Goal: Task Accomplishment & Management: Complete application form

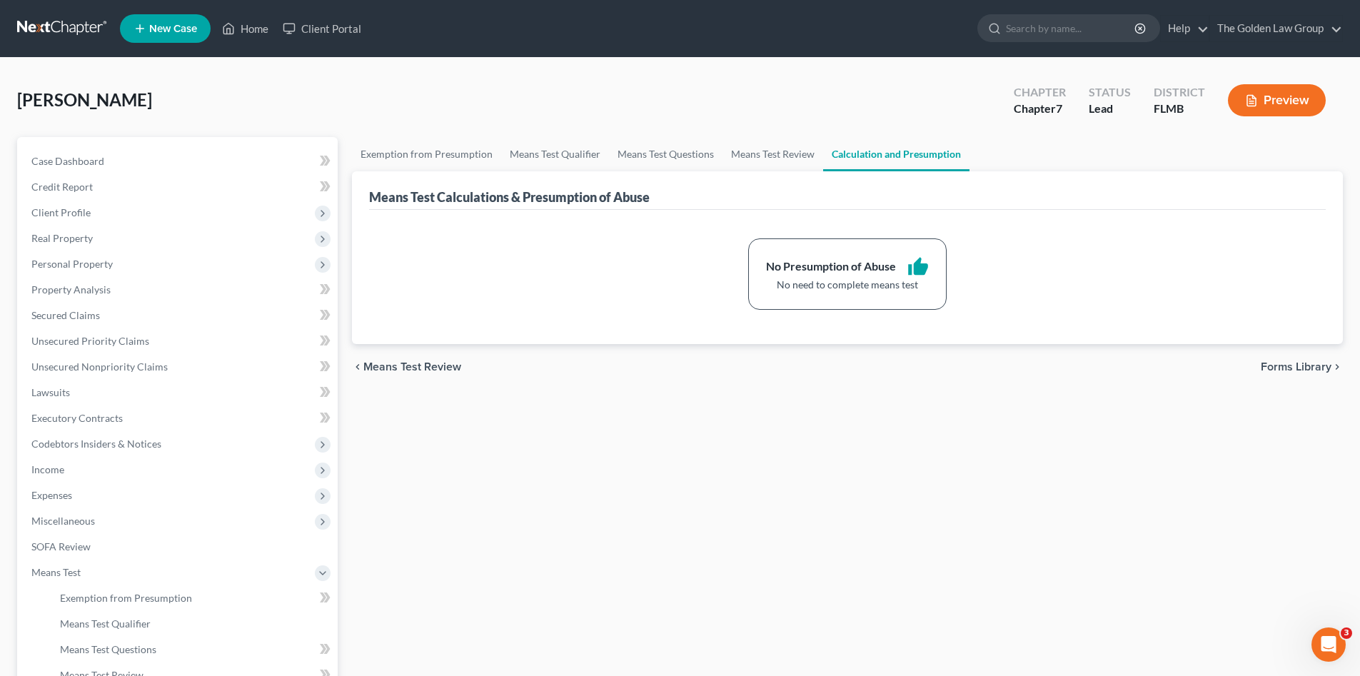
click at [160, 111] on div "Epkin, Brenda Upgraded Chapter Chapter 7 Status Lead District FLMB Preview" at bounding box center [680, 106] width 1326 height 62
click at [64, 27] on link at bounding box center [62, 29] width 91 height 26
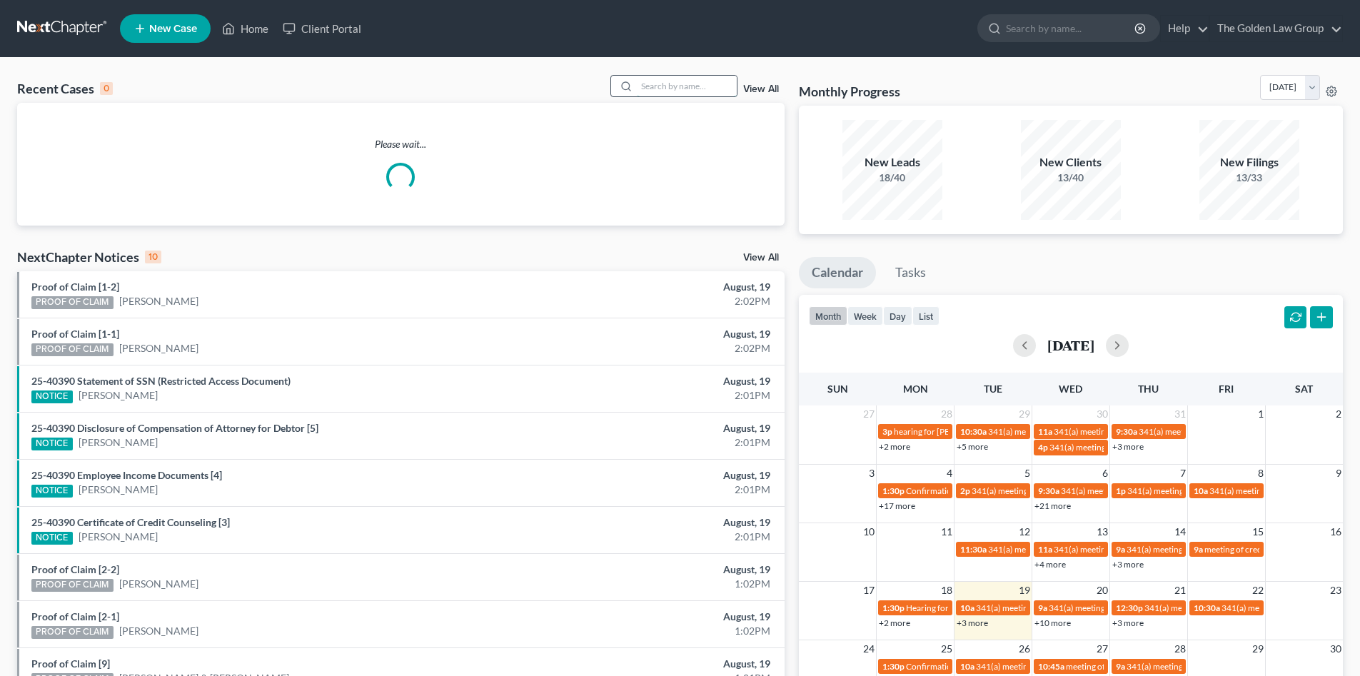
click at [663, 85] on input "search" at bounding box center [687, 86] width 100 height 21
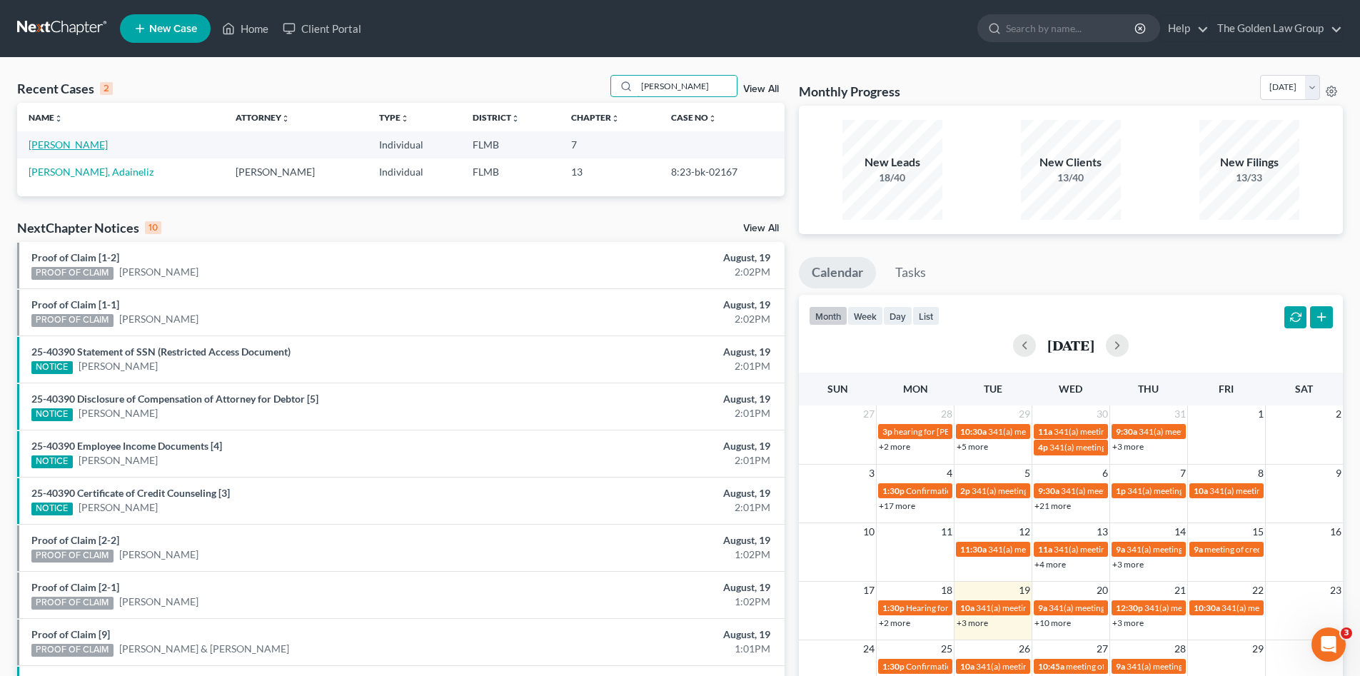
type input "[PERSON_NAME]"
click at [67, 144] on link "[PERSON_NAME]" at bounding box center [68, 145] width 79 height 12
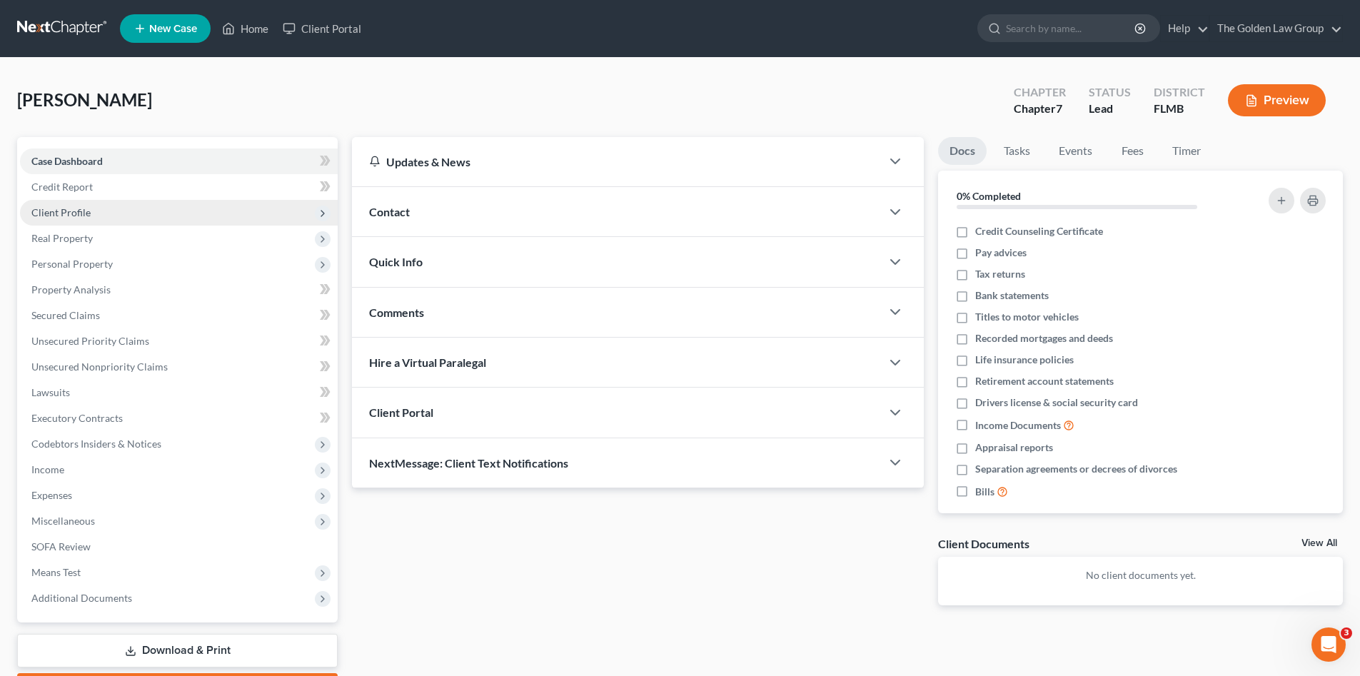
click at [73, 206] on span "Client Profile" at bounding box center [60, 212] width 59 height 12
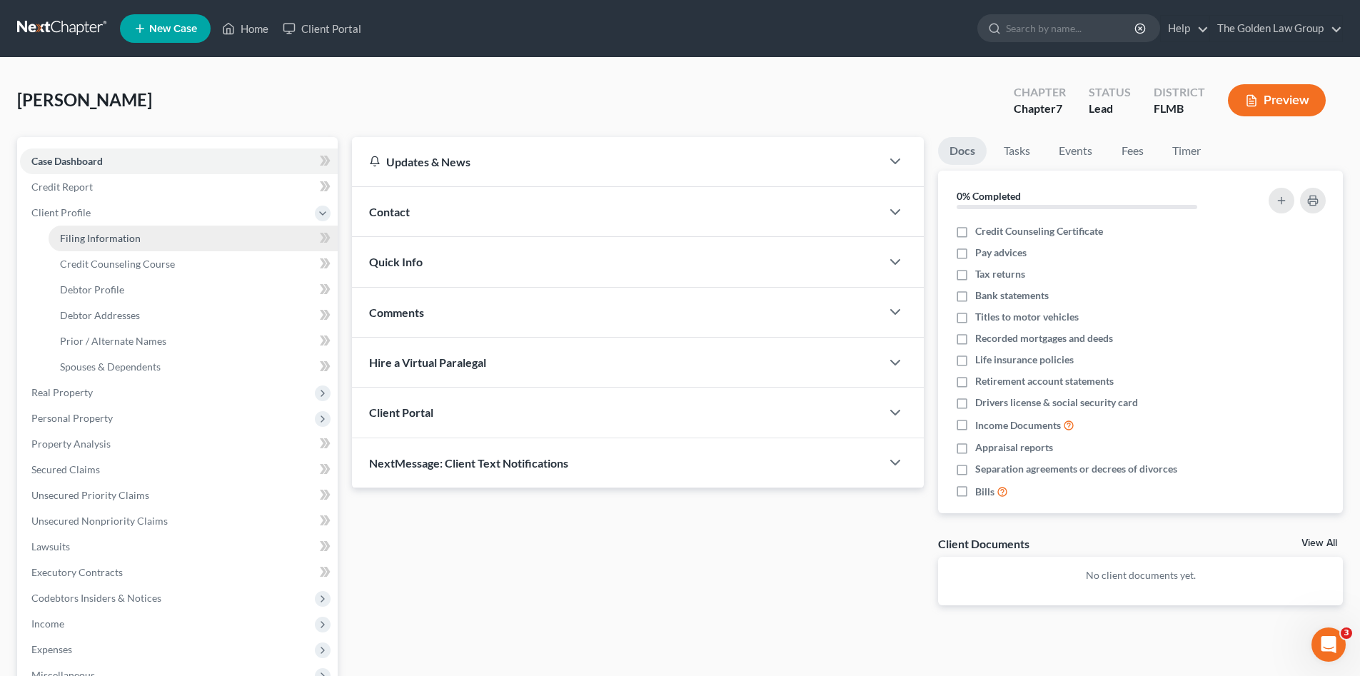
click at [91, 232] on span "Filing Information" at bounding box center [100, 238] width 81 height 12
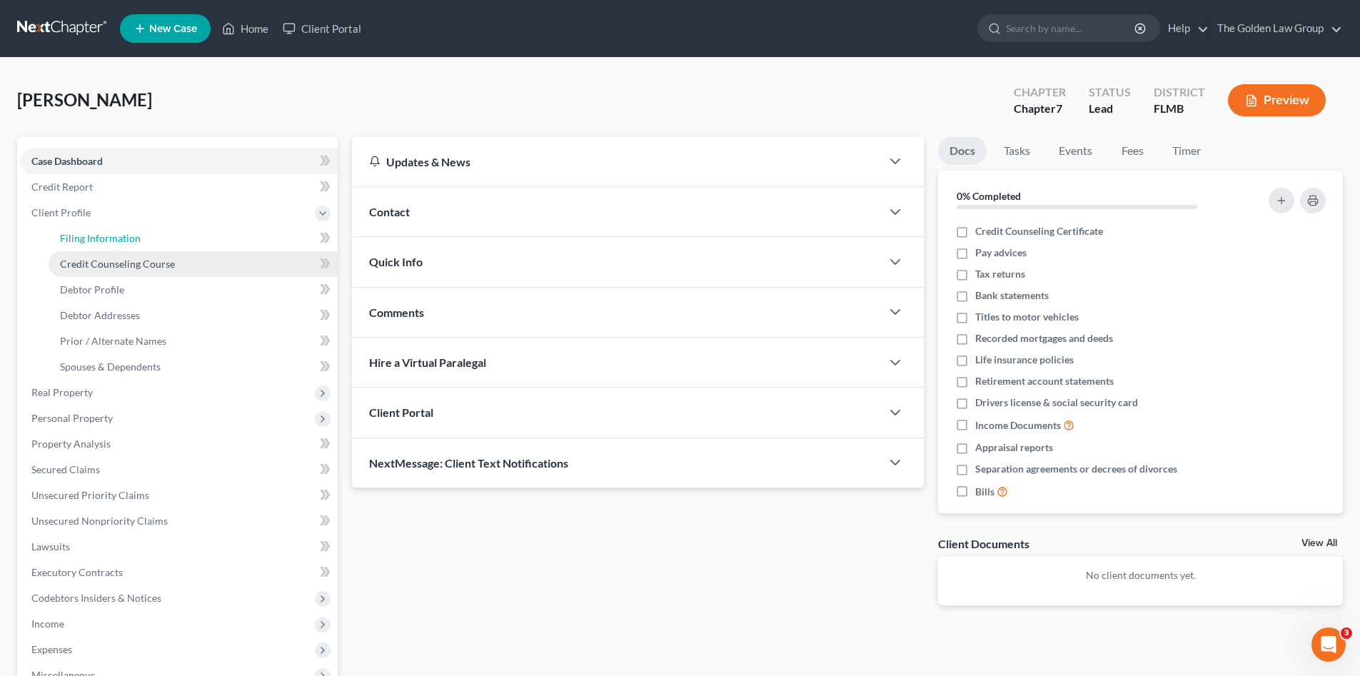
select select "1"
select select "0"
select select "9"
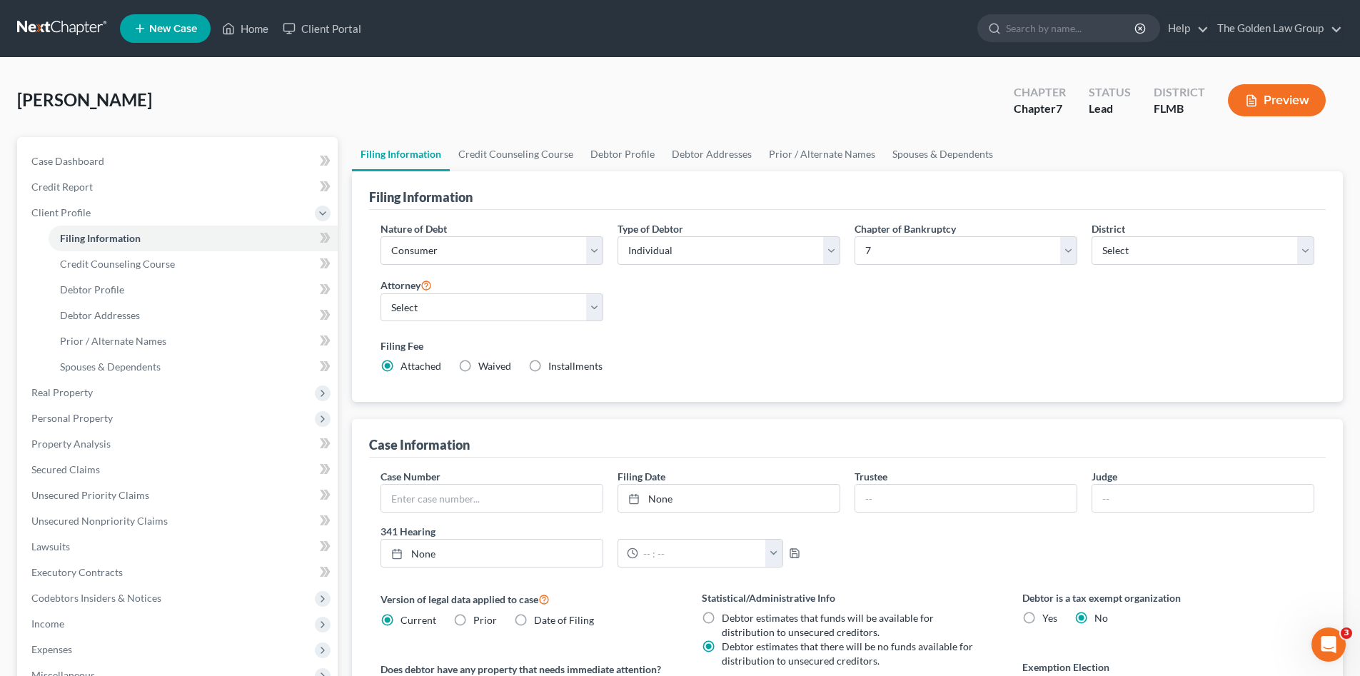
scroll to position [95, 0]
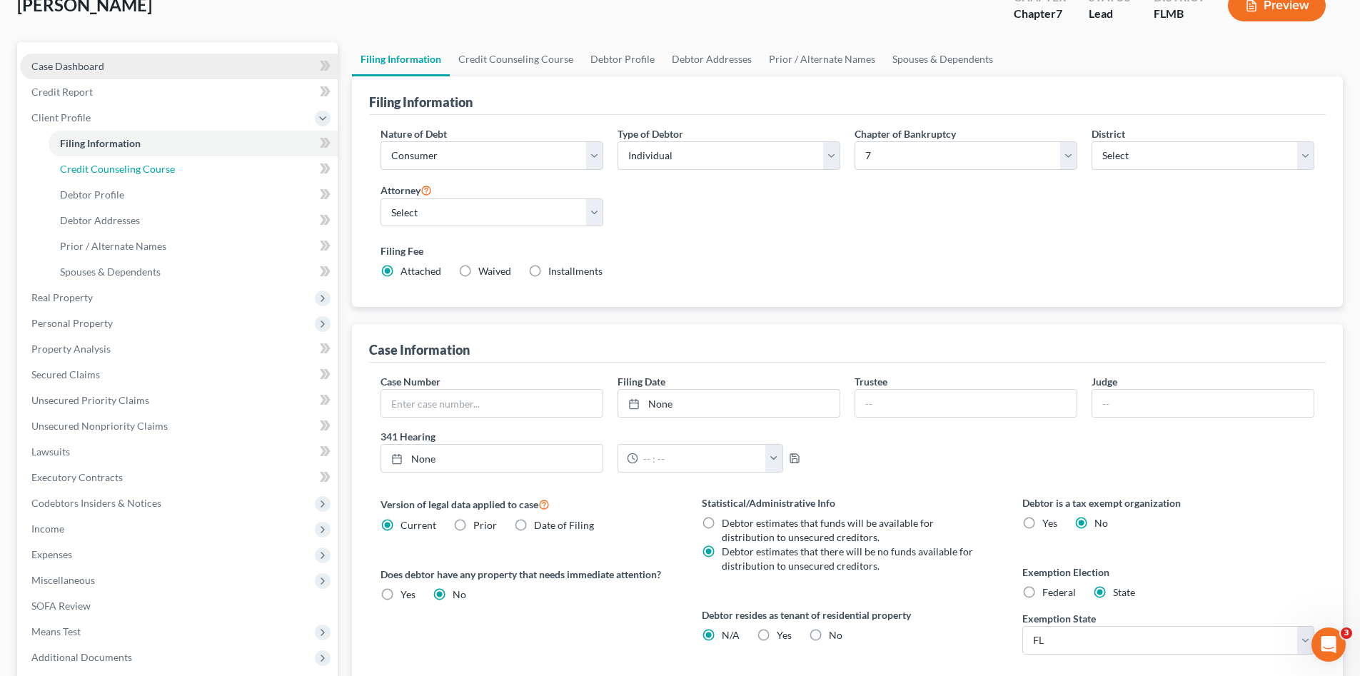
click at [134, 166] on span "Credit Counseling Course" at bounding box center [117, 169] width 115 height 12
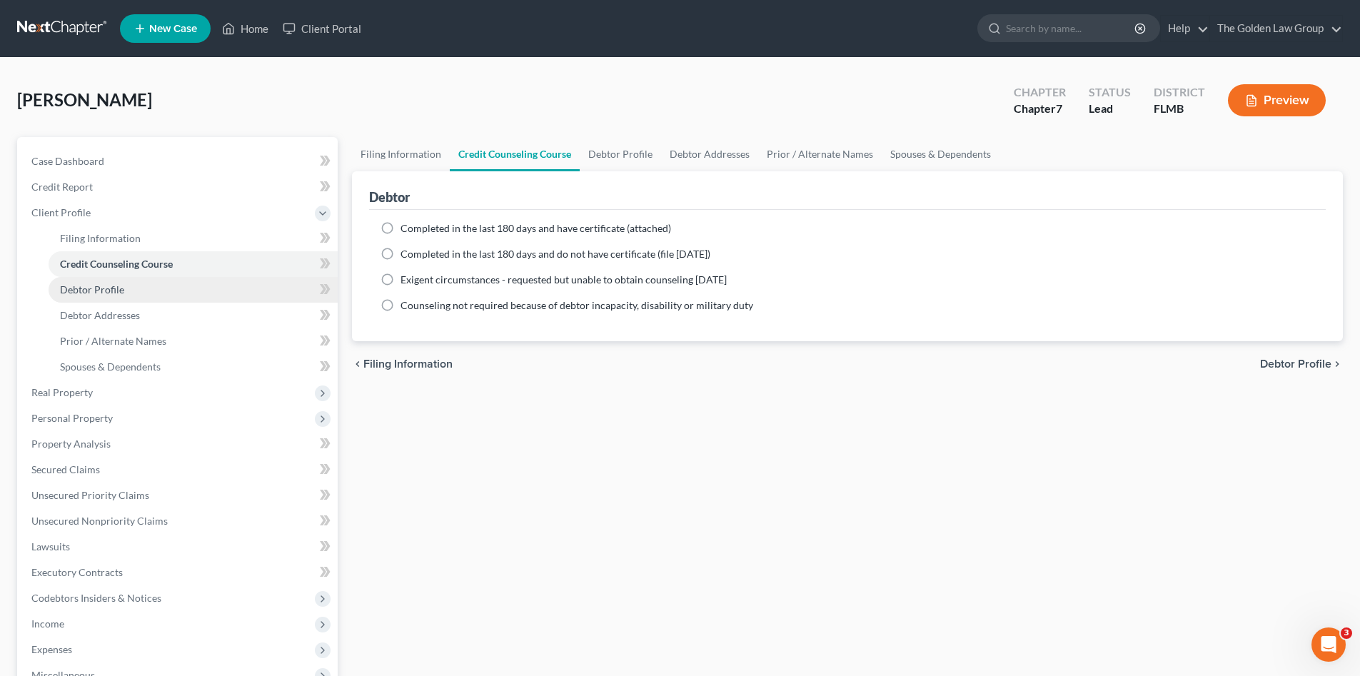
click at [126, 289] on link "Debtor Profile" at bounding box center [193, 290] width 289 height 26
select select "0"
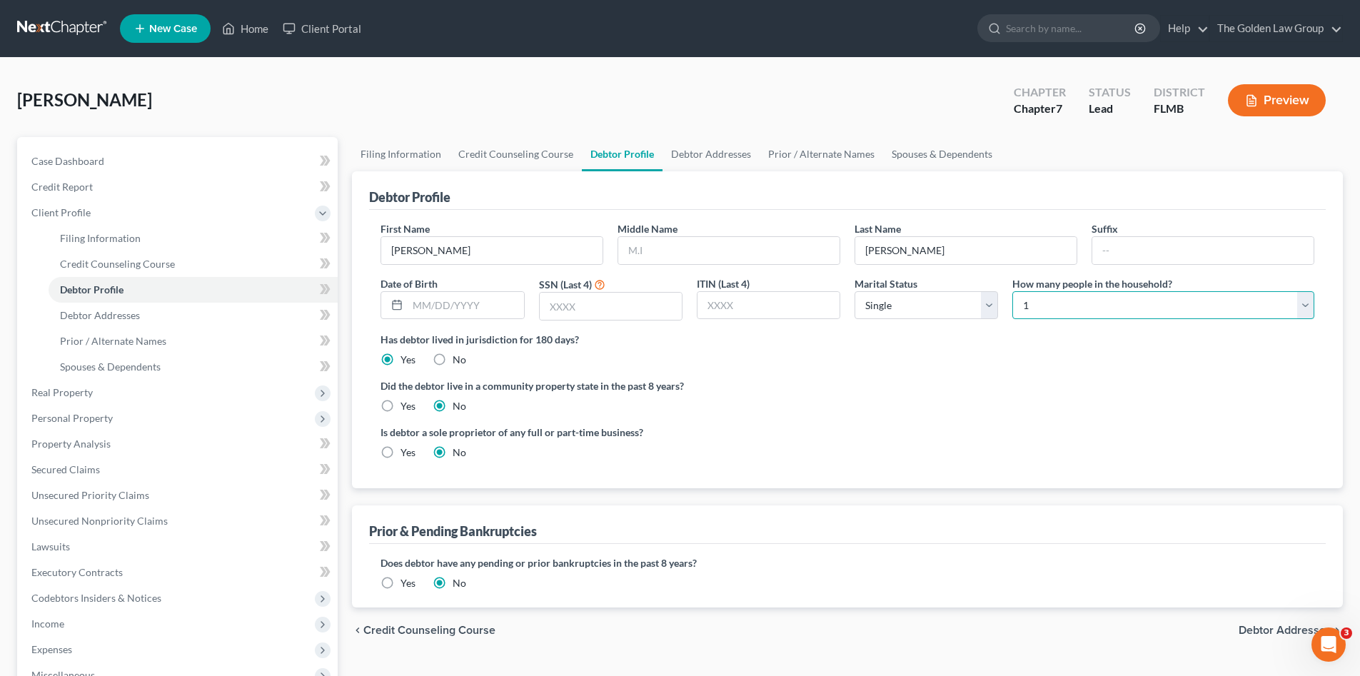
click at [1122, 302] on select "Select 1 2 3 4 5 6 7 8 9 10 11 12 13 14 15 16 17 18 19 20" at bounding box center [1163, 305] width 302 height 29
select select "1"
click at [1012, 291] on select "Select 1 2 3 4 5 6 7 8 9 10 11 12 13 14 15 16 17 18 19 20" at bounding box center [1163, 305] width 302 height 29
click at [957, 378] on ng-include "First Name Felix Middle Name Last Name Aviles Suffix Date of Birth SSN (Last 4)…" at bounding box center [848, 346] width 934 height 250
click at [901, 311] on select "Select Single Married Separated Divorced Widowed" at bounding box center [927, 305] width 144 height 29
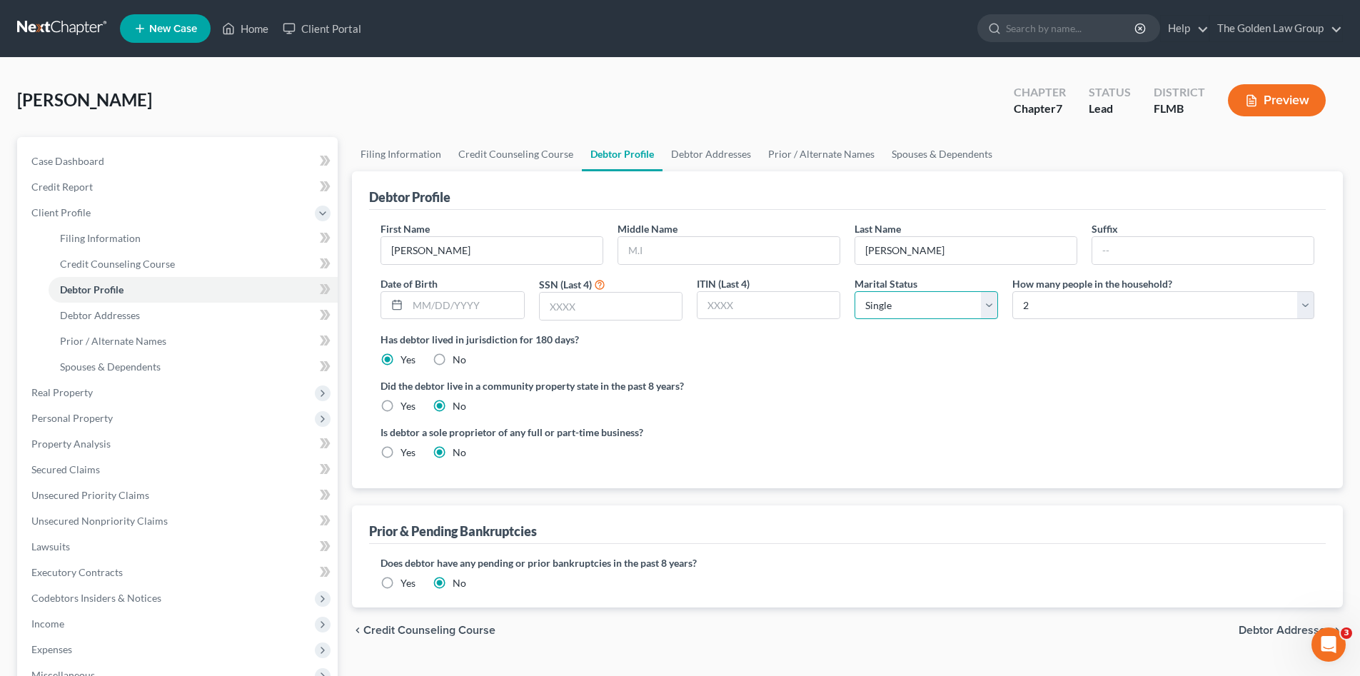
select select "1"
click at [855, 291] on select "Select Single Married Separated Divorced Widowed" at bounding box center [927, 305] width 144 height 29
click at [891, 386] on label "Did the debtor live in a community property state in the past 8 years?" at bounding box center [848, 385] width 934 height 15
click at [140, 313] on link "Debtor Addresses" at bounding box center [193, 316] width 289 height 26
select select "0"
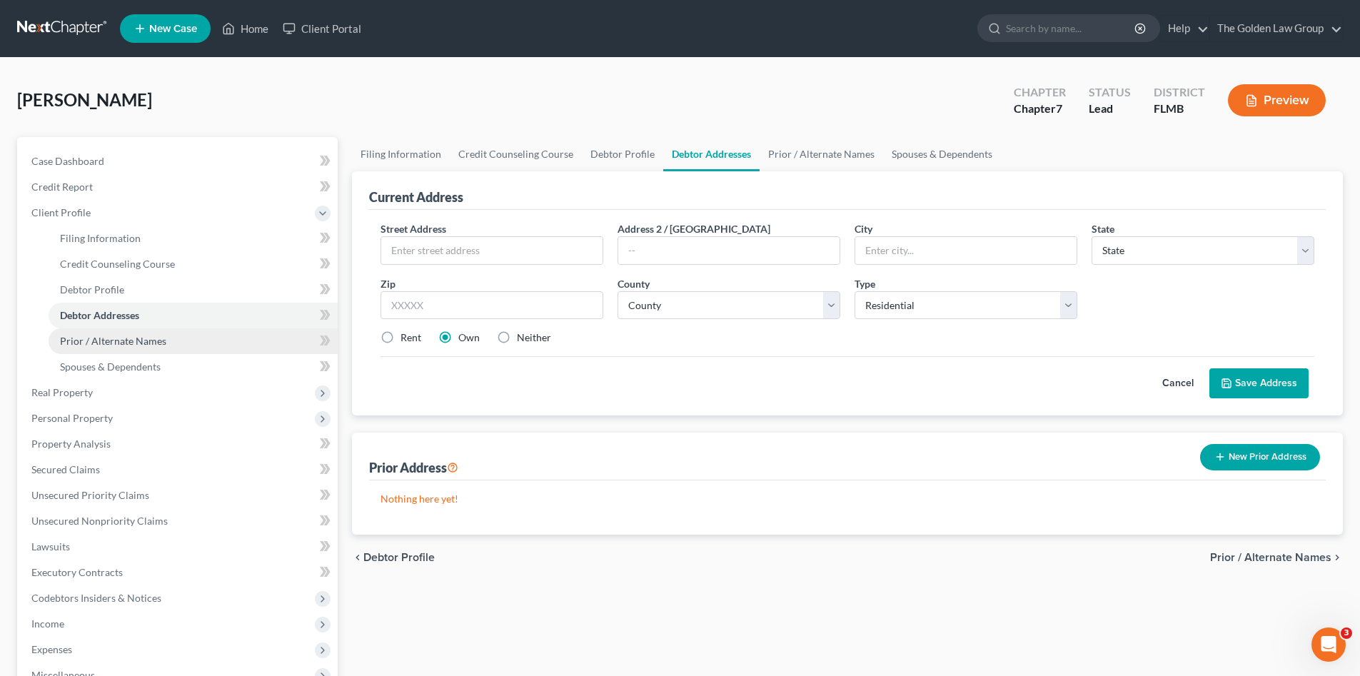
click at [104, 347] on link "Prior / Alternate Names" at bounding box center [193, 341] width 289 height 26
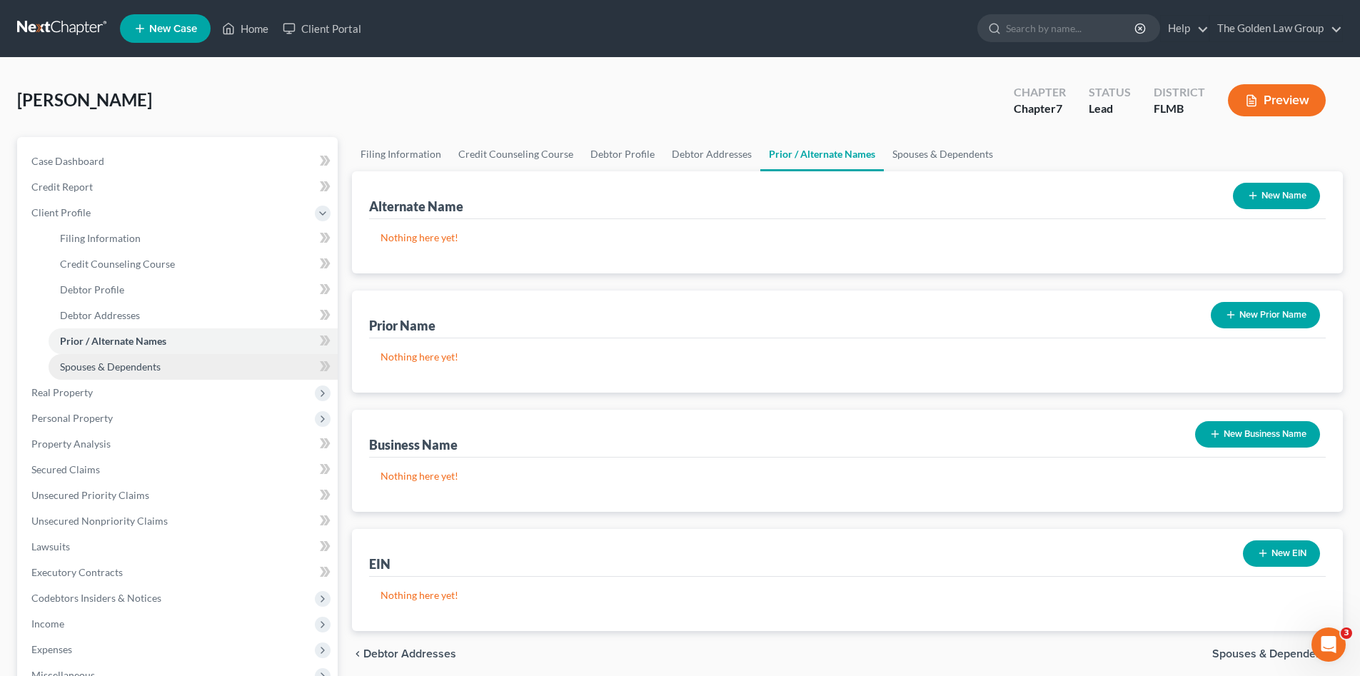
click at [120, 367] on span "Spouses & Dependents" at bounding box center [110, 367] width 101 height 12
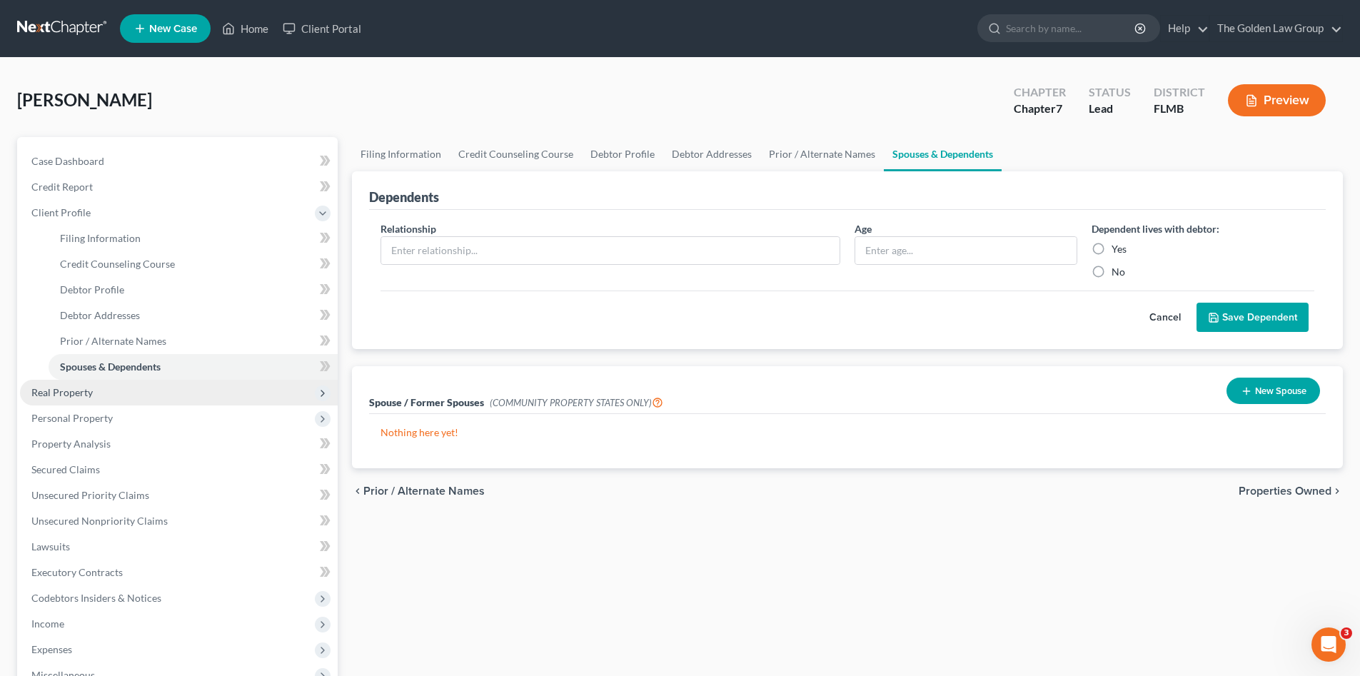
click at [124, 383] on span "Real Property" at bounding box center [179, 393] width 318 height 26
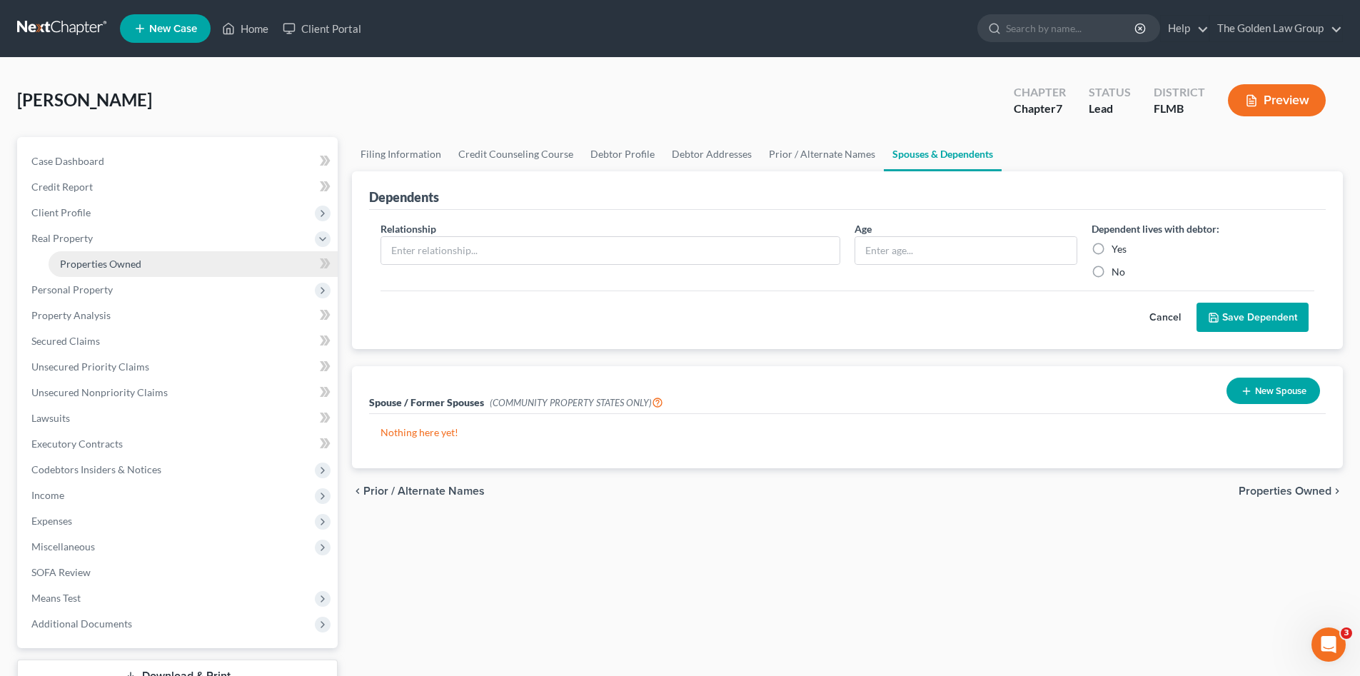
click at [150, 261] on link "Properties Owned" at bounding box center [193, 264] width 289 height 26
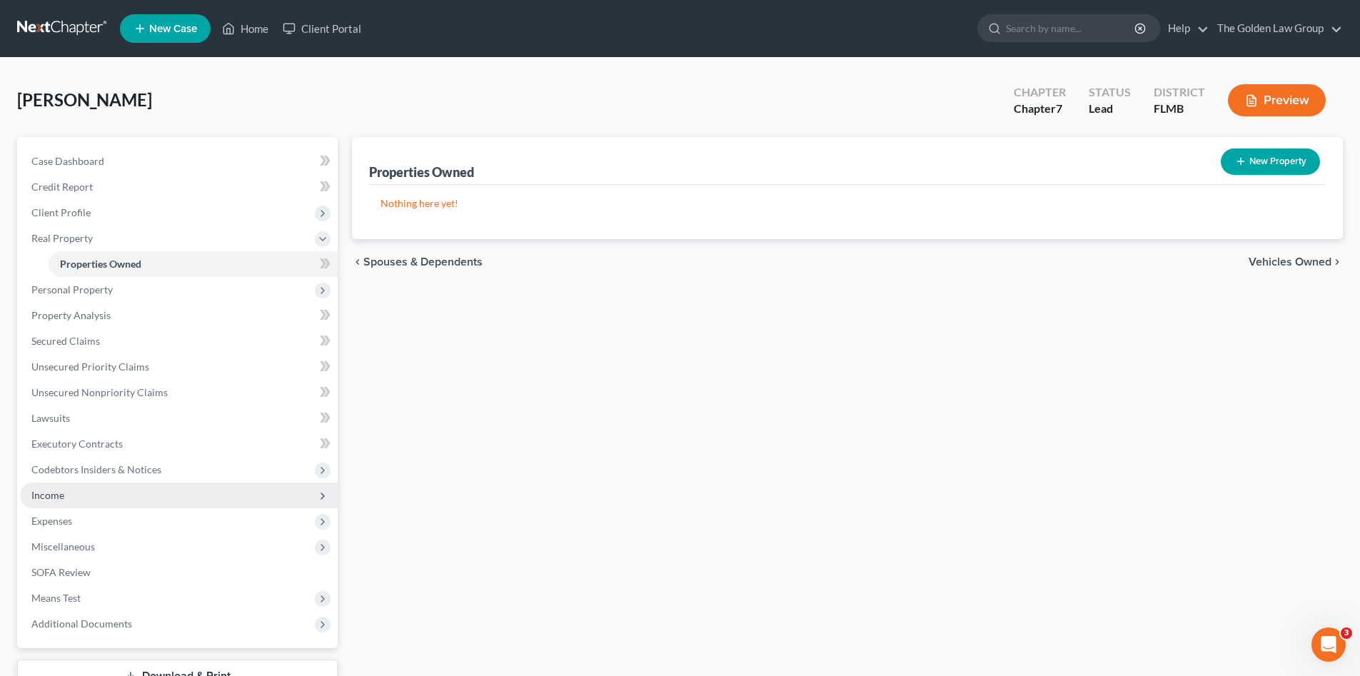
click at [54, 493] on span "Income" at bounding box center [47, 495] width 33 height 12
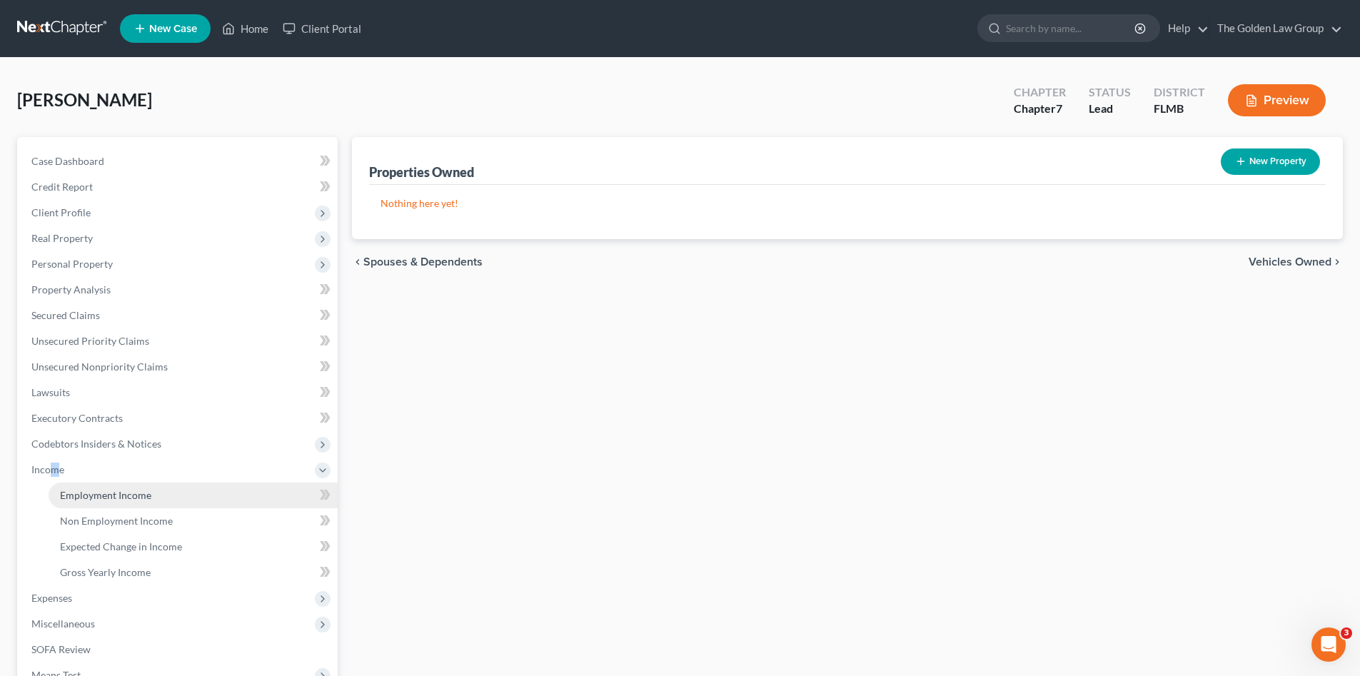
drag, startPoint x: 54, startPoint y: 493, endPoint x: 106, endPoint y: 485, distance: 52.0
click at [122, 494] on span "Employment Income" at bounding box center [105, 495] width 91 height 12
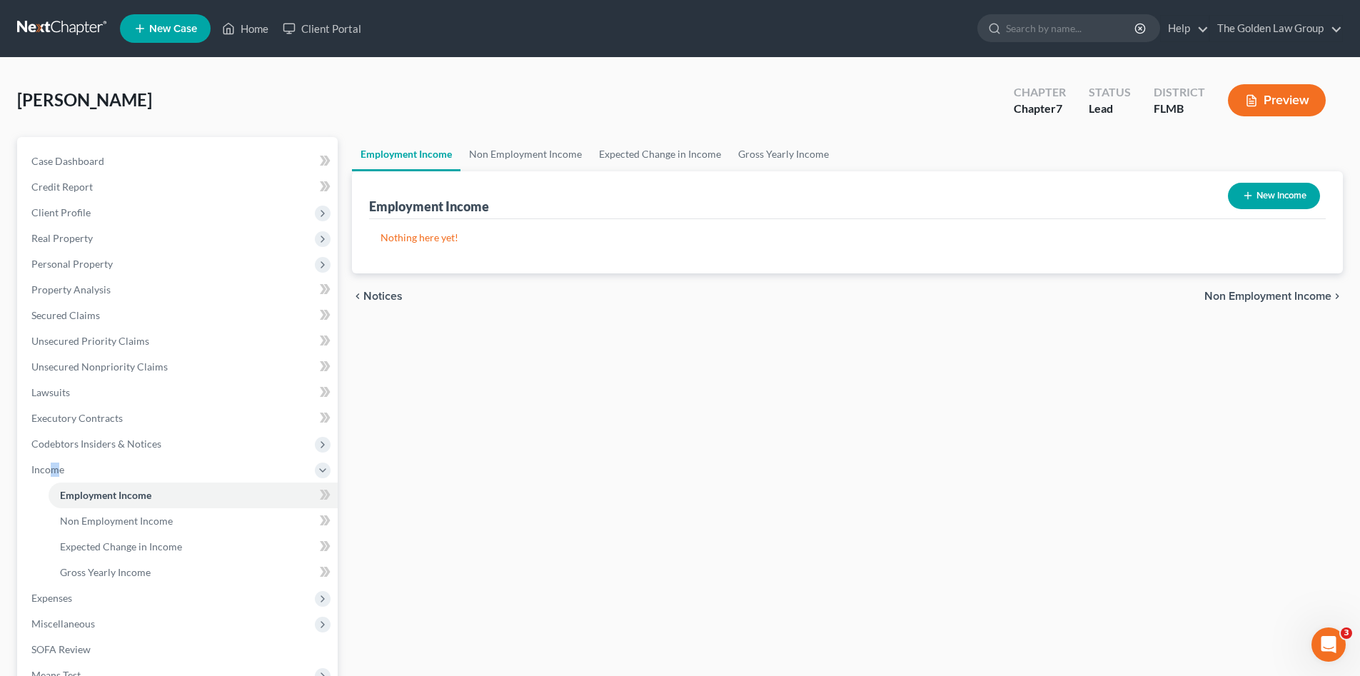
click at [1262, 186] on button "New Income" at bounding box center [1274, 196] width 92 height 26
select select "0"
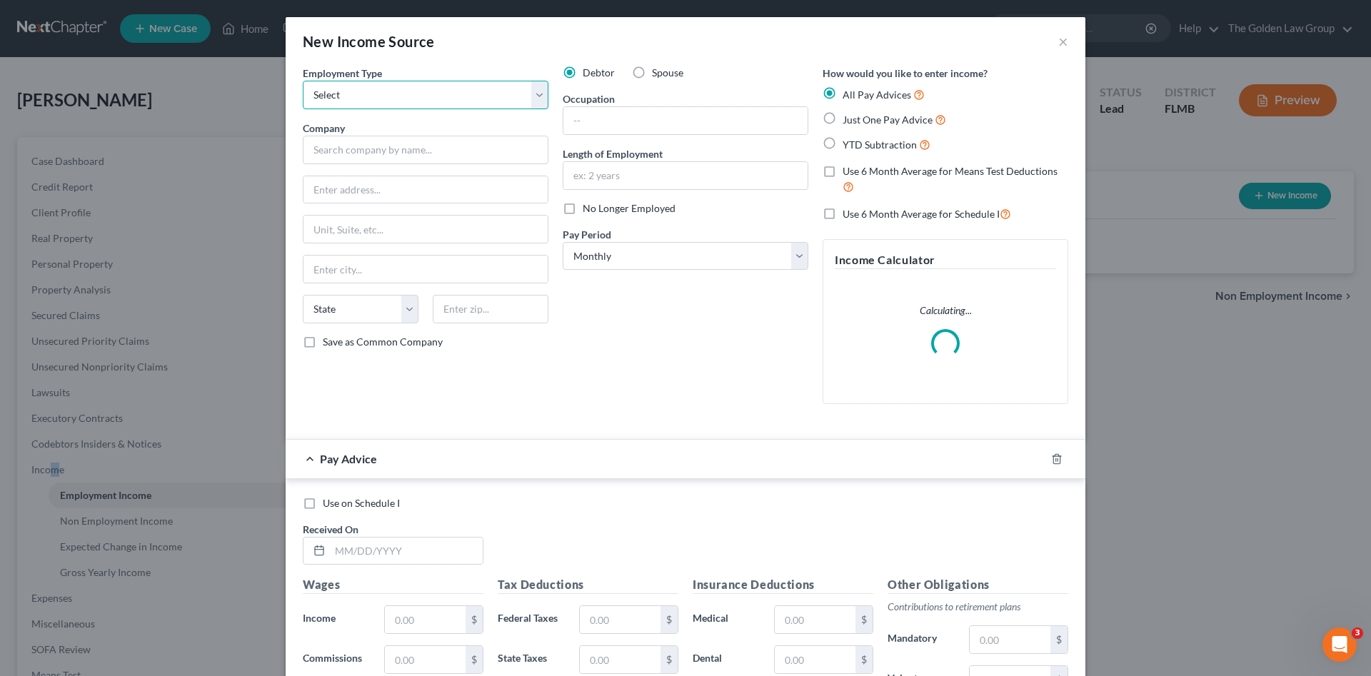
click at [416, 95] on select "Select Full or Part Time Employment Self Employment" at bounding box center [426, 95] width 246 height 29
select select "0"
click at [303, 81] on select "Select Full or Part Time Employment Self Employment" at bounding box center [426, 95] width 246 height 29
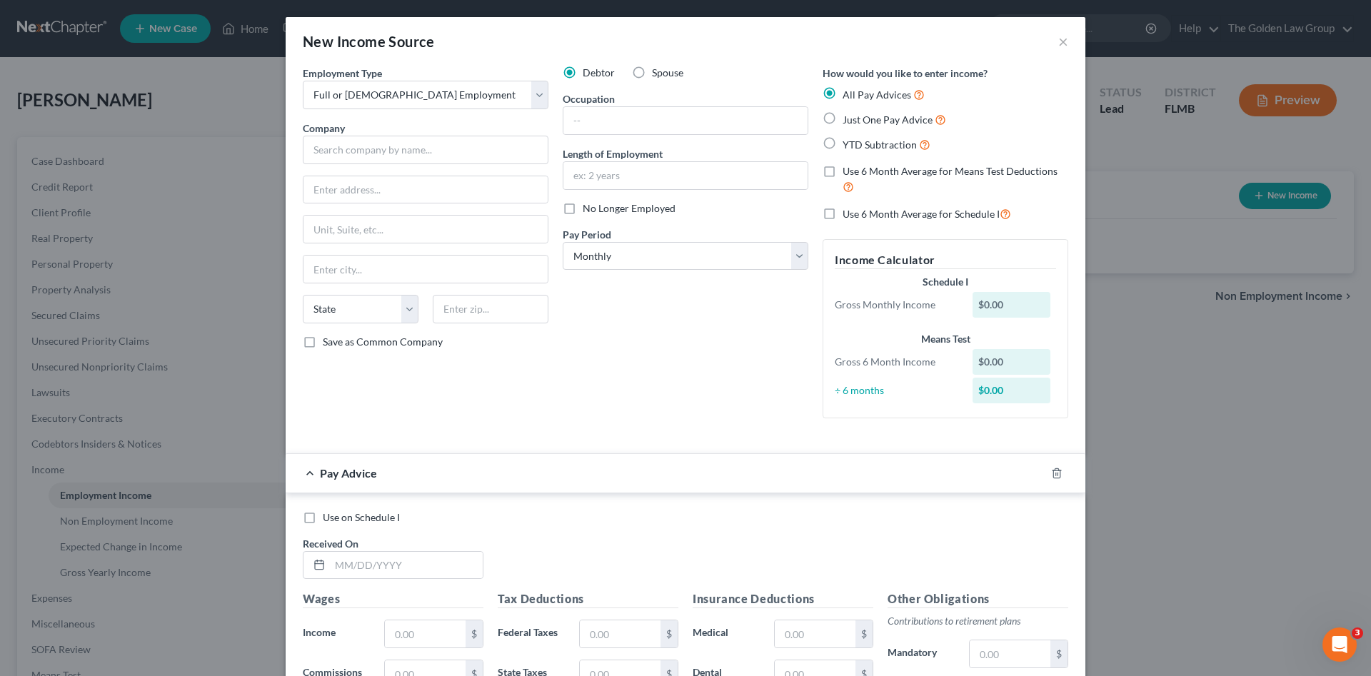
click at [652, 71] on label "Spouse" at bounding box center [667, 73] width 31 height 14
click at [658, 71] on input "Spouse" at bounding box center [662, 70] width 9 height 9
radio input "true"
click at [479, 146] on input "text" at bounding box center [426, 150] width 246 height 29
type input "Costco"
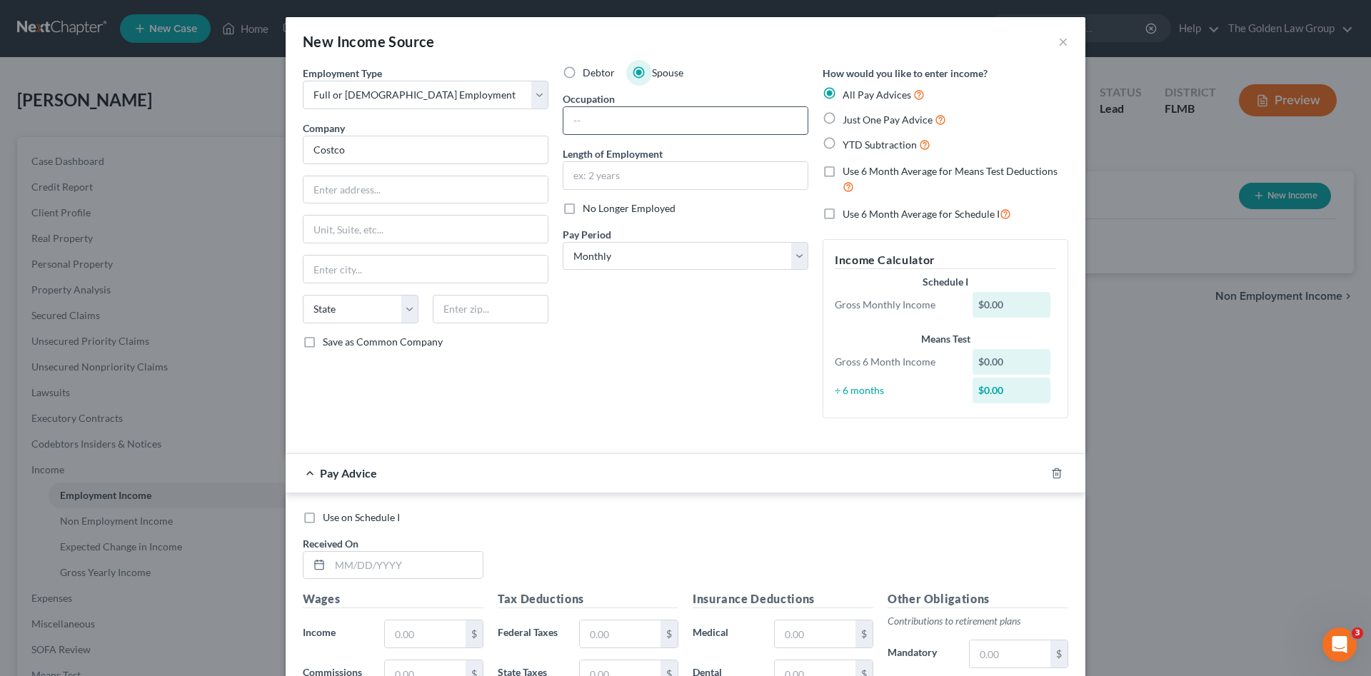
click at [622, 117] on input "text" at bounding box center [685, 120] width 244 height 27
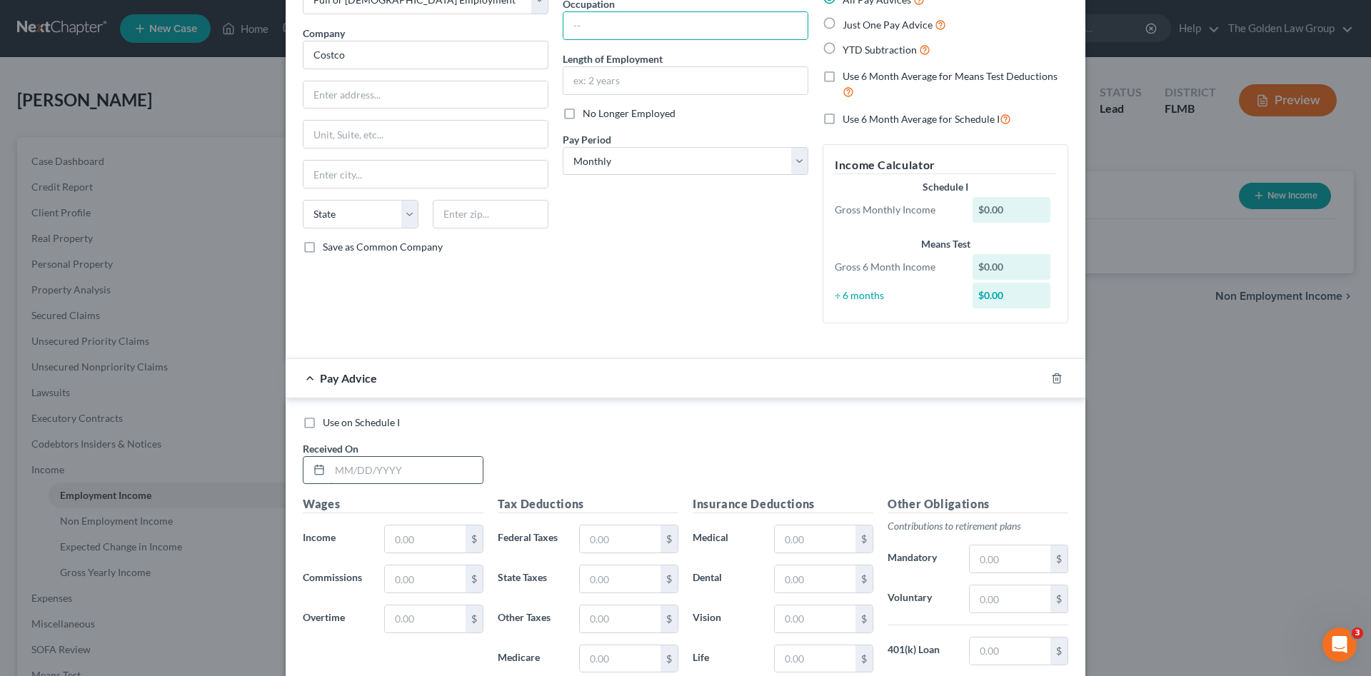
click at [413, 457] on input "text" at bounding box center [406, 470] width 153 height 27
click at [633, 14] on input "text" at bounding box center [685, 25] width 244 height 27
type input "Cashier"
click at [681, 258] on div "Debtor Spouse Occupation Cashier Length of Employment No Longer Employed Pay Pe…" at bounding box center [685, 153] width 260 height 364
click at [393, 469] on input "text" at bounding box center [406, 470] width 153 height 27
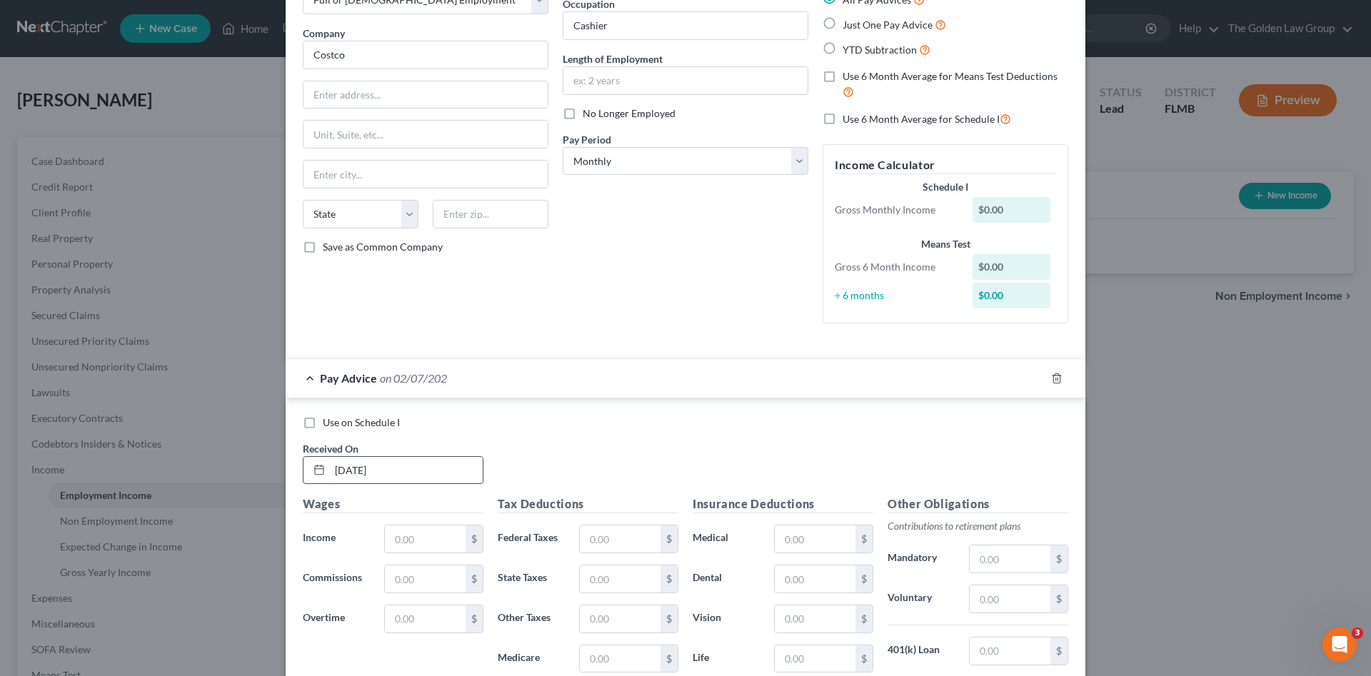
type input "02/07/2025"
click at [444, 543] on input "text" at bounding box center [425, 538] width 81 height 27
type input "2,669.92"
type input "2.32"
type input "170.87"
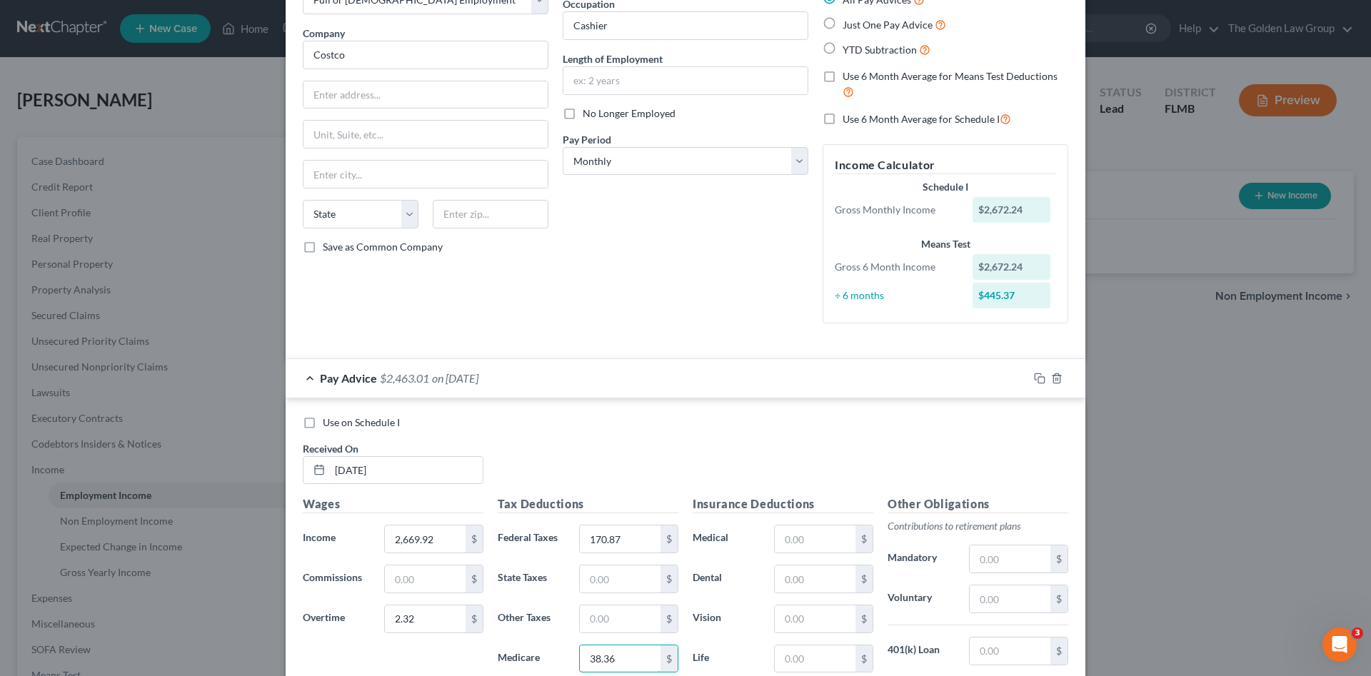
type input "38.36"
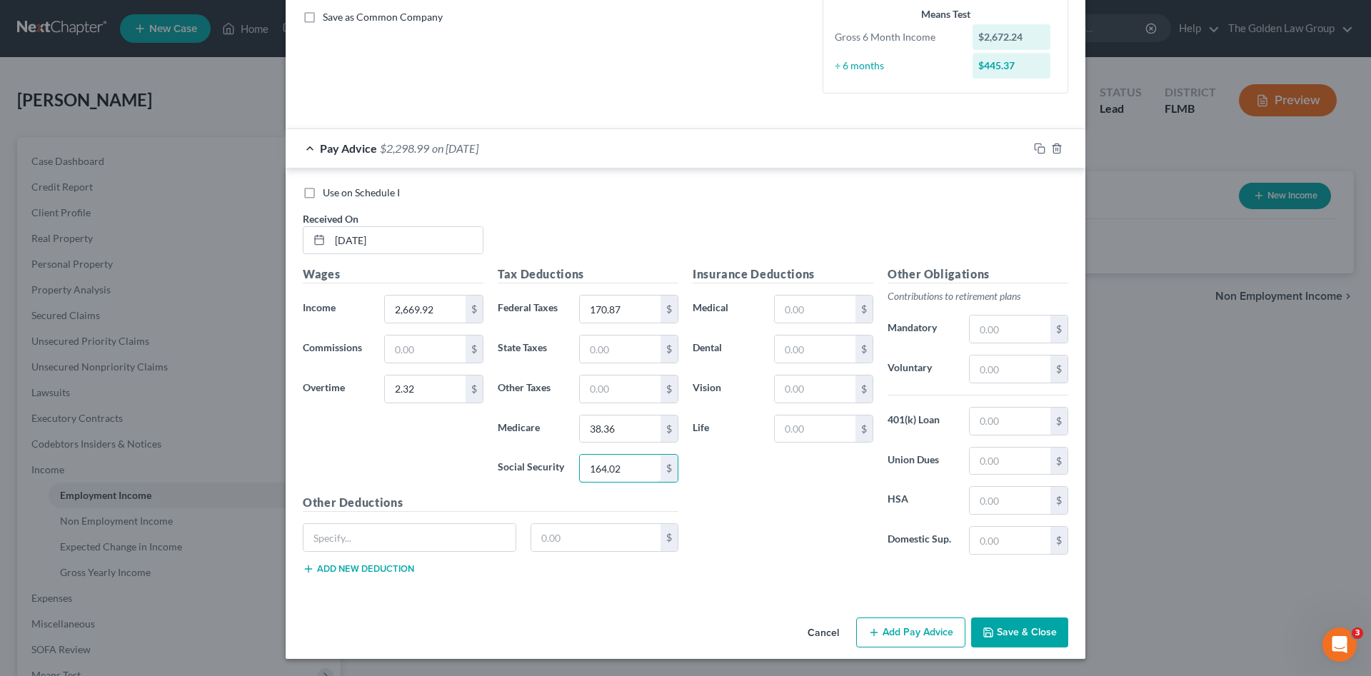
type input "164.02"
click at [984, 368] on input "text" at bounding box center [1010, 369] width 81 height 27
type input "80.19"
click at [831, 313] on input "text" at bounding box center [815, 309] width 81 height 27
type input "55.00"
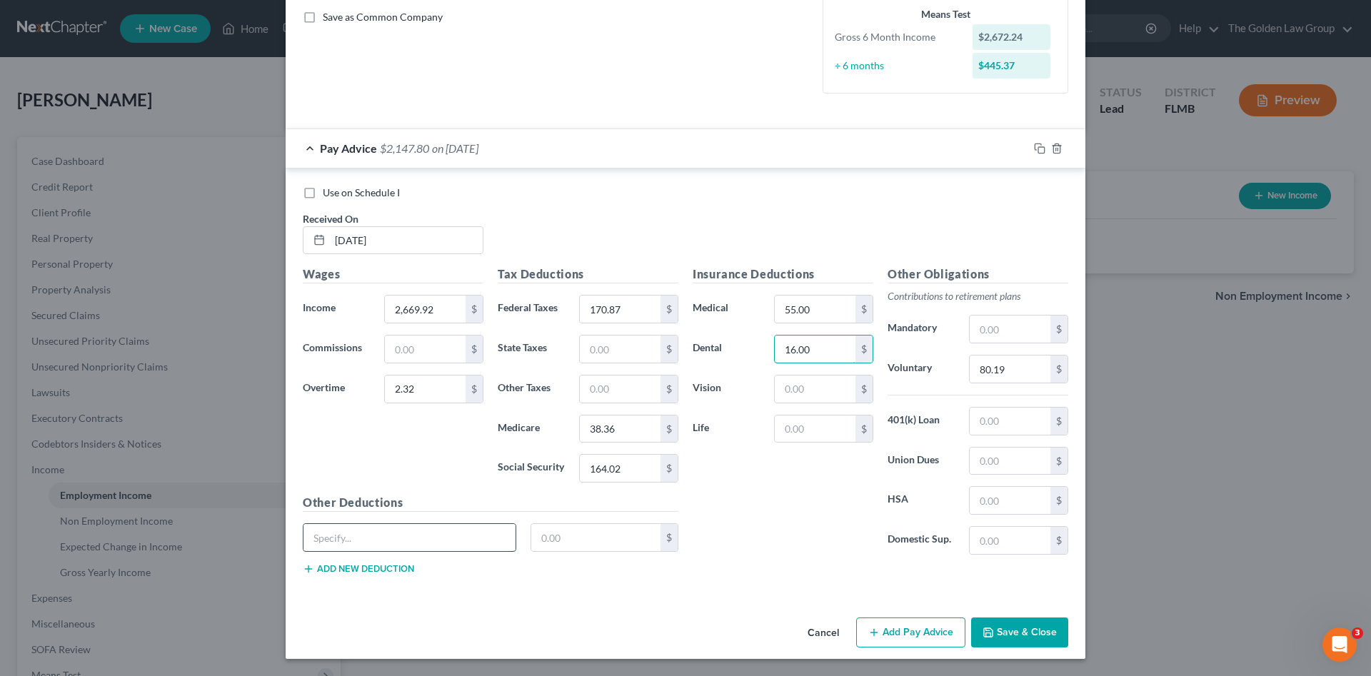
type input "16.00"
click at [441, 533] on input "text" at bounding box center [409, 537] width 212 height 27
type input "Employee Fund"
type input "3.00"
click at [827, 351] on input "16.00" at bounding box center [815, 349] width 81 height 27
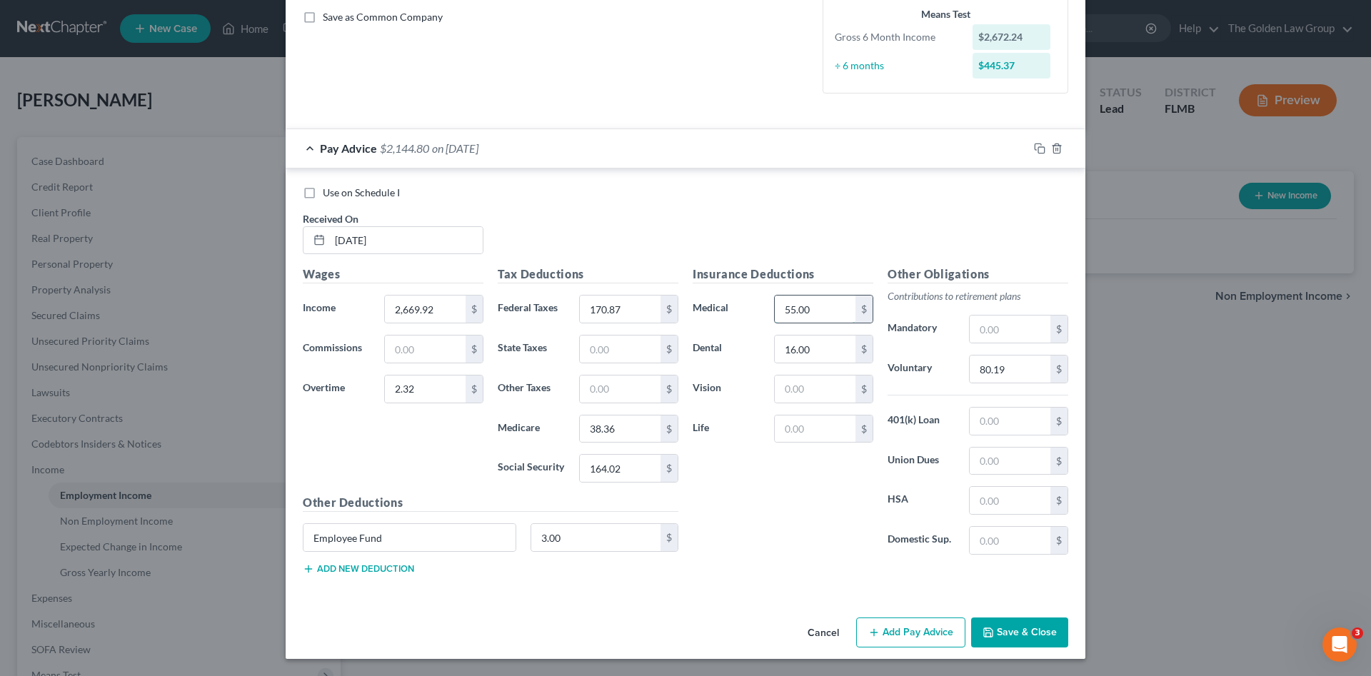
click at [830, 306] on input "55.00" at bounding box center [815, 309] width 81 height 27
click at [810, 433] on input "text" at bounding box center [815, 429] width 81 height 27
drag, startPoint x: 807, startPoint y: 428, endPoint x: 784, endPoint y: 431, distance: 23.1
click at [784, 431] on input "43.56" at bounding box center [815, 429] width 81 height 27
type input "4"
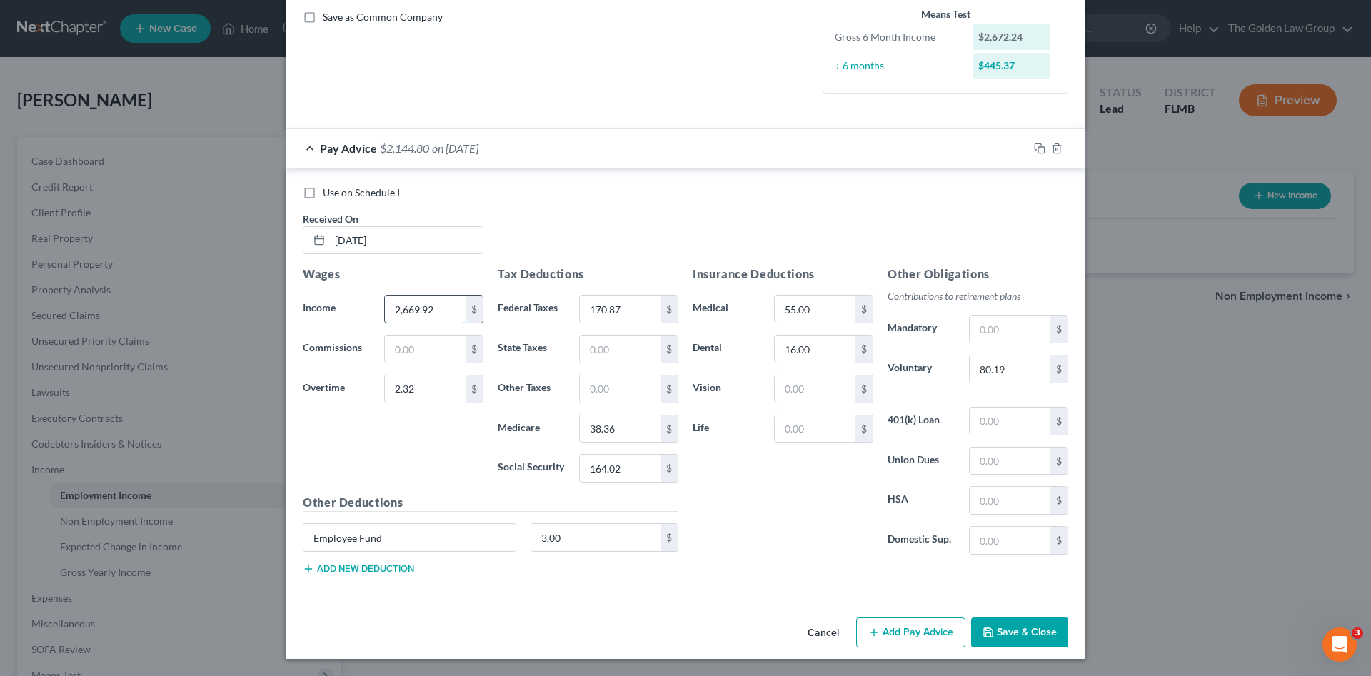
click at [423, 308] on input "2,669.92" at bounding box center [425, 309] width 81 height 27
type input "2,672.86"
click at [449, 385] on input "2.32" at bounding box center [425, 389] width 81 height 27
click at [730, 562] on div "Insurance Deductions Medical 55.00 $ Dental 16.00 $ Vision $ Life $" at bounding box center [782, 416] width 195 height 301
click at [1034, 151] on icon "button" at bounding box center [1039, 148] width 11 height 11
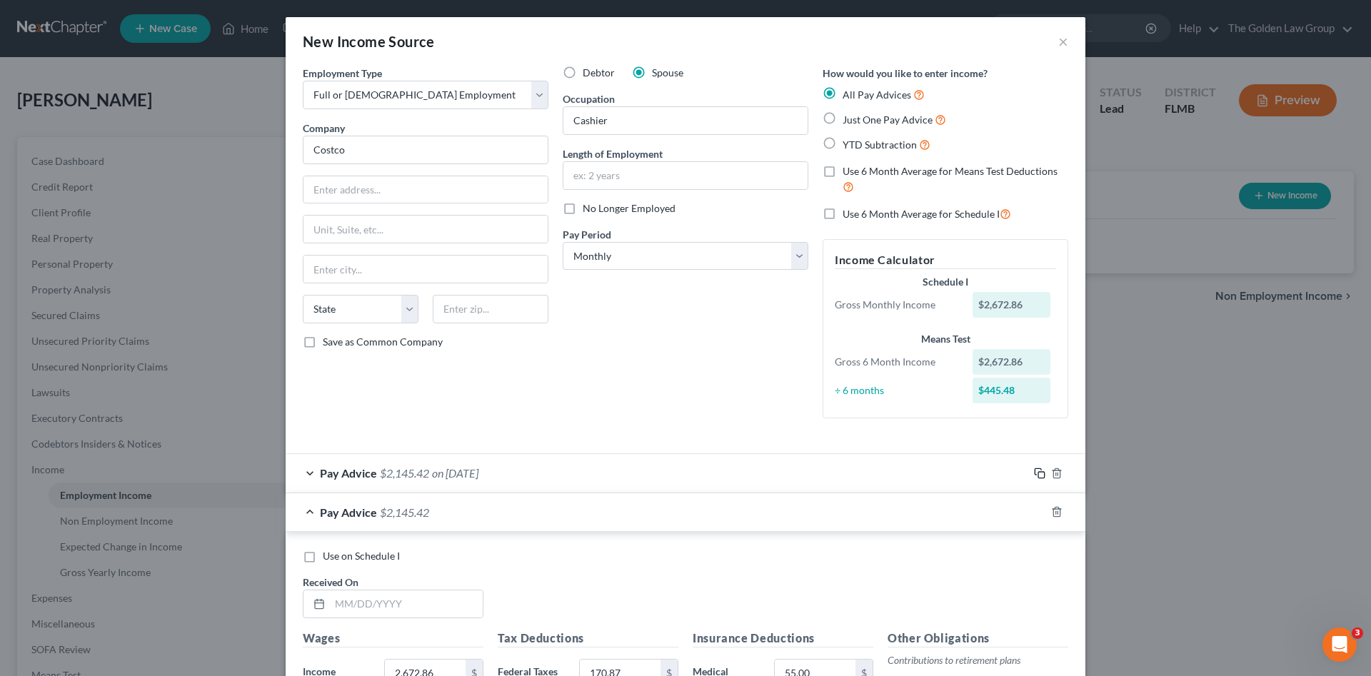
scroll to position [143, 0]
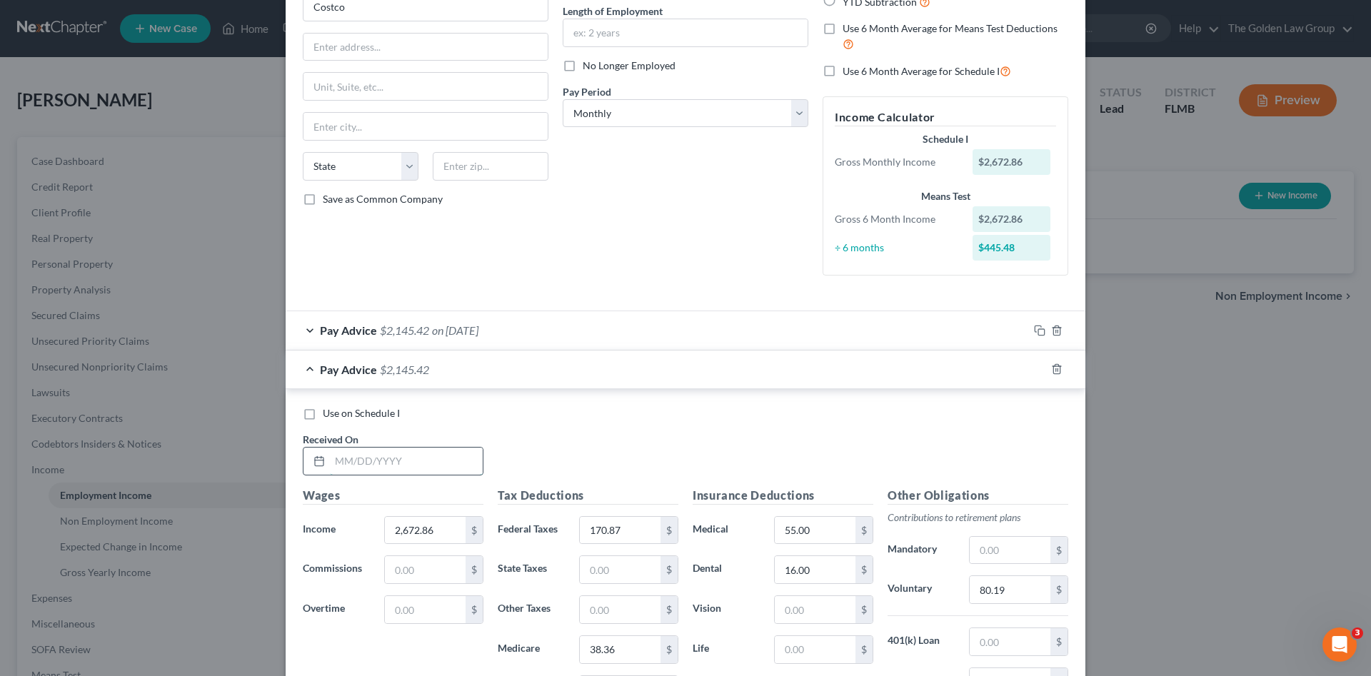
click at [432, 466] on input "text" at bounding box center [406, 461] width 153 height 27
click at [393, 451] on input "text" at bounding box center [406, 461] width 153 height 27
type input "."
type input "02/21/2025"
click at [592, 113] on select "Select Monthly Twice Monthly Every Other Week Weekly" at bounding box center [686, 113] width 246 height 29
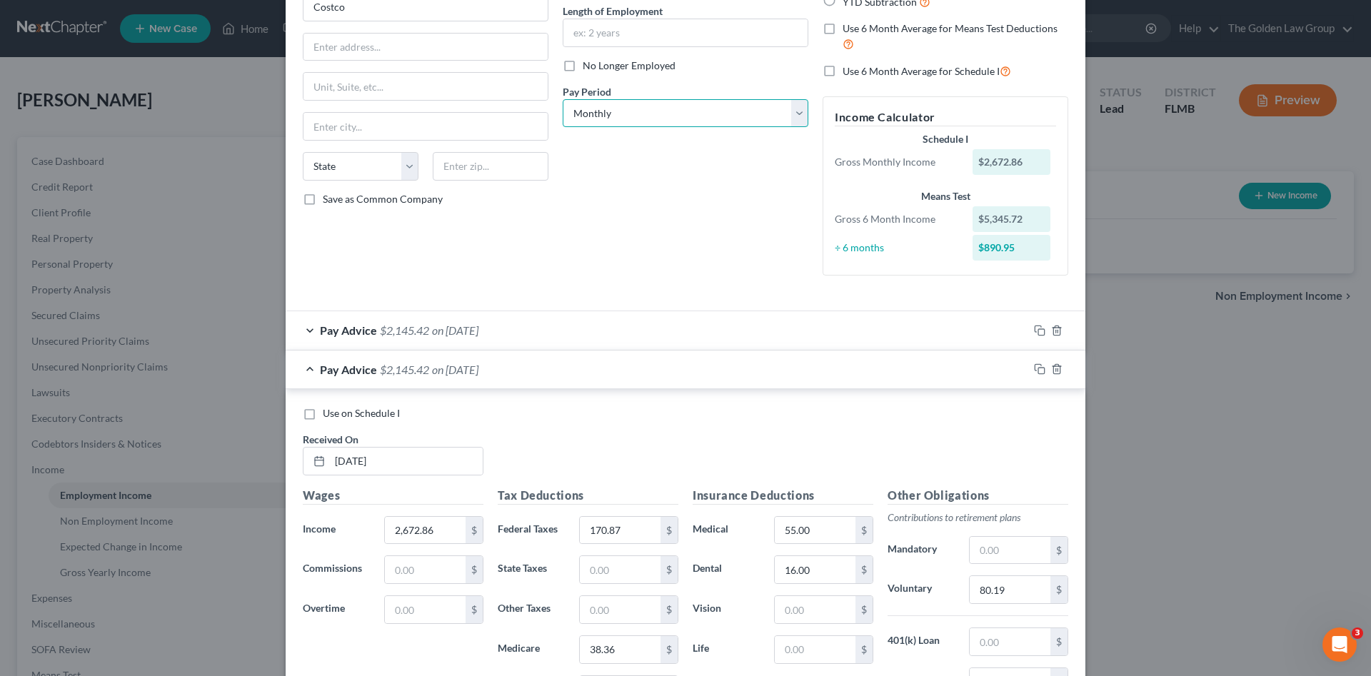
select select "2"
click at [563, 99] on select "Select Monthly Twice Monthly Every Other Week Weekly" at bounding box center [686, 113] width 246 height 29
click at [444, 530] on input "2,672.86" at bounding box center [425, 530] width 81 height 27
type input "2"
type input "2,560.22"
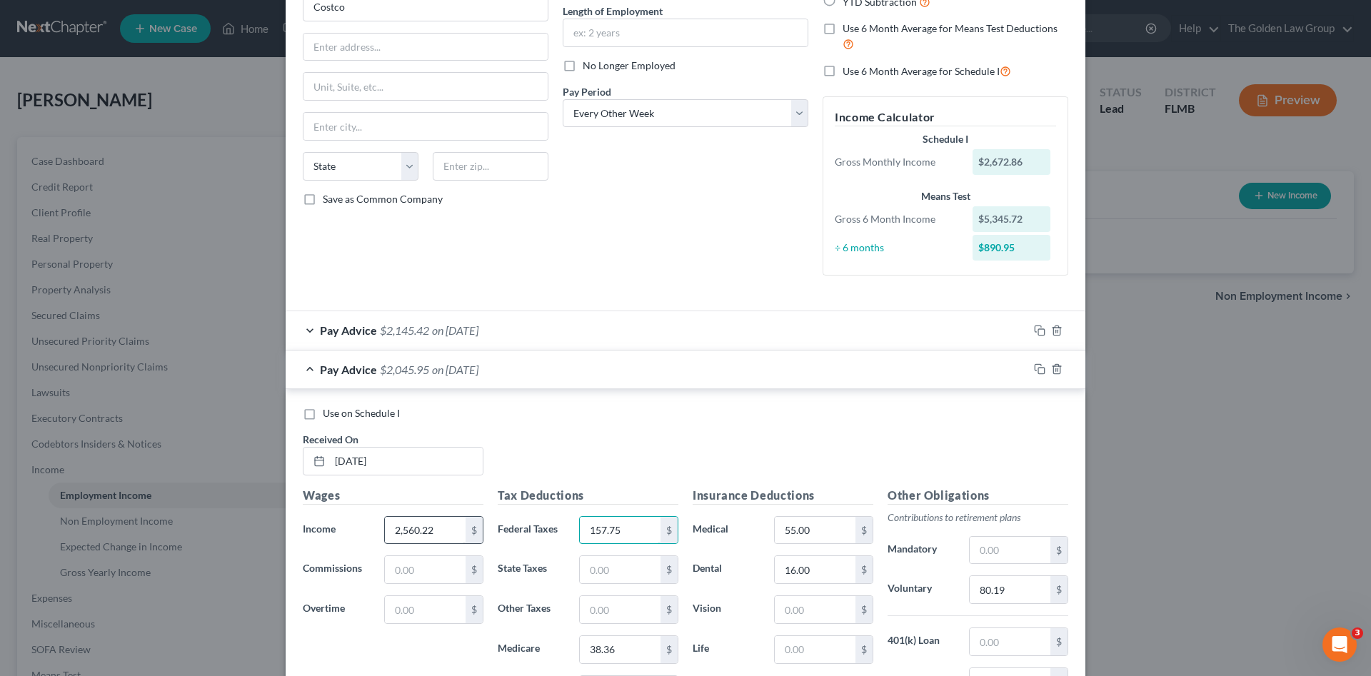
type input "157.75"
type input "1"
type input "36.72"
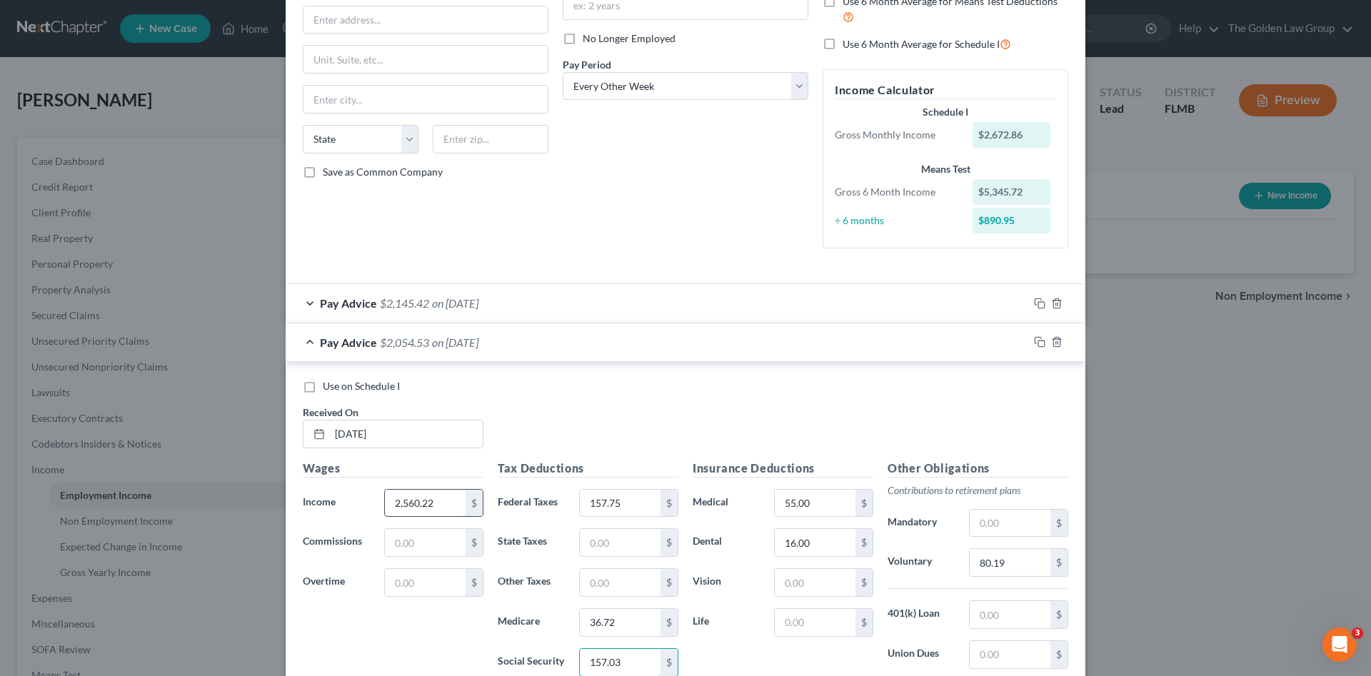
type input "157.03"
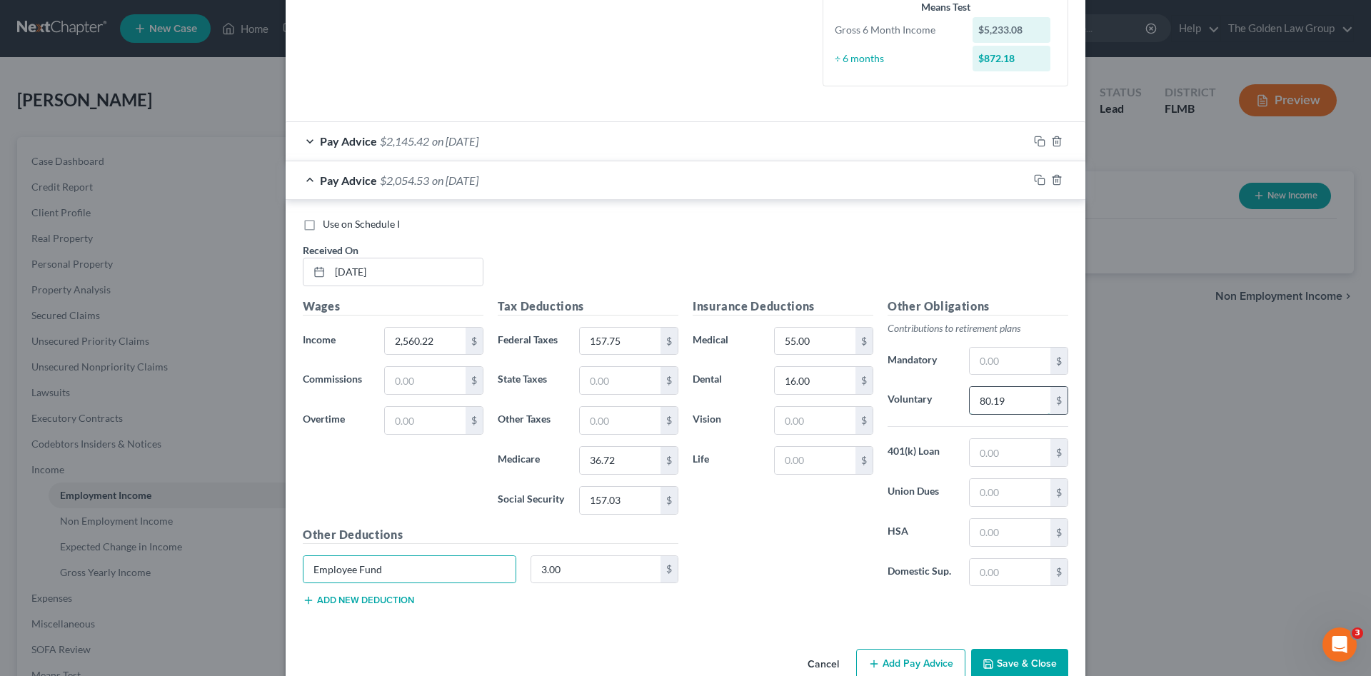
click at [1032, 413] on input "80.19" at bounding box center [1010, 400] width 81 height 27
type input "76.81"
click at [1035, 176] on icon "button" at bounding box center [1038, 179] width 6 height 6
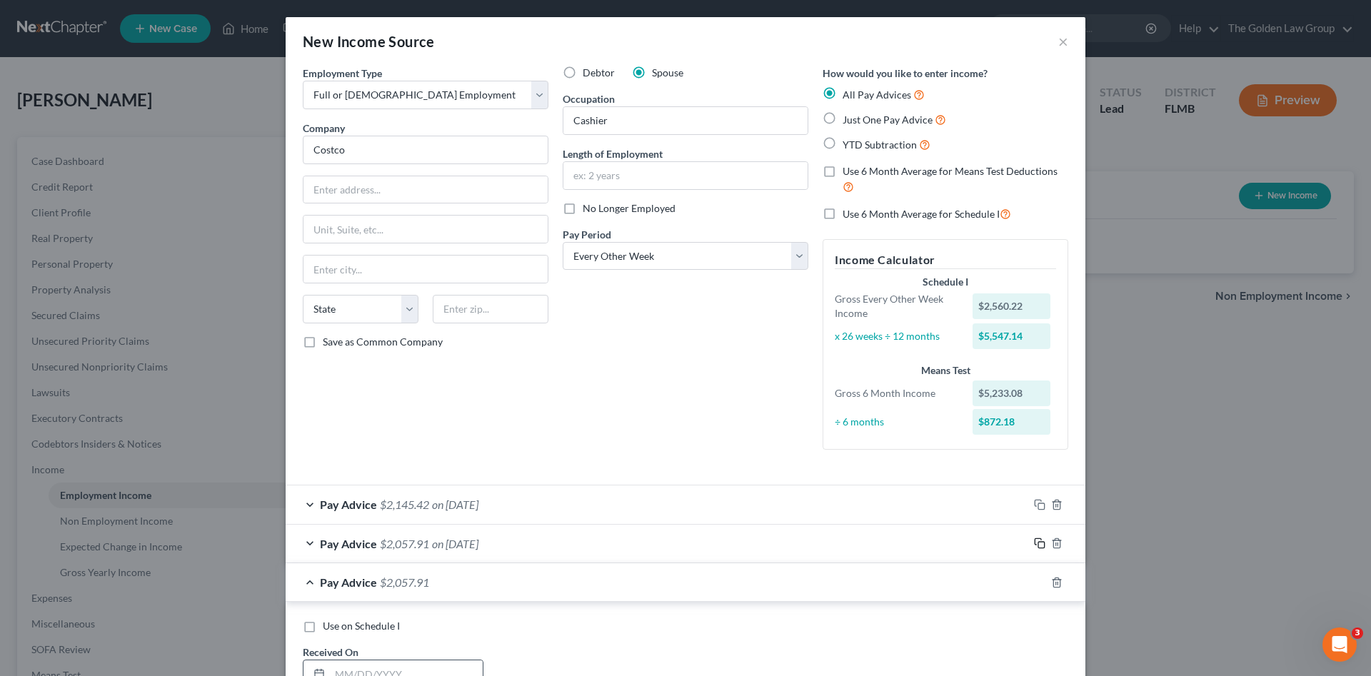
scroll to position [166, 0]
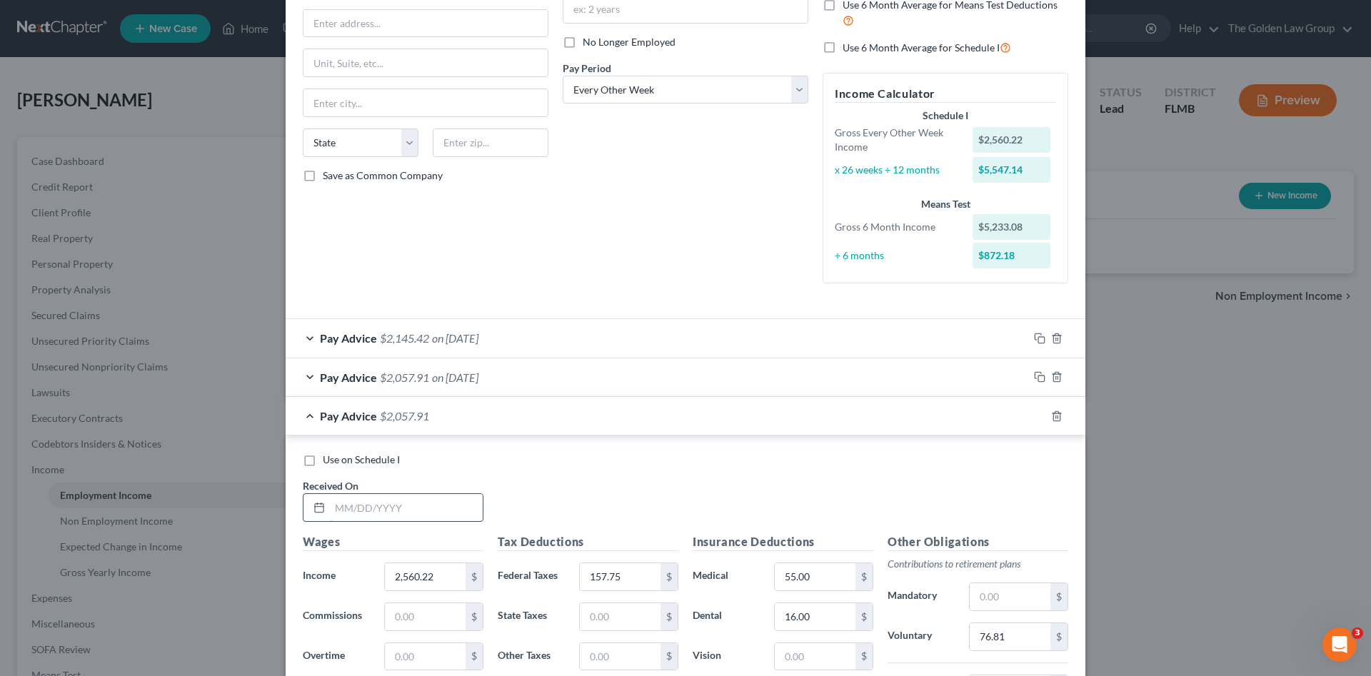
drag, startPoint x: 426, startPoint y: 504, endPoint x: 337, endPoint y: 500, distance: 89.3
click at [426, 504] on input "text" at bounding box center [406, 507] width 153 height 27
click at [393, 509] on input "text" at bounding box center [406, 507] width 153 height 27
type input "03/07/2025"
type input "2,688.15"
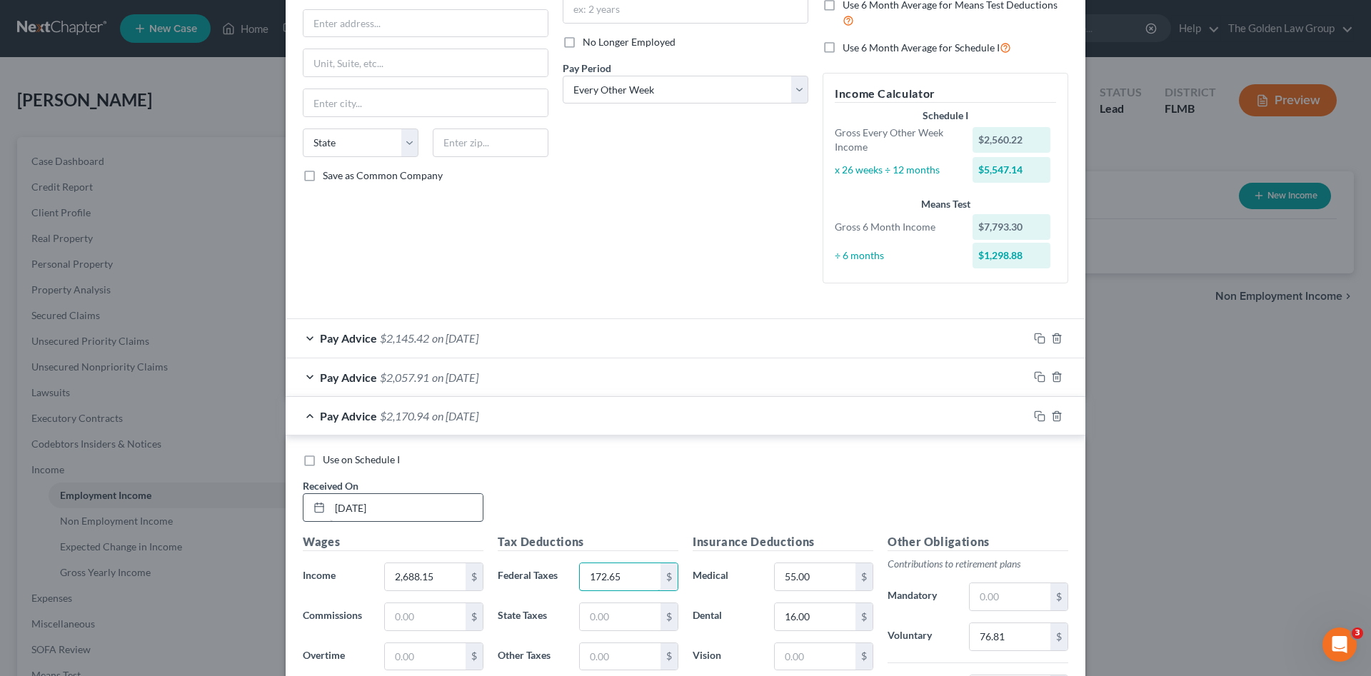
type input "172.65"
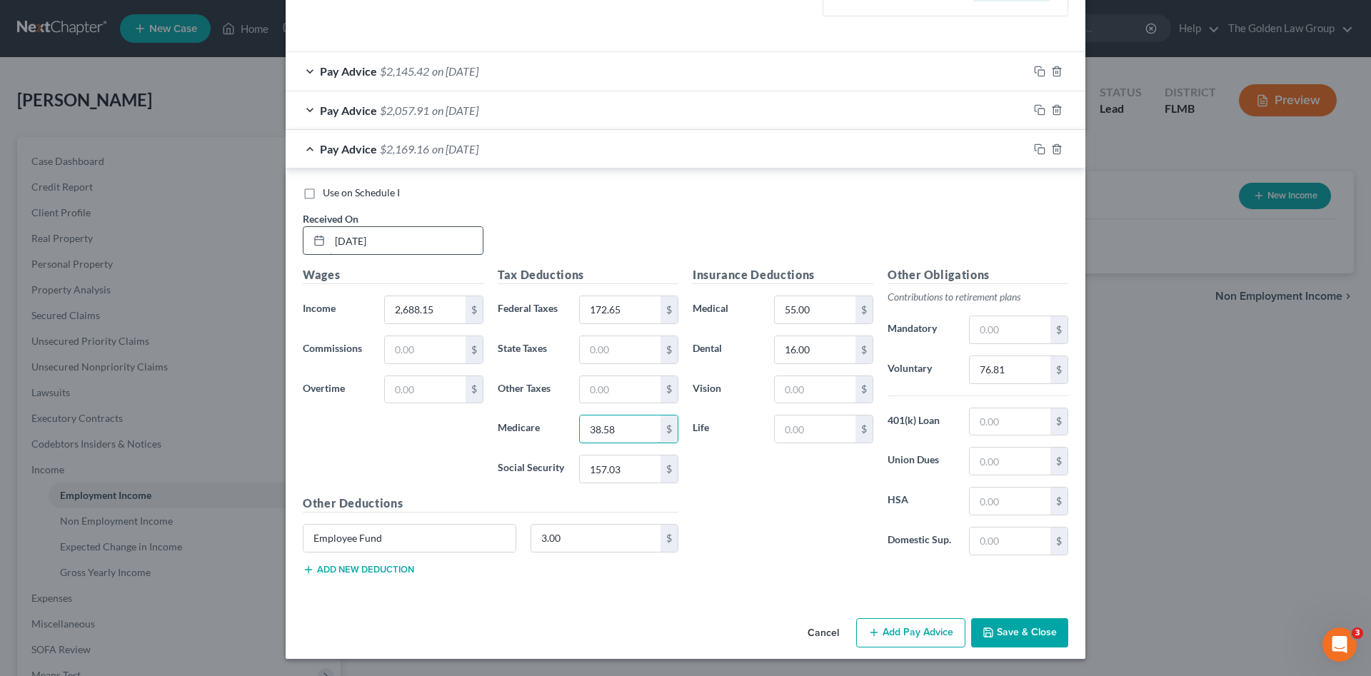
type input "38.58"
type input "164.97"
click at [1024, 369] on input "76.81" at bounding box center [1010, 369] width 81 height 27
type input "80.64"
drag, startPoint x: 1039, startPoint y: 151, endPoint x: 820, endPoint y: 168, distance: 219.1
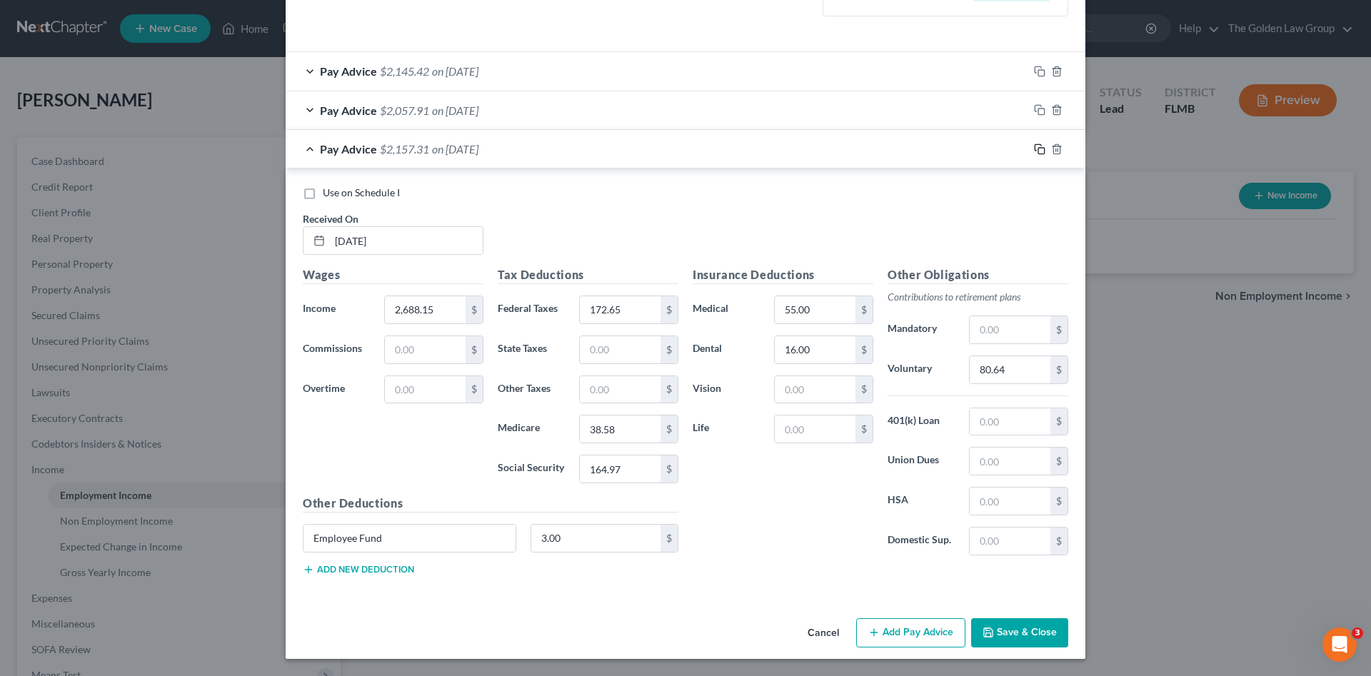
click at [1036, 151] on icon "button" at bounding box center [1039, 149] width 11 height 11
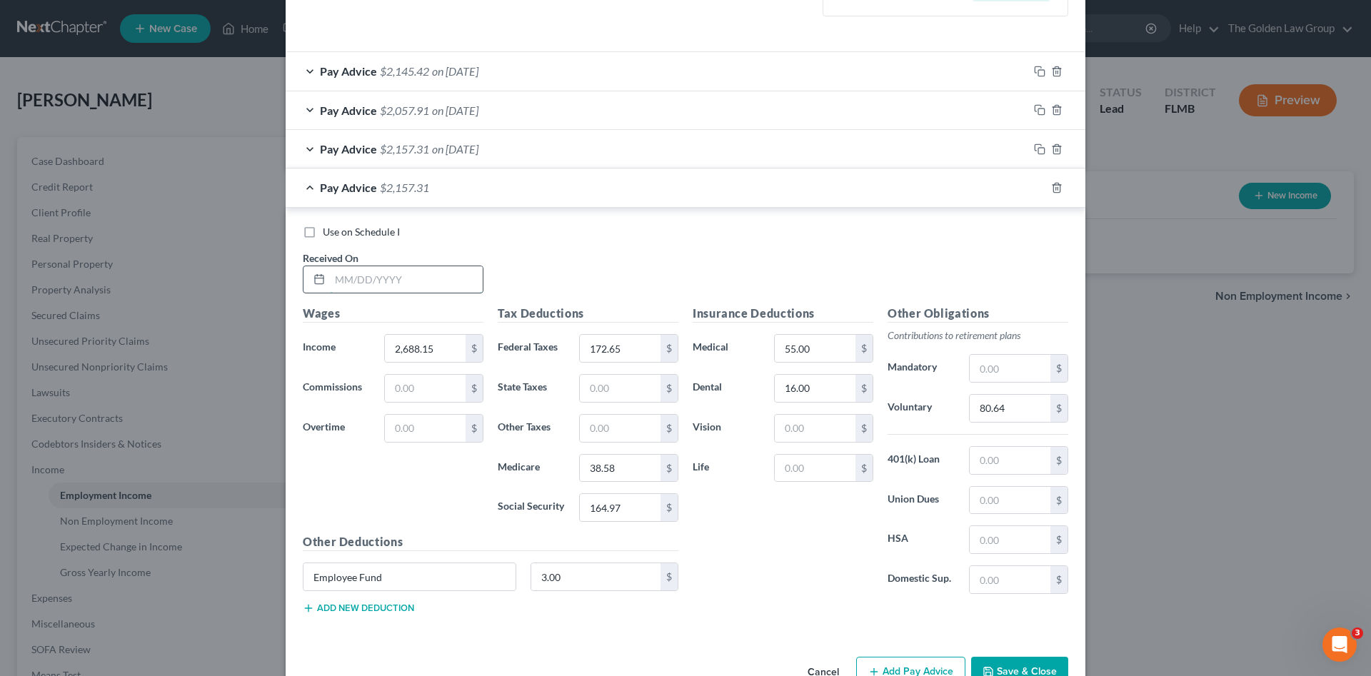
click at [417, 289] on input "text" at bounding box center [406, 279] width 153 height 27
click at [409, 281] on input "text" at bounding box center [406, 279] width 153 height 27
type input "03/21/2025"
type input "2,679.76"
type input "171.93"
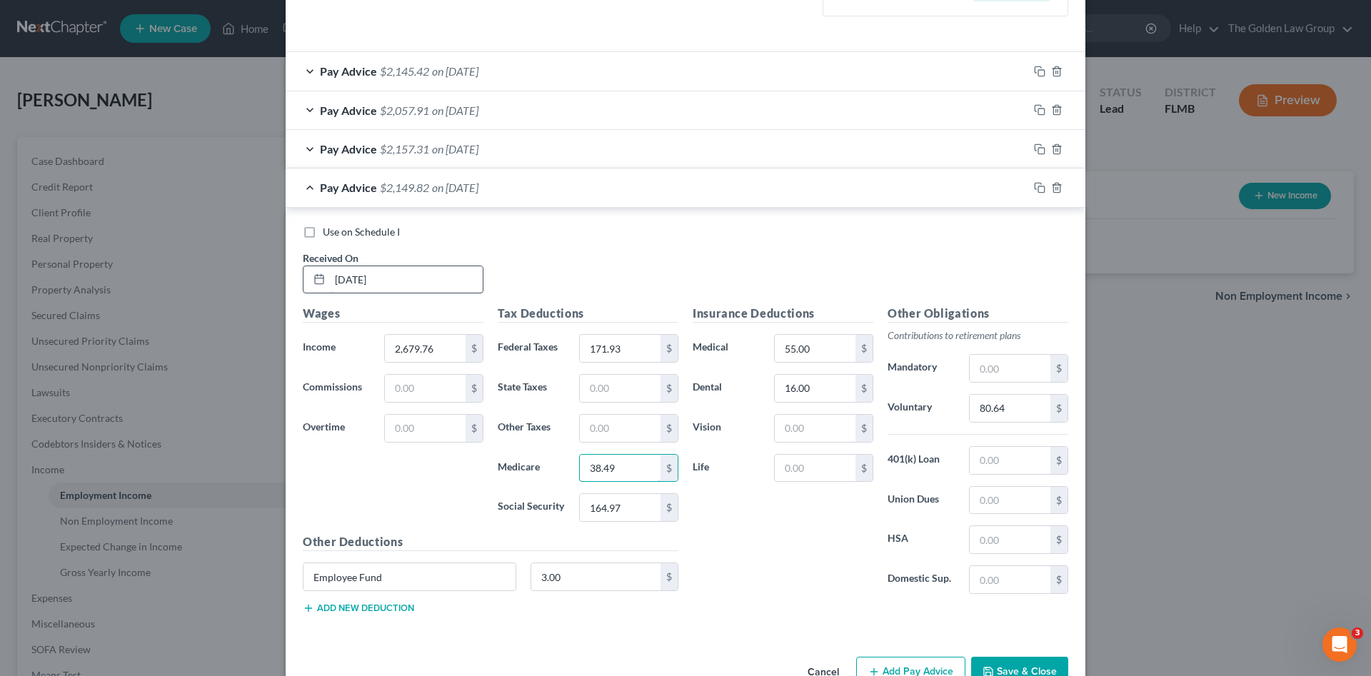
type input "38.49"
type input "164.57"
type input "80.39"
click at [1035, 191] on icon "button" at bounding box center [1039, 187] width 11 height 11
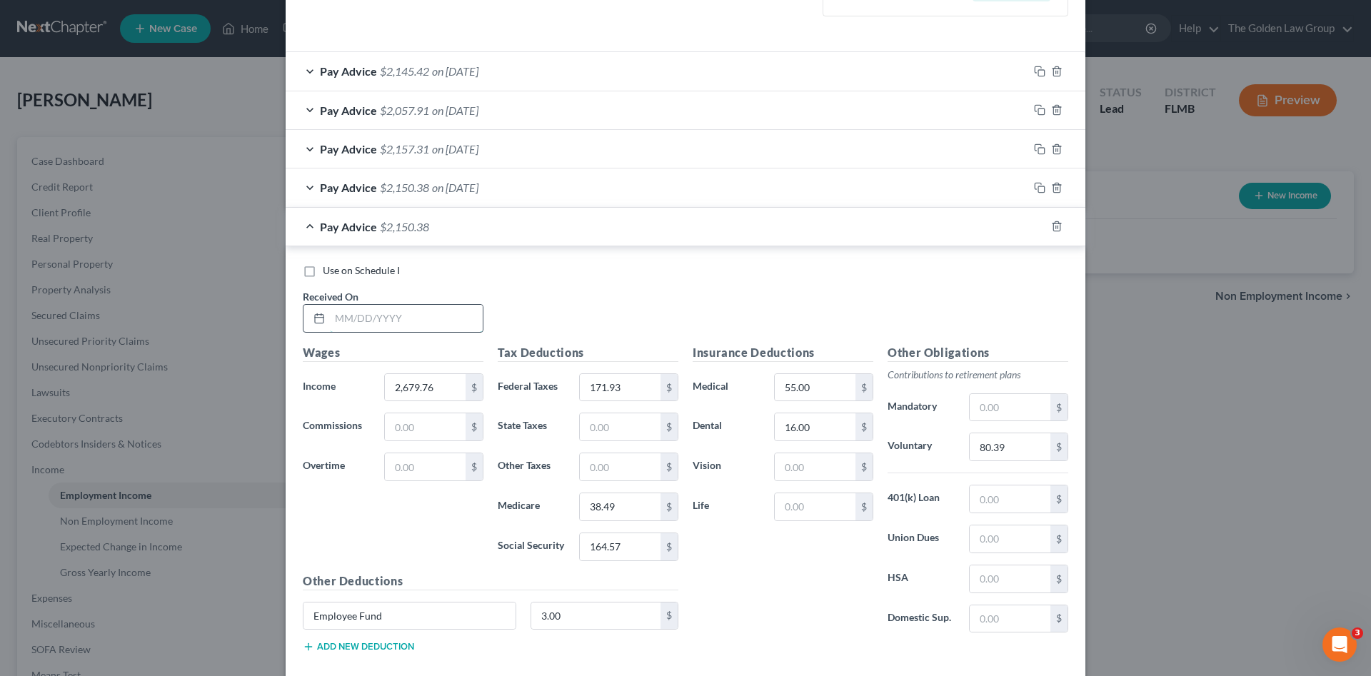
click at [372, 325] on input "text" at bounding box center [406, 318] width 153 height 27
type input "04/04/2025"
type input "8,052.63"
type input "2"
type input "1"
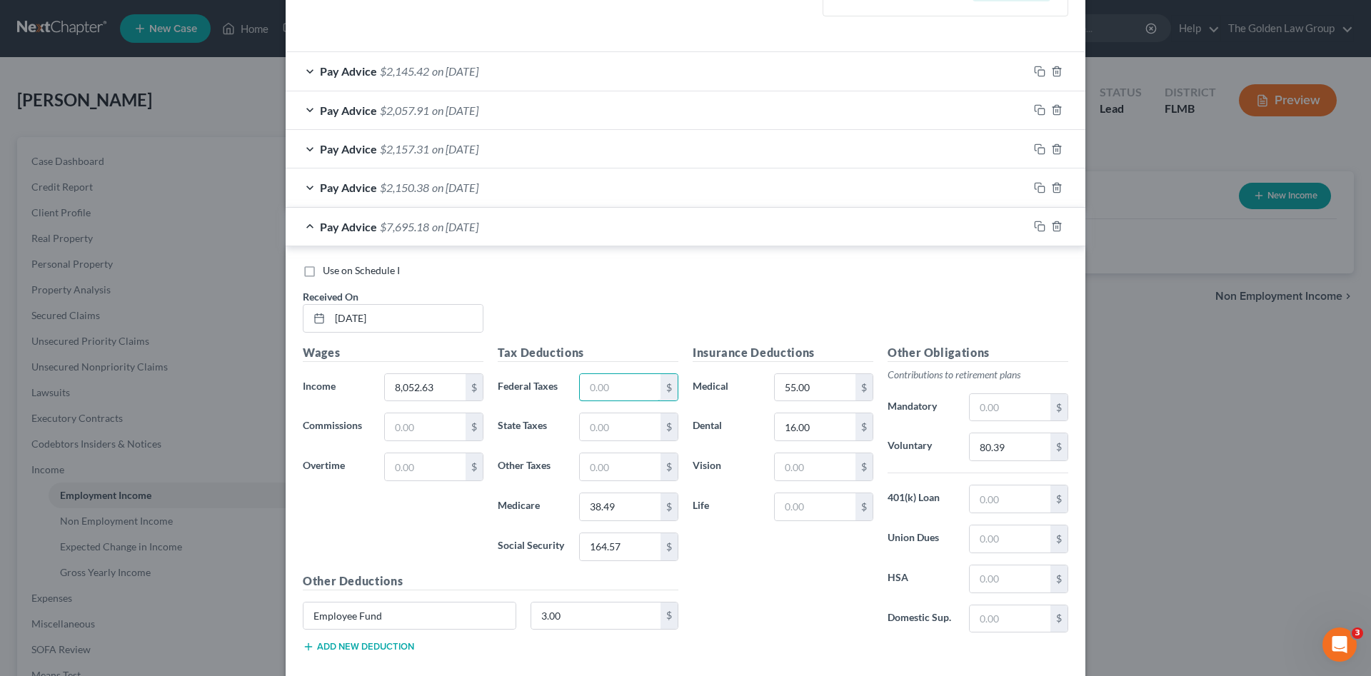
scroll to position [511, 0]
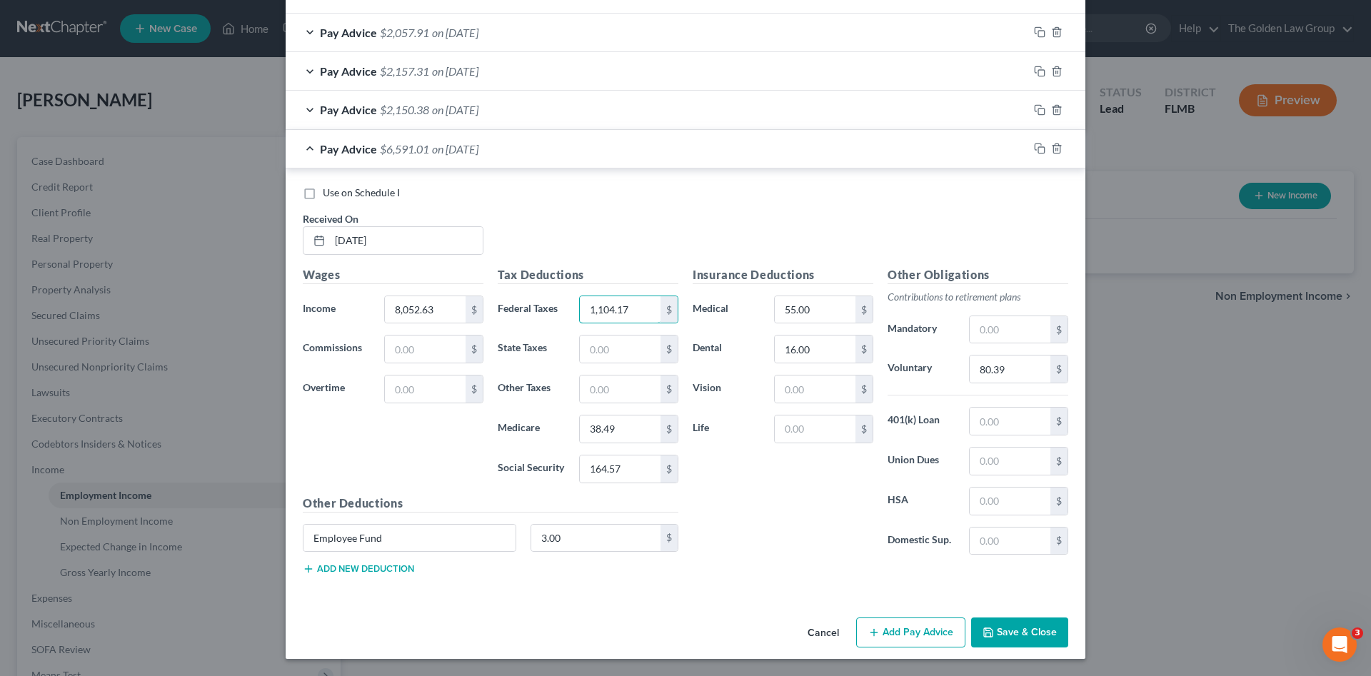
type input "1,104.17"
type input "116.40"
type input "497.70"
click at [1005, 366] on input "80.39" at bounding box center [1010, 369] width 81 height 27
type input "241.58"
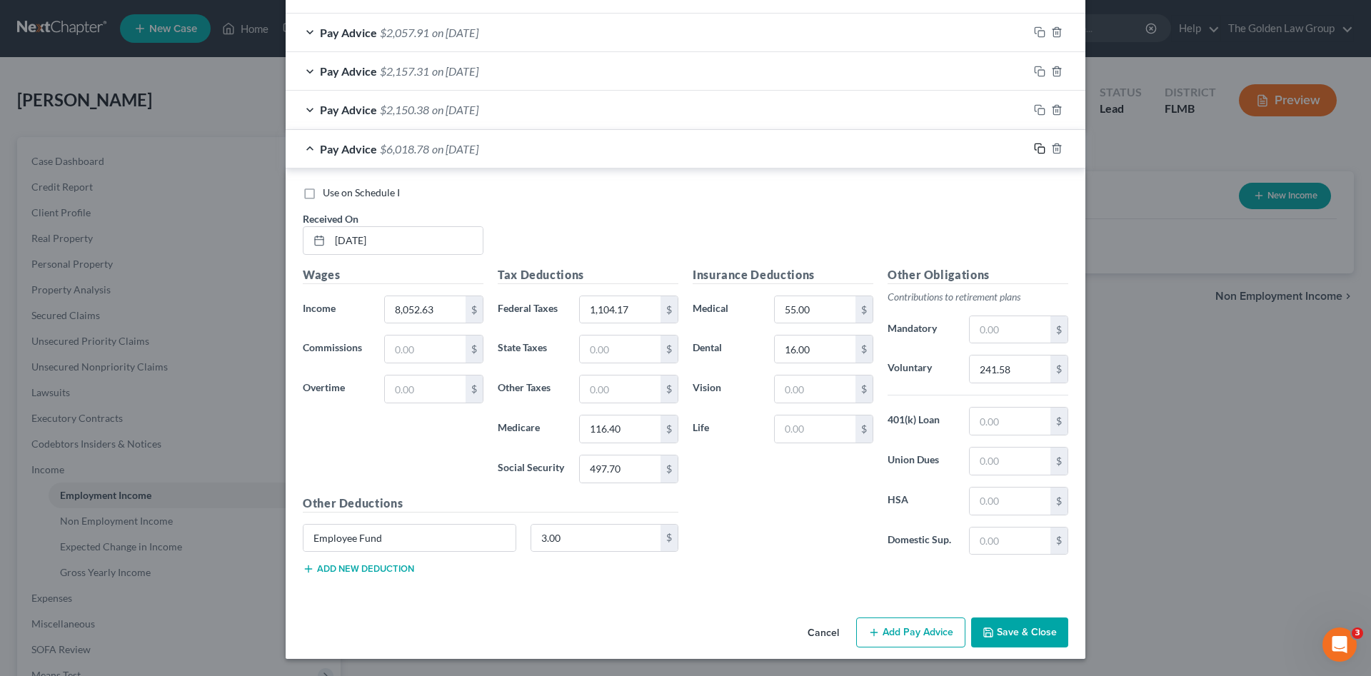
click at [1034, 146] on icon "button" at bounding box center [1039, 148] width 11 height 11
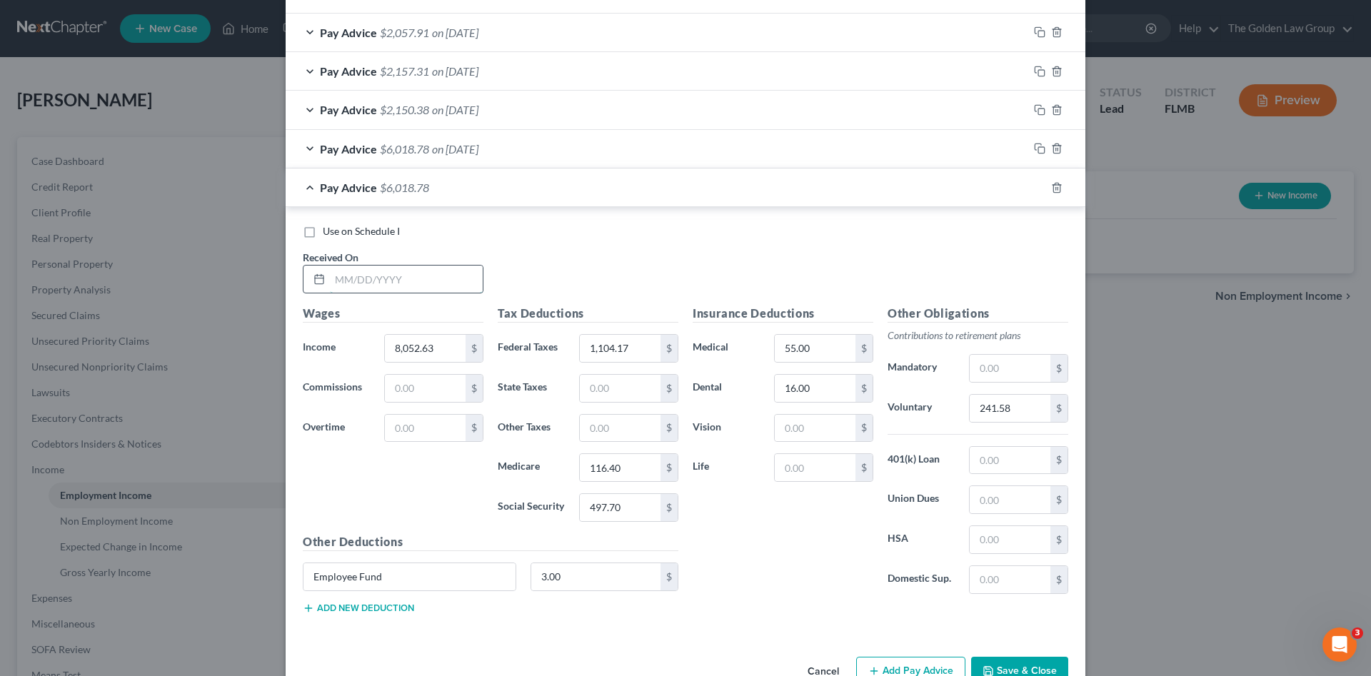
click at [449, 280] on input "text" at bounding box center [406, 279] width 153 height 27
type input "04/18/2025"
type input "2,680.56"
click at [611, 350] on input "1,104.17" at bounding box center [620, 348] width 81 height 27
click at [632, 353] on input "1,104.17" at bounding box center [620, 348] width 81 height 27
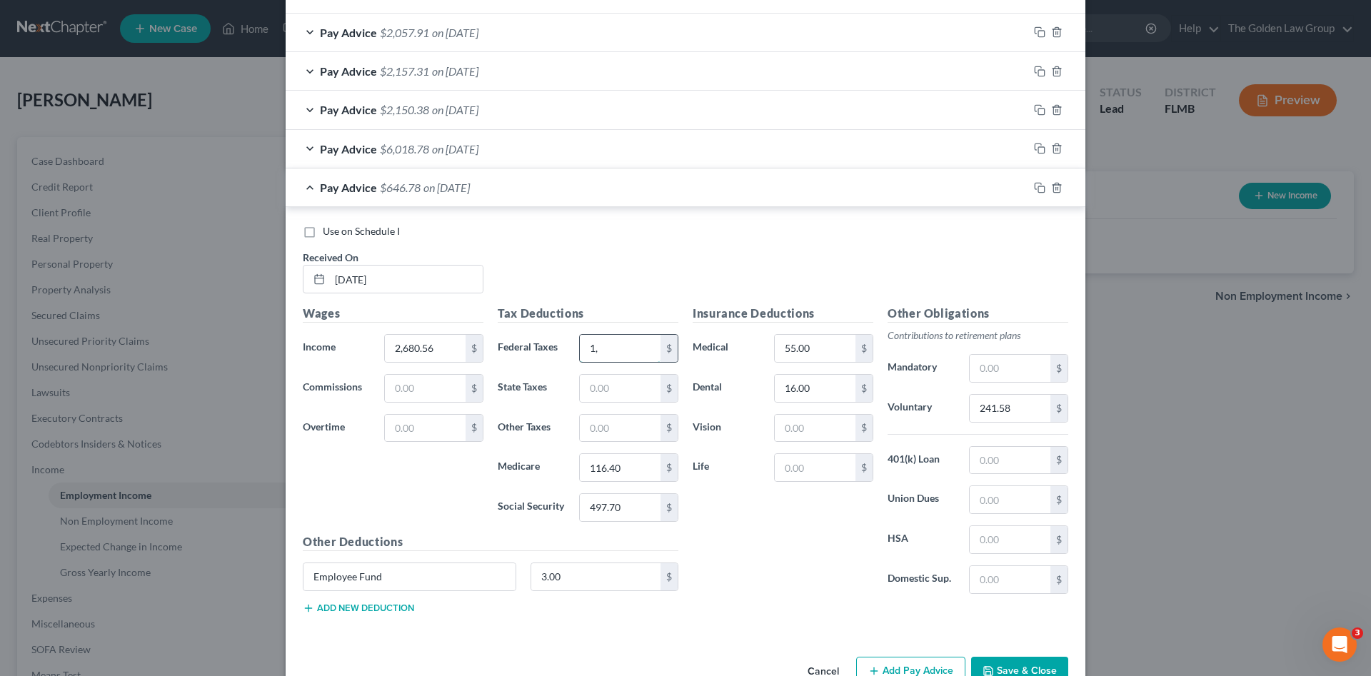
type input "1"
type input "172.02"
type input "38.50"
type input "164.62"
click at [1015, 402] on input "241.58" at bounding box center [1010, 408] width 81 height 27
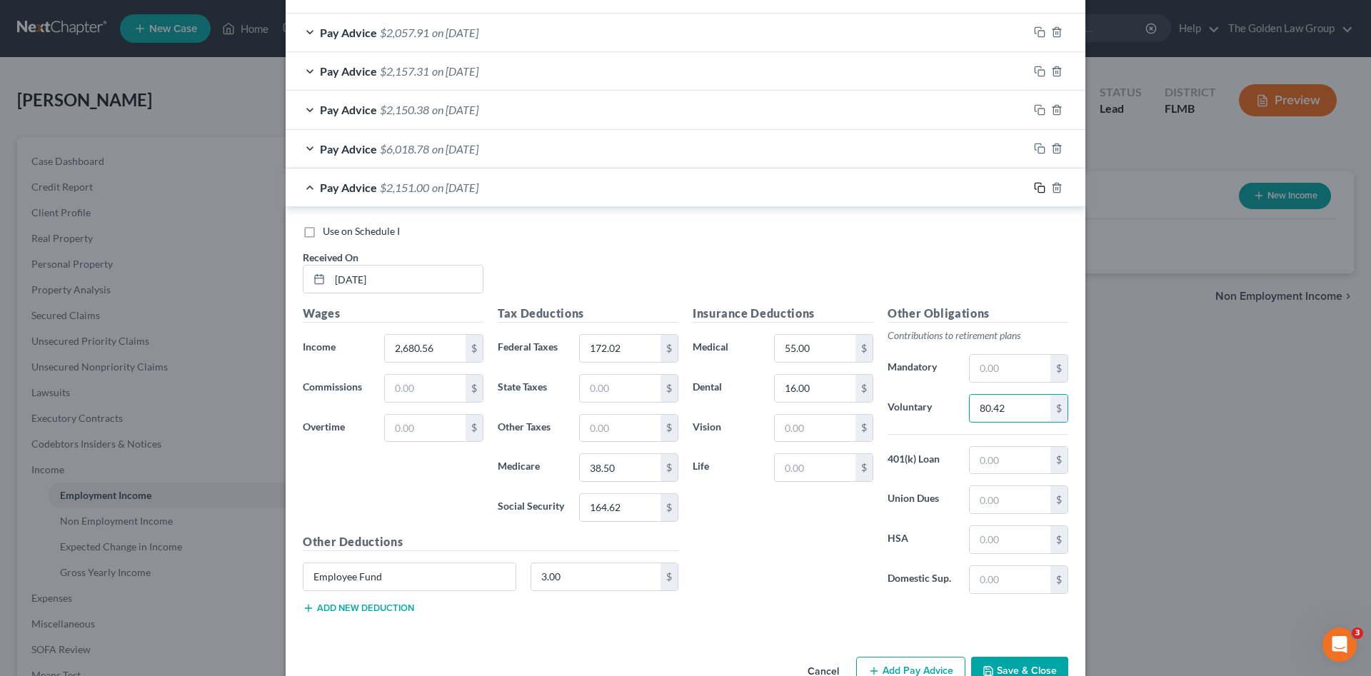
type input "80.42"
click at [1038, 188] on rect "button" at bounding box center [1041, 189] width 6 height 6
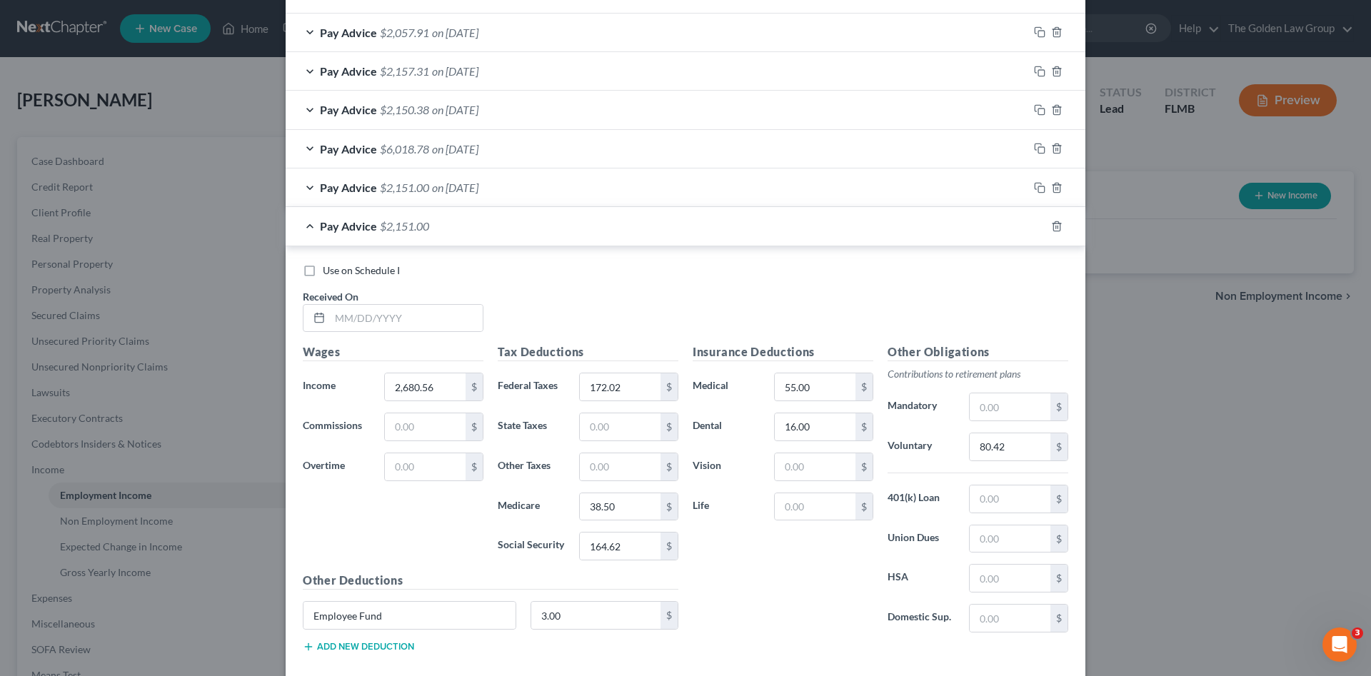
click at [357, 333] on div "Use on Schedule I Received On *" at bounding box center [686, 303] width 780 height 81
click at [351, 316] on input "text" at bounding box center [406, 318] width 153 height 27
click at [420, 319] on input "text" at bounding box center [406, 318] width 153 height 27
type input "05/02/2025"
type input "0"
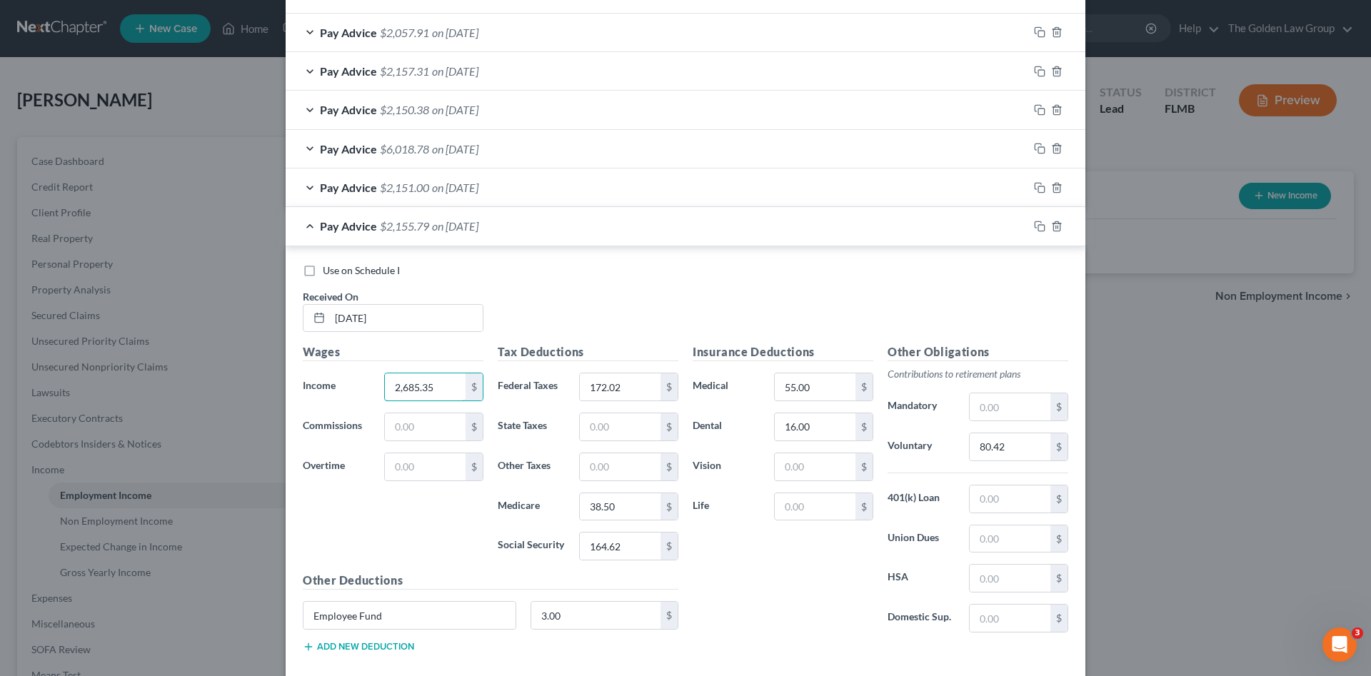
type input "2,685.35"
type input "172.58"
type input "38.57"
type input "164.92"
click at [1005, 458] on input "80.42" at bounding box center [1010, 446] width 81 height 27
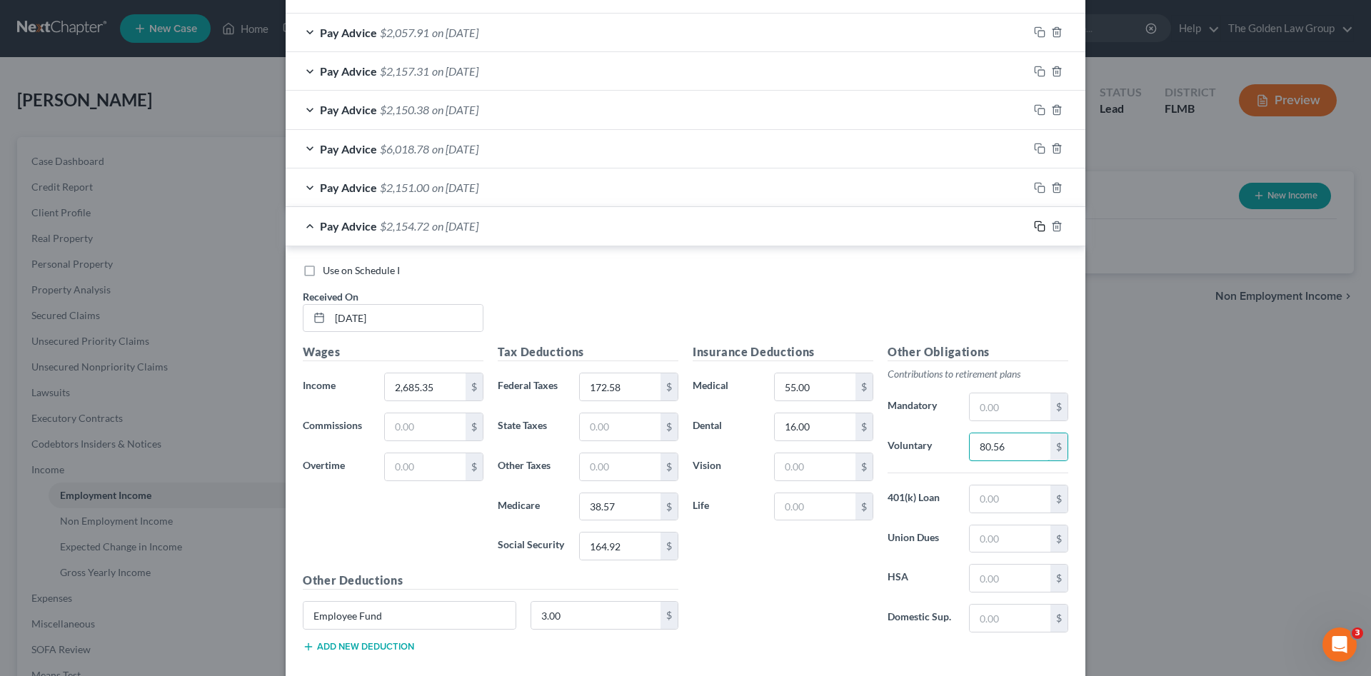
type input "80.56"
click at [1038, 230] on rect "button" at bounding box center [1041, 228] width 6 height 6
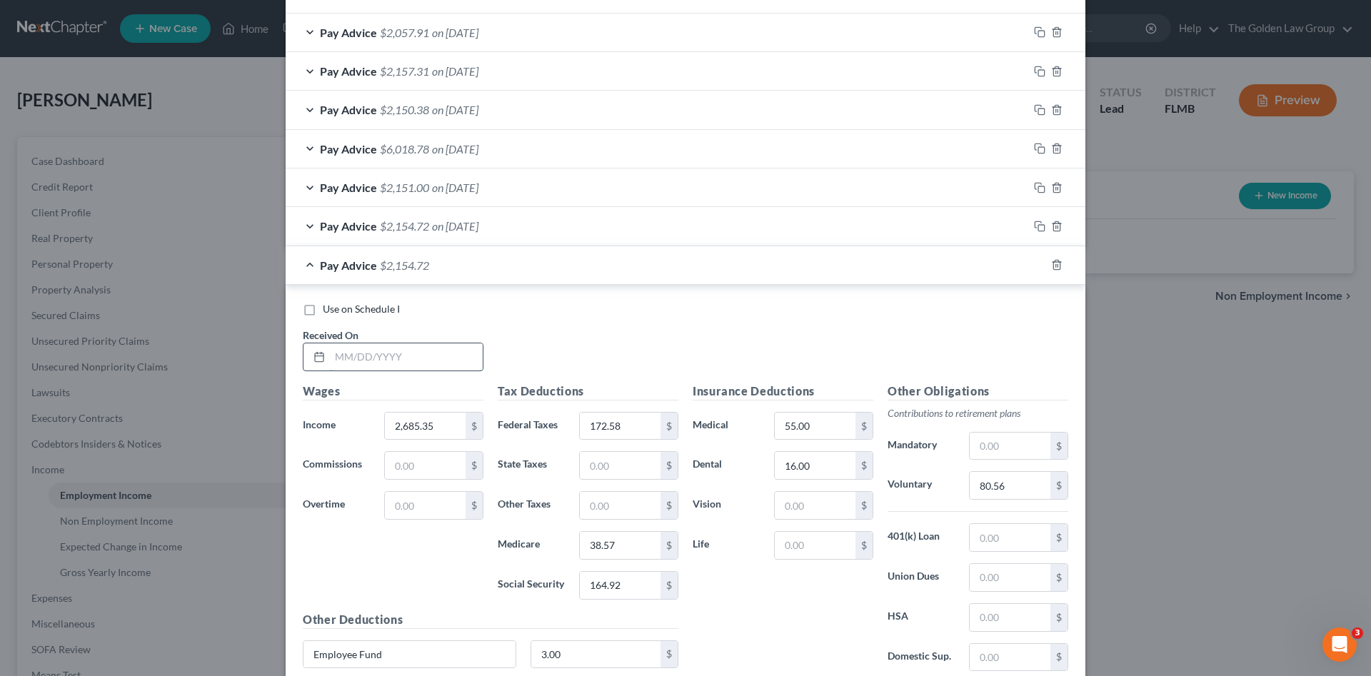
drag, startPoint x: 393, startPoint y: 361, endPoint x: 387, endPoint y: 368, distance: 8.6
click at [391, 365] on input "text" at bounding box center [406, 356] width 153 height 27
drag, startPoint x: 362, startPoint y: 349, endPoint x: 396, endPoint y: 357, distance: 35.2
click at [363, 351] on input "text" at bounding box center [406, 356] width 153 height 27
type input "05/16/2025"
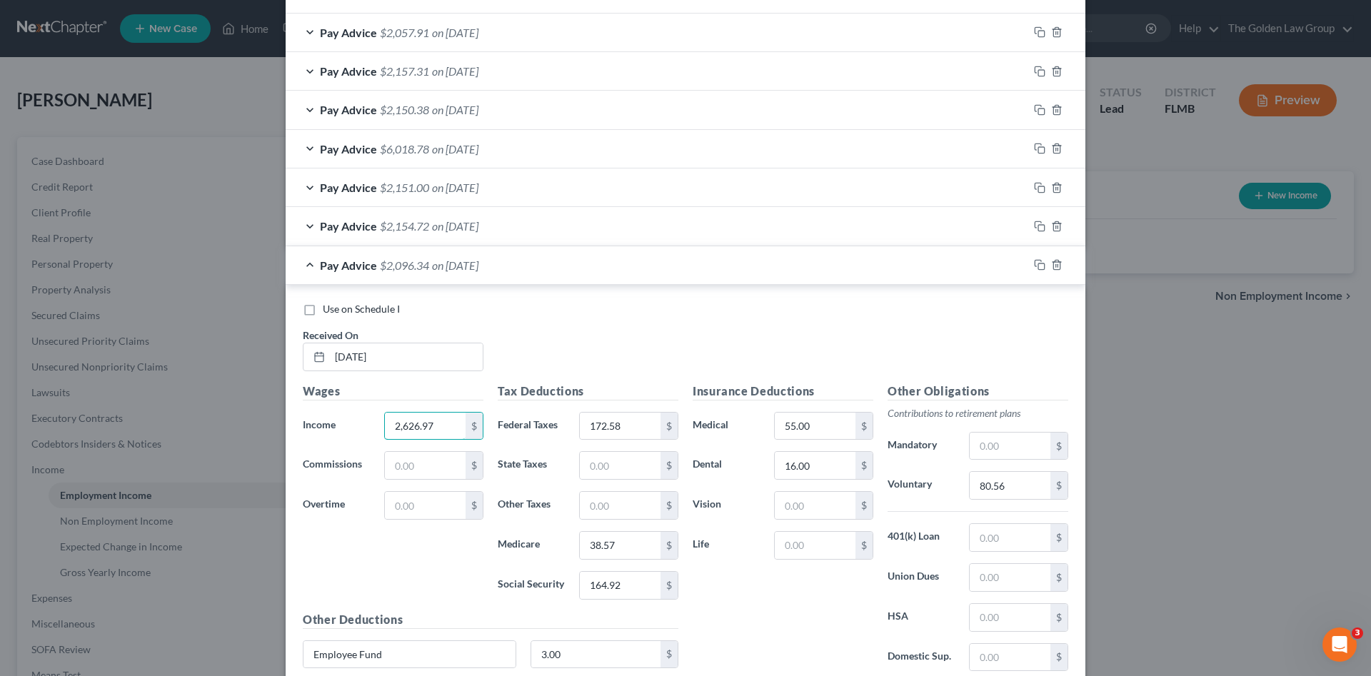
type input "2,626.97"
type input "165.78"
type input "37.72"
type input "161.31"
click at [1020, 490] on input "80.56" at bounding box center [1010, 485] width 81 height 27
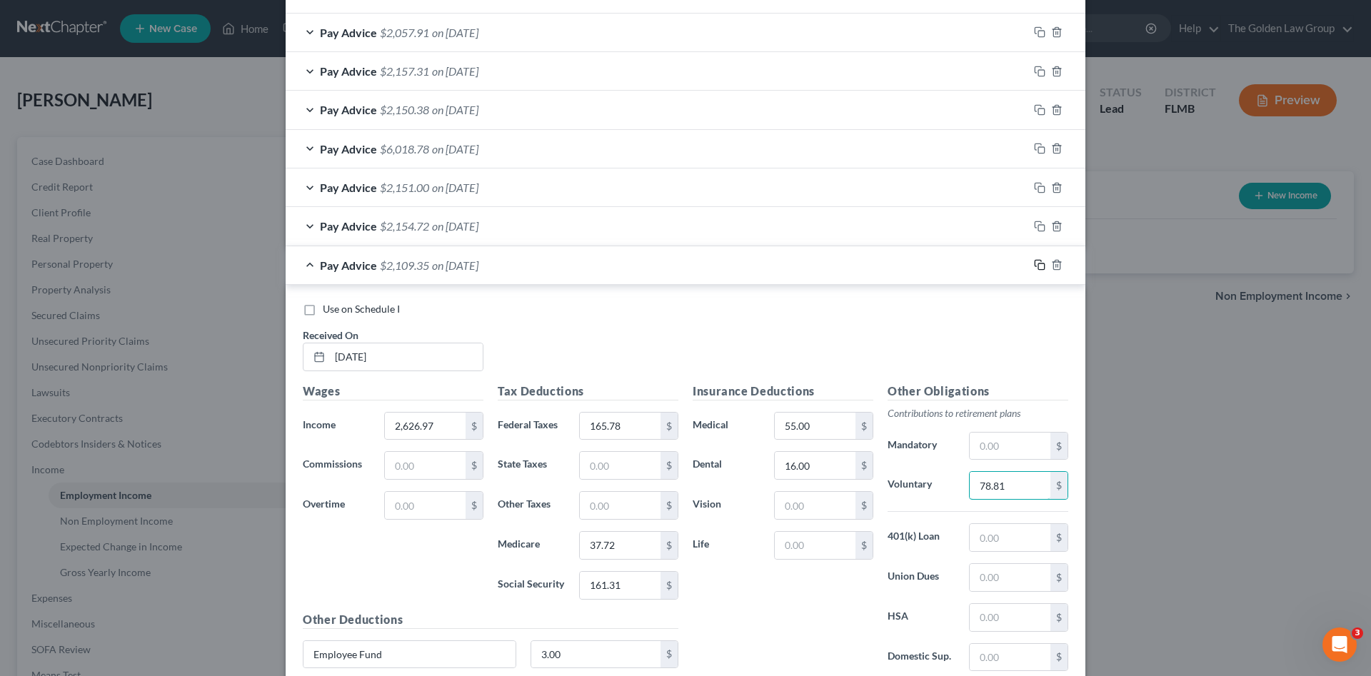
type input "78.81"
click at [1035, 265] on icon "button" at bounding box center [1039, 264] width 11 height 11
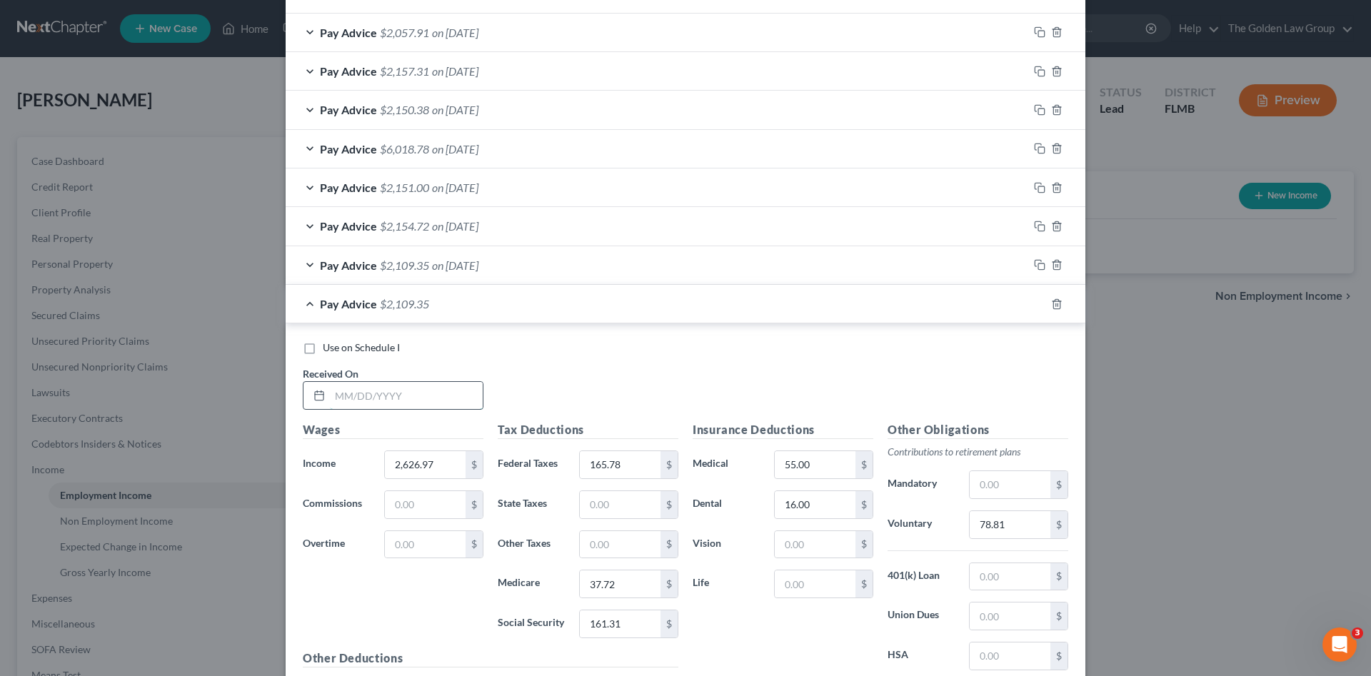
click at [430, 390] on input "text" at bounding box center [406, 395] width 153 height 27
drag, startPoint x: 353, startPoint y: 392, endPoint x: 1370, endPoint y: 497, distance: 1022.8
click at [358, 393] on input "text" at bounding box center [406, 395] width 153 height 27
type input "05/30/2025"
type input "2,975.15"
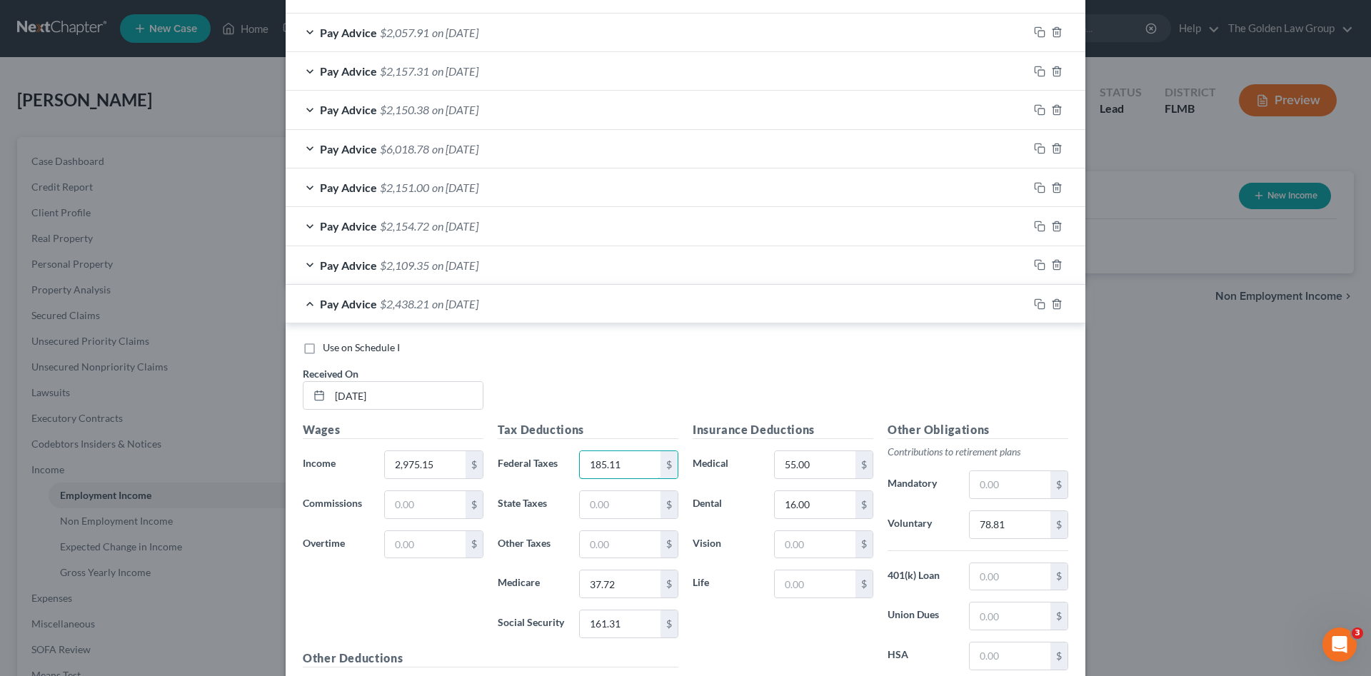
type input "185.11"
type input "40.14"
type input "171.59"
click at [1014, 521] on input "78.81" at bounding box center [1010, 524] width 81 height 27
type input "83.79"
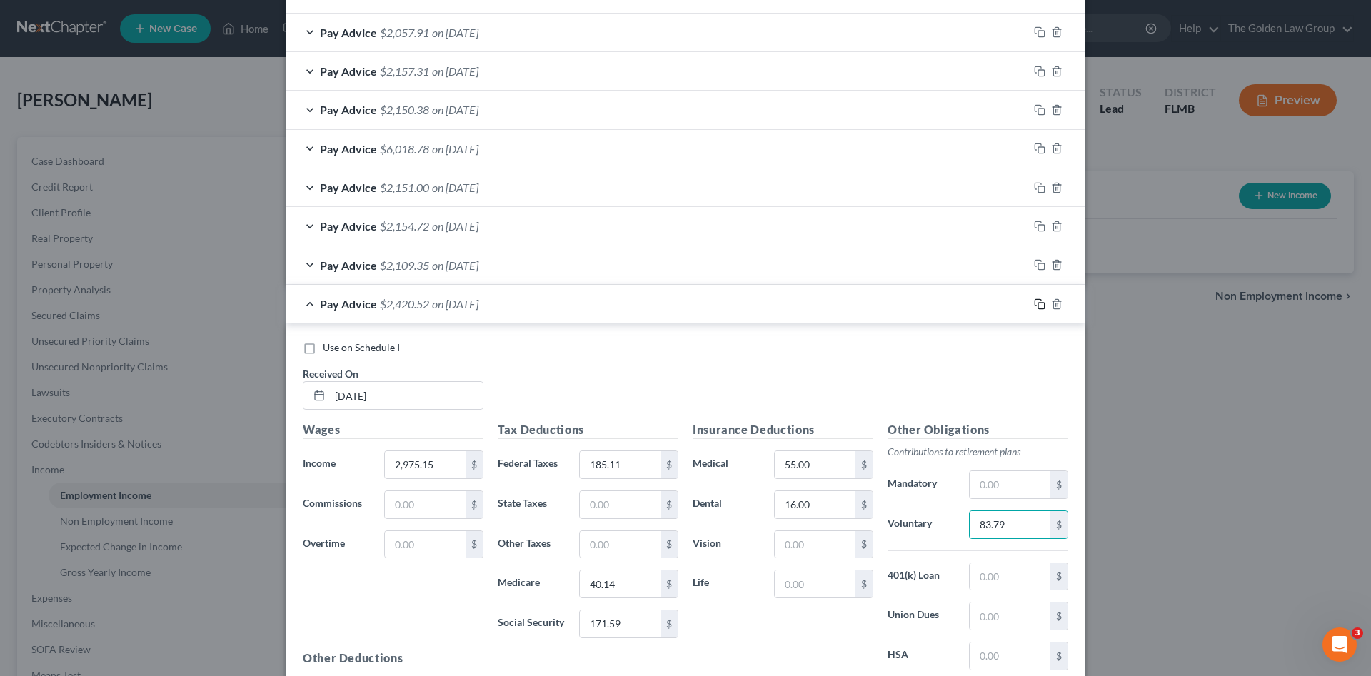
click at [1038, 303] on rect "button" at bounding box center [1041, 306] width 6 height 6
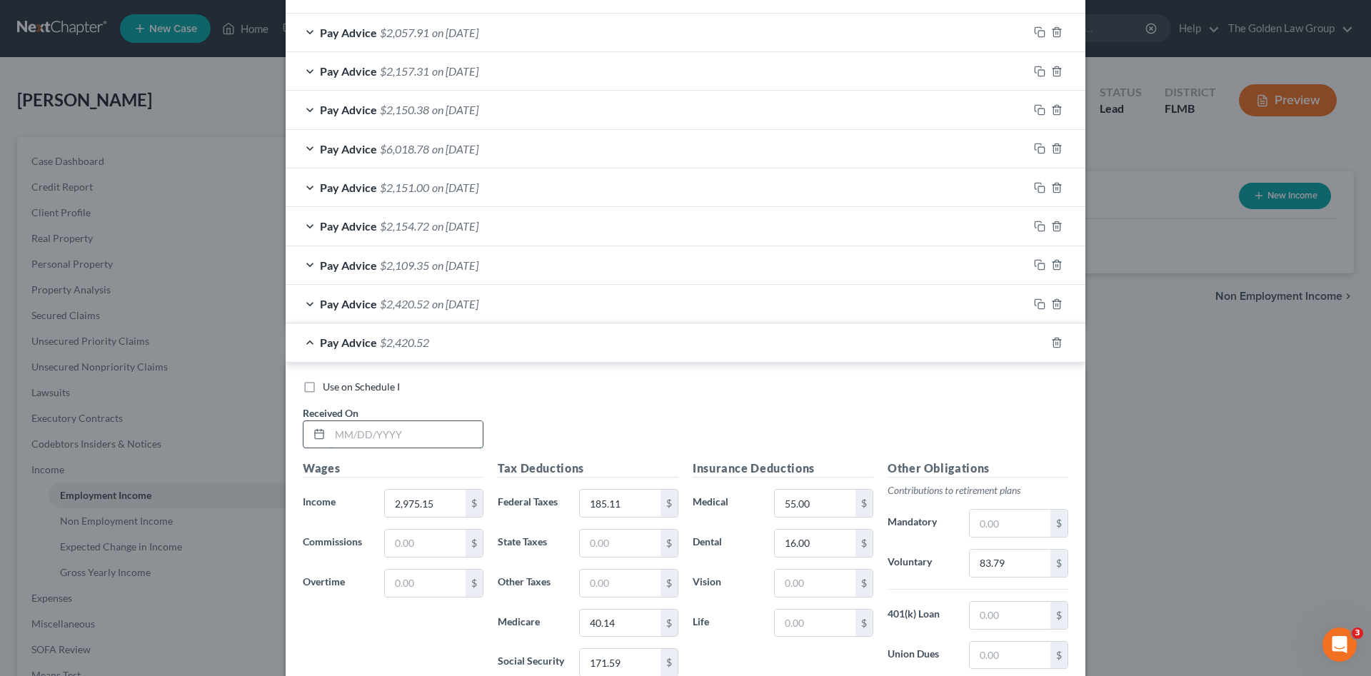
drag, startPoint x: 423, startPoint y: 426, endPoint x: 500, endPoint y: 447, distance: 79.3
click at [431, 428] on input "text" at bounding box center [406, 434] width 153 height 27
type input "06/13/2025"
type input "2,755.37"
type input "180.73"
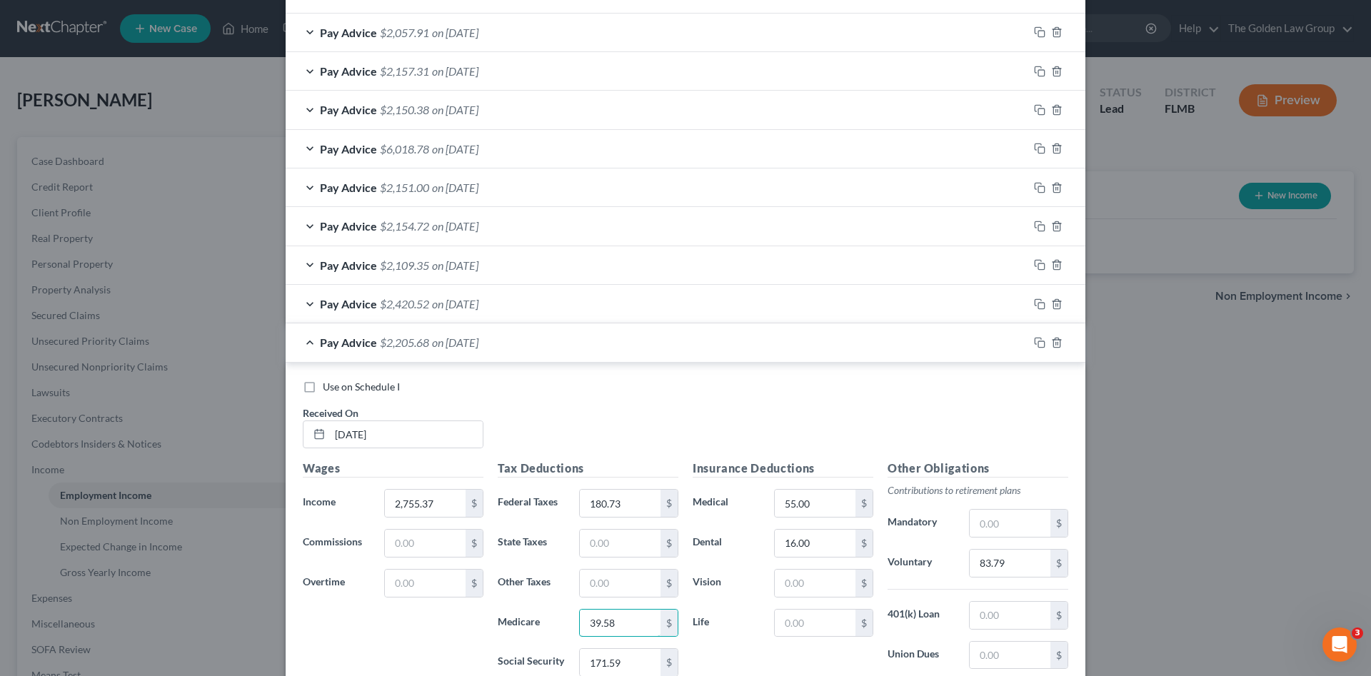
type input "39.58"
type input "169.27"
click at [1002, 565] on input "83.79" at bounding box center [1010, 563] width 81 height 27
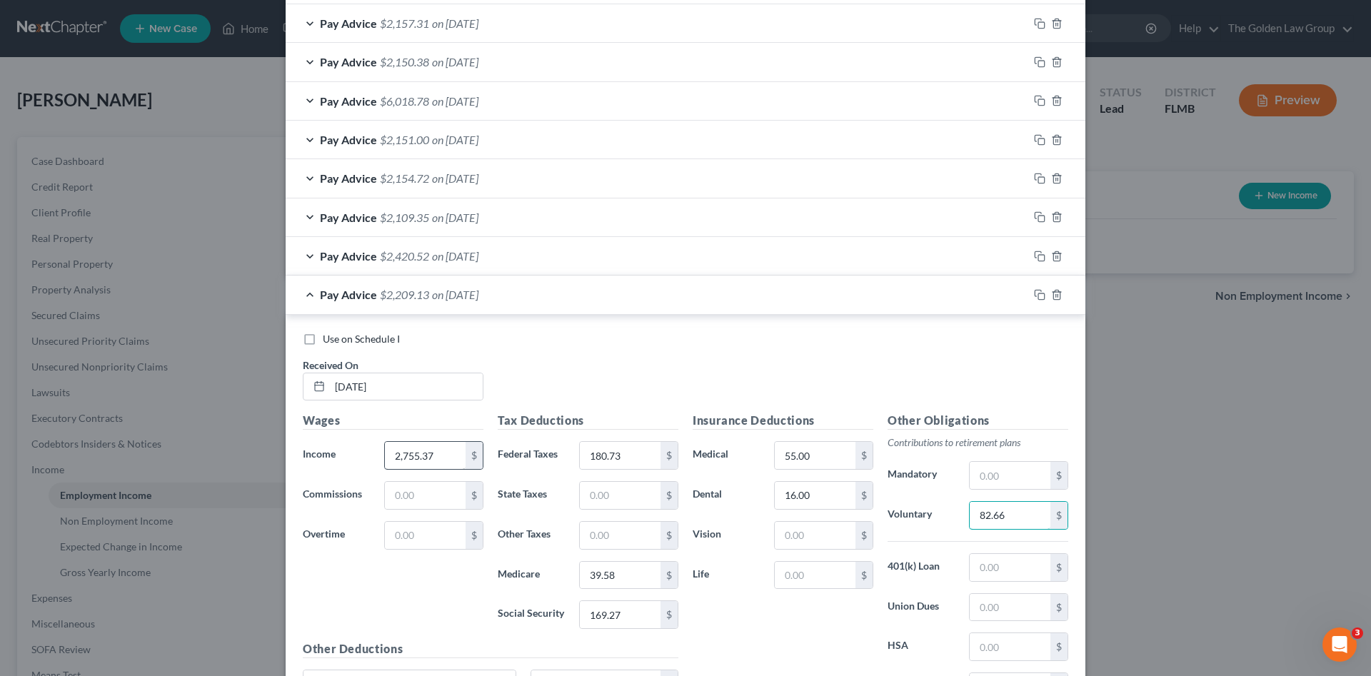
type input "82.66"
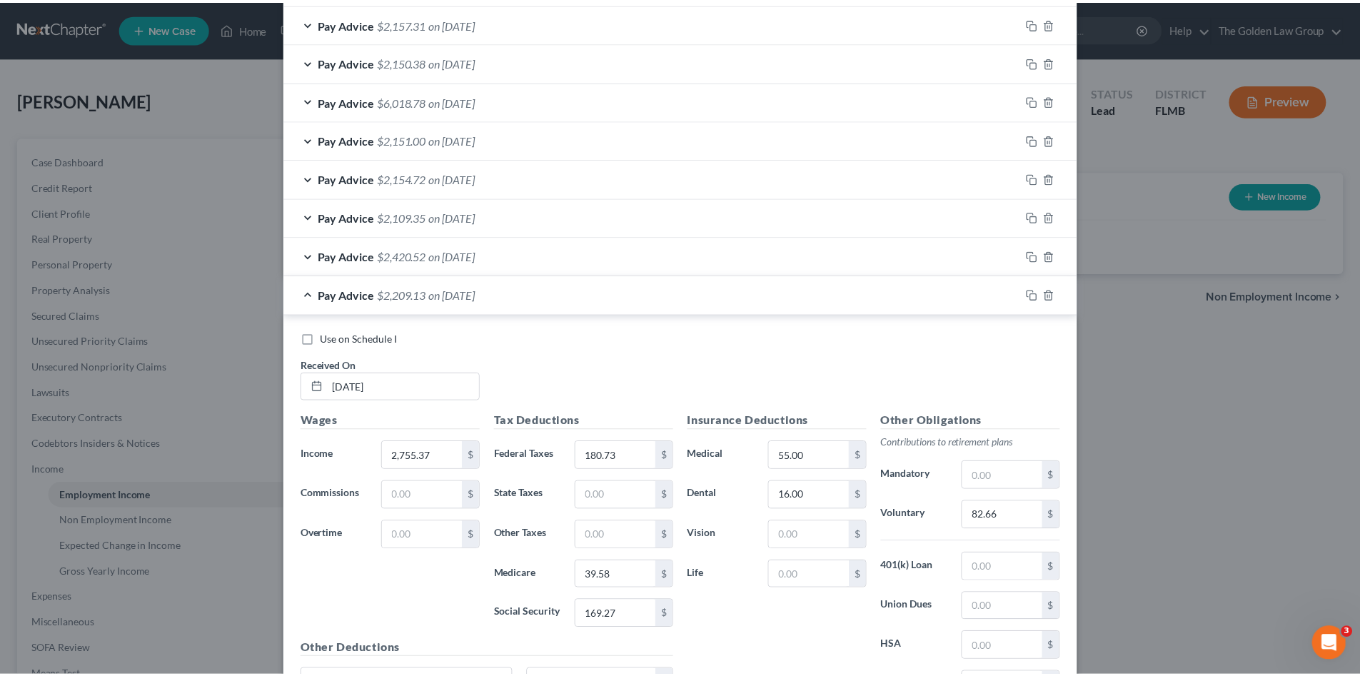
scroll to position [705, 0]
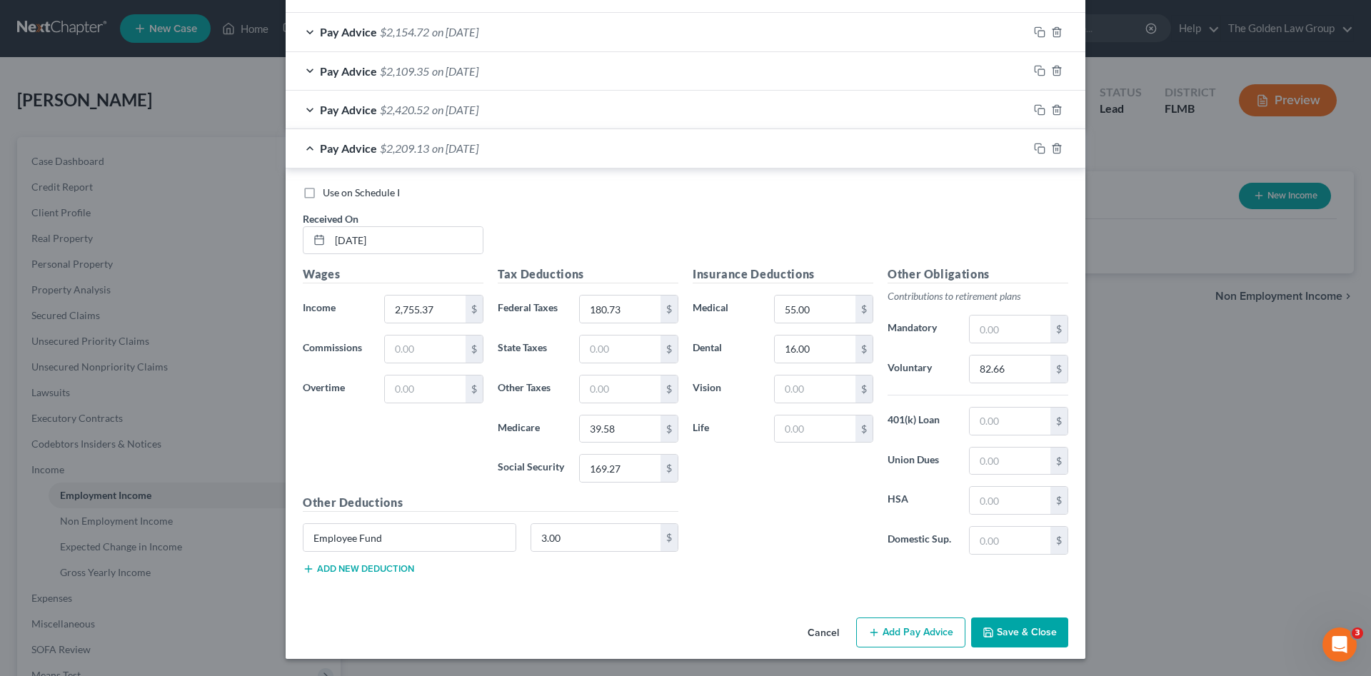
drag, startPoint x: 1012, startPoint y: 625, endPoint x: 996, endPoint y: 618, distance: 17.9
click at [1012, 625] on button "Save & Close" at bounding box center [1019, 633] width 97 height 30
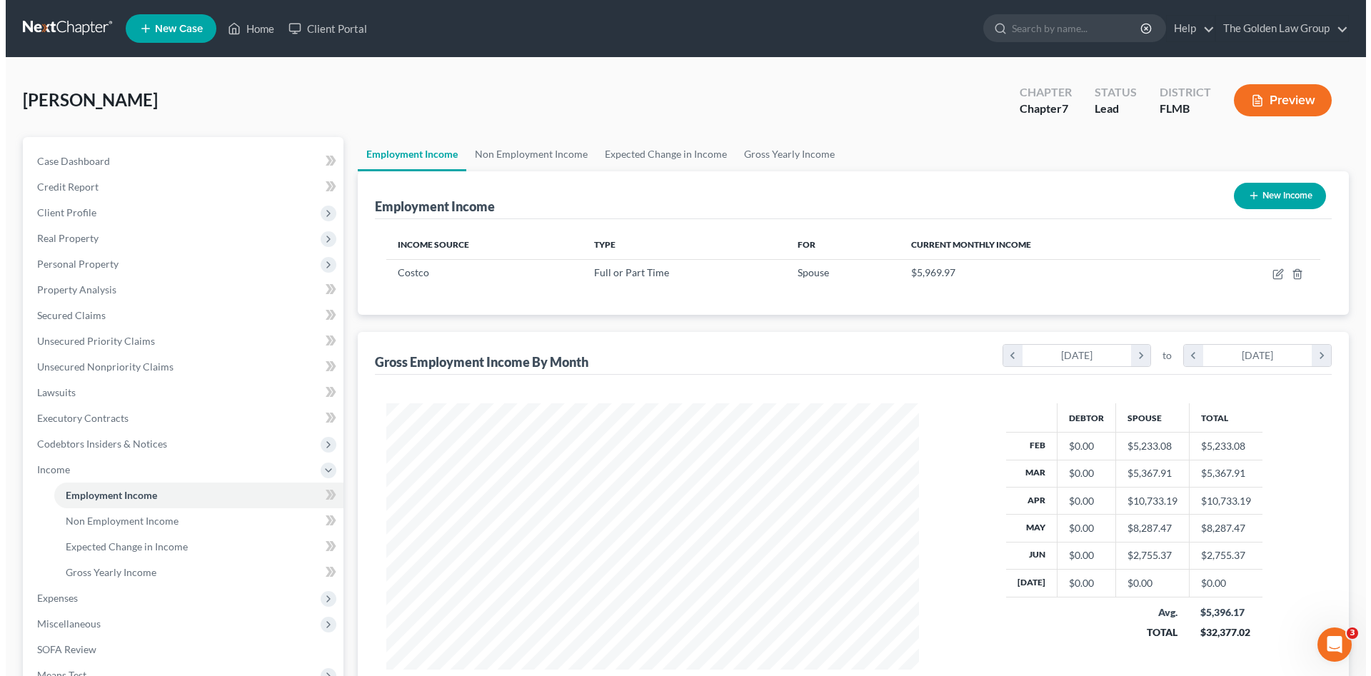
scroll to position [713698, 713403]
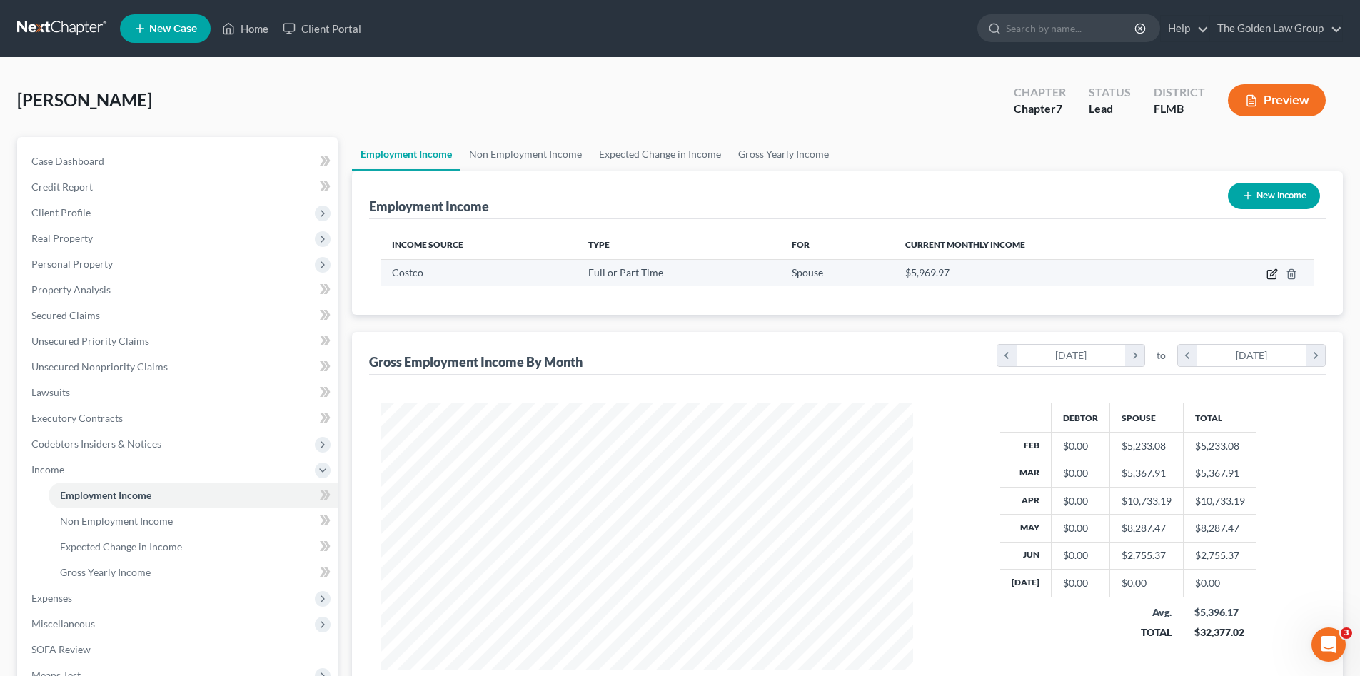
click at [1271, 273] on icon "button" at bounding box center [1272, 273] width 11 height 11
select select "0"
select select "2"
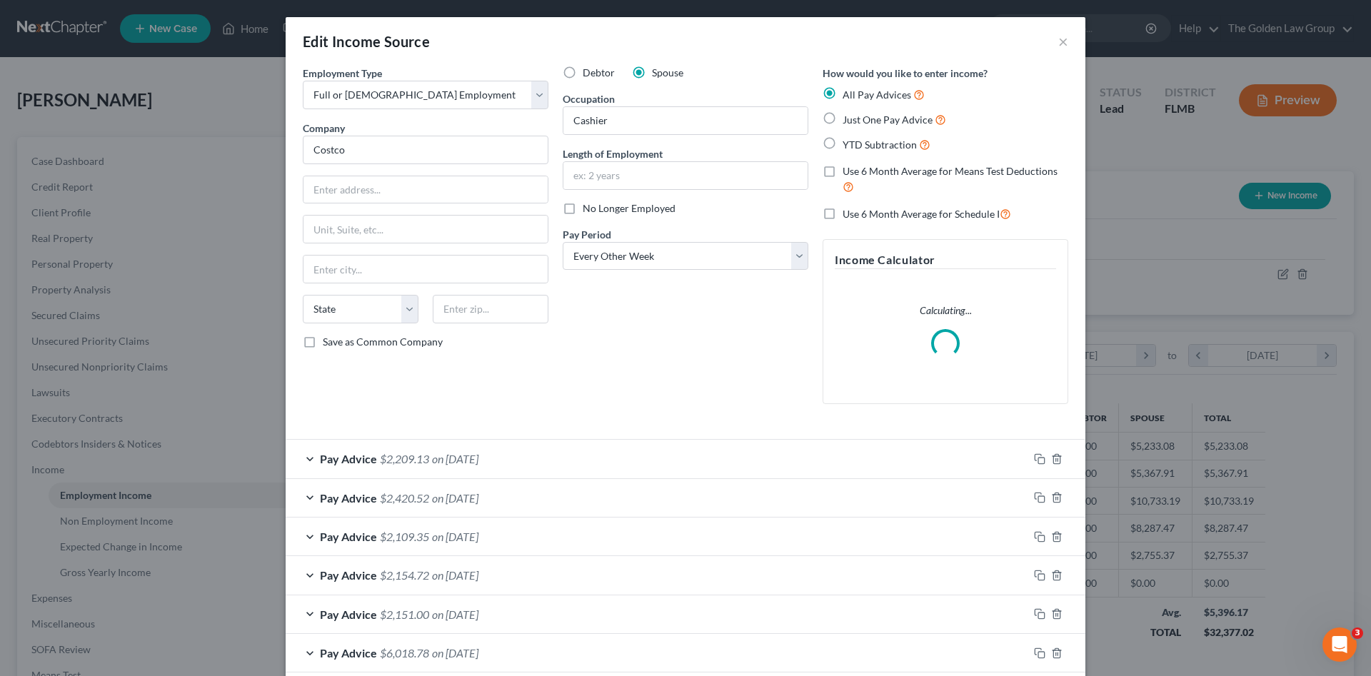
scroll to position [143, 0]
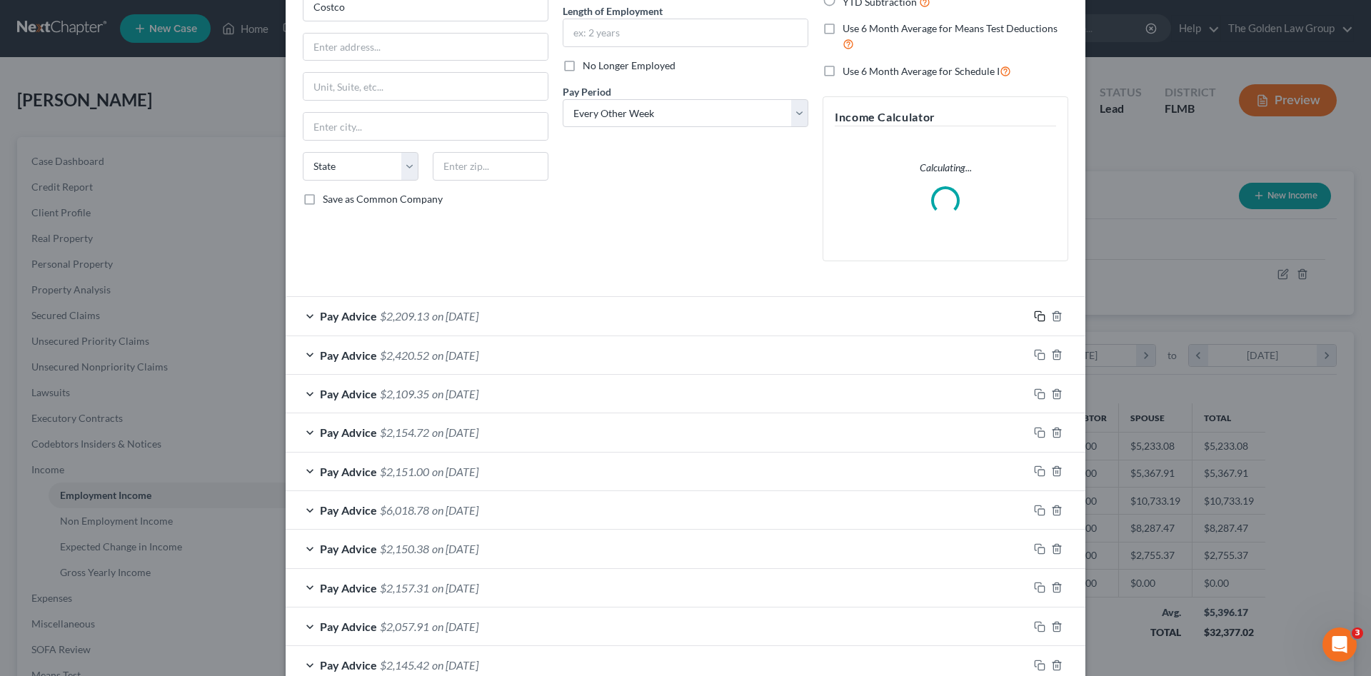
click at [1038, 315] on rect "button" at bounding box center [1041, 318] width 6 height 6
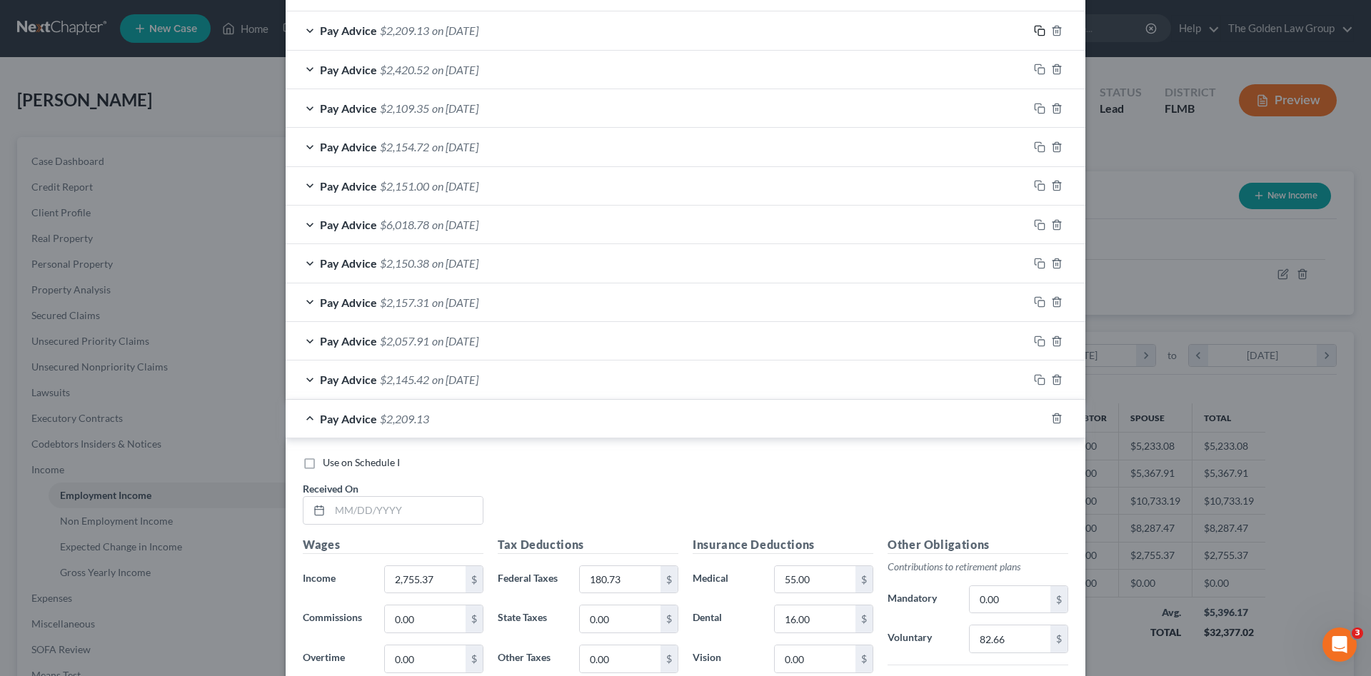
scroll to position [595, 0]
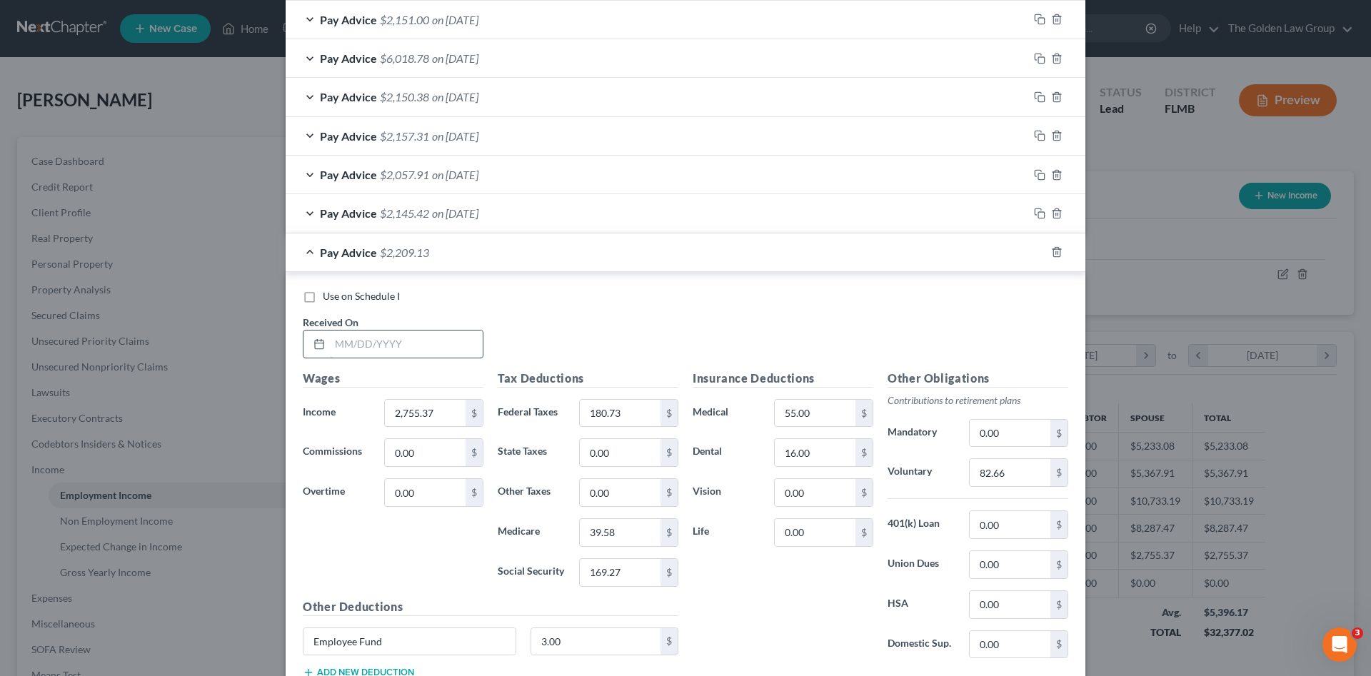
drag, startPoint x: 433, startPoint y: 338, endPoint x: 826, endPoint y: 357, distance: 393.1
click at [438, 338] on input "text" at bounding box center [406, 344] width 153 height 27
type input "06/27/2025"
type input "2,386.13"
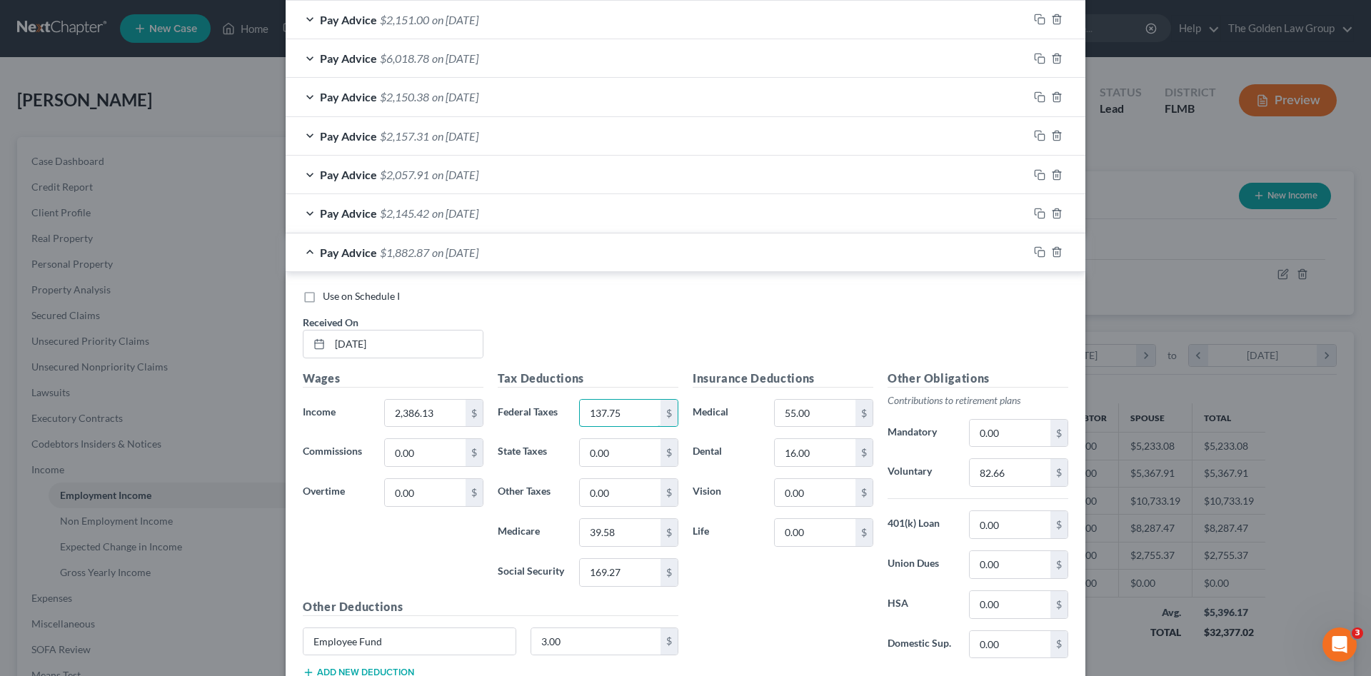
type input "137.75"
type input "34.23"
type input "146.37"
click at [1020, 465] on input "82.66" at bounding box center [1010, 472] width 81 height 27
type input "71.58"
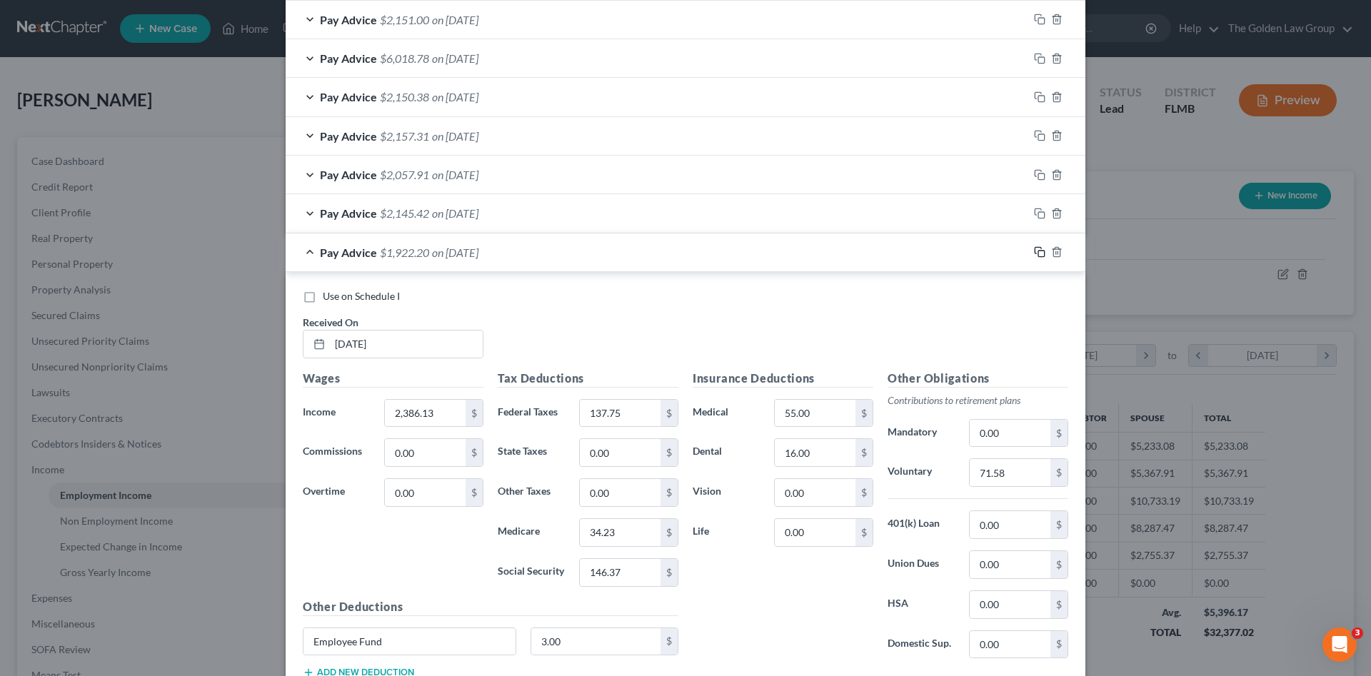
click at [1034, 251] on icon "button" at bounding box center [1039, 251] width 11 height 11
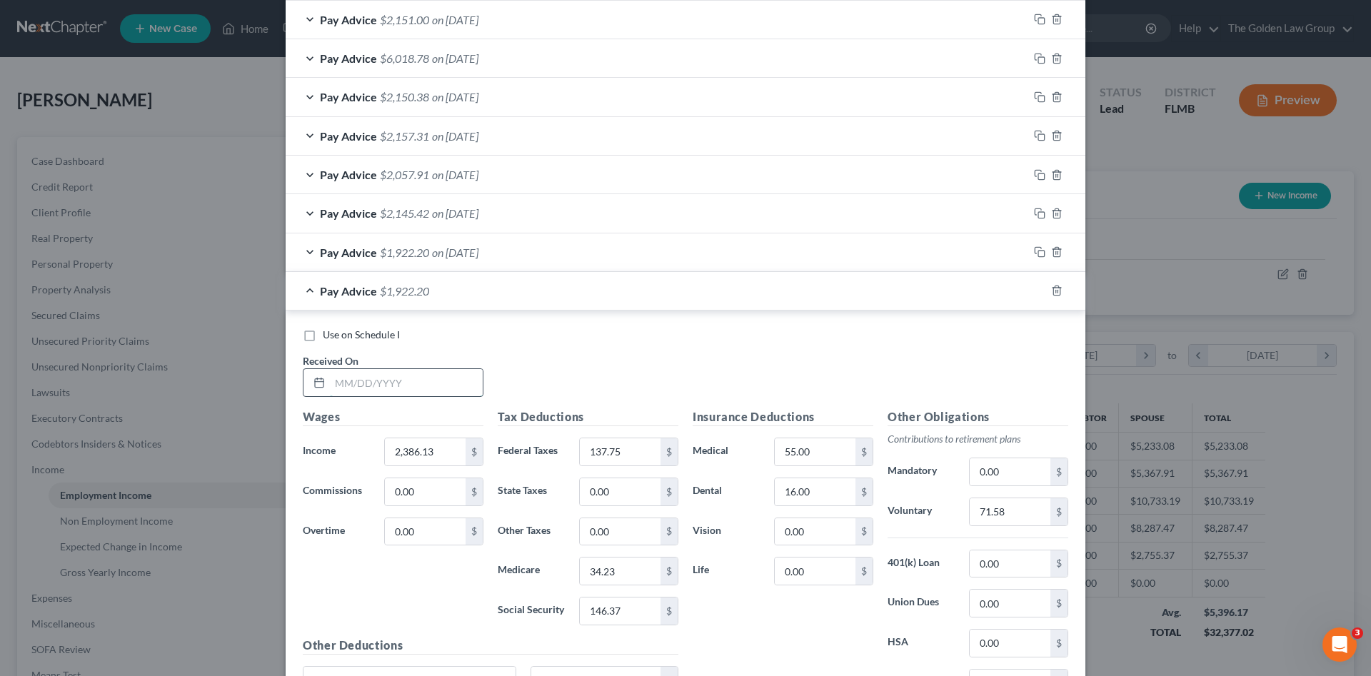
click at [347, 385] on input "text" at bounding box center [406, 382] width 153 height 27
type input "07/11/2025"
type input "2,793.16"
type input "185.13"
type input "40.14"
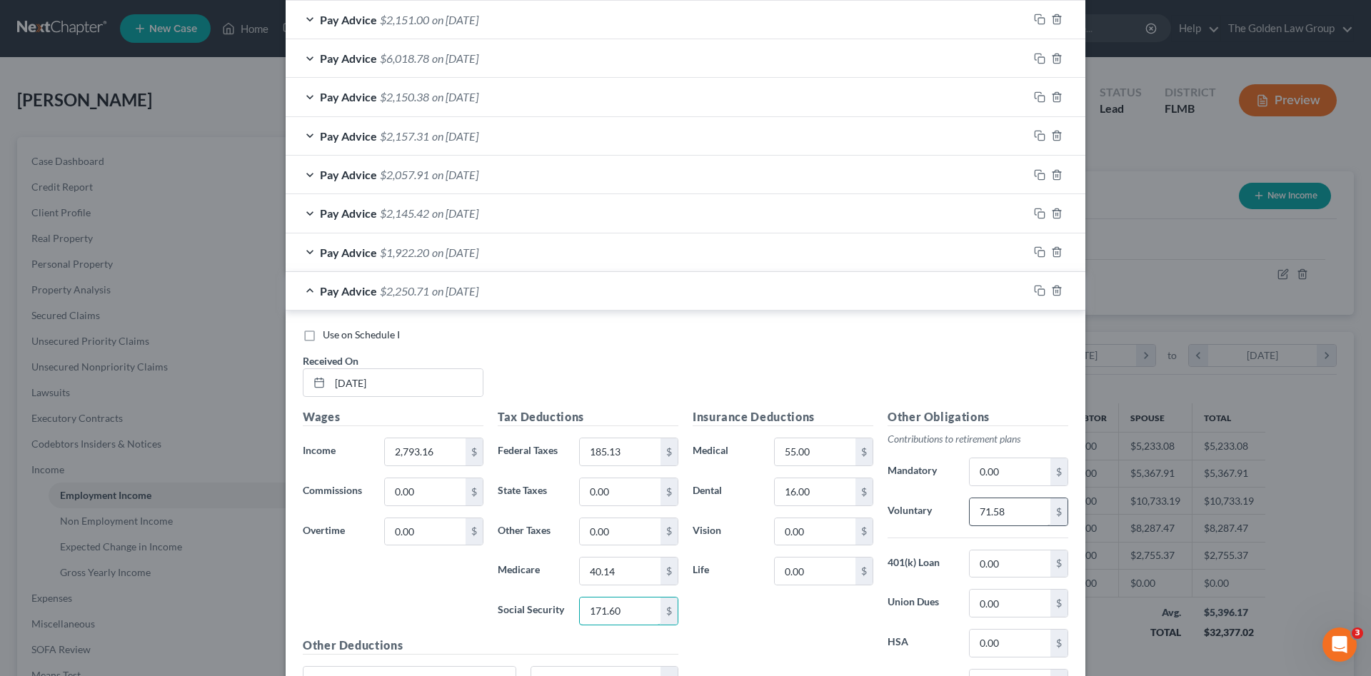
type input "171.60"
click at [1007, 507] on input "71.58" at bounding box center [1010, 511] width 81 height 27
type input "83.79"
click at [1036, 287] on icon "button" at bounding box center [1038, 289] width 6 height 6
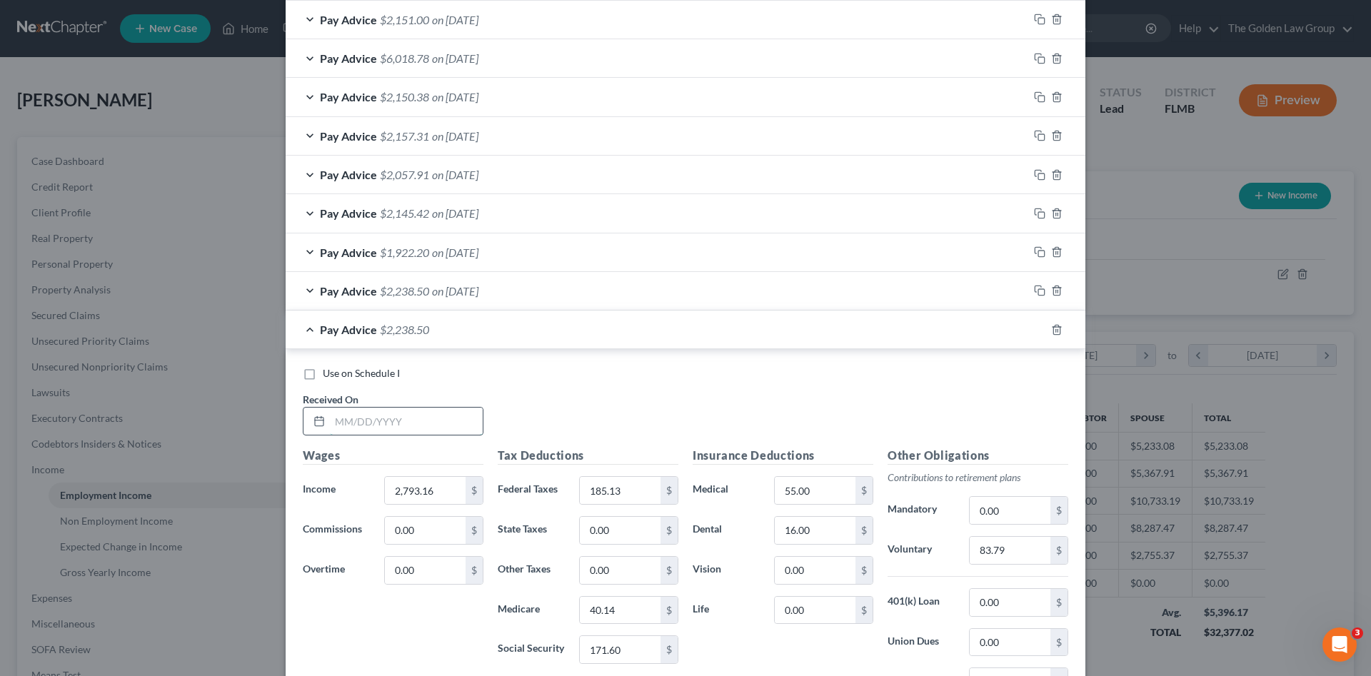
click at [395, 418] on input "text" at bounding box center [406, 421] width 153 height 27
type input "07/25/2025"
type input "2,803.38"
click at [1009, 546] on input "83.79" at bounding box center [1010, 550] width 81 height 27
type input "84.10"
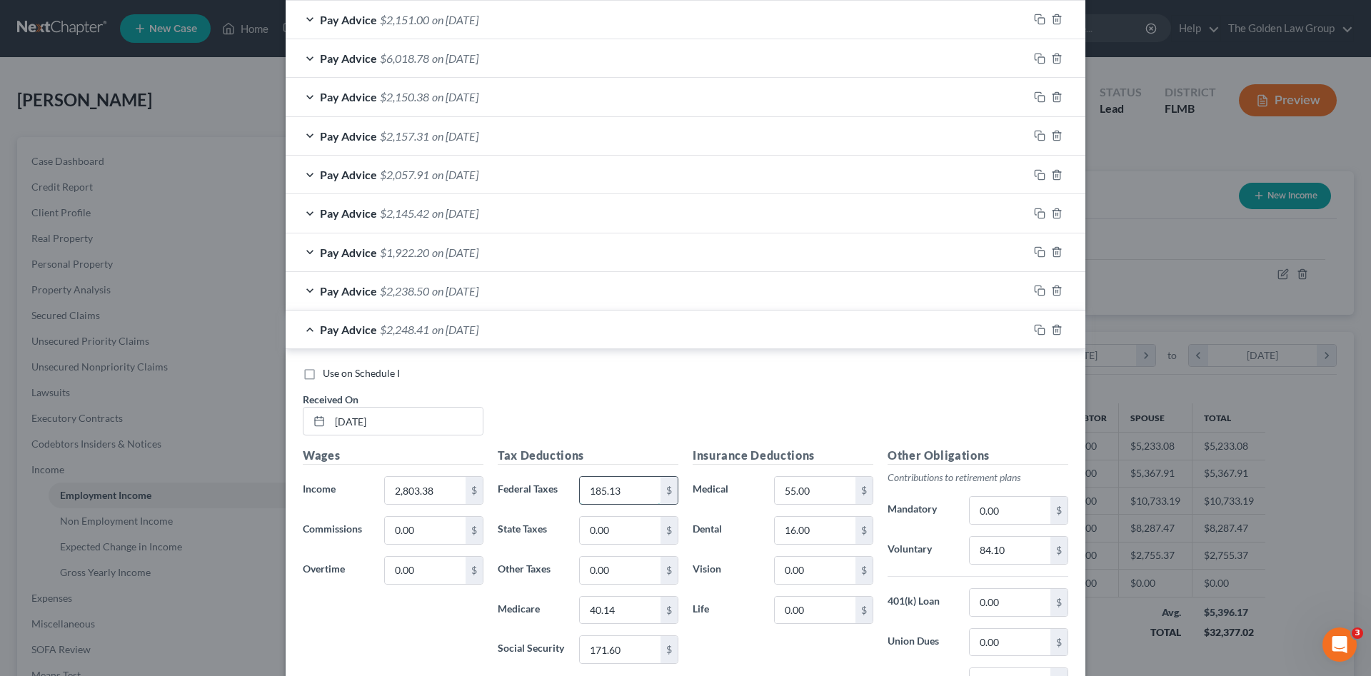
click at [615, 494] on input "185.13" at bounding box center [620, 490] width 81 height 27
type input "186.31"
type input "40.28"
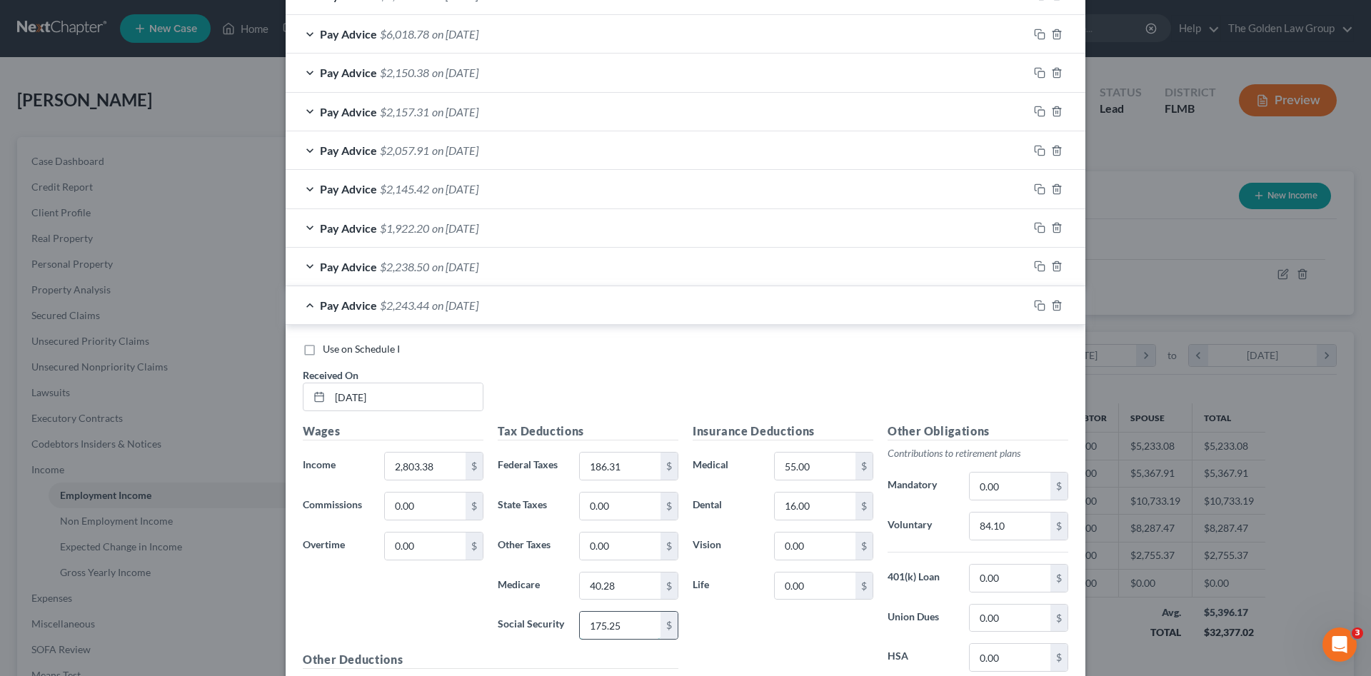
scroll to position [688, 0]
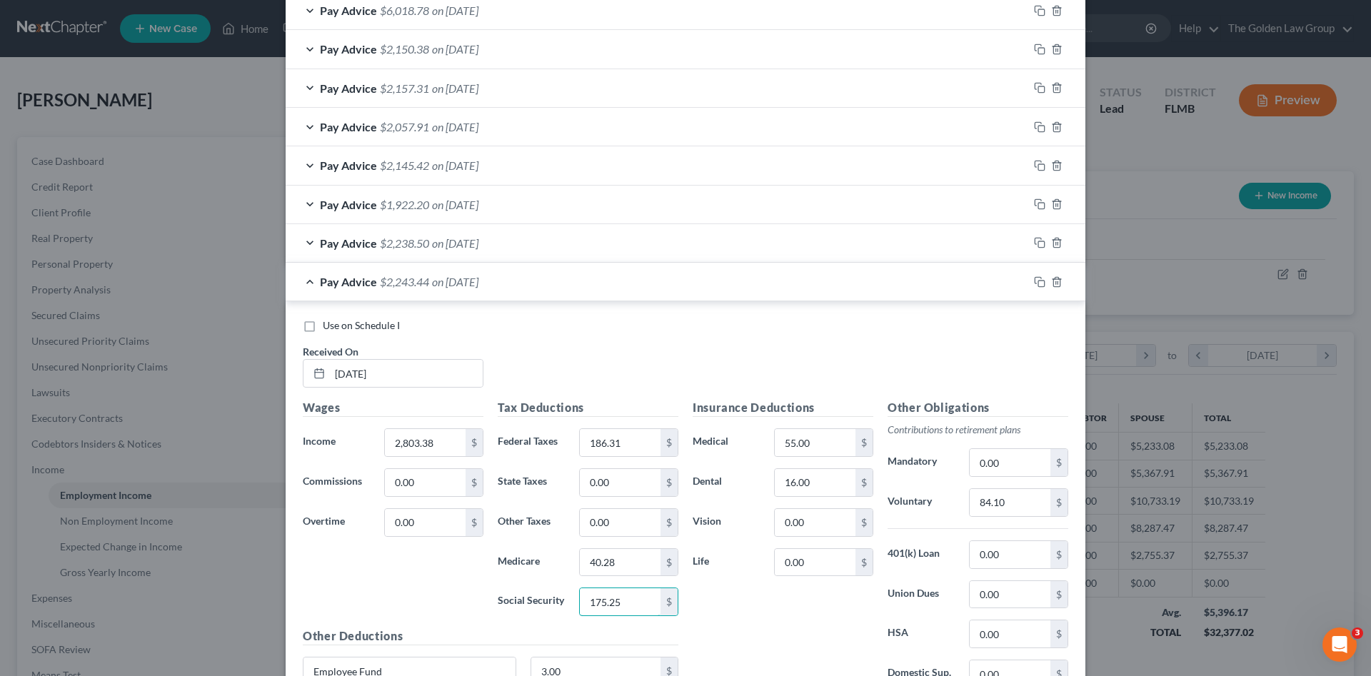
type input "175.25"
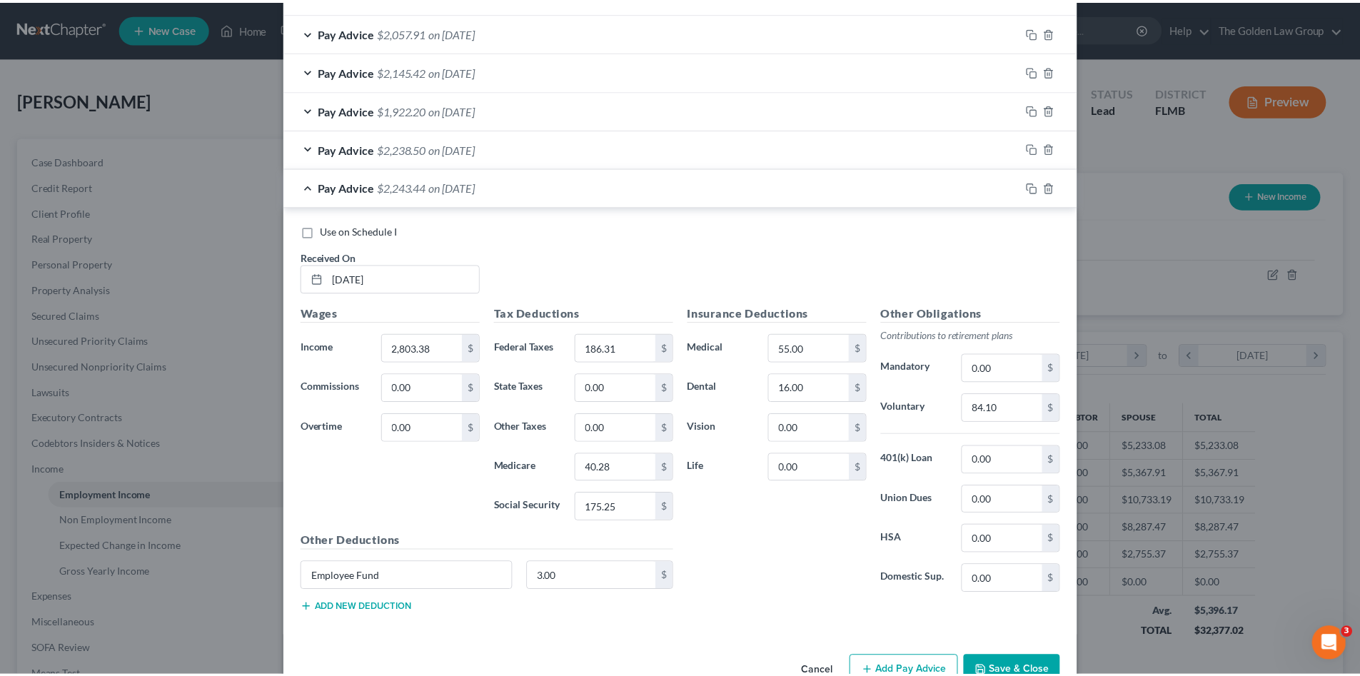
scroll to position [822, 0]
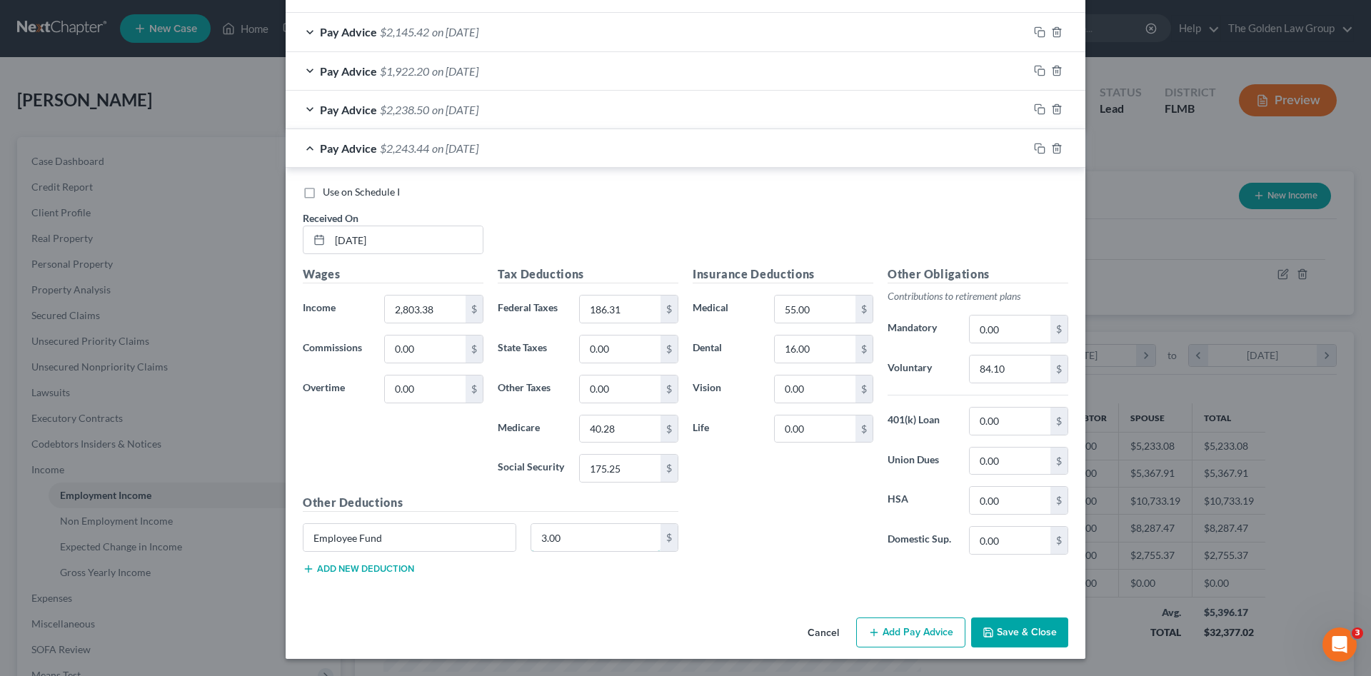
drag, startPoint x: 565, startPoint y: 537, endPoint x: 574, endPoint y: 558, distance: 22.7
click at [565, 537] on input "3.00" at bounding box center [596, 537] width 130 height 27
click at [584, 580] on div "Other Deductions Employee Fund 3.00 $ Add new deduction" at bounding box center [491, 540] width 390 height 92
type input "0"
click at [373, 203] on div "Use on Schedule I Received On * 07/25/2025" at bounding box center [686, 225] width 780 height 81
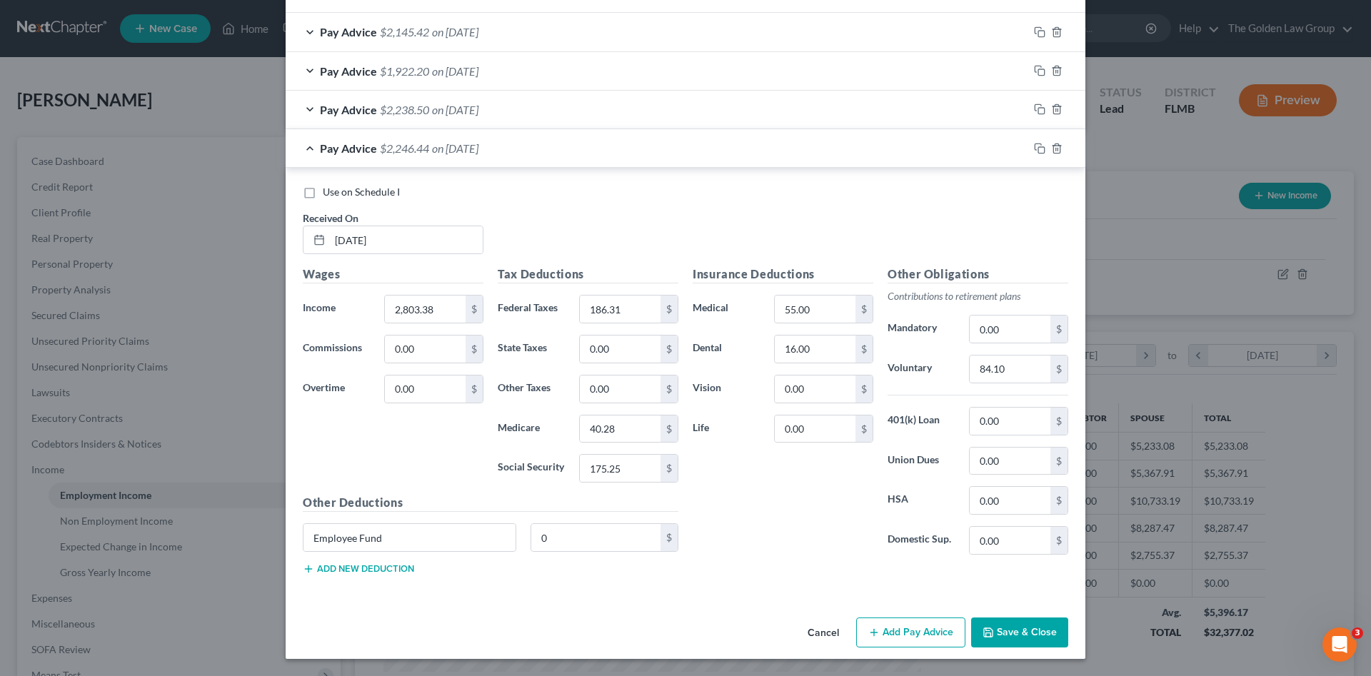
click at [371, 196] on span "Use on Schedule I" at bounding box center [361, 192] width 77 height 12
click at [338, 194] on input "Use on Schedule I" at bounding box center [332, 189] width 9 height 9
checkbox input "true"
click at [1002, 633] on button "Save & Close" at bounding box center [1019, 633] width 97 height 30
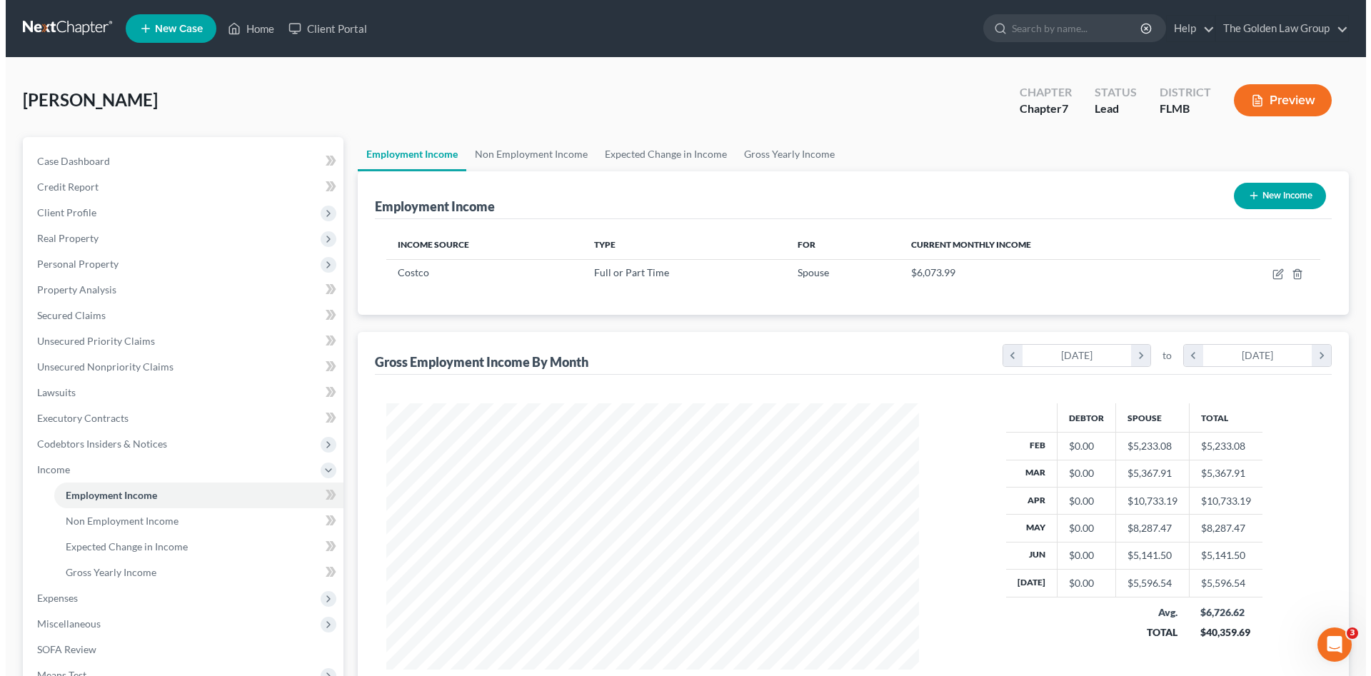
scroll to position [713698, 713403]
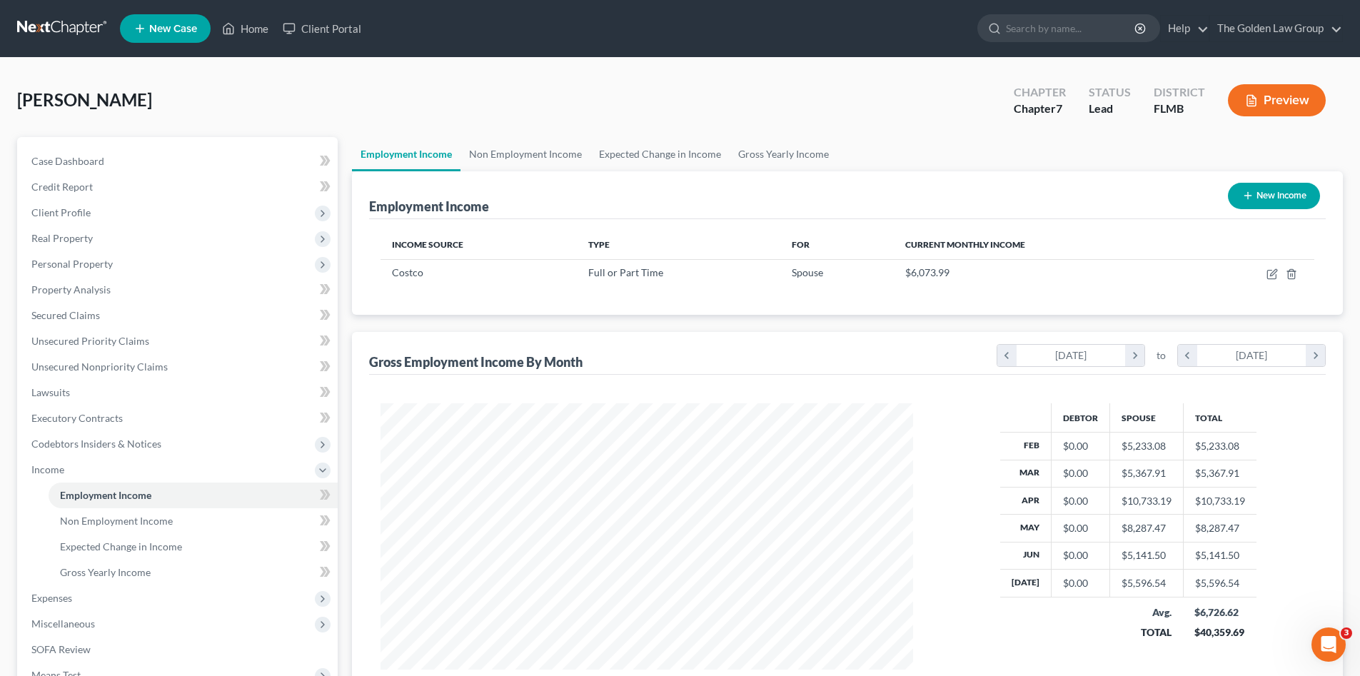
click at [1263, 196] on button "New Income" at bounding box center [1274, 196] width 92 height 26
select select "0"
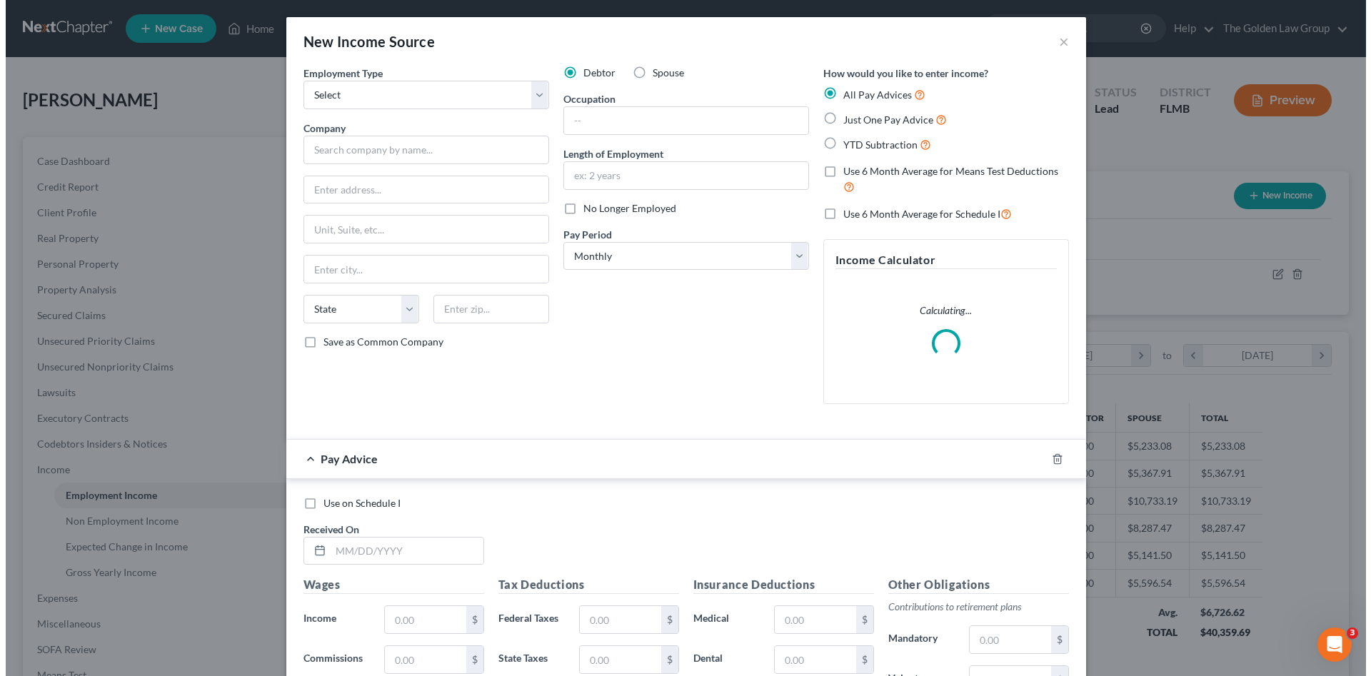
scroll to position [268, 566]
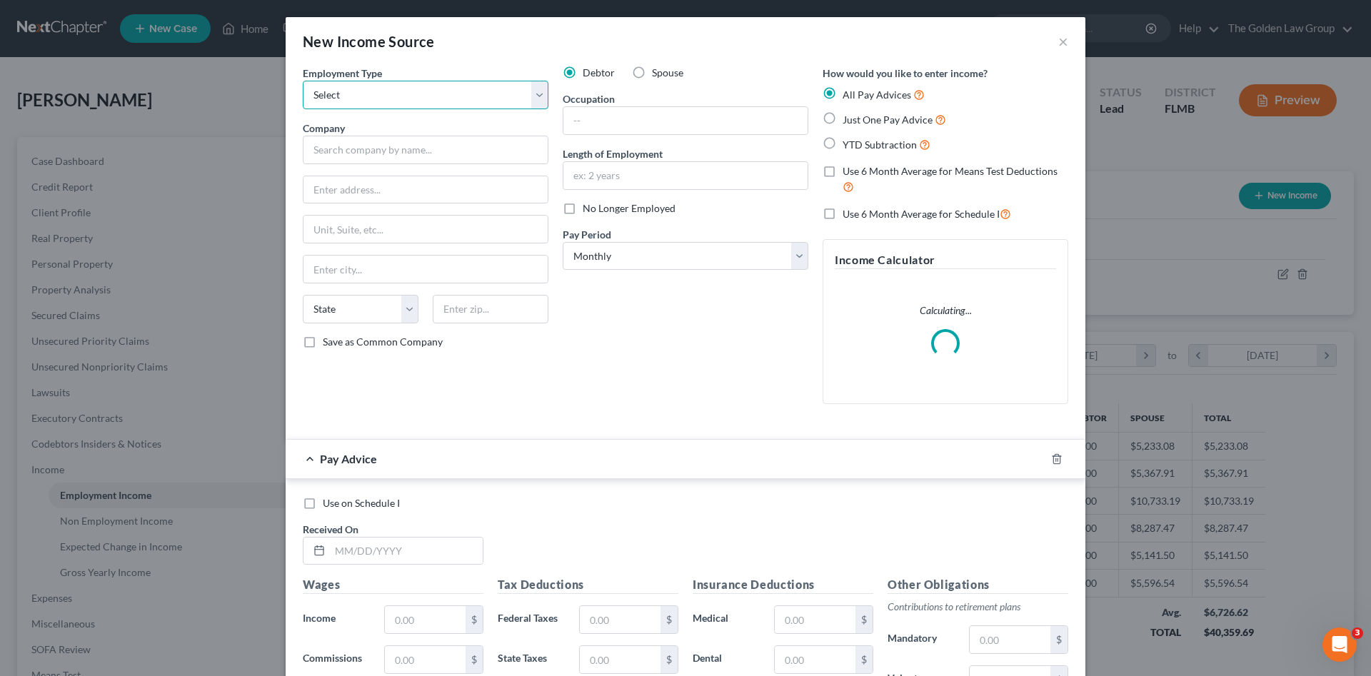
click at [351, 94] on select "Select Full or Part Time Employment Self Employment" at bounding box center [426, 95] width 246 height 29
select select "1"
click at [303, 81] on select "Select Full or Part Time Employment Self Employment" at bounding box center [426, 95] width 246 height 29
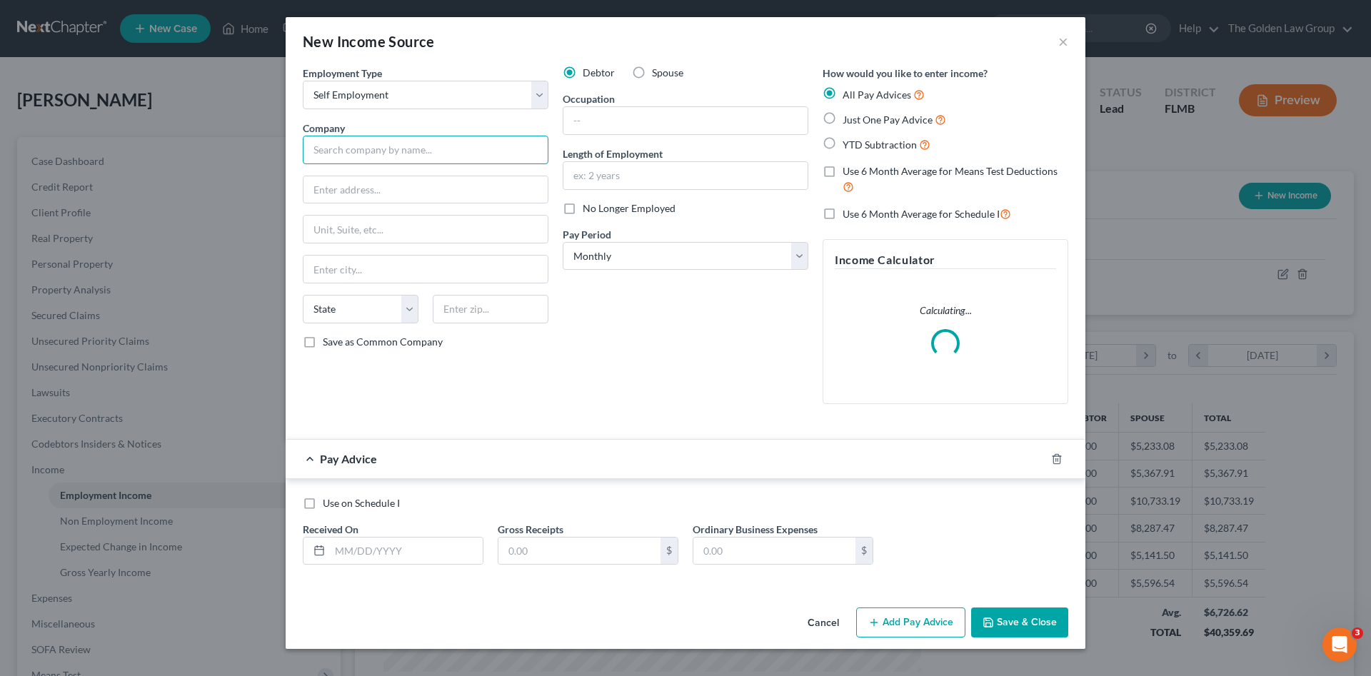
click at [373, 148] on input "text" at bounding box center [426, 150] width 246 height 29
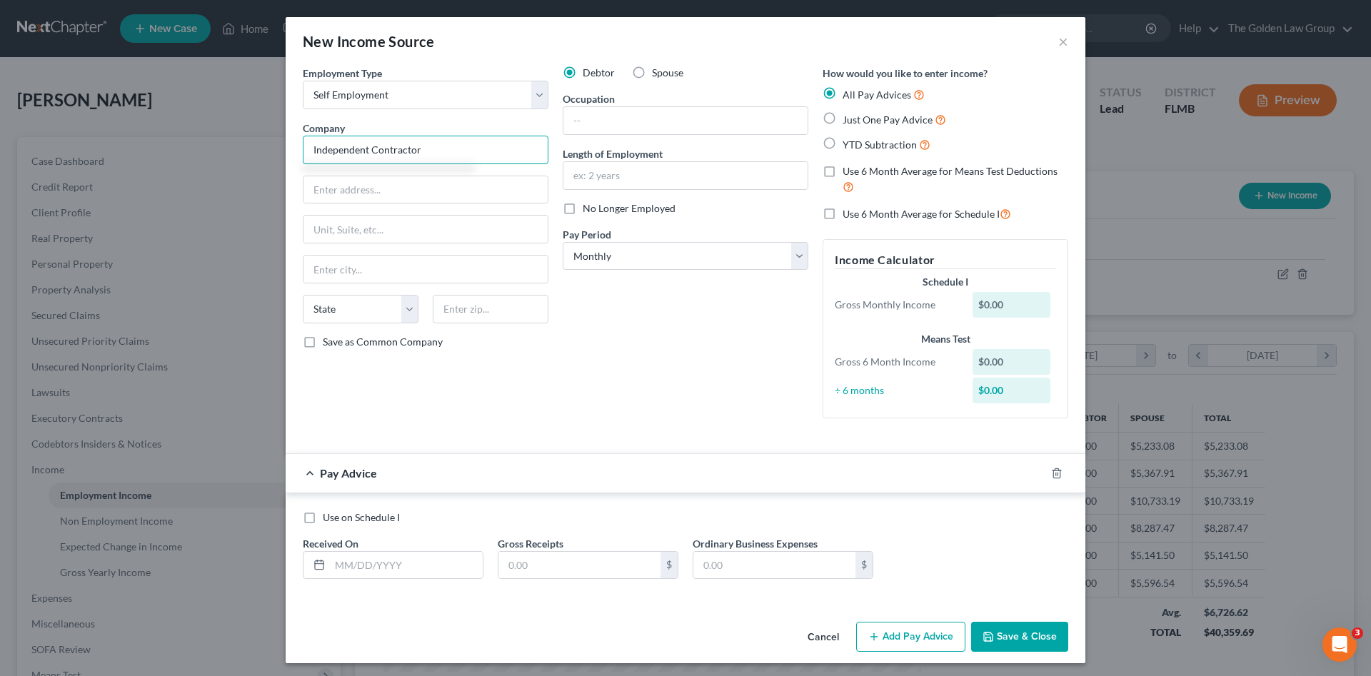
type input "Independent Contractor"
click at [517, 410] on div "Employment Type * Select Full or Part Time Employment Self Employment Company *…" at bounding box center [426, 248] width 260 height 364
click at [427, 565] on input "text" at bounding box center [406, 565] width 153 height 27
type input "0"
type input "02/28/2025"
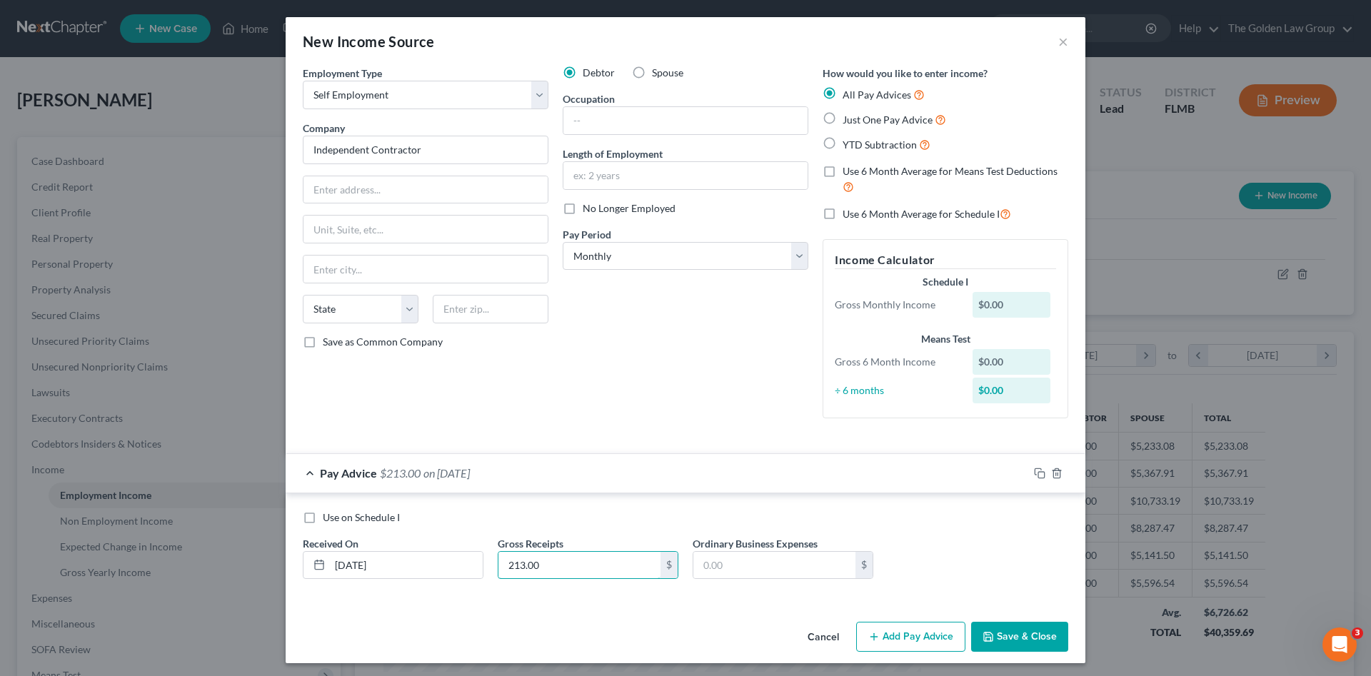
type input "213.00"
click at [929, 623] on button "Add Pay Advice" at bounding box center [910, 637] width 109 height 30
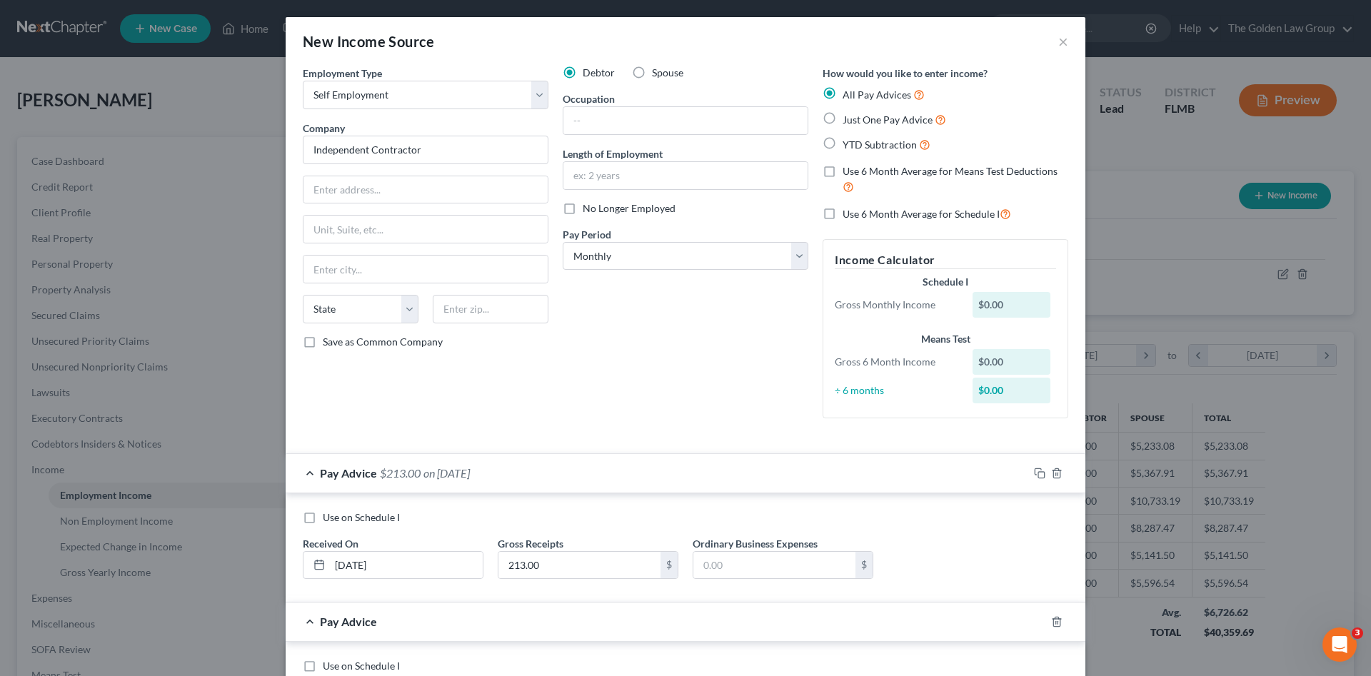
scroll to position [95, 0]
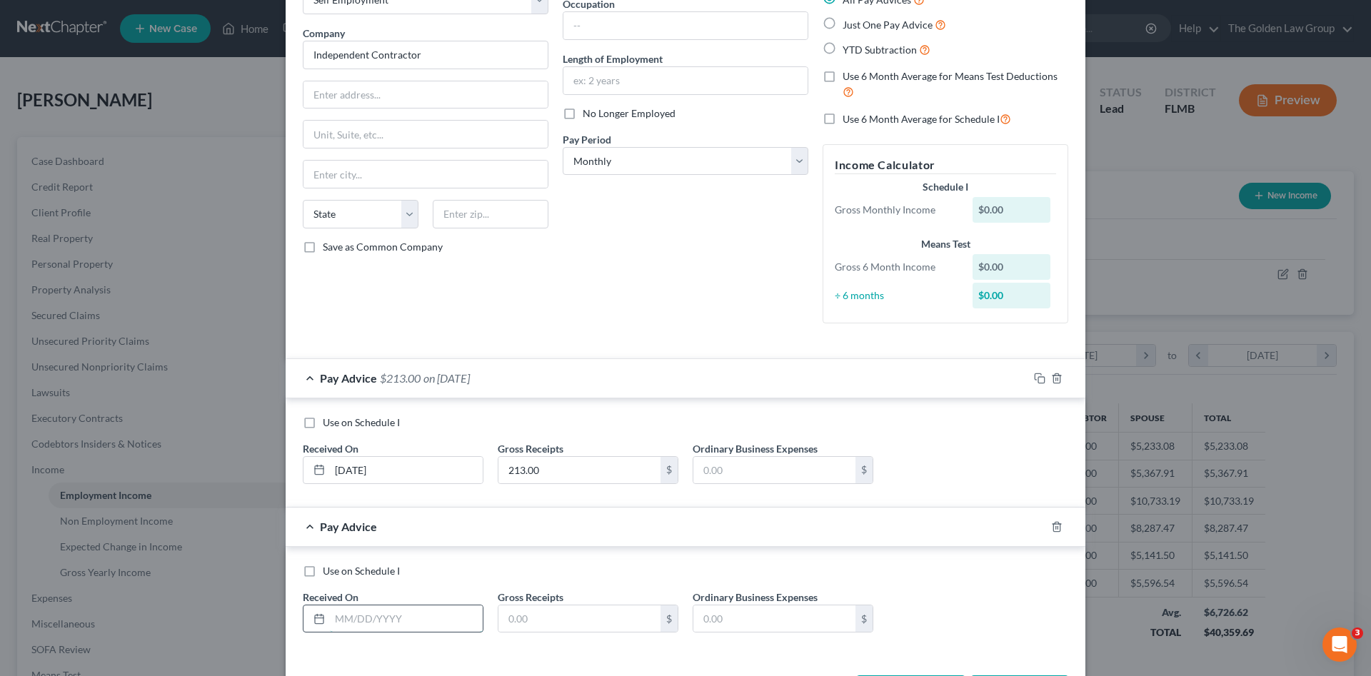
click at [418, 617] on input "text" at bounding box center [406, 618] width 153 height 27
type input "03/30/2025"
drag, startPoint x: 585, startPoint y: 605, endPoint x: 508, endPoint y: 616, distance: 77.8
click at [508, 616] on input "2,419.00" at bounding box center [579, 618] width 162 height 27
type input "2"
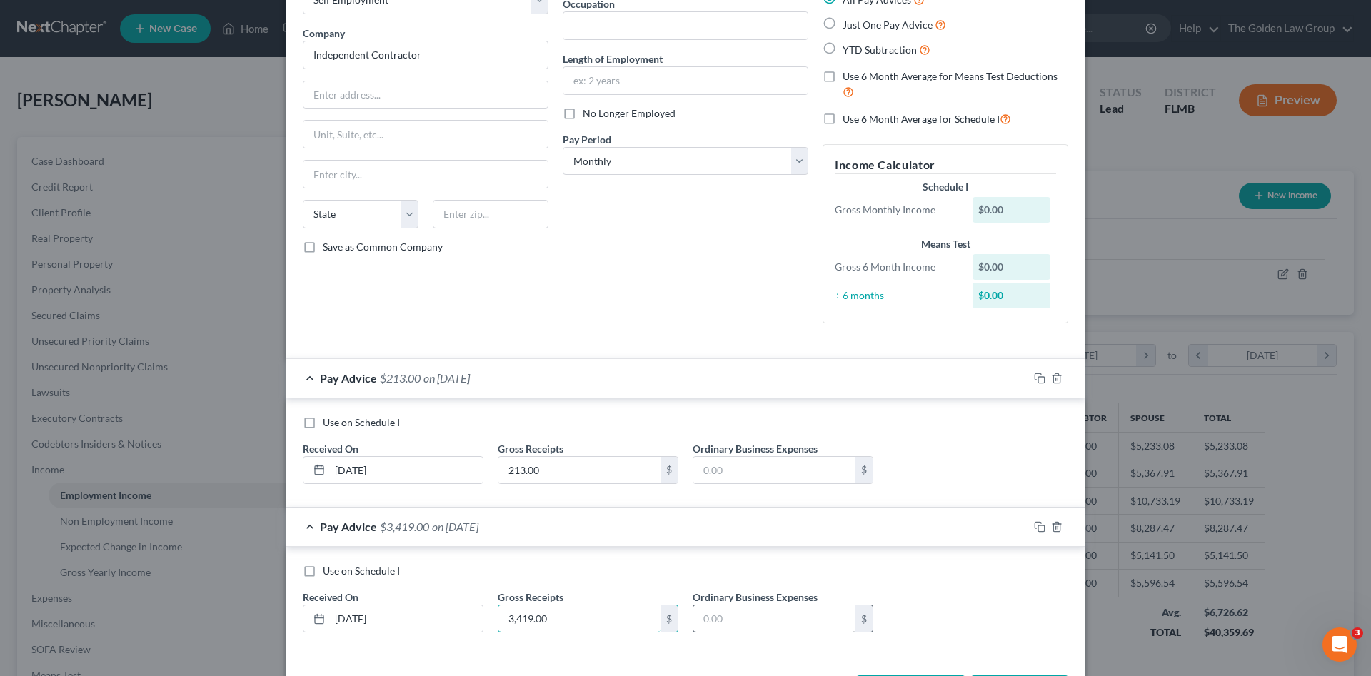
scroll to position [153, 0]
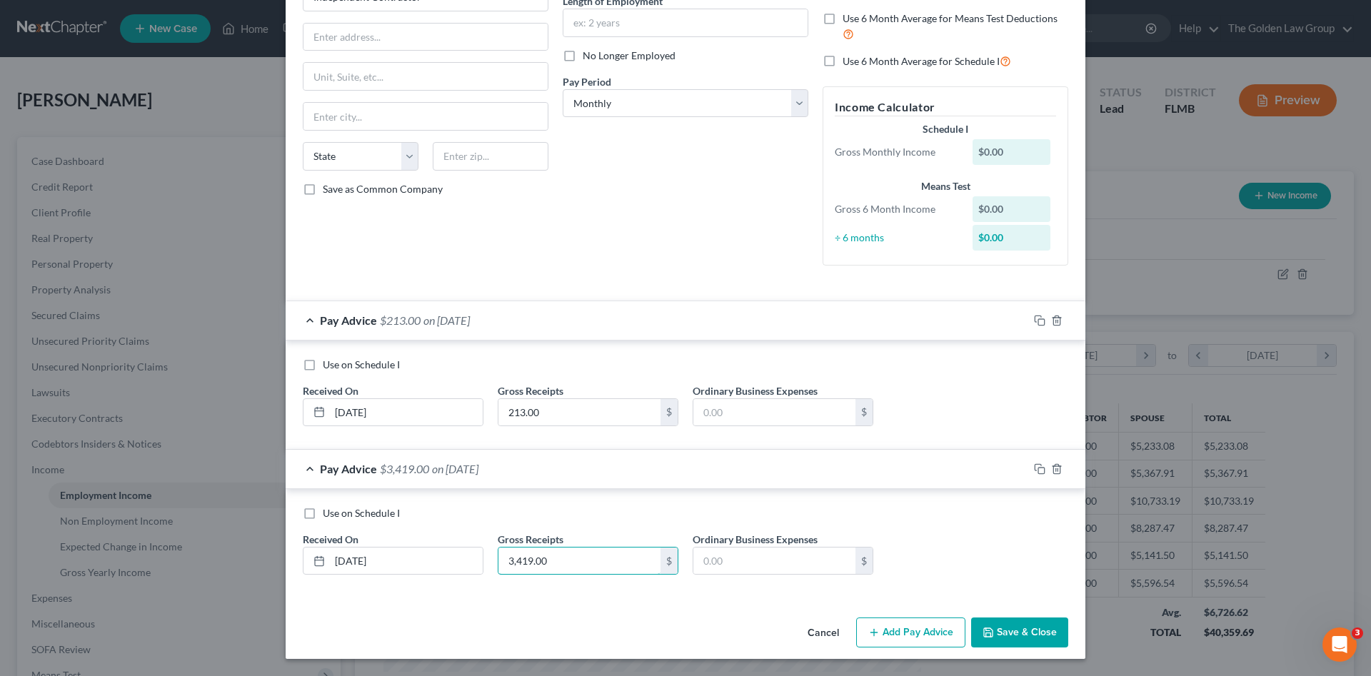
type input "3,419.00"
click at [910, 626] on button "Add Pay Advice" at bounding box center [910, 633] width 109 height 30
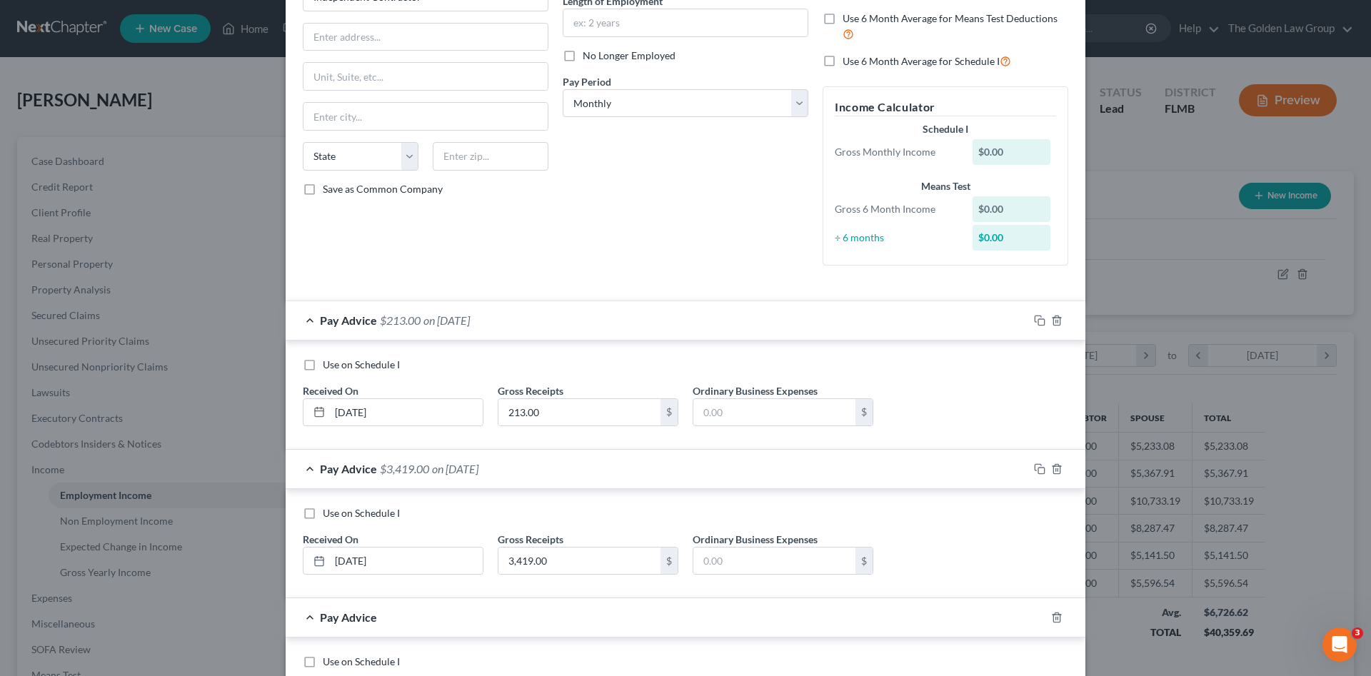
scroll to position [272, 0]
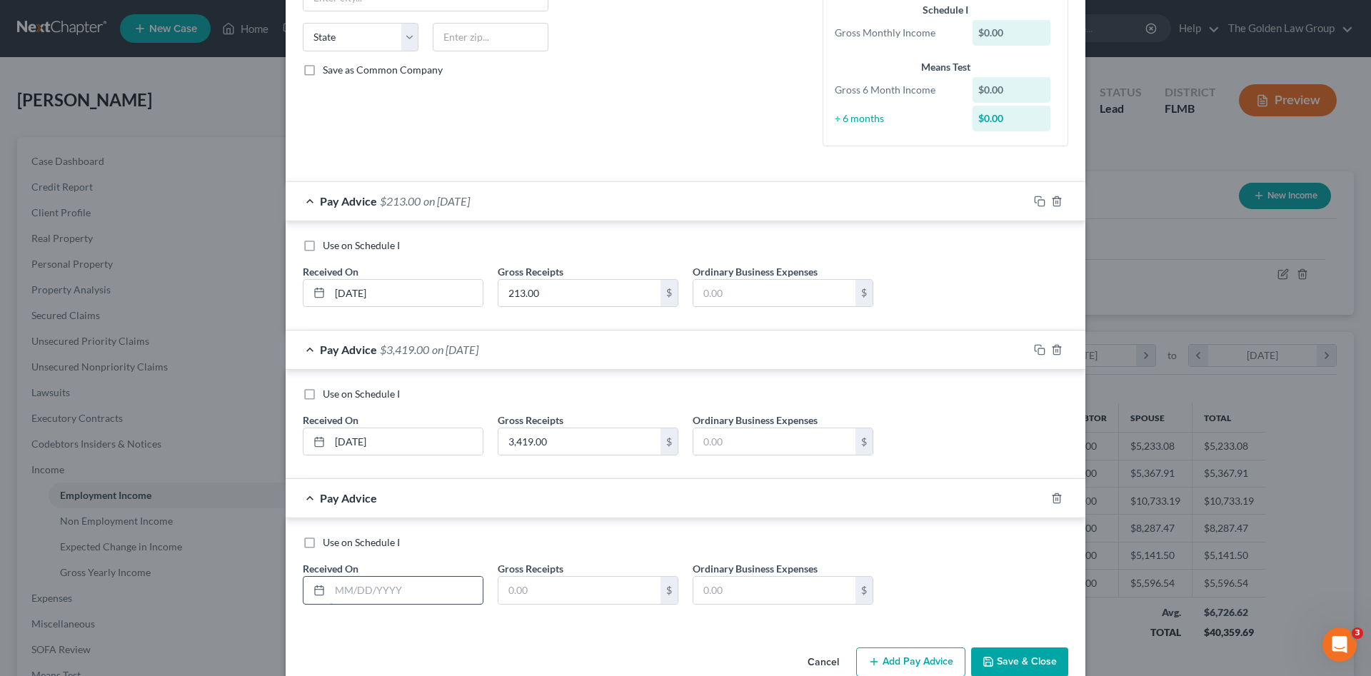
click at [393, 596] on input "text" at bounding box center [406, 590] width 153 height 27
type input "04/30/2025"
type input "3,519.00"
click at [936, 665] on button "Add Pay Advice" at bounding box center [910, 663] width 109 height 30
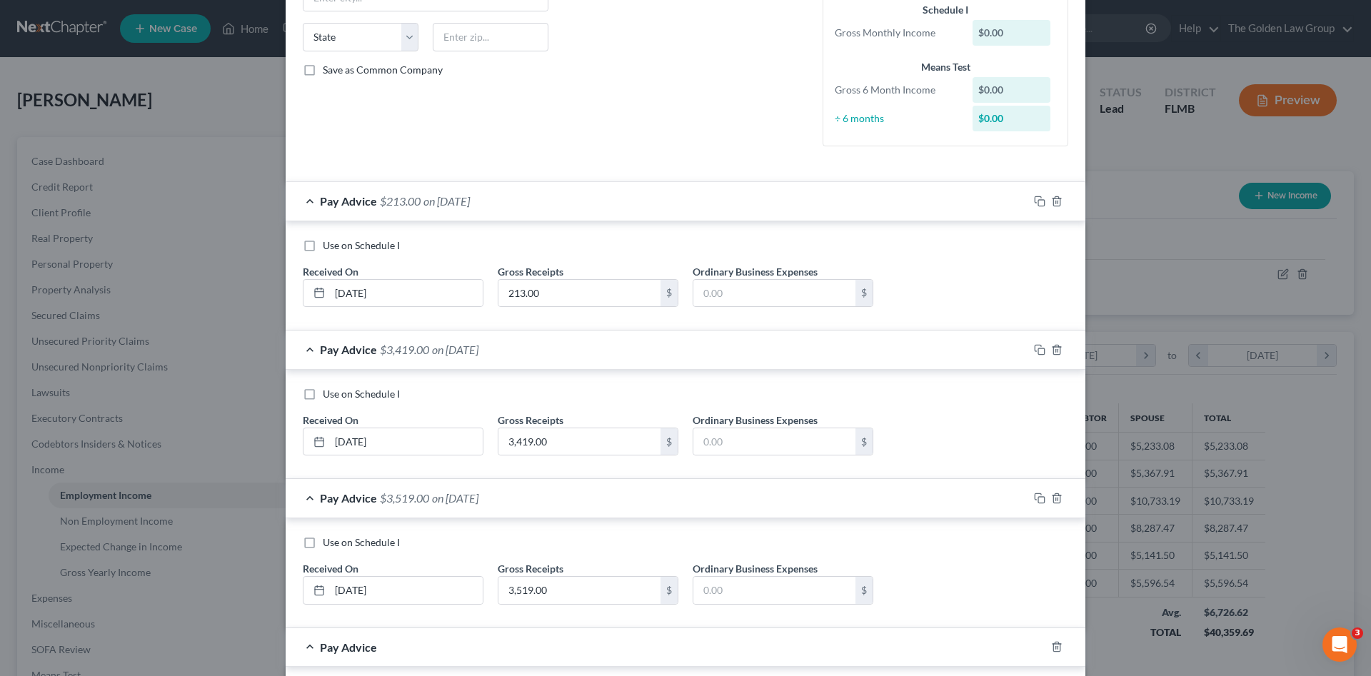
scroll to position [415, 0]
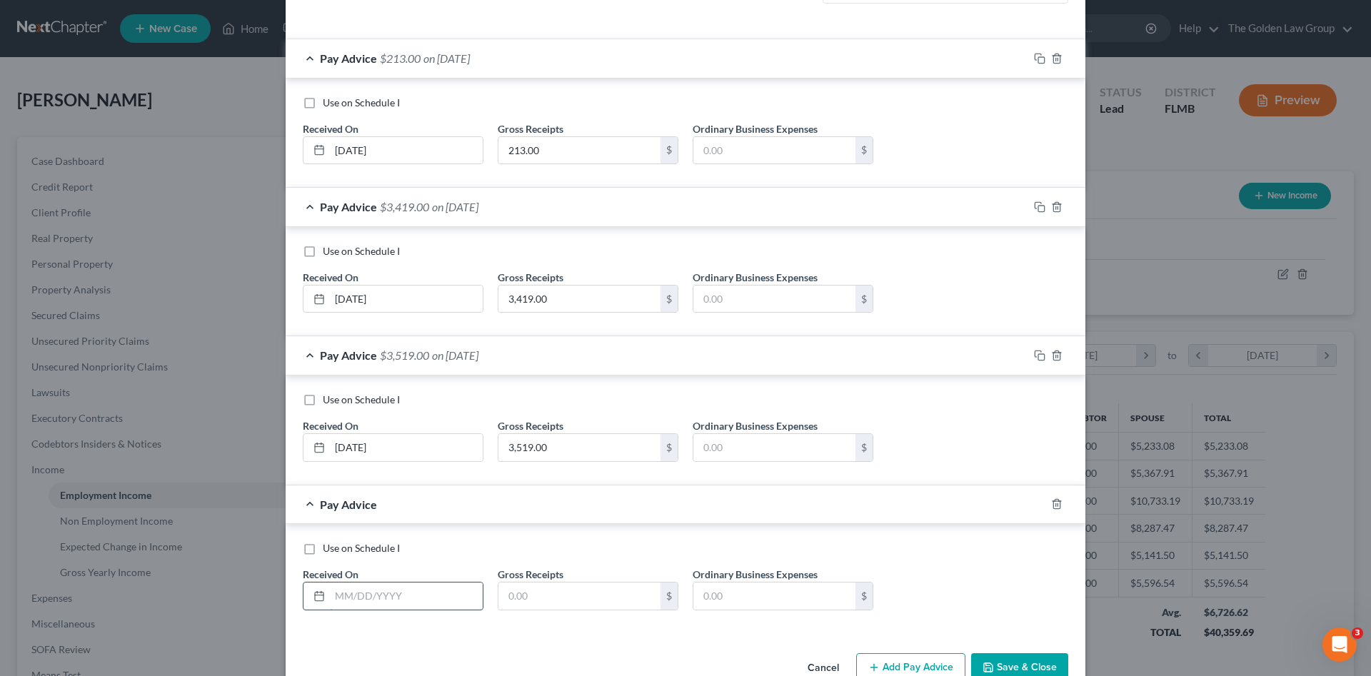
click at [439, 599] on input "text" at bounding box center [406, 596] width 153 height 27
type input "05/30/2025"
type input "110.00"
click at [922, 668] on button "Add Pay Advice" at bounding box center [910, 668] width 109 height 30
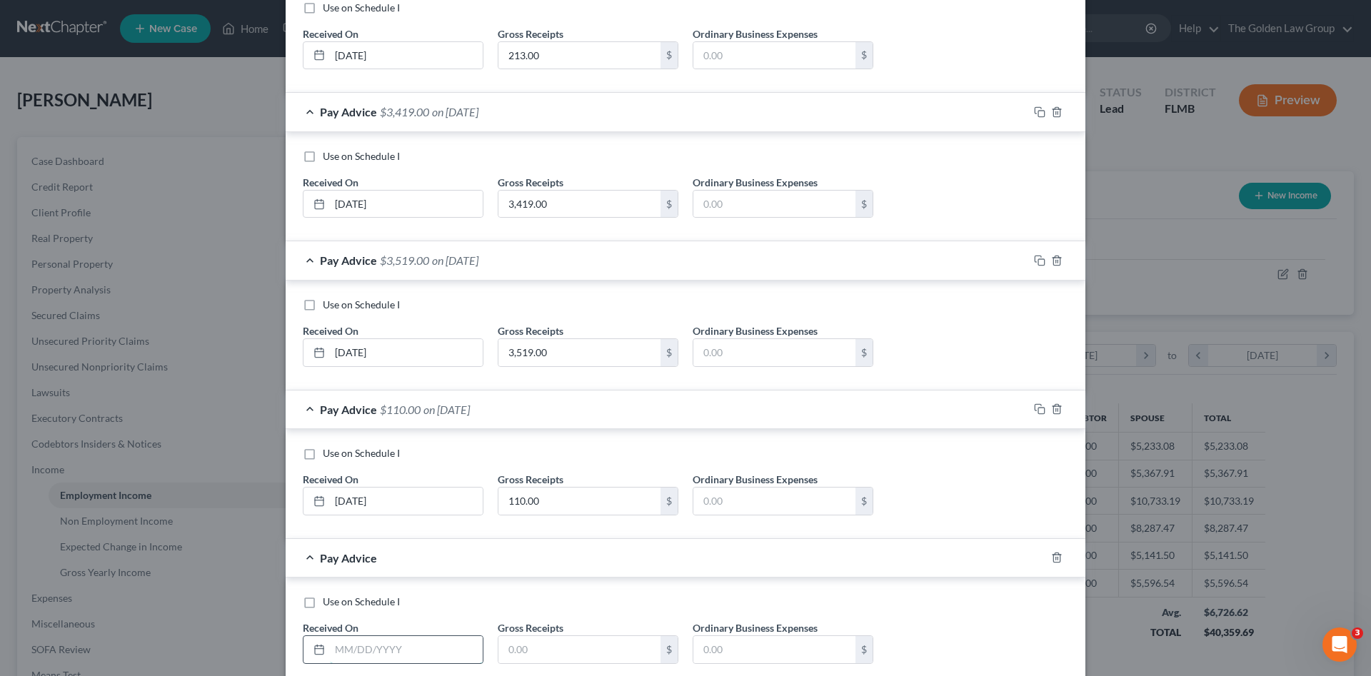
drag, startPoint x: 405, startPoint y: 645, endPoint x: 461, endPoint y: 654, distance: 56.3
click at [406, 645] on input "text" at bounding box center [406, 649] width 153 height 27
type input "06/30/2025"
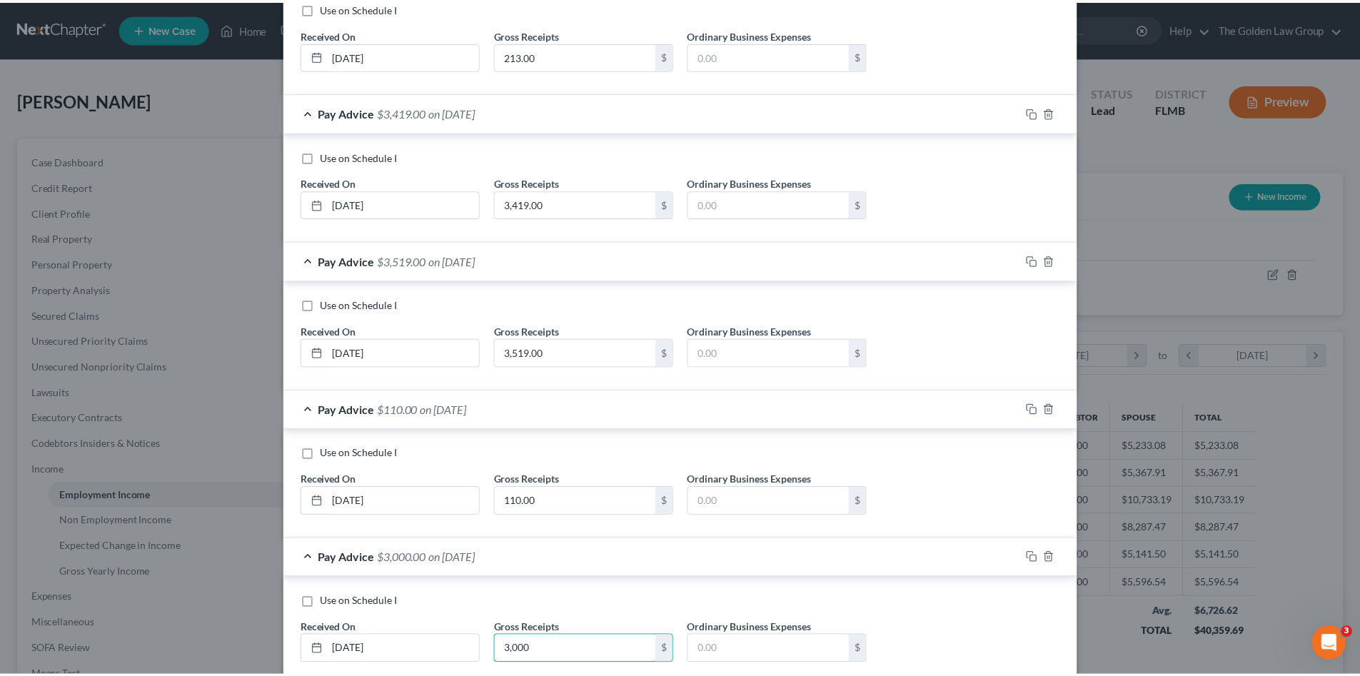
scroll to position [598, 0]
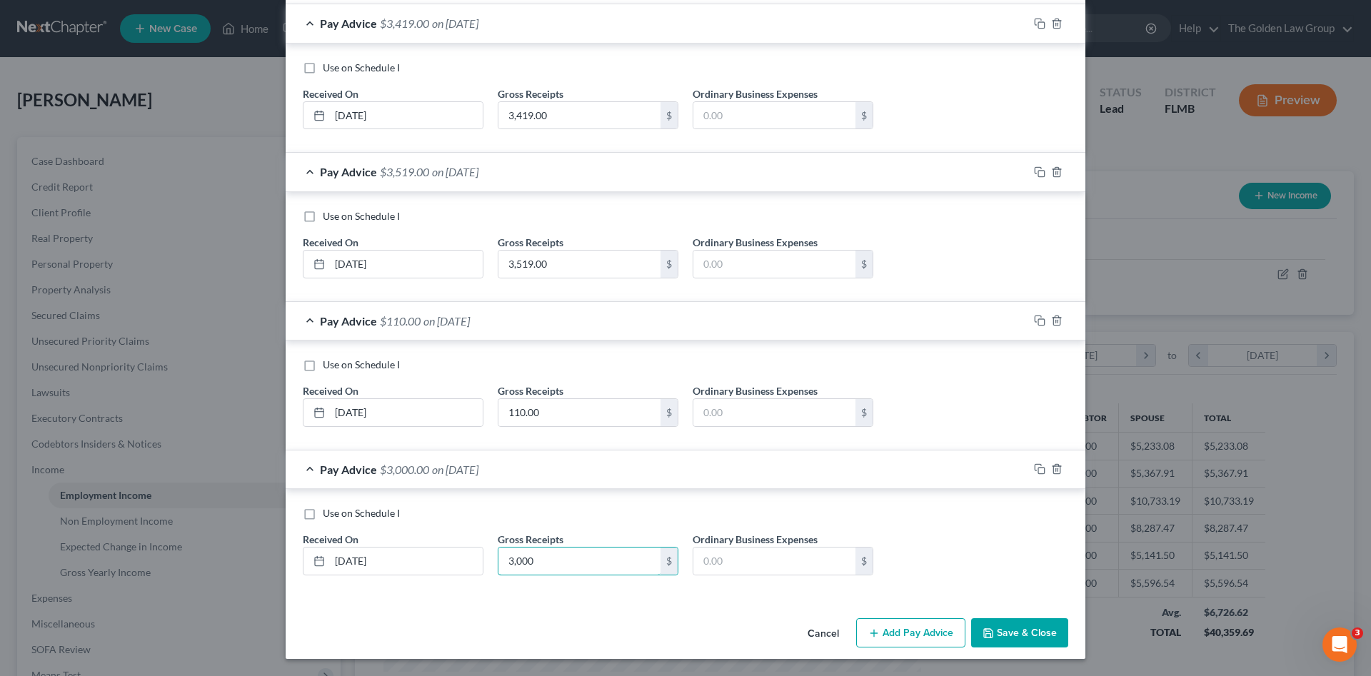
type input "3,000"
click at [1006, 623] on button "Save & Close" at bounding box center [1019, 633] width 97 height 30
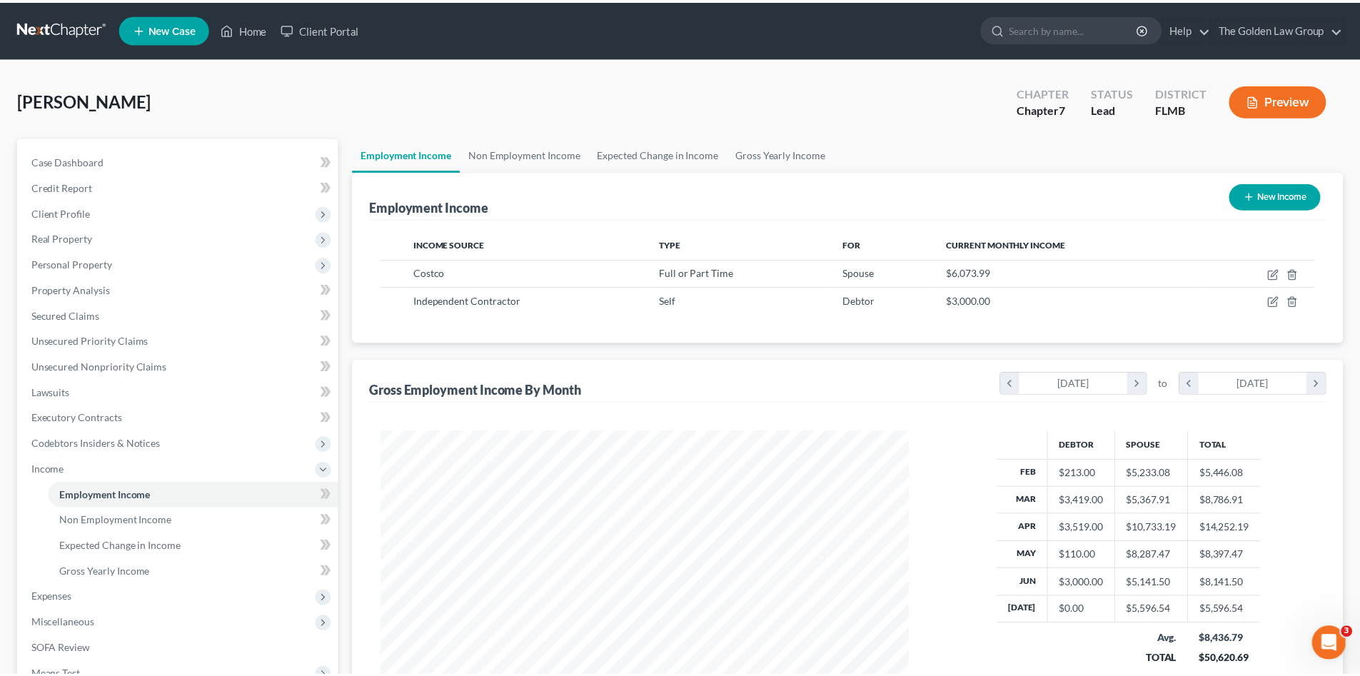
scroll to position [713698, 713403]
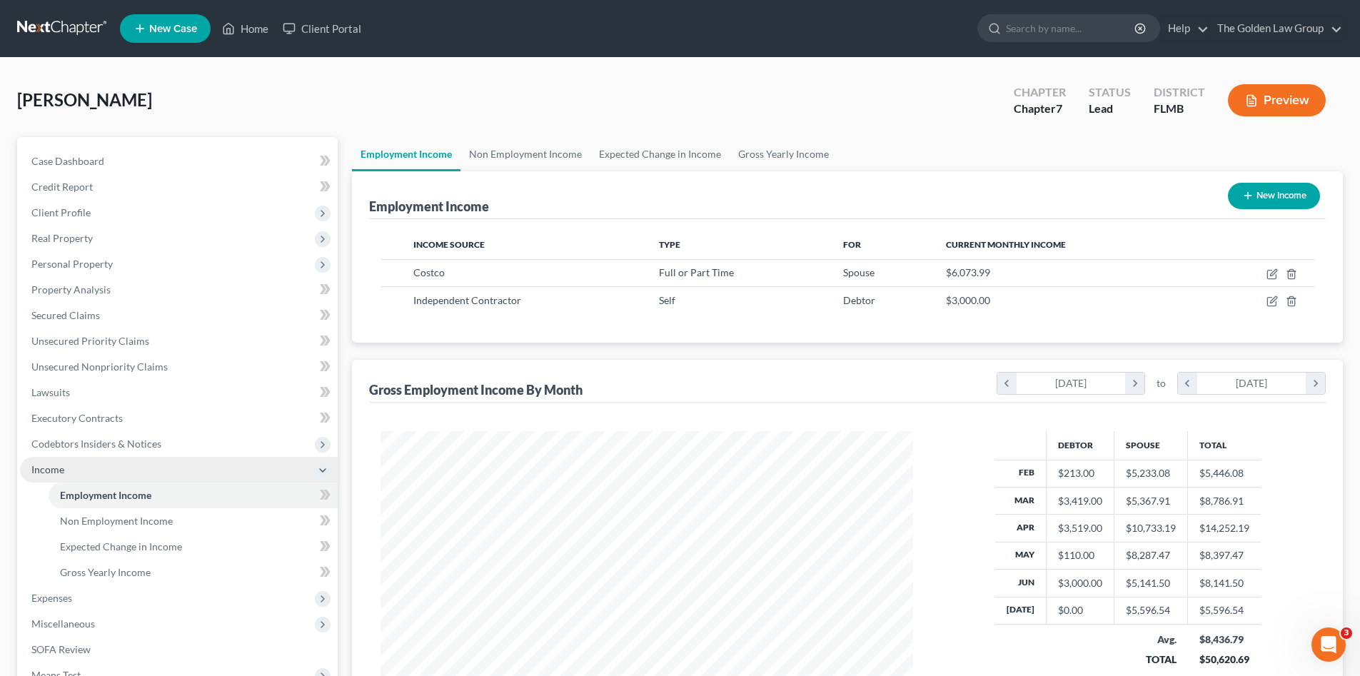
click at [71, 469] on span "Income" at bounding box center [179, 470] width 318 height 26
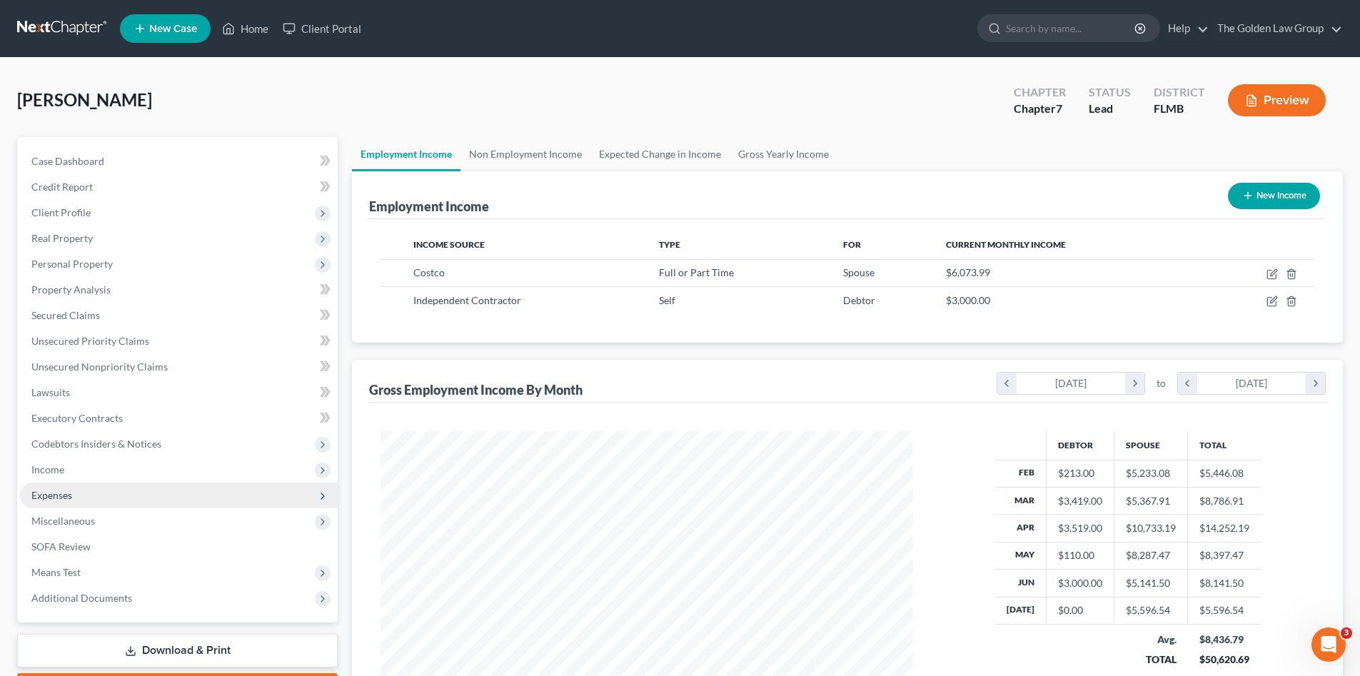
click at [86, 492] on span "Expenses" at bounding box center [179, 496] width 318 height 26
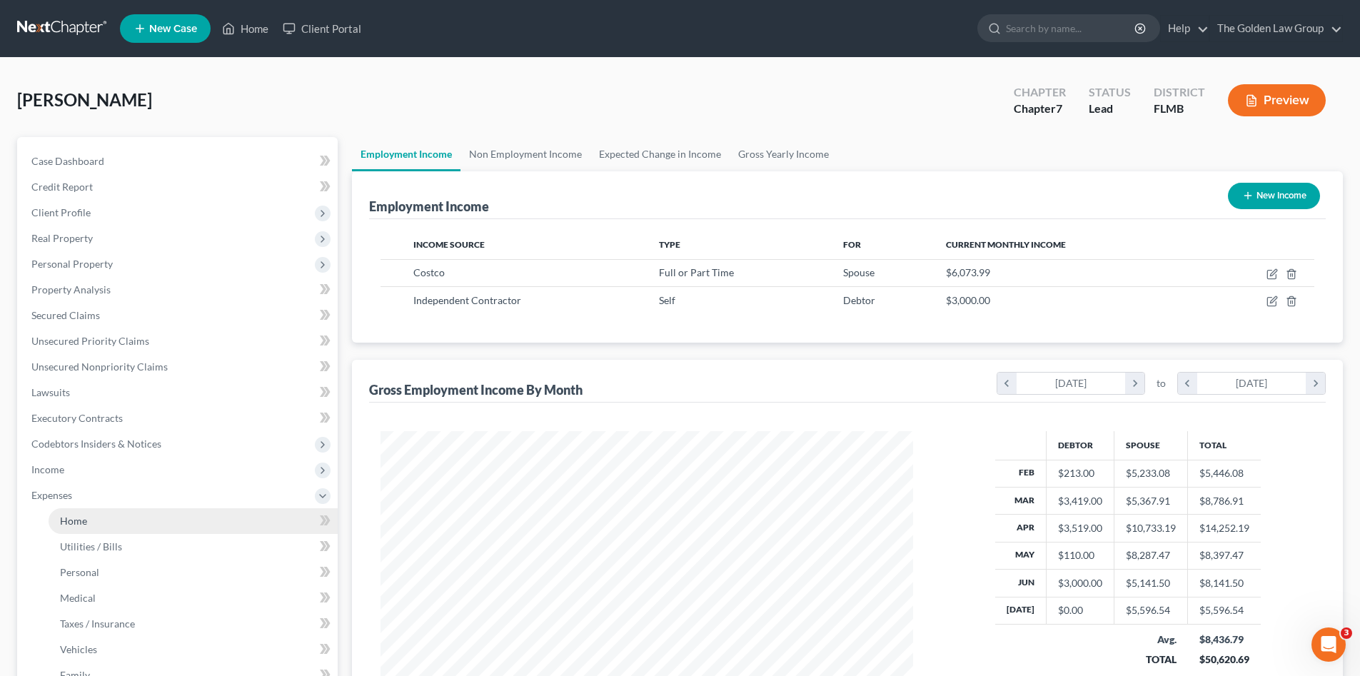
click at [169, 510] on link "Home" at bounding box center [193, 521] width 289 height 26
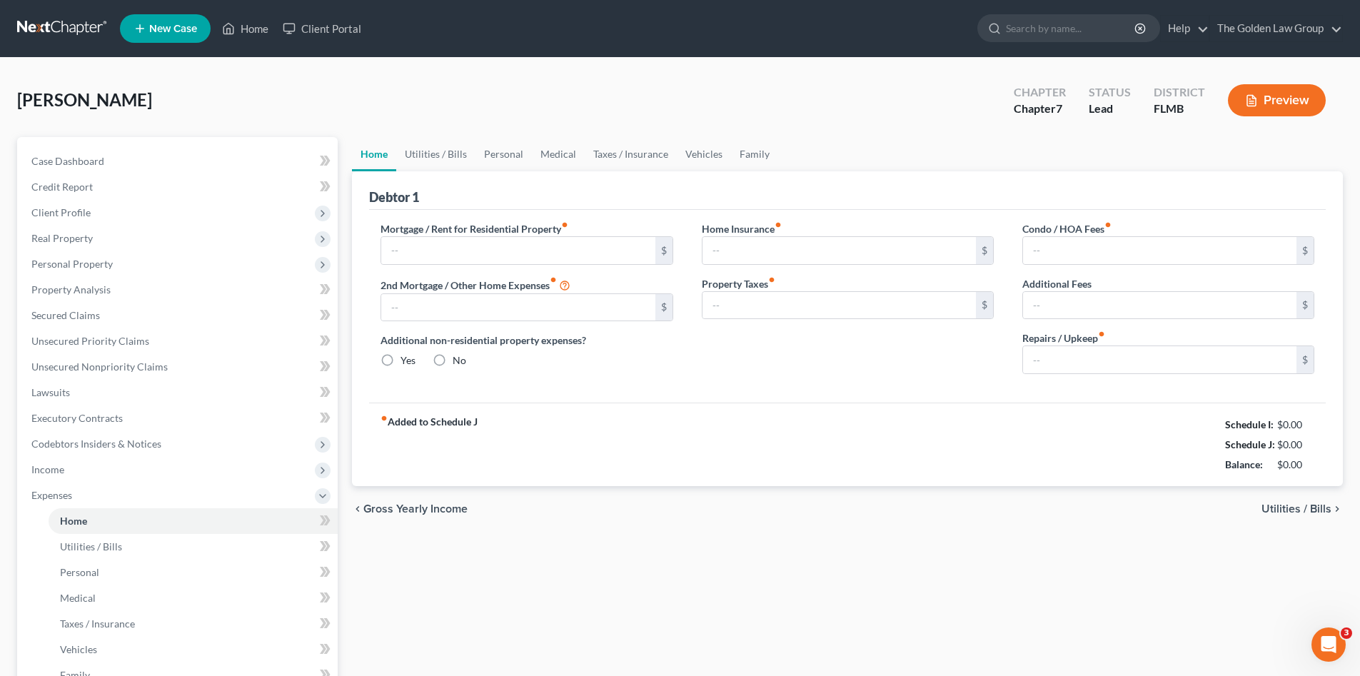
type input "0.00"
radio input "true"
type input "0.00"
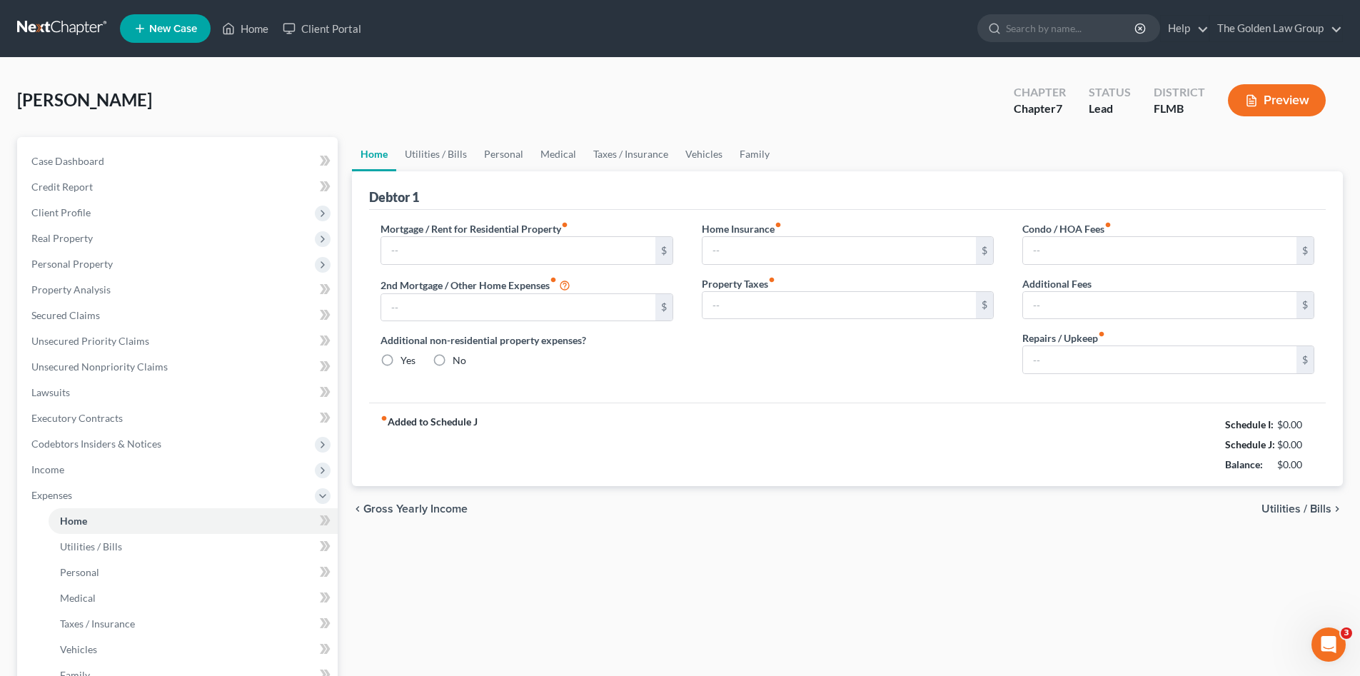
type input "0.00"
click at [453, 253] on input "text" at bounding box center [517, 250] width 273 height 27
type input "2,300.00"
click at [430, 156] on link "Utilities / Bills" at bounding box center [435, 154] width 79 height 34
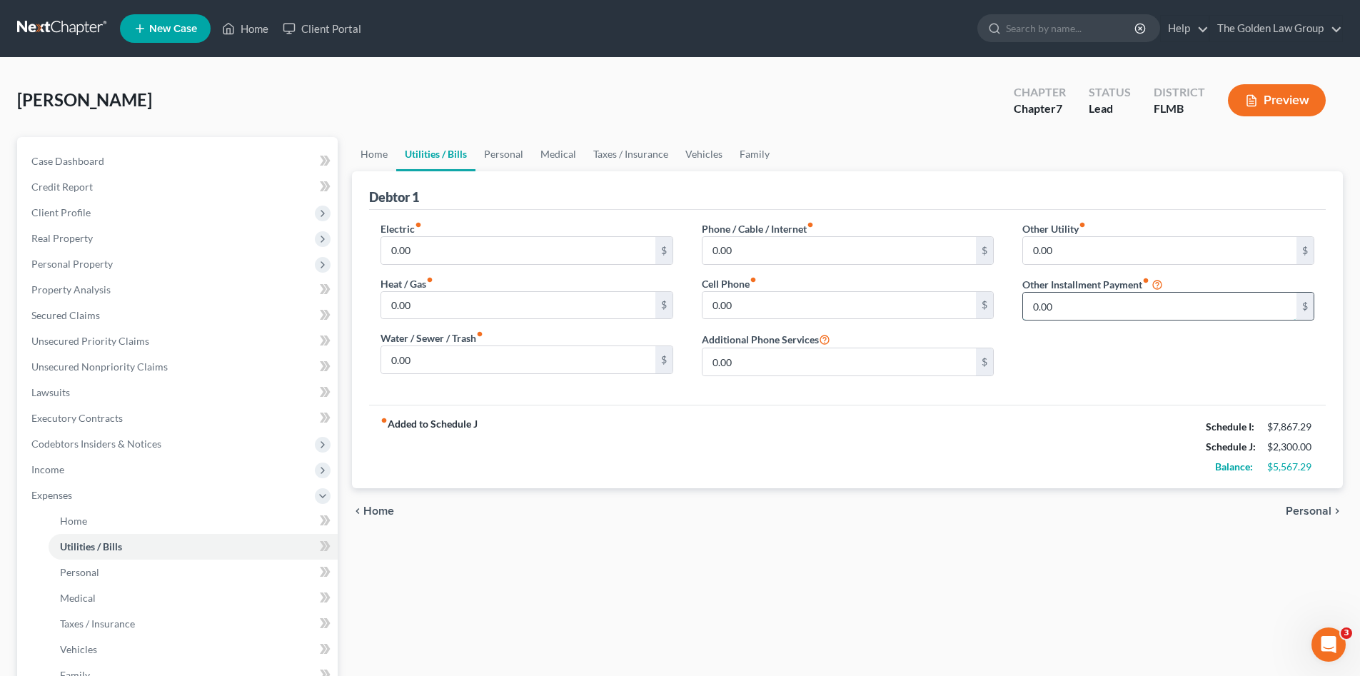
click at [1068, 303] on input "0.00" at bounding box center [1159, 306] width 273 height 27
type input "380.00"
click at [1077, 357] on input "text" at bounding box center [1168, 346] width 291 height 27
type input "Solar"
click at [1082, 368] on div "Other Utility fiber_manual_record 0.00 $ Other Installment Payment fiber_manual…" at bounding box center [1168, 304] width 321 height 166
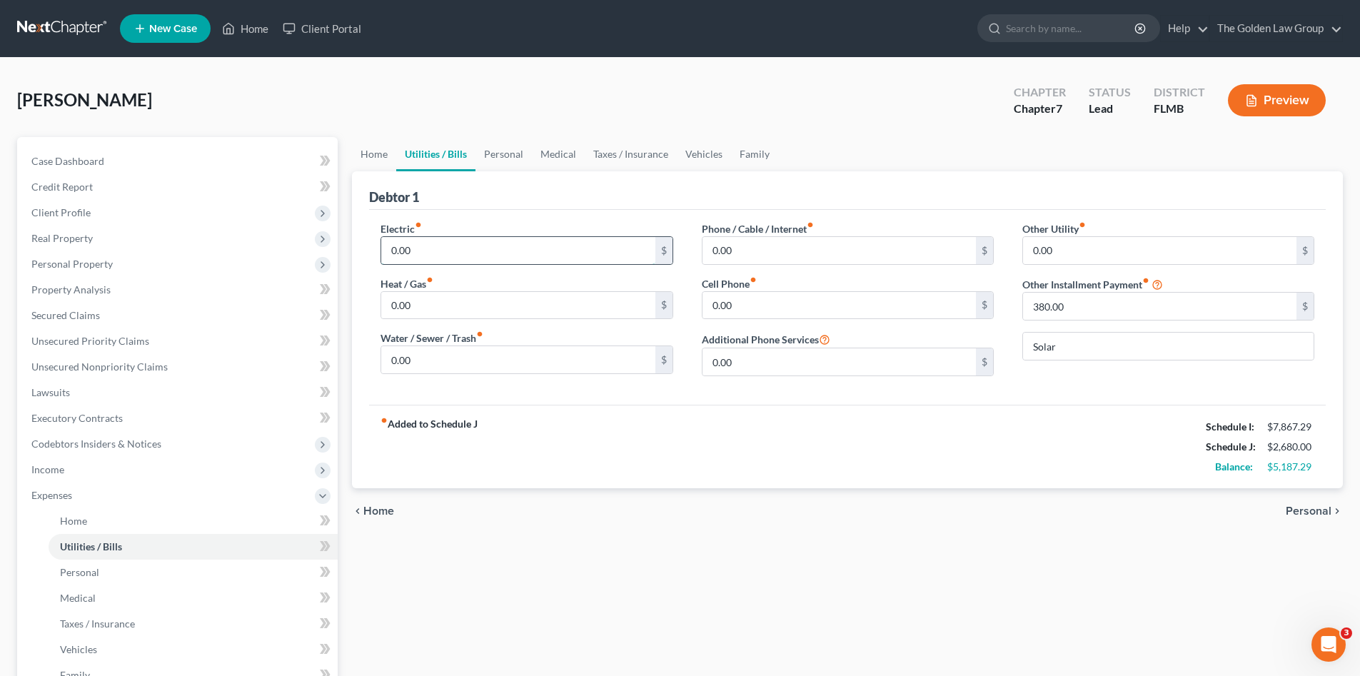
click at [408, 248] on input "0.00" at bounding box center [517, 250] width 273 height 27
type input "300.00"
type input "100.00"
type input "118.00"
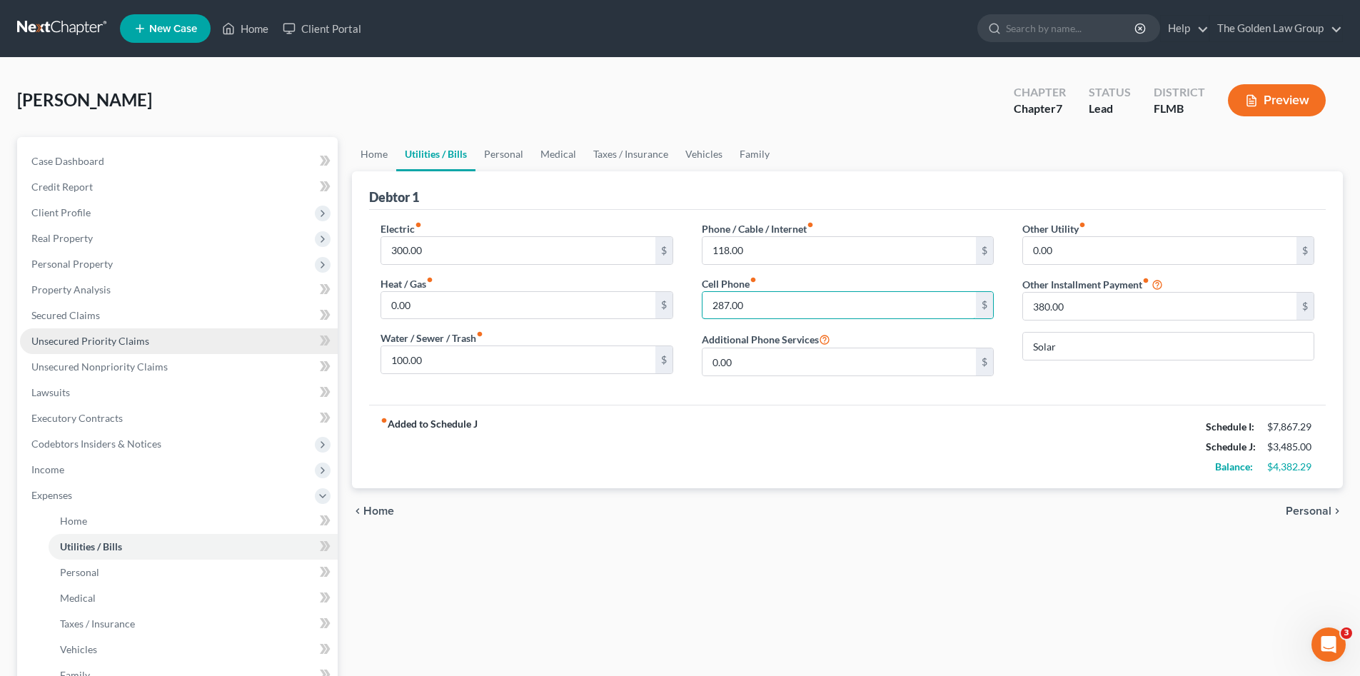
type input "287.00"
click at [509, 159] on link "Personal" at bounding box center [504, 154] width 56 height 34
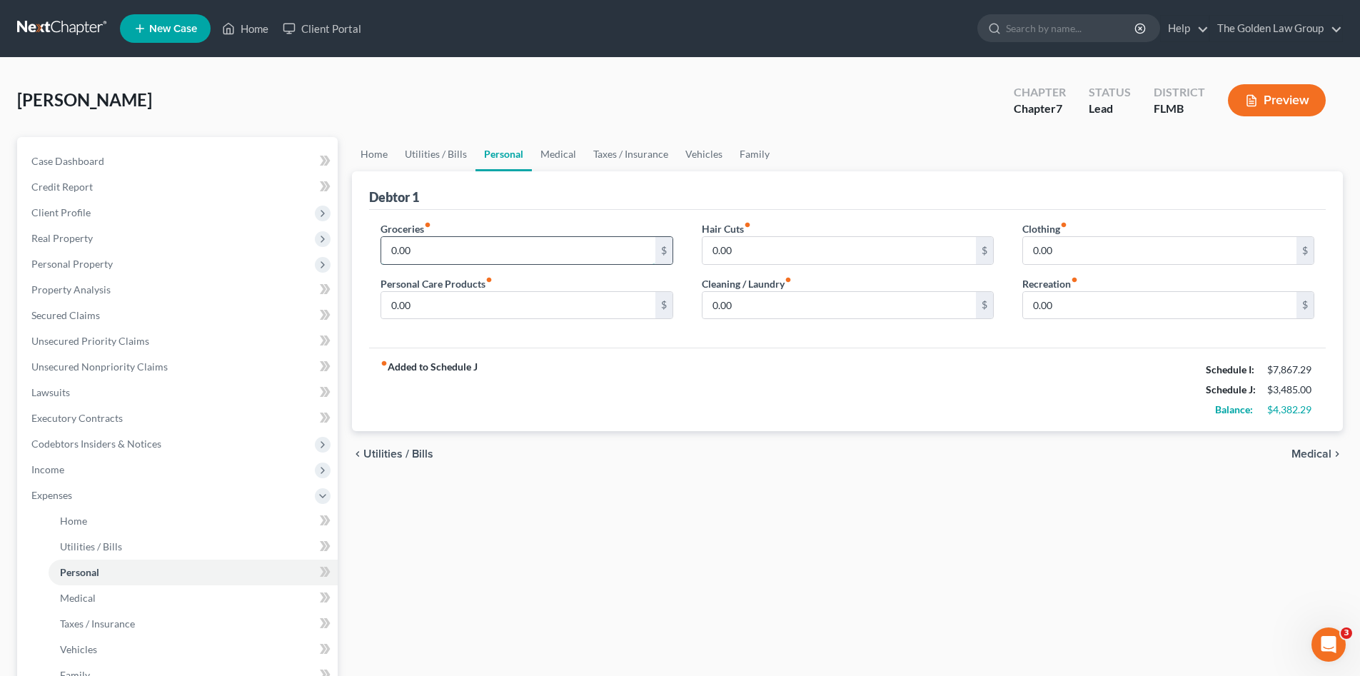
click at [475, 245] on input "0.00" at bounding box center [517, 250] width 273 height 27
click at [365, 159] on link "Home" at bounding box center [374, 154] width 44 height 34
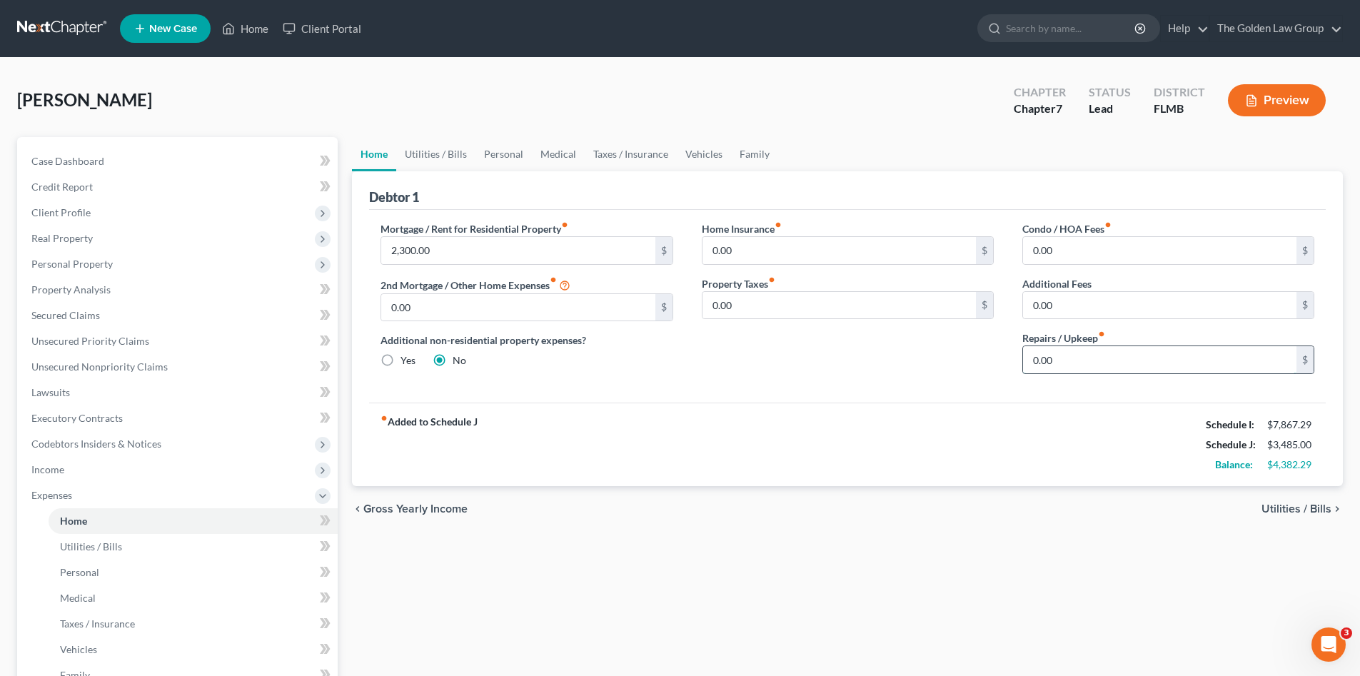
click at [1072, 355] on input "0.00" at bounding box center [1159, 359] width 273 height 27
type input "500.00"
click at [461, 154] on link "Utilities / Bills" at bounding box center [435, 154] width 79 height 34
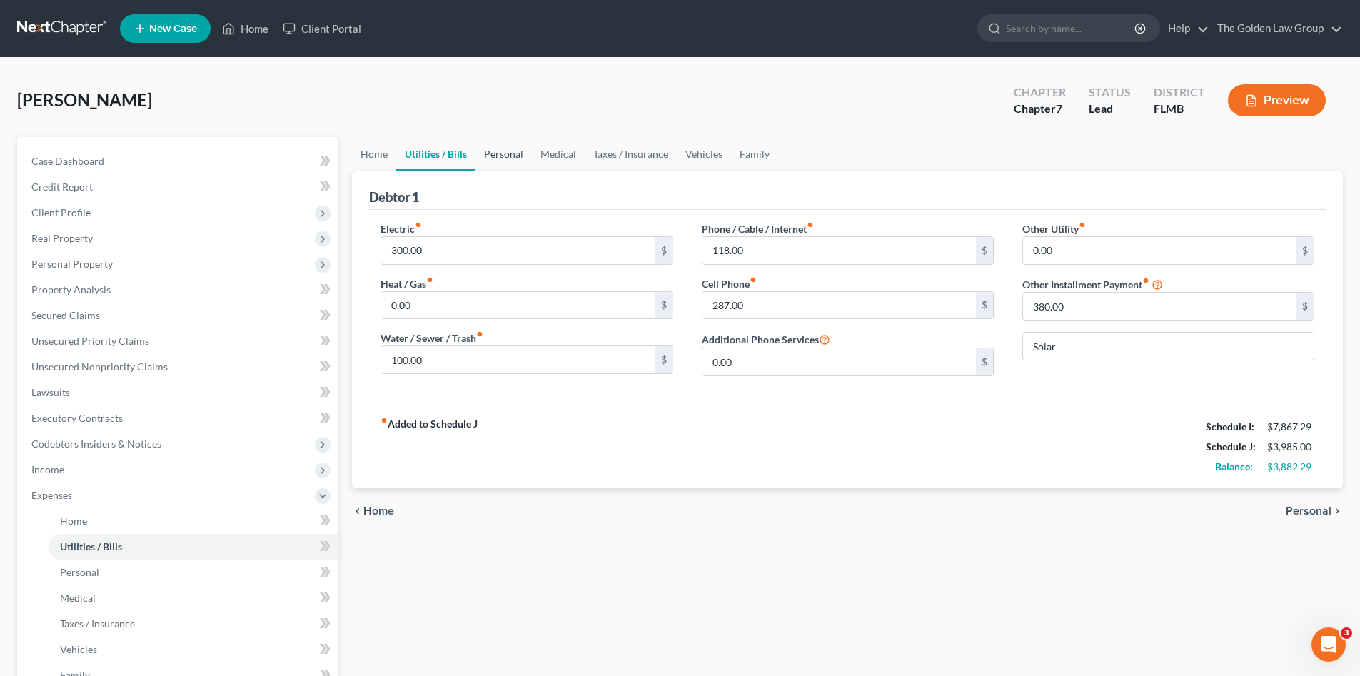
click at [508, 159] on link "Personal" at bounding box center [504, 154] width 56 height 34
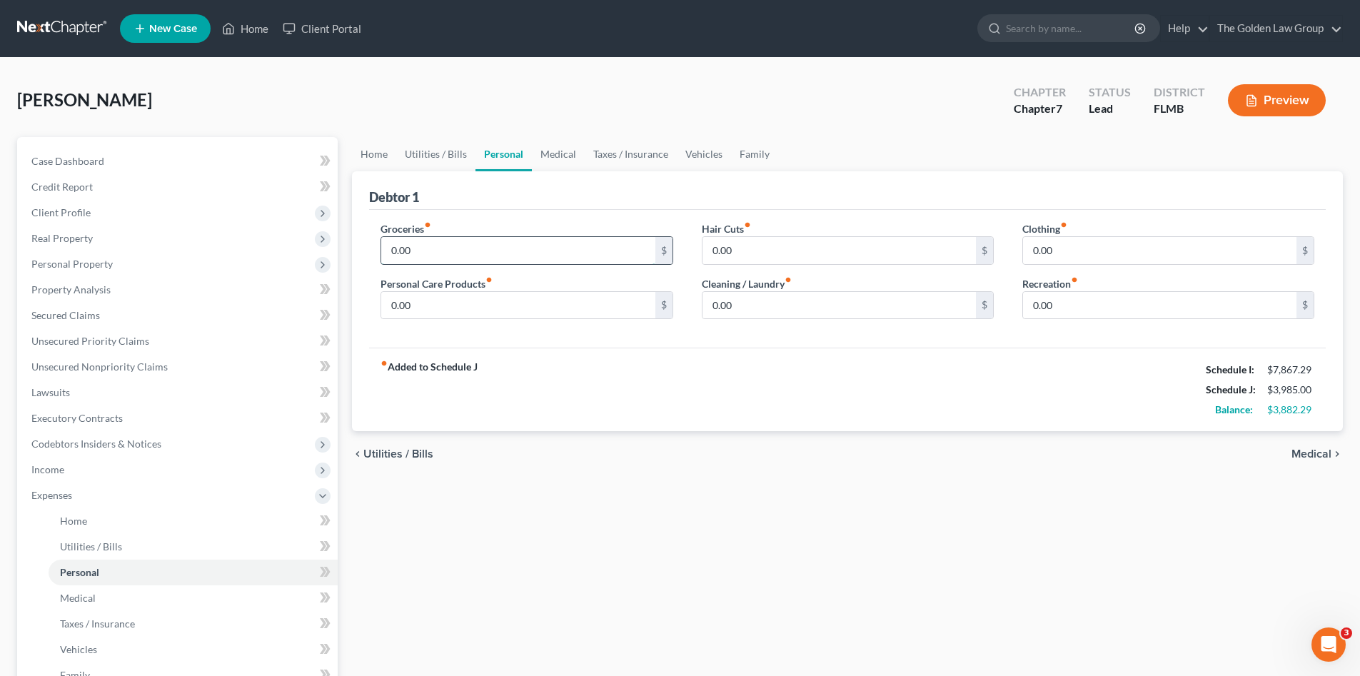
click at [482, 240] on input "0.00" at bounding box center [517, 250] width 273 height 27
type input "500.00"
type input "20.00"
type input "60.00"
type input "0.00"
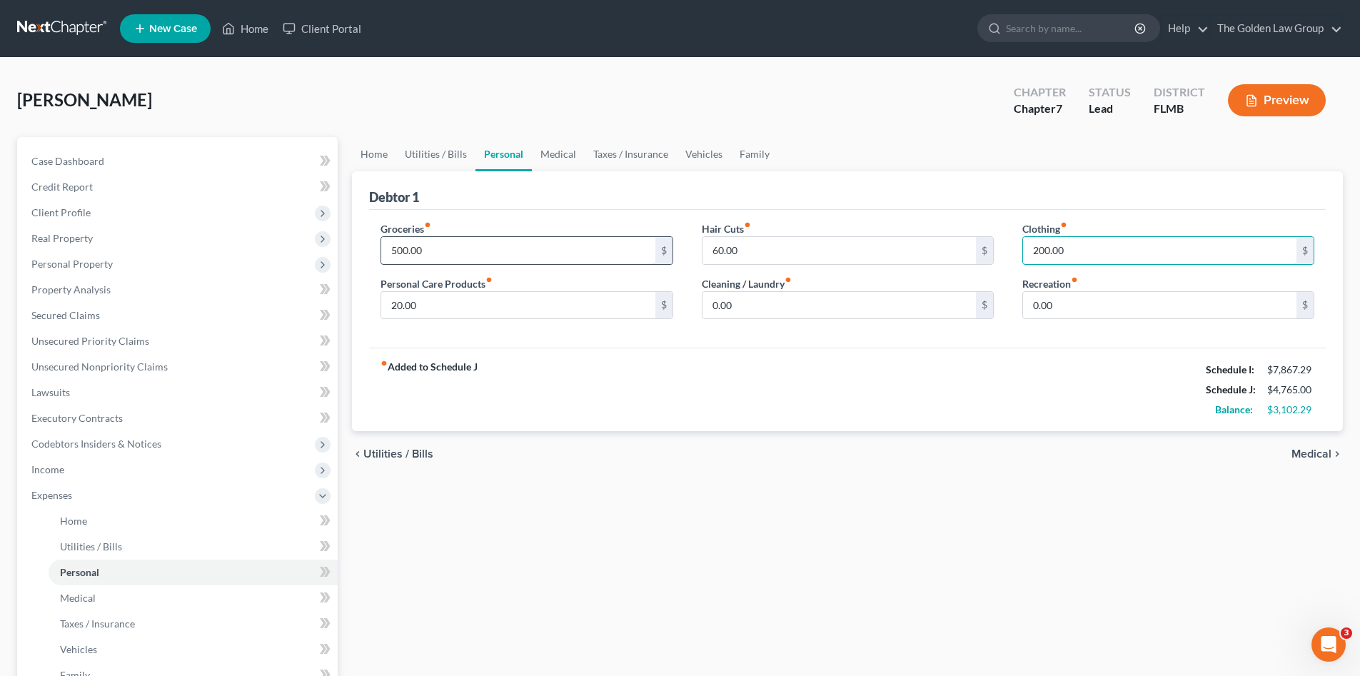
type input "200.00"
click at [550, 154] on link "Medical" at bounding box center [558, 154] width 53 height 34
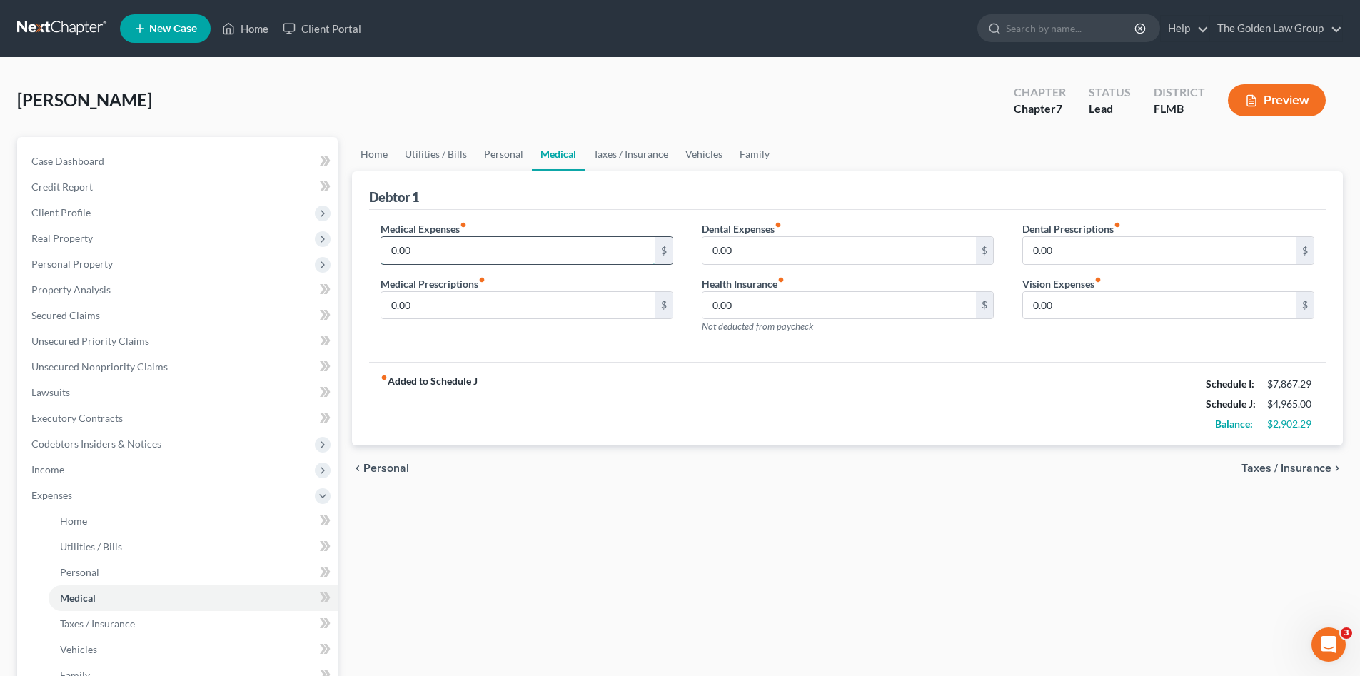
click at [478, 241] on input "0.00" at bounding box center [517, 250] width 273 height 27
click at [804, 248] on input "0.00" at bounding box center [839, 250] width 273 height 27
type input "10.00"
click at [485, 246] on input "0.00" at bounding box center [517, 250] width 273 height 27
click at [615, 159] on link "Taxes / Insurance" at bounding box center [631, 154] width 92 height 34
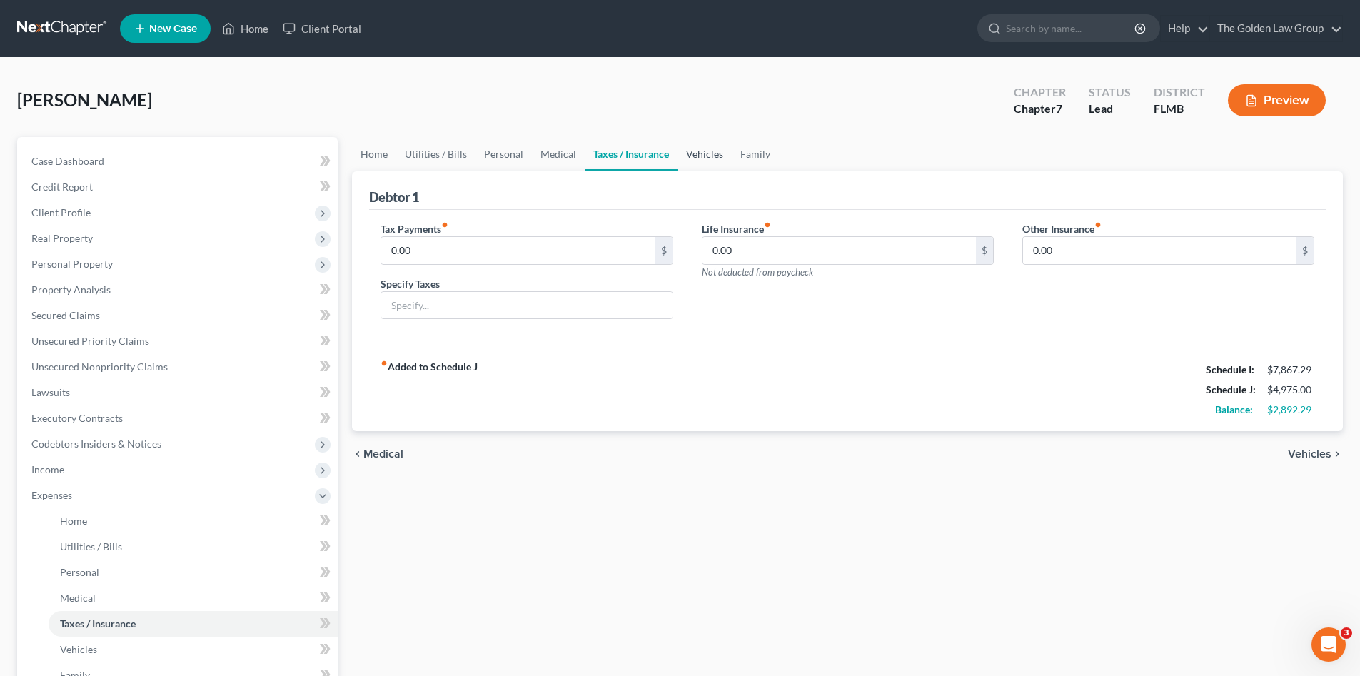
click at [684, 156] on link "Vehicles" at bounding box center [705, 154] width 54 height 34
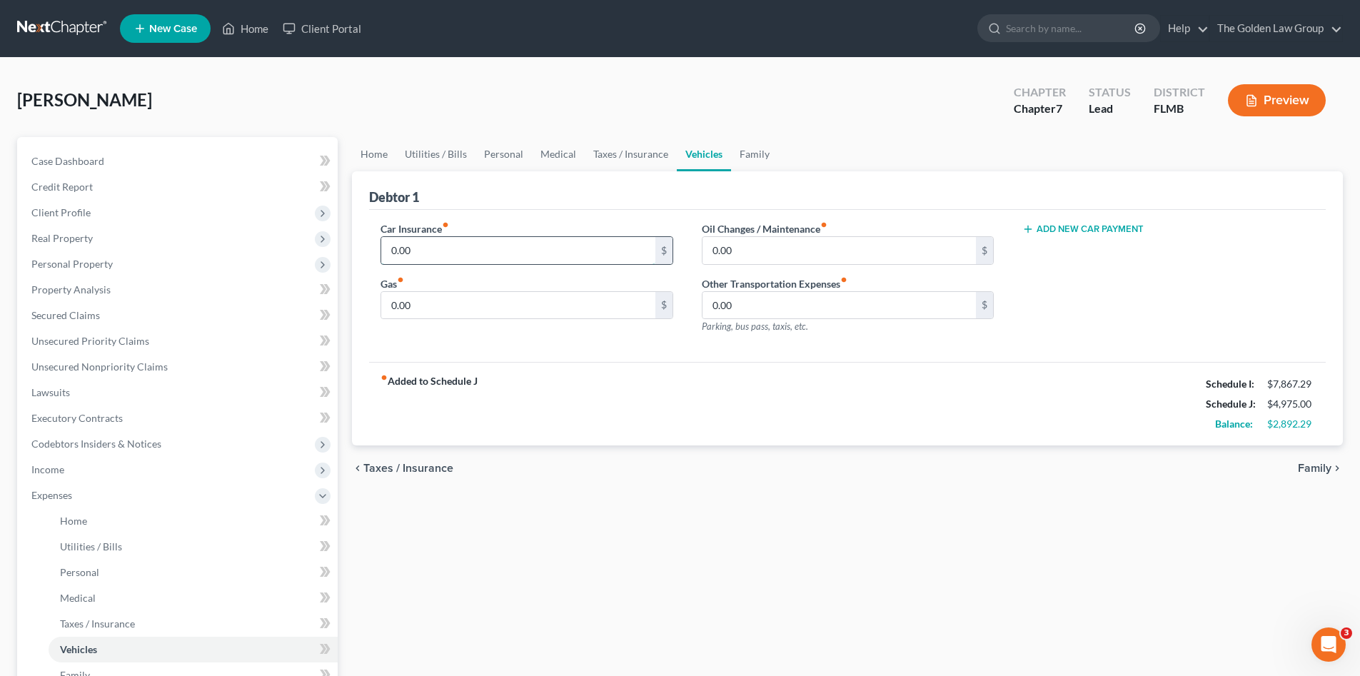
click at [510, 243] on input "0.00" at bounding box center [517, 250] width 273 height 27
type input "1,208.00"
type input "200.00"
type input "50.00"
click at [1131, 233] on button "Add New Car Payment" at bounding box center [1082, 228] width 121 height 11
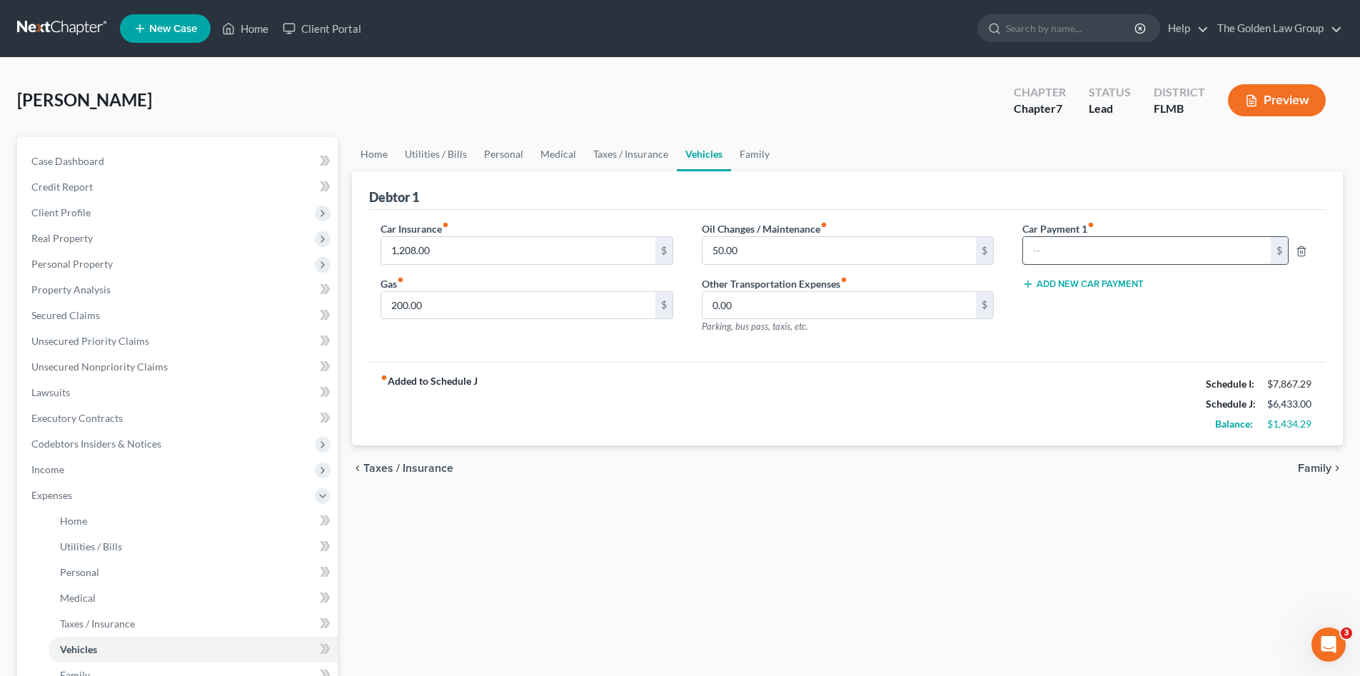
click at [1100, 257] on input "text" at bounding box center [1147, 250] width 248 height 27
type input "120.00"
click at [756, 156] on link "Family" at bounding box center [754, 154] width 47 height 34
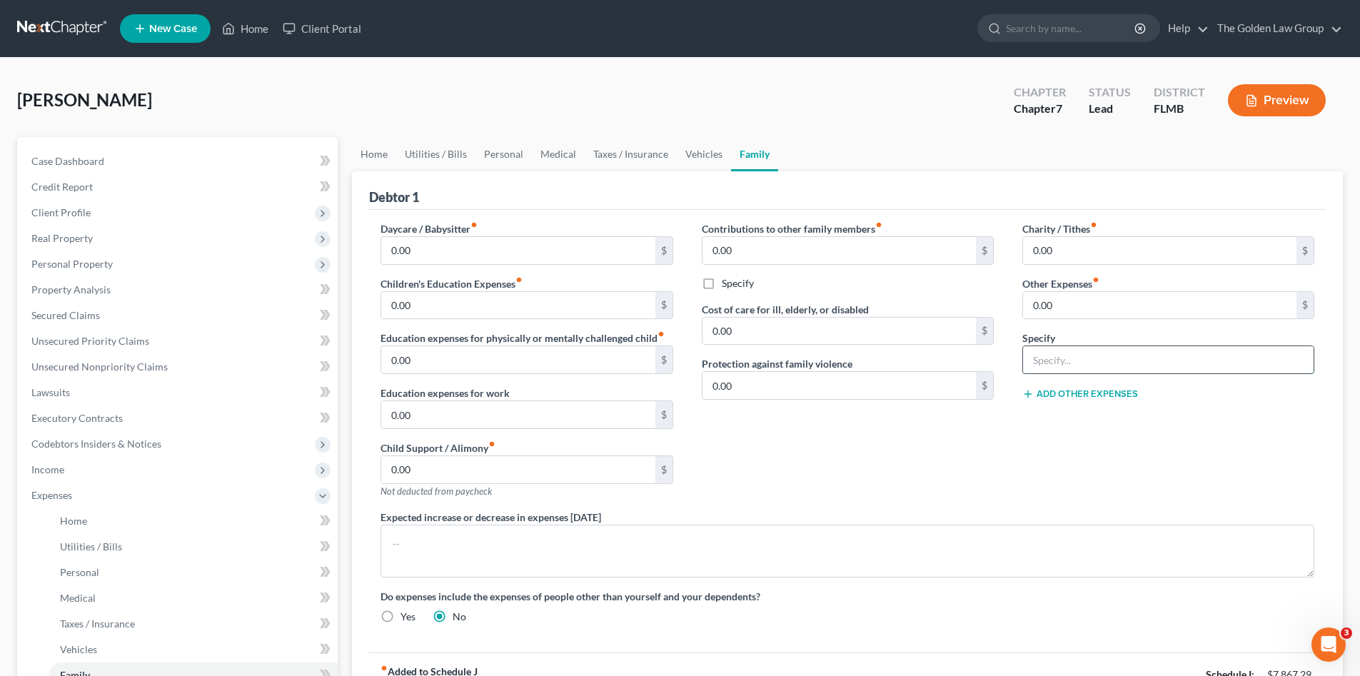
click at [1076, 357] on input "text" at bounding box center [1168, 359] width 291 height 27
type input "Lawn Care"
type input "200.00"
click at [880, 464] on div "Contributions to other family members fiber_manual_record 0.00 $ Specify Cost o…" at bounding box center [848, 365] width 321 height 288
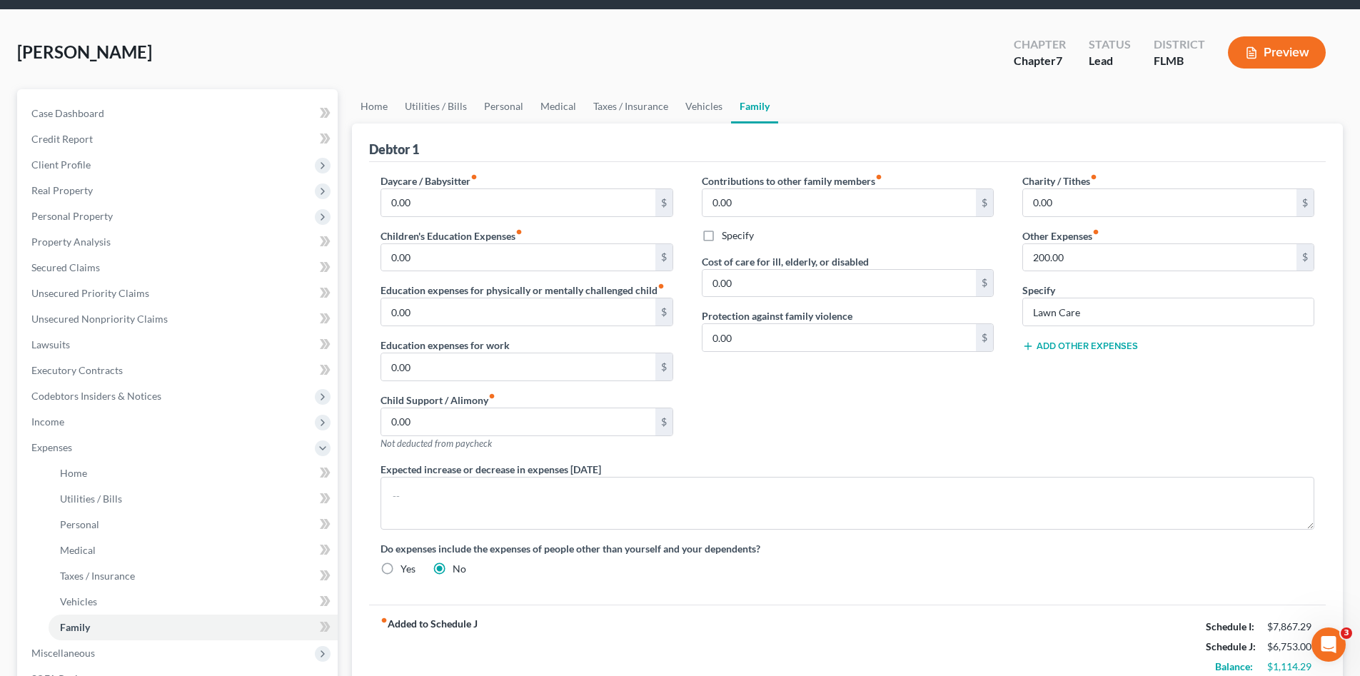
click at [1106, 339] on div "Add Other Expenses" at bounding box center [1168, 345] width 292 height 14
click at [1095, 346] on button "Add Other Expenses" at bounding box center [1080, 346] width 116 height 11
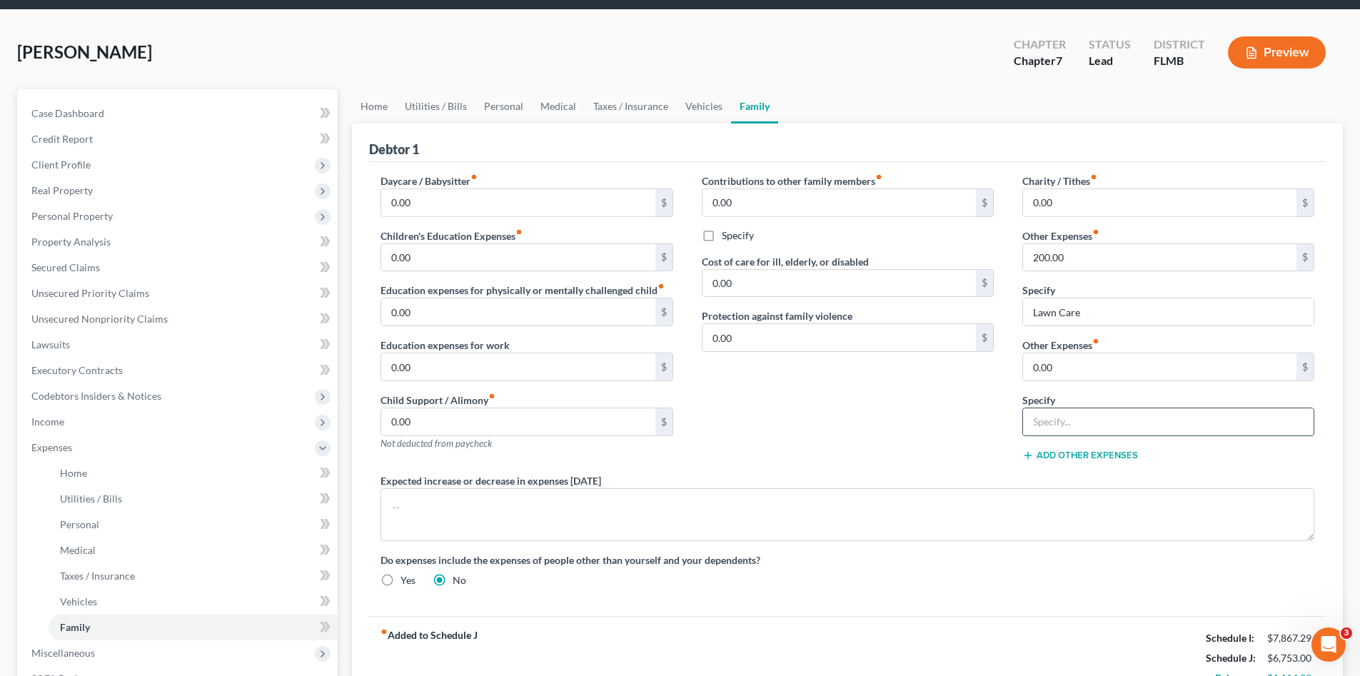
drag, startPoint x: 1095, startPoint y: 411, endPoint x: 1100, endPoint y: 418, distance: 9.7
click at [1095, 411] on input "text" at bounding box center [1168, 421] width 291 height 27
type input "Security System"
type input "50.00"
click at [62, 343] on span "Lawsuits" at bounding box center [50, 344] width 39 height 12
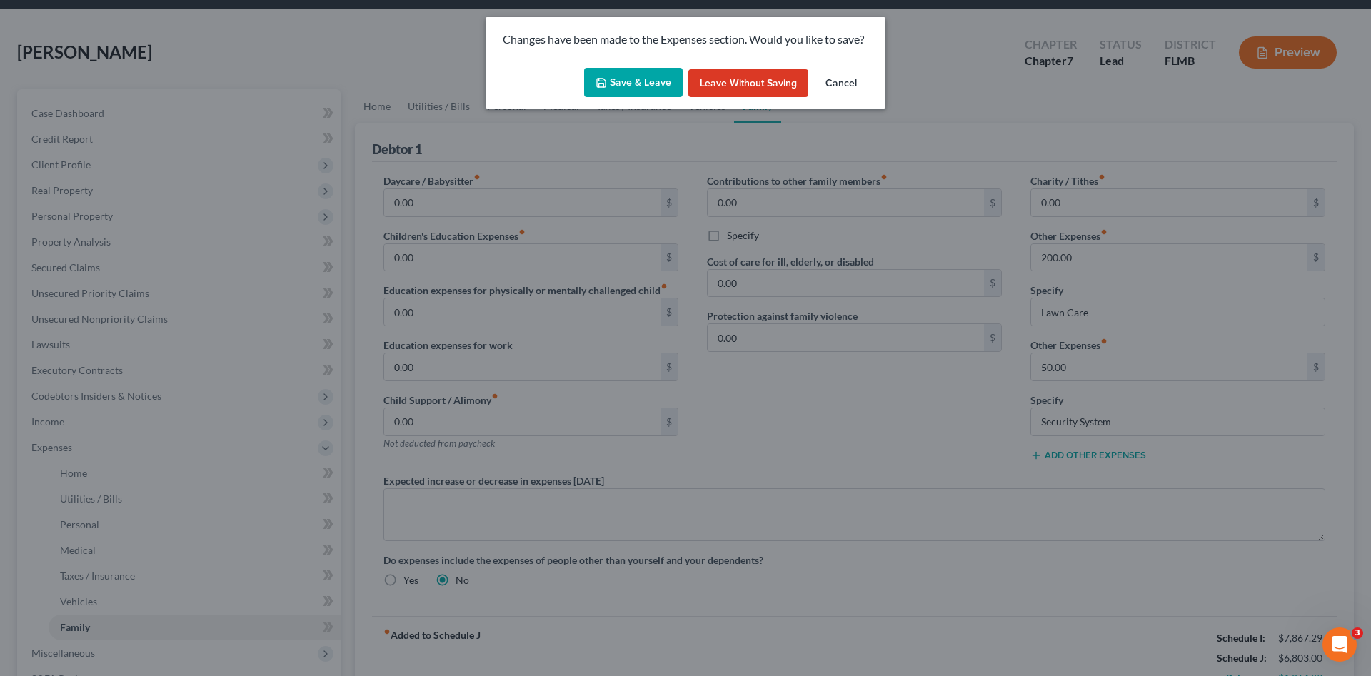
click at [648, 86] on button "Save & Leave" at bounding box center [633, 83] width 99 height 30
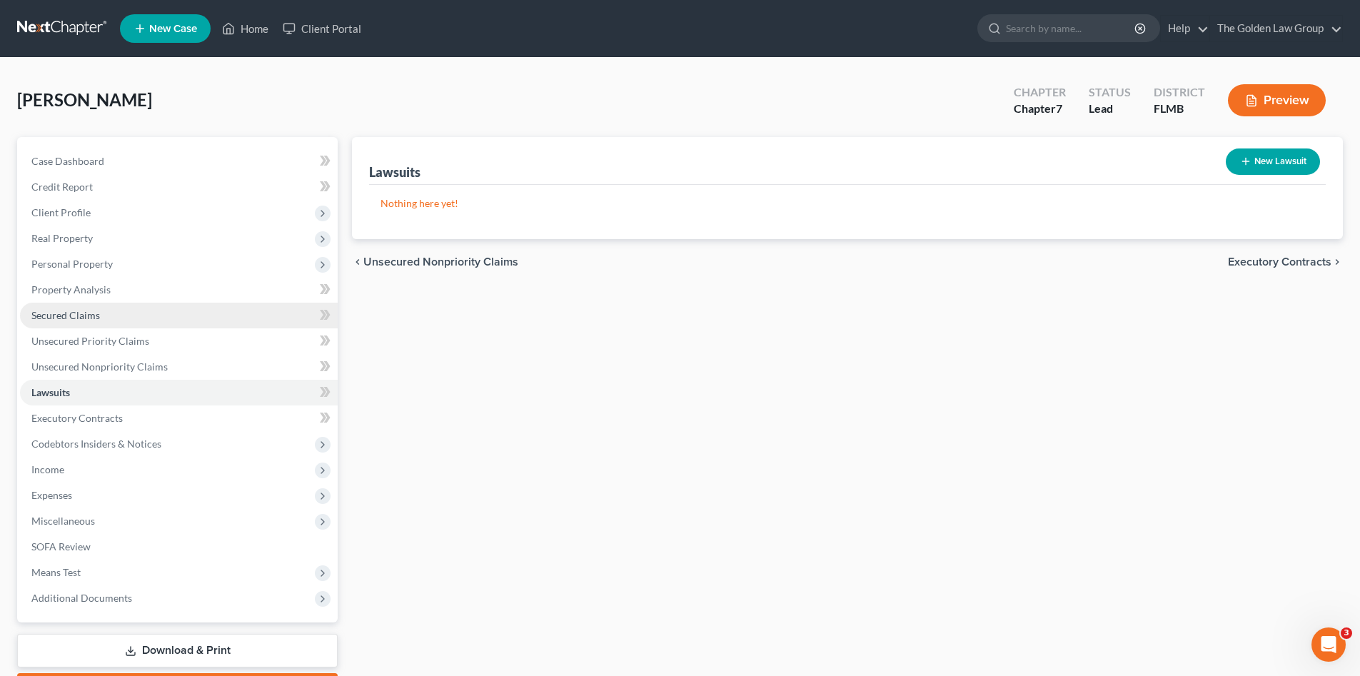
click at [82, 315] on span "Secured Claims" at bounding box center [65, 315] width 69 height 12
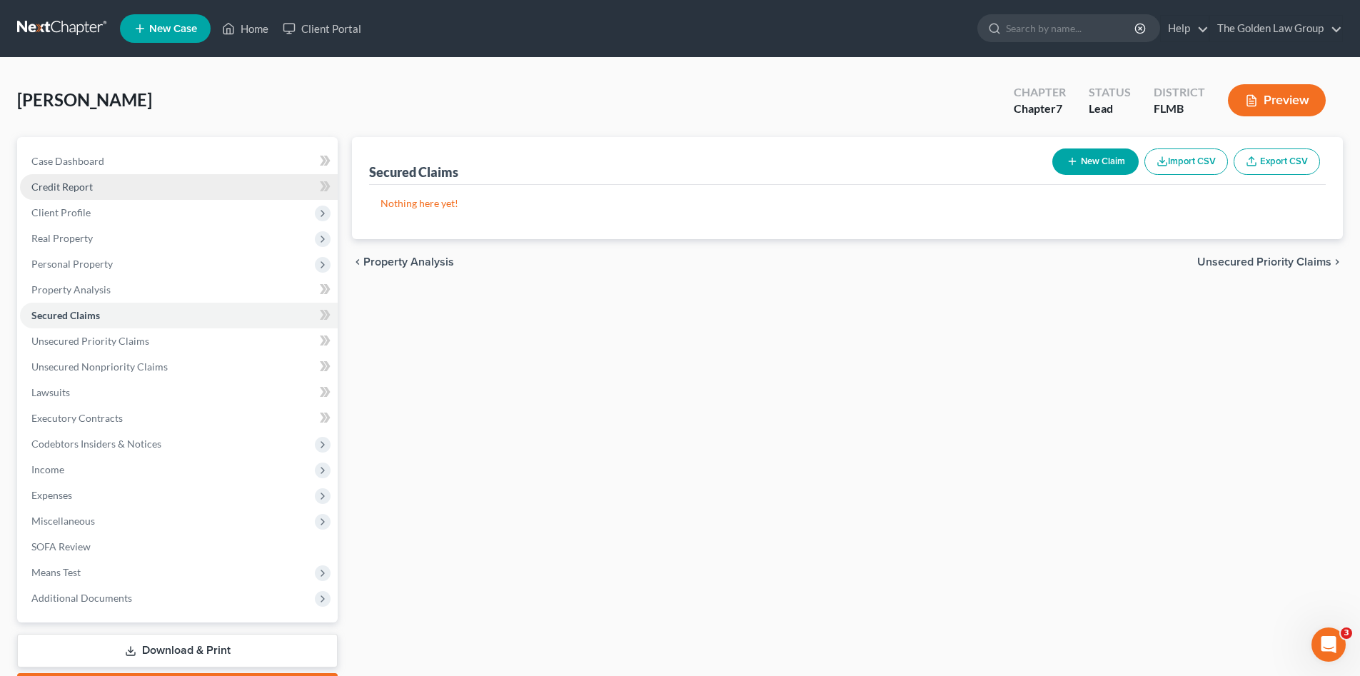
click at [85, 189] on span "Credit Report" at bounding box center [61, 187] width 61 height 12
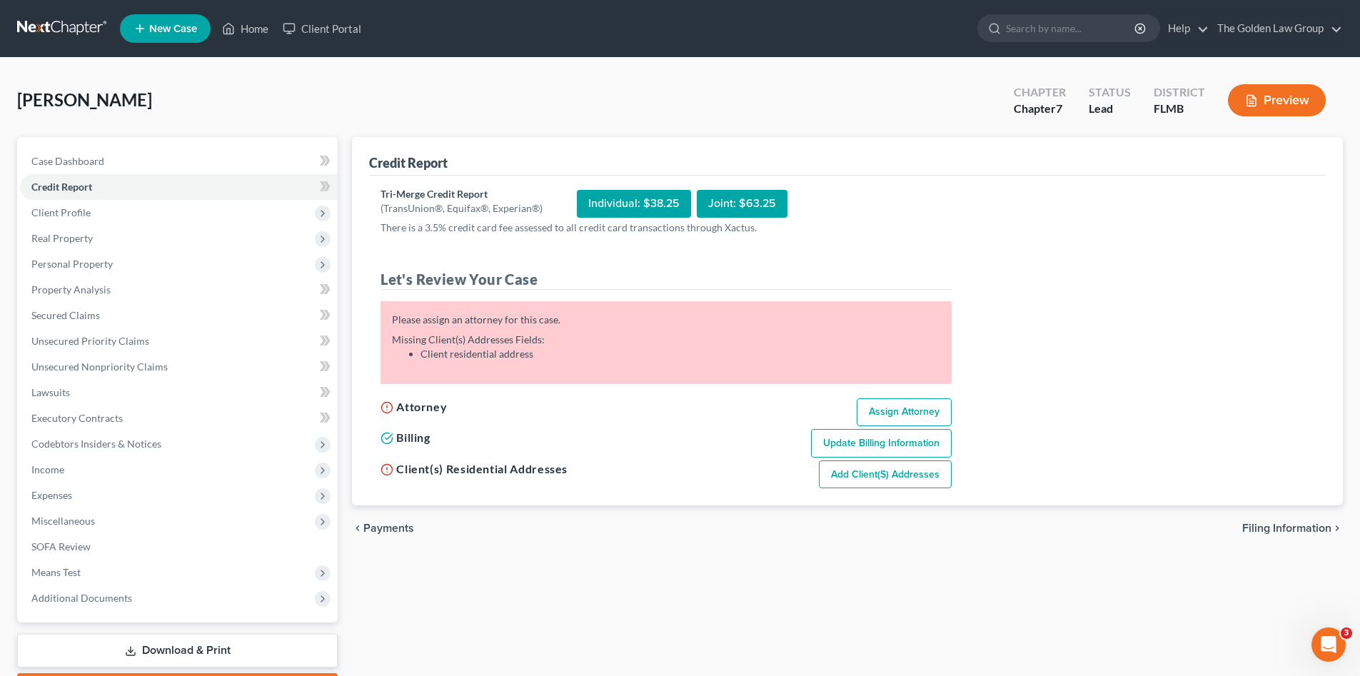
click at [877, 406] on link "Assign Attorney" at bounding box center [904, 412] width 95 height 29
select select "1"
select select "0"
select select "15"
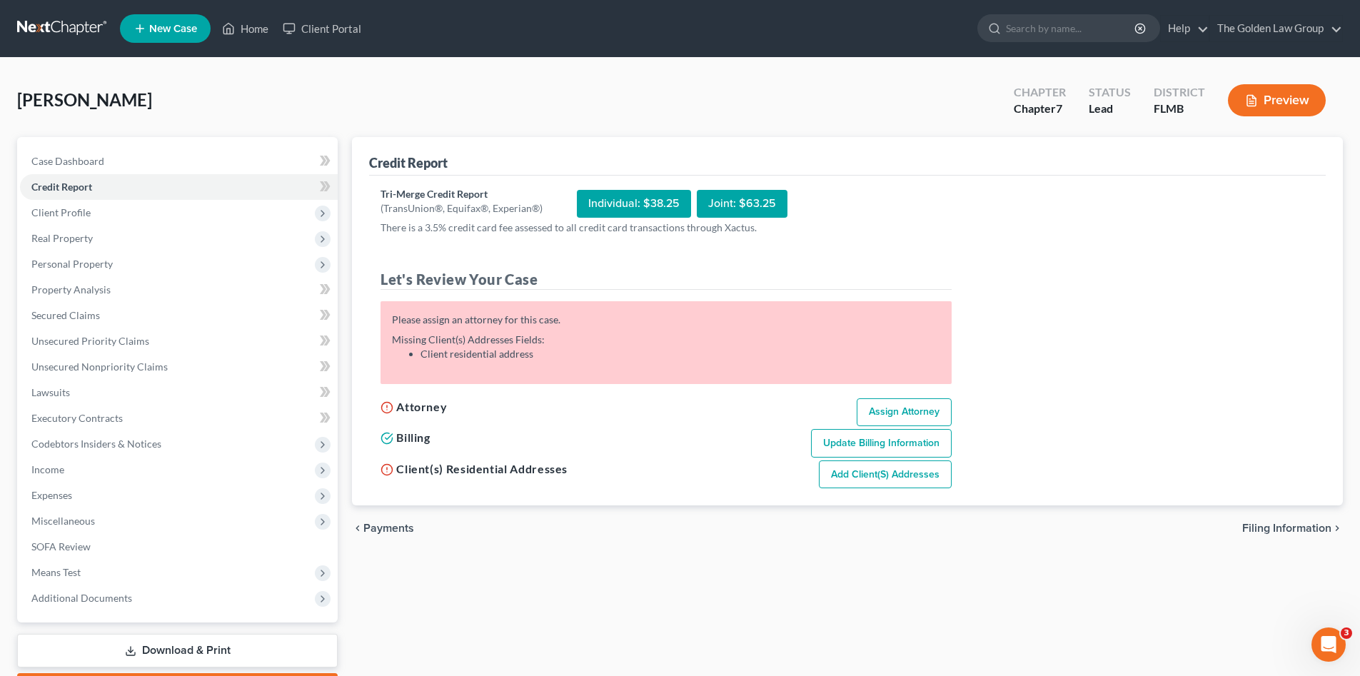
select select "9"
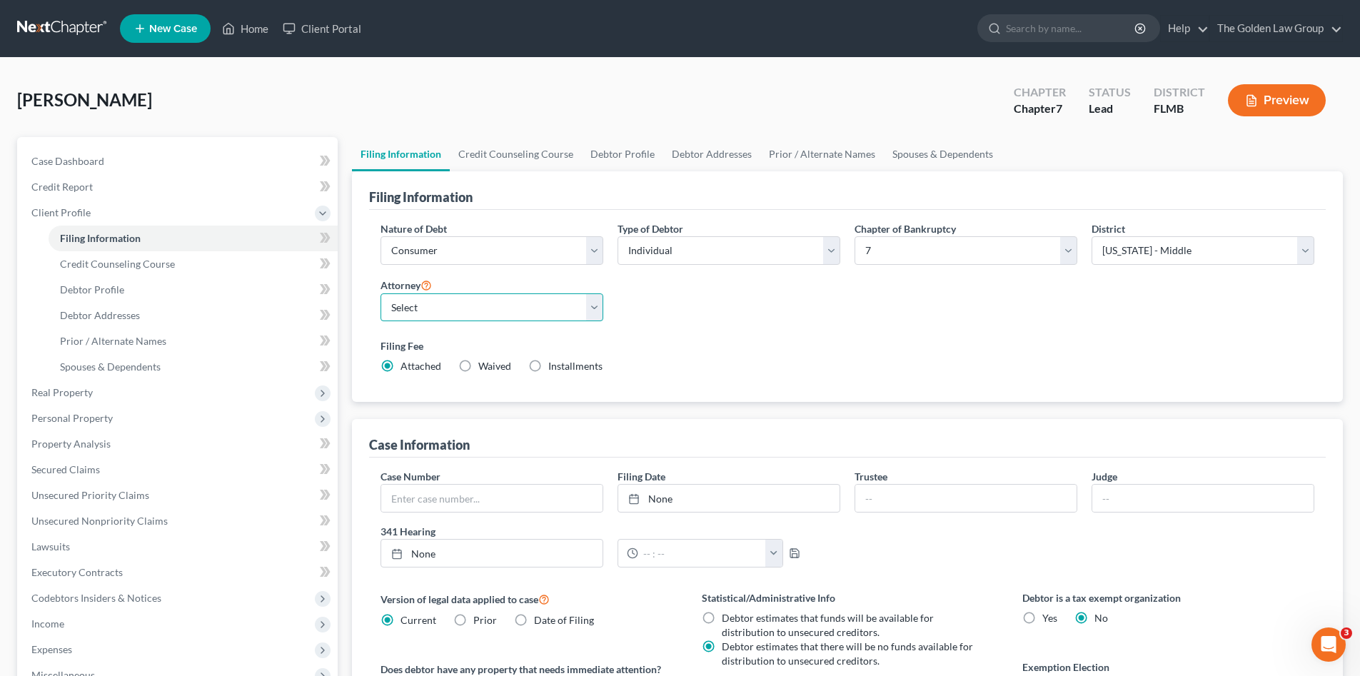
drag, startPoint x: 502, startPoint y: 307, endPoint x: 493, endPoint y: 313, distance: 11.3
click at [502, 307] on select "Select G. Donald Golden - FLMB G. Donald Golden - FLNB Eric Barksdale - FLMB Er…" at bounding box center [492, 307] width 223 height 29
select select "4"
click at [381, 293] on select "Select G. Donald Golden - FLMB G. Donald Golden - FLNB Eric Barksdale - FLMB Er…" at bounding box center [492, 307] width 223 height 29
click at [101, 305] on link "Debtor Addresses" at bounding box center [193, 316] width 289 height 26
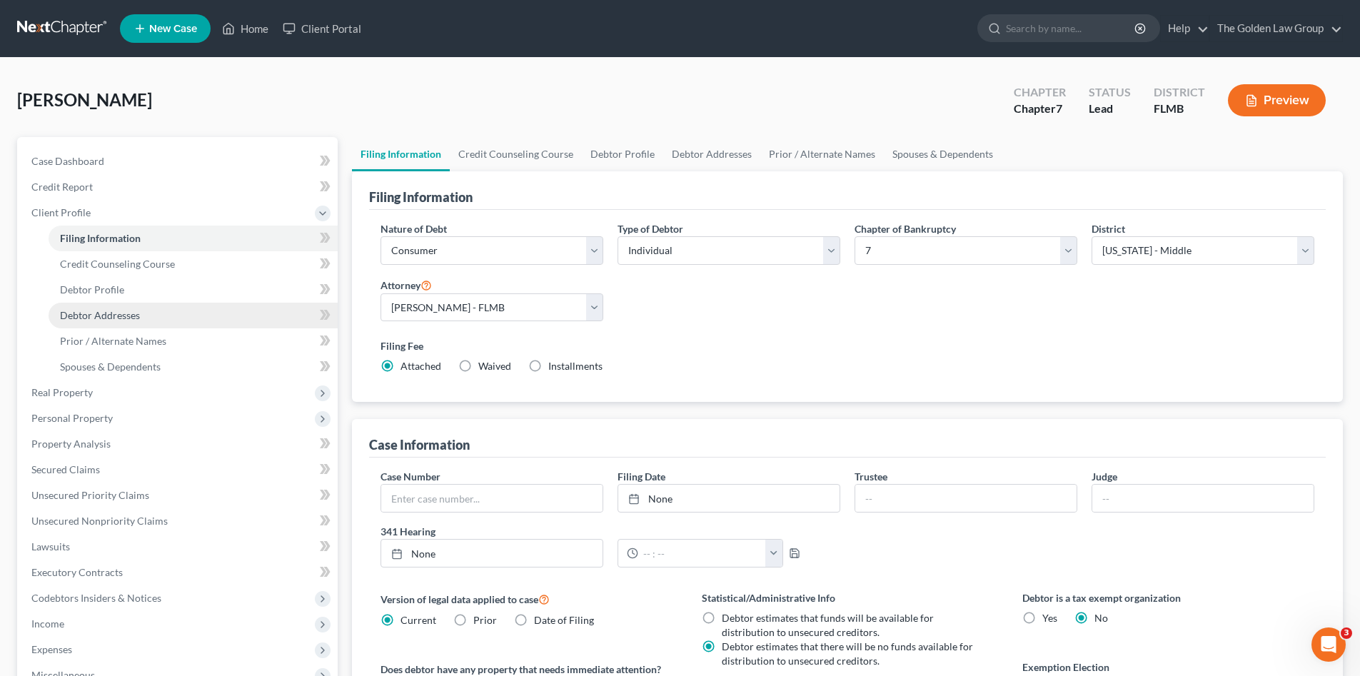
select select "0"
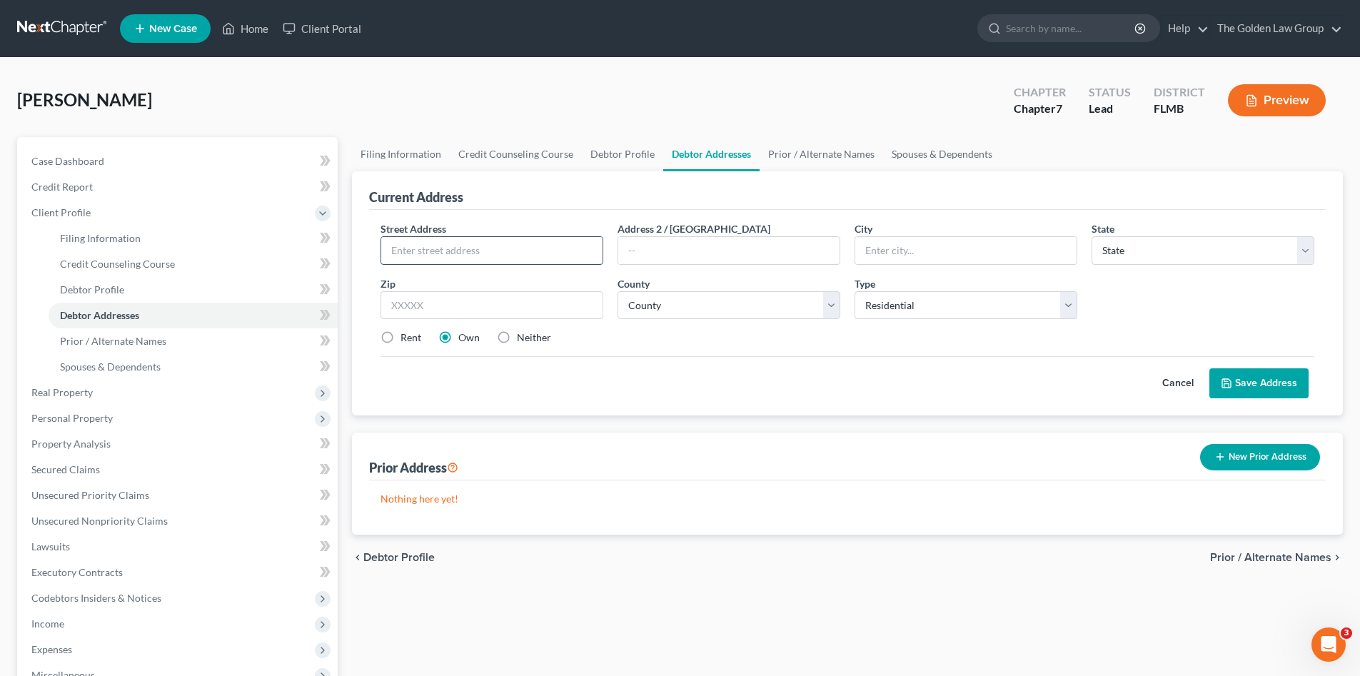
click at [411, 251] on input "text" at bounding box center [491, 250] width 221 height 27
type input "13501 Falls Park Way"
type input "Orlando"
select select "9"
type input "32824"
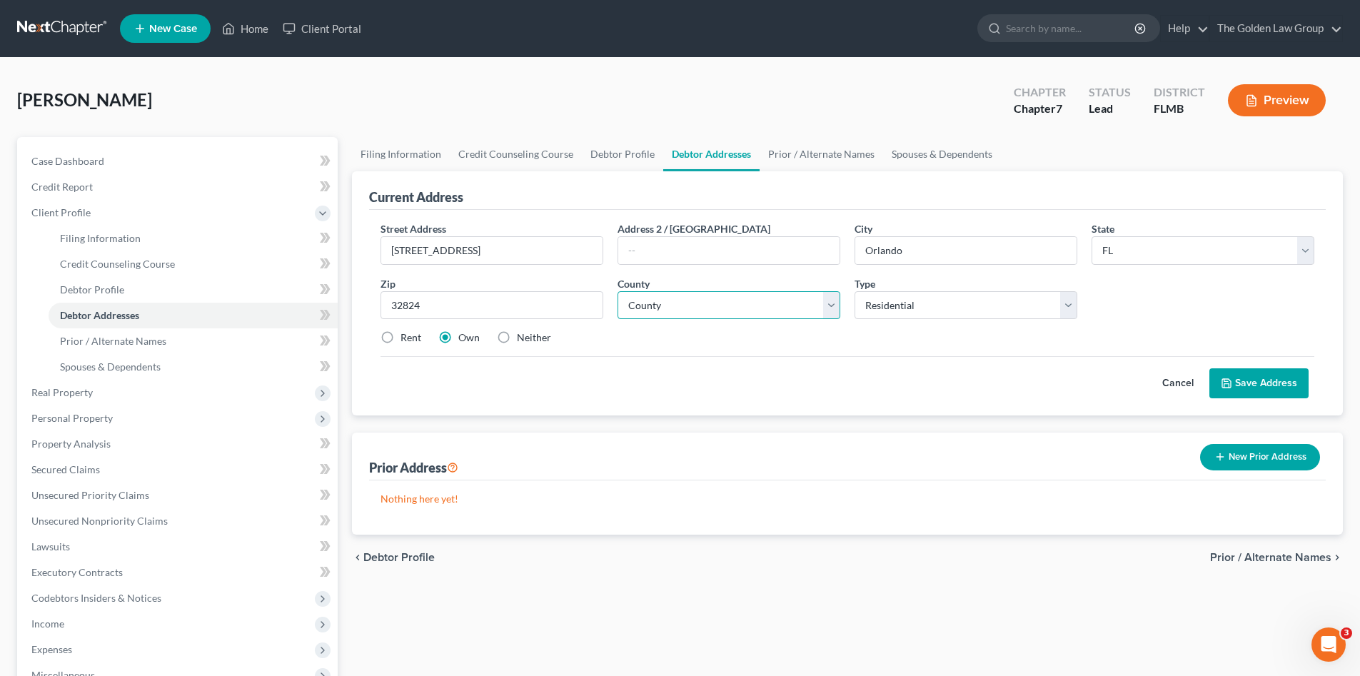
click at [670, 303] on select "County Alachua County Baker County Bay County Bradford County Brevard County Br…" at bounding box center [729, 305] width 223 height 29
select select "47"
click at [618, 291] on select "County Alachua County Baker County Bay County Bradford County Brevard County Br…" at bounding box center [729, 305] width 223 height 29
click at [715, 363] on div "Cancel Save Address" at bounding box center [848, 377] width 934 height 42
click at [1283, 383] on button "Save Address" at bounding box center [1258, 383] width 99 height 30
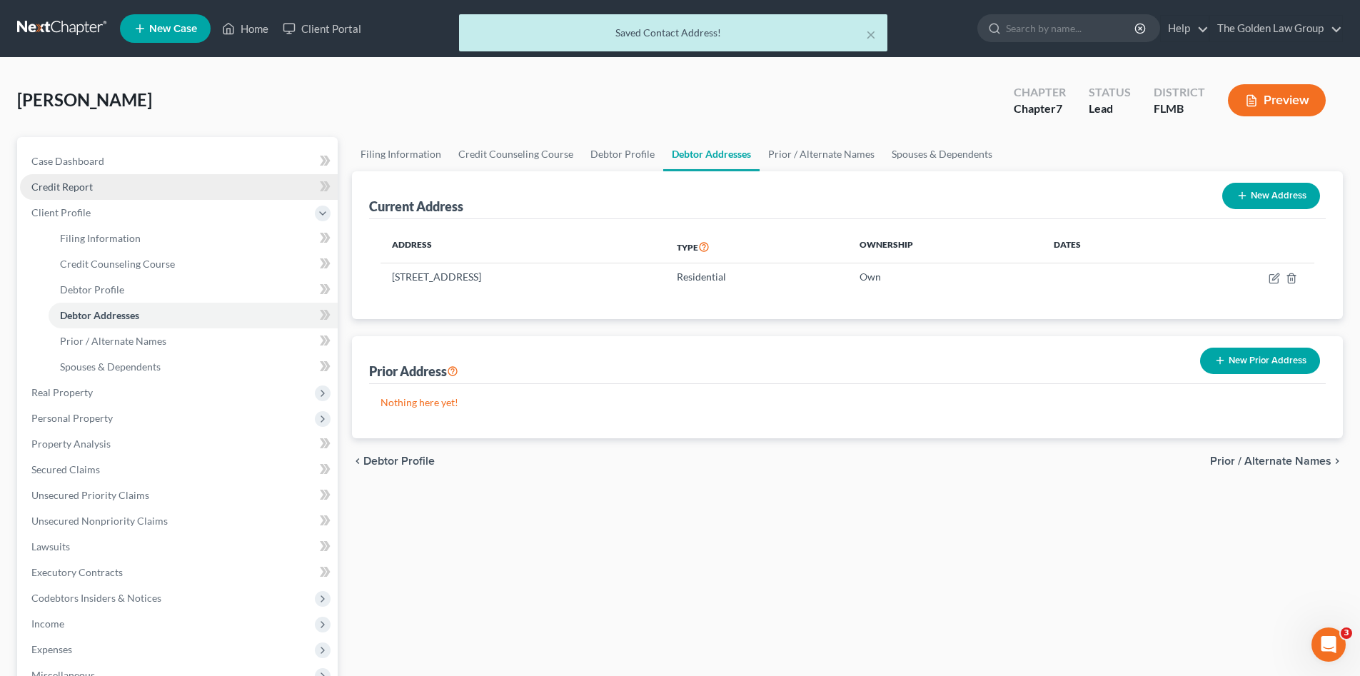
click at [71, 188] on span "Credit Report" at bounding box center [61, 187] width 61 height 12
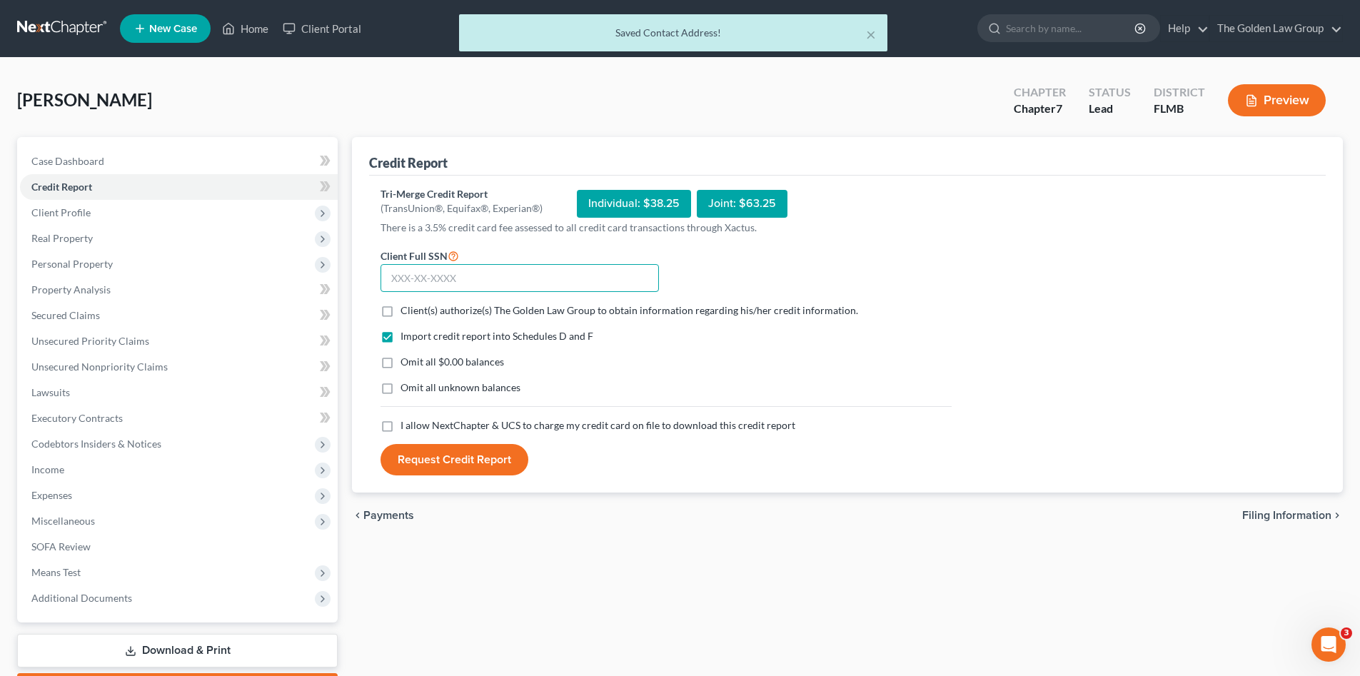
click at [439, 278] on input "text" at bounding box center [520, 278] width 278 height 29
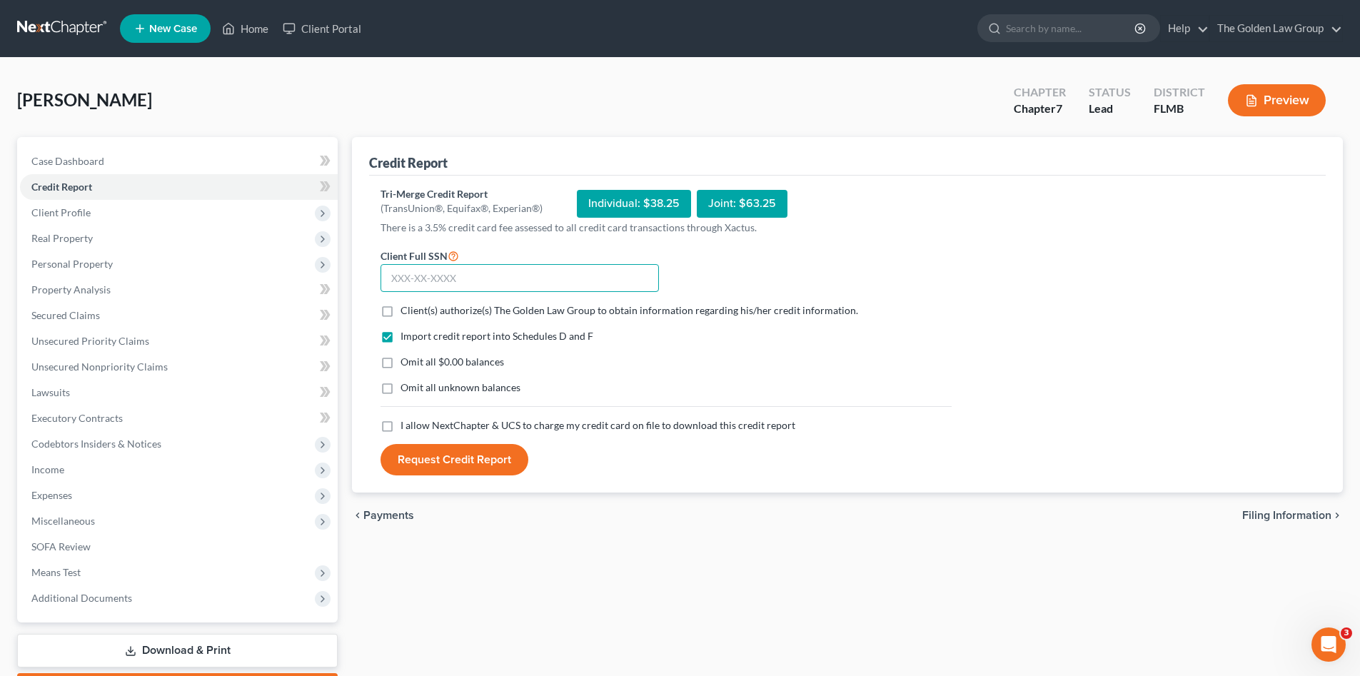
click at [522, 278] on input "text" at bounding box center [520, 278] width 278 height 29
type input "096-56-6362"
drag, startPoint x: 387, startPoint y: 315, endPoint x: 386, endPoint y: 356, distance: 40.7
click at [401, 316] on label "Client(s) authorize(s) The Golden Law Group to obtain information regarding his…" at bounding box center [630, 310] width 458 height 14
click at [406, 313] on input "Client(s) authorize(s) The Golden Law Group to obtain information regarding his…" at bounding box center [410, 307] width 9 height 9
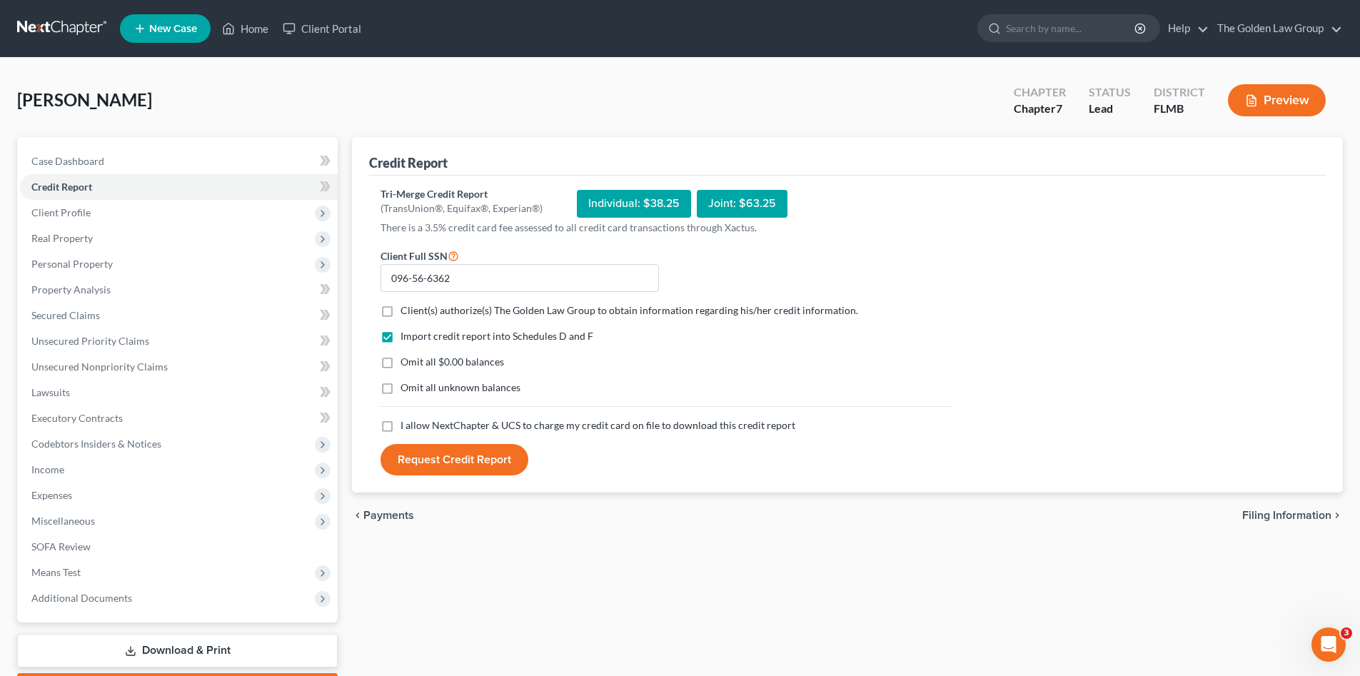
checkbox input "true"
drag, startPoint x: 386, startPoint y: 358, endPoint x: 396, endPoint y: 394, distance: 37.6
click at [401, 361] on label "Omit all $0.00 balances" at bounding box center [453, 362] width 104 height 14
click at [406, 361] on input "Omit all $0.00 balances" at bounding box center [410, 359] width 9 height 9
checkbox input "true"
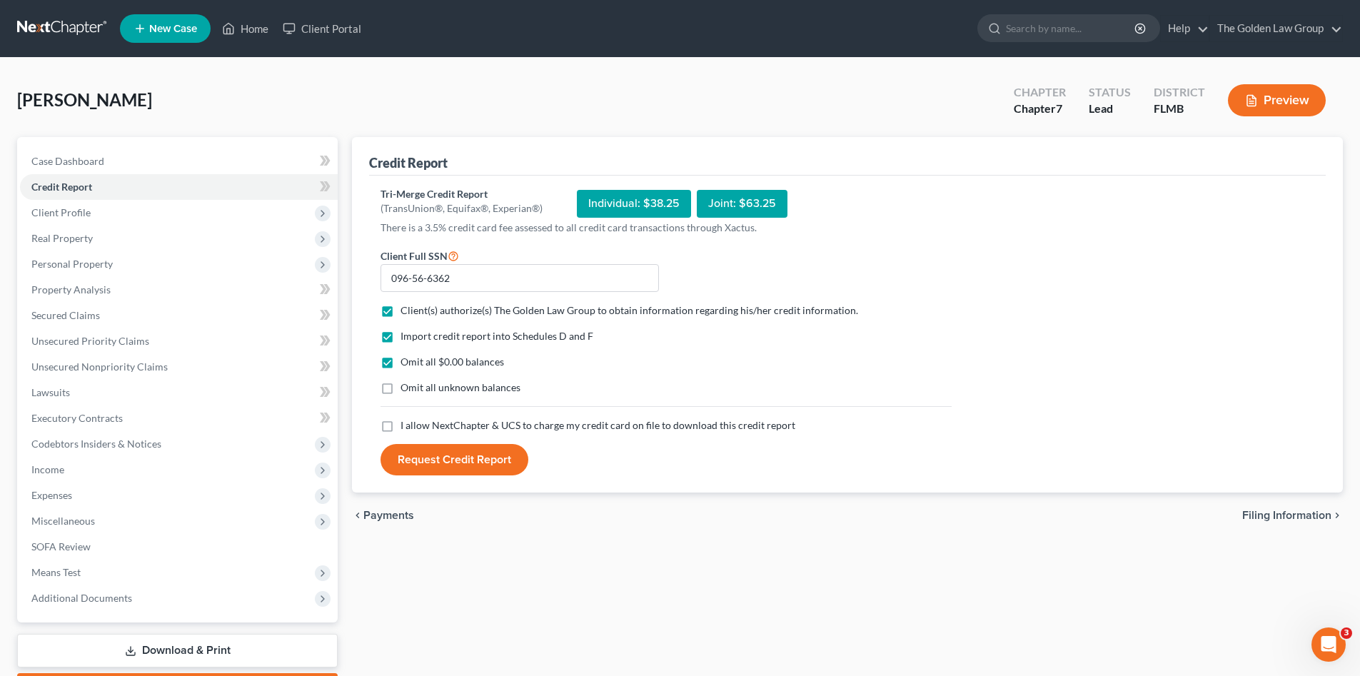
drag, startPoint x: 391, startPoint y: 391, endPoint x: 391, endPoint y: 419, distance: 28.6
click at [401, 391] on label "Omit all unknown balances" at bounding box center [461, 388] width 120 height 14
click at [406, 390] on input "Omit all unknown balances" at bounding box center [410, 385] width 9 height 9
checkbox input "true"
click at [401, 428] on label "I allow NextChapter & UCS to charge my credit card on file to download this cre…" at bounding box center [598, 425] width 395 height 14
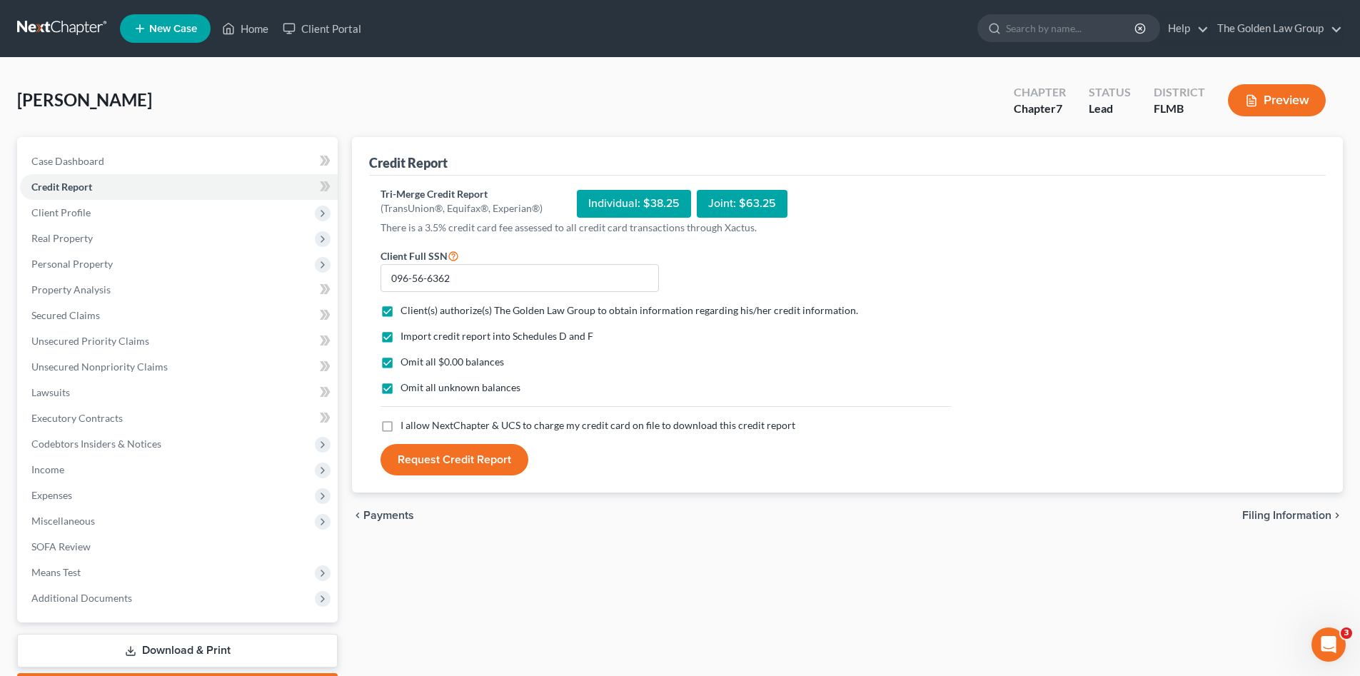
click at [406, 428] on input "I allow NextChapter & UCS to charge my credit card on file to download this cre…" at bounding box center [410, 422] width 9 height 9
checkbox input "true"
click at [428, 463] on button "Request Credit Report" at bounding box center [455, 459] width 148 height 31
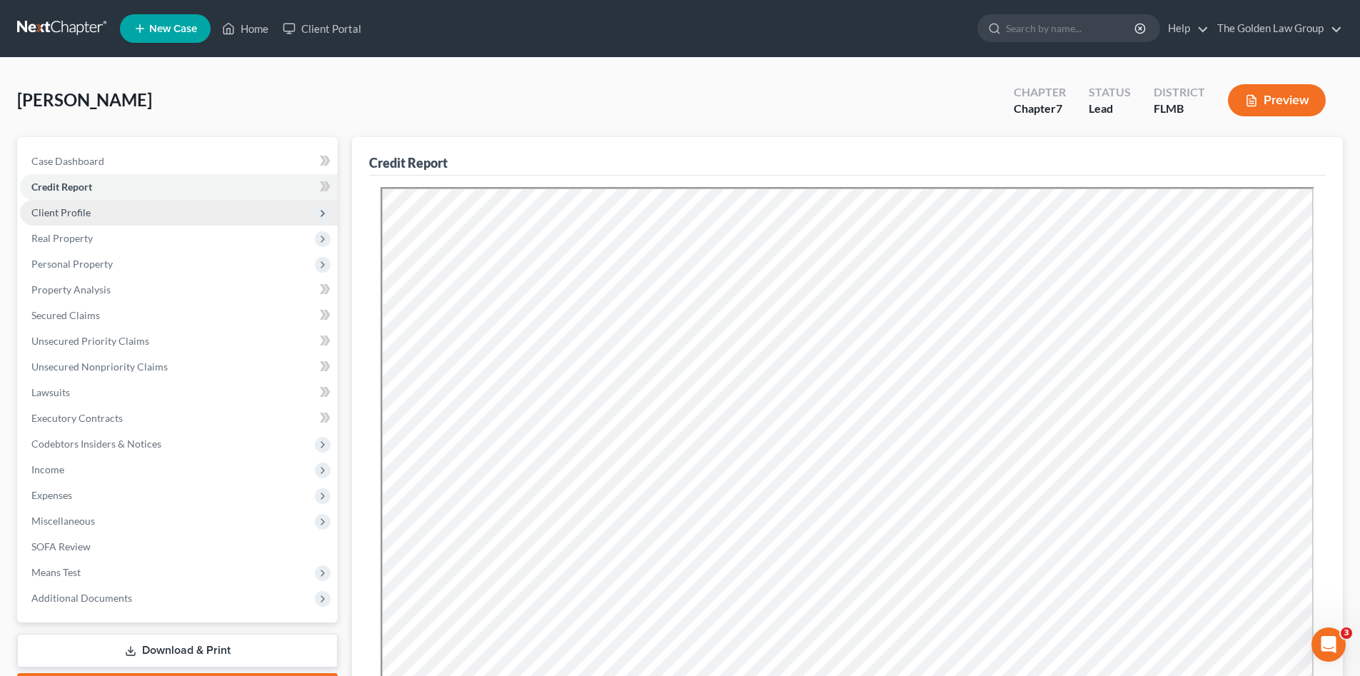
click at [76, 215] on span "Client Profile" at bounding box center [60, 212] width 59 height 12
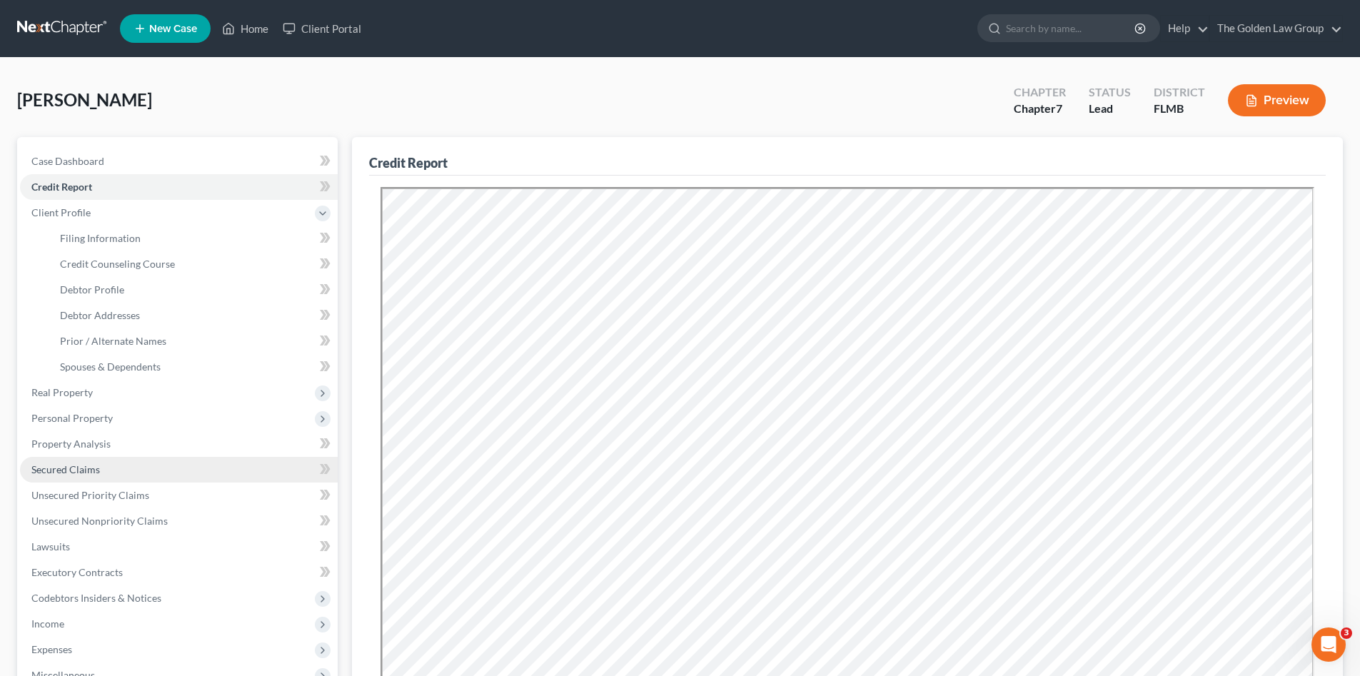
click at [124, 464] on link "Secured Claims" at bounding box center [179, 470] width 318 height 26
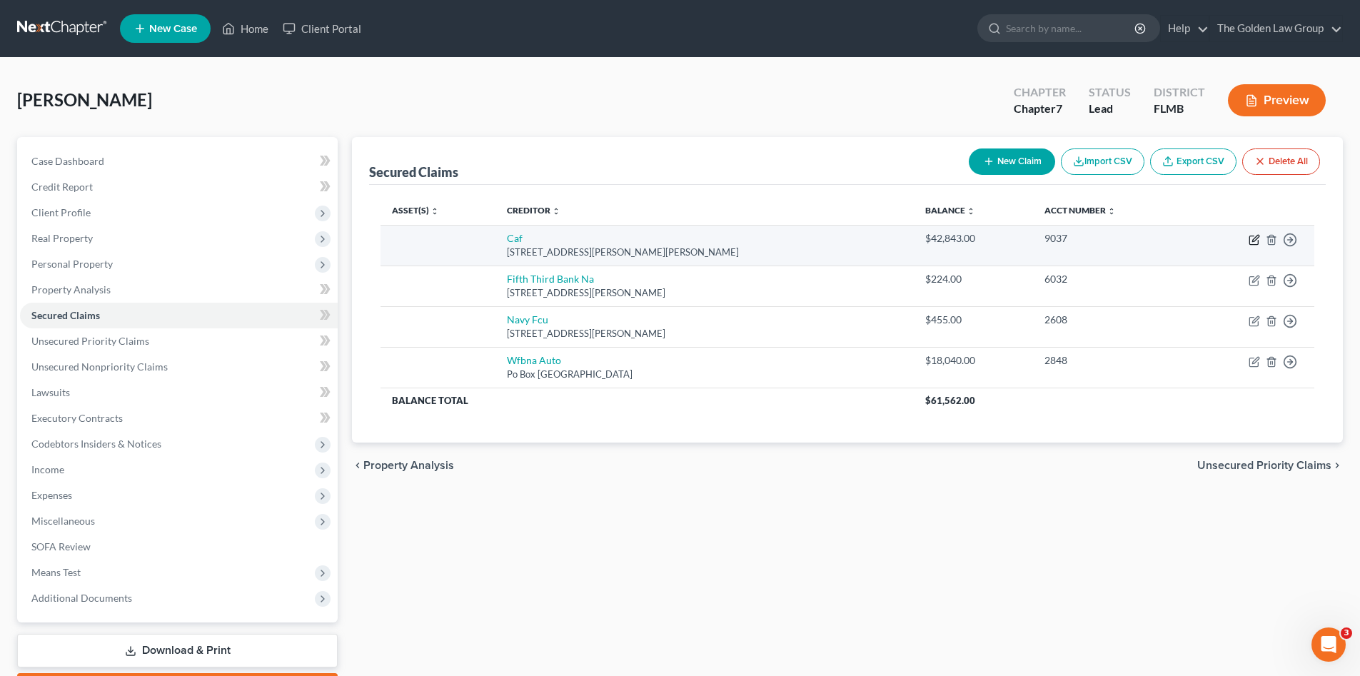
click at [1256, 237] on icon "button" at bounding box center [1255, 238] width 6 height 6
select select "10"
select select "0"
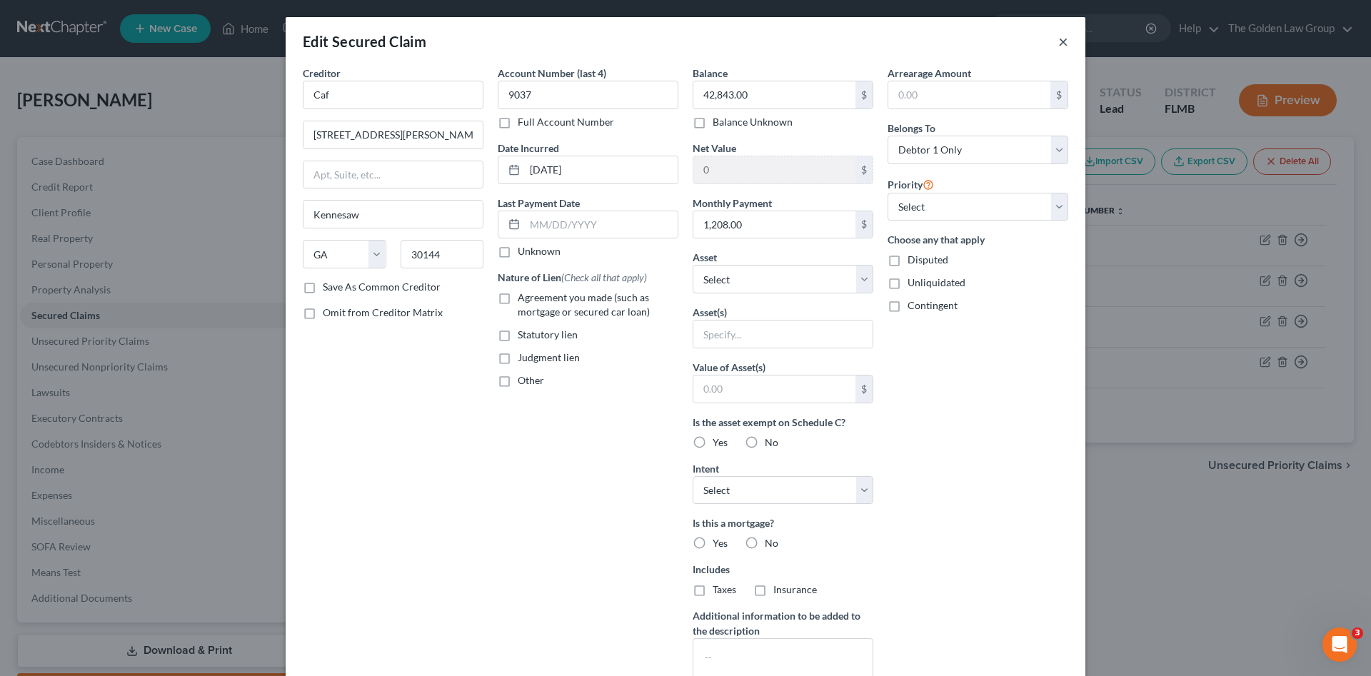
click at [1060, 42] on button "×" at bounding box center [1063, 41] width 10 height 17
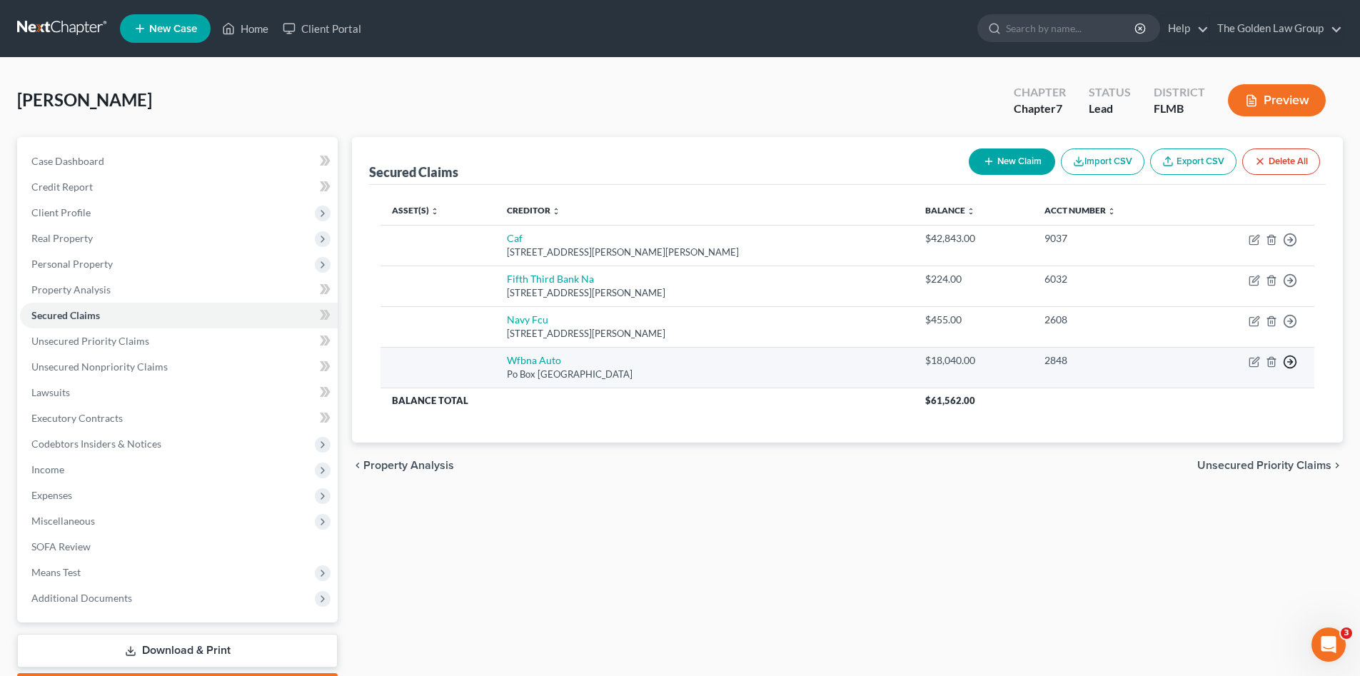
click at [1287, 247] on icon "button" at bounding box center [1290, 240] width 14 height 14
click at [1215, 396] on link "Move to F" at bounding box center [1224, 396] width 119 height 24
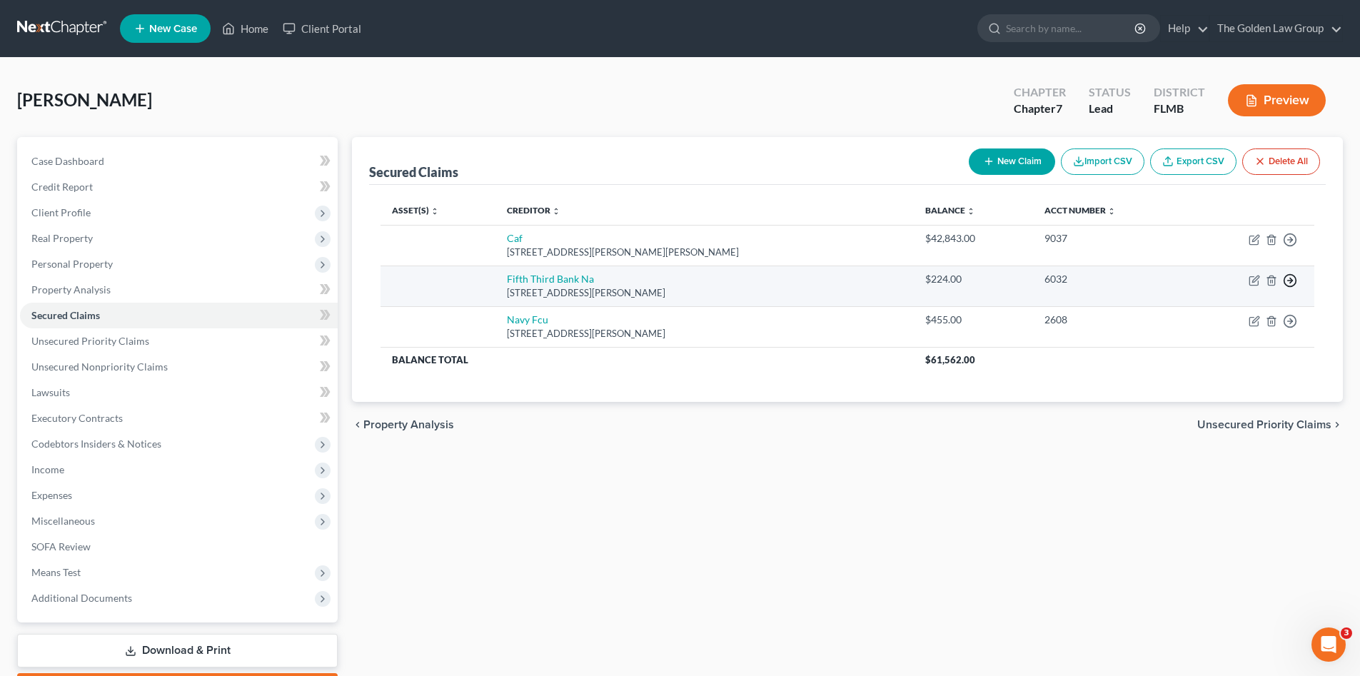
click at [1294, 247] on icon "button" at bounding box center [1290, 240] width 14 height 14
click at [1214, 318] on link "Move to F" at bounding box center [1224, 315] width 119 height 24
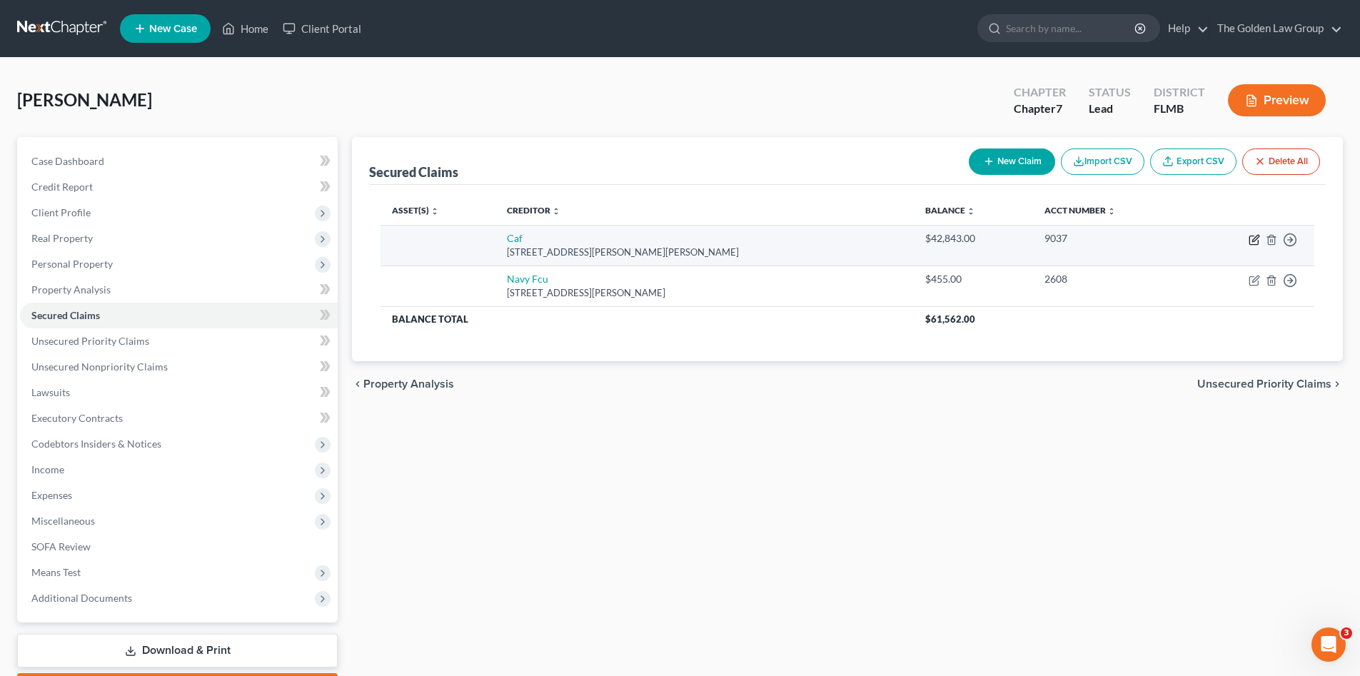
click at [1249, 243] on icon "button" at bounding box center [1254, 239] width 11 height 11
select select "10"
select select "0"
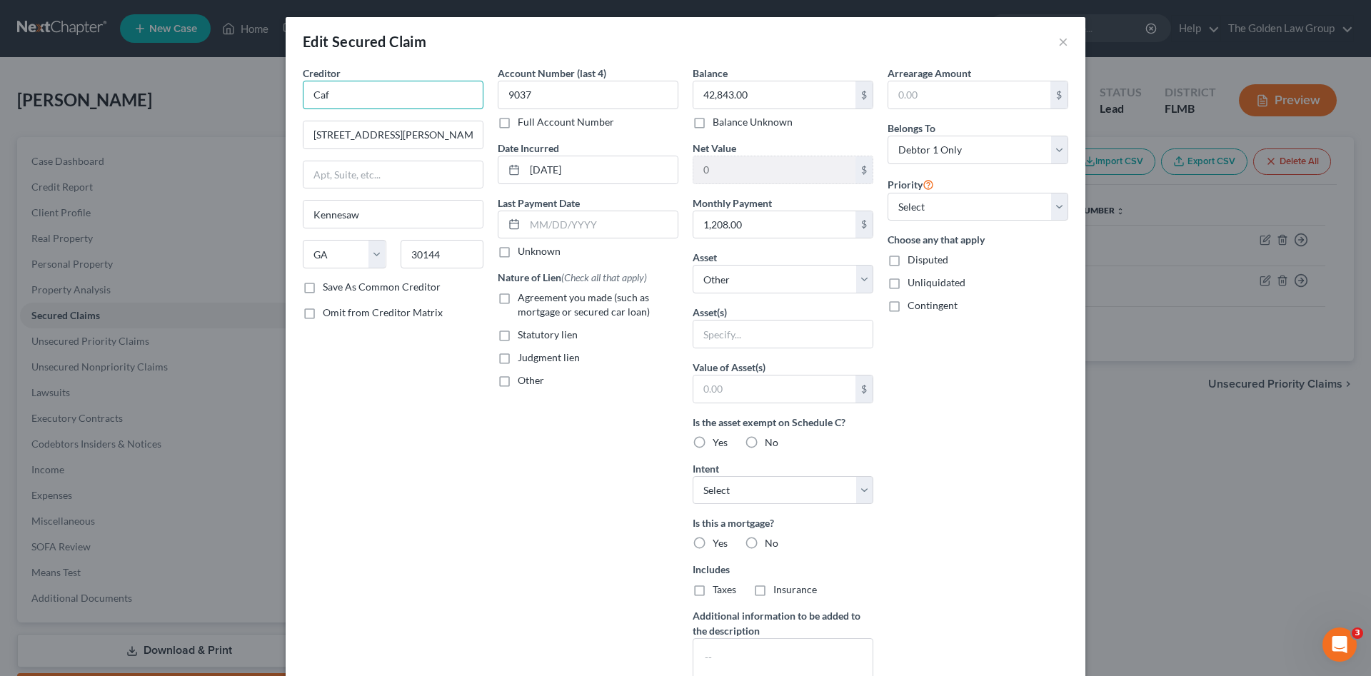
drag, startPoint x: 336, startPoint y: 98, endPoint x: 288, endPoint y: 107, distance: 48.7
click at [288, 107] on div "Creditor * Caf 225 Chastain Meadows Court Kennesaw State AL AK AR AZ CA CO CT D…" at bounding box center [686, 397] width 800 height 663
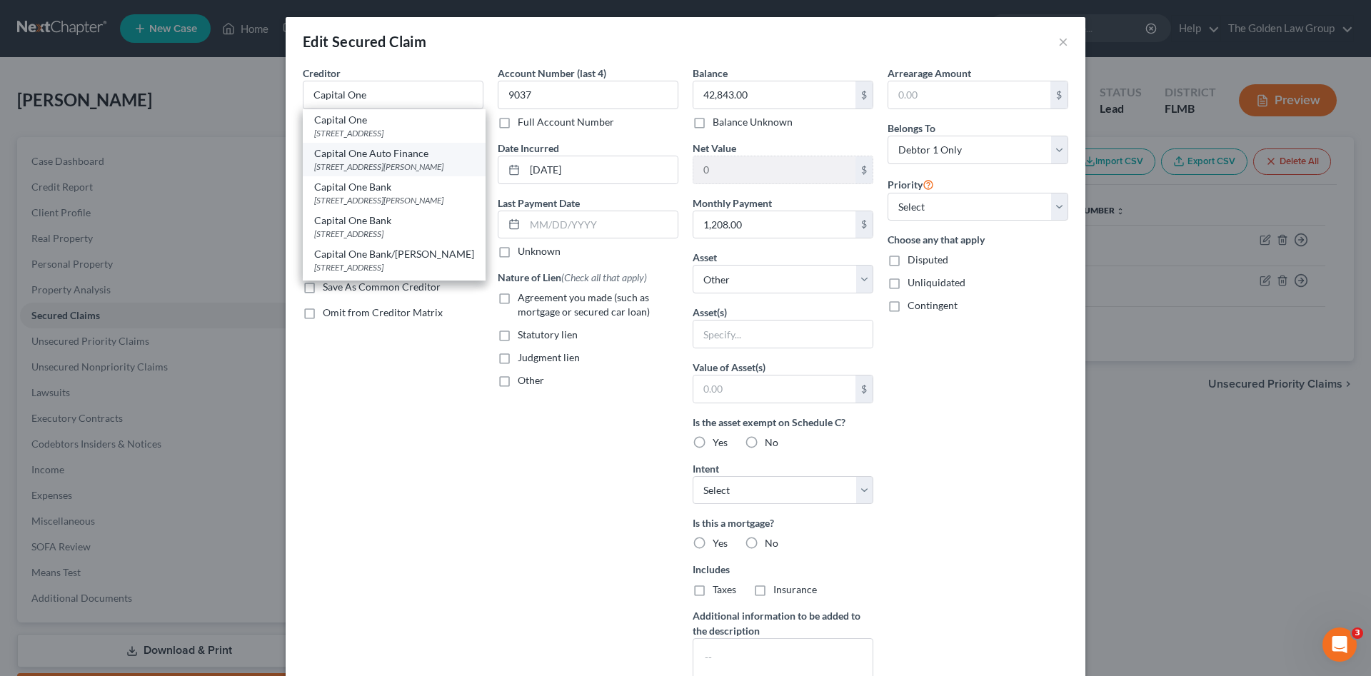
click at [414, 156] on div "Capital One Auto Finance" at bounding box center [394, 153] width 160 height 14
type input "Capital One Auto Finance"
type input "7933 Preston Rd"
type input "Plano"
select select "45"
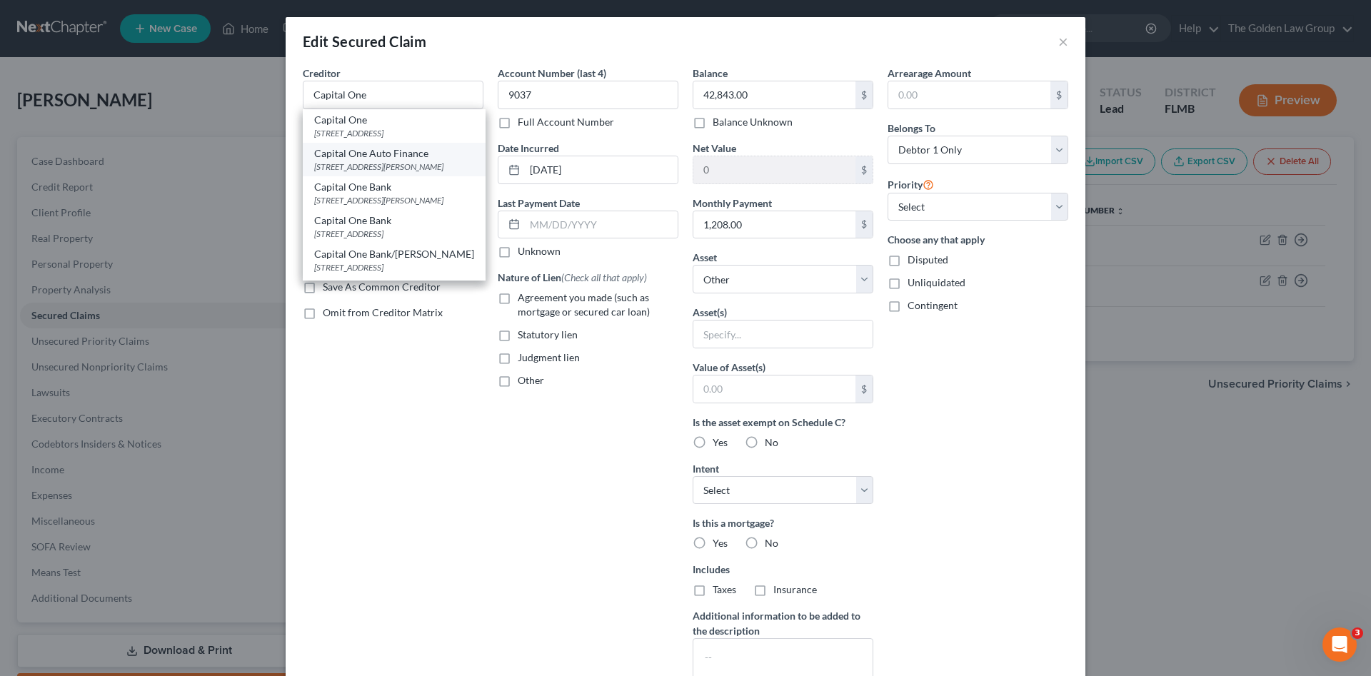
type input "75024"
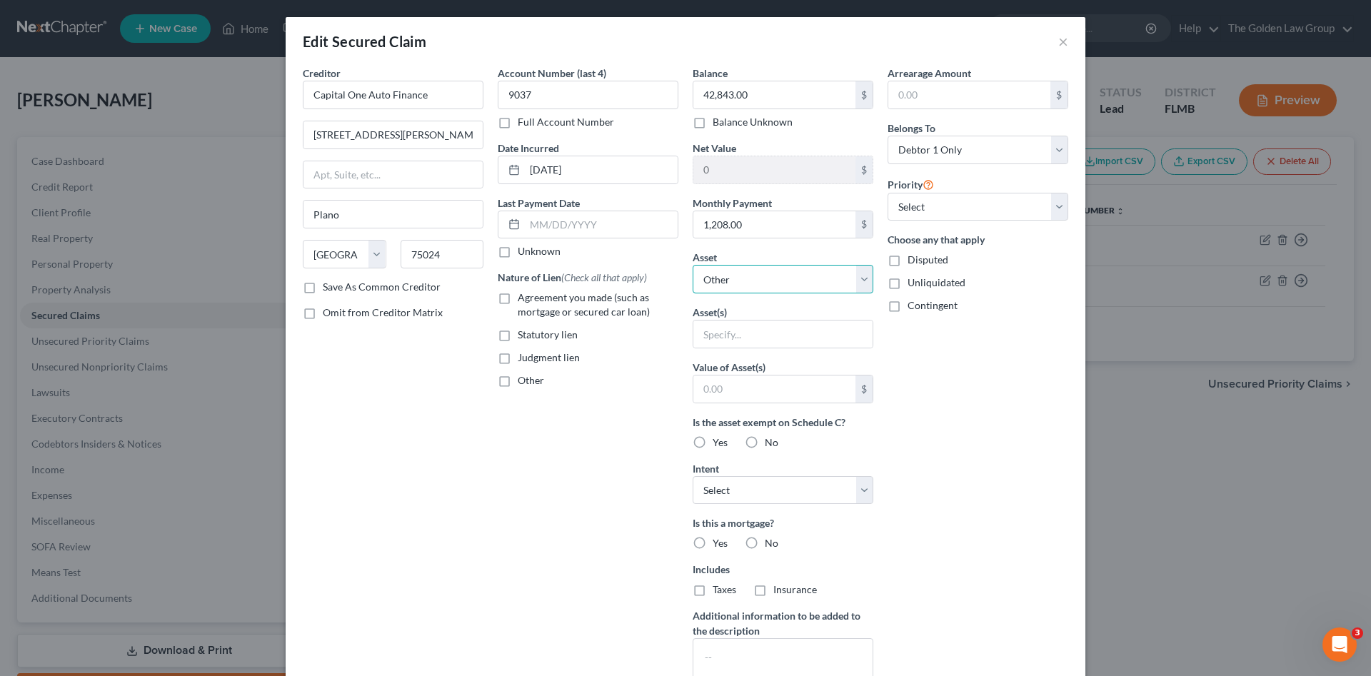
click at [778, 279] on select "Select Other Multiple Assets 13501 Falls Park Way - $0.0" at bounding box center [783, 279] width 181 height 29
click at [778, 280] on select "Select Other Multiple Assets 13501 Falls Park Way - $0.0" at bounding box center [783, 279] width 181 height 29
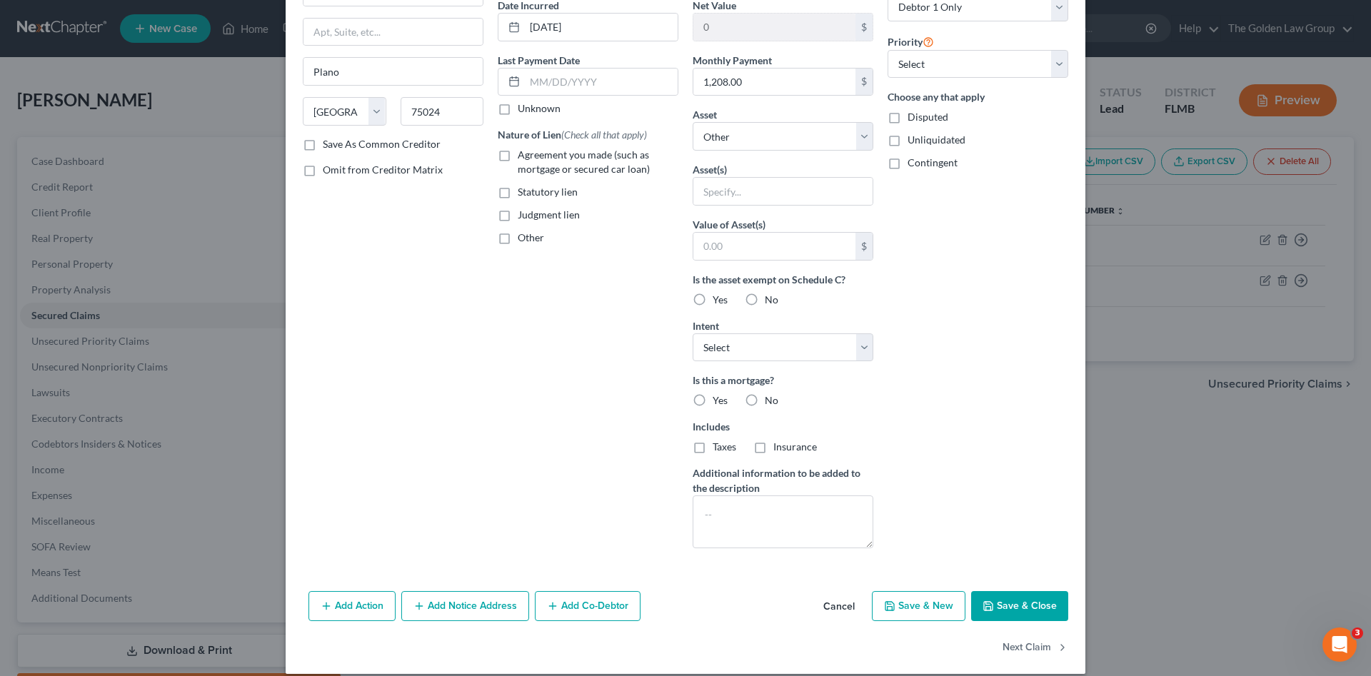
click at [1022, 600] on button "Save & Close" at bounding box center [1019, 606] width 97 height 30
select select
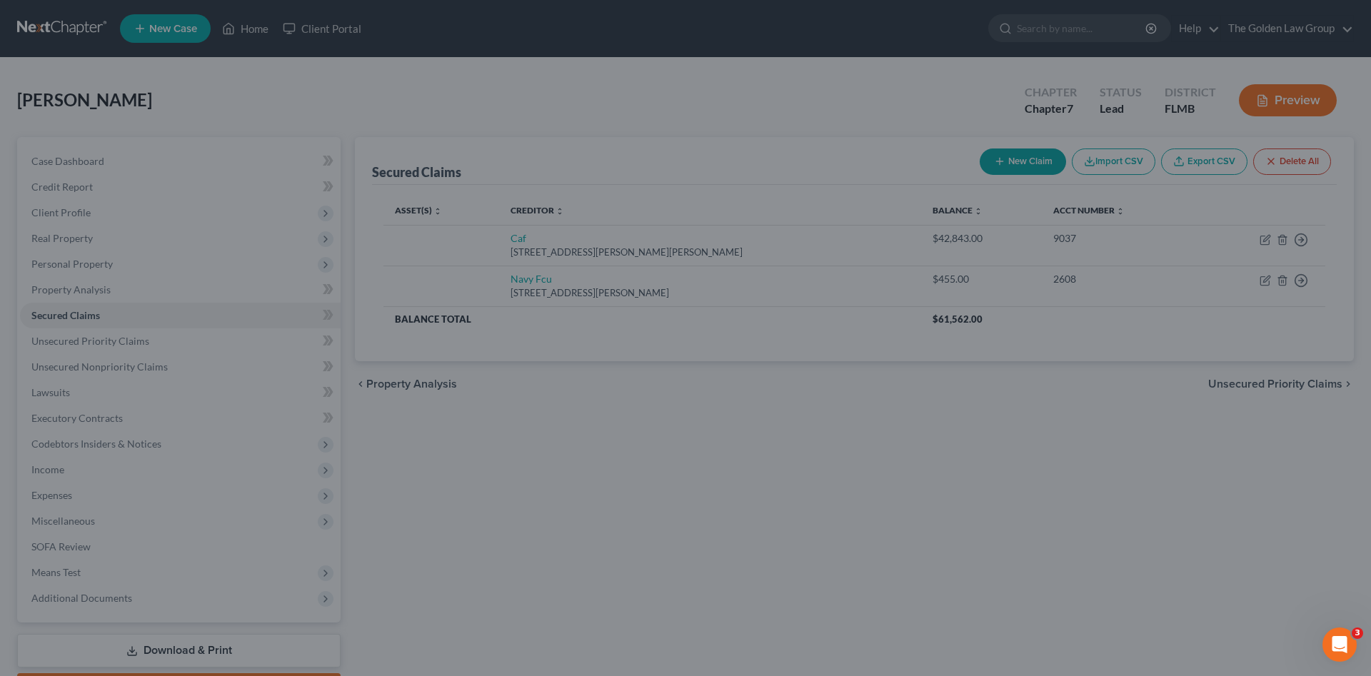
type input "0"
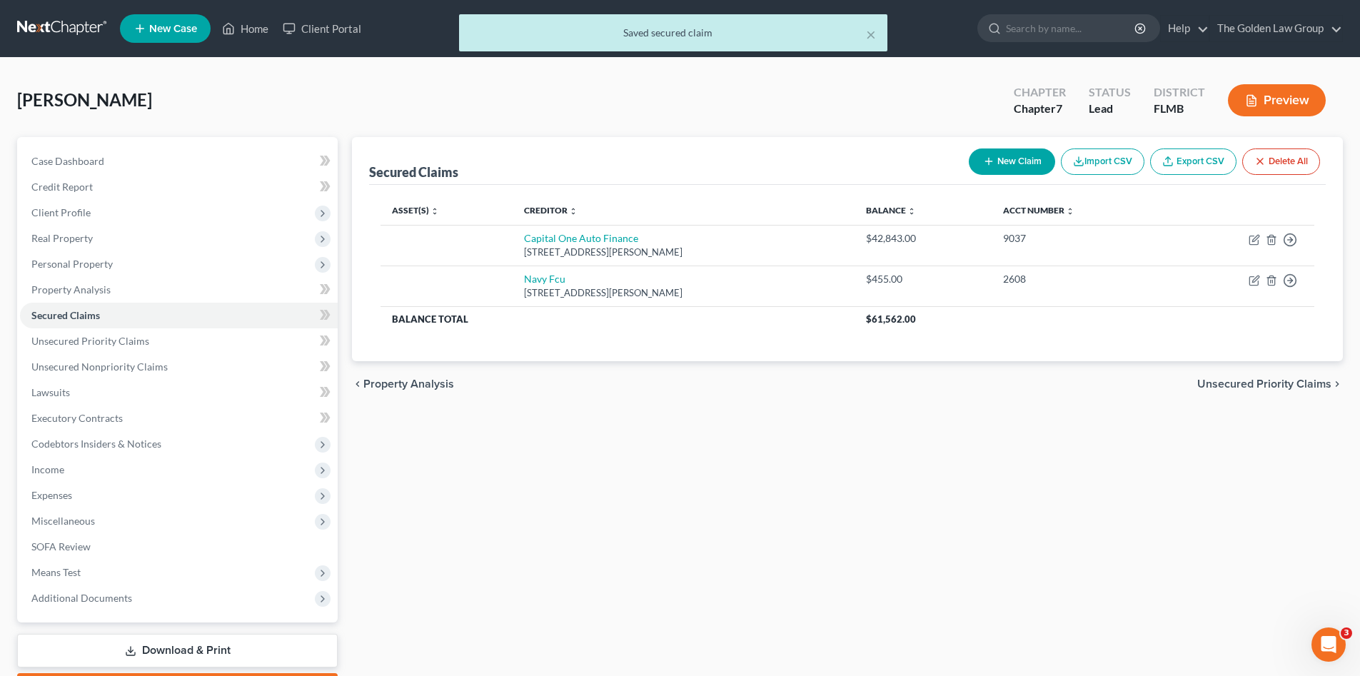
click at [646, 435] on div "Secured Claims New Claim Import CSV Export CSV Delete All Asset(s) expand_more …" at bounding box center [847, 421] width 1005 height 568
click at [72, 265] on span "Personal Property" at bounding box center [71, 264] width 81 height 12
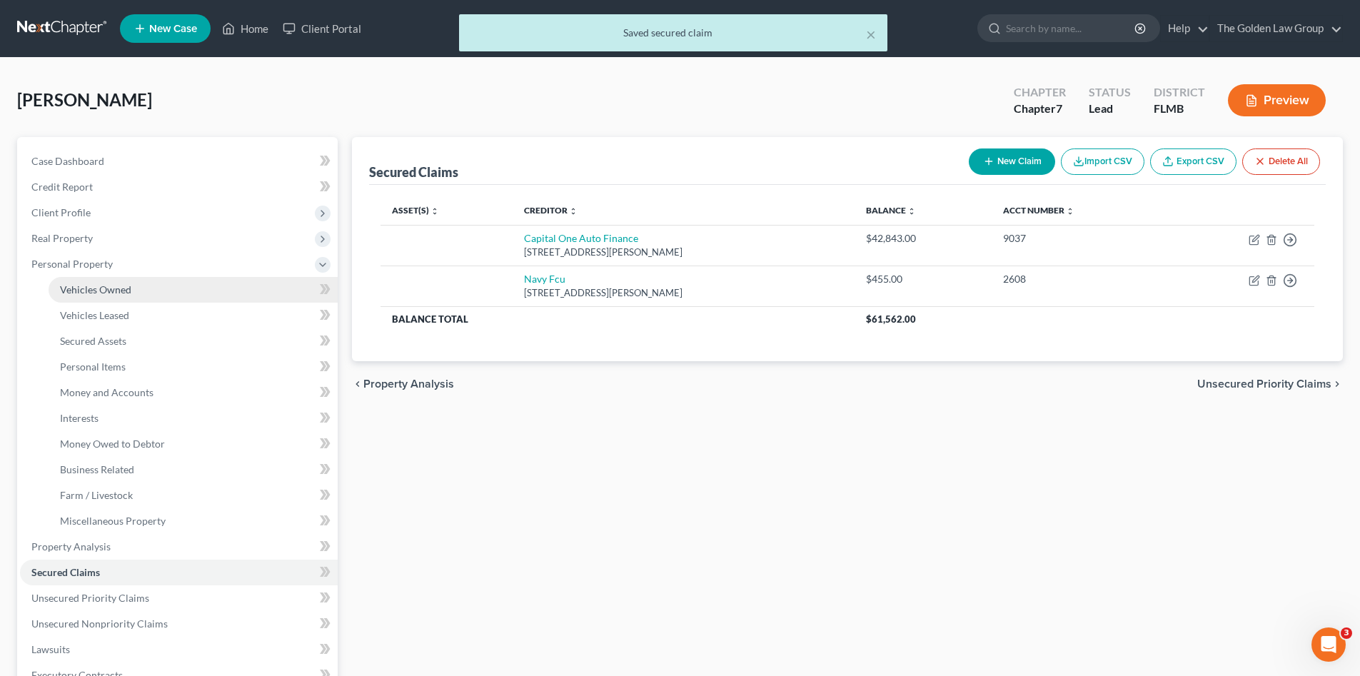
click at [94, 290] on span "Vehicles Owned" at bounding box center [95, 289] width 71 height 12
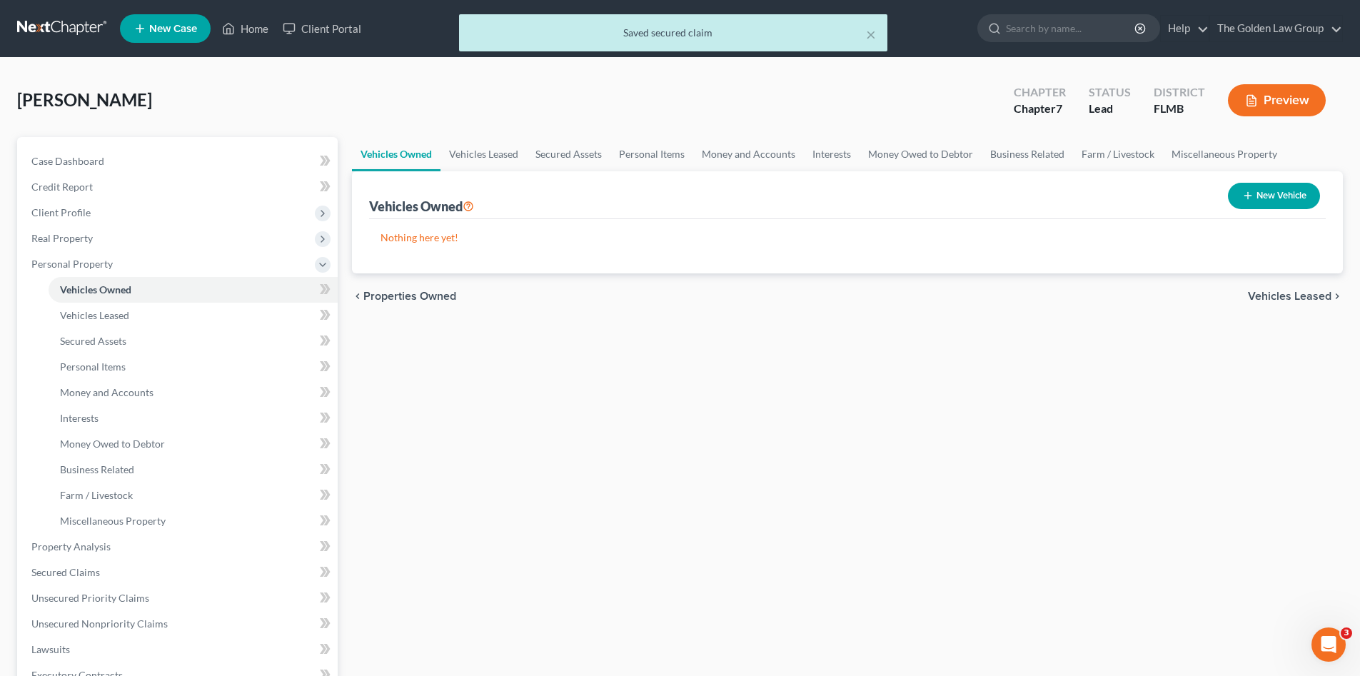
click at [1292, 205] on button "New Vehicle" at bounding box center [1274, 196] width 92 height 26
select select "0"
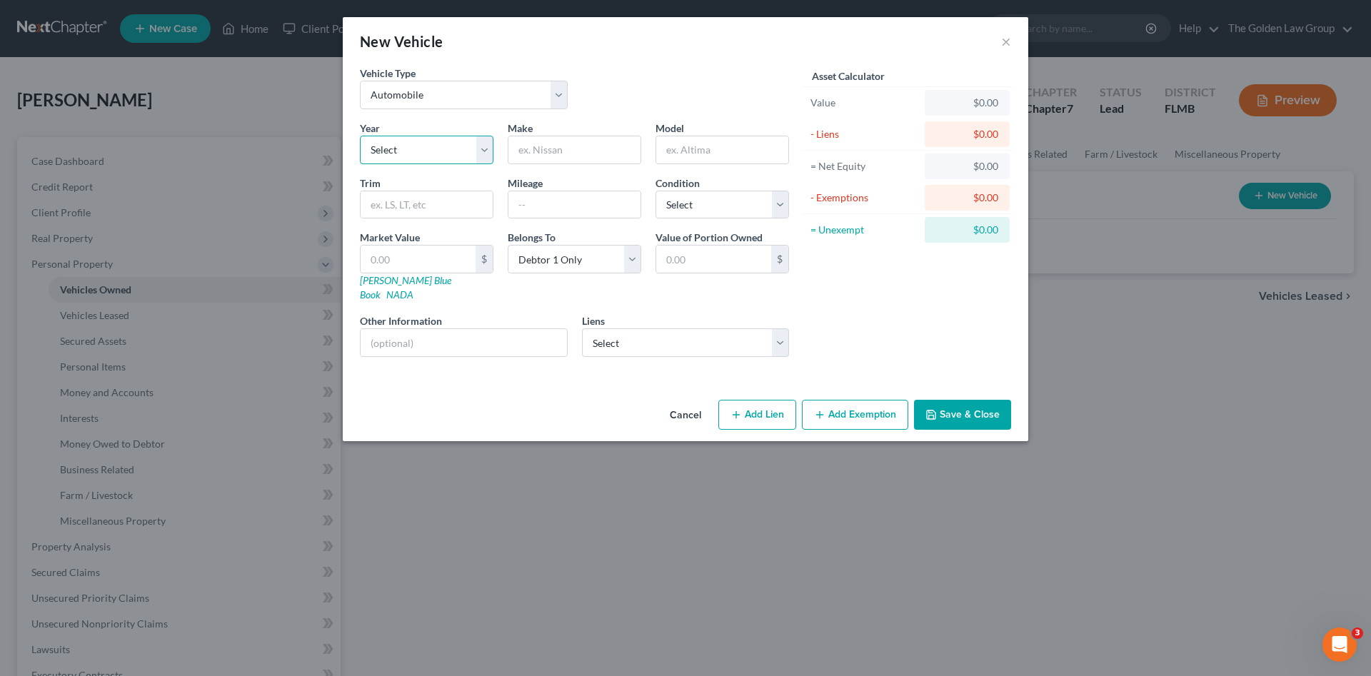
click at [433, 156] on select "Select 2026 2025 2024 2023 2022 2021 2020 2019 2018 2017 2016 2015 2014 2013 20…" at bounding box center [427, 150] width 134 height 29
select select "4"
click at [360, 136] on select "Select 2026 2025 2024 2023 2022 2021 2020 2019 2018 2017 2016 2015 2014 2013 20…" at bounding box center [427, 150] width 134 height 29
click at [588, 151] on input "text" at bounding box center [574, 149] width 132 height 27
type input "R"
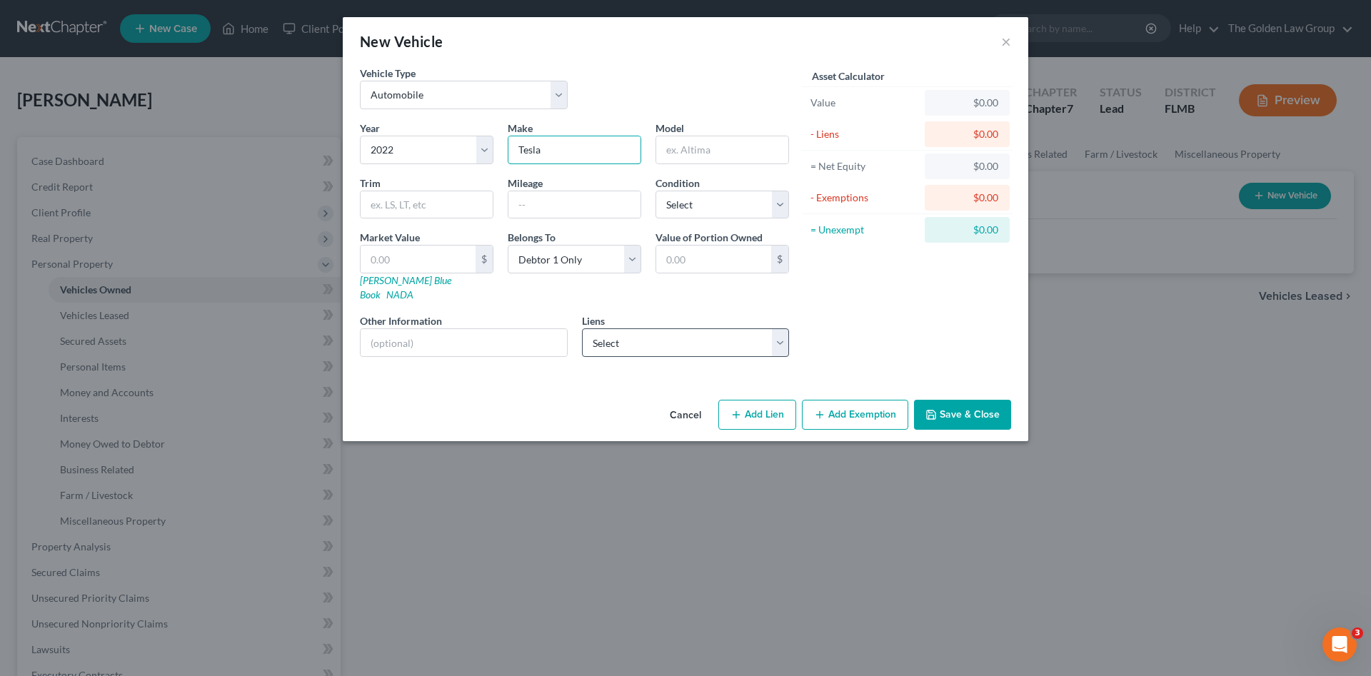
type input "Tesla"
click at [601, 331] on select "Select Capital One Auto Finance - $42,843.00 Navy Fcu - $455.00" at bounding box center [686, 342] width 208 height 29
select select "0"
click at [582, 328] on select "Select Capital One Auto Finance - $42,843.00 Navy Fcu - $455.00" at bounding box center [686, 342] width 208 height 29
select select
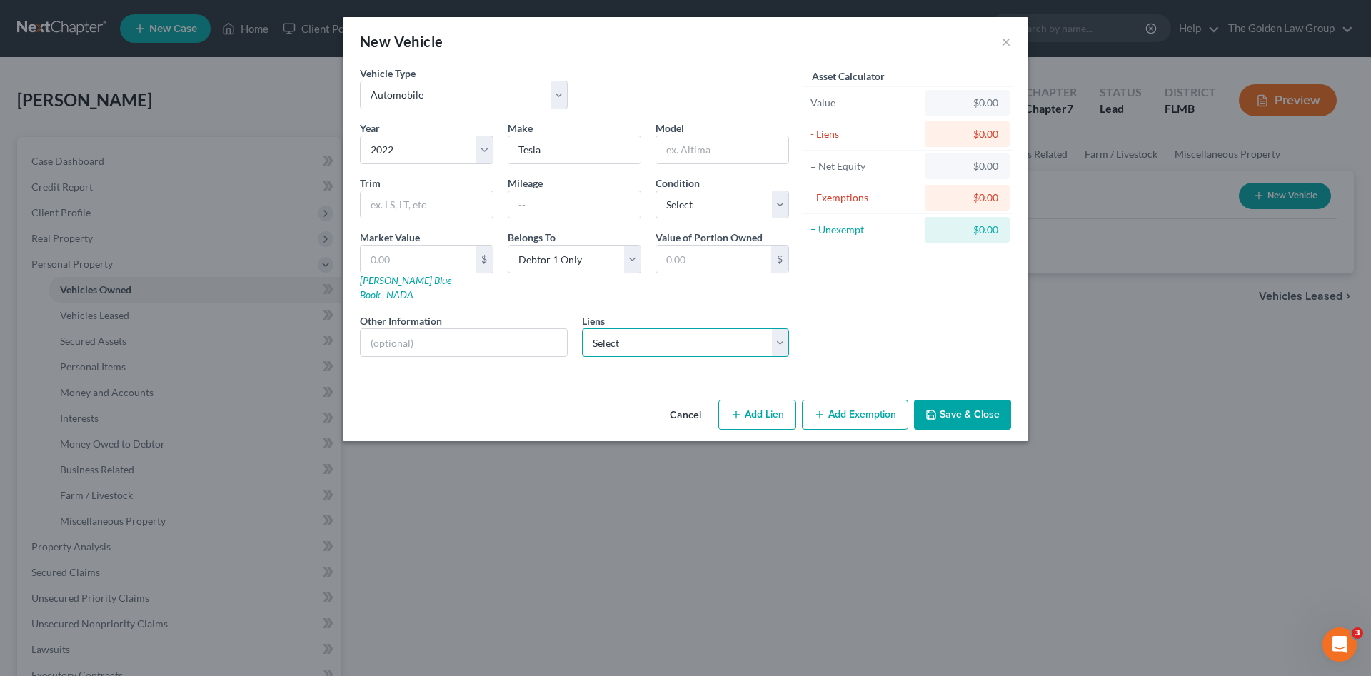
select select "45"
select select "0"
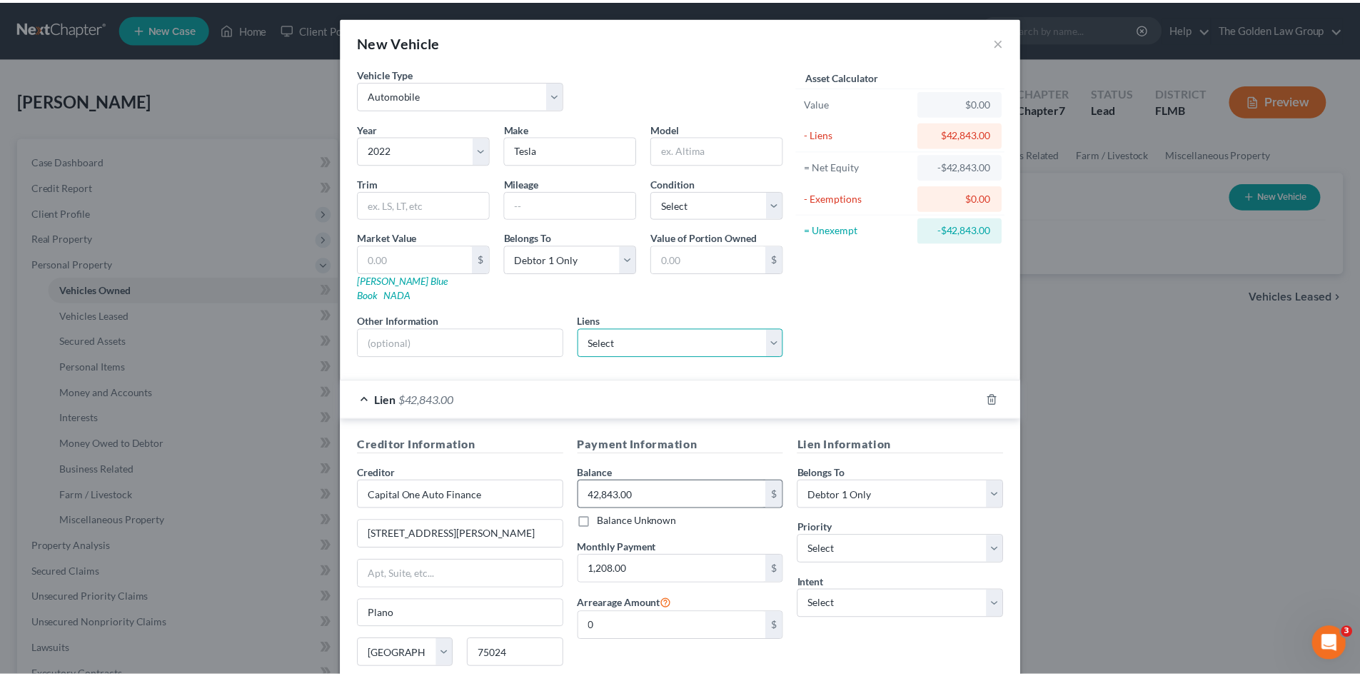
scroll to position [71, 0]
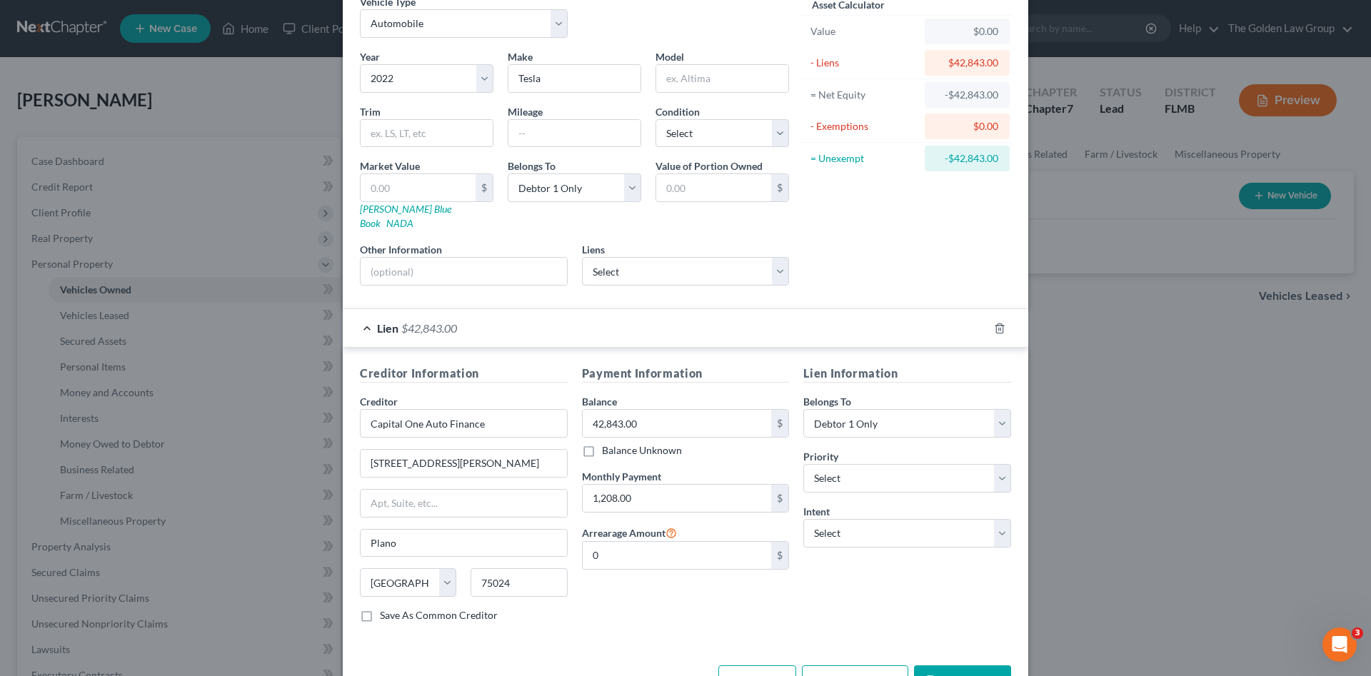
click at [977, 665] on button "Save & Close" at bounding box center [962, 680] width 97 height 30
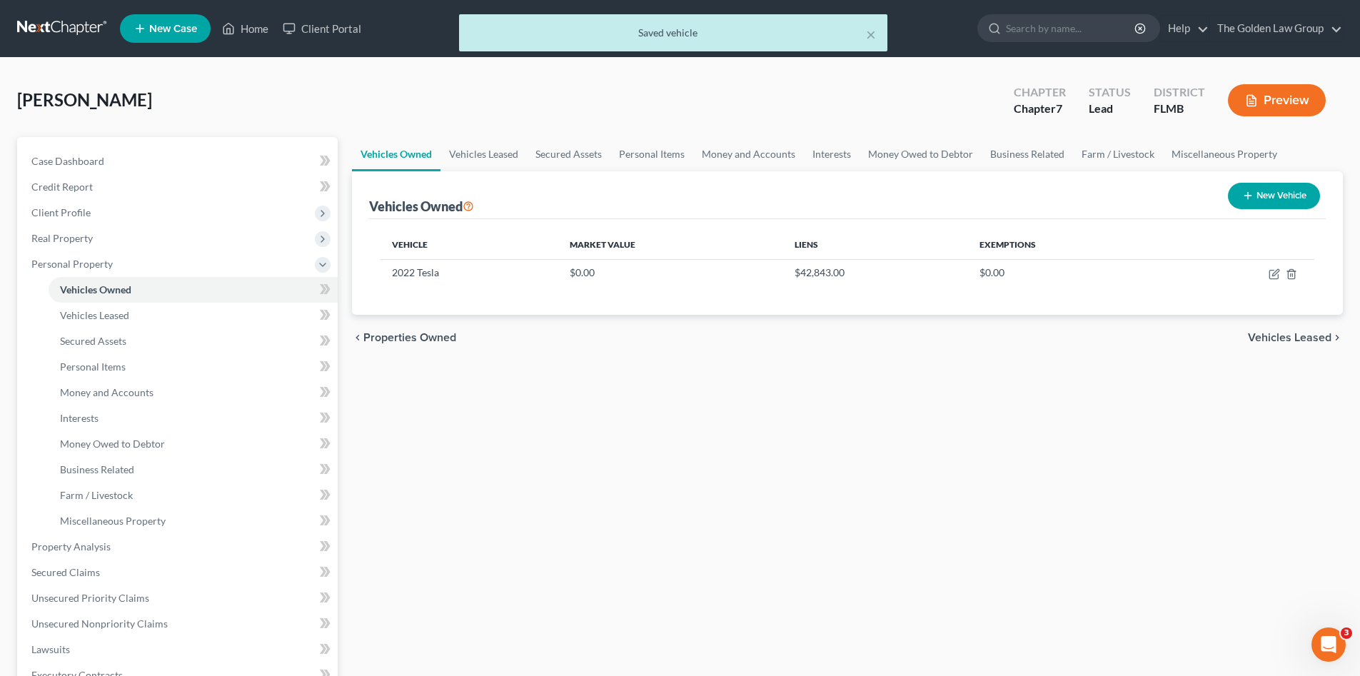
click at [759, 473] on div "Vehicles Owned Vehicles Leased Secured Assets Personal Items Money and Accounts…" at bounding box center [847, 549] width 1005 height 825
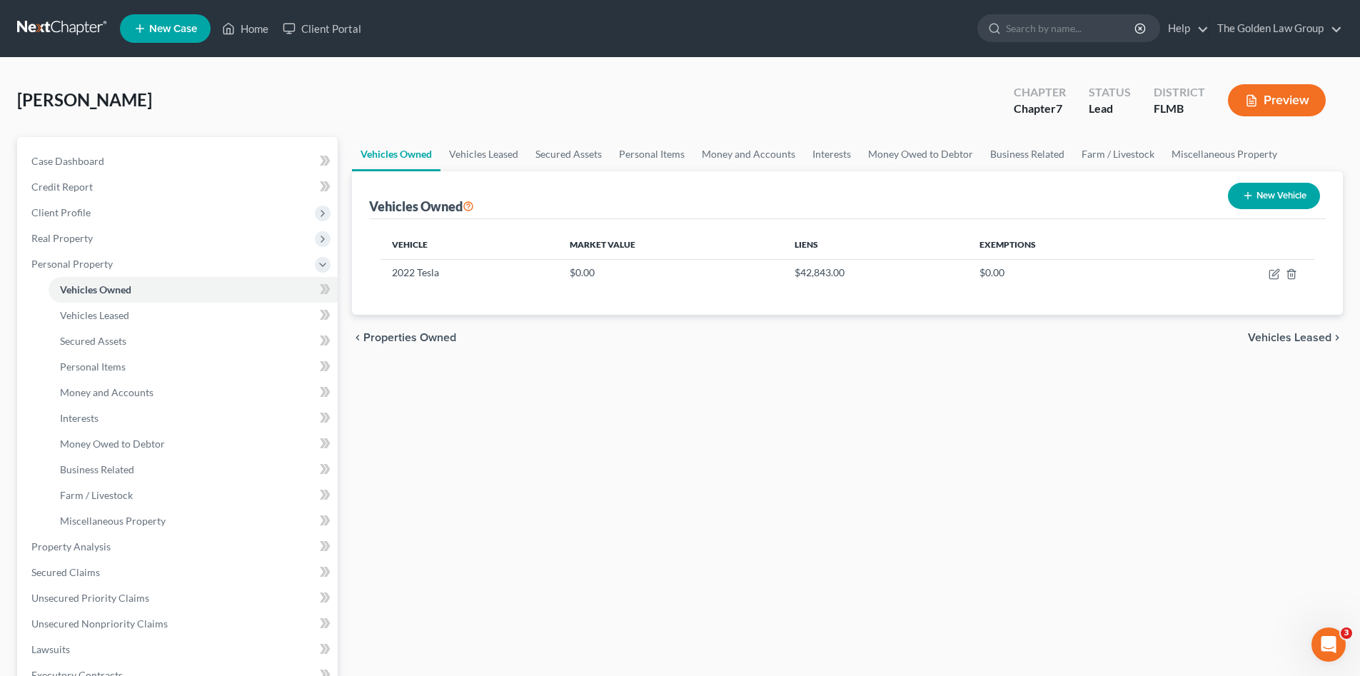
click at [498, 479] on div "Vehicles Owned Vehicles Leased Secured Assets Personal Items Money and Accounts…" at bounding box center [847, 549] width 1005 height 825
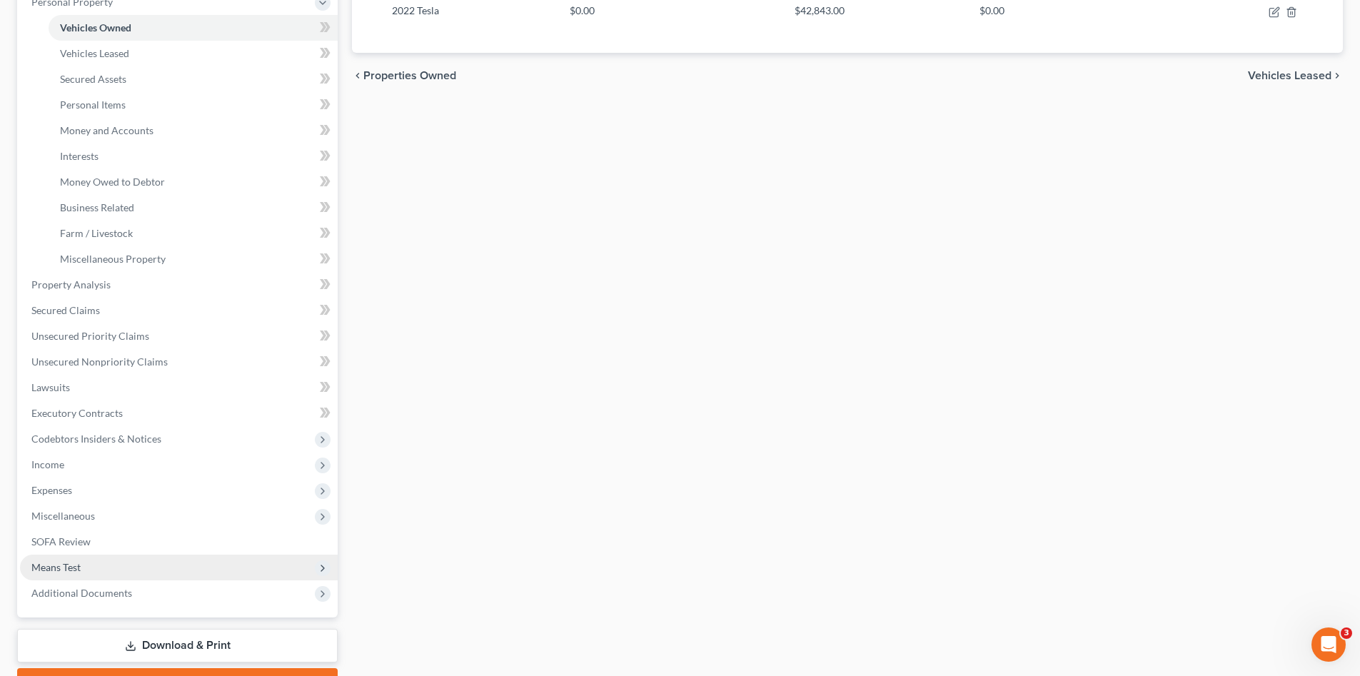
click at [79, 568] on span "Means Test" at bounding box center [55, 567] width 49 height 12
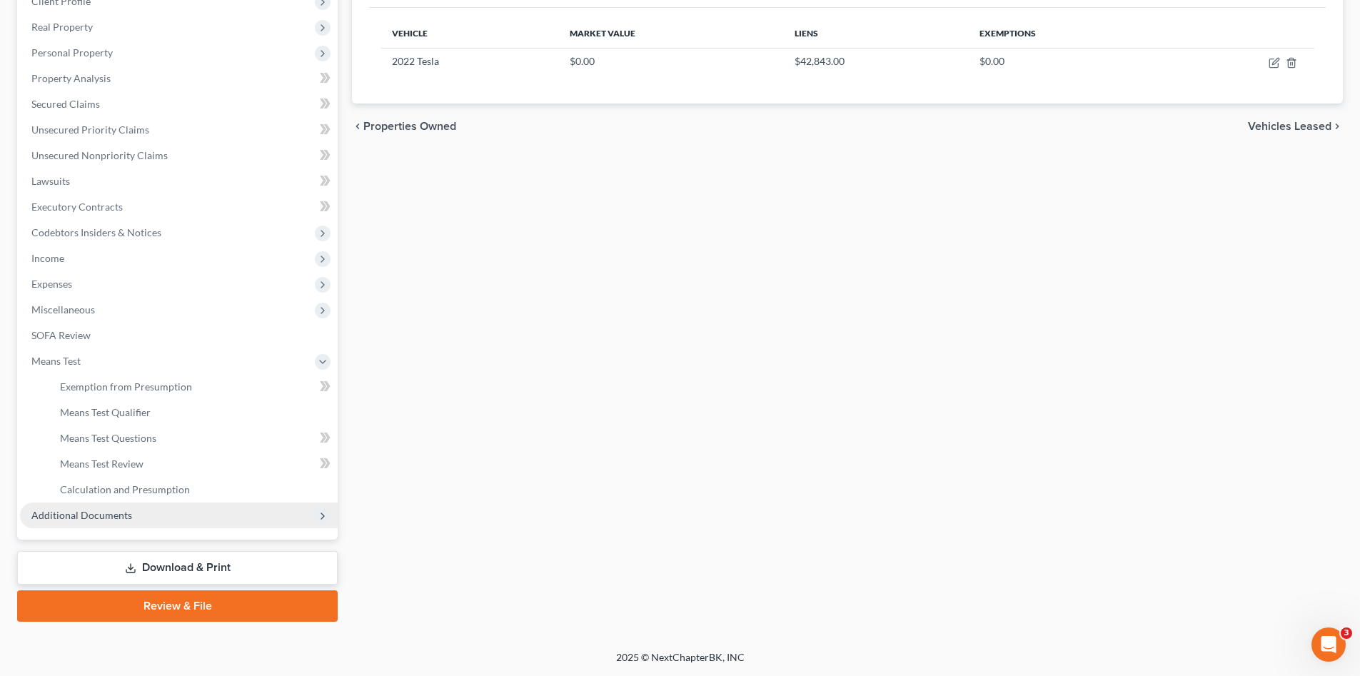
scroll to position [211, 0]
click at [151, 386] on span "Exemption from Presumption" at bounding box center [126, 387] width 132 height 12
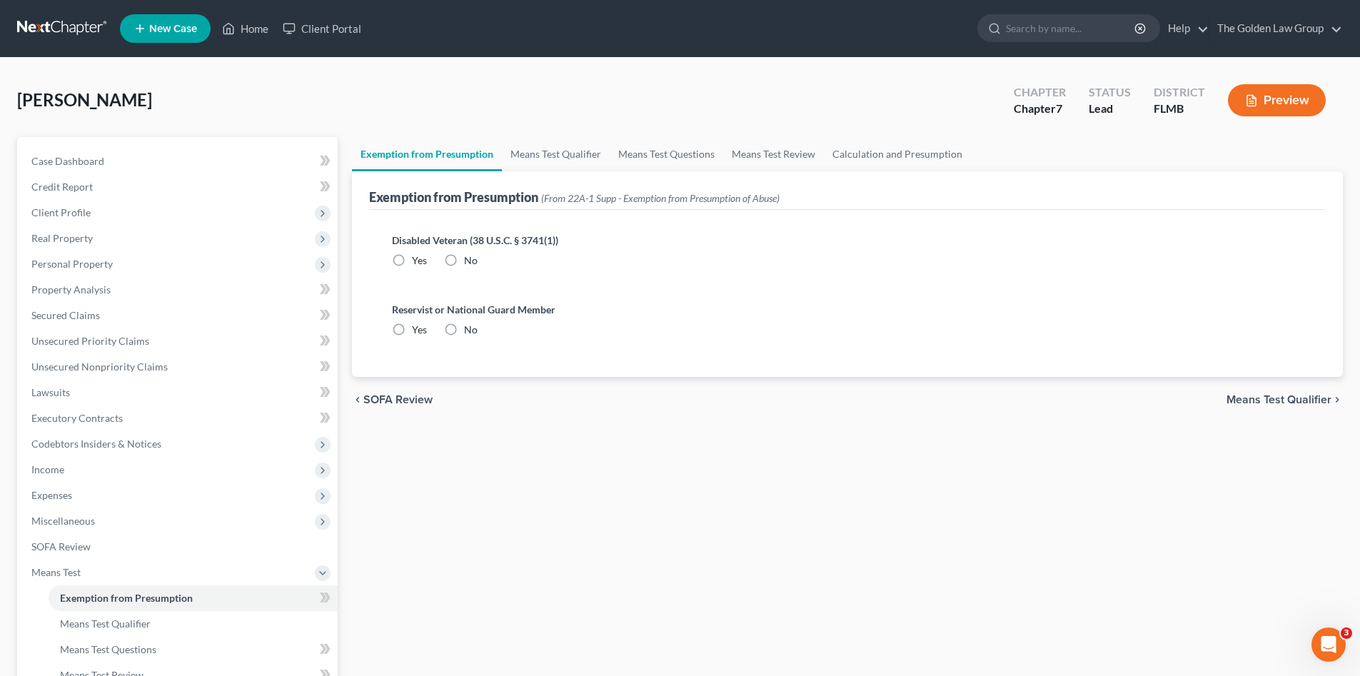
click at [464, 261] on label "No" at bounding box center [471, 260] width 14 height 14
click at [470, 261] on input "No" at bounding box center [474, 257] width 9 height 9
radio input "true"
click at [464, 331] on label "No" at bounding box center [471, 330] width 14 height 14
drag, startPoint x: 458, startPoint y: 331, endPoint x: 445, endPoint y: 330, distance: 12.9
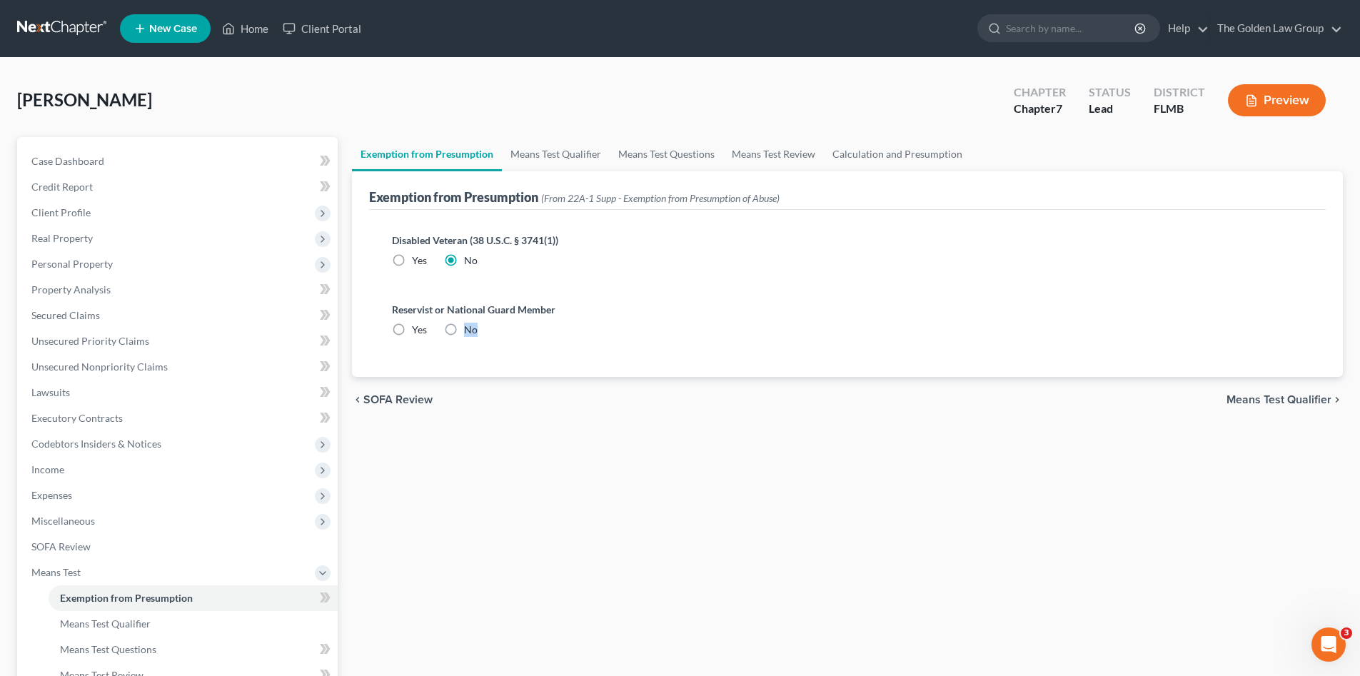
click at [464, 330] on label "No" at bounding box center [471, 330] width 14 height 14
click at [470, 330] on input "No" at bounding box center [474, 327] width 9 height 9
radio input "true"
click at [553, 146] on link "Means Test Qualifier" at bounding box center [556, 154] width 108 height 34
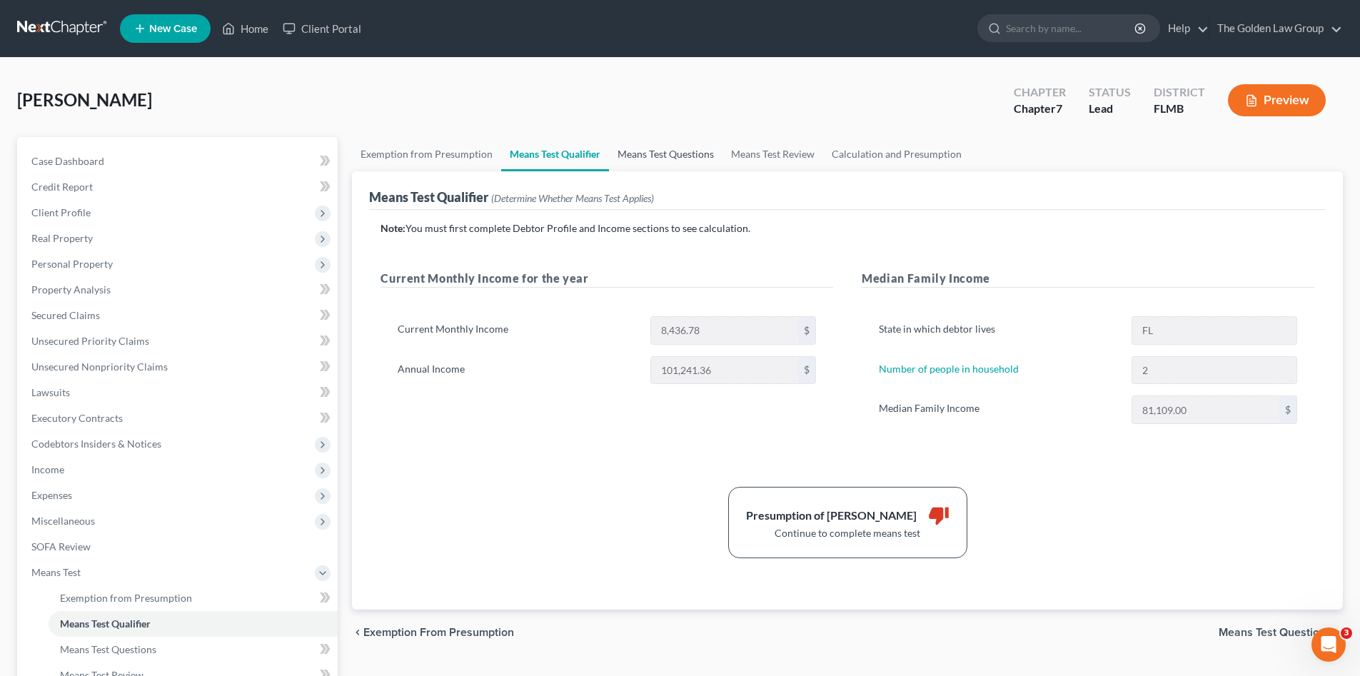
click at [674, 157] on link "Means Test Questions" at bounding box center [666, 154] width 114 height 34
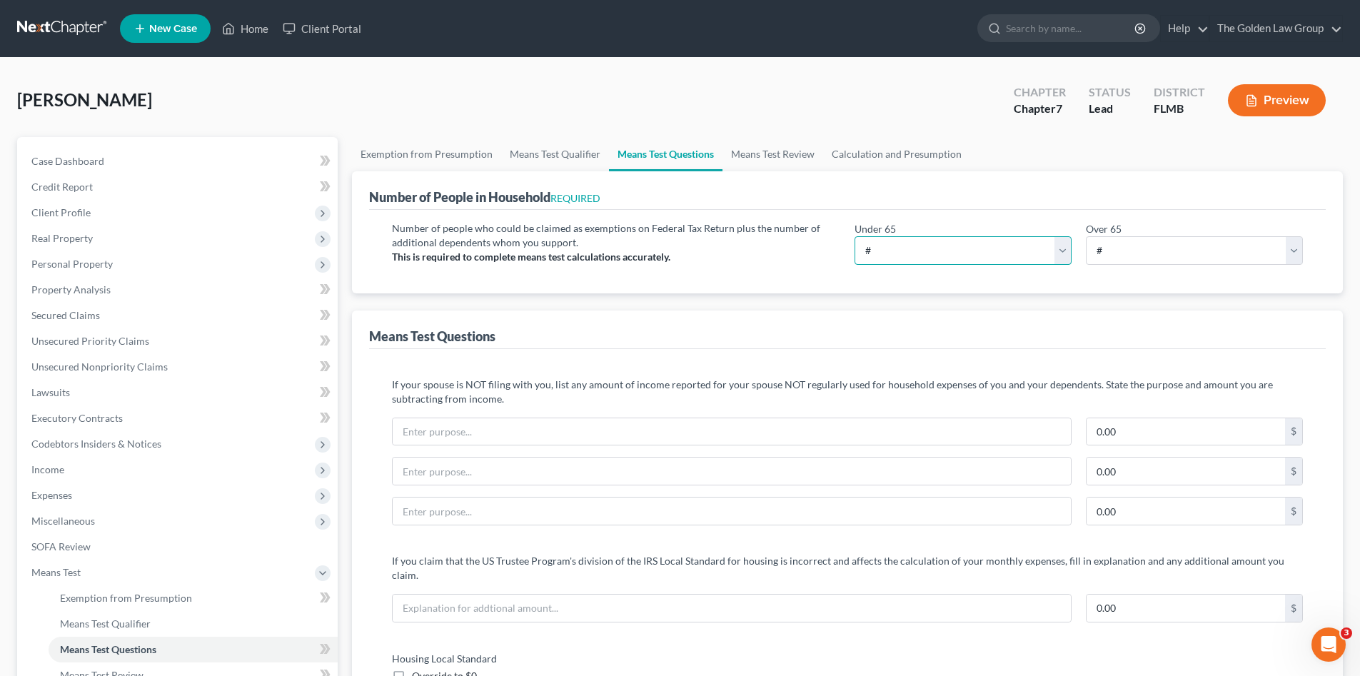
click at [898, 249] on select "# 0 1 2 3 4 5 6 7 8 9 10" at bounding box center [963, 250] width 217 height 29
click at [855, 236] on select "# 0 1 2 3 4 5 6 7 8 9 10" at bounding box center [963, 250] width 217 height 29
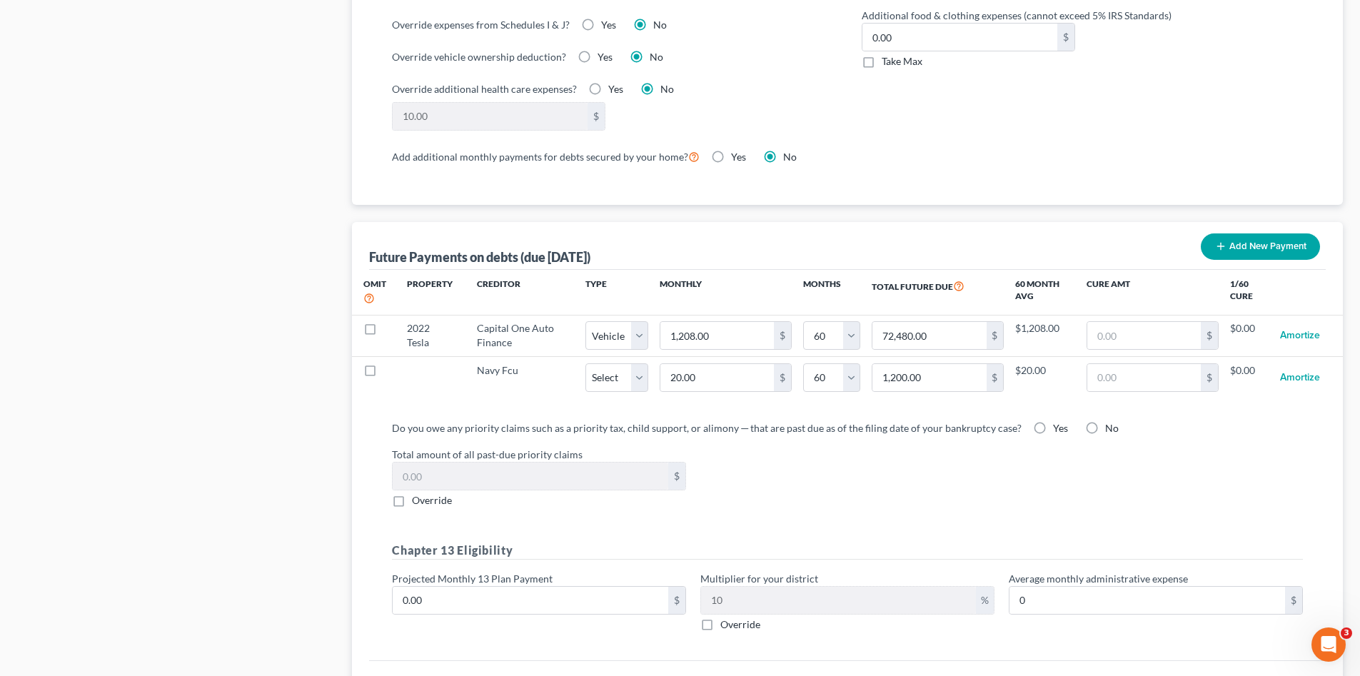
scroll to position [1350, 0]
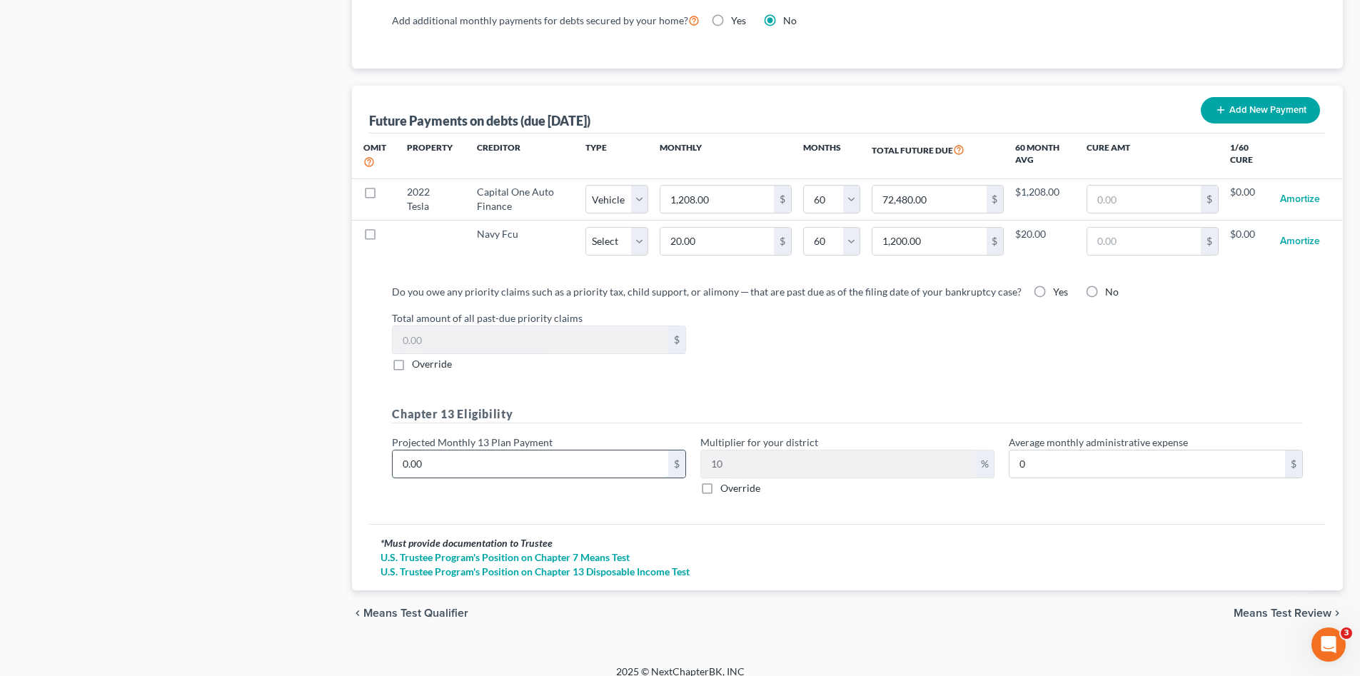
click at [530, 461] on input "0.00" at bounding box center [531, 464] width 276 height 27
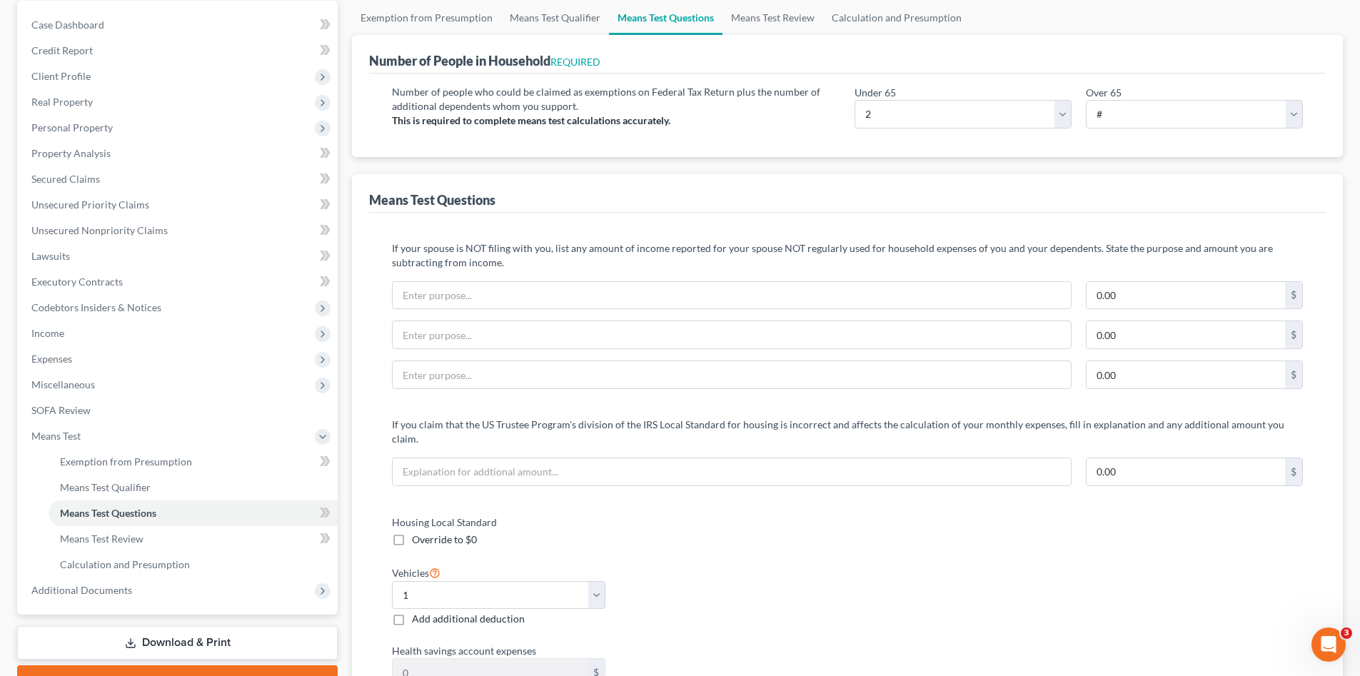
scroll to position [0, 0]
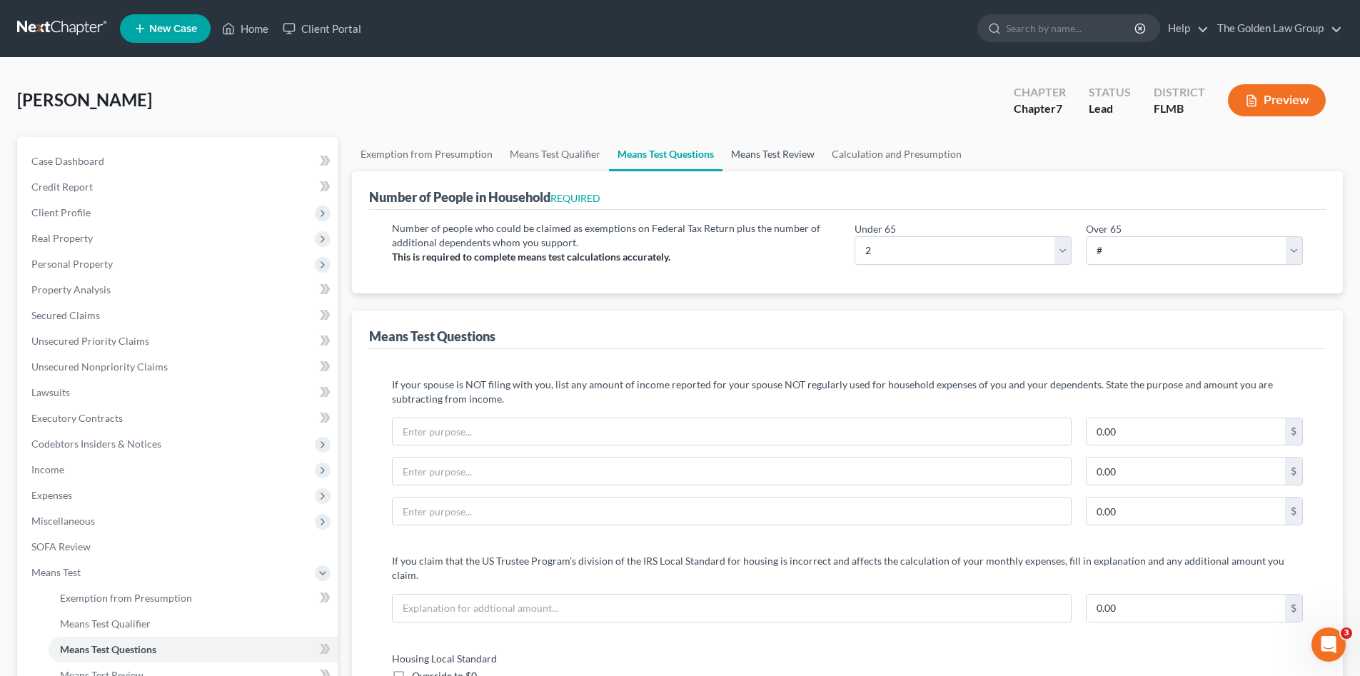
click at [778, 158] on link "Means Test Review" at bounding box center [773, 154] width 101 height 34
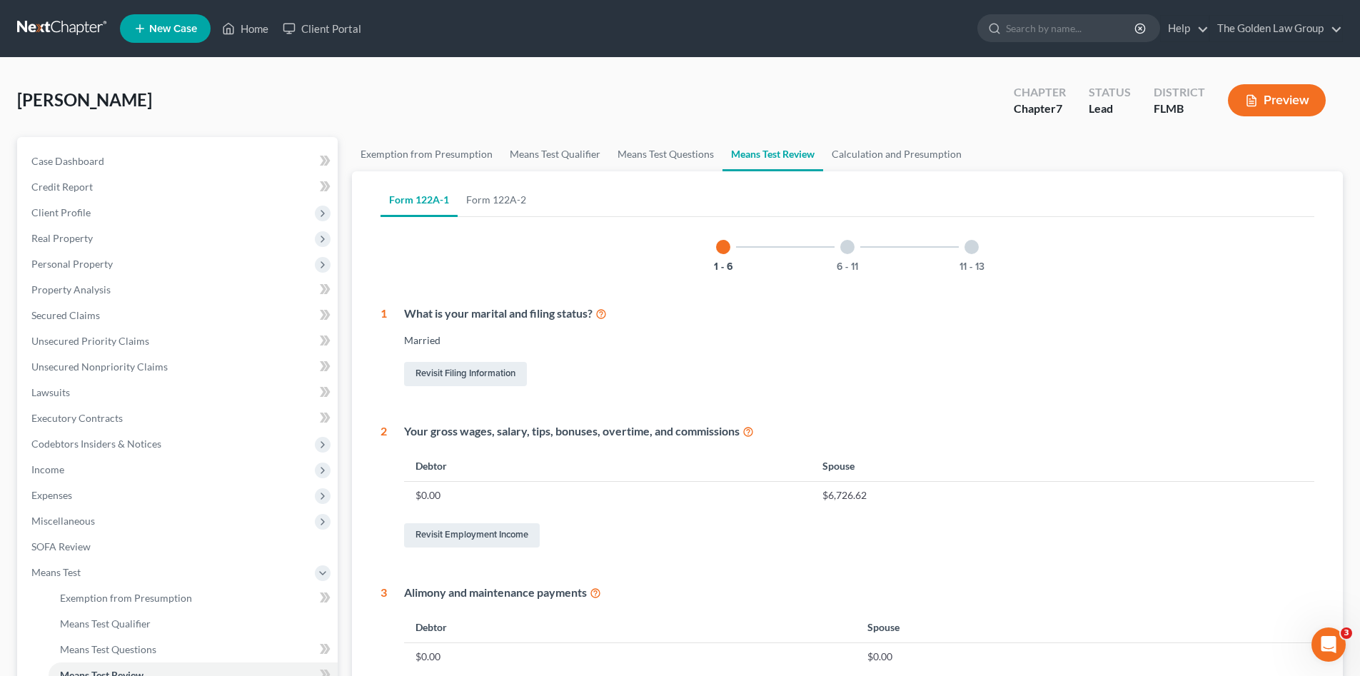
click at [883, 134] on div "Aviles, Felix Upgraded Chapter Chapter 7 Status Lead District FLMB Preview" at bounding box center [680, 106] width 1326 height 62
click at [883, 151] on link "Calculation and Presumption" at bounding box center [896, 154] width 147 height 34
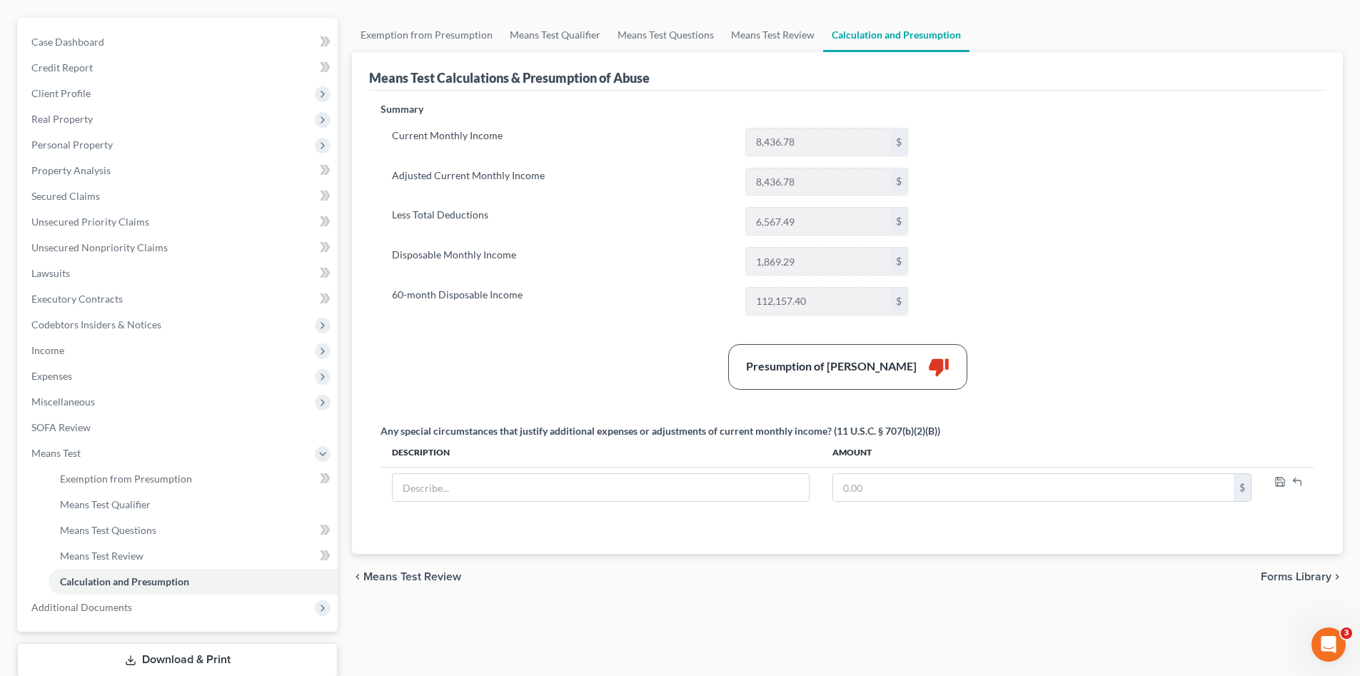
scroll to position [211, 0]
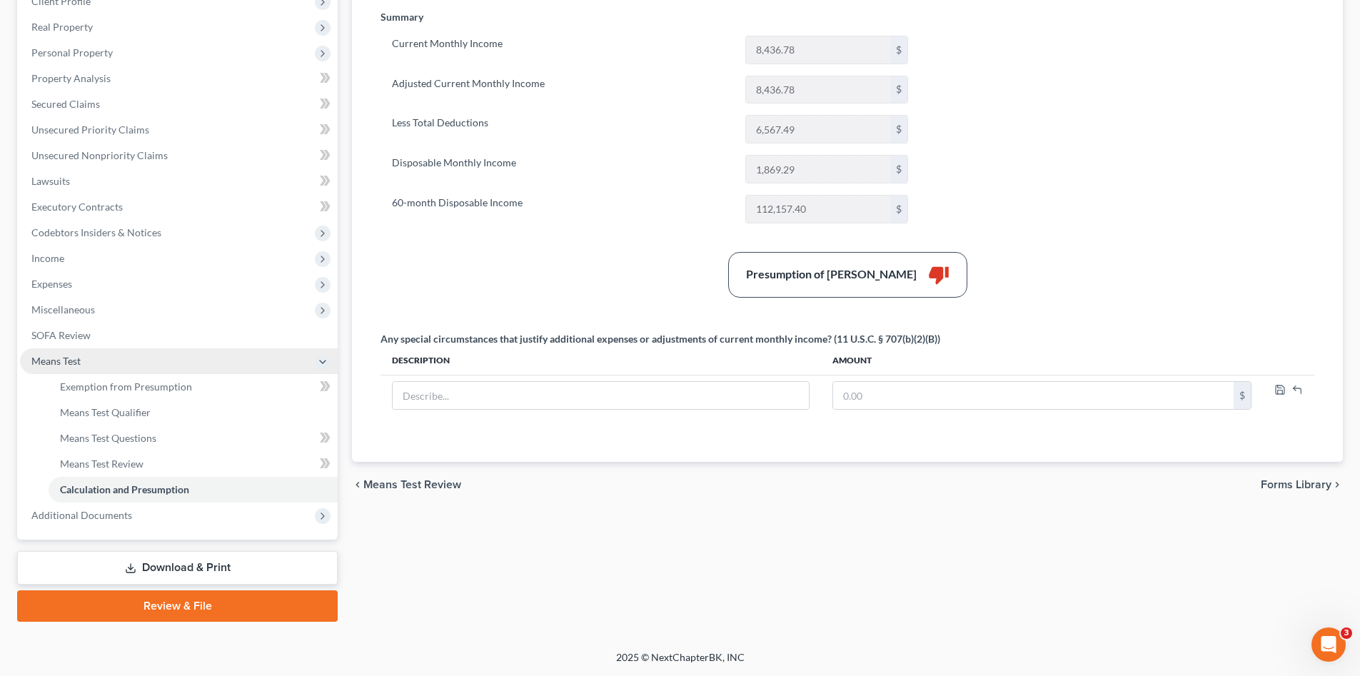
click at [58, 356] on span "Means Test" at bounding box center [55, 361] width 49 height 12
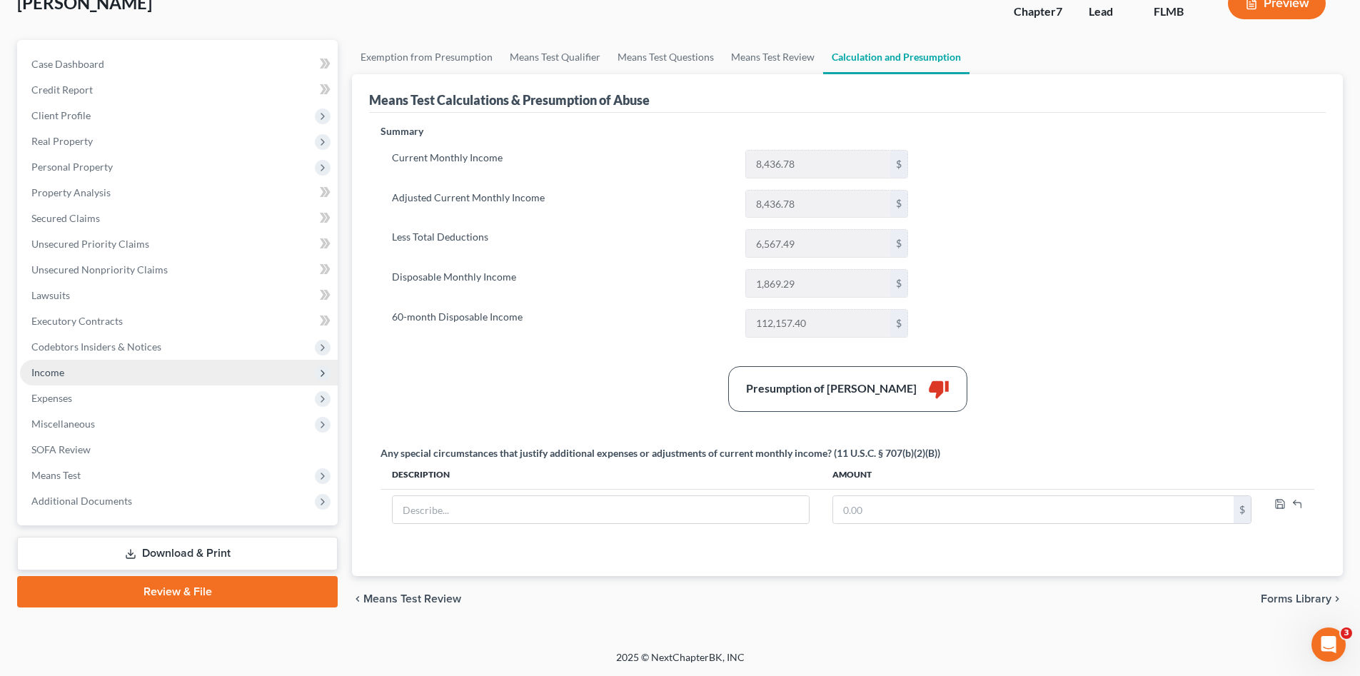
scroll to position [97, 0]
click at [603, 411] on div "Presumption of Abuse Arises thumb_down" at bounding box center [847, 389] width 948 height 46
click at [67, 123] on span "Client Profile" at bounding box center [179, 116] width 318 height 26
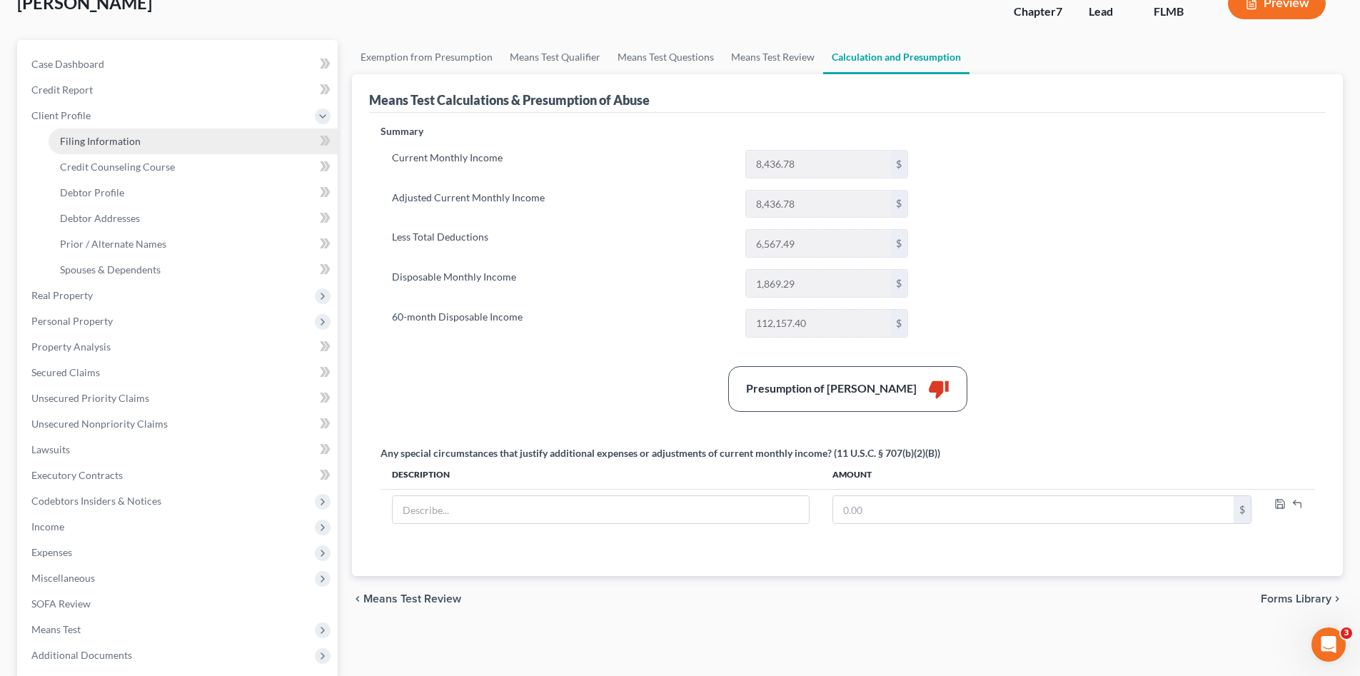
click at [78, 135] on span "Filing Information" at bounding box center [100, 141] width 81 height 12
select select "1"
select select "0"
select select "9"
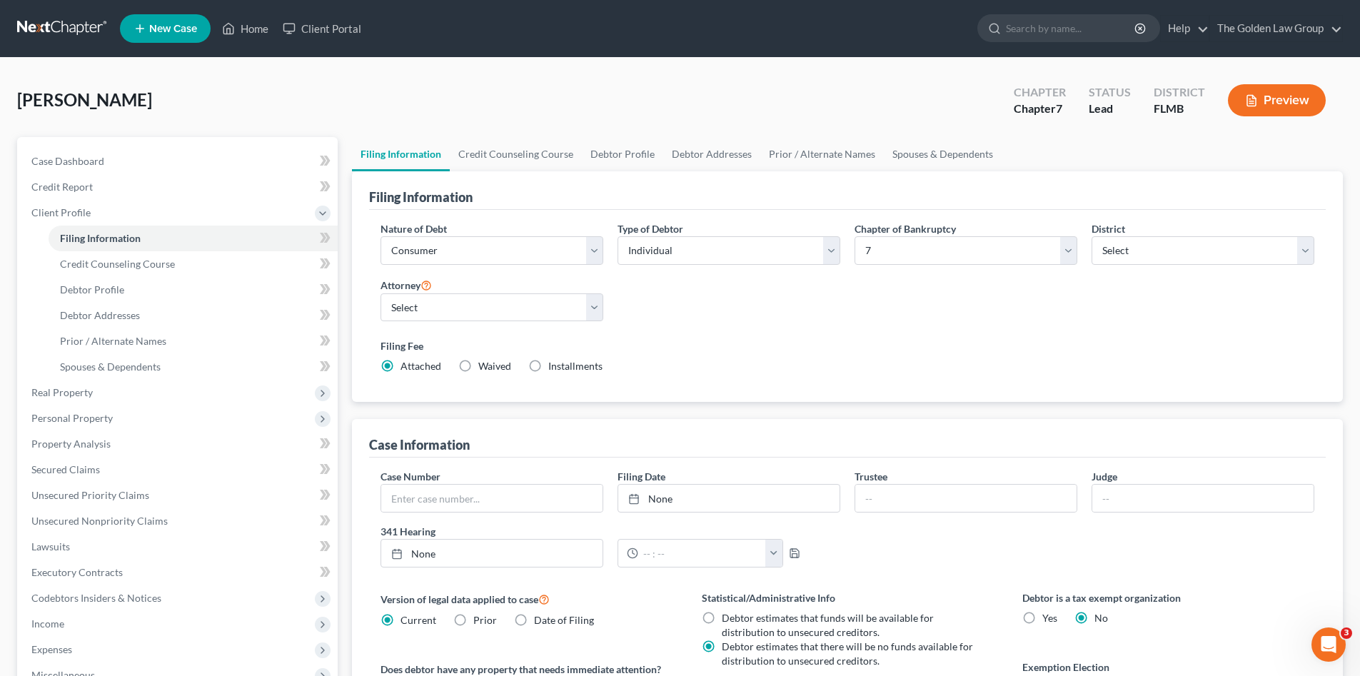
scroll to position [71, 0]
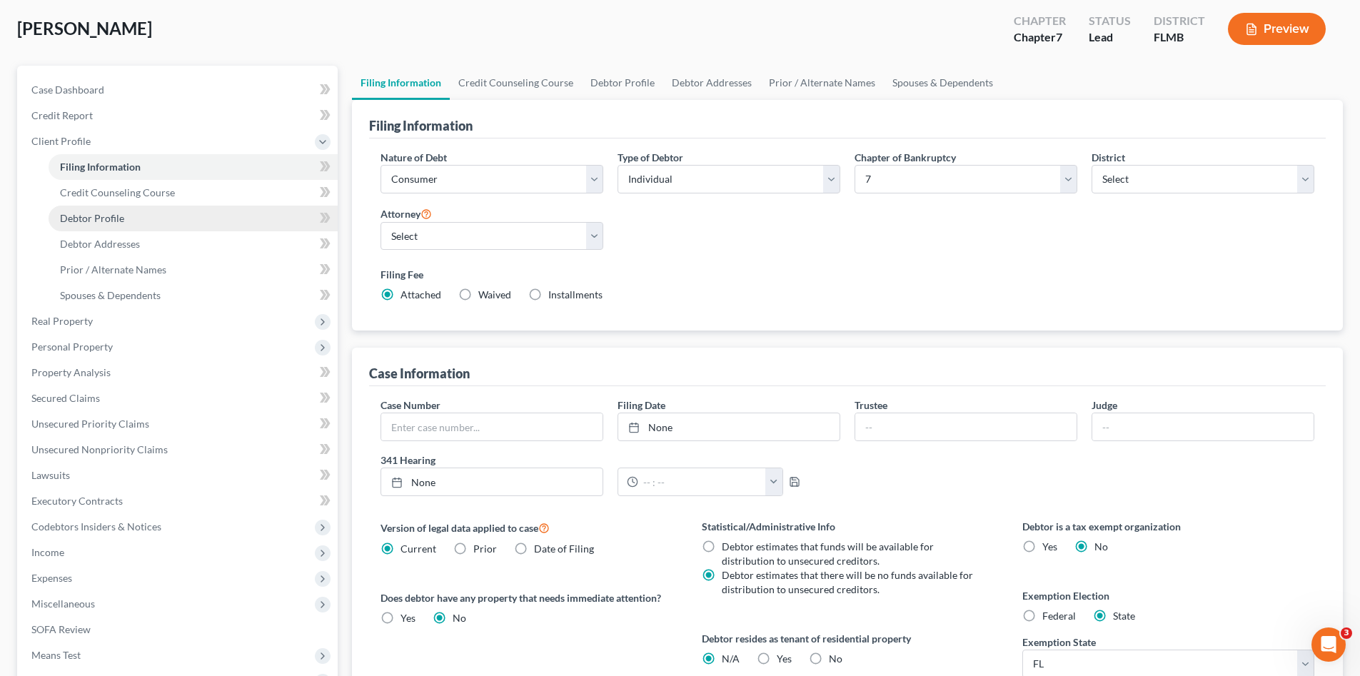
drag, startPoint x: 108, startPoint y: 216, endPoint x: 70, endPoint y: 230, distance: 40.2
click at [109, 216] on span "Debtor Profile" at bounding box center [92, 218] width 64 height 12
select select "1"
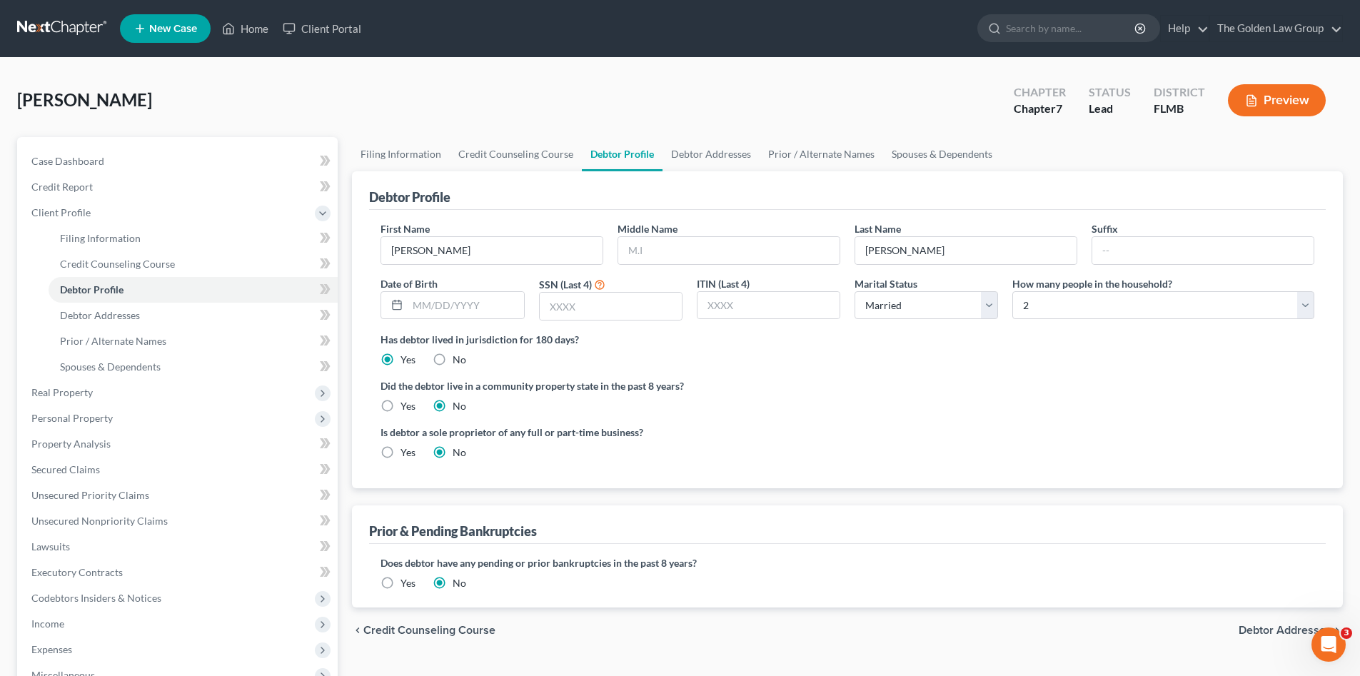
click at [1022, 411] on div "Did the debtor live in a community property state in the past 8 years? Yes No" at bounding box center [848, 395] width 934 height 35
click at [52, 216] on span "Client Profile" at bounding box center [60, 212] width 59 height 12
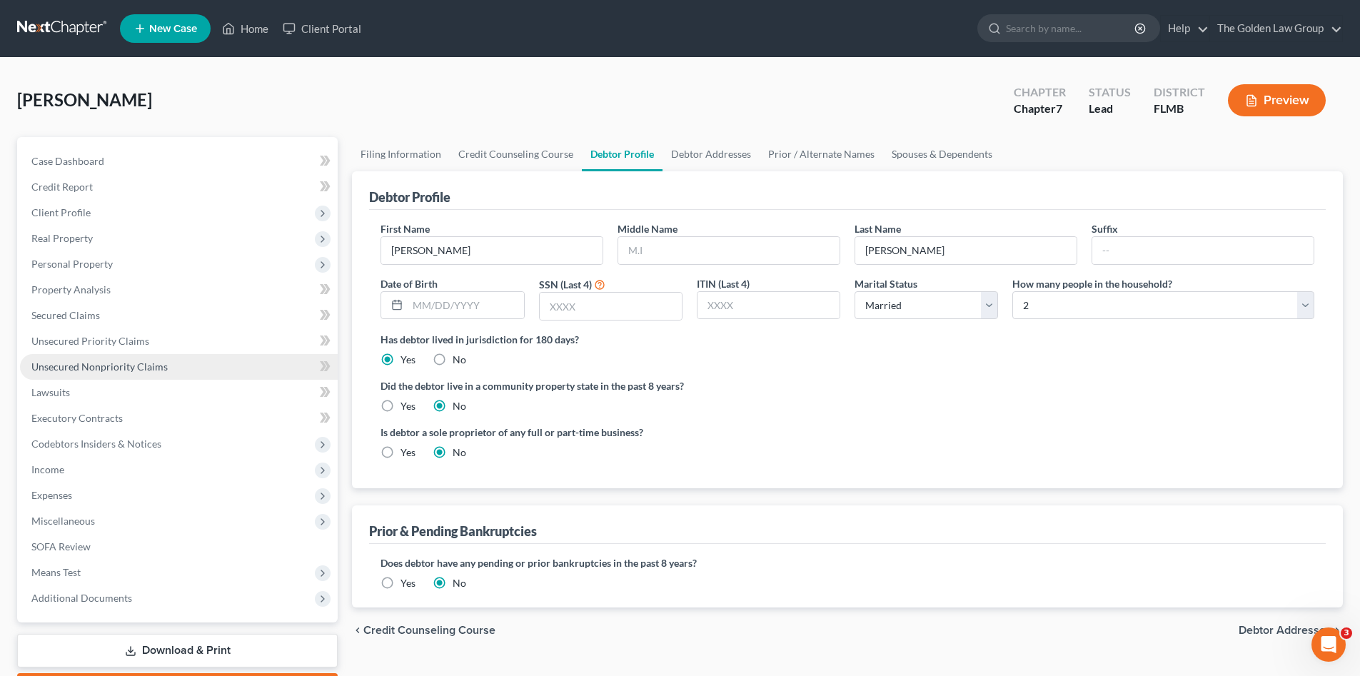
click at [151, 363] on span "Unsecured Nonpriority Claims" at bounding box center [99, 367] width 136 height 12
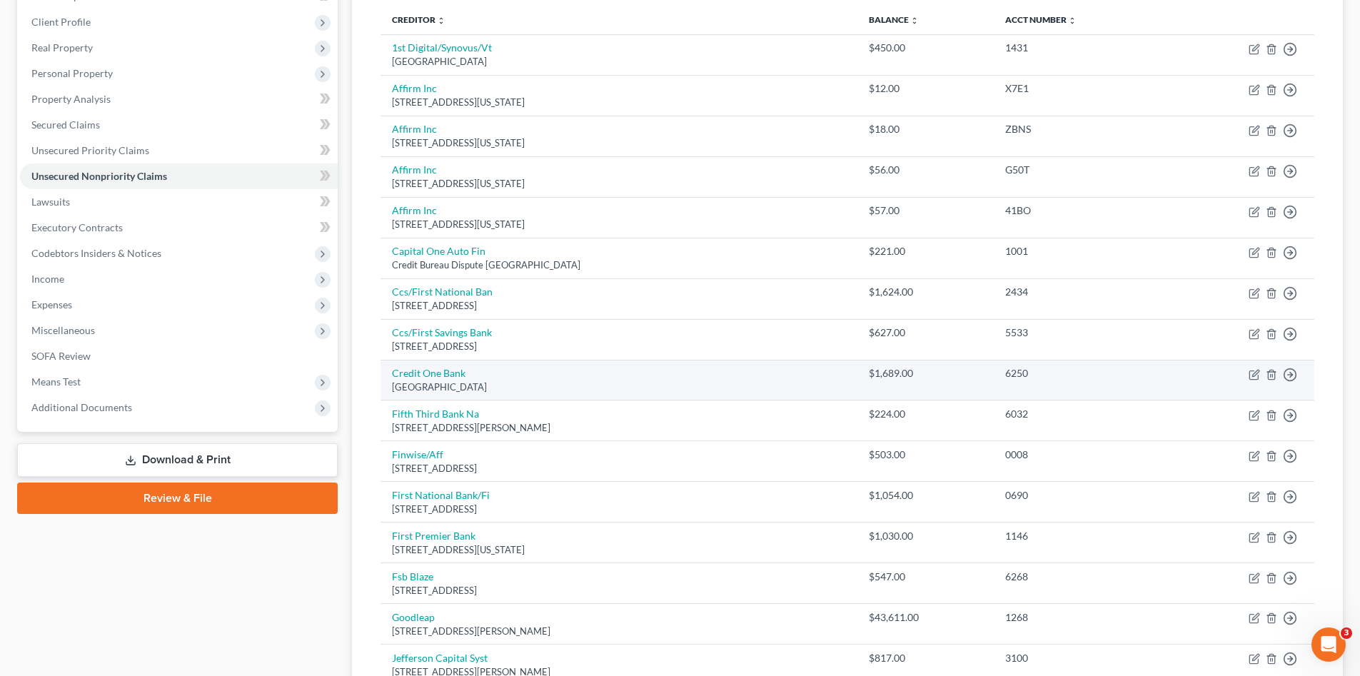
scroll to position [309, 0]
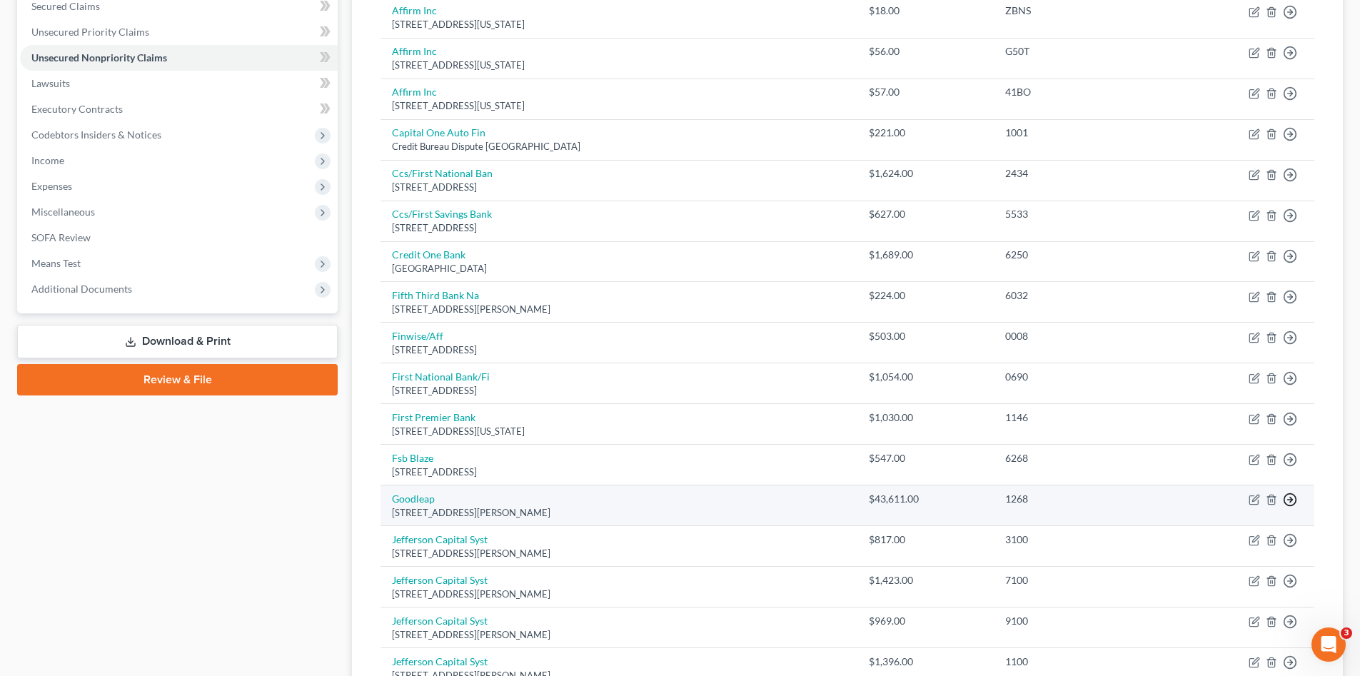
click at [1207, 535] on link "Move to E" at bounding box center [1224, 535] width 119 height 24
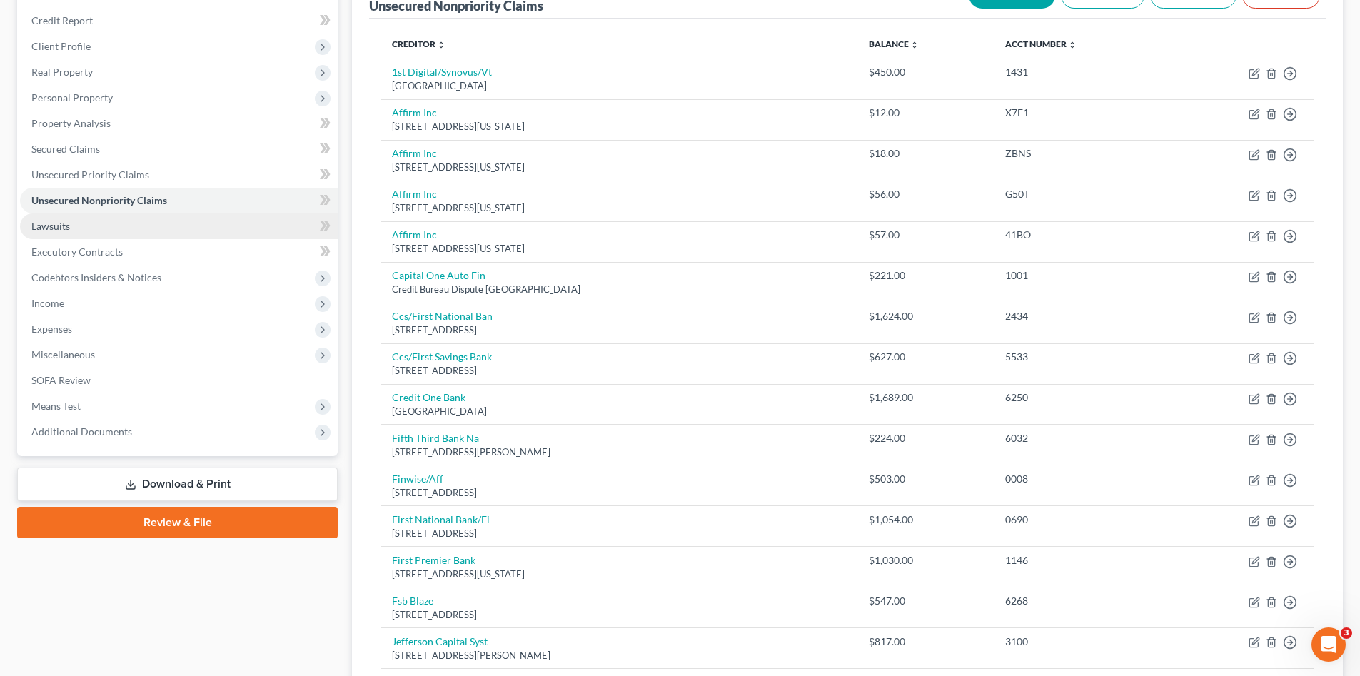
scroll to position [71, 0]
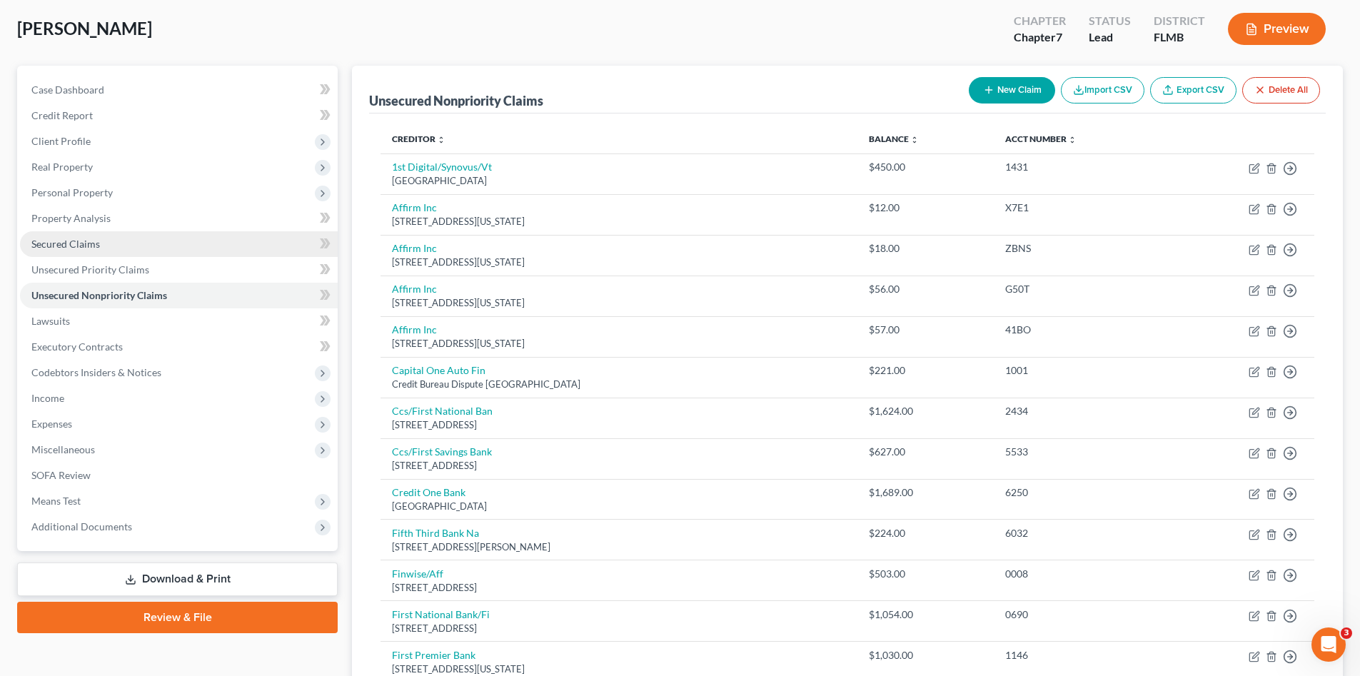
click at [67, 235] on link "Secured Claims" at bounding box center [179, 244] width 318 height 26
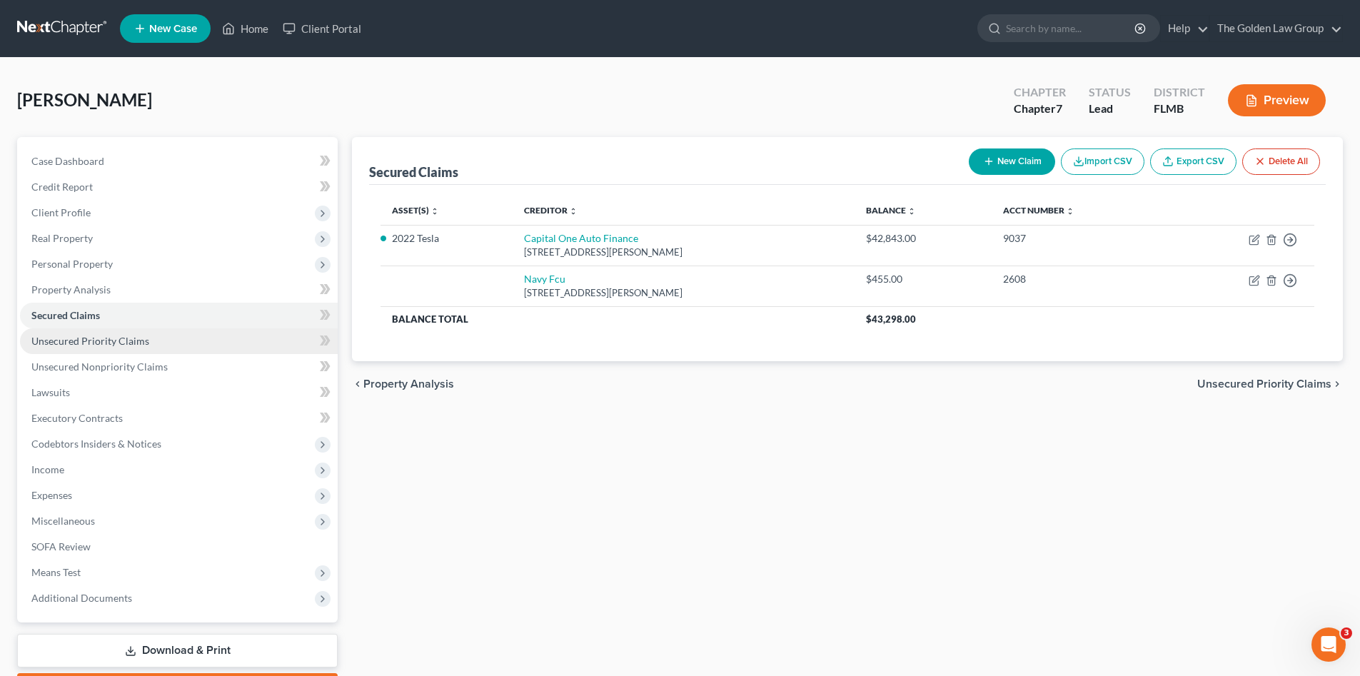
click at [163, 346] on link "Unsecured Priority Claims" at bounding box center [179, 341] width 318 height 26
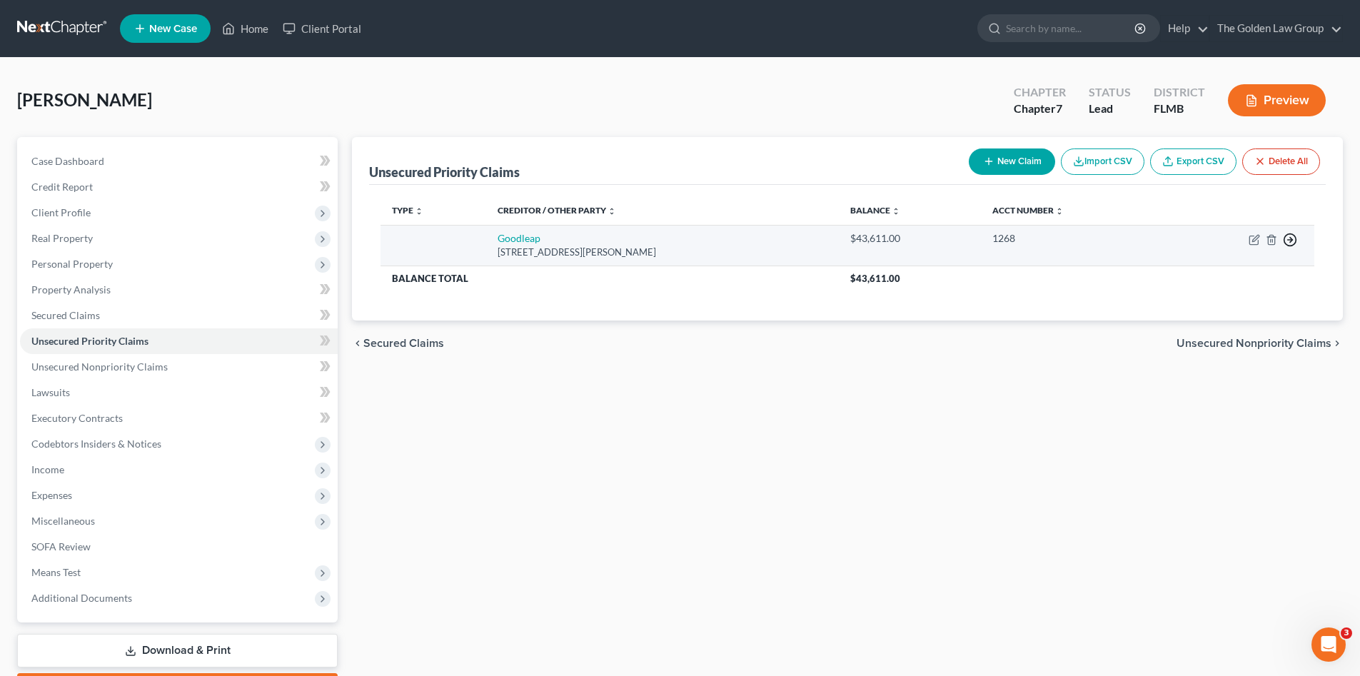
click at [1288, 241] on icon "button" at bounding box center [1290, 240] width 14 height 14
click at [1209, 250] on link "Move to D" at bounding box center [1224, 250] width 119 height 24
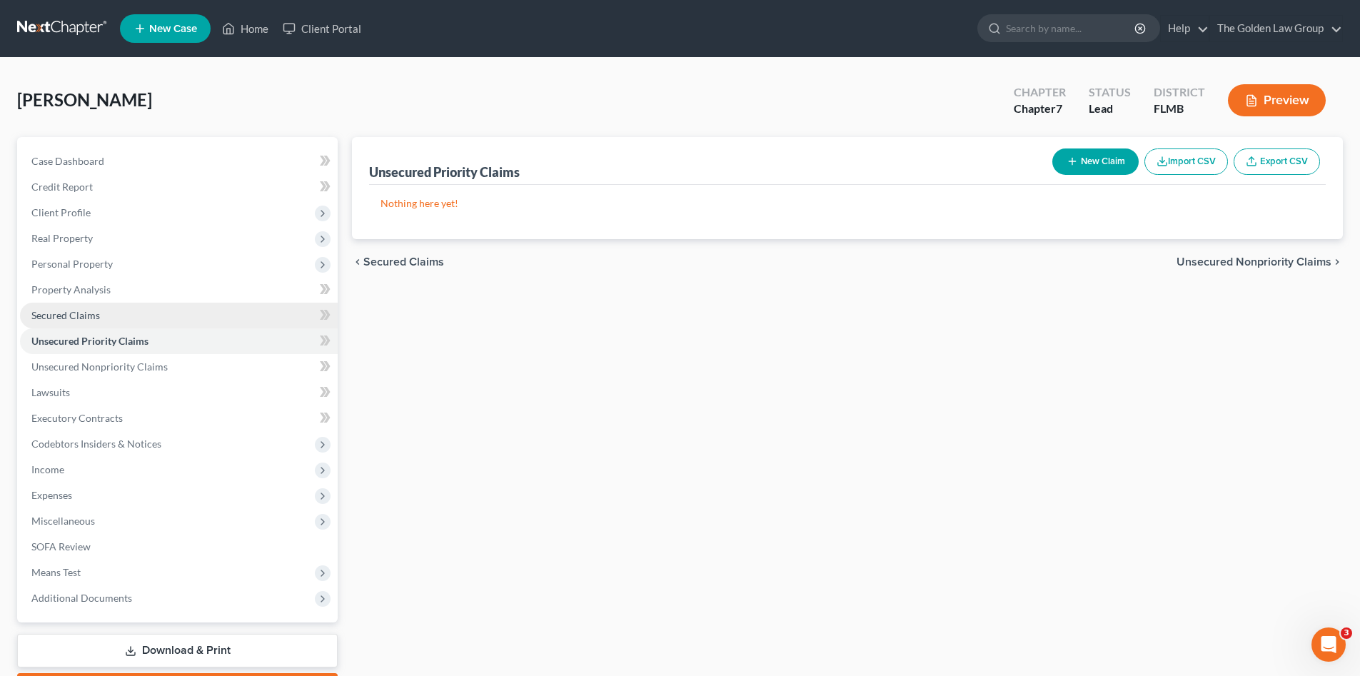
click at [131, 316] on link "Secured Claims" at bounding box center [179, 316] width 318 height 26
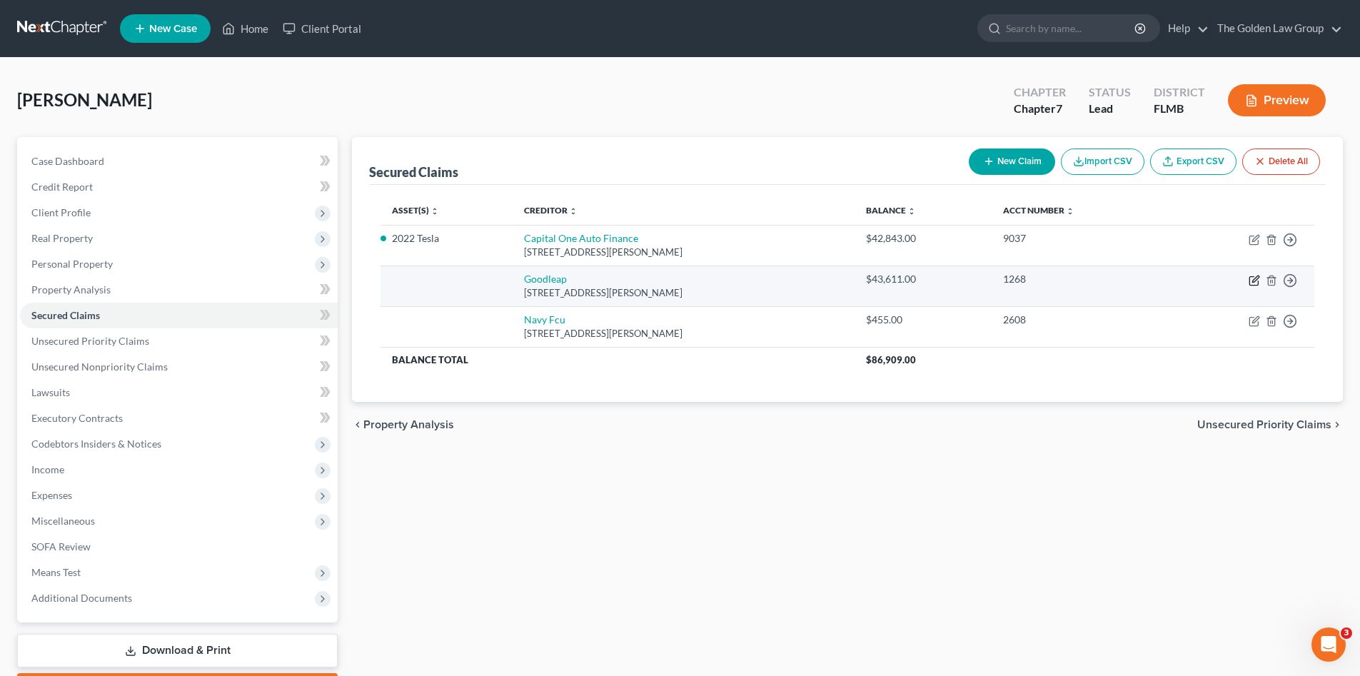
click at [1255, 280] on icon "button" at bounding box center [1254, 280] width 11 height 11
select select "38"
select select "0"
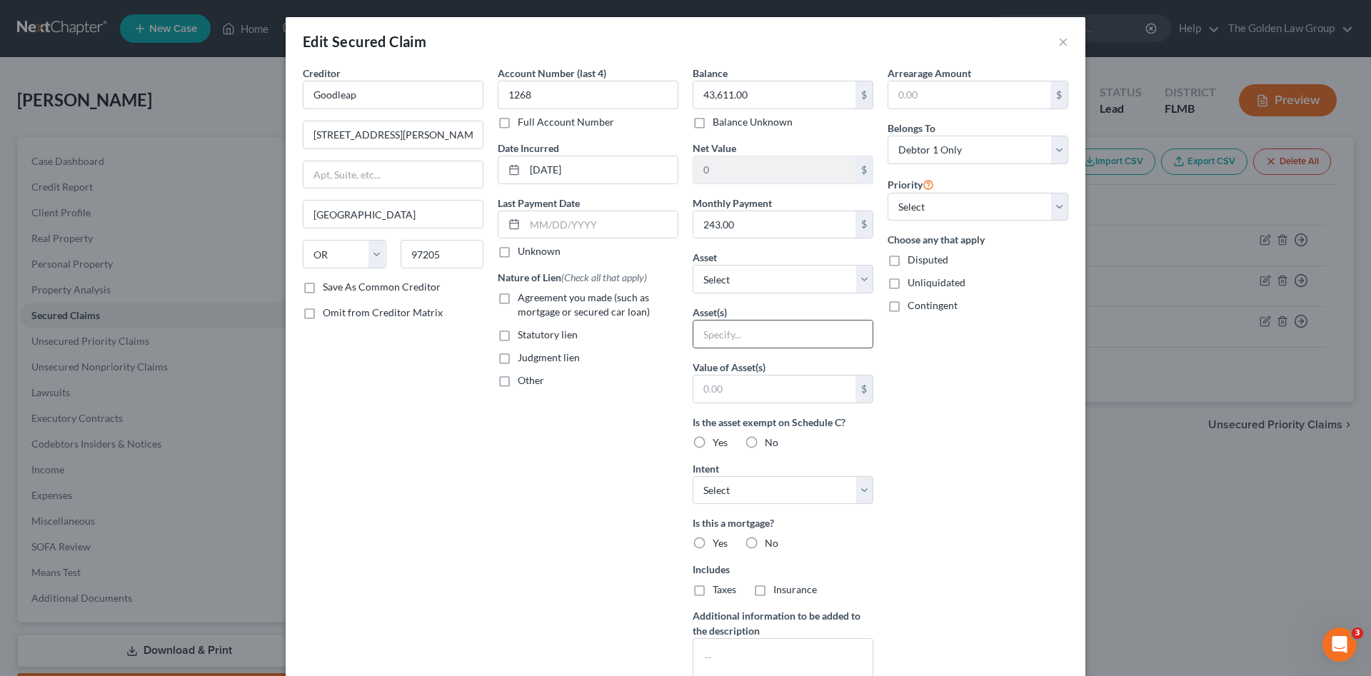
click at [760, 340] on input "text" at bounding box center [782, 334] width 179 height 27
type input "Solar Panels"
click at [974, 463] on div "Arrearage Amount $ Belongs To * Select Debtor 1 Only Debtor 2 Only Debtor 1 And…" at bounding box center [977, 384] width 195 height 637
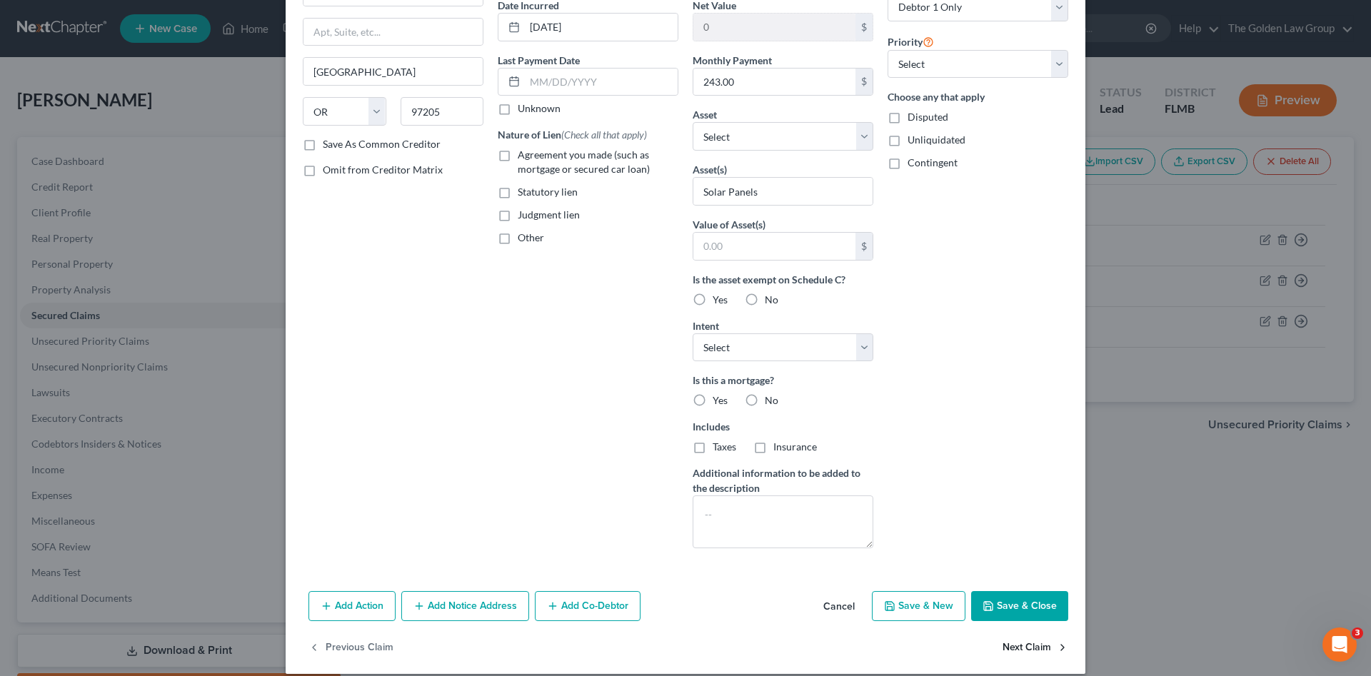
drag, startPoint x: 1015, startPoint y: 605, endPoint x: 1007, endPoint y: 591, distance: 15.7
click at [1015, 605] on button "Save & Close" at bounding box center [1019, 606] width 97 height 30
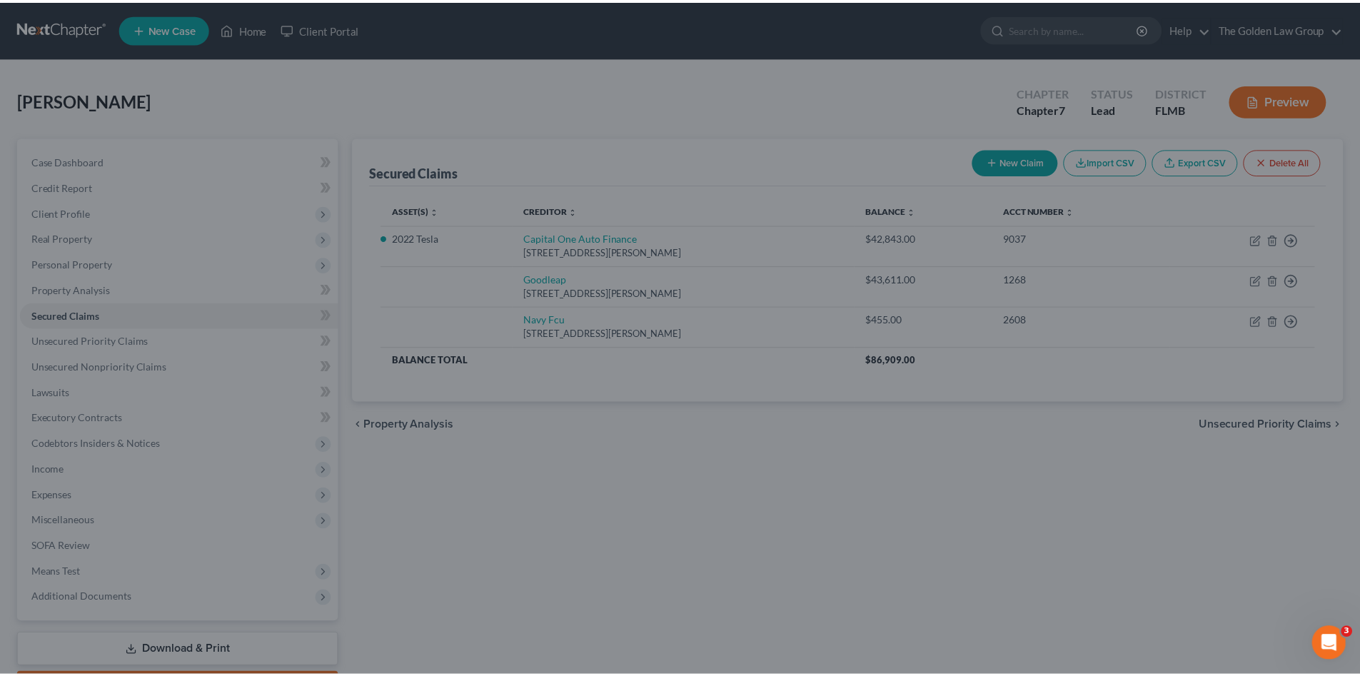
scroll to position [1, 0]
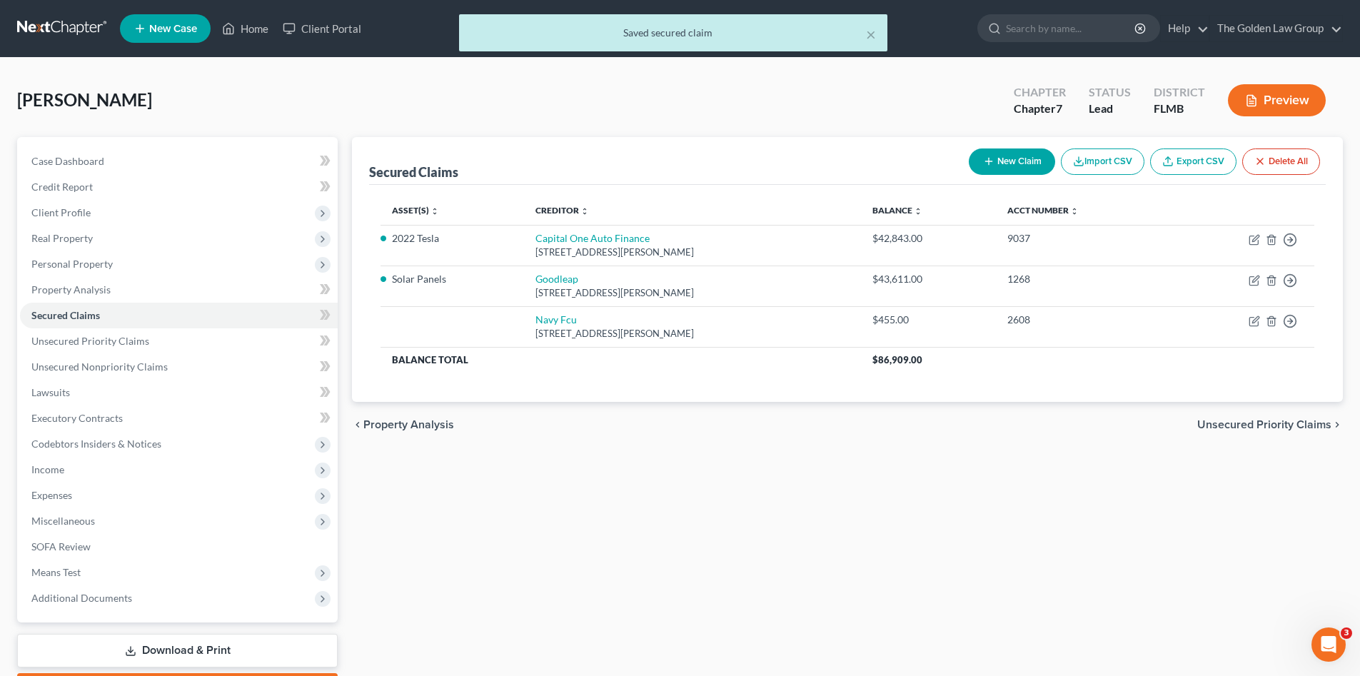
click at [984, 515] on div "Secured Claims New Claim Import CSV Export CSV Delete All Asset(s) expand_more …" at bounding box center [847, 421] width 1005 height 568
click at [113, 516] on span "Miscellaneous" at bounding box center [179, 521] width 318 height 26
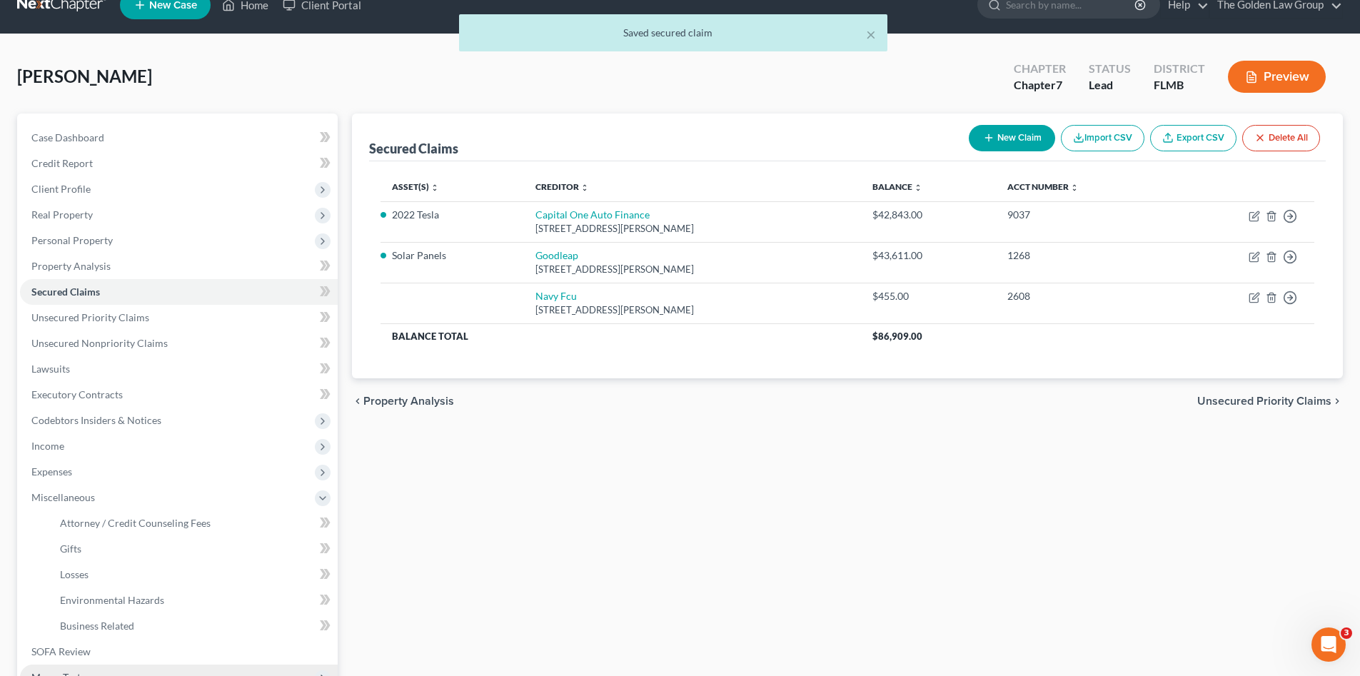
scroll to position [143, 0]
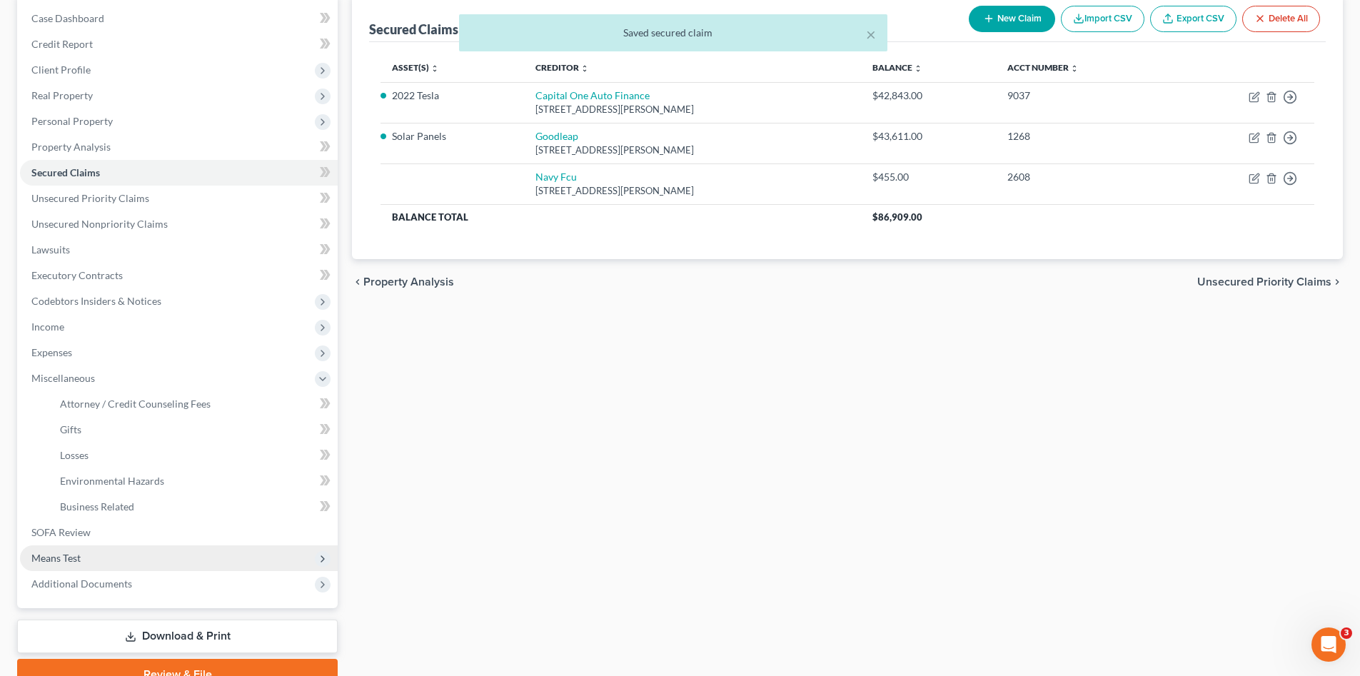
click at [136, 553] on span "Means Test" at bounding box center [179, 558] width 318 height 26
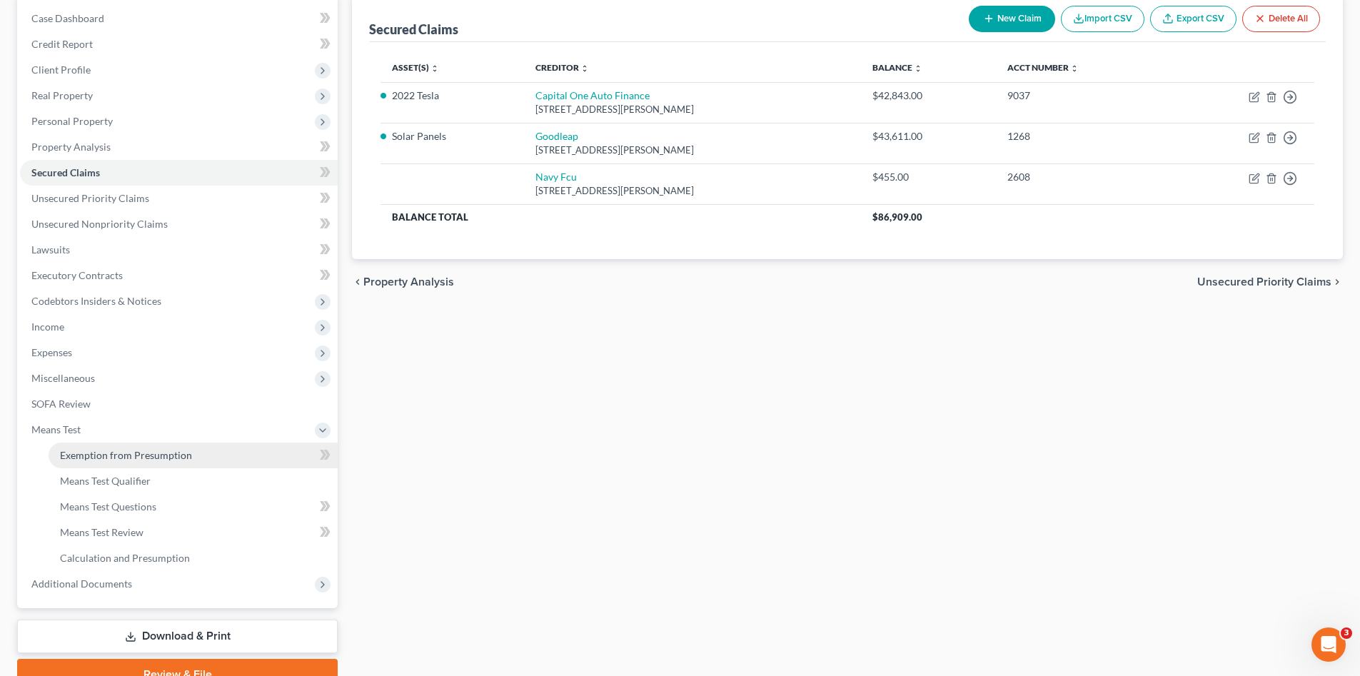
click at [141, 456] on span "Exemption from Presumption" at bounding box center [126, 455] width 132 height 12
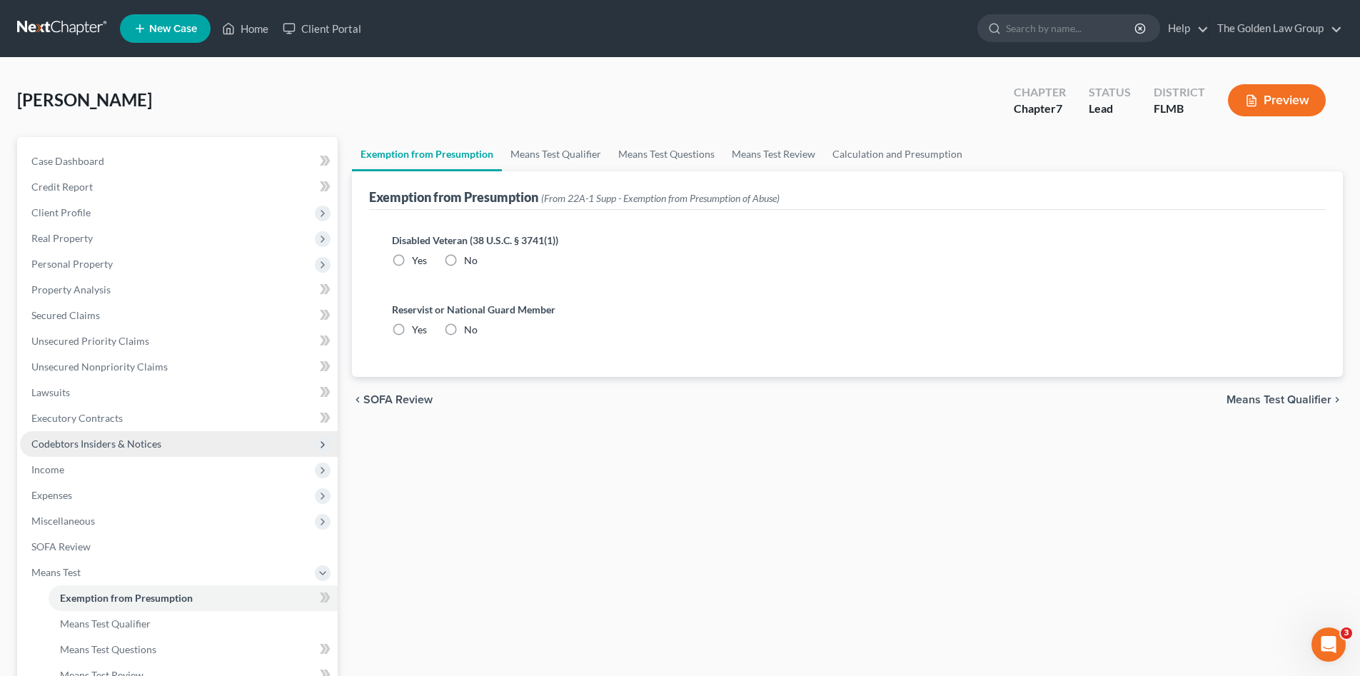
radio input "true"
click at [550, 154] on link "Means Test Qualifier" at bounding box center [556, 154] width 108 height 34
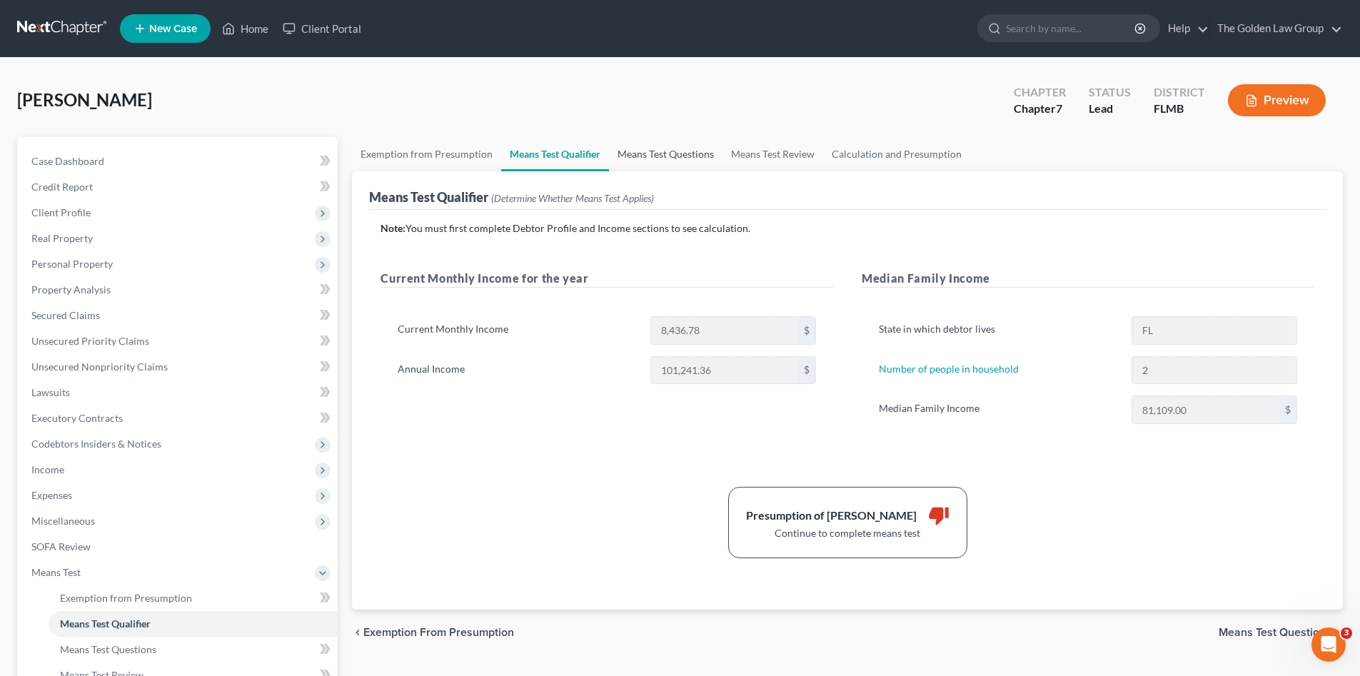
click at [655, 155] on link "Means Test Questions" at bounding box center [666, 154] width 114 height 34
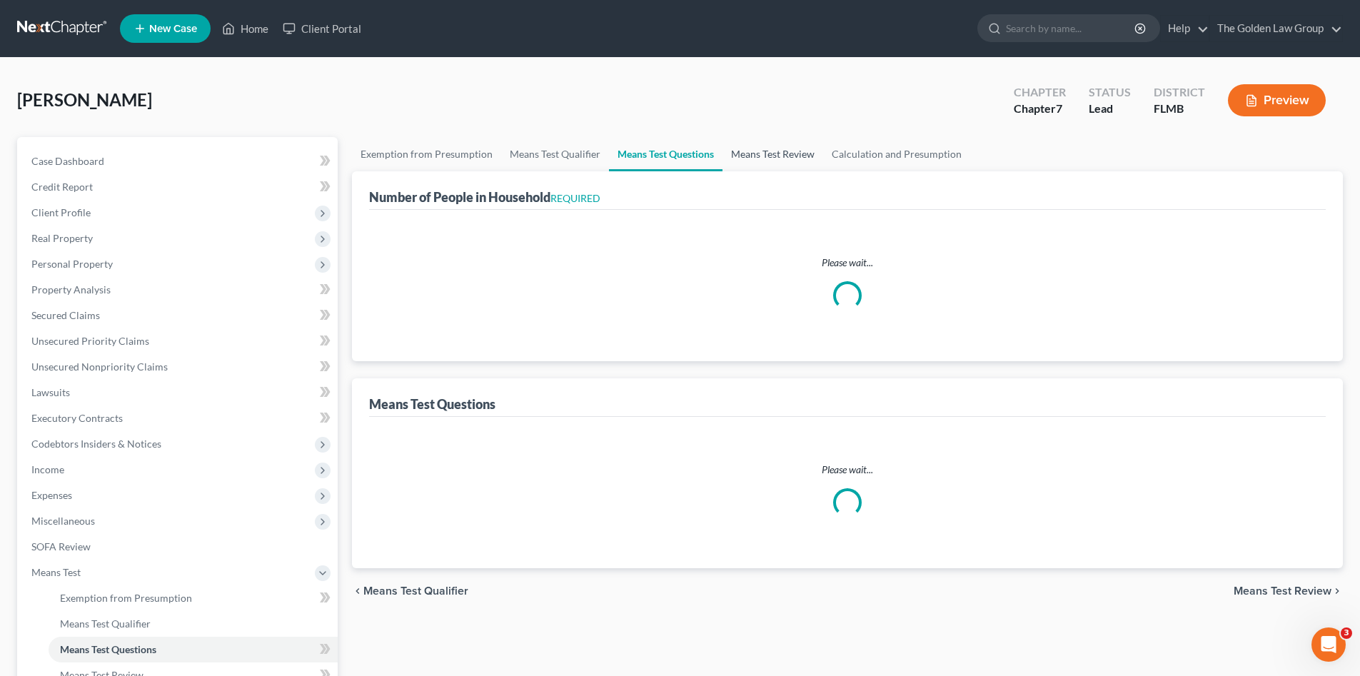
select select "1"
select select "60"
select select "2"
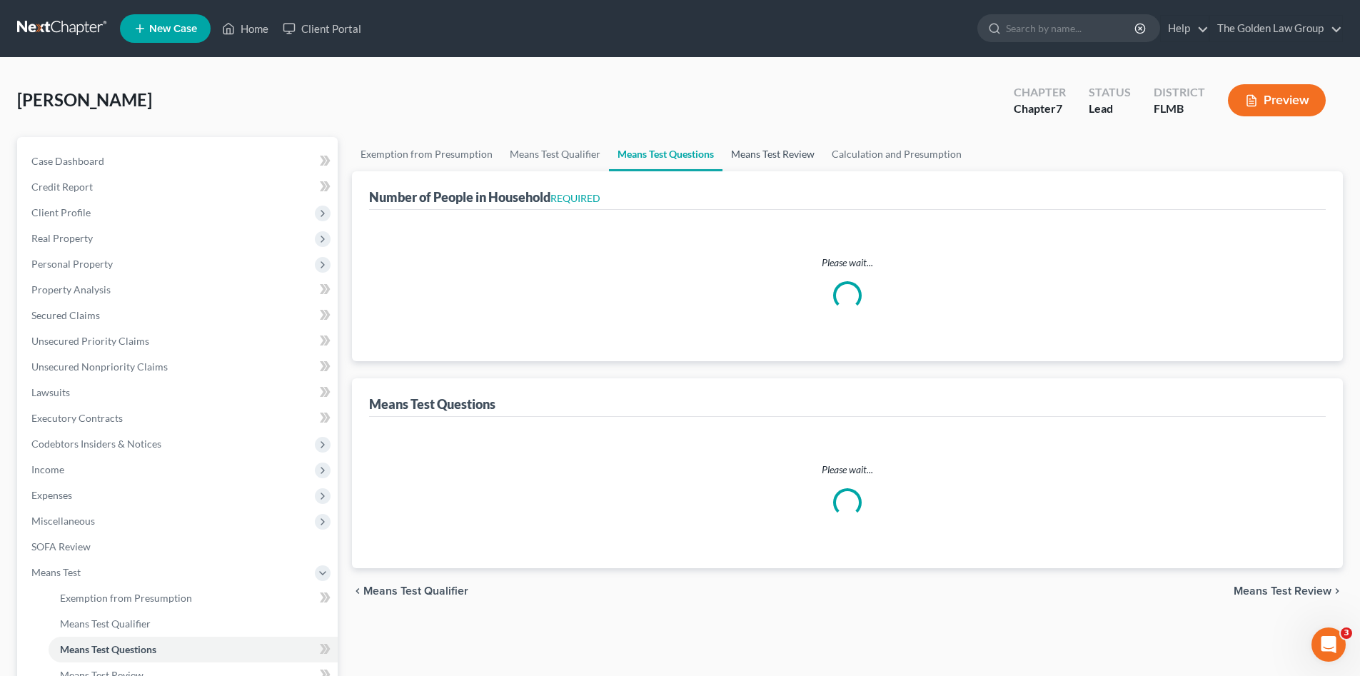
select select "1"
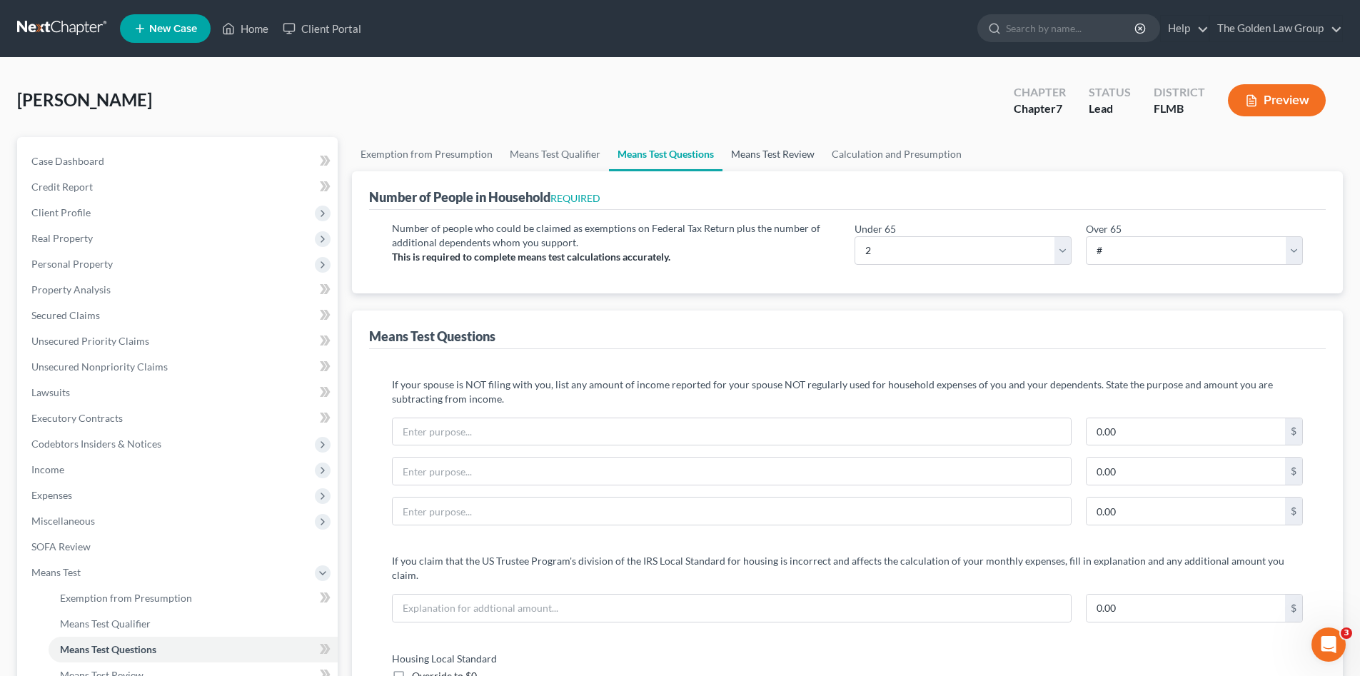
click at [762, 156] on link "Means Test Review" at bounding box center [773, 154] width 101 height 34
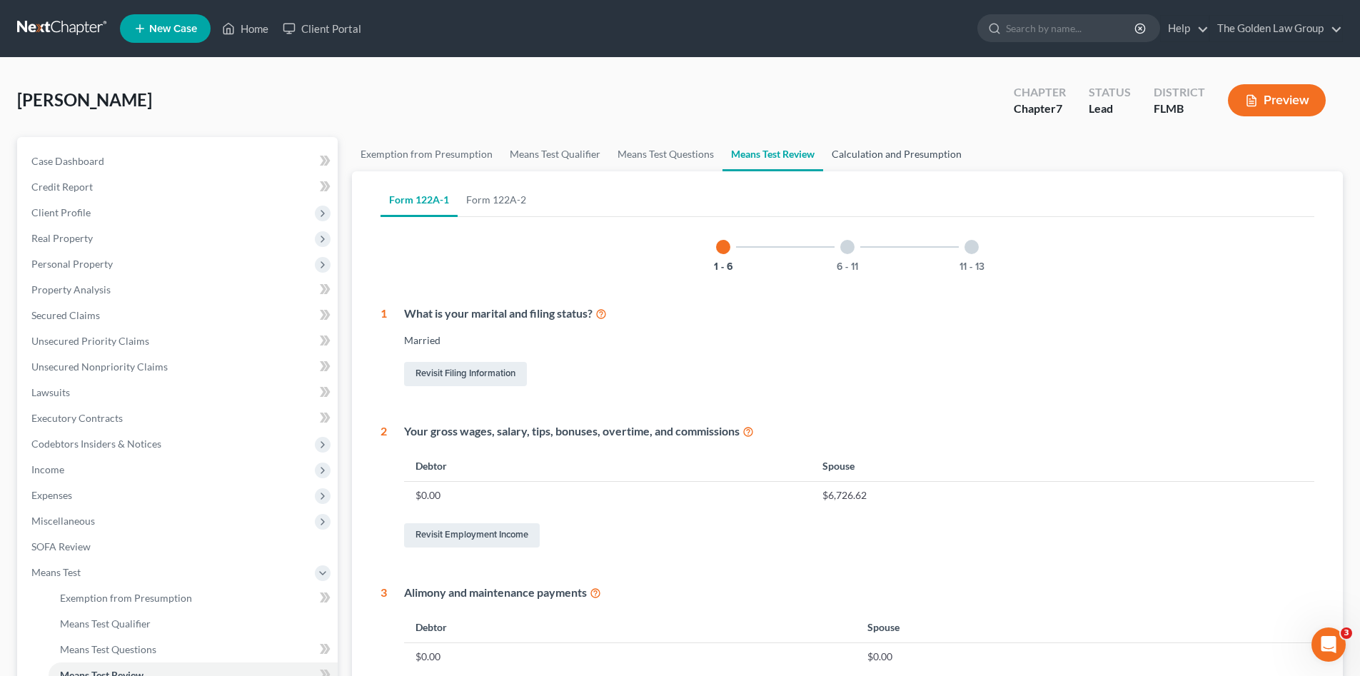
click at [875, 162] on link "Calculation and Presumption" at bounding box center [896, 154] width 147 height 34
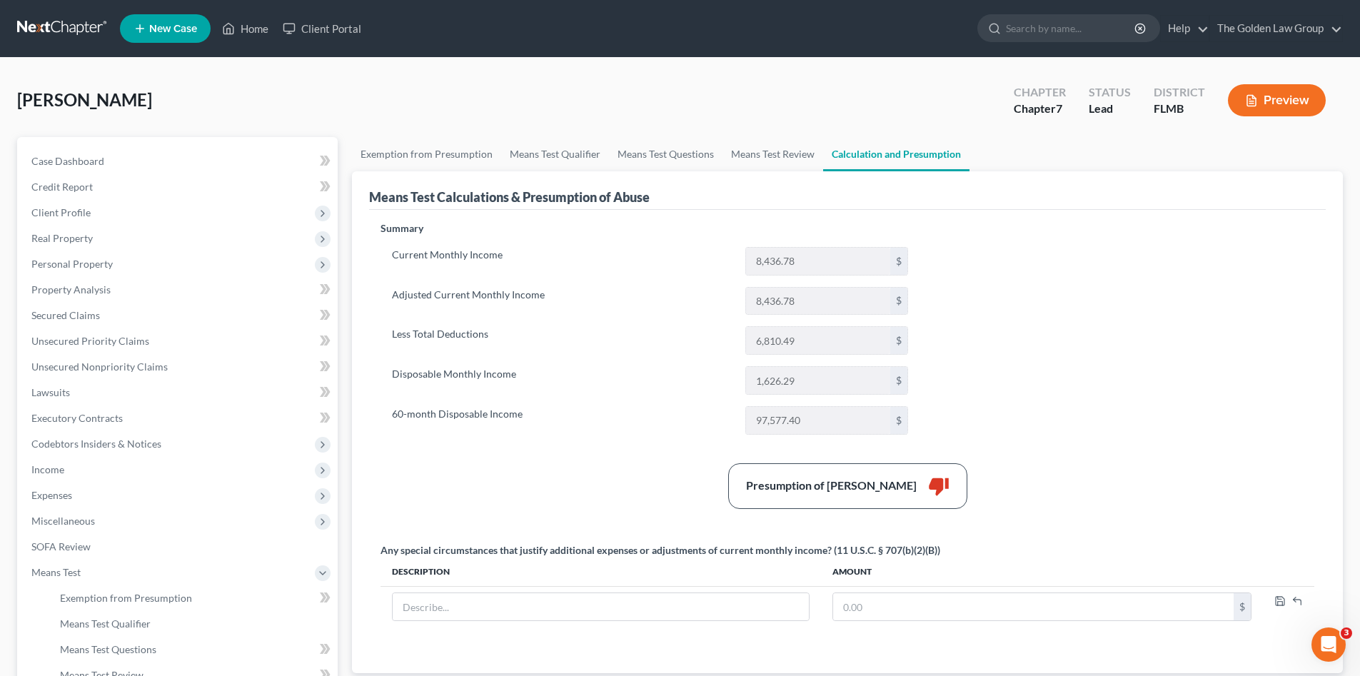
click at [527, 456] on div "Summary Current Monthly Income 8,436.78 $ Adjusted Current Monthly Income 8,436…" at bounding box center [847, 438] width 948 height 435
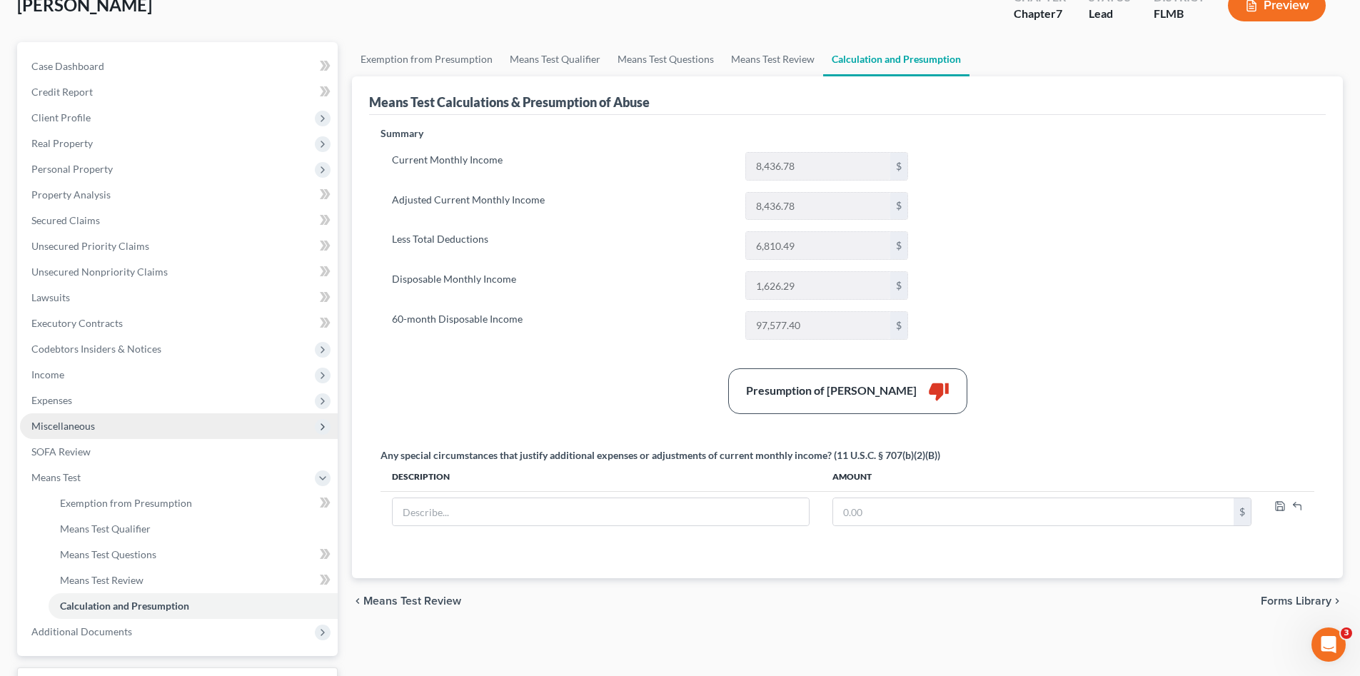
scroll to position [119, 0]
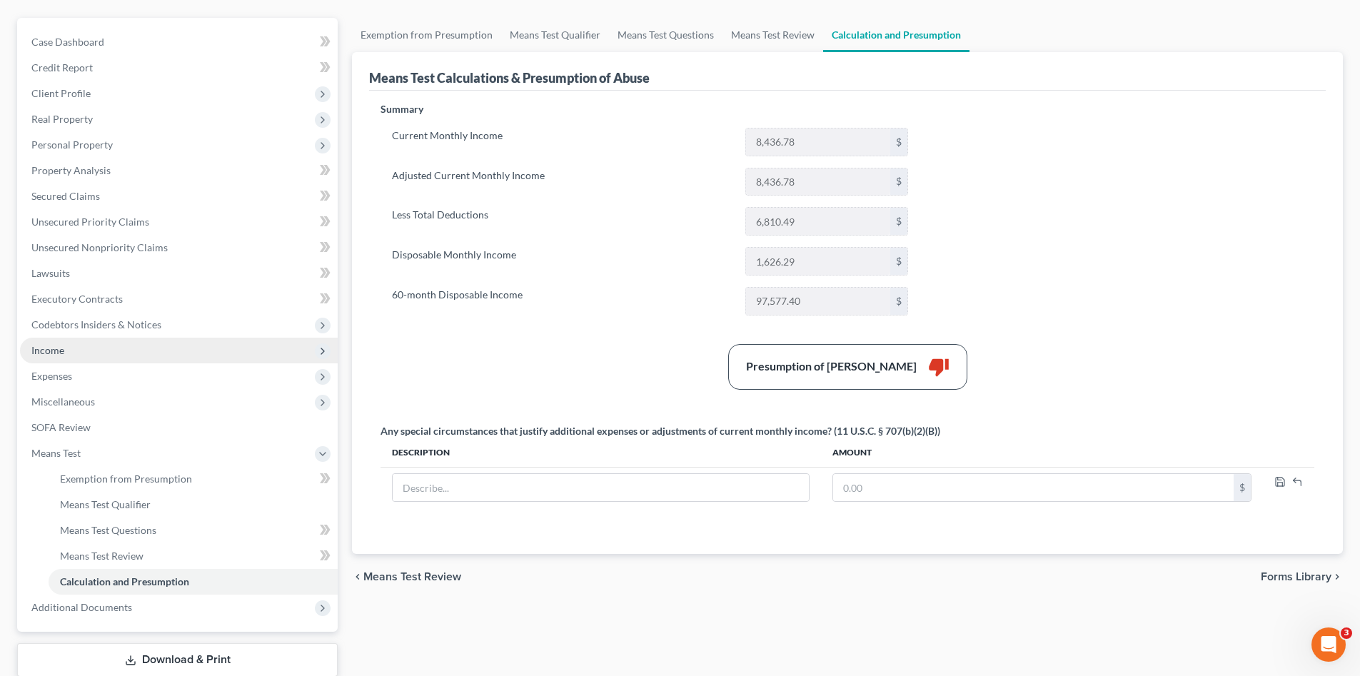
click at [57, 345] on span "Income" at bounding box center [47, 350] width 33 height 12
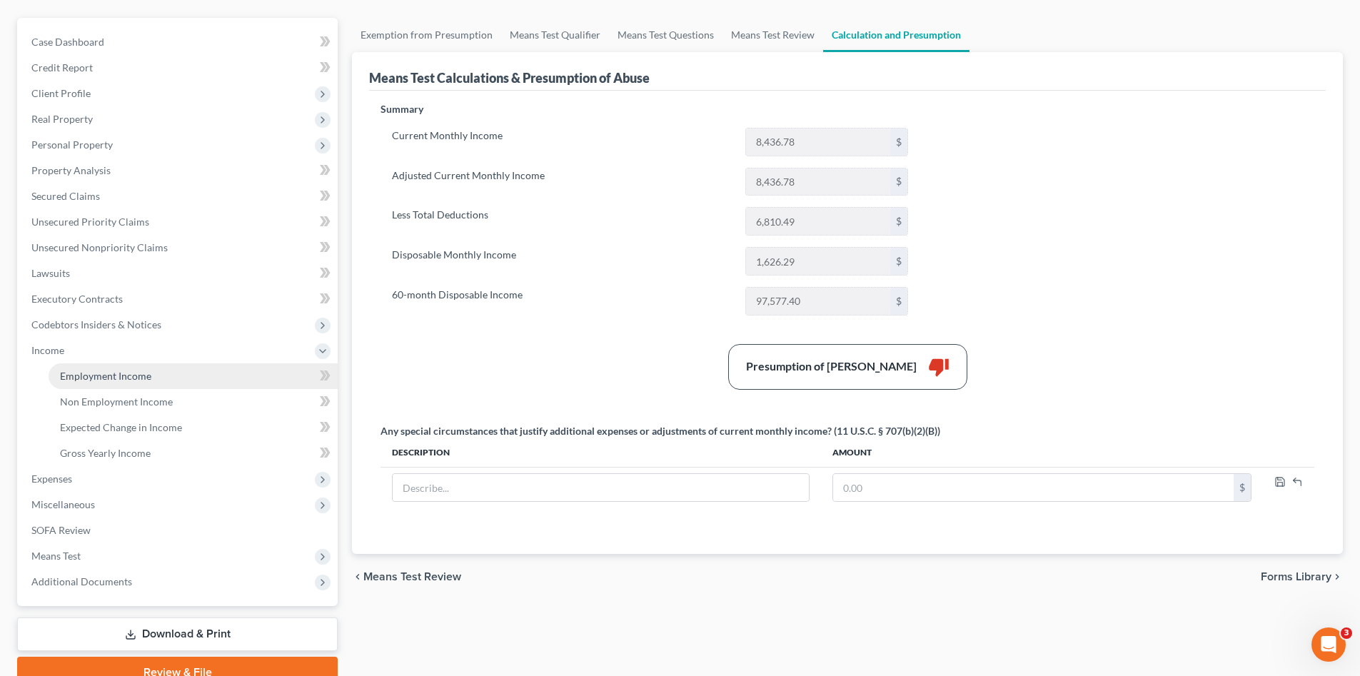
click at [98, 376] on span "Employment Income" at bounding box center [105, 376] width 91 height 12
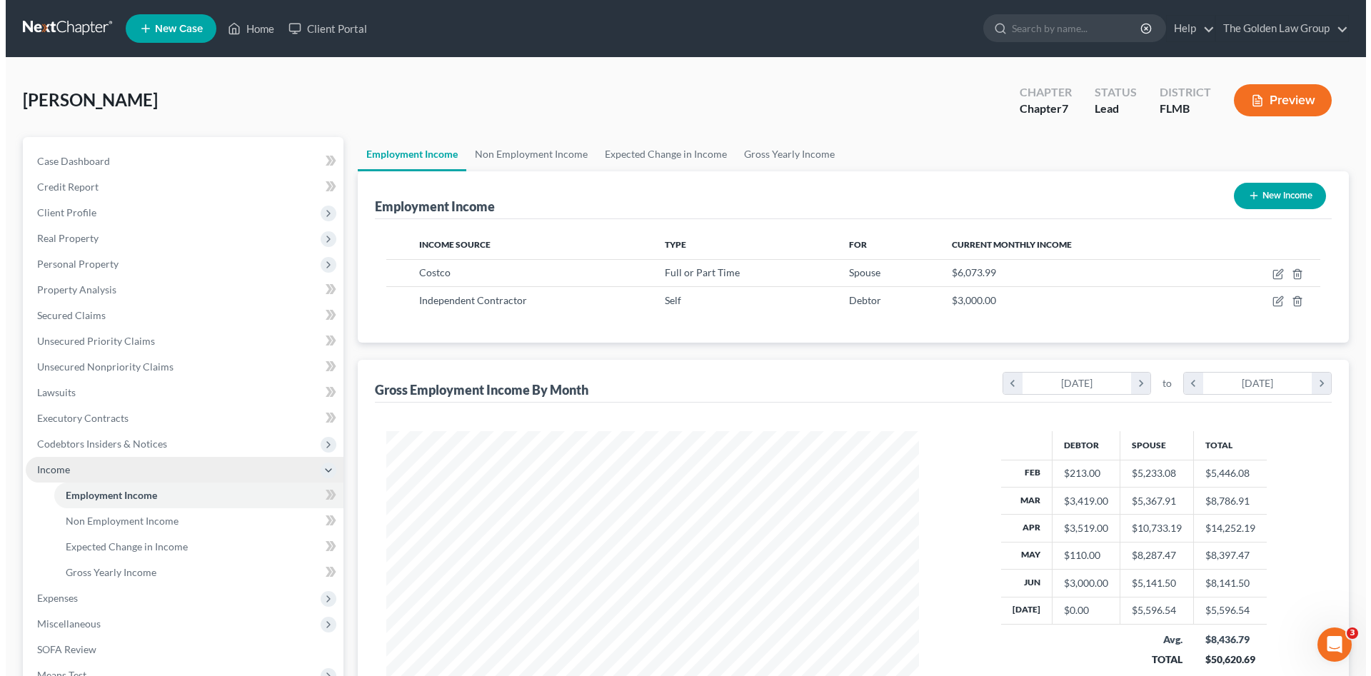
scroll to position [266, 561]
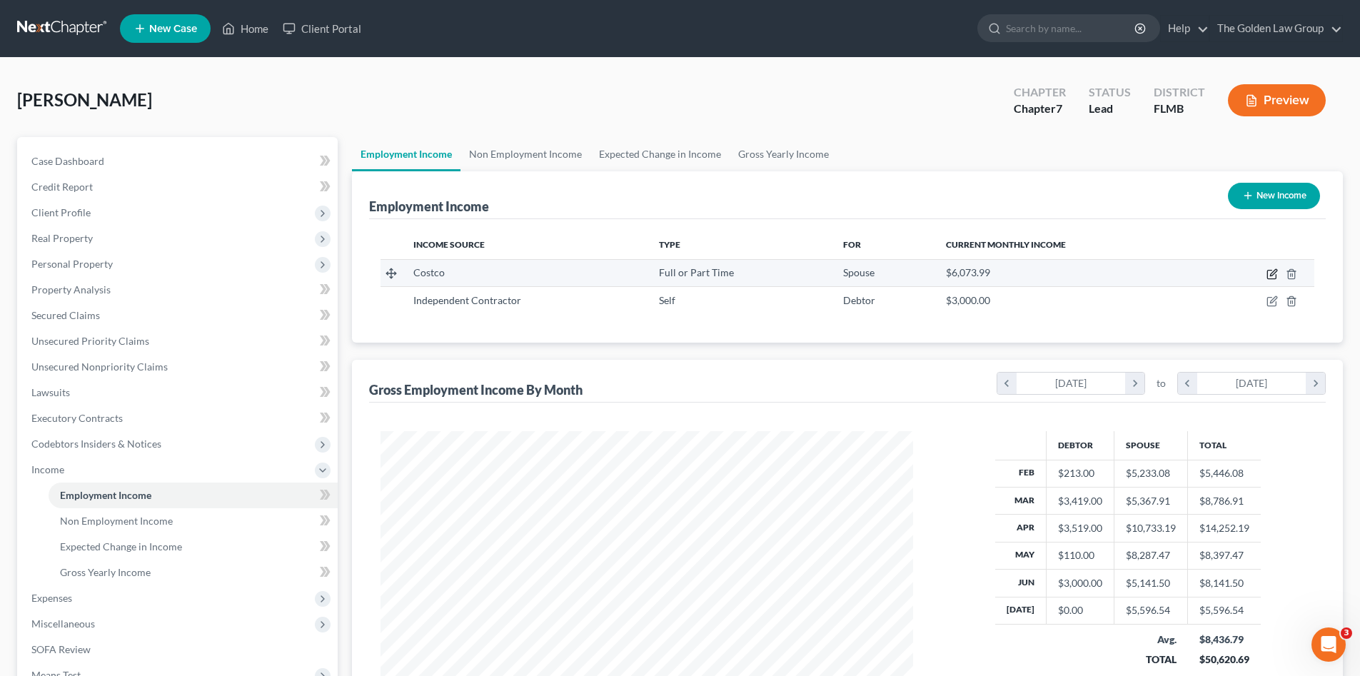
click at [1269, 275] on icon "button" at bounding box center [1272, 273] width 11 height 11
select select "0"
select select "2"
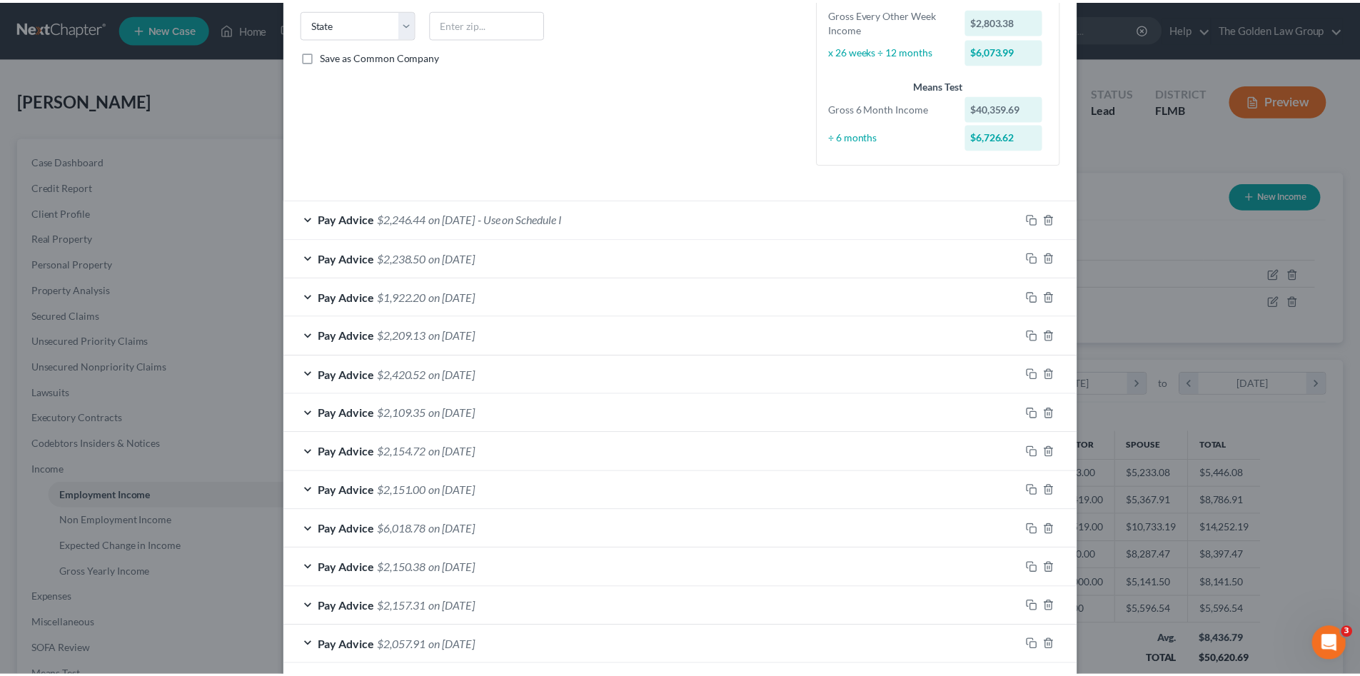
scroll to position [392, 0]
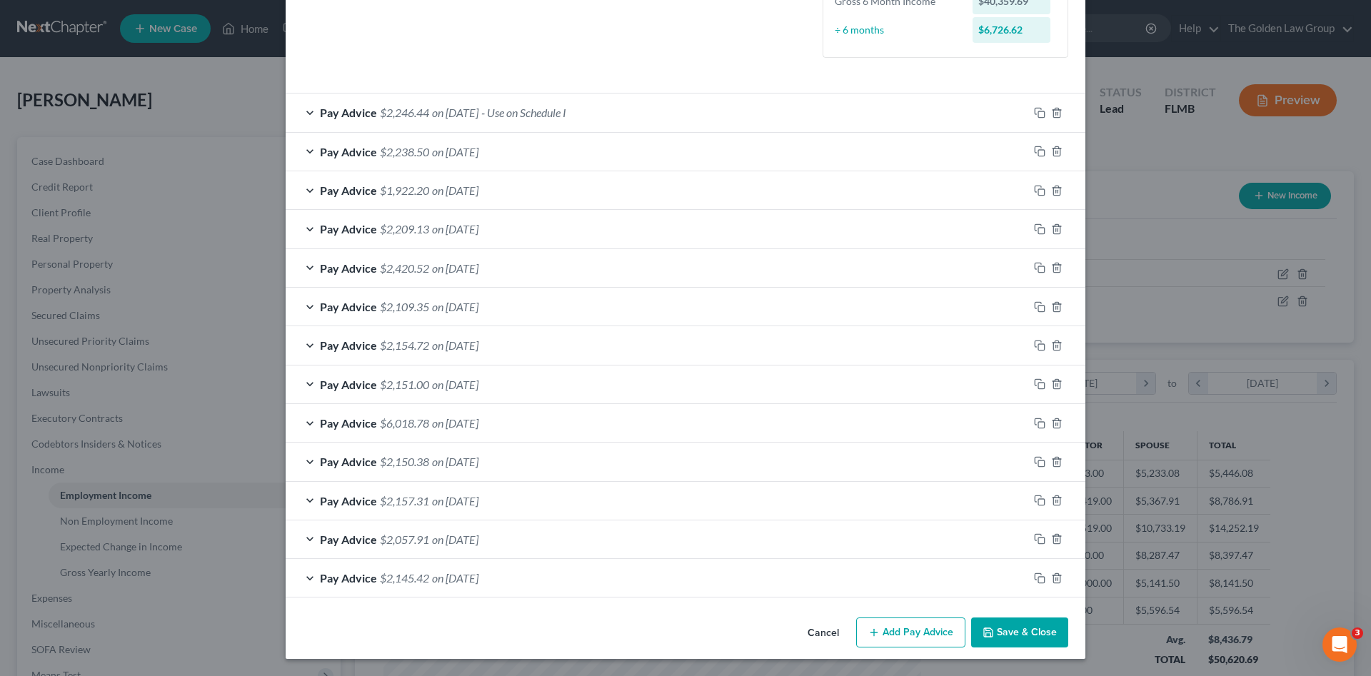
click at [999, 624] on button "Save & Close" at bounding box center [1019, 633] width 97 height 30
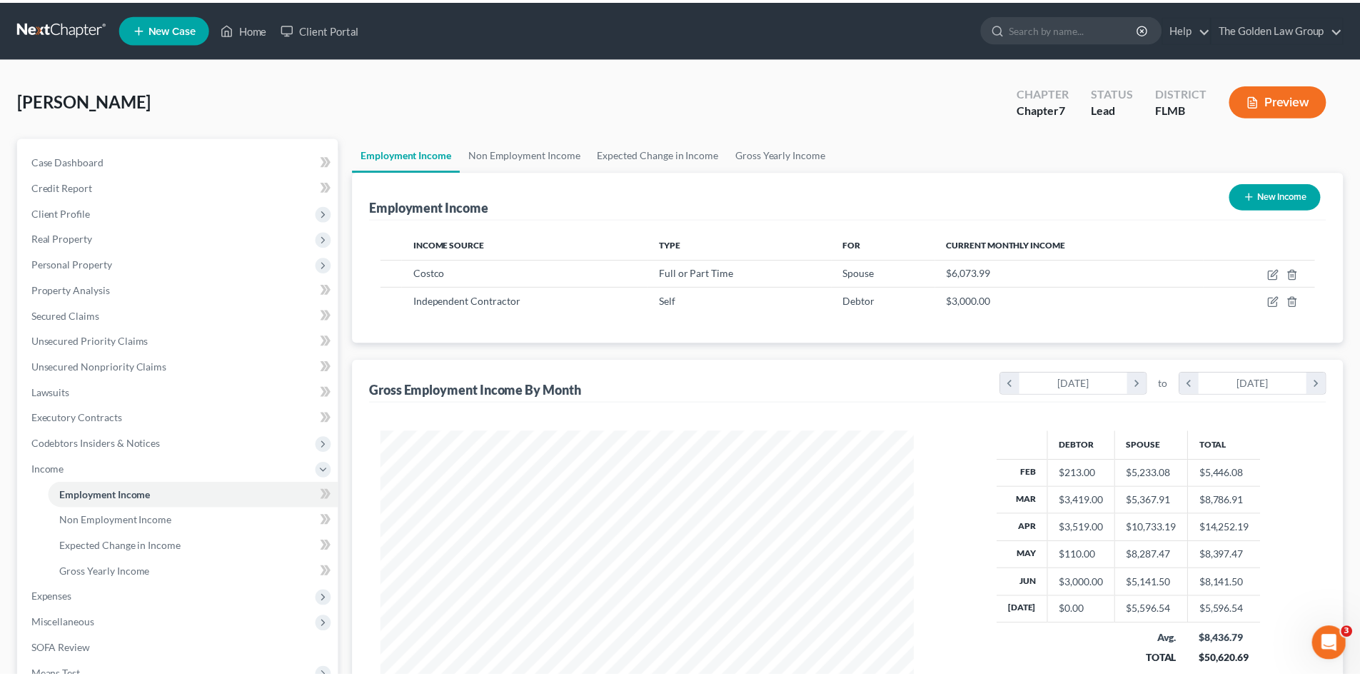
scroll to position [713698, 713403]
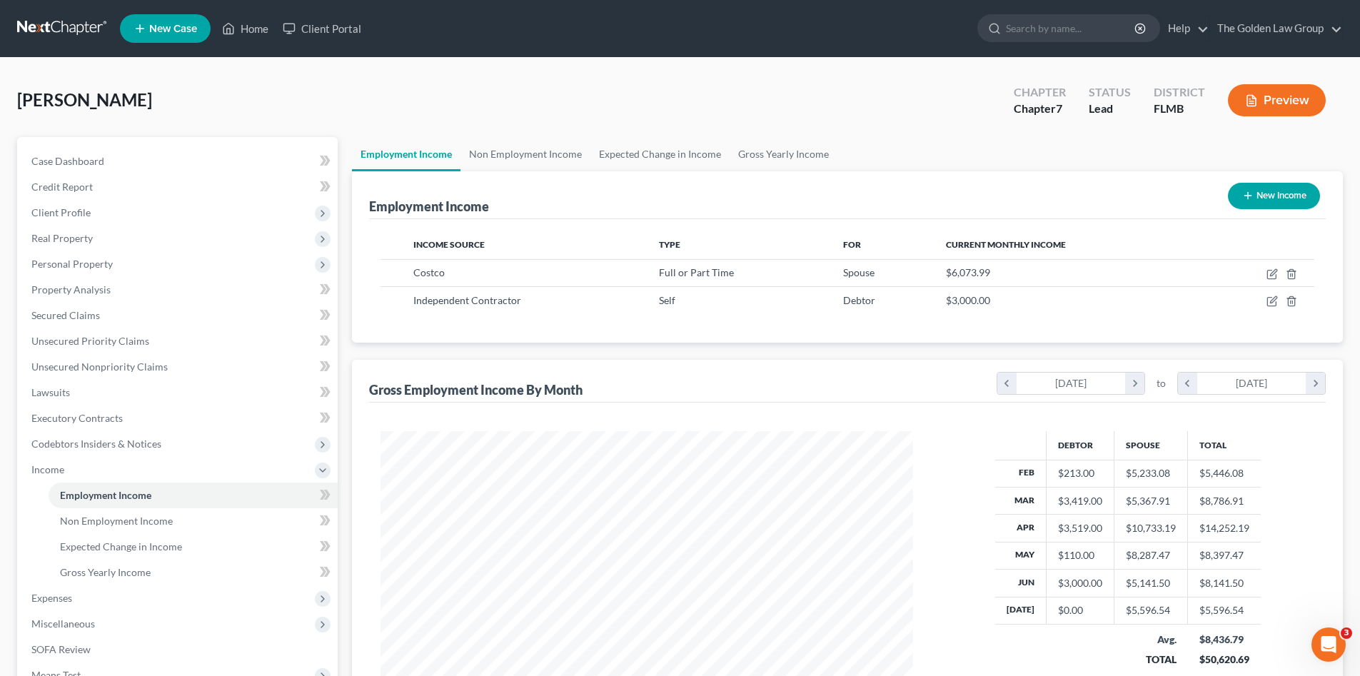
click at [662, 341] on div "Income Source Type For Current Monthly Income Costco Full or Part Time Spouse $…" at bounding box center [847, 281] width 957 height 124
click at [65, 23] on link at bounding box center [62, 29] width 91 height 26
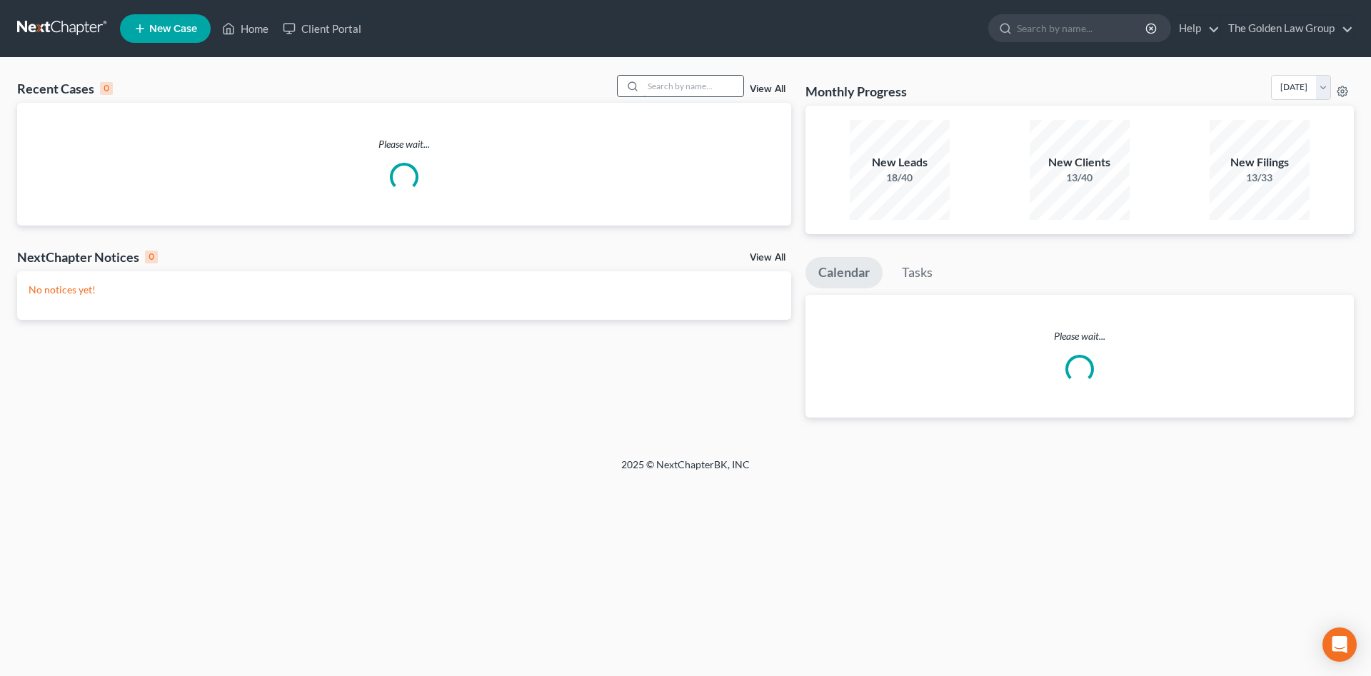
click at [660, 87] on input "search" at bounding box center [693, 86] width 100 height 21
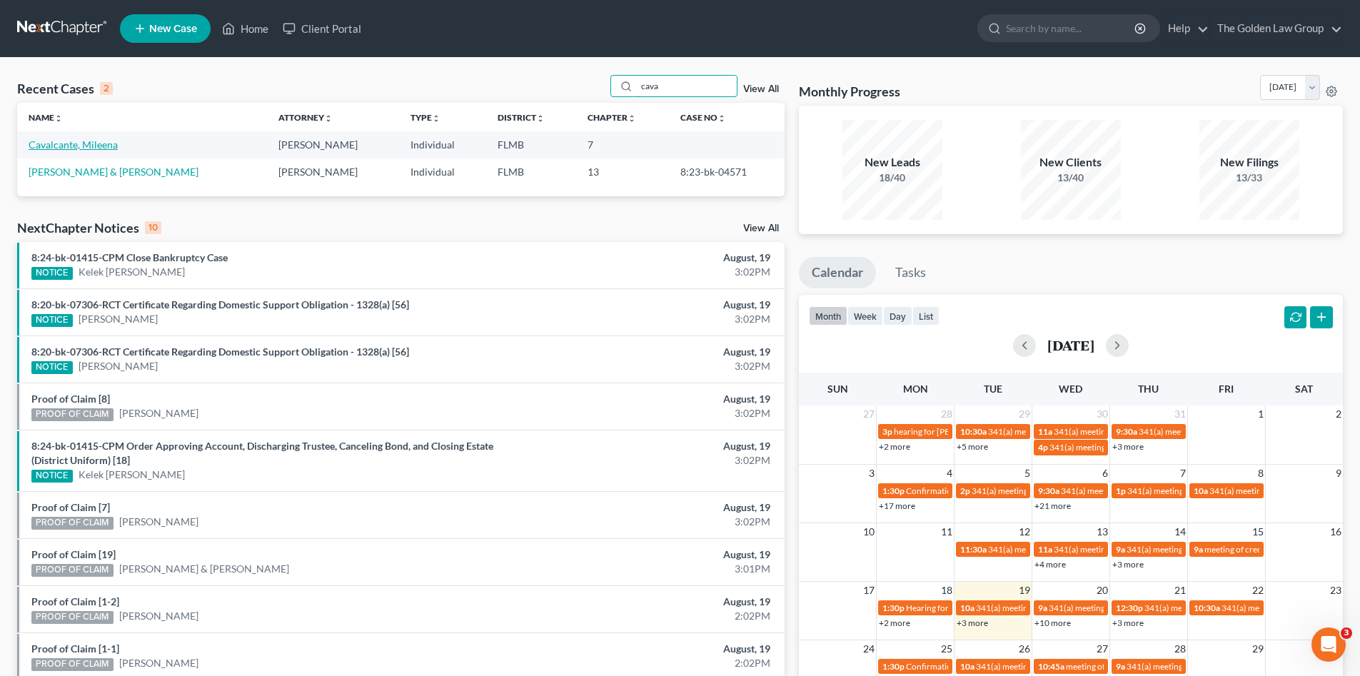
type input "cava"
click at [77, 143] on link "Cavalcante, Mileena" at bounding box center [73, 145] width 89 height 12
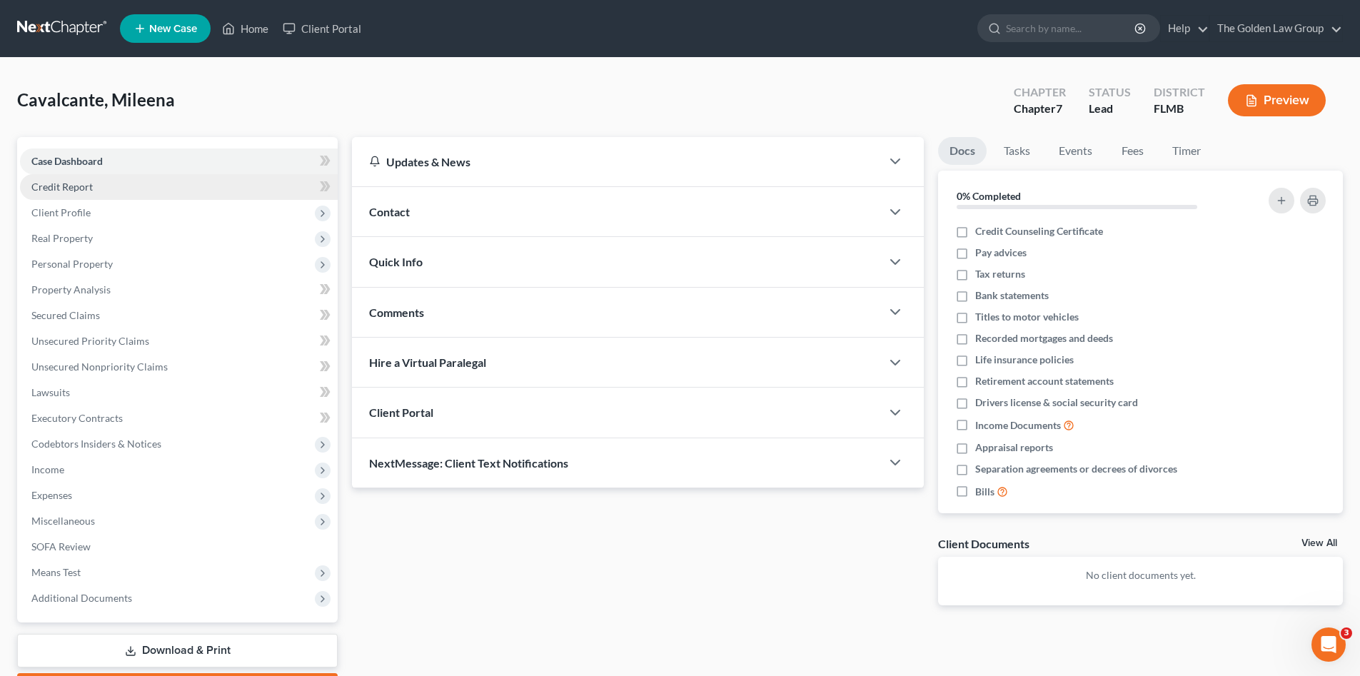
click at [78, 181] on span "Credit Report" at bounding box center [61, 187] width 61 height 12
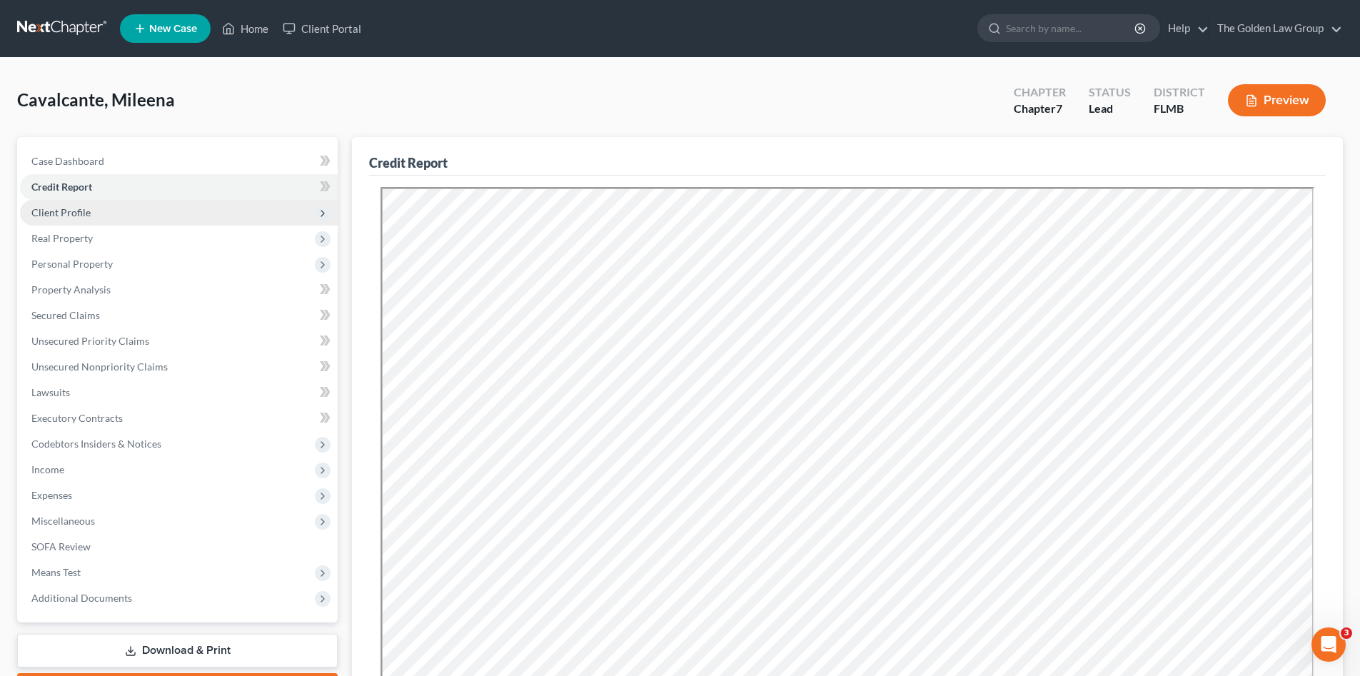
click at [79, 210] on span "Client Profile" at bounding box center [60, 212] width 59 height 12
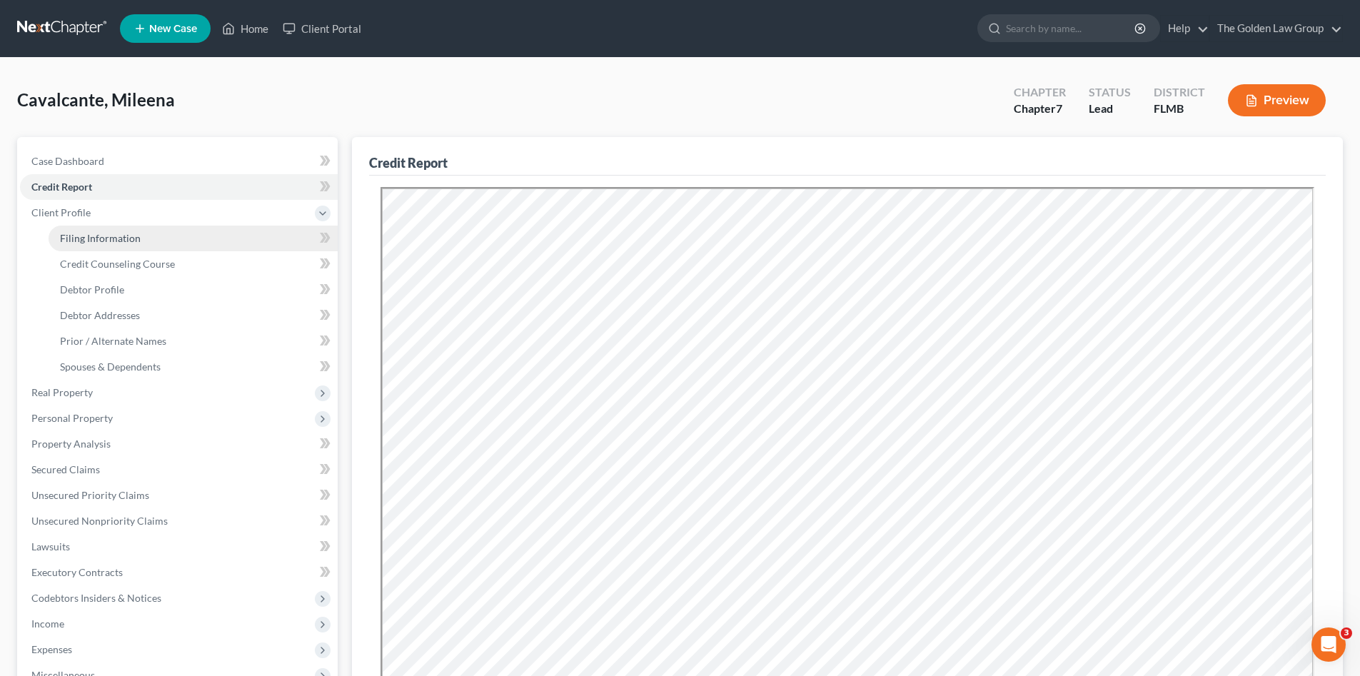
click at [94, 232] on span "Filing Information" at bounding box center [100, 238] width 81 height 12
select select "1"
select select "0"
select select "9"
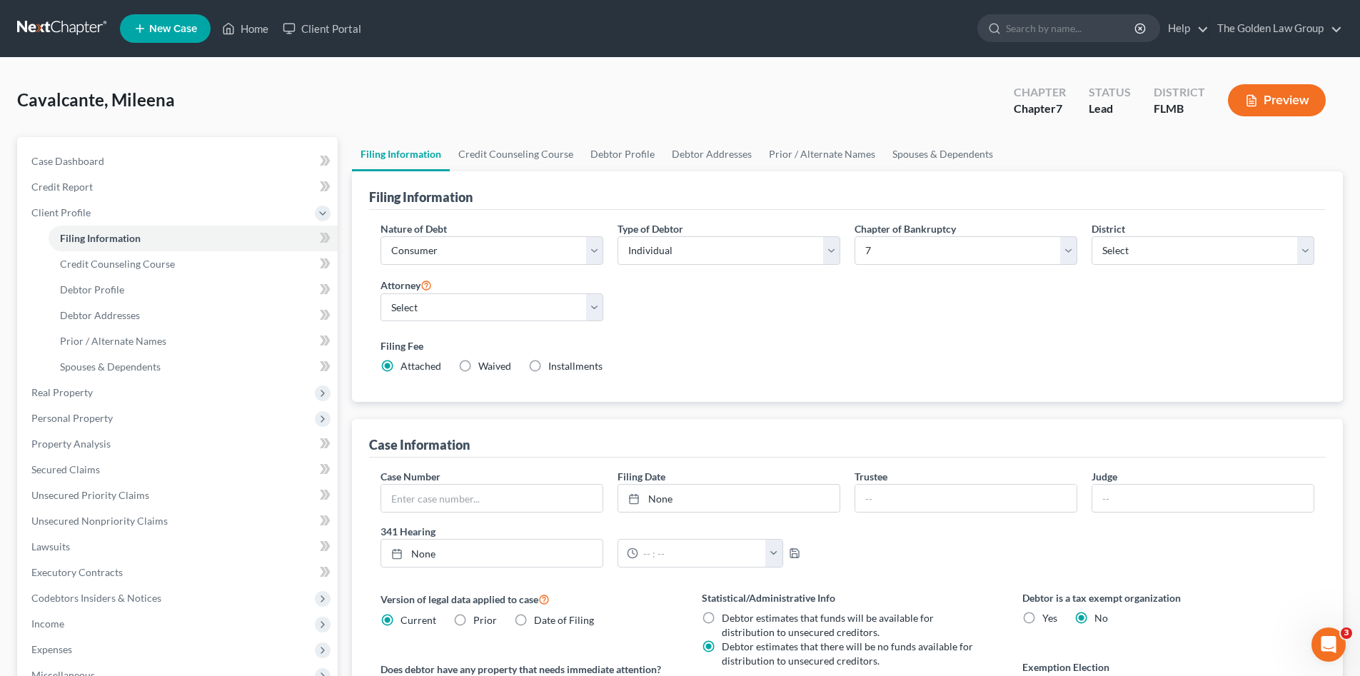
scroll to position [95, 0]
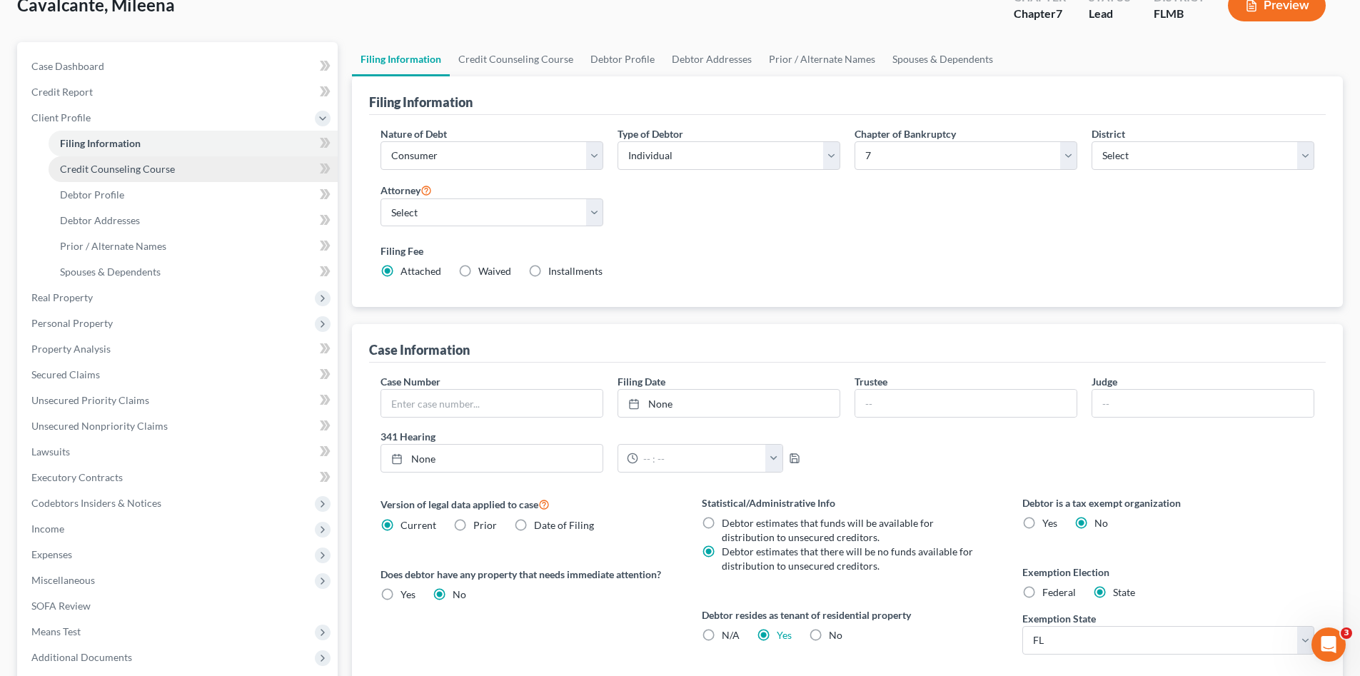
click at [101, 171] on span "Credit Counseling Course" at bounding box center [117, 169] width 115 height 12
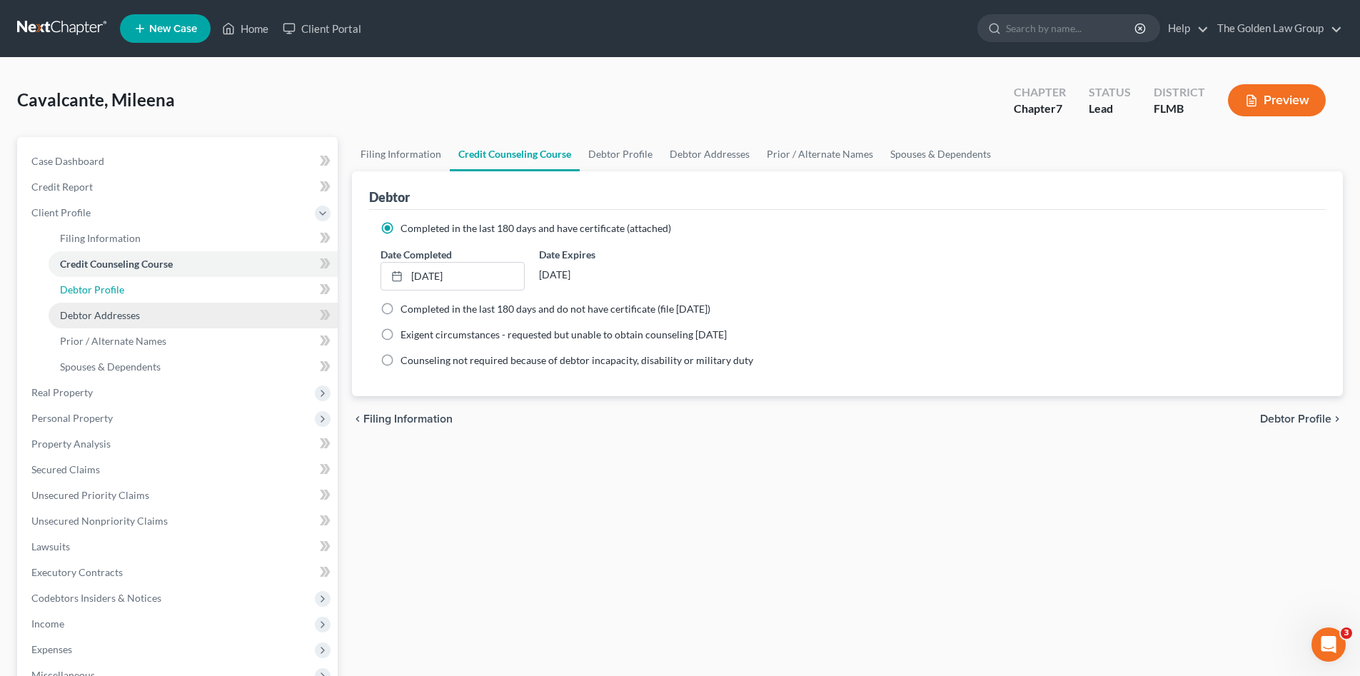
drag, startPoint x: 117, startPoint y: 293, endPoint x: 121, endPoint y: 304, distance: 12.2
click at [116, 293] on span "Debtor Profile" at bounding box center [92, 289] width 64 height 12
select select "0"
select select "2"
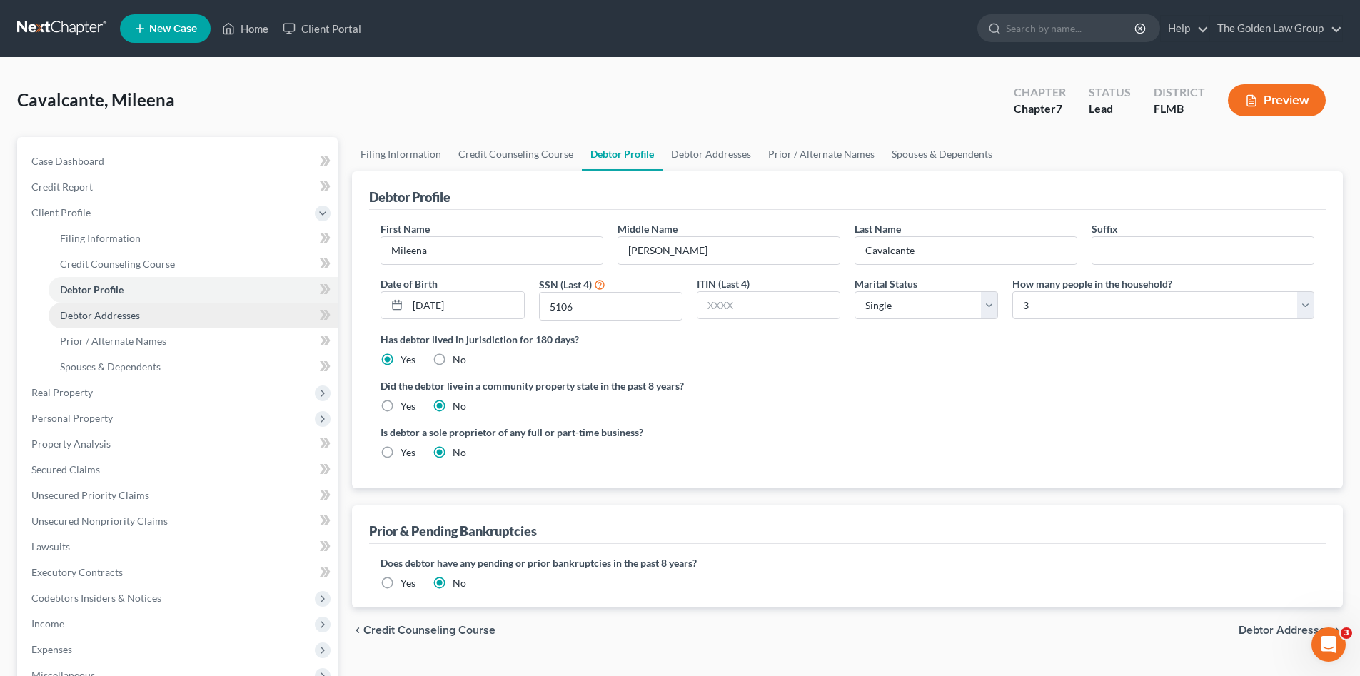
click at [126, 310] on span "Debtor Addresses" at bounding box center [100, 315] width 80 height 12
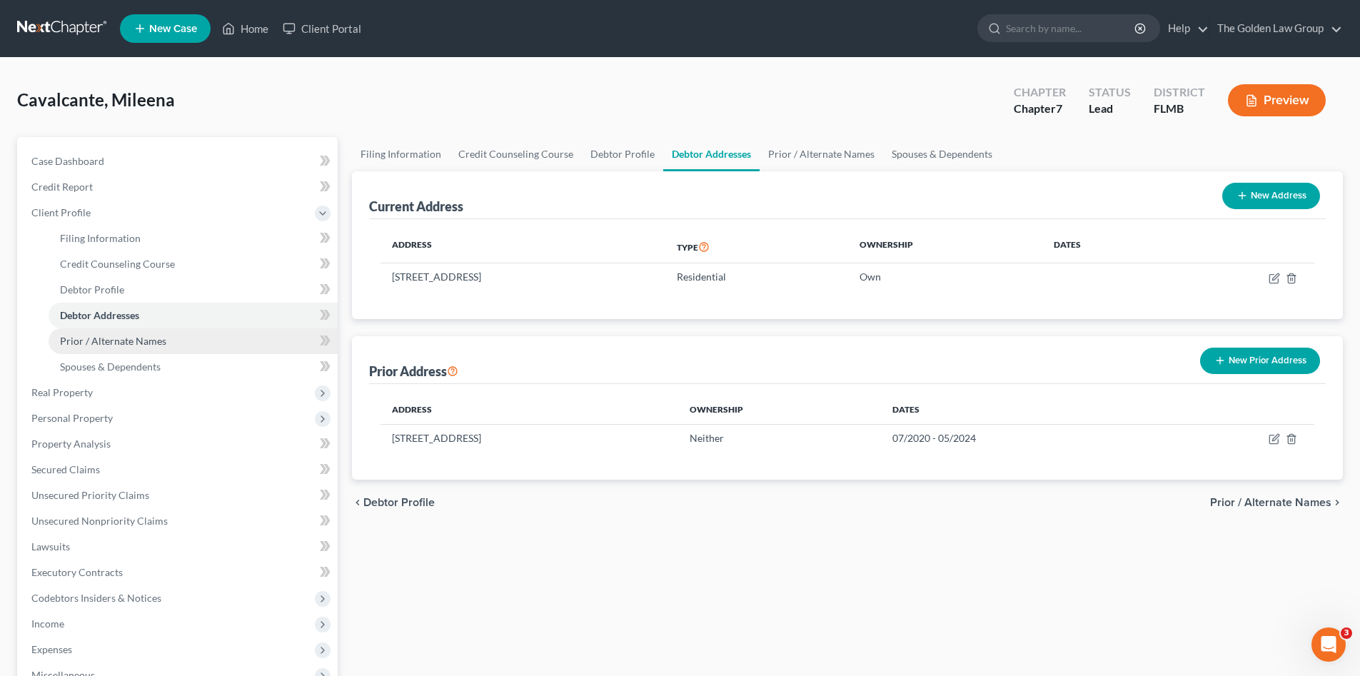
click at [137, 343] on span "Prior / Alternate Names" at bounding box center [113, 341] width 106 height 12
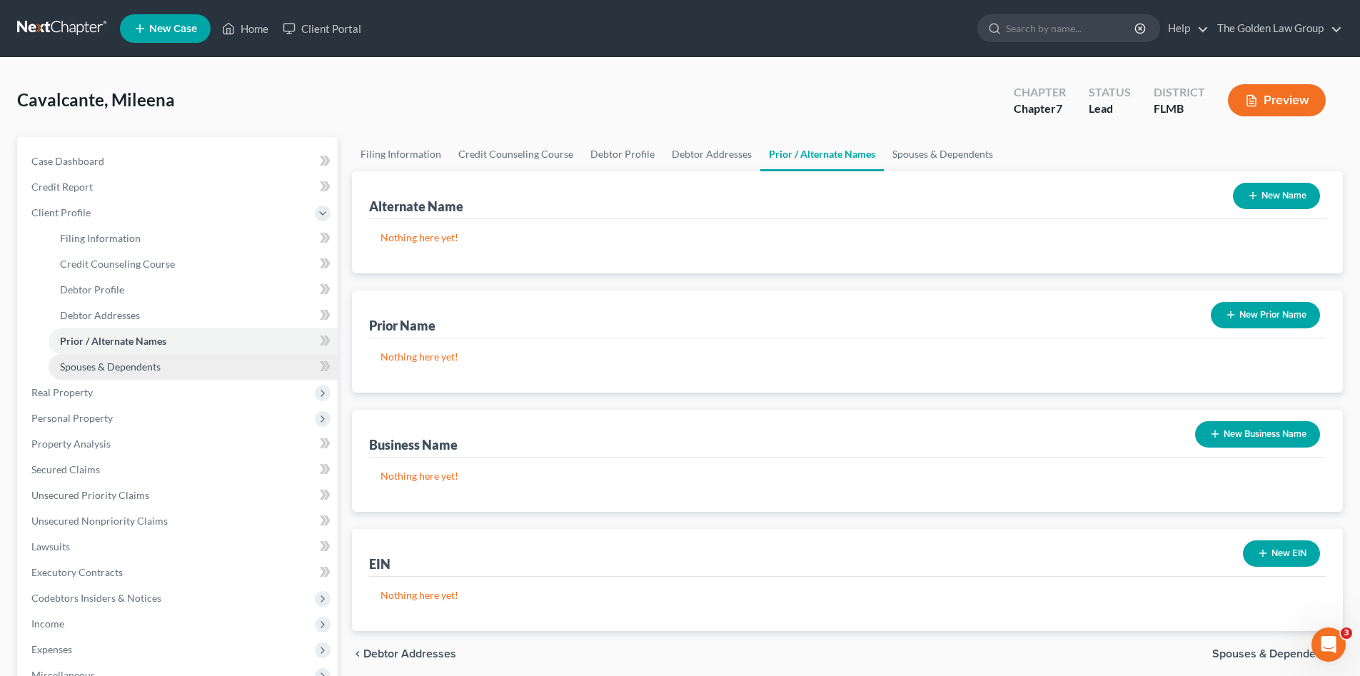
click at [139, 366] on span "Spouses & Dependents" at bounding box center [110, 367] width 101 height 12
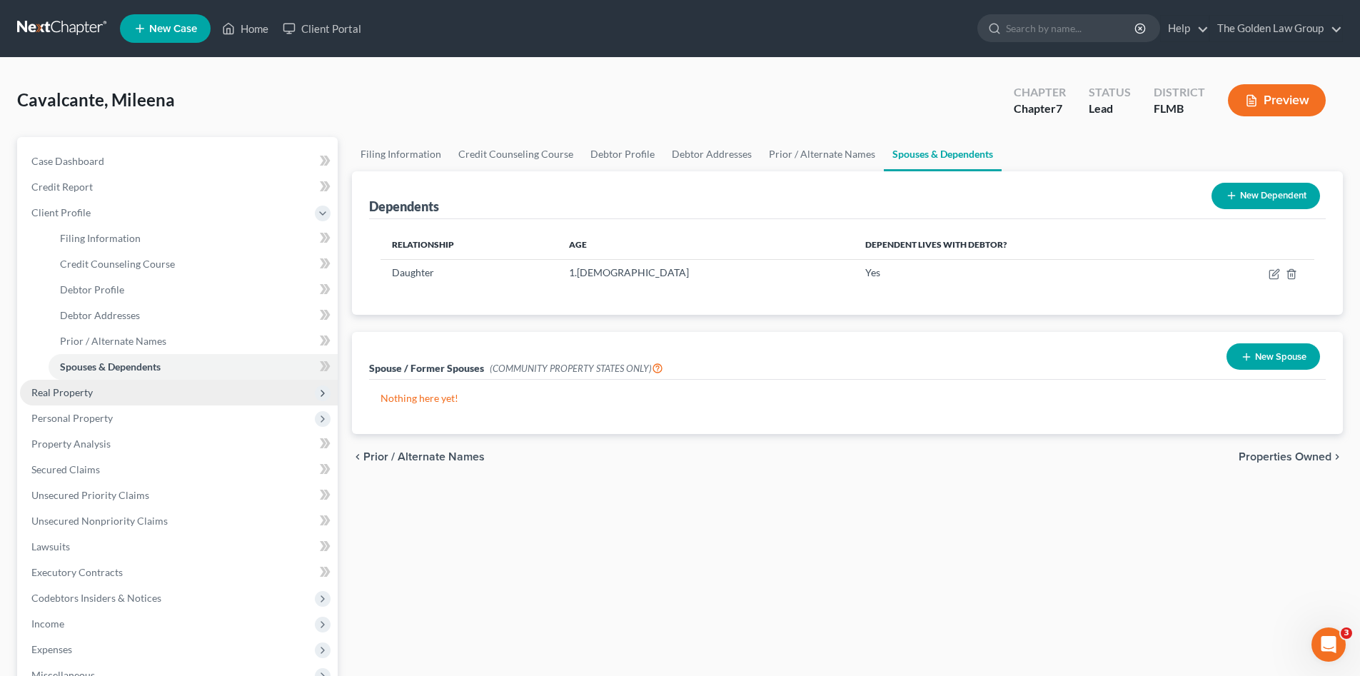
click at [101, 395] on span "Real Property" at bounding box center [179, 393] width 318 height 26
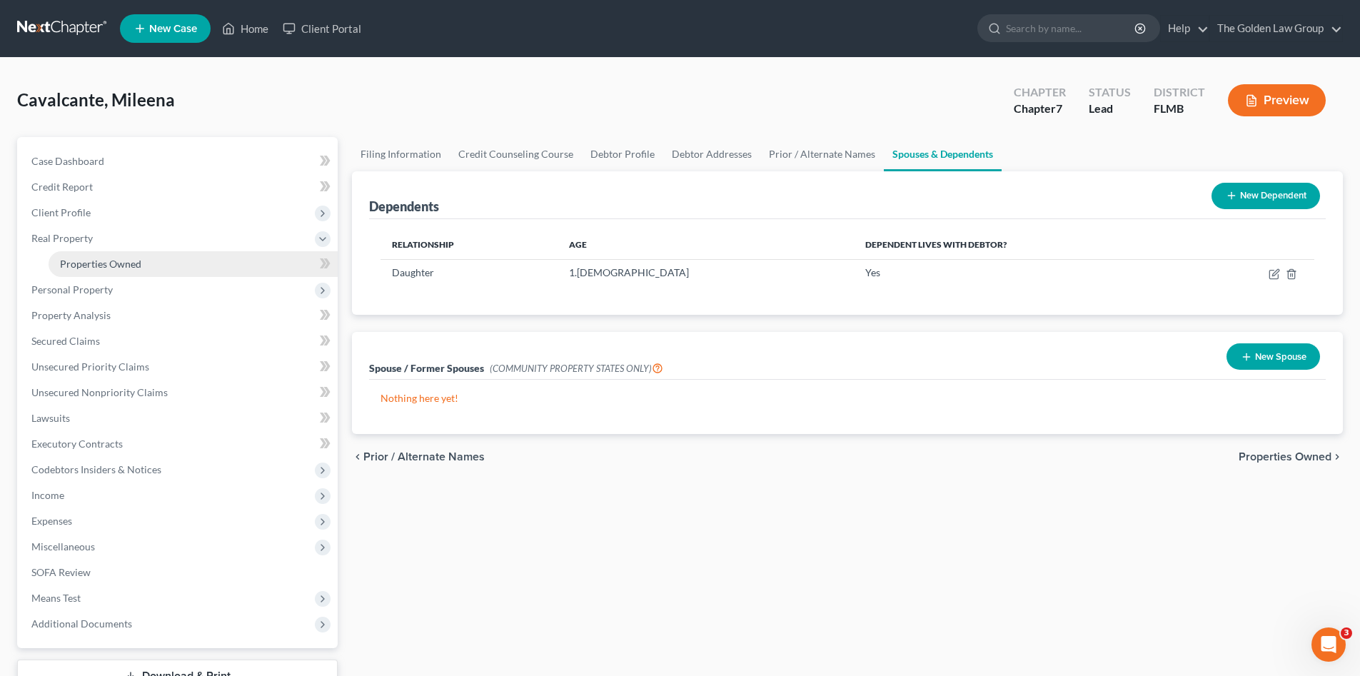
click at [124, 258] on span "Properties Owned" at bounding box center [100, 264] width 81 height 12
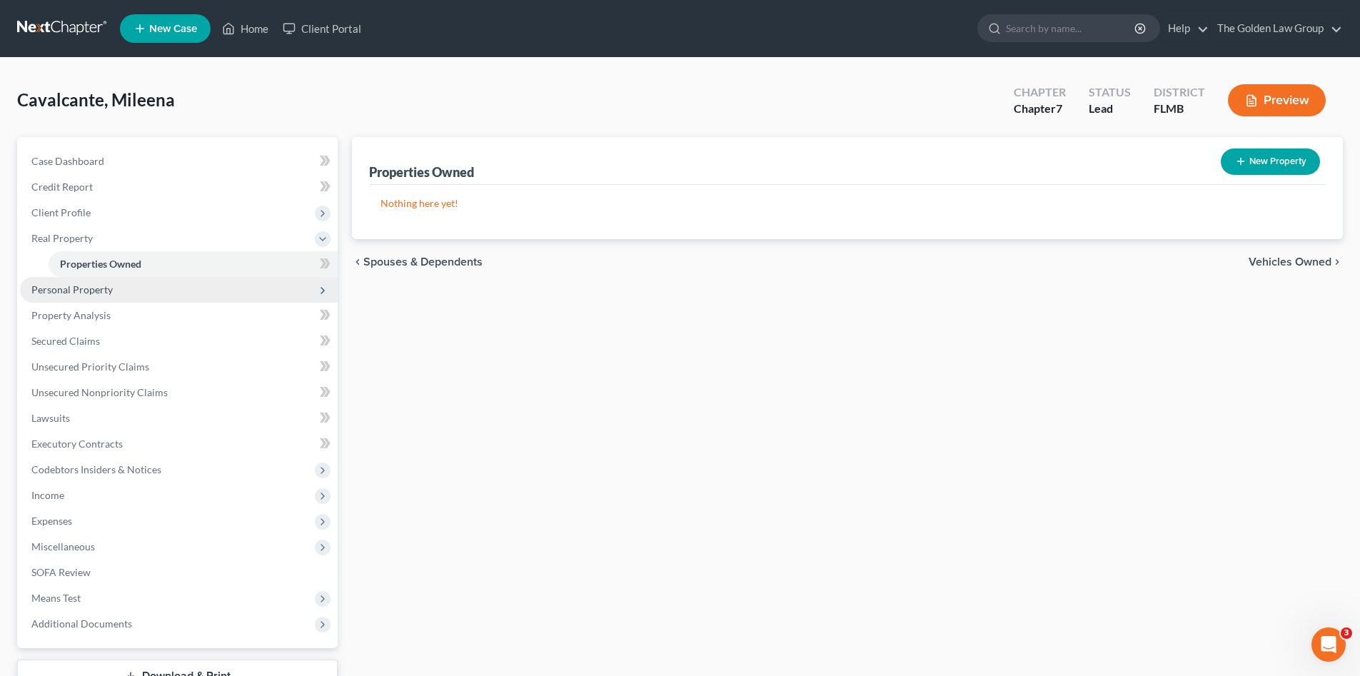
click at [113, 287] on span "Personal Property" at bounding box center [179, 290] width 318 height 26
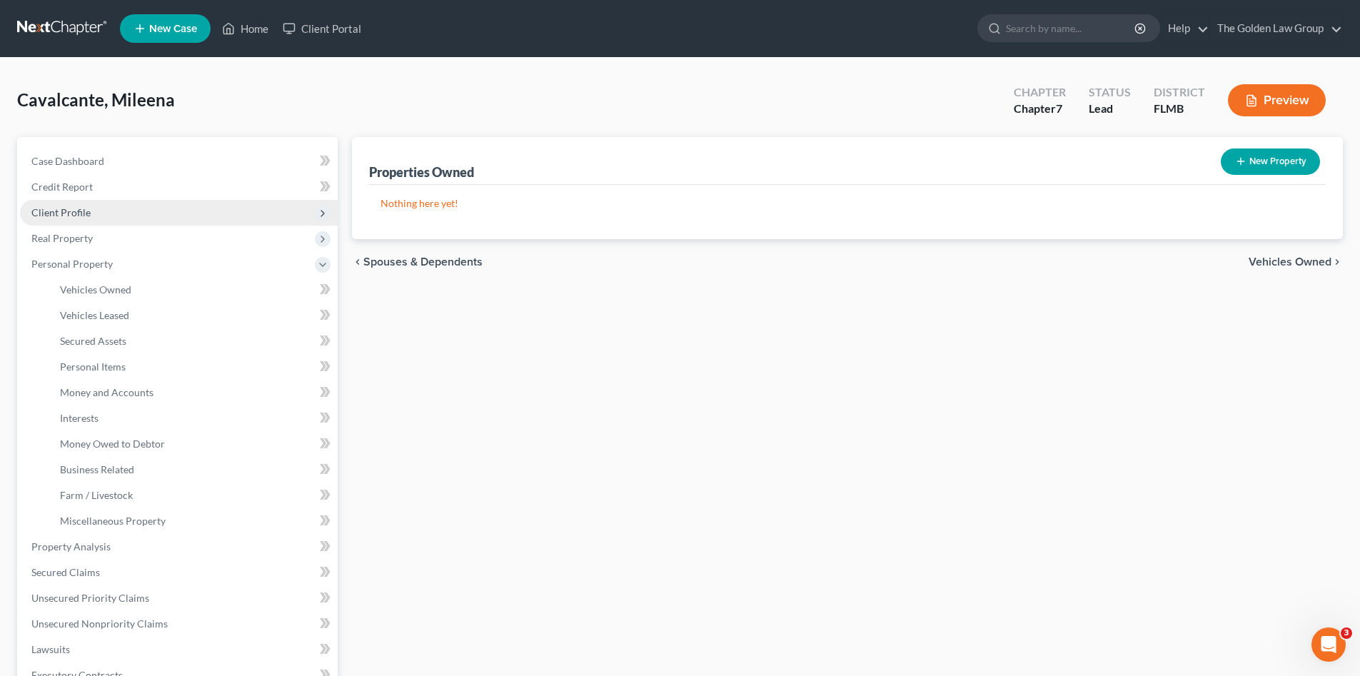
click at [69, 212] on span "Client Profile" at bounding box center [60, 212] width 59 height 12
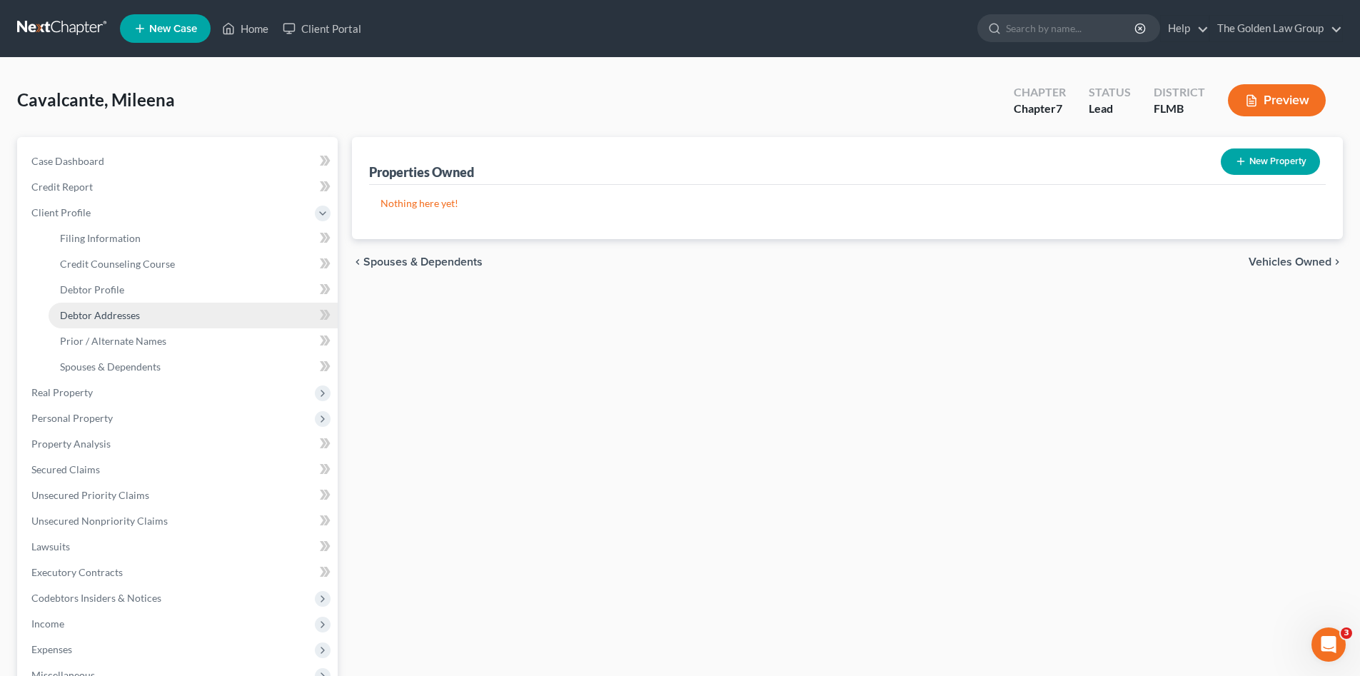
click at [125, 313] on span "Debtor Addresses" at bounding box center [100, 315] width 80 height 12
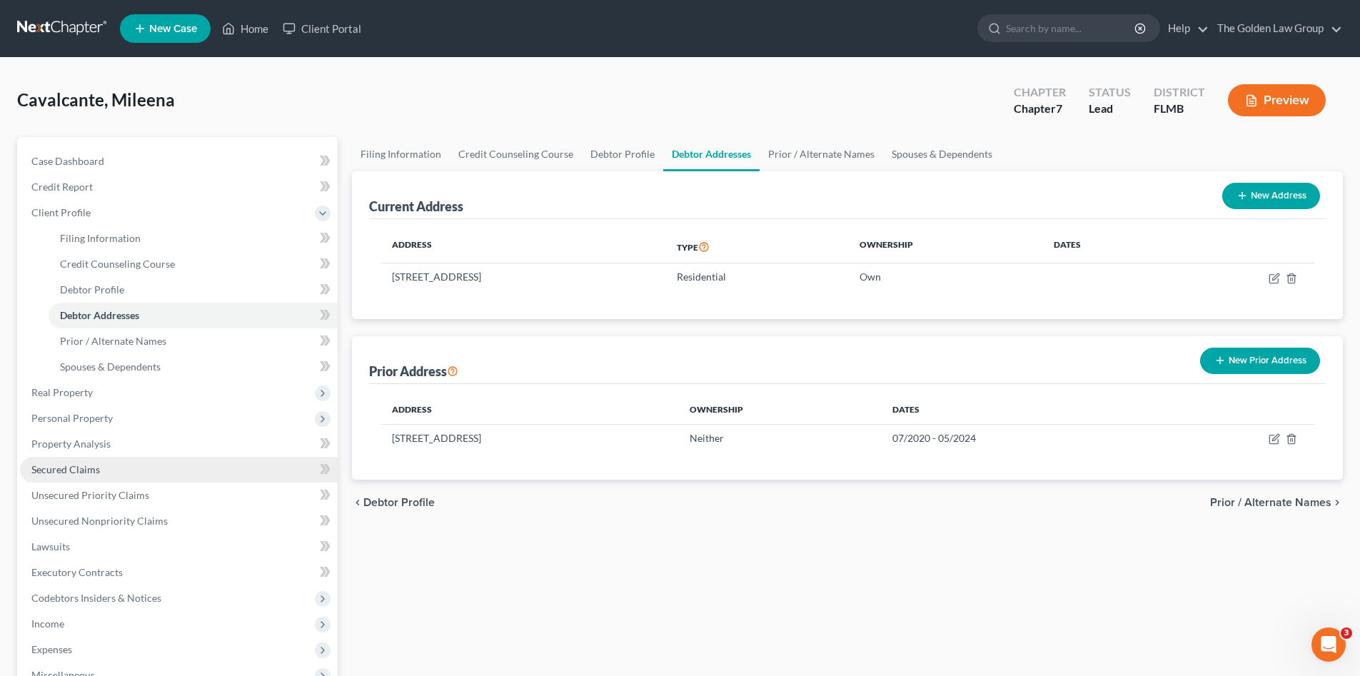
click at [83, 468] on span "Secured Claims" at bounding box center [65, 469] width 69 height 12
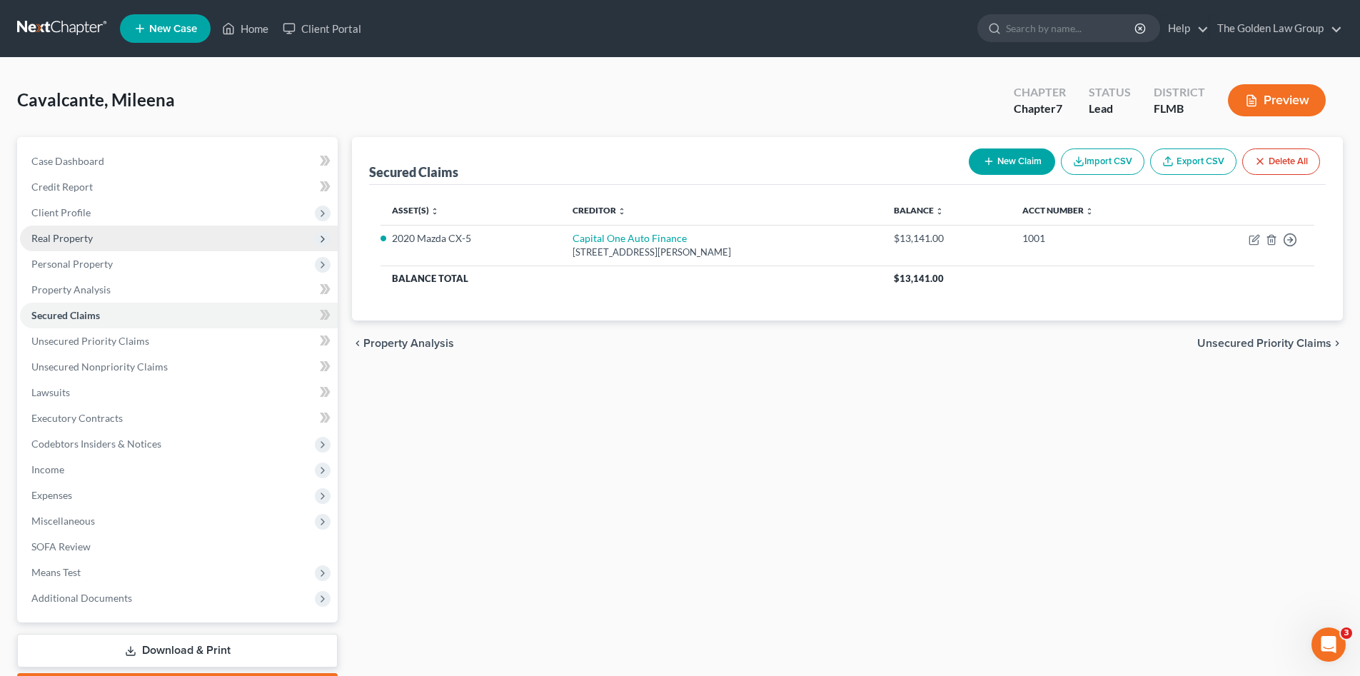
click at [131, 236] on span "Real Property" at bounding box center [179, 239] width 318 height 26
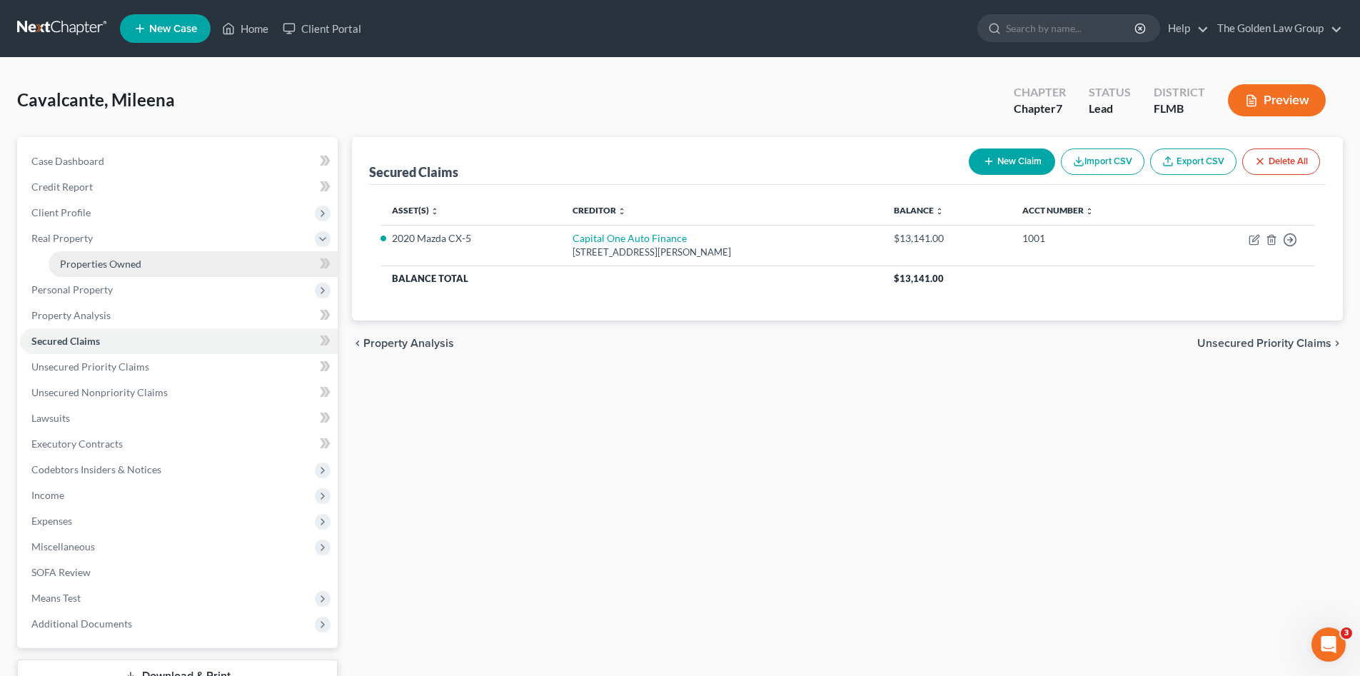
click at [141, 256] on link "Properties Owned" at bounding box center [193, 264] width 289 height 26
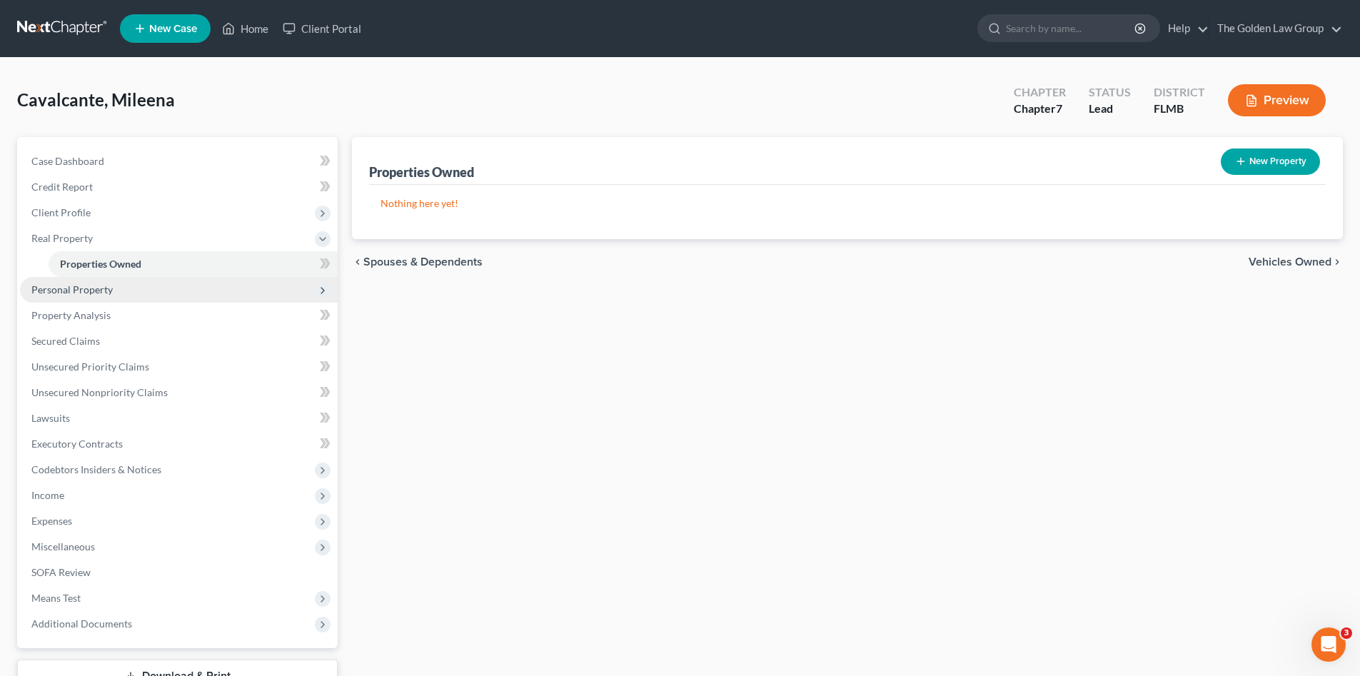
click at [147, 282] on span "Personal Property" at bounding box center [179, 290] width 318 height 26
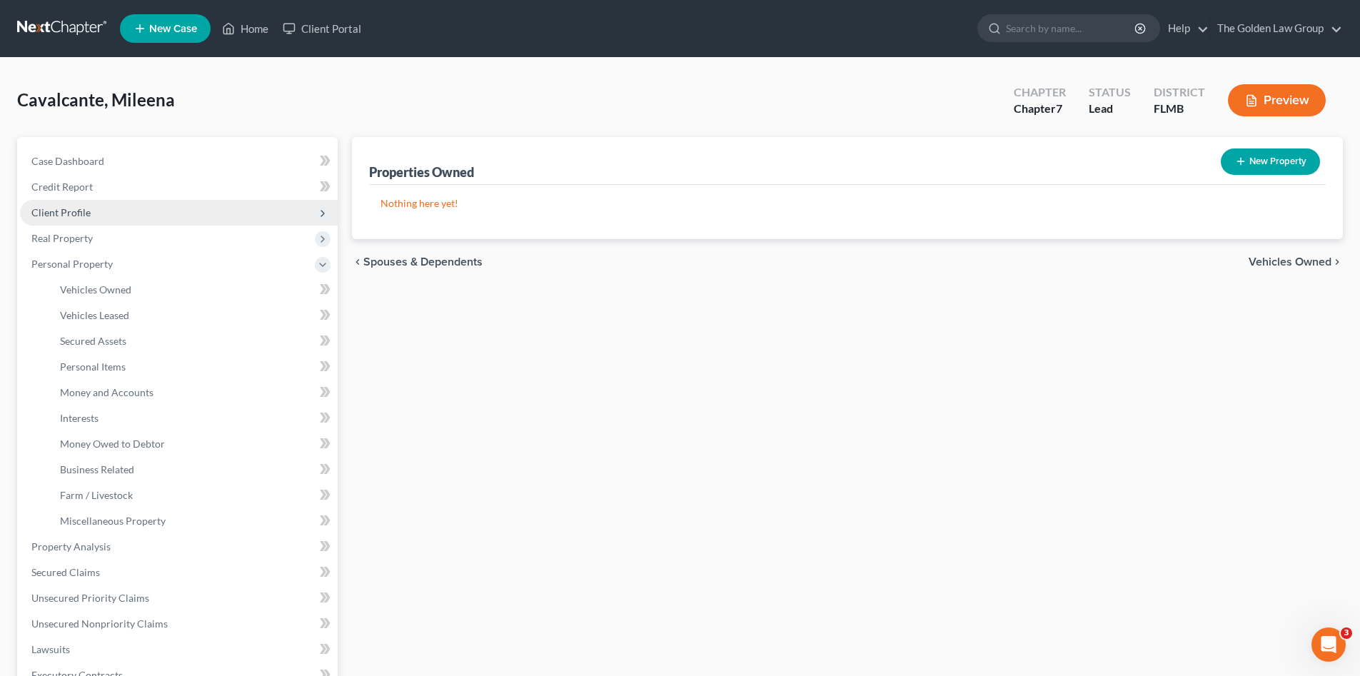
click at [132, 215] on span "Client Profile" at bounding box center [179, 213] width 318 height 26
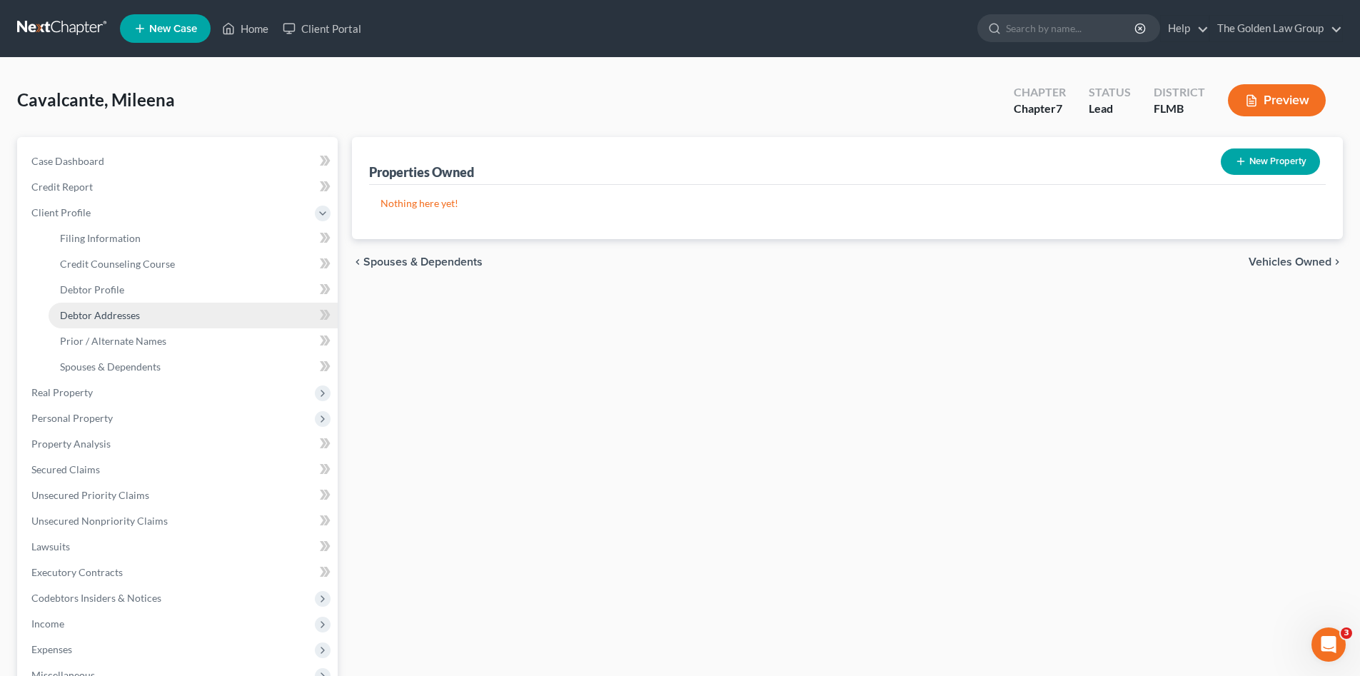
click at [168, 313] on link "Debtor Addresses" at bounding box center [193, 316] width 289 height 26
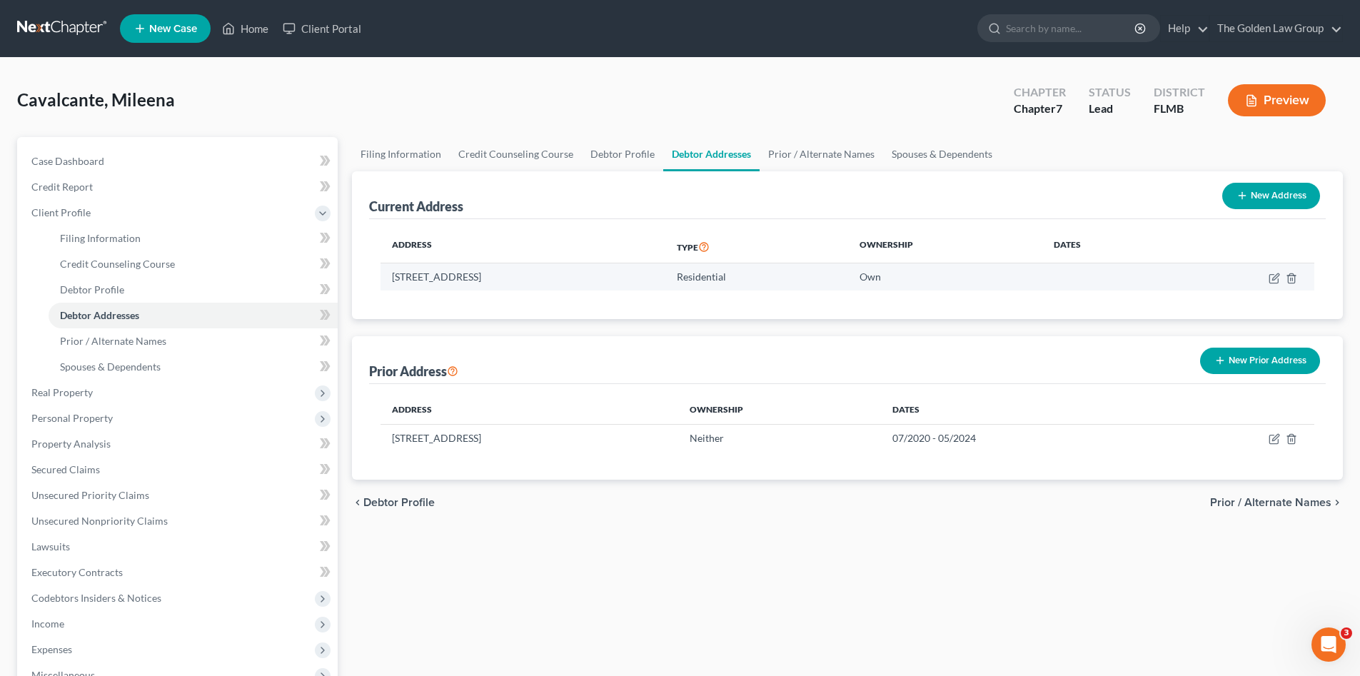
drag, startPoint x: 573, startPoint y: 282, endPoint x: 383, endPoint y: 284, distance: 189.9
click at [378, 281] on div "Address Type Ownership Dates 9025 Richmond Road, Saint Cloud, FL 34773 Resident…" at bounding box center [847, 269] width 957 height 100
drag, startPoint x: 383, startPoint y: 284, endPoint x: 518, endPoint y: 293, distance: 135.9
click at [518, 293] on div "Address Type Ownership Dates 9025 Richmond Road, Saint Cloud, FL 34773 Resident…" at bounding box center [847, 269] width 957 height 100
click at [607, 280] on td "9025 Richmond Road, Saint Cloud, FL 34773" at bounding box center [523, 276] width 285 height 27
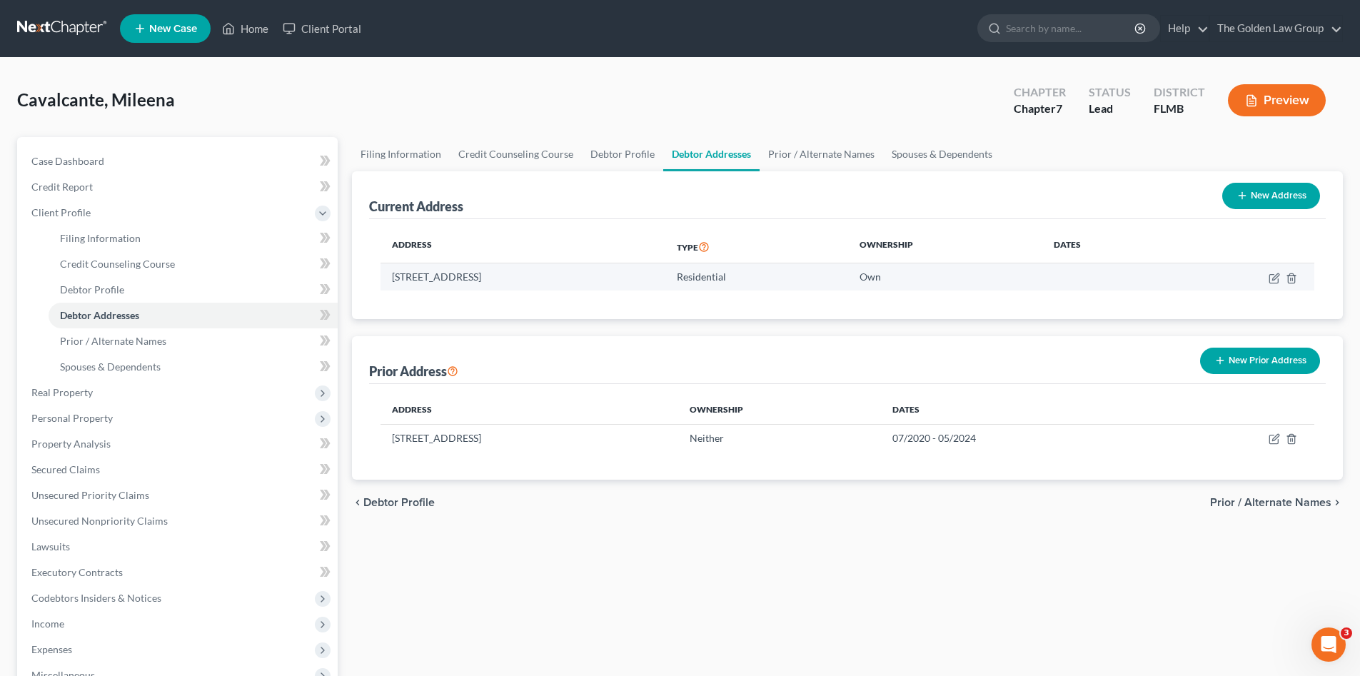
drag, startPoint x: 513, startPoint y: 277, endPoint x: 386, endPoint y: 277, distance: 126.4
click at [386, 277] on td "9025 Richmond Road, Saint Cloud, FL 34773" at bounding box center [523, 276] width 285 height 27
copy td "9025 Richmond Road, Saint Cloud, FL 34773"
click at [1273, 277] on icon "button" at bounding box center [1274, 278] width 11 height 11
select select "9"
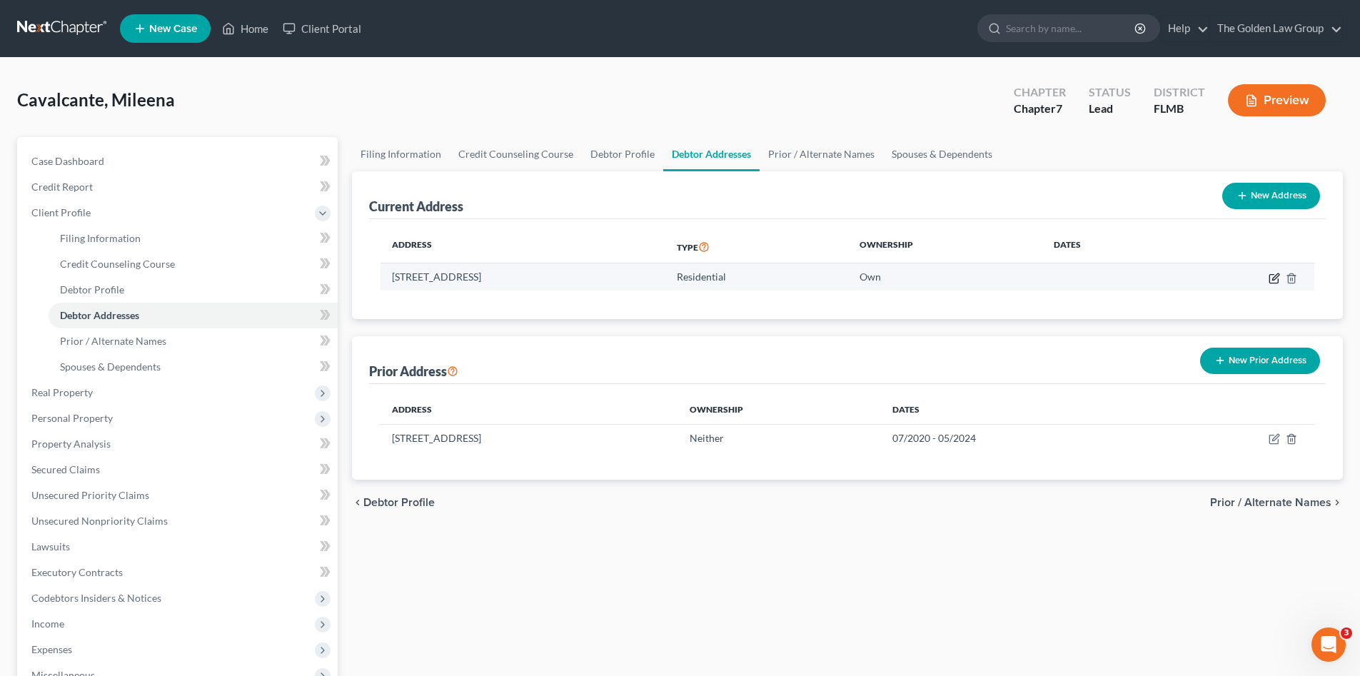
select select "0"
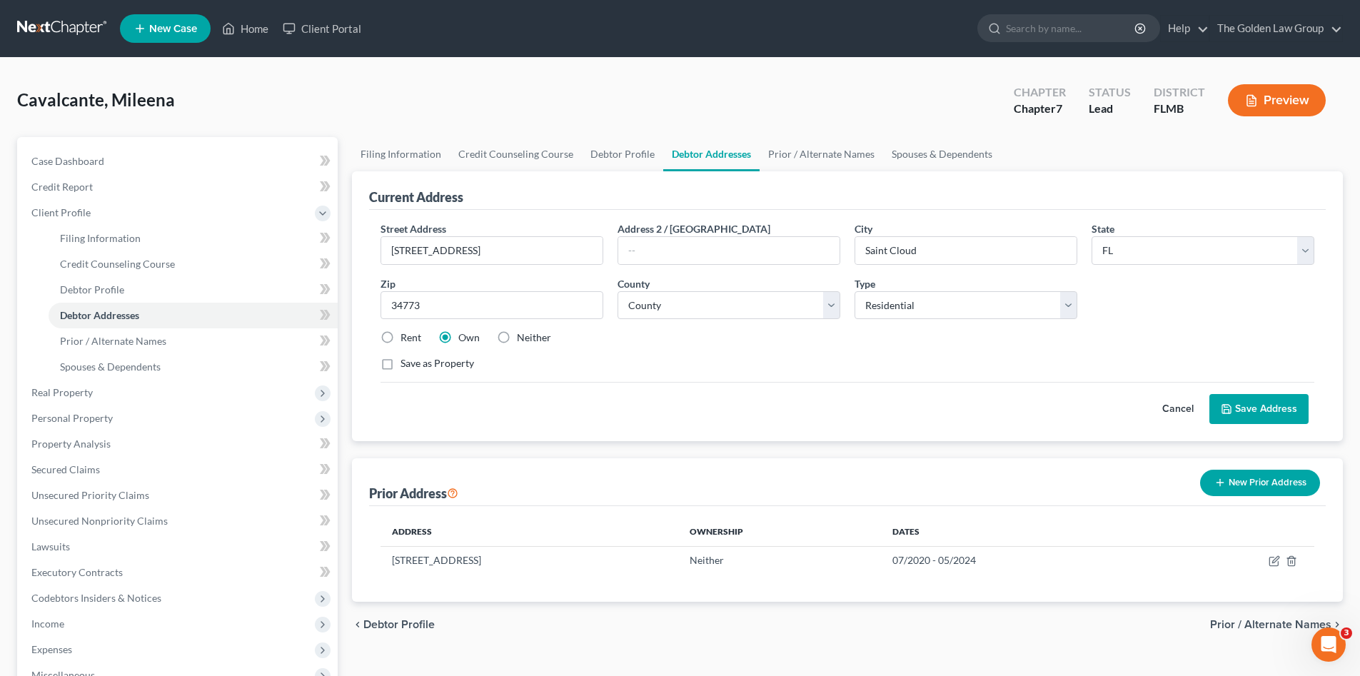
click at [949, 369] on div "Save as Property" at bounding box center [848, 363] width 934 height 14
click at [517, 338] on label "Neither" at bounding box center [534, 338] width 34 height 14
click at [523, 338] on input "Neither" at bounding box center [527, 335] width 9 height 9
radio input "true"
click at [1285, 411] on button "Save Address" at bounding box center [1258, 409] width 99 height 30
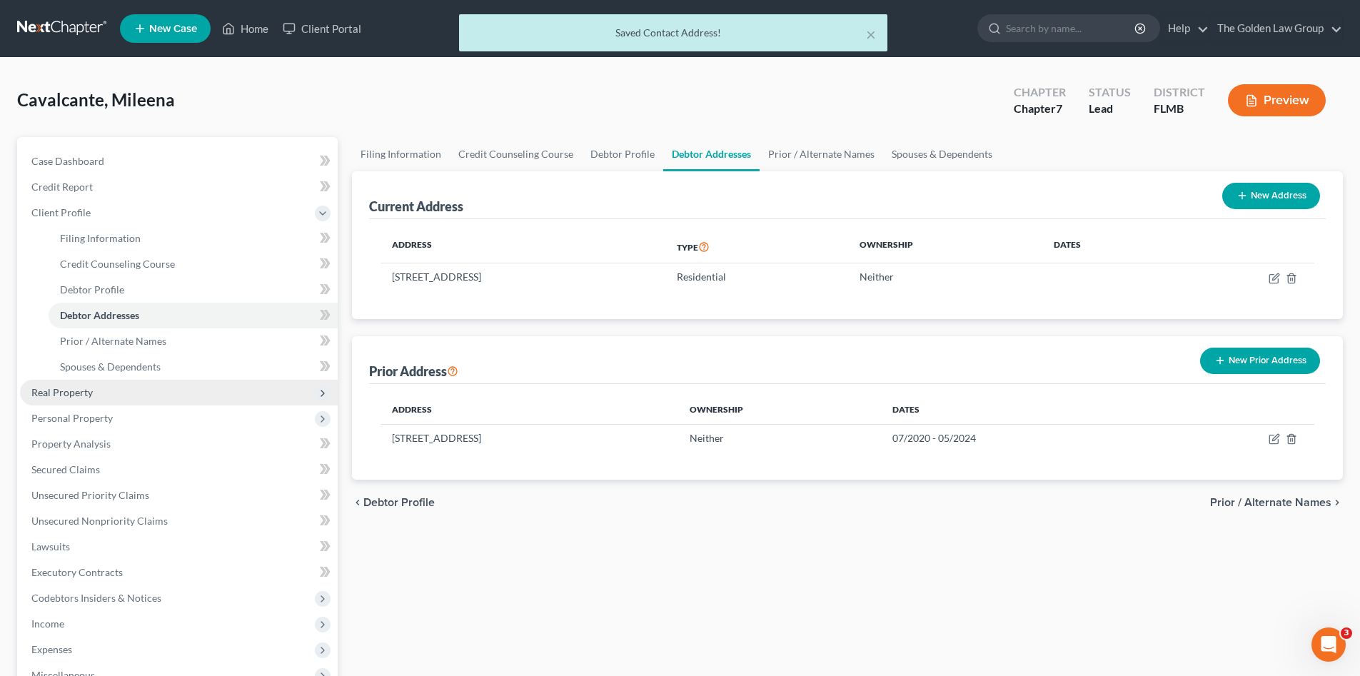
click at [142, 388] on span "Real Property" at bounding box center [179, 393] width 318 height 26
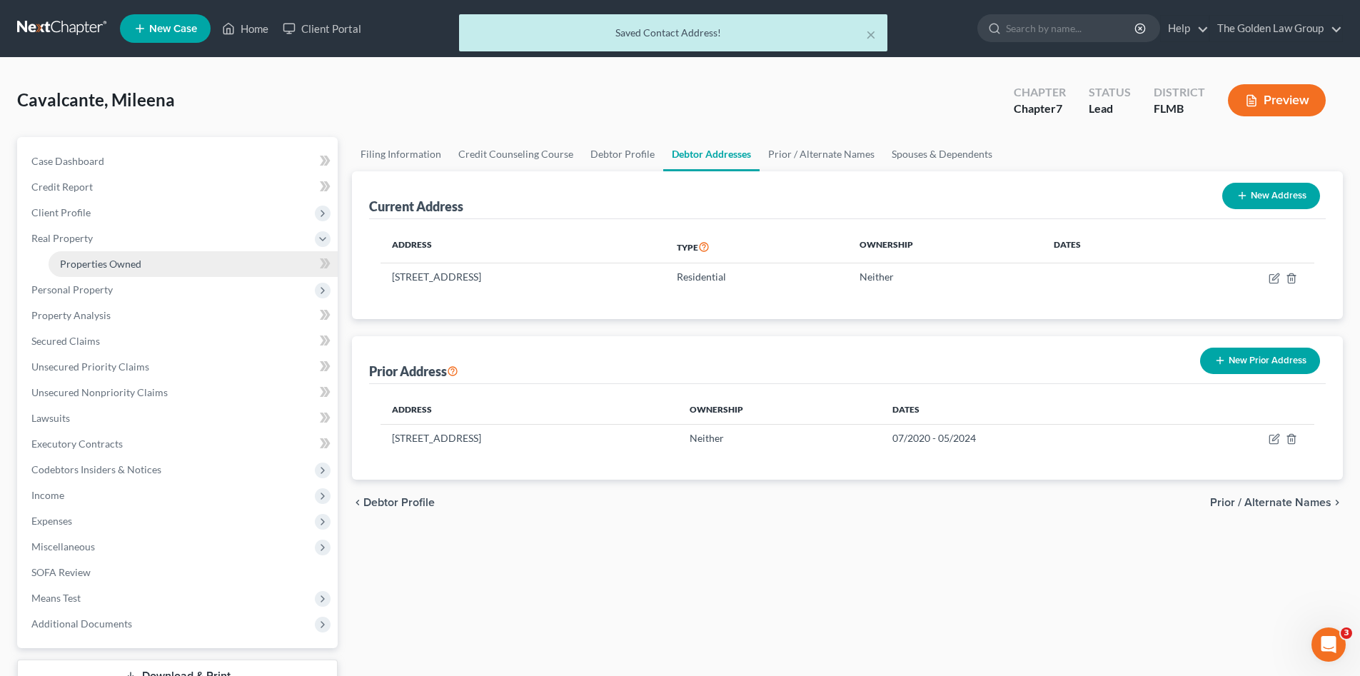
click at [130, 263] on span "Properties Owned" at bounding box center [100, 264] width 81 height 12
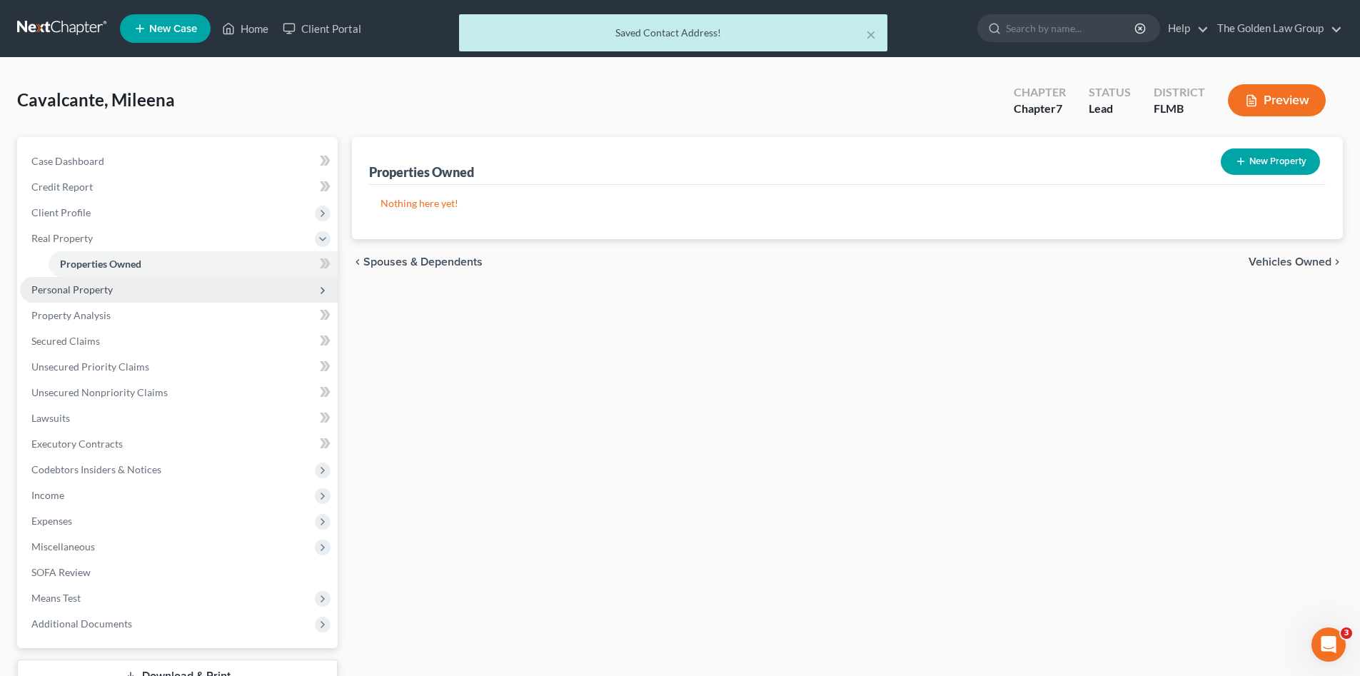
click at [144, 286] on span "Personal Property" at bounding box center [179, 290] width 318 height 26
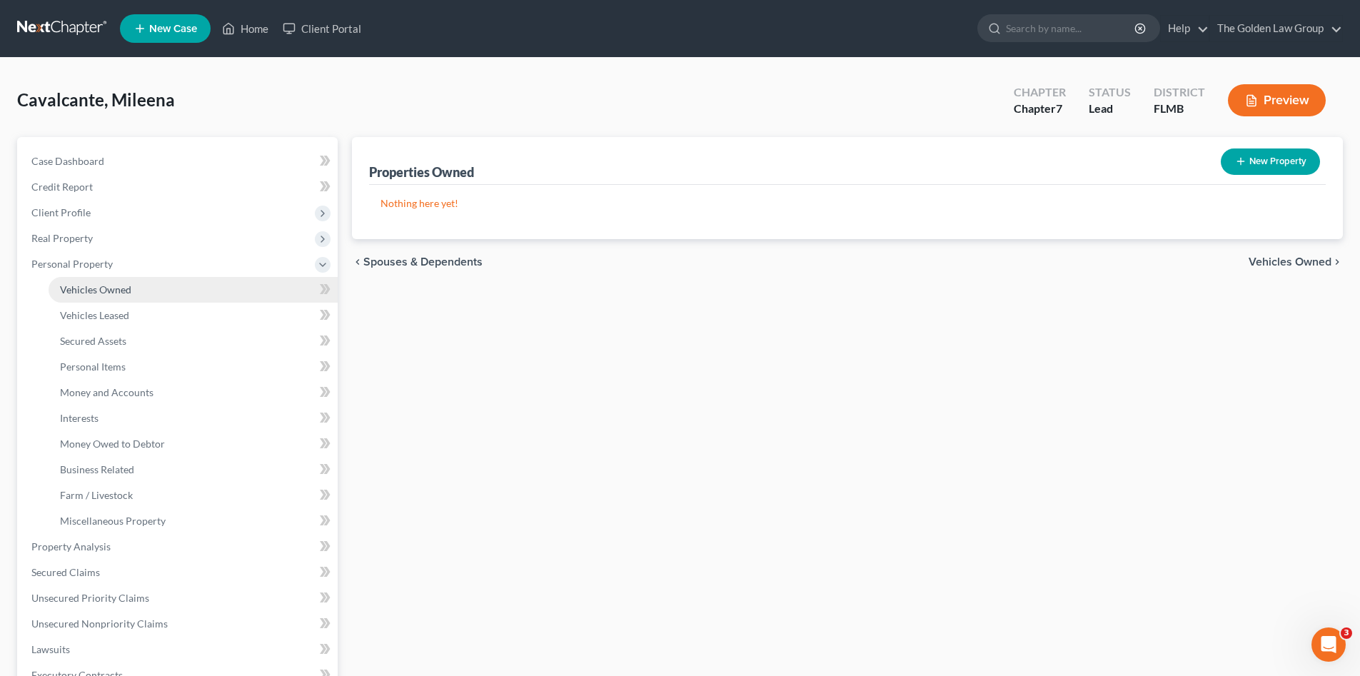
click at [149, 286] on link "Vehicles Owned" at bounding box center [193, 290] width 289 height 26
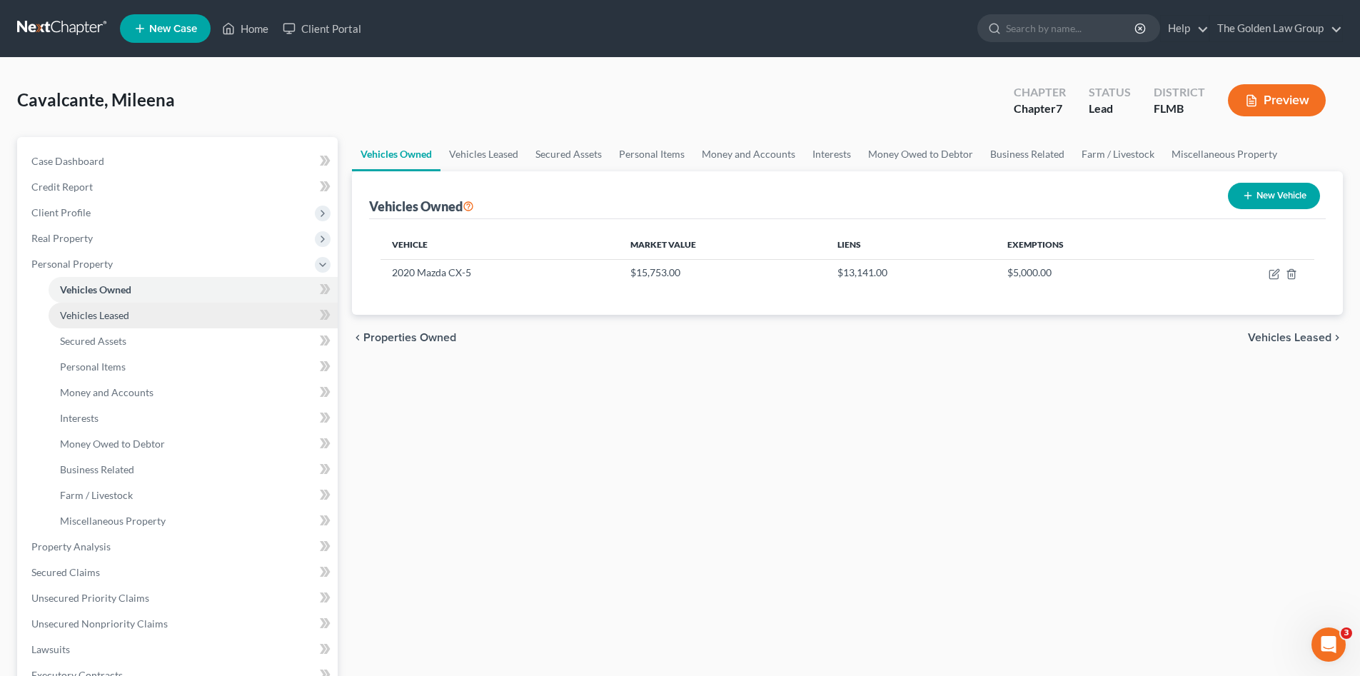
click at [184, 308] on link "Vehicles Leased" at bounding box center [193, 316] width 289 height 26
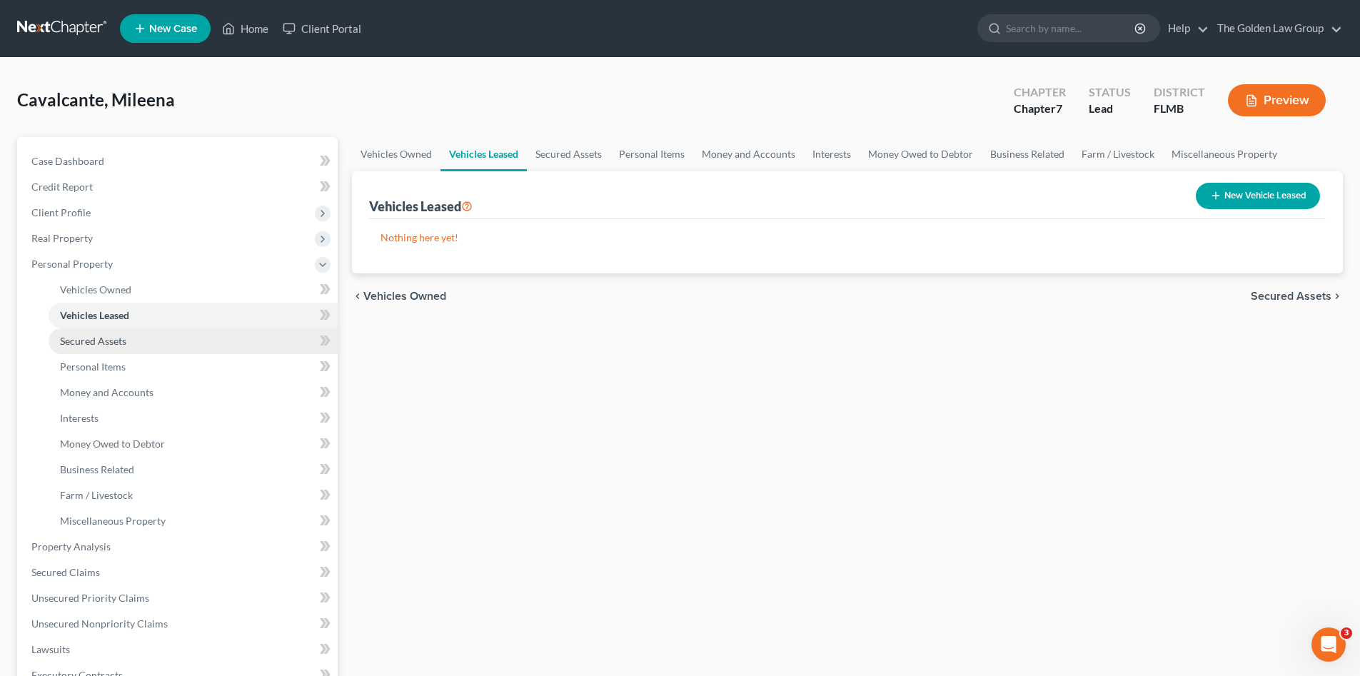
click at [202, 332] on link "Secured Assets" at bounding box center [193, 341] width 289 height 26
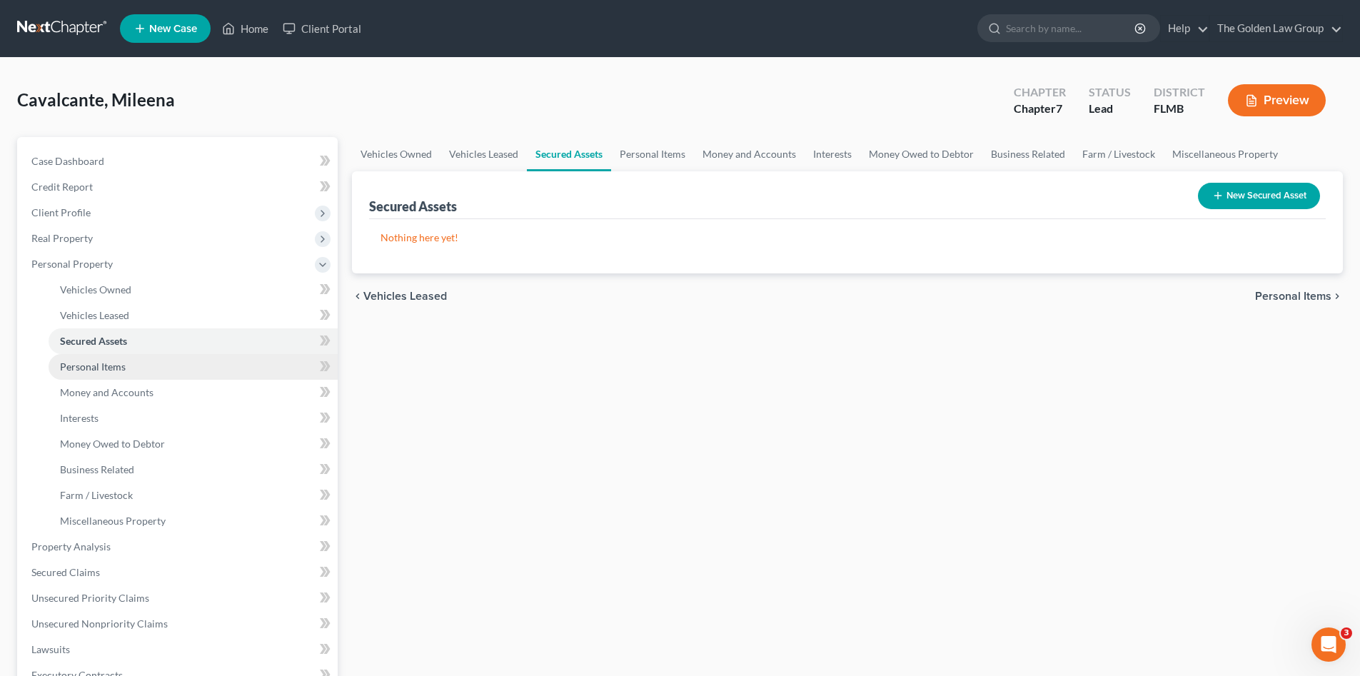
click at [205, 361] on link "Personal Items" at bounding box center [193, 367] width 289 height 26
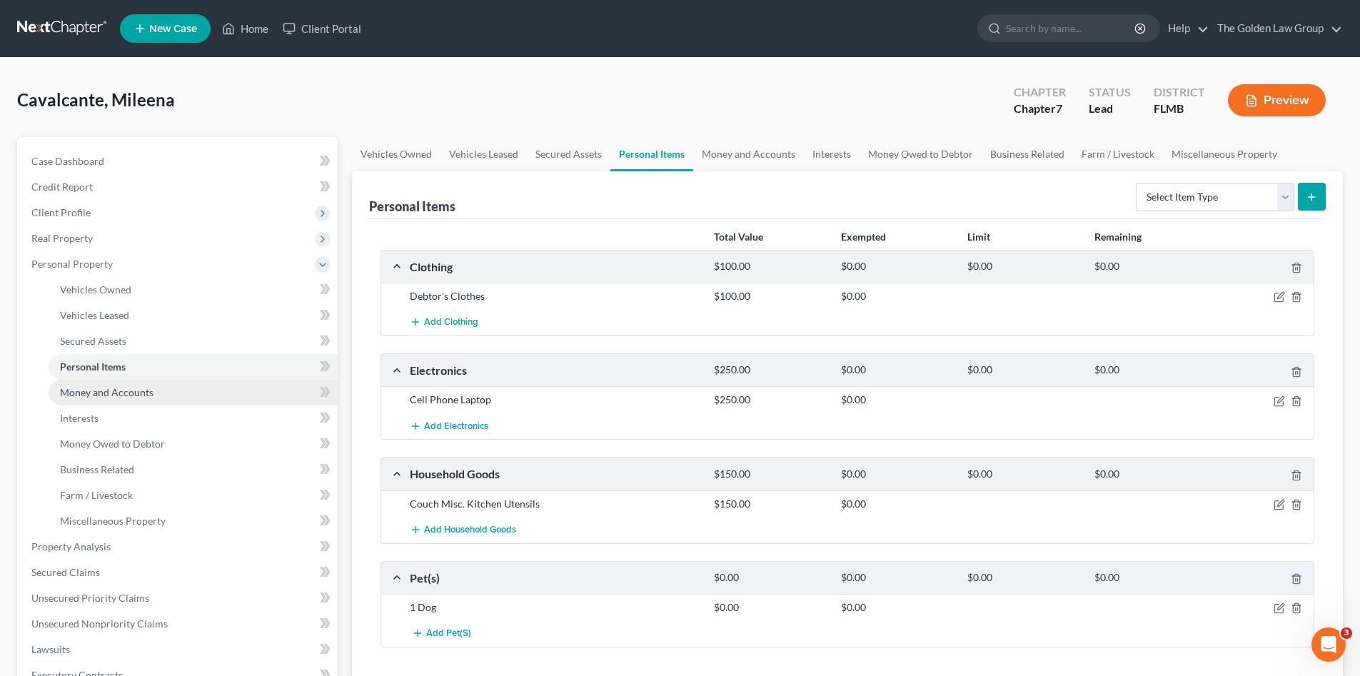
click at [202, 386] on link "Money and Accounts" at bounding box center [193, 393] width 289 height 26
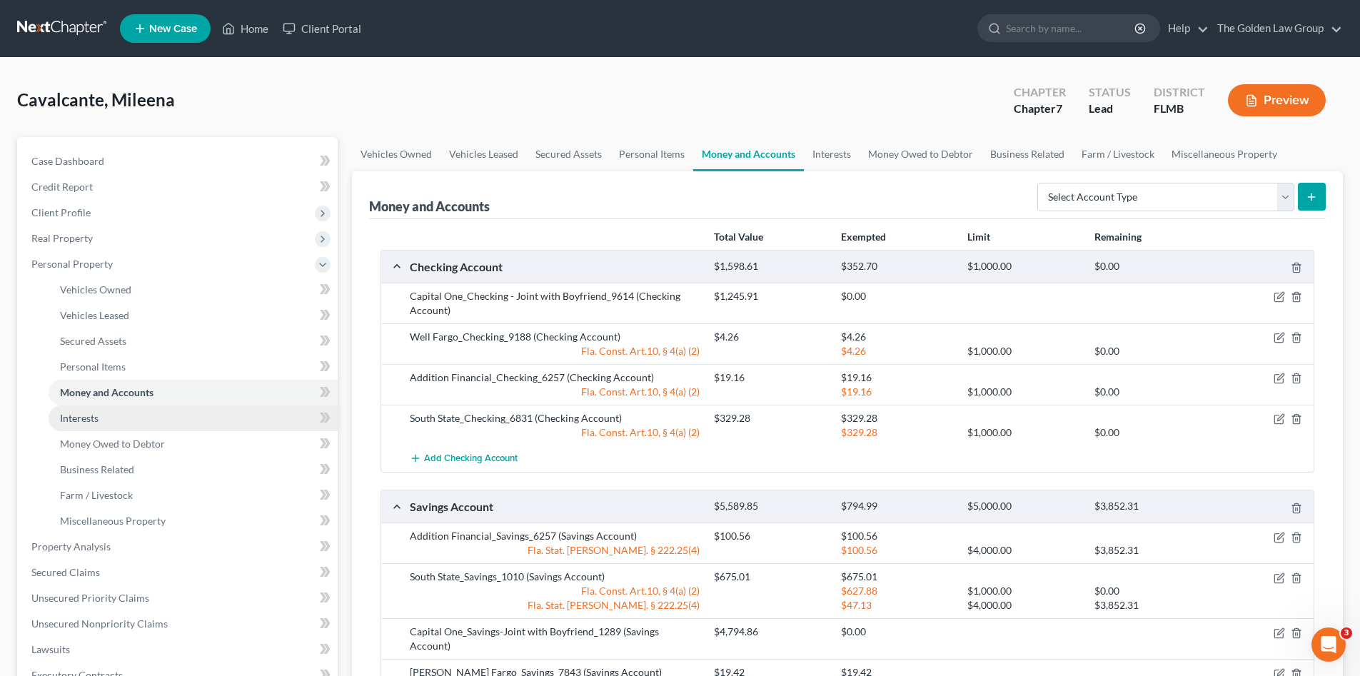
click at [201, 412] on link "Interests" at bounding box center [193, 419] width 289 height 26
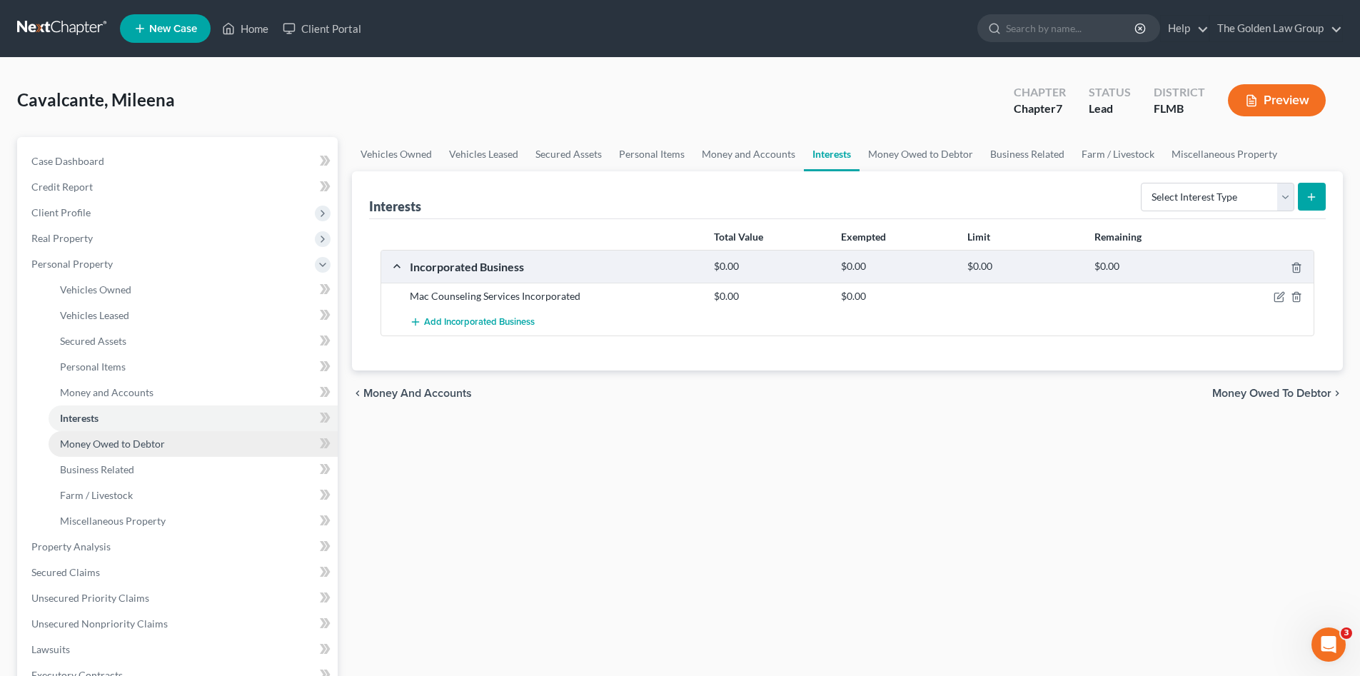
click at [203, 440] on link "Money Owed to Debtor" at bounding box center [193, 444] width 289 height 26
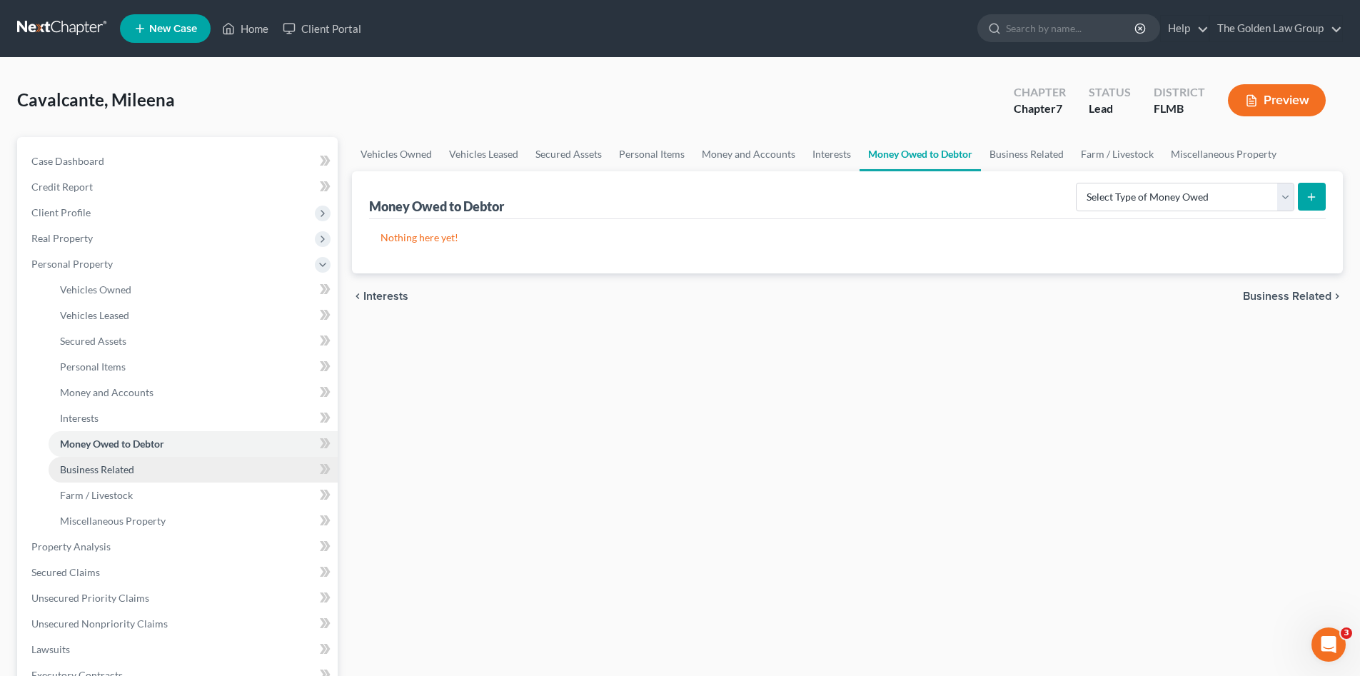
click at [196, 461] on link "Business Related" at bounding box center [193, 470] width 289 height 26
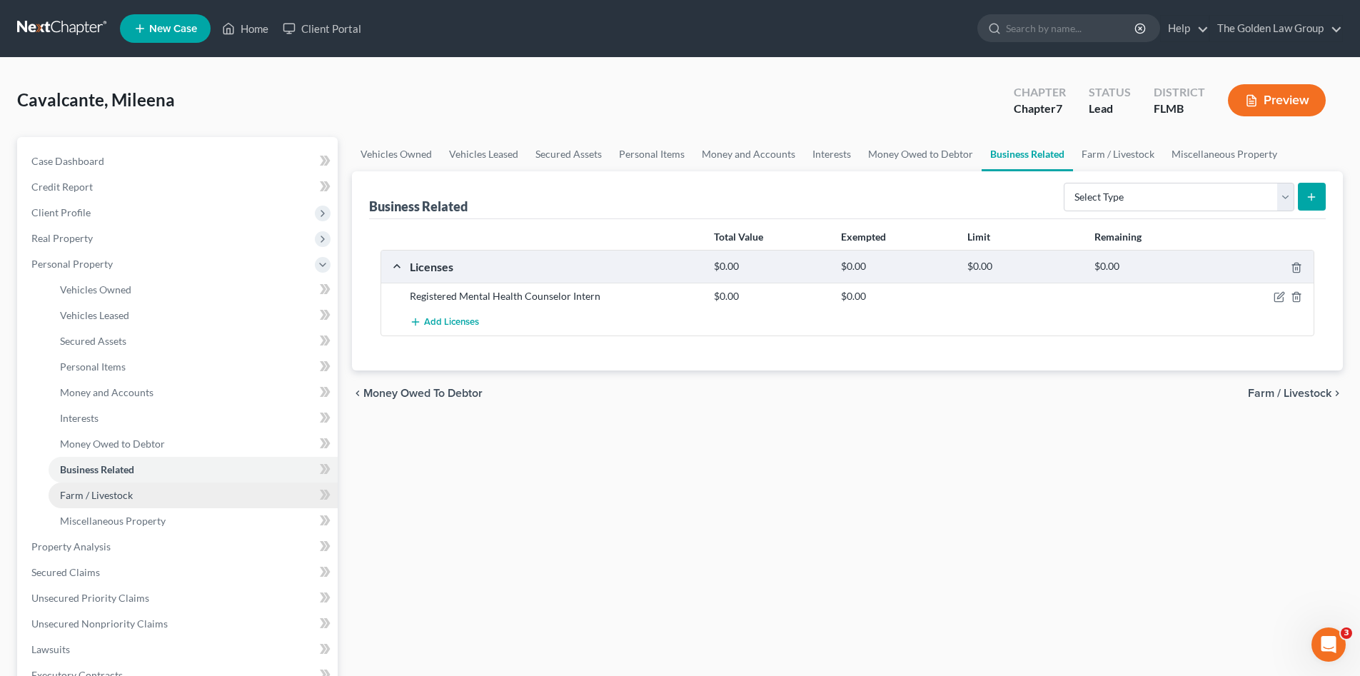
click at [196, 492] on link "Farm / Livestock" at bounding box center [193, 496] width 289 height 26
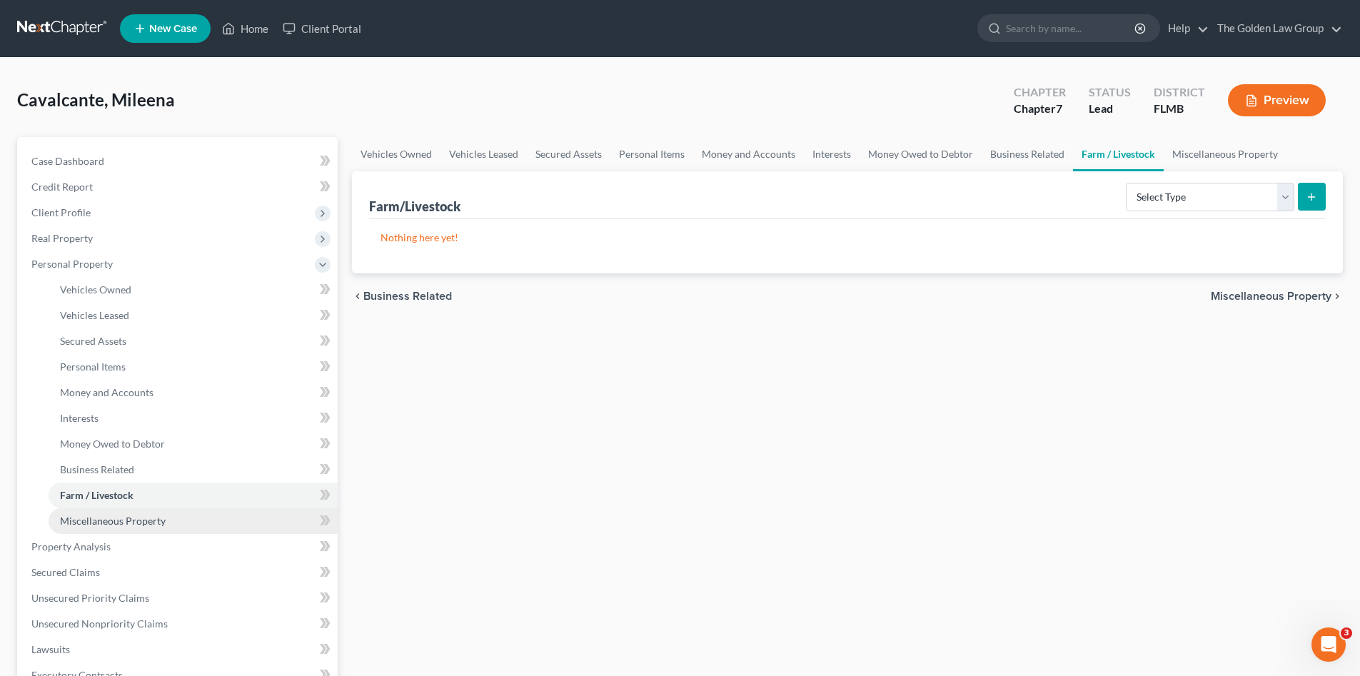
click at [202, 514] on link "Miscellaneous Property" at bounding box center [193, 521] width 289 height 26
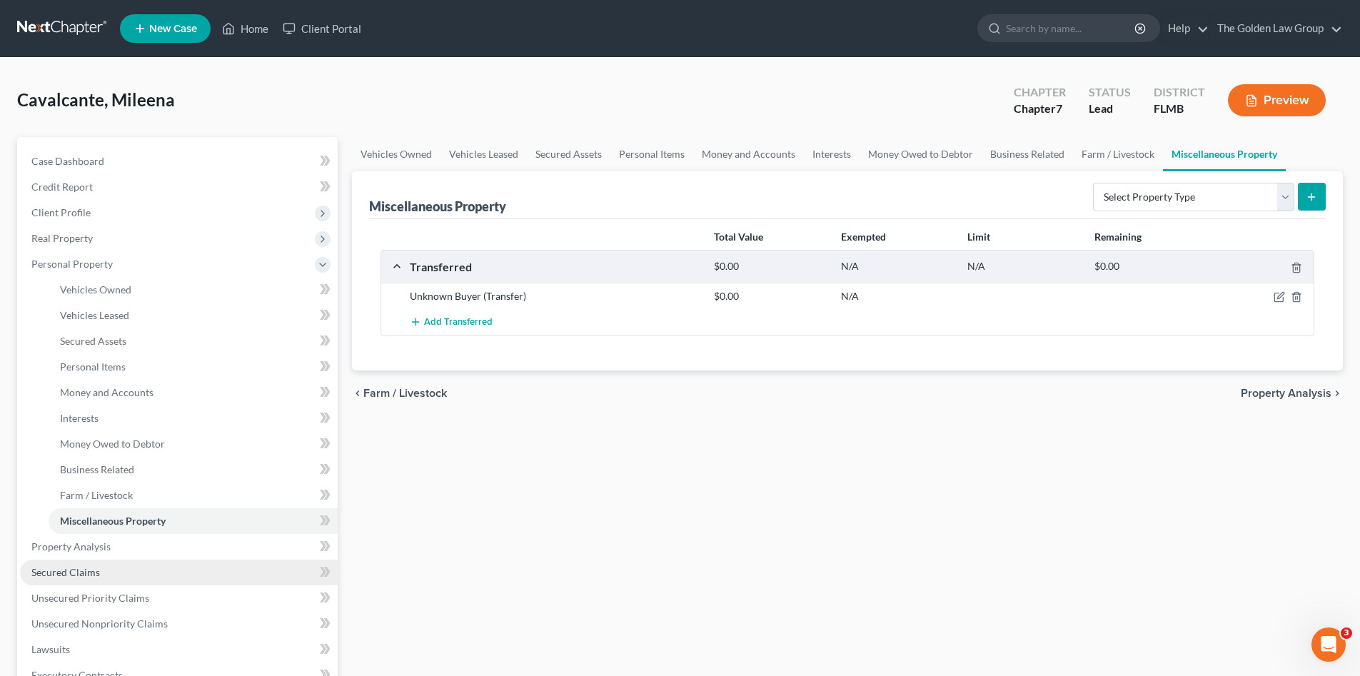
scroll to position [71, 0]
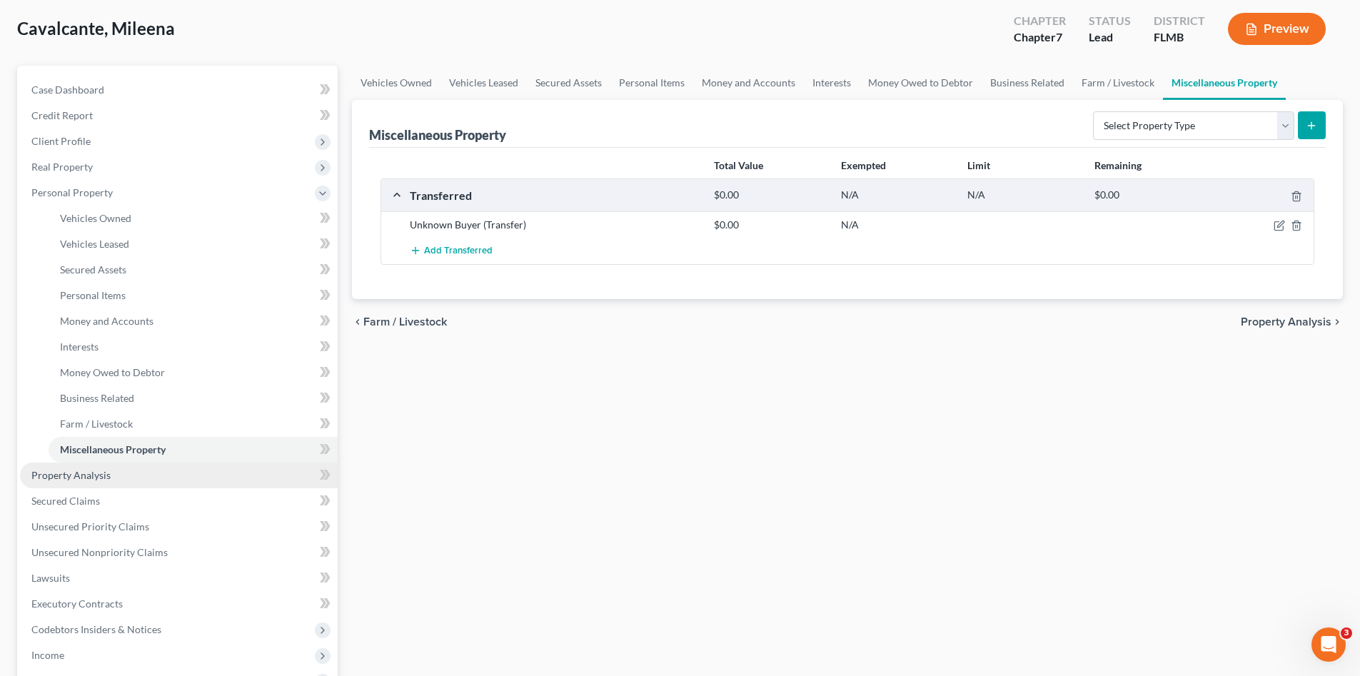
click at [180, 483] on link "Property Analysis" at bounding box center [179, 476] width 318 height 26
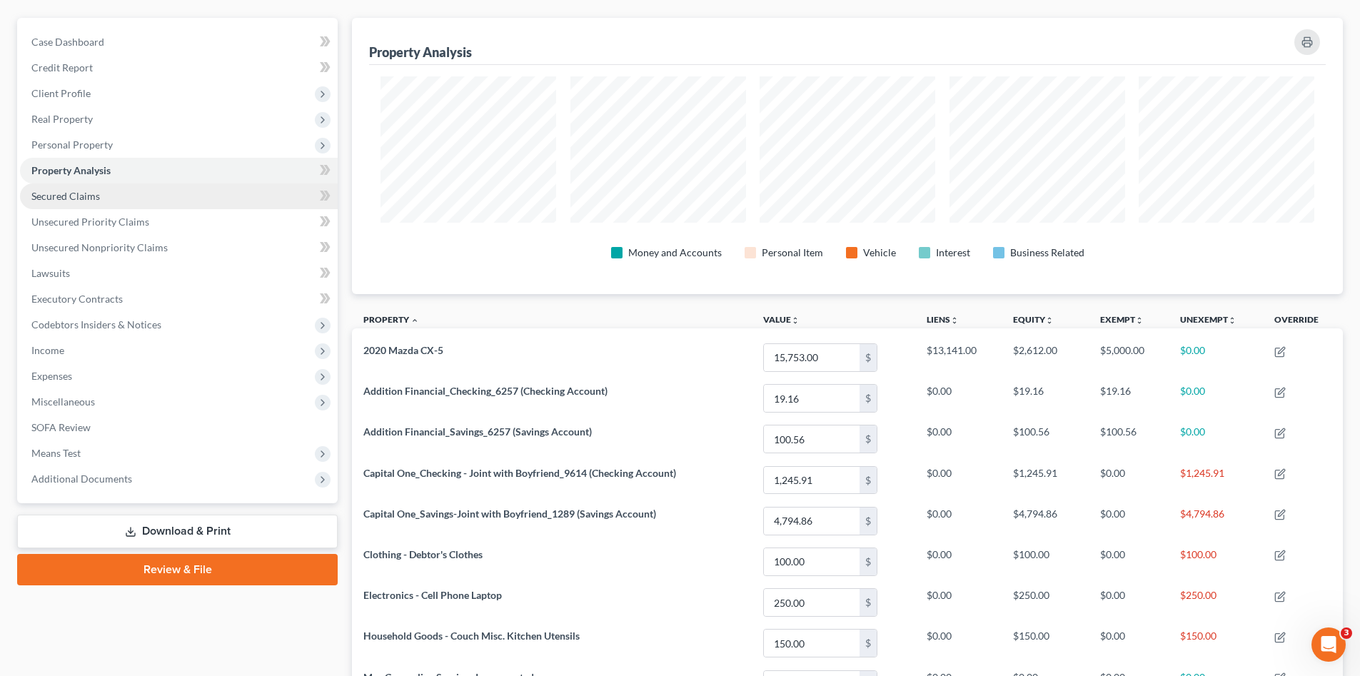
click at [126, 193] on link "Secured Claims" at bounding box center [179, 196] width 318 height 26
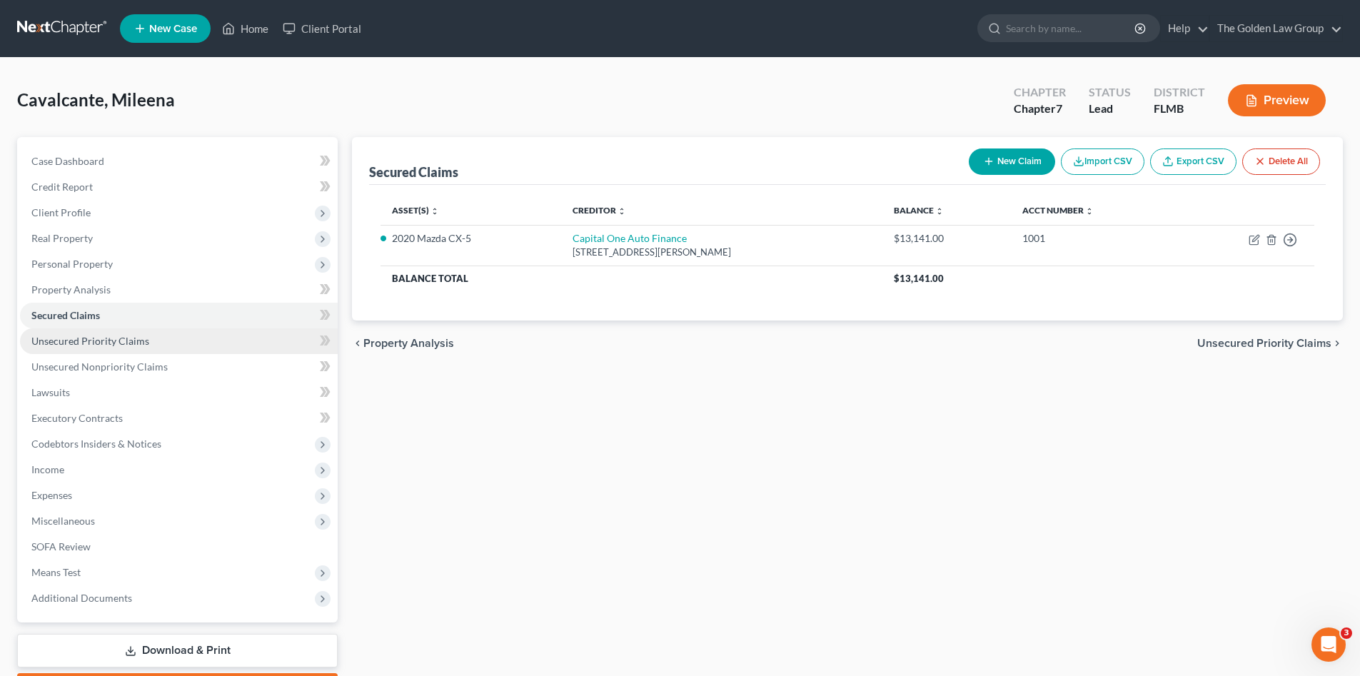
click at [85, 337] on span "Unsecured Priority Claims" at bounding box center [90, 341] width 118 height 12
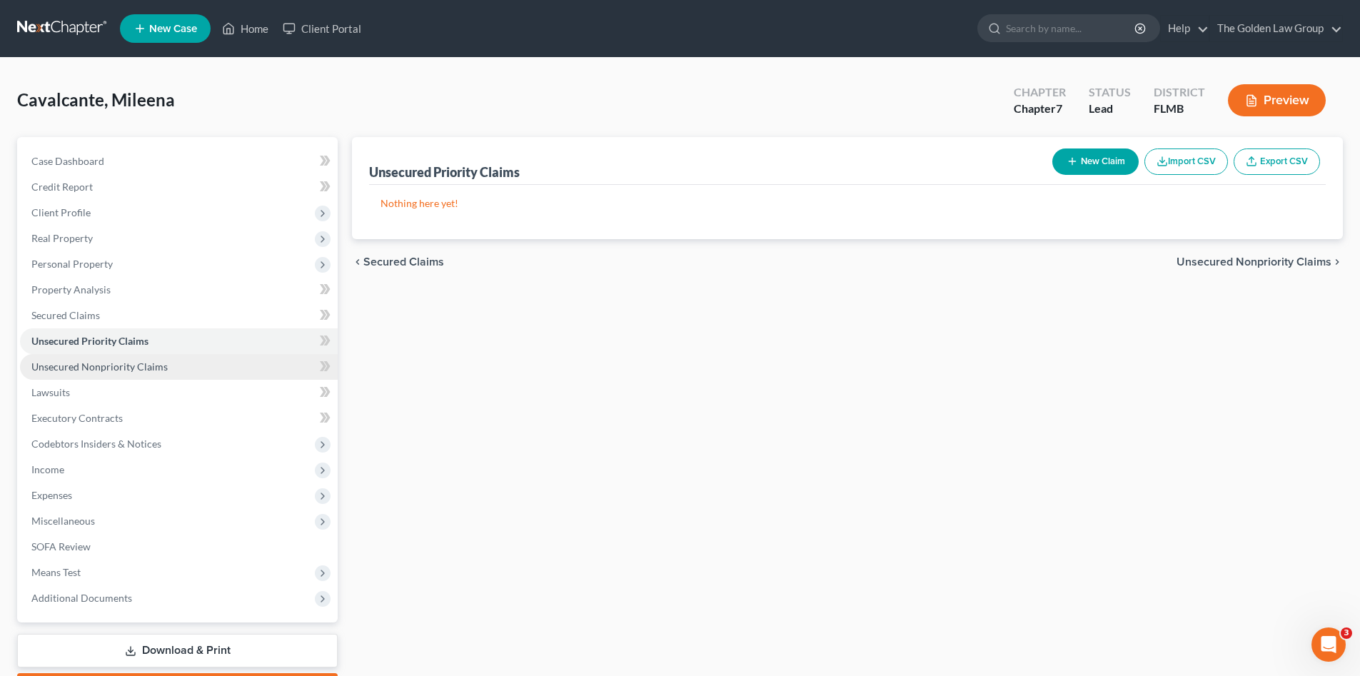
click at [130, 366] on span "Unsecured Nonpriority Claims" at bounding box center [99, 367] width 136 height 12
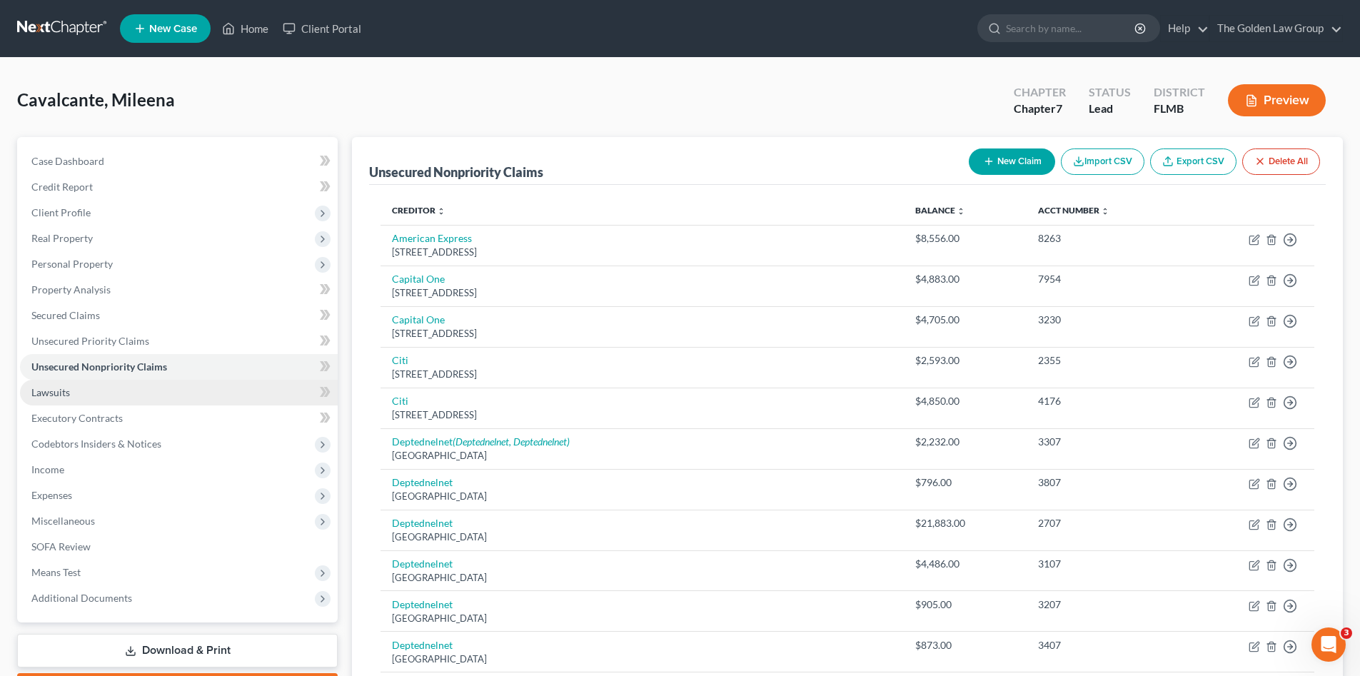
click at [130, 393] on link "Lawsuits" at bounding box center [179, 393] width 318 height 26
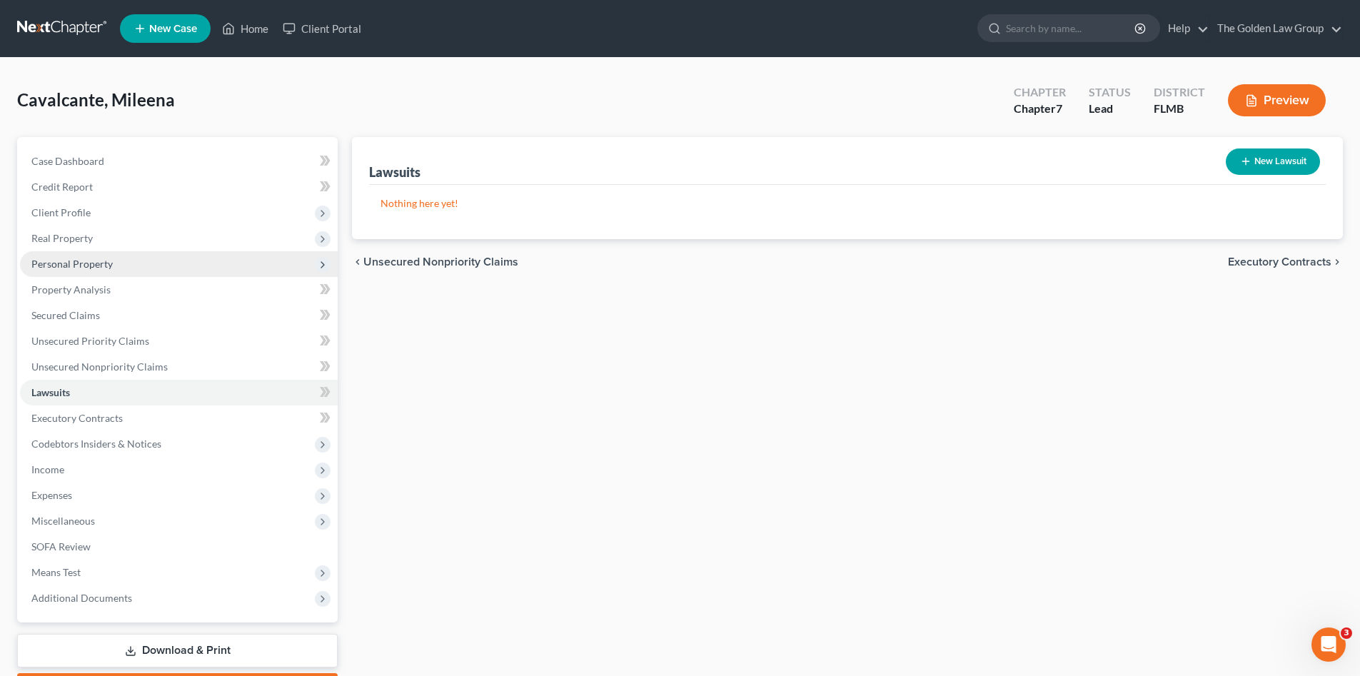
click at [82, 262] on span "Personal Property" at bounding box center [71, 264] width 81 height 12
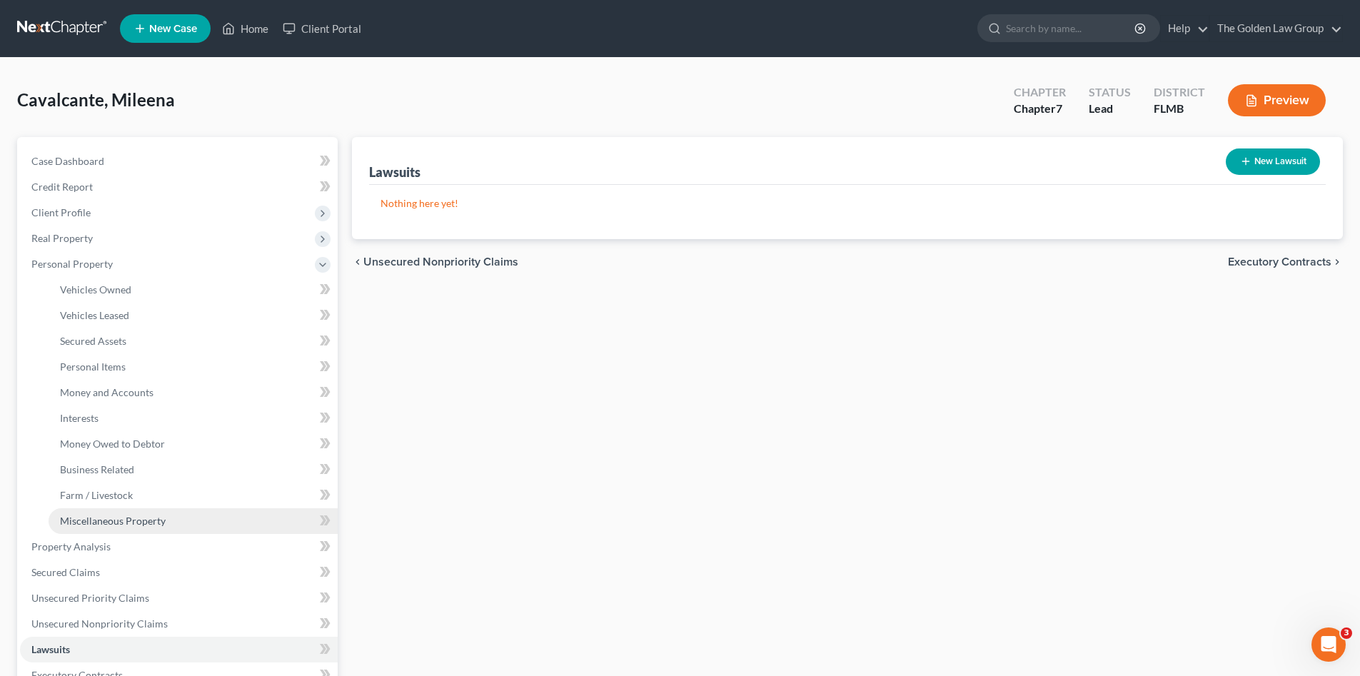
click at [127, 523] on span "Miscellaneous Property" at bounding box center [113, 521] width 106 height 12
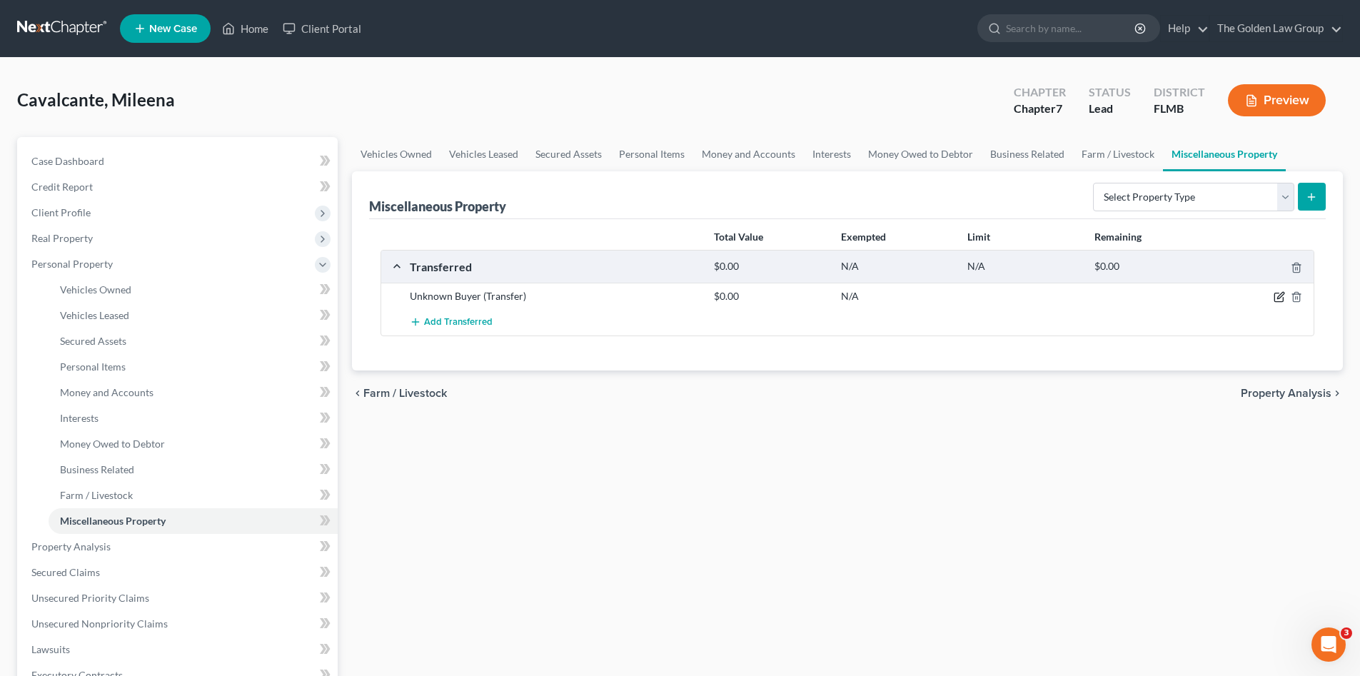
click at [1278, 297] on icon "button" at bounding box center [1280, 296] width 6 height 6
select select "Ordinary (within 2 years)"
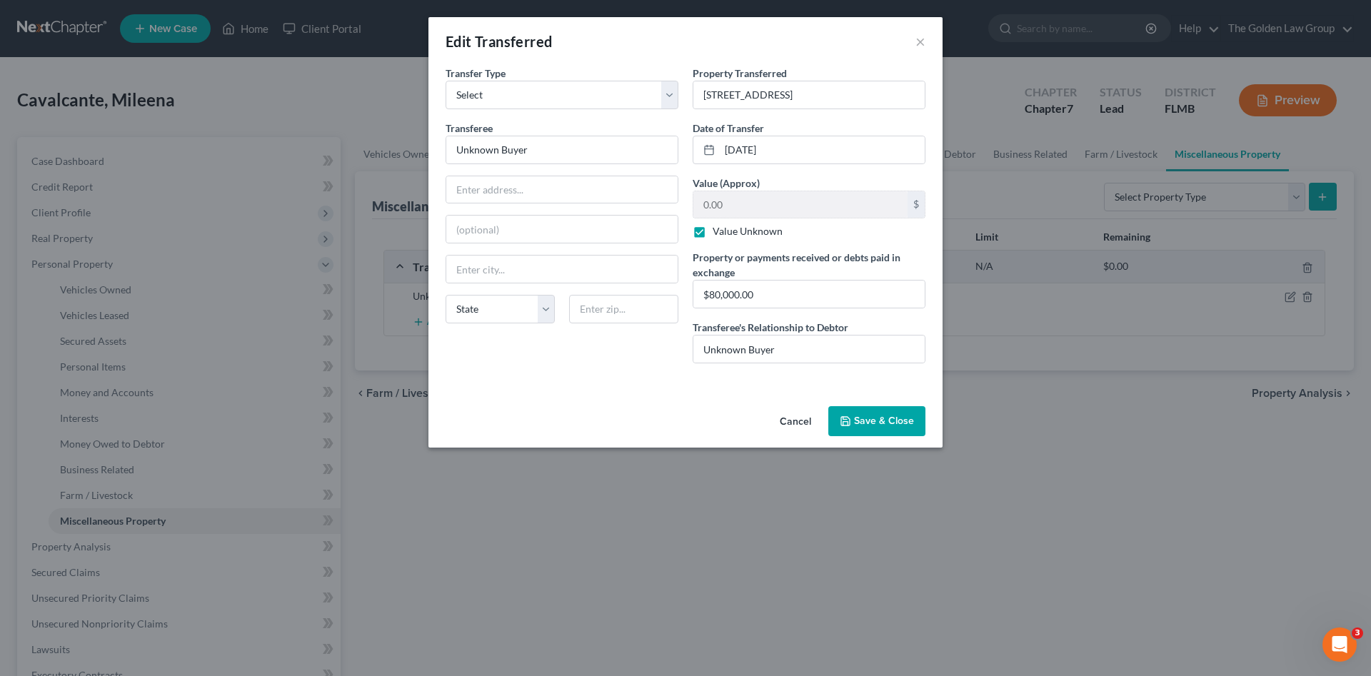
click at [855, 414] on button "Save & Close" at bounding box center [876, 421] width 97 height 30
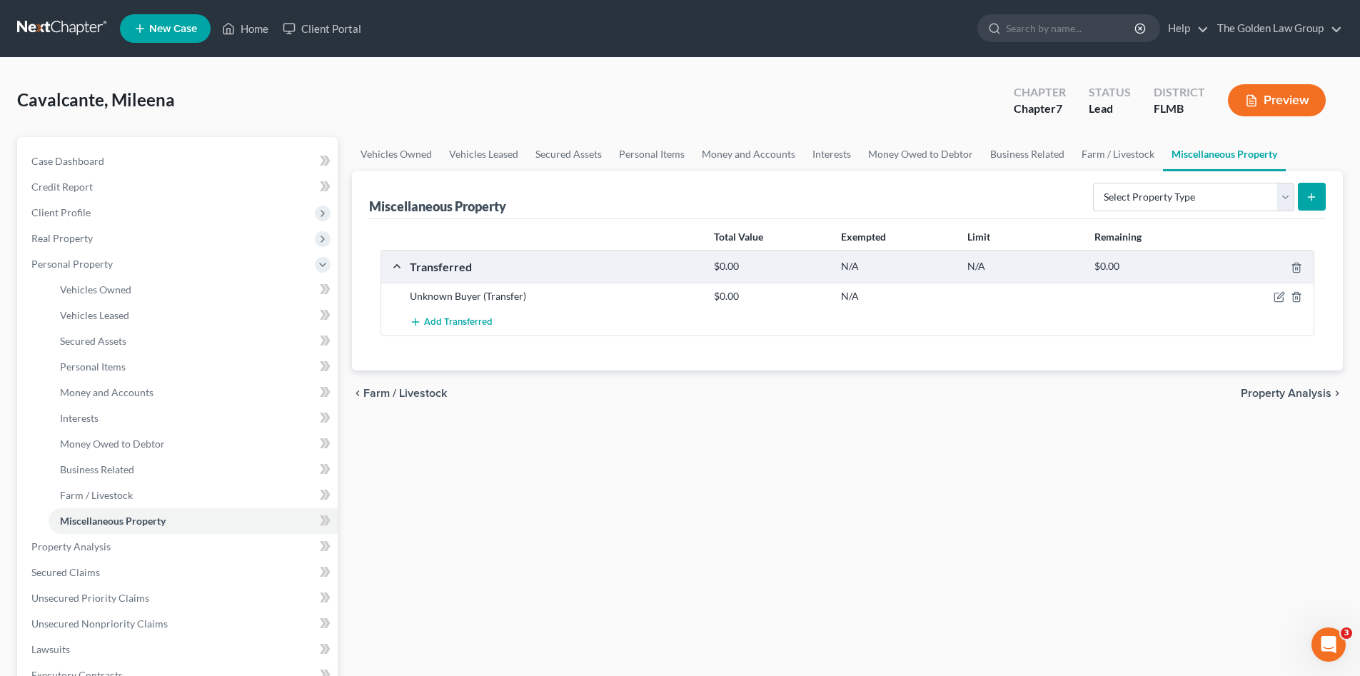
scroll to position [143, 0]
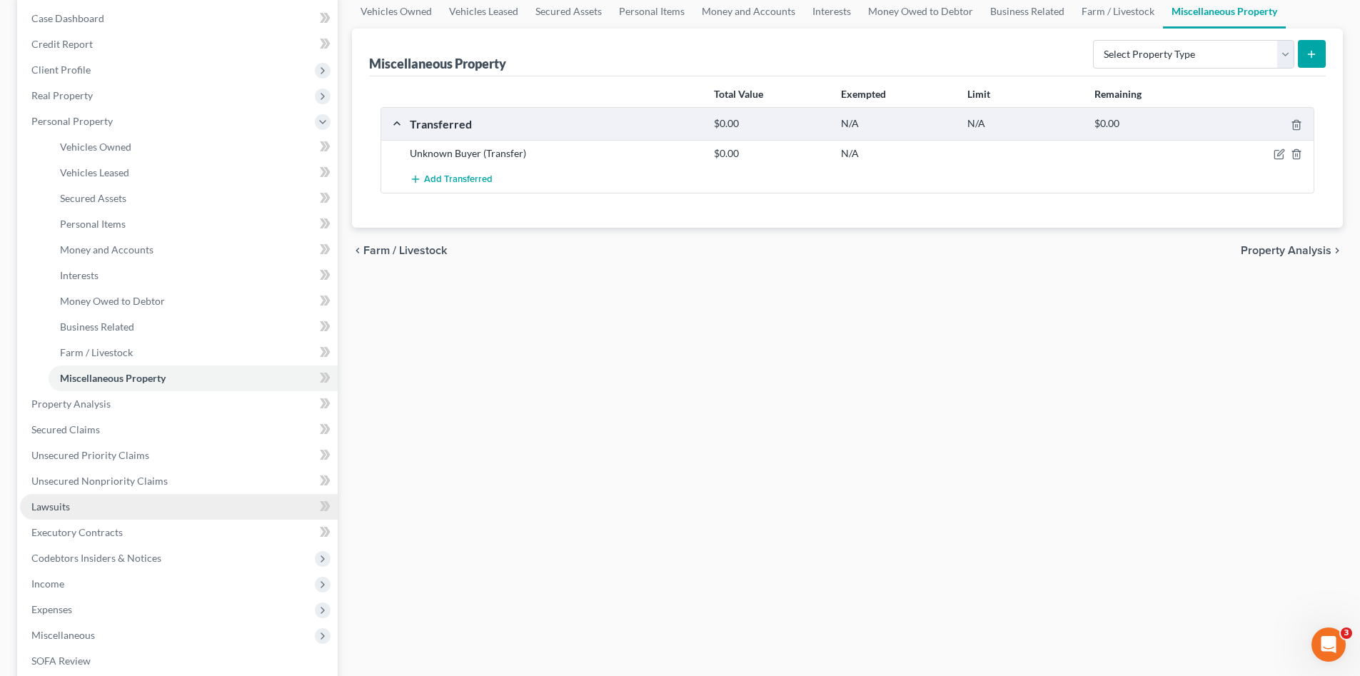
click at [98, 506] on link "Lawsuits" at bounding box center [179, 507] width 318 height 26
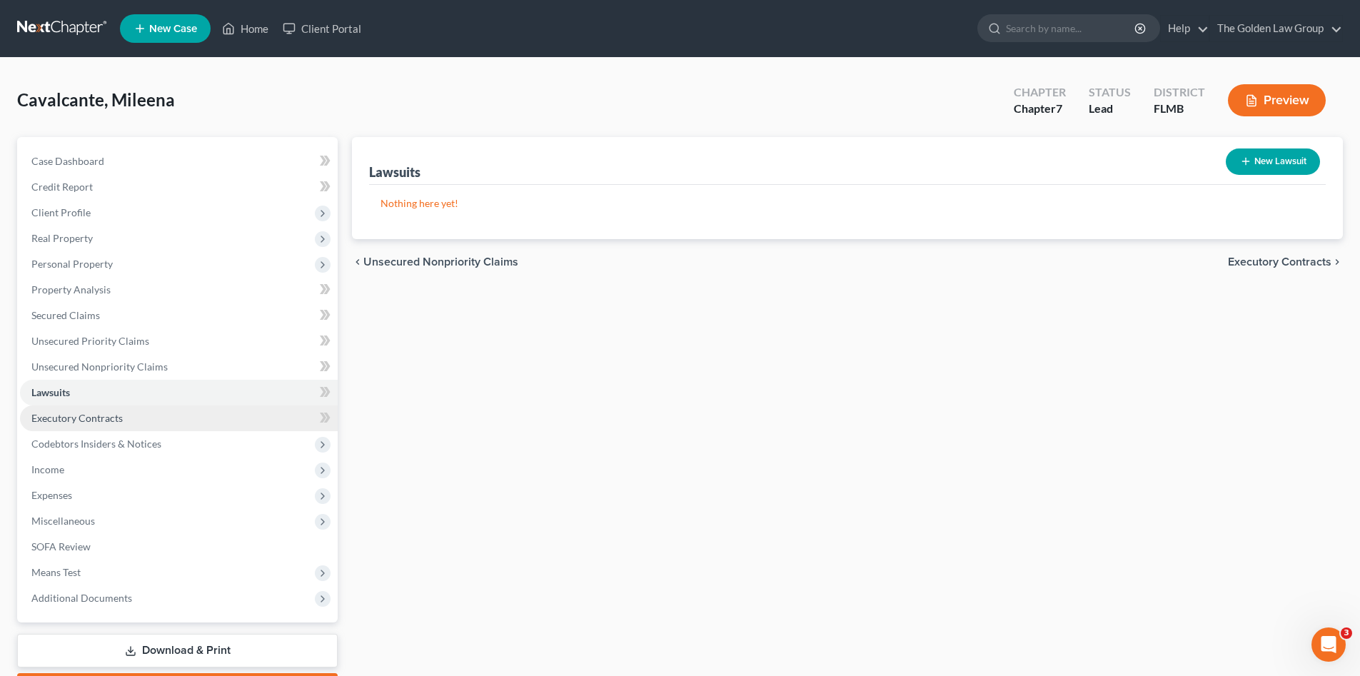
click at [91, 408] on link "Executory Contracts" at bounding box center [179, 419] width 318 height 26
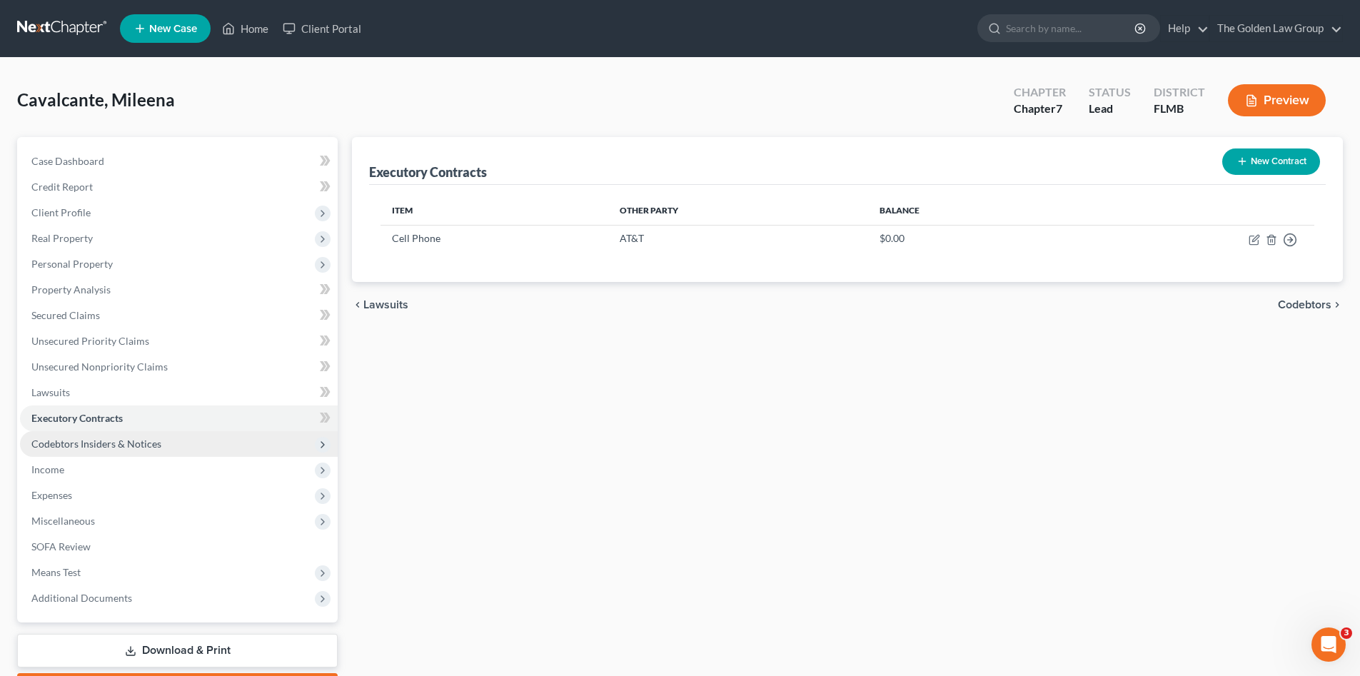
click at [111, 441] on span "Codebtors Insiders & Notices" at bounding box center [96, 444] width 130 height 12
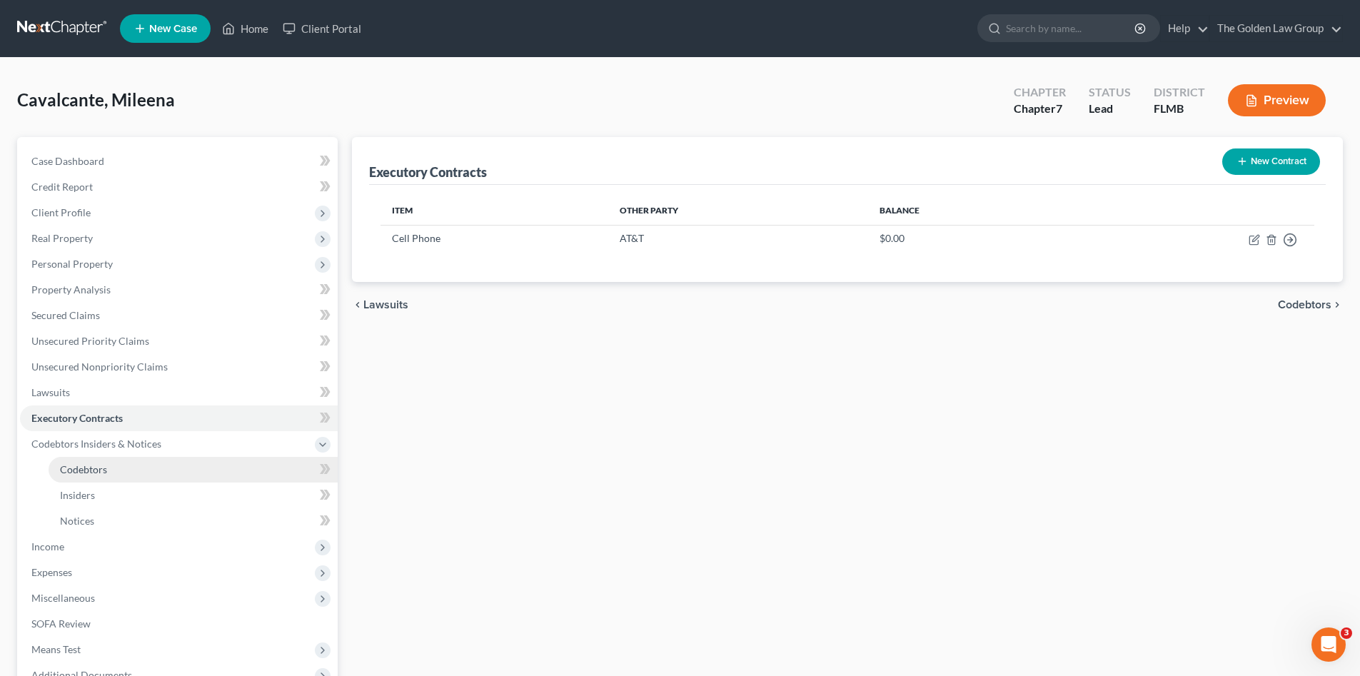
click at [84, 468] on span "Codebtors" at bounding box center [83, 469] width 47 height 12
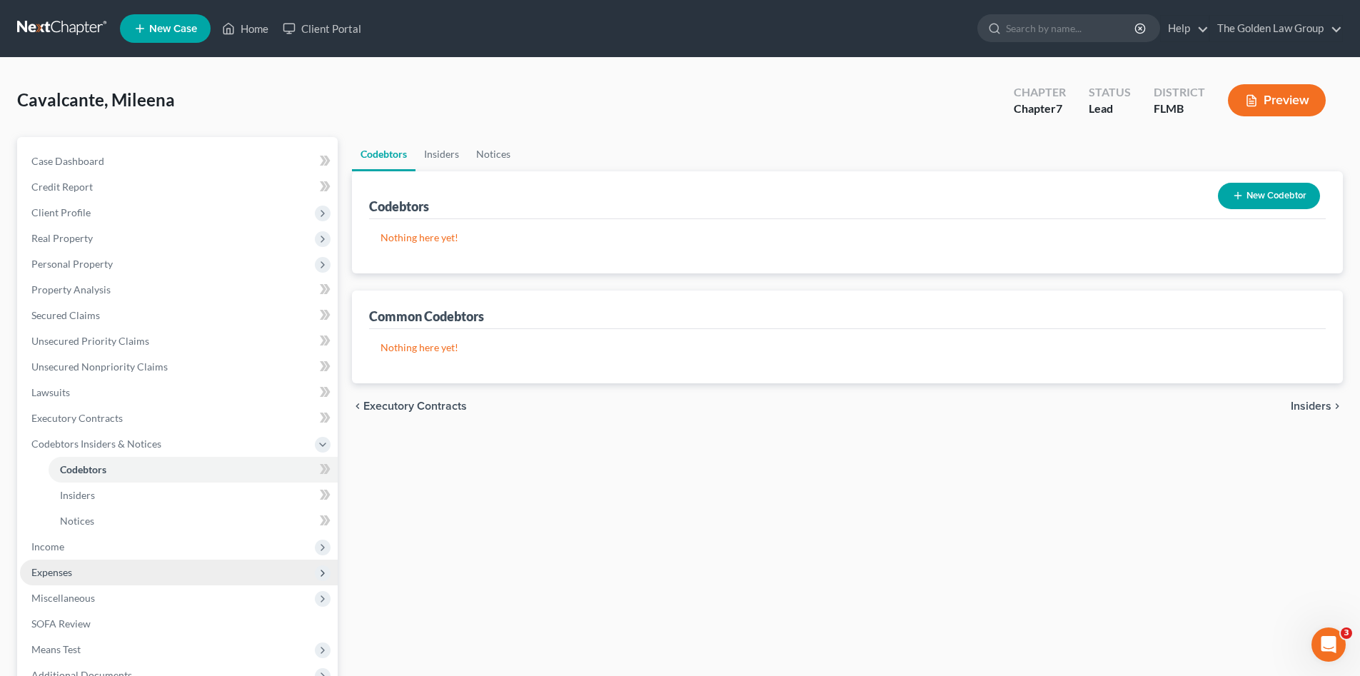
click at [51, 555] on span "Income" at bounding box center [179, 547] width 318 height 26
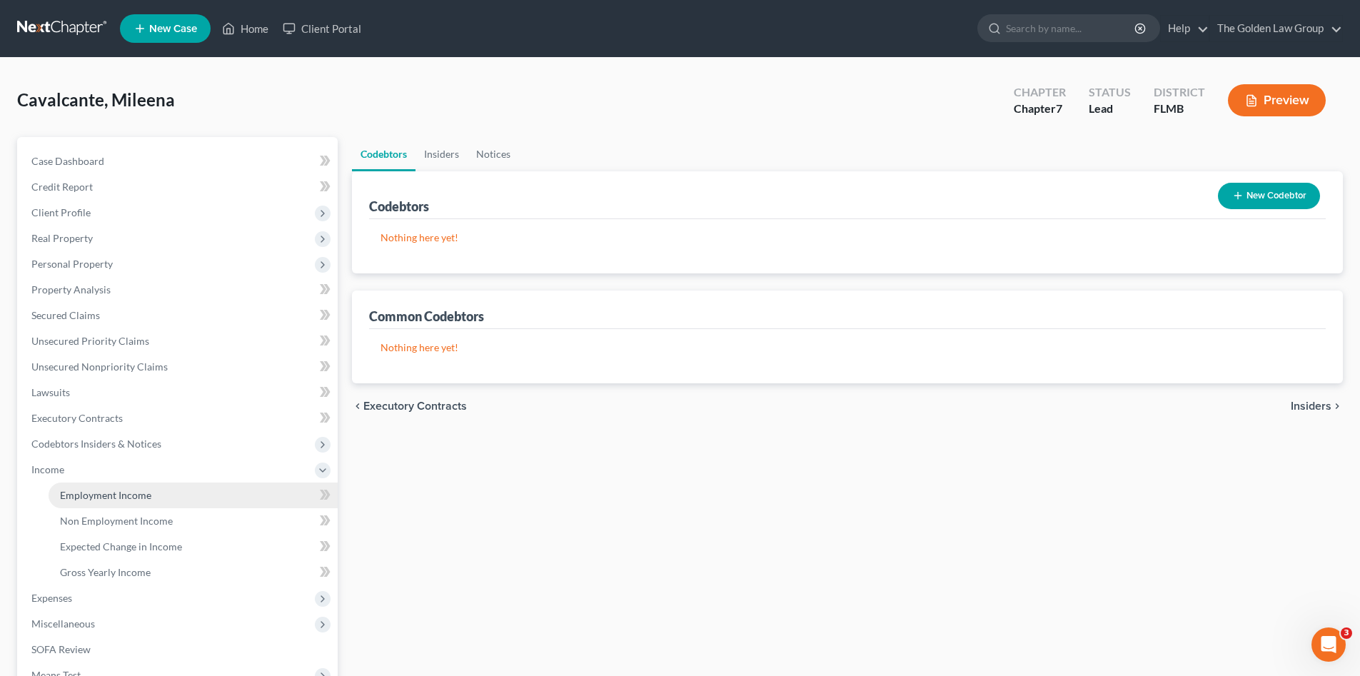
click at [100, 494] on span "Employment Income" at bounding box center [105, 495] width 91 height 12
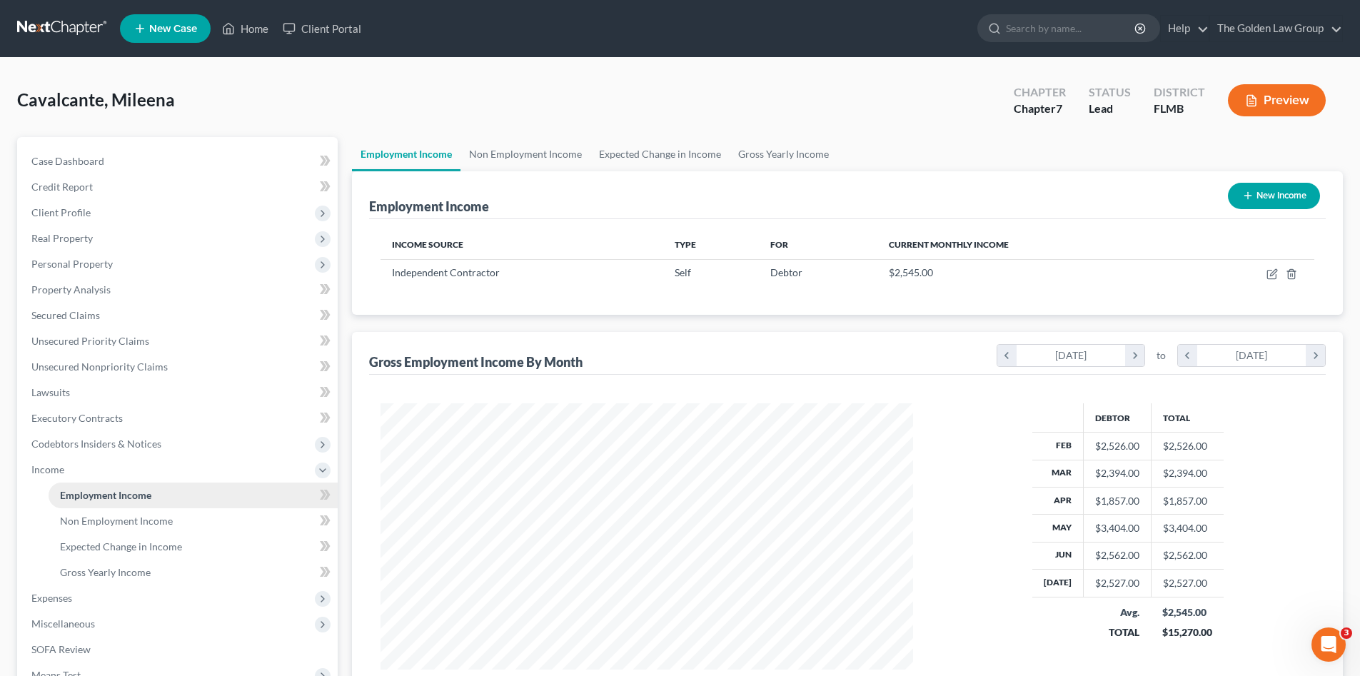
scroll to position [266, 561]
click at [151, 516] on span "Non Employment Income" at bounding box center [116, 521] width 113 height 12
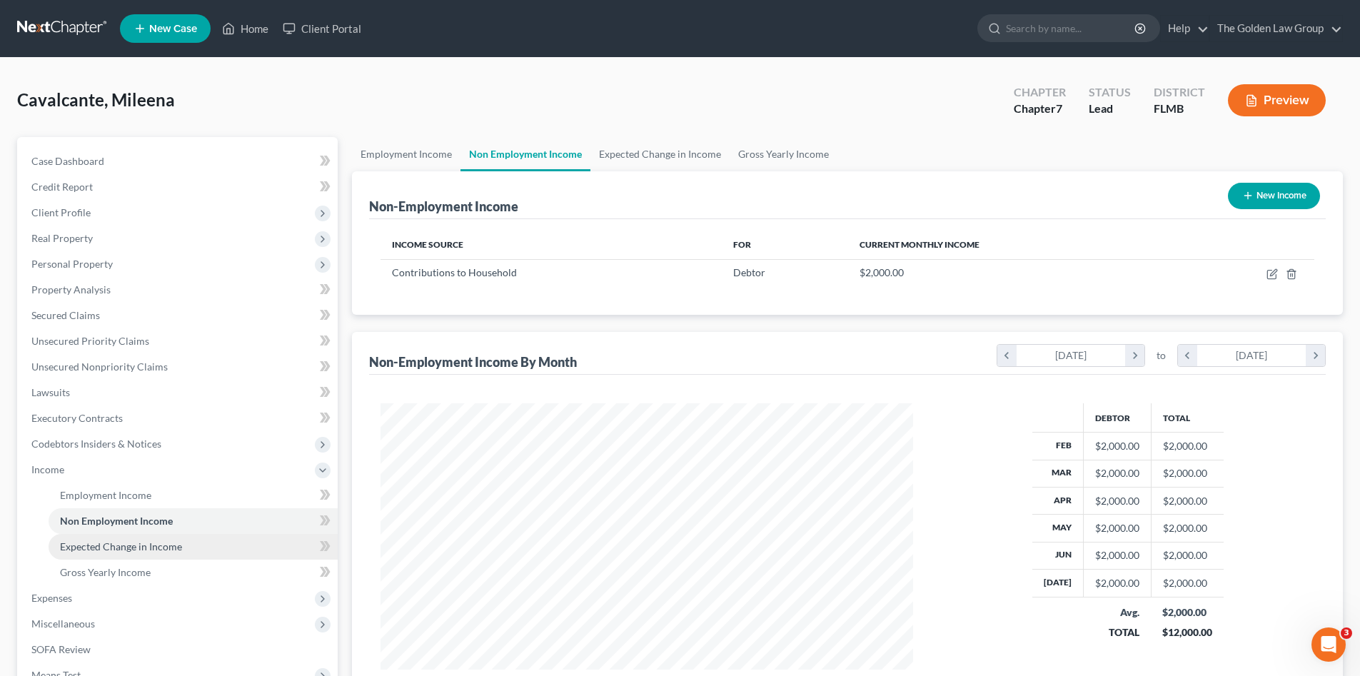
scroll to position [266, 561]
click at [161, 543] on span "Expected Change in Income" at bounding box center [121, 546] width 122 height 12
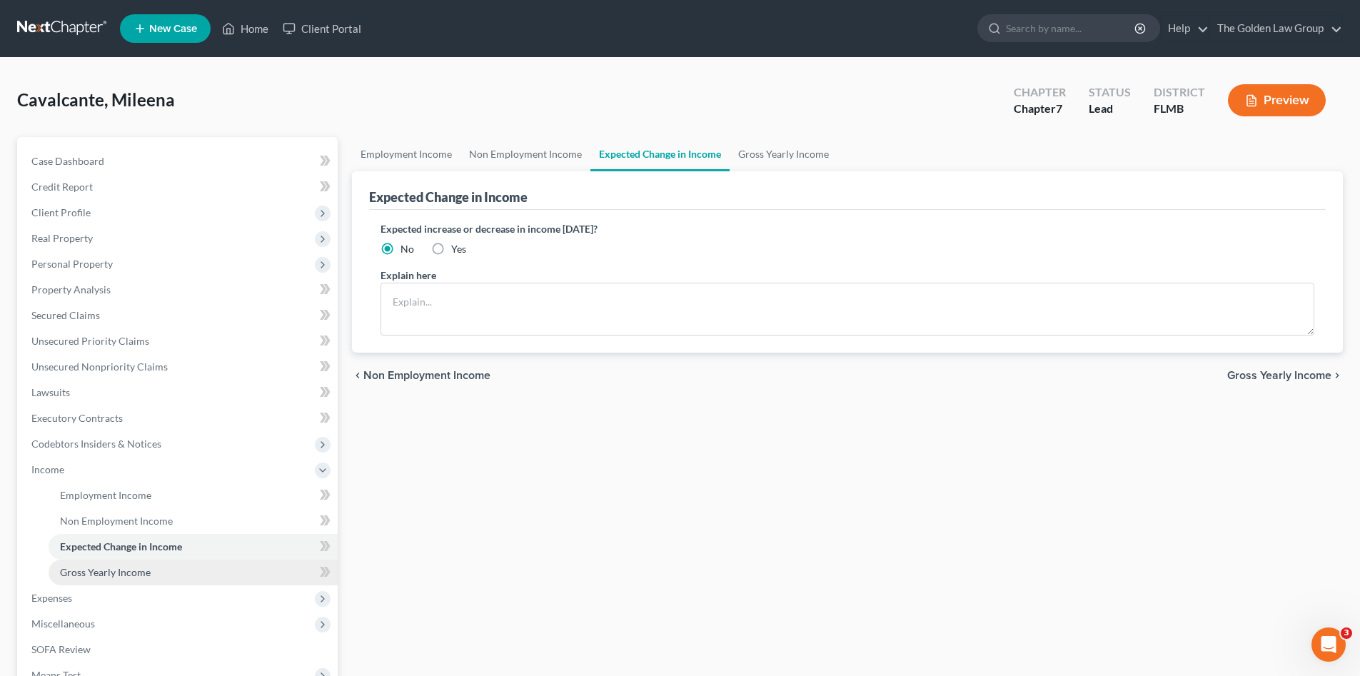
click at [166, 568] on link "Gross Yearly Income" at bounding box center [193, 573] width 289 height 26
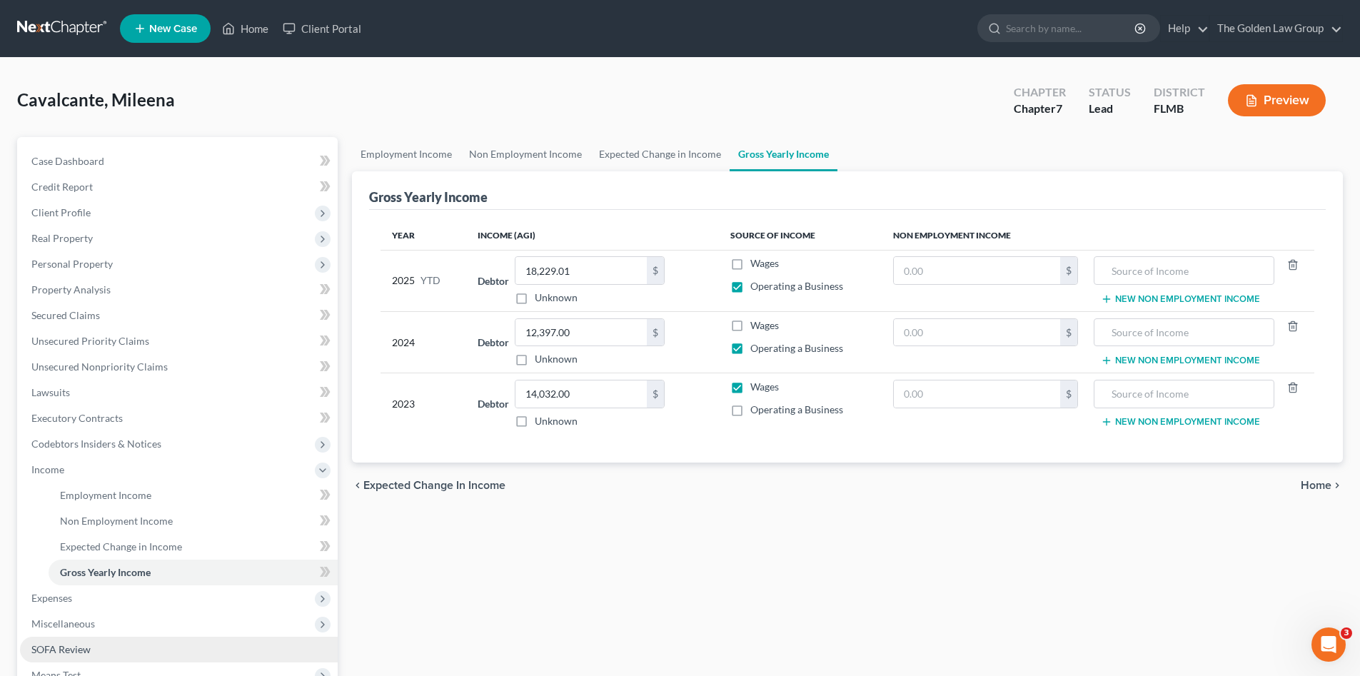
scroll to position [71, 0]
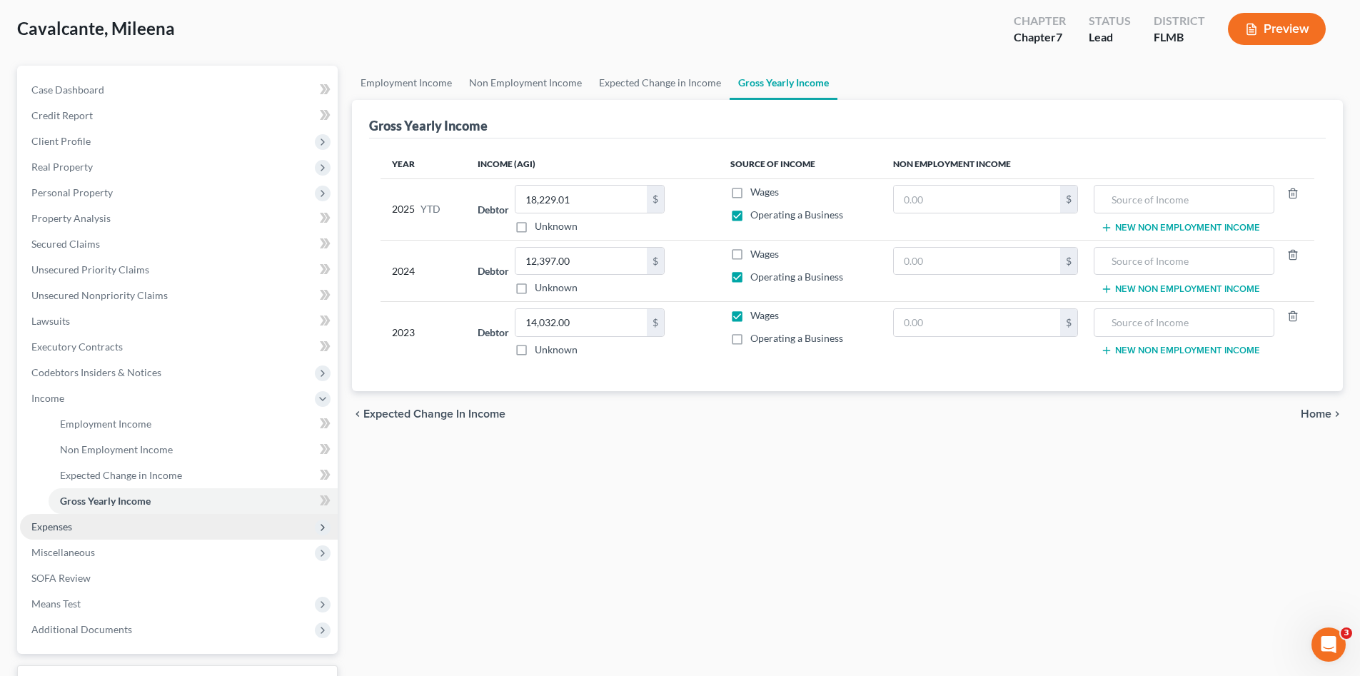
click at [74, 516] on span "Expenses" at bounding box center [179, 527] width 318 height 26
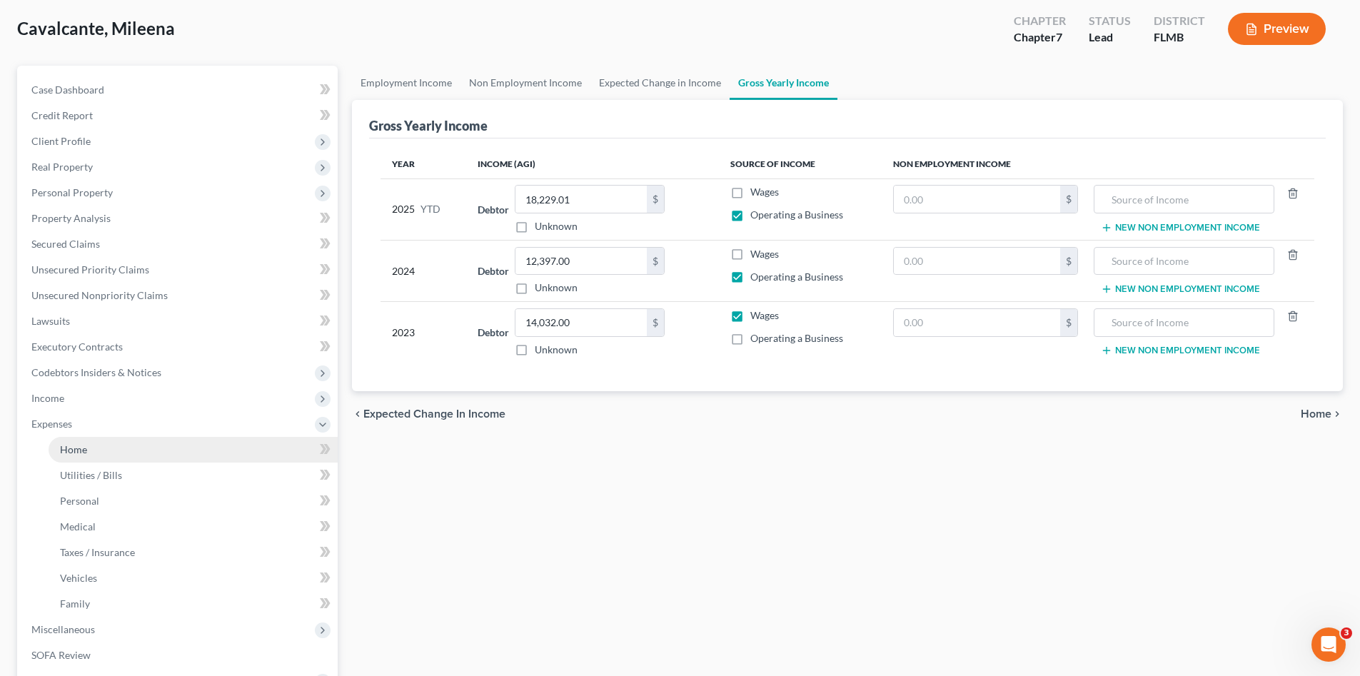
click at [110, 441] on link "Home" at bounding box center [193, 450] width 289 height 26
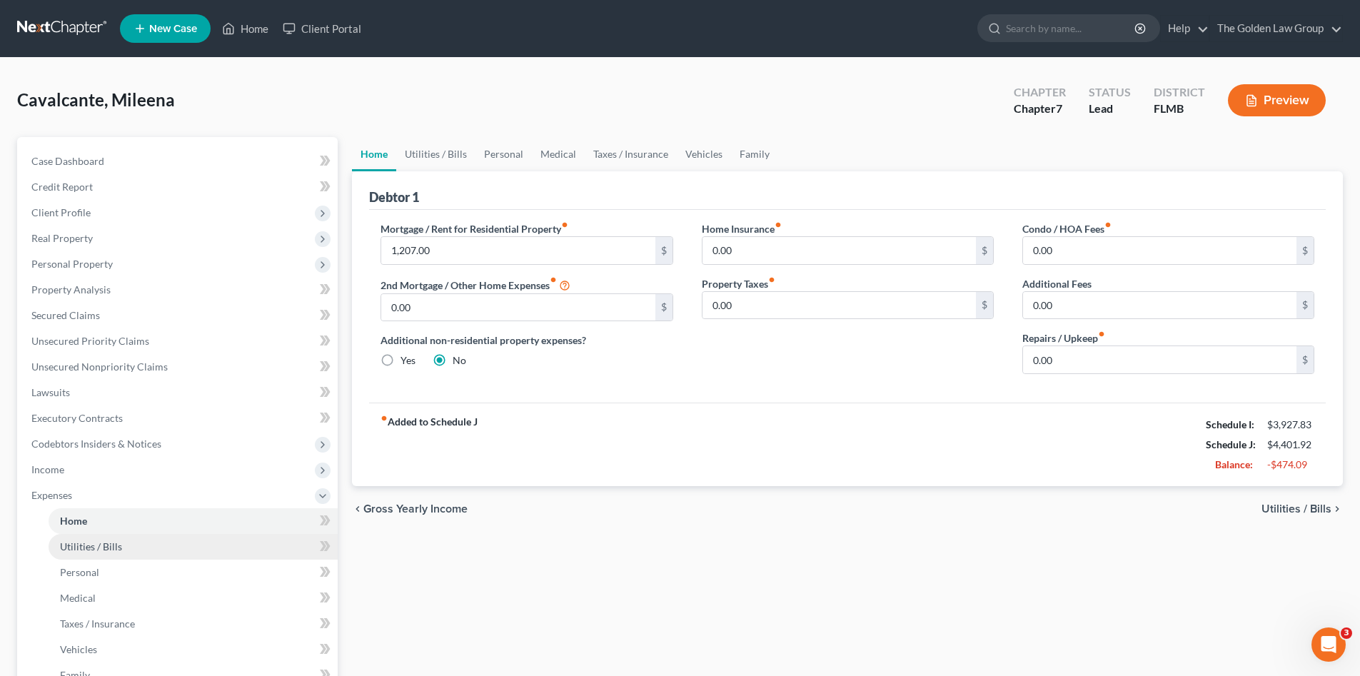
click at [79, 549] on span "Utilities / Bills" at bounding box center [91, 546] width 62 height 12
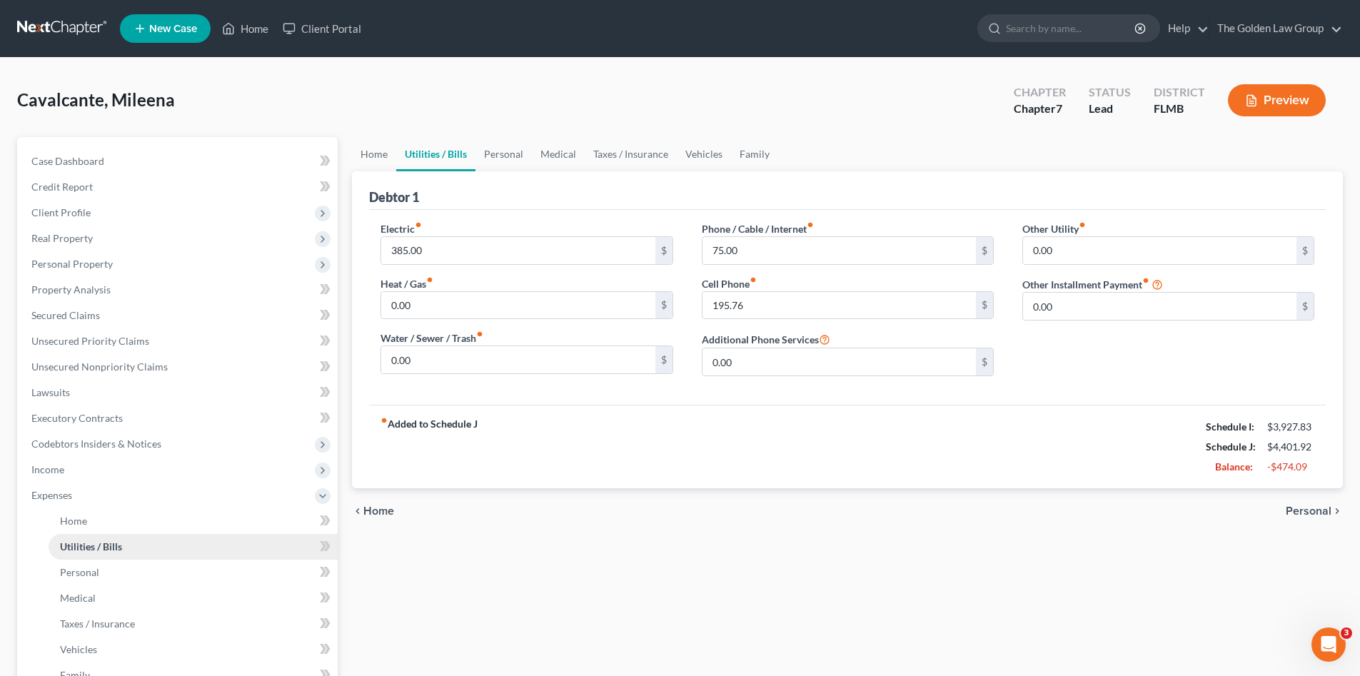
scroll to position [95, 0]
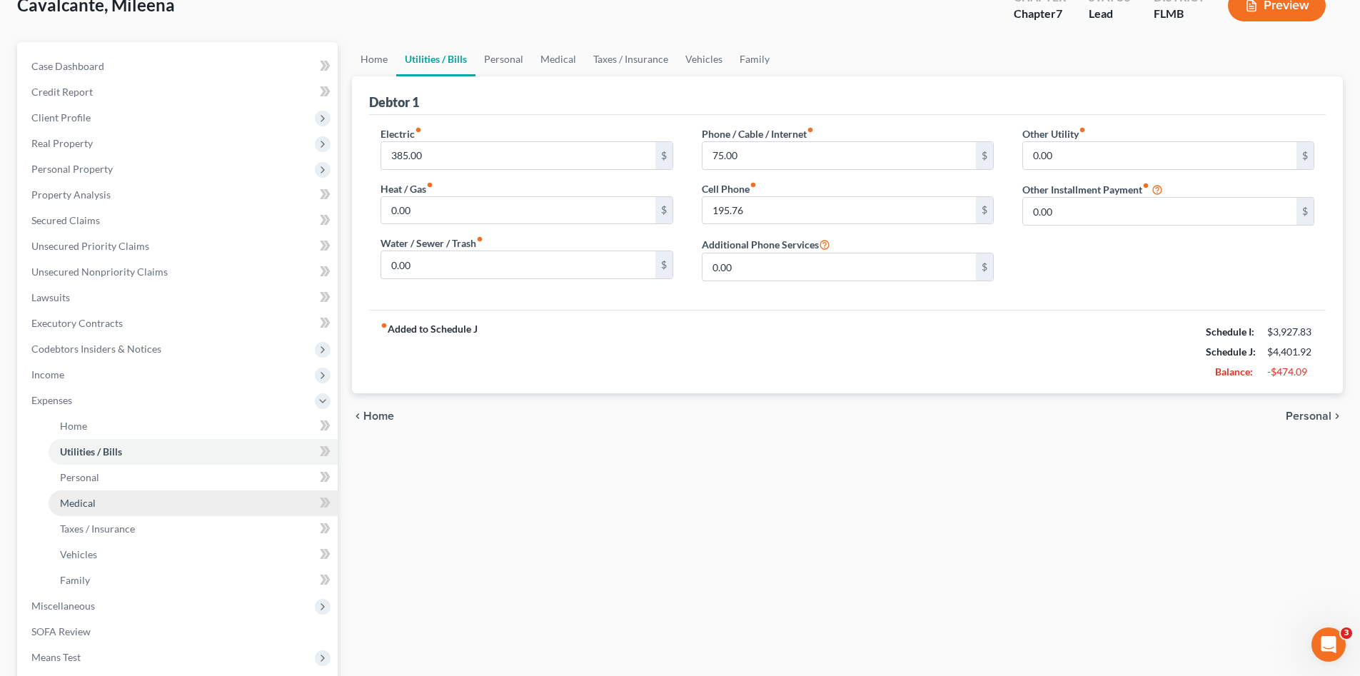
click at [71, 497] on span "Medical" at bounding box center [78, 503] width 36 height 12
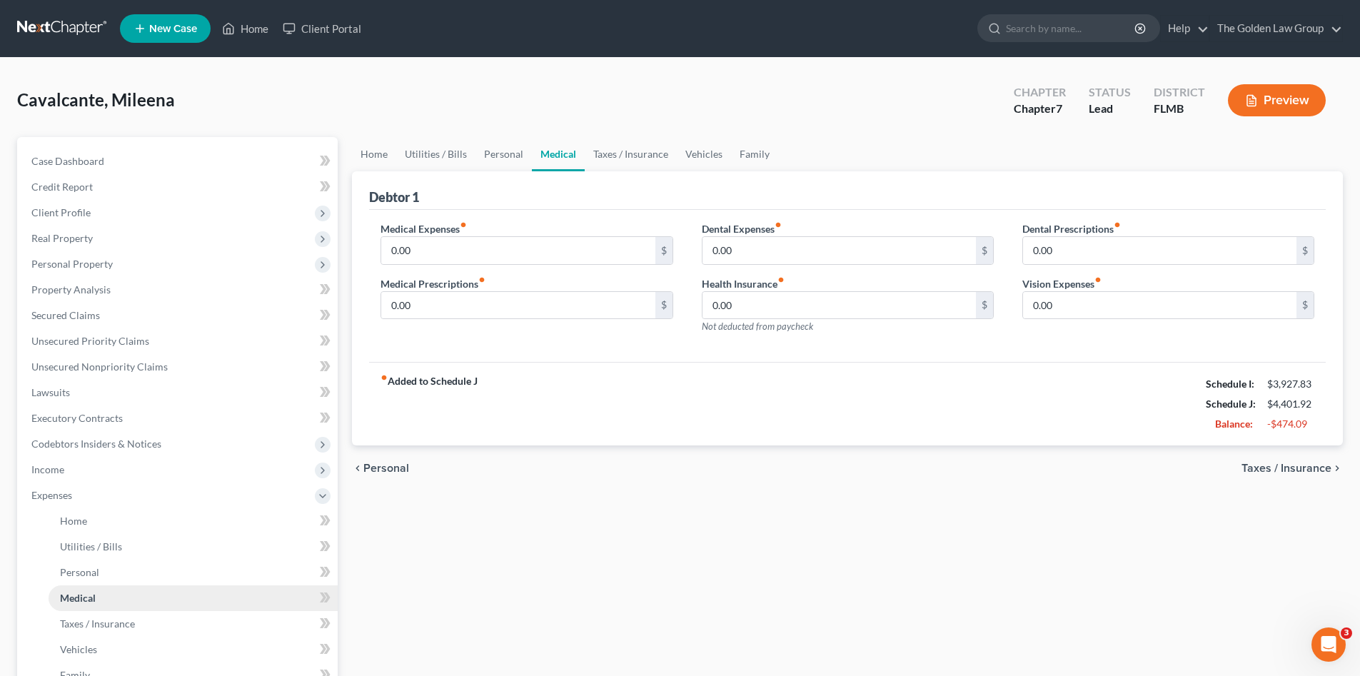
scroll to position [71, 0]
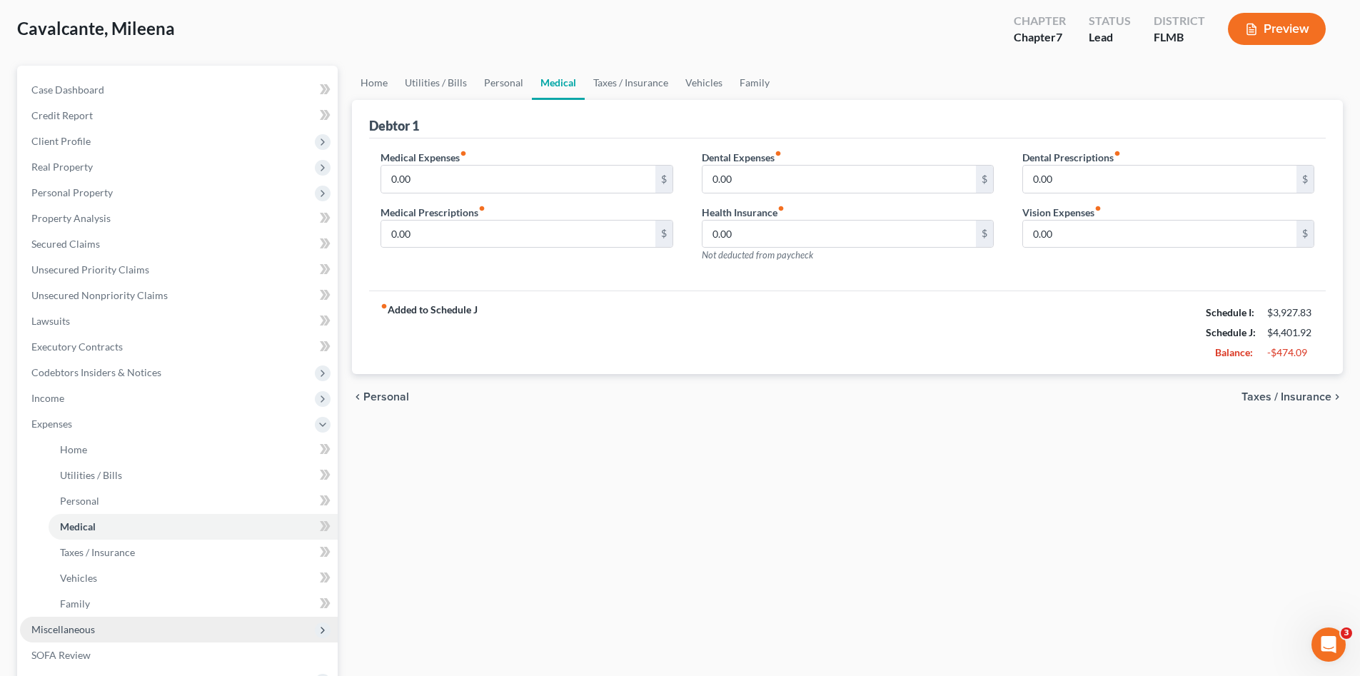
click at [82, 630] on span "Miscellaneous" at bounding box center [63, 629] width 64 height 12
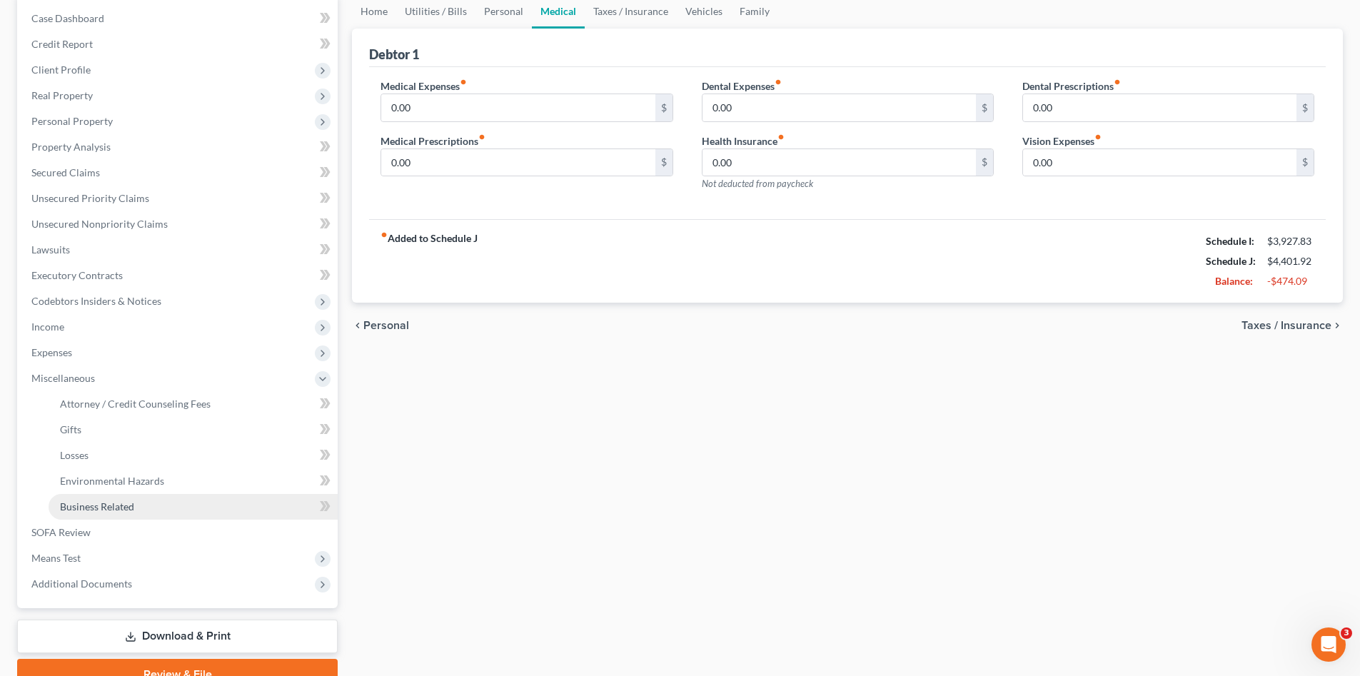
scroll to position [167, 0]
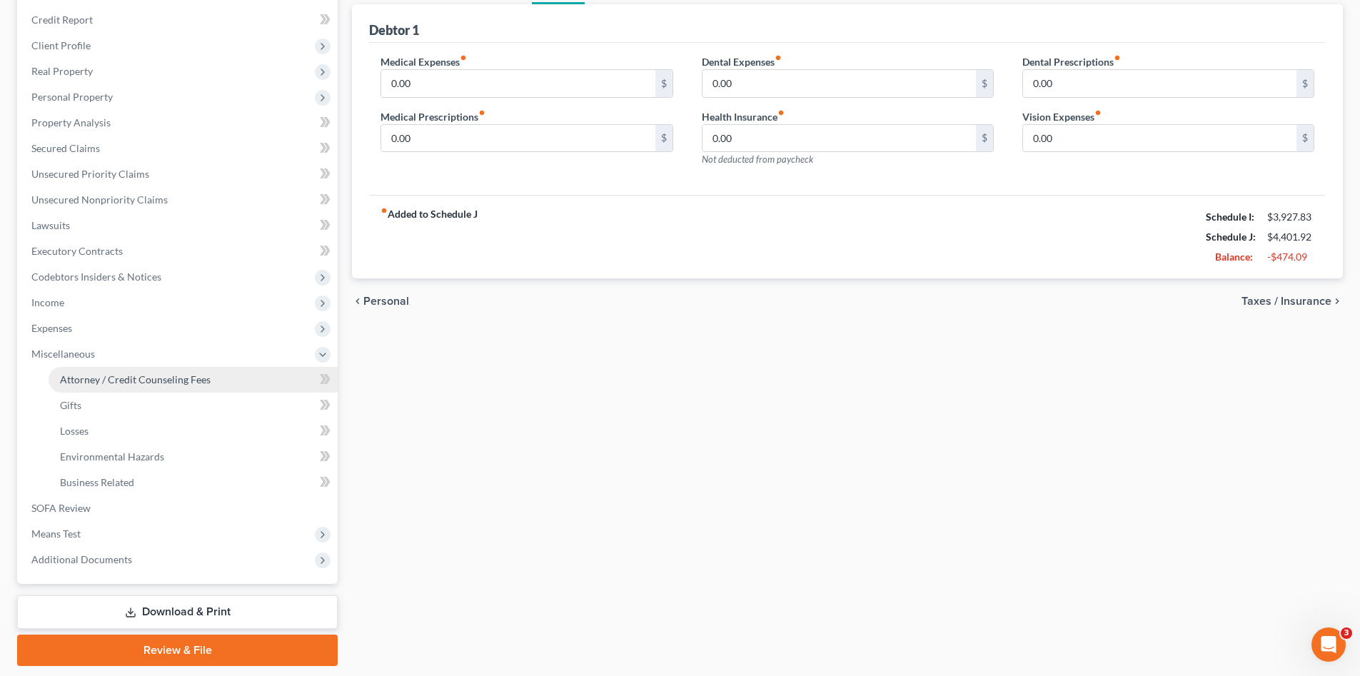
click at [121, 384] on span "Attorney / Credit Counseling Fees" at bounding box center [135, 379] width 151 height 12
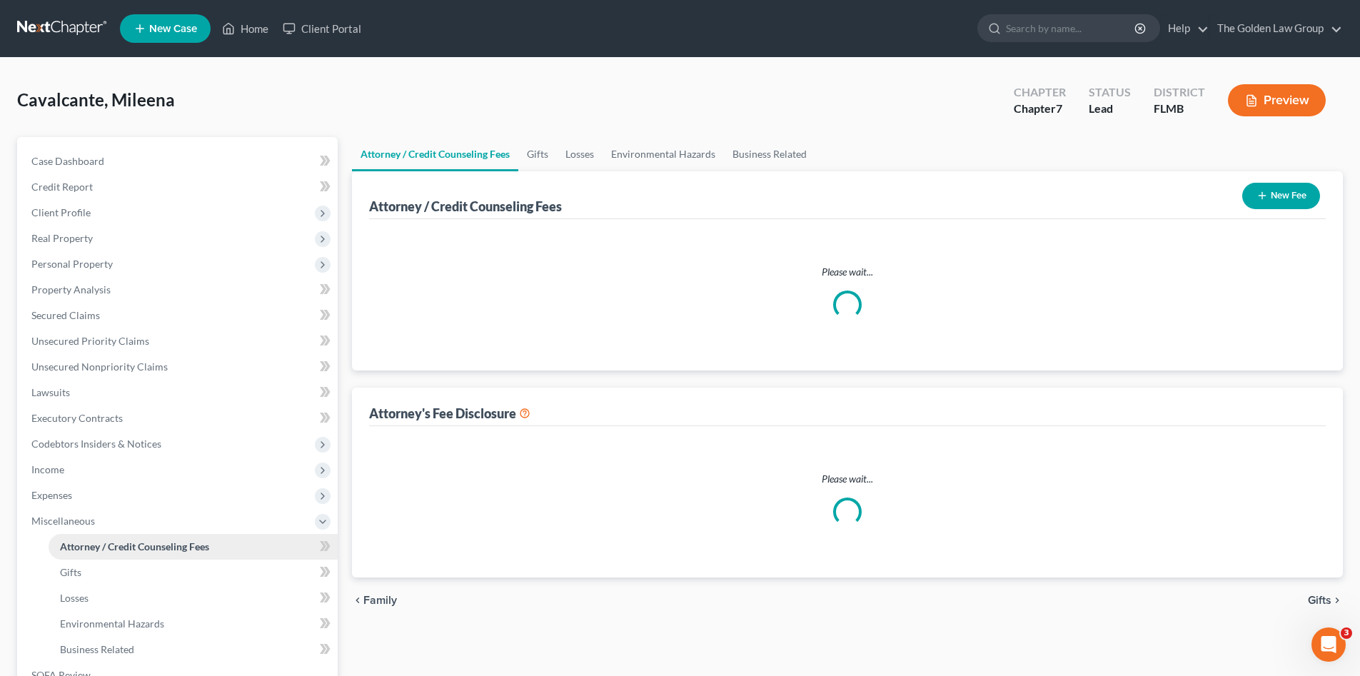
select select "2"
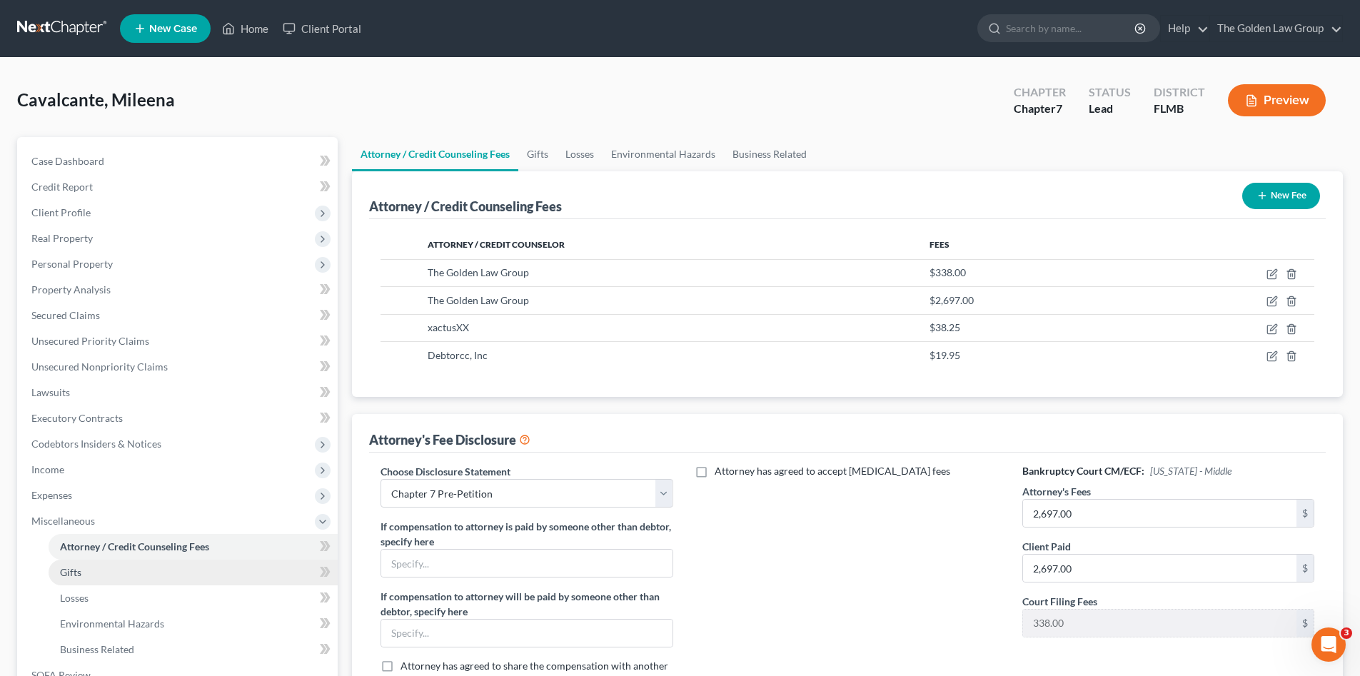
click at [129, 580] on link "Gifts" at bounding box center [193, 573] width 289 height 26
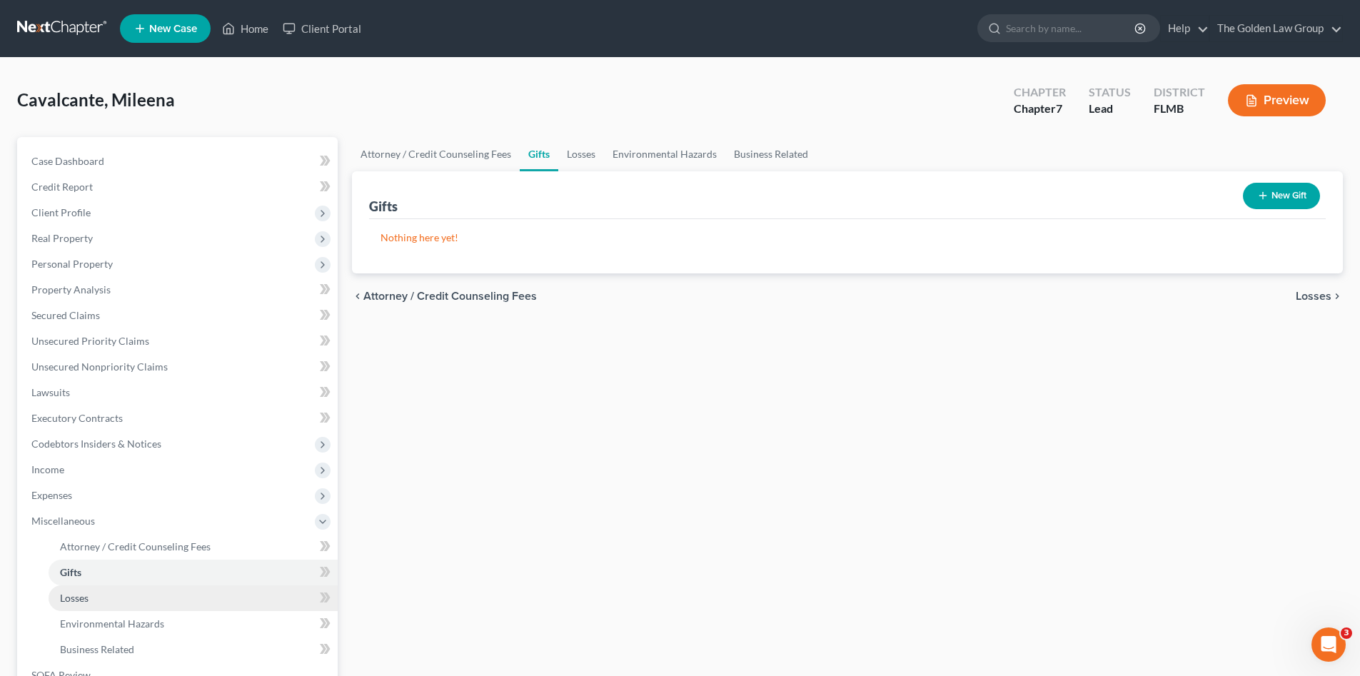
click at [193, 593] on link "Losses" at bounding box center [193, 598] width 289 height 26
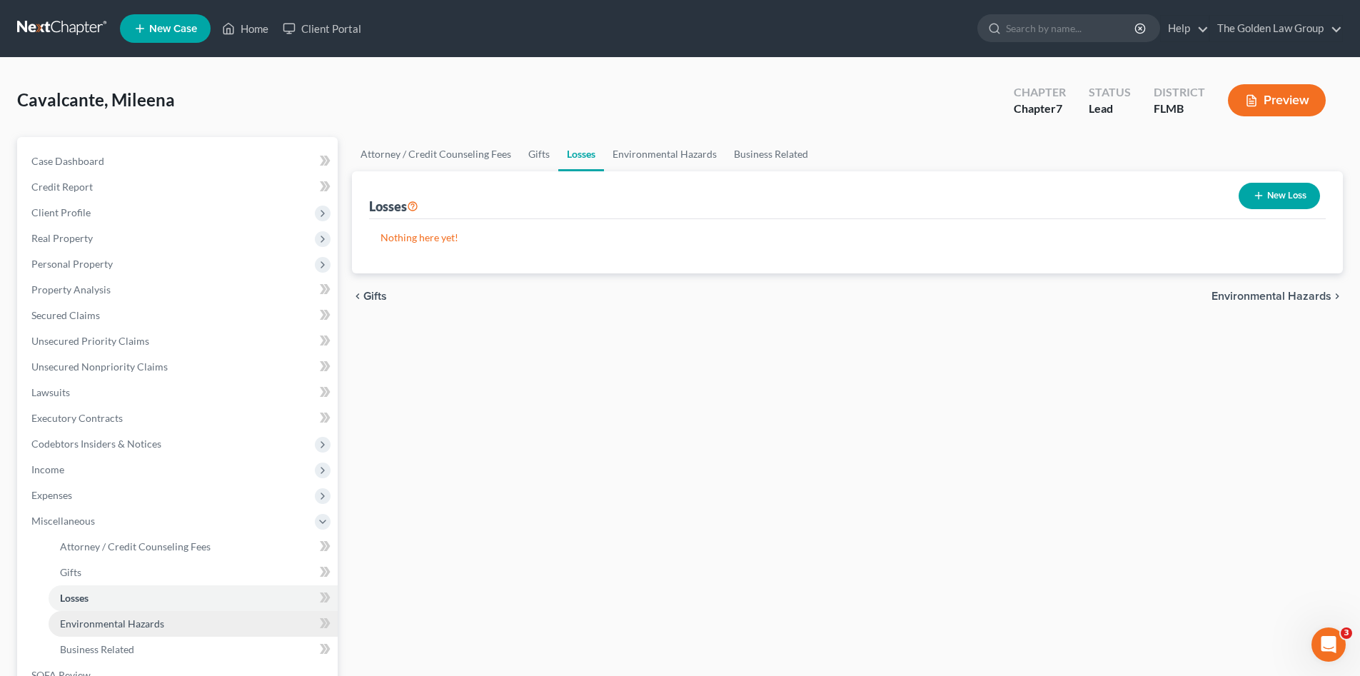
click at [199, 621] on link "Environmental Hazards" at bounding box center [193, 624] width 289 height 26
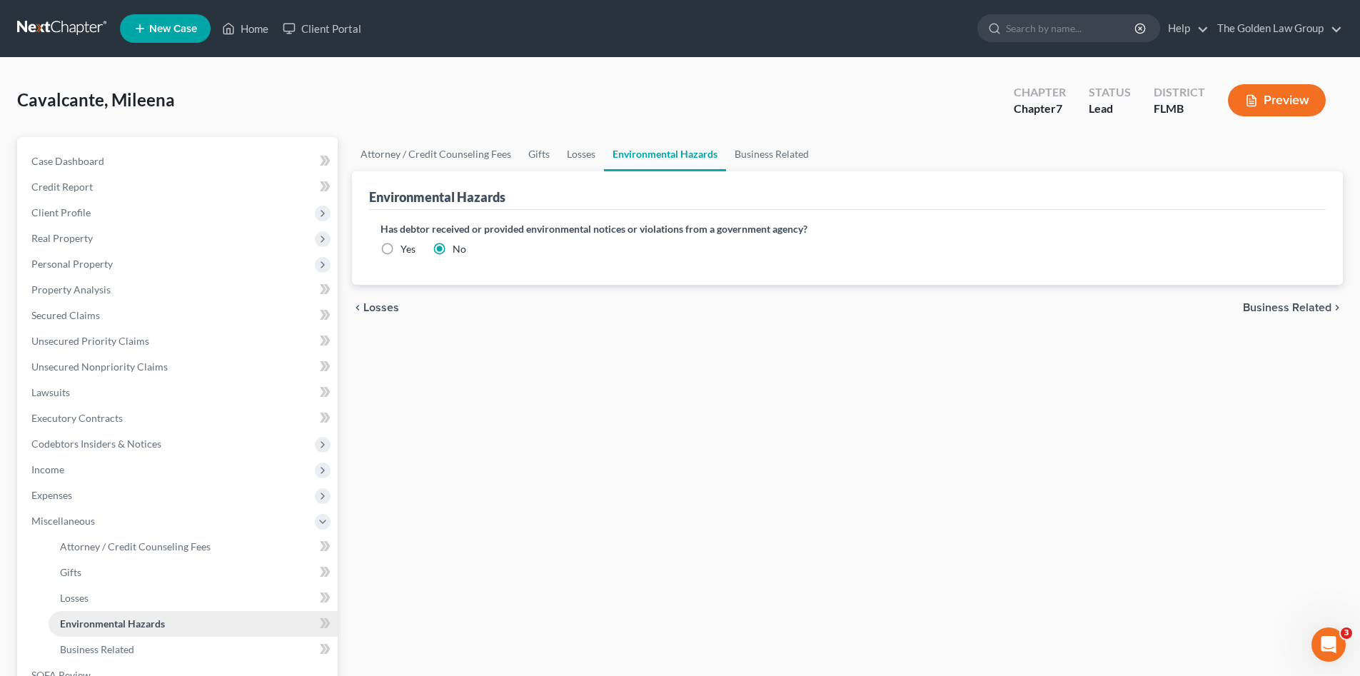
scroll to position [119, 0]
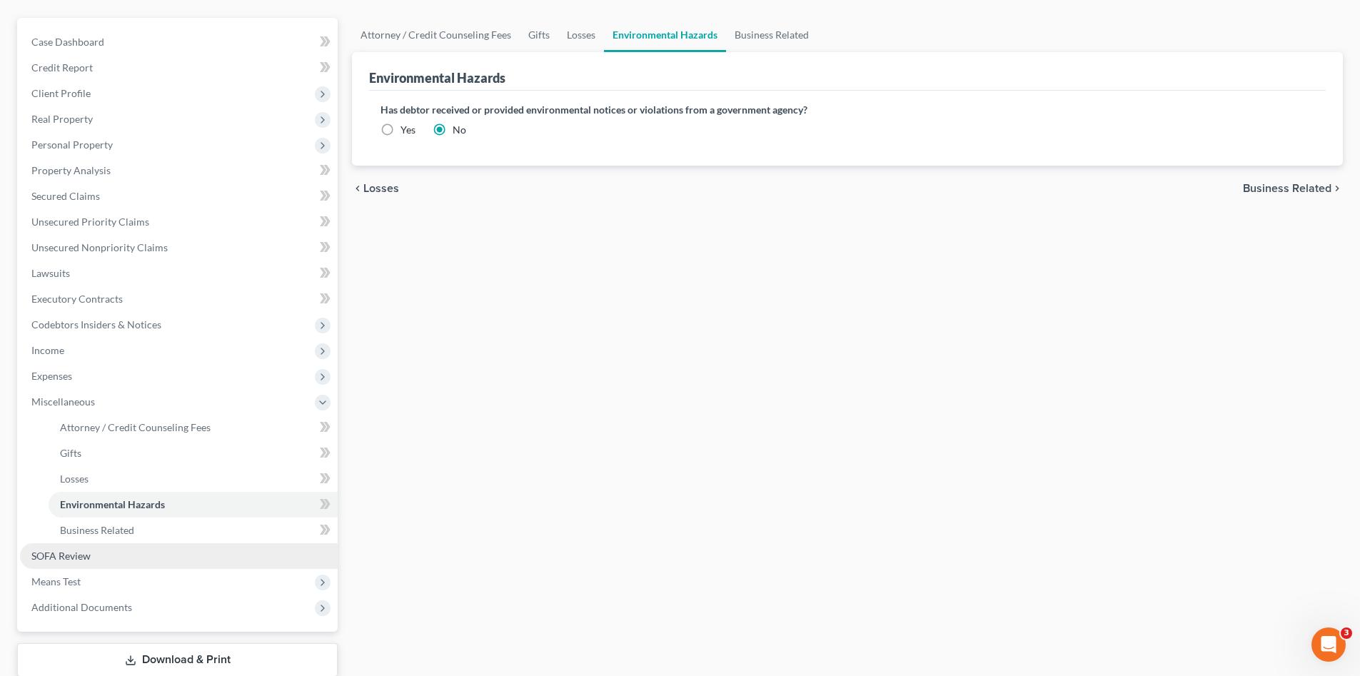
click at [86, 556] on span "SOFA Review" at bounding box center [60, 556] width 59 height 12
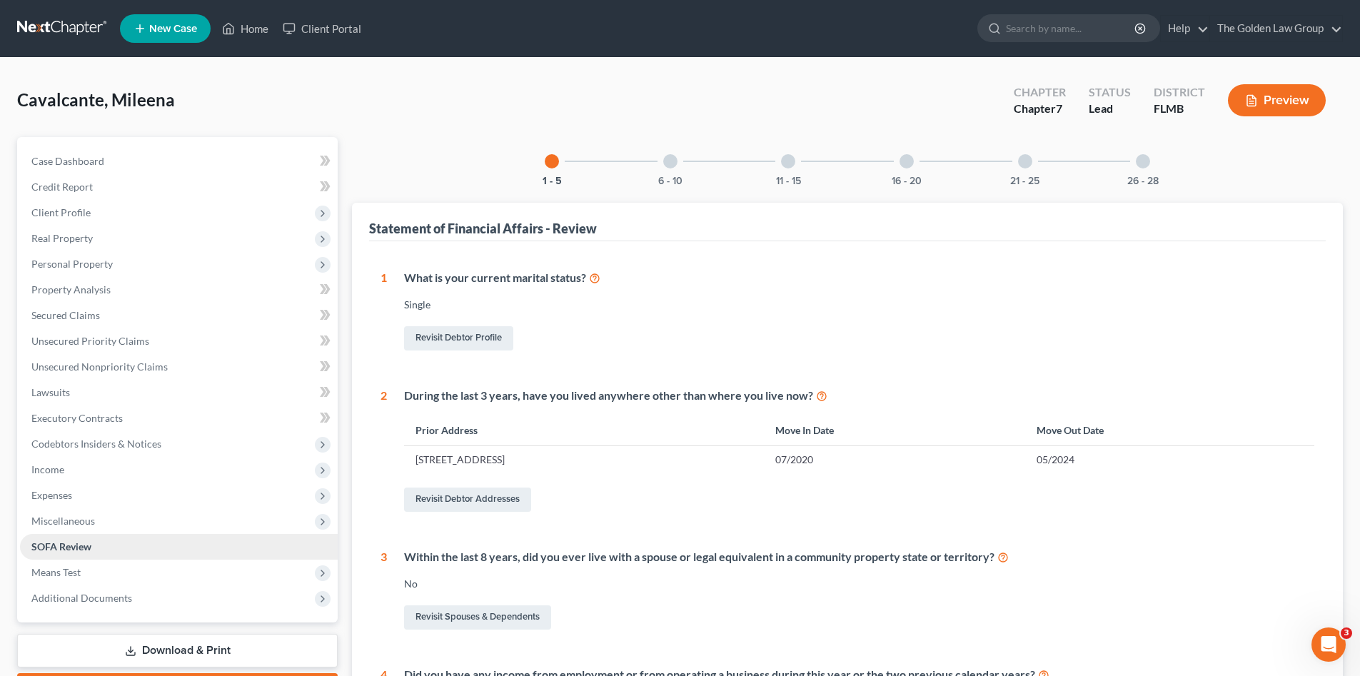
click at [124, 515] on span "Miscellaneous" at bounding box center [179, 521] width 318 height 26
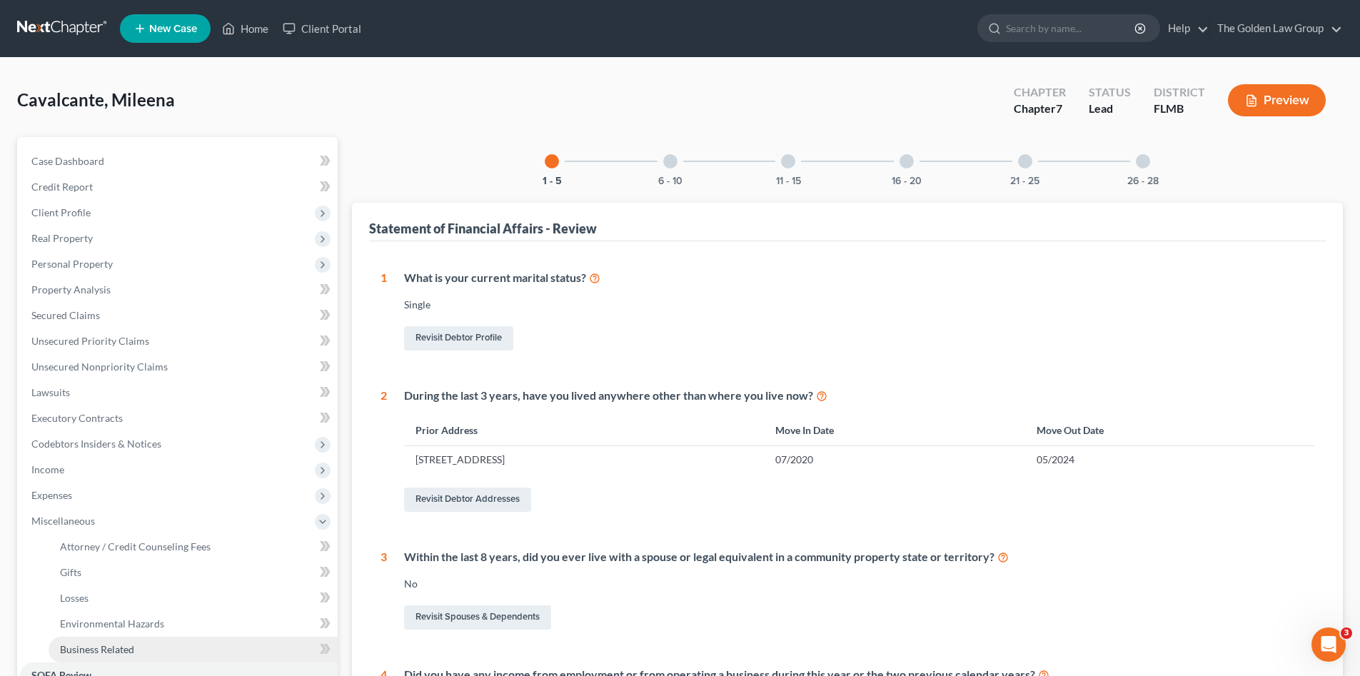
click at [132, 643] on span "Business Related" at bounding box center [97, 649] width 74 height 12
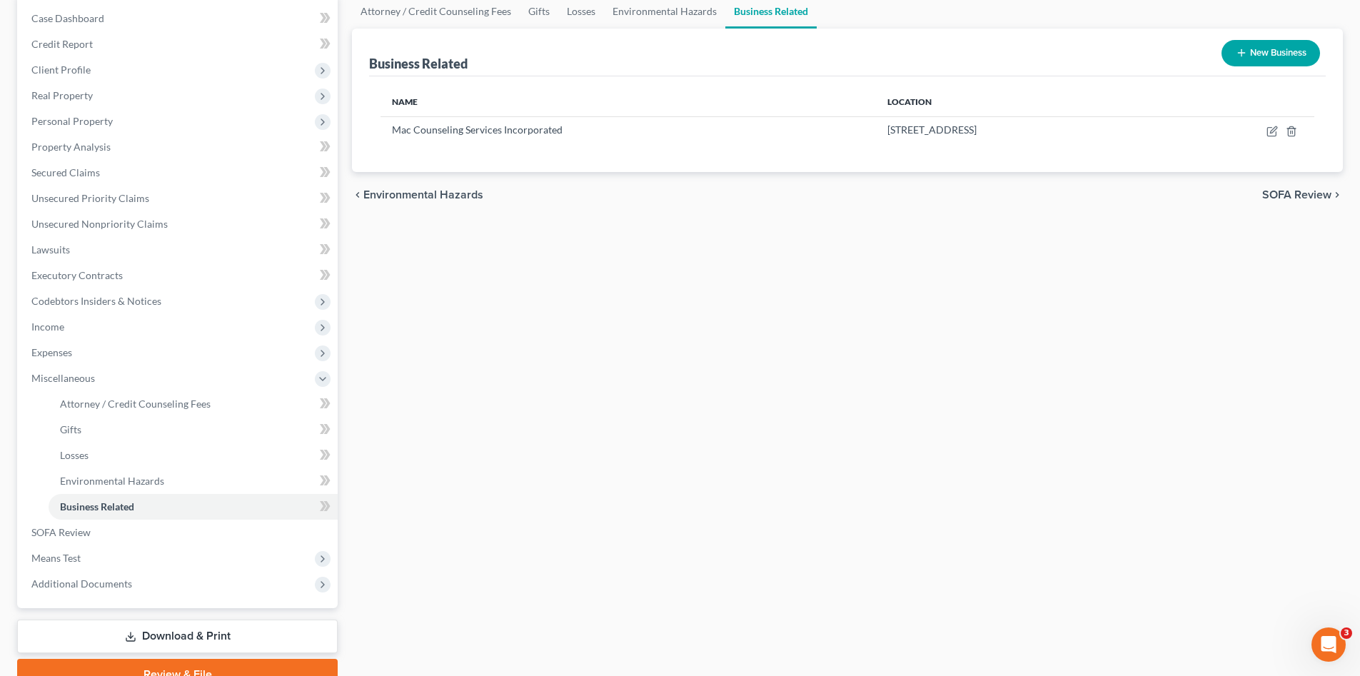
scroll to position [211, 0]
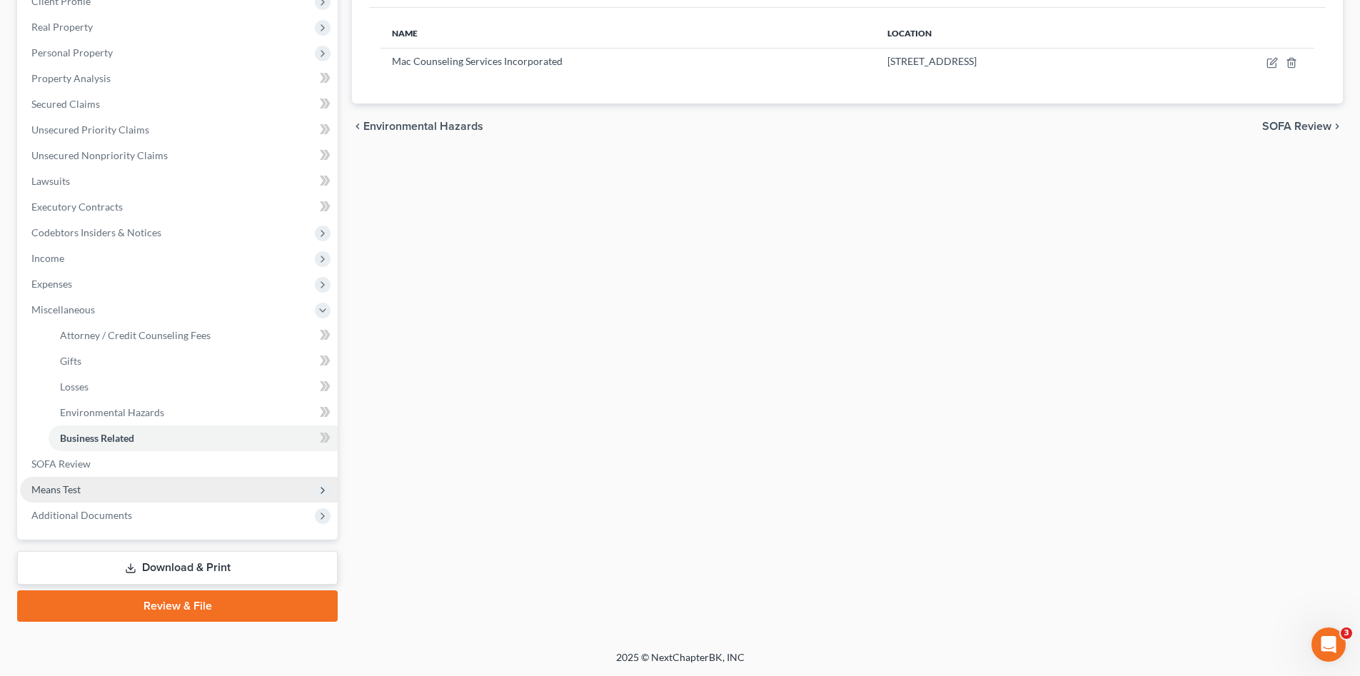
click at [73, 486] on span "Means Test" at bounding box center [55, 489] width 49 height 12
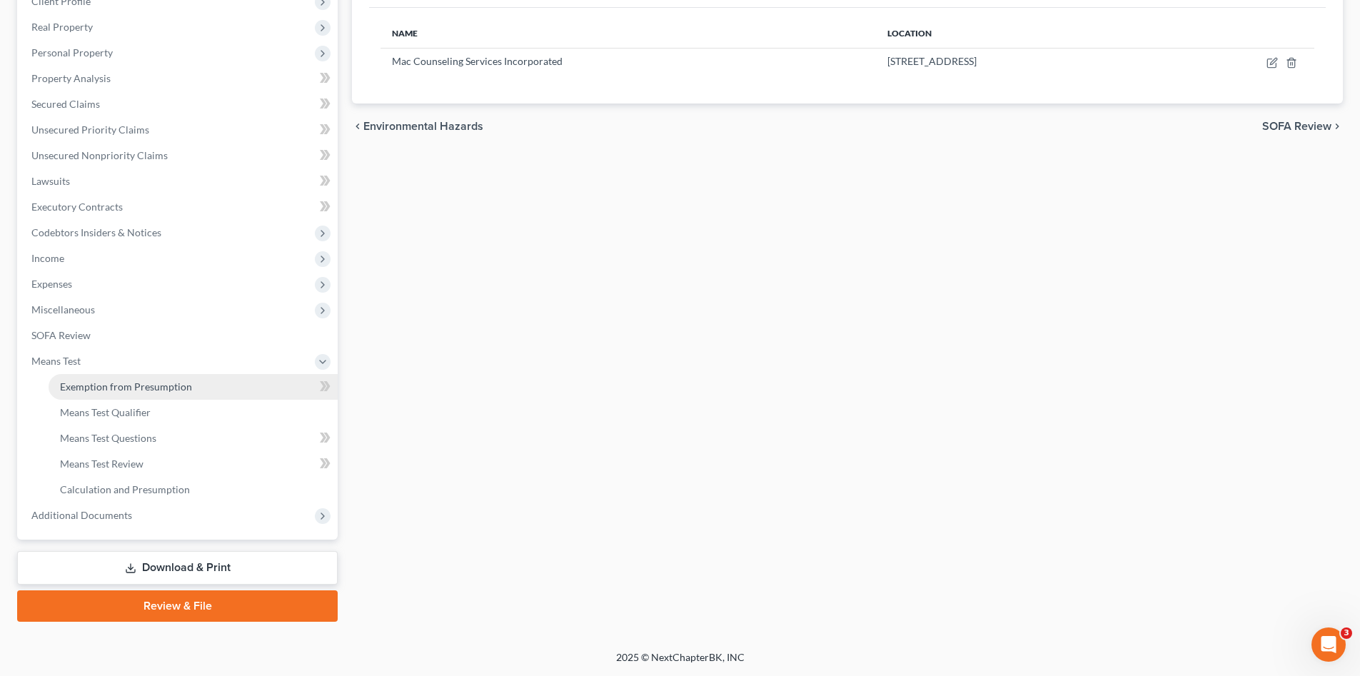
click at [143, 391] on span "Exemption from Presumption" at bounding box center [126, 387] width 132 height 12
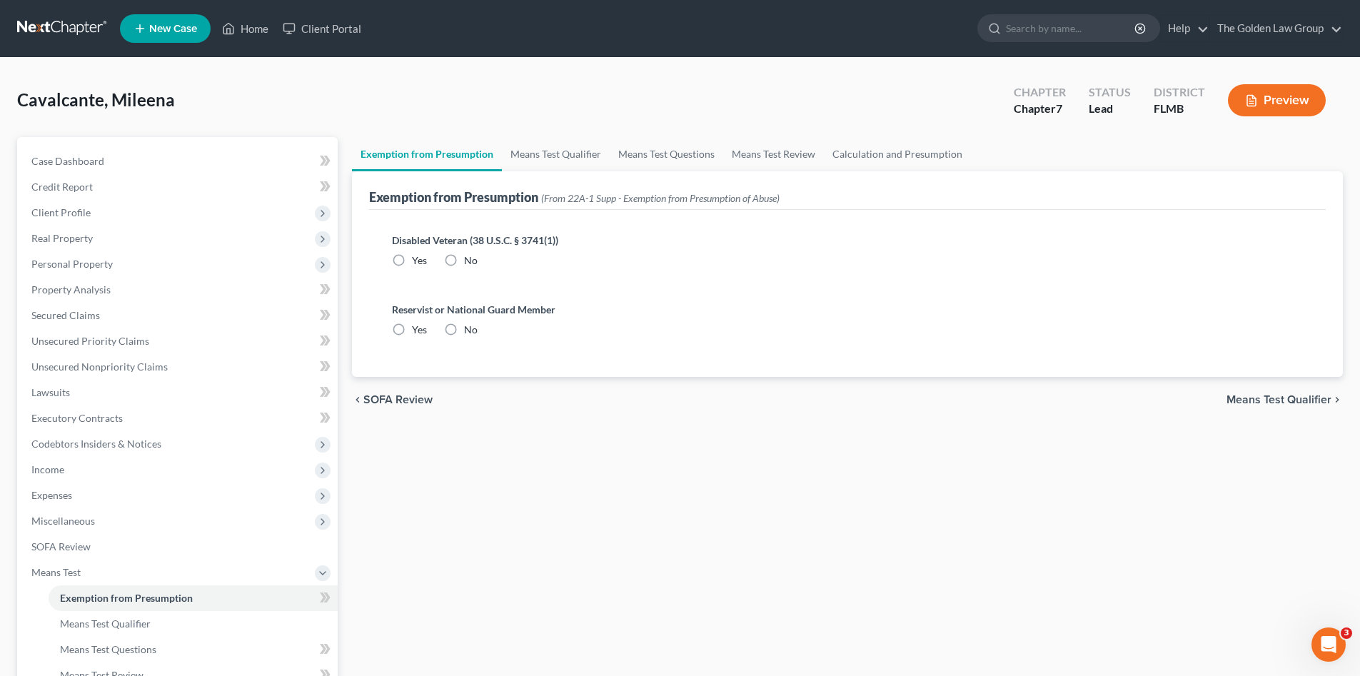
click at [464, 259] on label "No" at bounding box center [471, 260] width 14 height 14
click at [470, 259] on input "No" at bounding box center [474, 257] width 9 height 9
radio input "true"
click at [464, 330] on label "No" at bounding box center [471, 330] width 14 height 14
click at [470, 330] on input "No" at bounding box center [474, 327] width 9 height 9
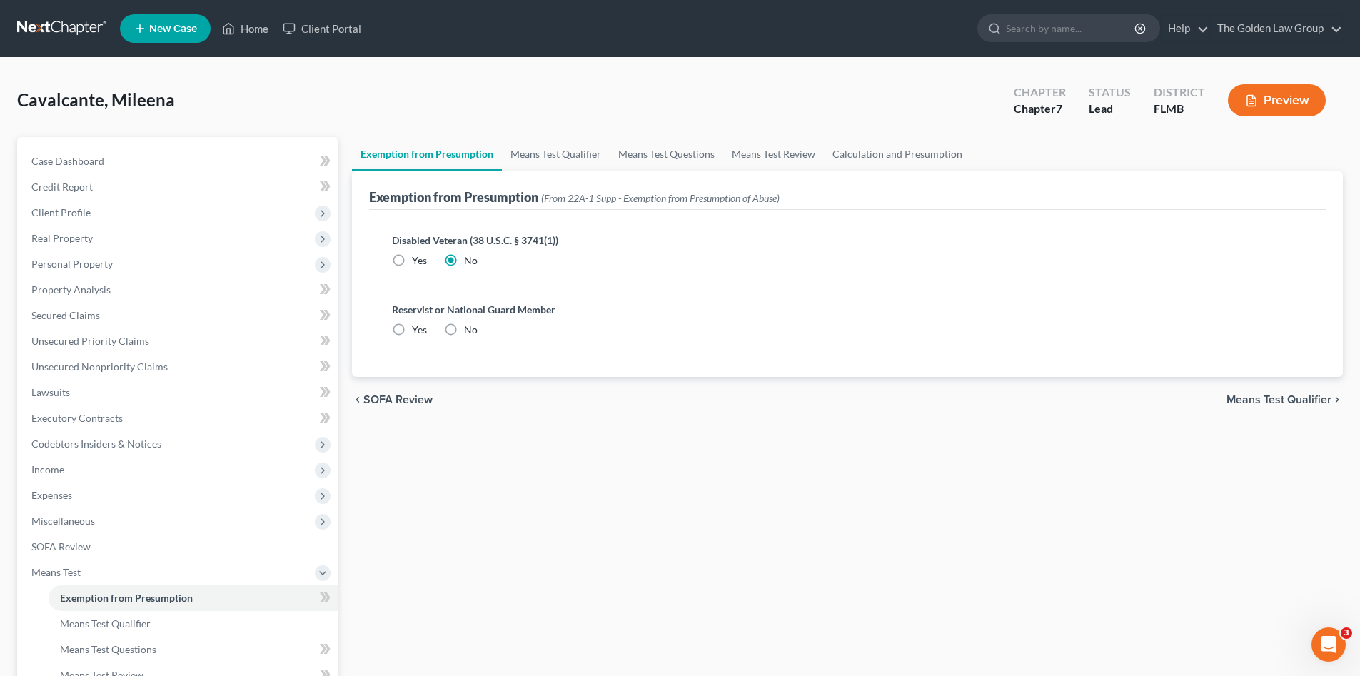
radio input "true"
click at [520, 158] on link "Means Test Qualifier" at bounding box center [556, 154] width 108 height 34
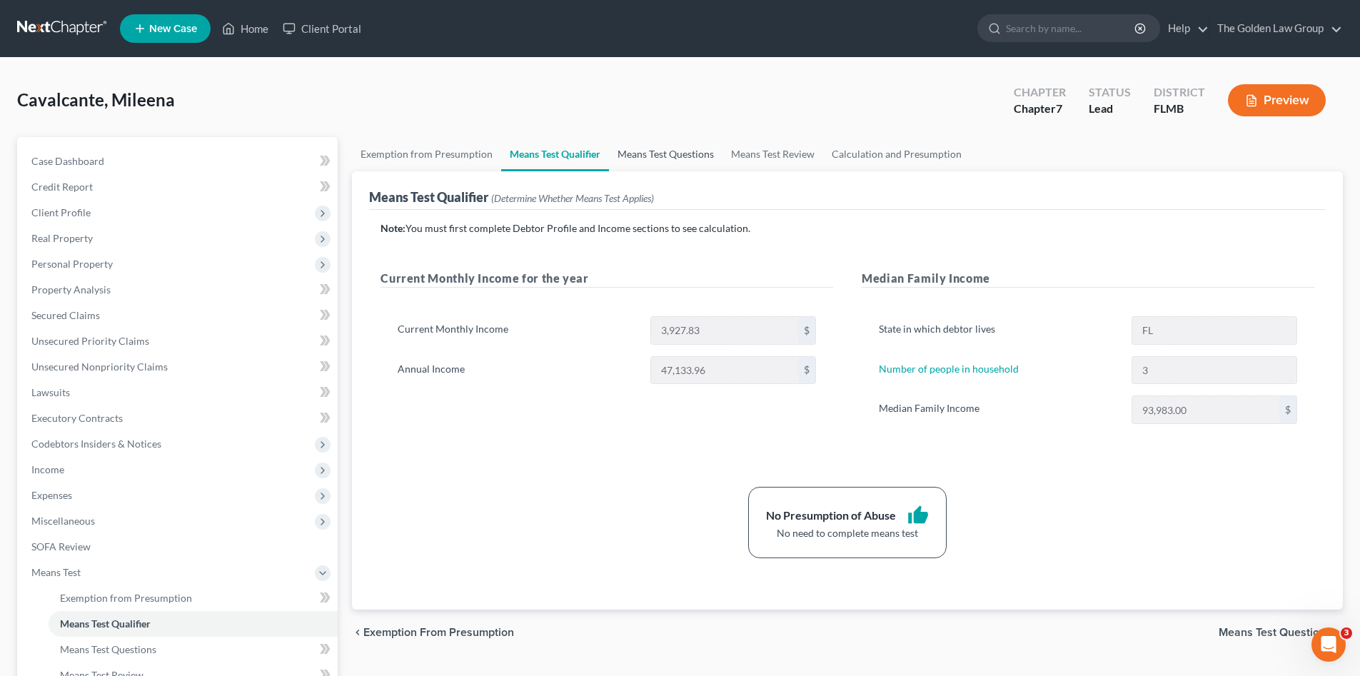
click at [685, 156] on link "Means Test Questions" at bounding box center [666, 154] width 114 height 34
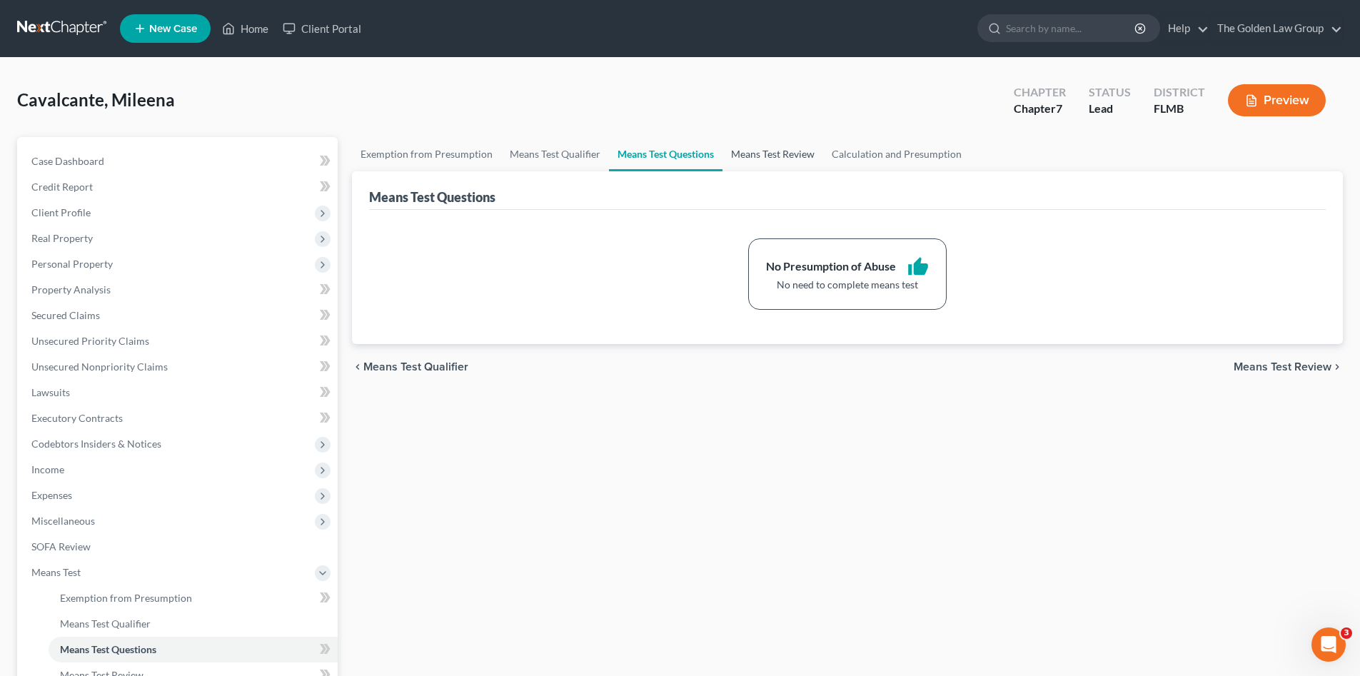
click at [740, 157] on link "Means Test Review" at bounding box center [773, 154] width 101 height 34
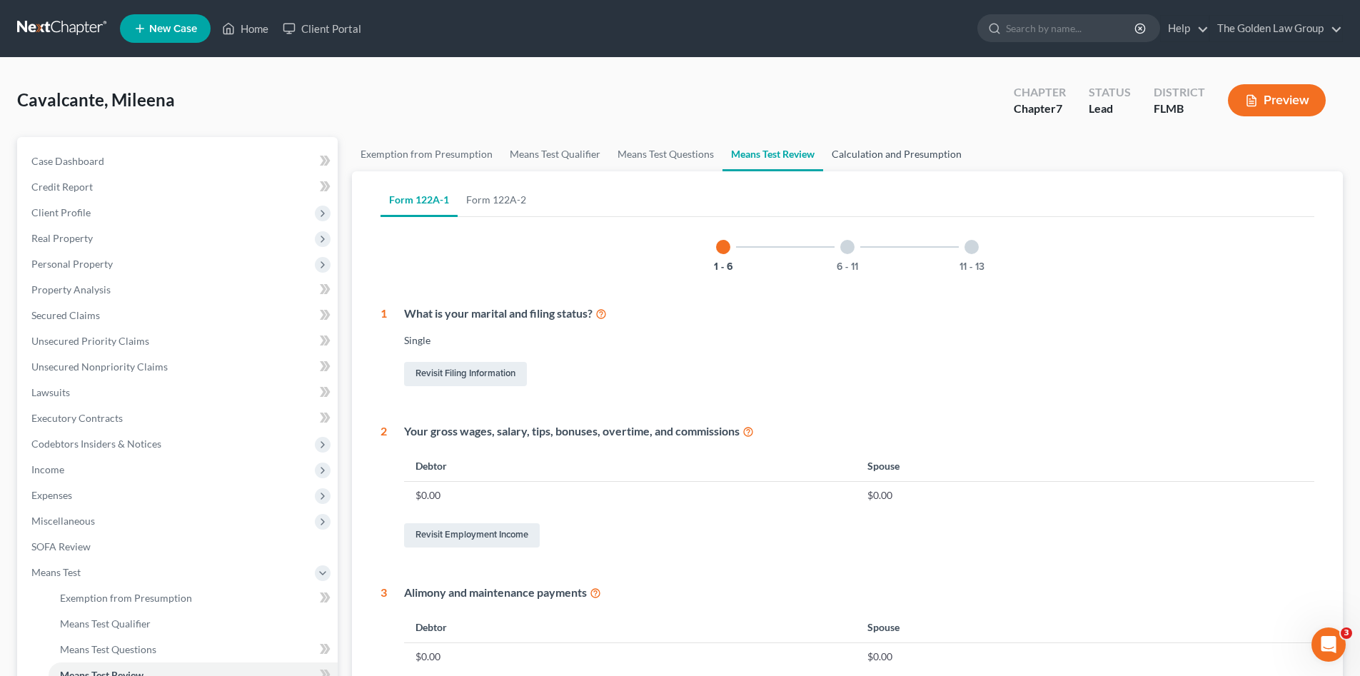
click at [883, 152] on link "Calculation and Presumption" at bounding box center [896, 154] width 147 height 34
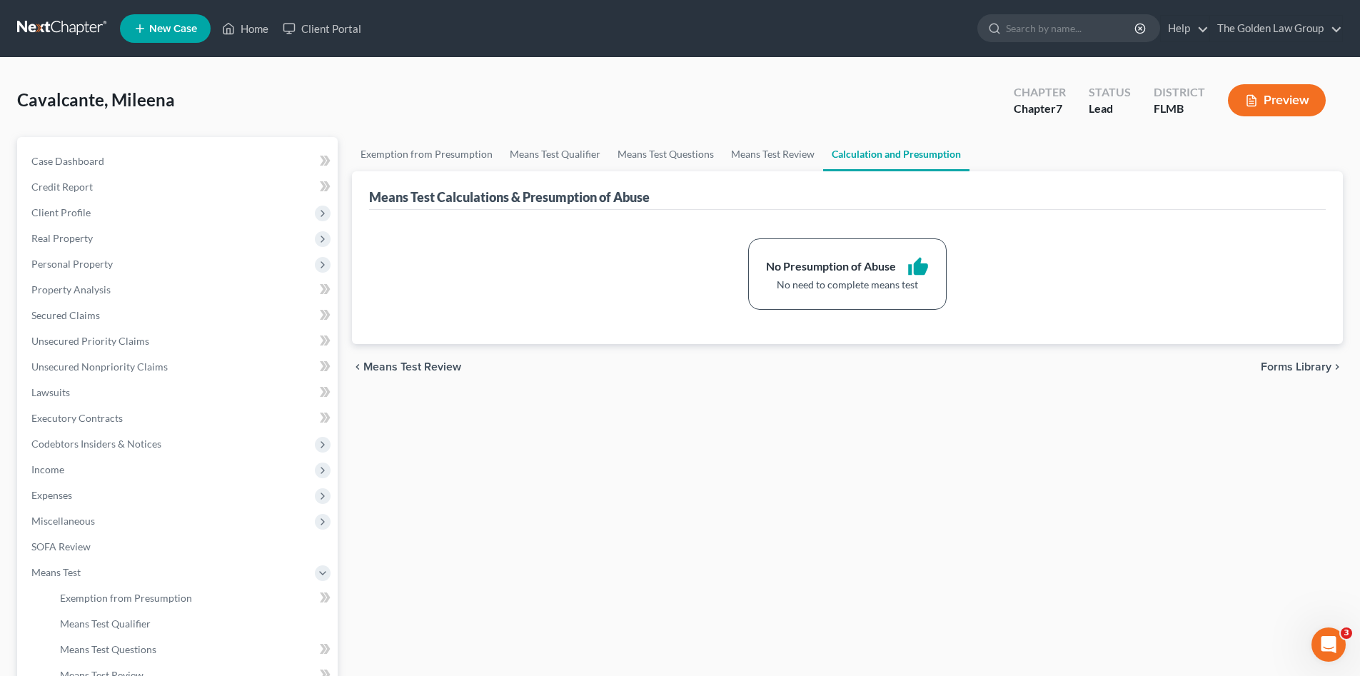
drag, startPoint x: 638, startPoint y: 96, endPoint x: 625, endPoint y: 193, distance: 97.9
click at [631, 106] on div "Cavalcante, Mileena Upgraded Chapter Chapter 7 Status Lead District FLMB Preview" at bounding box center [680, 106] width 1326 height 62
click at [60, 562] on span "Means Test" at bounding box center [179, 573] width 318 height 26
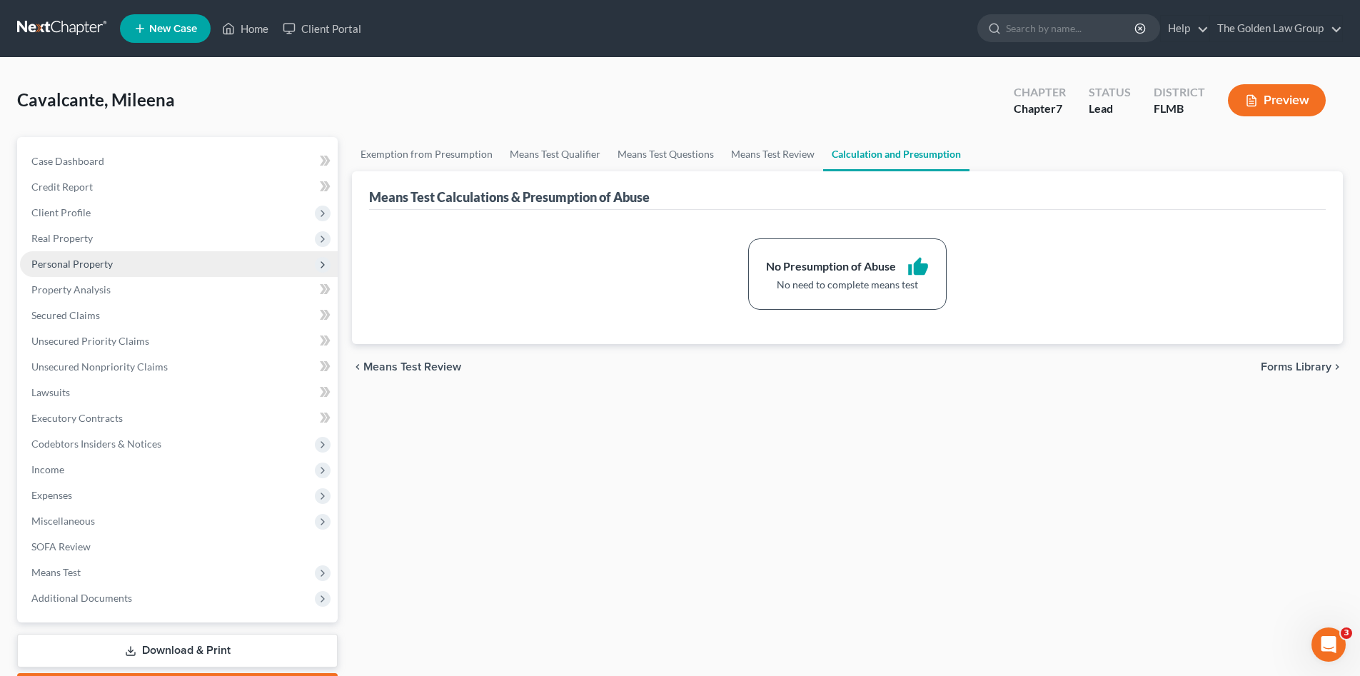
click at [87, 255] on span "Personal Property" at bounding box center [179, 264] width 318 height 26
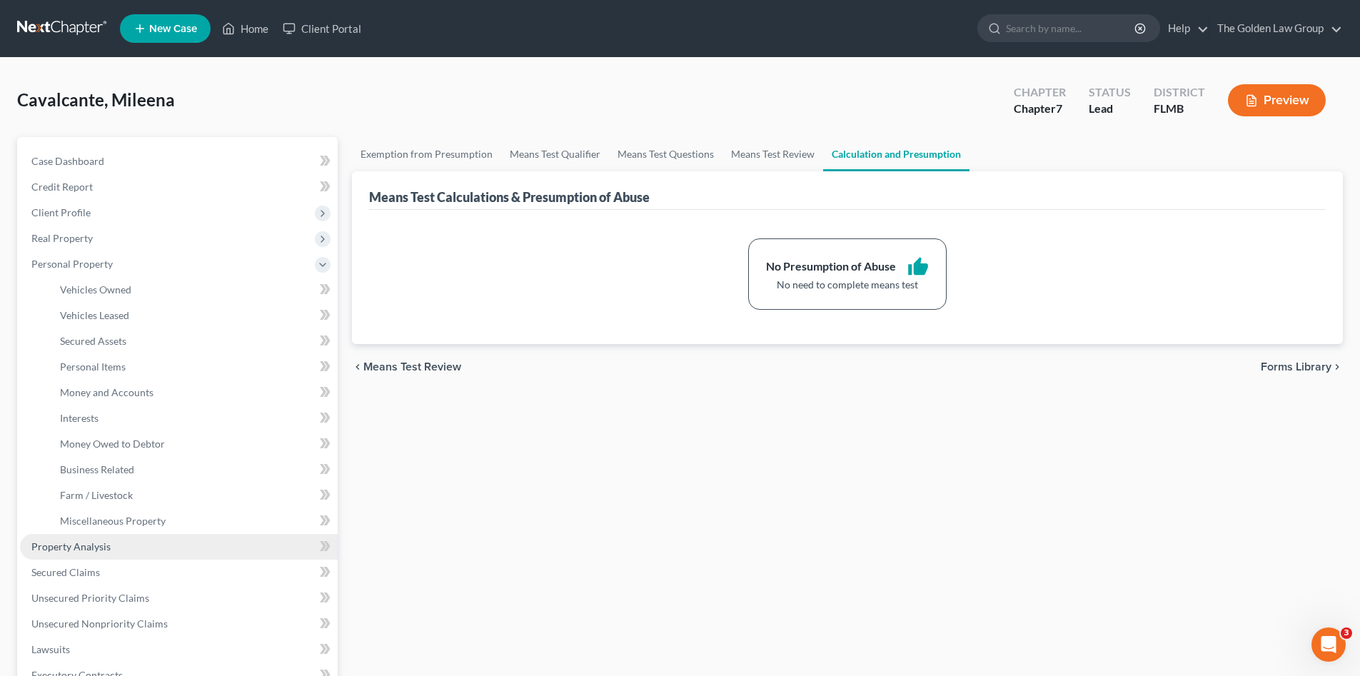
click at [122, 545] on link "Property Analysis" at bounding box center [179, 547] width 318 height 26
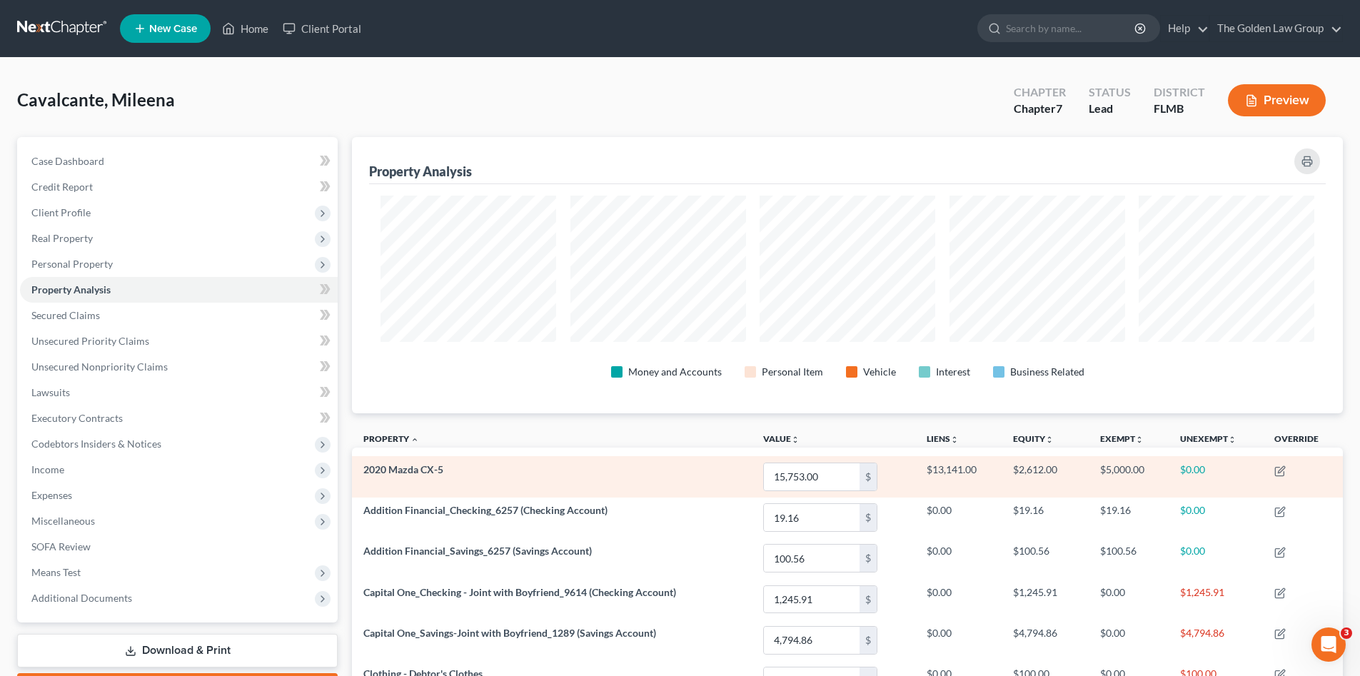
scroll to position [276, 991]
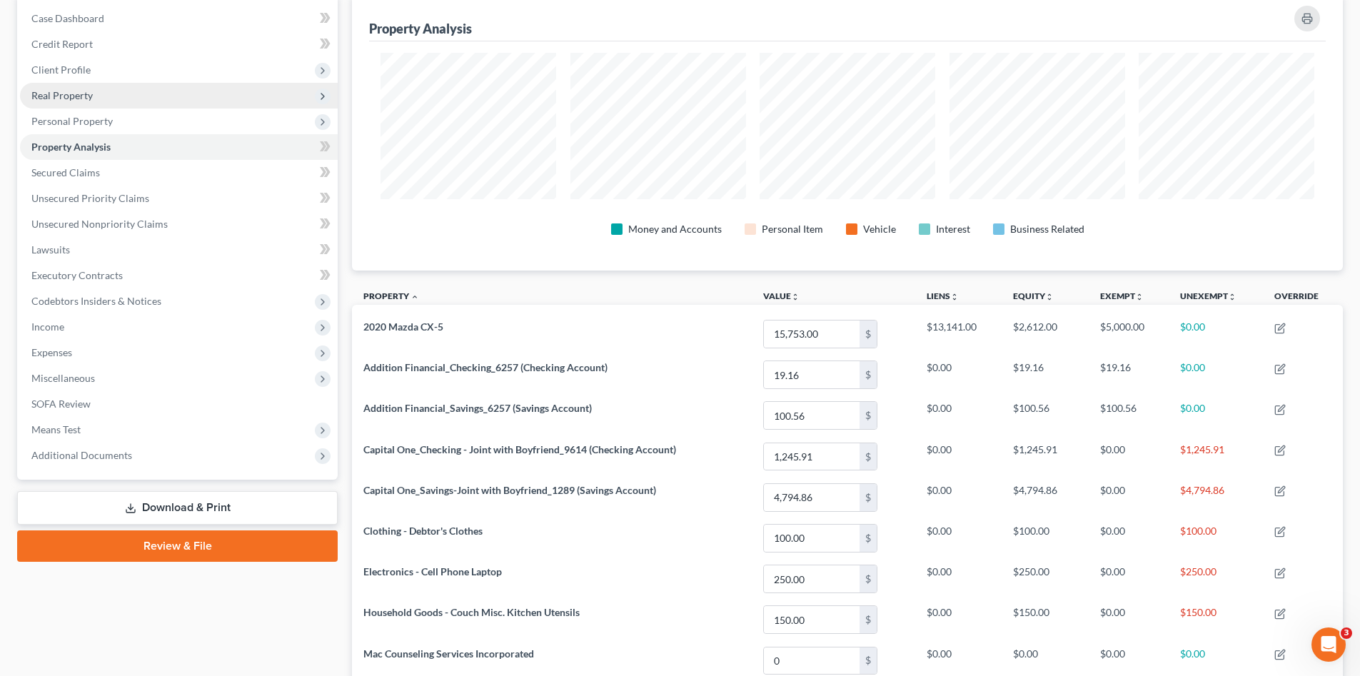
click at [72, 106] on span "Real Property" at bounding box center [179, 96] width 318 height 26
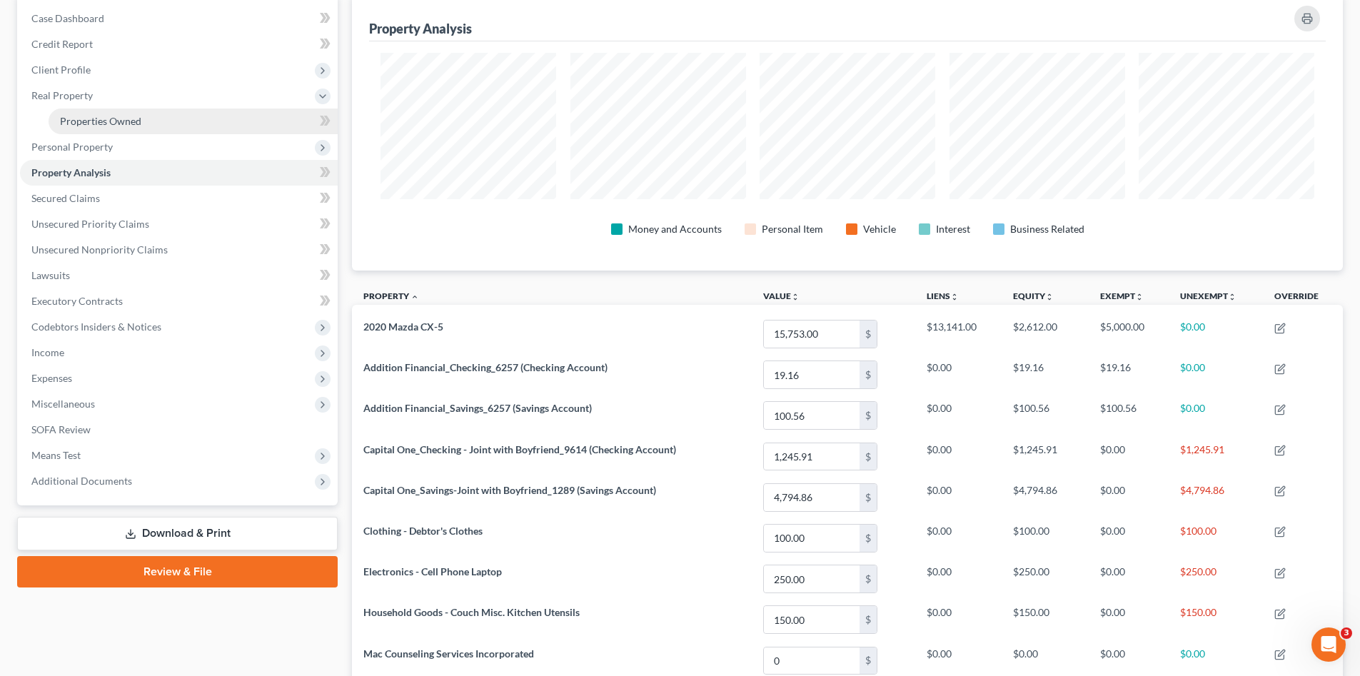
click at [92, 125] on span "Properties Owned" at bounding box center [100, 121] width 81 height 12
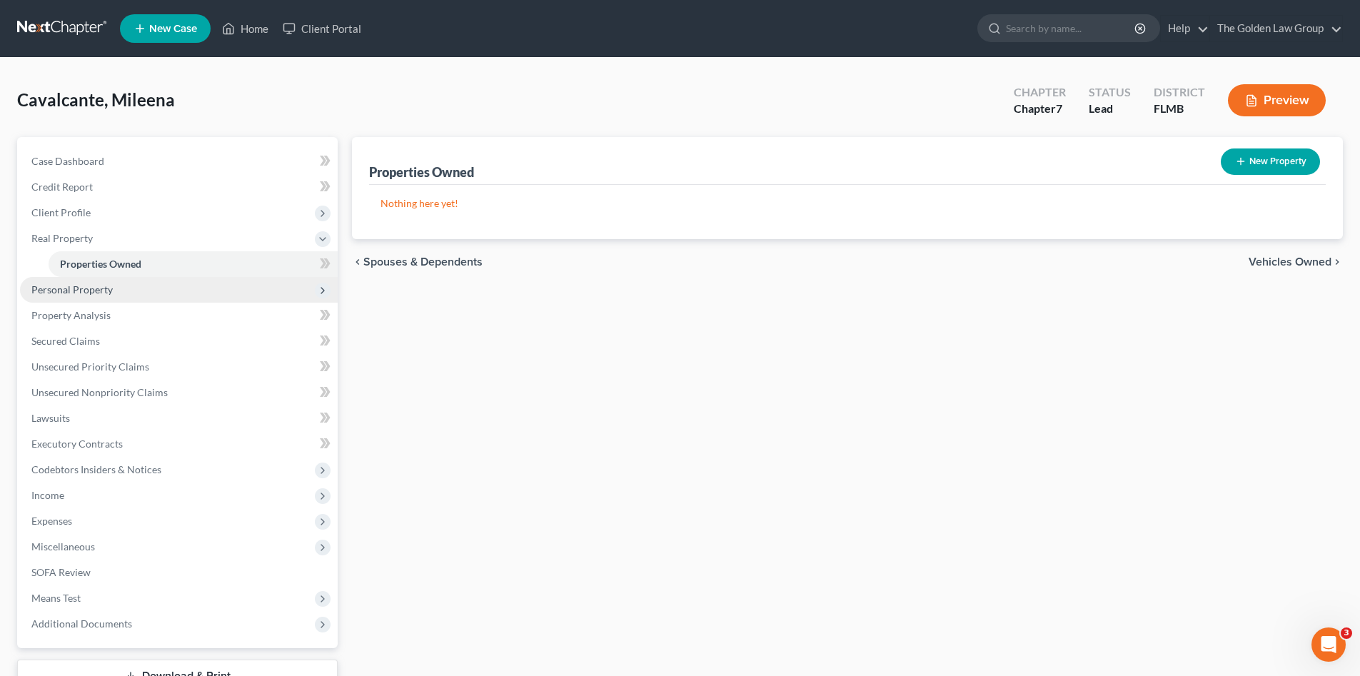
click at [102, 291] on span "Personal Property" at bounding box center [71, 289] width 81 height 12
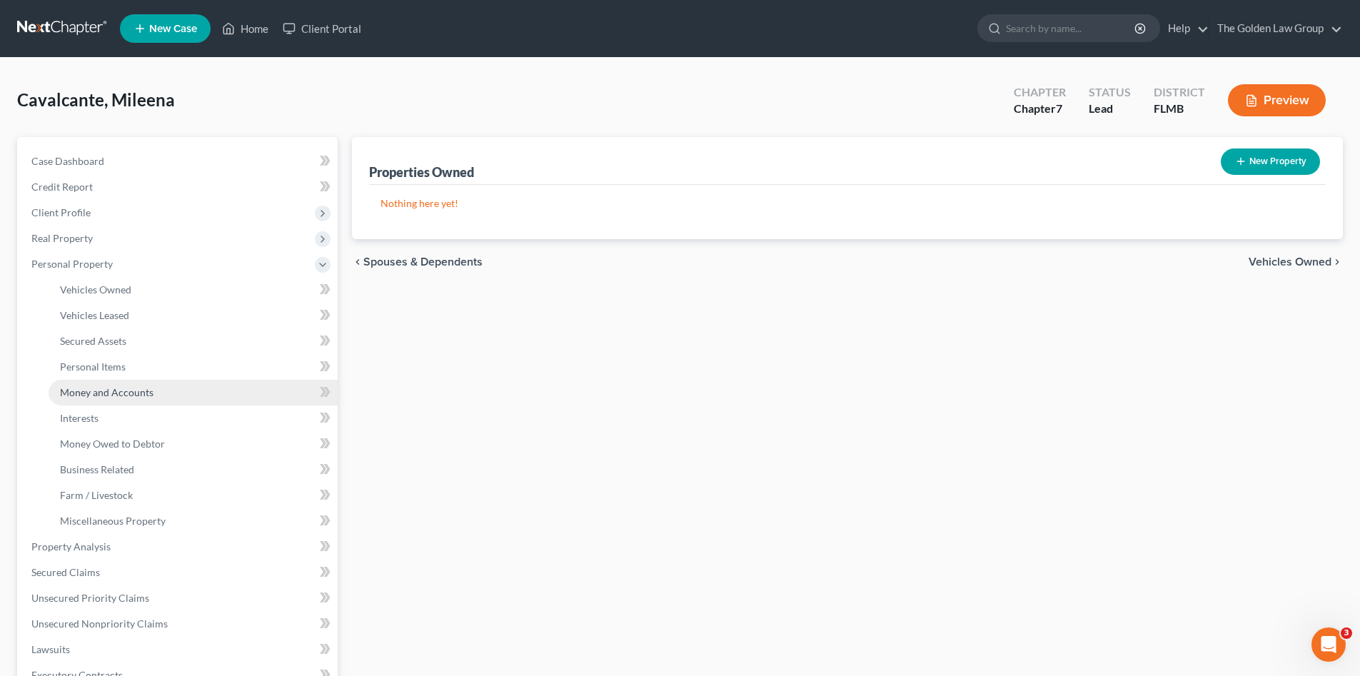
click at [138, 401] on link "Money and Accounts" at bounding box center [193, 393] width 289 height 26
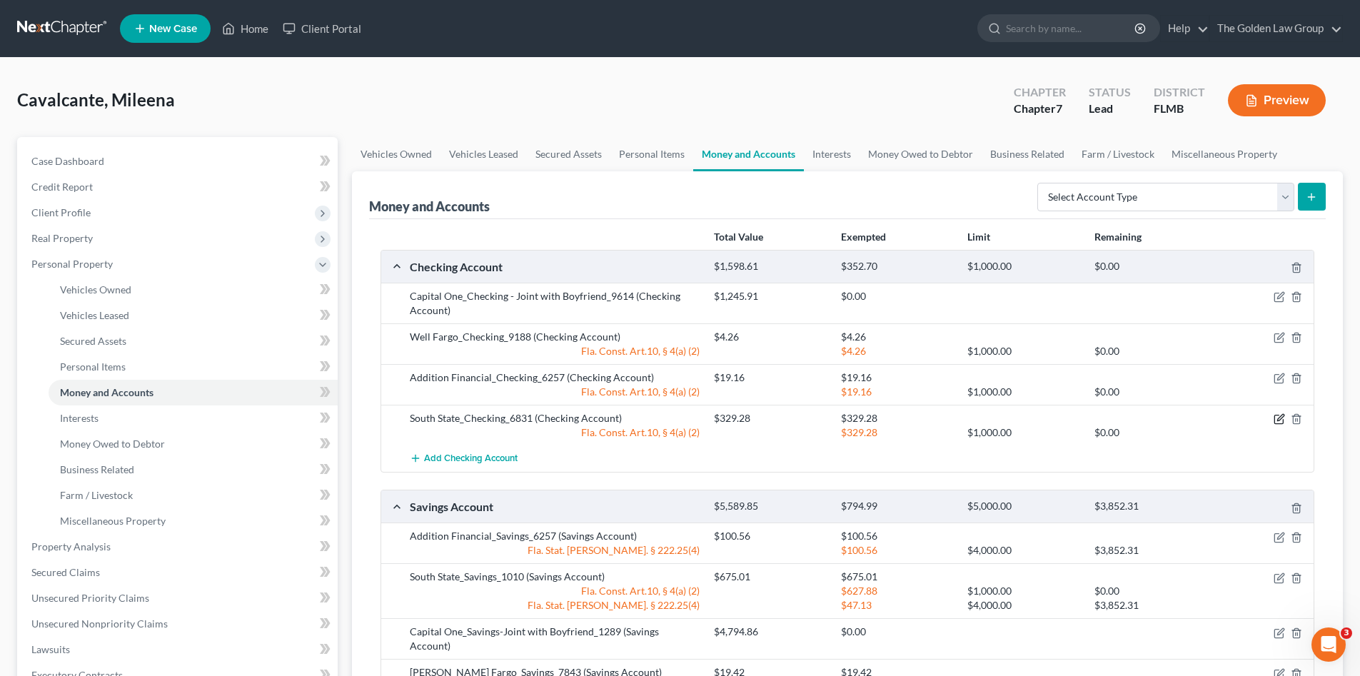
click at [1275, 418] on icon "button" at bounding box center [1279, 418] width 11 height 11
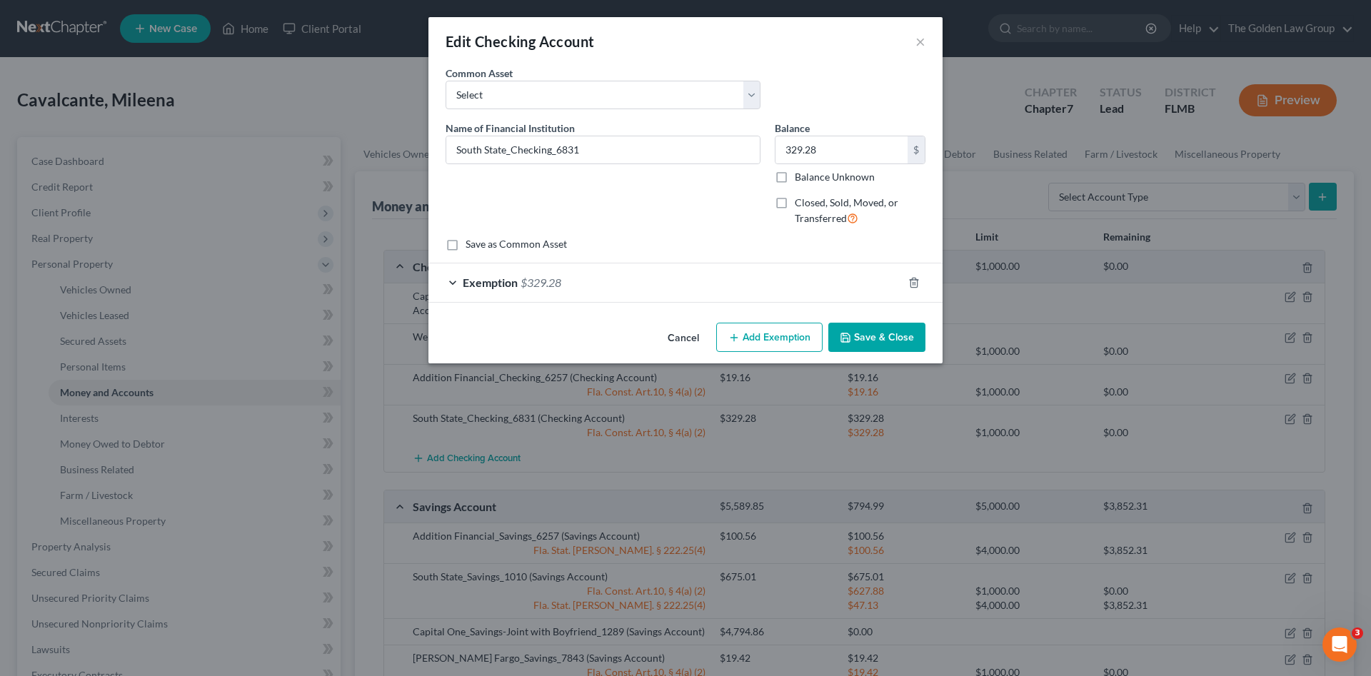
click at [739, 331] on button "Add Exemption" at bounding box center [769, 338] width 106 height 30
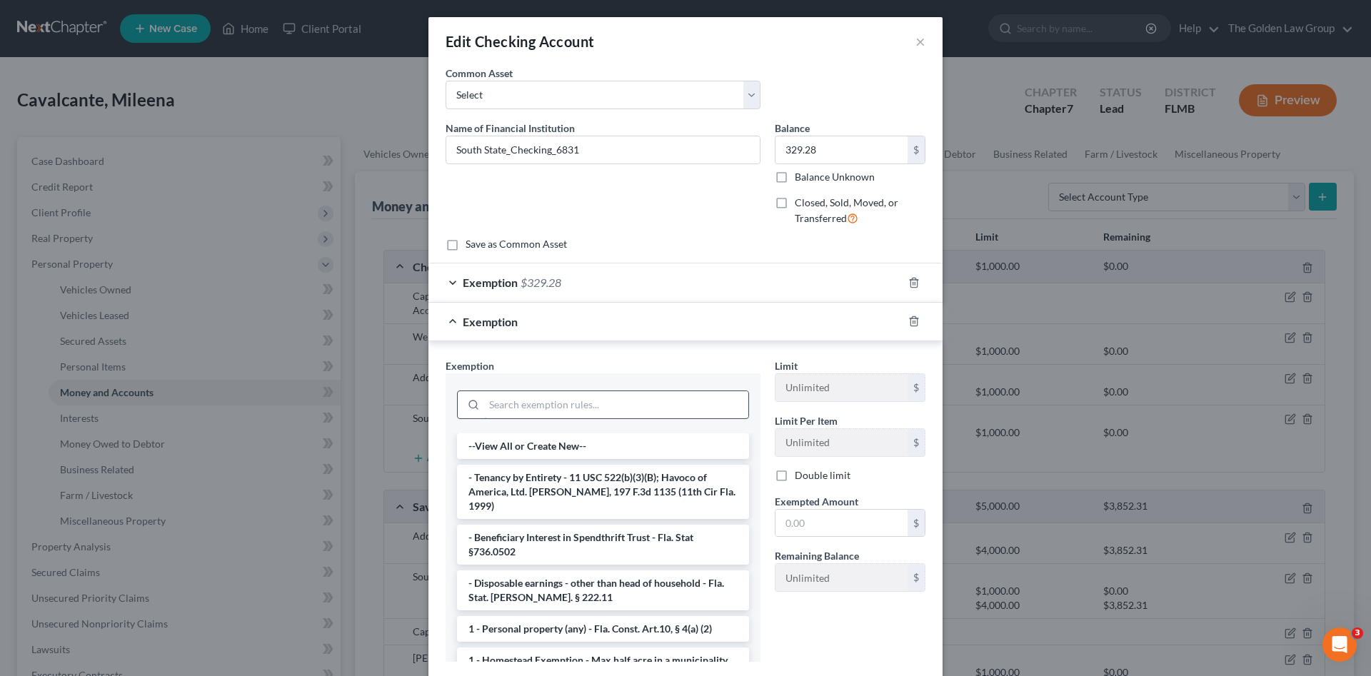
click at [645, 397] on input "search" at bounding box center [616, 404] width 264 height 27
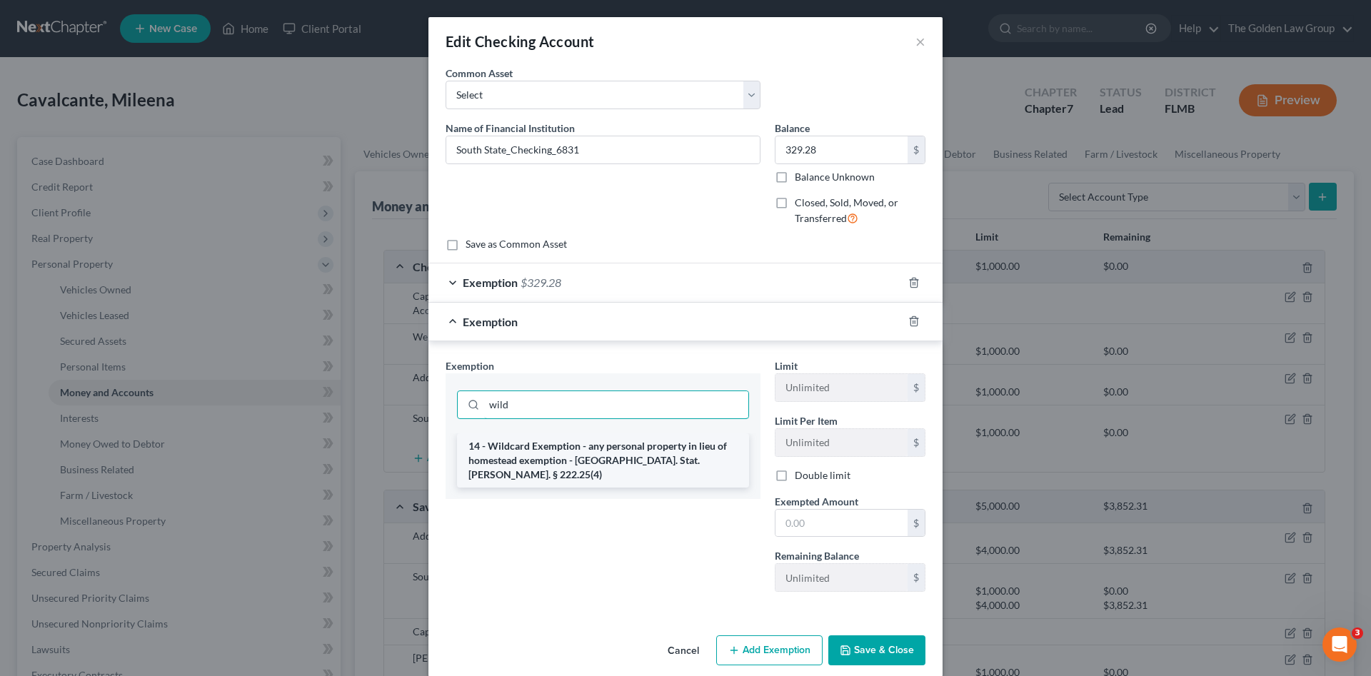
type input "wild"
click at [703, 450] on li "14 - Wildcard Exemption - any personal property in lieu of homestead exemption …" at bounding box center [603, 460] width 292 height 54
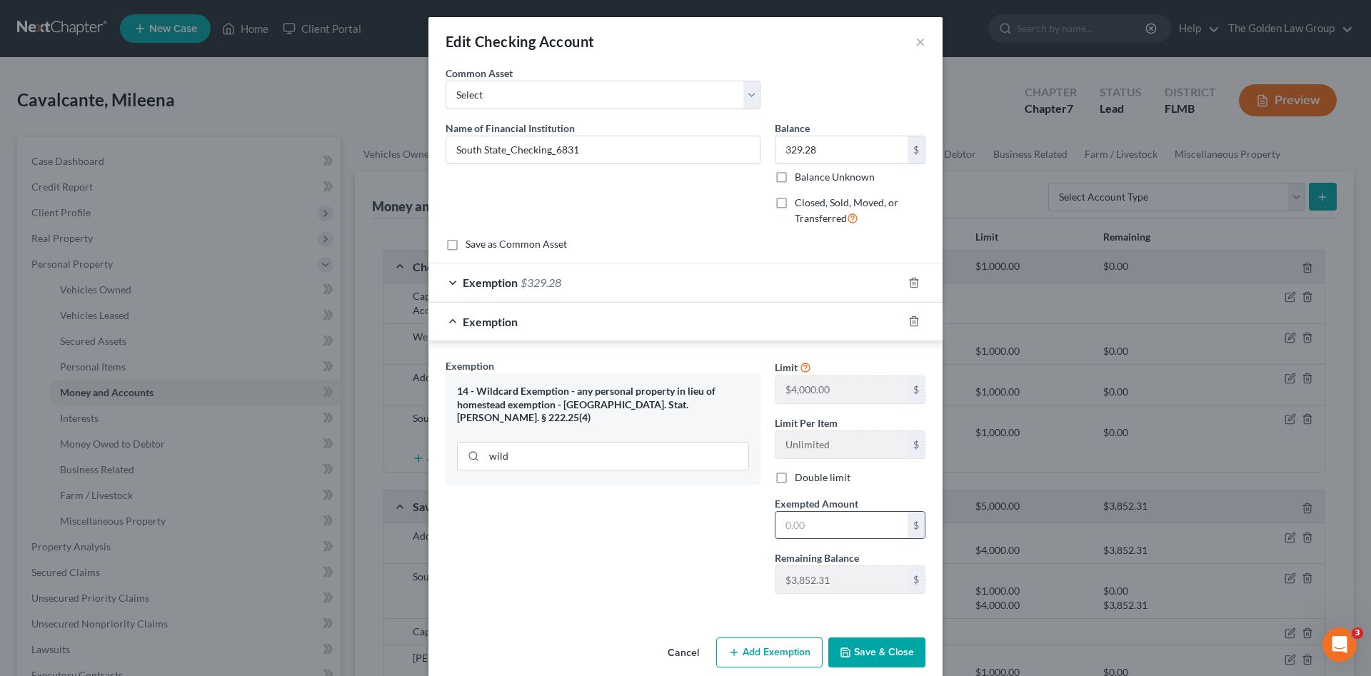
click at [832, 529] on input "text" at bounding box center [841, 525] width 132 height 27
type input "329.28"
click at [852, 649] on button "Save & Close" at bounding box center [876, 653] width 97 height 30
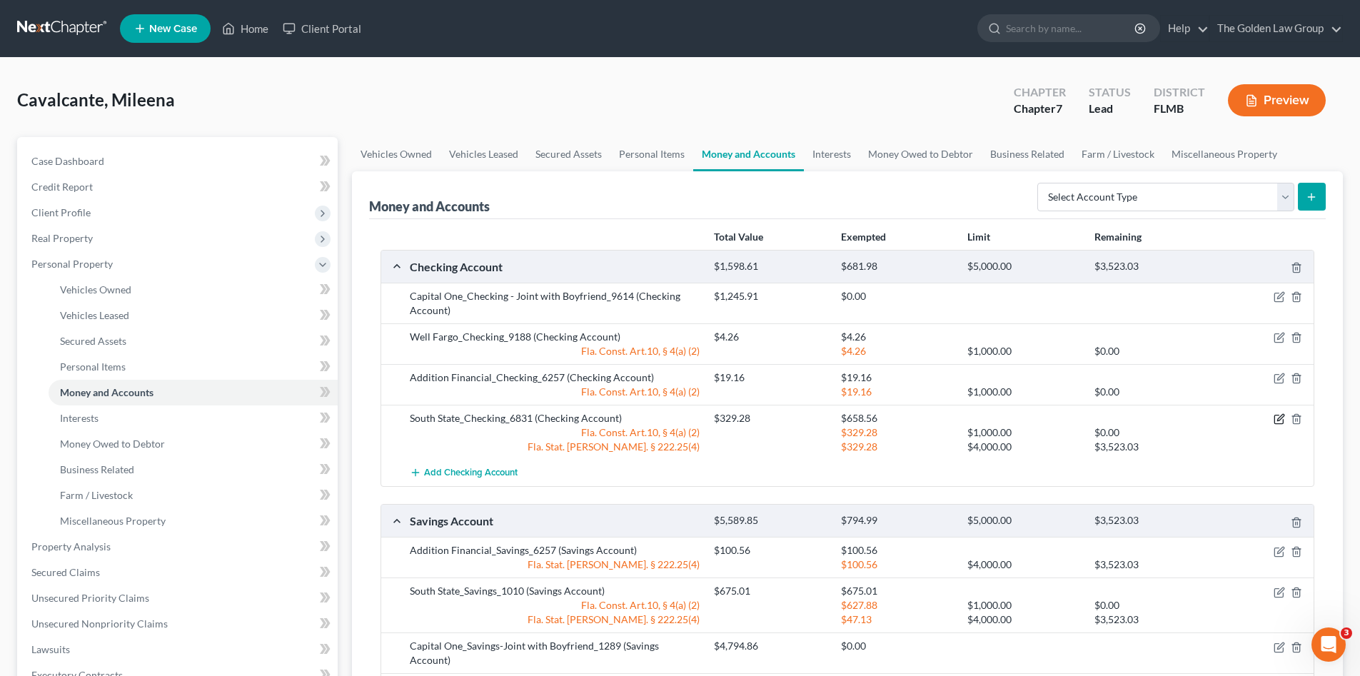
click at [1278, 417] on icon "button" at bounding box center [1279, 418] width 11 height 11
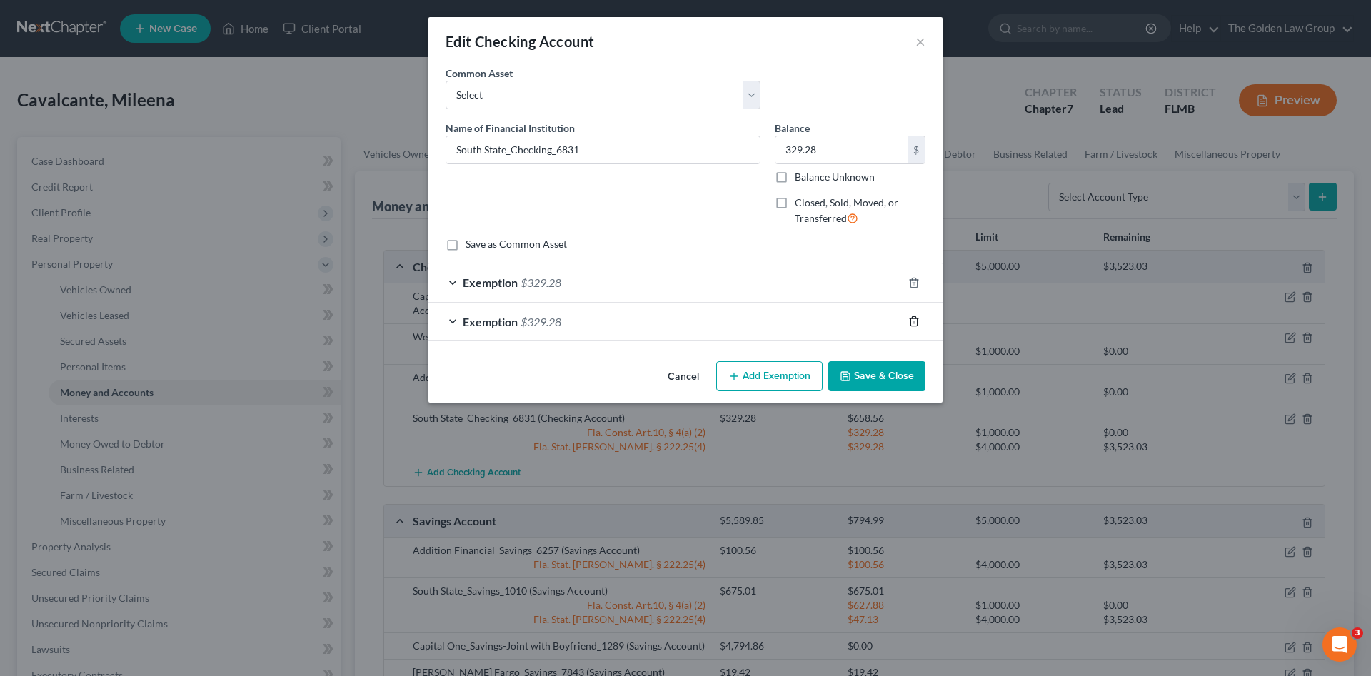
click at [914, 322] on icon "button" at bounding box center [913, 321] width 11 height 11
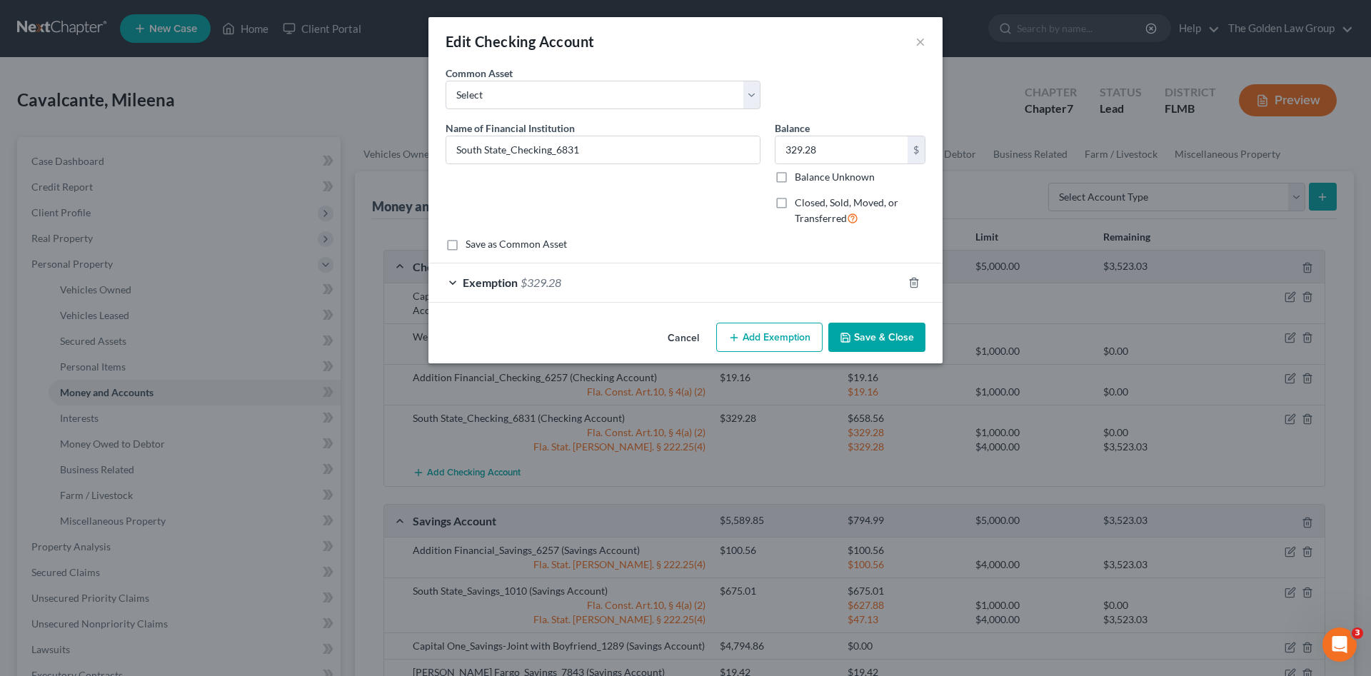
click at [875, 340] on button "Save & Close" at bounding box center [876, 338] width 97 height 30
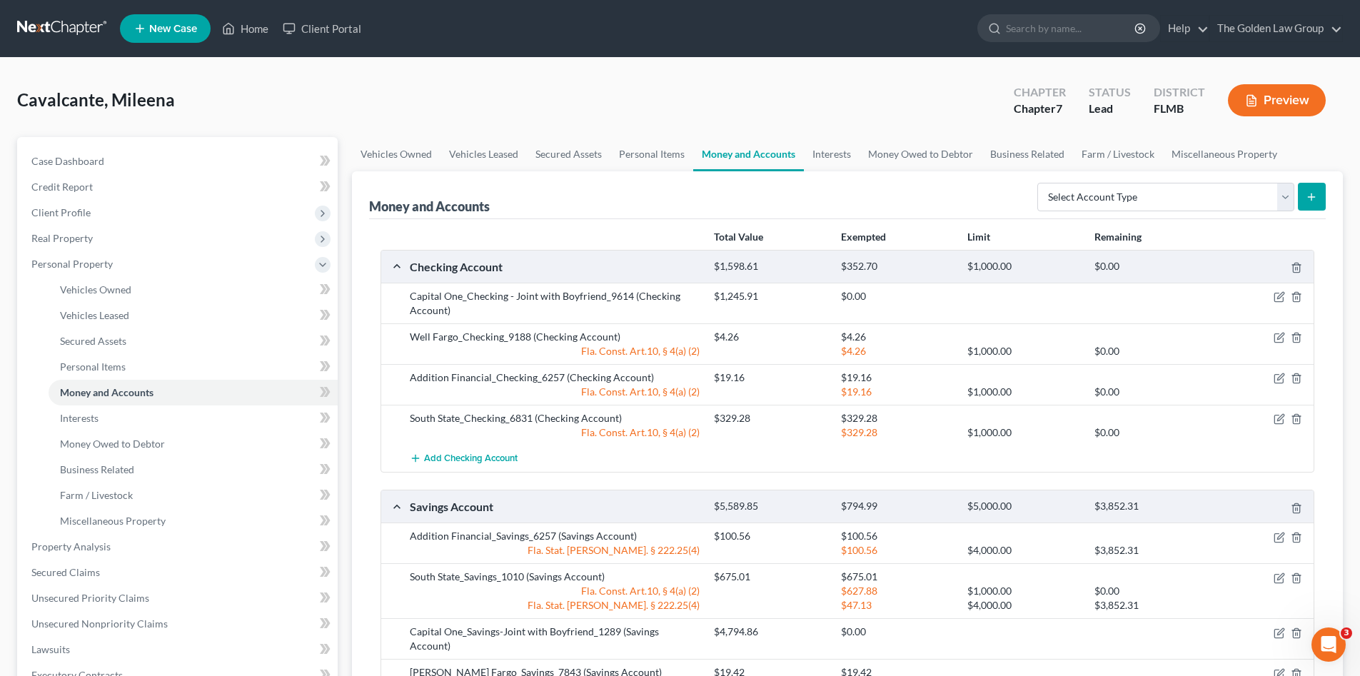
scroll to position [48, 0]
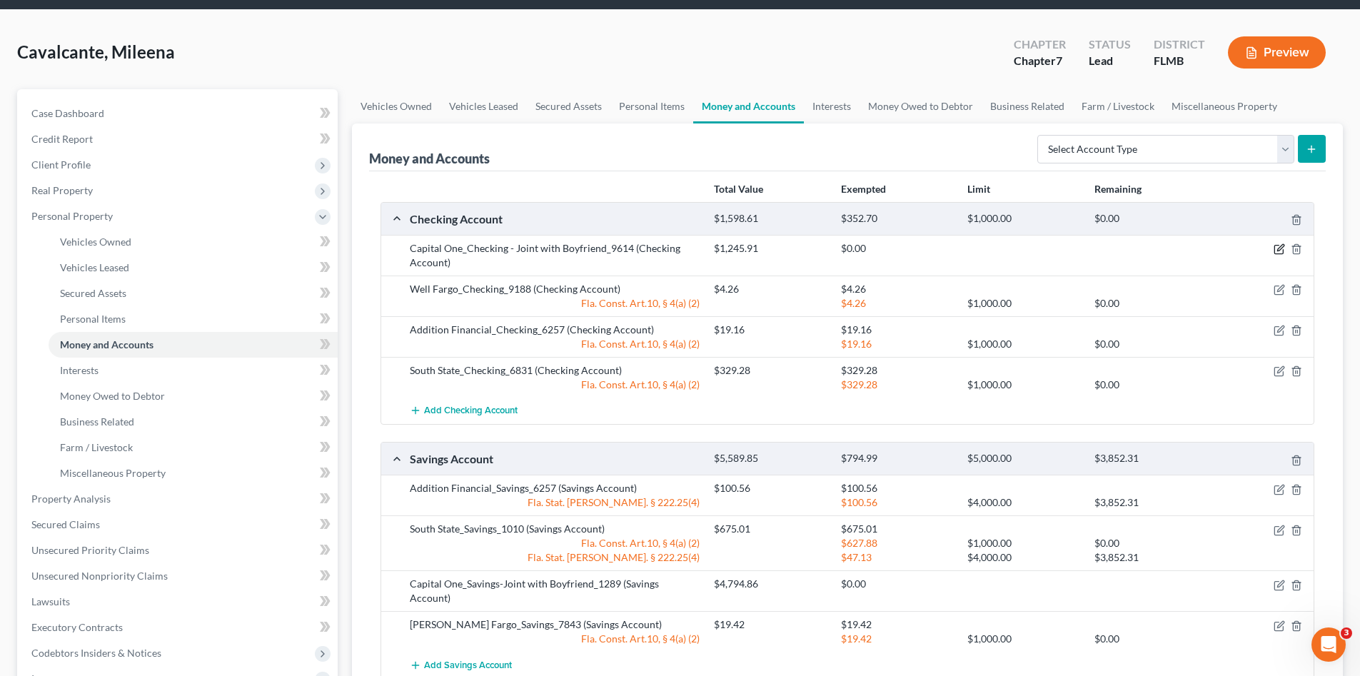
click at [1277, 251] on icon "button" at bounding box center [1280, 248] width 6 height 6
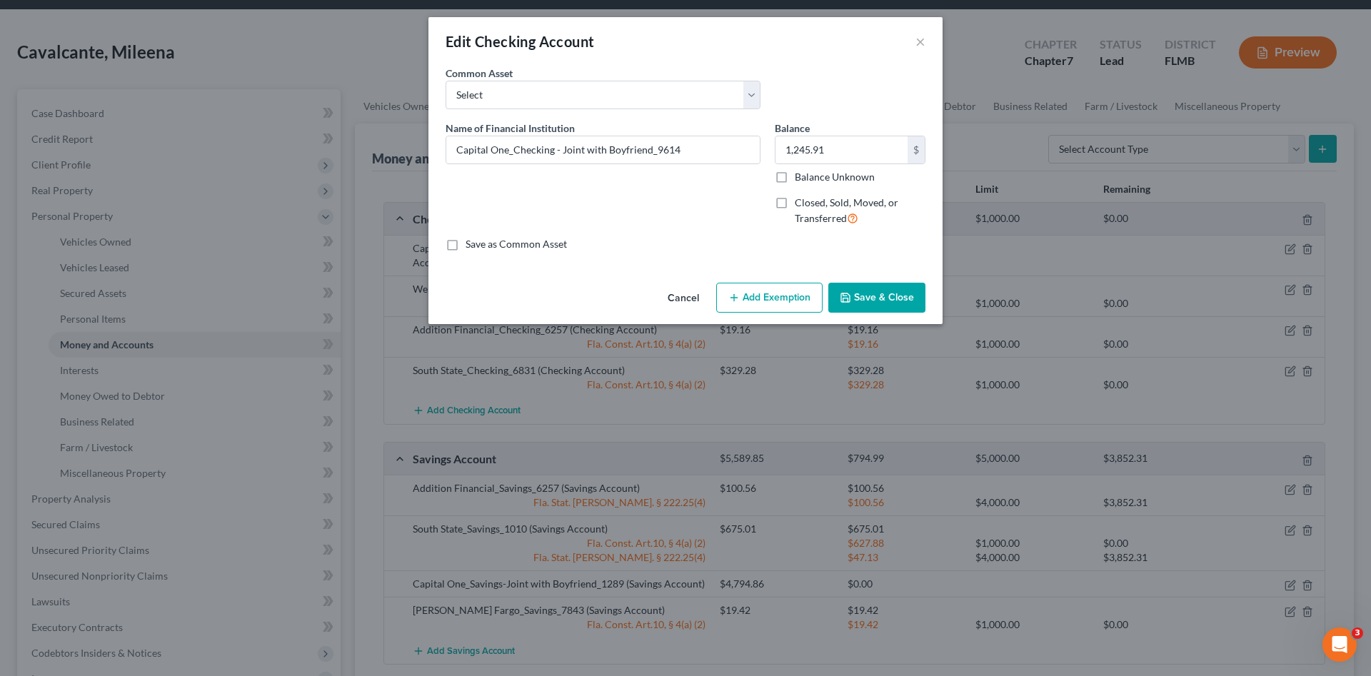
click at [793, 281] on div "Cancel Add Exemption Save & Close" at bounding box center [685, 300] width 514 height 47
click at [773, 297] on button "Add Exemption" at bounding box center [769, 298] width 106 height 30
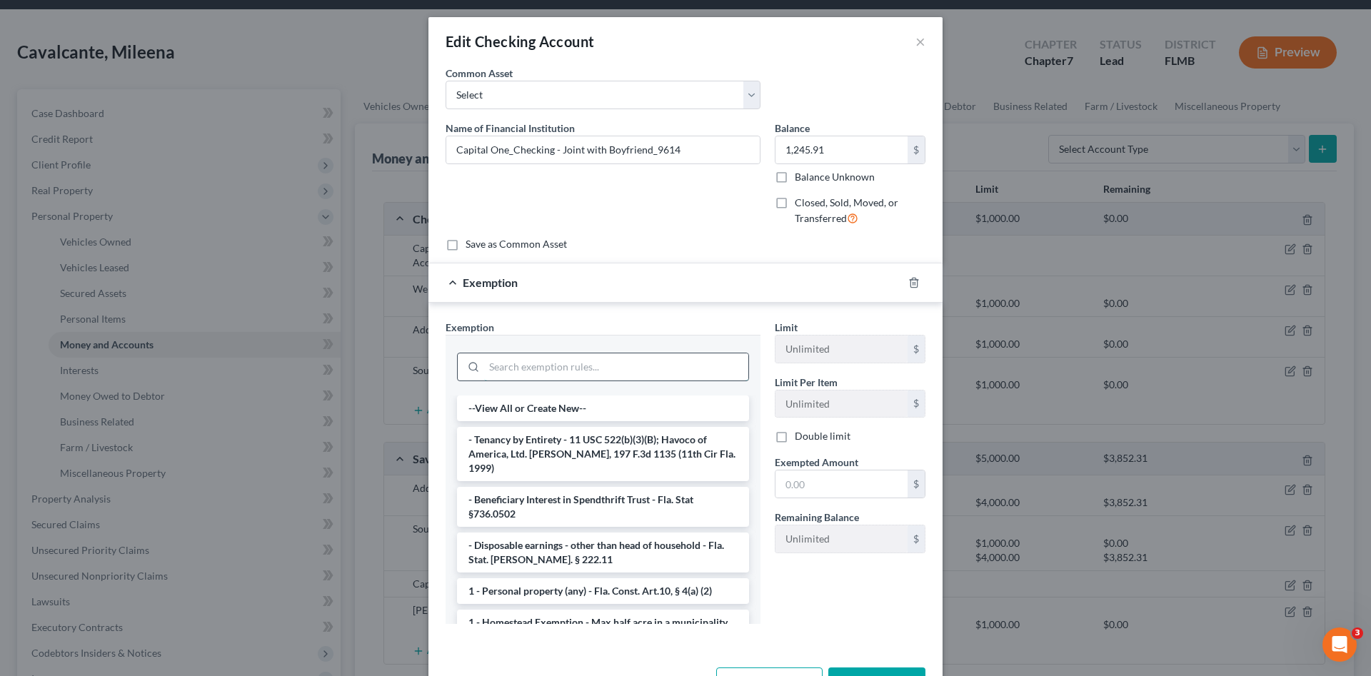
click at [610, 367] on input "search" at bounding box center [616, 366] width 264 height 27
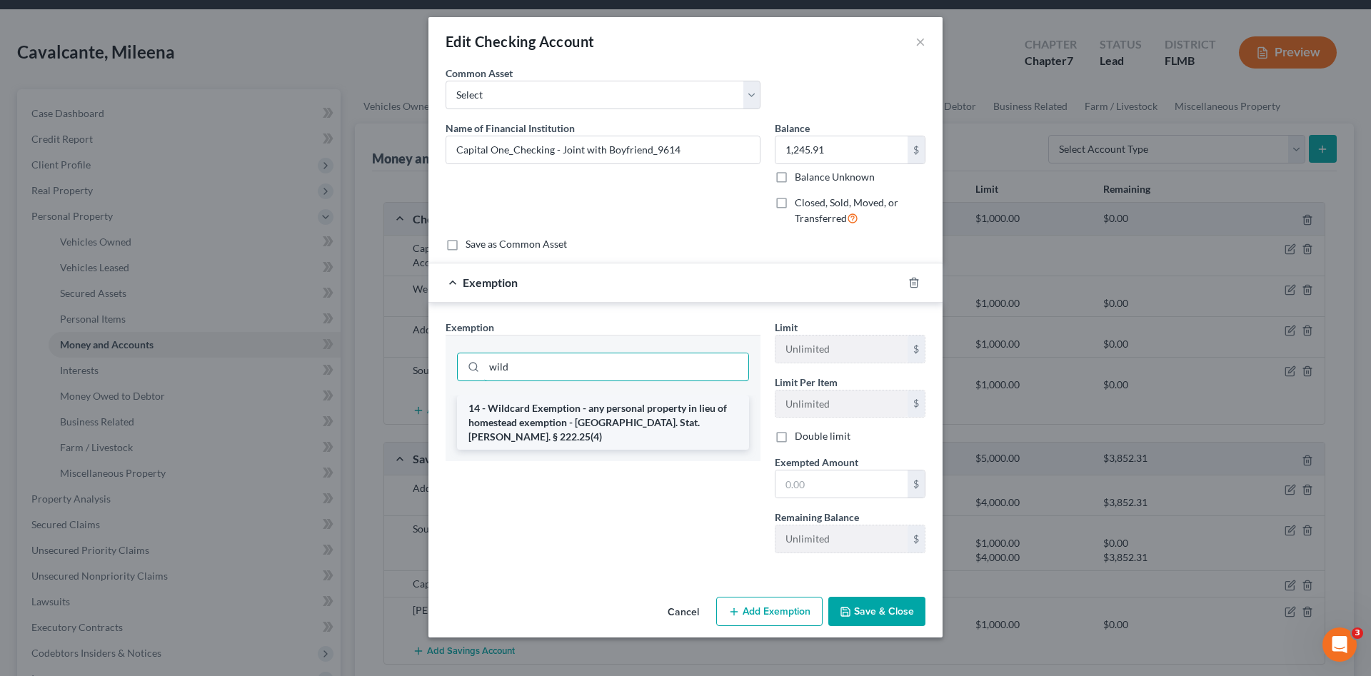
type input "wild"
click at [658, 410] on li "14 - Wildcard Exemption - any personal property in lieu of homestead exemption …" at bounding box center [603, 423] width 292 height 54
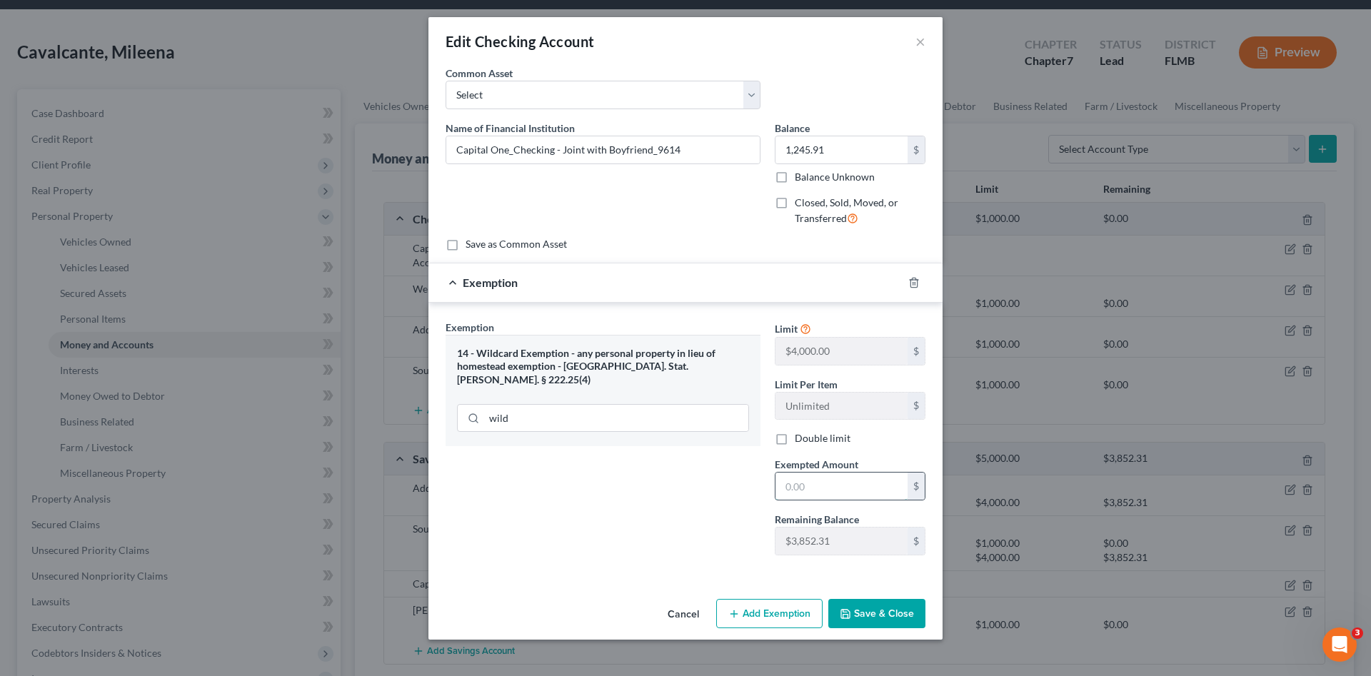
click at [818, 482] on input "text" at bounding box center [841, 486] width 132 height 27
type input "1,245.91"
click at [889, 605] on button "Save & Close" at bounding box center [876, 614] width 97 height 30
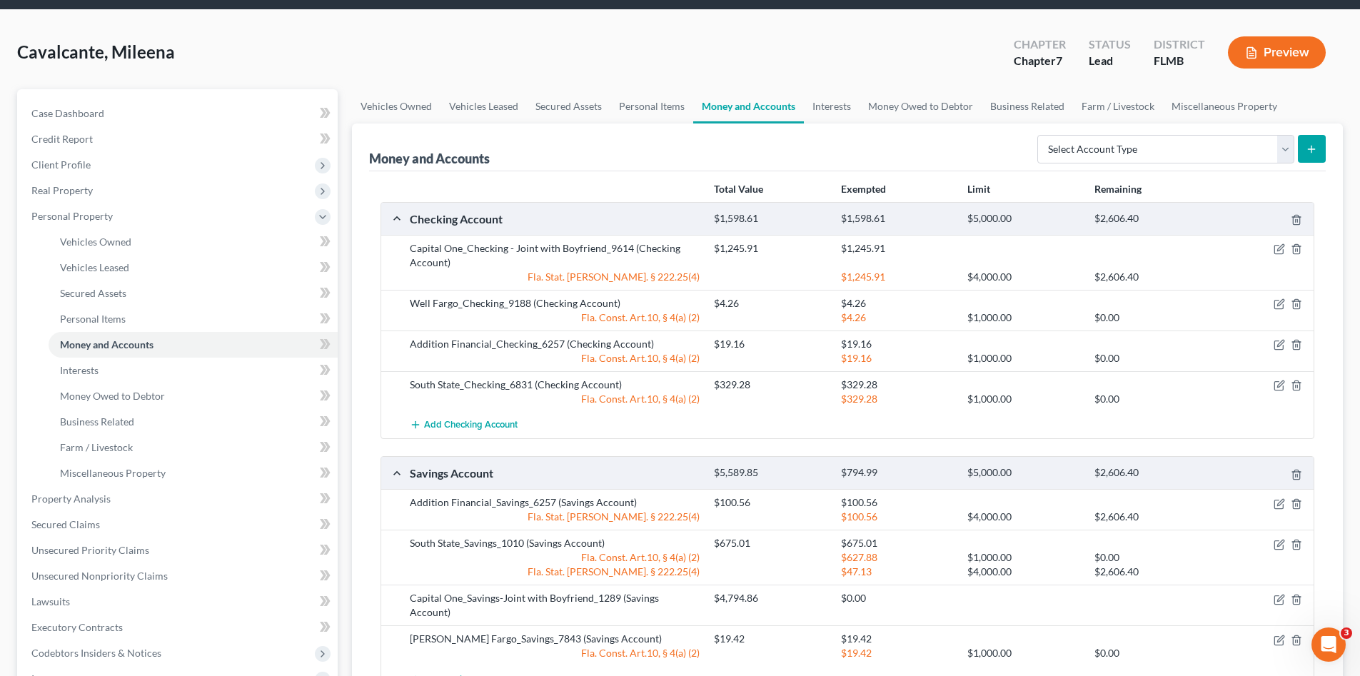
scroll to position [143, 0]
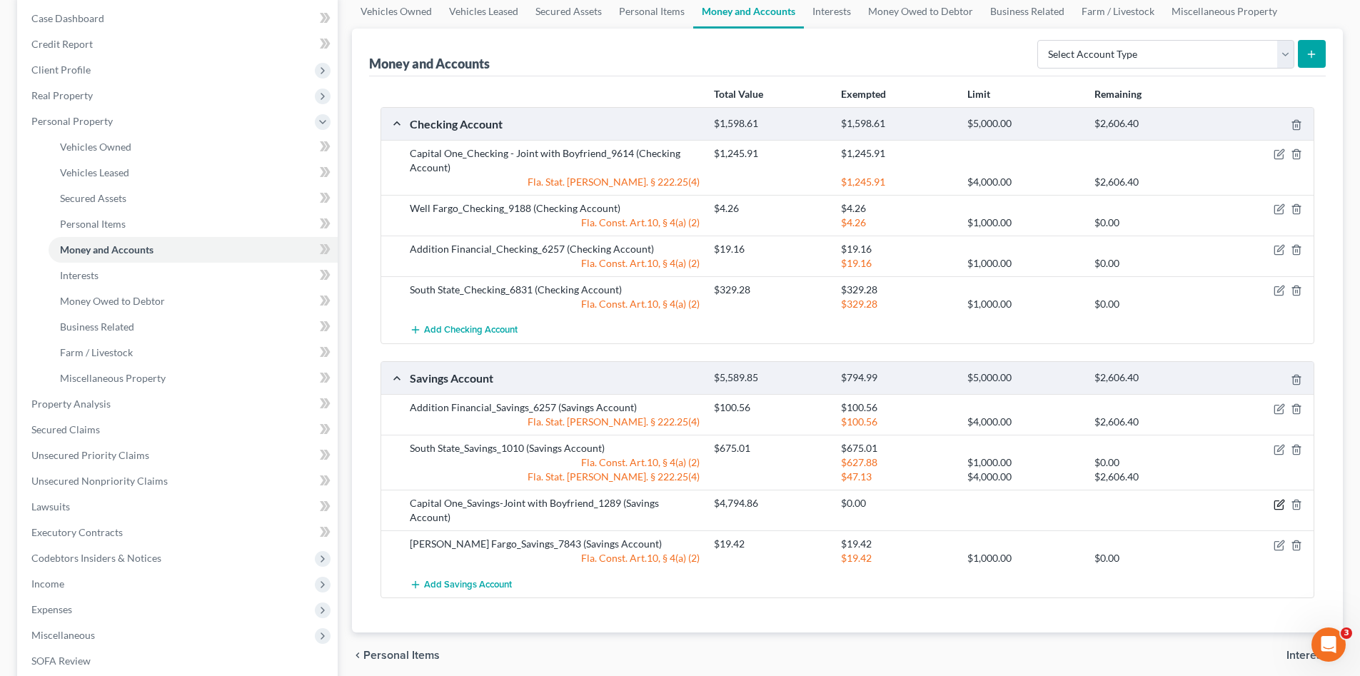
click at [1279, 503] on icon "button" at bounding box center [1280, 503] width 6 height 6
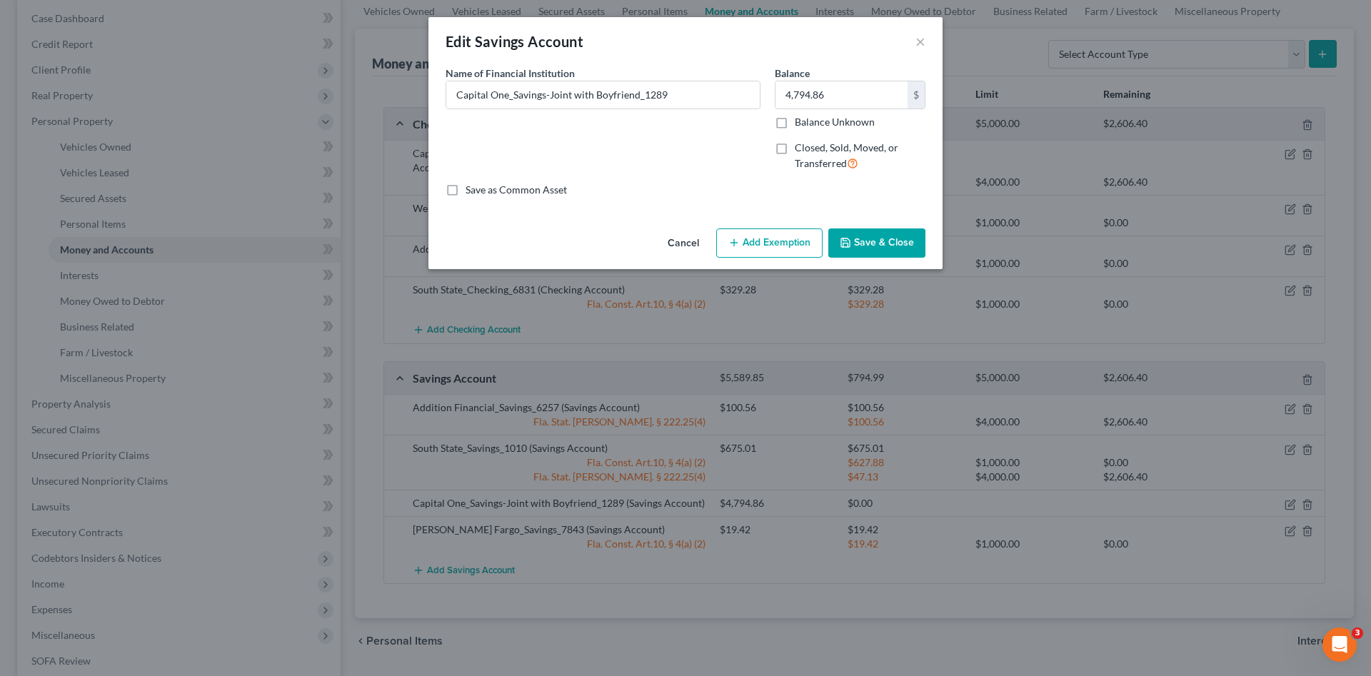
click at [748, 233] on button "Add Exemption" at bounding box center [769, 243] width 106 height 30
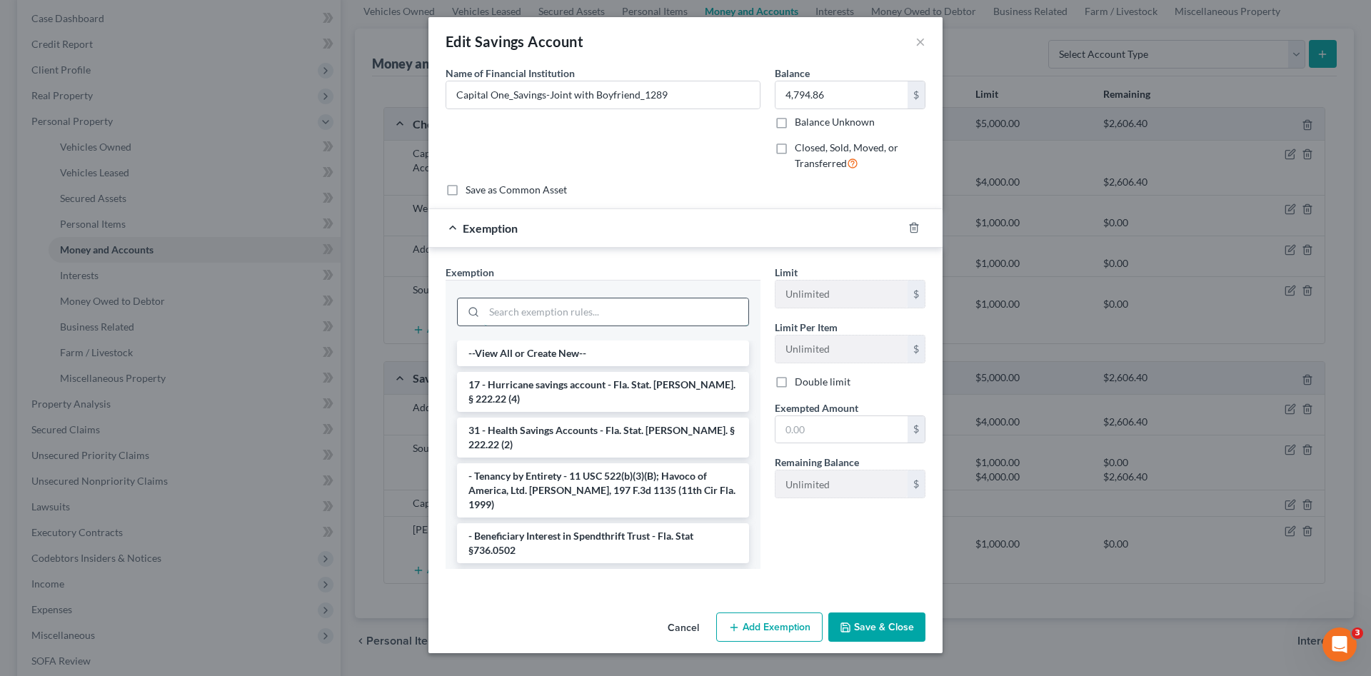
click at [643, 311] on input "search" at bounding box center [616, 311] width 264 height 27
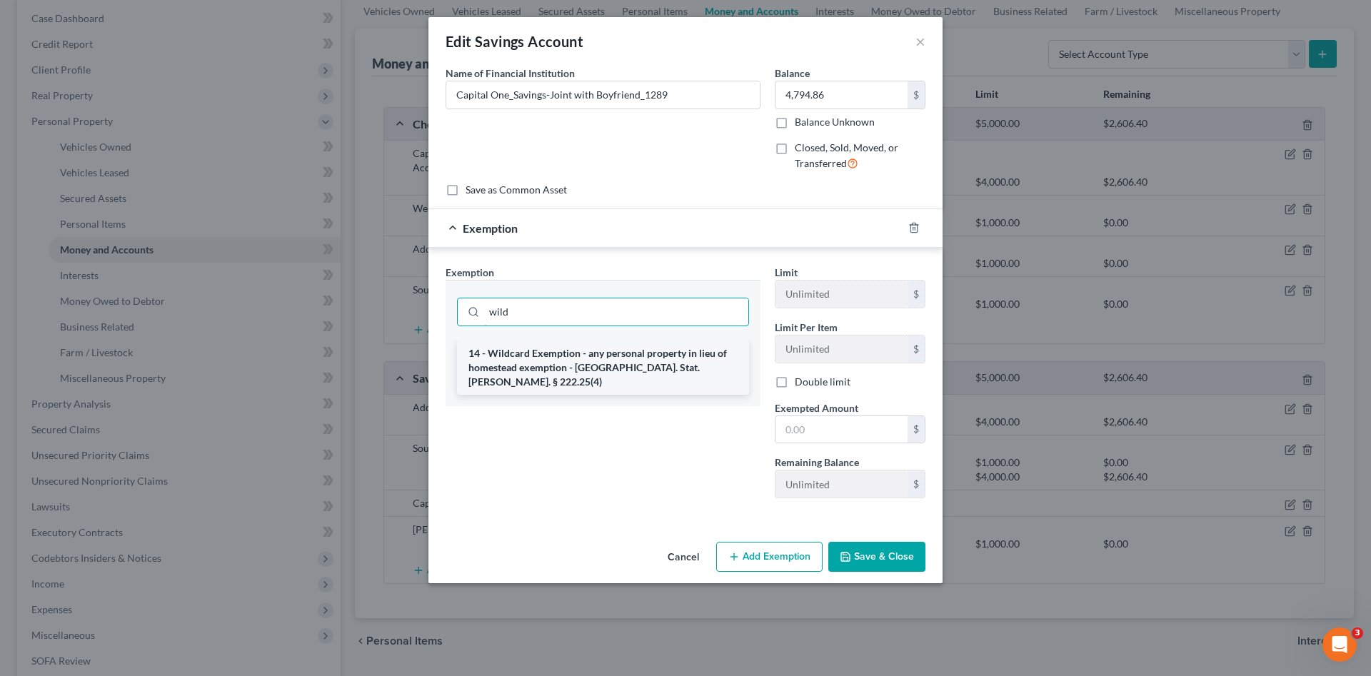
type input "wild"
click at [661, 358] on li "14 - Wildcard Exemption - any personal property in lieu of homestead exemption …" at bounding box center [603, 368] width 292 height 54
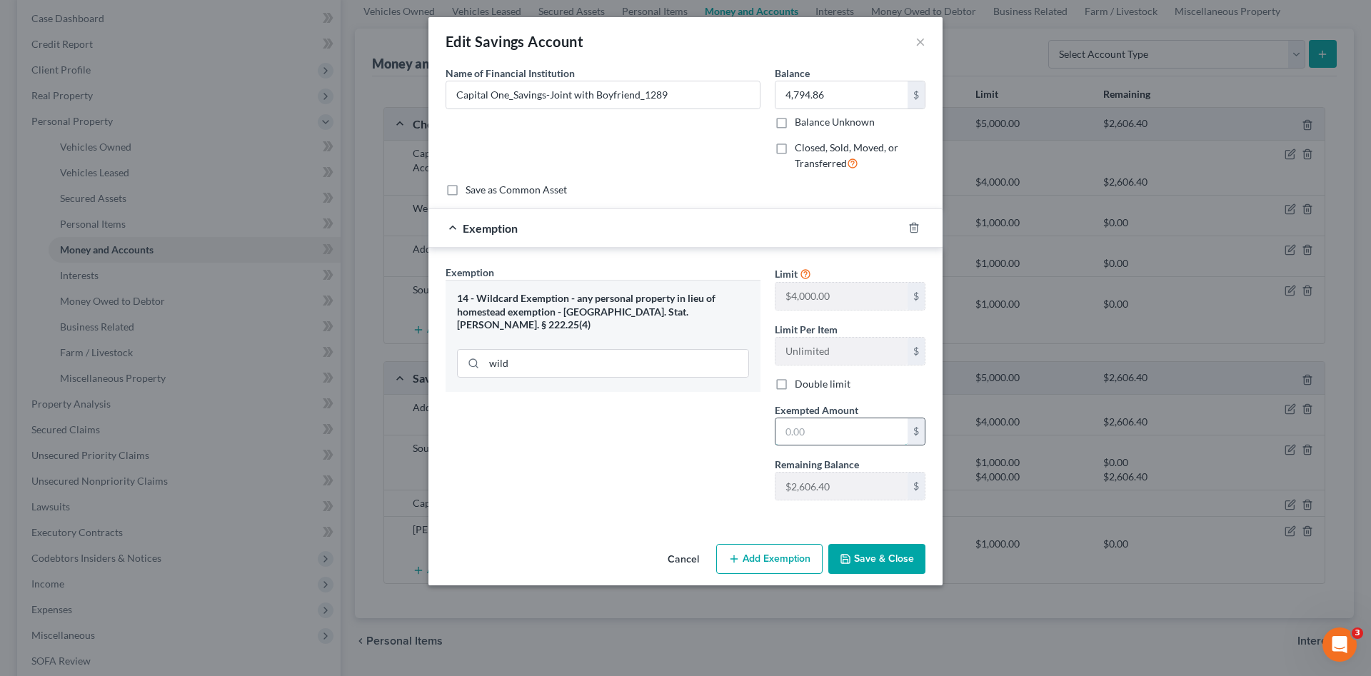
click at [828, 429] on input "text" at bounding box center [841, 431] width 132 height 27
type input "2,606.40"
click at [879, 554] on button "Save & Close" at bounding box center [876, 559] width 97 height 30
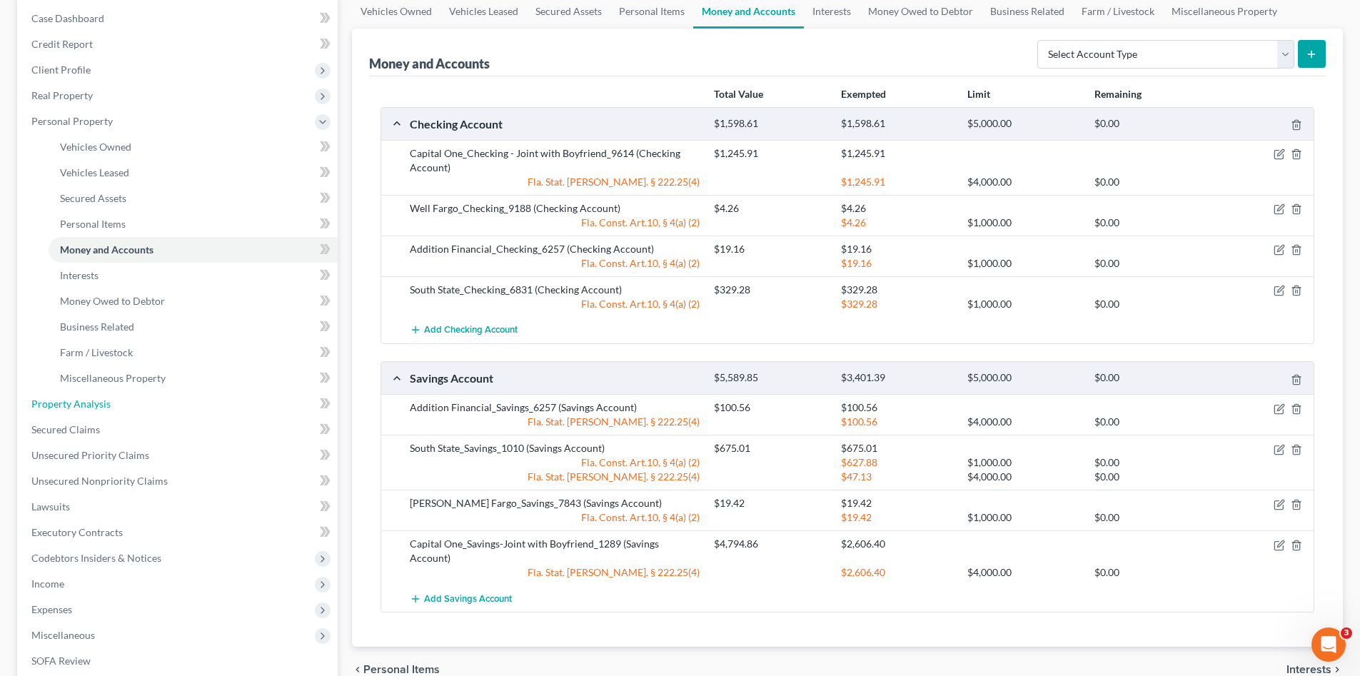
drag, startPoint x: 114, startPoint y: 406, endPoint x: 394, endPoint y: 437, distance: 282.3
click at [114, 405] on link "Property Analysis" at bounding box center [179, 404] width 318 height 26
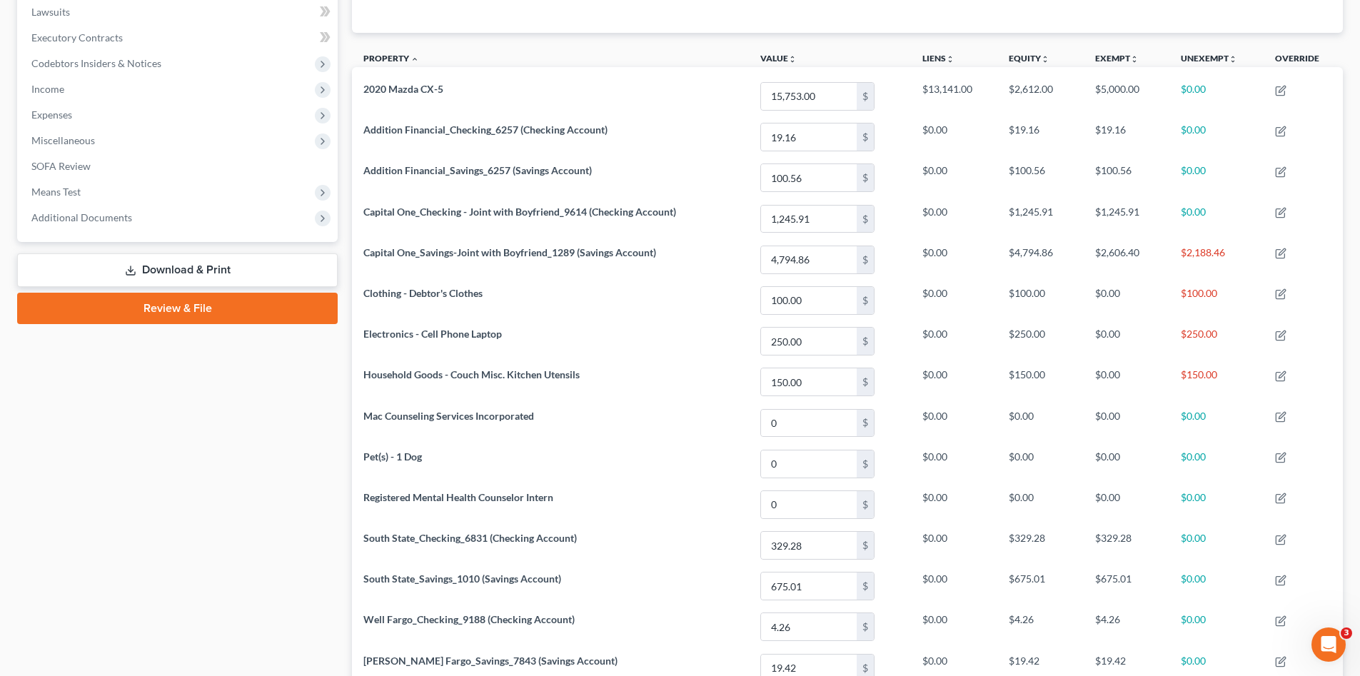
scroll to position [476, 0]
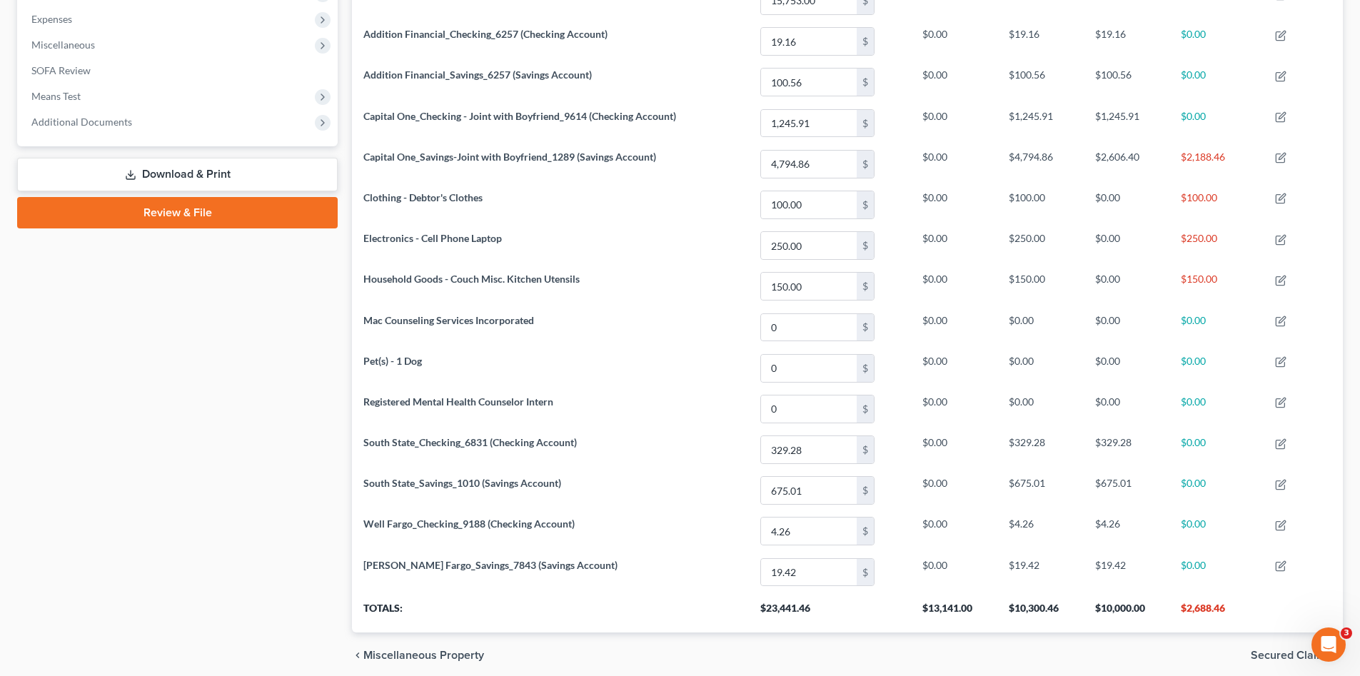
drag, startPoint x: 43, startPoint y: 20, endPoint x: 16, endPoint y: 32, distance: 29.1
click at [43, 20] on span "Expenses" at bounding box center [51, 19] width 41 height 12
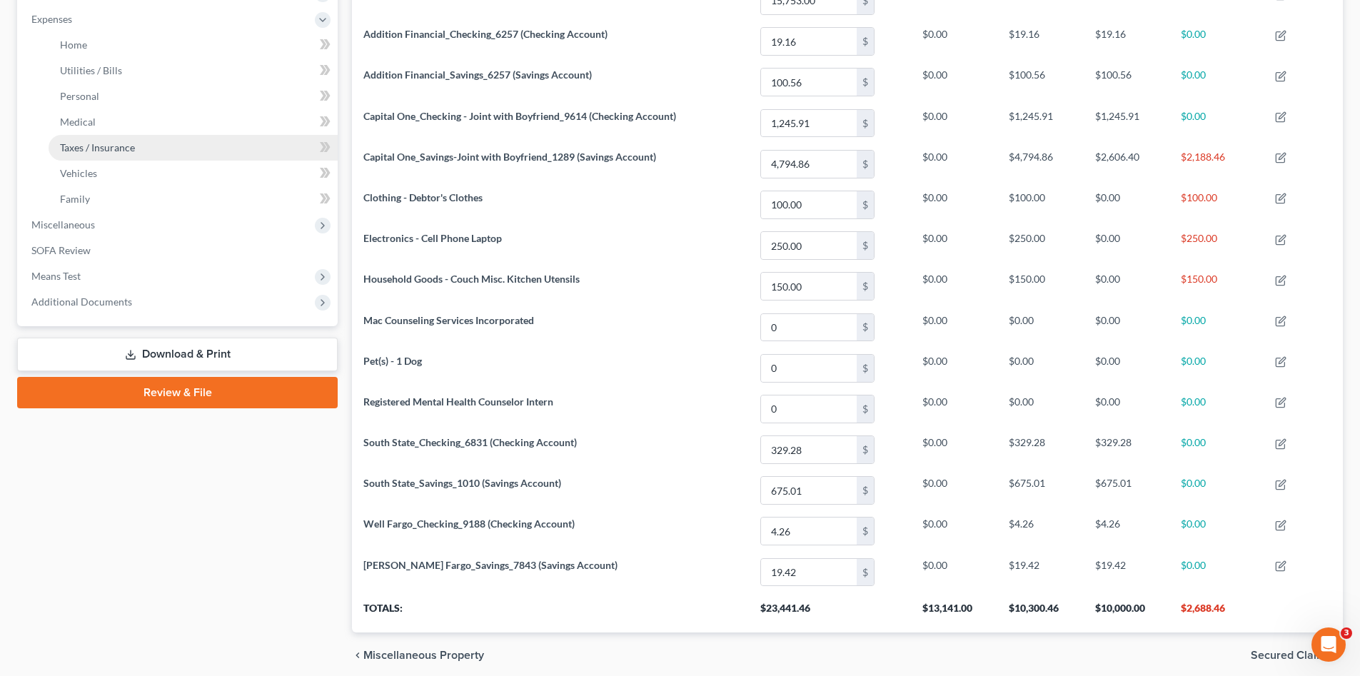
click at [141, 157] on link "Taxes / Insurance" at bounding box center [193, 148] width 289 height 26
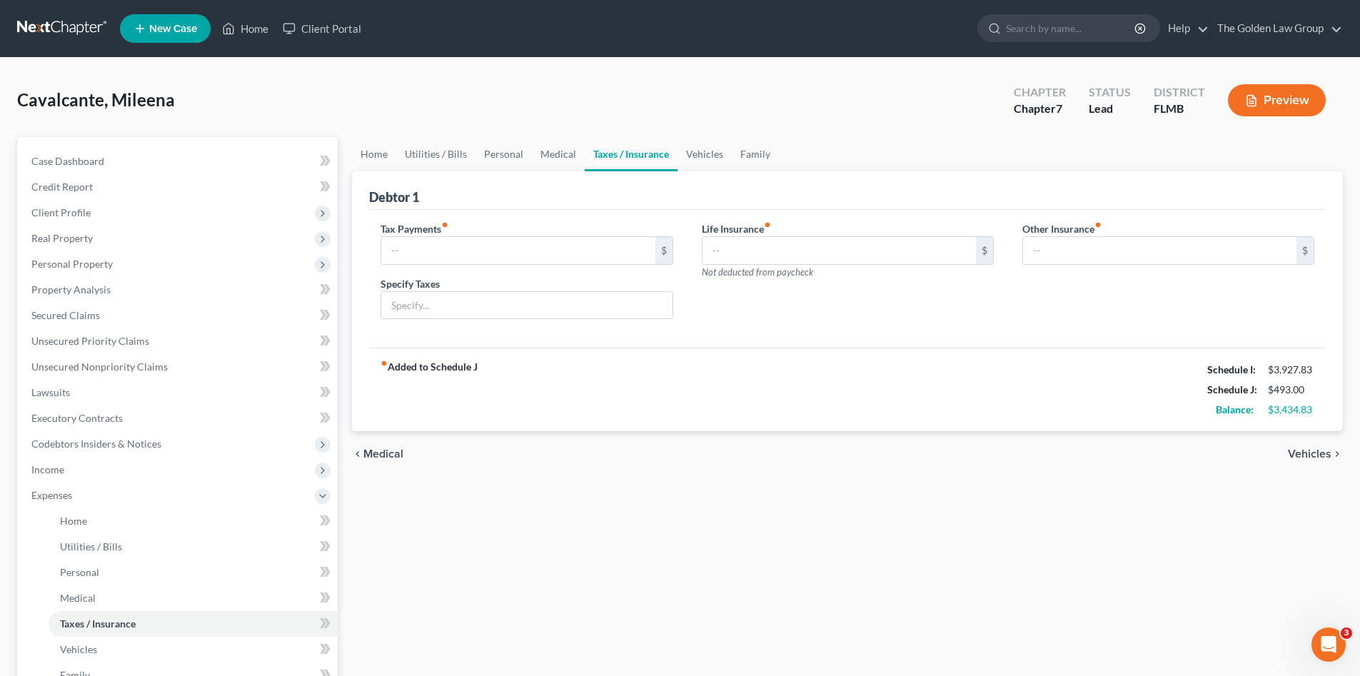
type input "0.00"
drag, startPoint x: 106, startPoint y: 358, endPoint x: 156, endPoint y: 372, distance: 52.0
click at [106, 358] on link "Unsecured Nonpriority Claims" at bounding box center [179, 367] width 318 height 26
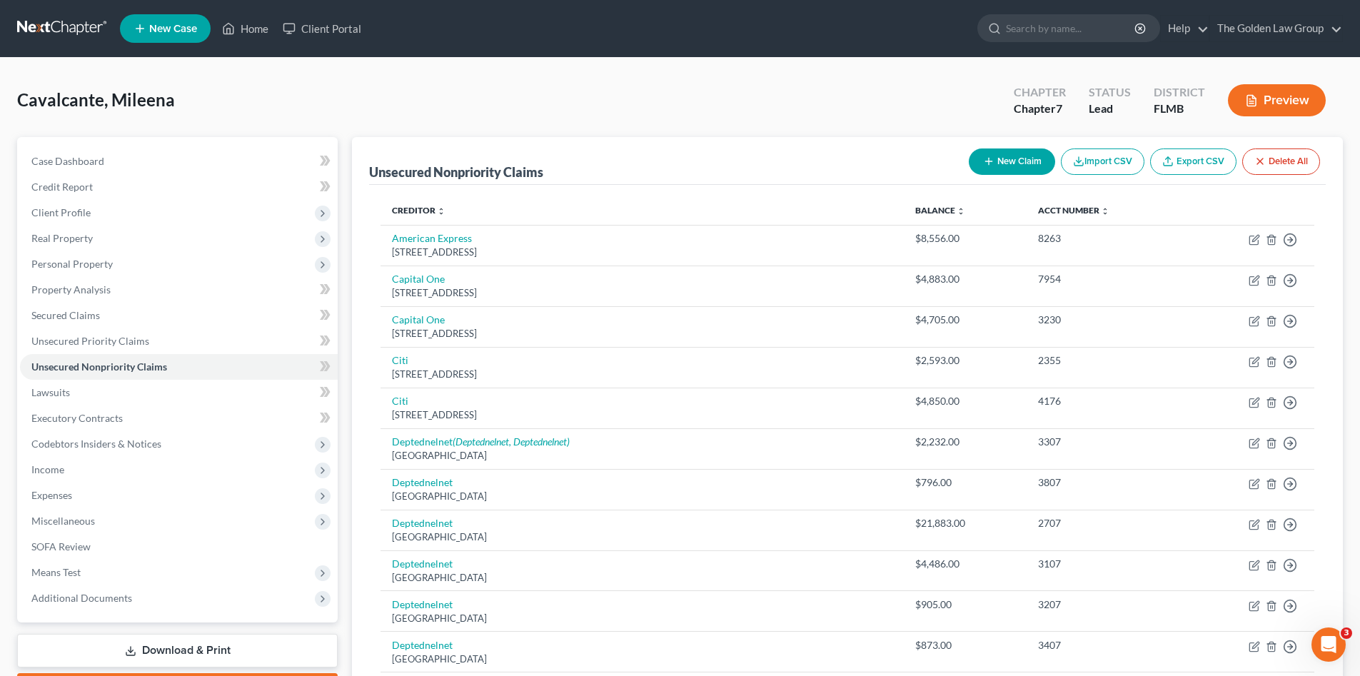
click at [48, 25] on link at bounding box center [62, 29] width 91 height 26
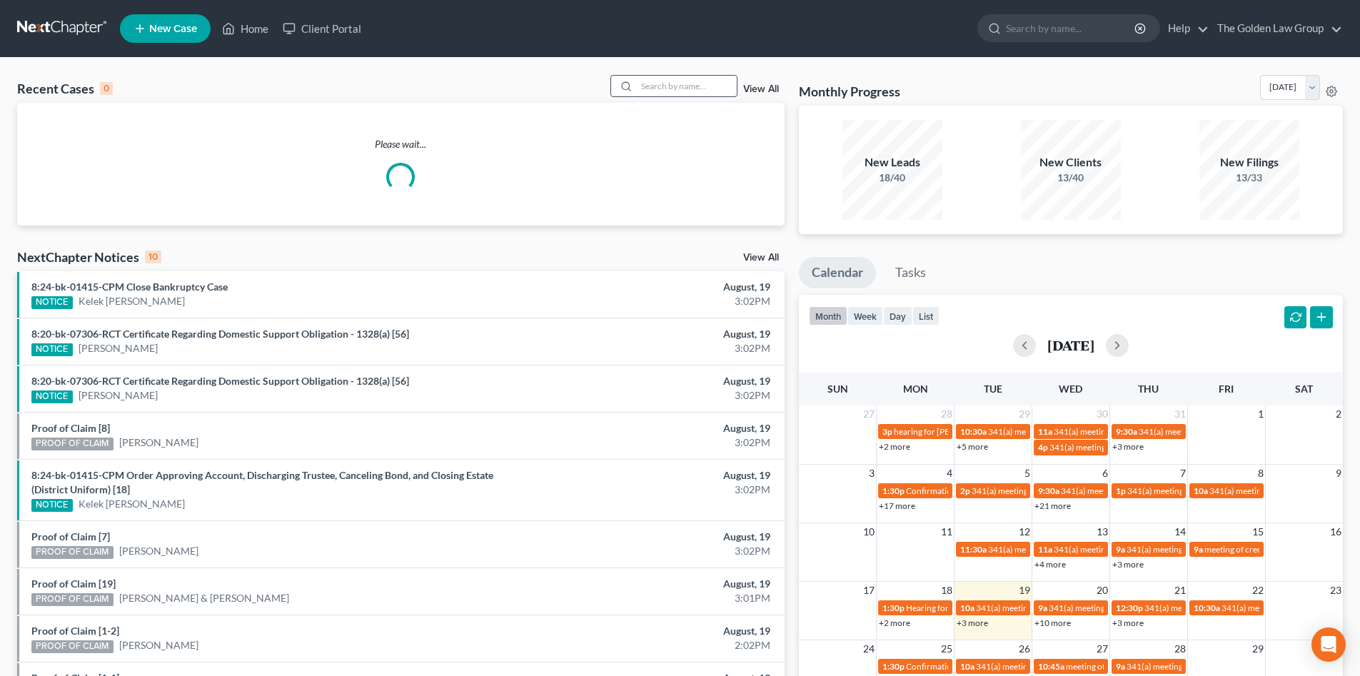
click at [690, 80] on input "search" at bounding box center [687, 86] width 100 height 21
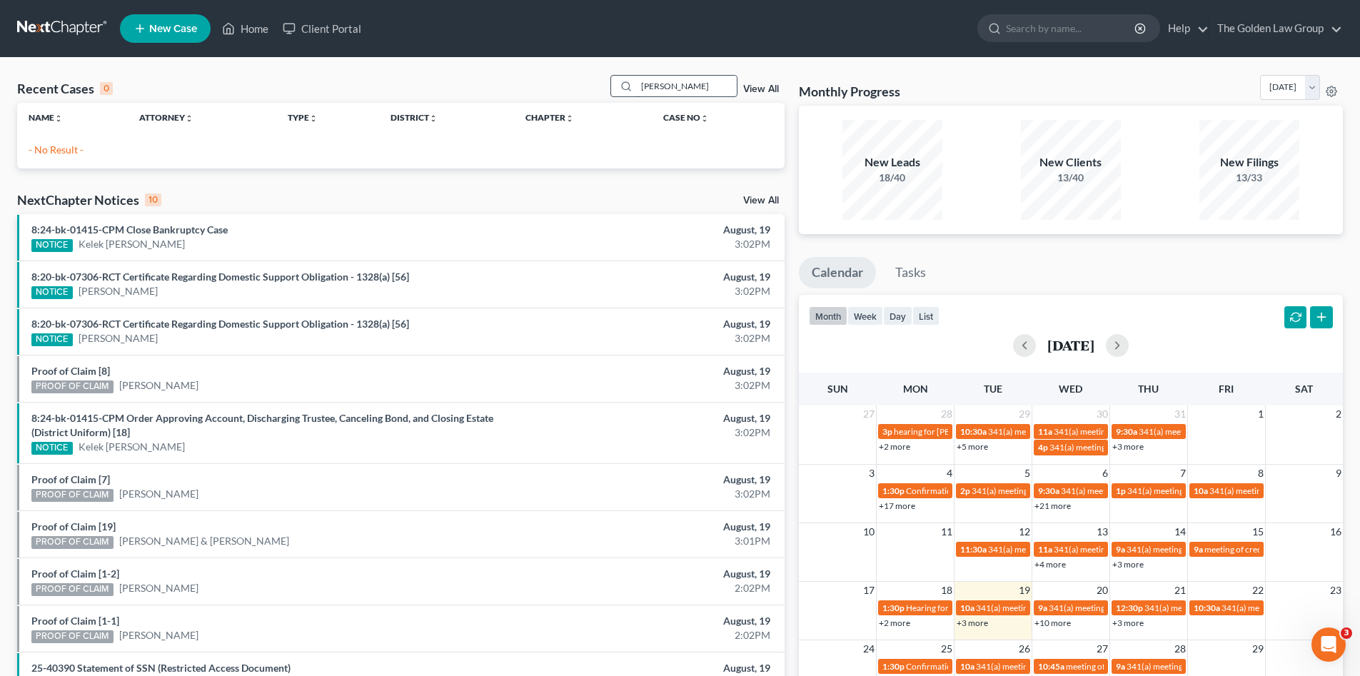
drag, startPoint x: 680, startPoint y: 81, endPoint x: 628, endPoint y: 82, distance: 52.9
click at [628, 82] on div "[PERSON_NAME]" at bounding box center [673, 86] width 127 height 22
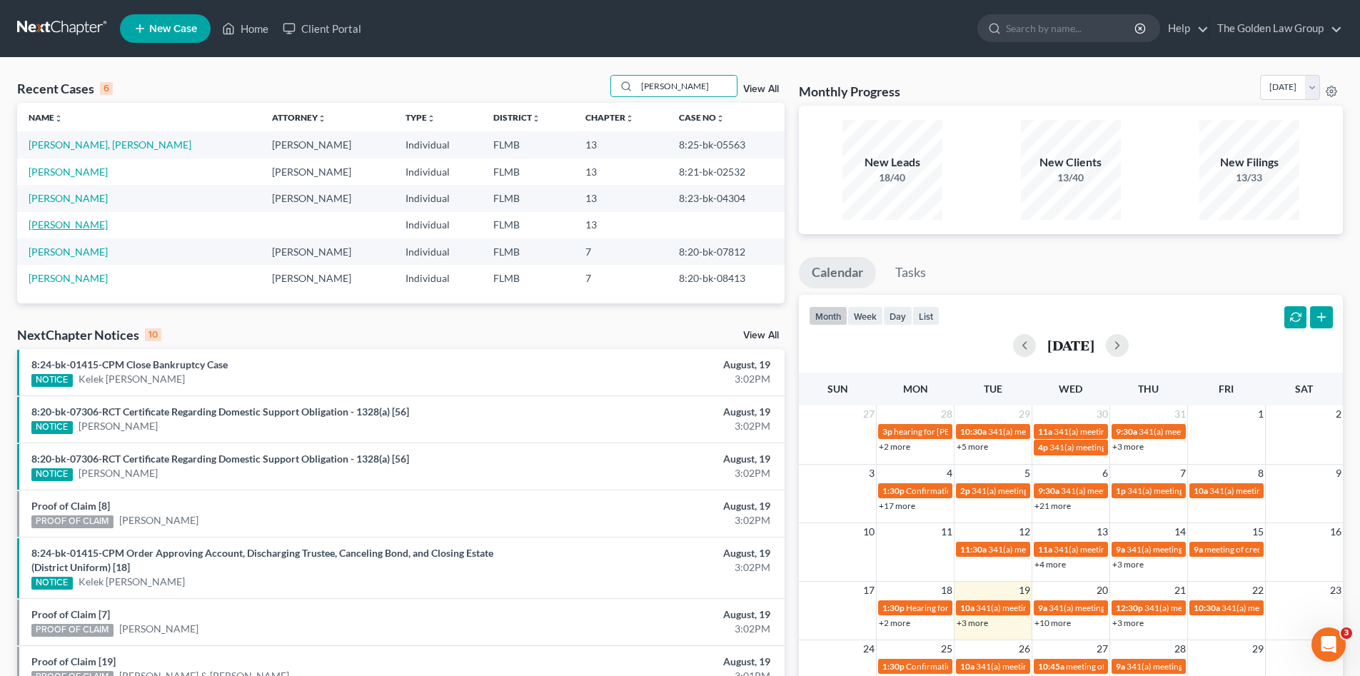
type input "fernandez"
click at [60, 228] on link "[PERSON_NAME]" at bounding box center [68, 224] width 79 height 12
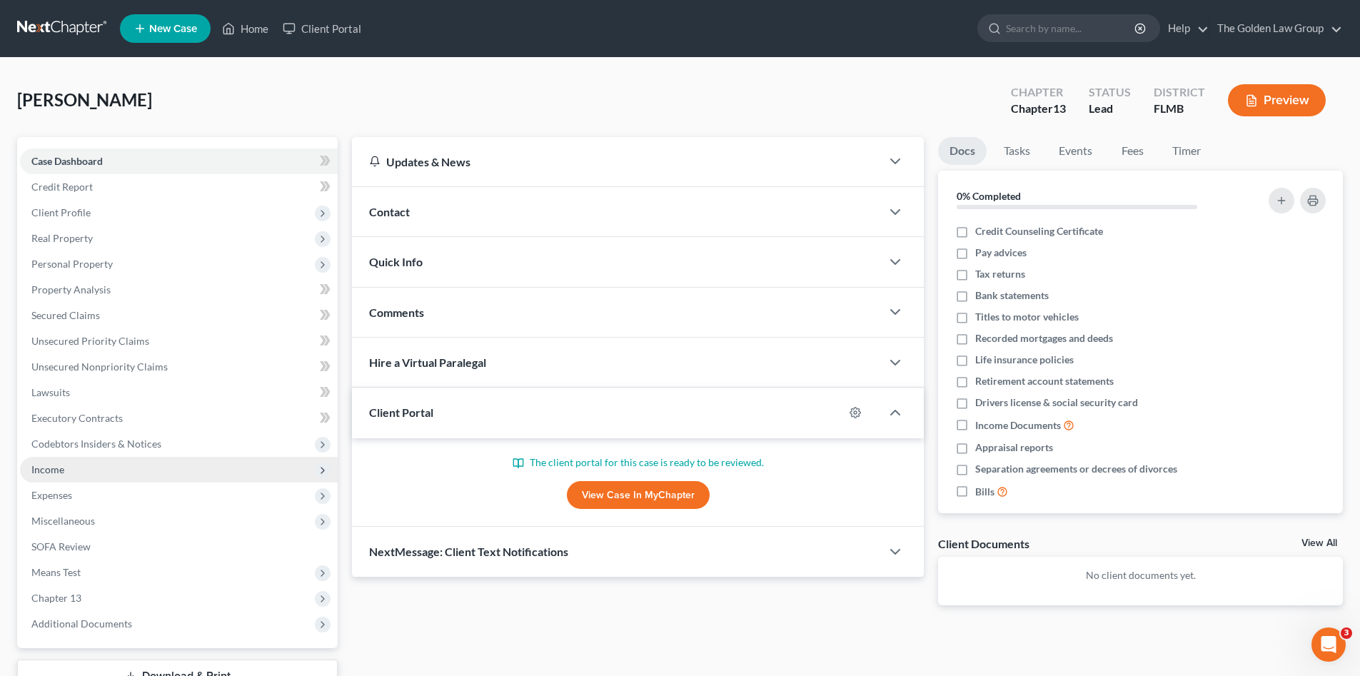
click at [42, 463] on span "Income" at bounding box center [47, 469] width 33 height 12
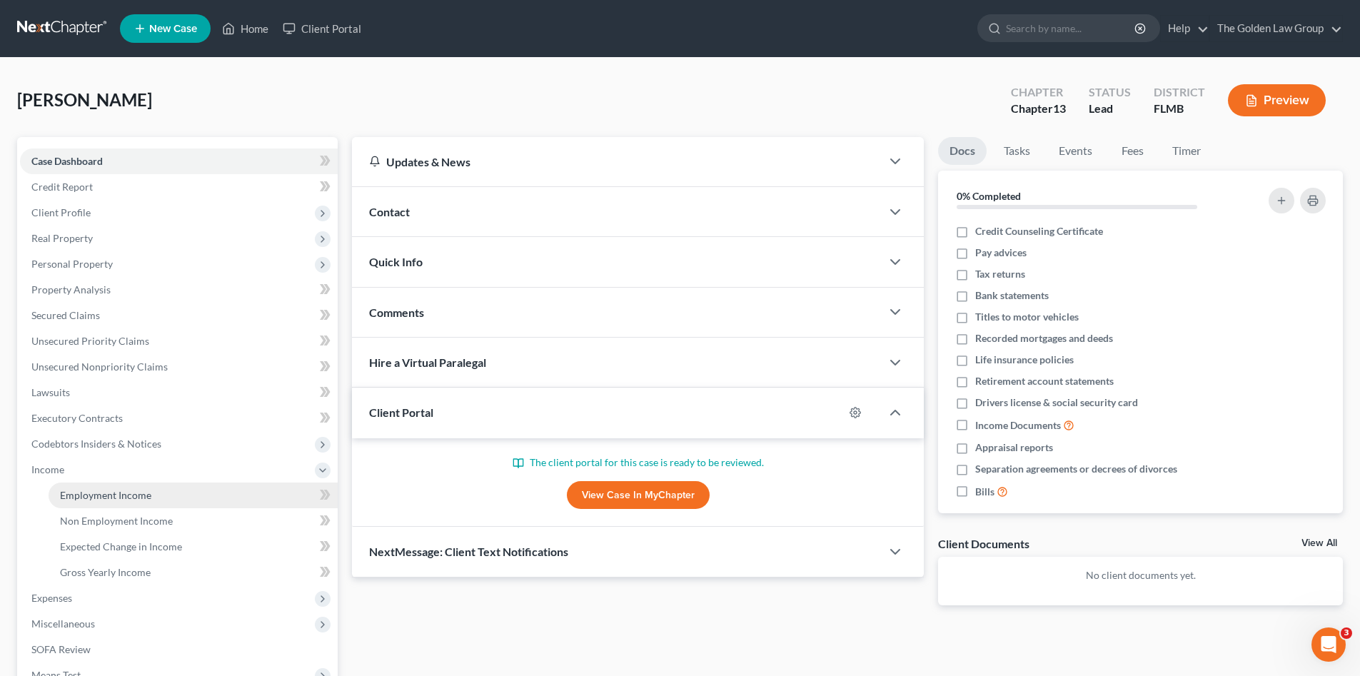
click at [87, 500] on span "Employment Income" at bounding box center [105, 495] width 91 height 12
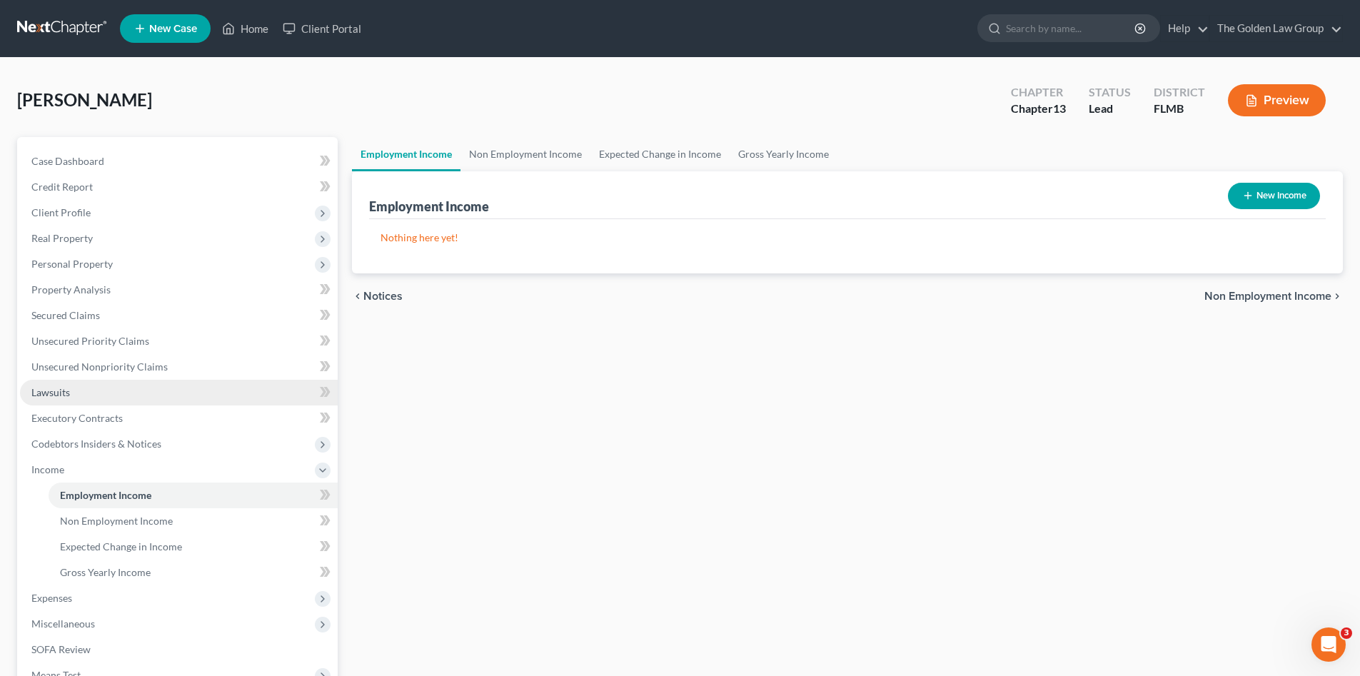
click at [88, 399] on link "Lawsuits" at bounding box center [179, 393] width 318 height 26
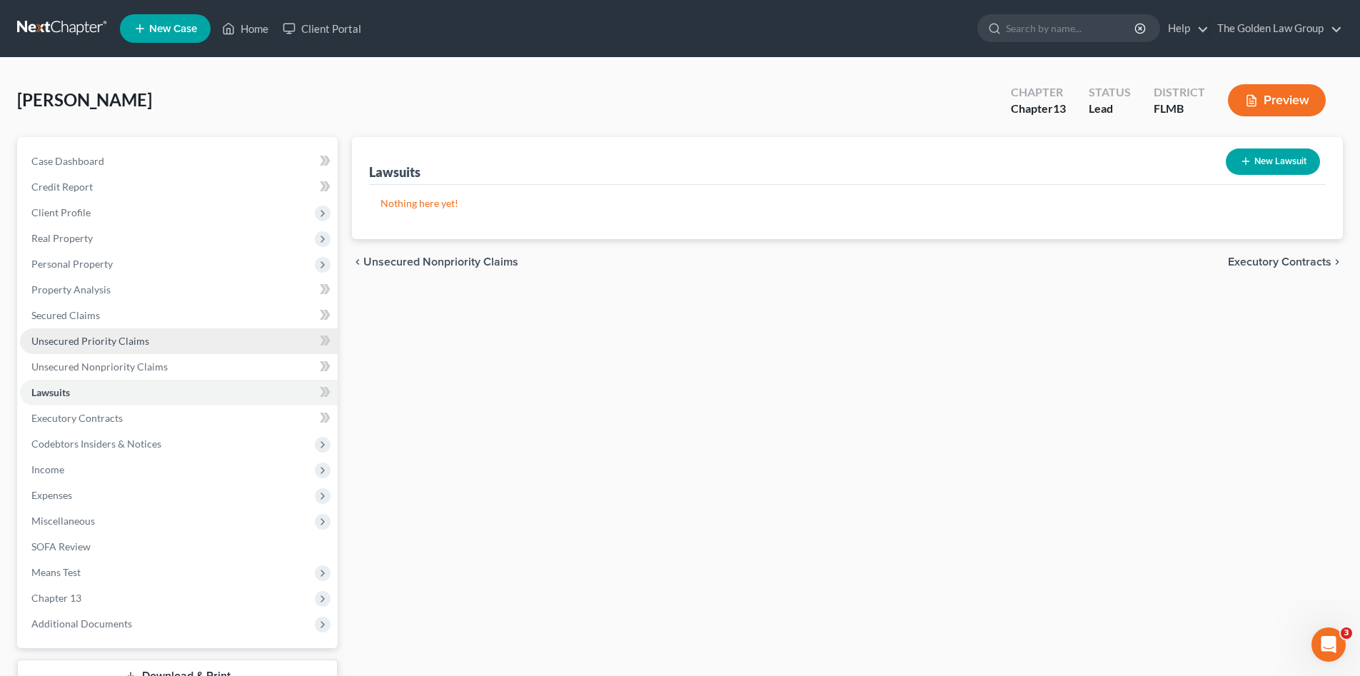
click at [102, 333] on link "Unsecured Priority Claims" at bounding box center [179, 341] width 318 height 26
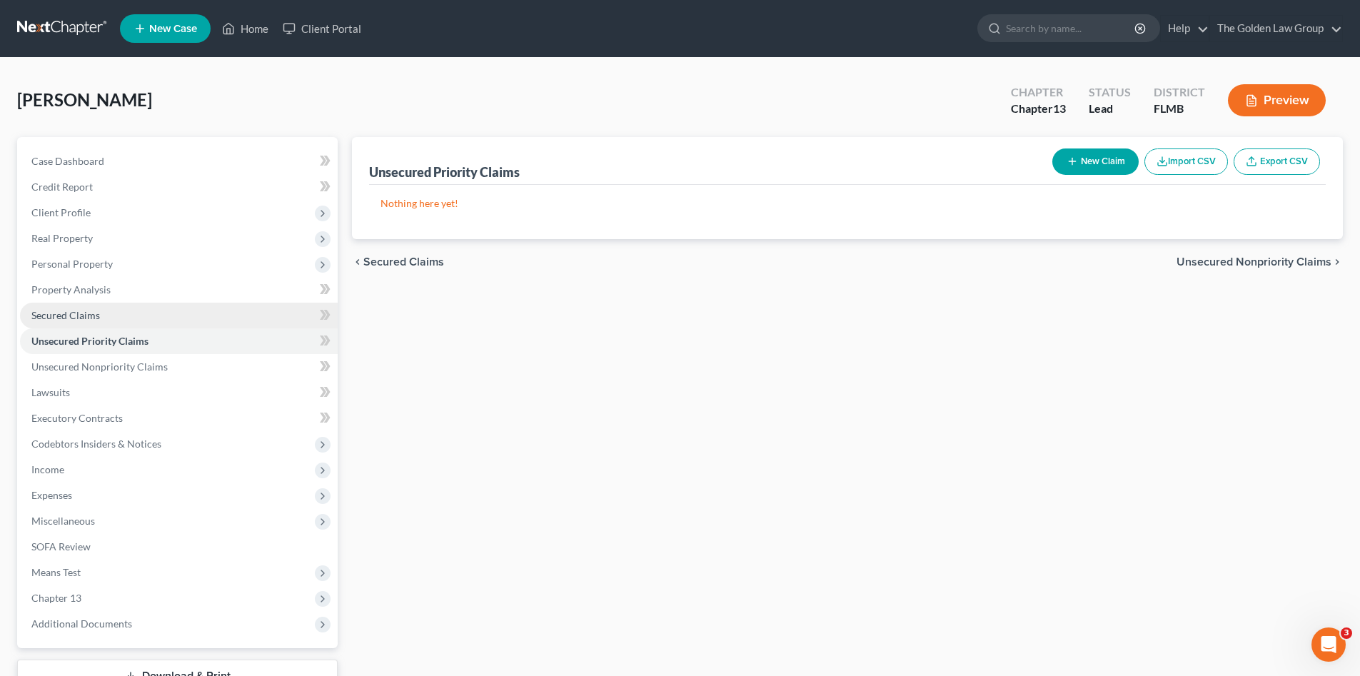
click at [97, 312] on span "Secured Claims" at bounding box center [65, 315] width 69 height 12
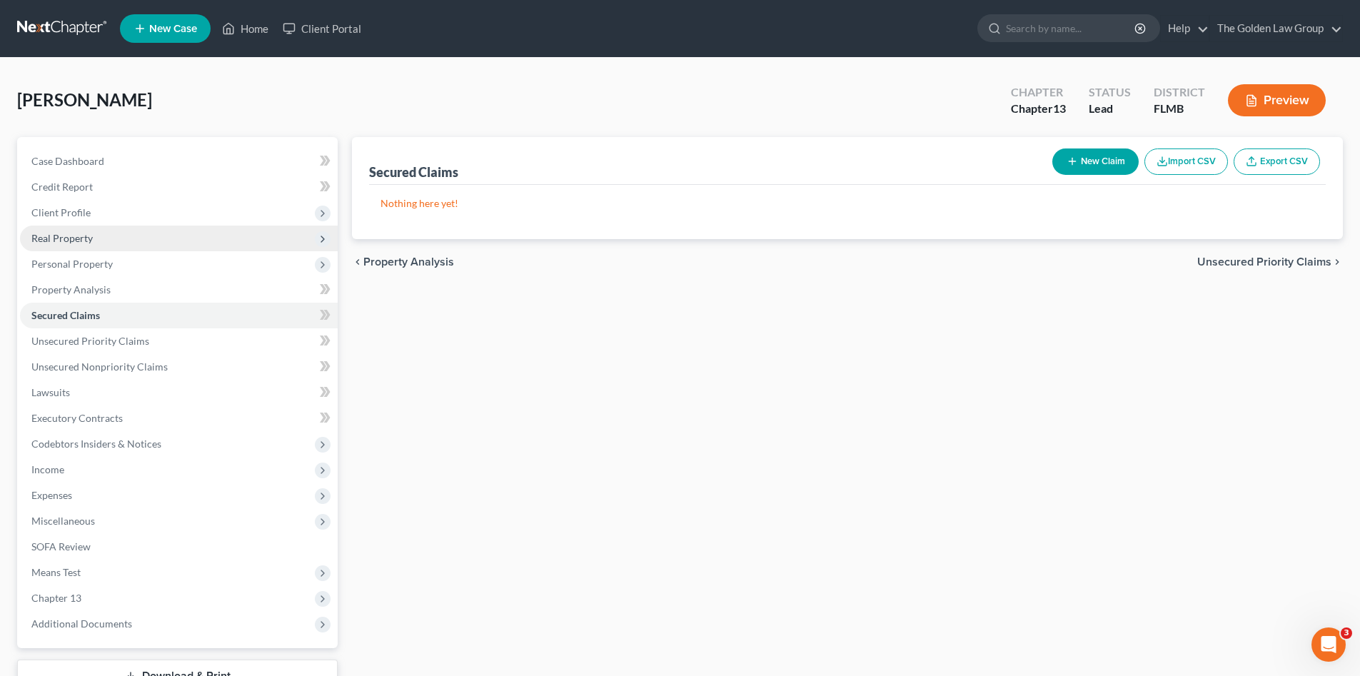
click at [90, 245] on span "Real Property" at bounding box center [179, 239] width 318 height 26
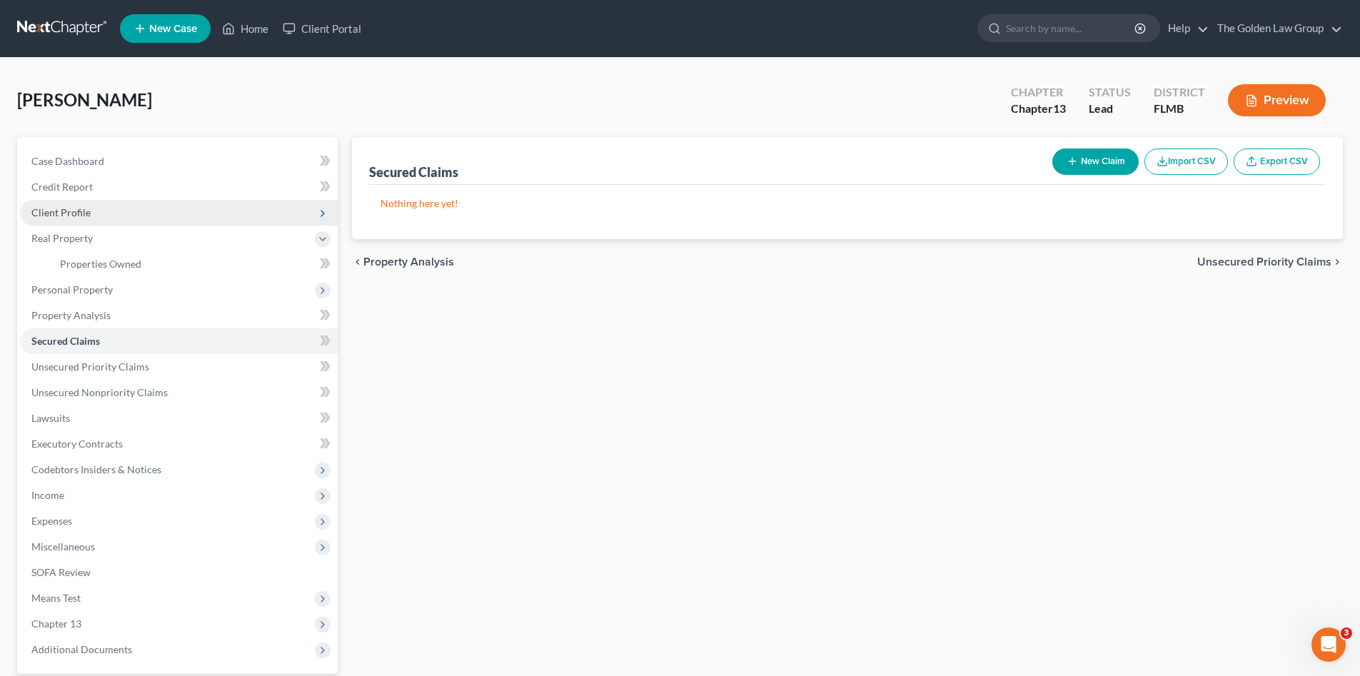
click at [78, 211] on span "Client Profile" at bounding box center [60, 212] width 59 height 12
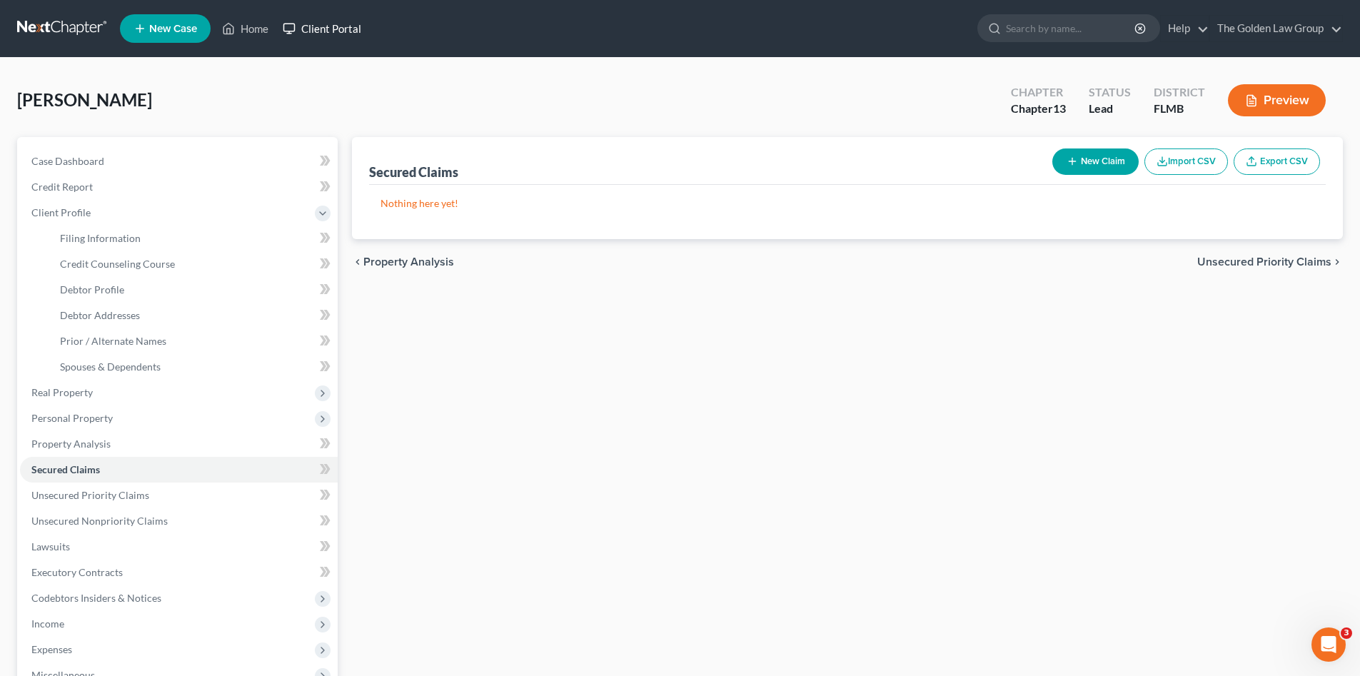
click at [331, 29] on link "Client Portal" at bounding box center [322, 29] width 93 height 26
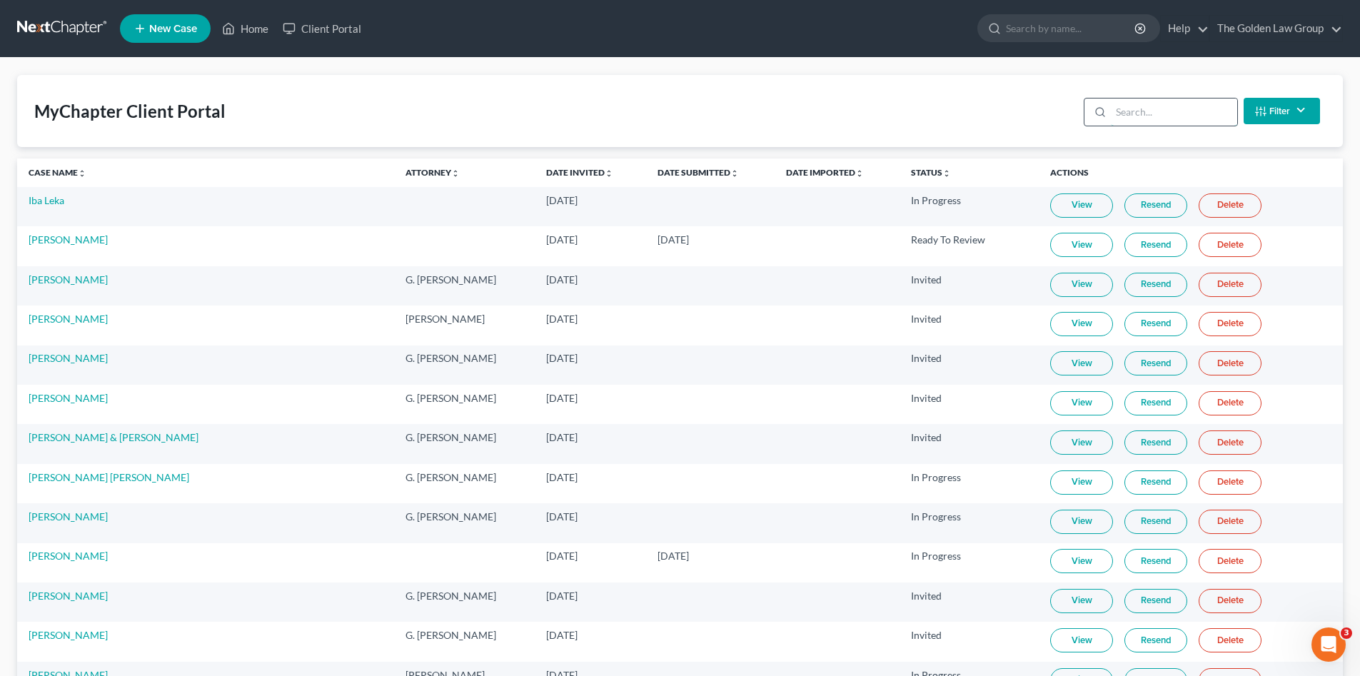
click at [1142, 108] on input "search" at bounding box center [1174, 112] width 126 height 27
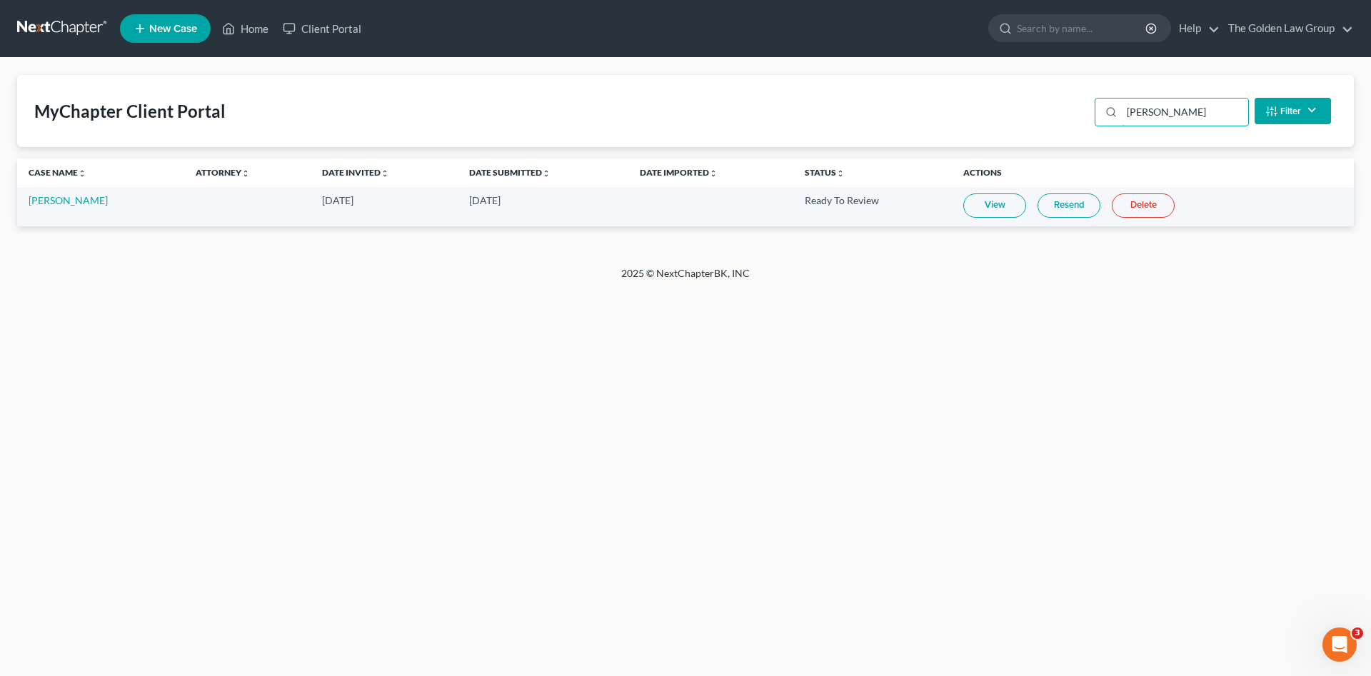
type input "lisa fernandez"
click at [1001, 204] on link "View" at bounding box center [994, 205] width 63 height 24
click at [74, 203] on link "[PERSON_NAME]" at bounding box center [68, 200] width 79 height 12
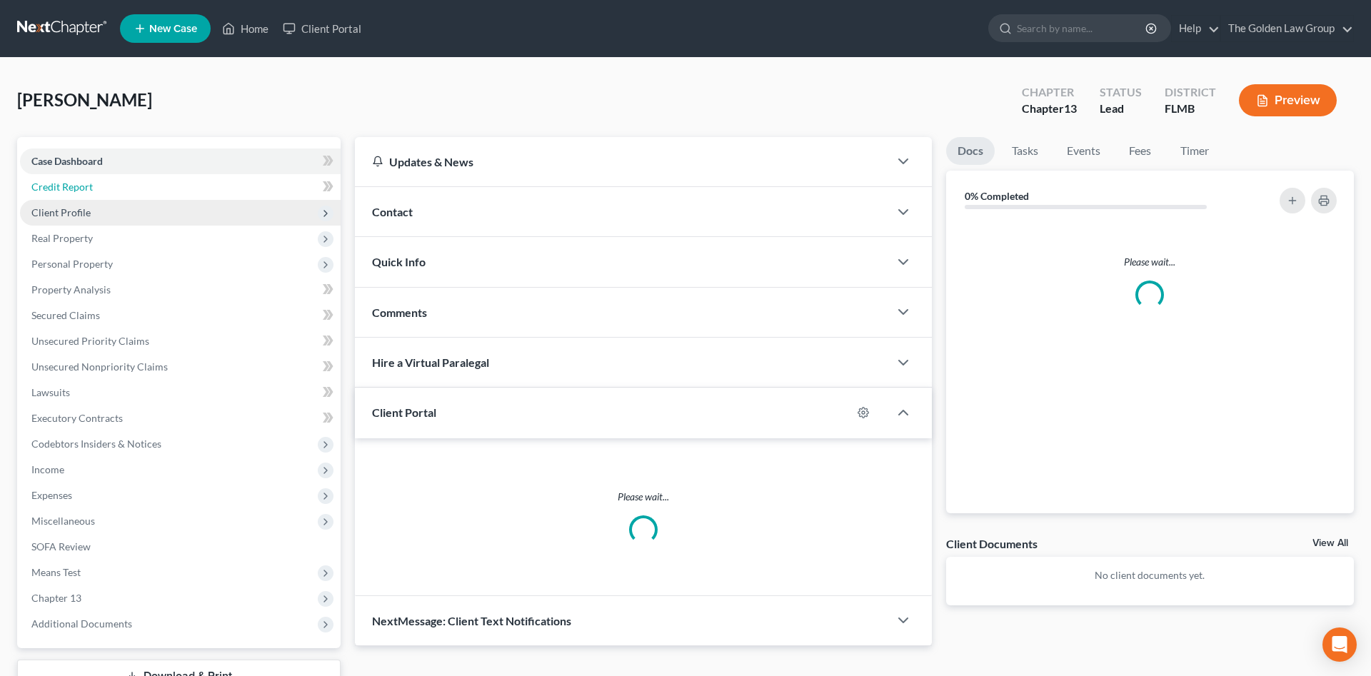
click at [76, 187] on span "Credit Report" at bounding box center [61, 187] width 61 height 12
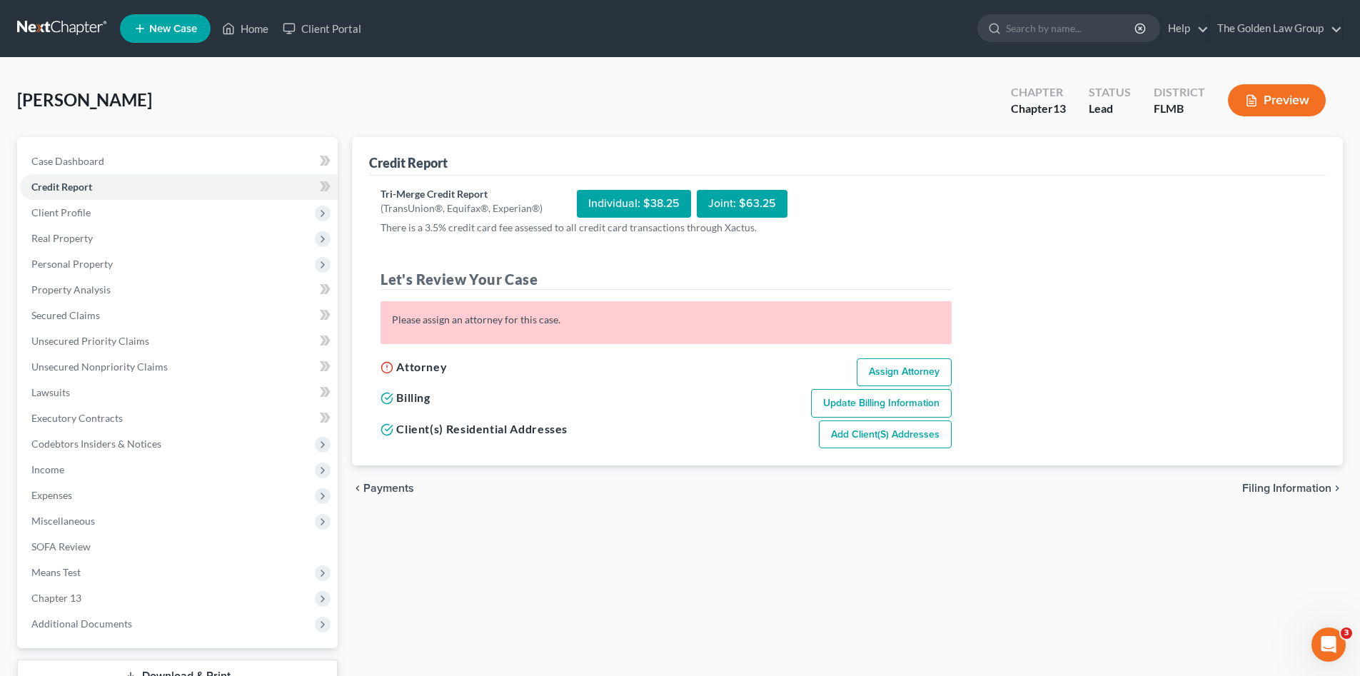
click at [882, 365] on link "Assign Attorney" at bounding box center [904, 372] width 95 height 29
select select "1"
select select "0"
select select "3"
select select "9"
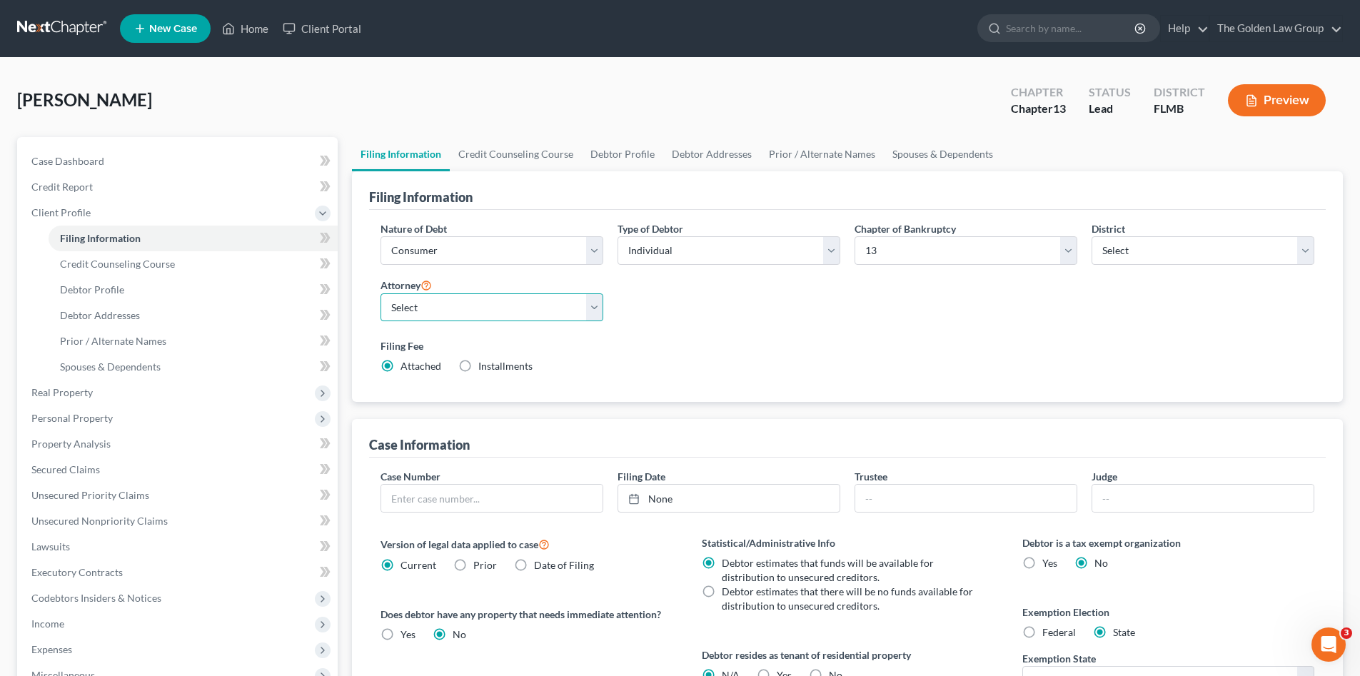
click at [560, 313] on select "Select G. [PERSON_NAME] - FLMB G. [PERSON_NAME] - FLNB [PERSON_NAME] - FLMB [PE…" at bounding box center [492, 307] width 223 height 29
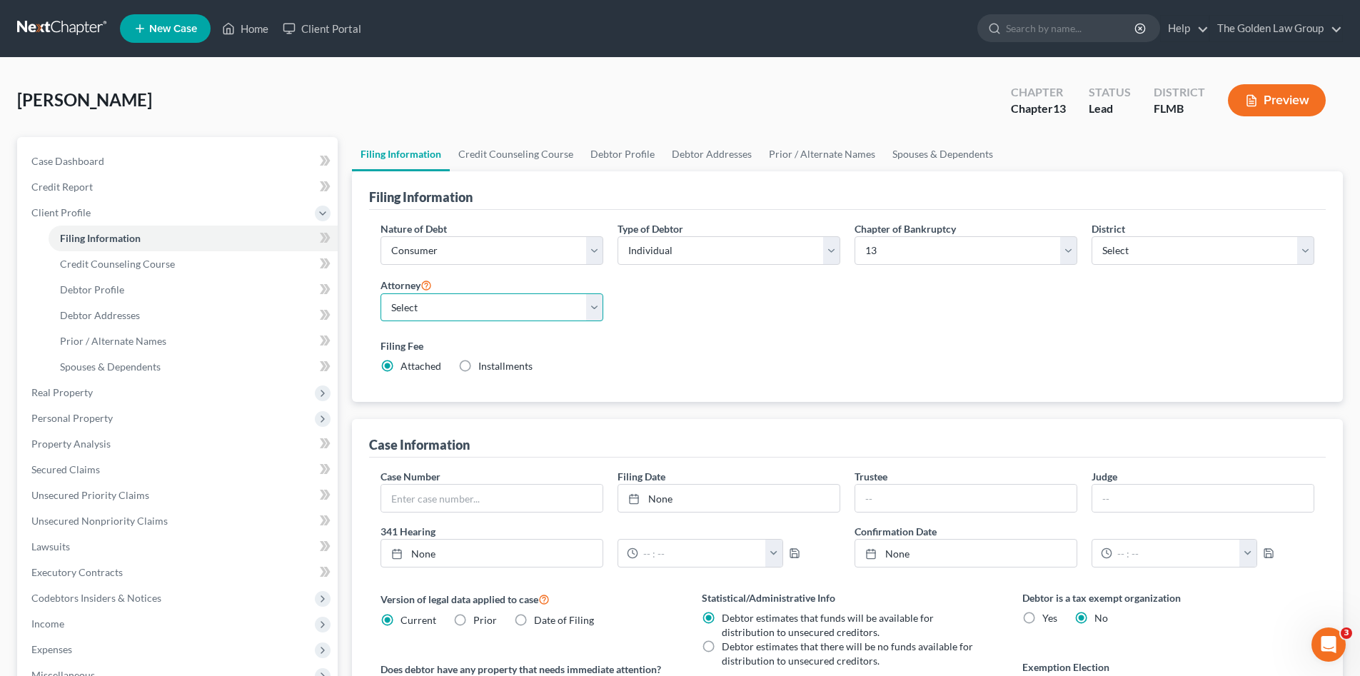
select select "2"
click at [381, 293] on select "Select G. [PERSON_NAME] - FLMB G. [PERSON_NAME] - FLNB [PERSON_NAME] - FLMB [PE…" at bounding box center [492, 307] width 223 height 29
click at [676, 320] on div "Nature of Debt Select Business Consumer Other Nature of Business Select Clearin…" at bounding box center [847, 303] width 948 height 164
click at [168, 258] on span "Credit Counseling Course" at bounding box center [117, 264] width 115 height 12
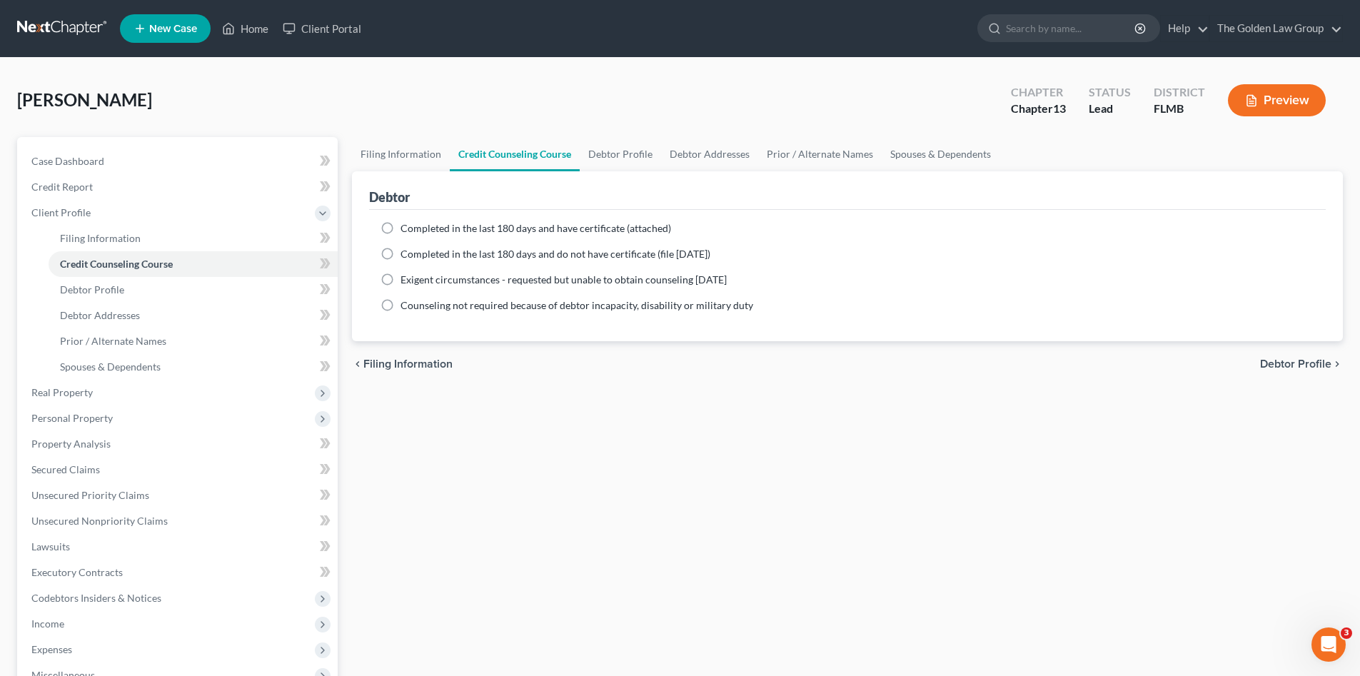
click at [421, 229] on span "Completed in the last 180 days and have certificate (attached)" at bounding box center [536, 228] width 271 height 12
click at [416, 229] on input "Completed in the last 180 days and have certificate (attached)" at bounding box center [410, 225] width 9 height 9
radio input "true"
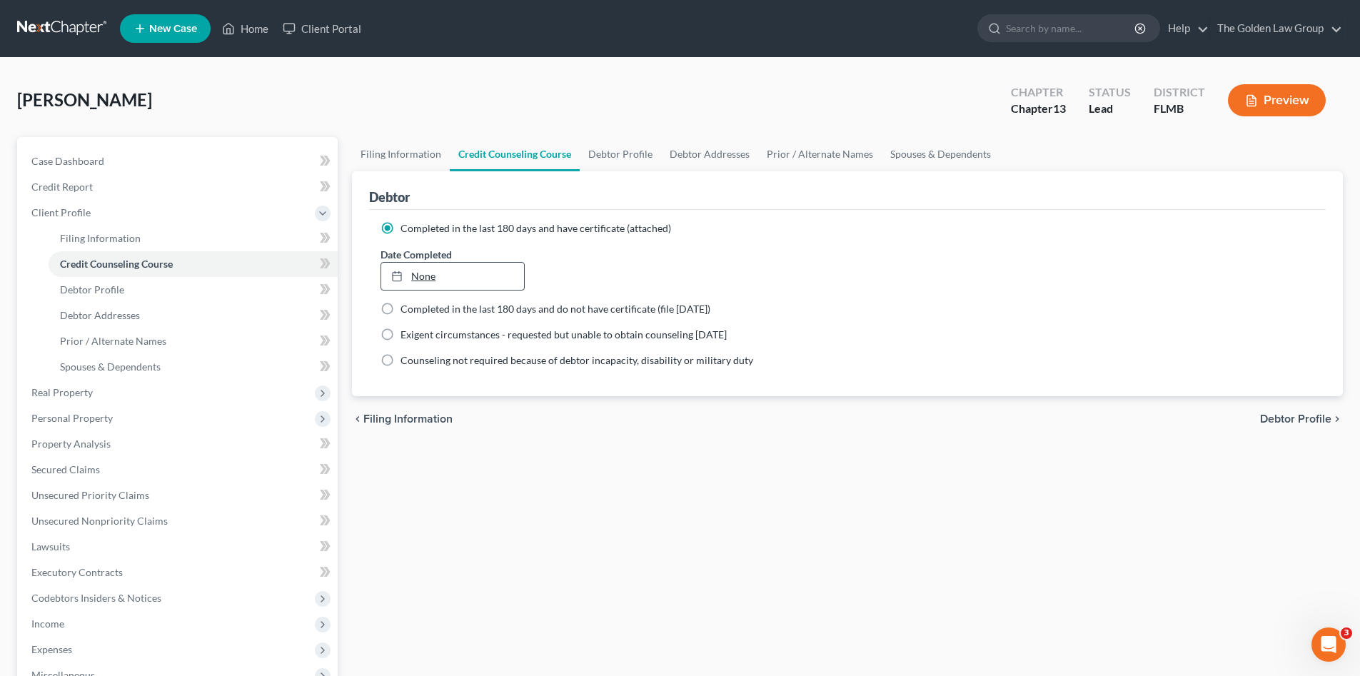
click at [414, 267] on link "None" at bounding box center [452, 276] width 142 height 27
type input "[DATE]"
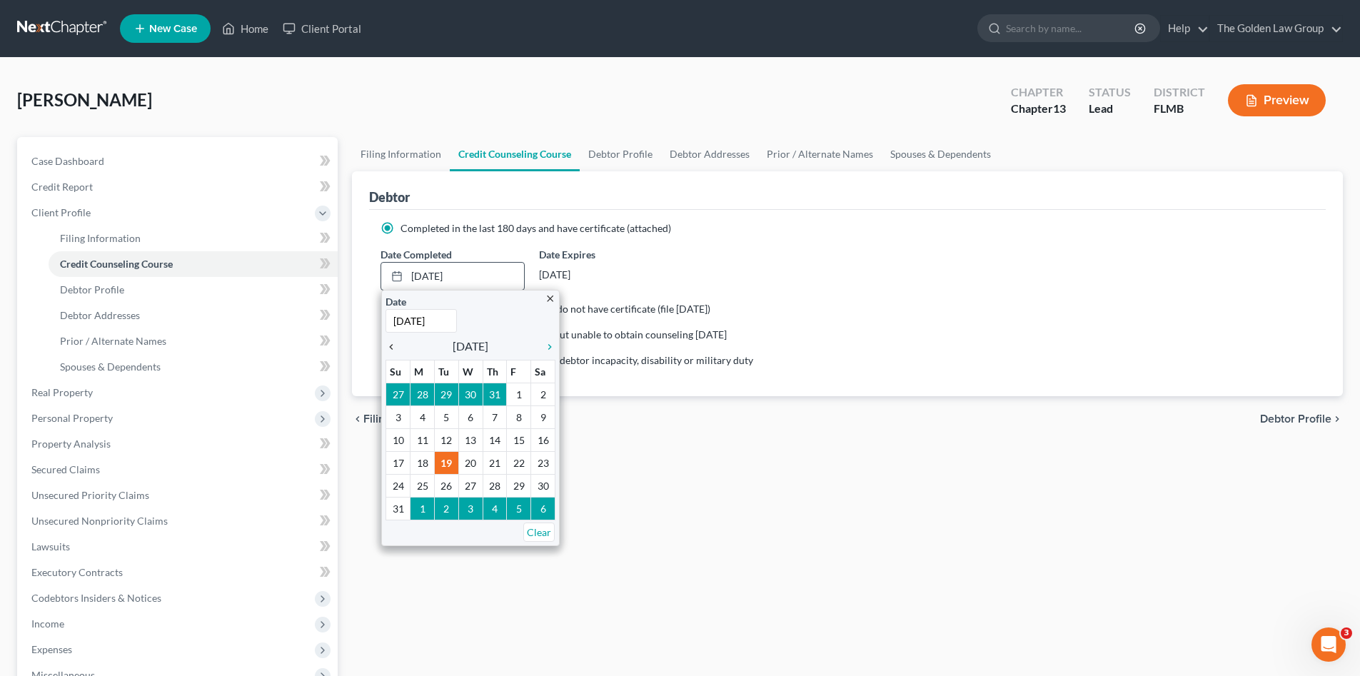
click at [391, 351] on icon "chevron_left" at bounding box center [395, 346] width 19 height 11
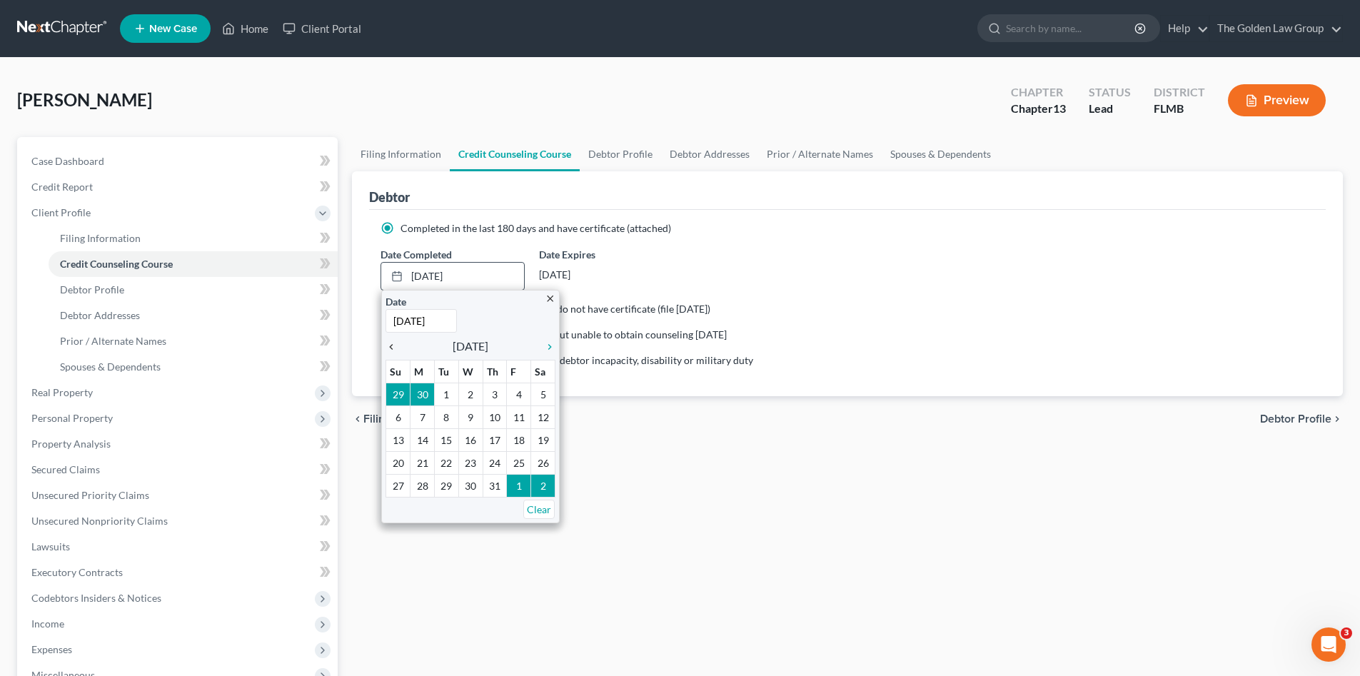
click at [393, 346] on icon "chevron_left" at bounding box center [395, 346] width 19 height 11
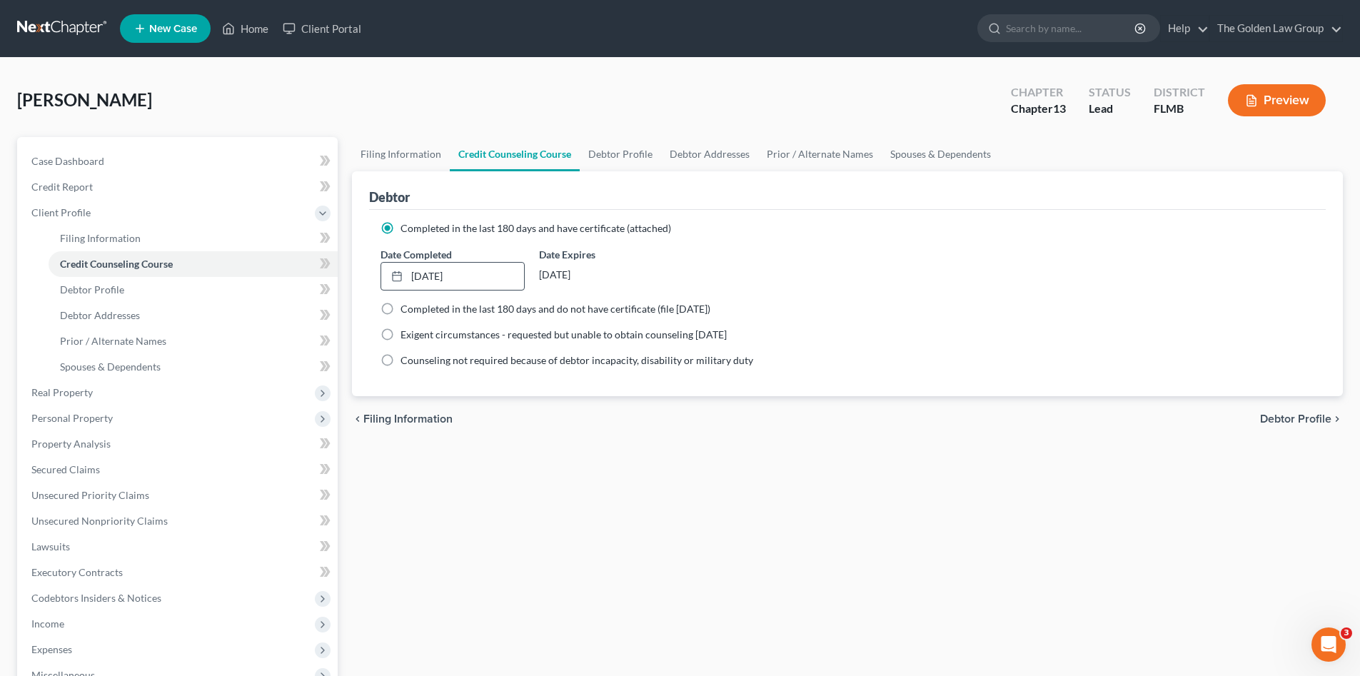
click at [421, 480] on div "Filing Information Credit Counseling Course Debtor Profile Debtor Addresses Pri…" at bounding box center [847, 511] width 1005 height 748
click at [111, 284] on span "Debtor Profile" at bounding box center [92, 289] width 64 height 12
select select "0"
select select "1"
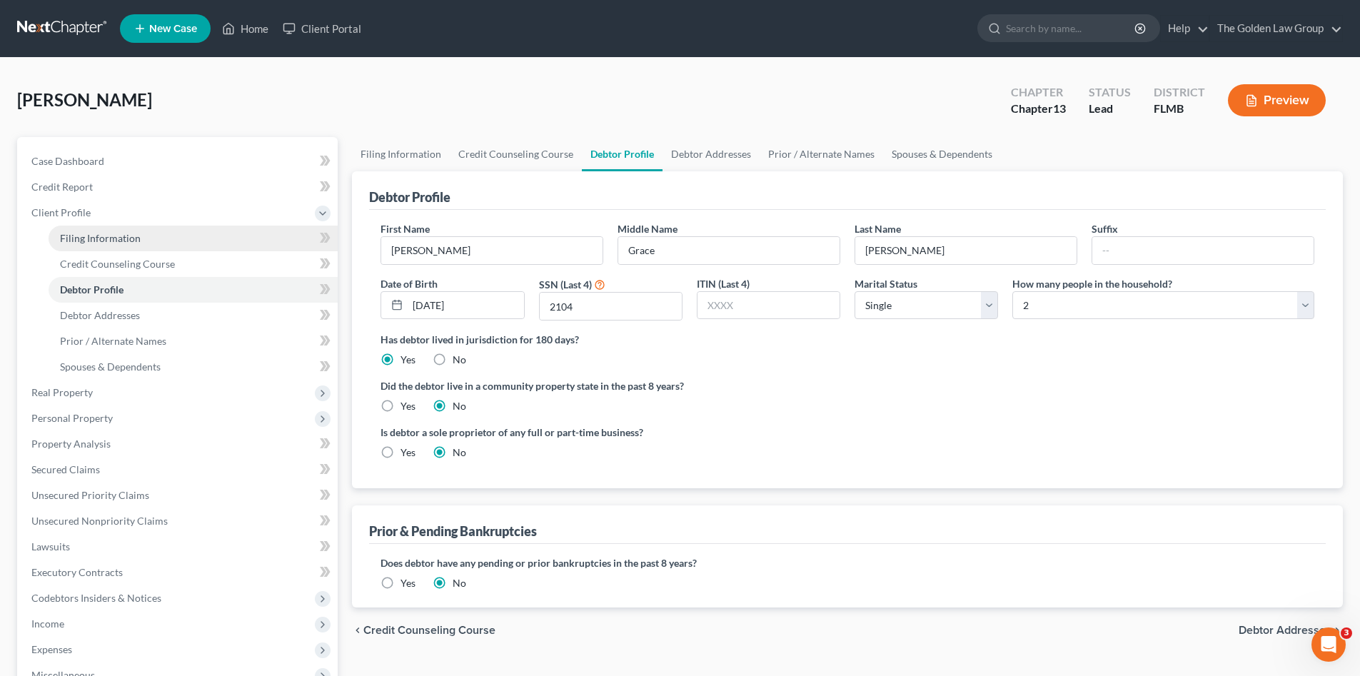
click at [100, 241] on span "Filing Information" at bounding box center [100, 238] width 81 height 12
select select "1"
select select "0"
select select "3"
select select "15"
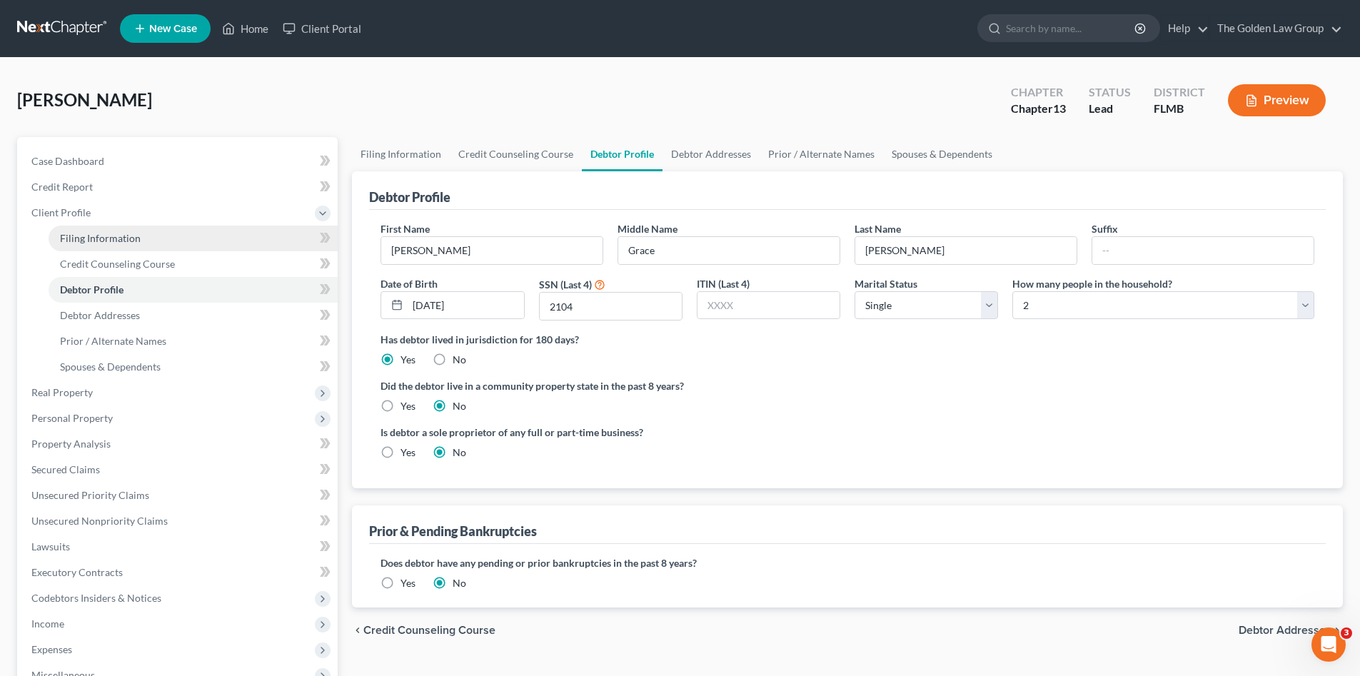
select select "2"
select select "9"
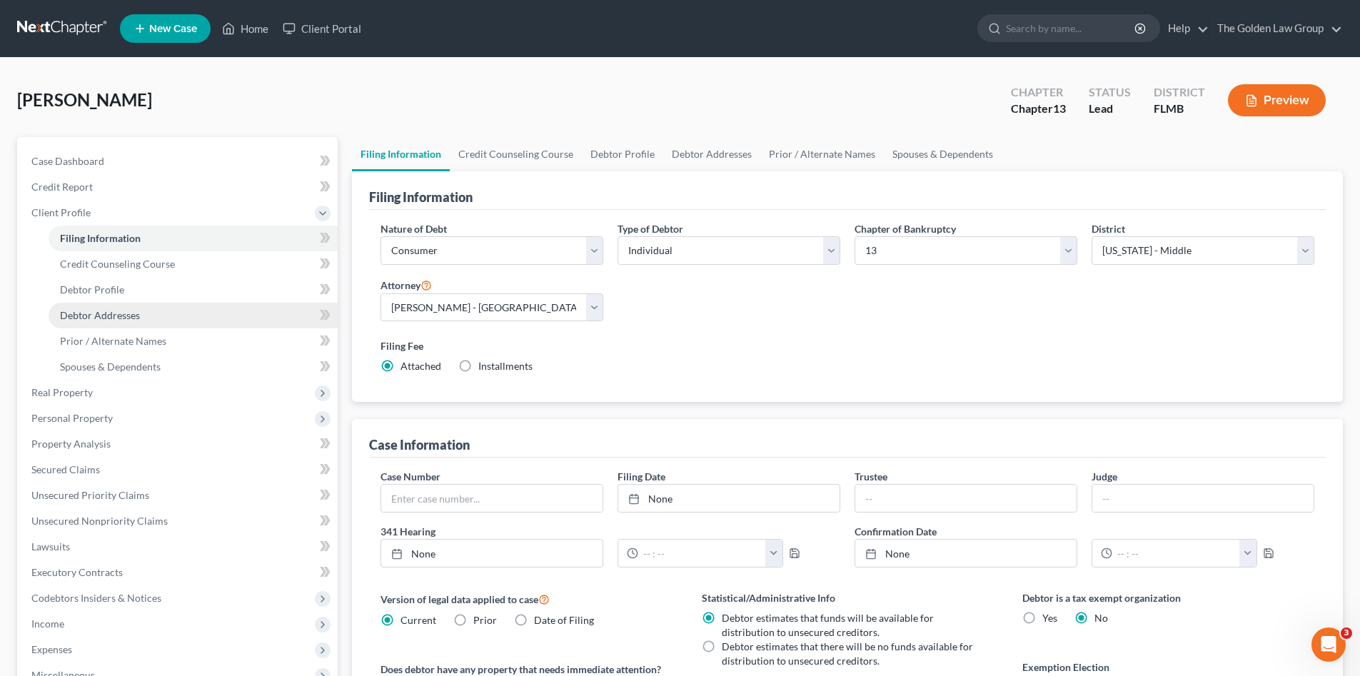
click at [125, 313] on span "Debtor Addresses" at bounding box center [100, 315] width 80 height 12
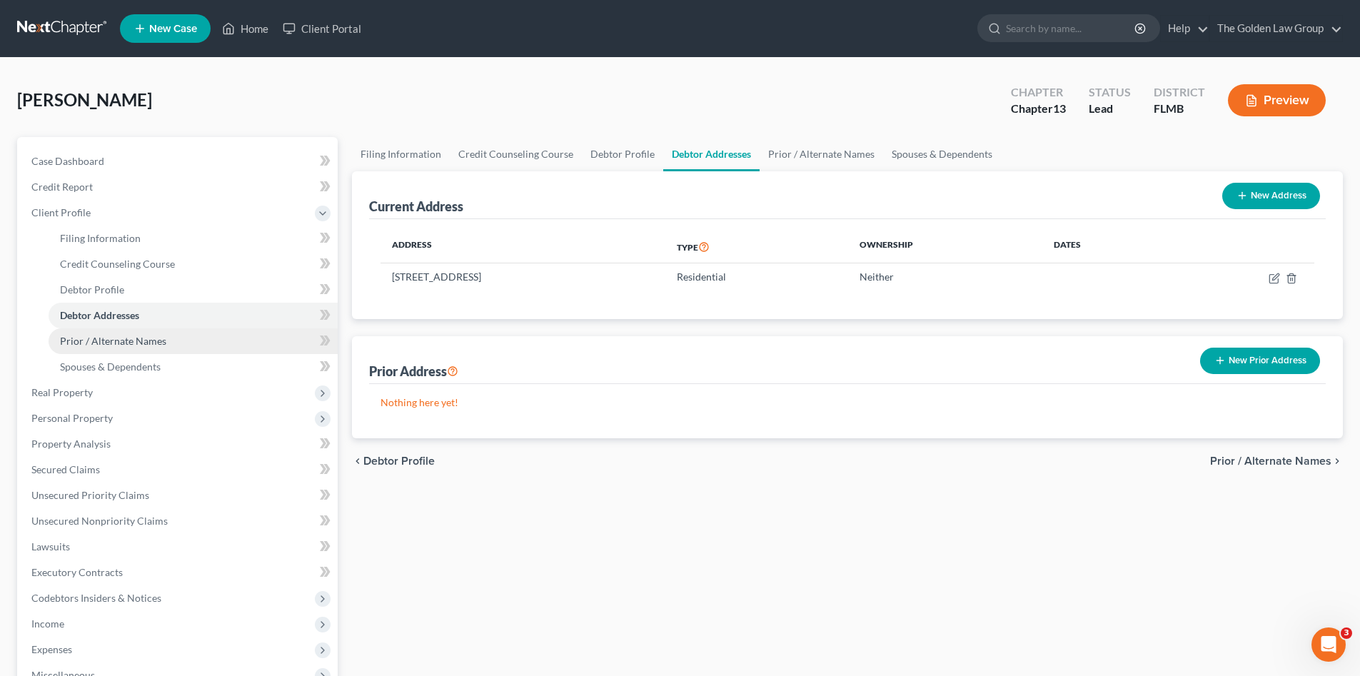
click at [141, 335] on span "Prior / Alternate Names" at bounding box center [113, 341] width 106 height 12
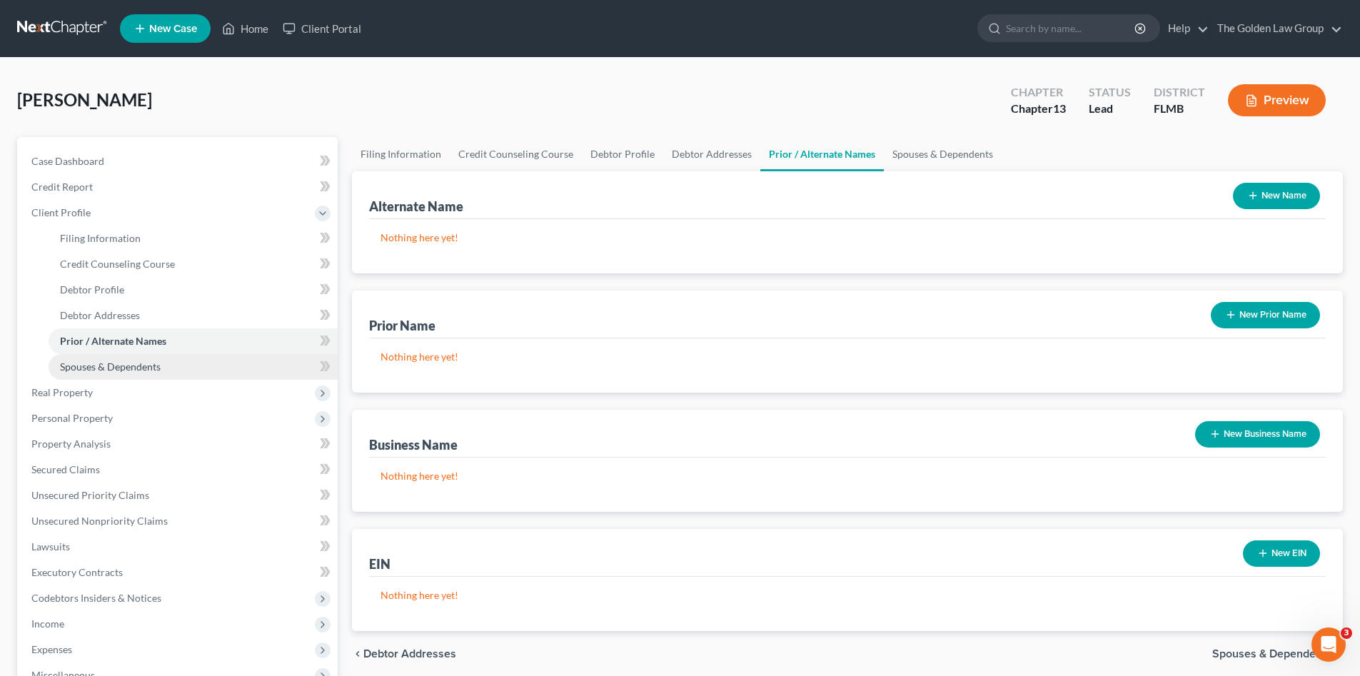
click at [146, 361] on span "Spouses & Dependents" at bounding box center [110, 367] width 101 height 12
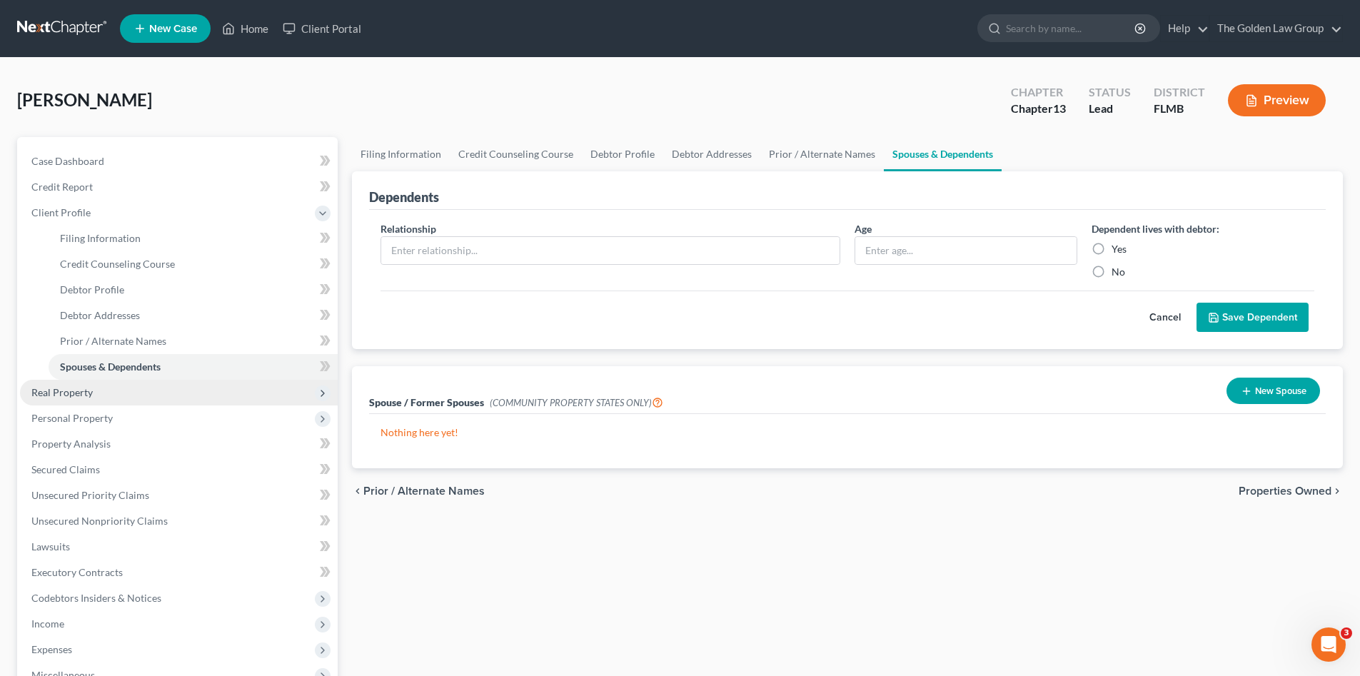
click at [141, 388] on span "Real Property" at bounding box center [179, 393] width 318 height 26
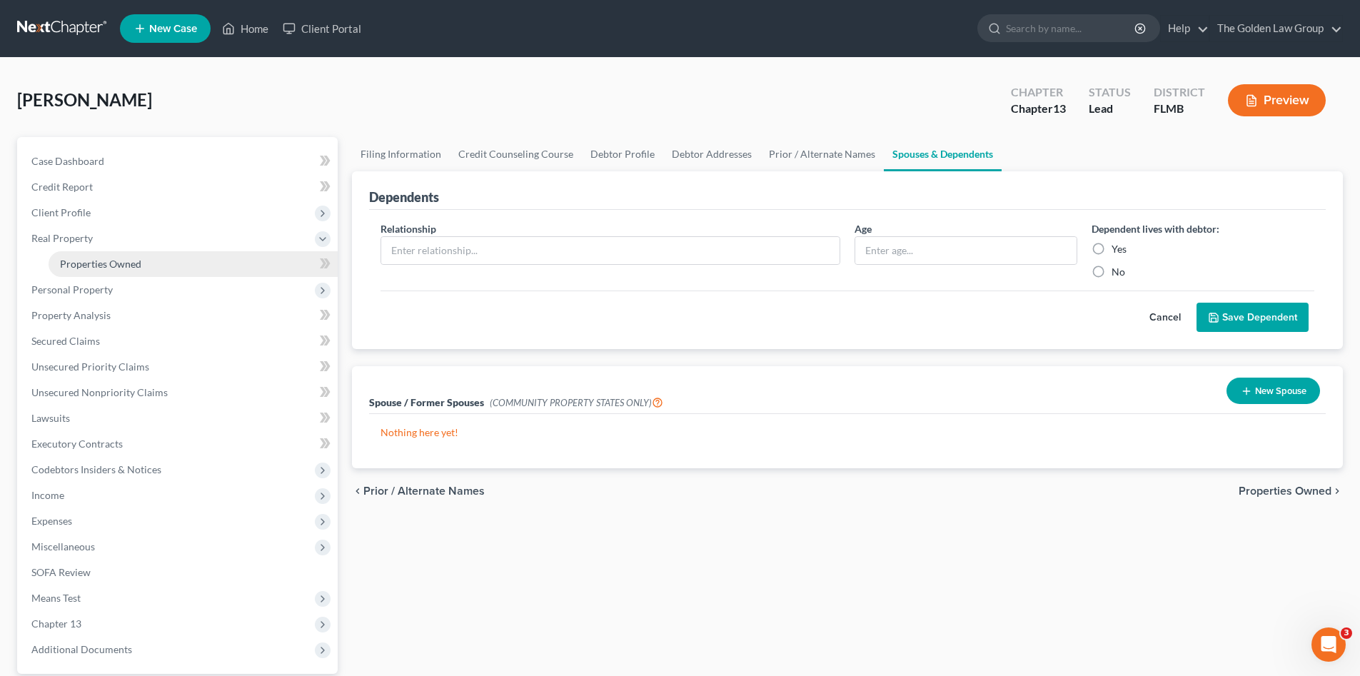
click at [81, 263] on span "Properties Owned" at bounding box center [100, 264] width 81 height 12
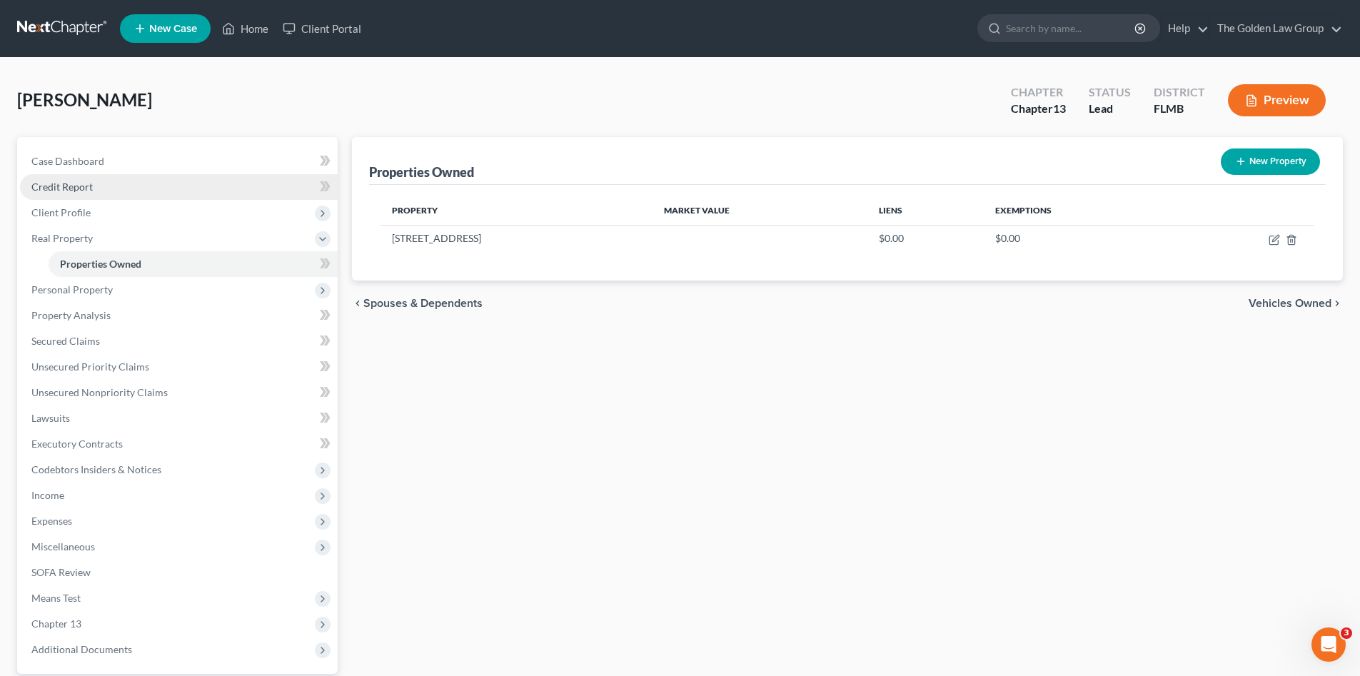
click at [89, 184] on span "Credit Report" at bounding box center [61, 187] width 61 height 12
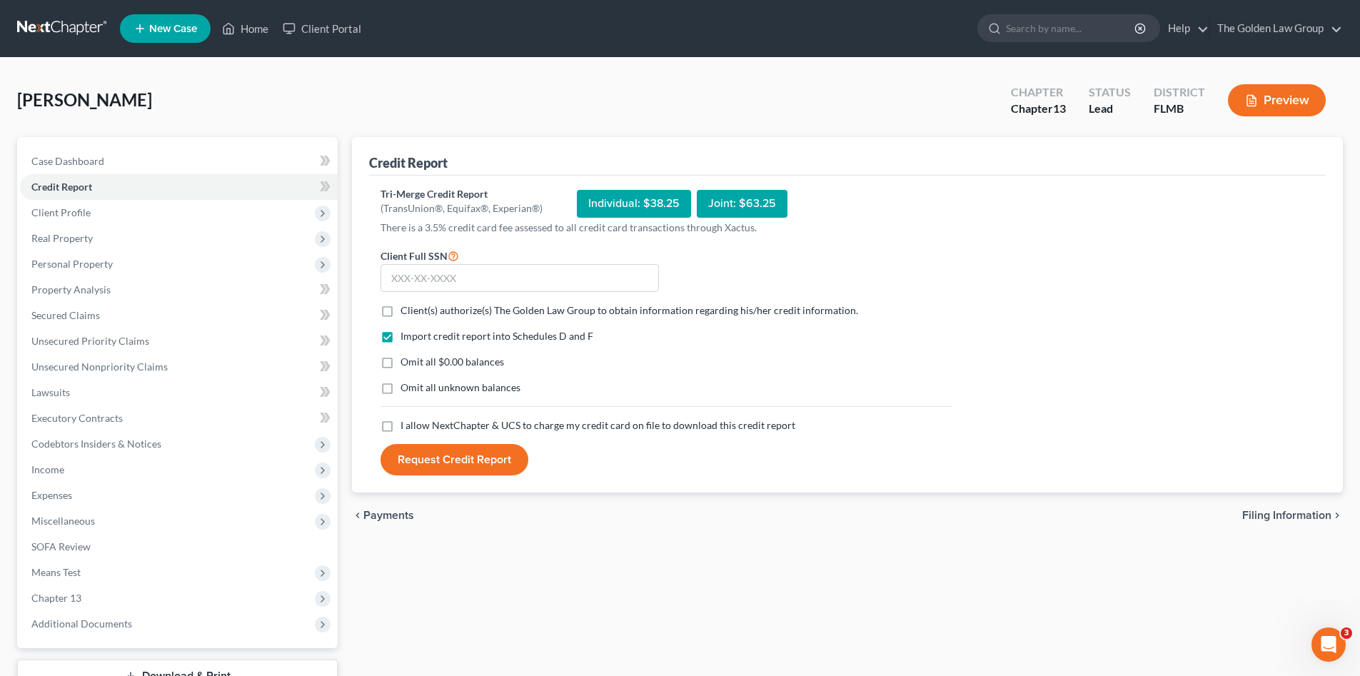
drag, startPoint x: 388, startPoint y: 306, endPoint x: 396, endPoint y: 348, distance: 42.0
click at [401, 307] on label "Client(s) authorize(s) The Golden Law Group to obtain information regarding his…" at bounding box center [630, 310] width 458 height 14
click at [406, 307] on input "Client(s) authorize(s) The Golden Law Group to obtain information regarding his…" at bounding box center [410, 307] width 9 height 9
checkbox input "true"
click at [401, 363] on label "Omit all $0.00 balances" at bounding box center [453, 362] width 104 height 14
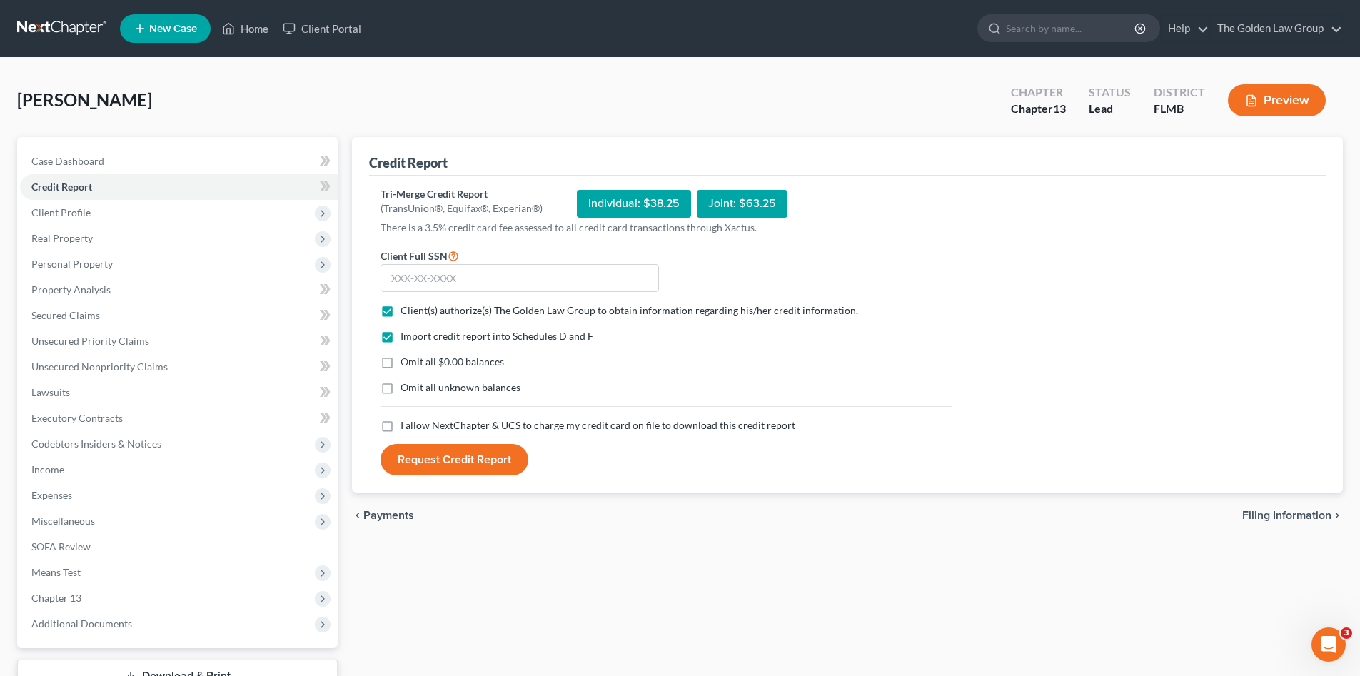
click at [406, 363] on input "Omit all $0.00 balances" at bounding box center [410, 359] width 9 height 9
checkbox input "true"
drag, startPoint x: 386, startPoint y: 387, endPoint x: 383, endPoint y: 399, distance: 12.5
click at [401, 387] on label "Omit all unknown balances" at bounding box center [461, 388] width 120 height 14
click at [406, 387] on input "Omit all unknown balances" at bounding box center [410, 385] width 9 height 9
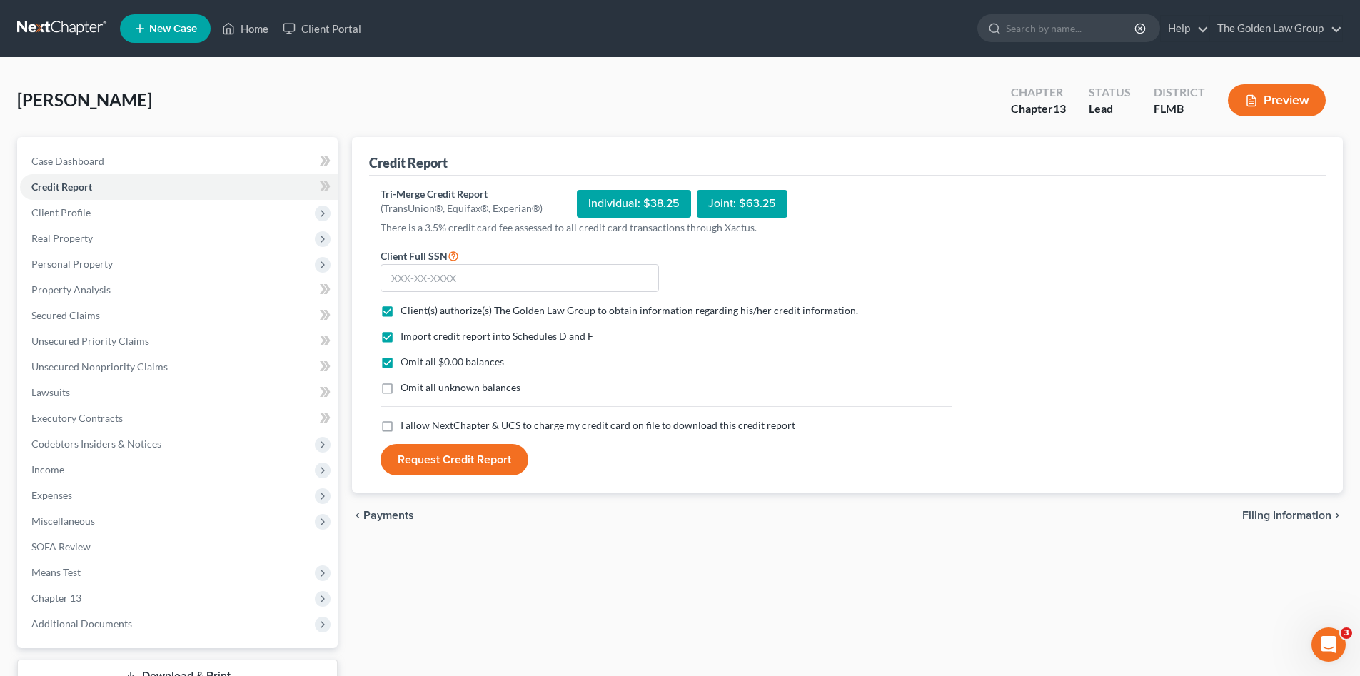
checkbox input "true"
drag, startPoint x: 386, startPoint y: 433, endPoint x: 396, endPoint y: 354, distance: 79.9
click at [401, 432] on label "I allow NextChapter & UCS to charge my credit card on file to download this cre…" at bounding box center [598, 425] width 395 height 14
click at [406, 428] on input "I allow NextChapter & UCS to charge my credit card on file to download this cre…" at bounding box center [410, 422] width 9 height 9
checkbox input "true"
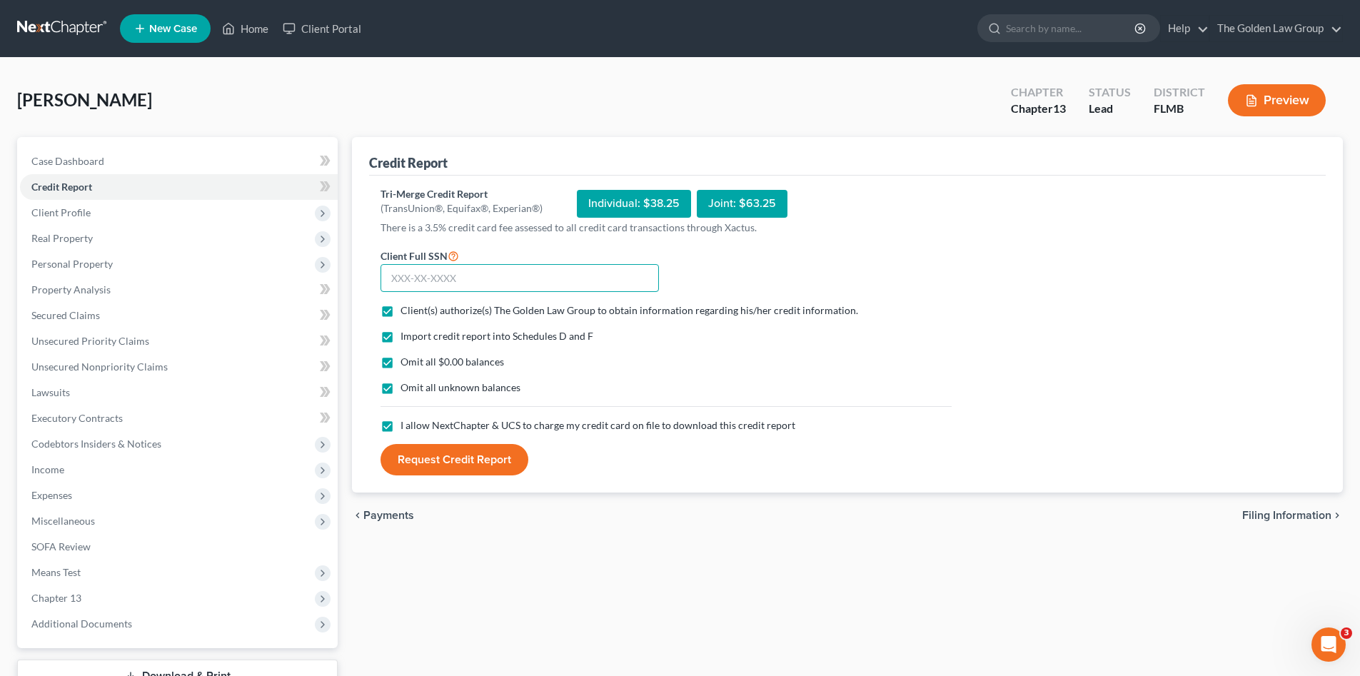
click at [411, 285] on input "text" at bounding box center [520, 278] width 278 height 29
click at [551, 286] on input "text" at bounding box center [520, 278] width 278 height 29
type input "591-28-2104"
click at [478, 450] on button "Request Credit Report" at bounding box center [455, 459] width 148 height 31
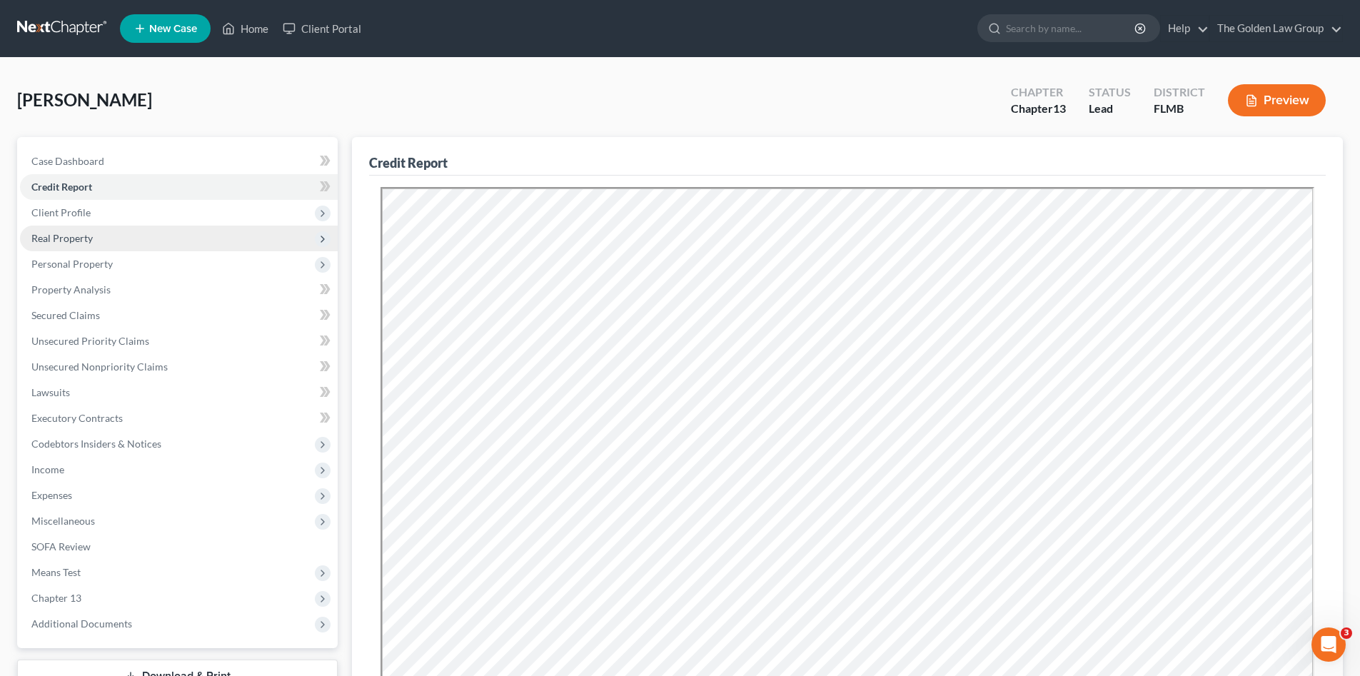
click at [66, 232] on span "Real Property" at bounding box center [61, 238] width 61 height 12
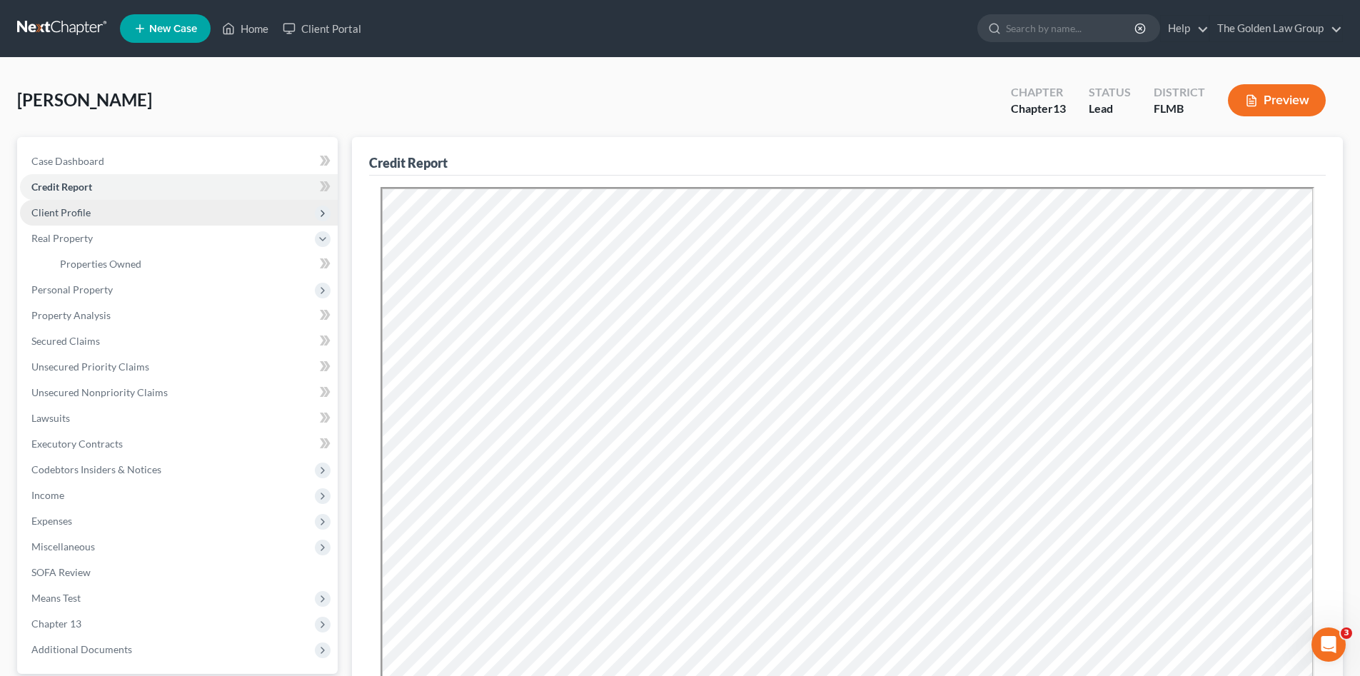
click at [76, 210] on span "Client Profile" at bounding box center [60, 212] width 59 height 12
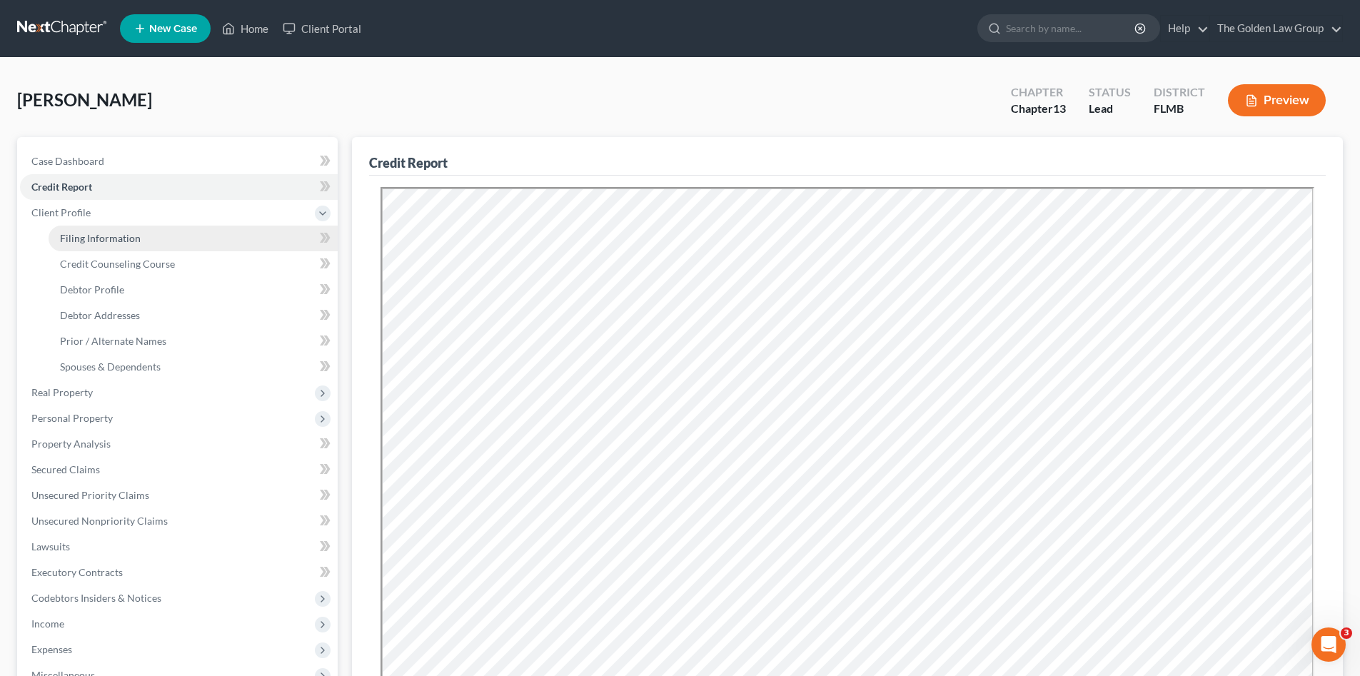
click at [94, 232] on span "Filing Information" at bounding box center [100, 238] width 81 height 12
select select "1"
select select "0"
select select "3"
select select "15"
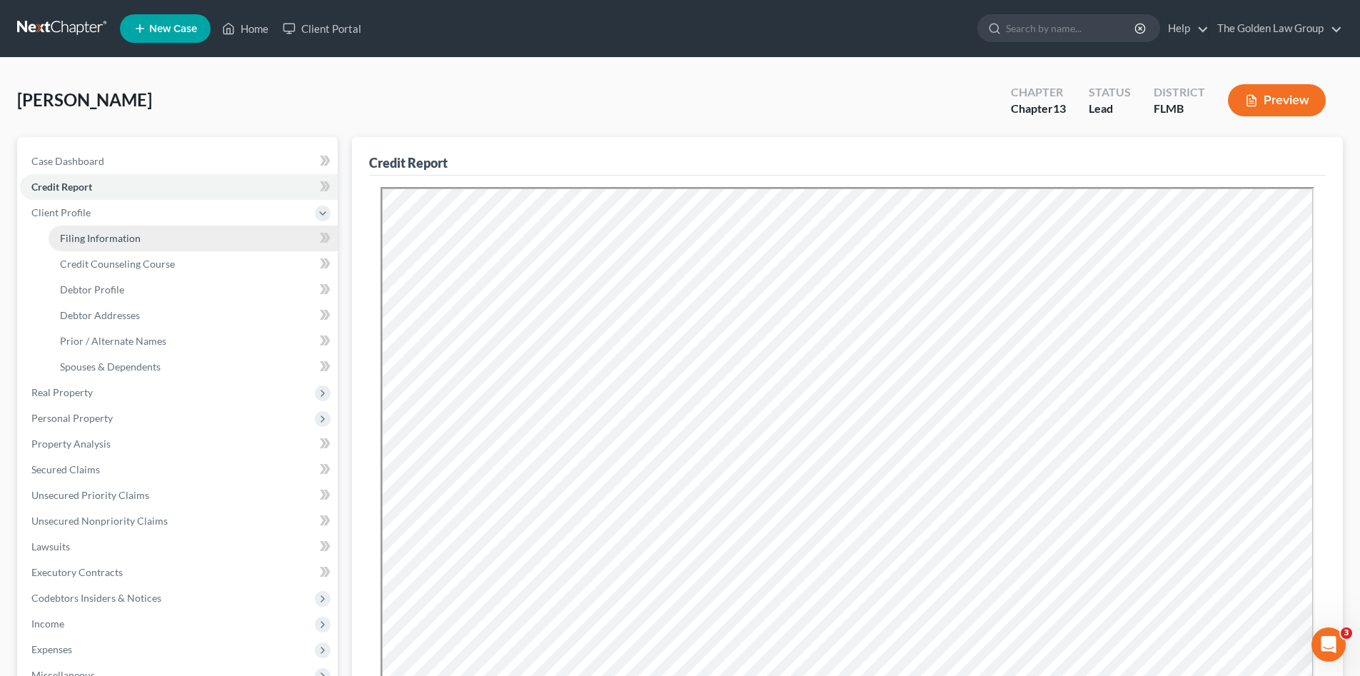
select select "2"
select select "9"
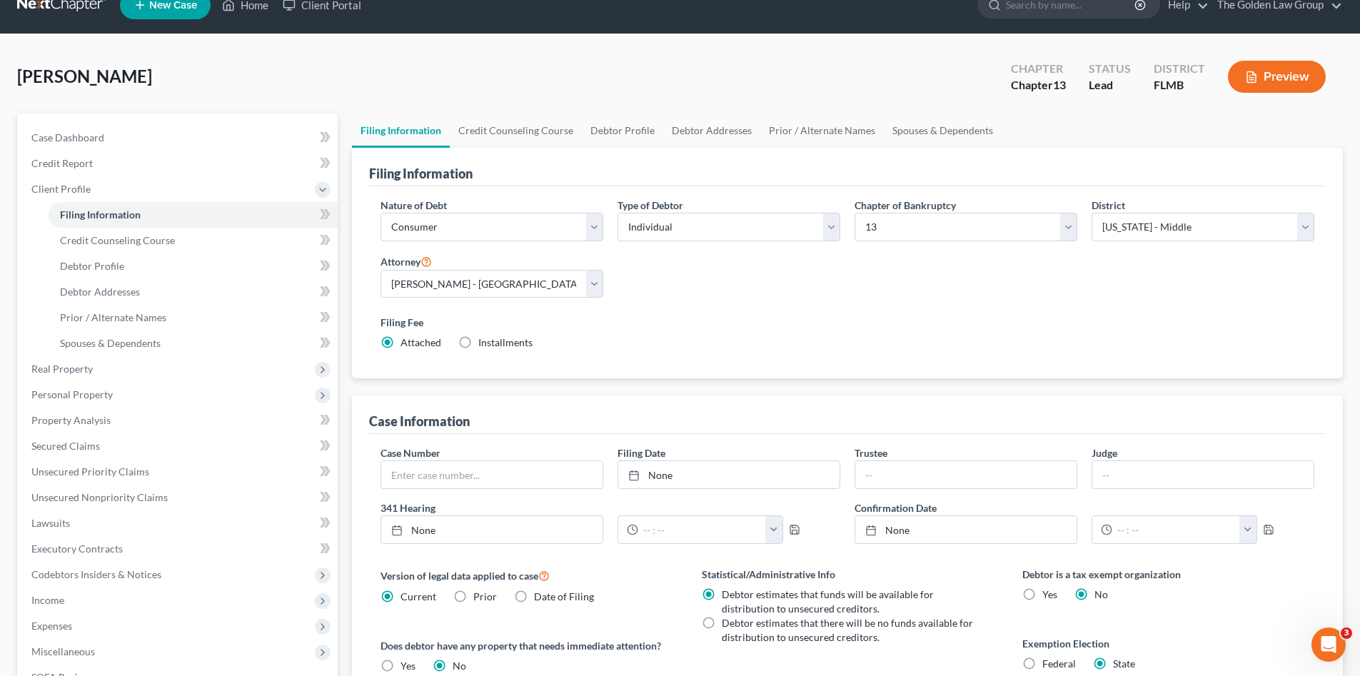
scroll to position [166, 0]
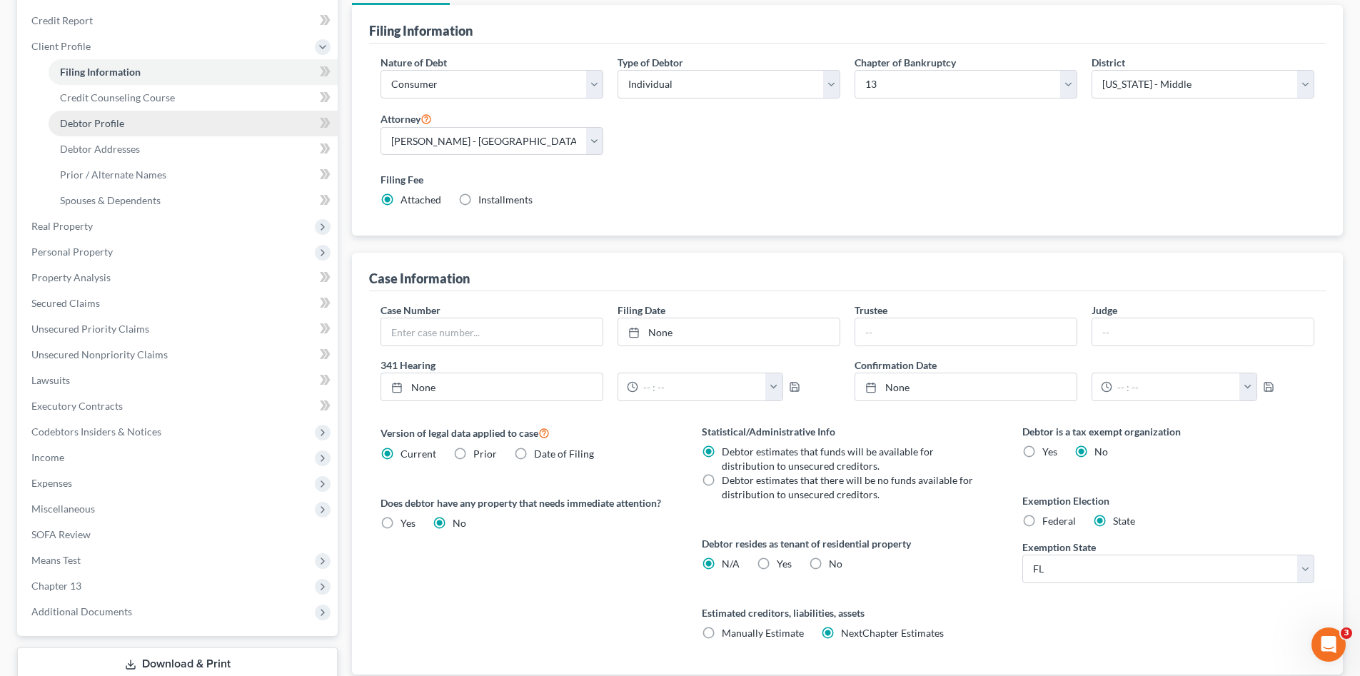
click at [140, 124] on link "Debtor Profile" at bounding box center [193, 124] width 289 height 26
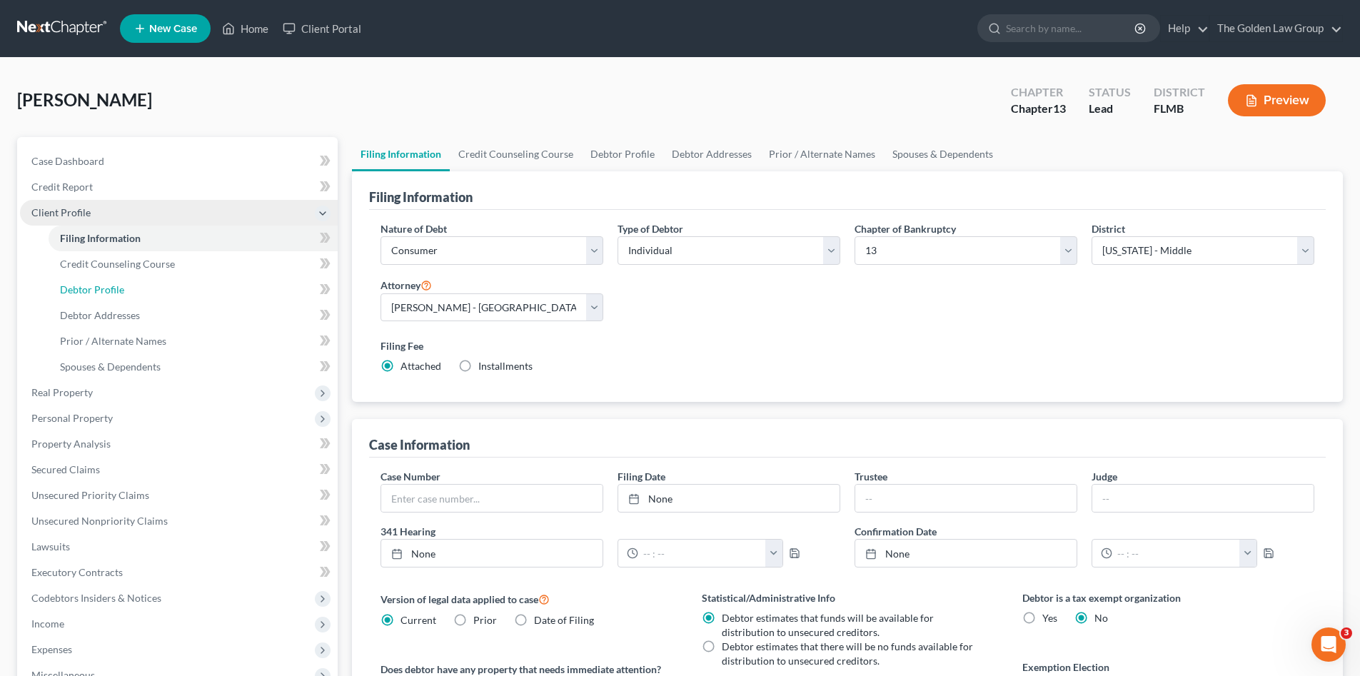
select select "0"
select select "1"
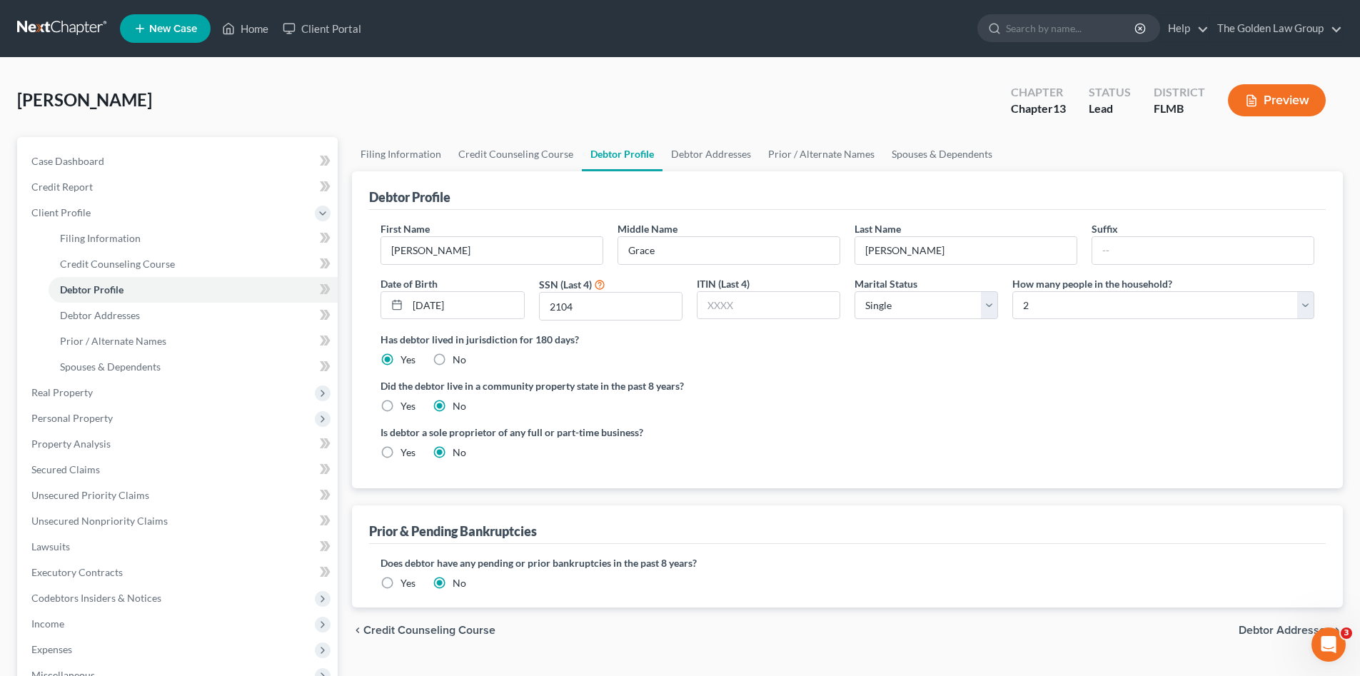
click at [401, 579] on label "Yes" at bounding box center [408, 583] width 15 height 14
click at [406, 579] on input "Yes" at bounding box center [410, 580] width 9 height 9
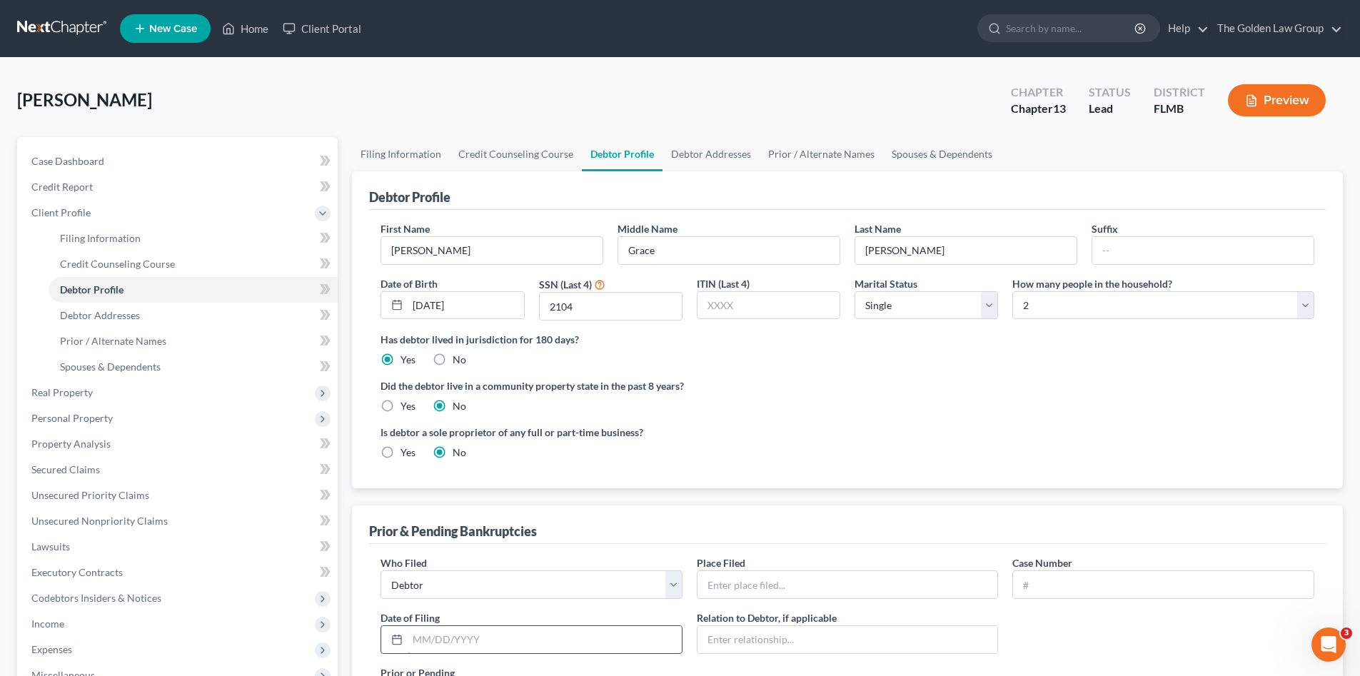
scroll to position [119, 0]
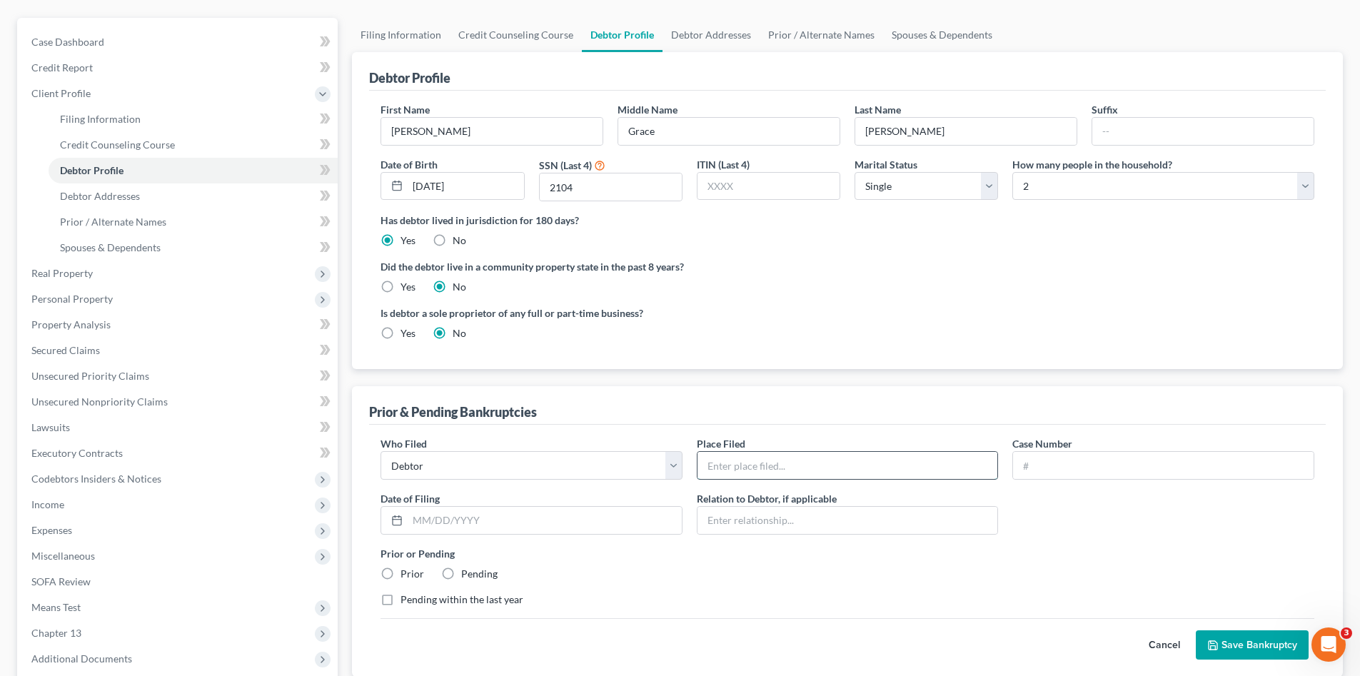
click at [738, 464] on input "text" at bounding box center [848, 465] width 301 height 27
type input "Middle District of [US_STATE]"
click at [1042, 467] on input "text" at bounding box center [1163, 465] width 301 height 27
paste input "8:23-bk-04304-RCT"
type input "8:23-bk-04304-RCT"
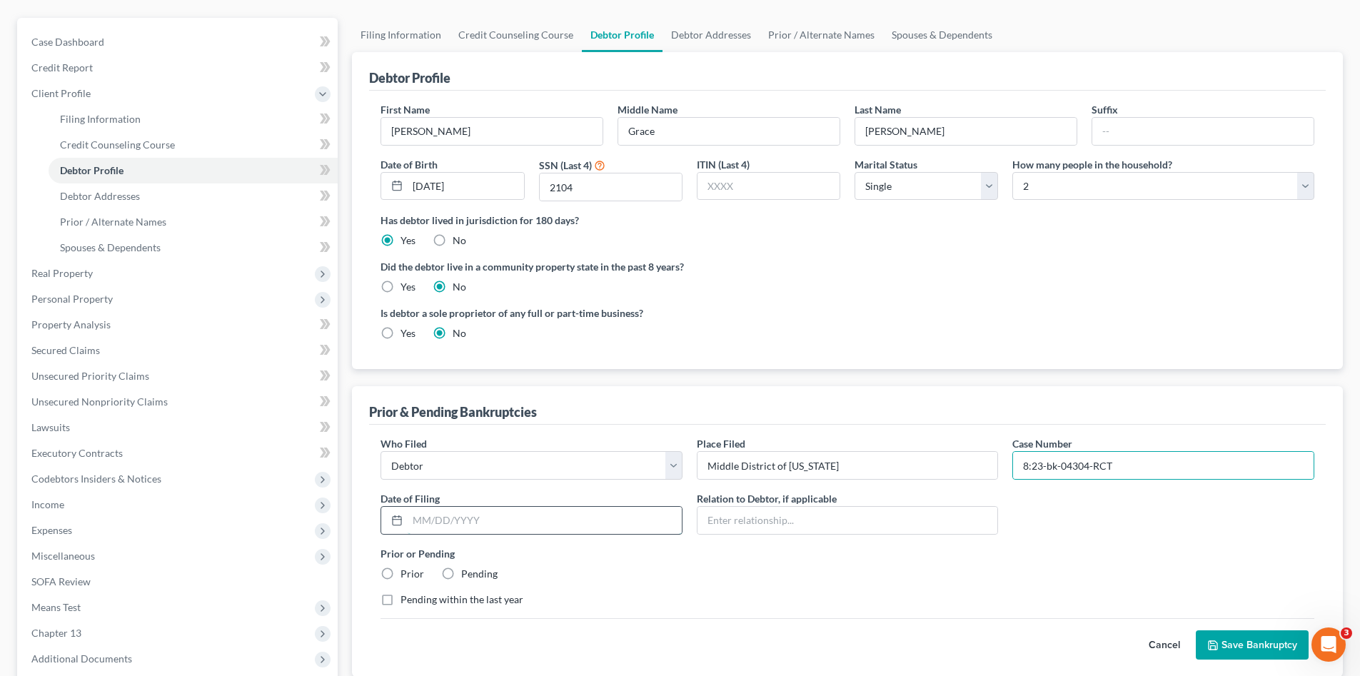
click at [569, 527] on input "text" at bounding box center [545, 520] width 274 height 27
click at [508, 511] on input "text" at bounding box center [545, 520] width 274 height 27
type input "09/28/2023"
click at [401, 571] on label "Prior" at bounding box center [413, 574] width 24 height 14
click at [406, 571] on input "Prior" at bounding box center [410, 571] width 9 height 9
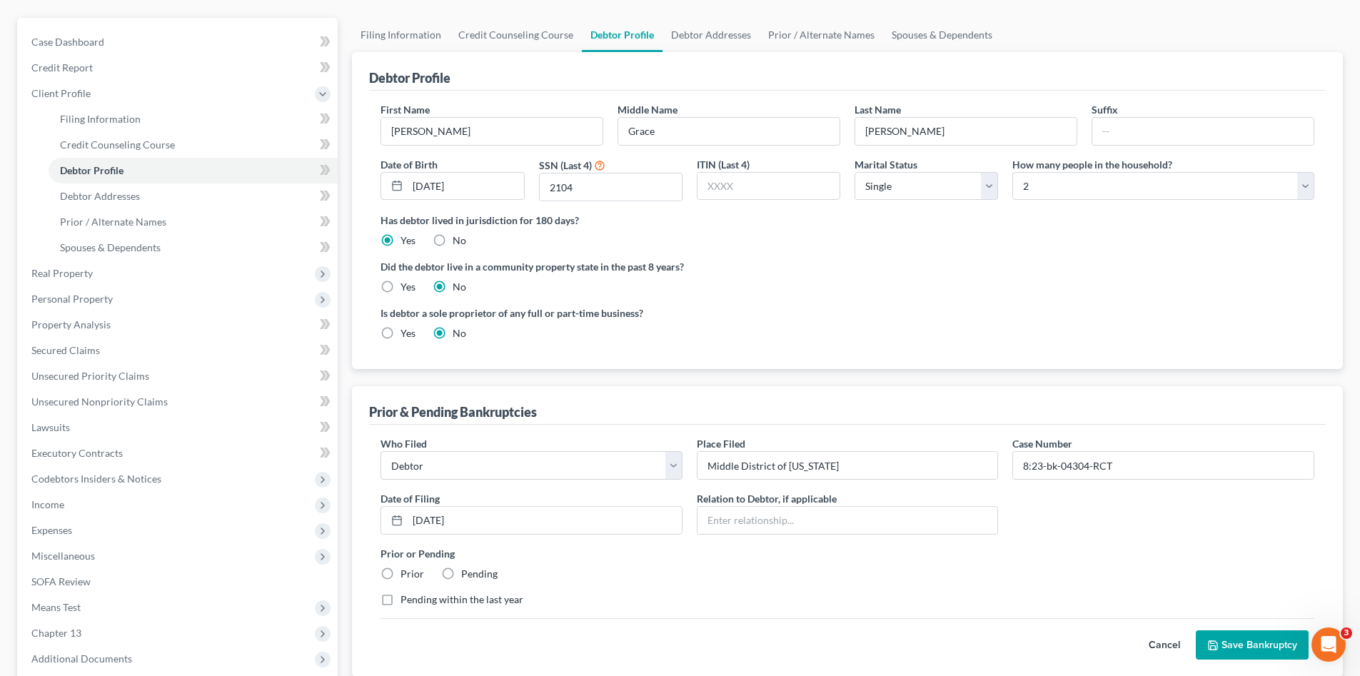
radio input "true"
click at [401, 598] on label "Pending within the last year" at bounding box center [462, 600] width 123 height 14
click at [406, 598] on input "Pending within the last year" at bounding box center [410, 597] width 9 height 9
checkbox input "true"
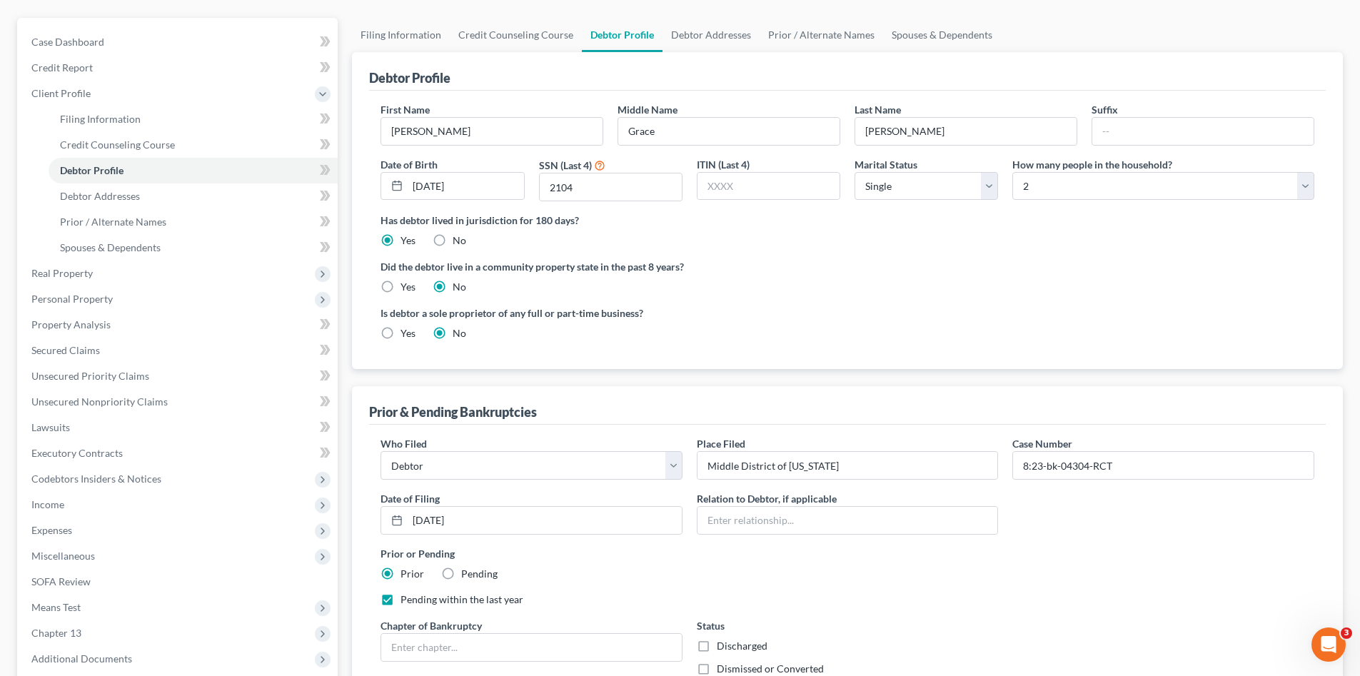
scroll to position [238, 0]
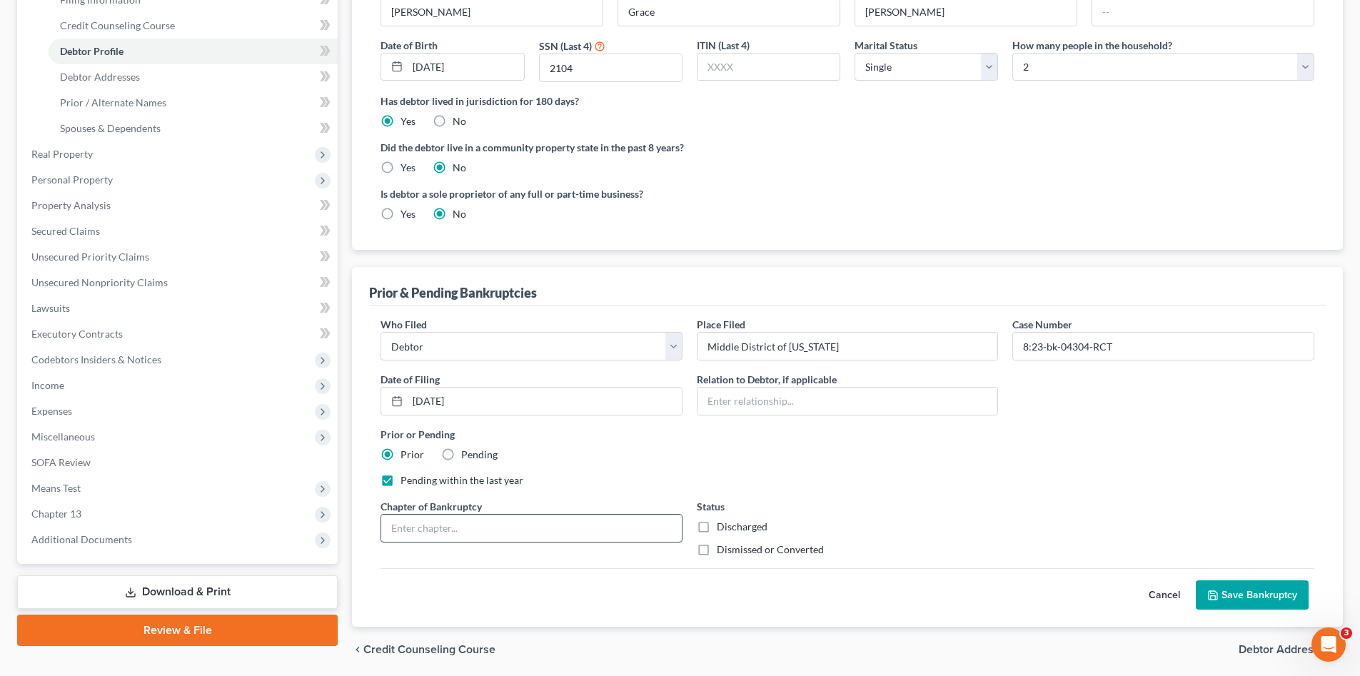
click at [487, 526] on input "text" at bounding box center [531, 528] width 301 height 27
type input "13"
click at [717, 548] on label "Dismissed or Converted" at bounding box center [770, 550] width 107 height 14
click at [723, 548] on input "Dismissed or Converted" at bounding box center [727, 547] width 9 height 9
checkbox input "true"
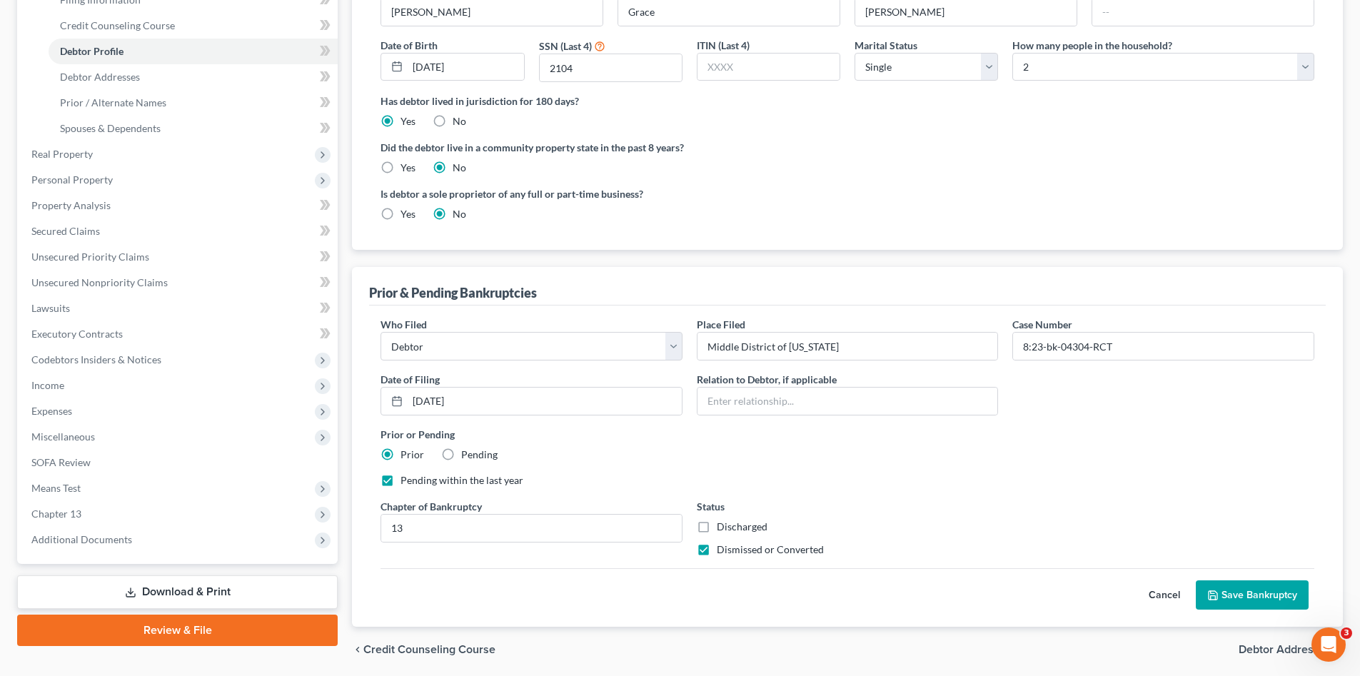
click at [1237, 583] on button "Save Bankruptcy" at bounding box center [1252, 595] width 113 height 30
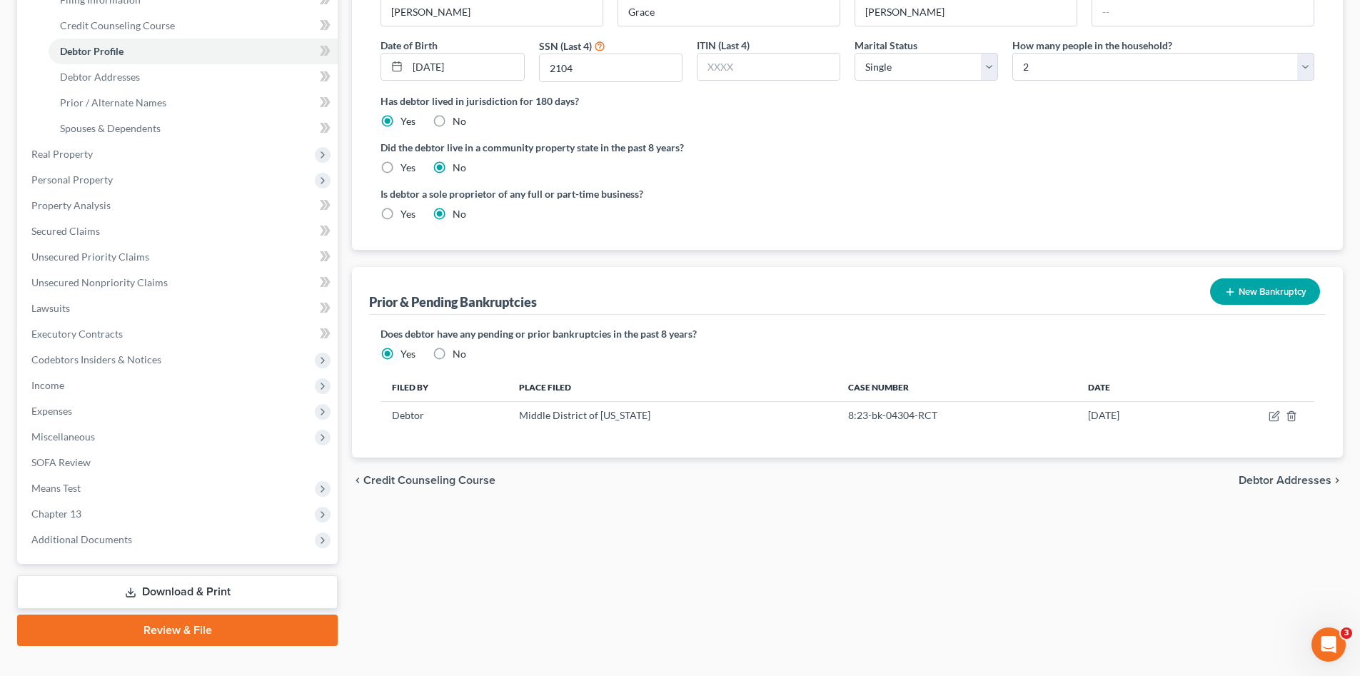
click at [1250, 293] on button "New Bankruptcy" at bounding box center [1265, 291] width 110 height 26
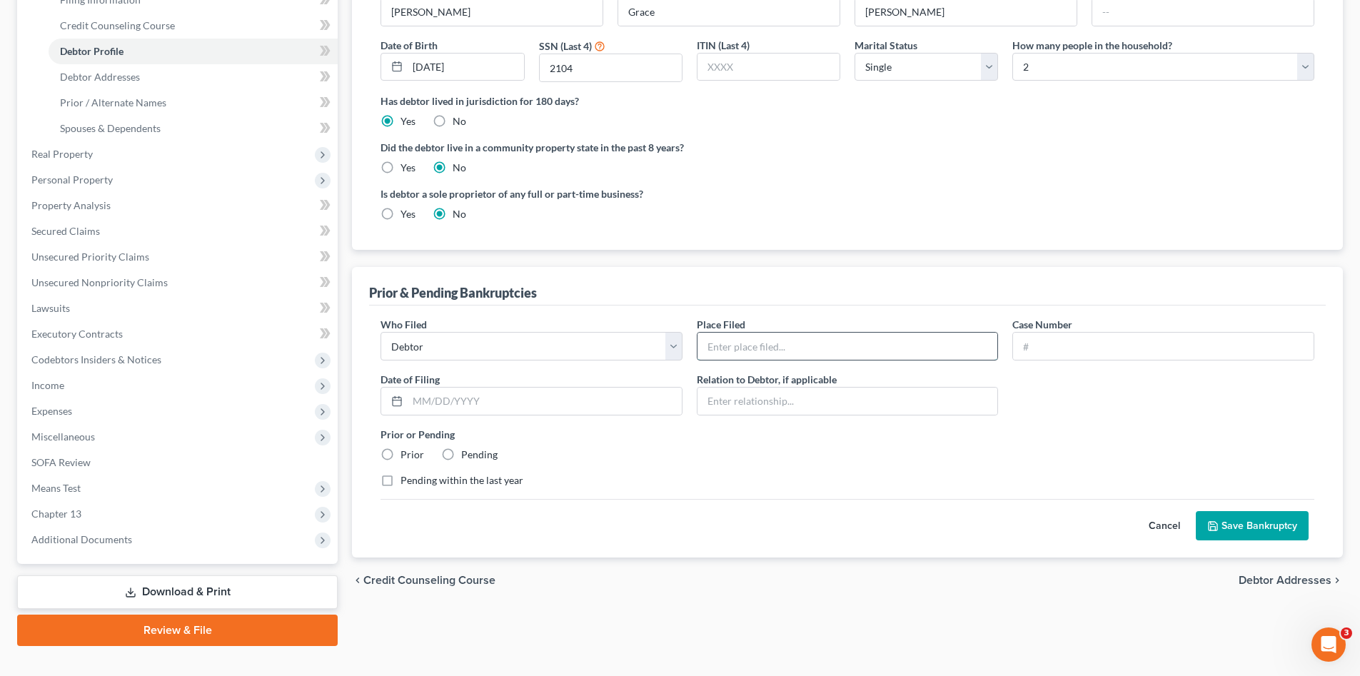
click at [743, 346] on input "text" at bounding box center [848, 346] width 301 height 27
type input "Middle District of [US_STATE]"
paste input "8:20-bk-08413-RCT"
type input "8:20-bk-08413-RCT"
click at [481, 395] on input "text" at bounding box center [545, 401] width 274 height 27
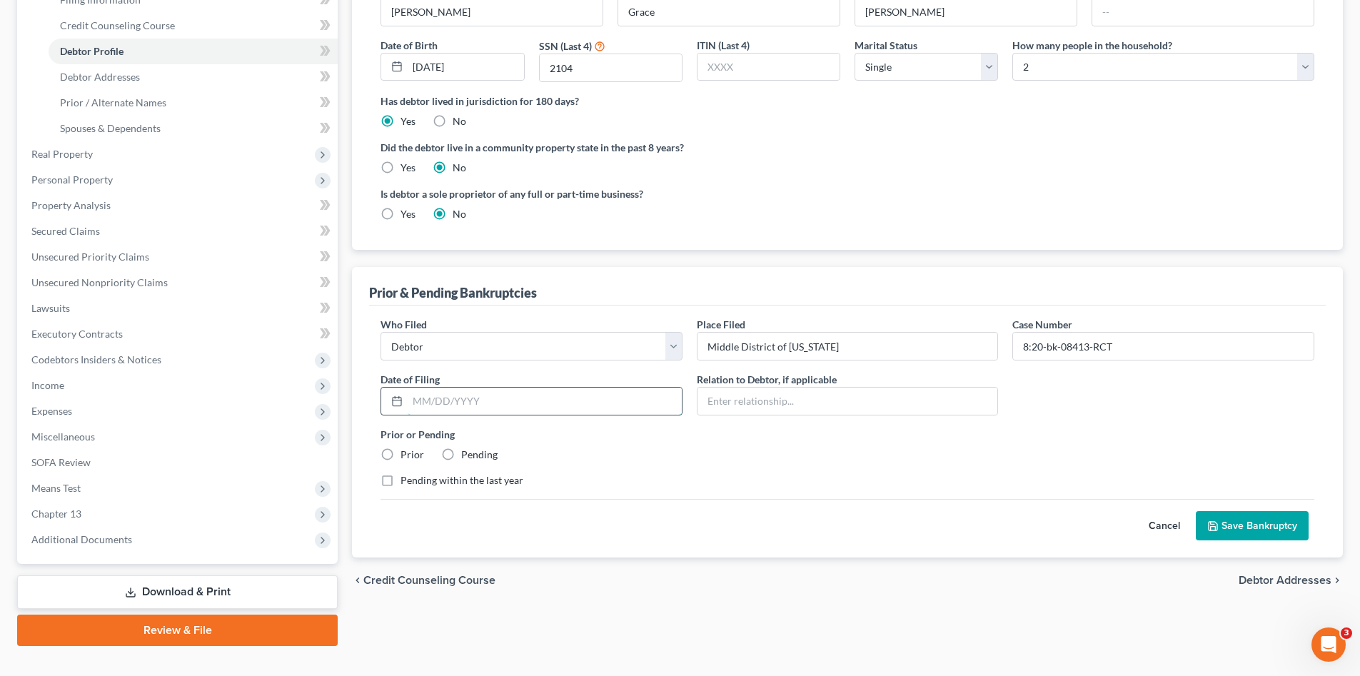
click at [577, 398] on input "text" at bounding box center [545, 401] width 274 height 27
type input "[DATE]"
click at [414, 453] on label "Prior" at bounding box center [413, 455] width 24 height 14
click at [414, 453] on input "Prior" at bounding box center [410, 452] width 9 height 9
radio input "true"
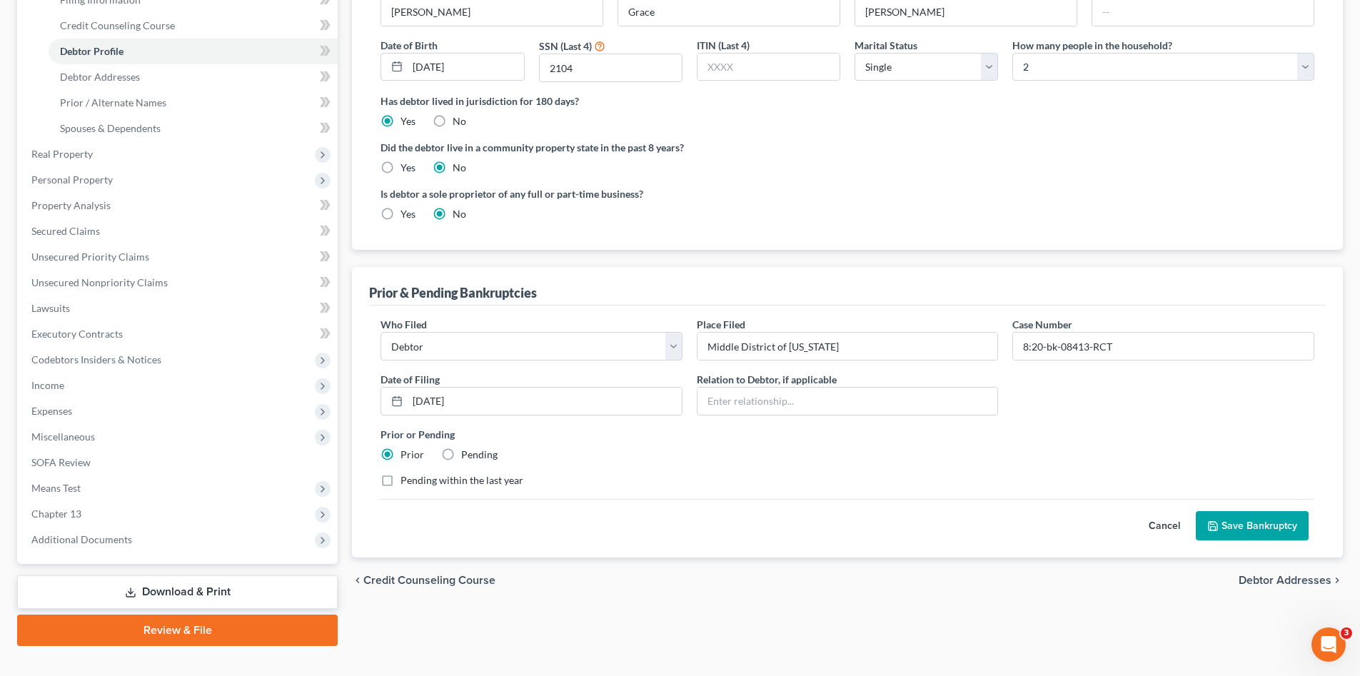
drag, startPoint x: 553, startPoint y: 489, endPoint x: 1046, endPoint y: 457, distance: 493.7
click at [571, 489] on div "Who Filed * Debtor Other Place Filed * Middle District of Florida Case Number 8…" at bounding box center [847, 408] width 948 height 182
click at [1276, 529] on button "Save Bankruptcy" at bounding box center [1252, 526] width 113 height 30
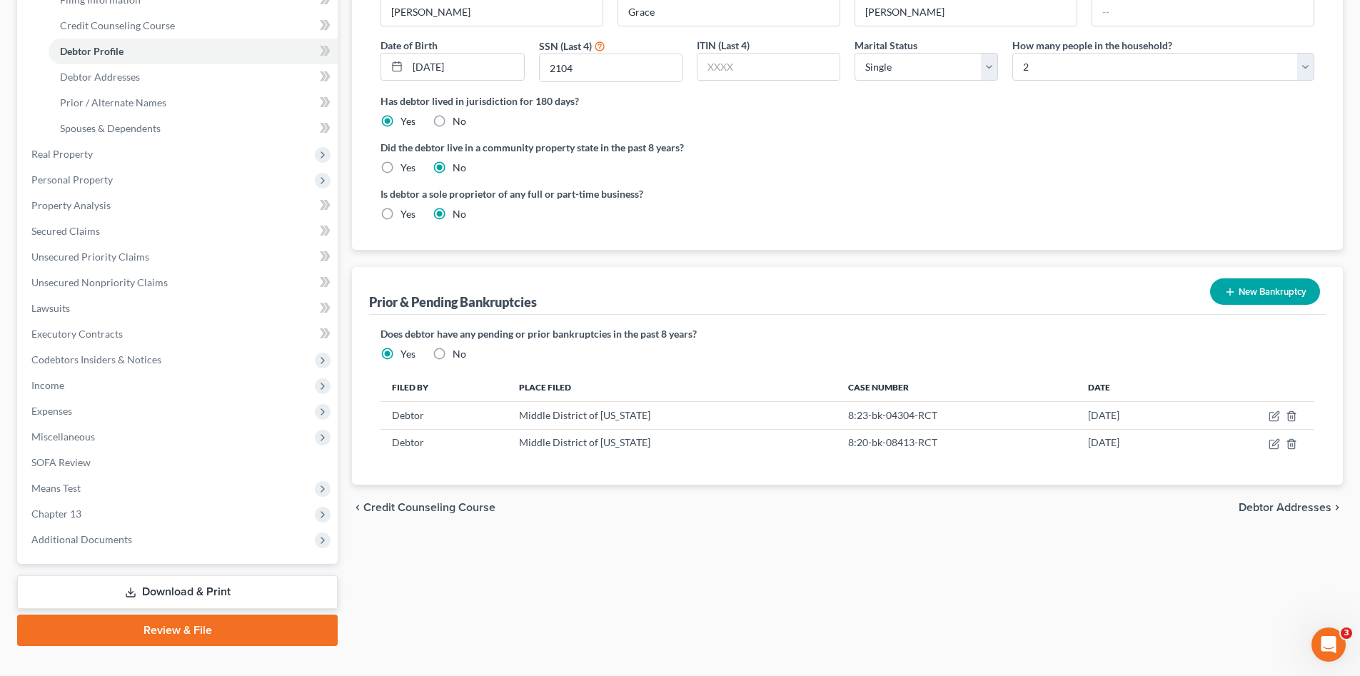
click at [598, 545] on div "Filing Information Credit Counseling Course Debtor Profile Debtor Addresses Pri…" at bounding box center [847, 273] width 1005 height 748
click at [144, 76] on link "Debtor Addresses" at bounding box center [193, 77] width 289 height 26
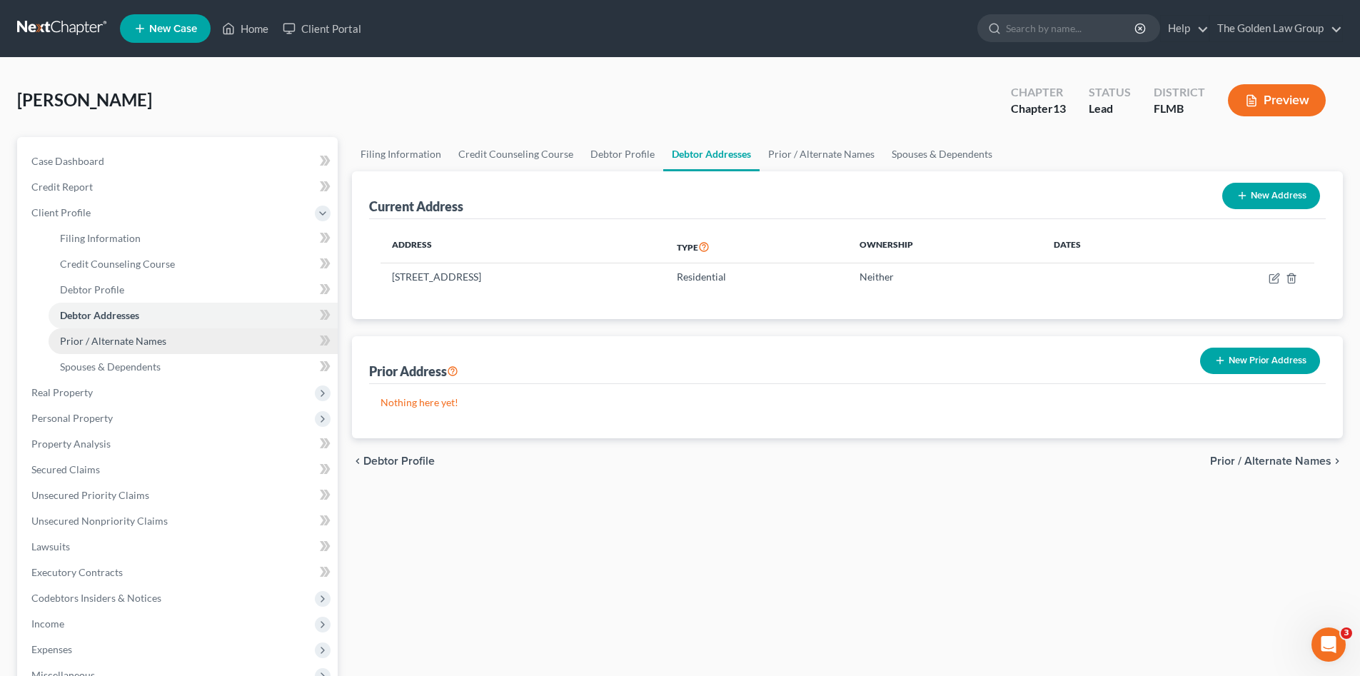
click at [201, 336] on link "Prior / Alternate Names" at bounding box center [193, 341] width 289 height 26
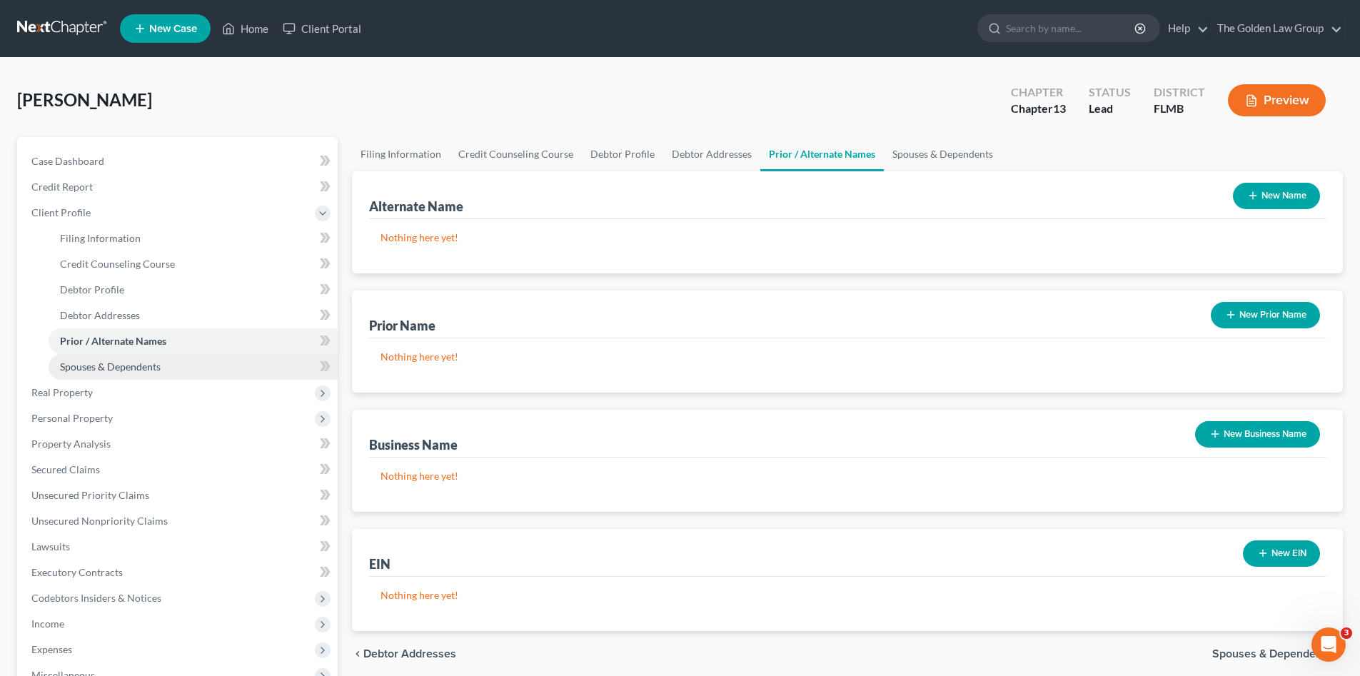
click at [209, 363] on link "Spouses & Dependents" at bounding box center [193, 367] width 289 height 26
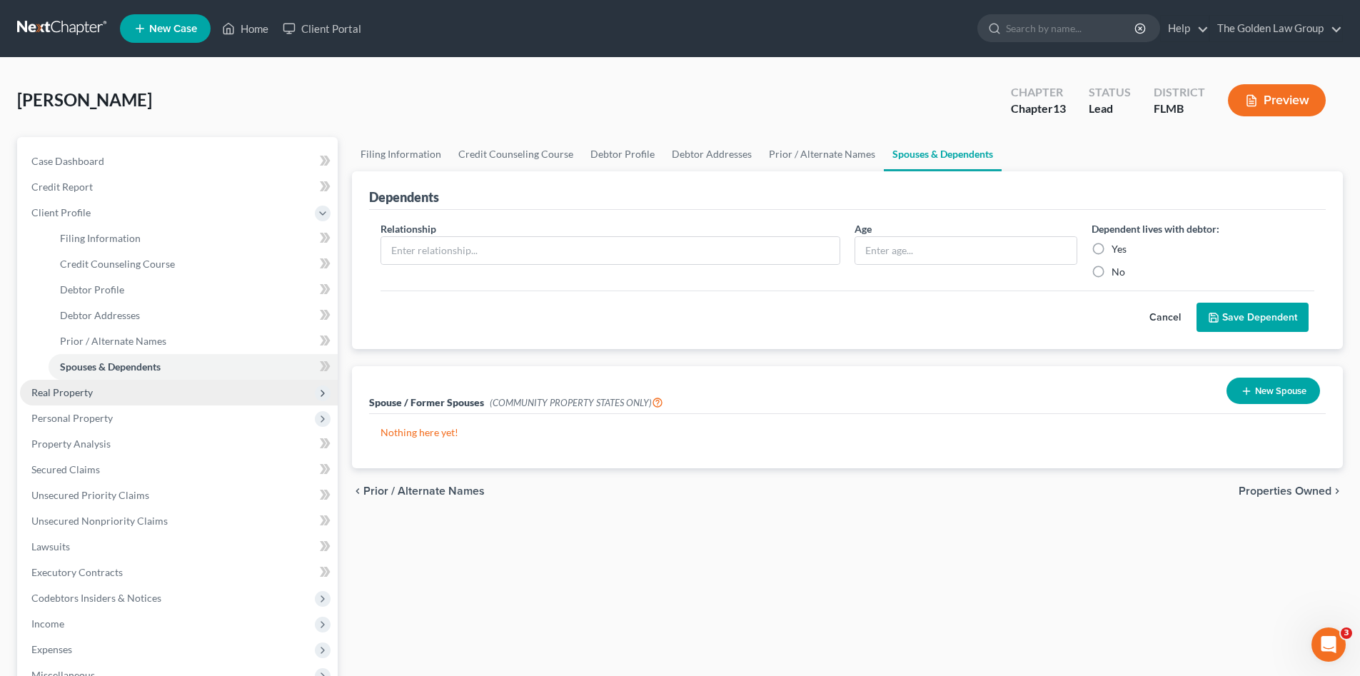
click at [186, 395] on span "Real Property" at bounding box center [179, 393] width 318 height 26
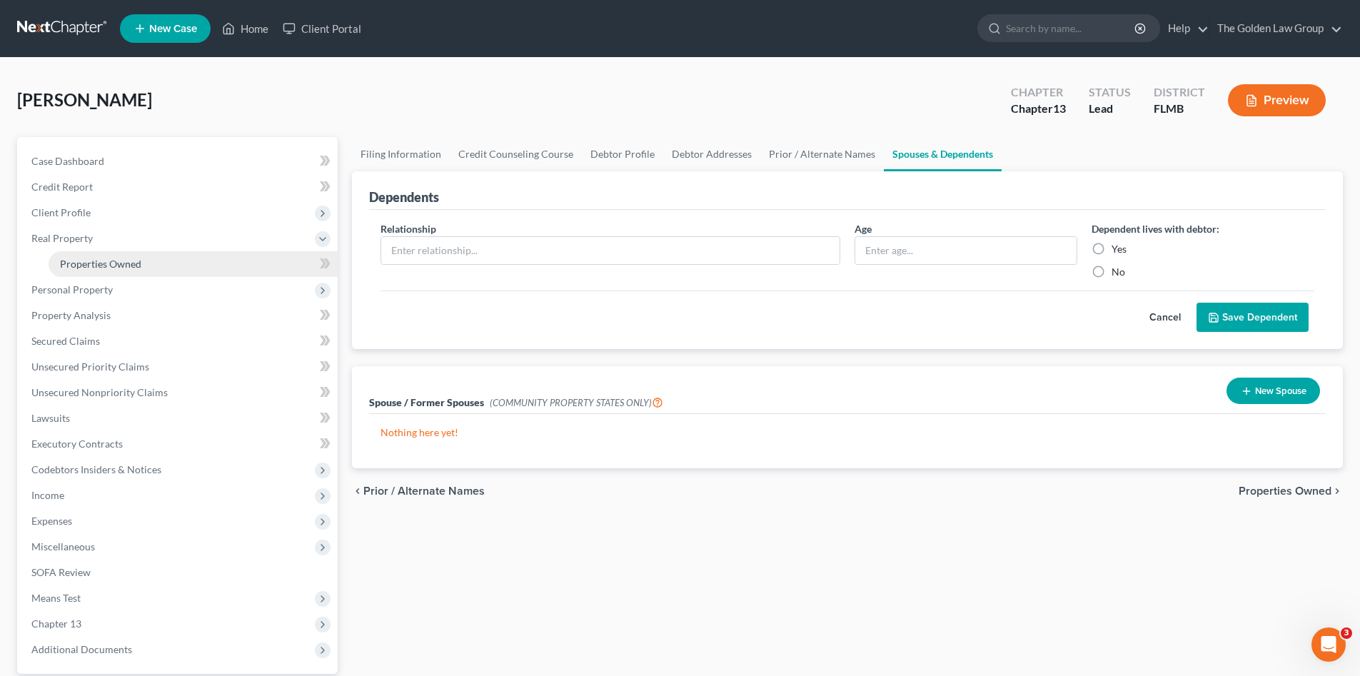
click at [156, 257] on link "Properties Owned" at bounding box center [193, 264] width 289 height 26
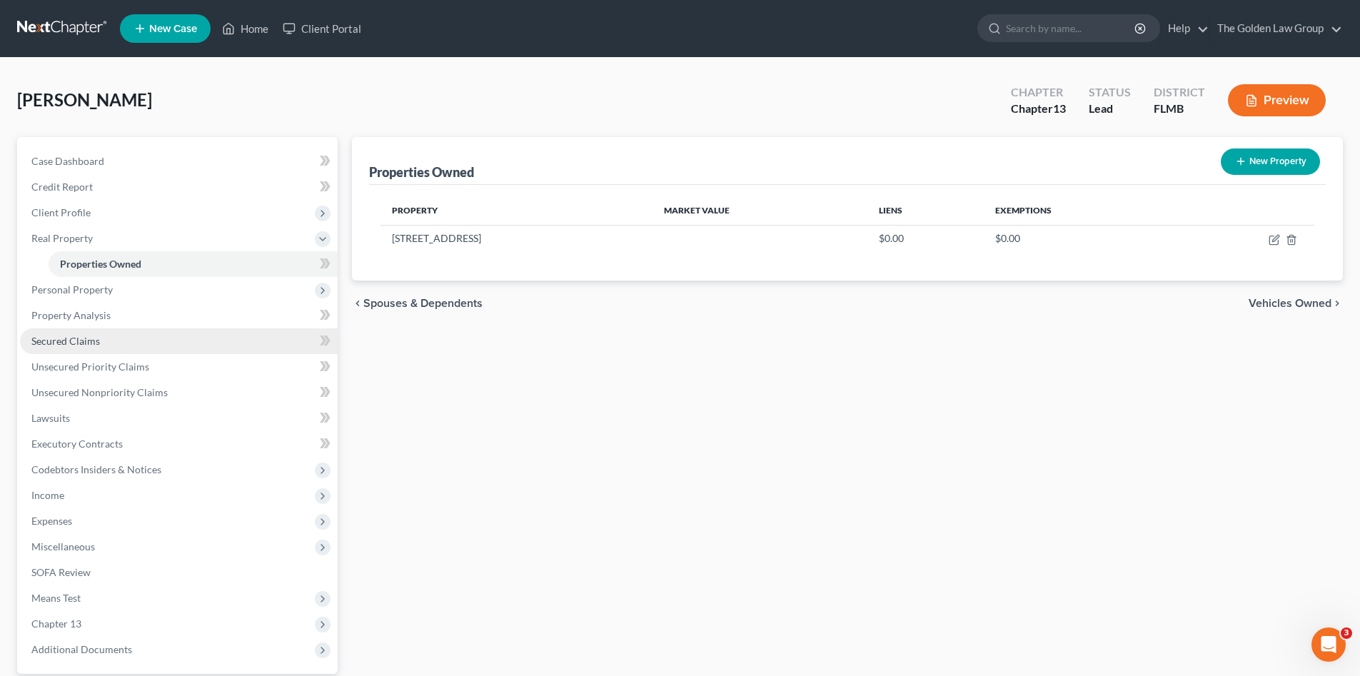
click at [136, 336] on link "Secured Claims" at bounding box center [179, 341] width 318 height 26
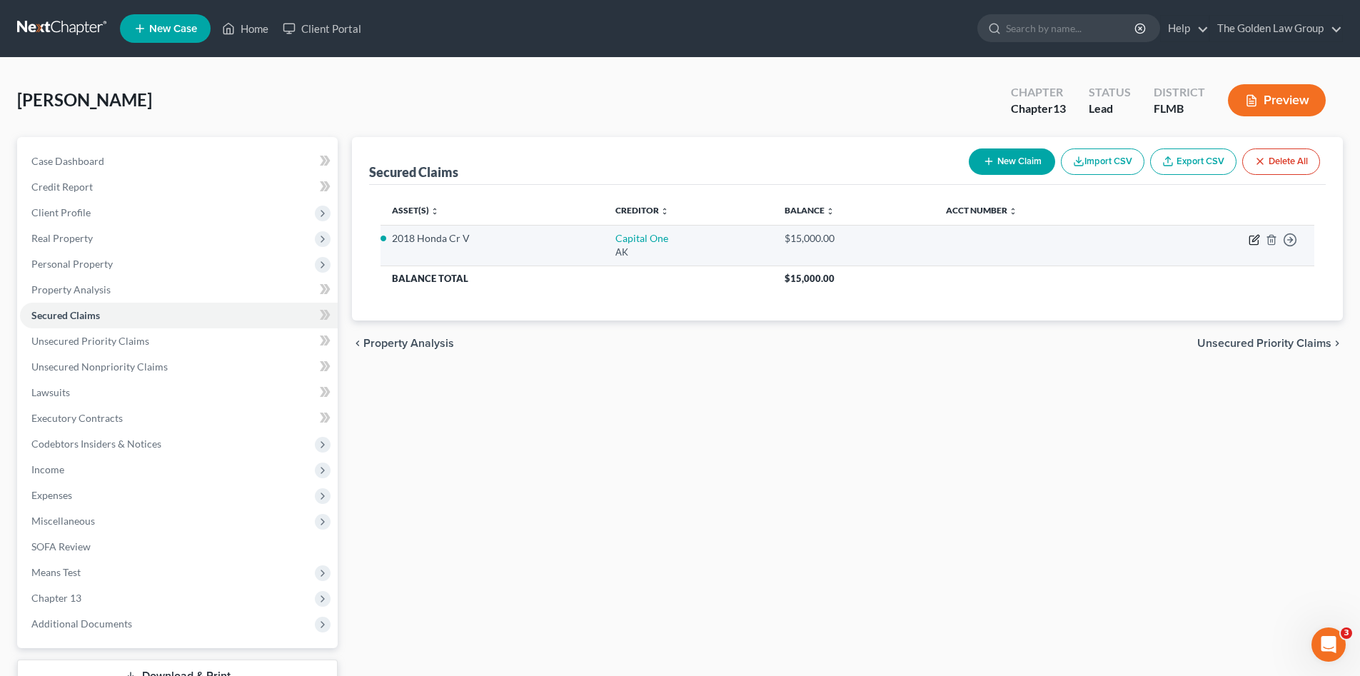
click at [1256, 240] on icon "button" at bounding box center [1255, 238] width 6 height 6
select select "1"
select select "0"
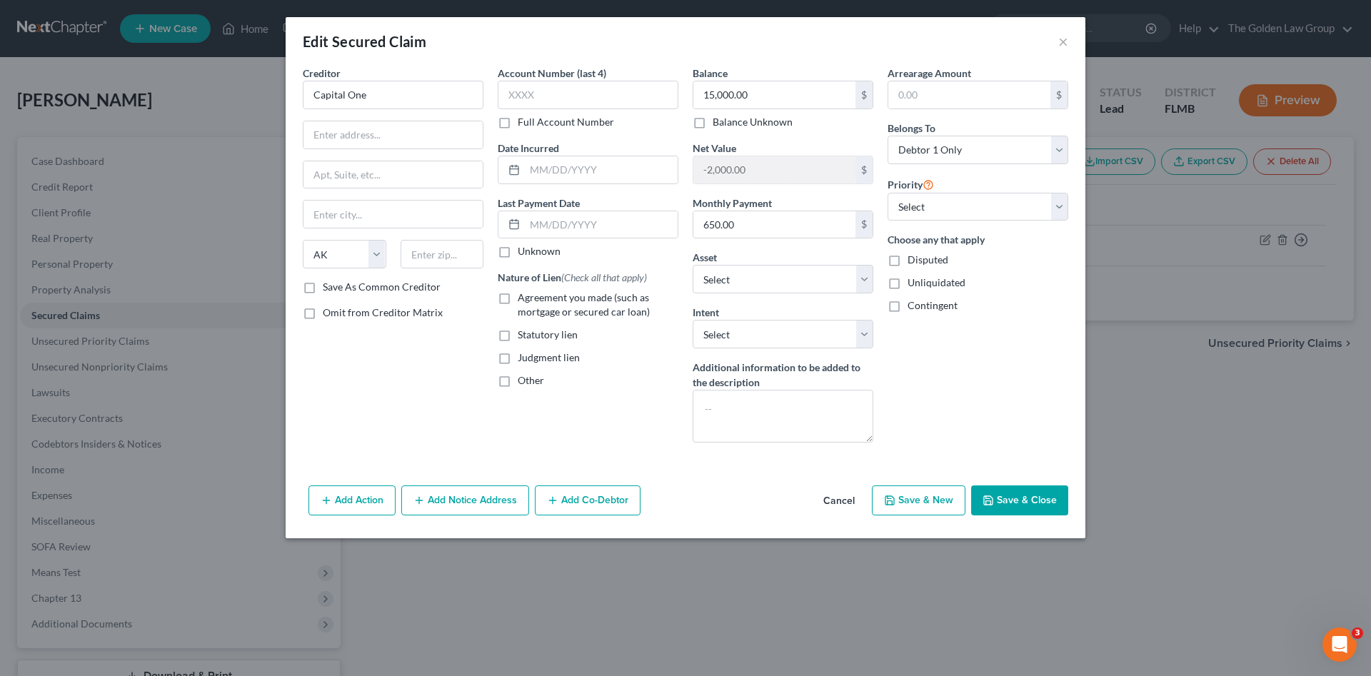
click at [851, 503] on button "Cancel" at bounding box center [839, 501] width 54 height 29
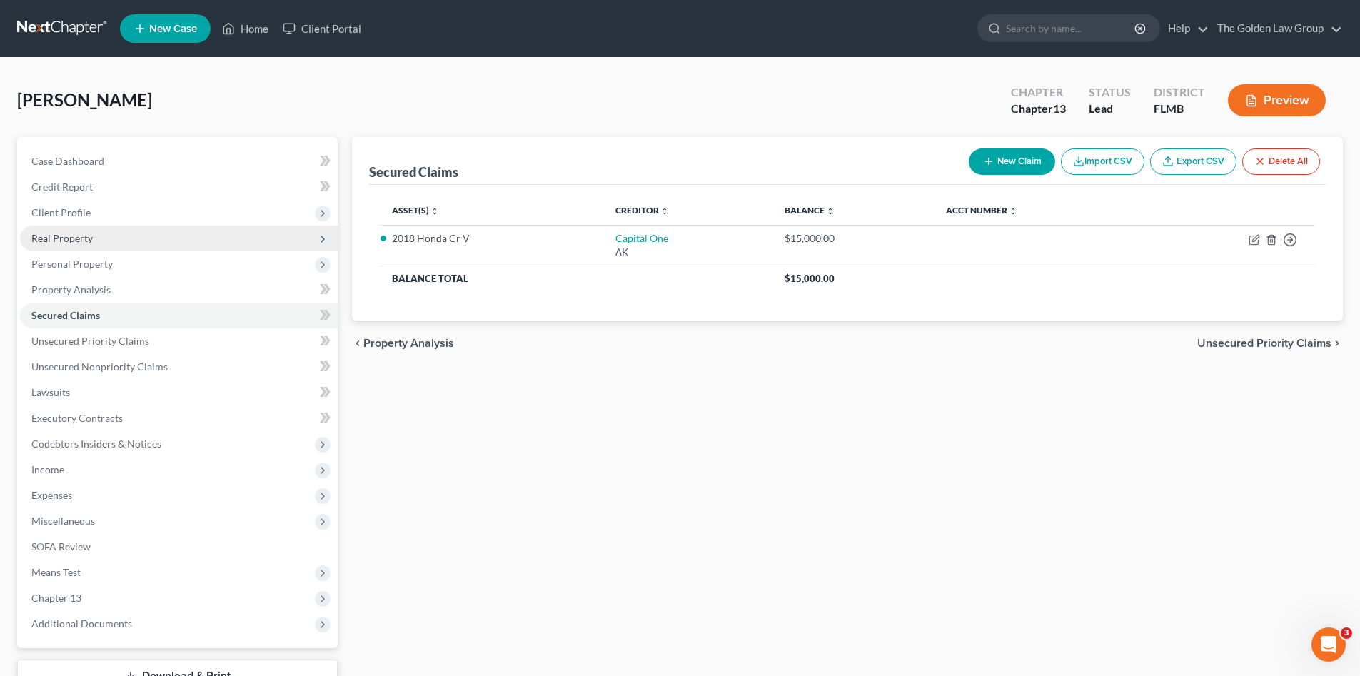
click at [63, 238] on span "Real Property" at bounding box center [61, 238] width 61 height 12
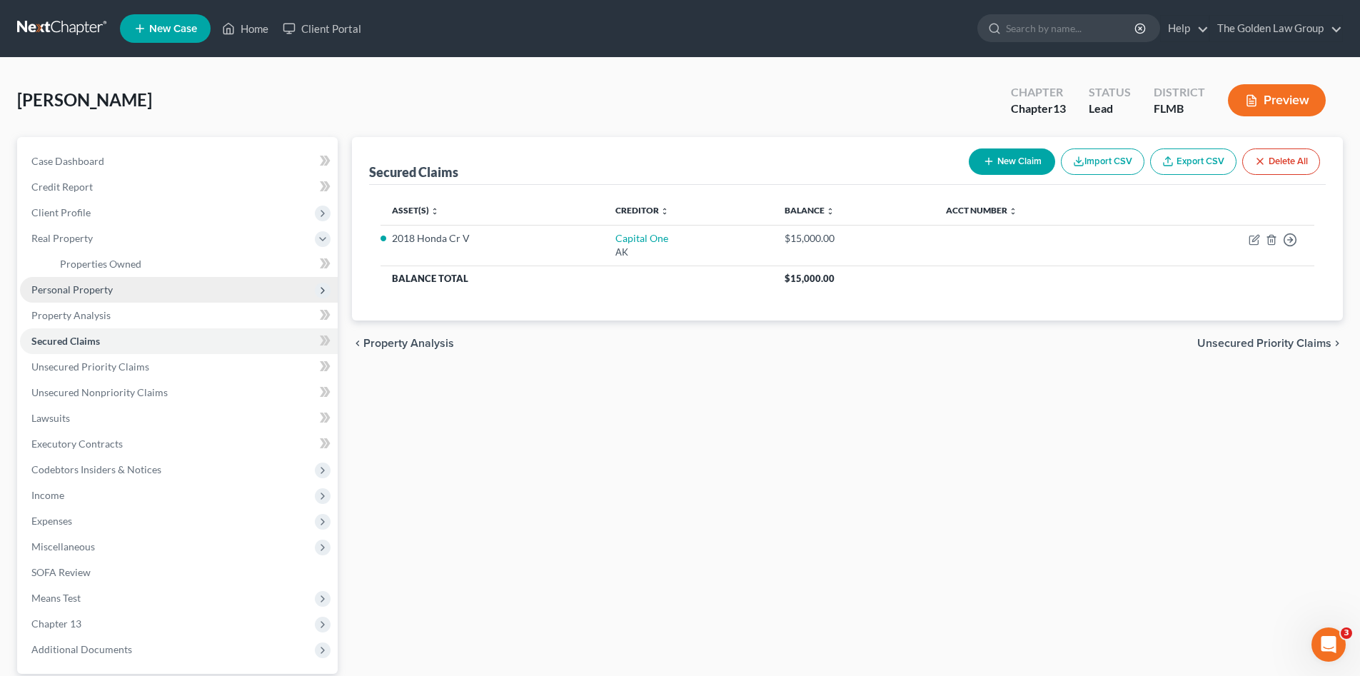
click at [82, 284] on span "Personal Property" at bounding box center [71, 289] width 81 height 12
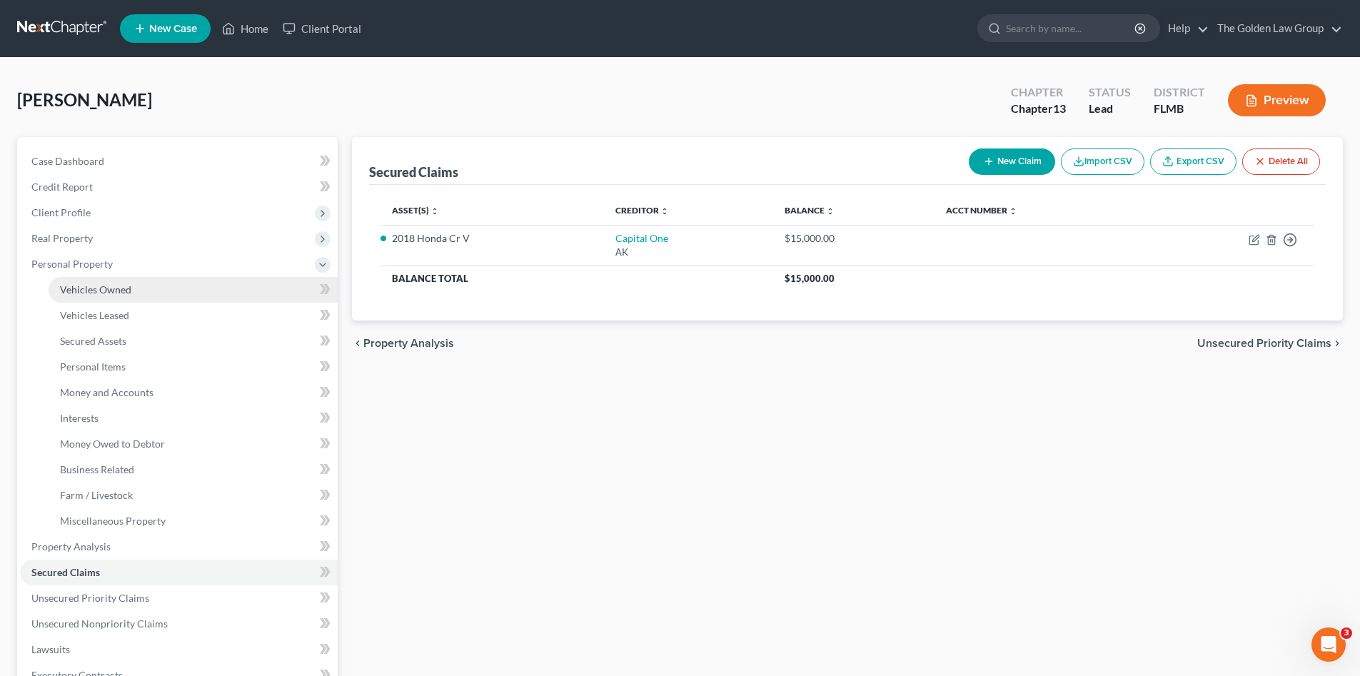
click at [91, 293] on span "Vehicles Owned" at bounding box center [95, 289] width 71 height 12
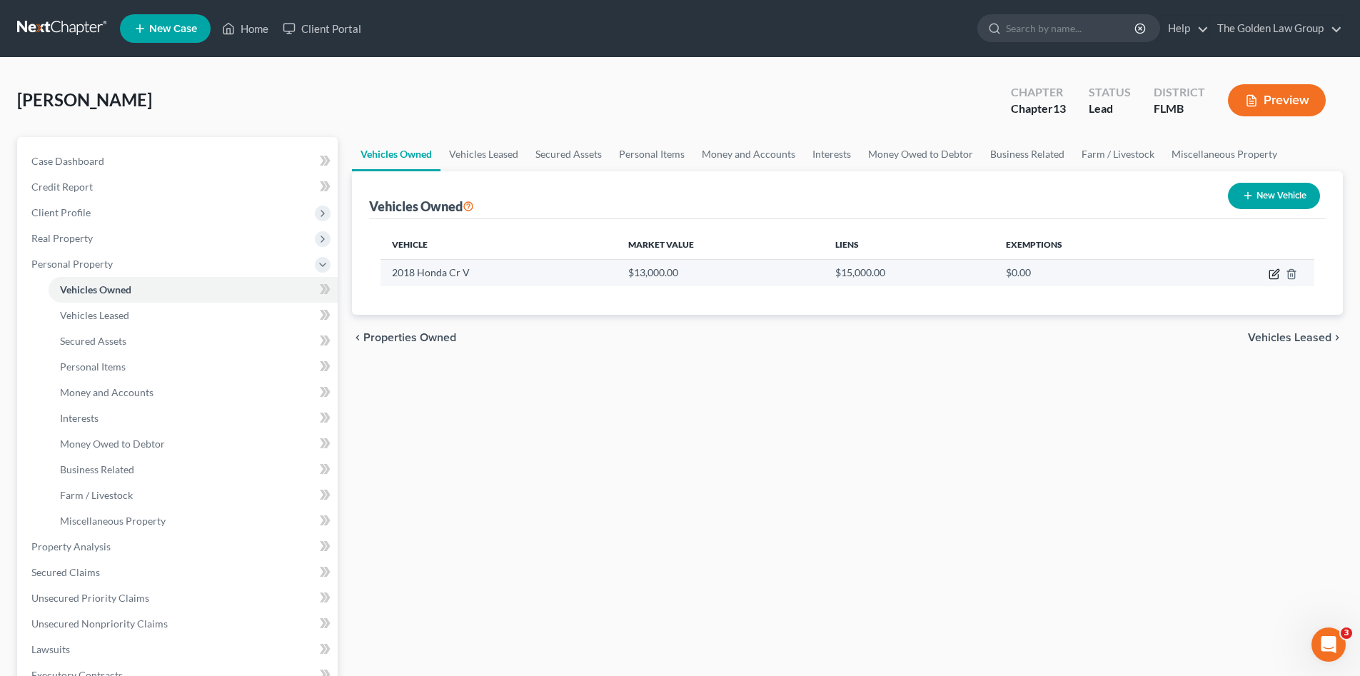
click at [1276, 274] on icon "button" at bounding box center [1275, 272] width 6 height 6
select select "0"
select select "8"
select select "3"
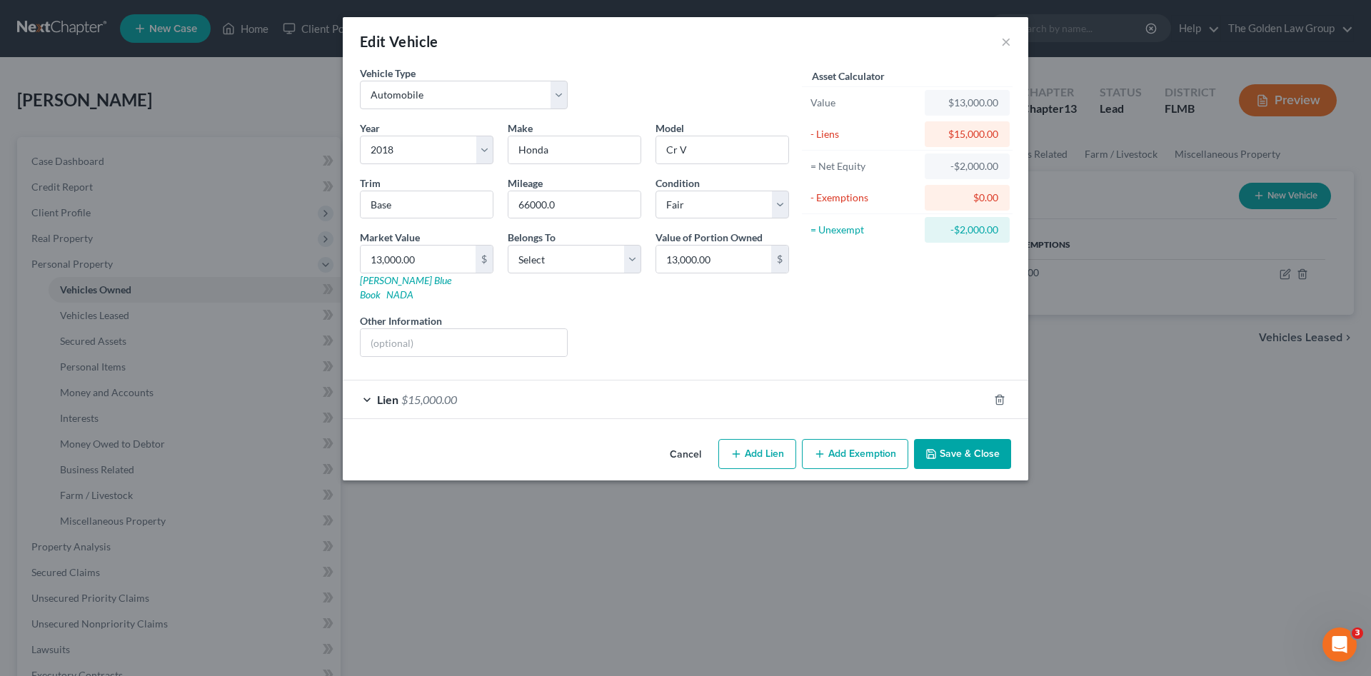
click at [960, 389] on div "Lien $15,000.00" at bounding box center [665, 400] width 645 height 38
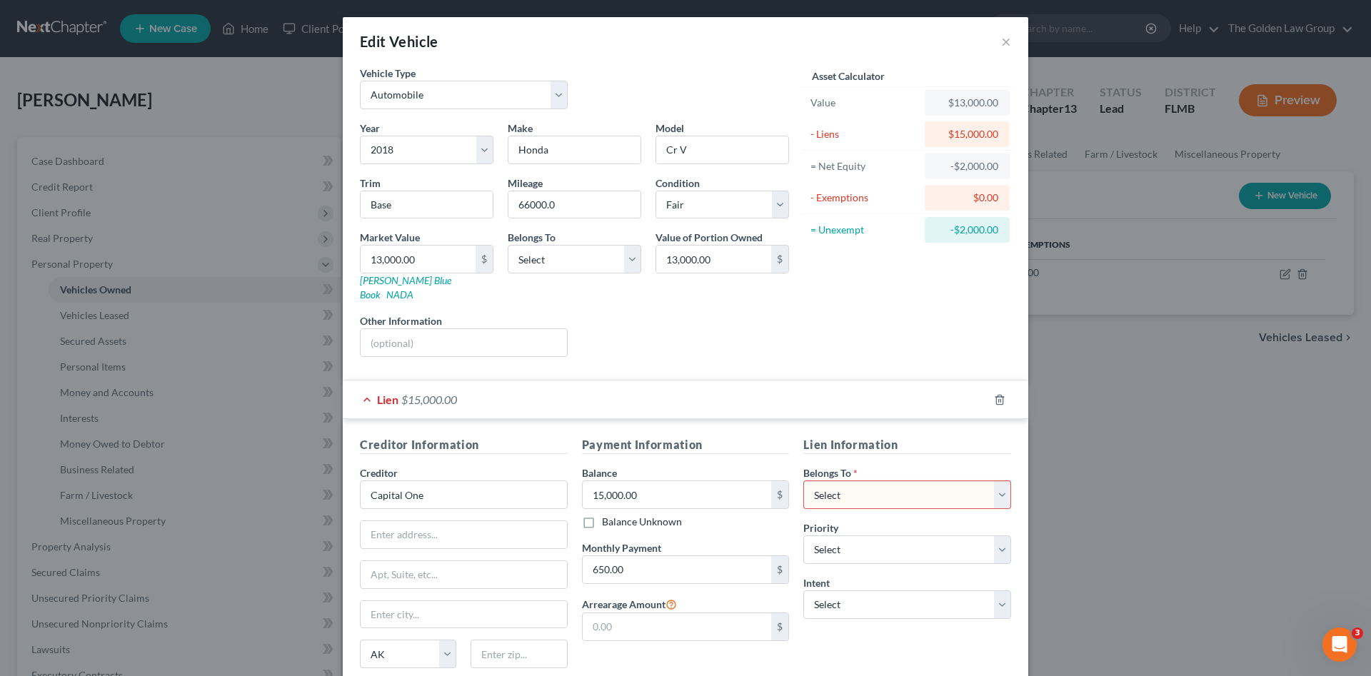
click at [960, 389] on div "Lien $15,000.00" at bounding box center [665, 400] width 645 height 38
click at [999, 399] on line "button" at bounding box center [999, 400] width 0 height 3
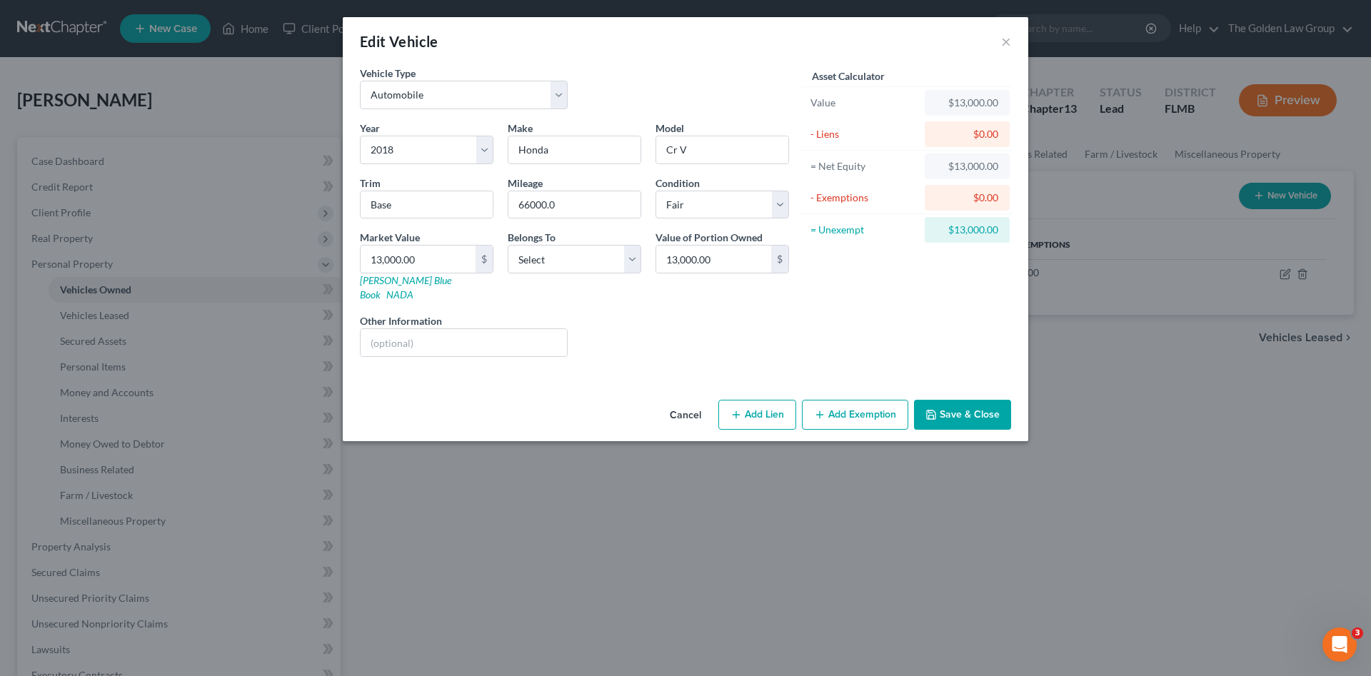
click at [867, 328] on div "Asset Calculator Value $13,000.00 - Liens $0.00 = Net Equity $13,000.00 - Exemp…" at bounding box center [907, 217] width 222 height 303
click at [947, 406] on button "Save & Close" at bounding box center [962, 415] width 97 height 30
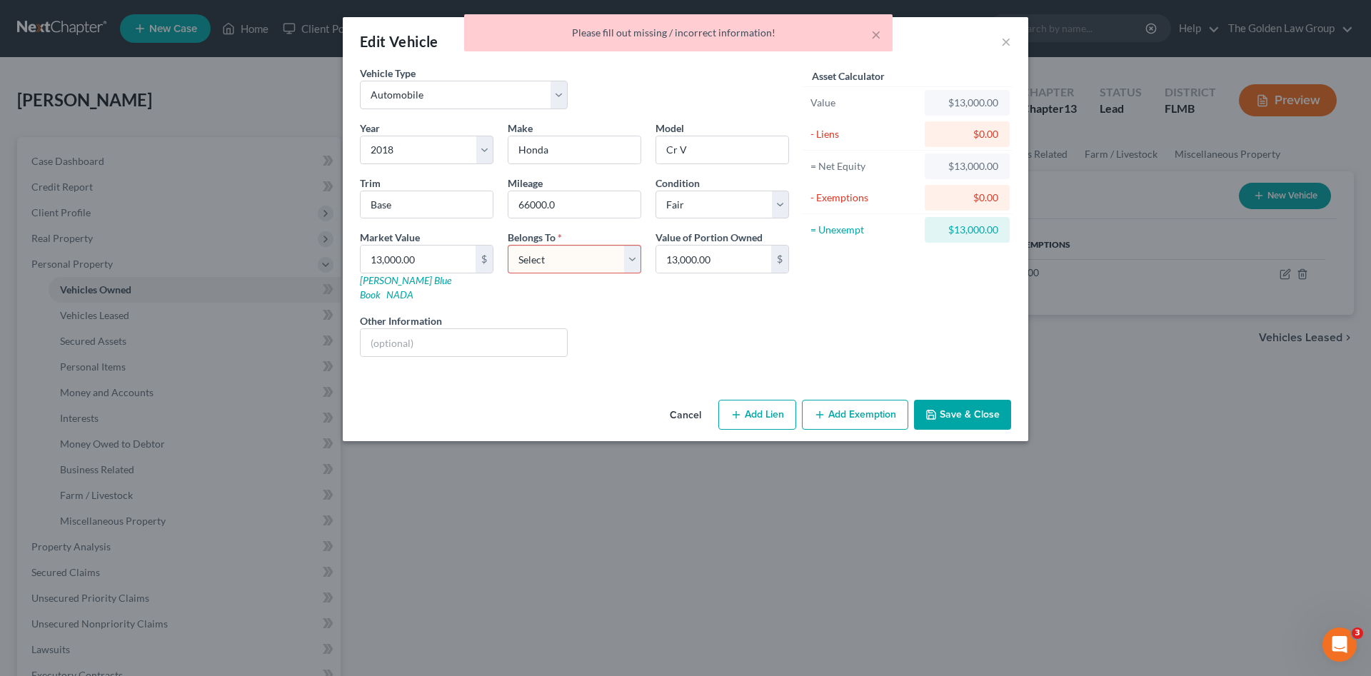
click at [570, 260] on select "Select Debtor 1 Only Debtor 2 Only Debtor 1 And Debtor 2 Only At Least One Of T…" at bounding box center [575, 259] width 134 height 29
select select "0"
click at [508, 245] on select "Select Debtor 1 Only Debtor 2 Only Debtor 1 And Debtor 2 Only At Least One Of T…" at bounding box center [575, 259] width 134 height 29
drag, startPoint x: 778, startPoint y: 318, endPoint x: 1017, endPoint y: 354, distance: 241.2
click at [870, 328] on div "Vehicle Type Select Automobile Truck Trailer Watercraft Aircraft Motor Home Atv…" at bounding box center [685, 217] width 665 height 303
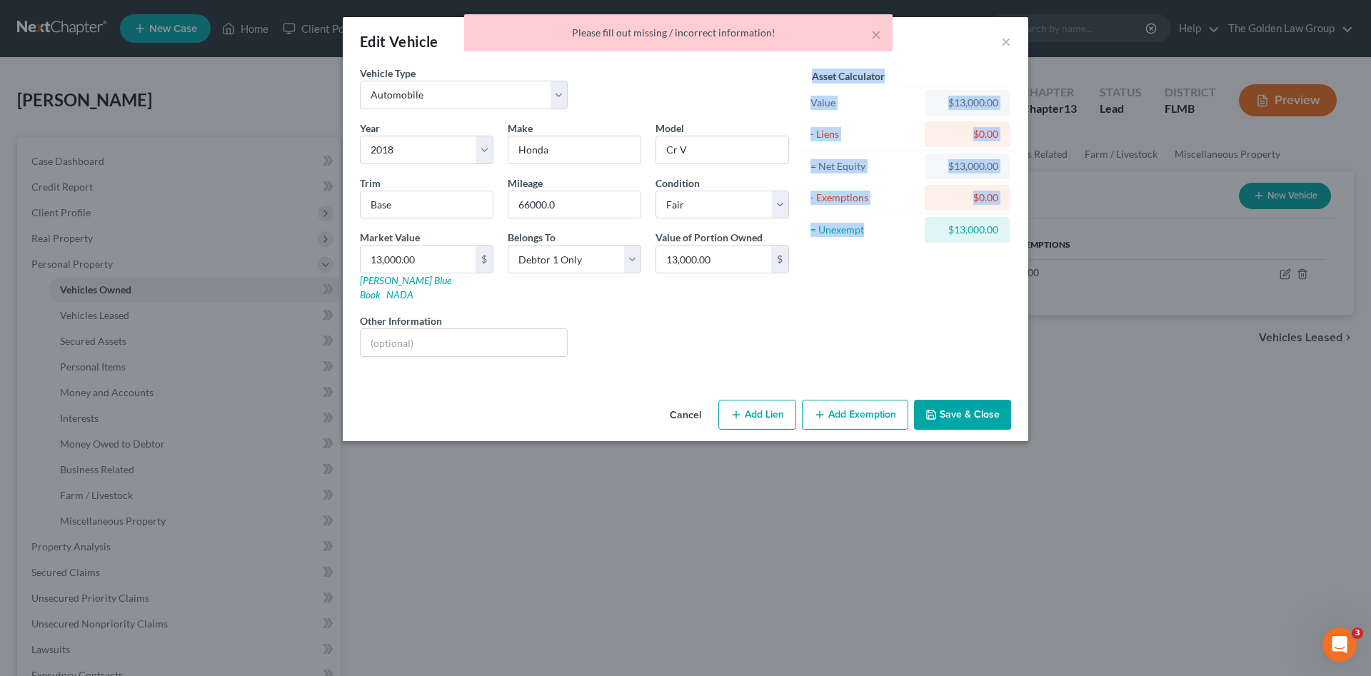
drag, startPoint x: 1017, startPoint y: 354, endPoint x: 957, endPoint y: 411, distance: 82.3
click at [957, 411] on button "Save & Close" at bounding box center [962, 415] width 97 height 30
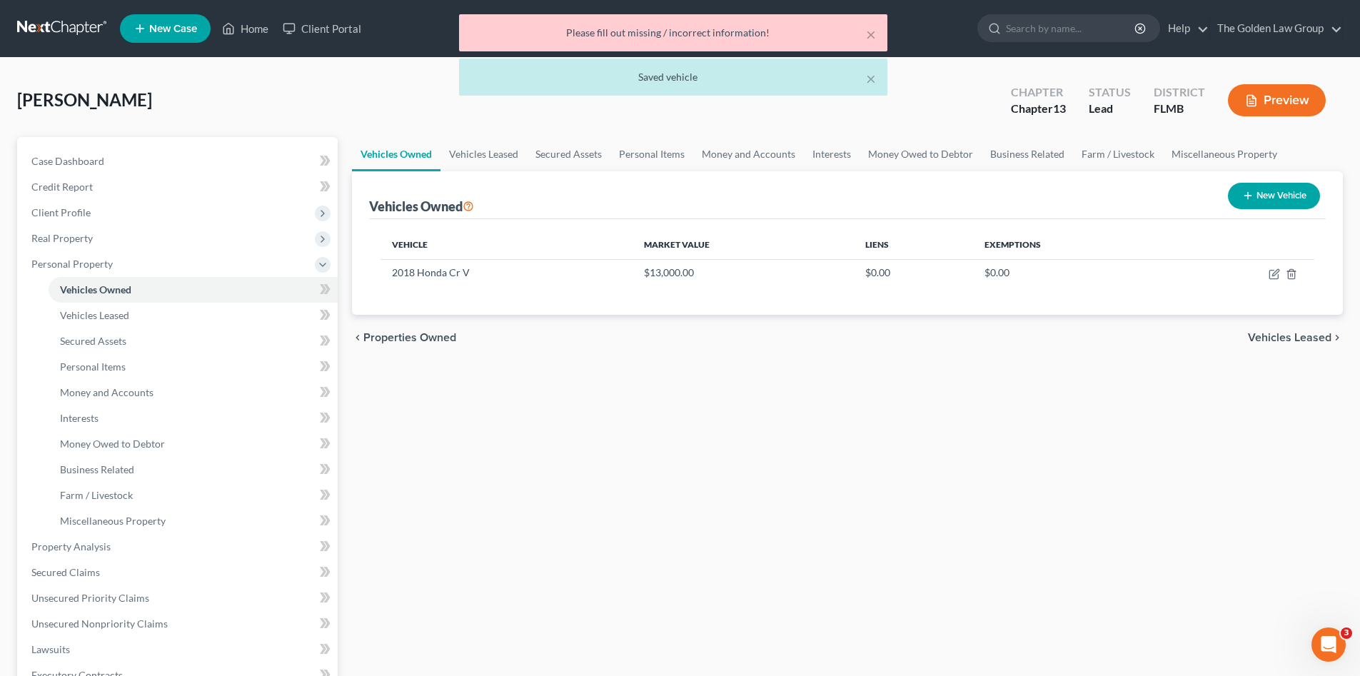
drag, startPoint x: 931, startPoint y: 508, endPoint x: 1100, endPoint y: 543, distance: 172.1
click at [930, 508] on div at bounding box center [680, 338] width 1360 height 676
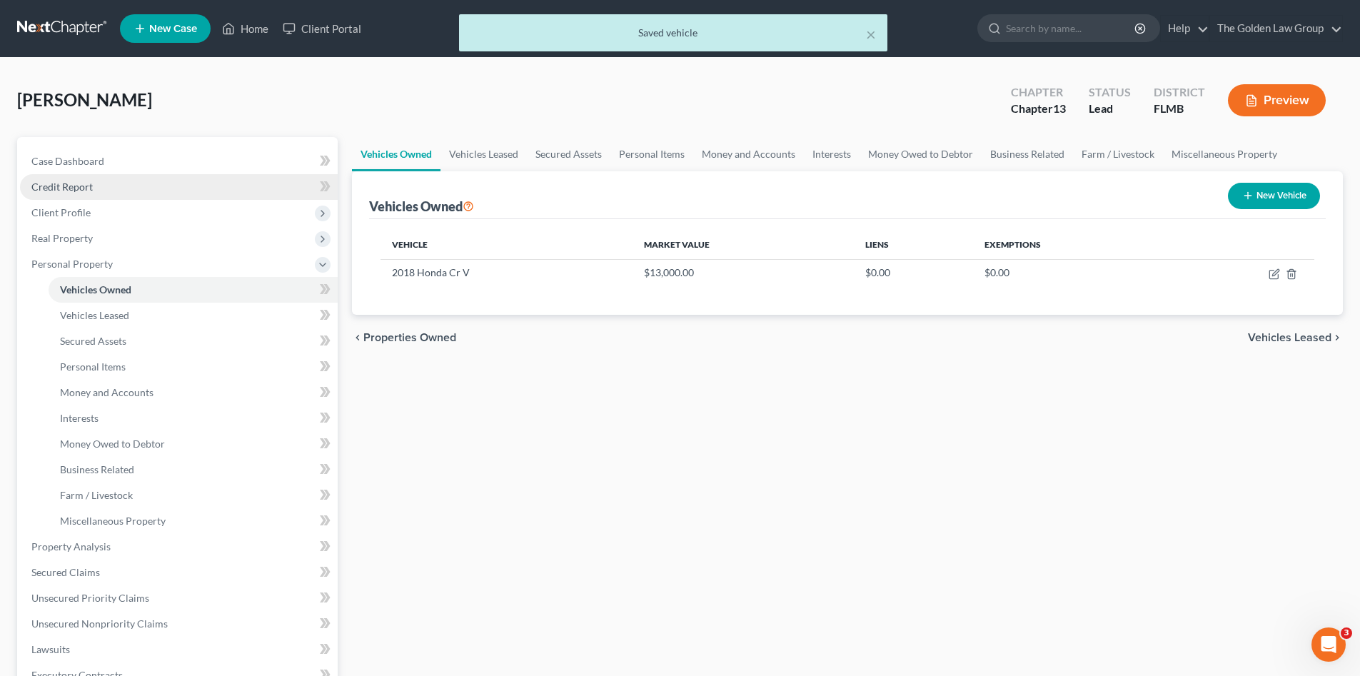
click at [90, 192] on span "Credit Report" at bounding box center [61, 187] width 61 height 12
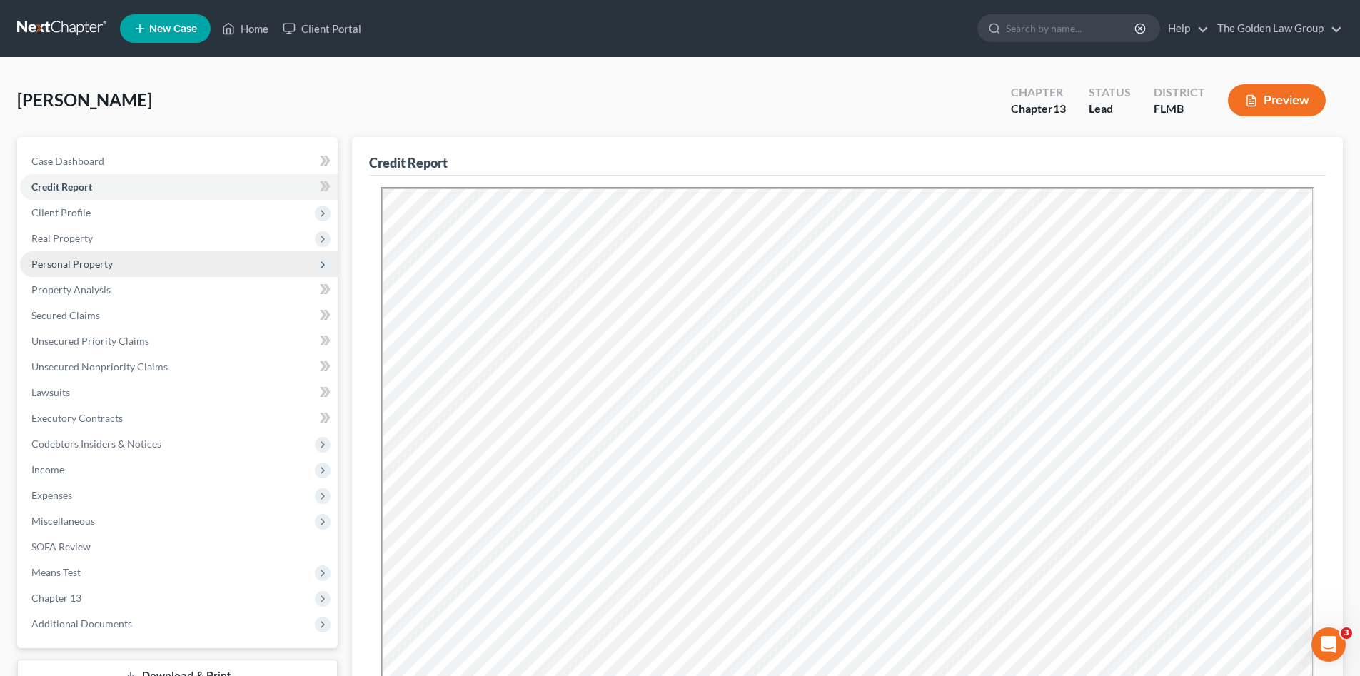
click at [74, 261] on span "Personal Property" at bounding box center [71, 264] width 81 height 12
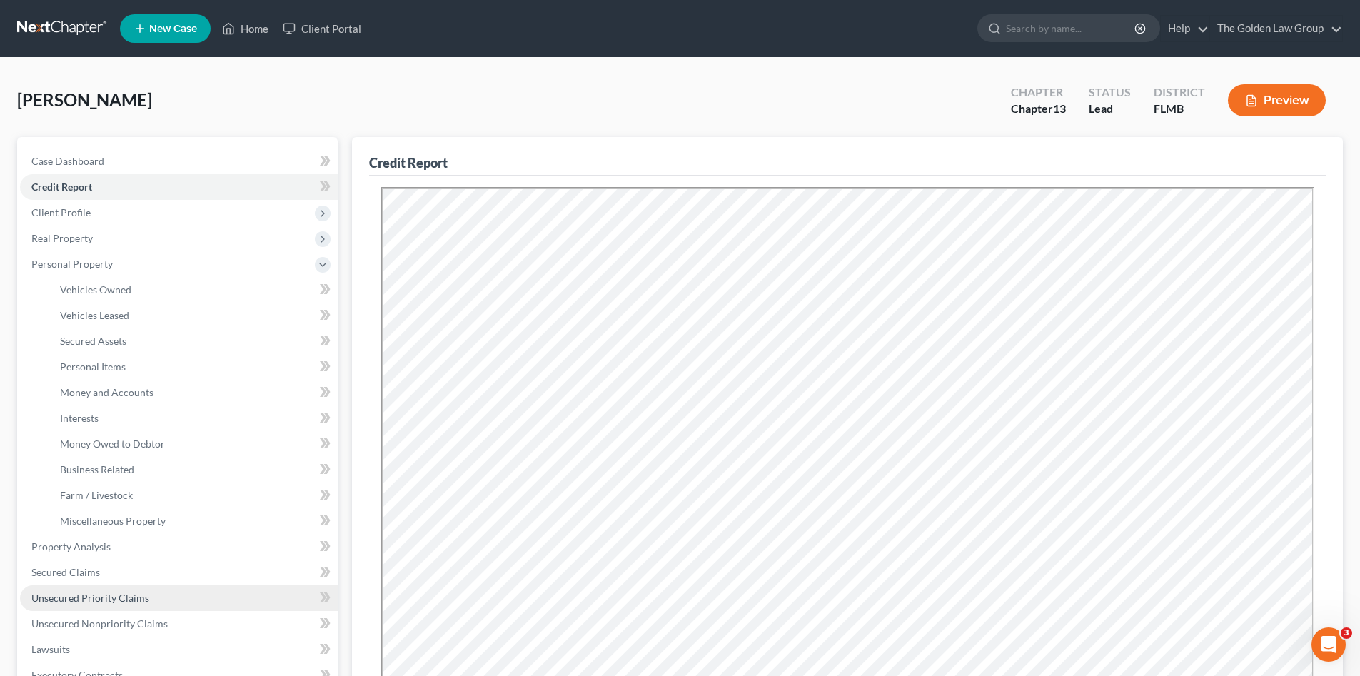
drag, startPoint x: 162, startPoint y: 601, endPoint x: 157, endPoint y: 608, distance: 8.7
click at [161, 601] on link "Unsecured Priority Claims" at bounding box center [179, 598] width 318 height 26
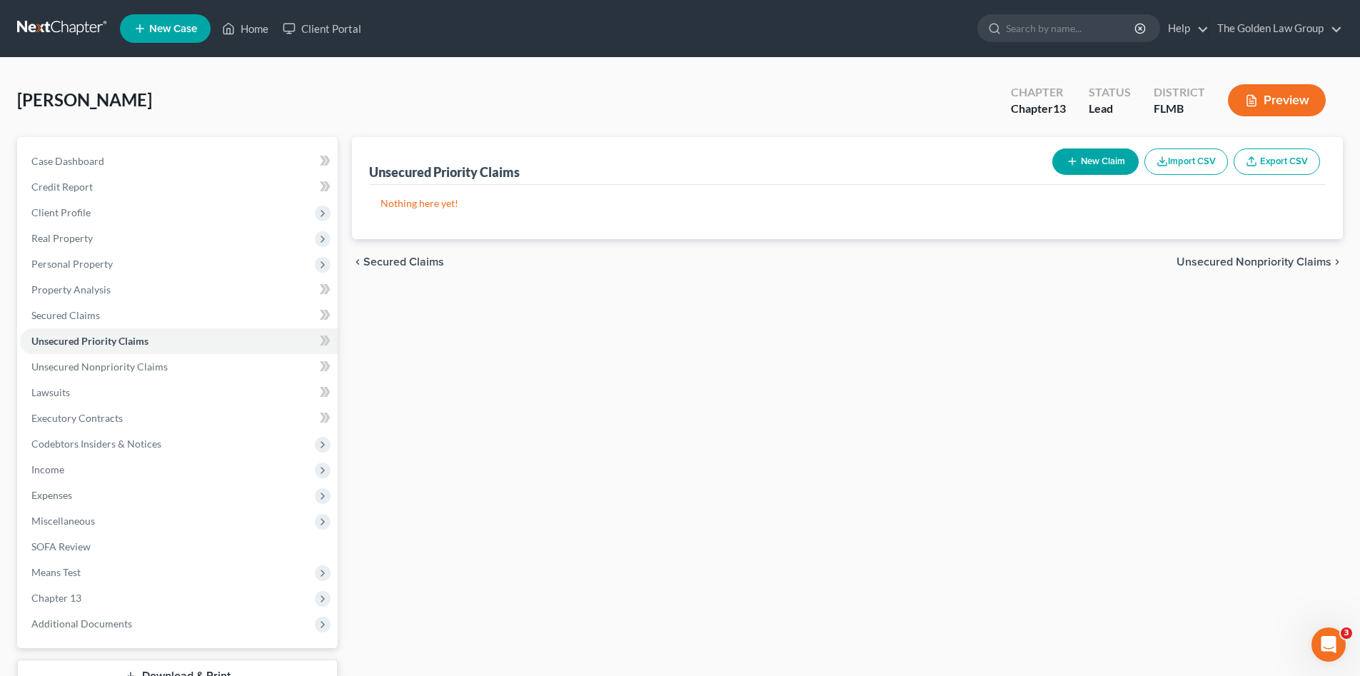
click at [1084, 167] on button "New Claim" at bounding box center [1095, 162] width 86 height 26
select select "0"
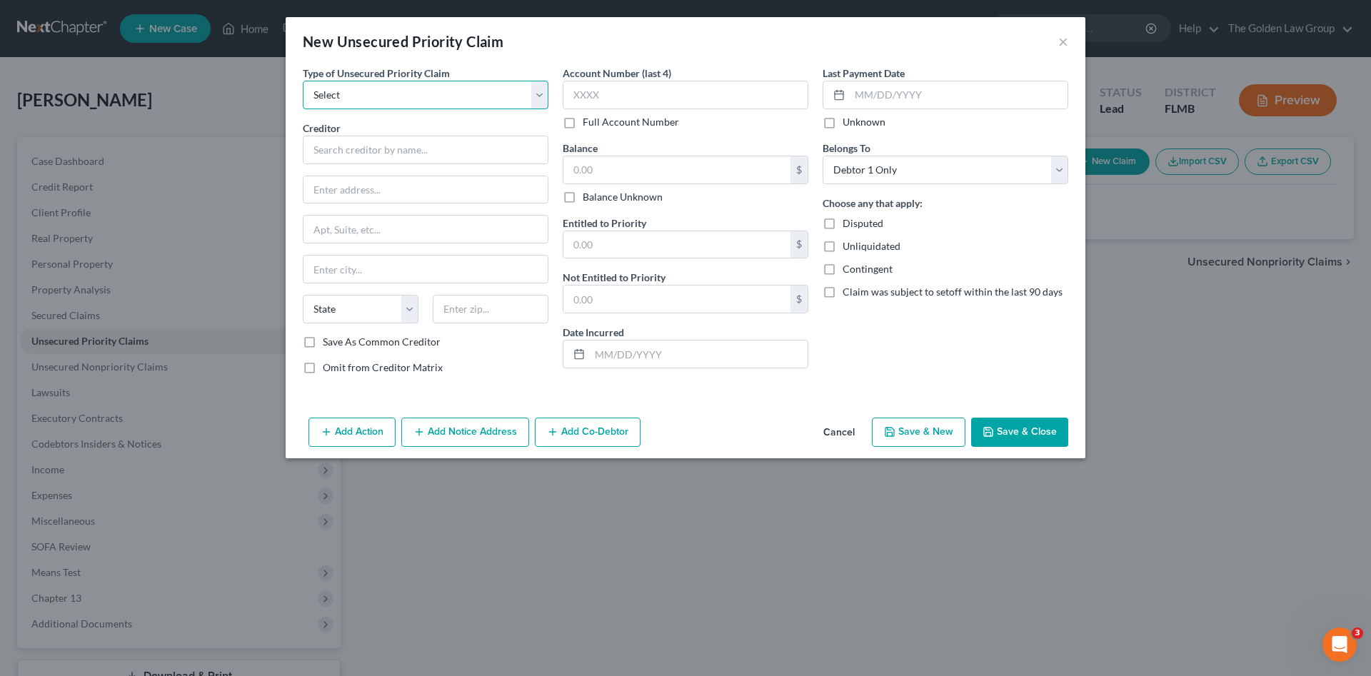
drag, startPoint x: 401, startPoint y: 94, endPoint x: 402, endPoint y: 104, distance: 10.0
click at [401, 94] on select "Select Taxes & Other Government Units Domestic Support Obligations Extensions o…" at bounding box center [426, 95] width 246 height 29
select select "0"
click at [303, 81] on select "Select Taxes & Other Government Units Domestic Support Obligations Extensions o…" at bounding box center [426, 95] width 246 height 29
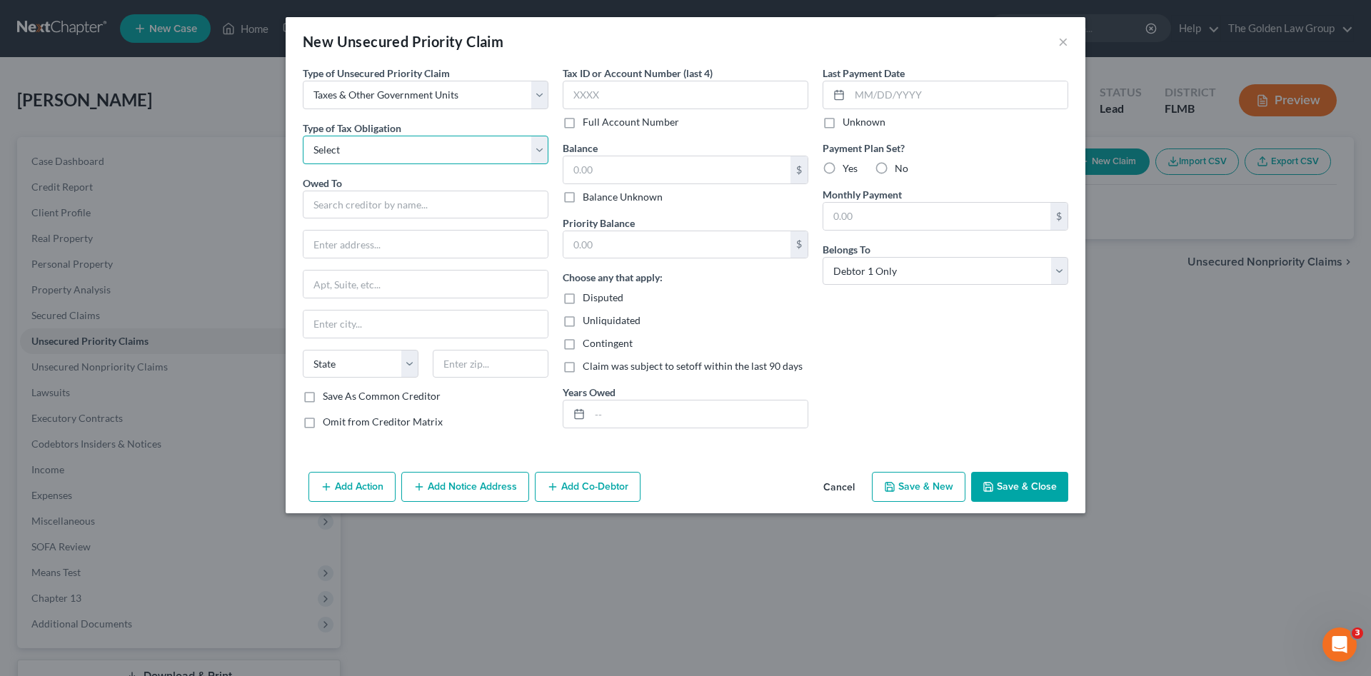
click at [389, 149] on select "Select Federal City State Franchise Tax Board Other" at bounding box center [426, 150] width 246 height 29
select select "0"
click at [303, 136] on select "Select Federal City State Franchise Tax Board Other" at bounding box center [426, 150] width 246 height 29
click at [369, 200] on input "text" at bounding box center [426, 205] width 246 height 29
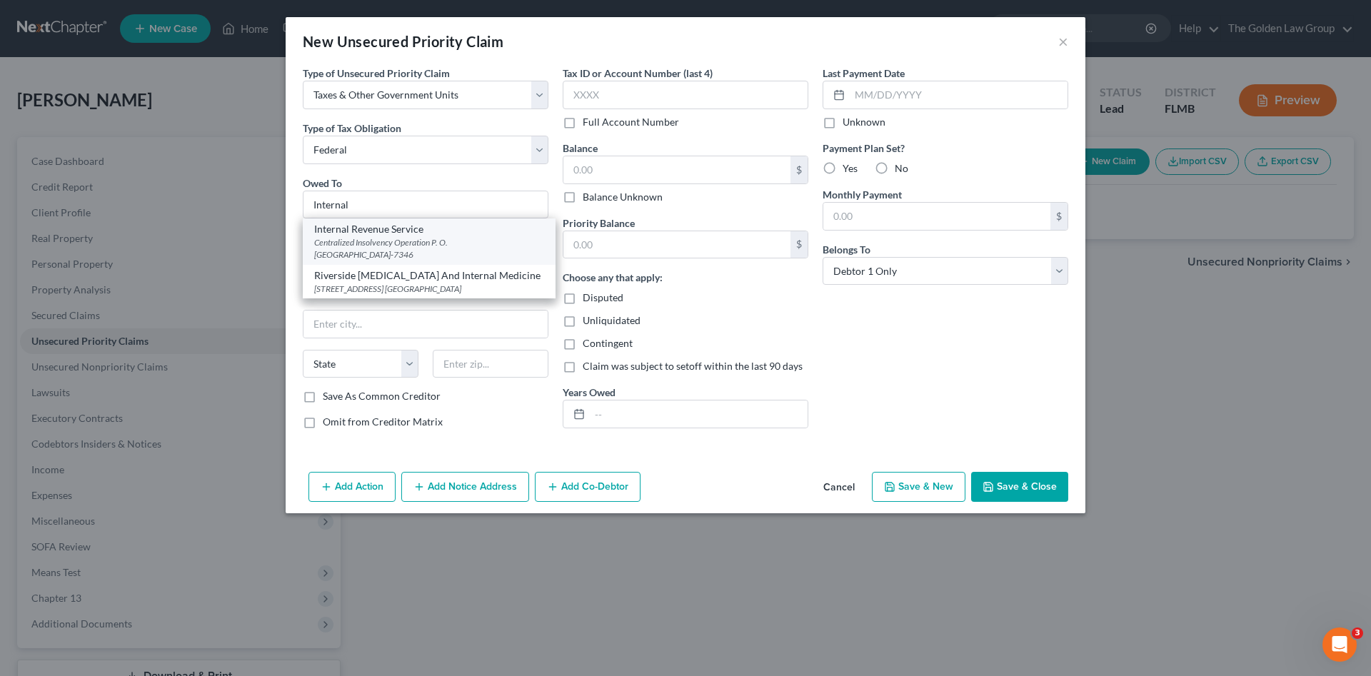
click at [385, 238] on div "Centralized Insolvency Operation P. O. [GEOGRAPHIC_DATA]-7346" at bounding box center [429, 248] width 230 height 24
type input "Internal Revenue Service"
type input "Centralized Insolvency Operation"
type input "P. O. Box 7346"
type input "[GEOGRAPHIC_DATA]"
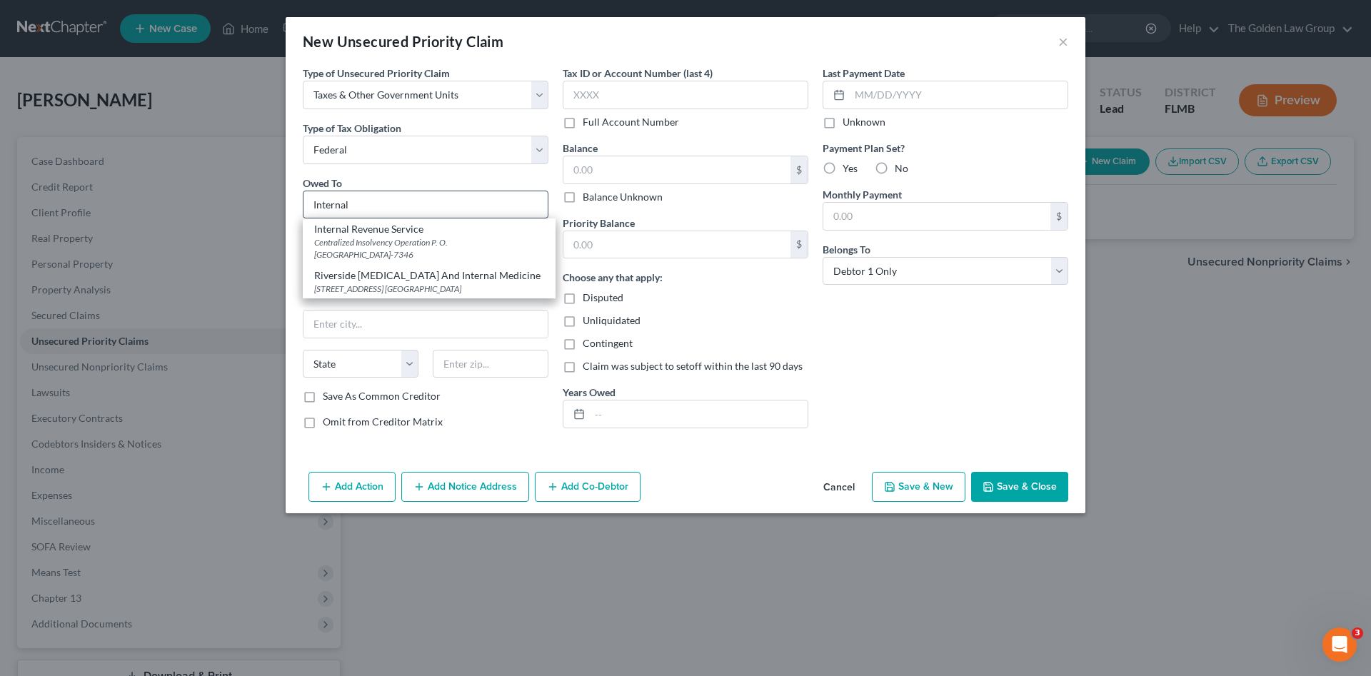
select select "39"
type input "19101-7346"
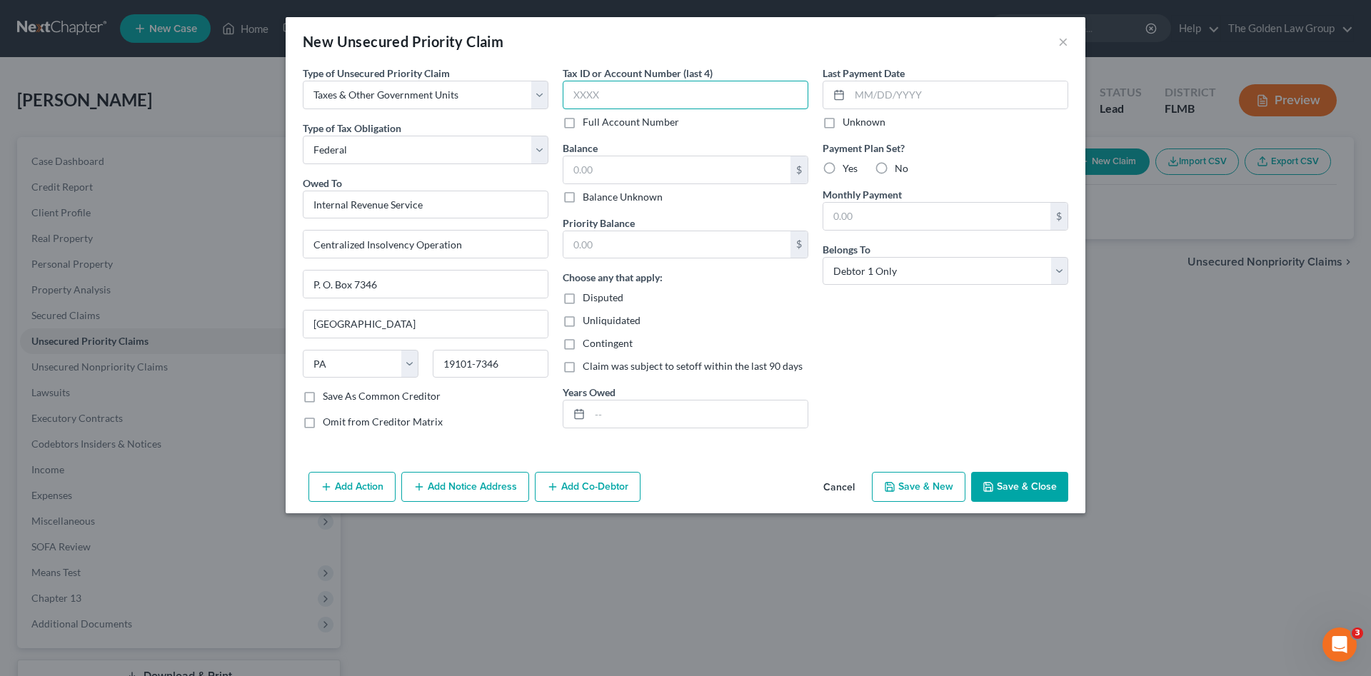
click at [717, 89] on input "text" at bounding box center [686, 95] width 246 height 29
type input "2104"
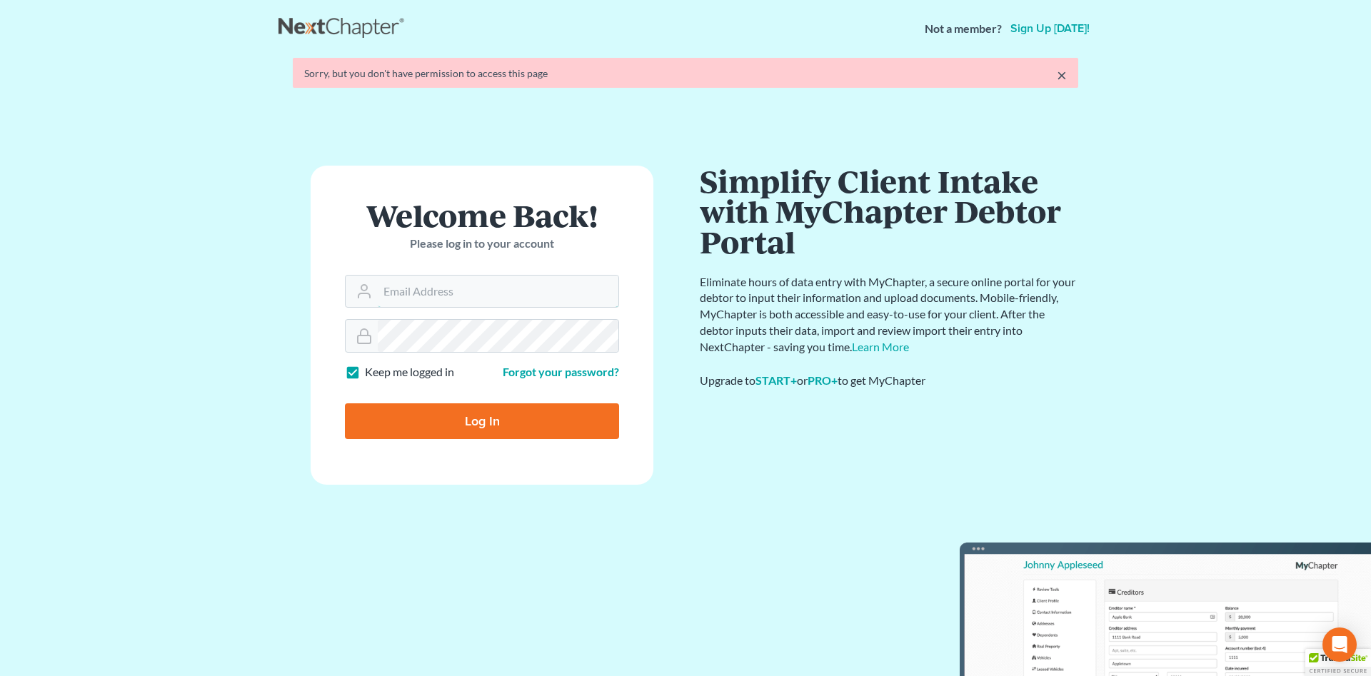
type input "[PERSON_NAME][EMAIL_ADDRESS][DOMAIN_NAME]"
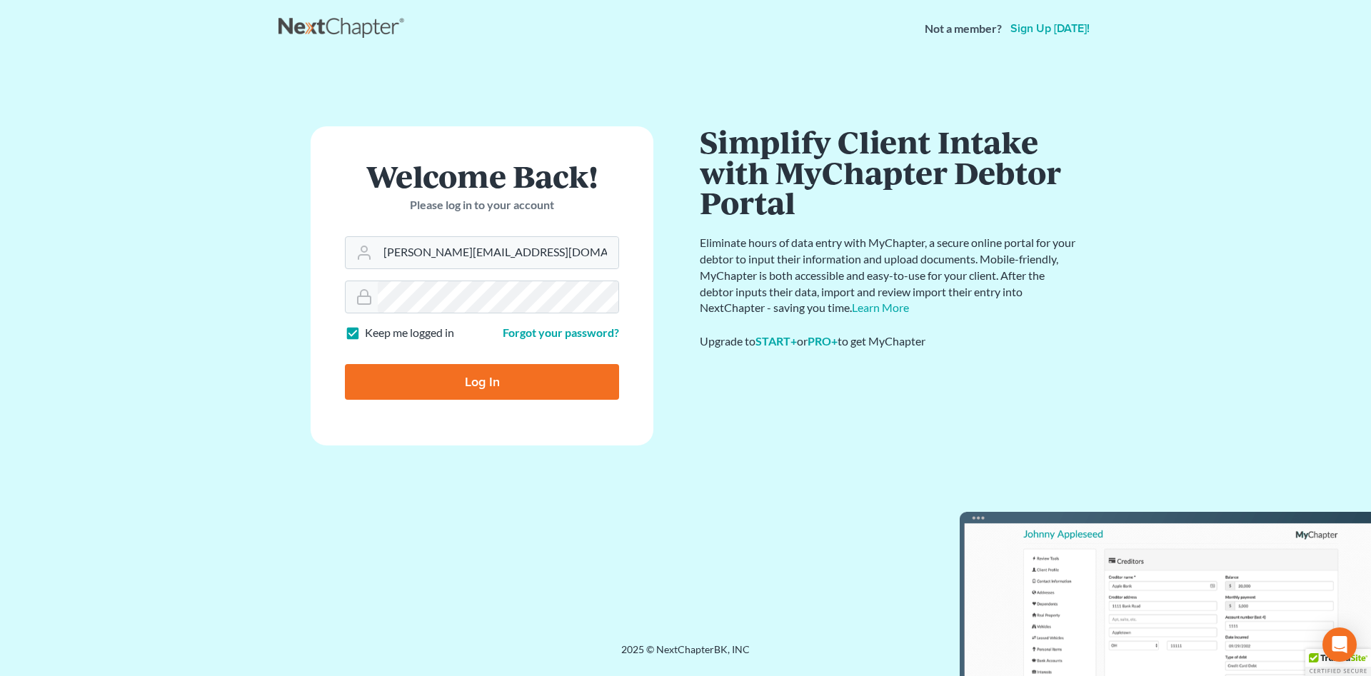
click at [462, 436] on form "Welcome Back! Please log in to your account Email Address [PERSON_NAME][EMAIL_A…" at bounding box center [482, 285] width 343 height 319
click at [473, 381] on input "Log In" at bounding box center [482, 382] width 274 height 36
type input "Thinking..."
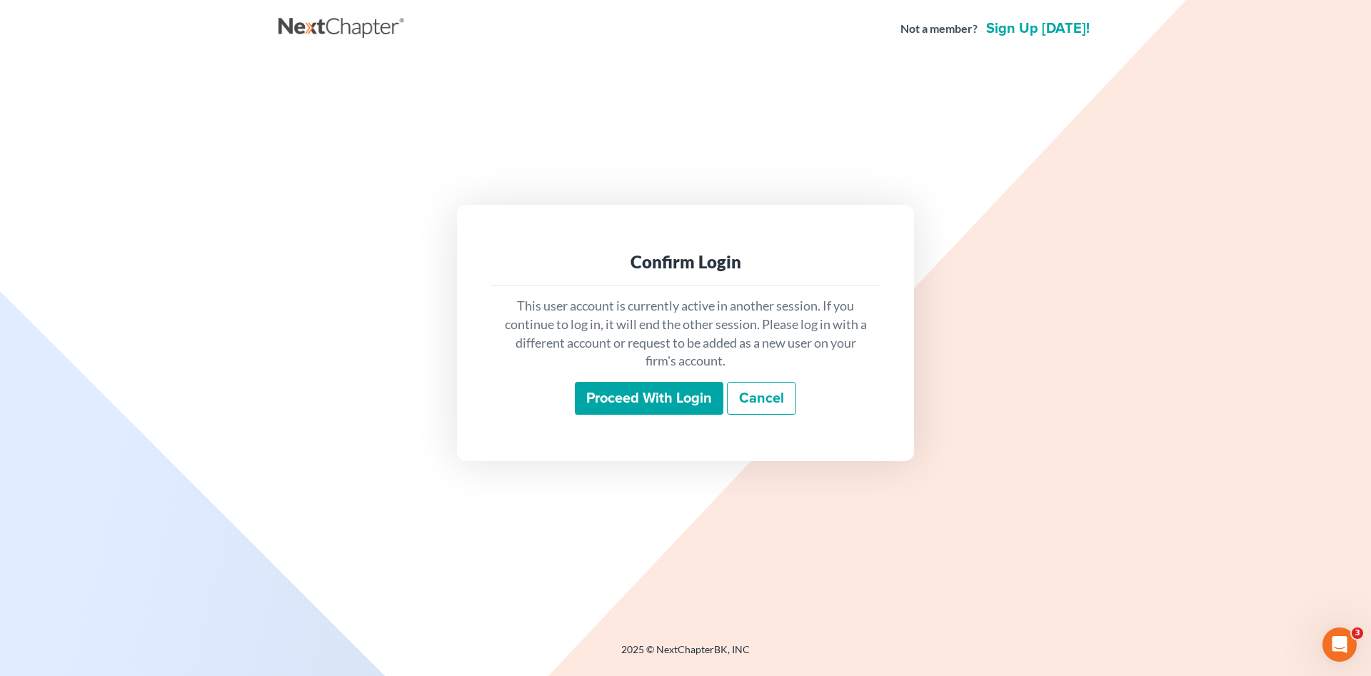
click at [678, 396] on input "Proceed with login" at bounding box center [649, 398] width 149 height 33
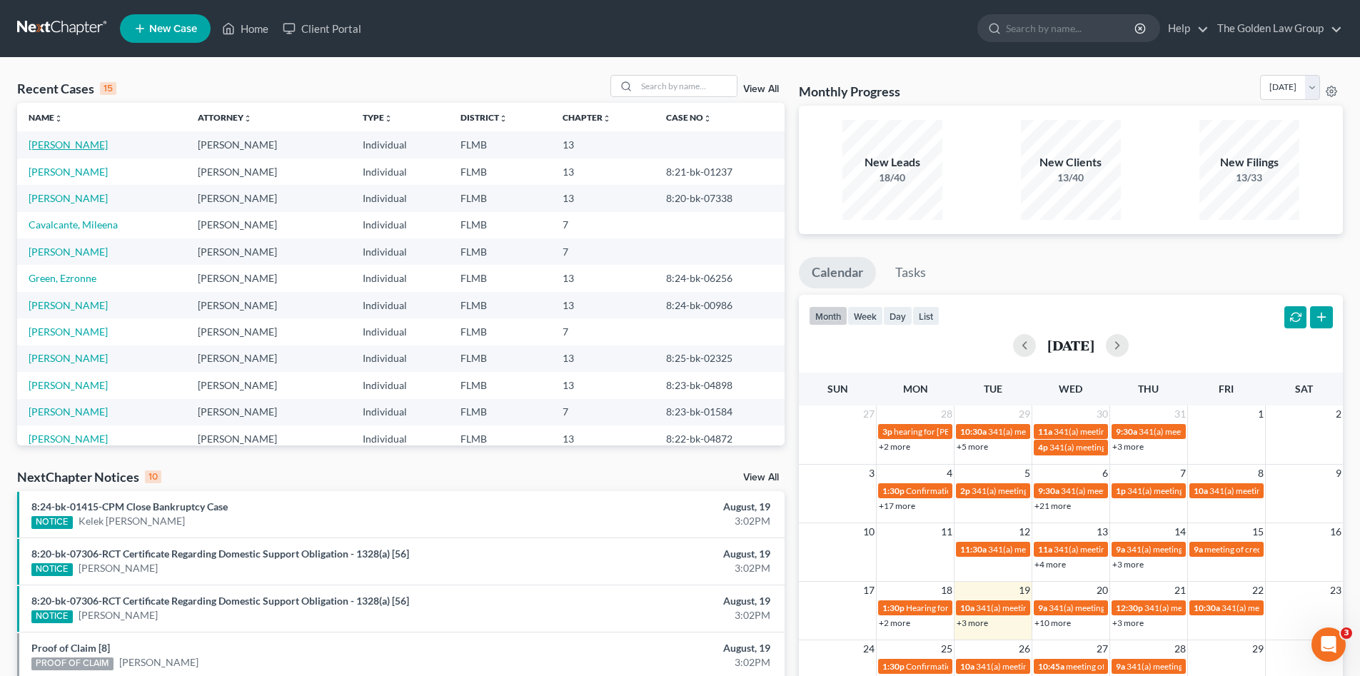
click at [91, 144] on link "[PERSON_NAME]" at bounding box center [68, 145] width 79 height 12
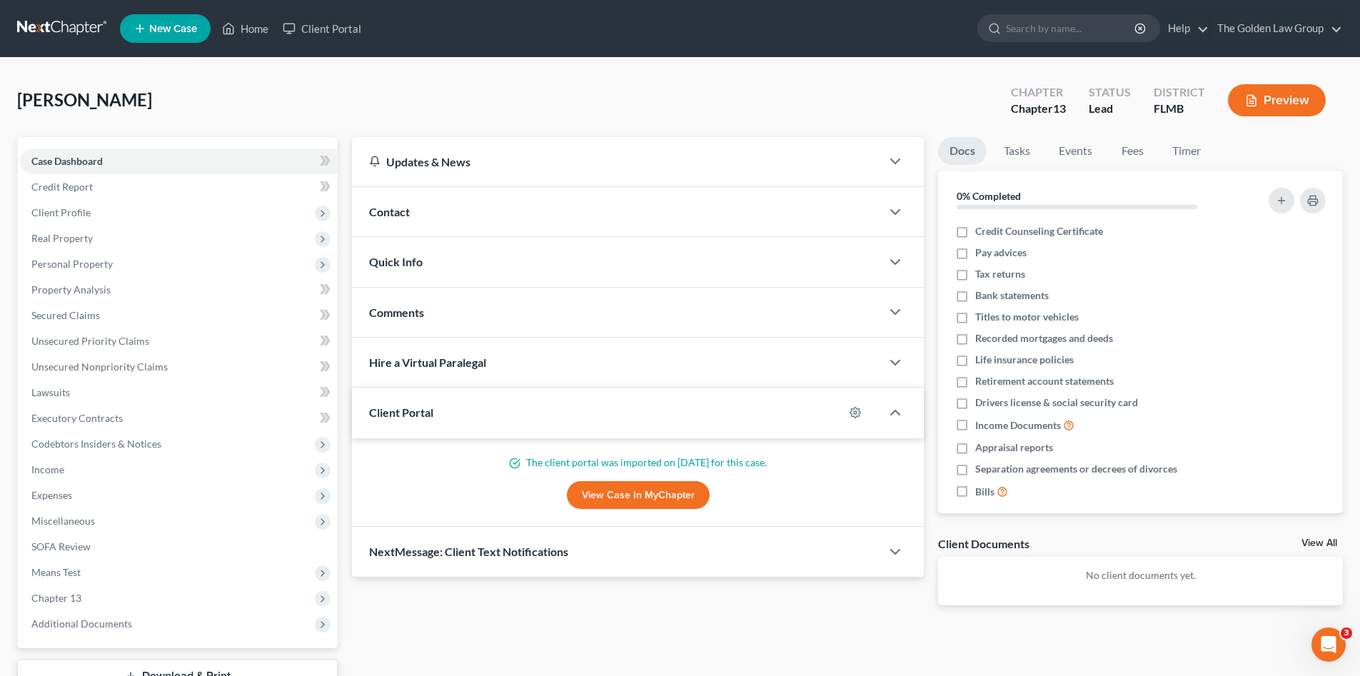
click at [443, 93] on div "Fernandez, Lisa Upgraded Chapter Chapter 13 Status Lead District FLMB Preview" at bounding box center [680, 106] width 1326 height 62
click at [77, 271] on span "Personal Property" at bounding box center [179, 264] width 318 height 26
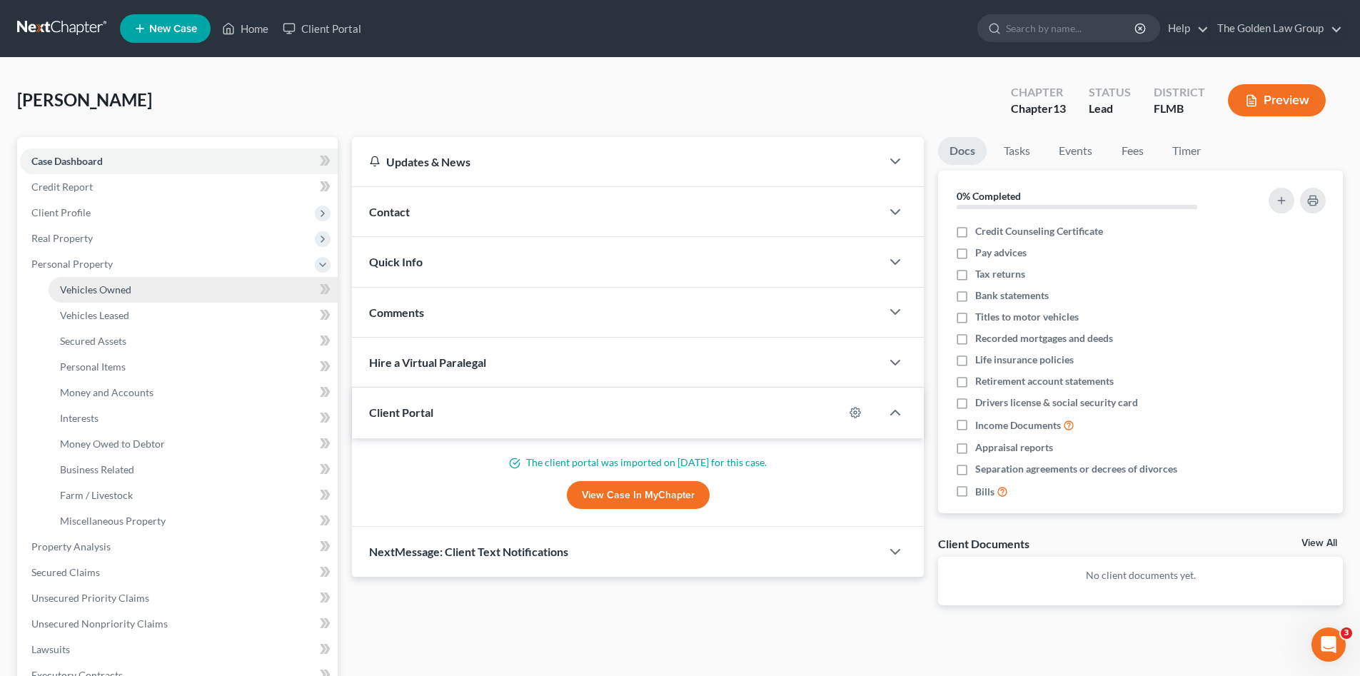
click at [90, 286] on span "Vehicles Owned" at bounding box center [95, 289] width 71 height 12
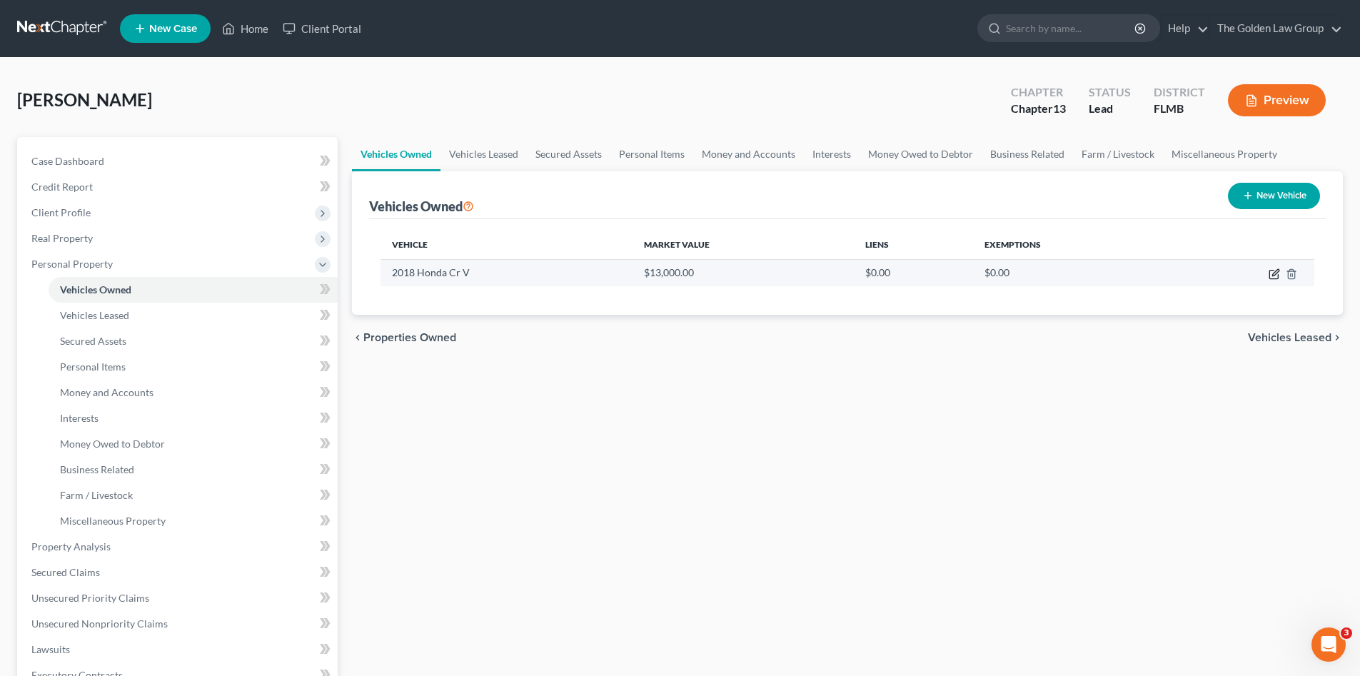
click at [1272, 275] on icon "button" at bounding box center [1274, 273] width 11 height 11
select select "0"
select select "8"
select select "3"
select select "0"
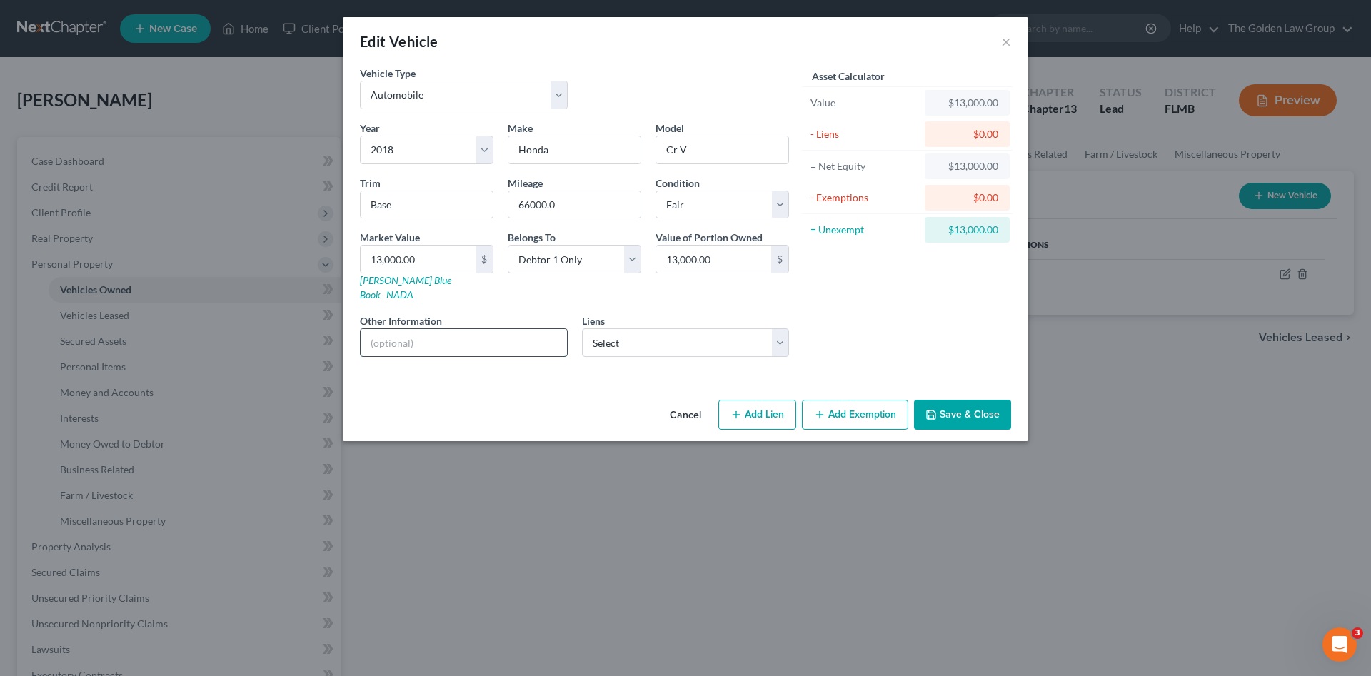
click at [446, 330] on input "text" at bounding box center [464, 342] width 206 height 27
type input "VIN:"
click at [962, 407] on button "Save & Close" at bounding box center [962, 415] width 97 height 30
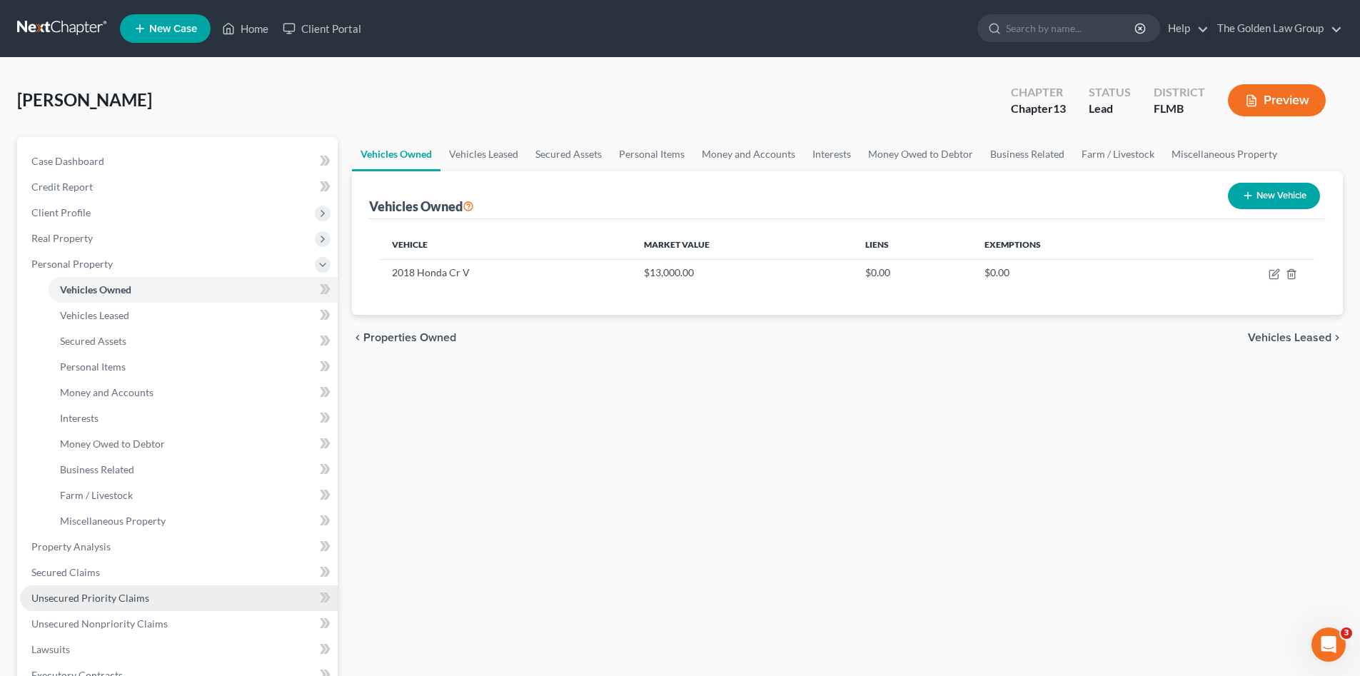
click at [126, 595] on span "Unsecured Priority Claims" at bounding box center [90, 598] width 118 height 12
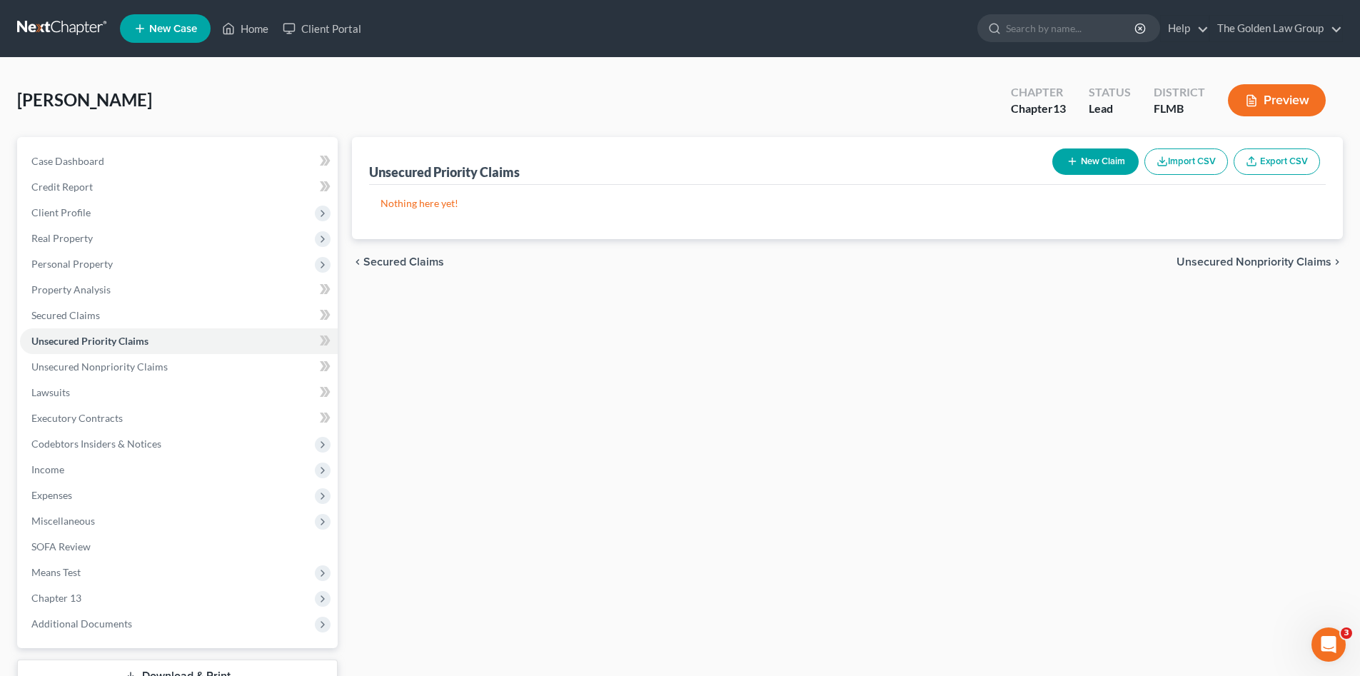
click at [1060, 164] on button "New Claim" at bounding box center [1095, 162] width 86 height 26
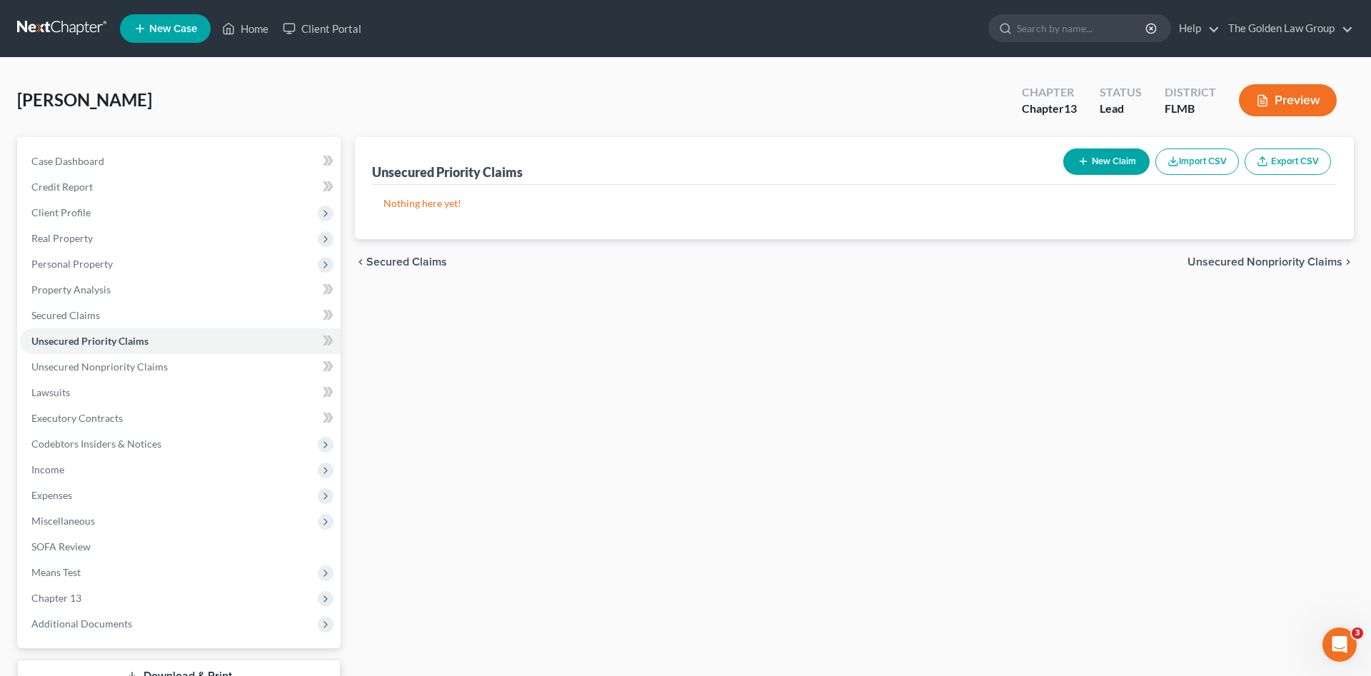
select select "0"
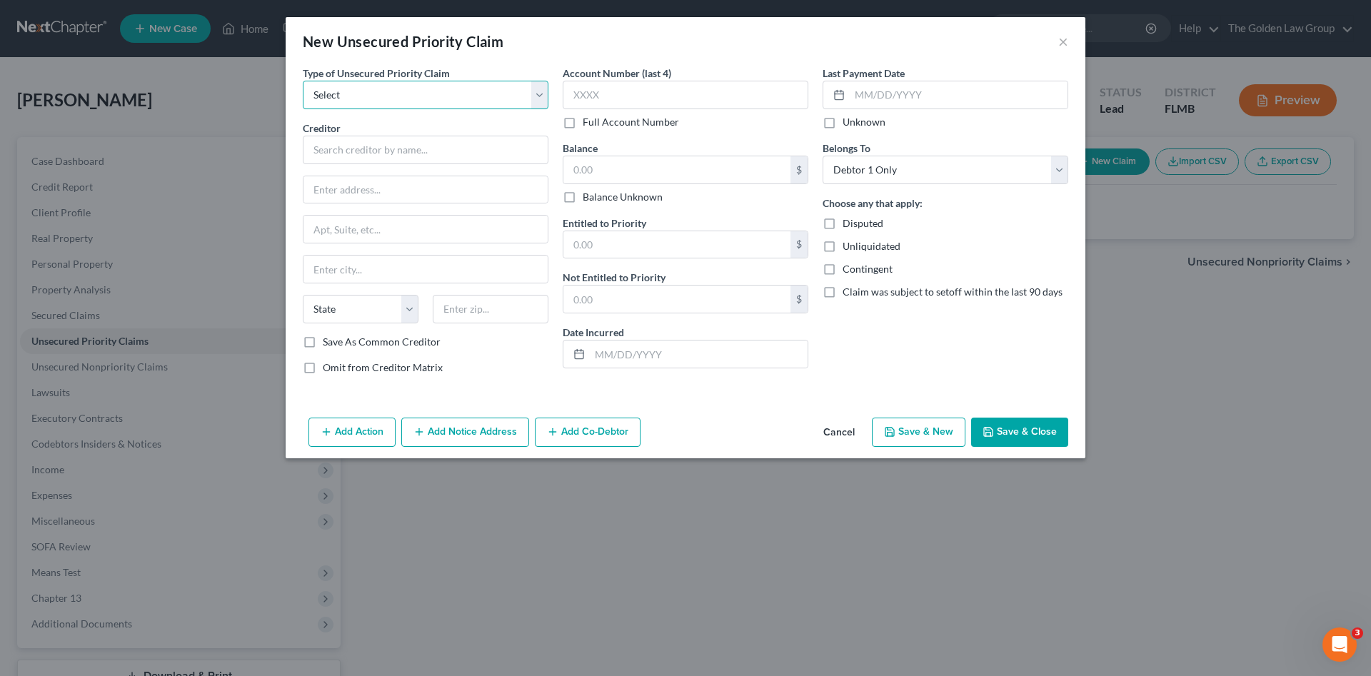
click at [382, 93] on select "Select Taxes & Other Government Units Domestic Support Obligations Extensions o…" at bounding box center [426, 95] width 246 height 29
select select "0"
click at [303, 81] on select "Select Taxes & Other Government Units Domestic Support Obligations Extensions o…" at bounding box center [426, 95] width 246 height 29
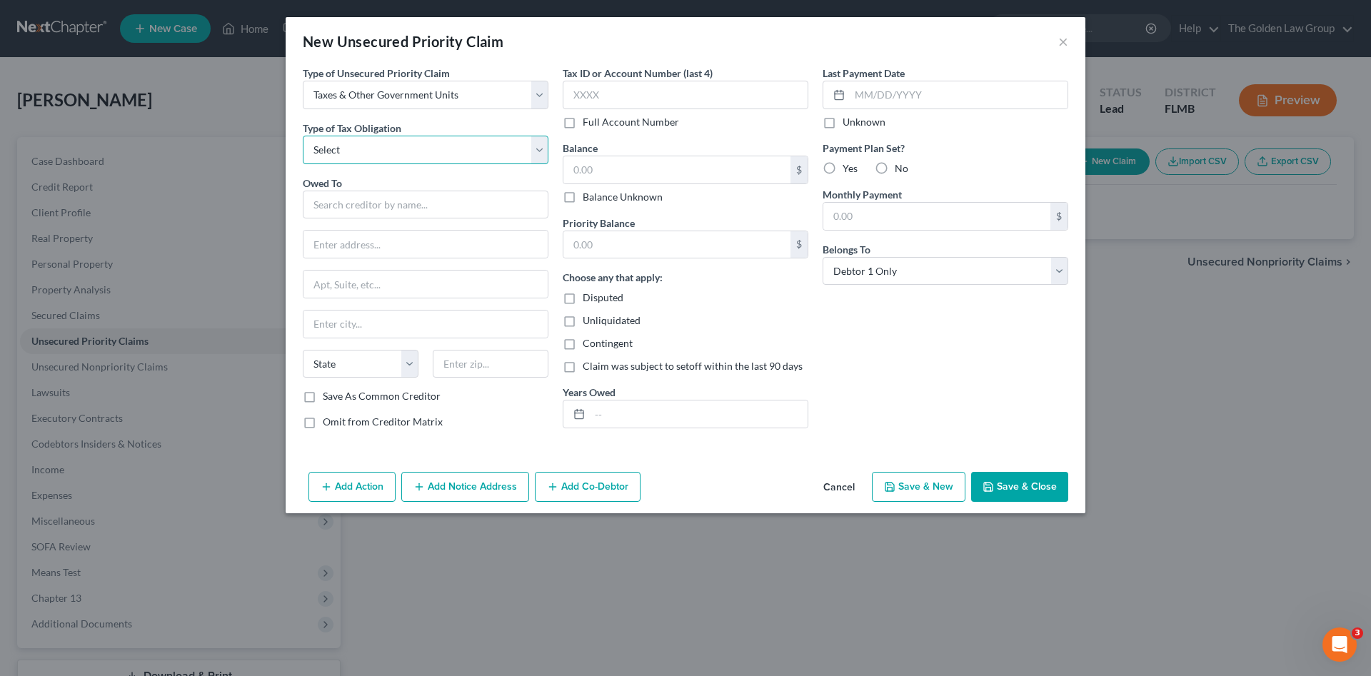
click at [388, 155] on select "Select Federal City State Franchise Tax Board Other" at bounding box center [426, 150] width 246 height 29
select select "0"
click at [303, 136] on select "Select Federal City State Franchise Tax Board Other" at bounding box center [426, 150] width 246 height 29
click at [382, 209] on input "text" at bounding box center [426, 205] width 246 height 29
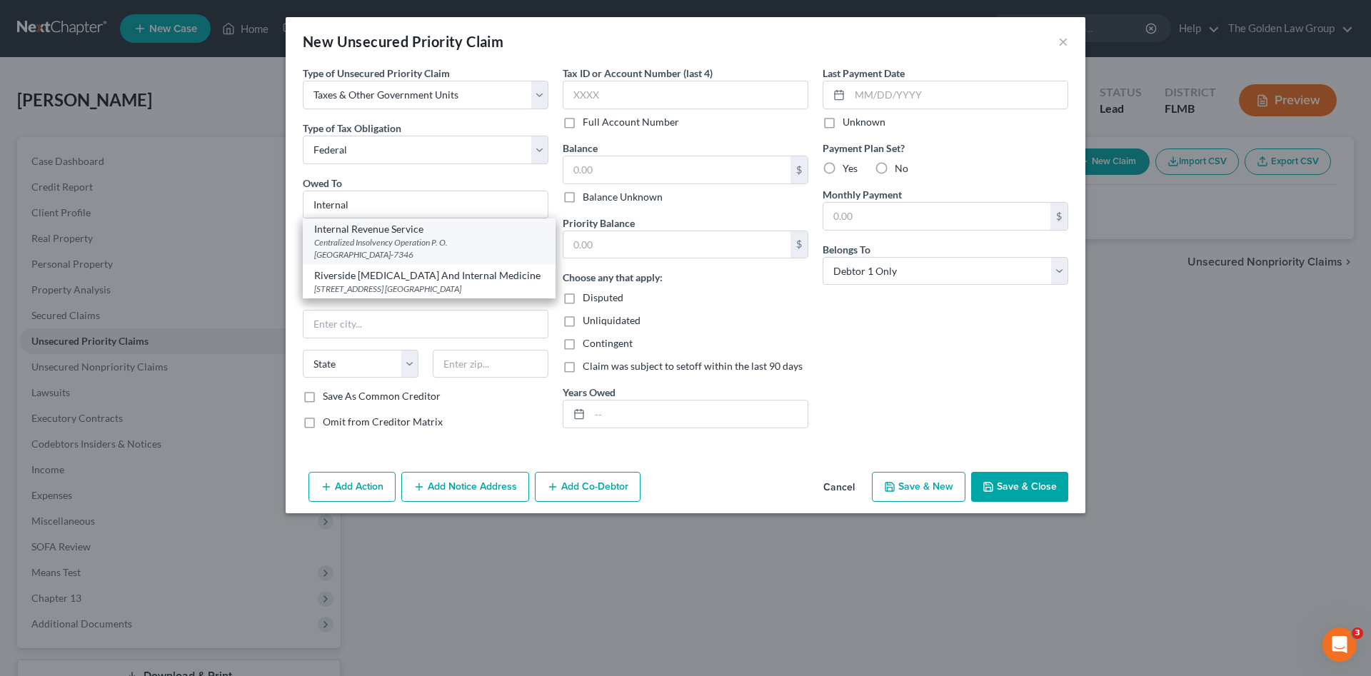
click at [378, 232] on div "Internal Revenue Service" at bounding box center [429, 229] width 230 height 14
type input "Internal Revenue Service"
type input "Centralized Insolvency Operation"
type input "P. O. Box 7346"
type input "[GEOGRAPHIC_DATA]"
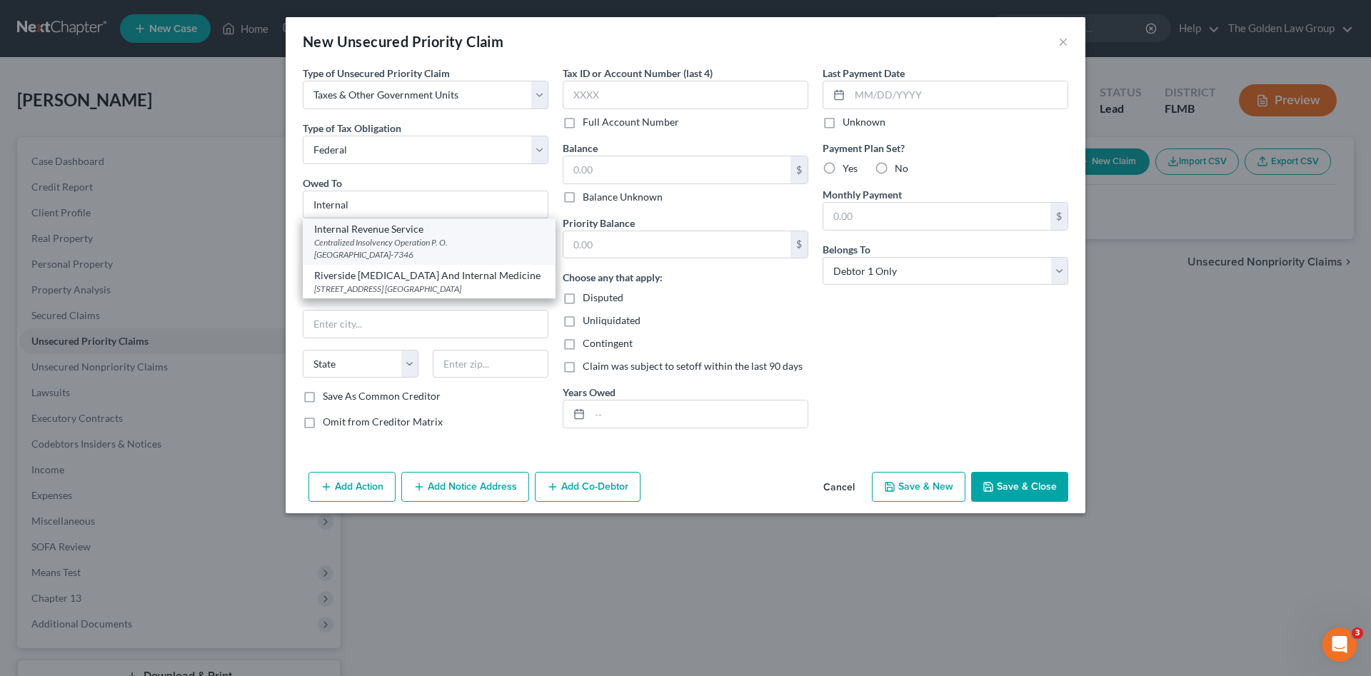
select select "39"
type input "19101-7346"
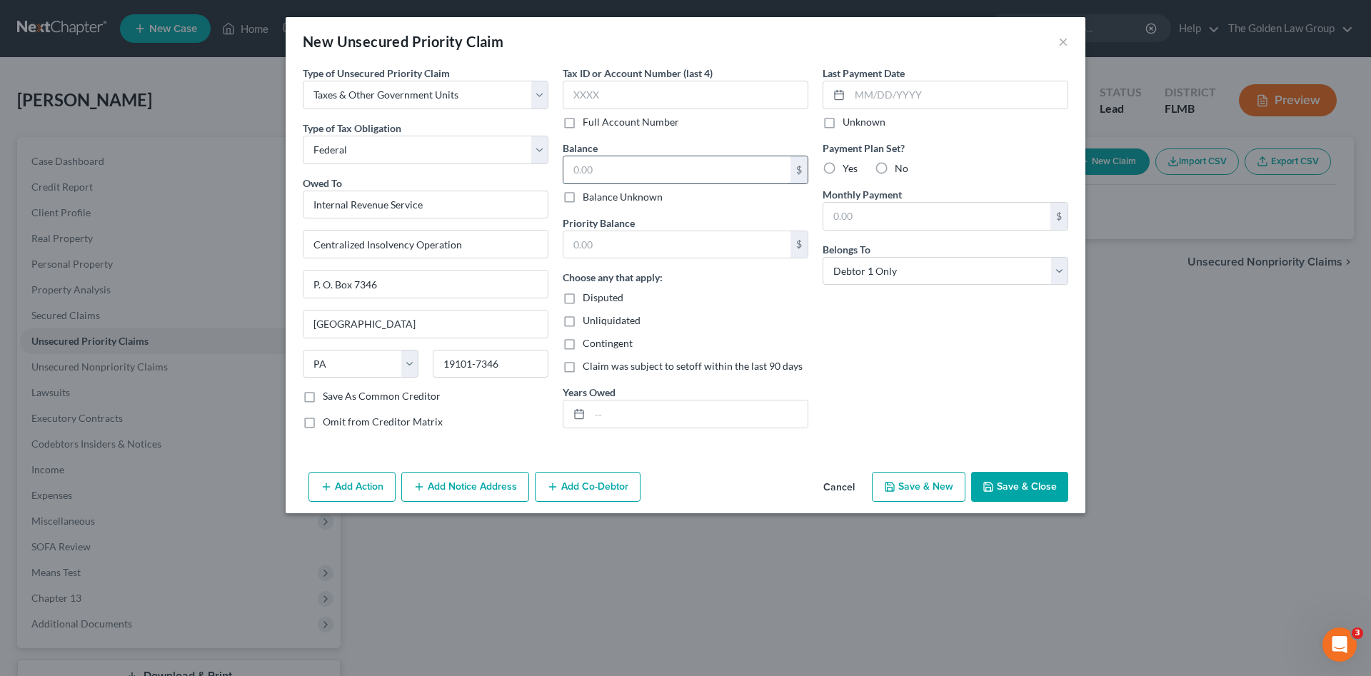
click at [608, 172] on input "text" at bounding box center [676, 169] width 227 height 27
type input "12,490.56"
type input "13,556.18"
click at [738, 447] on div "Type of Unsecured Priority Claim * Select Taxes & Other Government Units Domest…" at bounding box center [686, 266] width 800 height 401
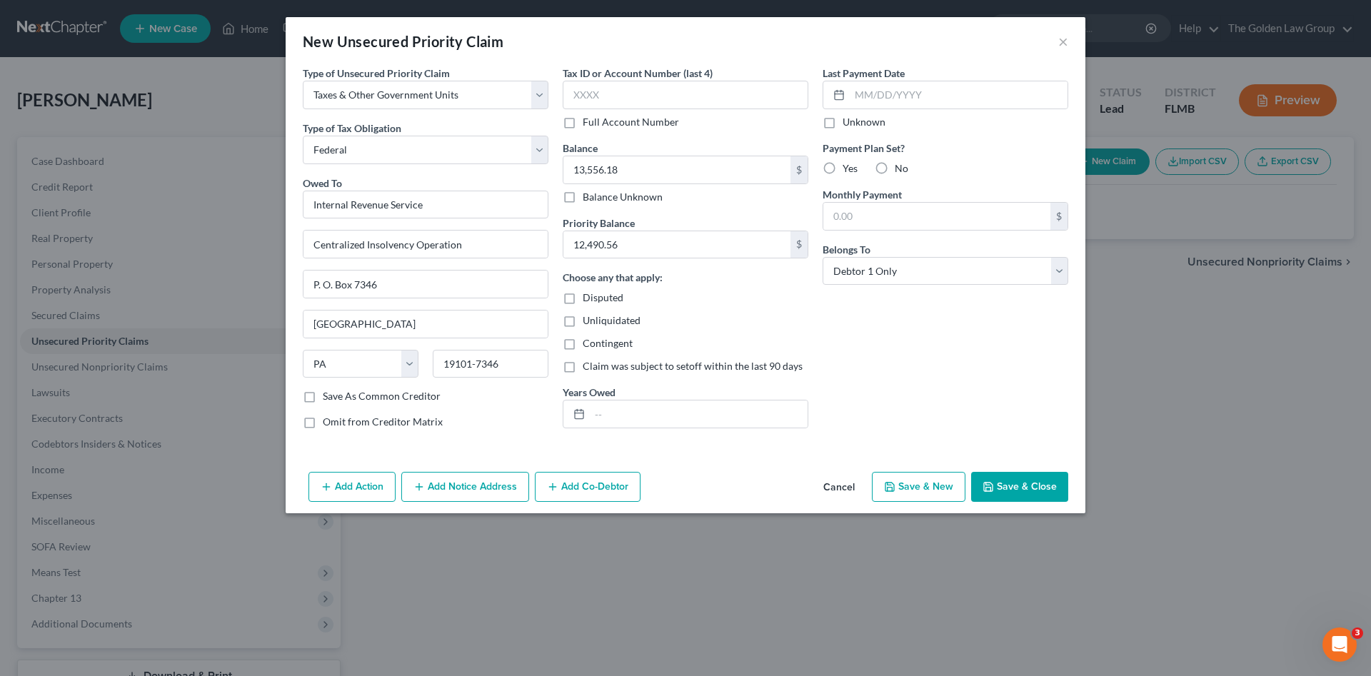
click at [1029, 480] on button "Save & Close" at bounding box center [1019, 487] width 97 height 30
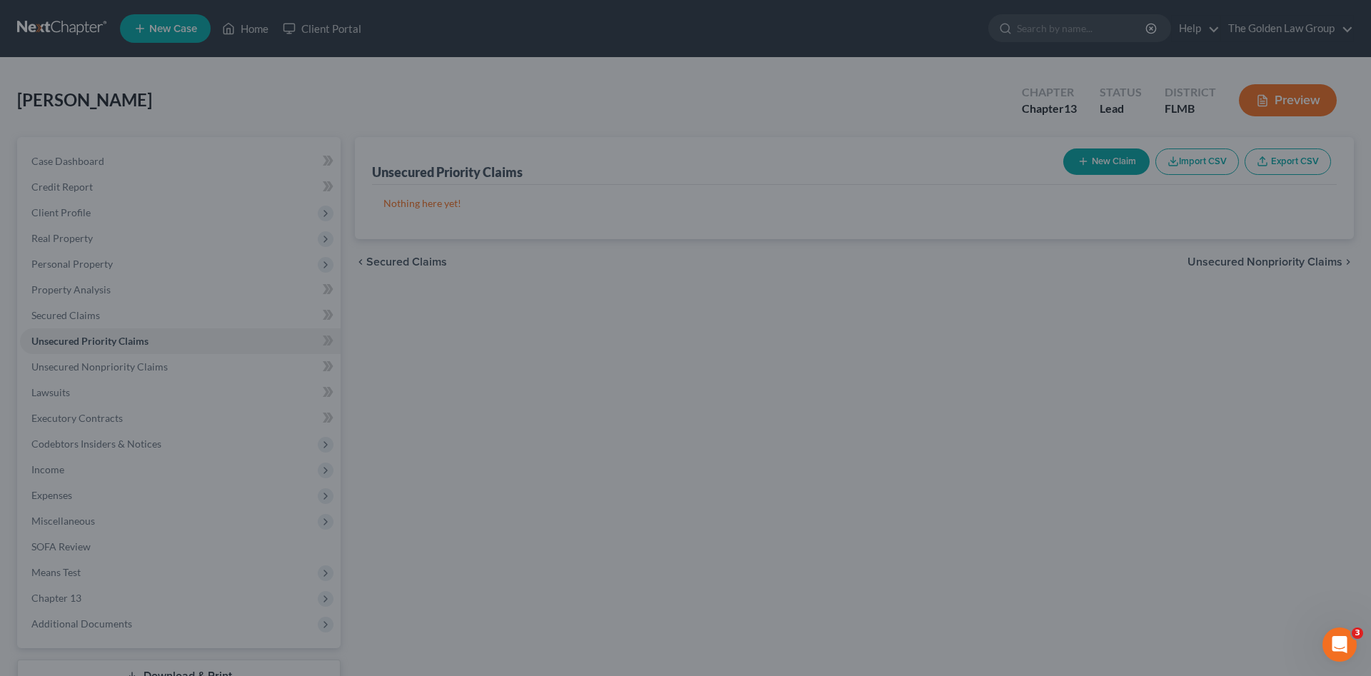
type input "0.00"
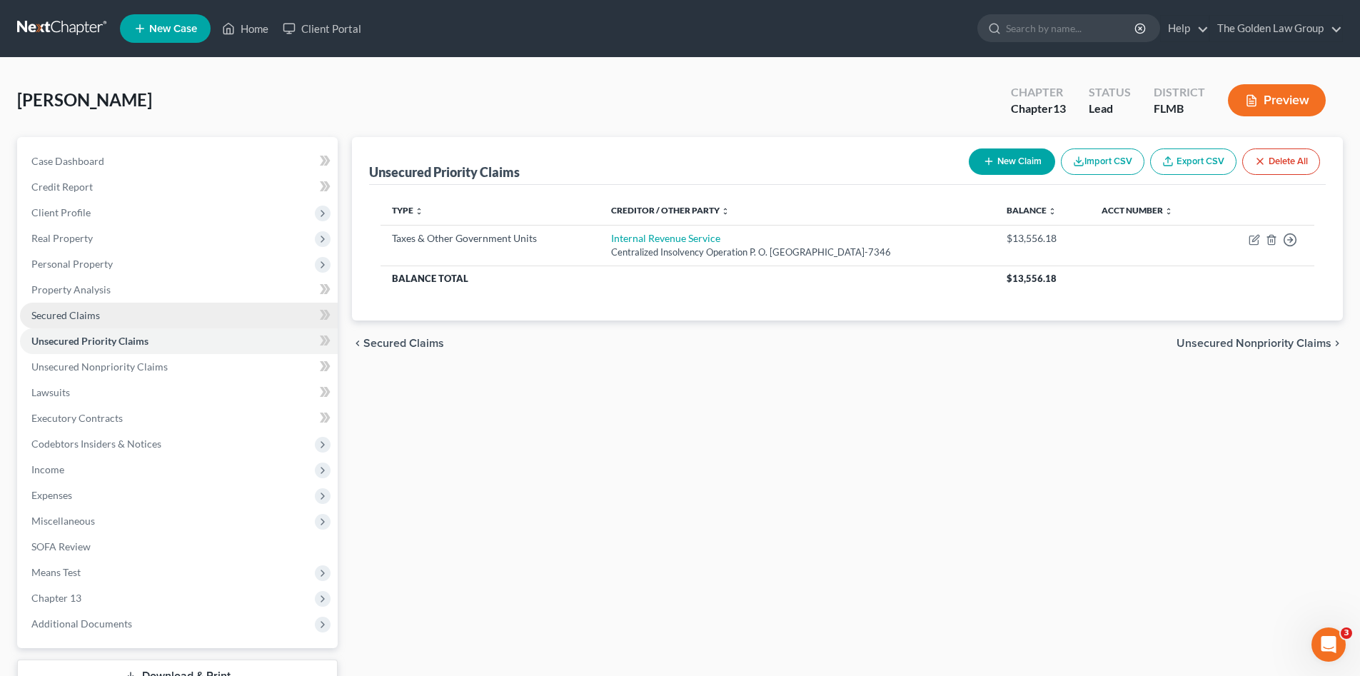
click at [108, 311] on link "Secured Claims" at bounding box center [179, 316] width 318 height 26
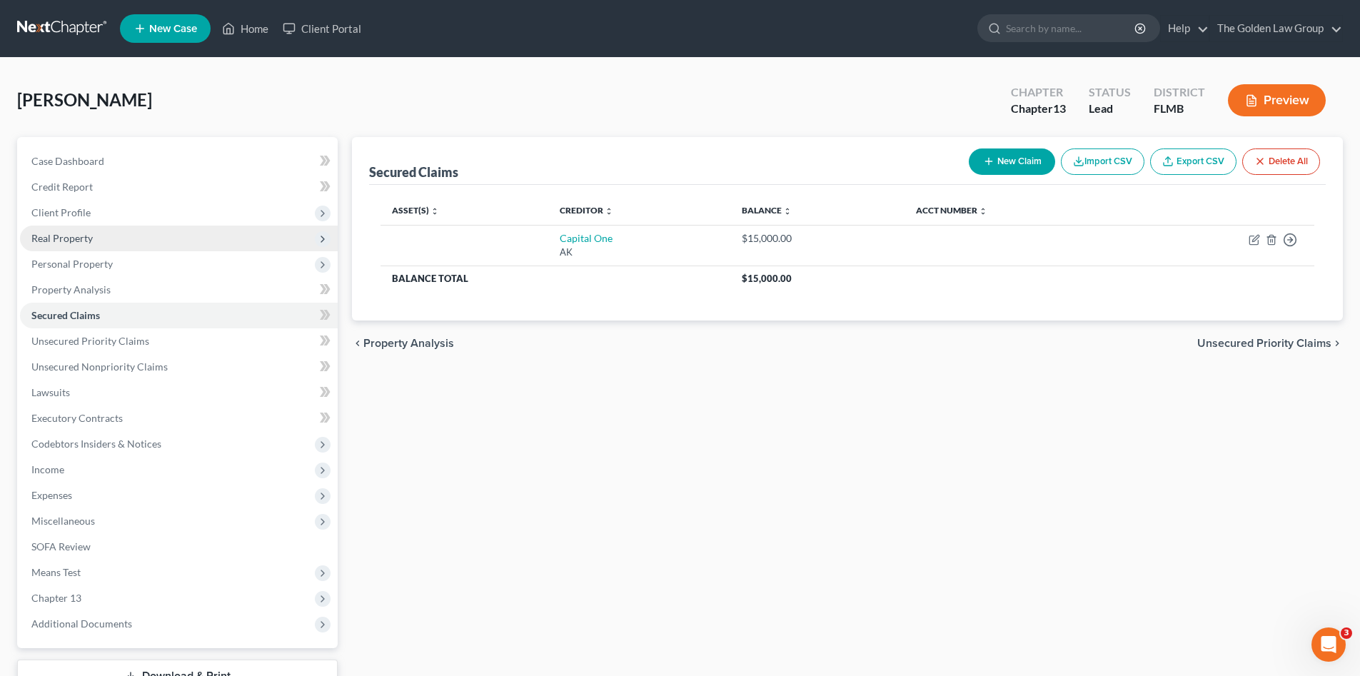
click at [104, 235] on span "Real Property" at bounding box center [179, 239] width 318 height 26
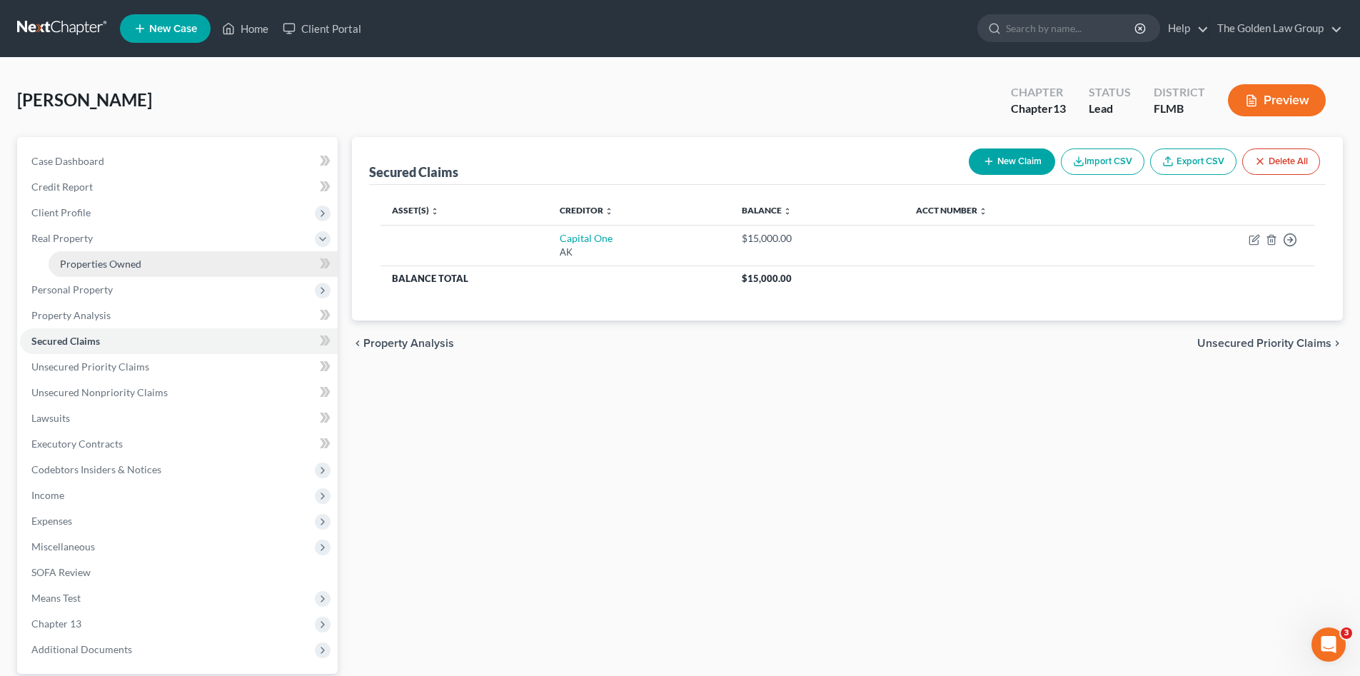
click at [137, 262] on span "Properties Owned" at bounding box center [100, 264] width 81 height 12
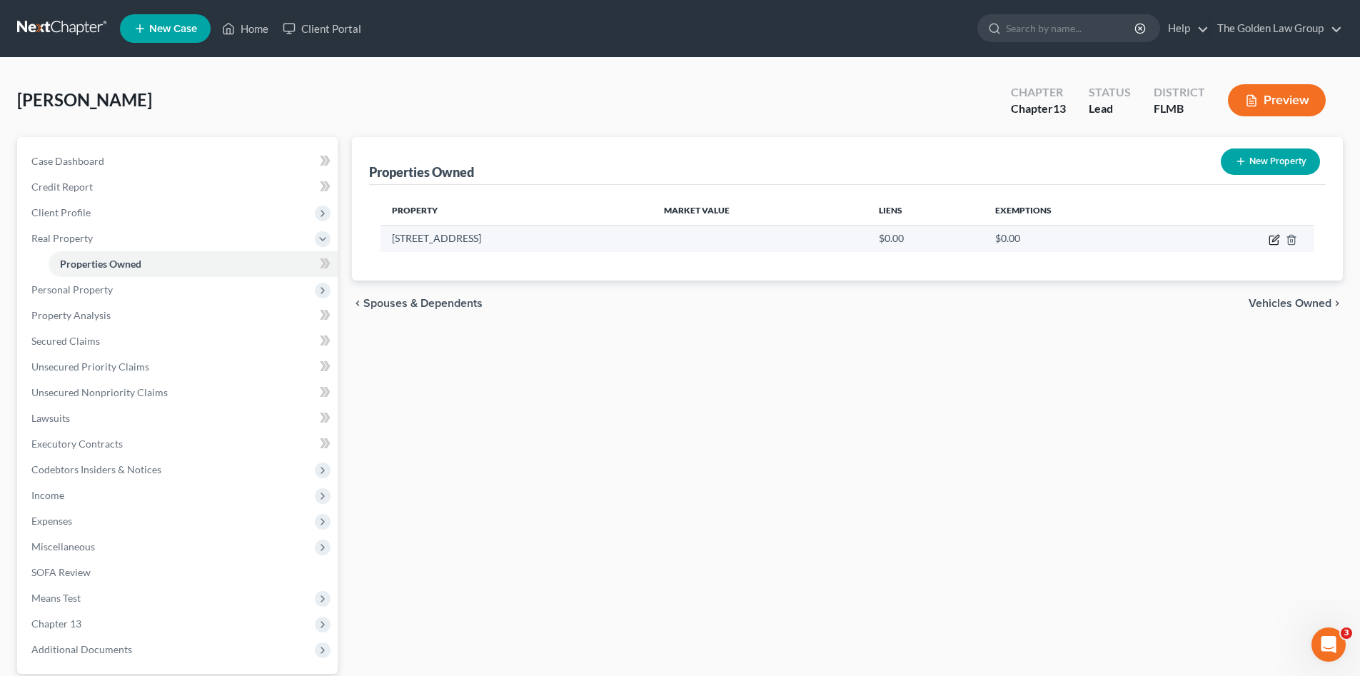
click at [1278, 242] on icon "button" at bounding box center [1273, 240] width 9 height 9
select select "9"
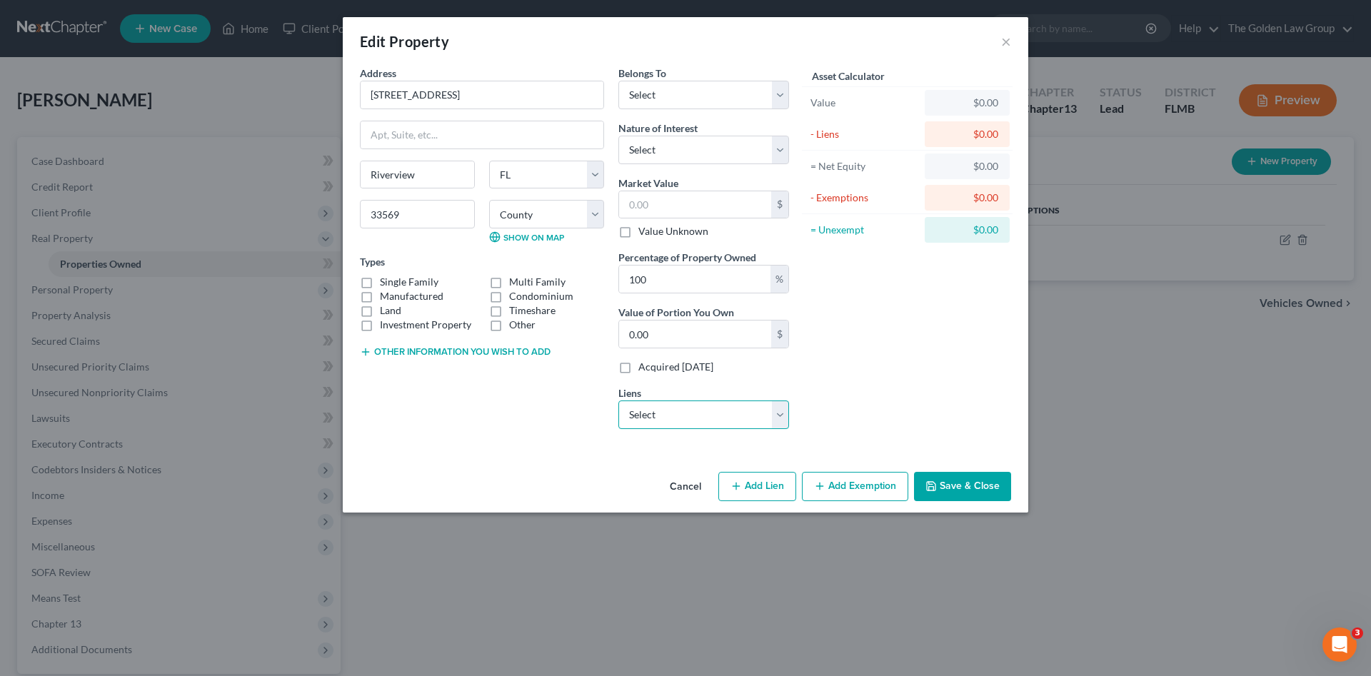
click at [777, 415] on select "Select Capital One - $15,000.00" at bounding box center [703, 415] width 171 height 29
click at [774, 482] on button "Add Lien" at bounding box center [757, 487] width 78 height 30
select select "0"
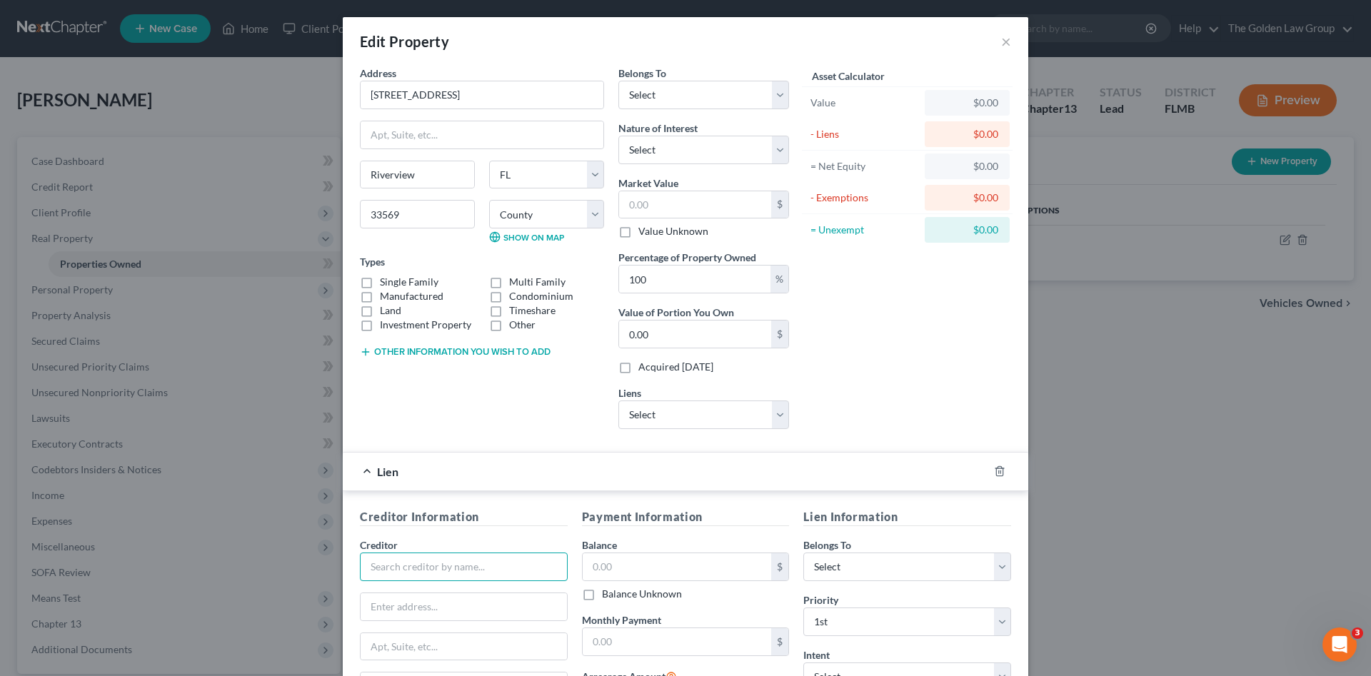
click at [499, 563] on input "text" at bounding box center [464, 567] width 208 height 29
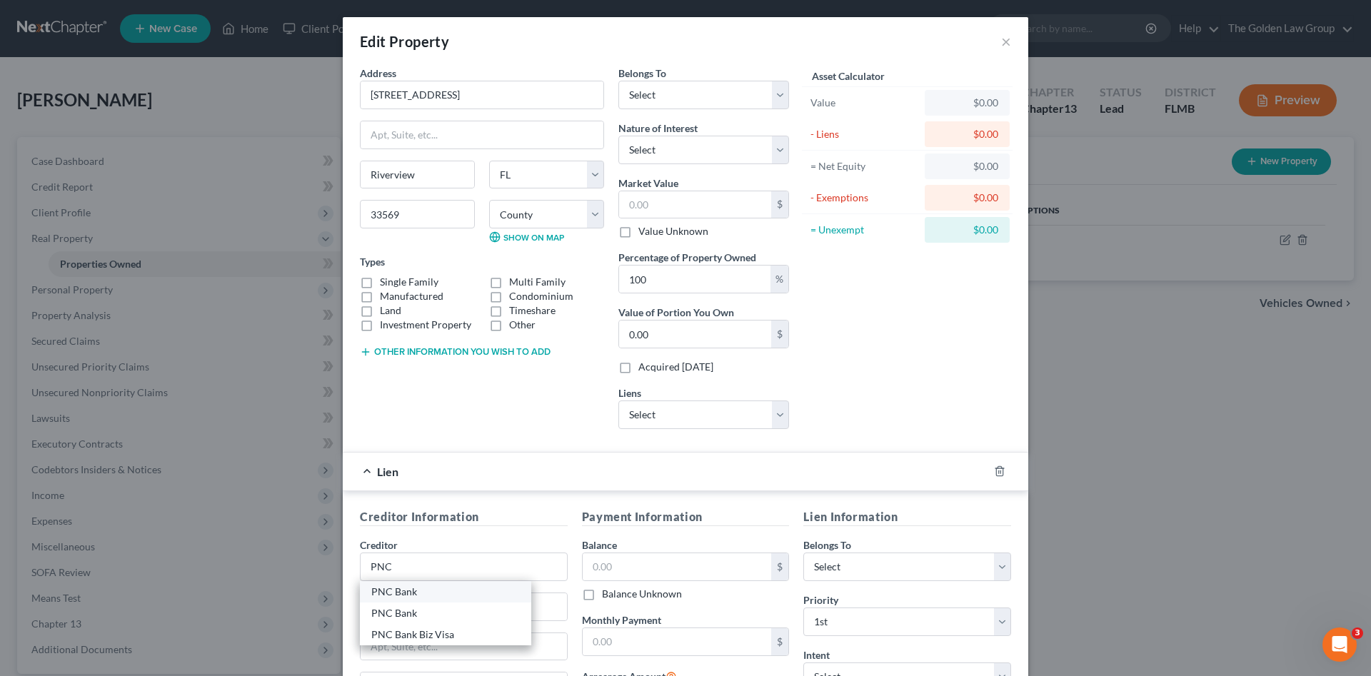
click at [448, 593] on div "PNC Bank" at bounding box center [445, 592] width 149 height 14
type input "PNC Bank"
type input "PO Box 3479"
type input "[GEOGRAPHIC_DATA]"
select select "39"
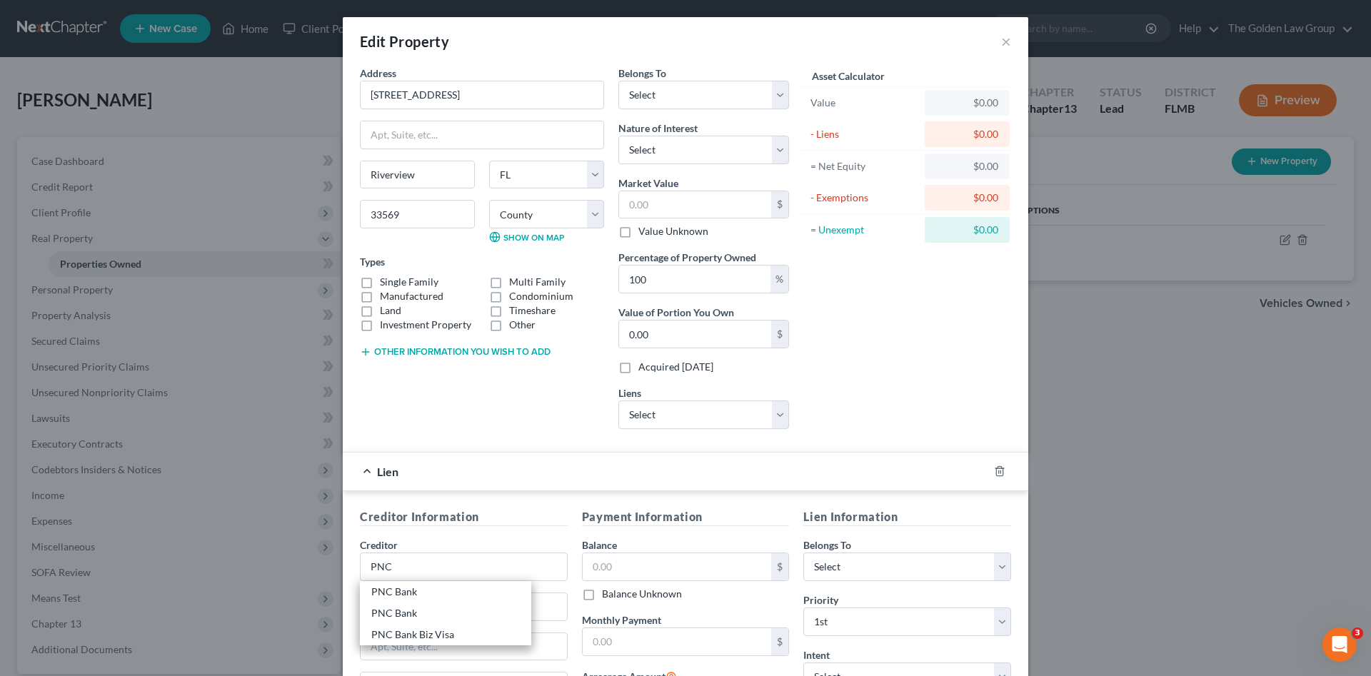
type input "15230"
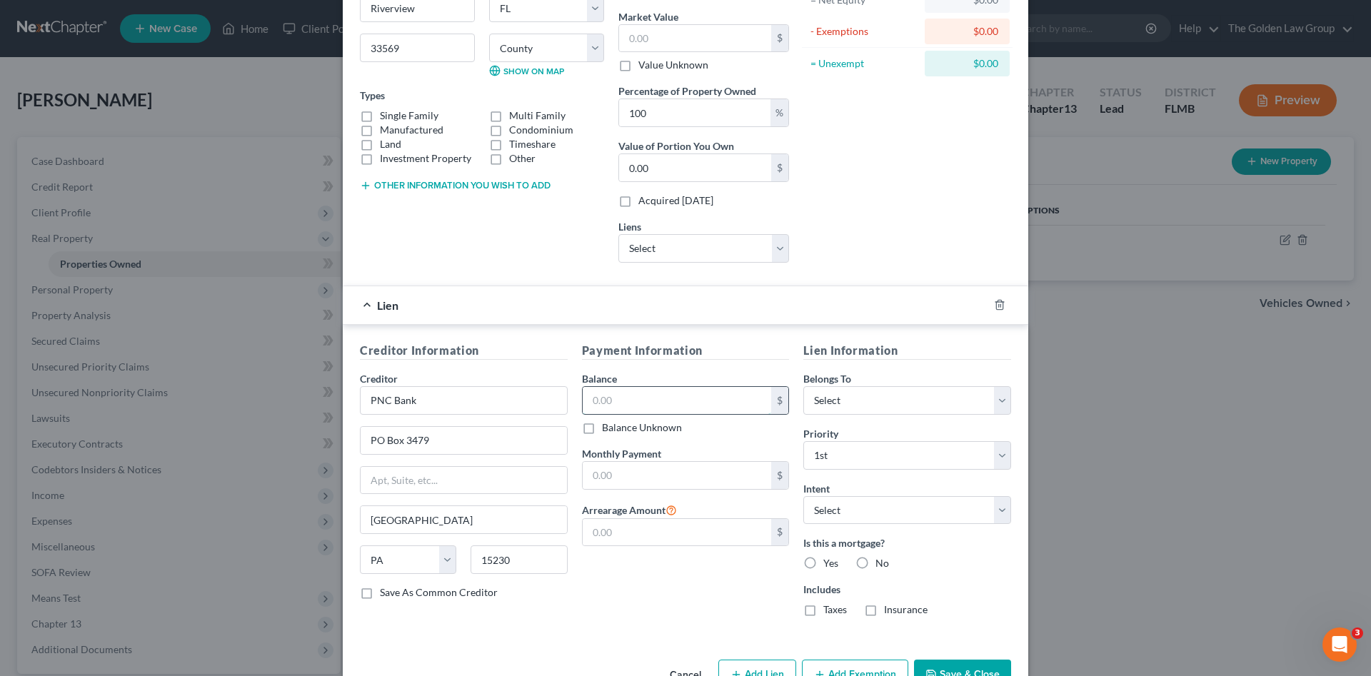
click at [657, 403] on input "text" at bounding box center [677, 400] width 189 height 27
type input "112,700.39"
click at [570, 279] on form "Address * 11644 Crest Creek Dr Riverview State AL AK AR AZ CA CO CT DE DC FL GA…" at bounding box center [685, 269] width 651 height 740
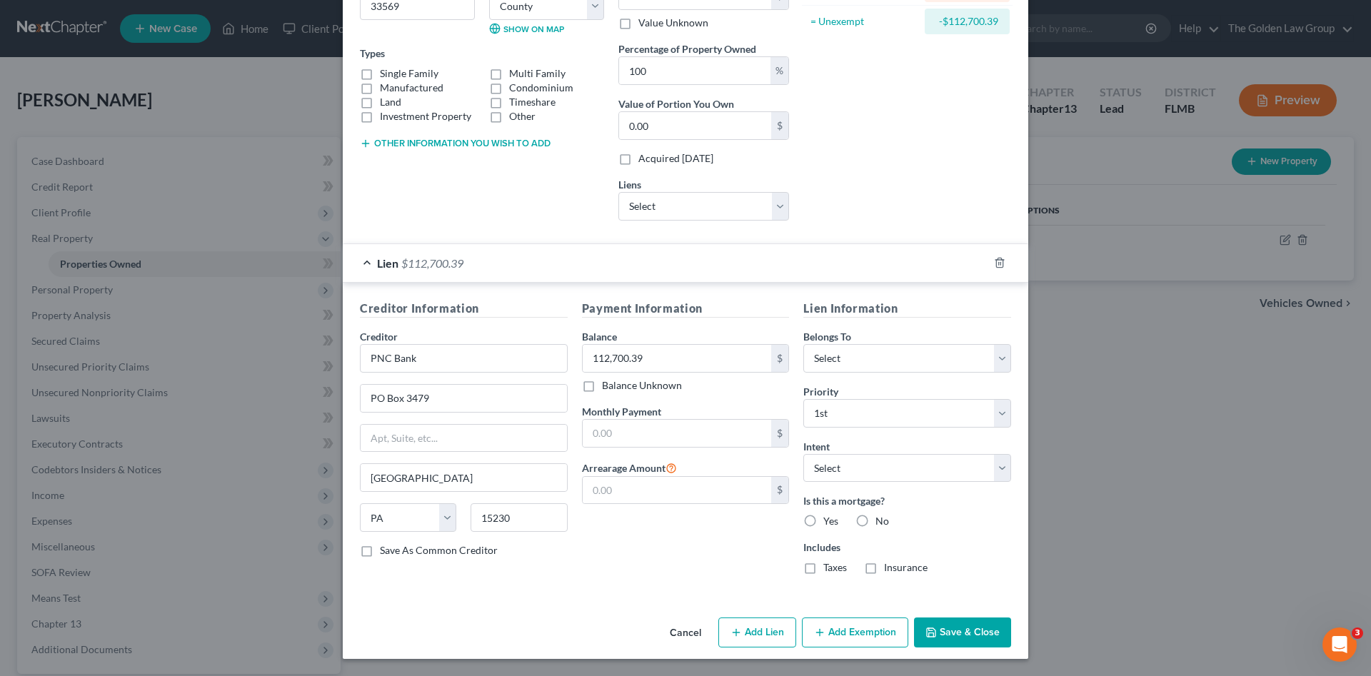
click at [937, 629] on button "Save & Close" at bounding box center [962, 633] width 97 height 30
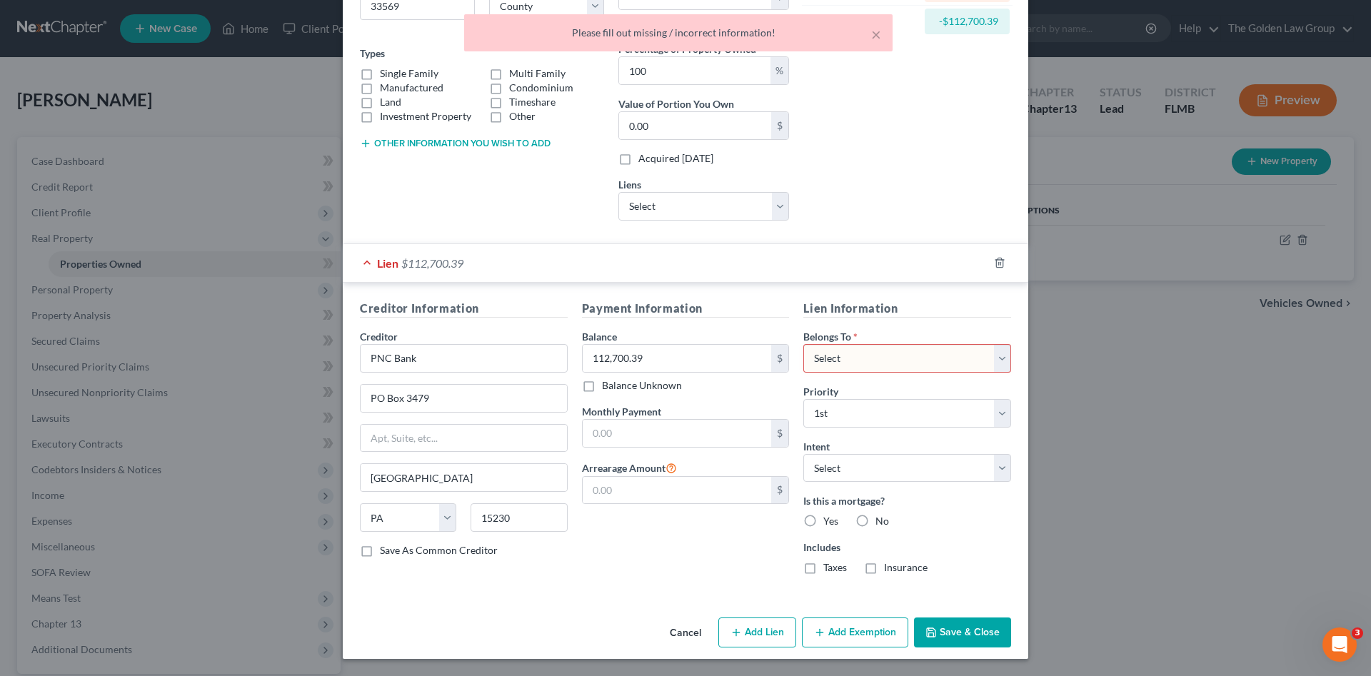
click at [900, 358] on select "Select Debtor 1 Only Debtor 2 Only Debtor 1 And Debtor 2 Only At Least One Of T…" at bounding box center [907, 358] width 208 height 29
select select "0"
click at [803, 344] on select "Select Debtor 1 Only Debtor 2 Only Debtor 1 And Debtor 2 Only At Least One Of T…" at bounding box center [907, 358] width 208 height 29
click at [974, 631] on button "Save & Close" at bounding box center [962, 633] width 97 height 30
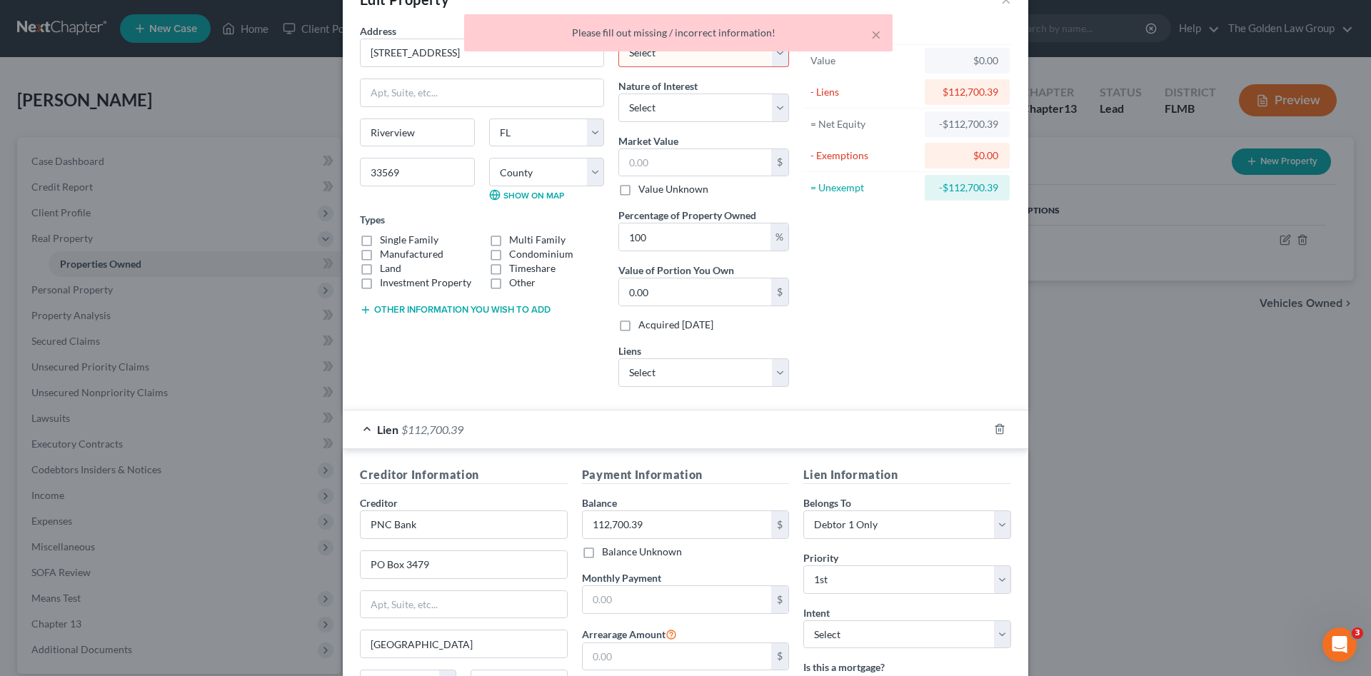
scroll to position [0, 0]
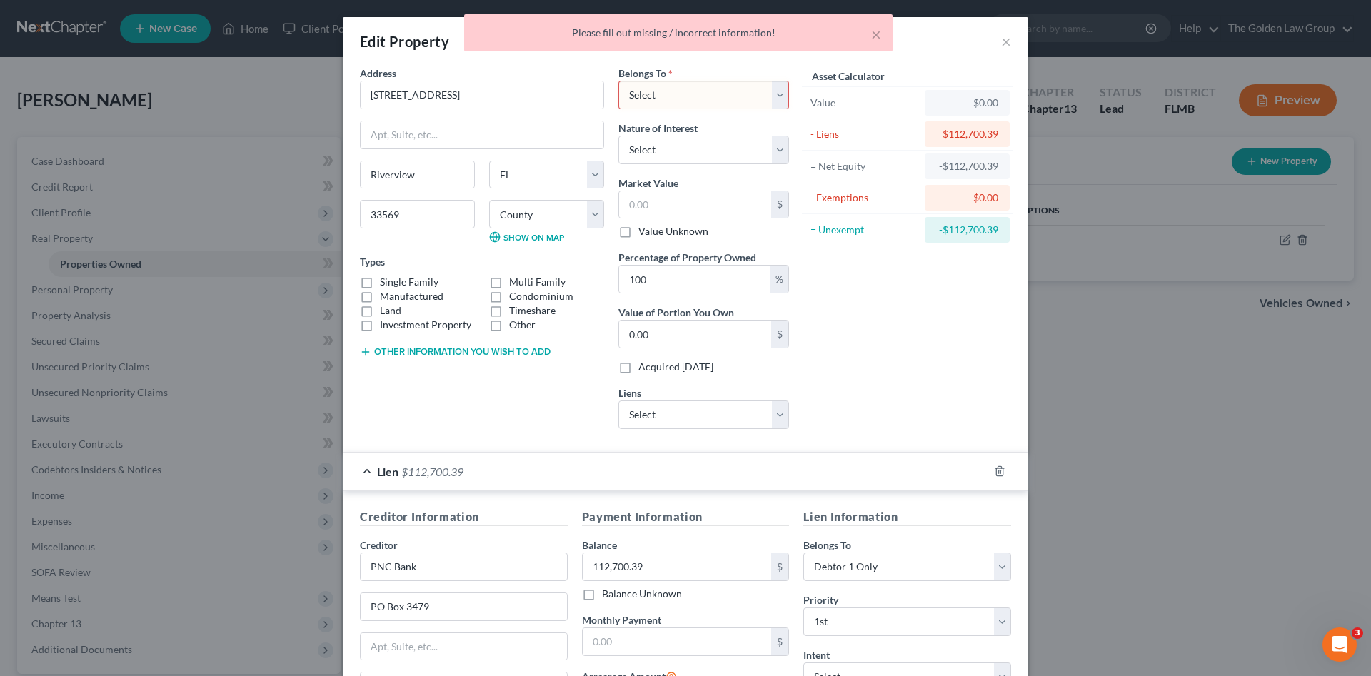
click at [645, 97] on select "Select Debtor 1 Only Debtor 2 Only Debtor 1 And Debtor 2 Only At Least One Of T…" at bounding box center [703, 95] width 171 height 29
select select "0"
click at [618, 81] on select "Select Debtor 1 Only Debtor 2 Only Debtor 1 And Debtor 2 Only At Least One Of T…" at bounding box center [703, 95] width 171 height 29
click at [664, 146] on select "Select Fee Simple Joint Tenant Life Estate Equitable Interest Future Interest T…" at bounding box center [703, 150] width 171 height 29
select select "0"
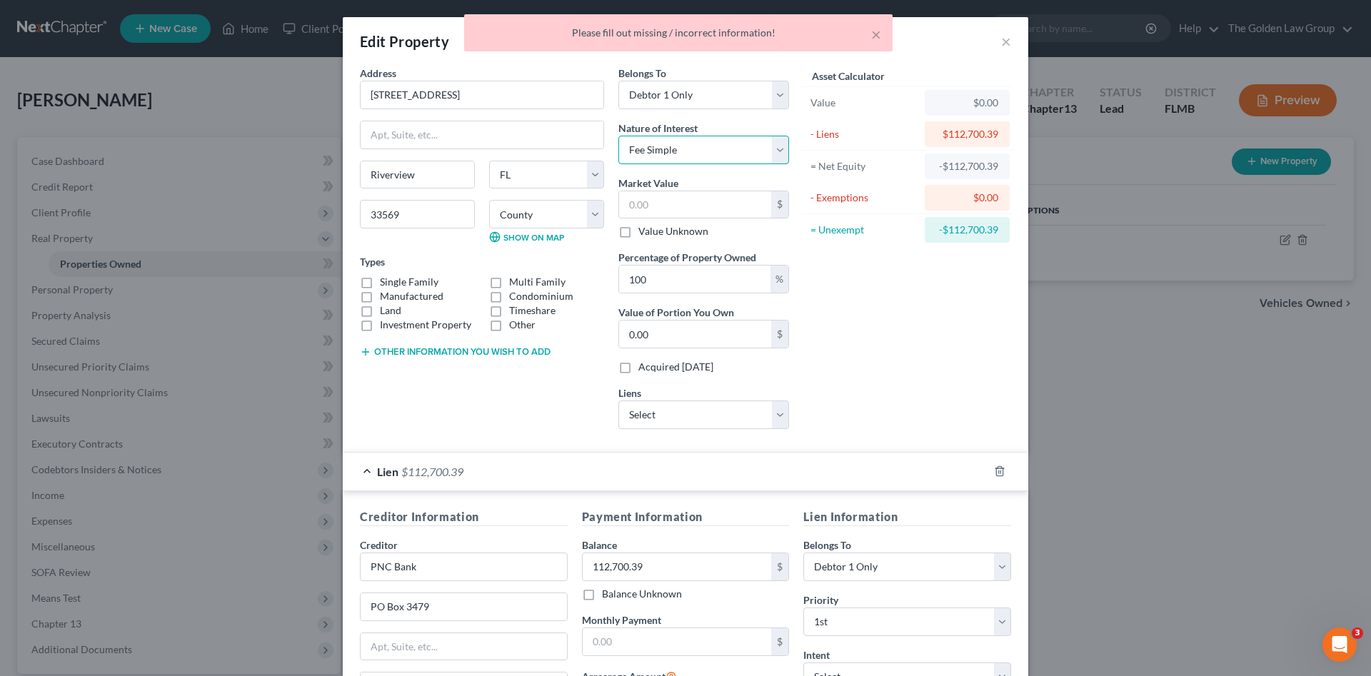
click at [618, 136] on select "Select Fee Simple Joint Tenant Life Estate Equitable Interest Future Interest T…" at bounding box center [703, 150] width 171 height 29
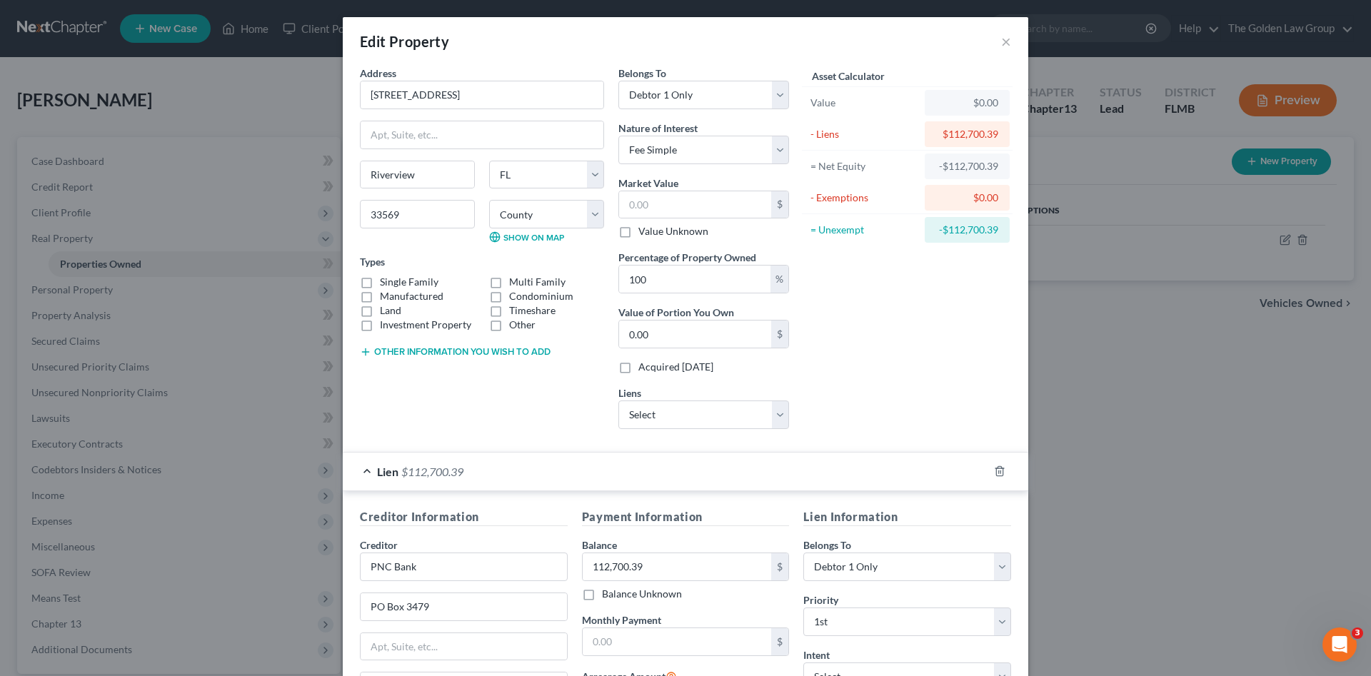
drag, startPoint x: 854, startPoint y: 374, endPoint x: 852, endPoint y: 382, distance: 8.0
click at [855, 376] on div "Asset Calculator Value $0.00 - Liens $112,700.39 = Net Equity -$112,700.39 - Ex…" at bounding box center [907, 253] width 222 height 375
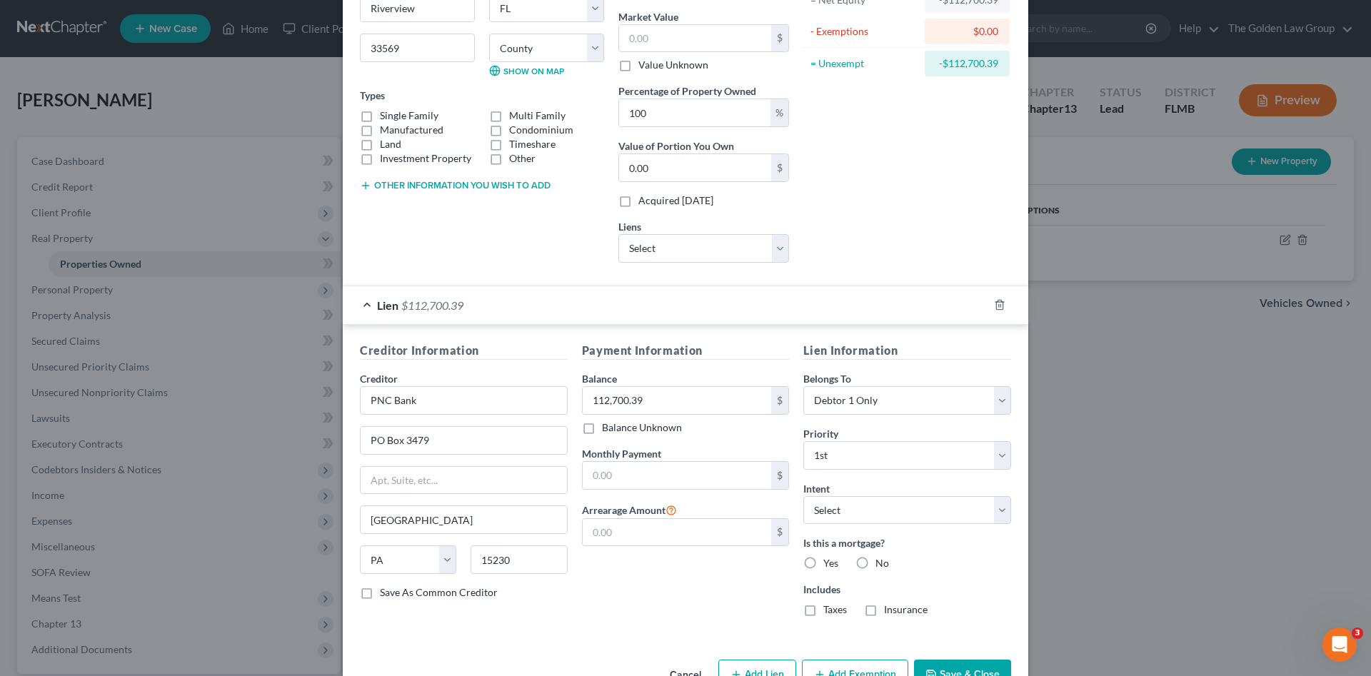
scroll to position [208, 0]
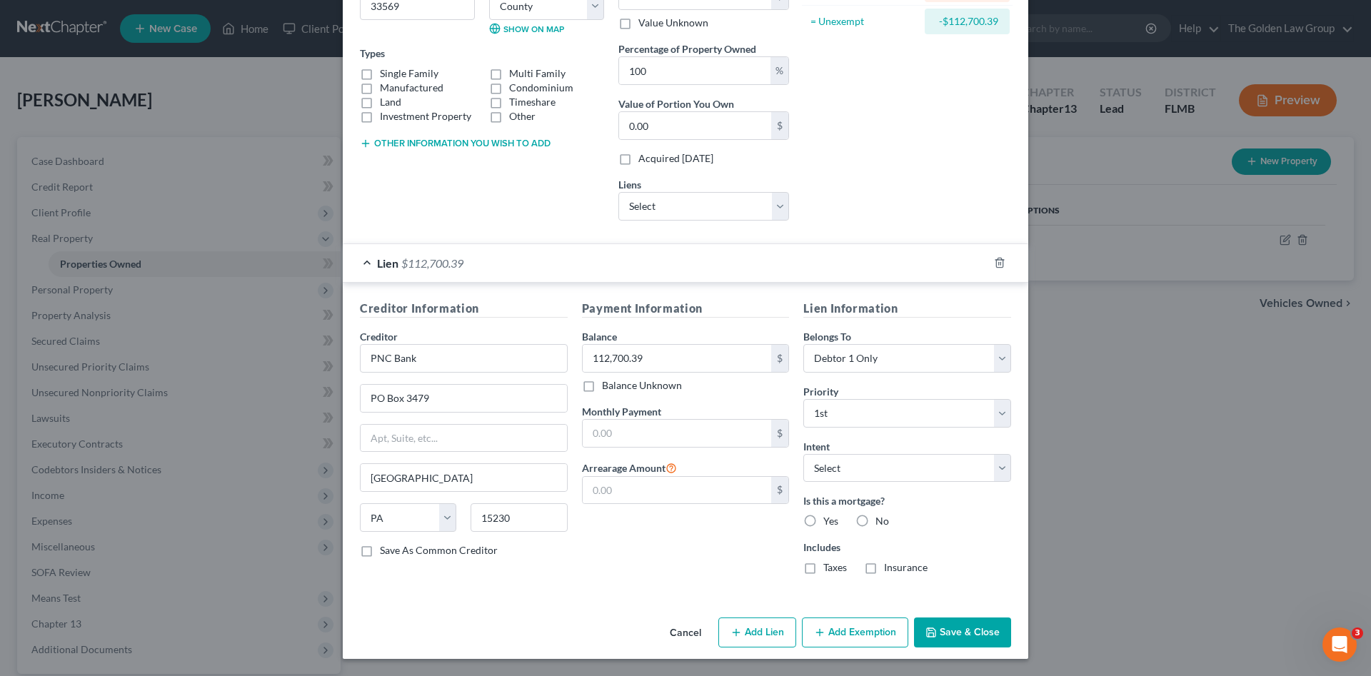
click at [945, 643] on button "Save & Close" at bounding box center [962, 633] width 97 height 30
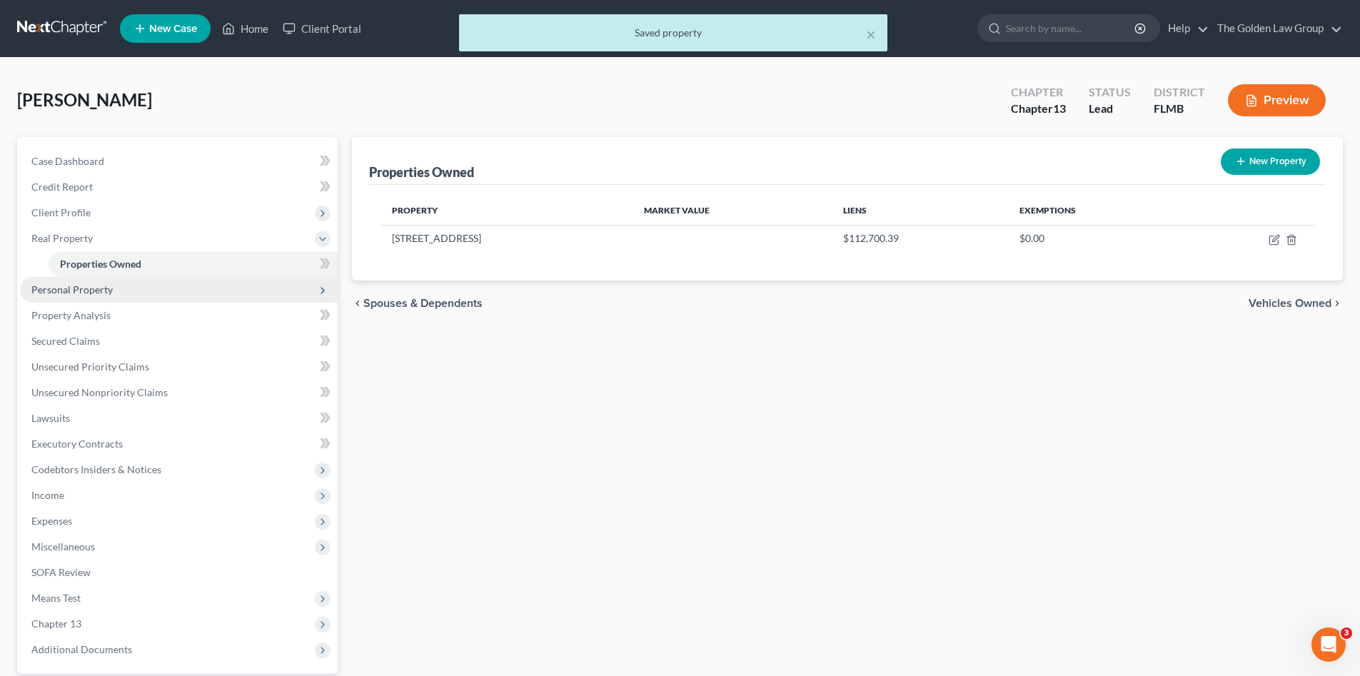
click at [92, 289] on span "Personal Property" at bounding box center [71, 289] width 81 height 12
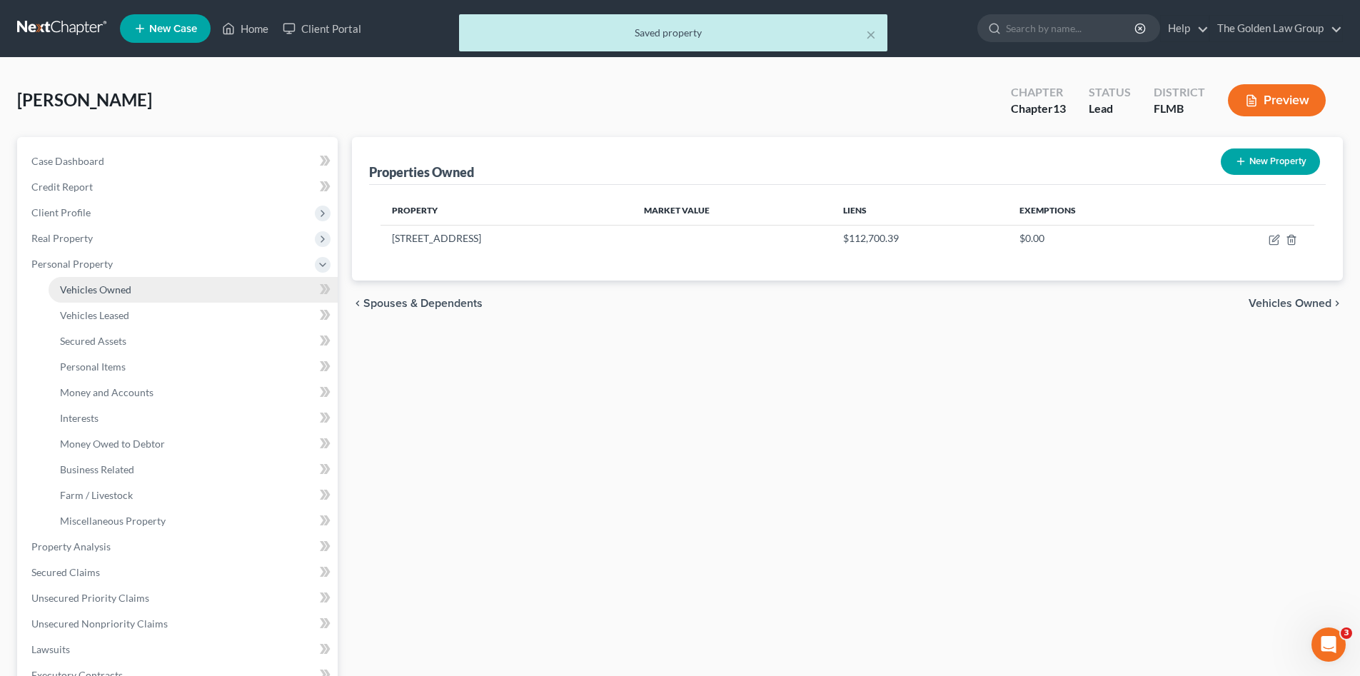
click at [97, 299] on link "Vehicles Owned" at bounding box center [193, 290] width 289 height 26
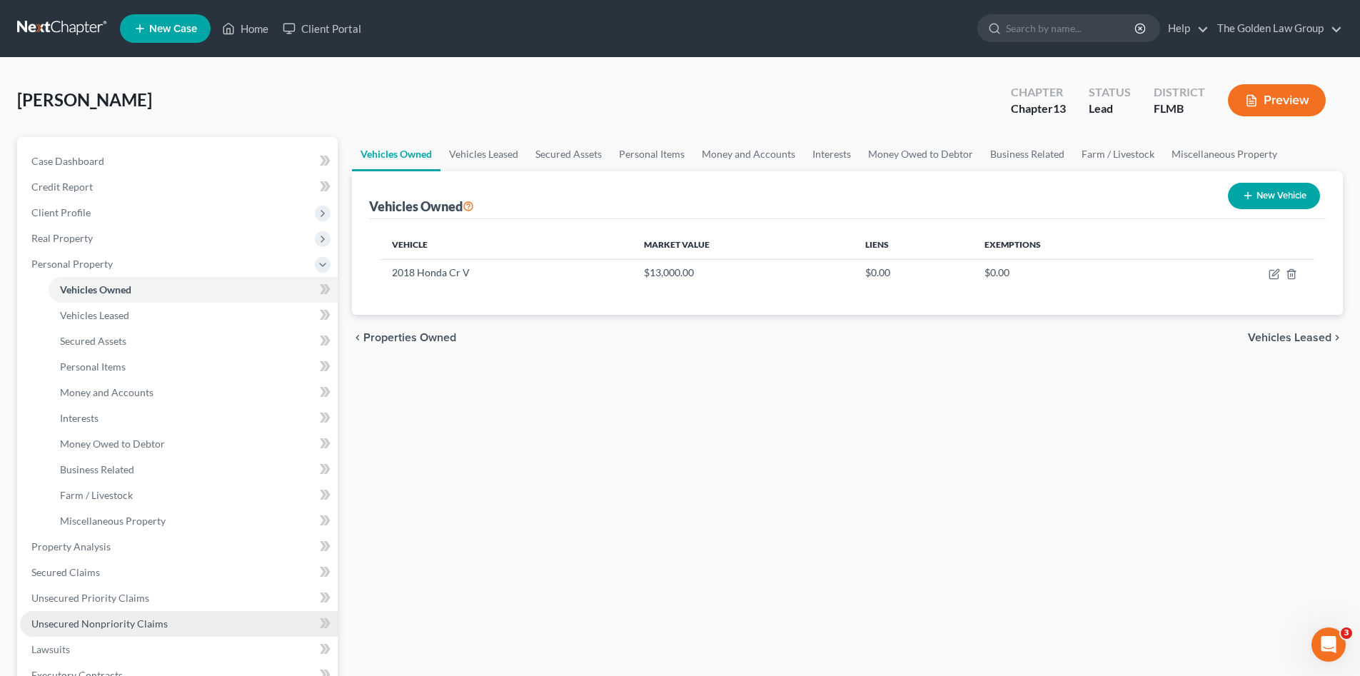
click at [156, 618] on span "Unsecured Nonpriority Claims" at bounding box center [99, 624] width 136 height 12
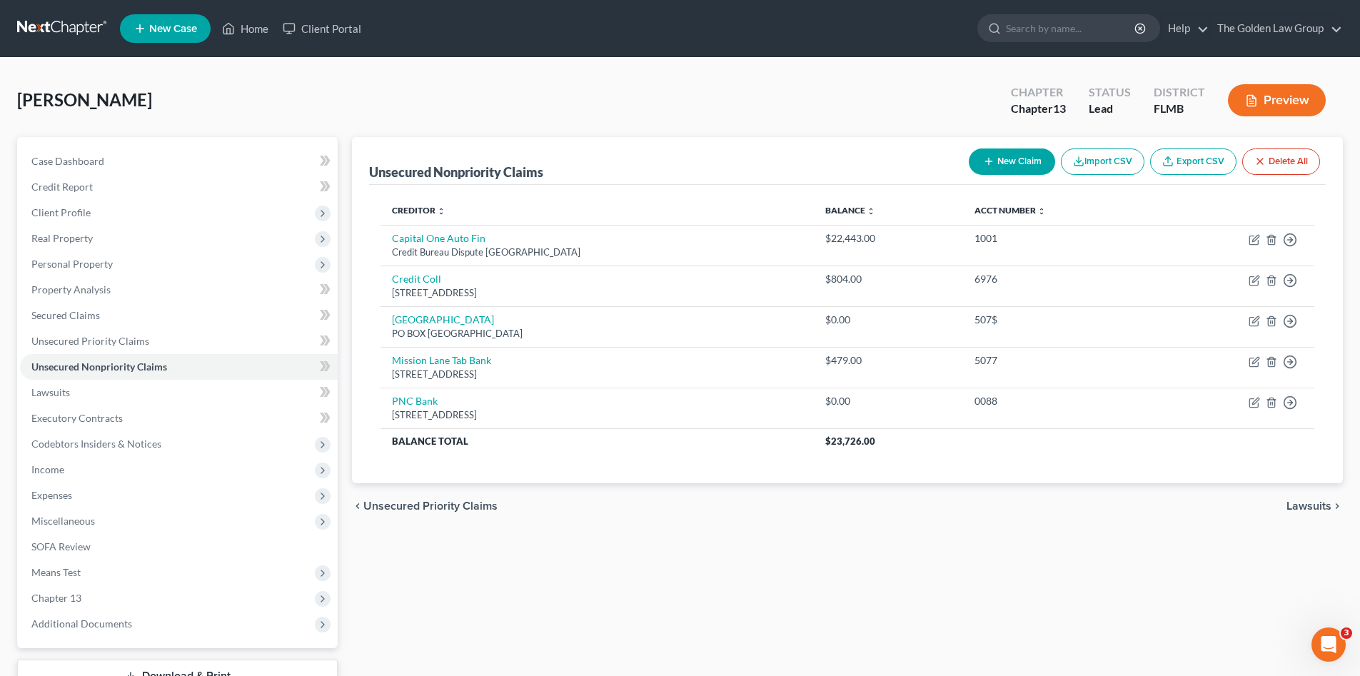
click at [1003, 161] on button "New Claim" at bounding box center [1012, 162] width 86 height 26
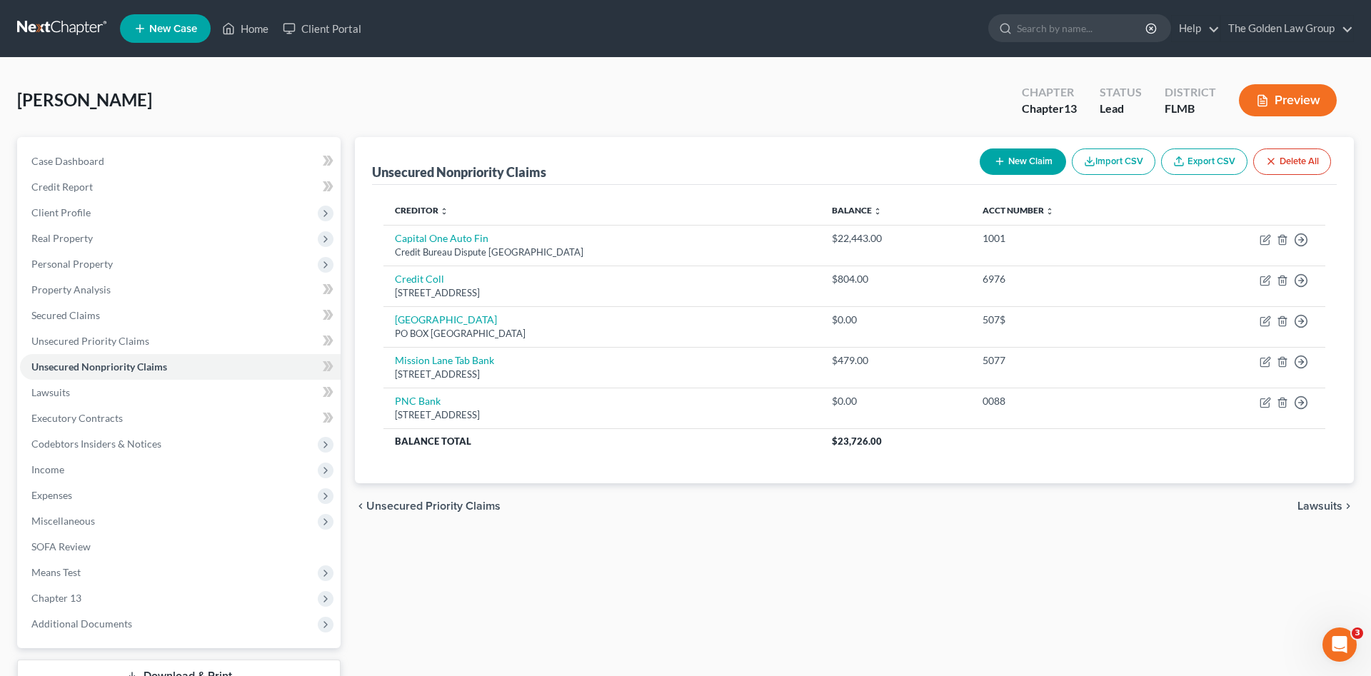
select select "0"
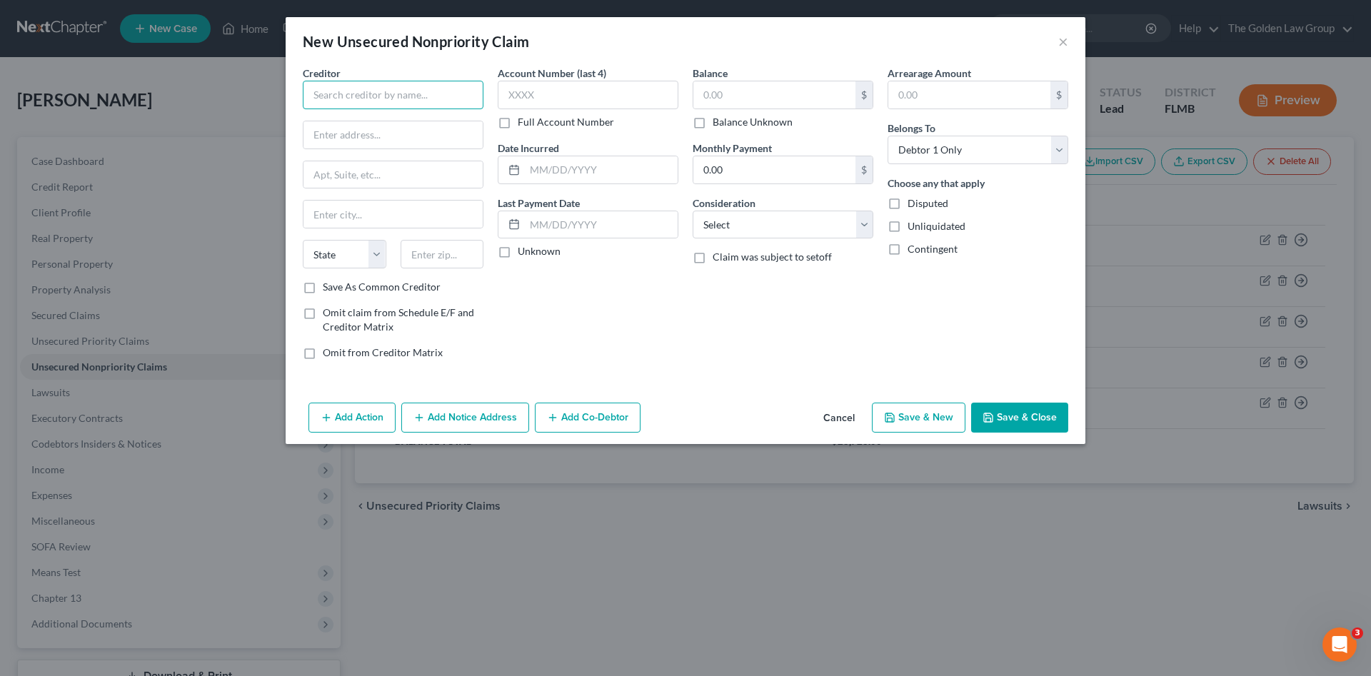
click at [347, 101] on input "text" at bounding box center [393, 95] width 181 height 29
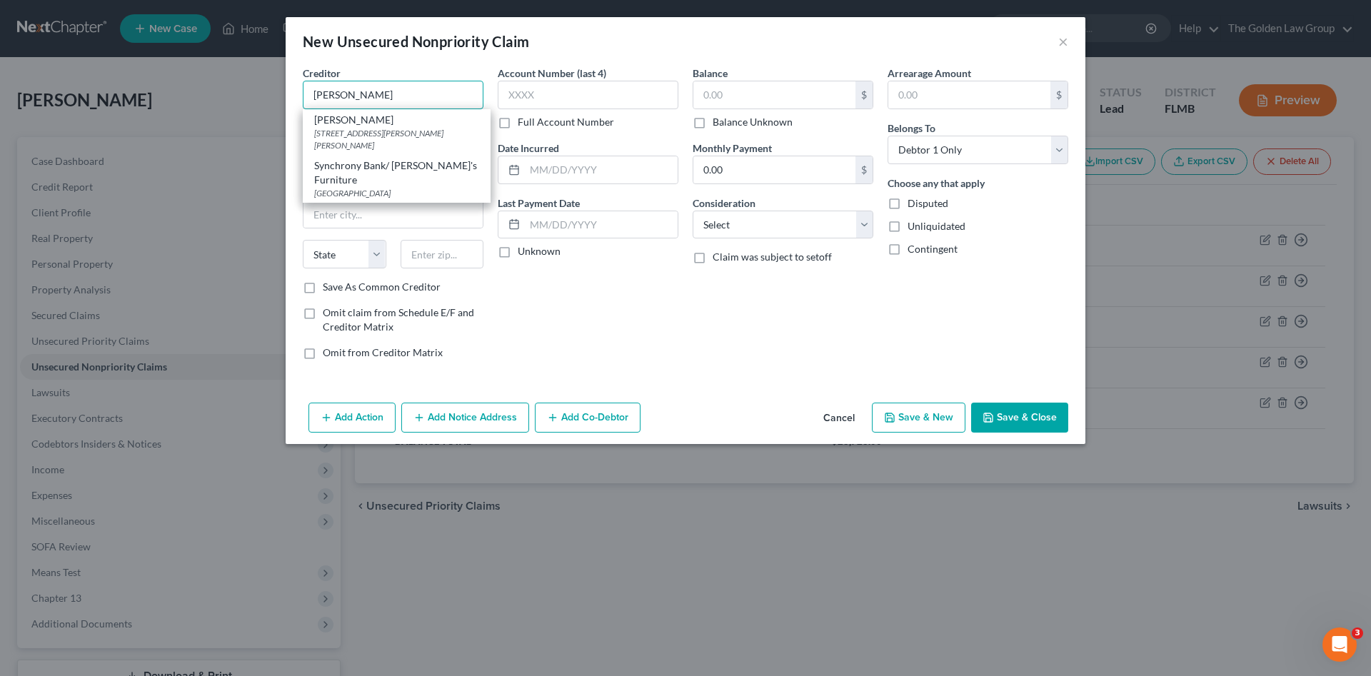
drag, startPoint x: 353, startPoint y: 96, endPoint x: 313, endPoint y: 102, distance: 40.4
click at [311, 102] on input "Ashley" at bounding box center [393, 95] width 181 height 29
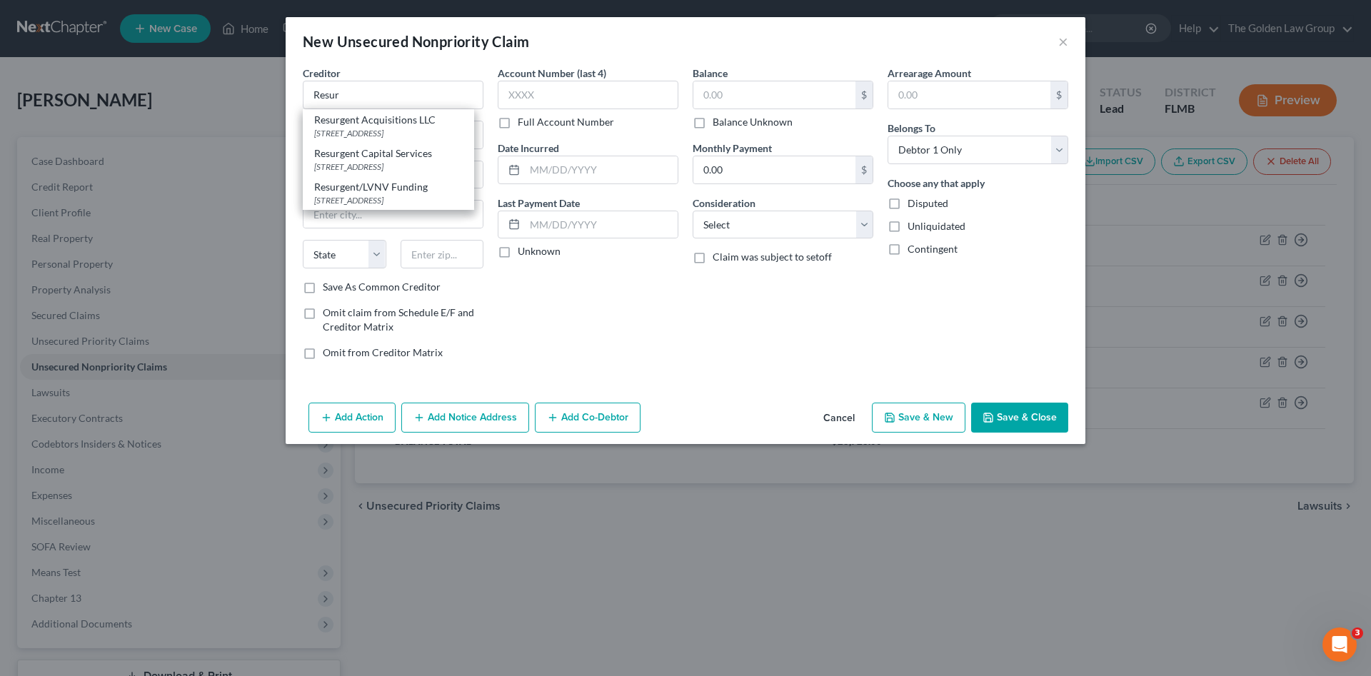
drag, startPoint x: 368, startPoint y: 164, endPoint x: 497, endPoint y: 91, distance: 148.1
click at [371, 161] on div "Resurgent Capital Services" at bounding box center [388, 153] width 149 height 14
type input "Resurgent Capital Services"
type input "PO Box 10466"
type input "Greenville"
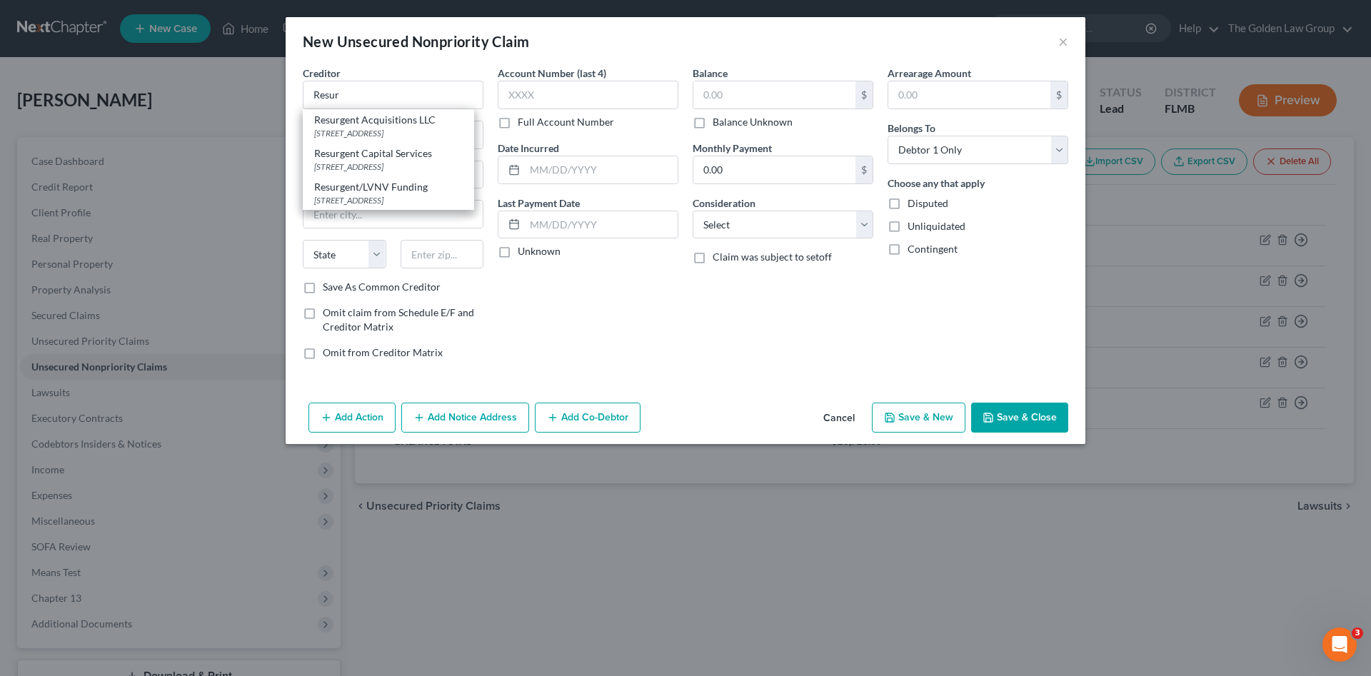
select select "42"
type input "29603"
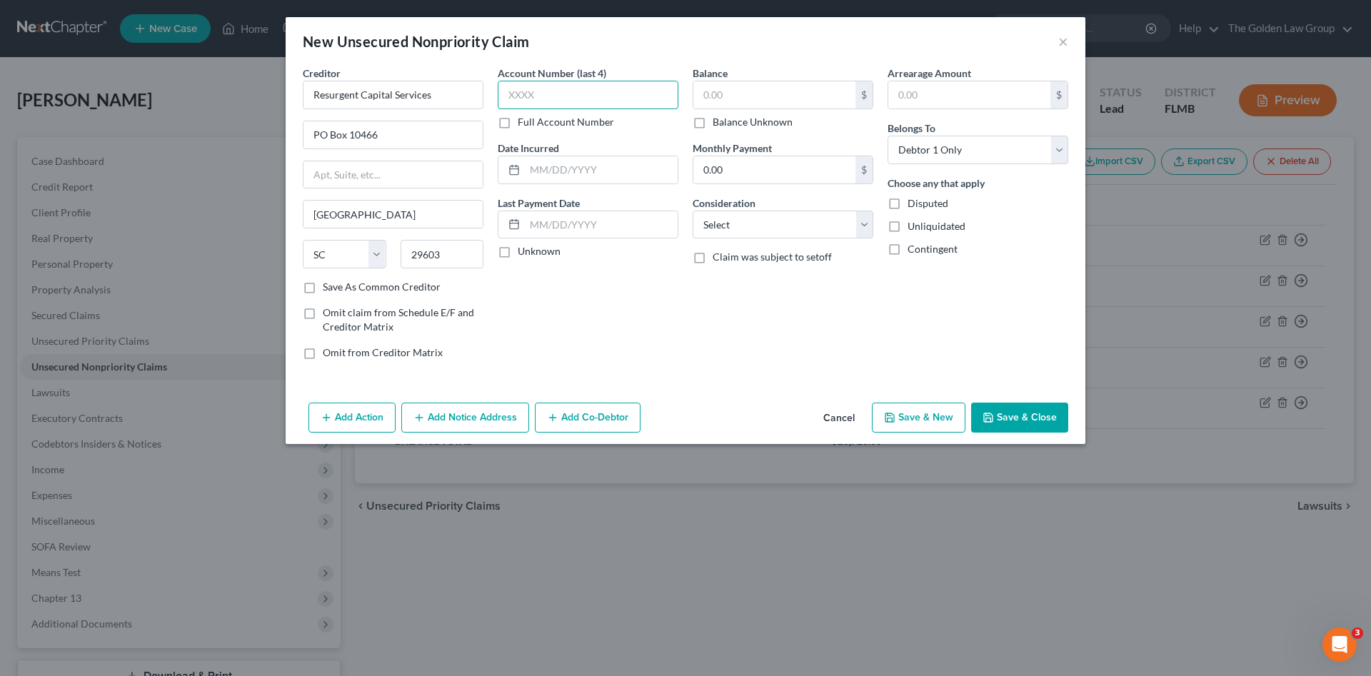
click at [538, 95] on input "text" at bounding box center [588, 95] width 181 height 29
click at [725, 101] on input "text" at bounding box center [774, 94] width 162 height 27
type input "89.41"
click at [750, 218] on select "Select Cable / Satellite Services Collection Agency Credit Card Debt Debt Couns…" at bounding box center [783, 225] width 181 height 29
select select "1"
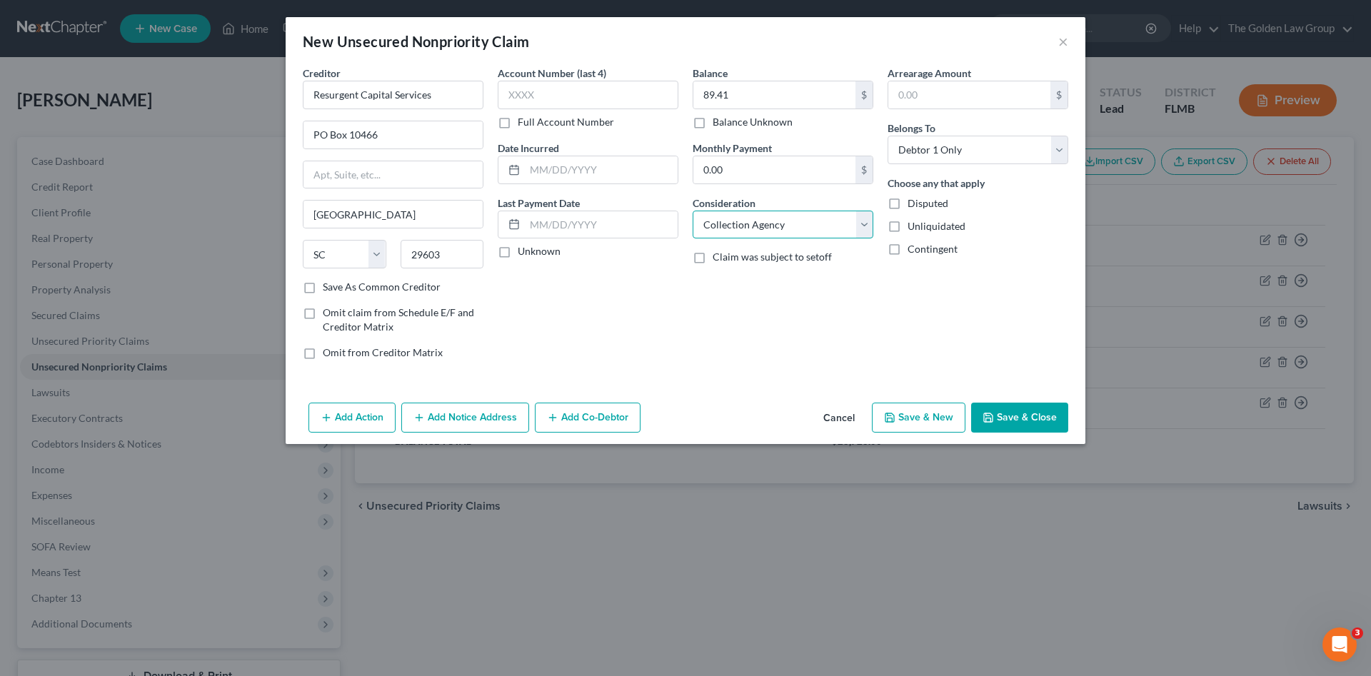
click at [693, 211] on select "Select Cable / Satellite Services Collection Agency Credit Card Debt Debt Couns…" at bounding box center [783, 225] width 181 height 29
click at [1002, 416] on button "Save & Close" at bounding box center [1019, 418] width 97 height 30
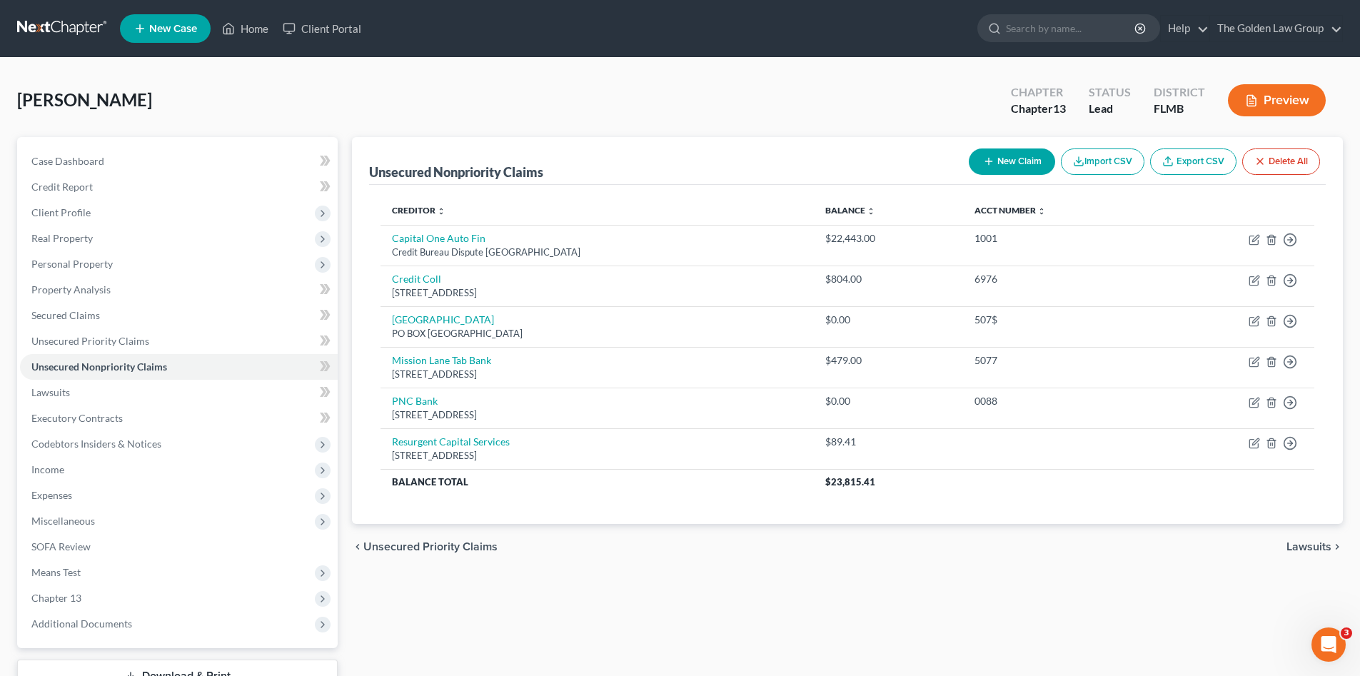
click at [996, 165] on button "New Claim" at bounding box center [1012, 162] width 86 height 26
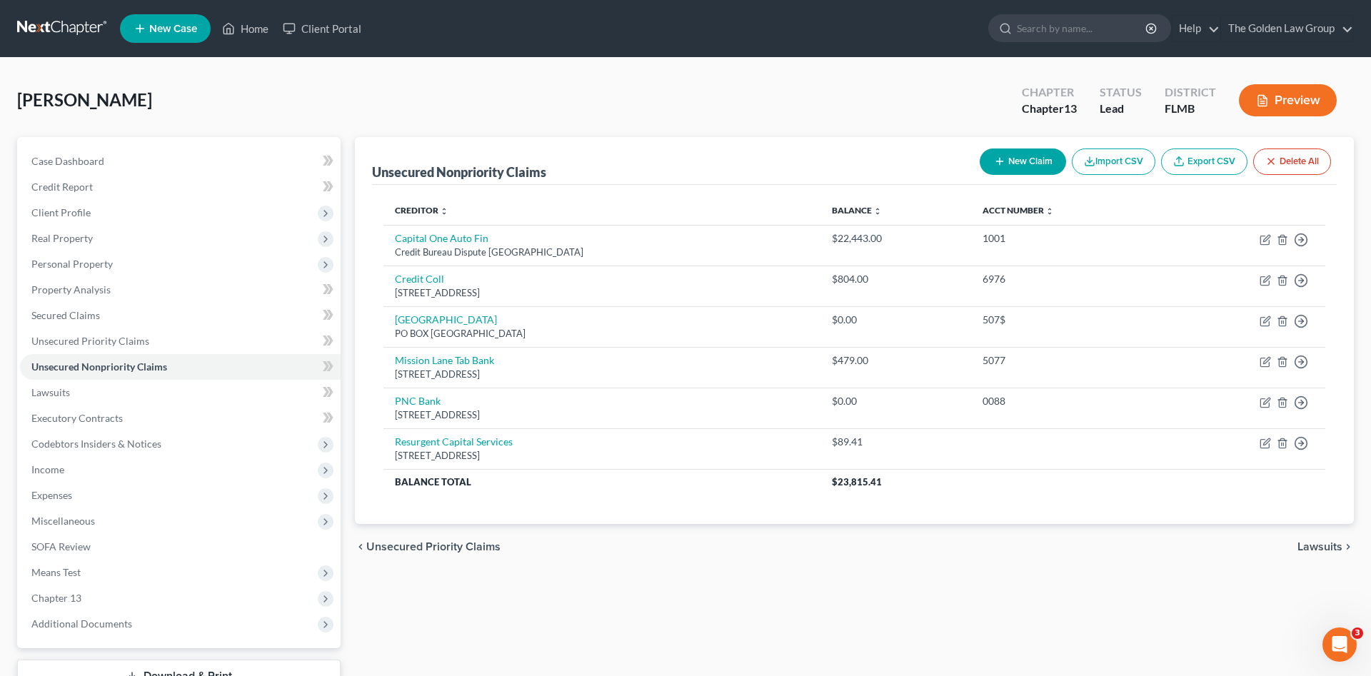
select select "0"
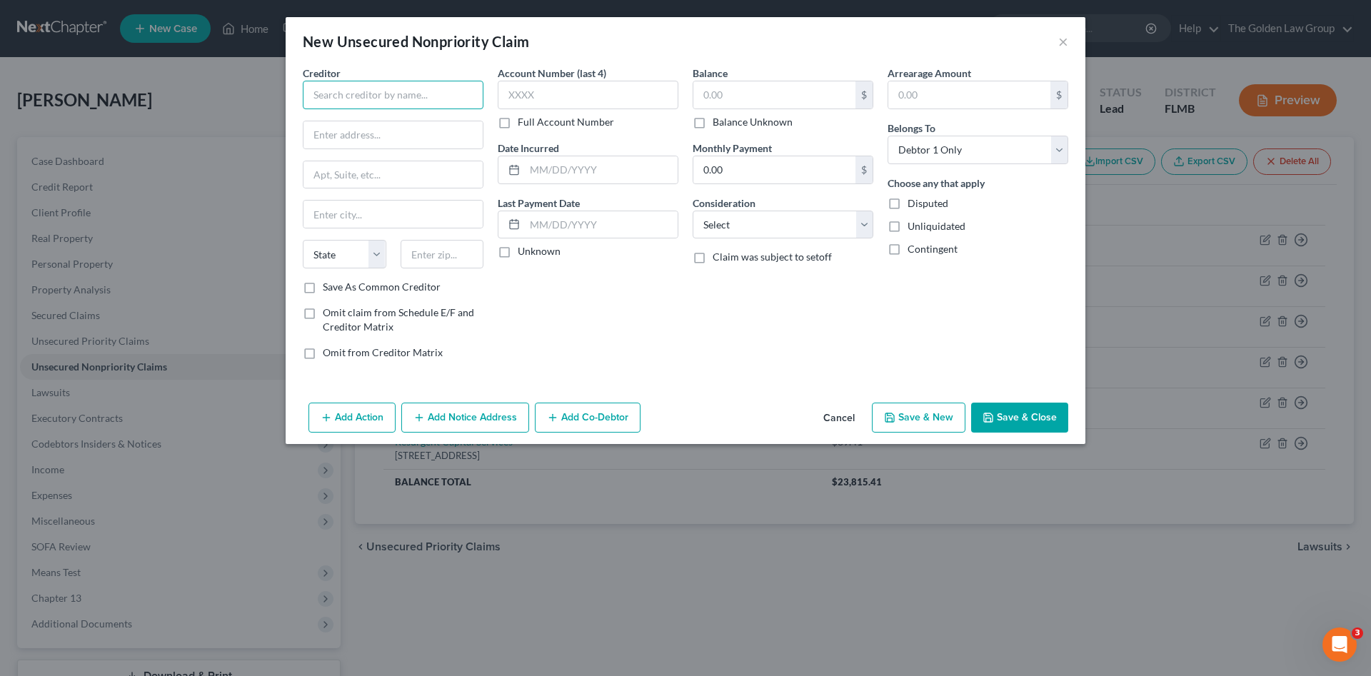
click at [388, 92] on input "text" at bounding box center [393, 95] width 181 height 29
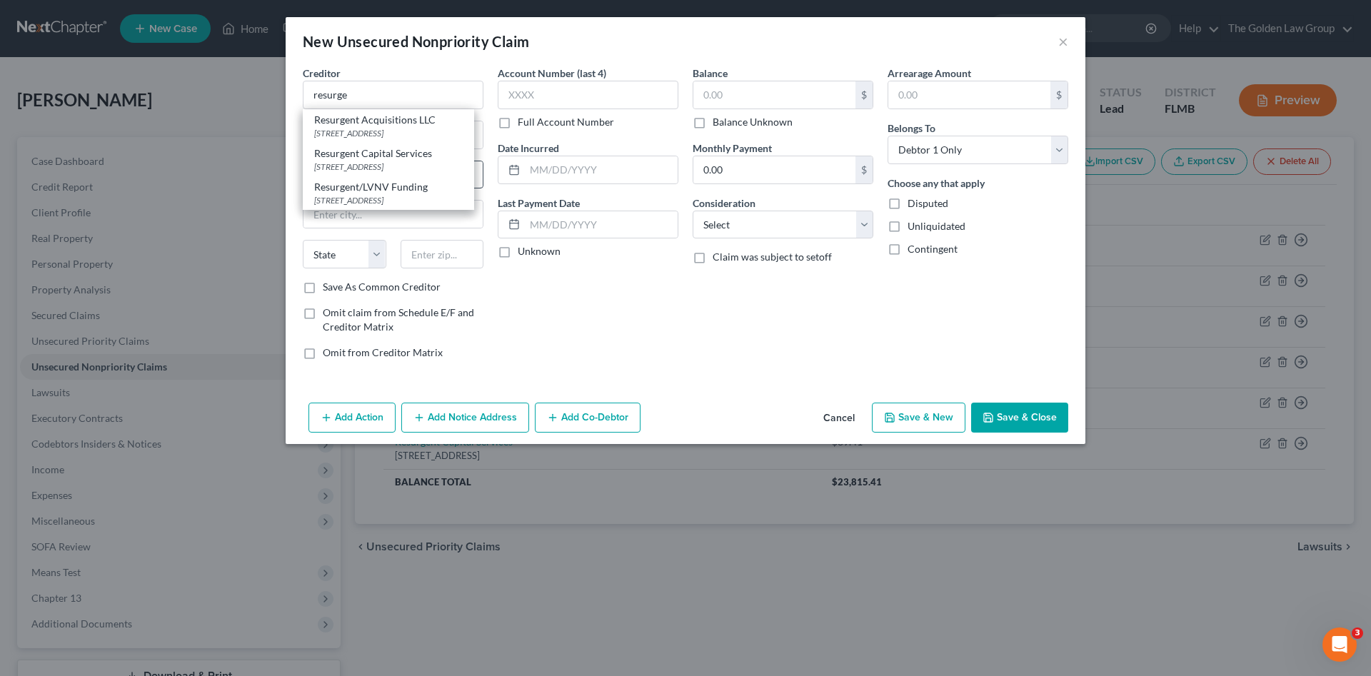
click at [393, 161] on div "Resurgent Capital Services" at bounding box center [388, 153] width 149 height 14
type input "Resurgent Capital Services"
type input "PO Box 10466"
type input "Greenville"
select select "42"
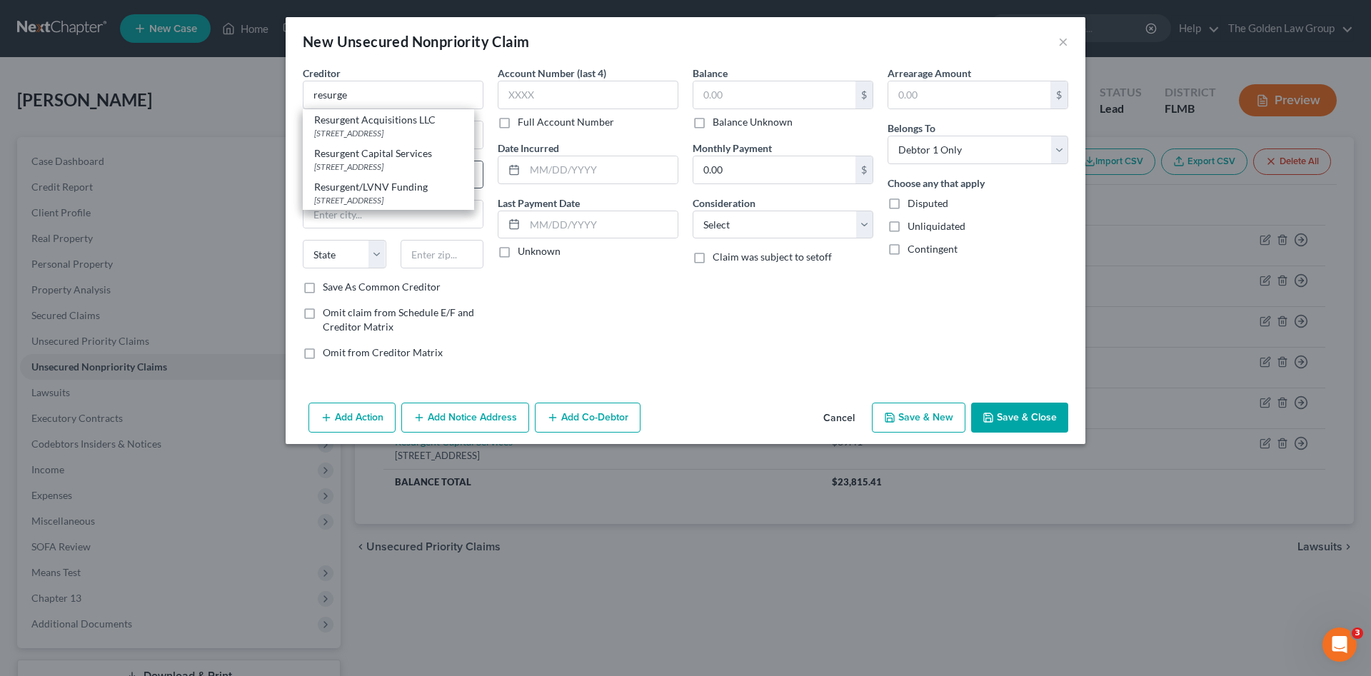
type input "29603"
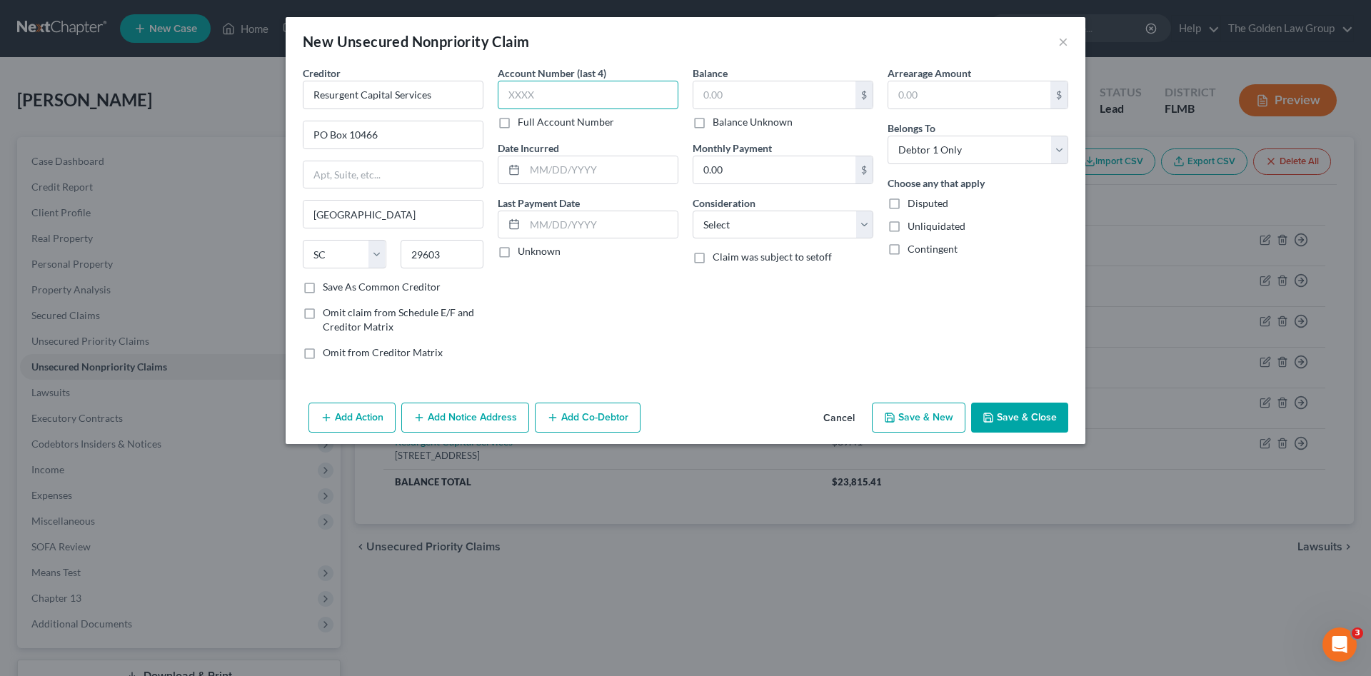
click at [558, 90] on input "text" at bounding box center [588, 95] width 181 height 29
click at [728, 86] on input "text" at bounding box center [774, 94] width 162 height 27
type input "324.00"
click at [757, 222] on select "Select Cable / Satellite Services Collection Agency Credit Card Debt Debt Couns…" at bounding box center [783, 225] width 181 height 29
select select "1"
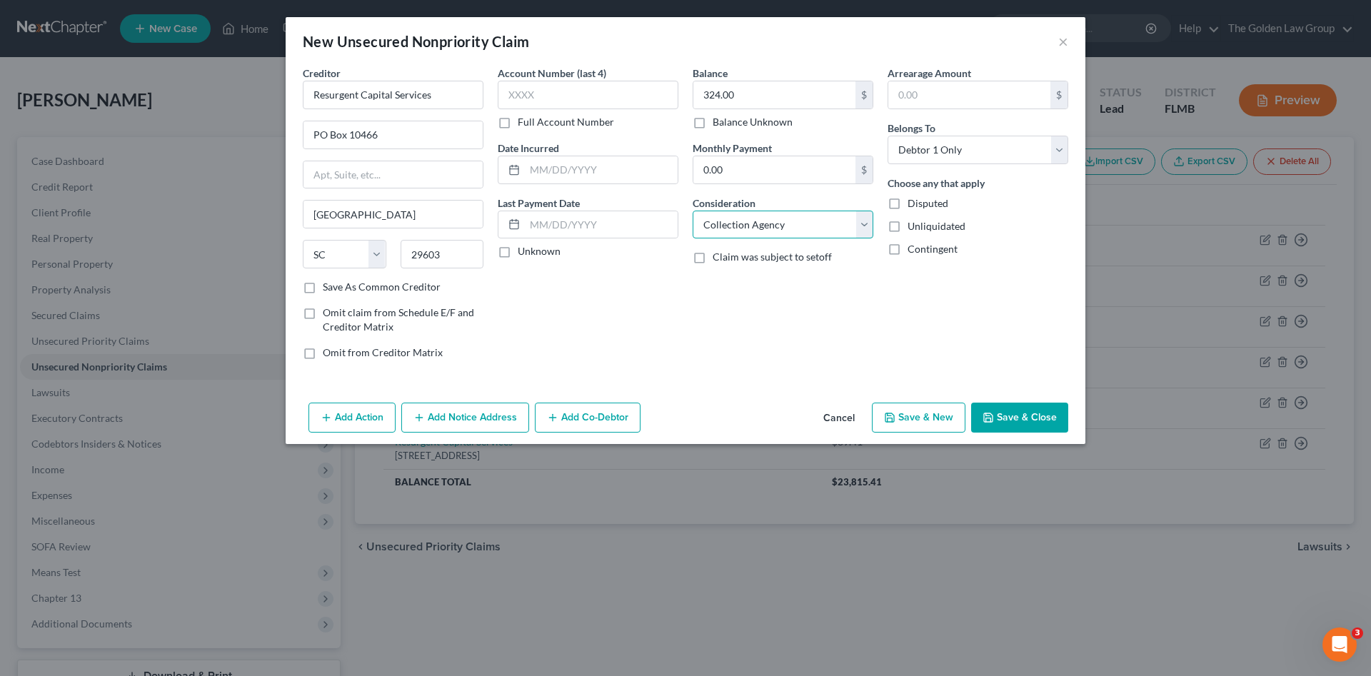
click at [693, 211] on select "Select Cable / Satellite Services Collection Agency Credit Card Debt Debt Couns…" at bounding box center [783, 225] width 181 height 29
drag, startPoint x: 1002, startPoint y: 415, endPoint x: 887, endPoint y: 365, distance: 124.7
click at [1000, 412] on button "Save & Close" at bounding box center [1019, 418] width 97 height 30
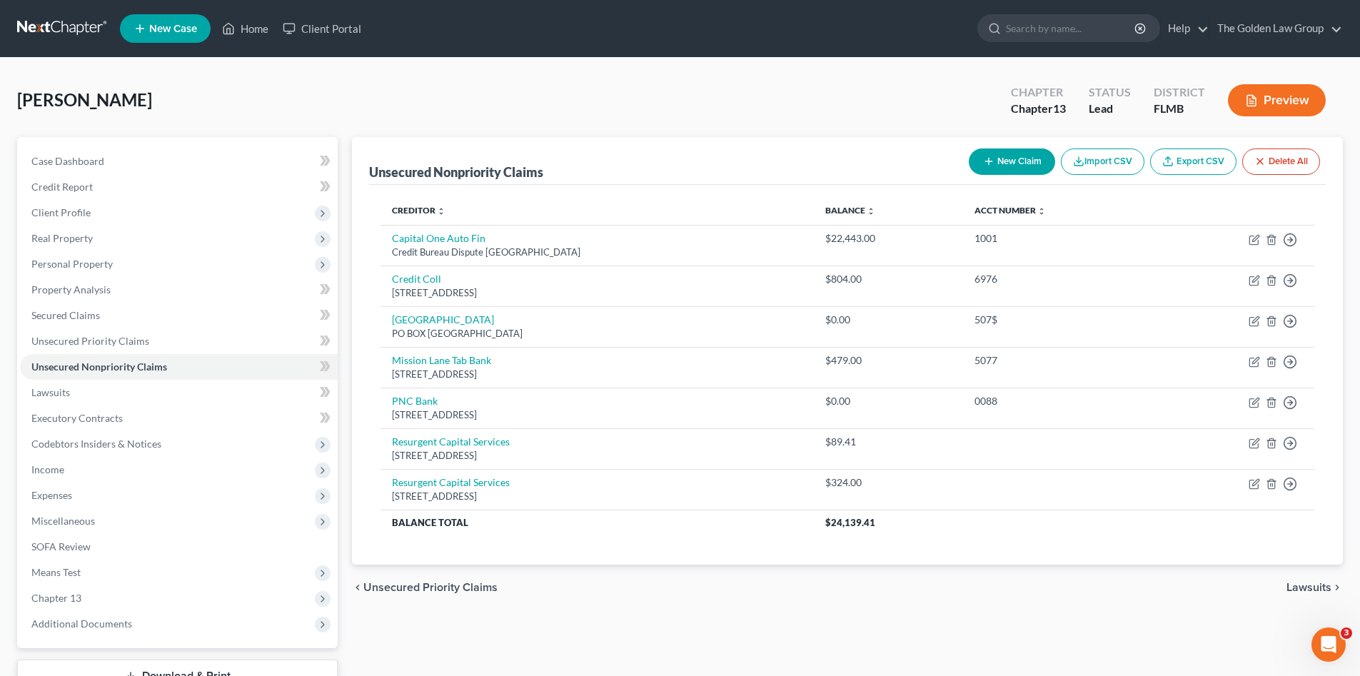
click at [998, 151] on button "New Claim" at bounding box center [1012, 162] width 86 height 26
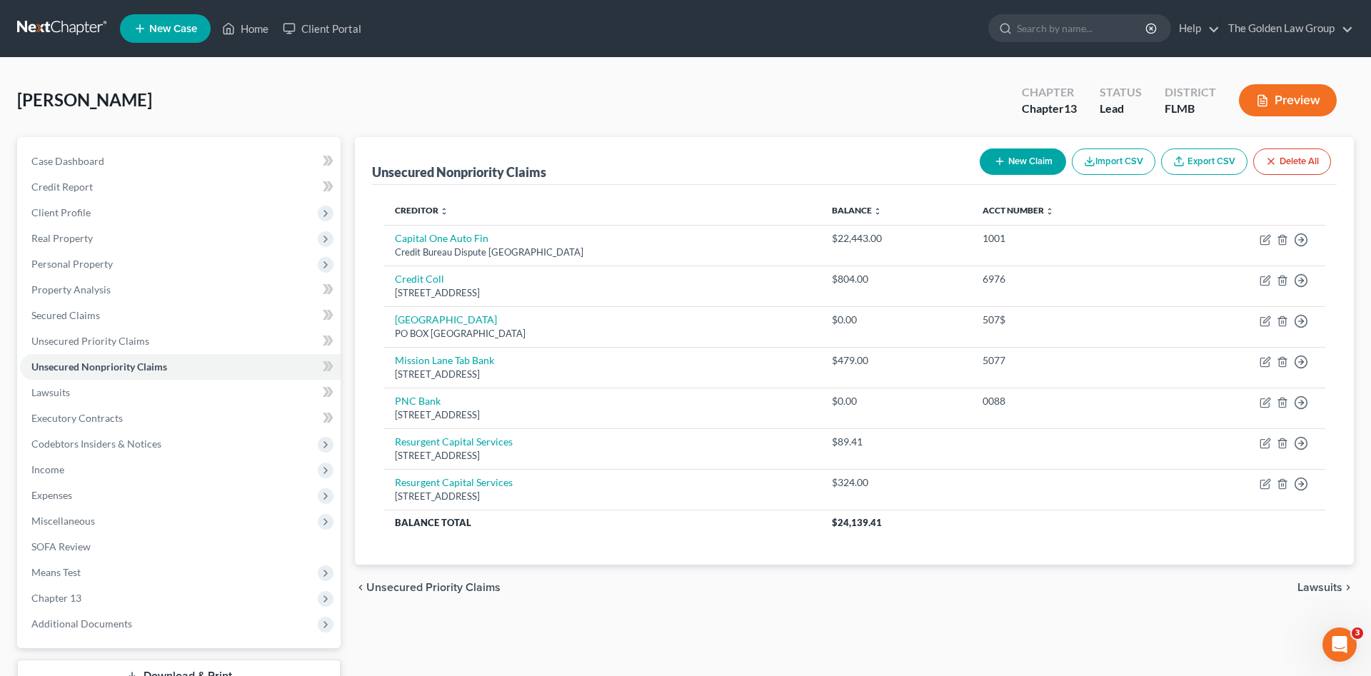
select select "0"
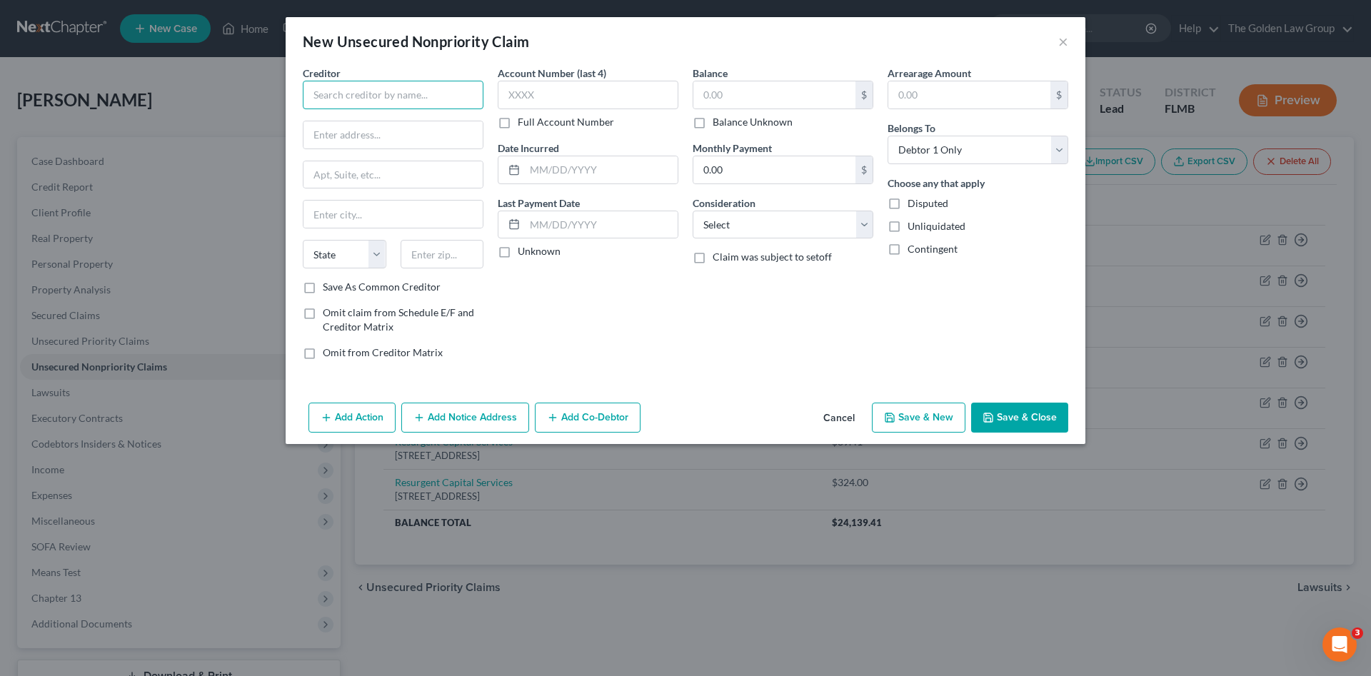
click at [403, 94] on input "text" at bounding box center [393, 95] width 181 height 29
click at [386, 124] on div "LVNV Funding, LLC" at bounding box center [388, 120] width 149 height 14
type input "LVNV Funding, LLC"
type input "200 Meeting St."
type input "Suite 206`"
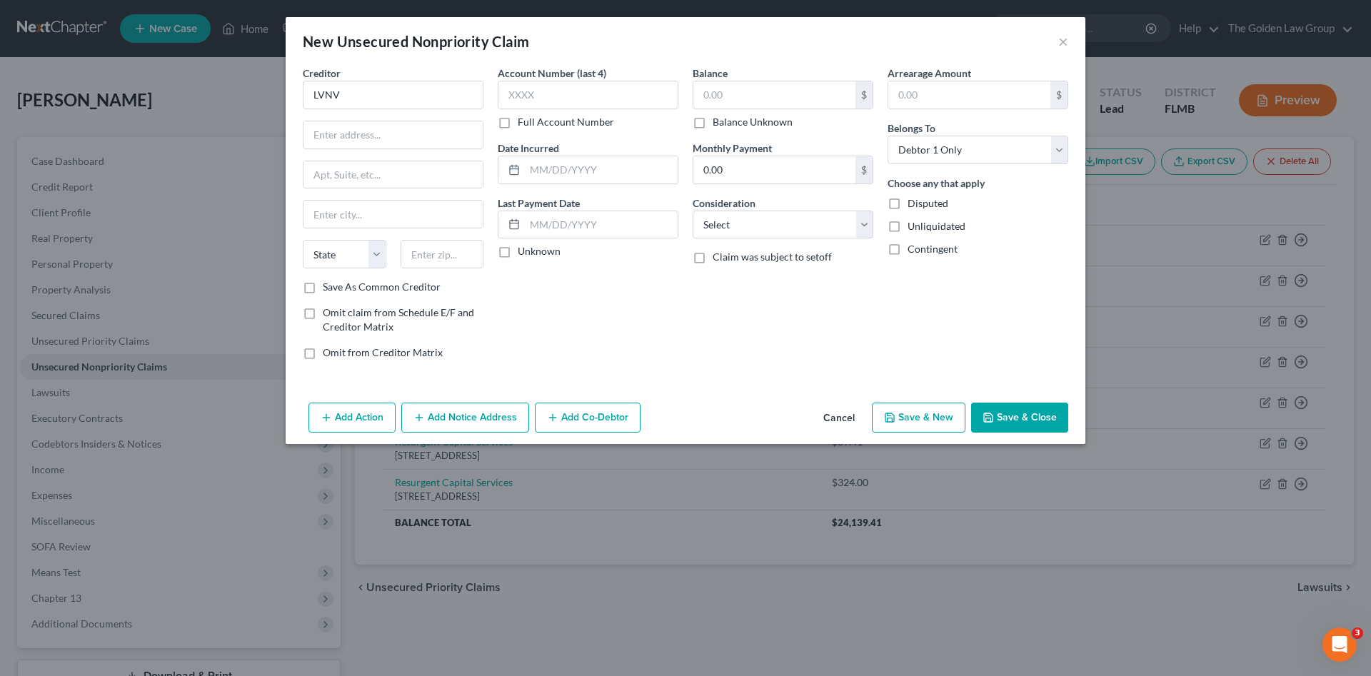
type input "Greenville"
select select "42"
type input "29601"
click at [587, 91] on input "text" at bounding box center [588, 95] width 181 height 29
click at [712, 92] on input "text" at bounding box center [774, 94] width 162 height 27
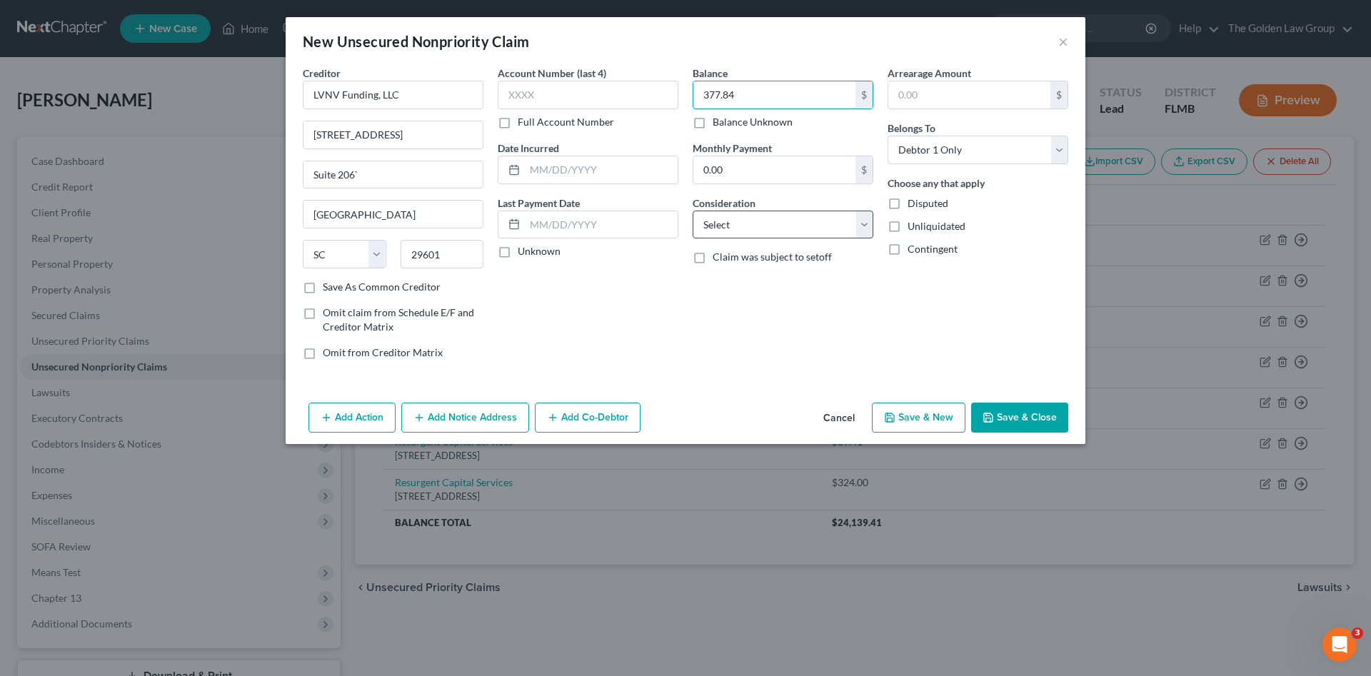
type input "377.84"
click at [744, 219] on select "Select Cable / Satellite Services Collection Agency Credit Card Debt Debt Couns…" at bounding box center [783, 225] width 181 height 29
click at [693, 211] on select "Select Cable / Satellite Services Collection Agency Credit Card Debt Debt Couns…" at bounding box center [783, 225] width 181 height 29
click at [750, 236] on select "Select Cable / Satellite Services Collection Agency Credit Card Debt Debt Couns…" at bounding box center [783, 225] width 181 height 29
select select "1"
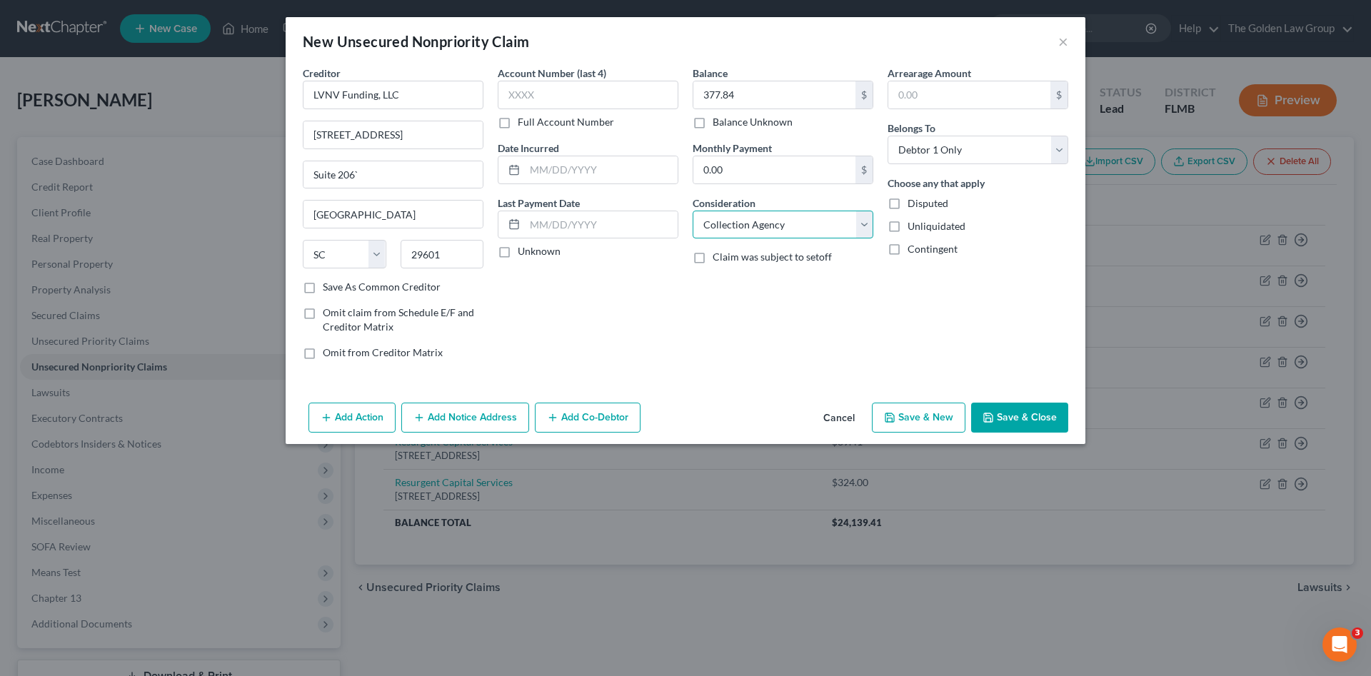
click at [693, 211] on select "Select Cable / Satellite Services Collection Agency Credit Card Debt Debt Couns…" at bounding box center [783, 225] width 181 height 29
click at [1014, 419] on button "Save & Close" at bounding box center [1019, 418] width 97 height 30
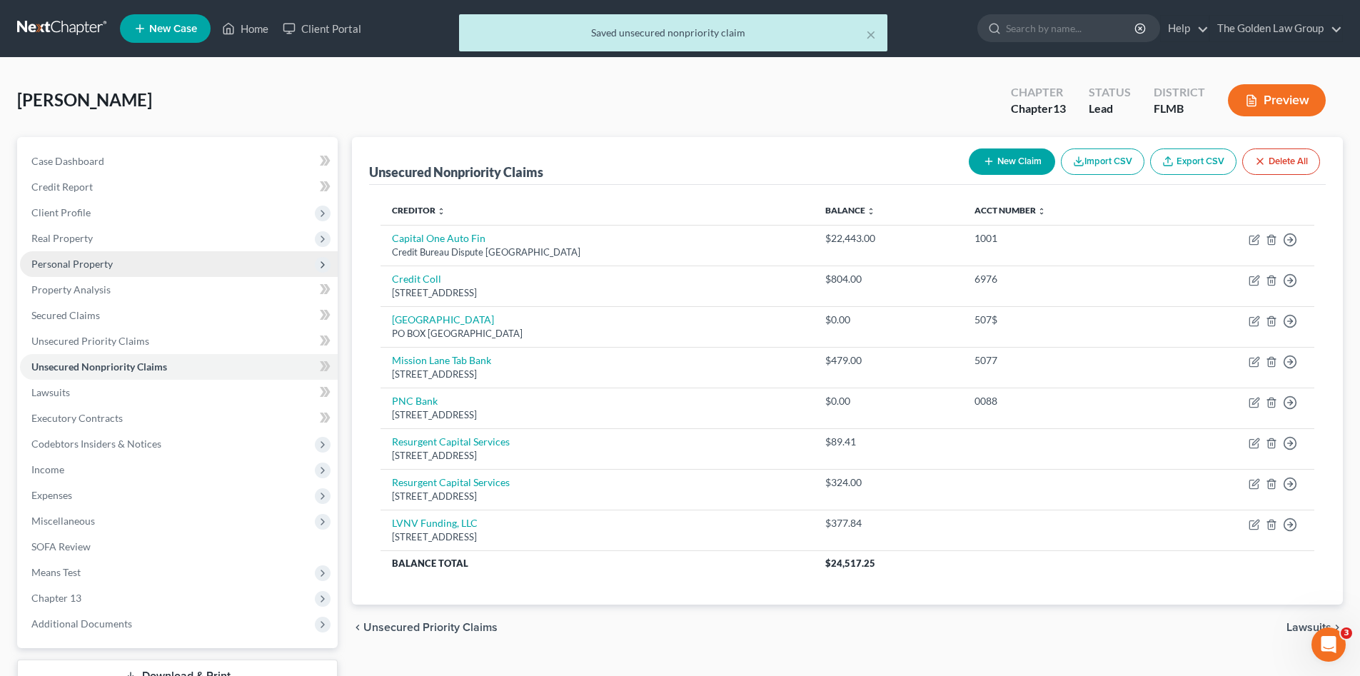
click at [79, 256] on span "Personal Property" at bounding box center [179, 264] width 318 height 26
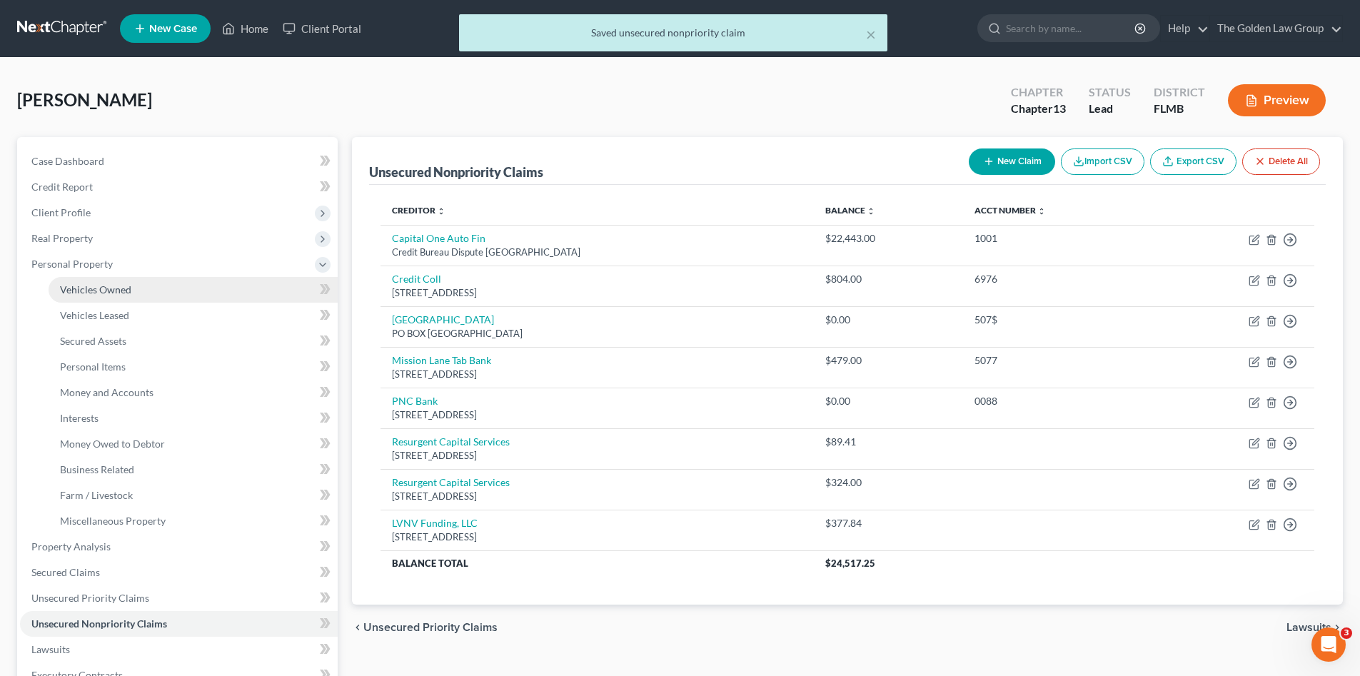
click at [100, 286] on span "Vehicles Owned" at bounding box center [95, 289] width 71 height 12
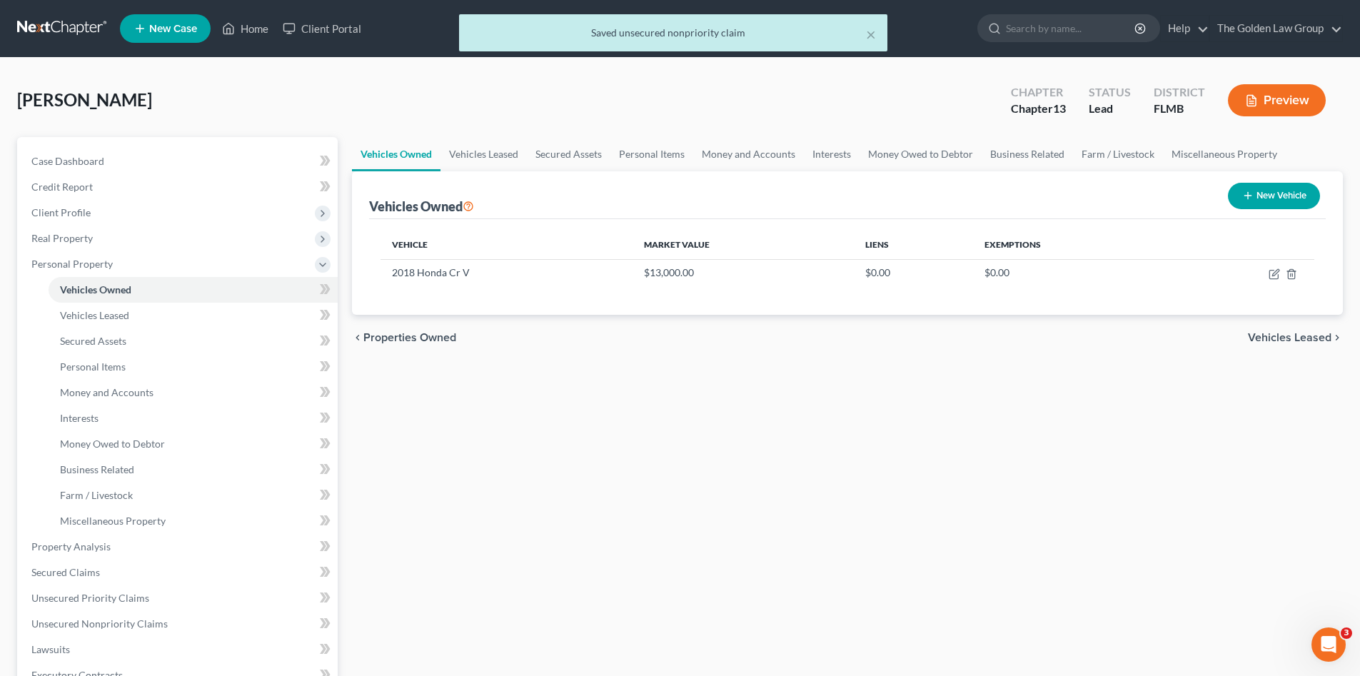
click at [1237, 197] on button "New Vehicle" at bounding box center [1274, 196] width 92 height 26
select select "0"
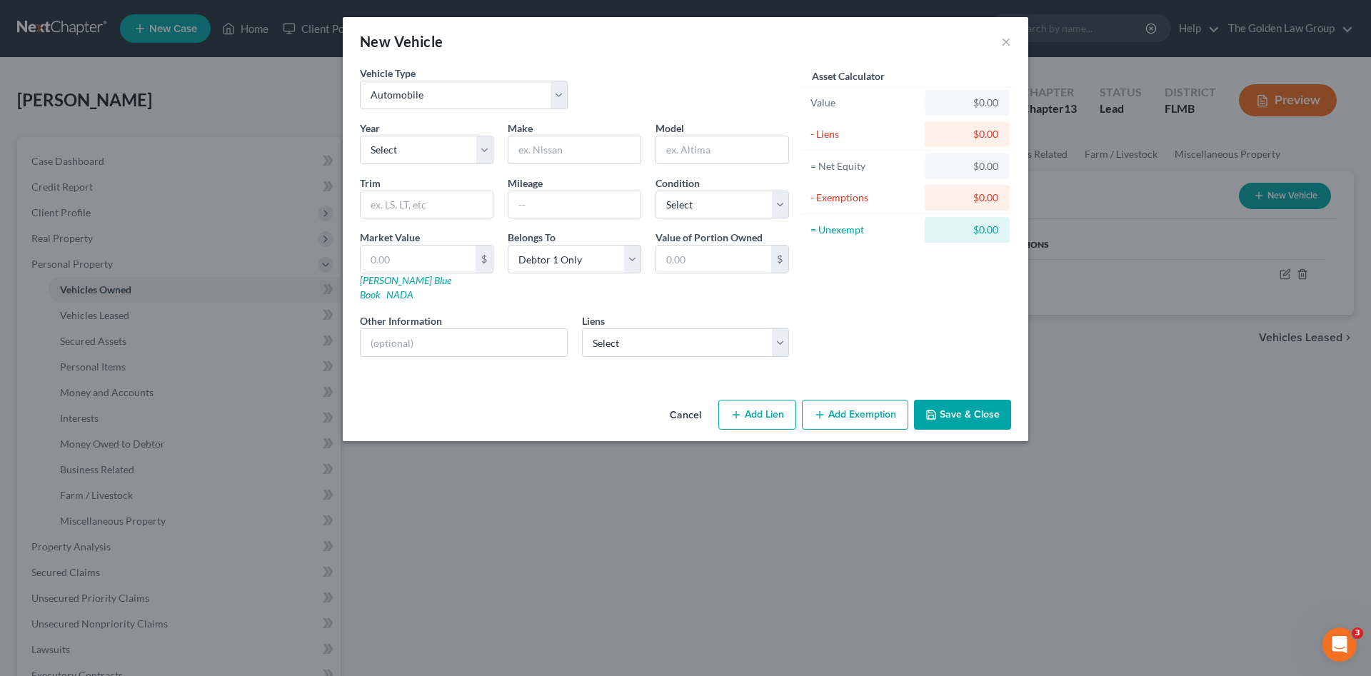
click at [767, 400] on button "Add Lien" at bounding box center [757, 415] width 78 height 30
select select "0"
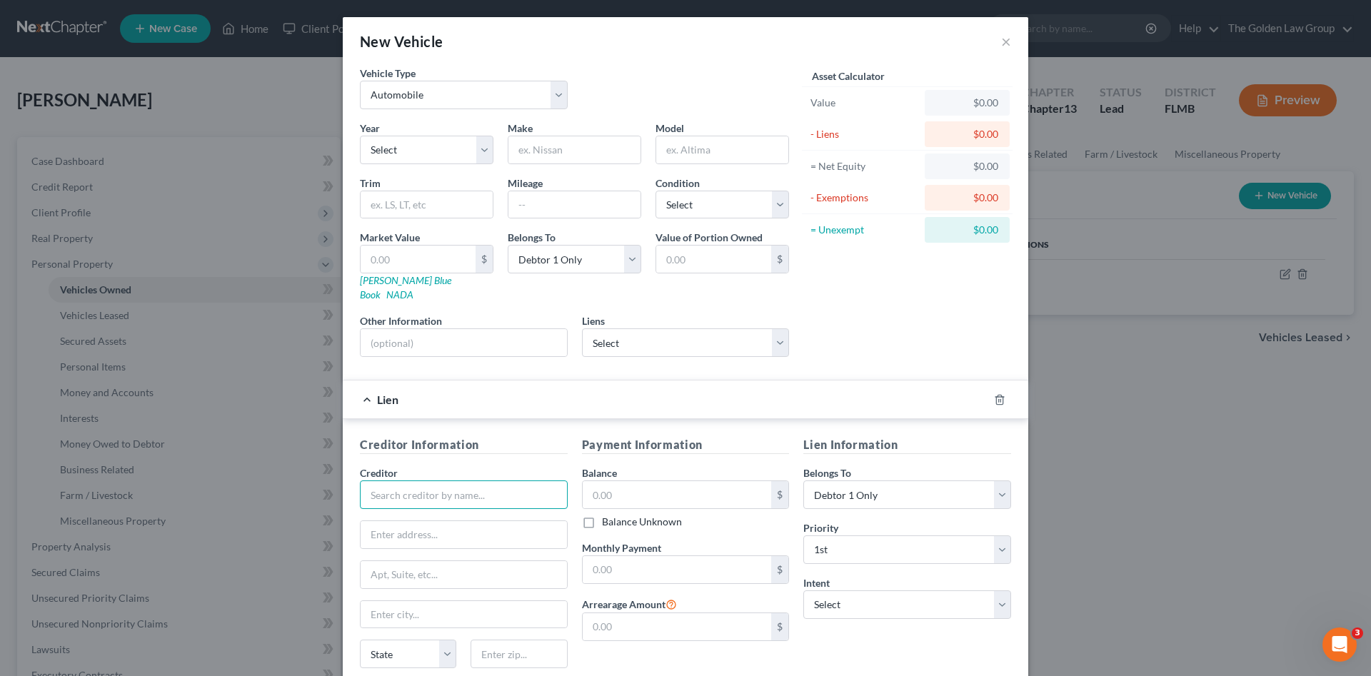
click at [497, 480] on input "text" at bounding box center [464, 494] width 208 height 29
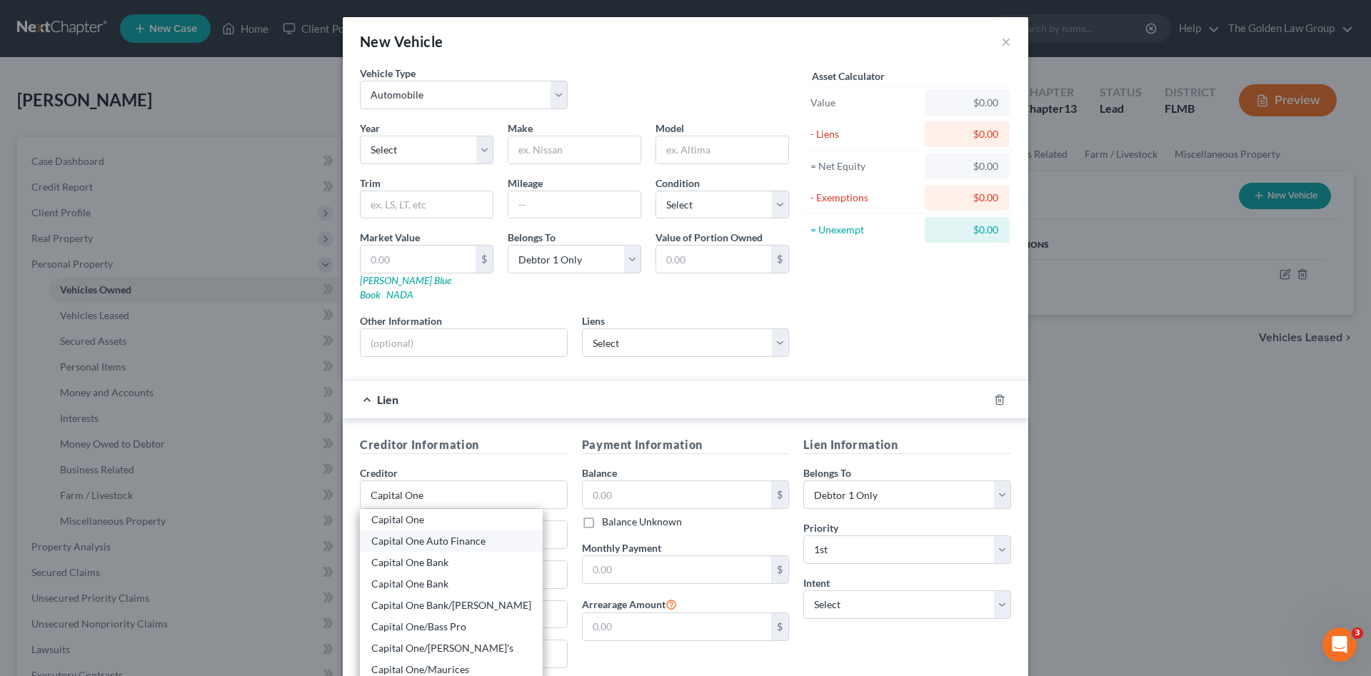
click at [453, 534] on div "Capital One Auto Finance" at bounding box center [451, 541] width 160 height 14
type input "Capital One Auto Finance"
type input "7933 Preston Rd"
type input "Plano"
select select "45"
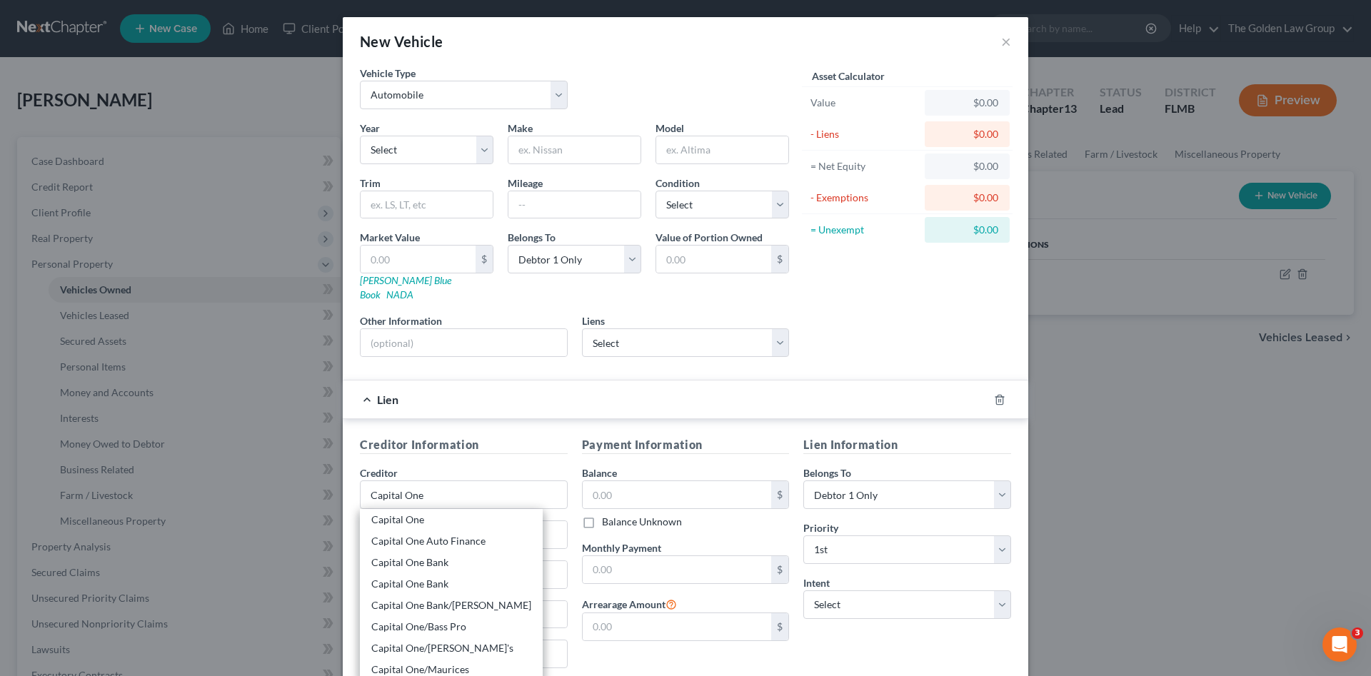
type input "75024"
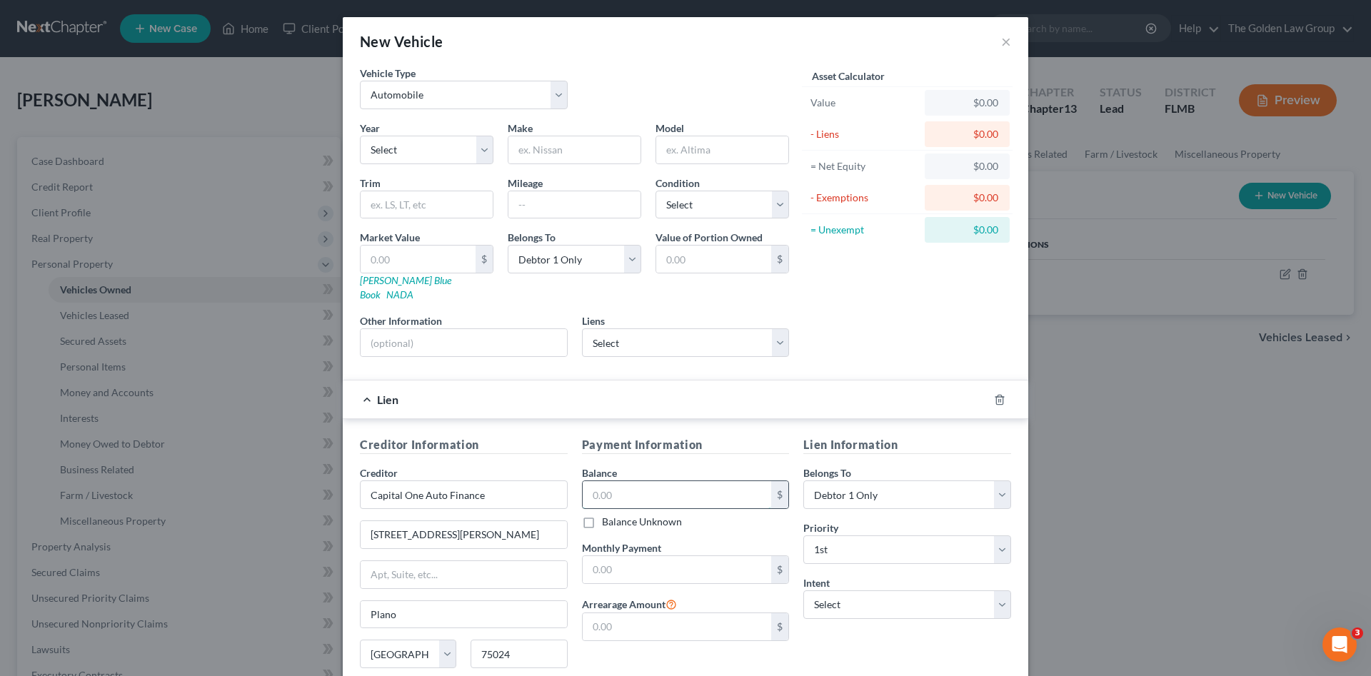
click at [613, 481] on input "text" at bounding box center [677, 494] width 189 height 27
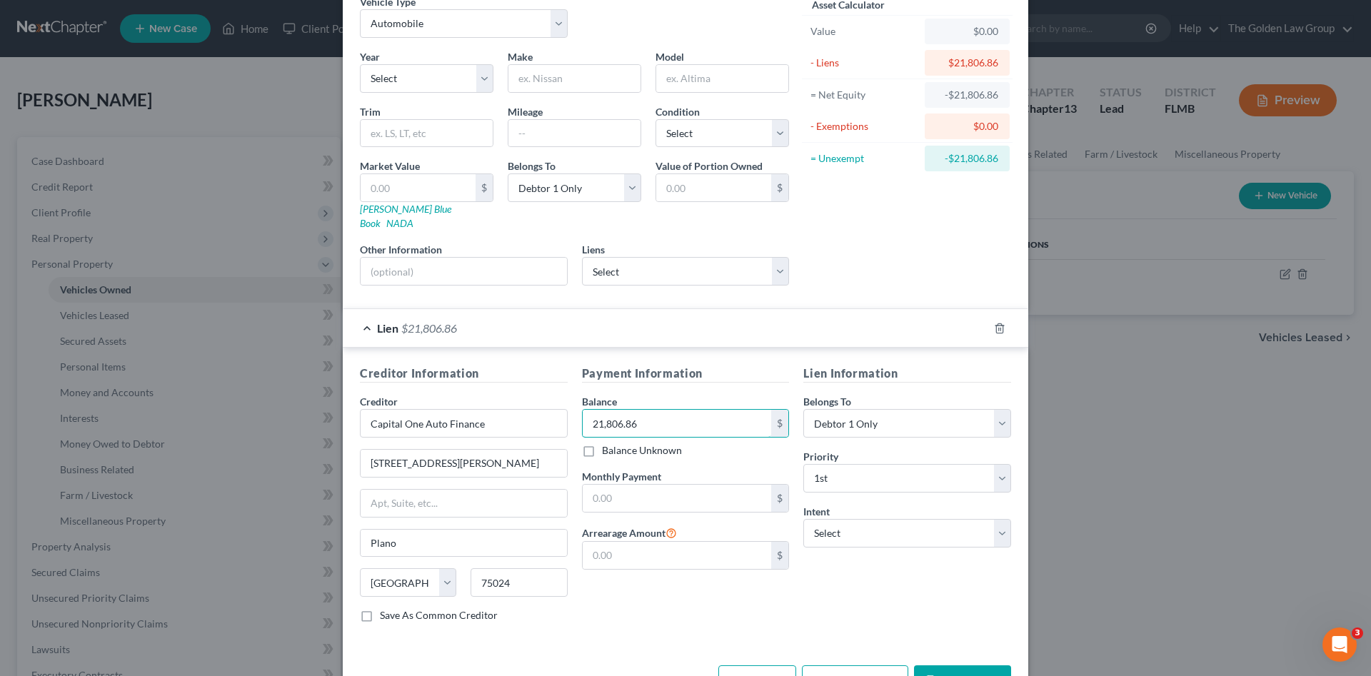
type input "21,806.86"
click at [908, 585] on div "Lien Information Belongs To * Select Debtor 1 Only Debtor 2 Only Debtor 1 And D…" at bounding box center [907, 499] width 222 height 269
click at [951, 665] on button "Save & Close" at bounding box center [962, 680] width 97 height 30
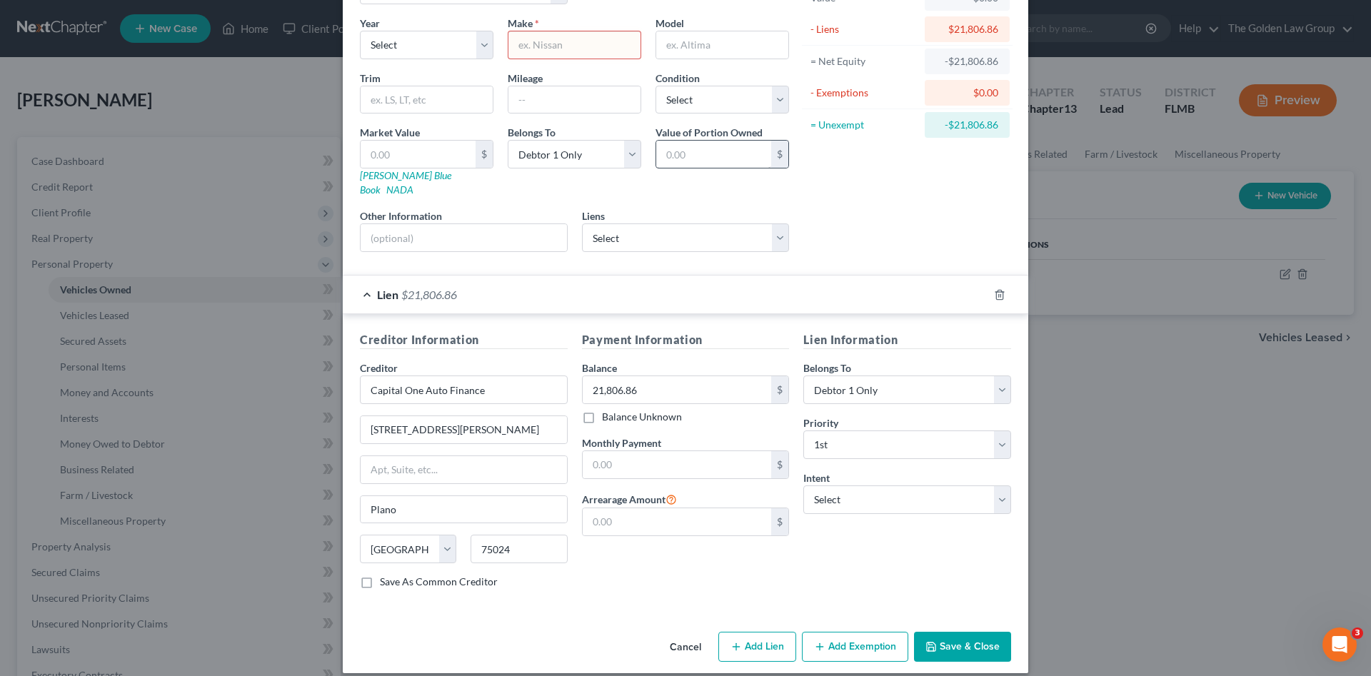
scroll to position [0, 0]
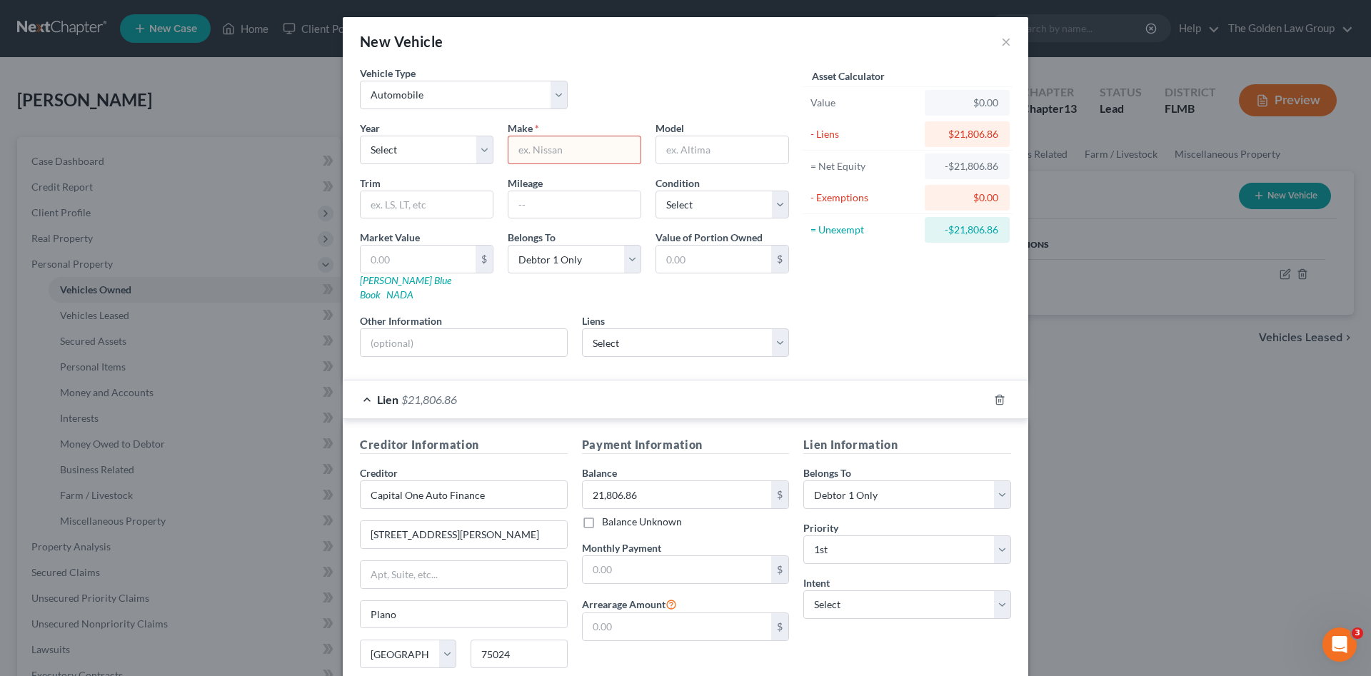
click at [596, 148] on input "text" at bounding box center [574, 149] width 132 height 27
type input "J"
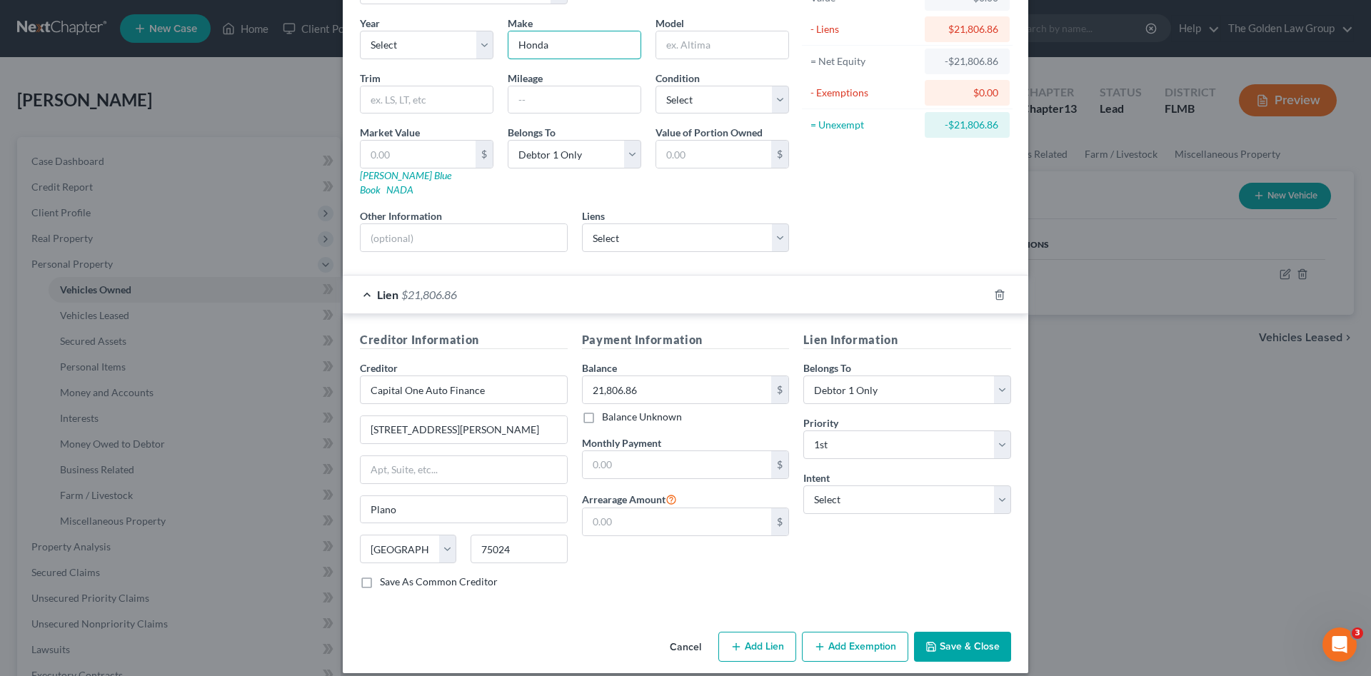
type input "Honda"
click at [954, 632] on button "Save & Close" at bounding box center [962, 647] width 97 height 30
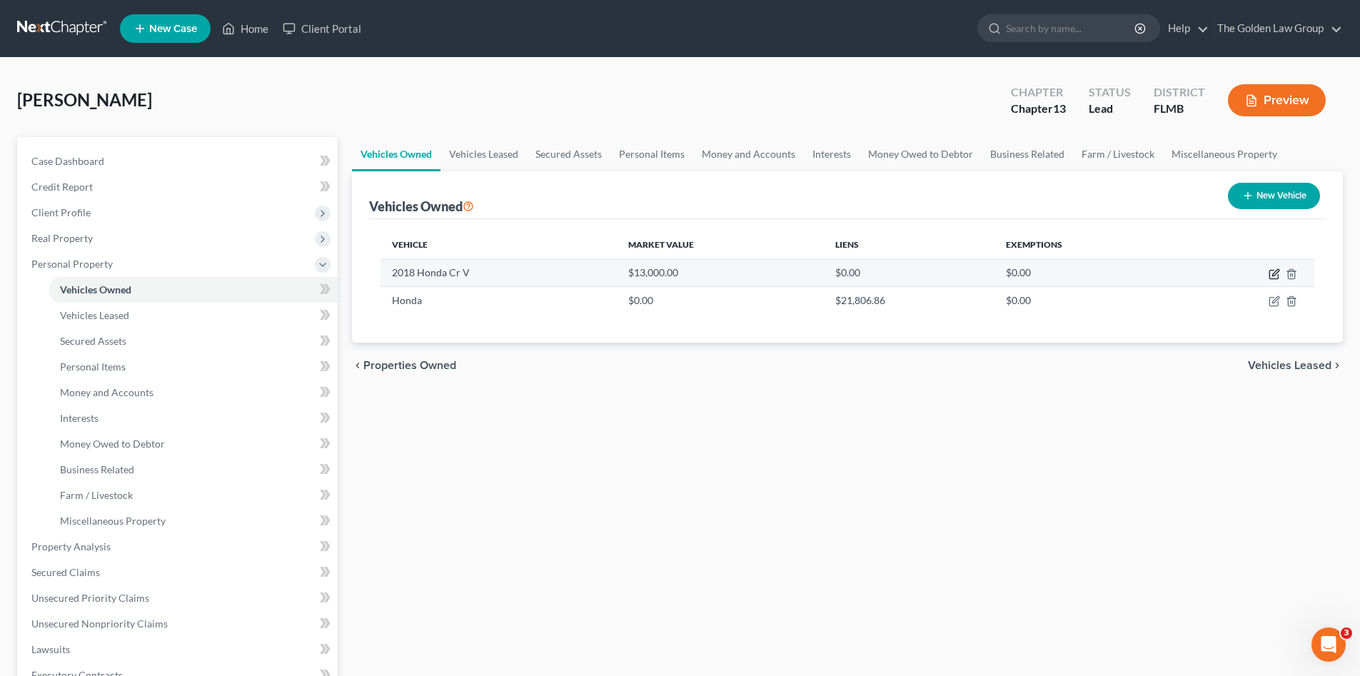
click at [1273, 275] on icon "button" at bounding box center [1275, 272] width 6 height 6
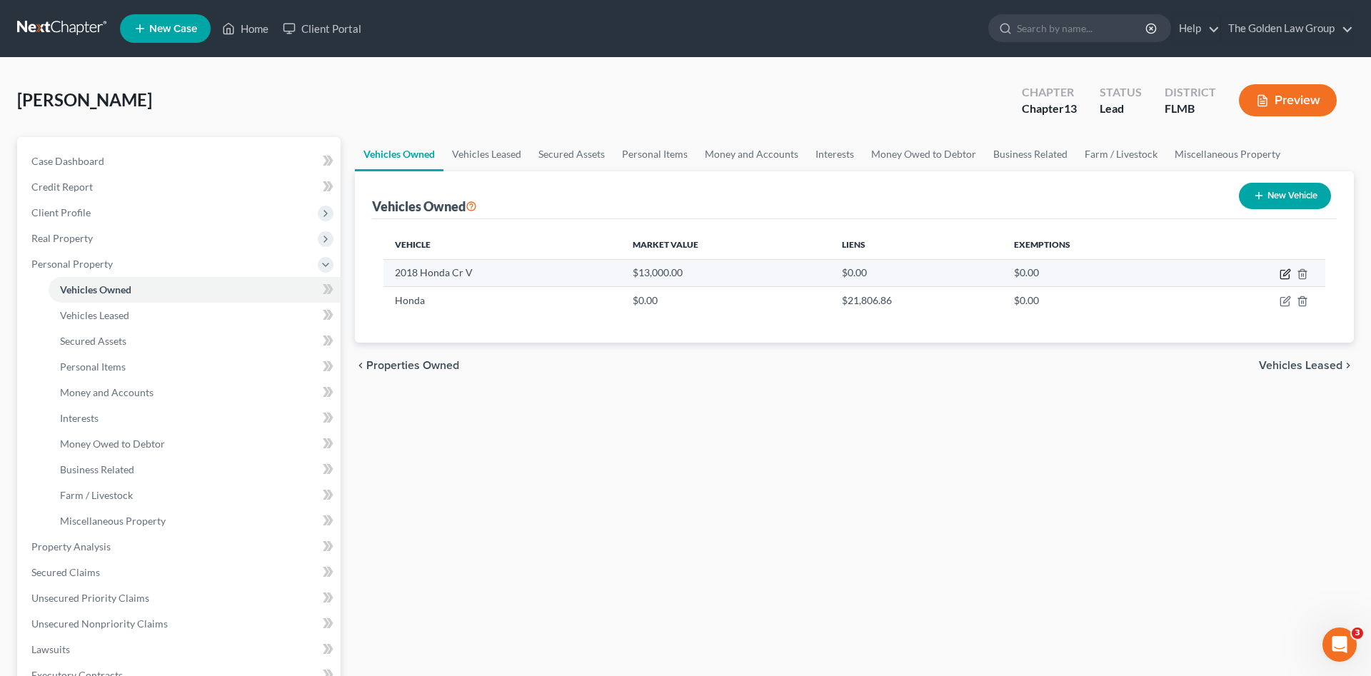
select select "0"
select select "8"
select select "3"
select select "0"
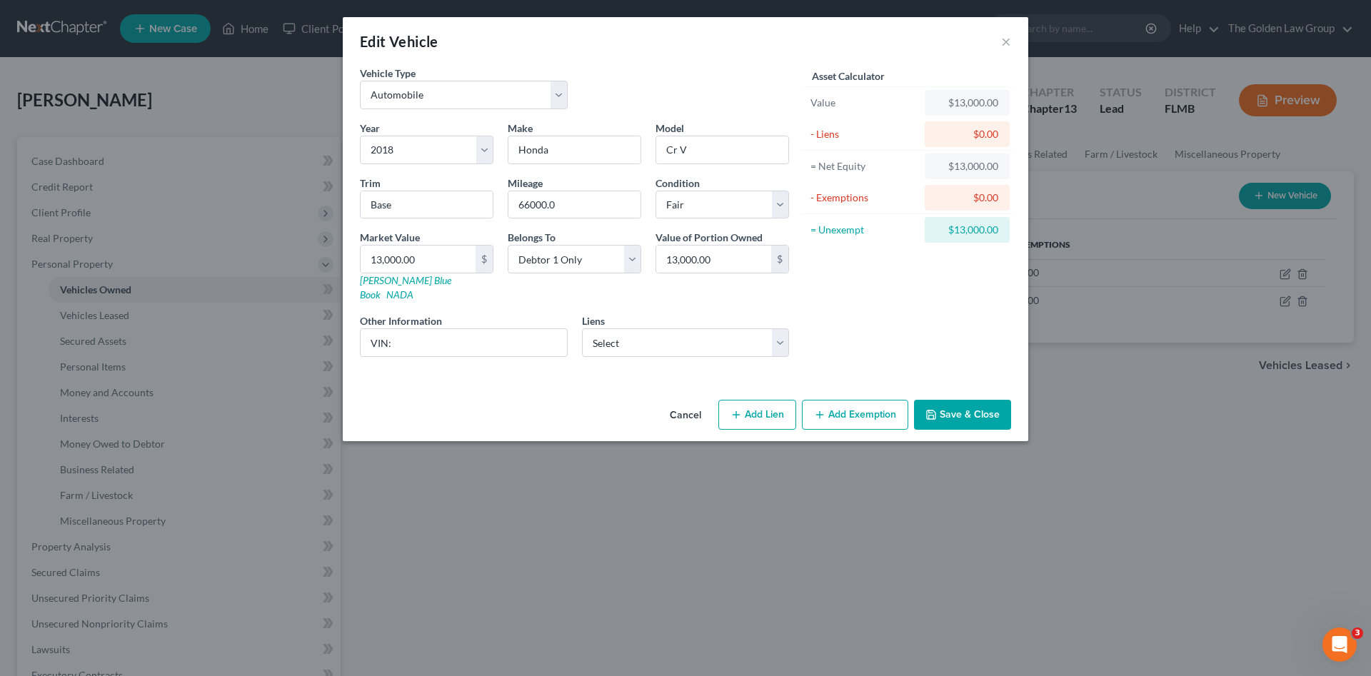
drag, startPoint x: 689, startPoint y: 399, endPoint x: 665, endPoint y: 389, distance: 25.6
click at [689, 401] on button "Cancel" at bounding box center [685, 415] width 54 height 29
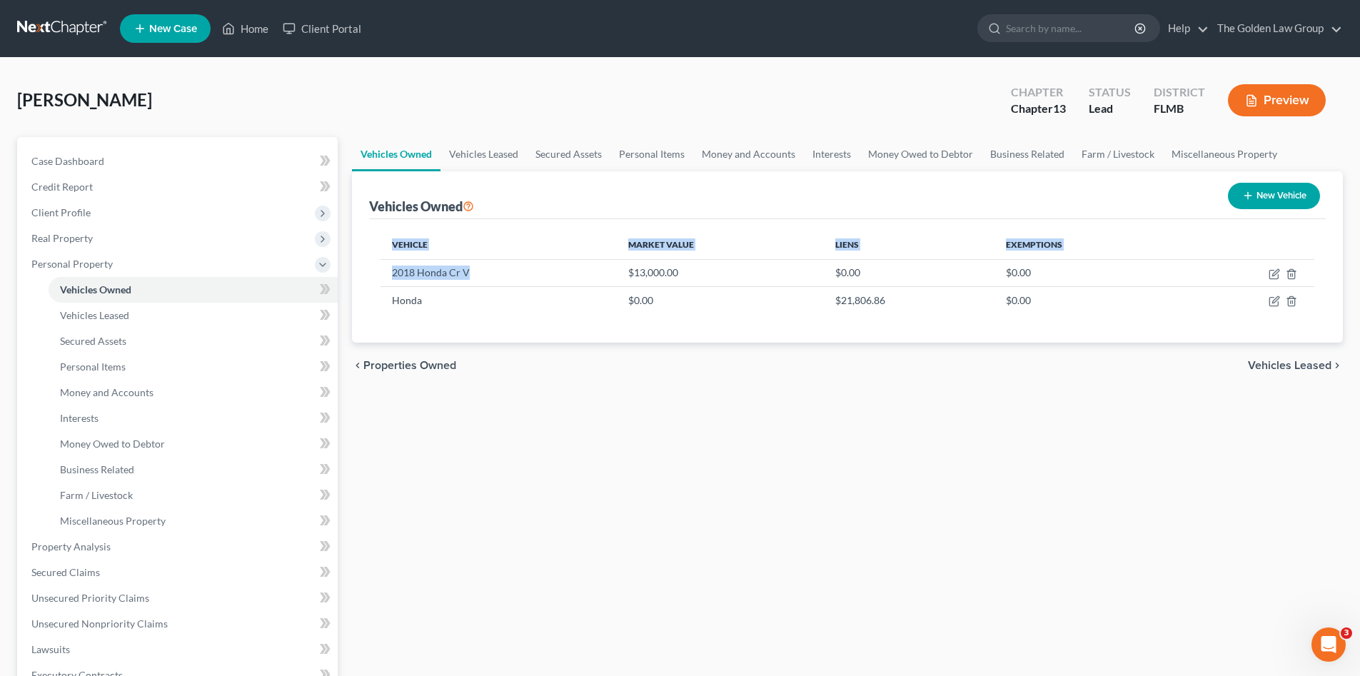
drag, startPoint x: 475, startPoint y: 274, endPoint x: 357, endPoint y: 277, distance: 117.8
click at [357, 277] on div "Vehicles Owned New Vehicle Vehicle Market Value Liens Exemptions 2018 Honda Cr …" at bounding box center [847, 256] width 991 height 171
drag, startPoint x: 358, startPoint y: 278, endPoint x: 544, endPoint y: 341, distance: 196.0
click at [544, 341] on div "Vehicle Market Value Liens Exemptions 2018 Honda Cr V $13,000.00 $0.00 $0.00 Ho…" at bounding box center [847, 281] width 957 height 124
click at [468, 273] on td "2018 Honda Cr V" at bounding box center [499, 272] width 236 height 27
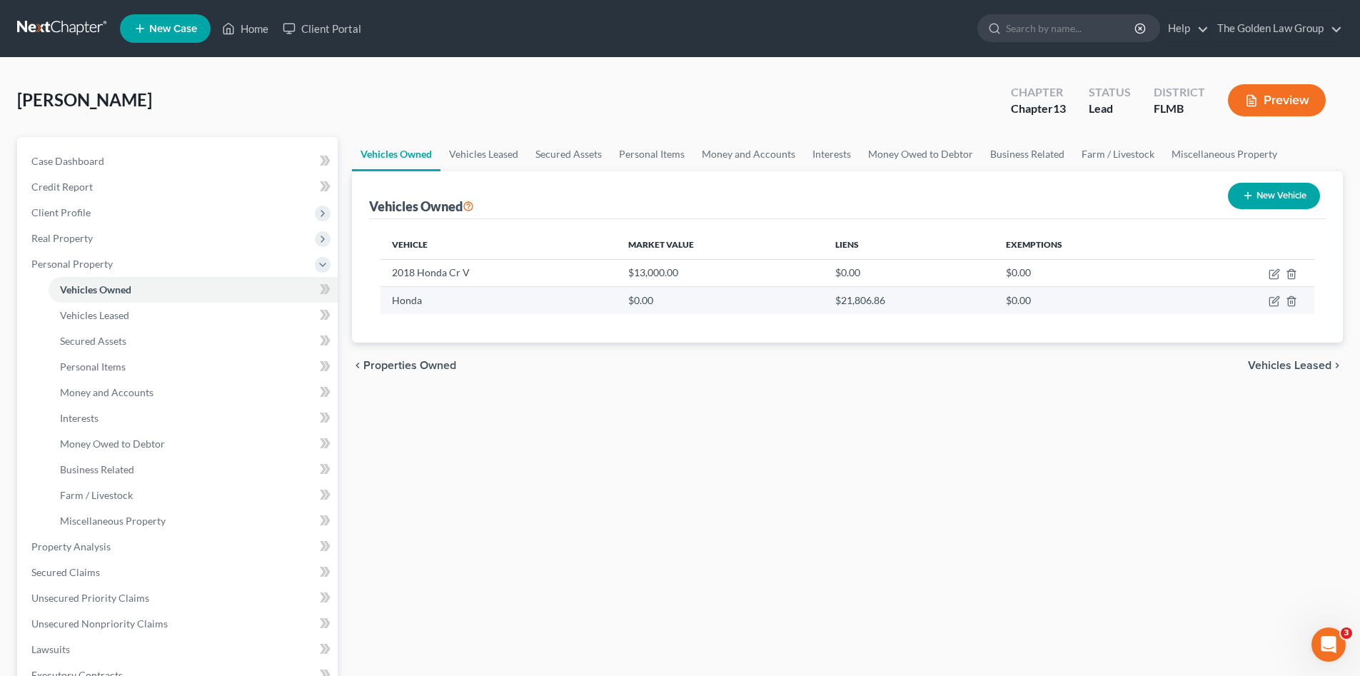
click at [495, 311] on td "Honda" at bounding box center [499, 300] width 236 height 27
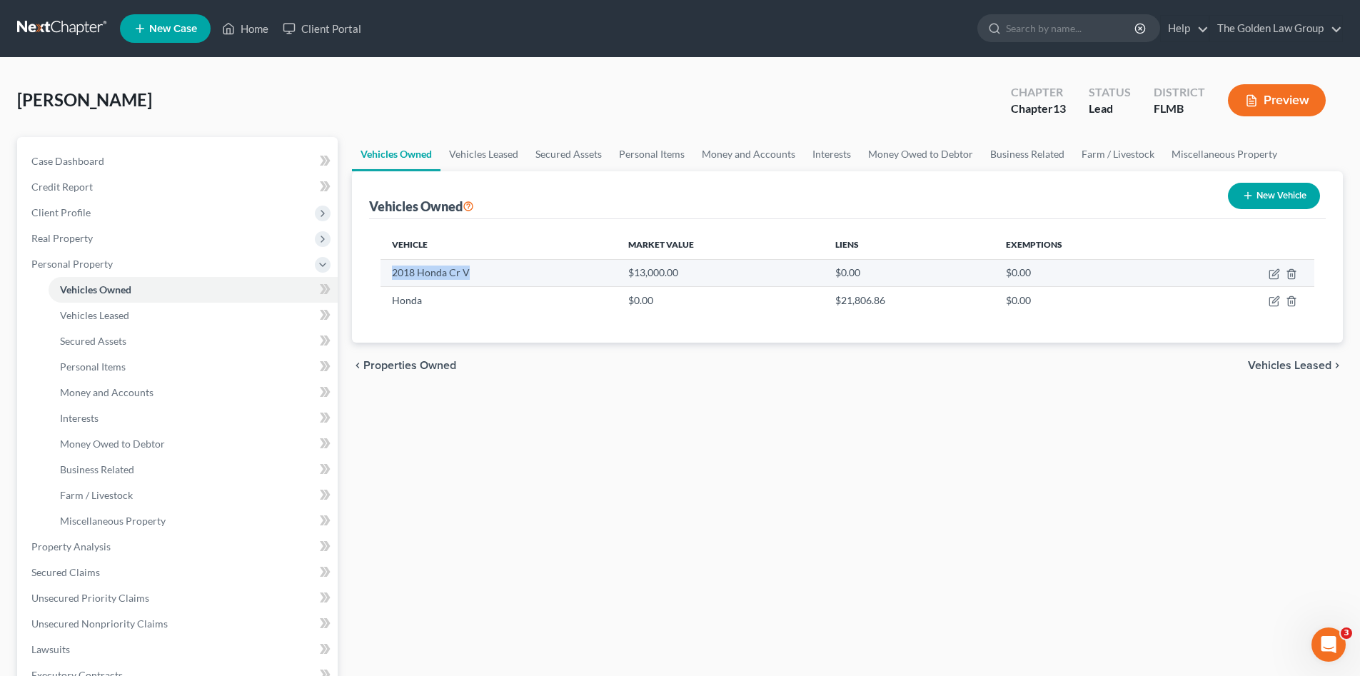
drag, startPoint x: 473, startPoint y: 269, endPoint x: 393, endPoint y: 271, distance: 80.7
click at [393, 270] on td "2018 Honda Cr V" at bounding box center [499, 272] width 236 height 27
copy td "2018 Honda Cr V"
click at [1275, 276] on icon "button" at bounding box center [1274, 273] width 11 height 11
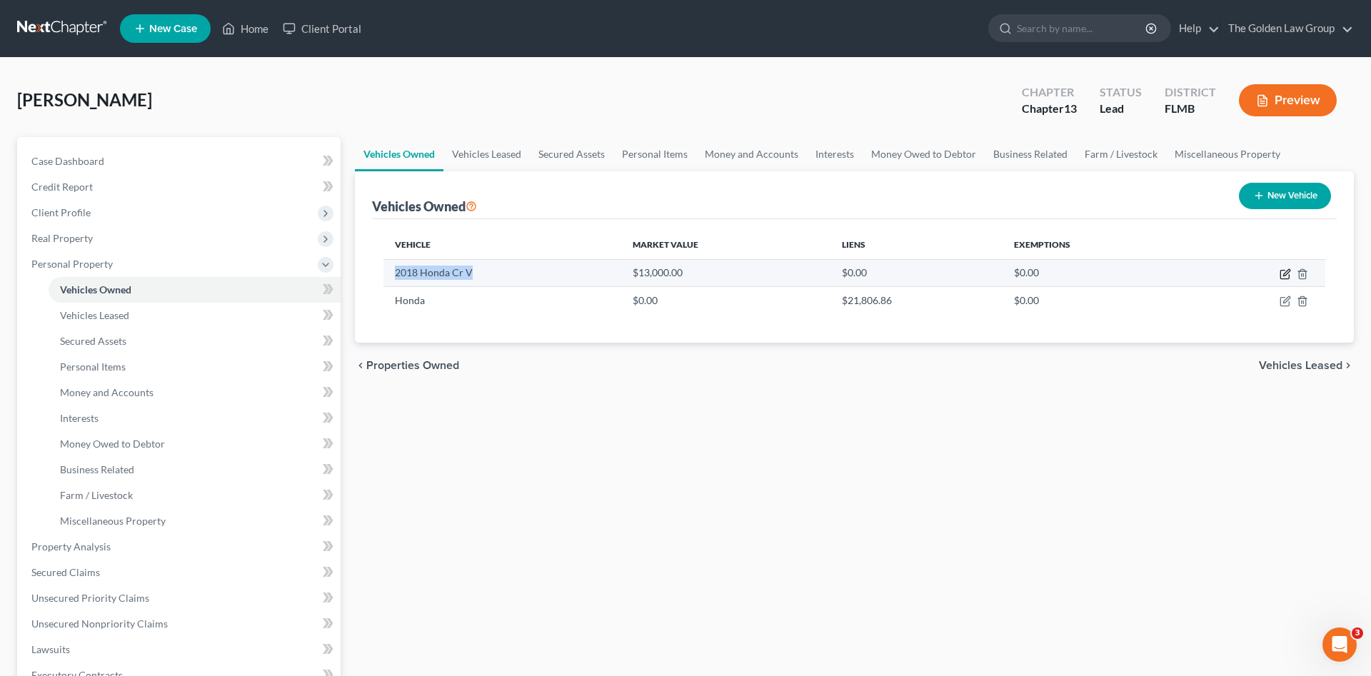
select select "0"
select select "8"
select select "3"
select select "0"
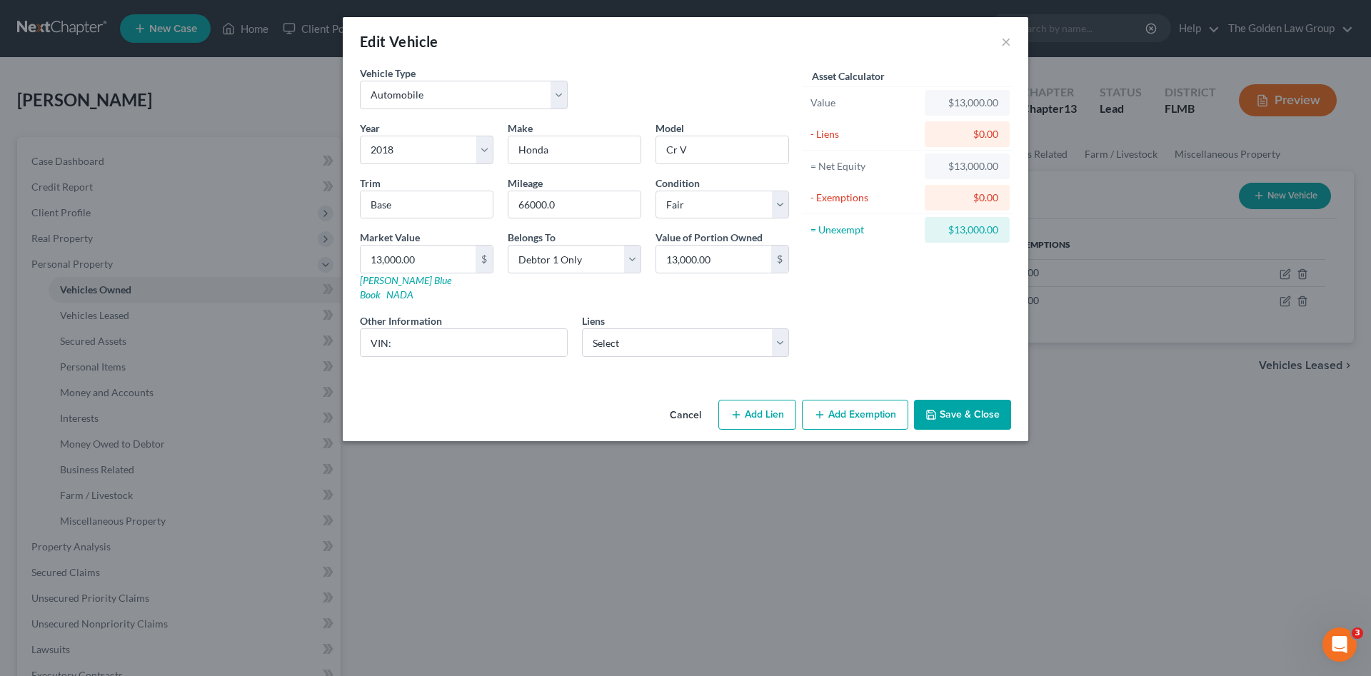
click at [685, 401] on button "Cancel" at bounding box center [685, 415] width 54 height 29
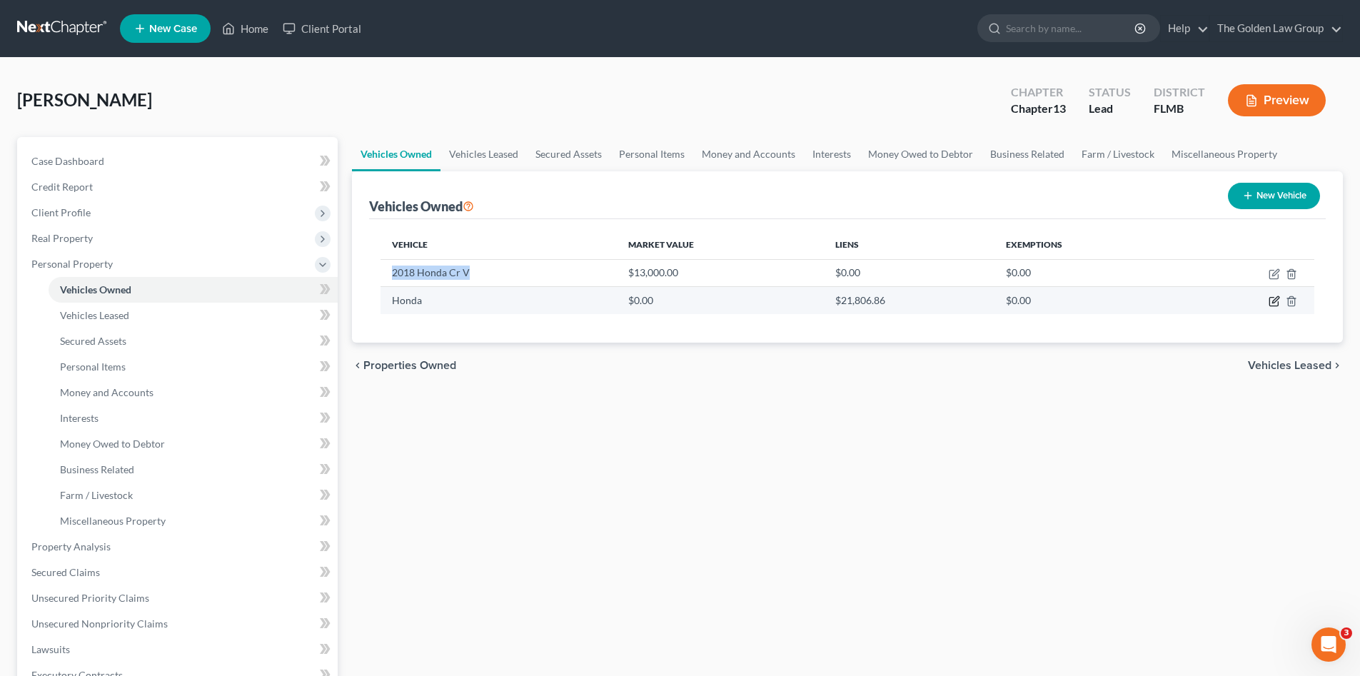
click at [1274, 300] on icon "button" at bounding box center [1274, 301] width 11 height 11
select select "0"
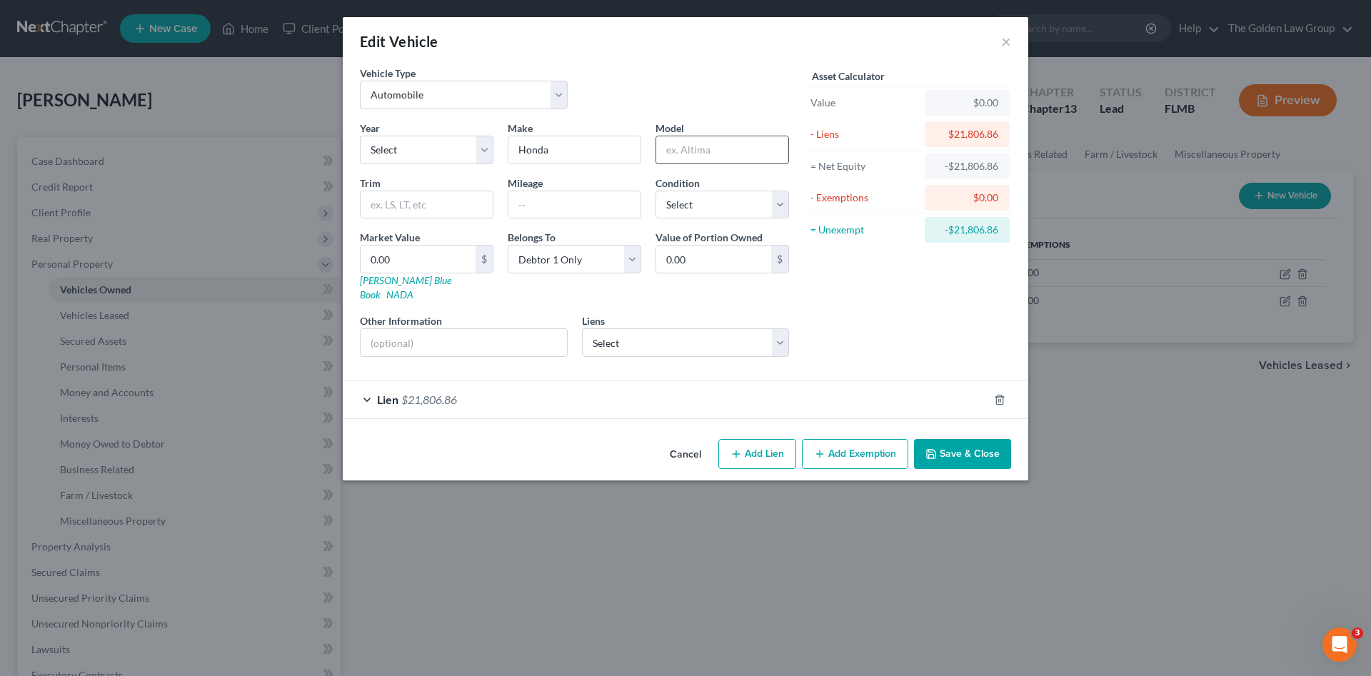
click at [698, 154] on input "text" at bounding box center [722, 149] width 132 height 27
type input "CRV"
click at [618, 198] on input "text" at bounding box center [574, 204] width 132 height 27
type input "66000"
click at [713, 205] on select "Select Excellent Very Good Good Fair Poor" at bounding box center [722, 205] width 134 height 29
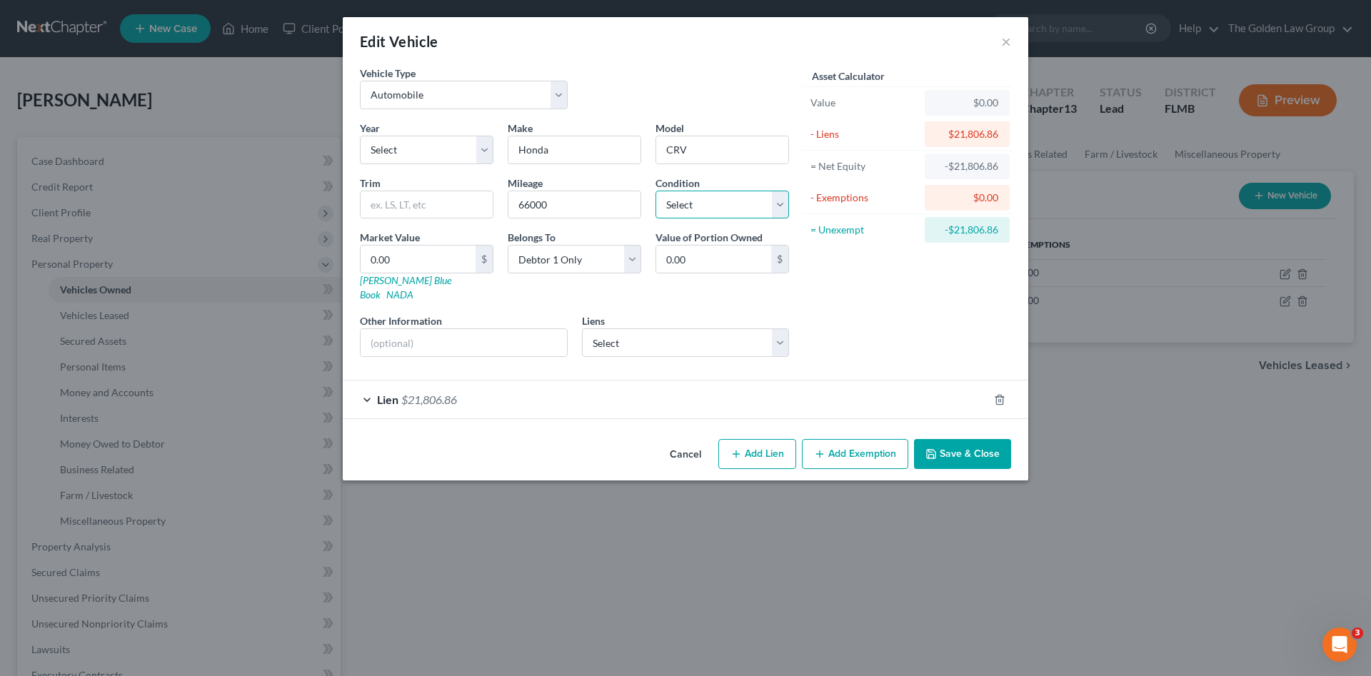
select select "3"
click at [655, 191] on select "Select Excellent Very Good Good Fair Poor" at bounding box center [722, 205] width 134 height 29
click at [949, 439] on button "Save & Close" at bounding box center [962, 454] width 97 height 30
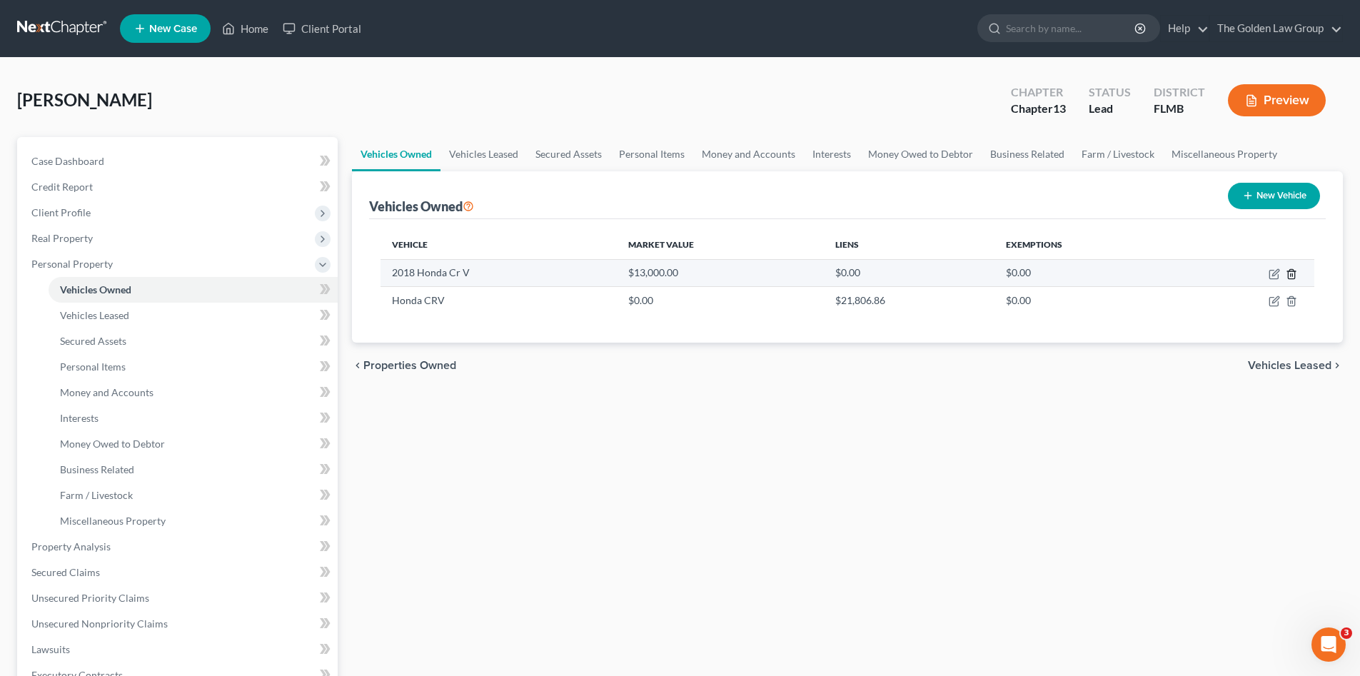
click at [1294, 274] on icon "button" at bounding box center [1291, 273] width 11 height 11
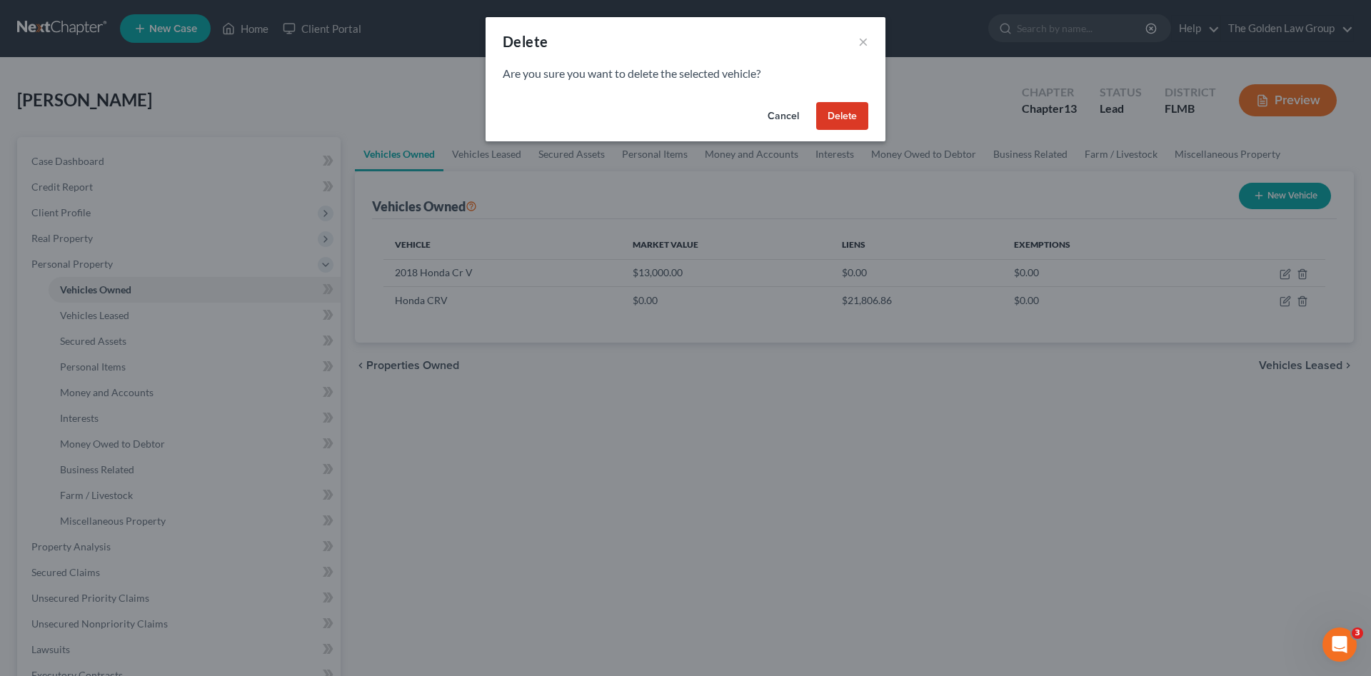
click at [850, 115] on button "Delete" at bounding box center [842, 116] width 52 height 29
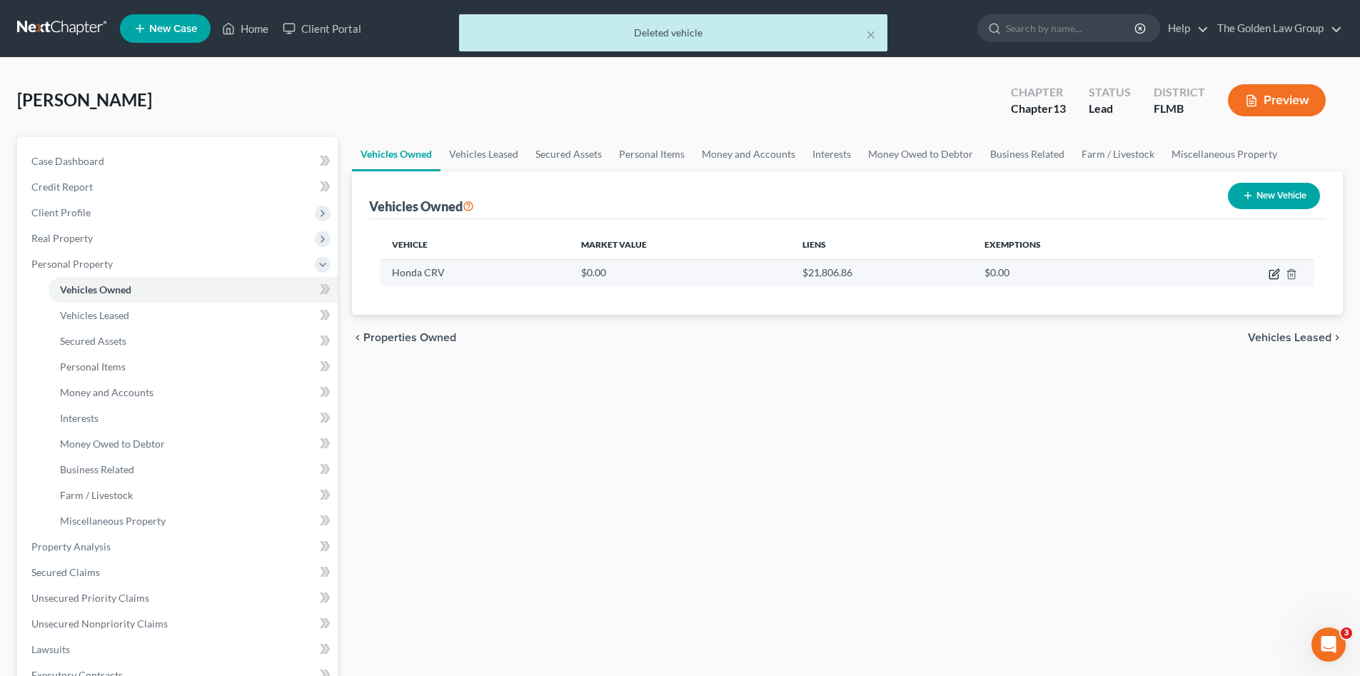
click at [1272, 274] on icon "button" at bounding box center [1274, 273] width 11 height 11
select select "0"
select select "3"
select select "0"
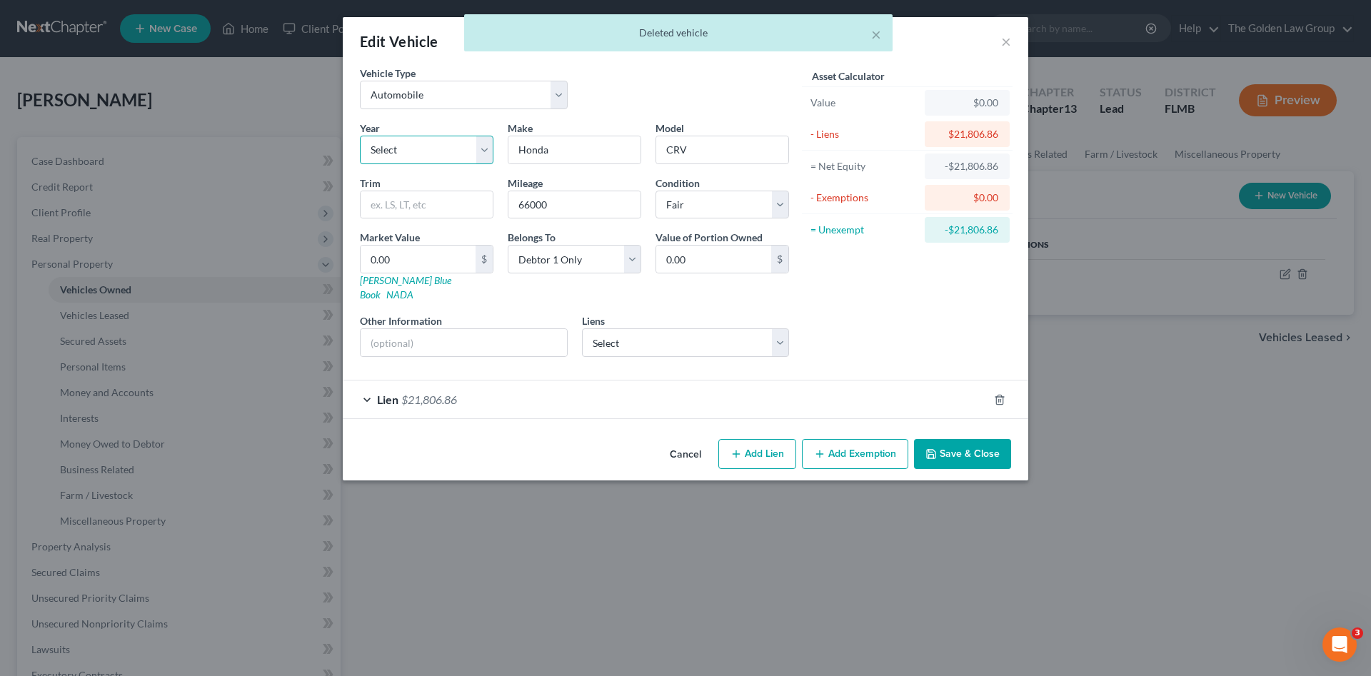
drag, startPoint x: 431, startPoint y: 145, endPoint x: 429, endPoint y: 154, distance: 8.8
click at [431, 145] on select "Select 2026 2025 2024 2023 2022 2021 2020 2019 2018 2017 2016 2015 2014 2013 20…" at bounding box center [427, 150] width 134 height 29
select select "8"
click at [360, 136] on select "Select 2026 2025 2024 2023 2022 2021 2020 2019 2018 2017 2016 2015 2014 2013 20…" at bounding box center [427, 150] width 134 height 29
click at [972, 443] on button "Save & Close" at bounding box center [962, 454] width 97 height 30
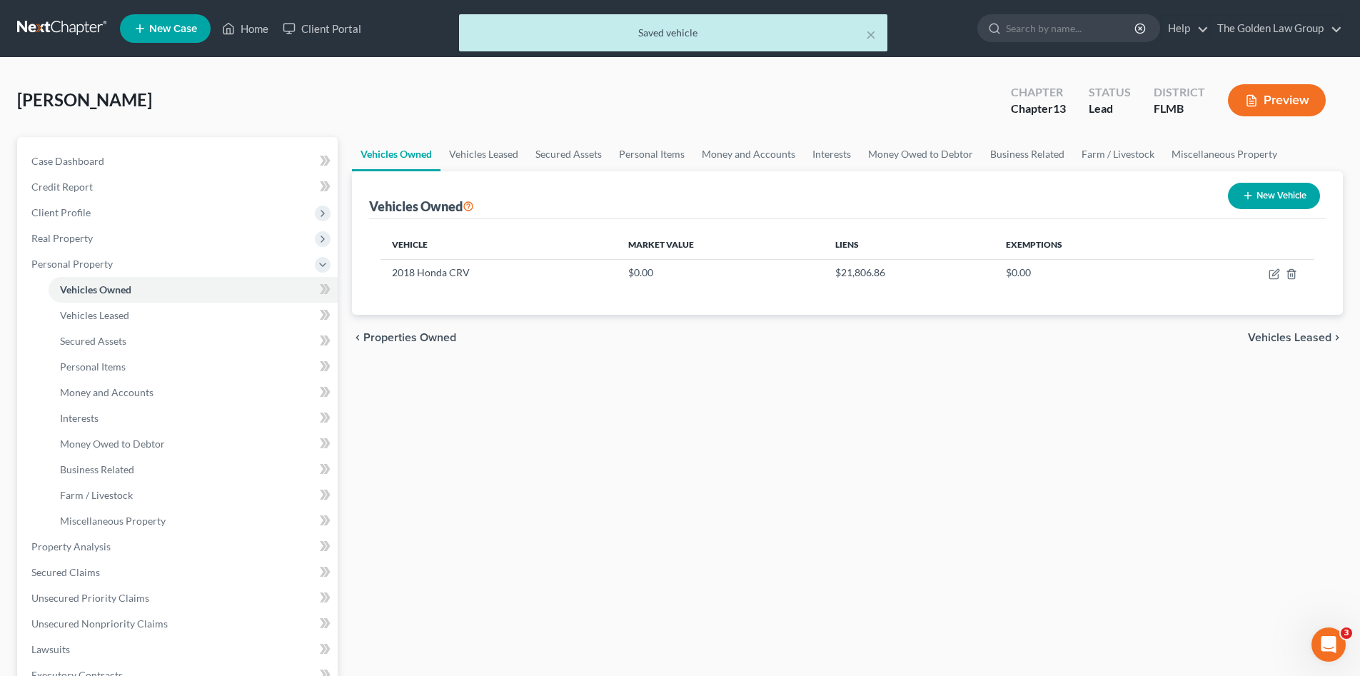
click at [805, 461] on div "Vehicles Owned Vehicles Leased Secured Assets Personal Items Money and Accounts…" at bounding box center [847, 562] width 1005 height 850
click at [136, 615] on link "Unsecured Nonpriority Claims" at bounding box center [179, 624] width 318 height 26
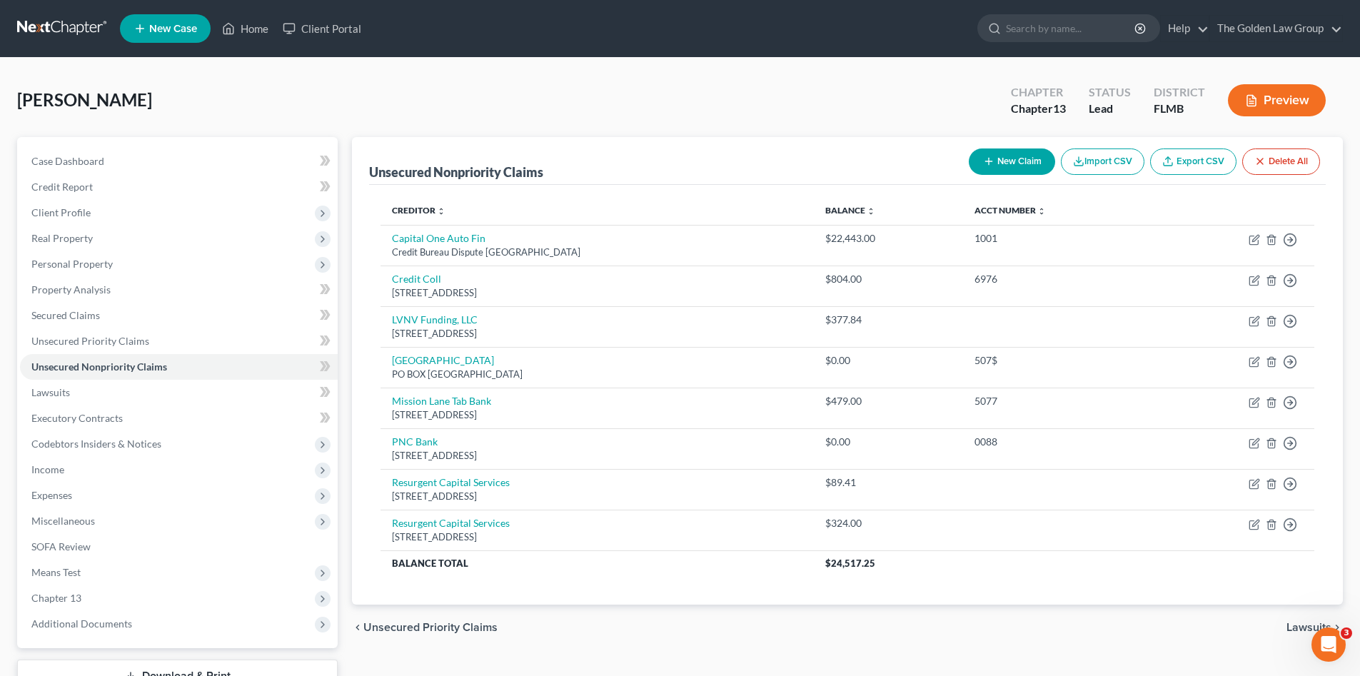
click at [996, 159] on button "New Claim" at bounding box center [1012, 162] width 86 height 26
select select "0"
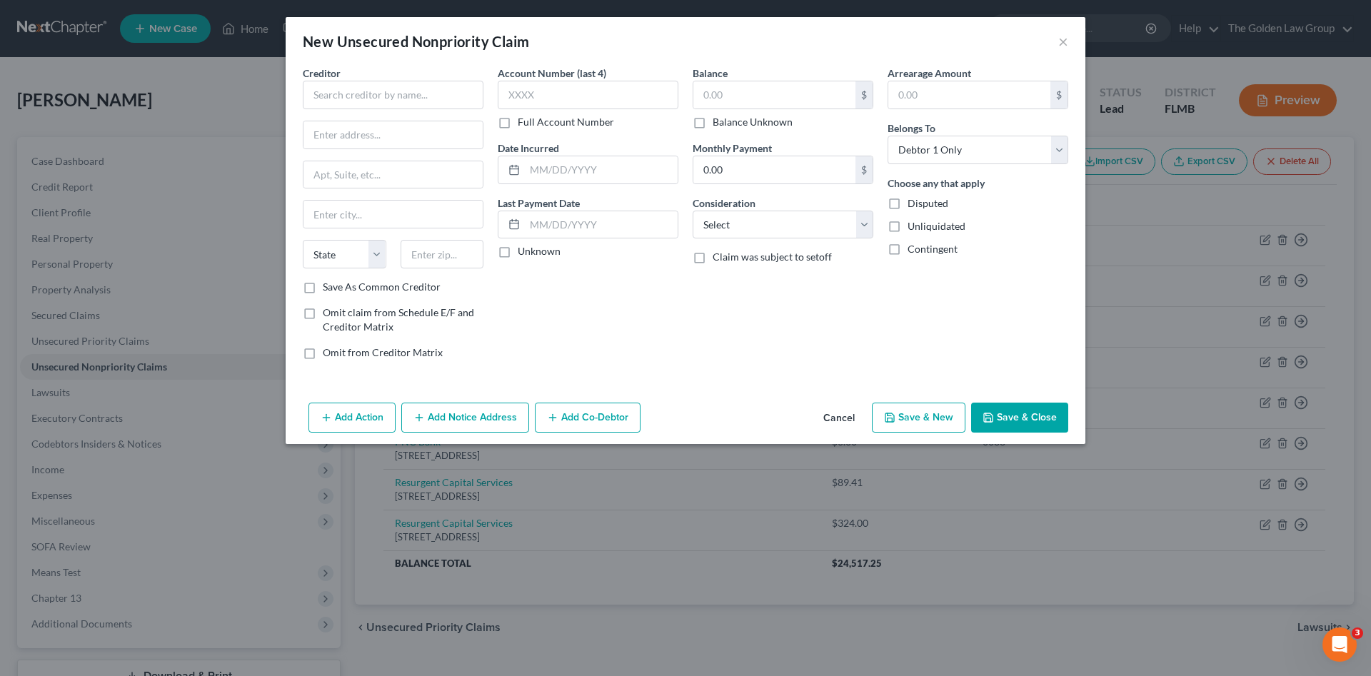
click at [832, 417] on button "Cancel" at bounding box center [839, 418] width 54 height 29
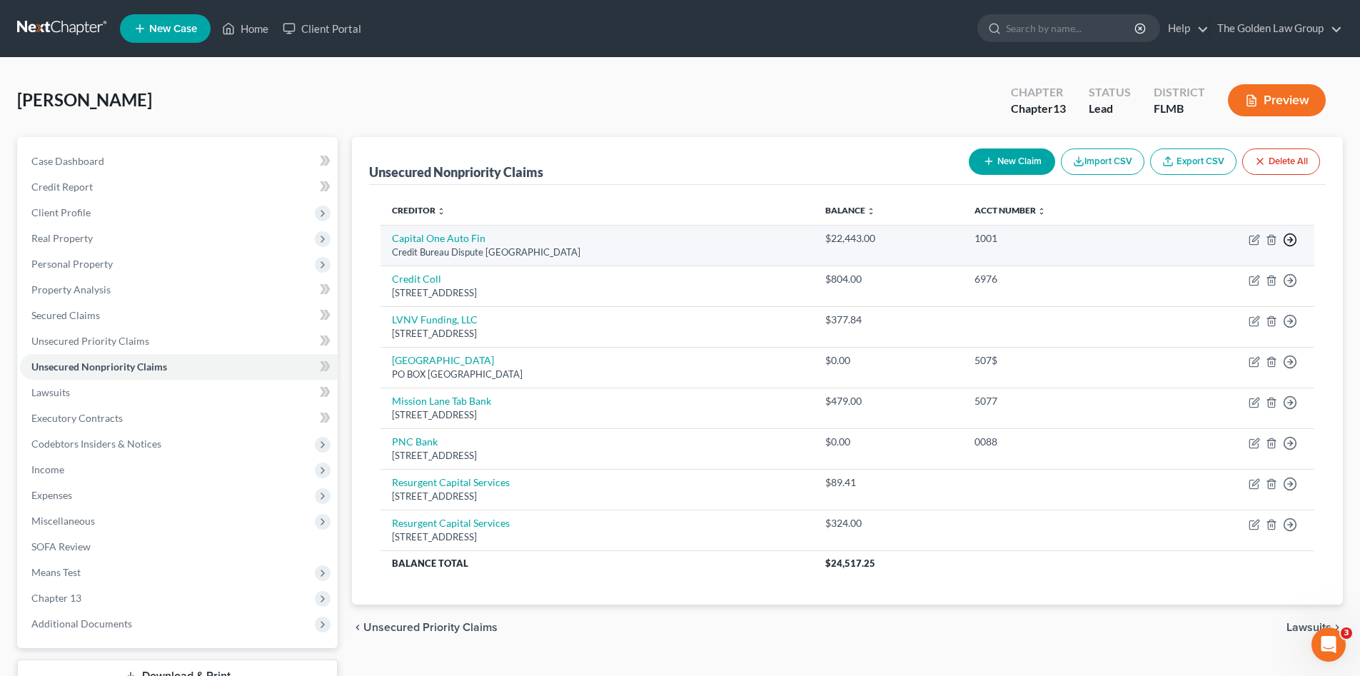
click at [1292, 238] on polyline "button" at bounding box center [1291, 240] width 2 height 5
click at [1212, 251] on link "Move to D" at bounding box center [1224, 250] width 119 height 24
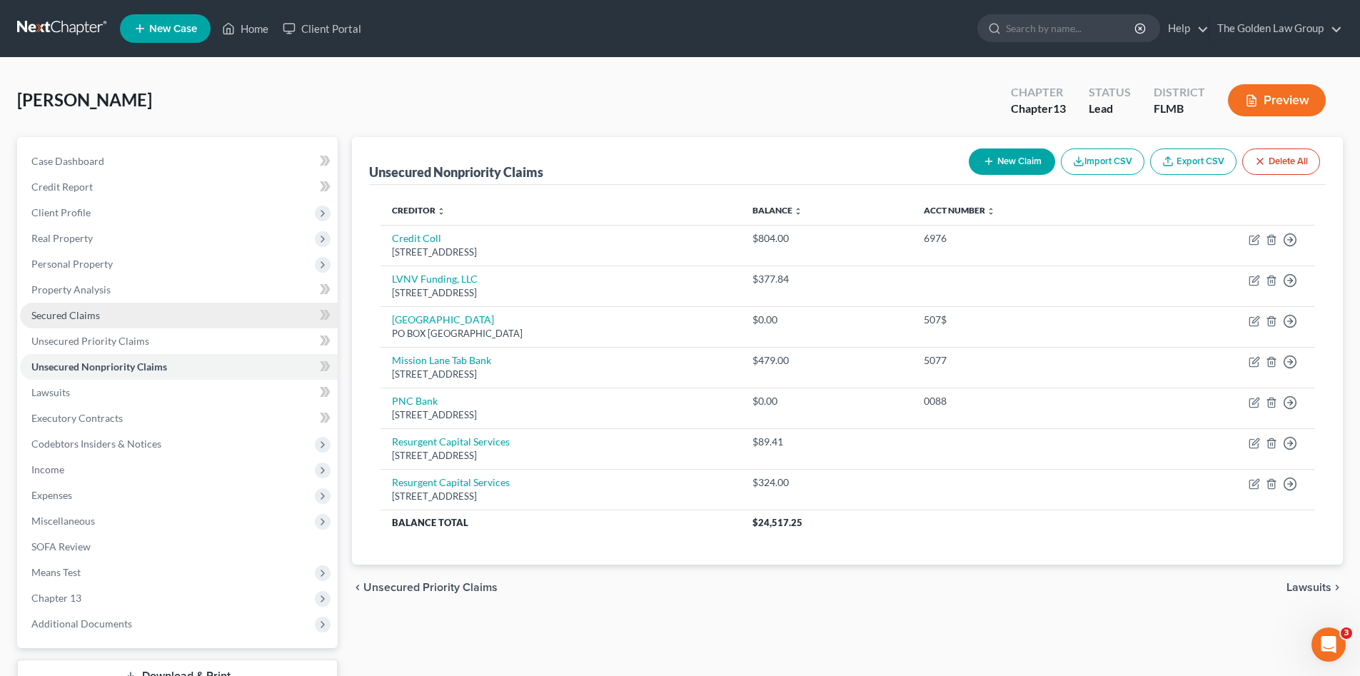
click at [68, 319] on span "Secured Claims" at bounding box center [65, 315] width 69 height 12
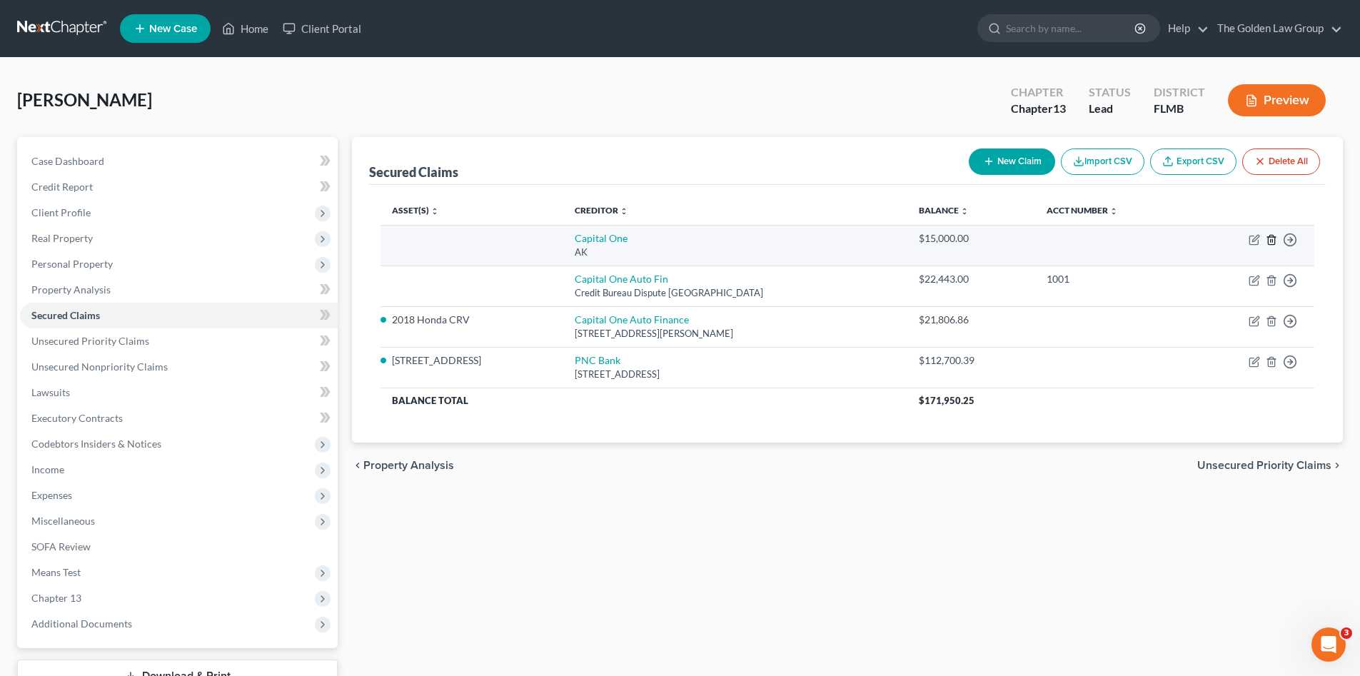
click at [1272, 237] on polyline "button" at bounding box center [1271, 237] width 9 height 0
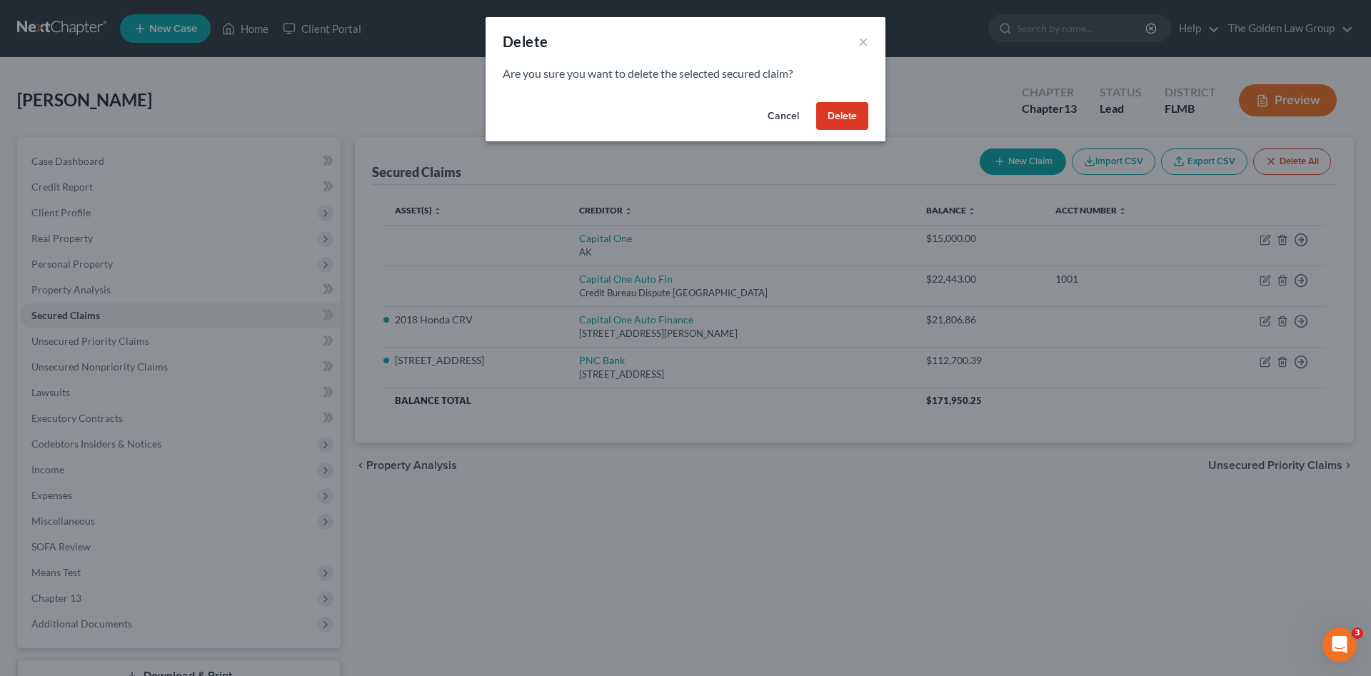
click at [833, 112] on button "Delete" at bounding box center [842, 116] width 52 height 29
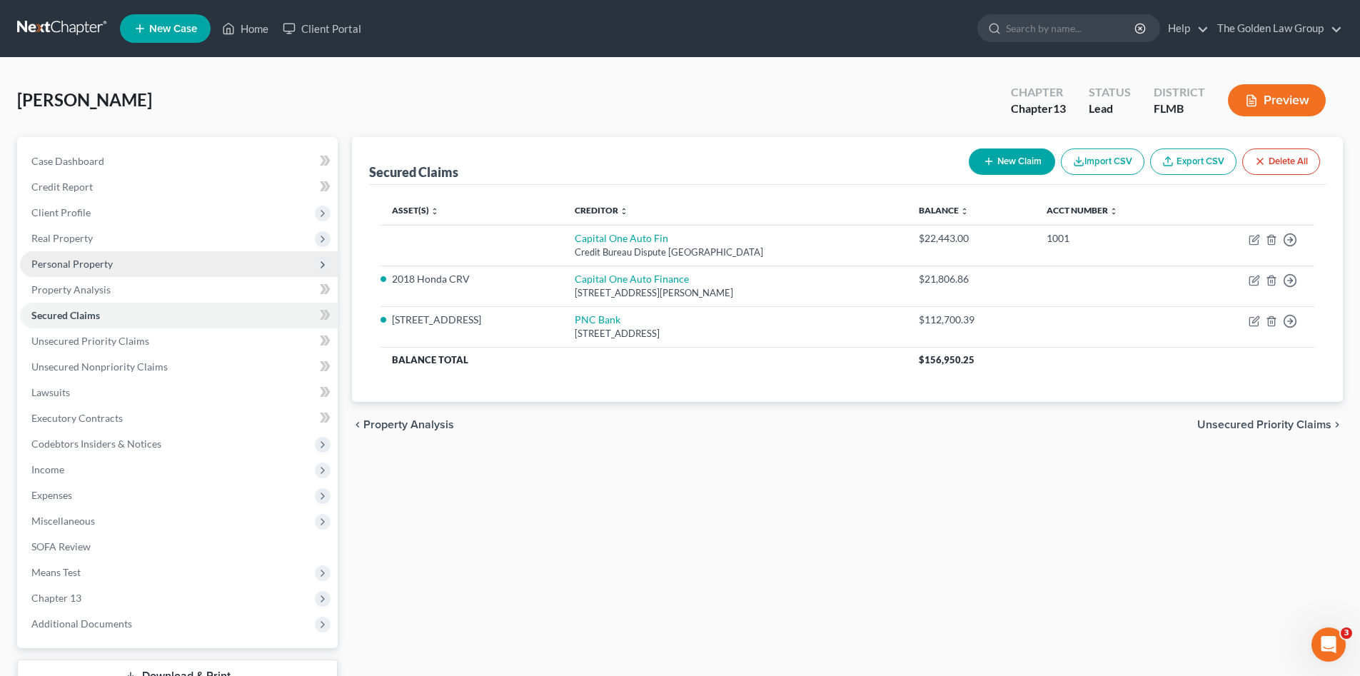
click at [95, 264] on span "Personal Property" at bounding box center [71, 264] width 81 height 12
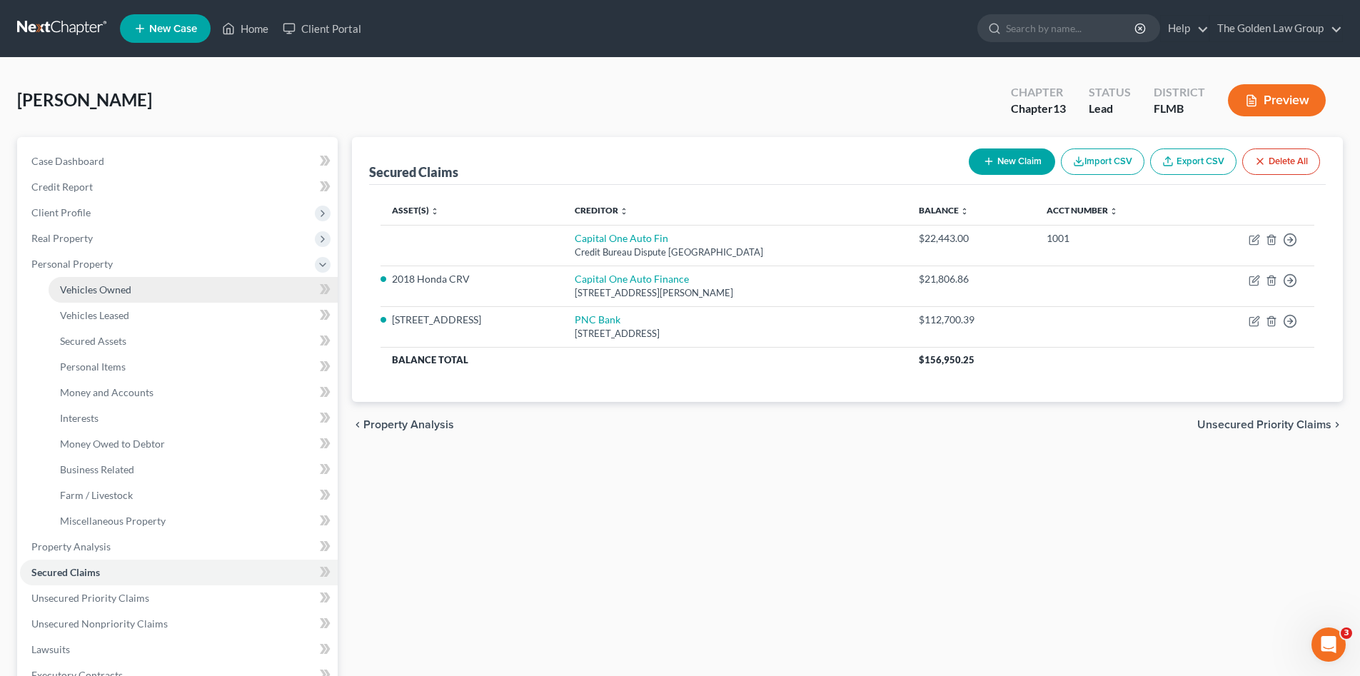
click at [119, 288] on span "Vehicles Owned" at bounding box center [95, 289] width 71 height 12
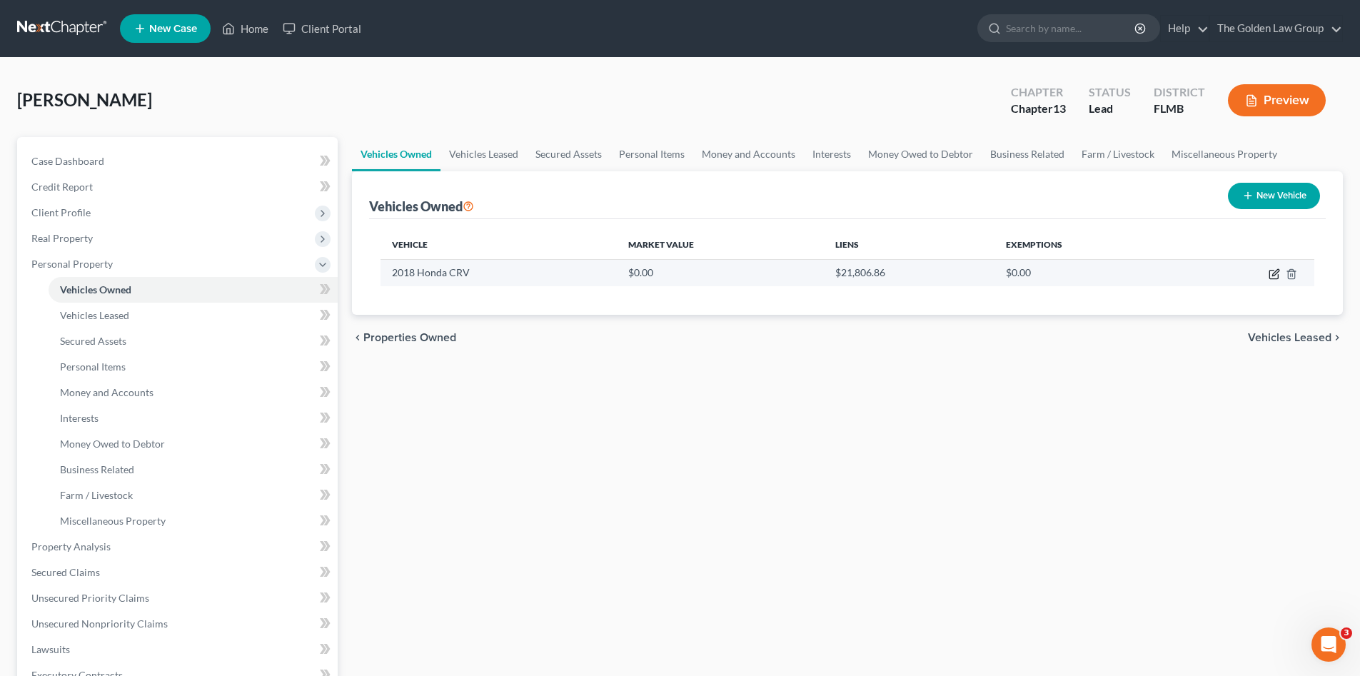
click at [1272, 275] on icon "button" at bounding box center [1274, 273] width 11 height 11
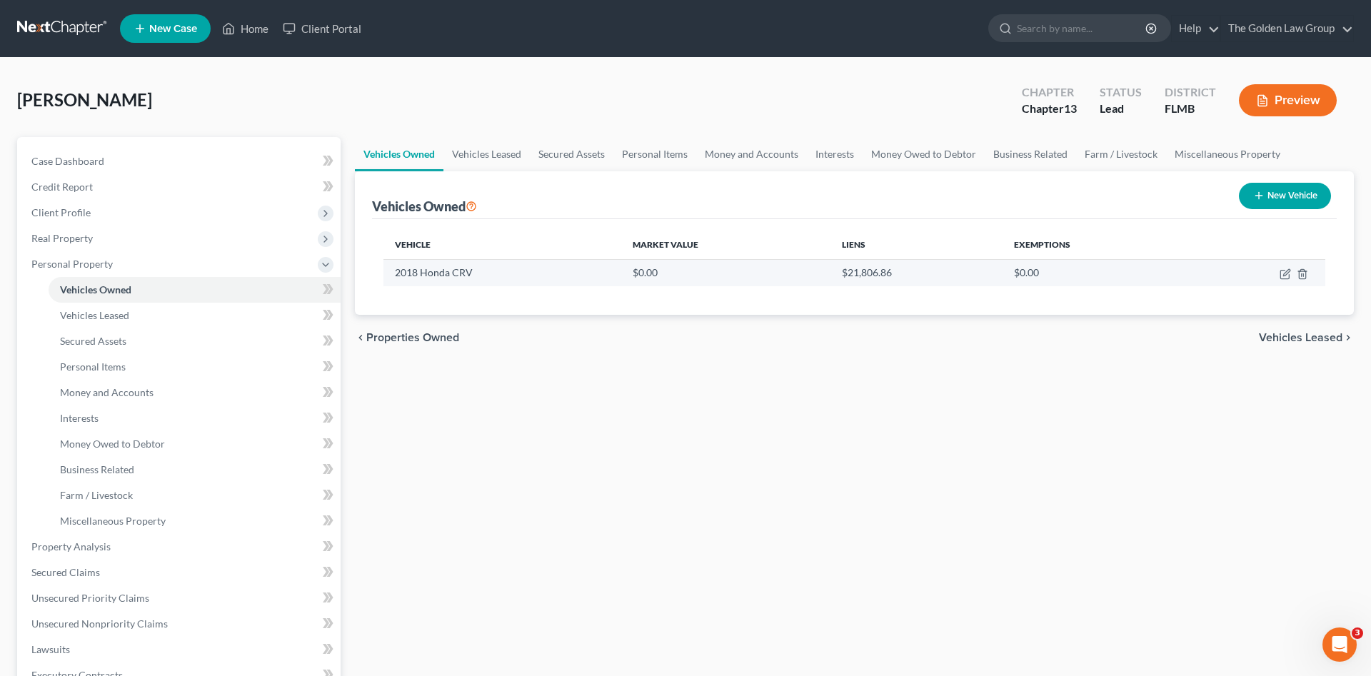
select select "0"
select select "8"
select select "3"
select select "0"
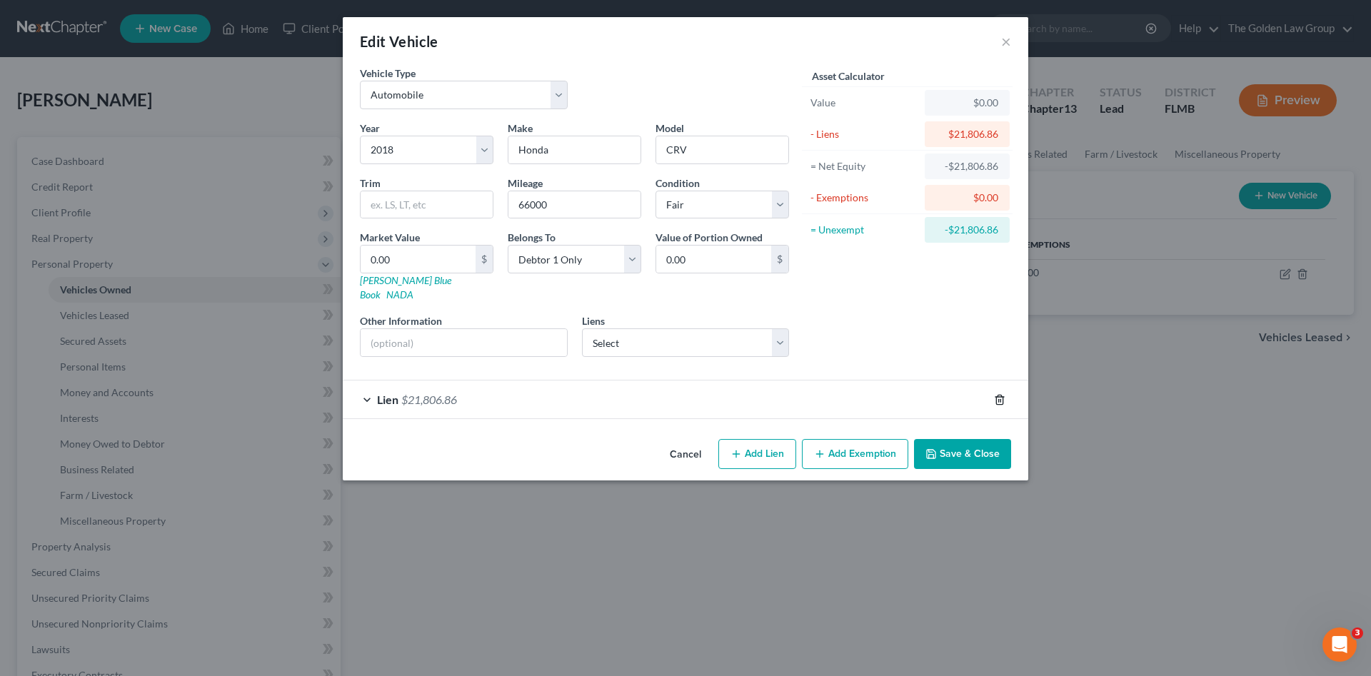
drag, startPoint x: 997, startPoint y: 383, endPoint x: 970, endPoint y: 396, distance: 30.7
click at [997, 394] on icon "button" at bounding box center [999, 399] width 11 height 11
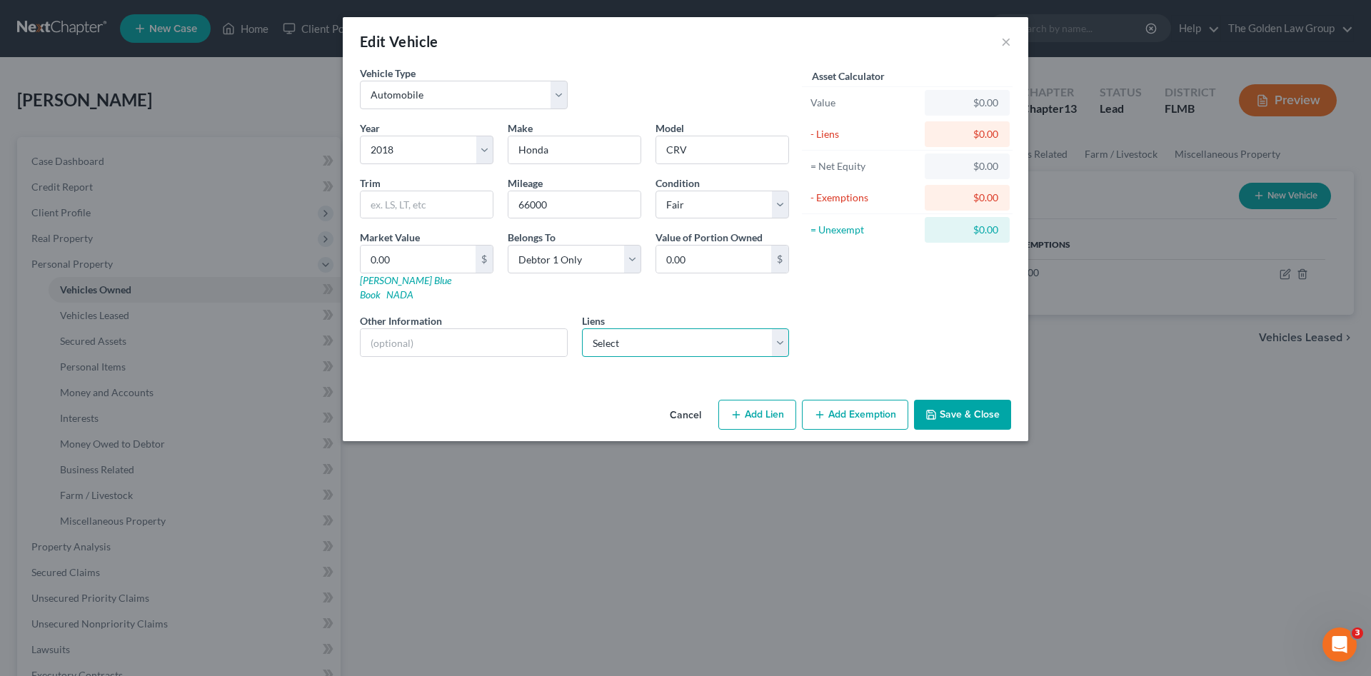
click at [726, 341] on select "Select Capital One Auto Fin - $22,443.00" at bounding box center [686, 342] width 208 height 29
select select "45"
select select "0"
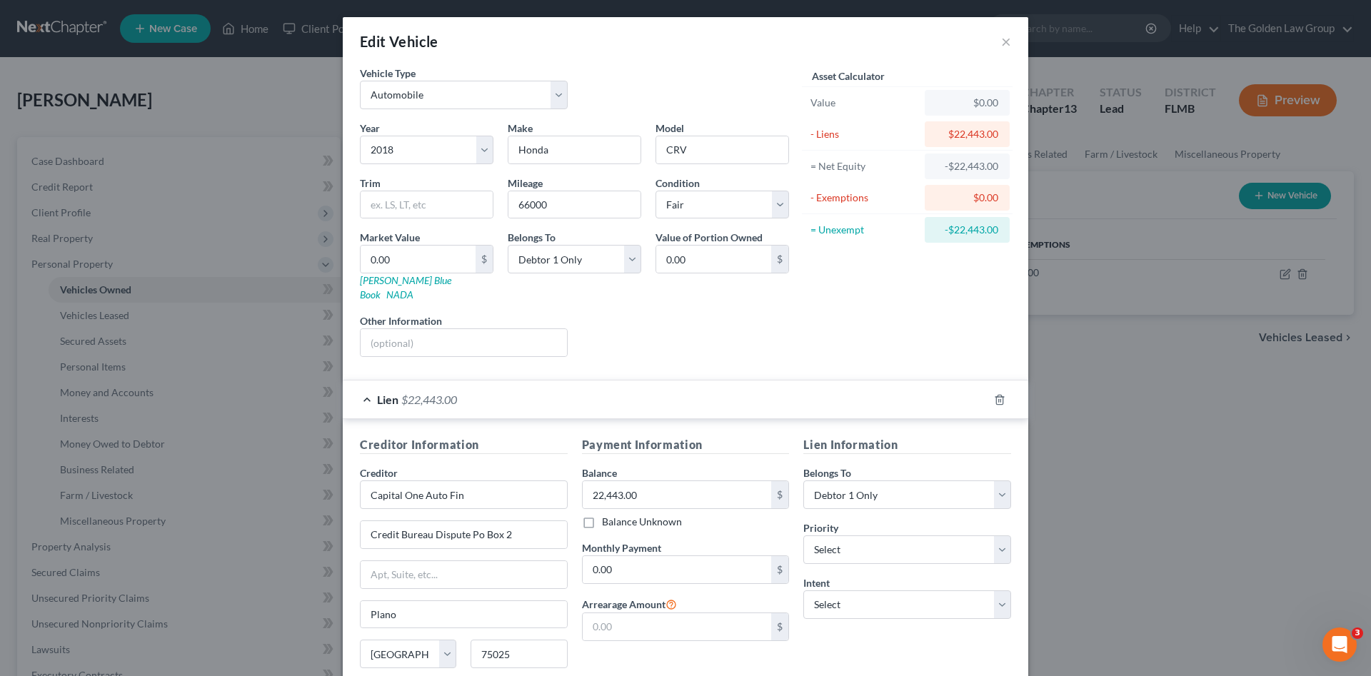
scroll to position [105, 0]
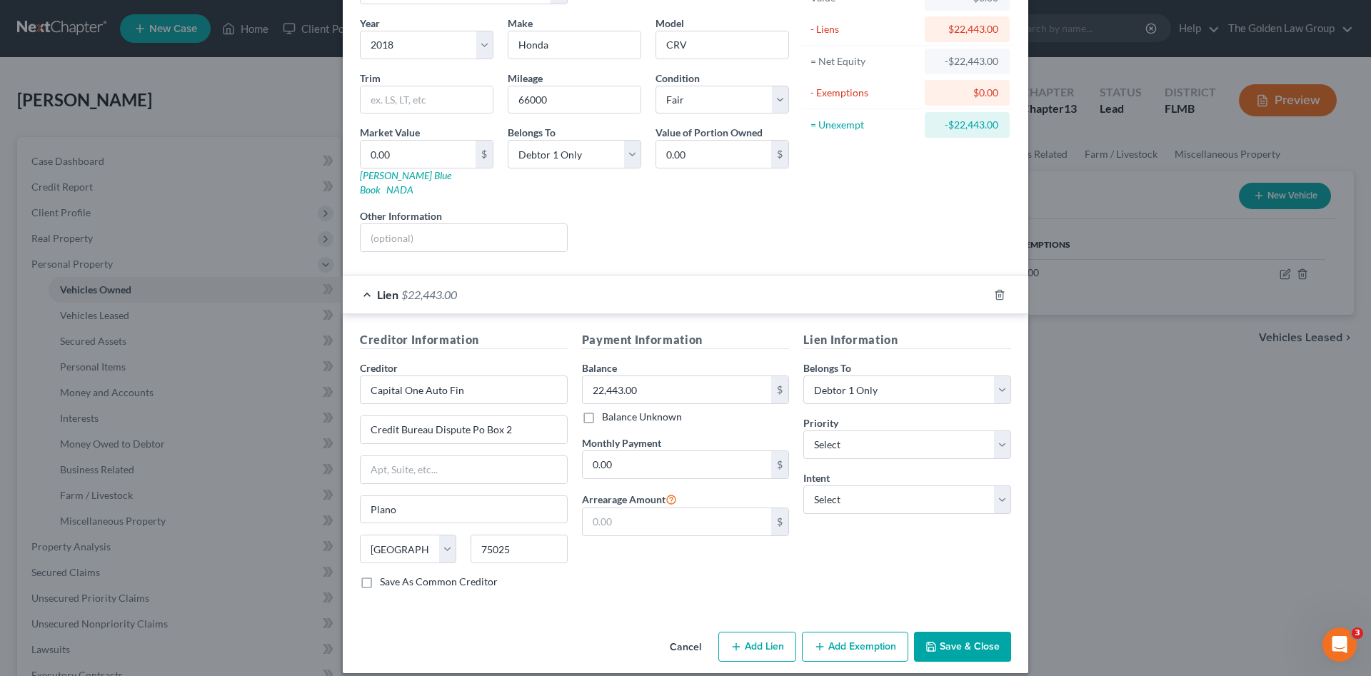
click at [957, 632] on button "Save & Close" at bounding box center [962, 647] width 97 height 30
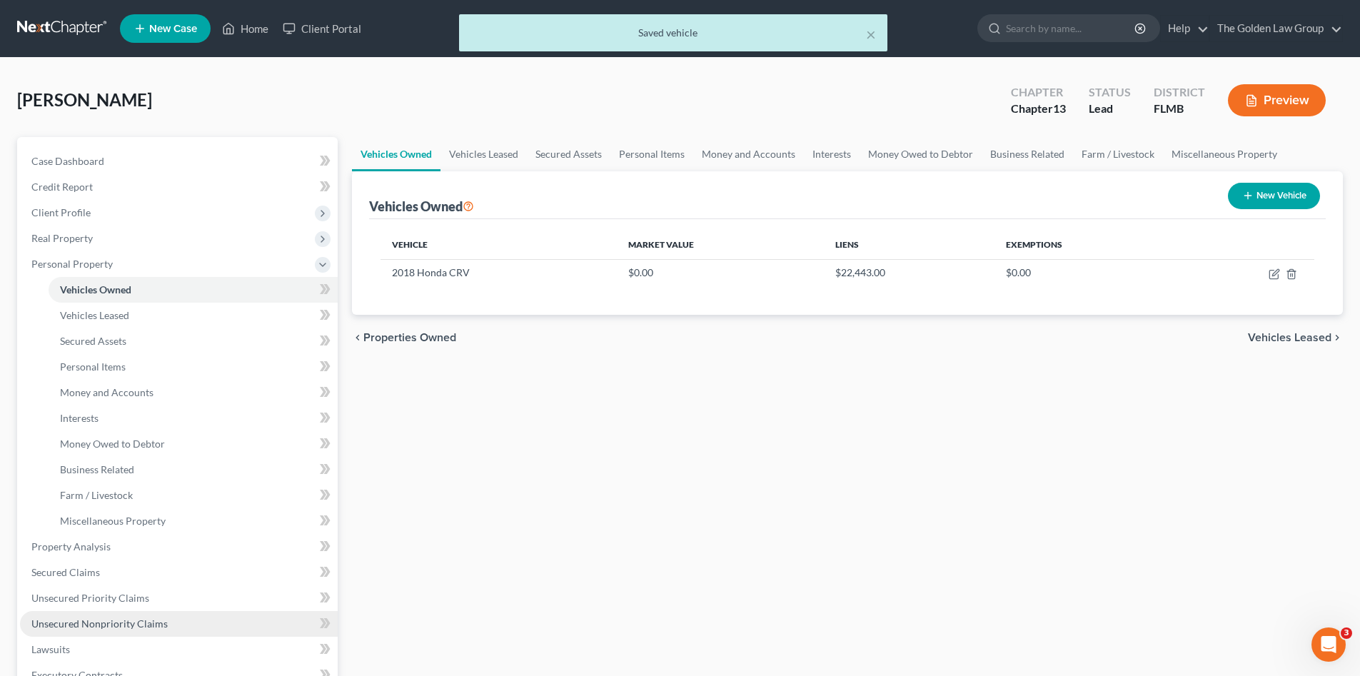
drag, startPoint x: 136, startPoint y: 628, endPoint x: 129, endPoint y: 630, distance: 7.5
click at [136, 629] on span "Unsecured Nonpriority Claims" at bounding box center [99, 624] width 136 height 12
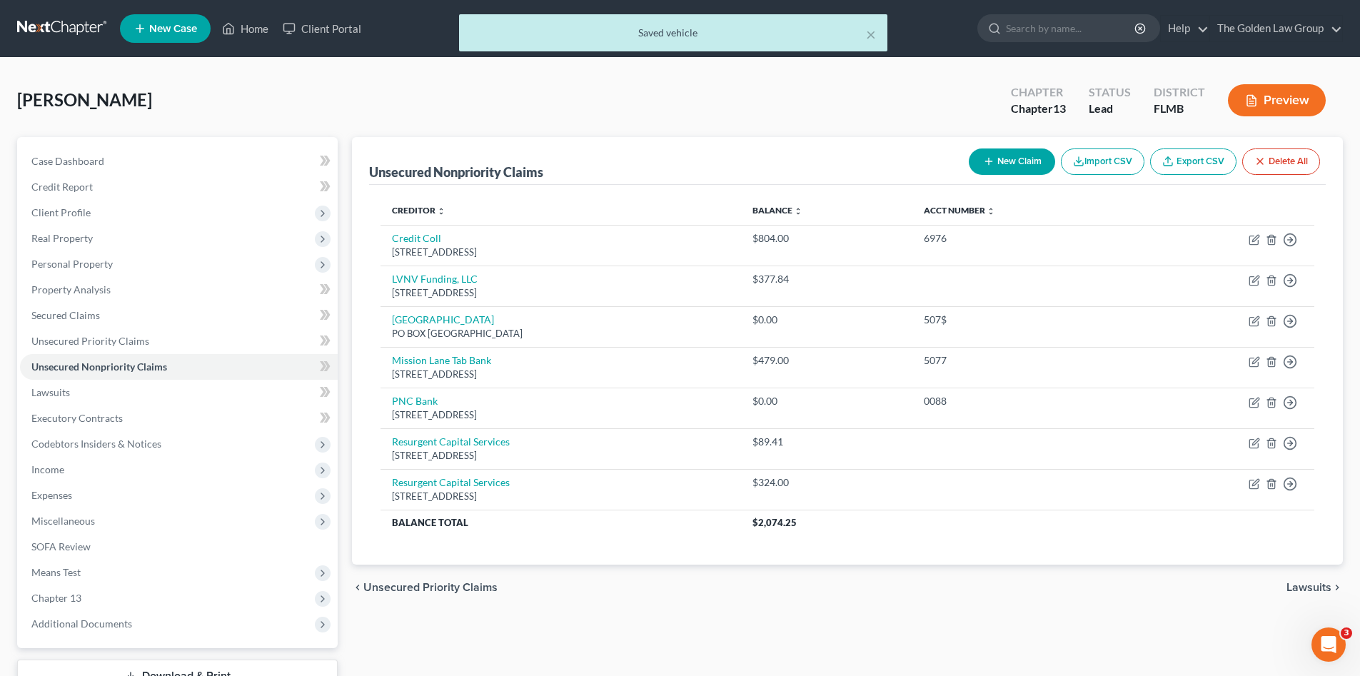
click at [1006, 157] on button "New Claim" at bounding box center [1012, 162] width 86 height 26
select select "0"
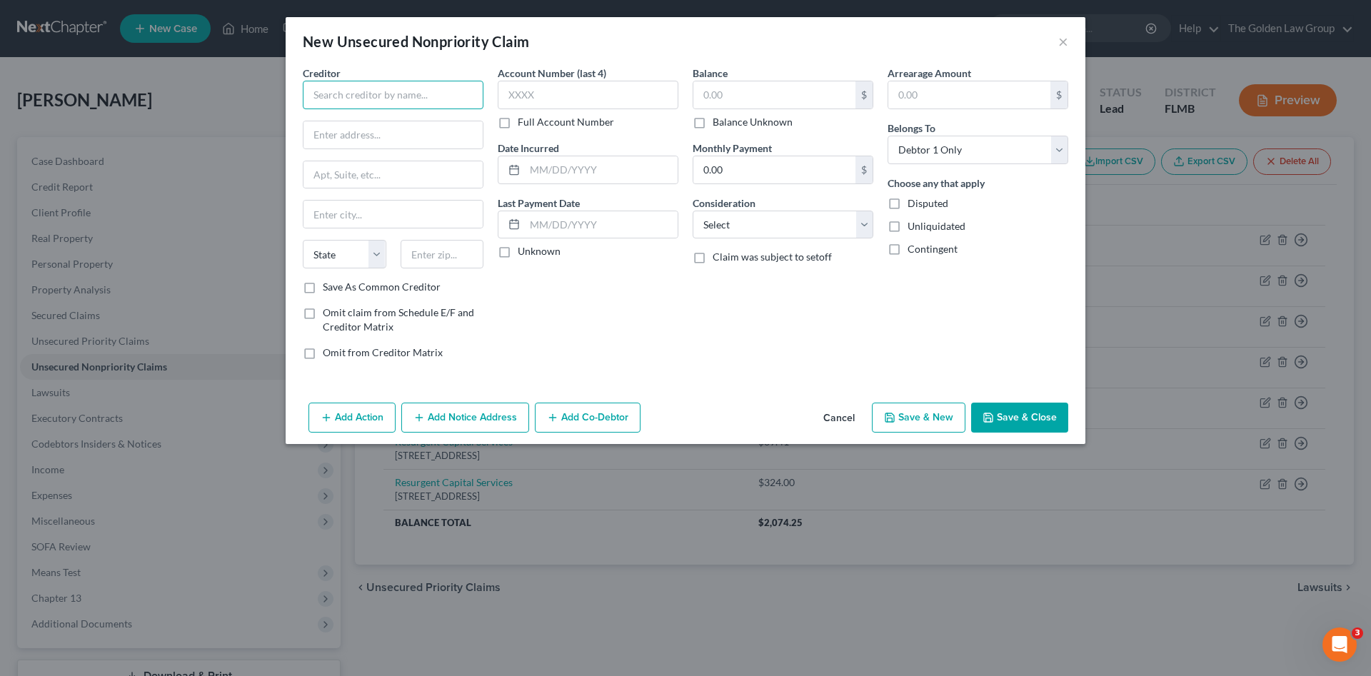
click at [408, 97] on input "text" at bounding box center [393, 95] width 181 height 29
type input "Midland Credit Management"
click at [386, 130] on div "350 Camino De La Reina Suite 100, San Diego, CA 92108" at bounding box center [388, 133] width 149 height 12
type input "350 Camino De La Reina"
type input "Suite 100"
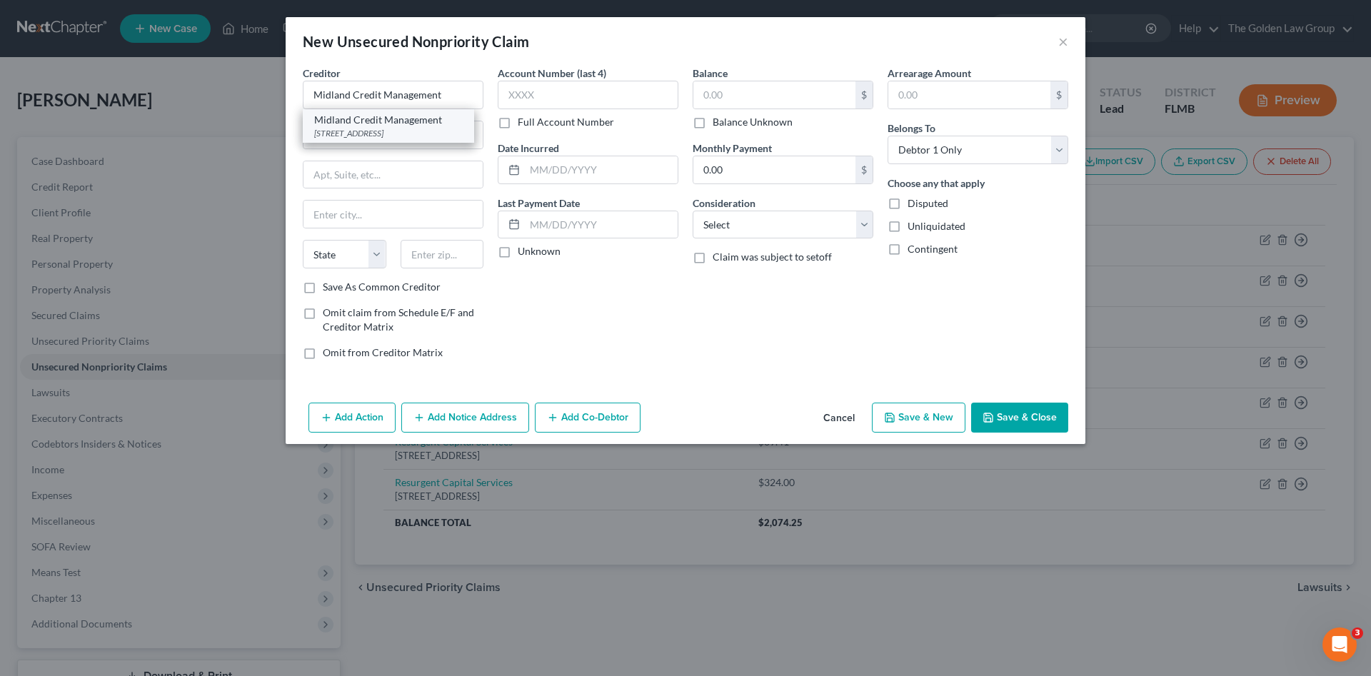
type input "San Diego"
select select "4"
type input "92108"
click at [785, 92] on input "text" at bounding box center [774, 94] width 162 height 27
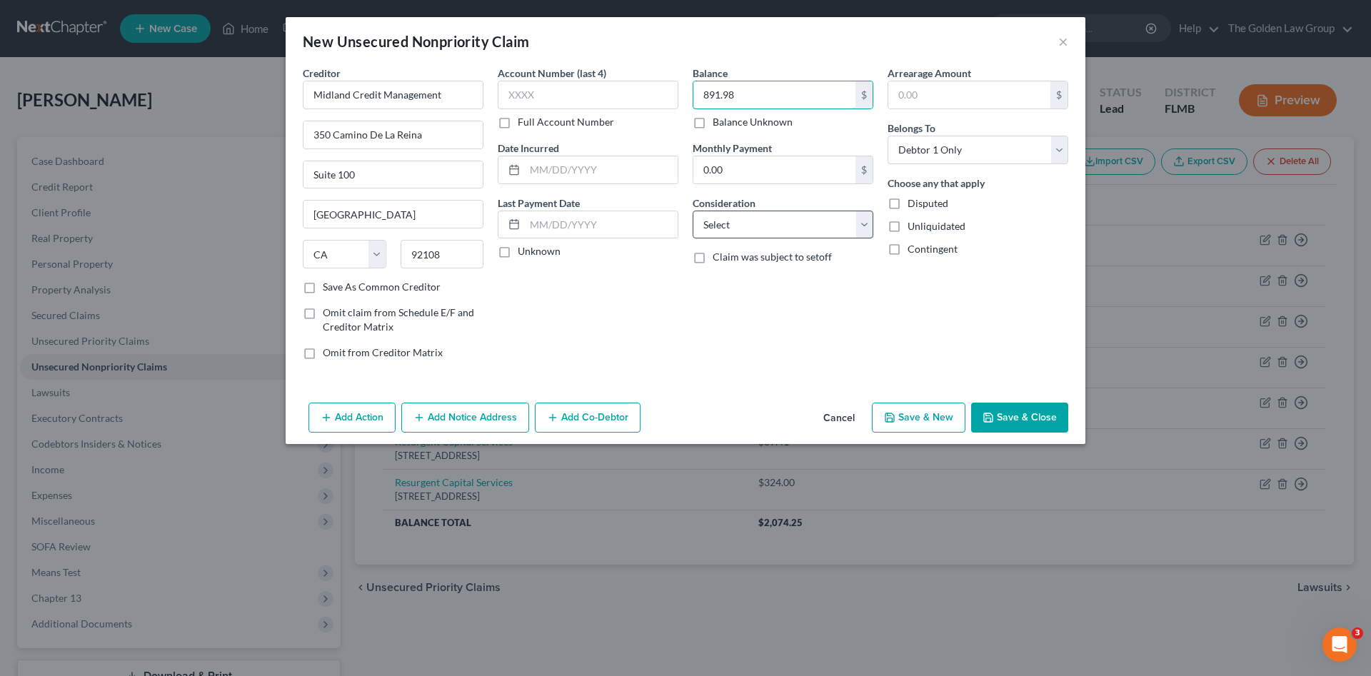
type input "891.98"
click at [760, 231] on select "Select Cable / Satellite Services Collection Agency Credit Card Debt Debt Couns…" at bounding box center [783, 225] width 181 height 29
select select "1"
click at [693, 211] on select "Select Cable / Satellite Services Collection Agency Credit Card Debt Debt Couns…" at bounding box center [783, 225] width 181 height 29
drag, startPoint x: 992, startPoint y: 421, endPoint x: 49, endPoint y: 443, distance: 944.1
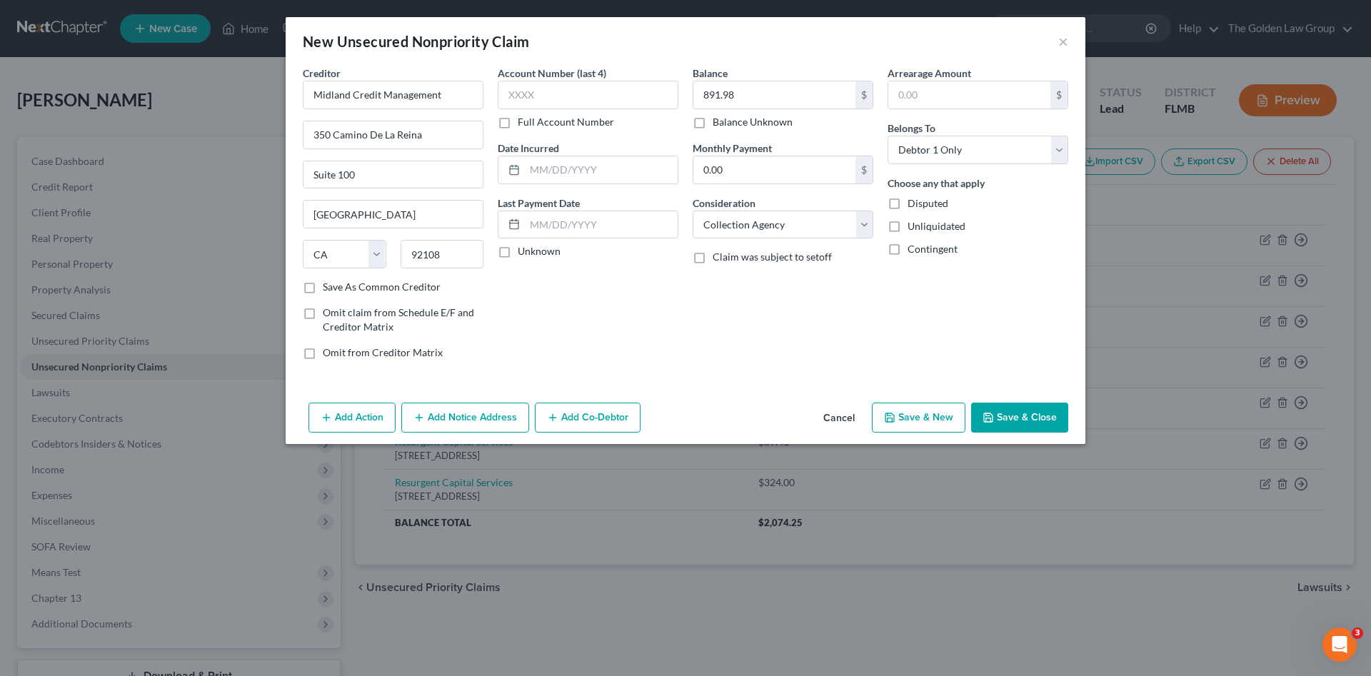
click at [992, 421] on icon "button" at bounding box center [987, 417] width 11 height 11
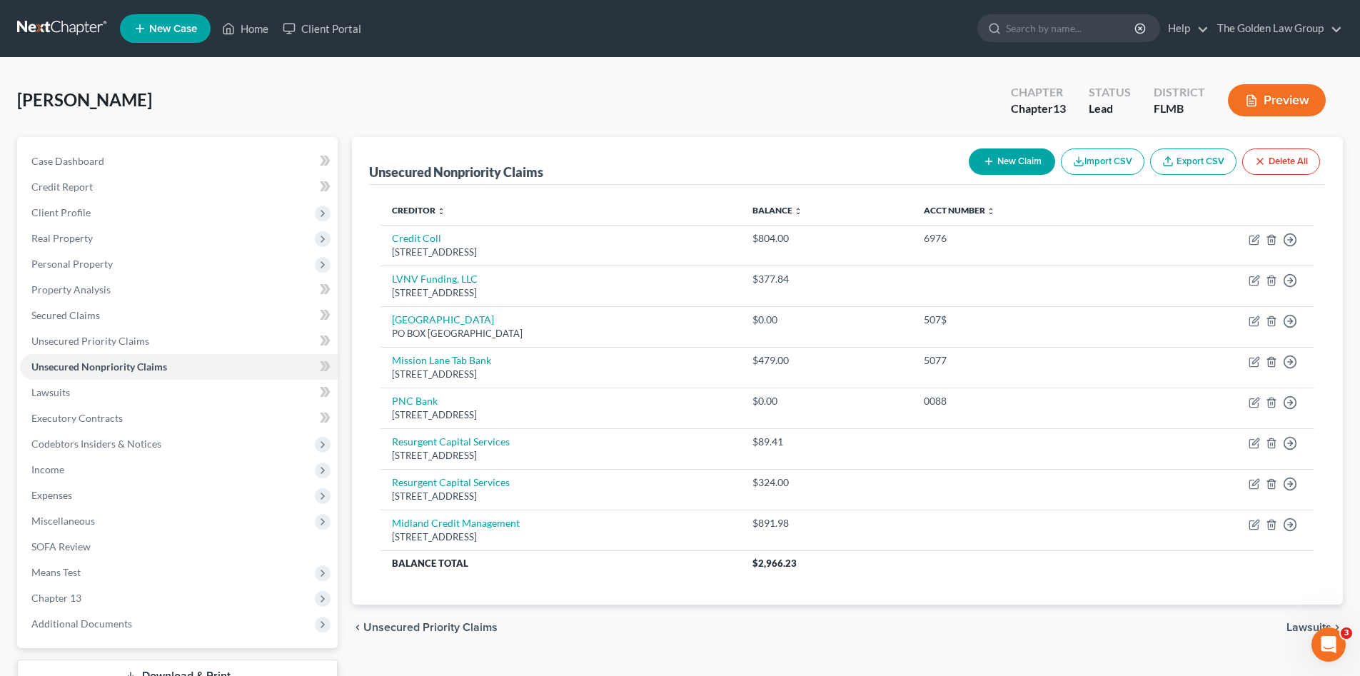
click at [990, 168] on button "New Claim" at bounding box center [1012, 162] width 86 height 26
select select "0"
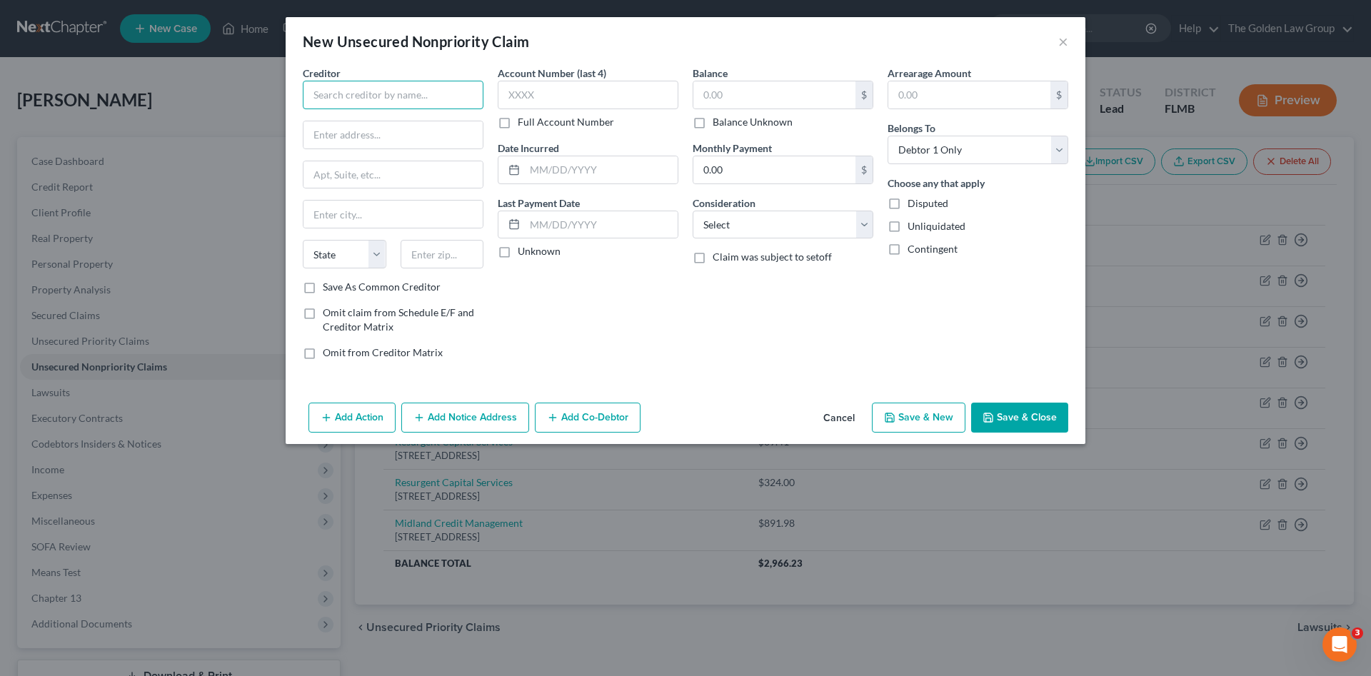
click at [363, 96] on input "text" at bounding box center [393, 95] width 181 height 29
drag, startPoint x: 408, startPoint y: 96, endPoint x: 303, endPoint y: 103, distance: 105.9
click at [303, 103] on input "St Joseph's Hospital" at bounding box center [393, 95] width 181 height 29
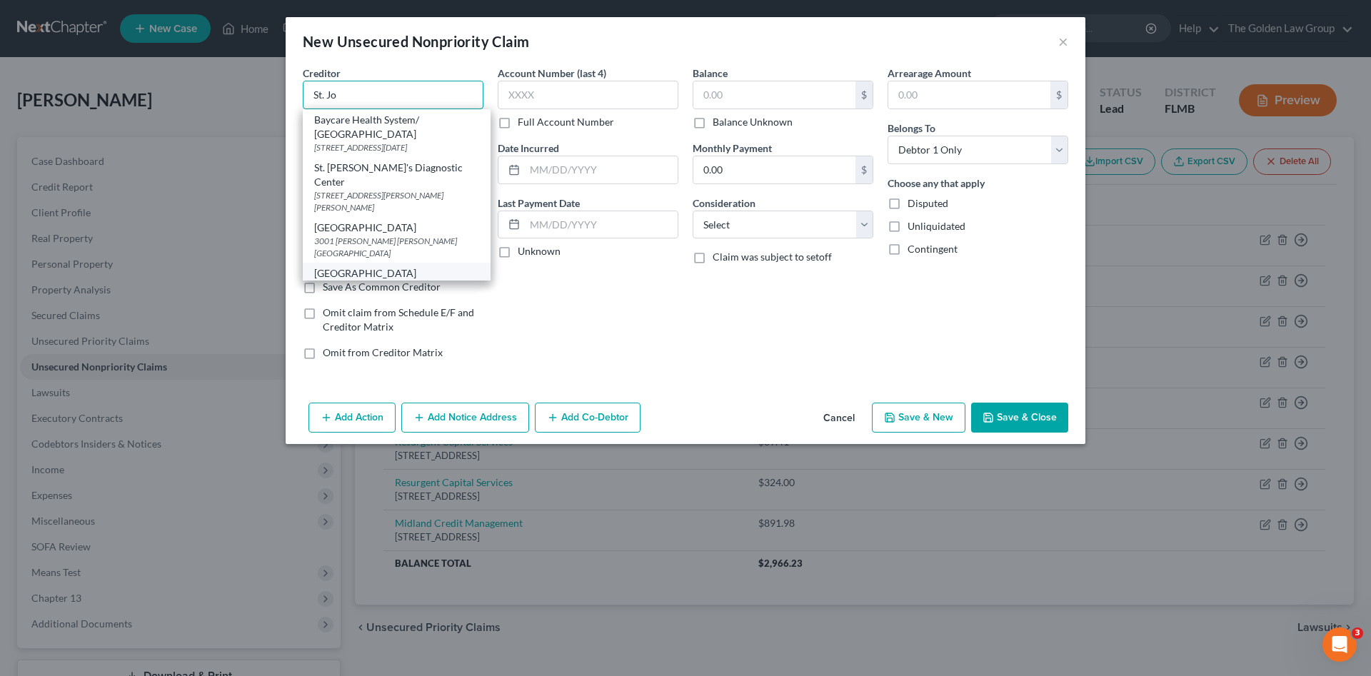
scroll to position [14, 0]
click at [419, 263] on div "[GEOGRAPHIC_DATA]" at bounding box center [396, 259] width 165 height 14
type input "[GEOGRAPHIC_DATA]"
type input "6901 Simmons Loop"
type input "St. Leo"
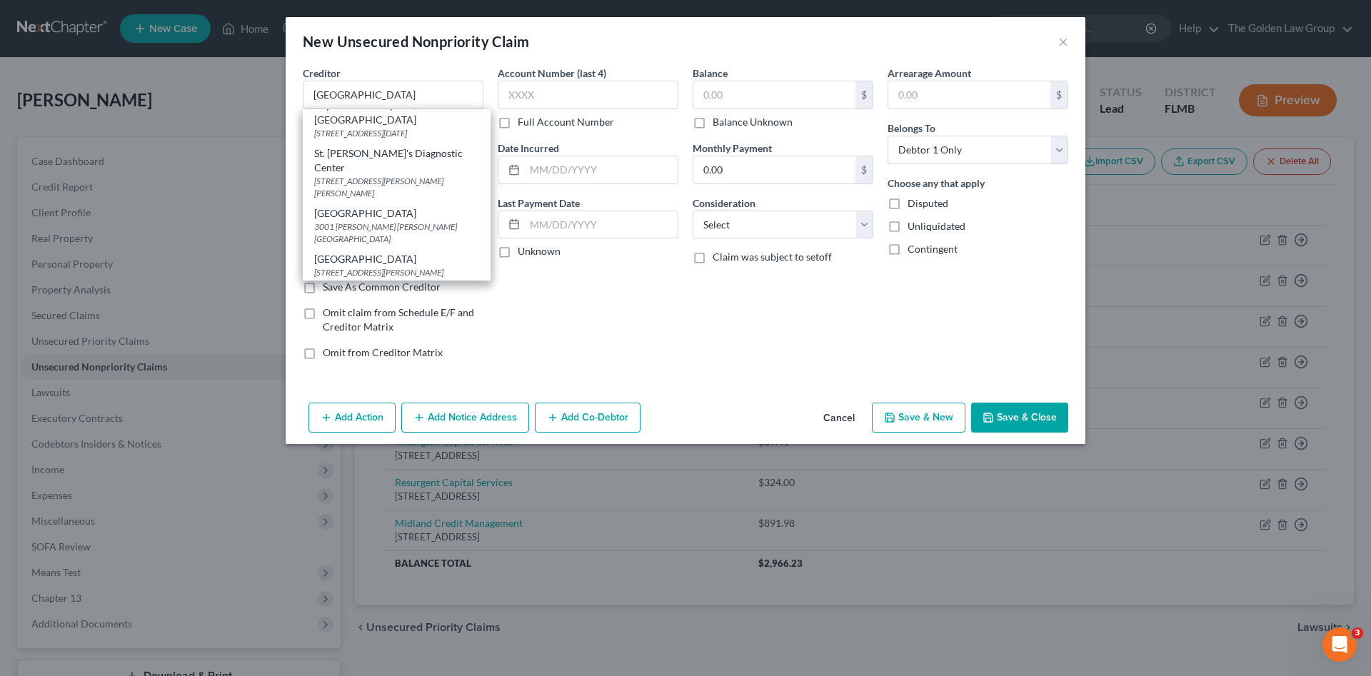
select select "9"
type input "33578"
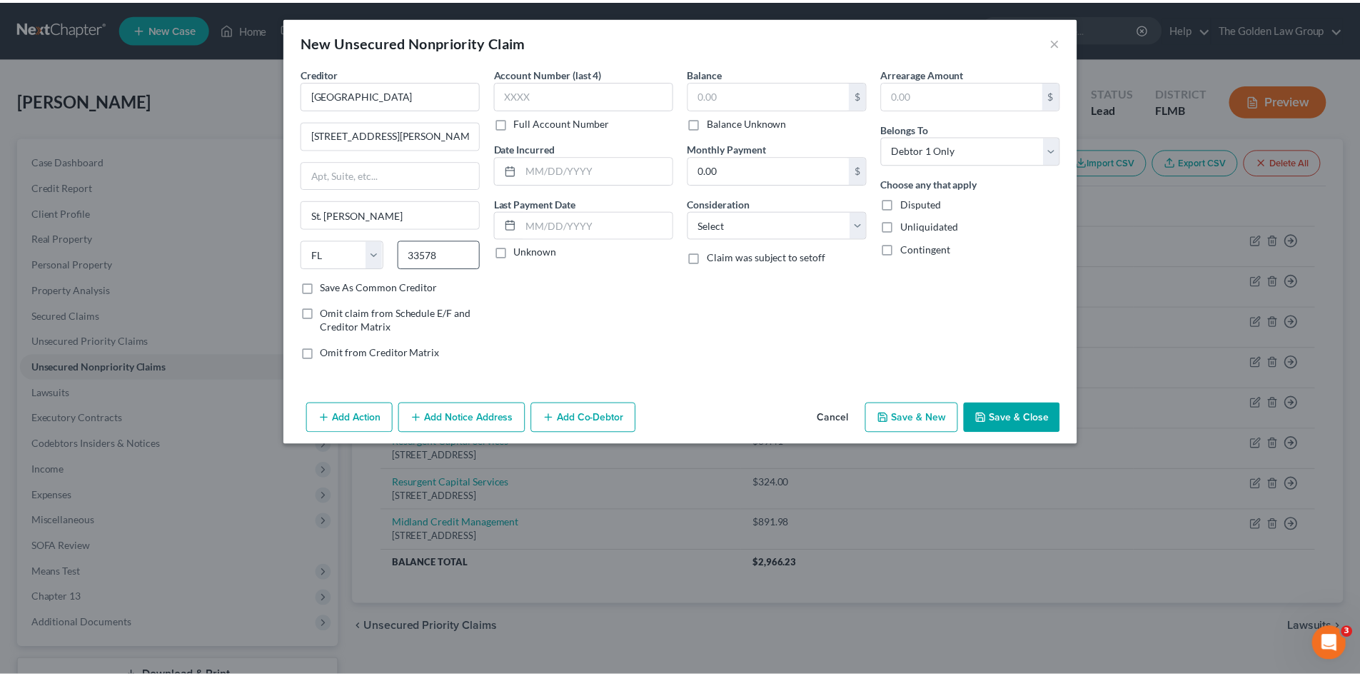
scroll to position [0, 0]
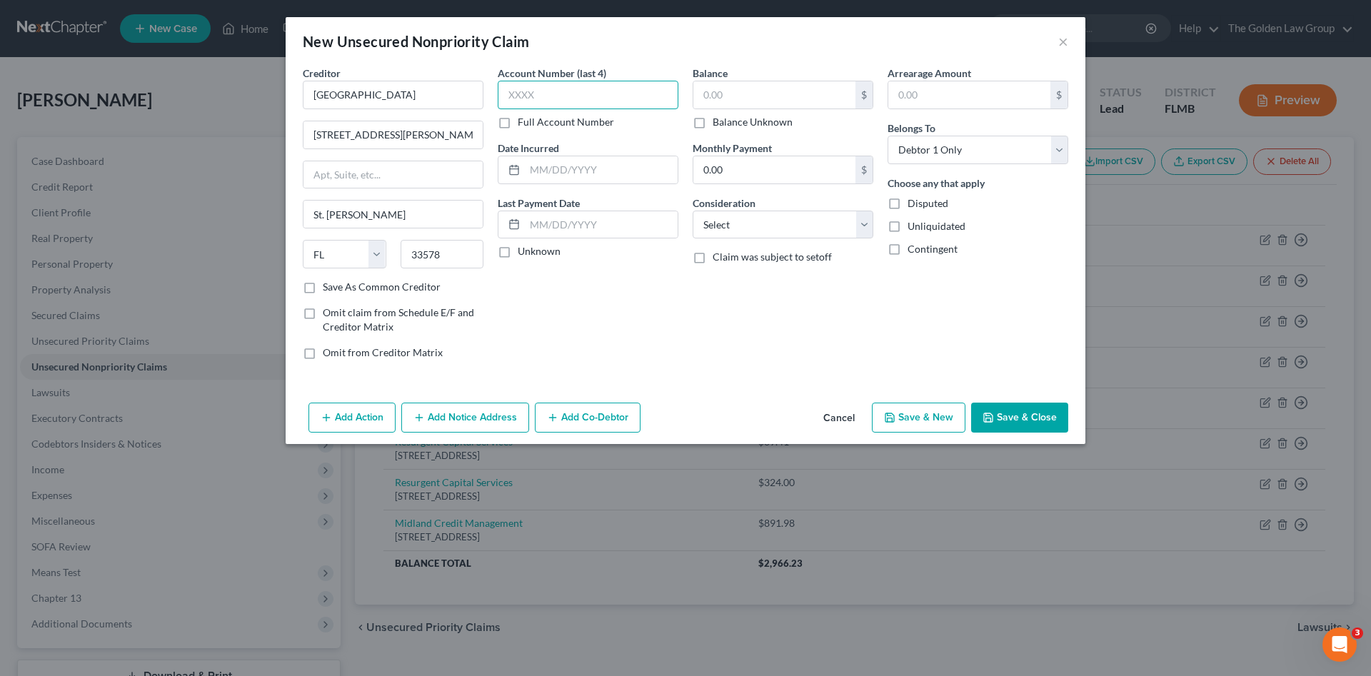
click at [565, 93] on input "text" at bounding box center [588, 95] width 181 height 29
click at [736, 94] on input "text" at bounding box center [774, 94] width 162 height 27
type input "425.50"
click at [755, 220] on select "Select Cable / Satellite Services Collection Agency Credit Card Debt Debt Couns…" at bounding box center [783, 225] width 181 height 29
select select "9"
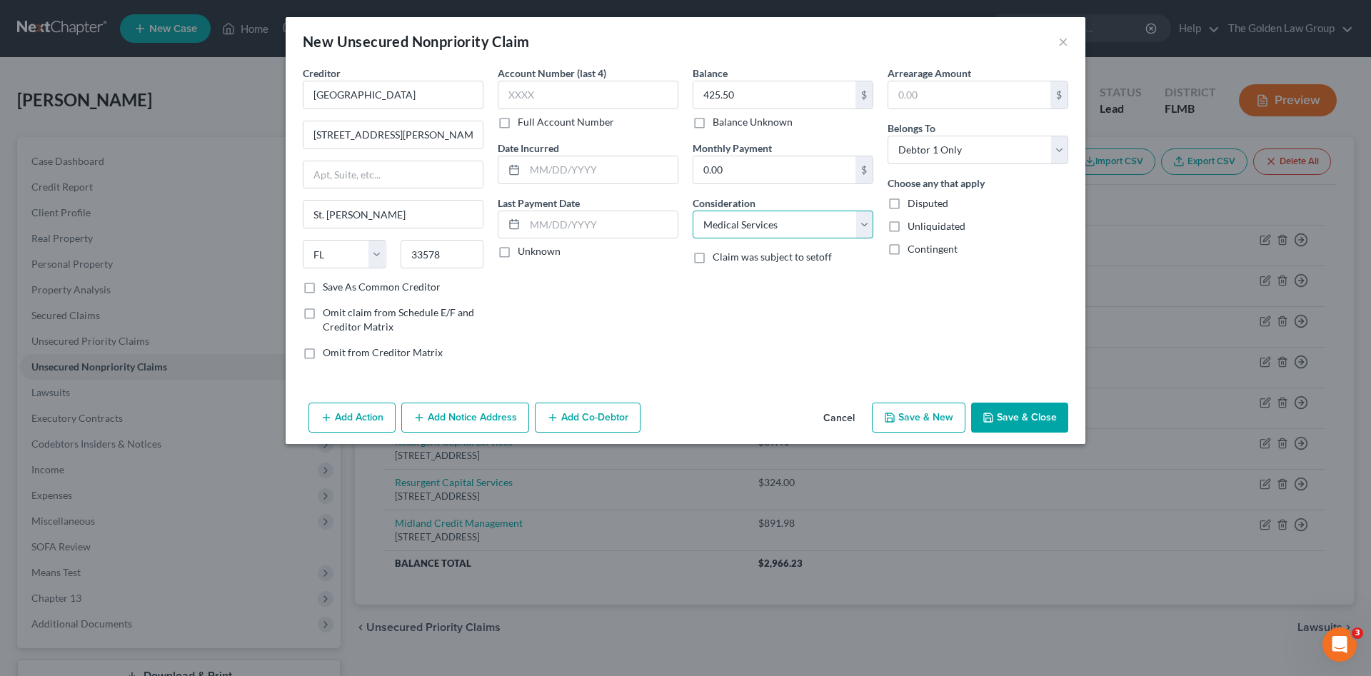
click at [693, 211] on select "Select Cable / Satellite Services Collection Agency Credit Card Debt Debt Couns…" at bounding box center [783, 225] width 181 height 29
click at [1025, 408] on button "Save & Close" at bounding box center [1019, 418] width 97 height 30
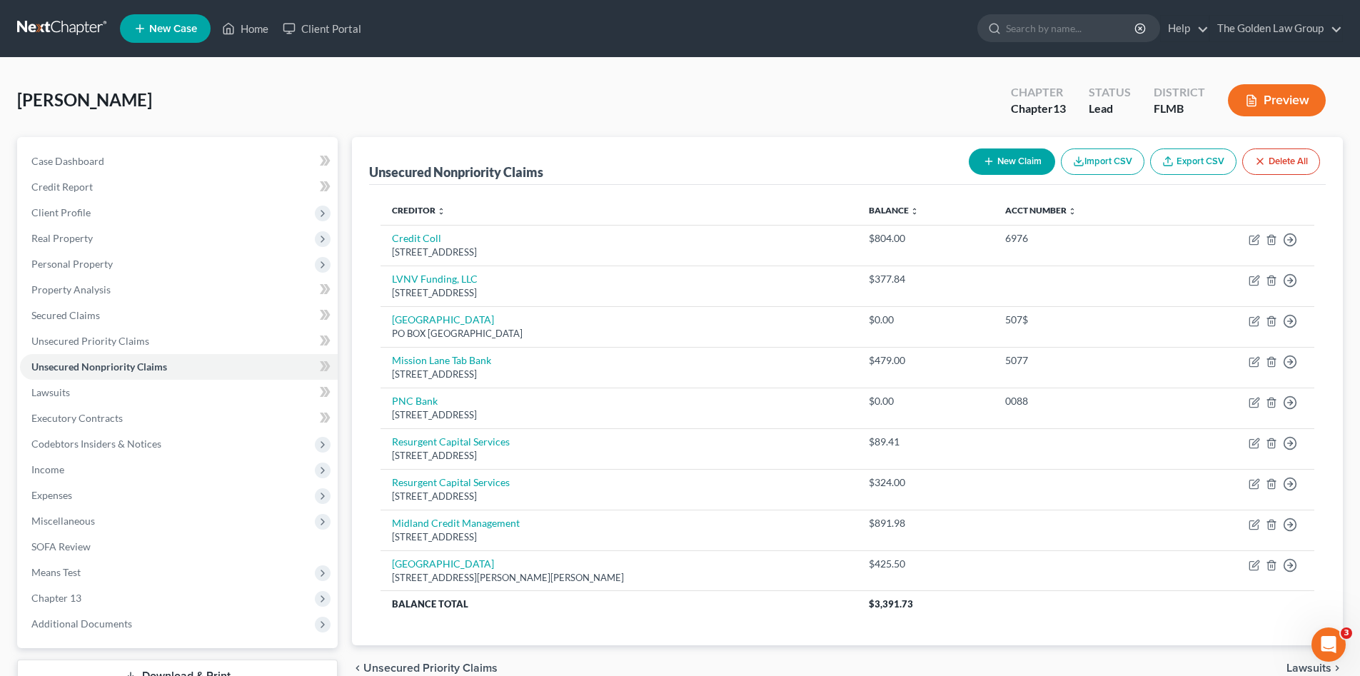
click at [1015, 163] on button "New Claim" at bounding box center [1012, 162] width 86 height 26
select select "0"
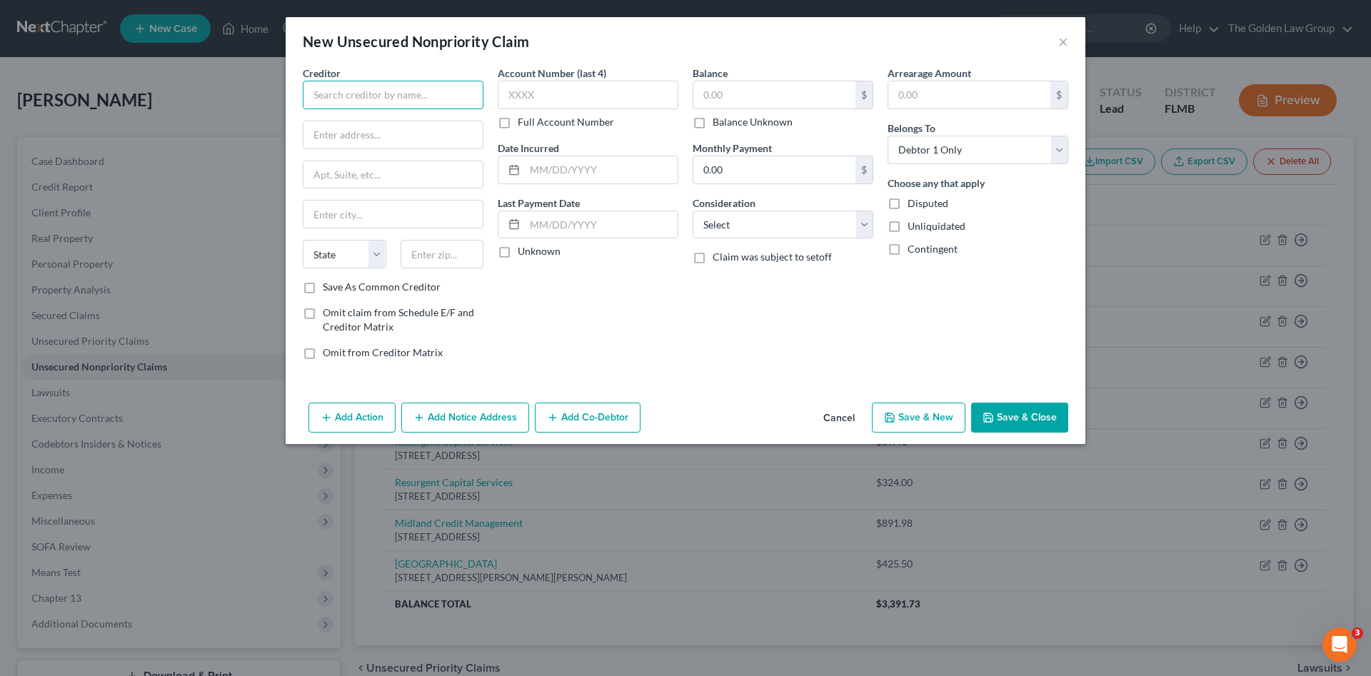
click at [413, 96] on input "text" at bounding box center [393, 95] width 181 height 29
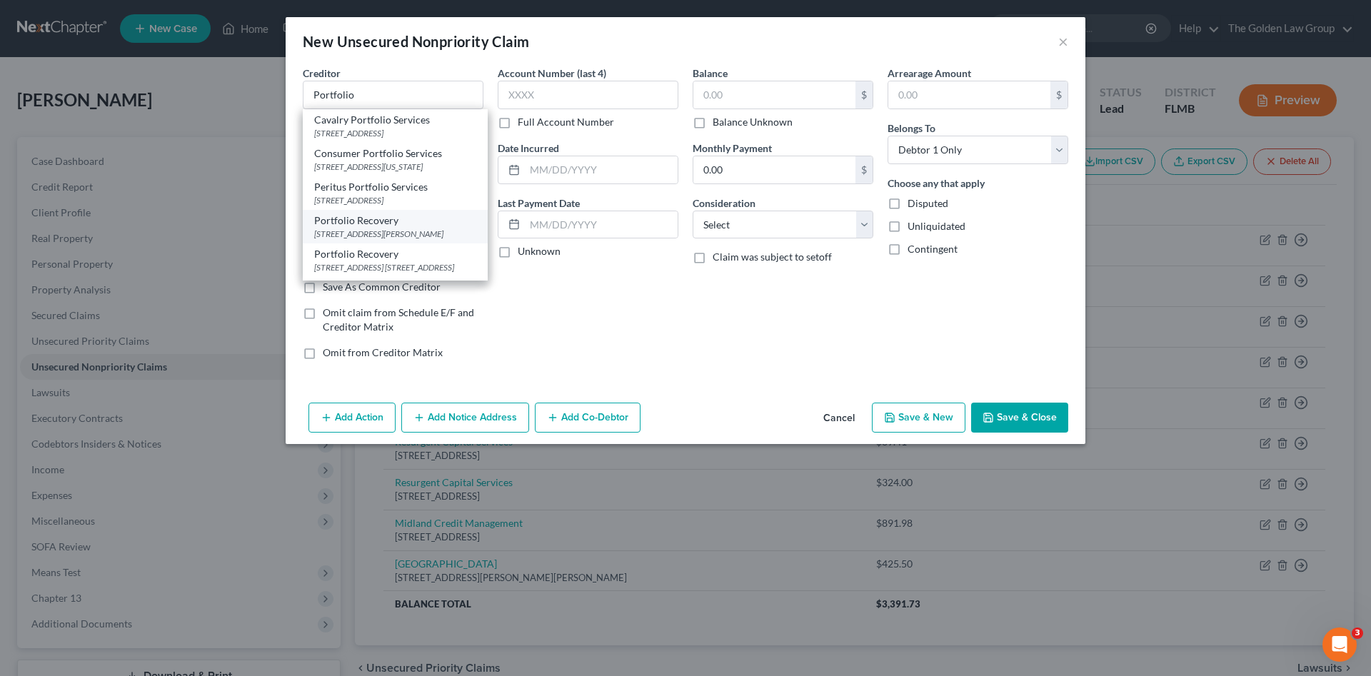
click at [401, 228] on div "Portfolio Recovery" at bounding box center [395, 220] width 162 height 14
type input "Portfolio Recovery"
type input "806 Douglas Road"
type input "Suite 200"
type input "Miami"
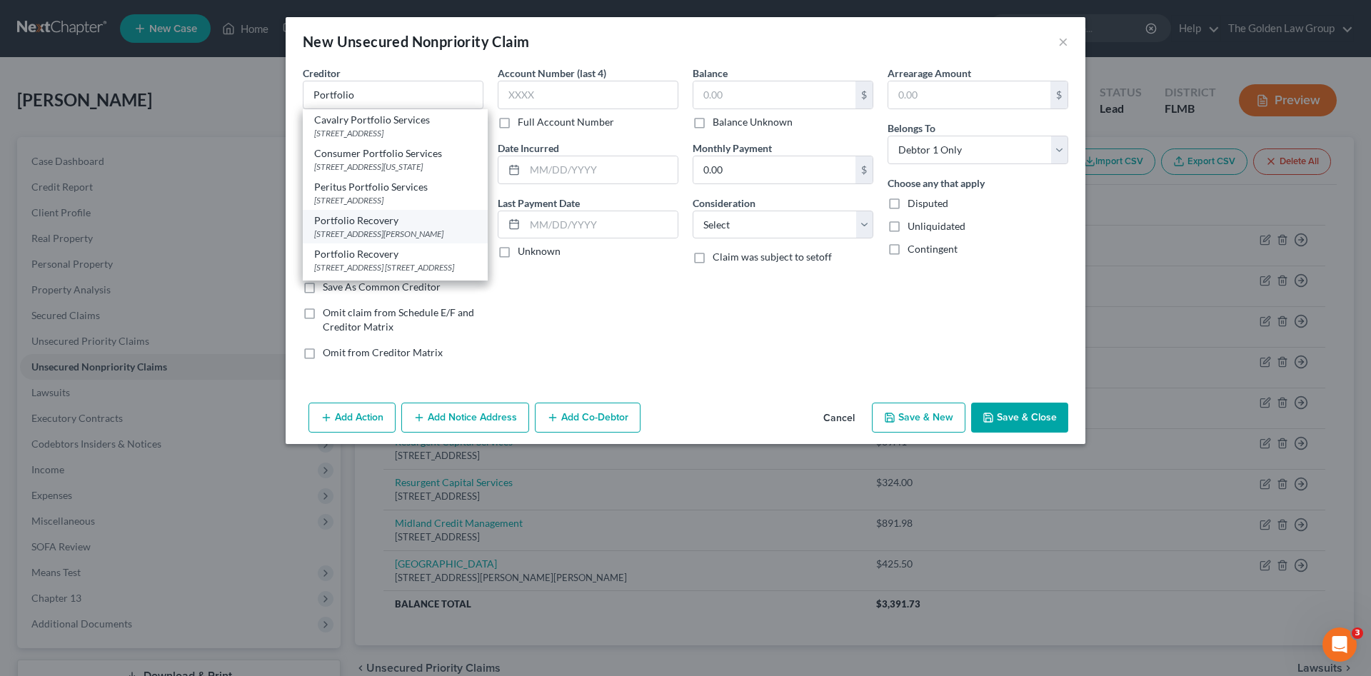
select select "9"
type input "33134"
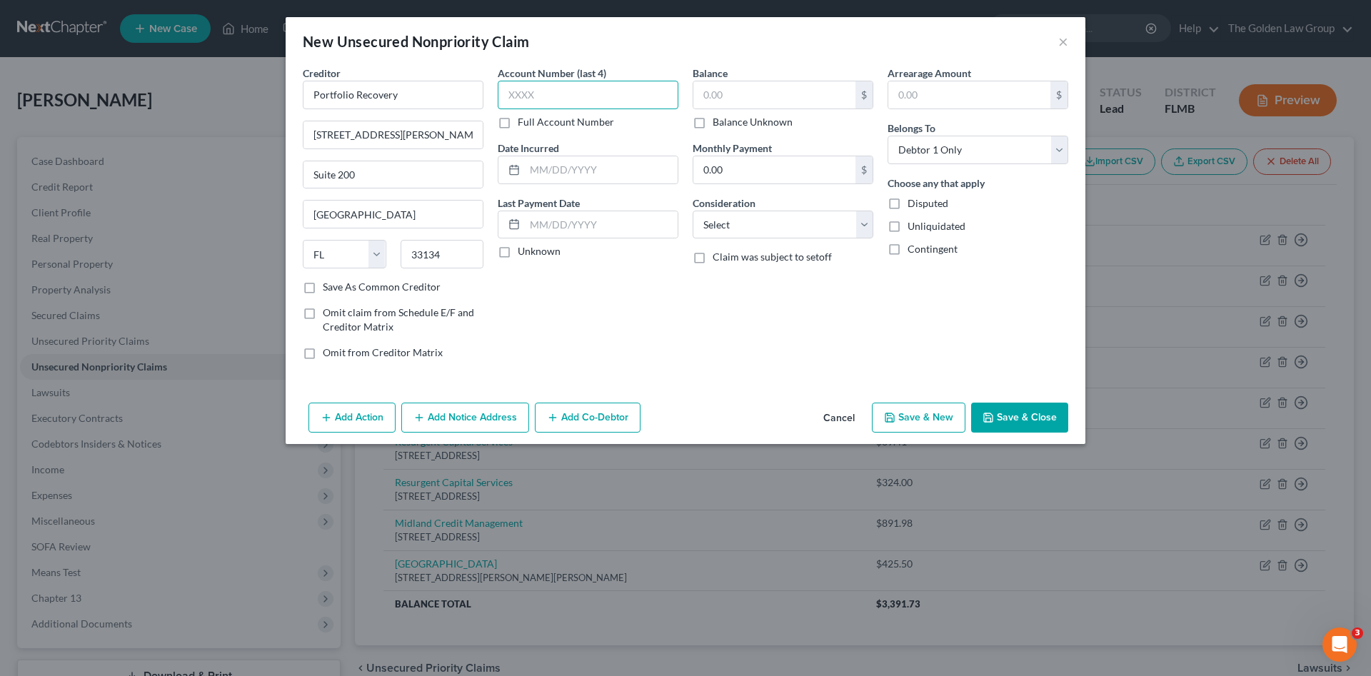
click at [550, 96] on input "text" at bounding box center [588, 95] width 181 height 29
drag, startPoint x: 763, startPoint y: 79, endPoint x: 769, endPoint y: 88, distance: 11.3
click at [765, 80] on div "Balance $ Balance Unknown Balance Undetermined $ Balance Unknown" at bounding box center [783, 98] width 181 height 64
click at [770, 90] on input "text" at bounding box center [774, 94] width 162 height 27
type input "446.05"
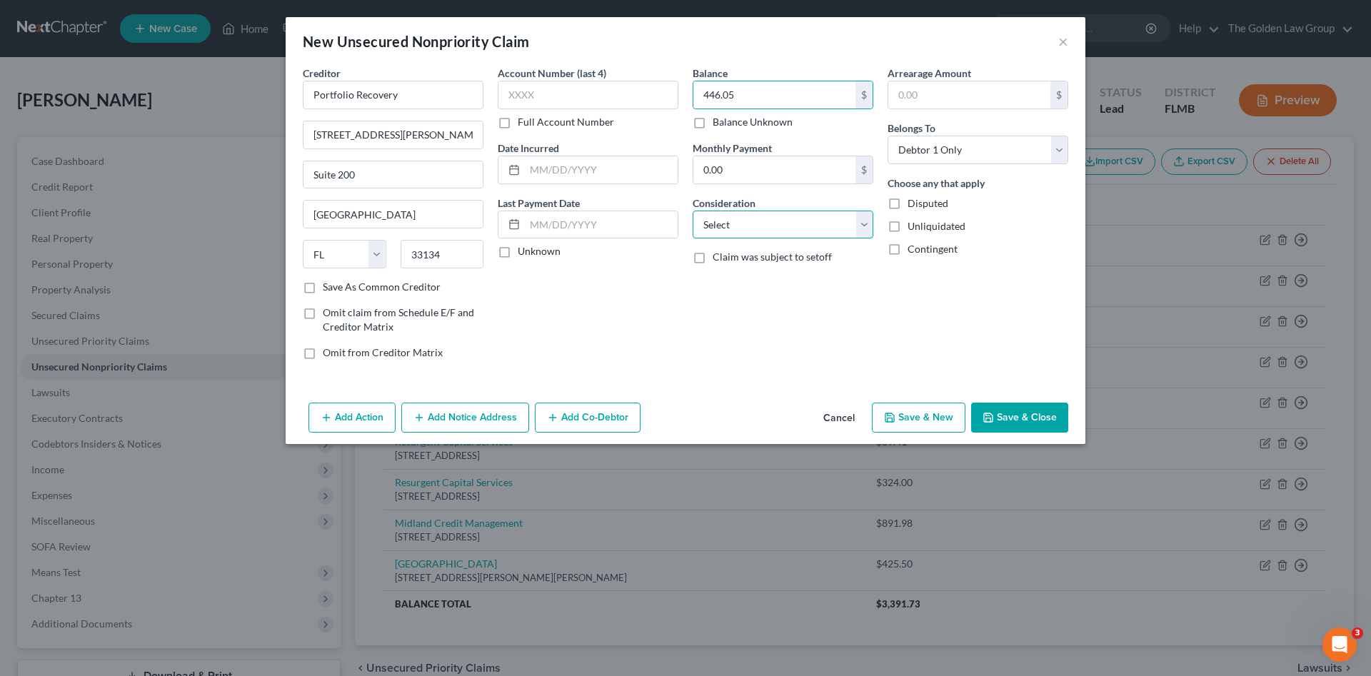
drag, startPoint x: 758, startPoint y: 225, endPoint x: 758, endPoint y: 233, distance: 8.6
click at [758, 225] on select "Select Cable / Satellite Services Collection Agency Credit Card Debt Debt Couns…" at bounding box center [783, 225] width 181 height 29
select select "1"
click at [693, 211] on select "Select Cable / Satellite Services Collection Agency Credit Card Debt Debt Couns…" at bounding box center [783, 225] width 181 height 29
click at [1012, 418] on button "Save & Close" at bounding box center [1019, 418] width 97 height 30
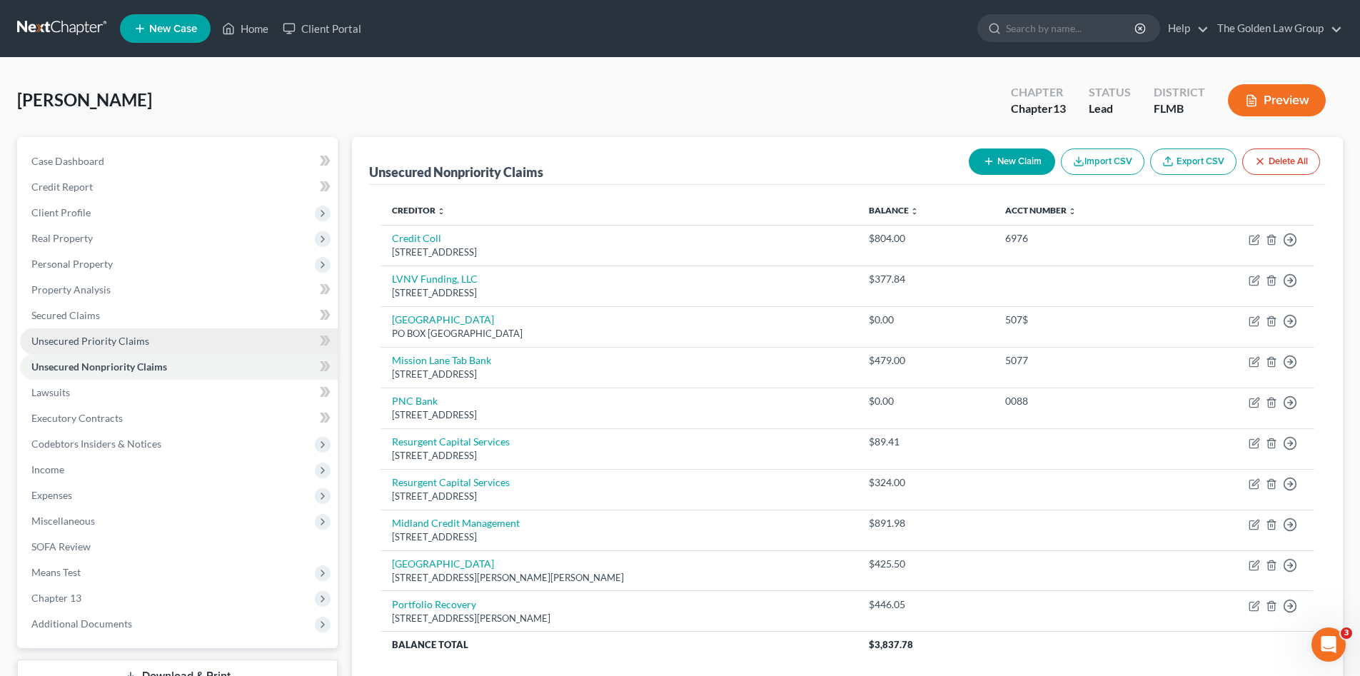
click at [81, 333] on link "Unsecured Priority Claims" at bounding box center [179, 341] width 318 height 26
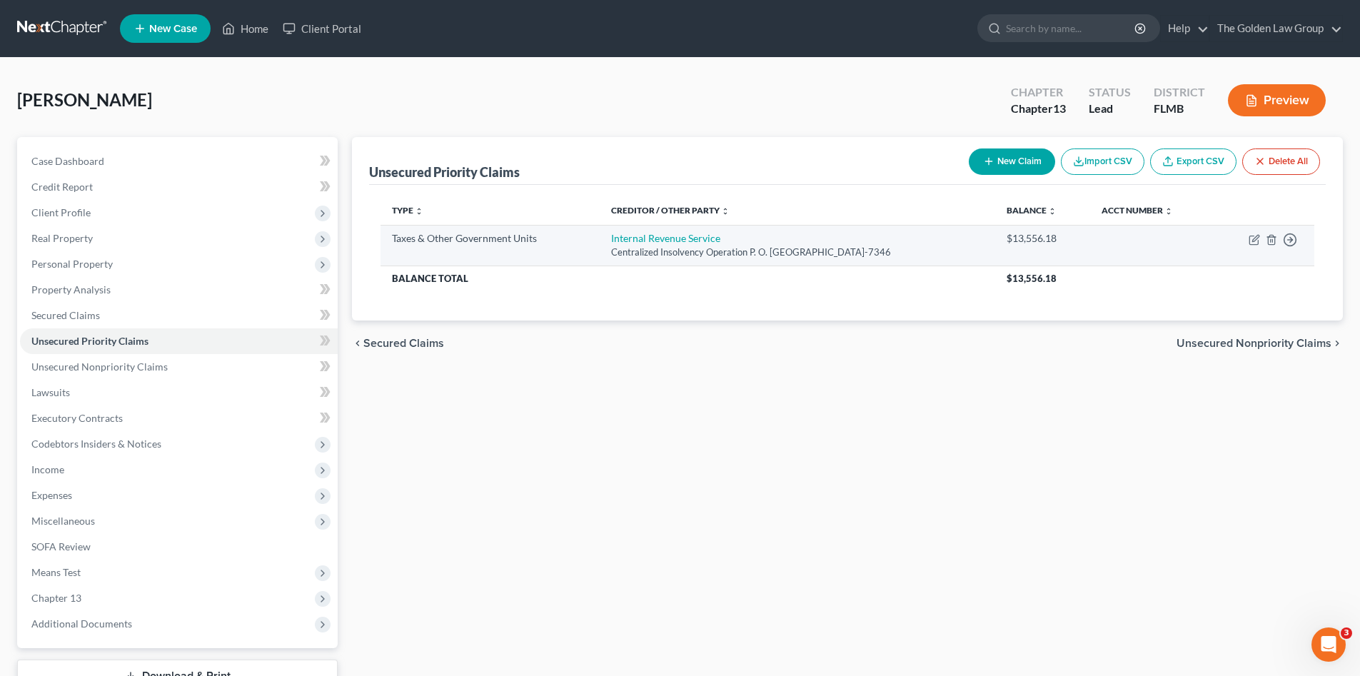
click at [1260, 242] on td "Move to D Move to F Move to G Move to Notice Only" at bounding box center [1264, 245] width 101 height 41
click at [1254, 237] on icon "button" at bounding box center [1254, 239] width 11 height 11
select select "0"
select select "39"
select select "0"
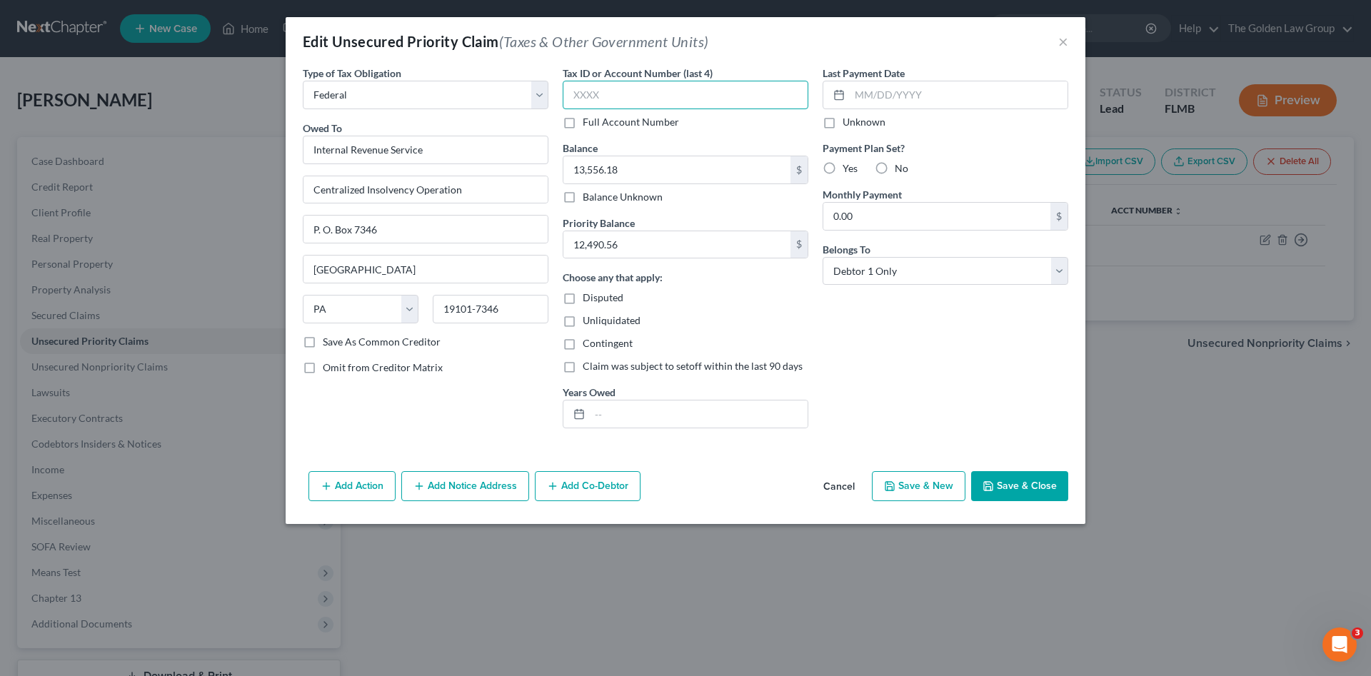
click at [660, 92] on input "text" at bounding box center [686, 95] width 246 height 29
type input "2140"
click at [1001, 484] on button "Save & Close" at bounding box center [1019, 486] width 97 height 30
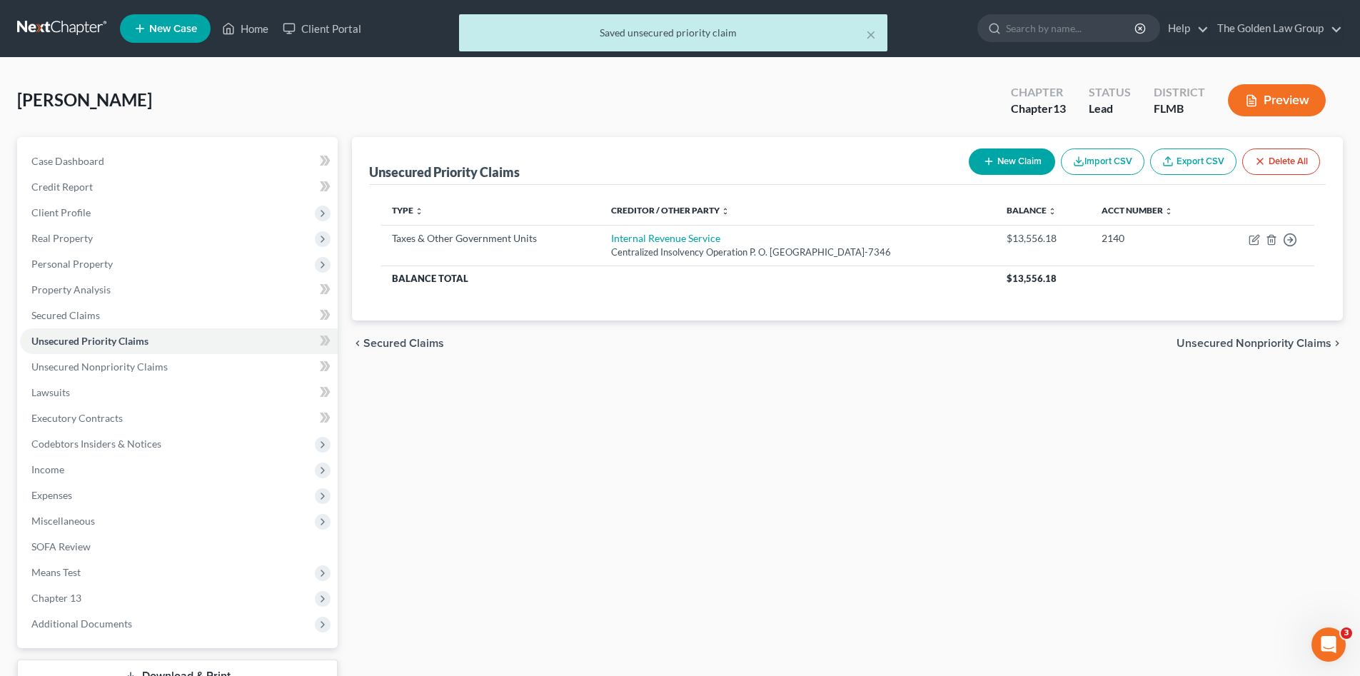
drag, startPoint x: 904, startPoint y: 508, endPoint x: 744, endPoint y: 487, distance: 161.3
click at [866, 501] on div "Unsecured Priority Claims New Claim Import CSV Export CSV Delete All Type expan…" at bounding box center [847, 433] width 1005 height 593
click at [55, 260] on span "Personal Property" at bounding box center [71, 264] width 81 height 12
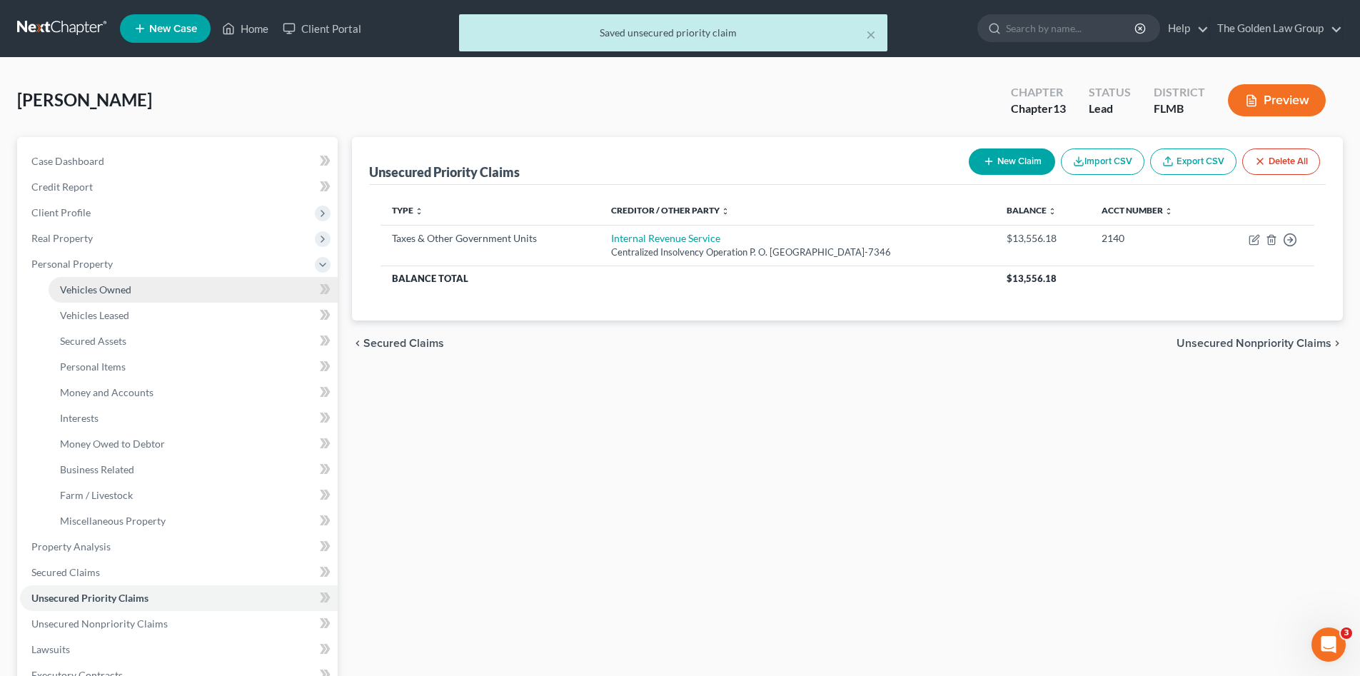
click at [76, 282] on link "Vehicles Owned" at bounding box center [193, 290] width 289 height 26
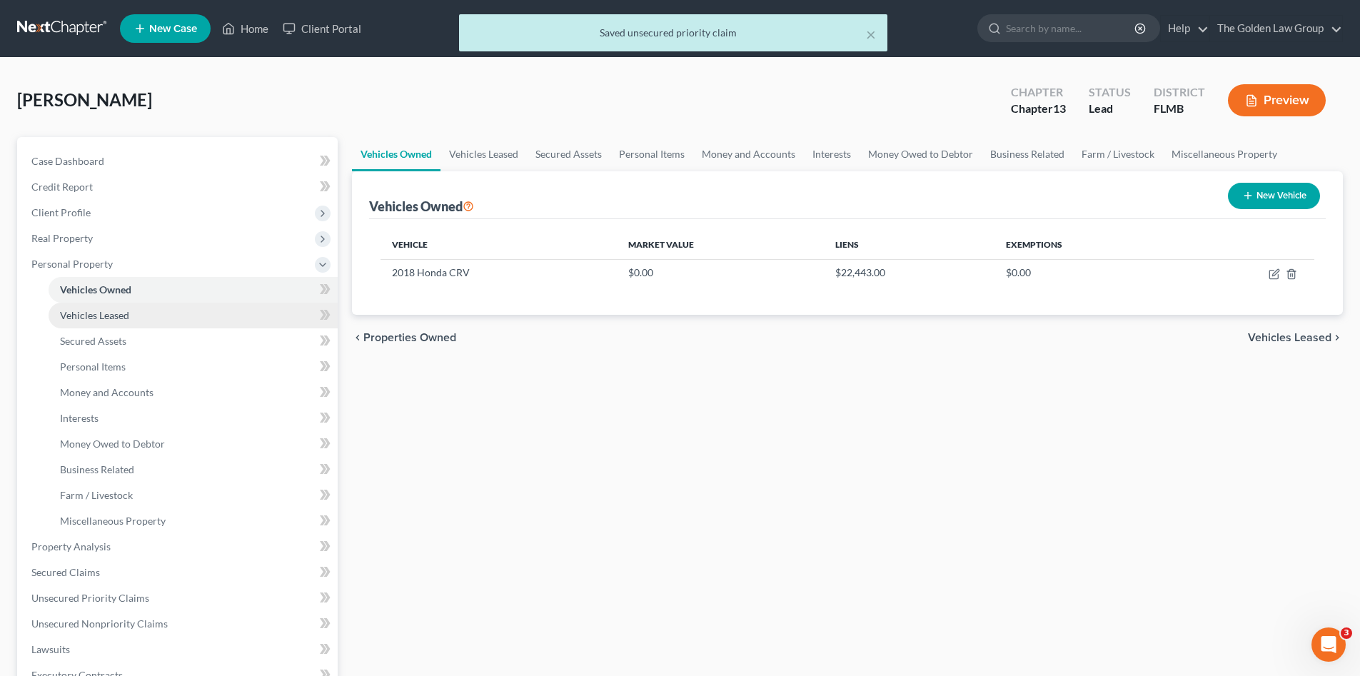
click at [83, 313] on span "Vehicles Leased" at bounding box center [94, 315] width 69 height 12
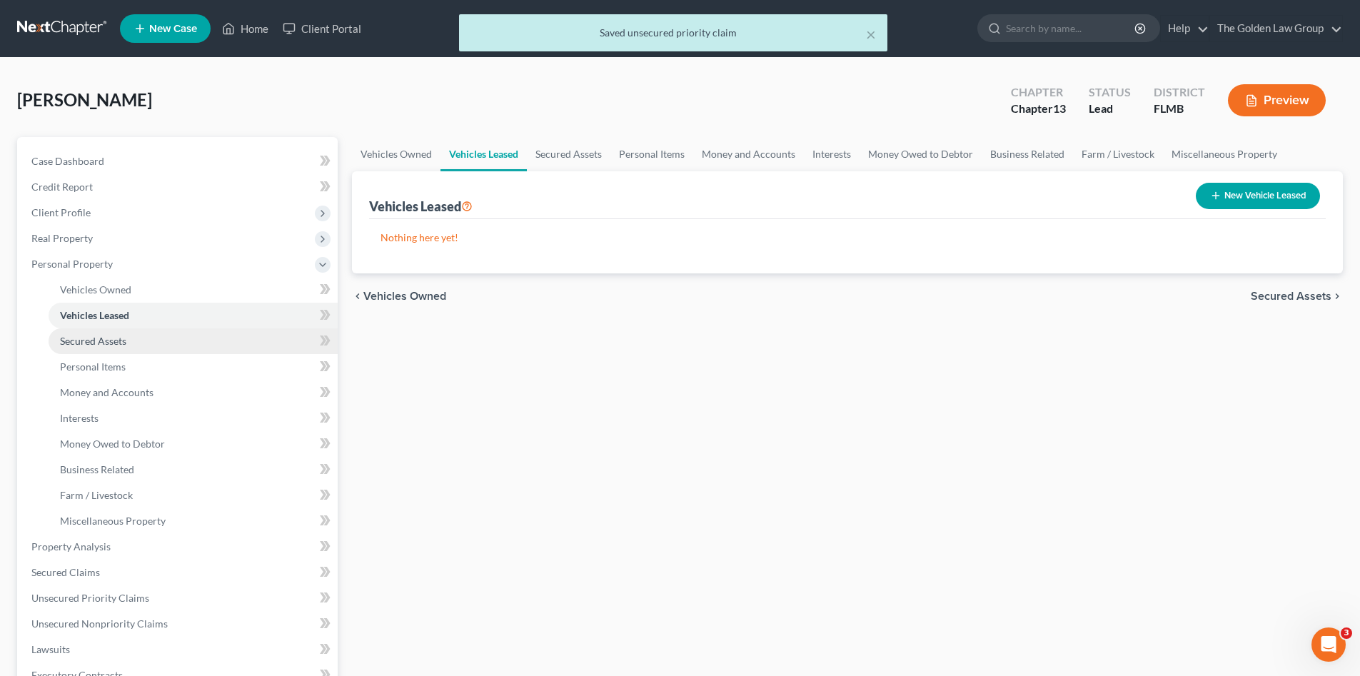
click at [95, 338] on span "Secured Assets" at bounding box center [93, 341] width 66 height 12
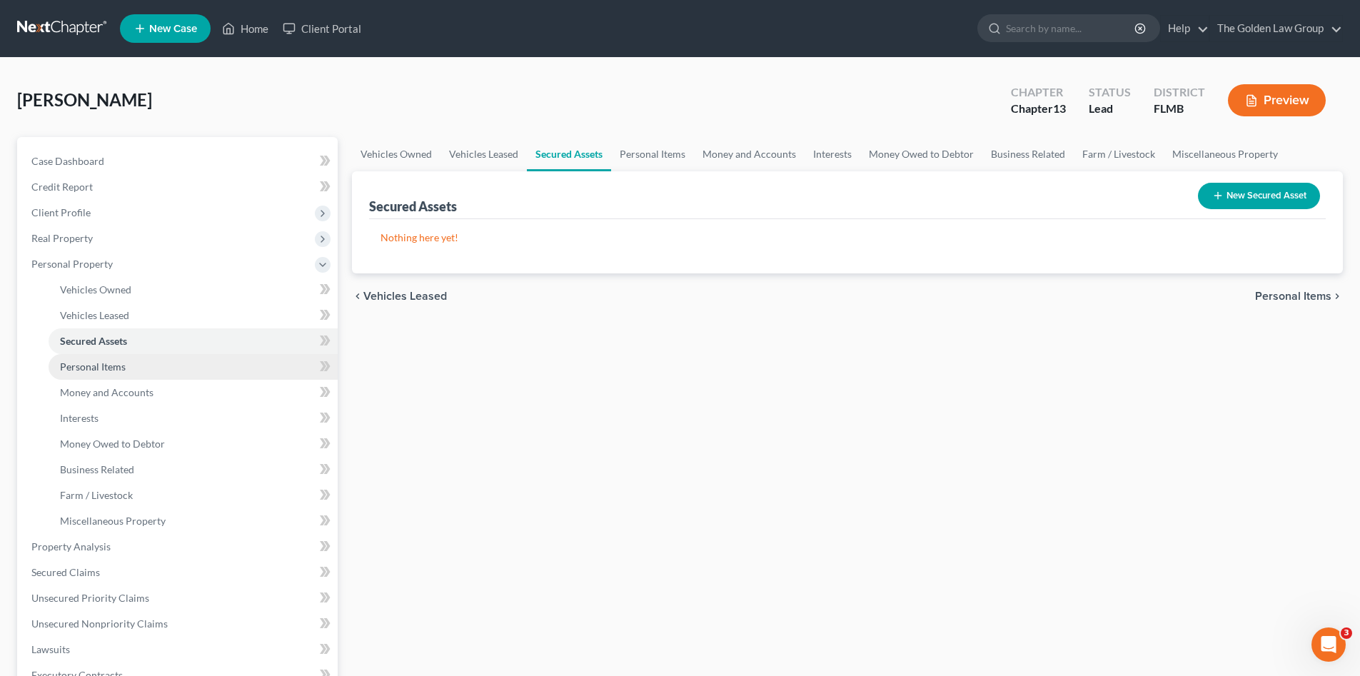
click at [81, 361] on span "Personal Items" at bounding box center [93, 367] width 66 height 12
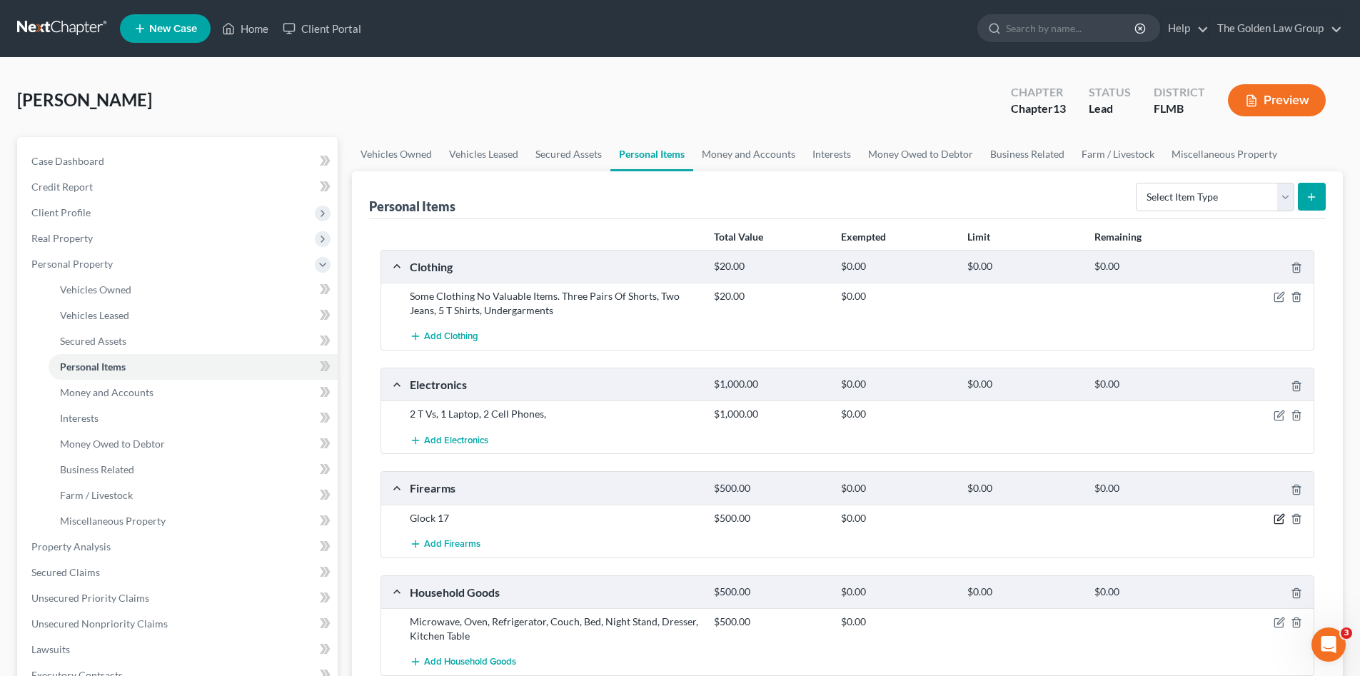
click at [1278, 521] on icon "button" at bounding box center [1279, 518] width 11 height 11
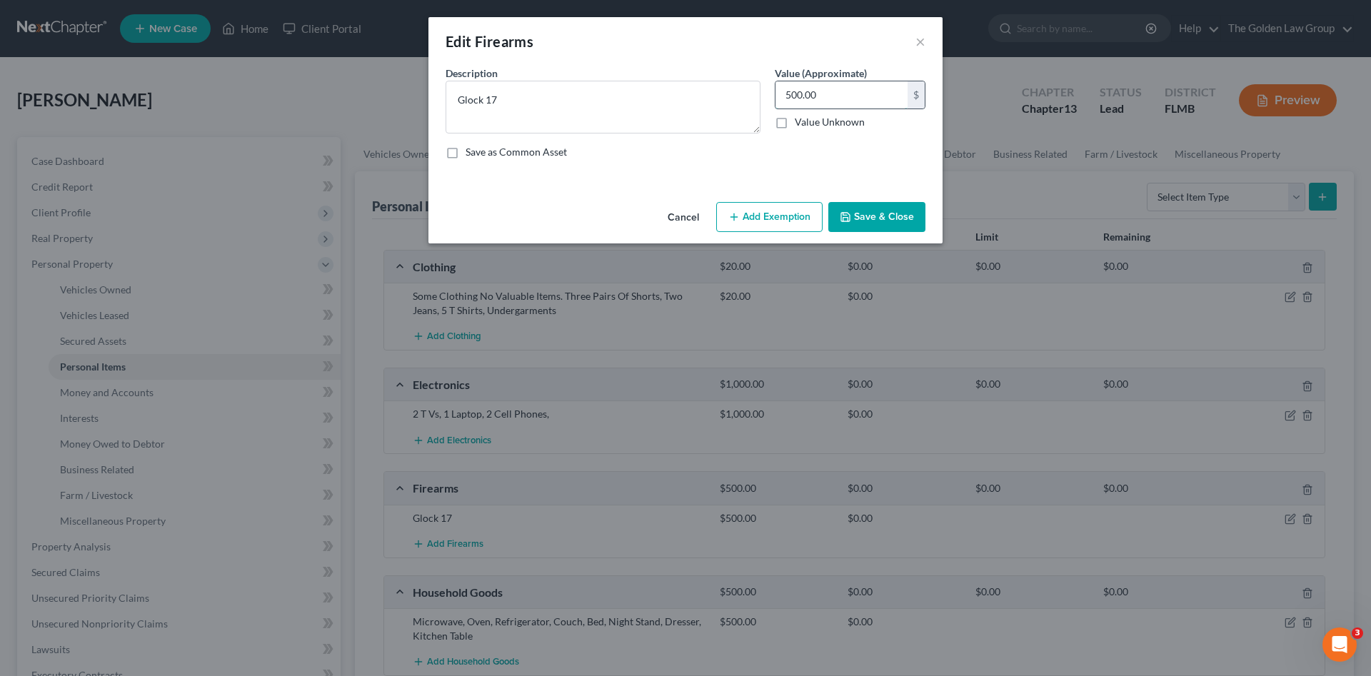
click at [852, 102] on input "500.00" at bounding box center [841, 94] width 132 height 27
type input "150.00"
drag, startPoint x: 575, startPoint y: 106, endPoint x: 433, endPoint y: 101, distance: 142.2
click at [433, 101] on div "An exemption set must first be selected from the Filing Information section. Co…" at bounding box center [685, 131] width 514 height 131
drag, startPoint x: 510, startPoint y: 104, endPoint x: 442, endPoint y: 101, distance: 68.6
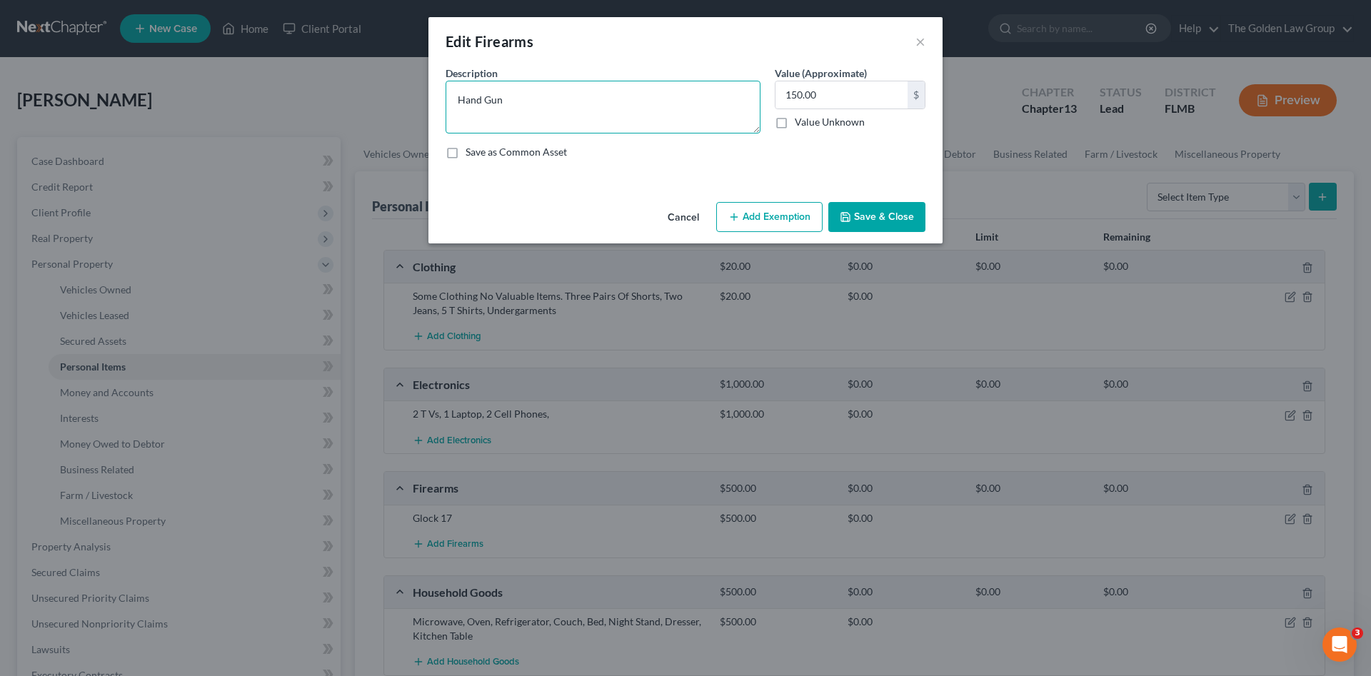
click at [442, 101] on div "Description * Hand Gun" at bounding box center [602, 100] width 329 height 68
type textarea "Hangun"
drag, startPoint x: 872, startPoint y: 221, endPoint x: 623, endPoint y: 93, distance: 280.4
click at [872, 221] on button "Save & Close" at bounding box center [876, 217] width 97 height 30
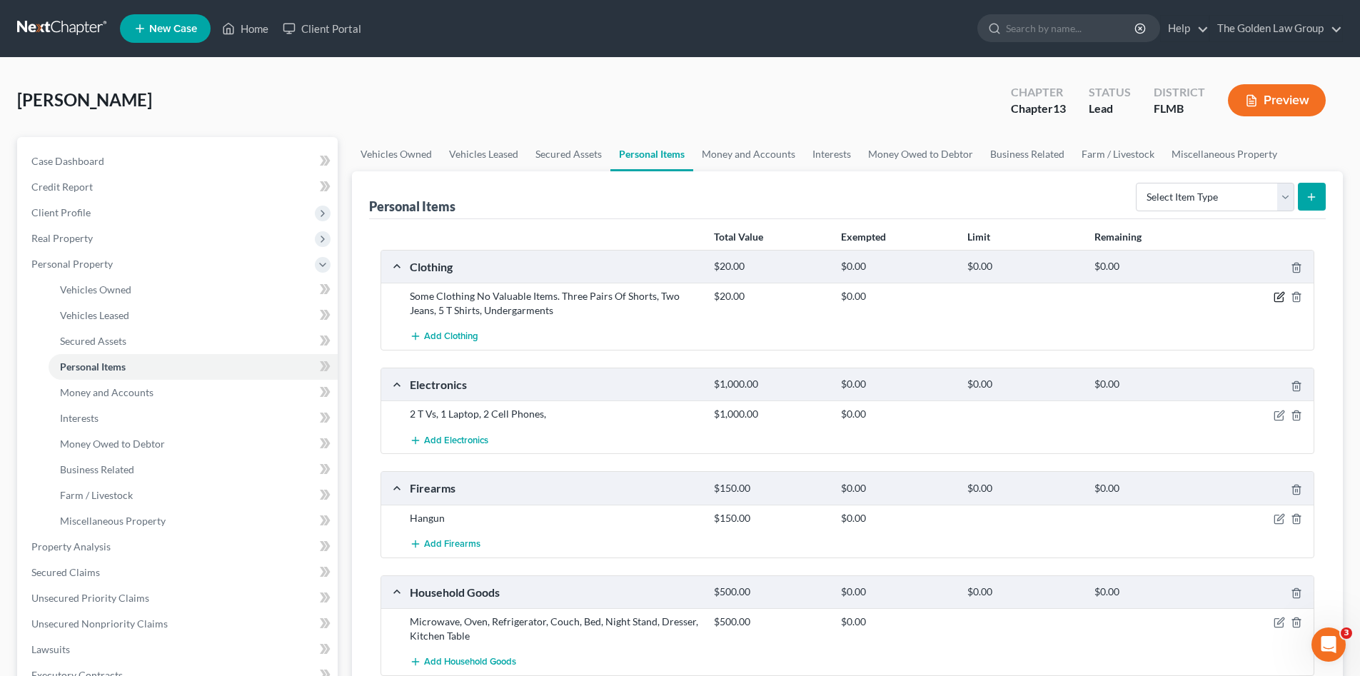
click at [1276, 299] on icon "button" at bounding box center [1279, 296] width 11 height 11
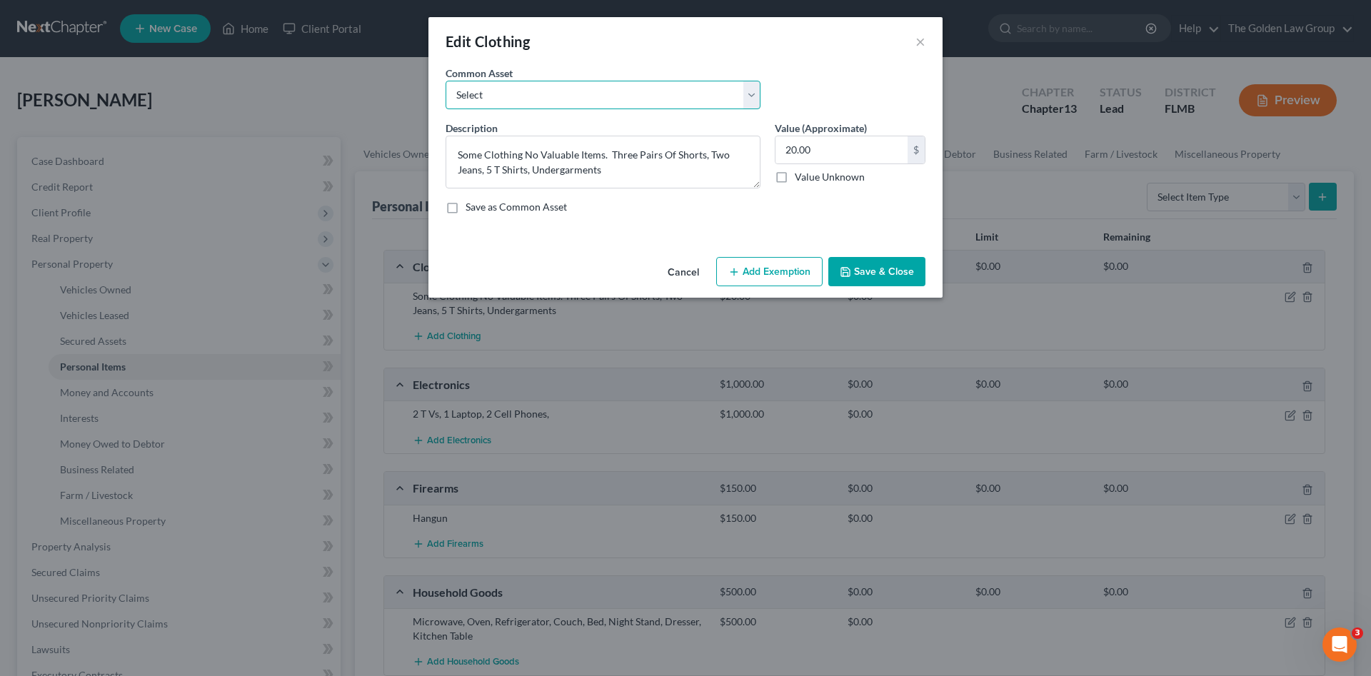
click at [611, 97] on select "Select Debtor's Clothes Joint-Debtor's clothing Debtor's Clothes" at bounding box center [603, 95] width 315 height 29
select select "0"
click at [446, 81] on select "Select Debtor's Clothes Joint-Debtor's clothing Debtor's Clothes" at bounding box center [603, 95] width 315 height 29
type textarea "Debtor's Clothes"
click at [854, 146] on input "100.00" at bounding box center [841, 149] width 132 height 27
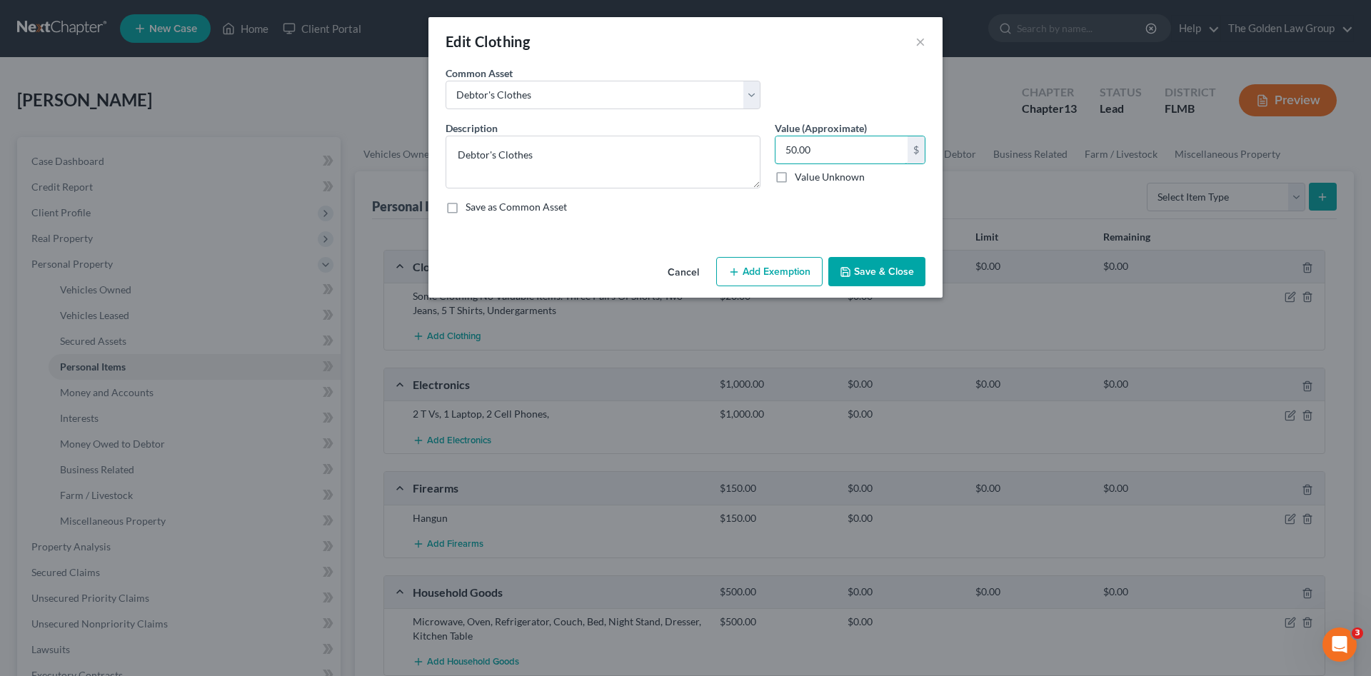
type input "50.00"
click at [877, 268] on button "Save & Close" at bounding box center [876, 272] width 97 height 30
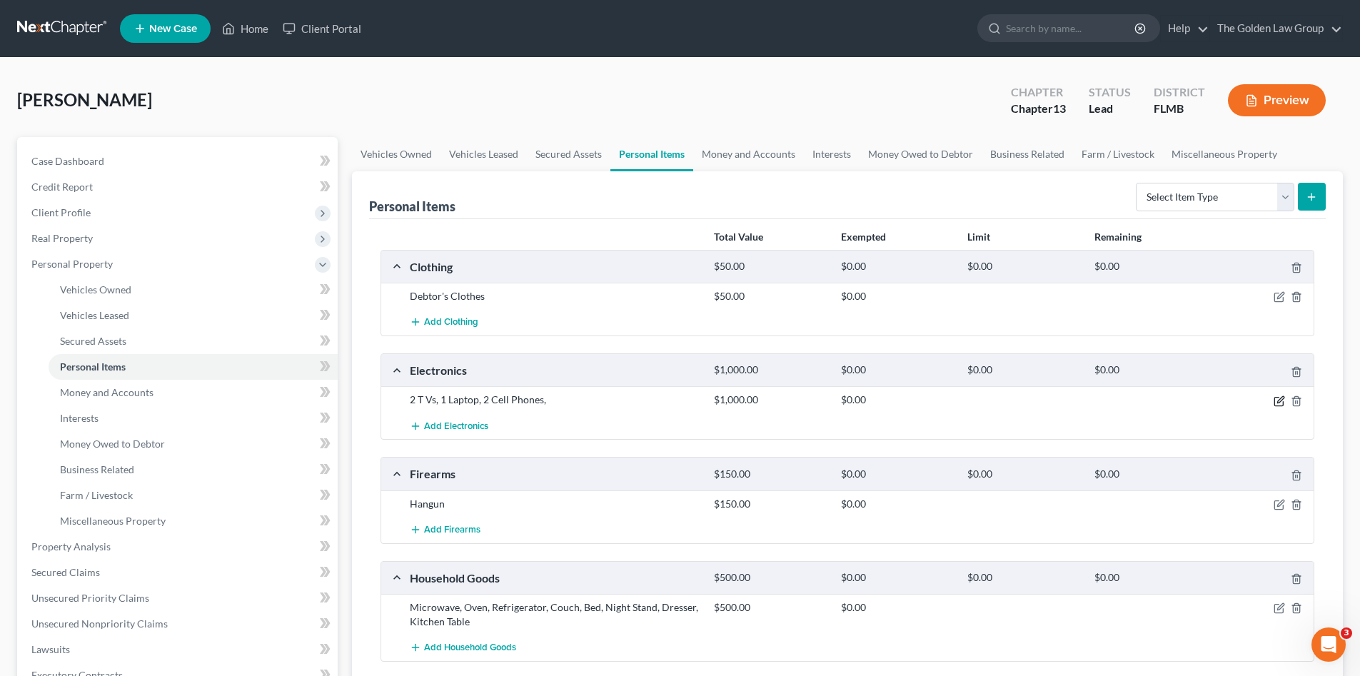
click at [1275, 401] on icon "button" at bounding box center [1279, 401] width 11 height 11
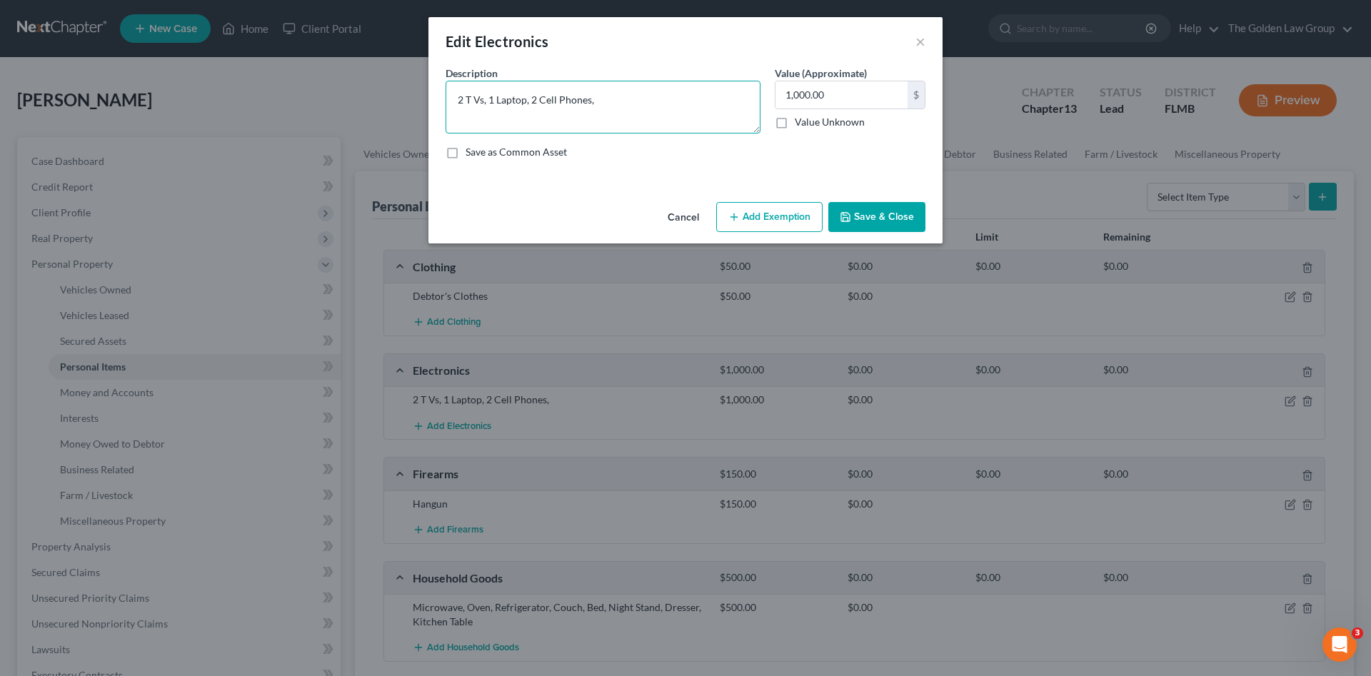
click at [605, 101] on textarea "2 T Vs, 1 Laptop, 2 Cell Phones," at bounding box center [603, 107] width 315 height 53
type textarea "2 T Vs, 1 Laptop, 2 Cell Phones"
type input "300.00"
click at [892, 213] on button "Save & Close" at bounding box center [876, 217] width 97 height 30
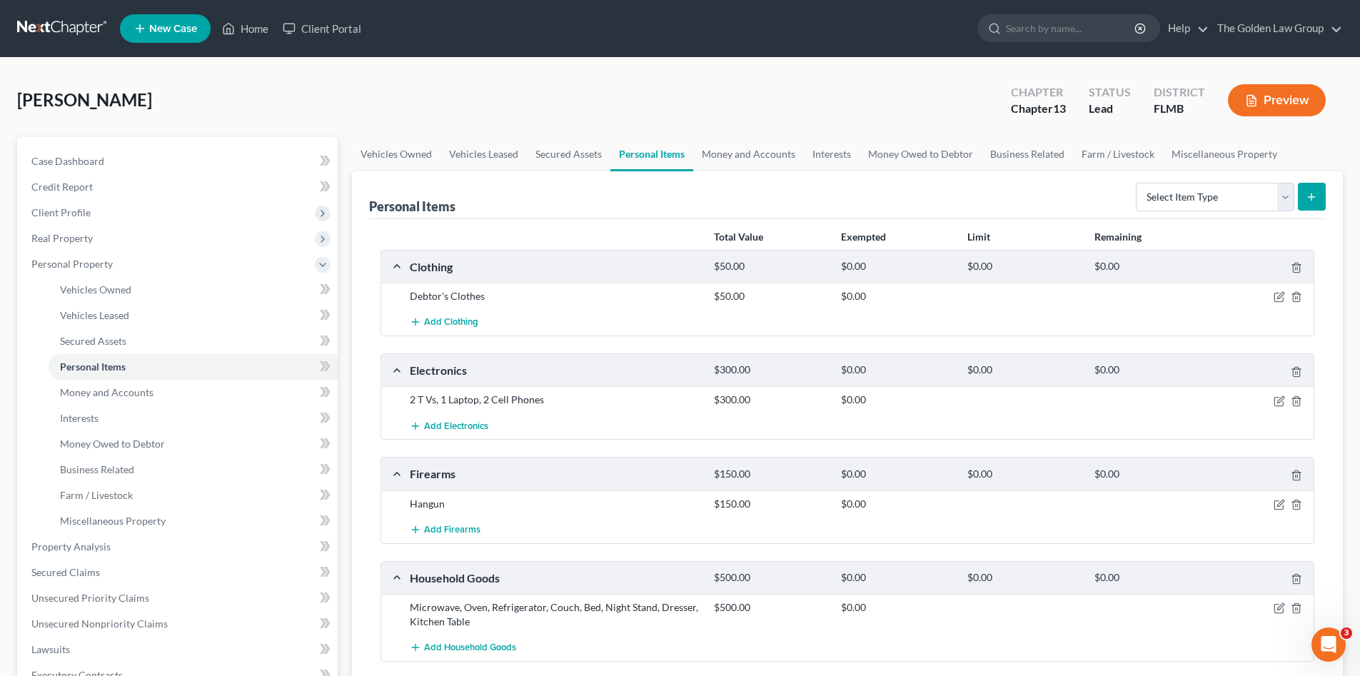
drag, startPoint x: 352, startPoint y: 72, endPoint x: 338, endPoint y: 81, distance: 16.4
click at [352, 74] on div "Fernandez, Lisa Upgraded Chapter Chapter 13 Status Lead District FLMB Preview P…" at bounding box center [680, 537] width 1360 height 958
click at [288, 94] on div "Fernandez, Lisa Upgraded Chapter Chapter 13 Status Lead District FLMB Preview" at bounding box center [680, 106] width 1326 height 62
click at [125, 181] on link "Credit Report" at bounding box center [179, 187] width 318 height 26
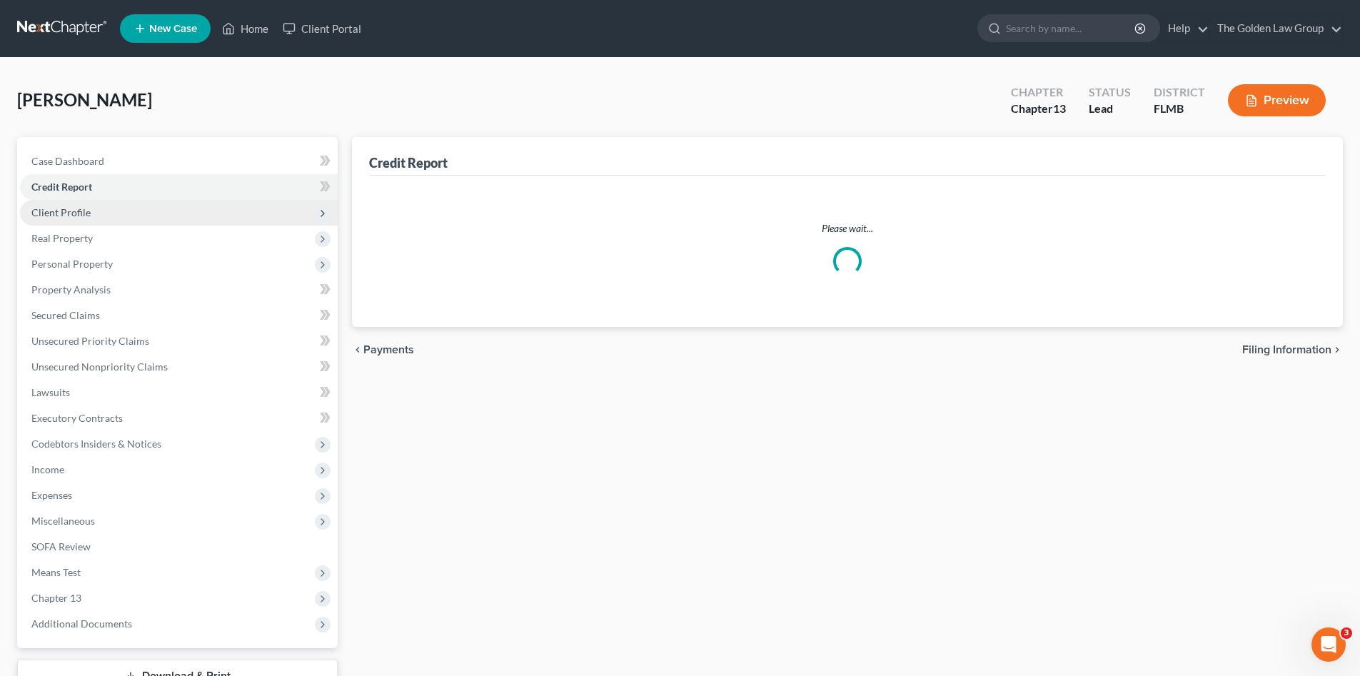
click at [120, 207] on span "Client Profile" at bounding box center [179, 213] width 318 height 26
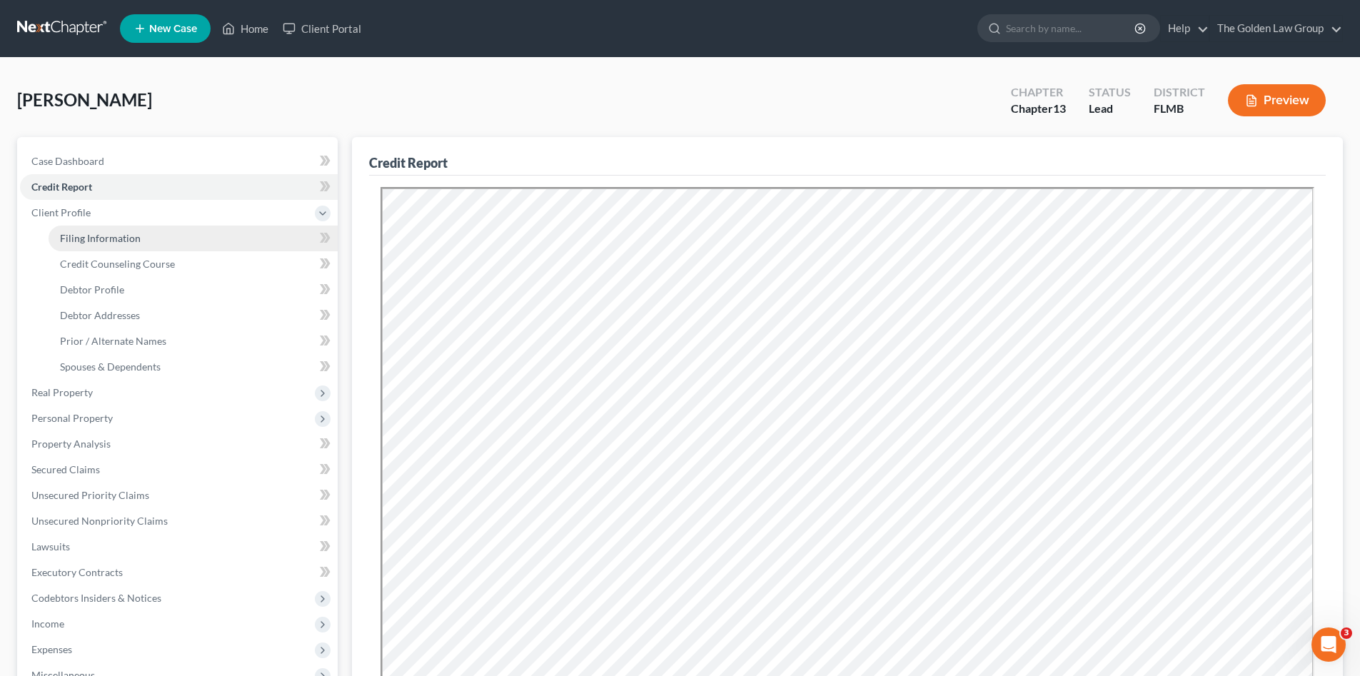
click at [128, 233] on span "Filing Information" at bounding box center [100, 238] width 81 height 12
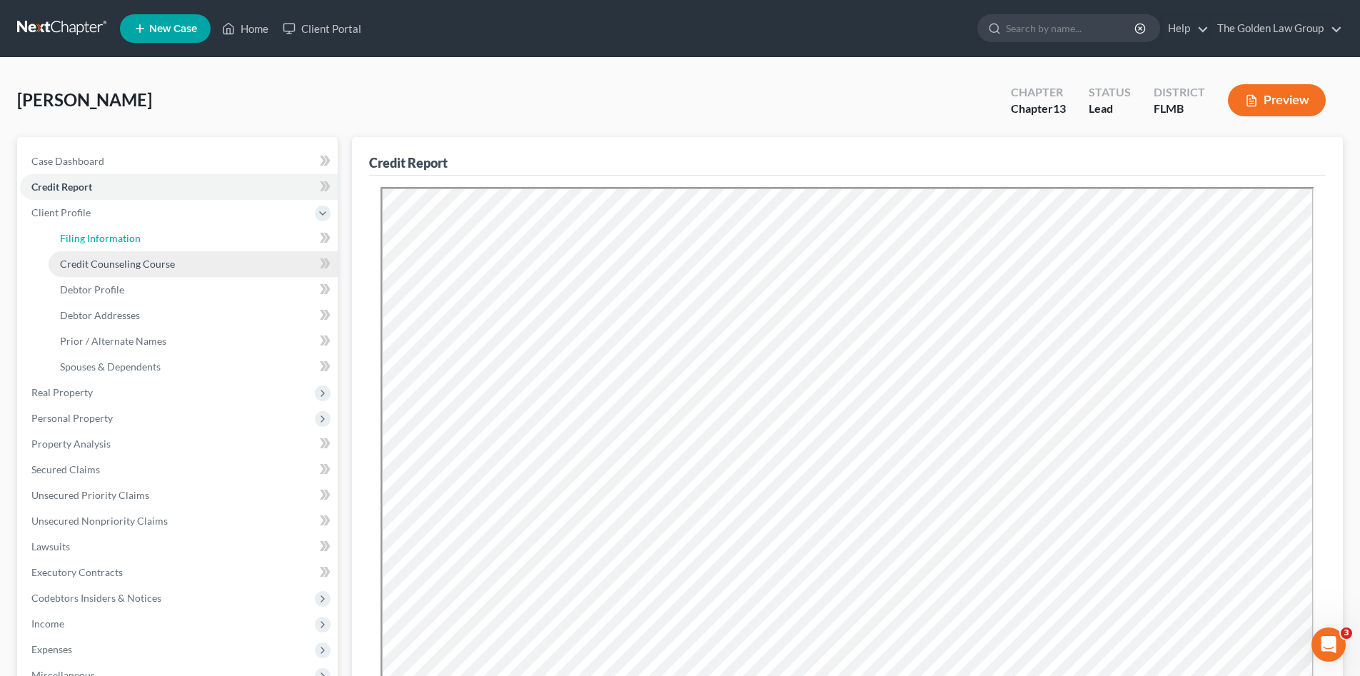
select select "1"
select select "0"
select select "3"
select select "9"
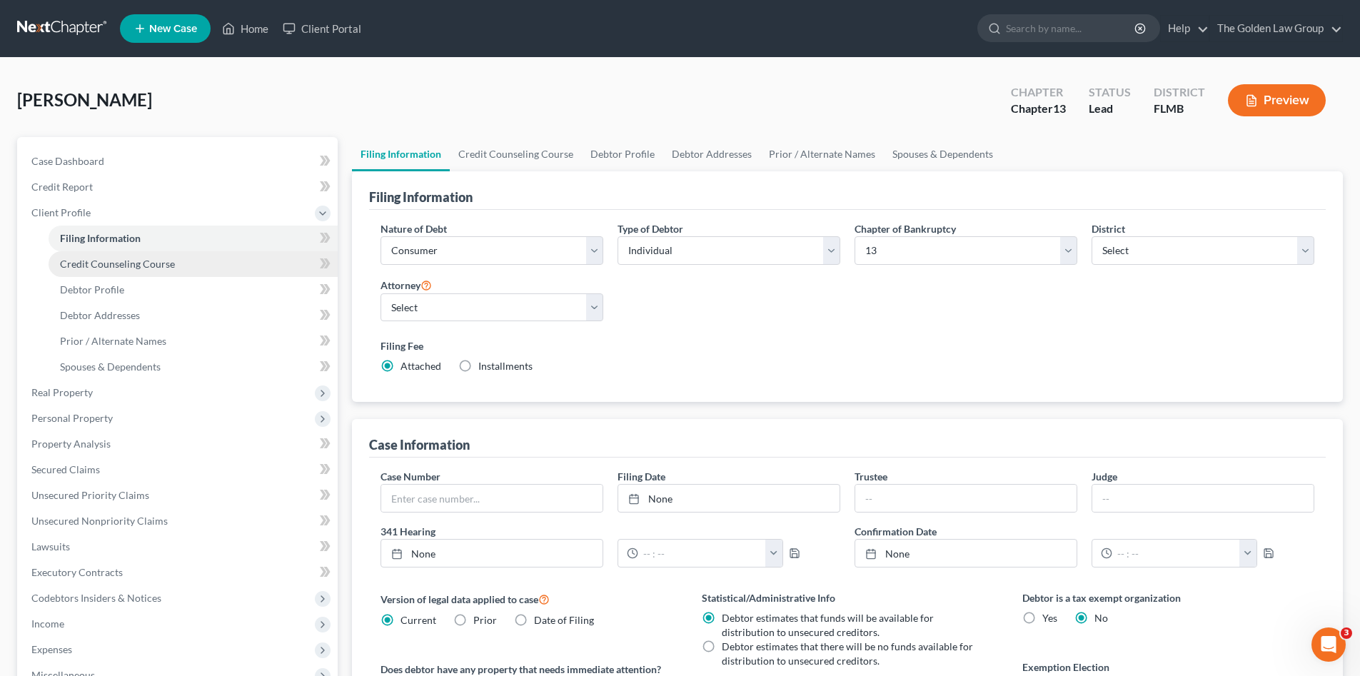
drag, startPoint x: 140, startPoint y: 255, endPoint x: 151, endPoint y: 271, distance: 19.6
click at [140, 255] on link "Credit Counseling Course" at bounding box center [193, 264] width 289 height 26
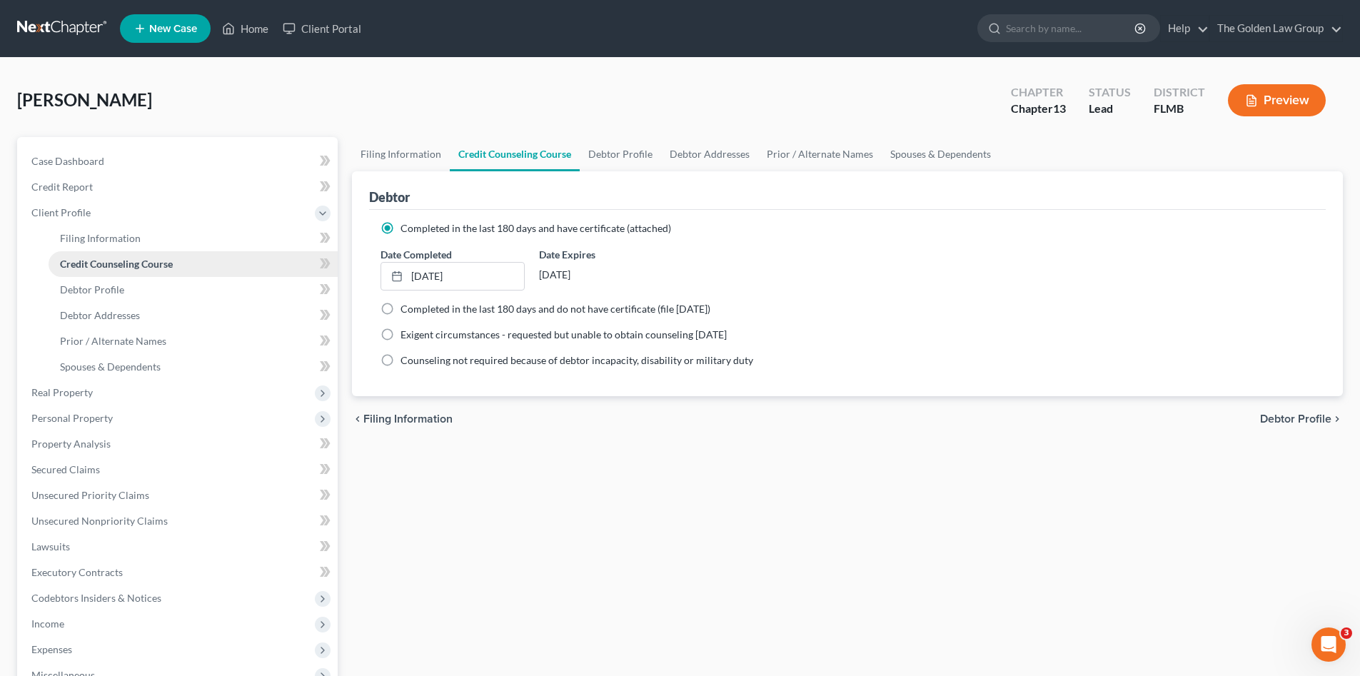
click at [153, 273] on link "Credit Counseling Course" at bounding box center [193, 264] width 289 height 26
click at [156, 283] on link "Debtor Profile" at bounding box center [193, 290] width 289 height 26
select select "0"
select select "1"
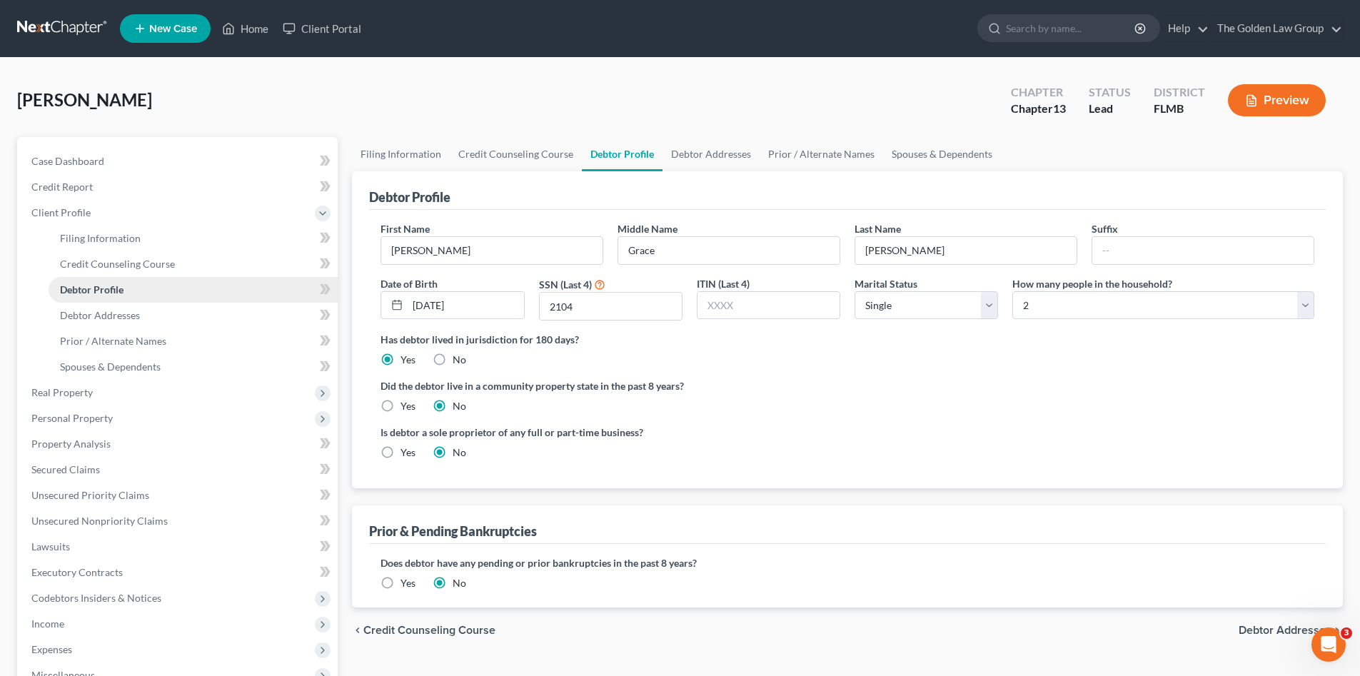
radio input "true"
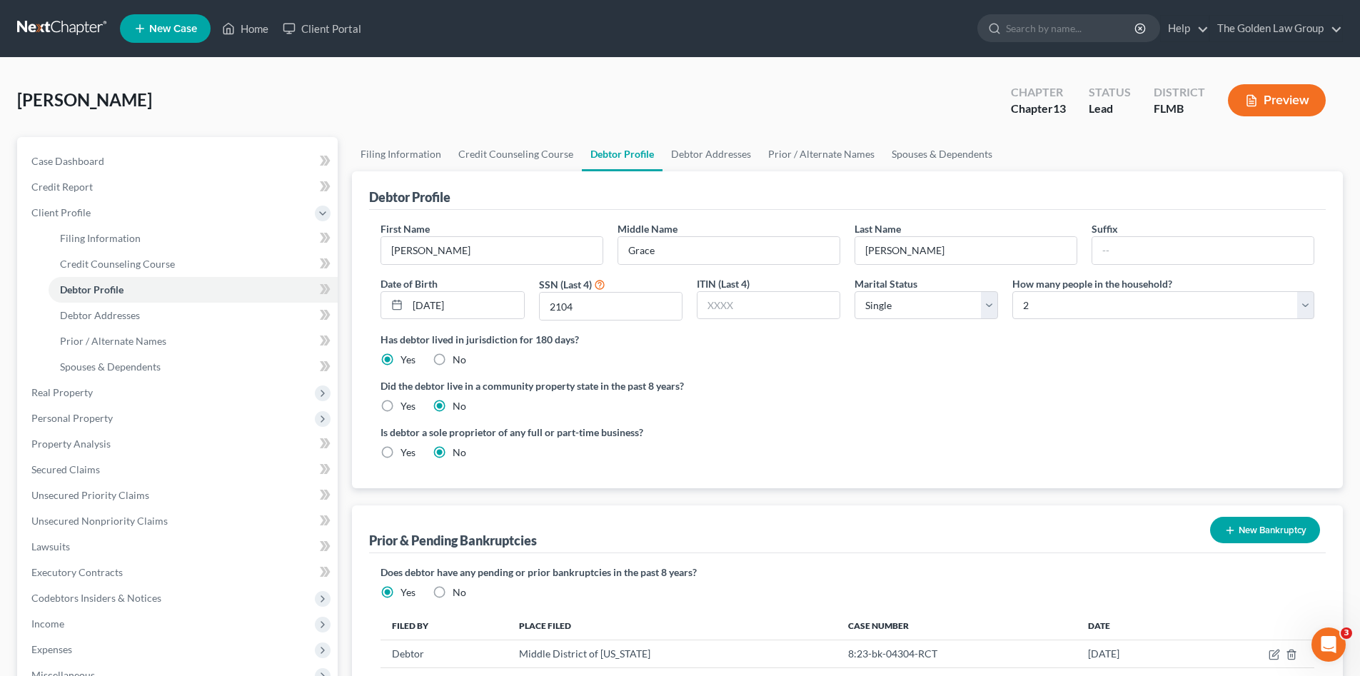
click at [731, 419] on ng-include "First Name Lisa Middle Name Grace Last Name Fernandez Suffix Date of Birth 08/1…" at bounding box center [848, 346] width 934 height 250
click at [1009, 388] on label "Did the debtor live in a community property state in the past 8 years?" at bounding box center [848, 385] width 934 height 15
click at [948, 463] on div "Is debtor a sole proprietor of any full or part-time business? Yes No" at bounding box center [847, 448] width 948 height 46
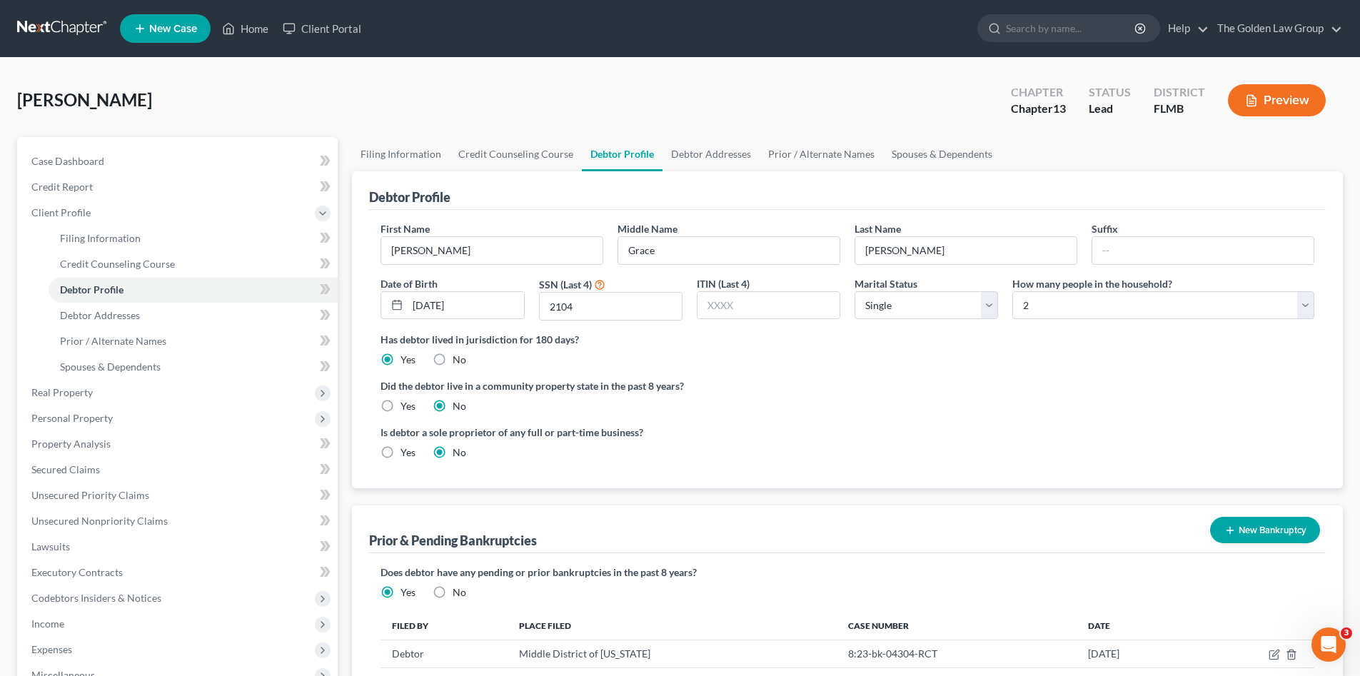
scroll to position [119, 0]
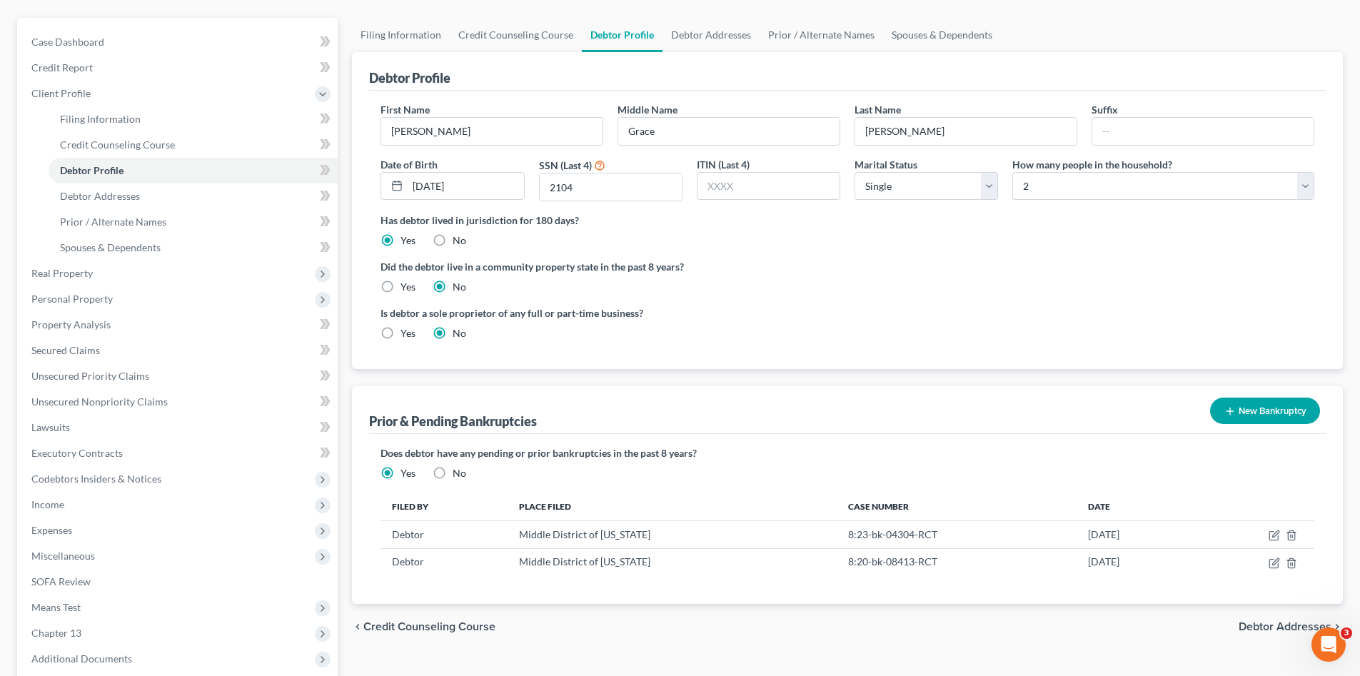
click at [938, 630] on div "chevron_left Credit Counseling Course Debtor Addresses chevron_right" at bounding box center [847, 627] width 991 height 46
drag, startPoint x: 1267, startPoint y: 621, endPoint x: 1054, endPoint y: 520, distance: 235.7
click at [1267, 622] on span "Debtor Addresses" at bounding box center [1285, 626] width 93 height 11
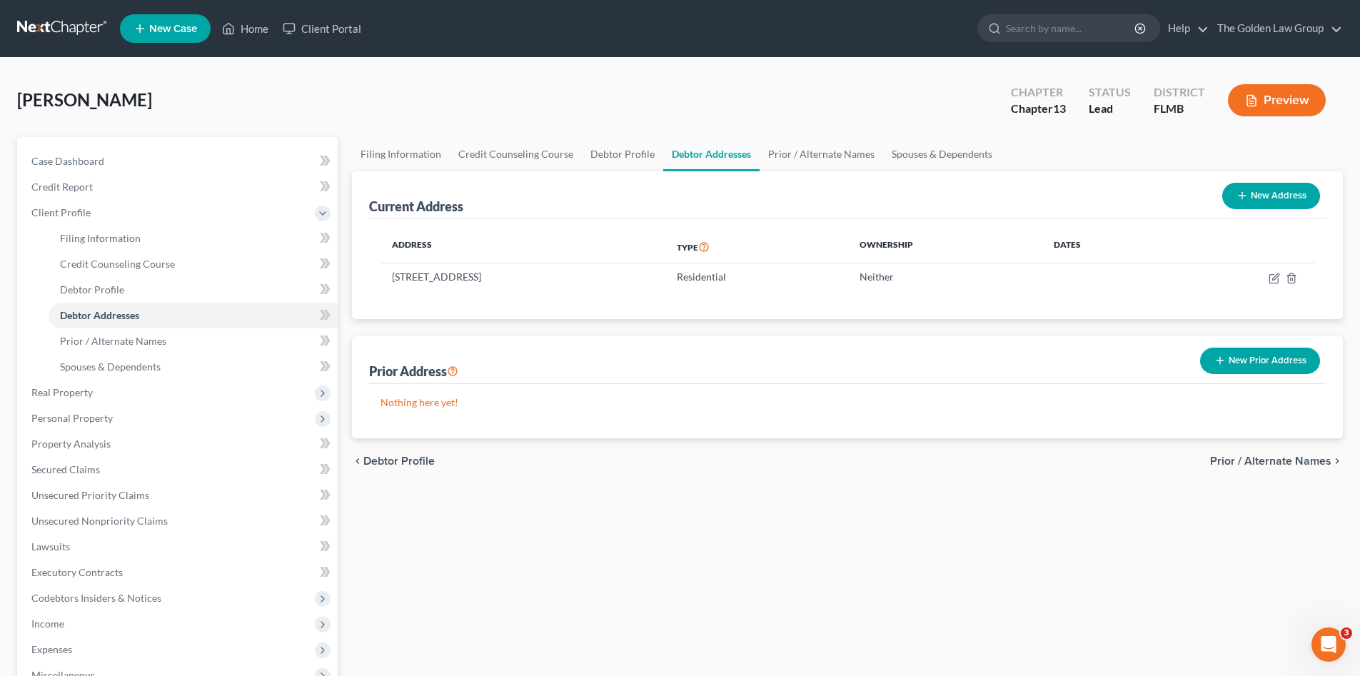
click at [638, 498] on div "Filing Information Credit Counseling Course Debtor Profile Debtor Addresses Pri…" at bounding box center [847, 511] width 1005 height 748
click at [1272, 278] on icon "button" at bounding box center [1274, 278] width 11 height 11
select select "9"
select select "0"
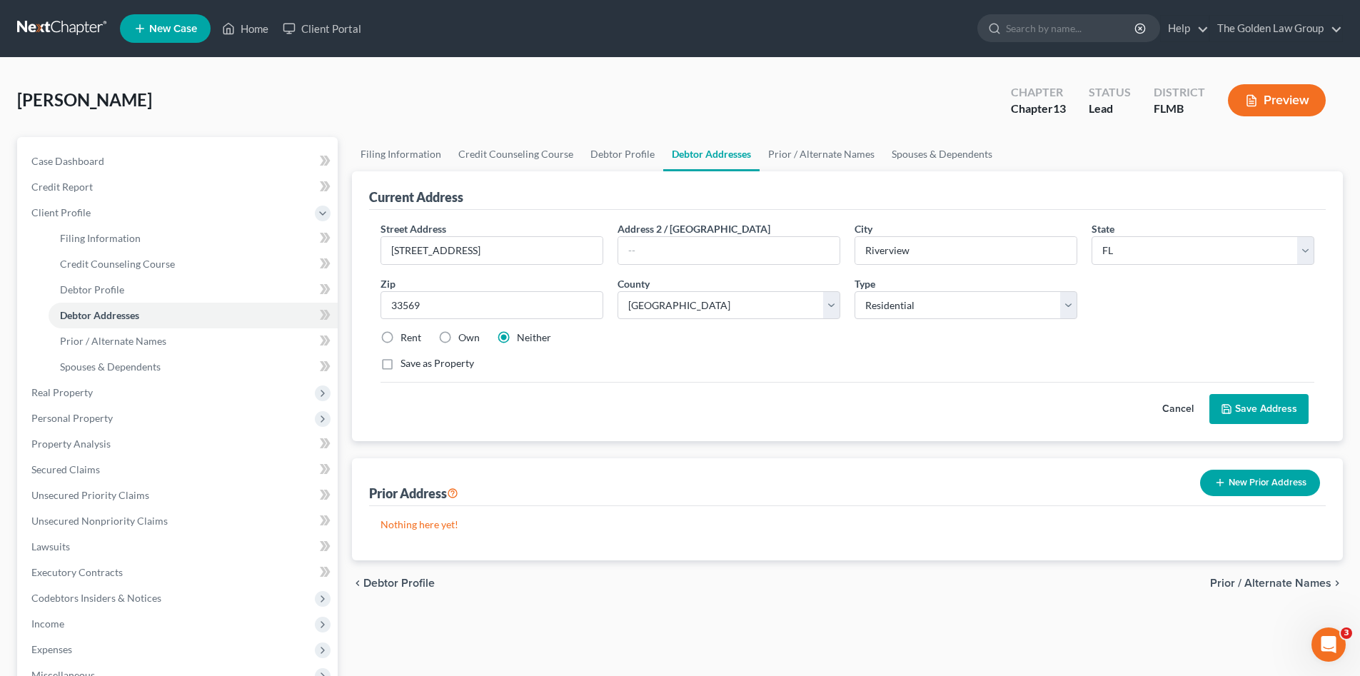
click at [458, 338] on label "Own" at bounding box center [468, 338] width 21 height 14
click at [464, 338] on input "Own" at bounding box center [468, 335] width 9 height 9
radio input "true"
drag, startPoint x: 598, startPoint y: 382, endPoint x: 617, endPoint y: 343, distance: 43.1
click at [598, 383] on div "Cancel Save Address" at bounding box center [848, 403] width 934 height 42
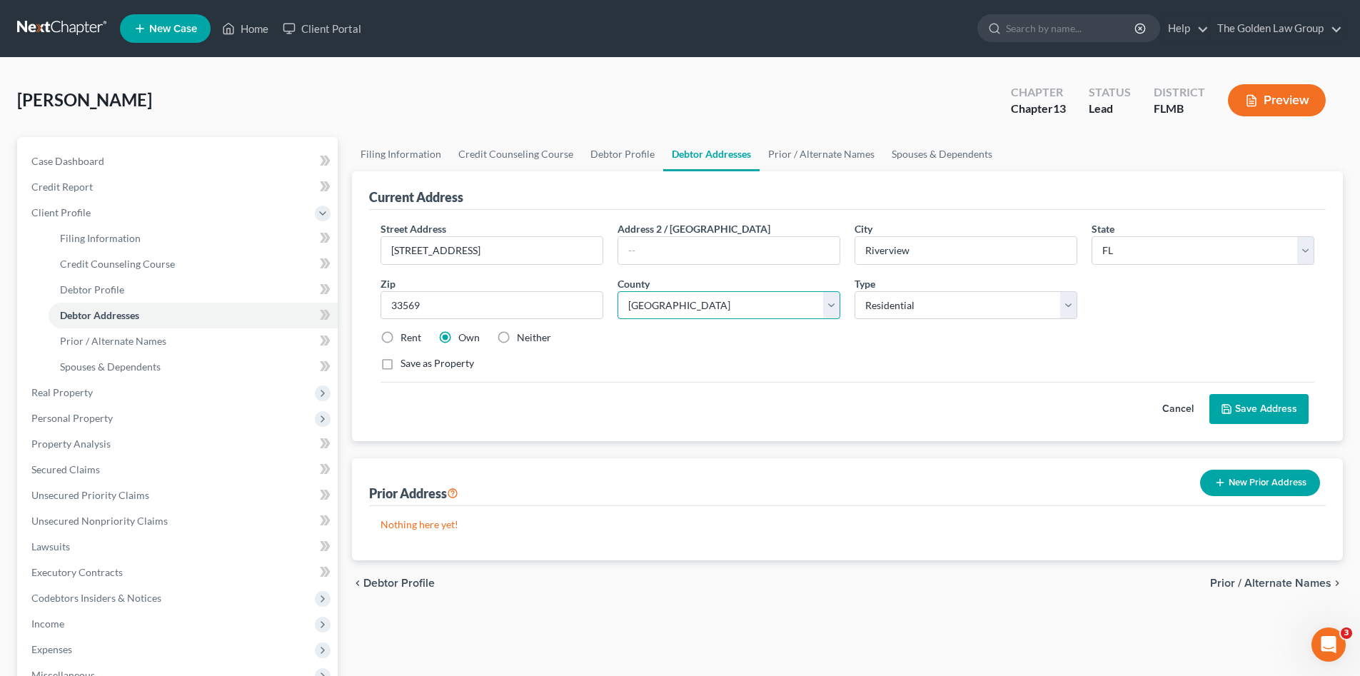
click at [676, 302] on select "County Alachua County Baker County Bay County Bradford County Brevard County Br…" at bounding box center [729, 305] width 223 height 29
select select "27"
click at [618, 291] on select "County Alachua County Baker County Bay County Bradford County Brevard County Br…" at bounding box center [729, 305] width 223 height 29
click at [704, 366] on div "Save as Property" at bounding box center [848, 363] width 934 height 14
click at [1224, 414] on icon at bounding box center [1226, 408] width 11 height 11
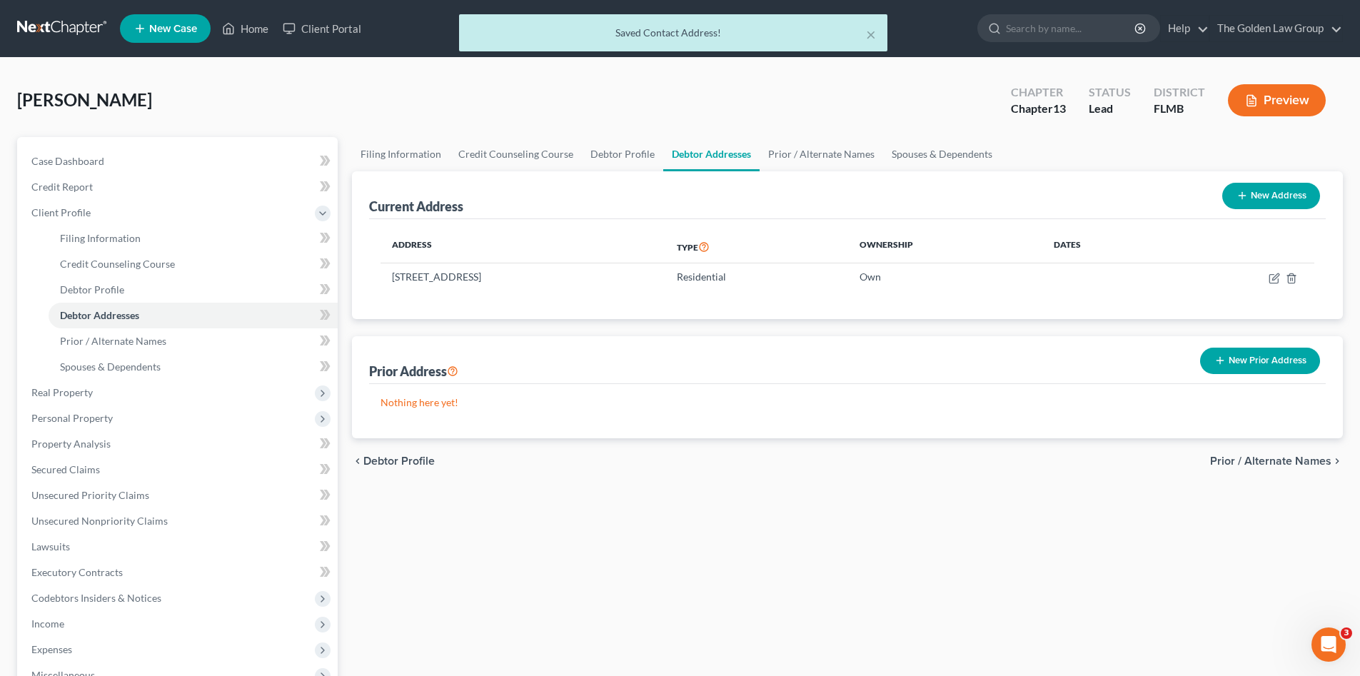
click at [1241, 456] on span "Prior / Alternate Names" at bounding box center [1270, 461] width 121 height 11
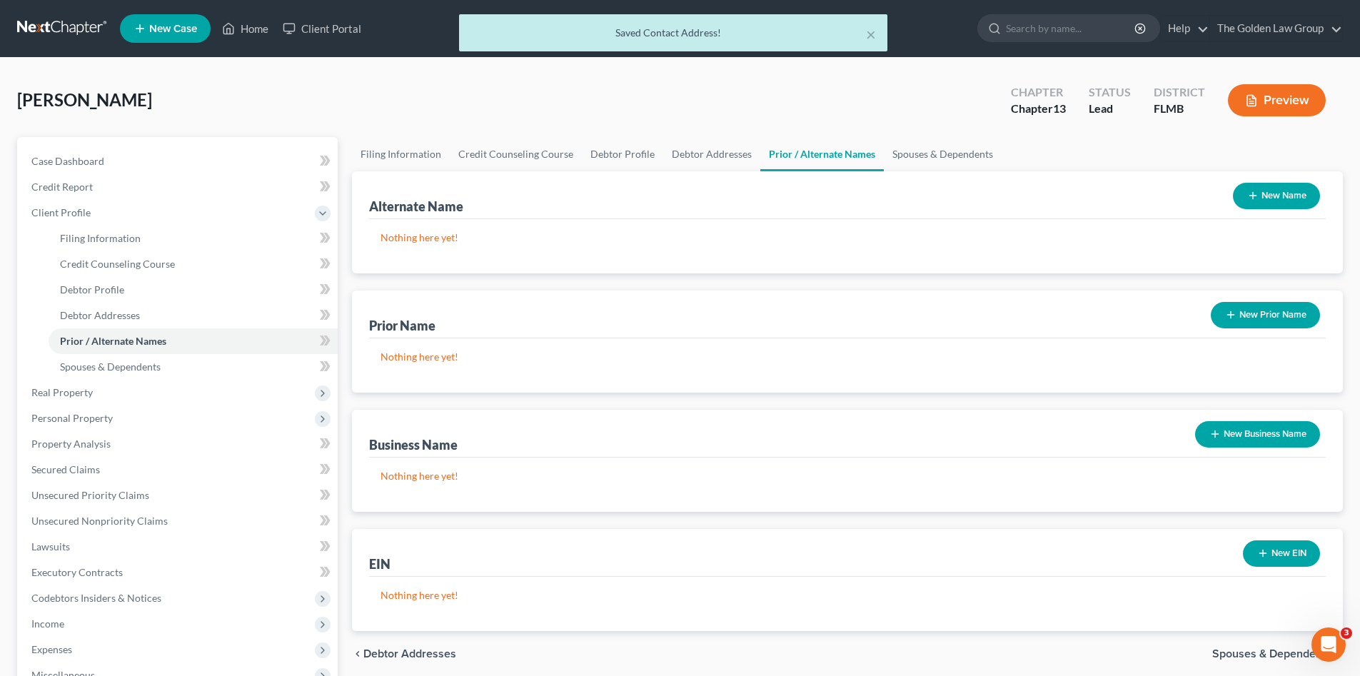
scroll to position [119, 0]
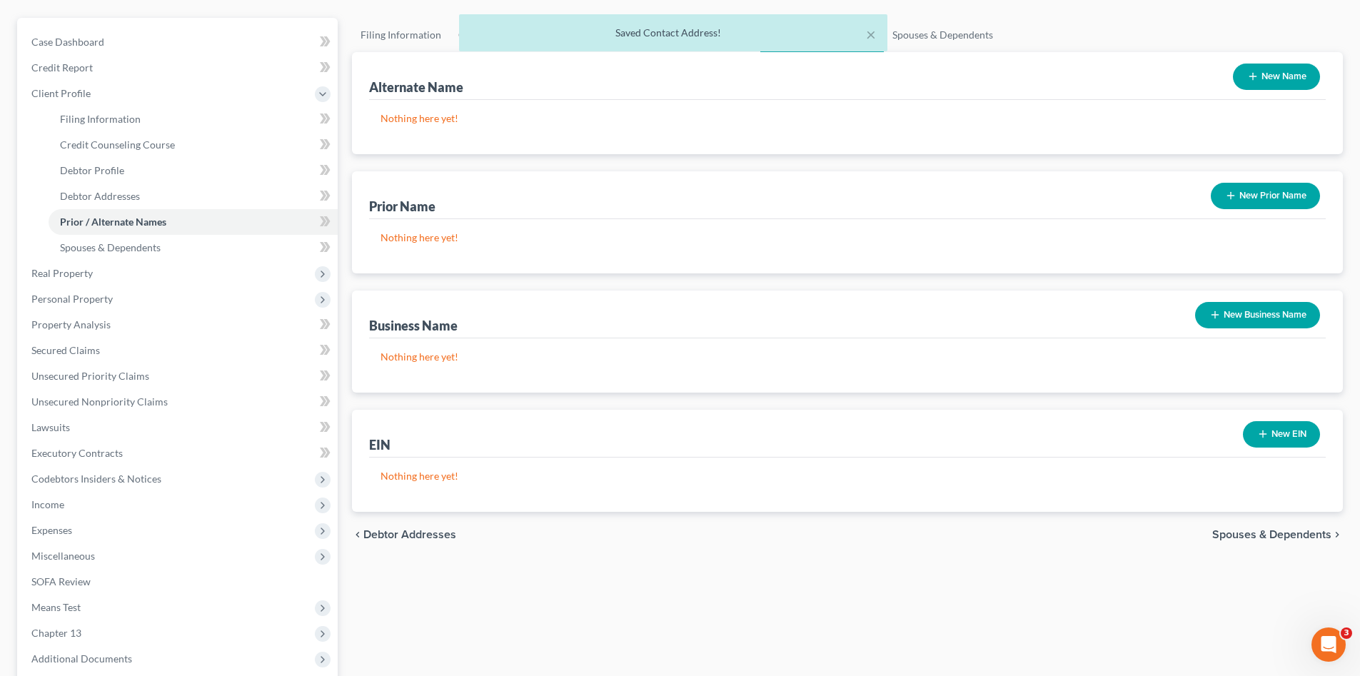
click at [1255, 531] on span "Spouses & Dependents" at bounding box center [1271, 534] width 119 height 11
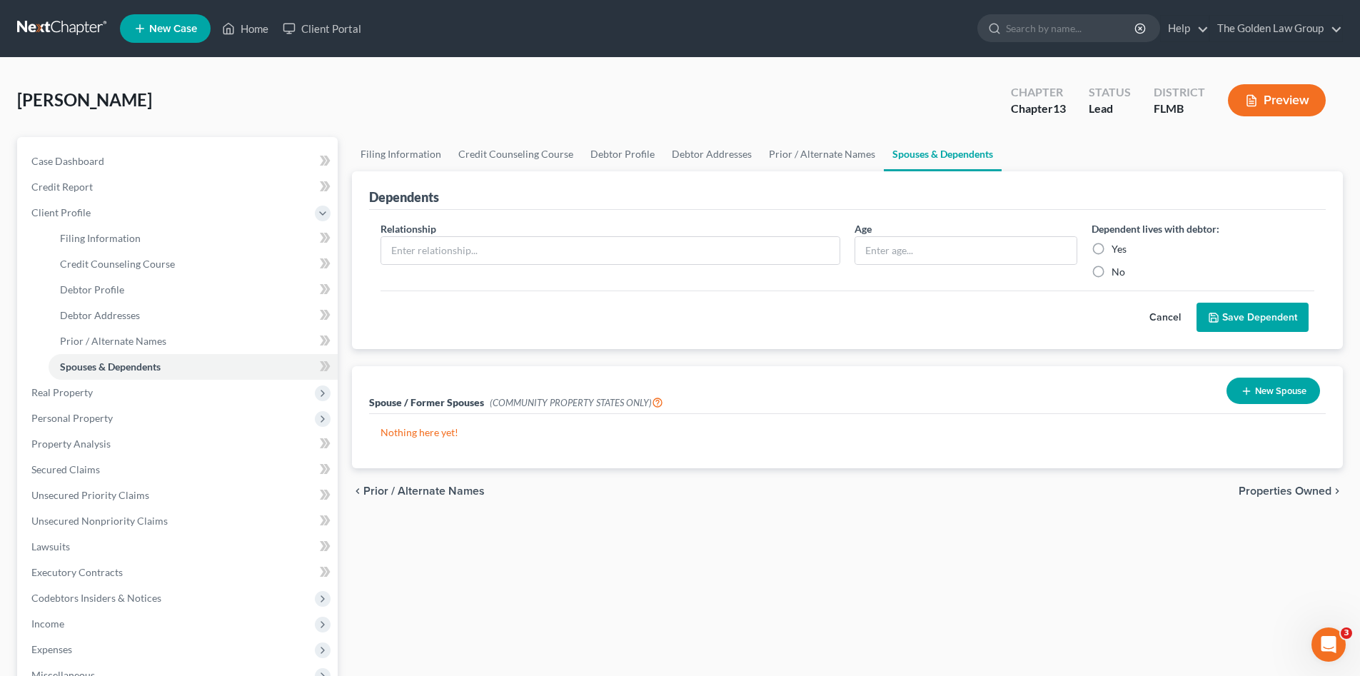
click at [1302, 491] on span "Properties Owned" at bounding box center [1285, 490] width 93 height 11
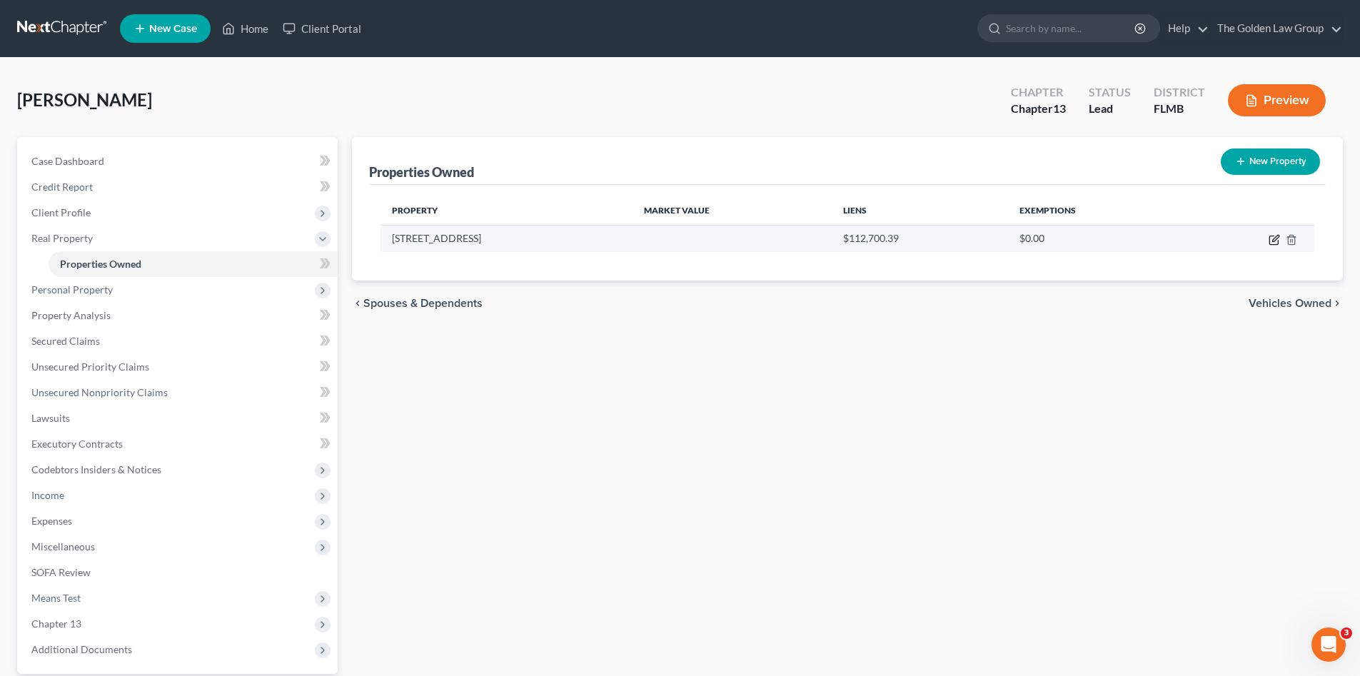
click at [1271, 239] on icon "button" at bounding box center [1274, 239] width 11 height 11
select select "9"
select select "0"
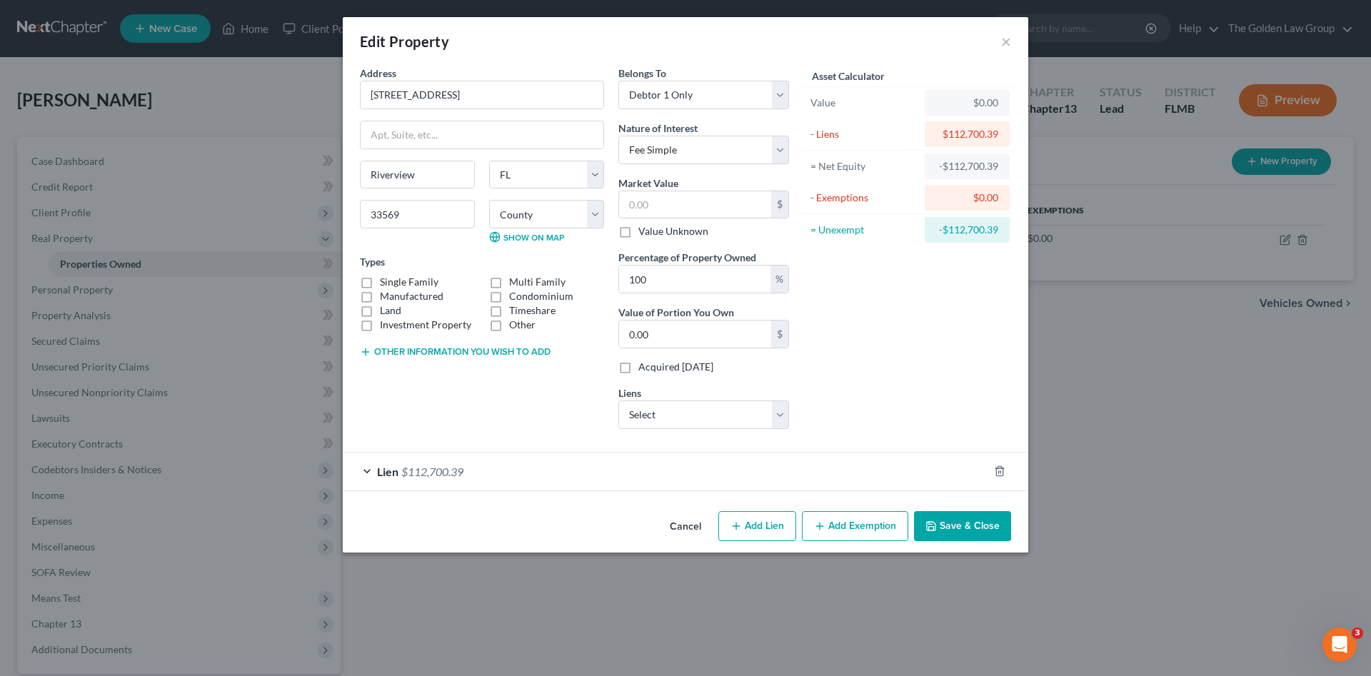
drag, startPoint x: 505, startPoint y: 474, endPoint x: 523, endPoint y: 417, distance: 59.8
click at [505, 475] on div "Lien $112,700.39" at bounding box center [665, 472] width 645 height 38
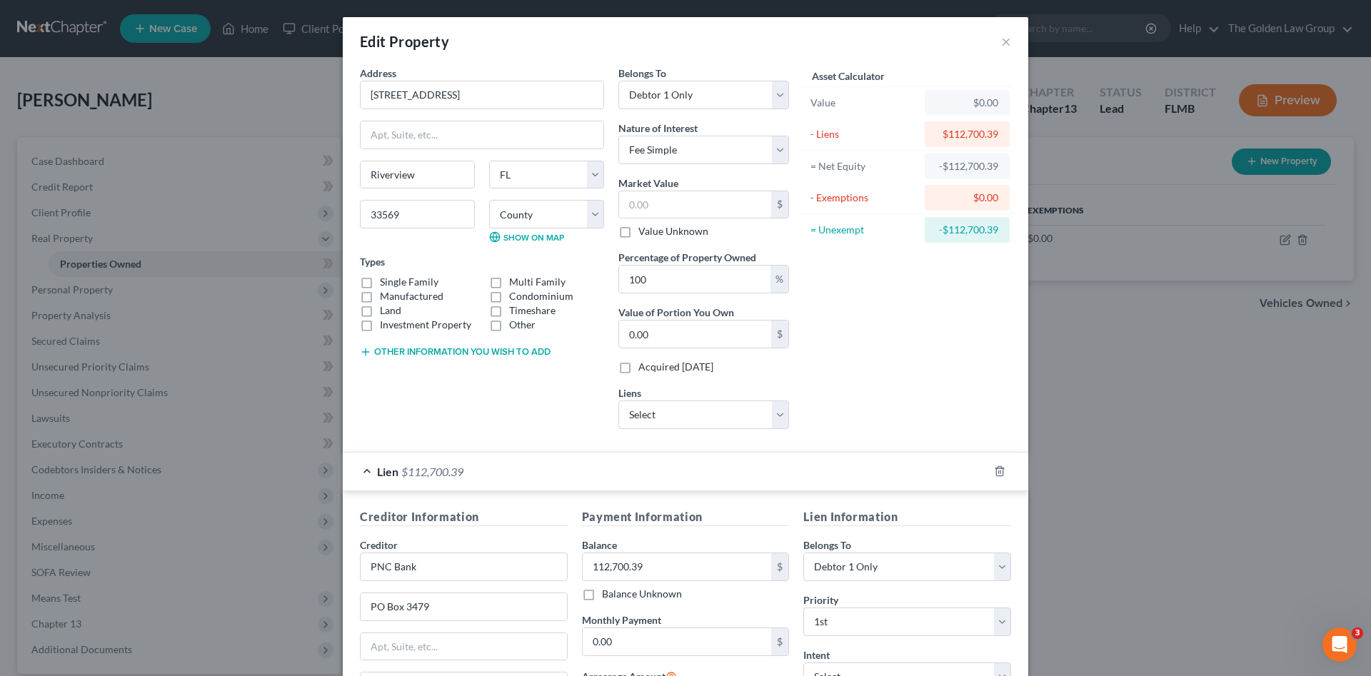
scroll to position [119, 0]
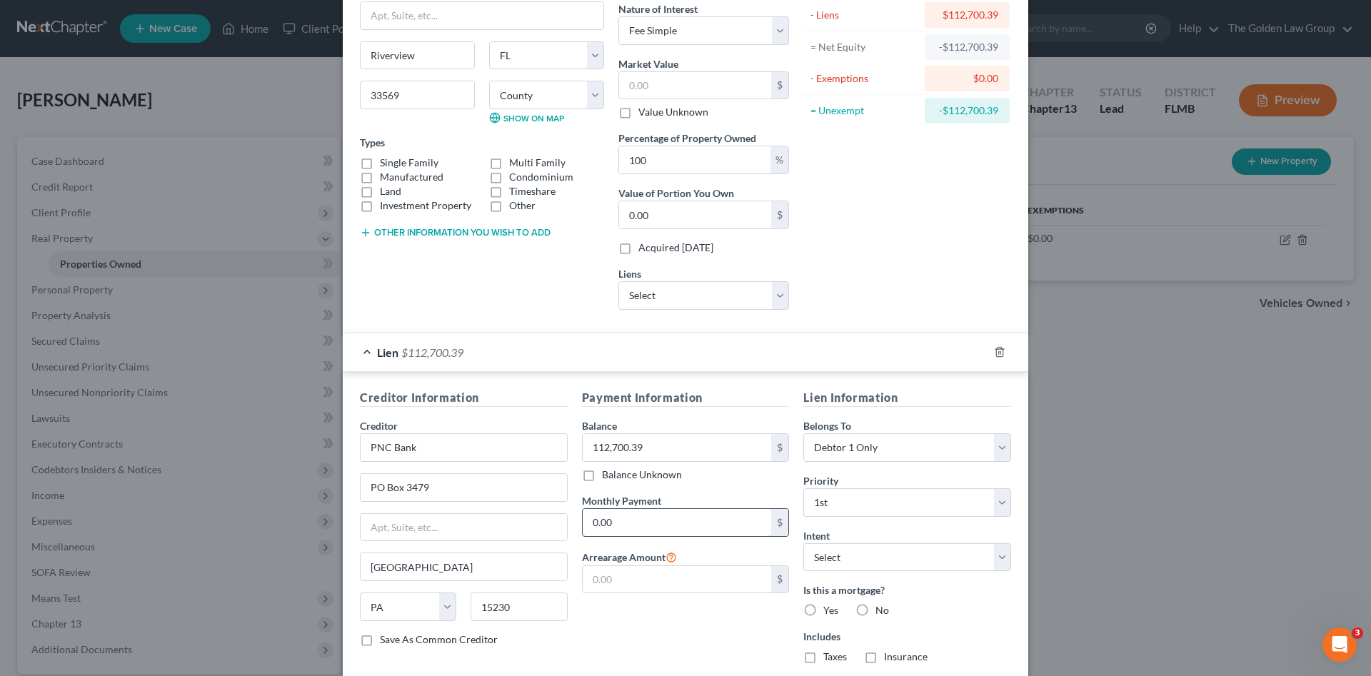
click at [625, 523] on input "0.00" at bounding box center [677, 522] width 189 height 27
click at [645, 585] on input "text" at bounding box center [677, 579] width 189 height 27
click at [839, 556] on select "Select Surrender Redeem Reaffirm Avoid Other" at bounding box center [907, 557] width 208 height 29
select select "4"
click at [803, 543] on select "Select Surrender Redeem Reaffirm Avoid Other" at bounding box center [907, 557] width 208 height 29
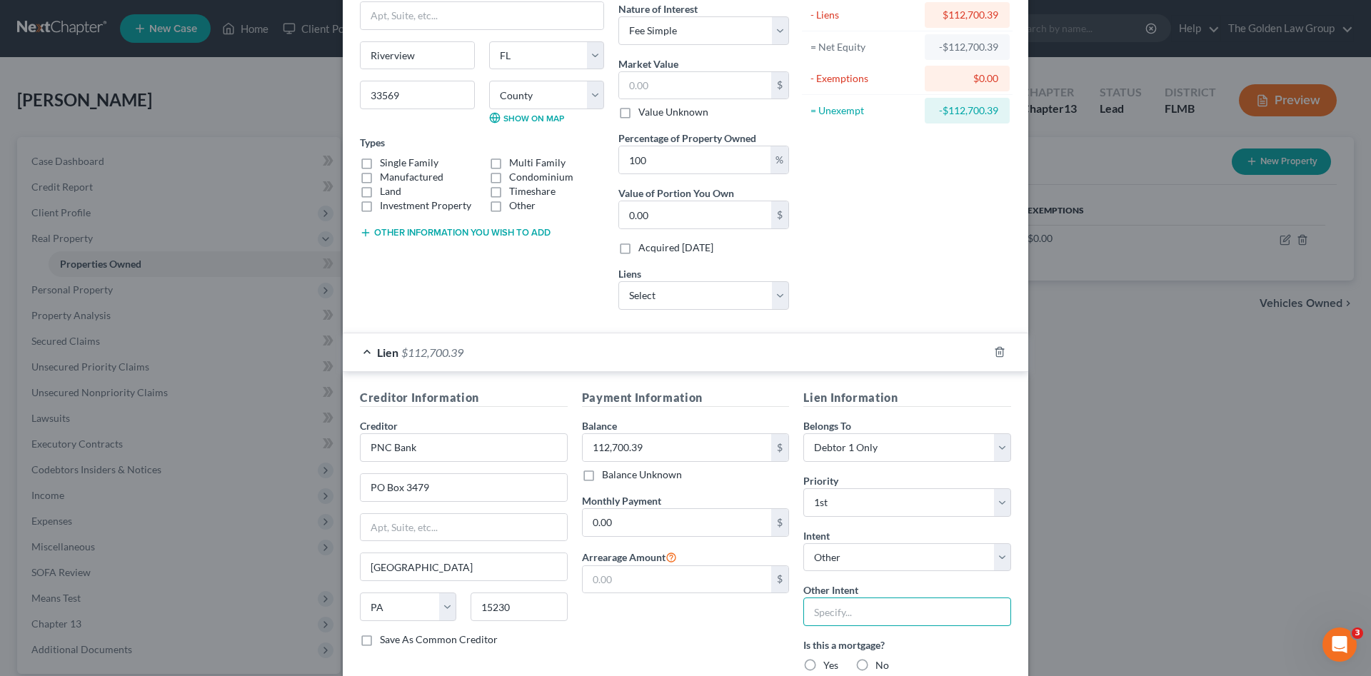
drag, startPoint x: 862, startPoint y: 609, endPoint x: 870, endPoint y: 585, distance: 25.5
click at [862, 610] on input "text" at bounding box center [907, 612] width 208 height 29
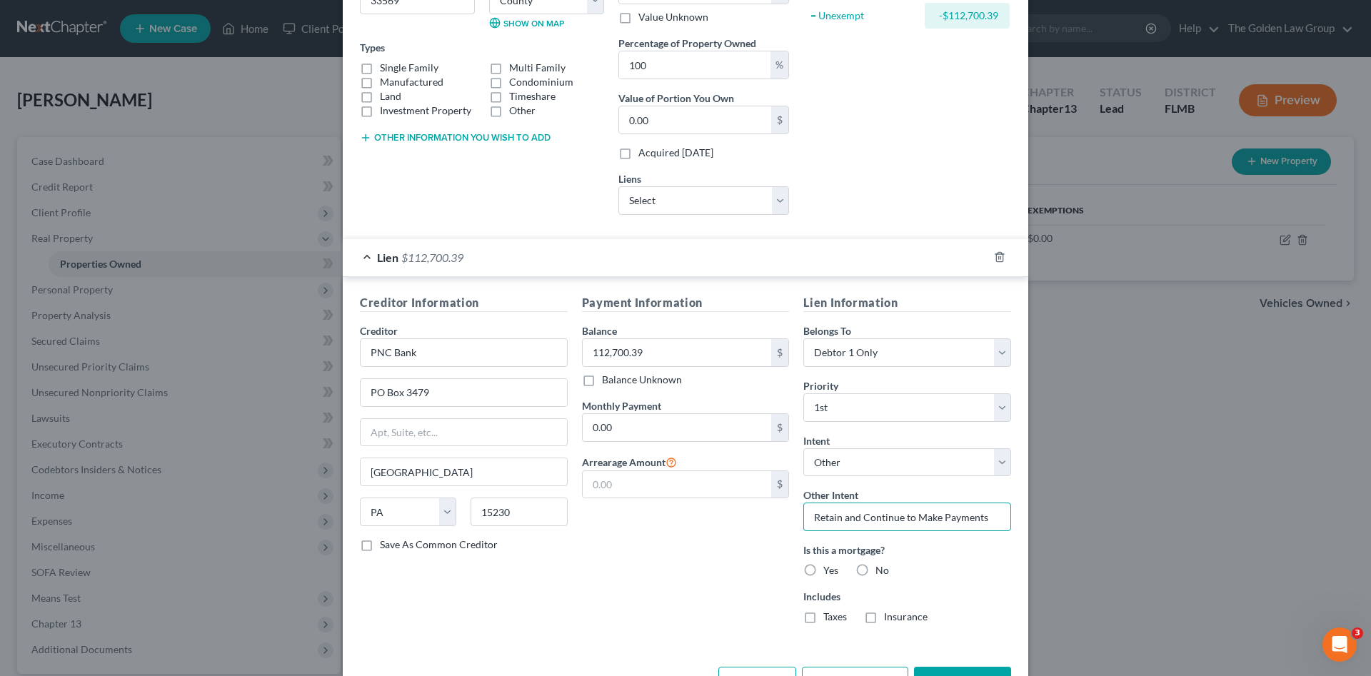
scroll to position [238, 0]
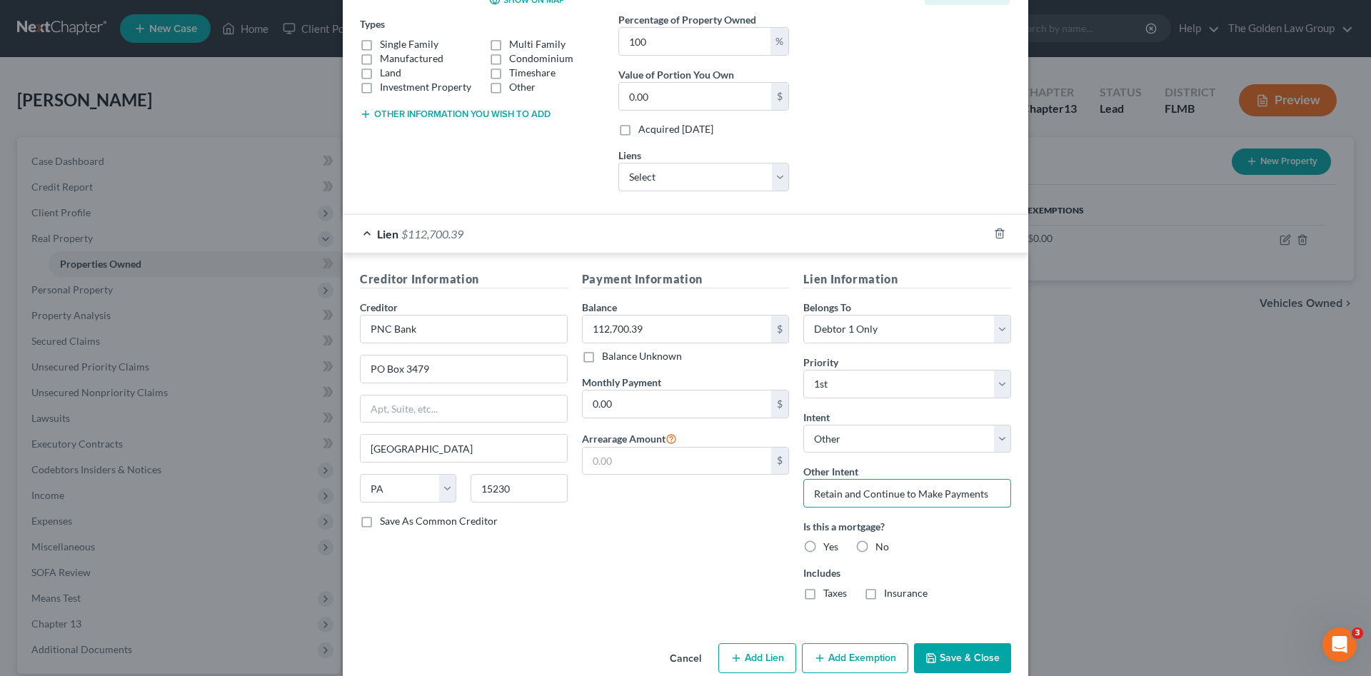
type input "Retain and Continue to Make Payments"
click at [399, 44] on label "Single Family" at bounding box center [409, 44] width 59 height 14
click at [395, 44] on input "Single Family" at bounding box center [390, 41] width 9 height 9
checkbox input "true"
click at [431, 109] on button "Other information you wish to add" at bounding box center [455, 114] width 191 height 11
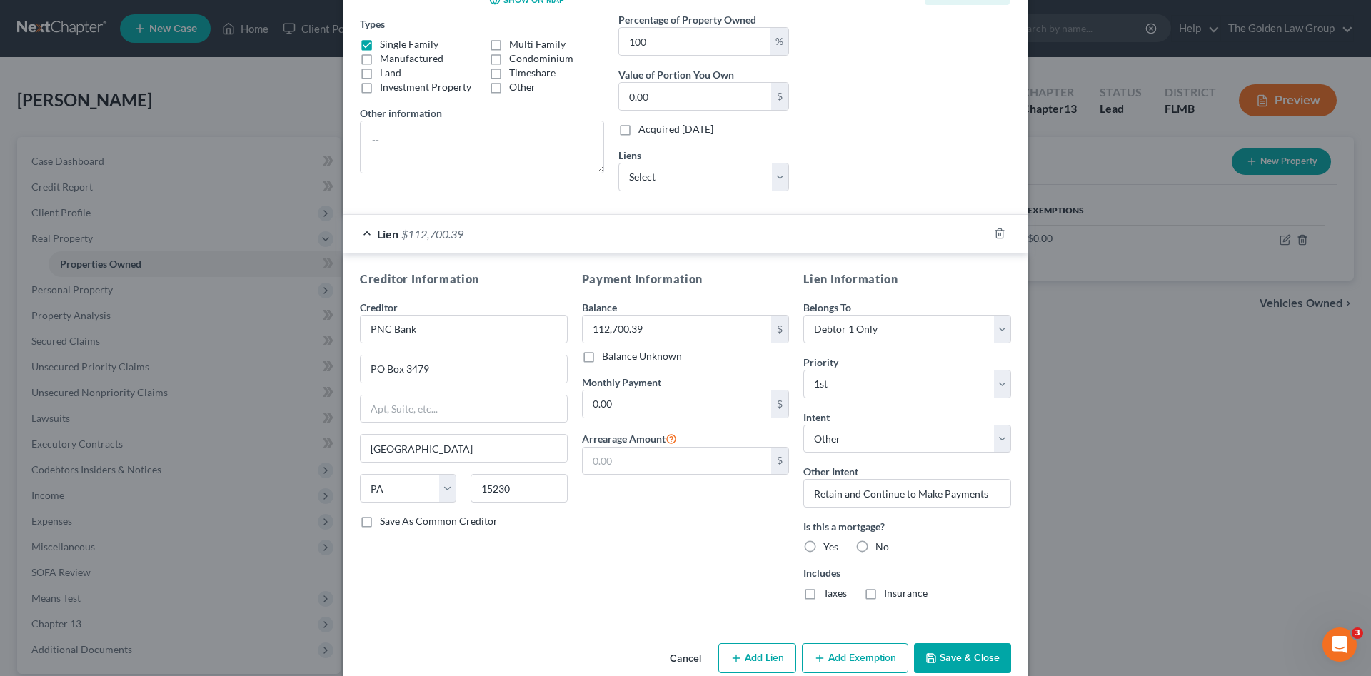
click at [678, 543] on div "Payment Information Balance 112,700.39 $ Balance Unknown Balance Undetermined 1…" at bounding box center [686, 441] width 222 height 341
click at [823, 542] on label "Yes" at bounding box center [830, 547] width 15 height 14
click at [829, 542] on input "Yes" at bounding box center [833, 544] width 9 height 9
radio input "true"
drag, startPoint x: 806, startPoint y: 595, endPoint x: 870, endPoint y: 593, distance: 64.3
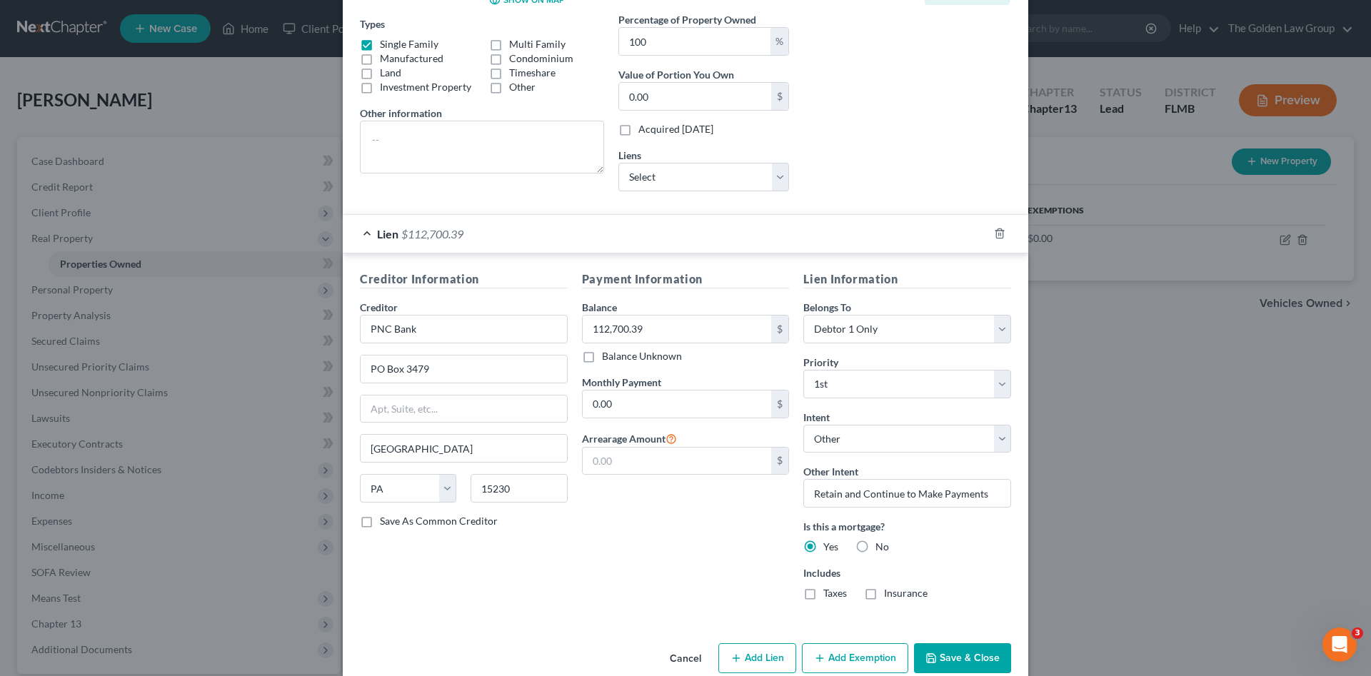
click at [823, 595] on label "Taxes" at bounding box center [835, 593] width 24 height 14
click at [829, 595] on input "Taxes" at bounding box center [833, 590] width 9 height 9
checkbox input "true"
click at [884, 596] on label "Insurance" at bounding box center [906, 593] width 44 height 14
click at [890, 595] on input "Insurance" at bounding box center [894, 590] width 9 height 9
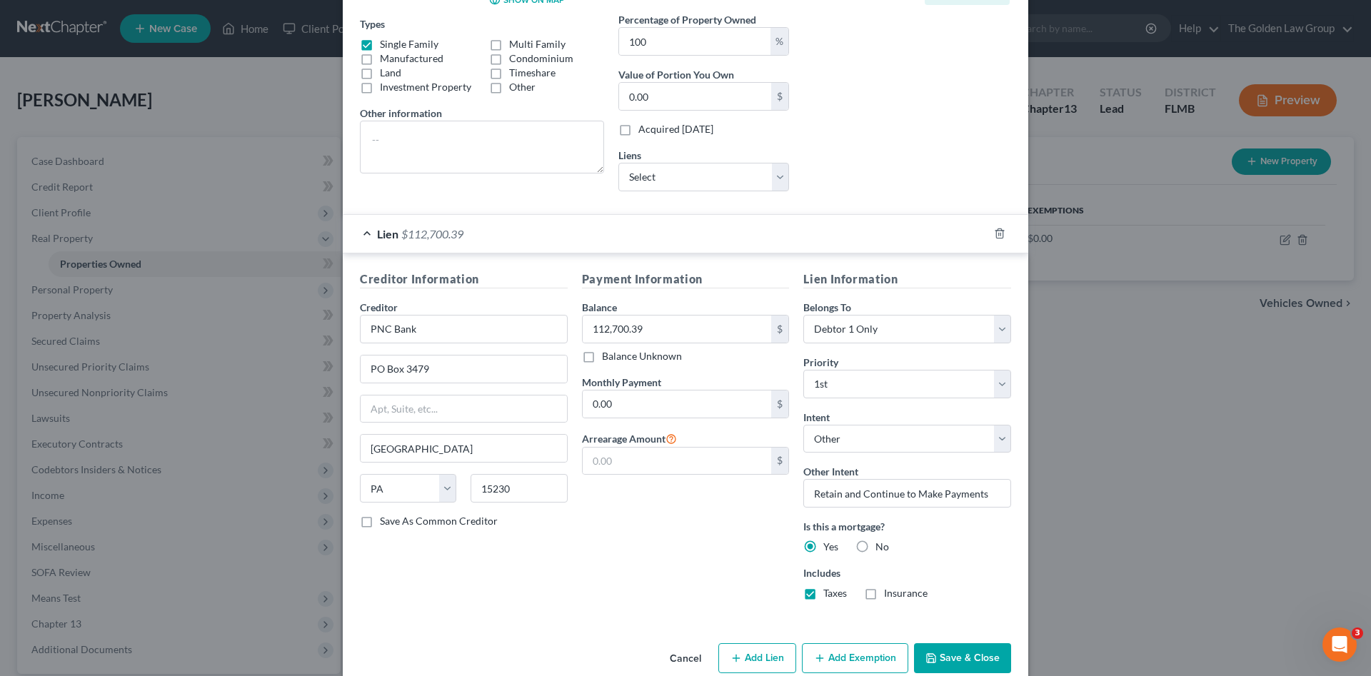
checkbox input "true"
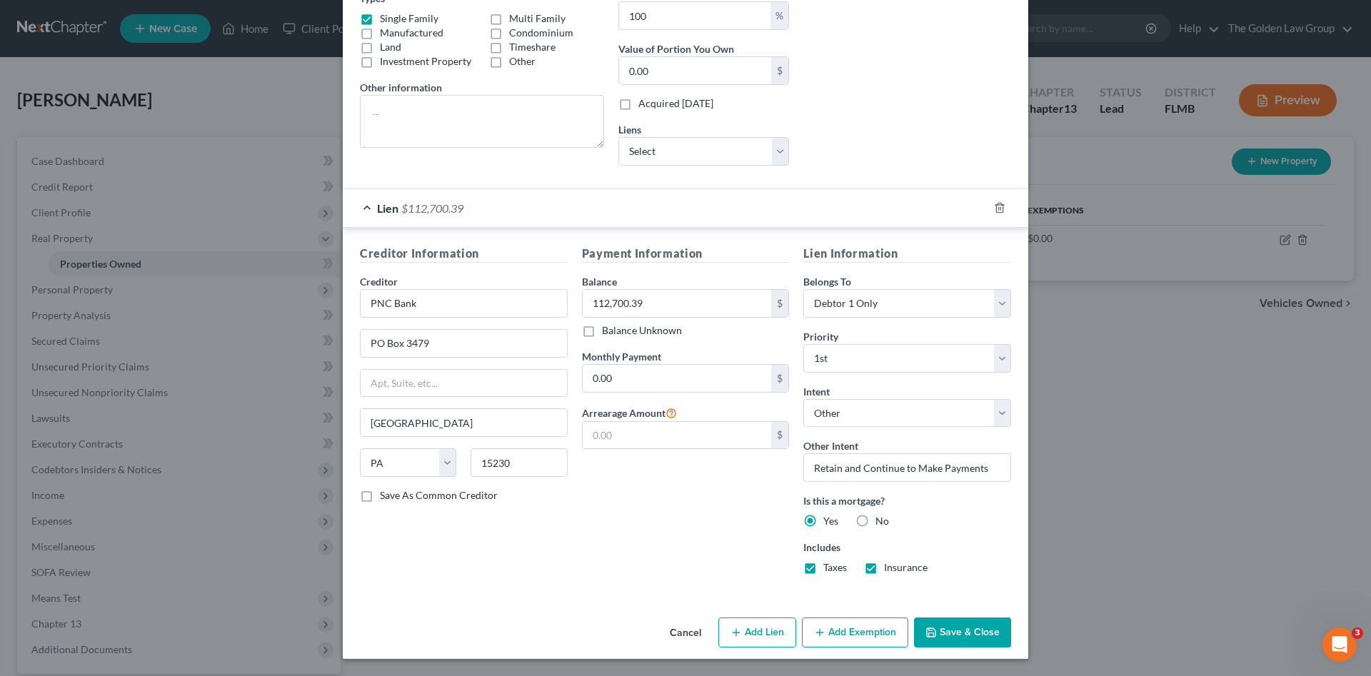
click at [778, 626] on button "Add Lien" at bounding box center [757, 633] width 78 height 30
select select "0"
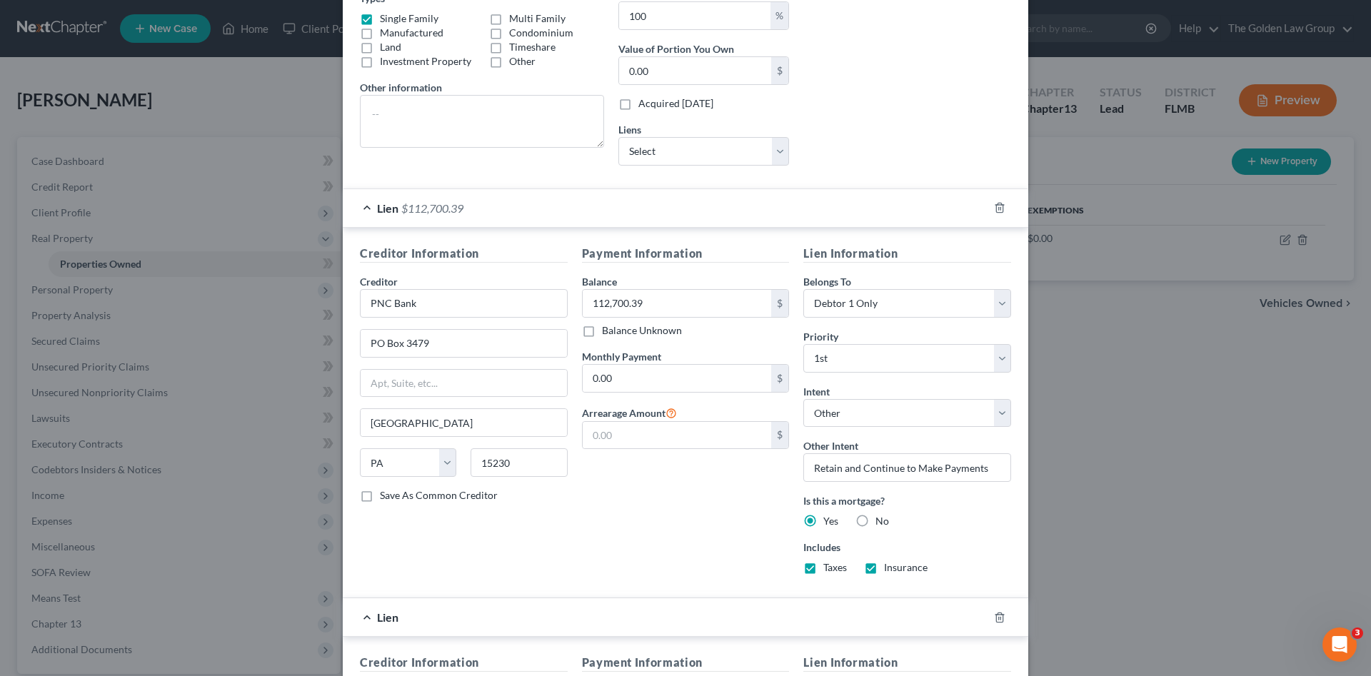
scroll to position [406, 0]
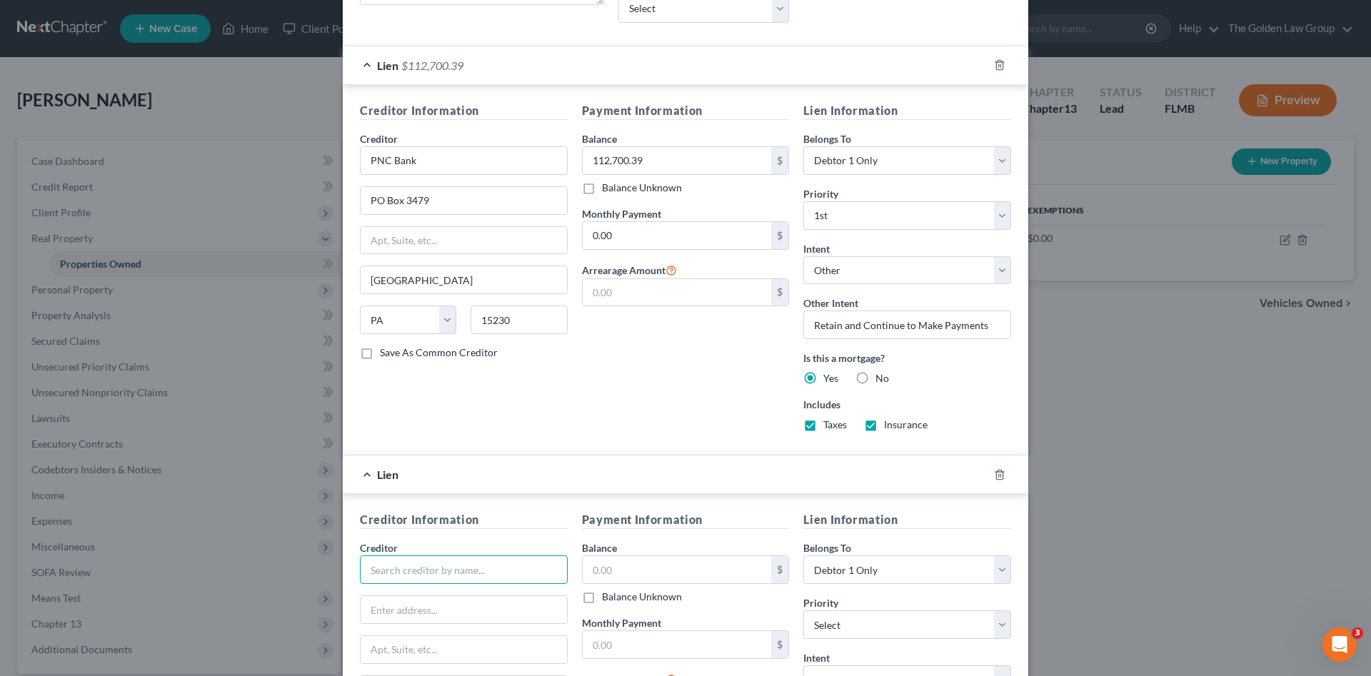
click at [446, 565] on input "text" at bounding box center [464, 569] width 208 height 29
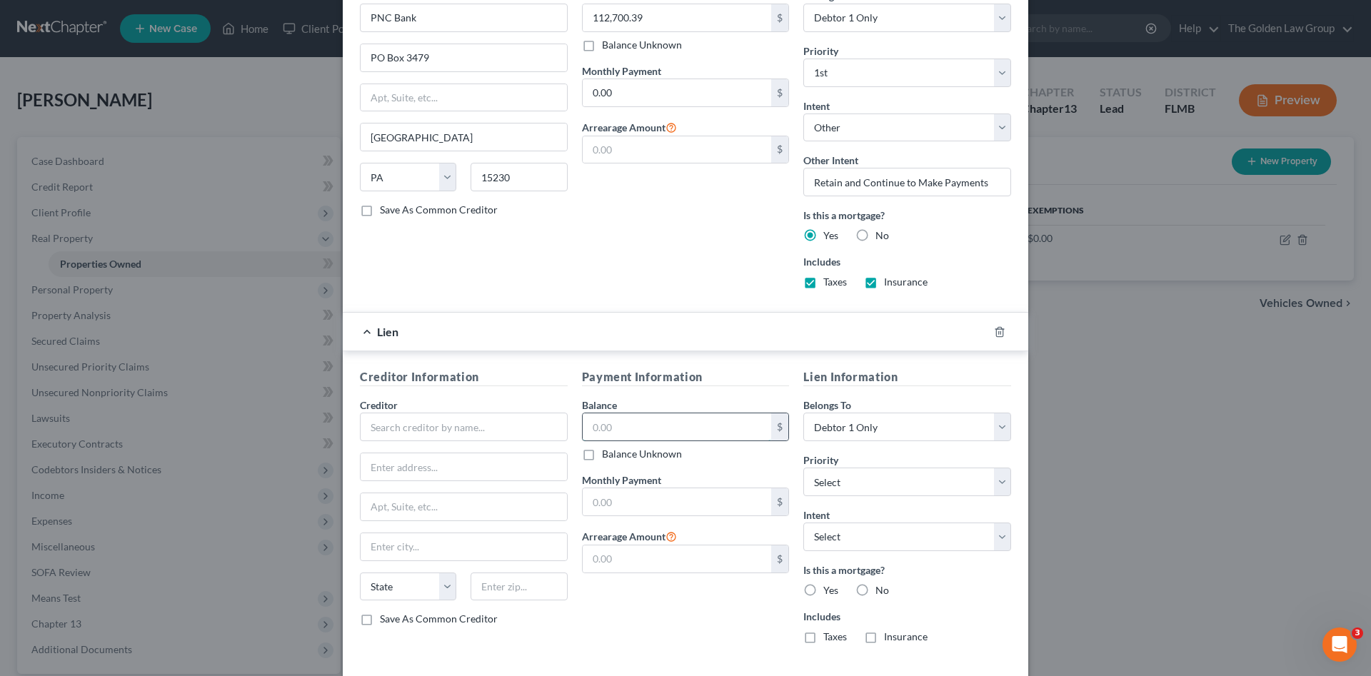
click at [625, 427] on input "text" at bounding box center [677, 426] width 189 height 27
click at [641, 554] on input "text" at bounding box center [677, 558] width 189 height 27
type input "240.00"
drag, startPoint x: 604, startPoint y: 591, endPoint x: 262, endPoint y: 613, distance: 342.7
click at [605, 591] on div "Payment Information Balance $ Balance Unknown Balance Undetermined $ Balance Un…" at bounding box center [686, 511] width 222 height 286
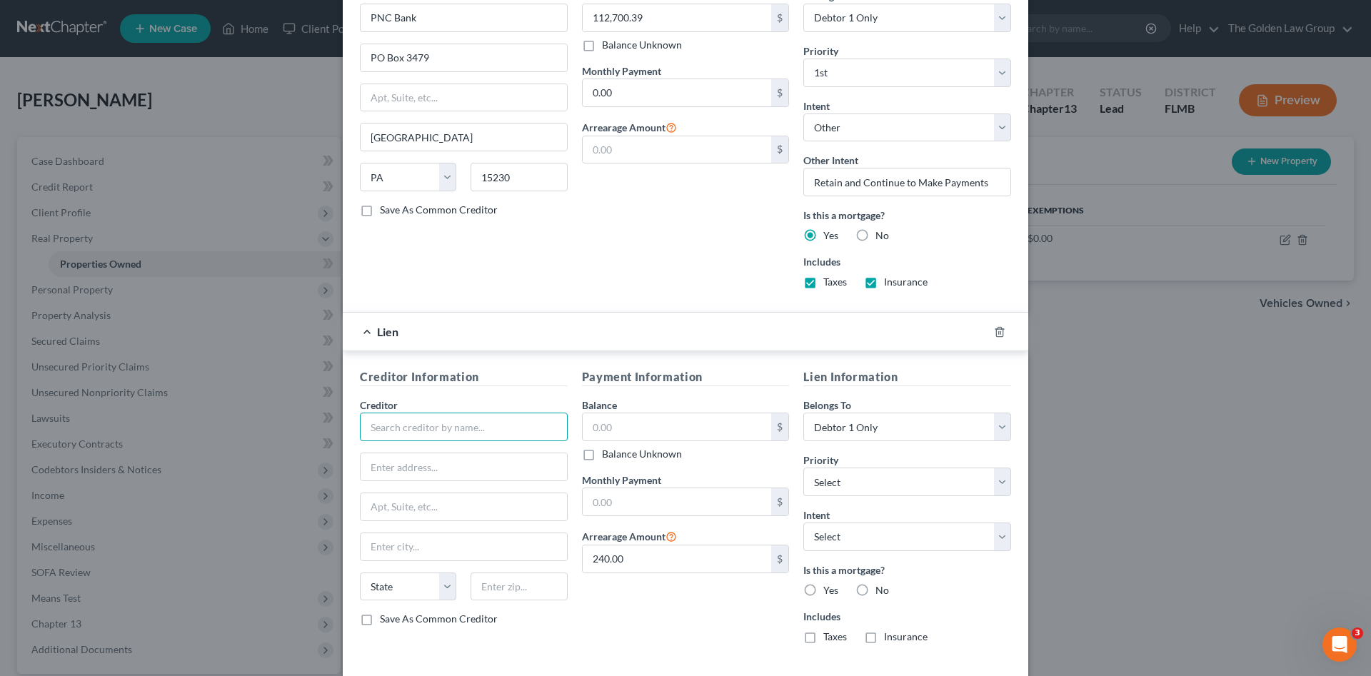
click at [366, 426] on input "text" at bounding box center [464, 427] width 208 height 29
click at [385, 423] on input "Rivervrest Community Association Inc." at bounding box center [464, 427] width 208 height 29
drag, startPoint x: 374, startPoint y: 426, endPoint x: 388, endPoint y: 427, distance: 14.4
click at [375, 426] on input "Rivervrest Community Association Inc." at bounding box center [464, 427] width 208 height 29
click at [393, 428] on input "Rivervrest Community Association Inc." at bounding box center [464, 427] width 208 height 29
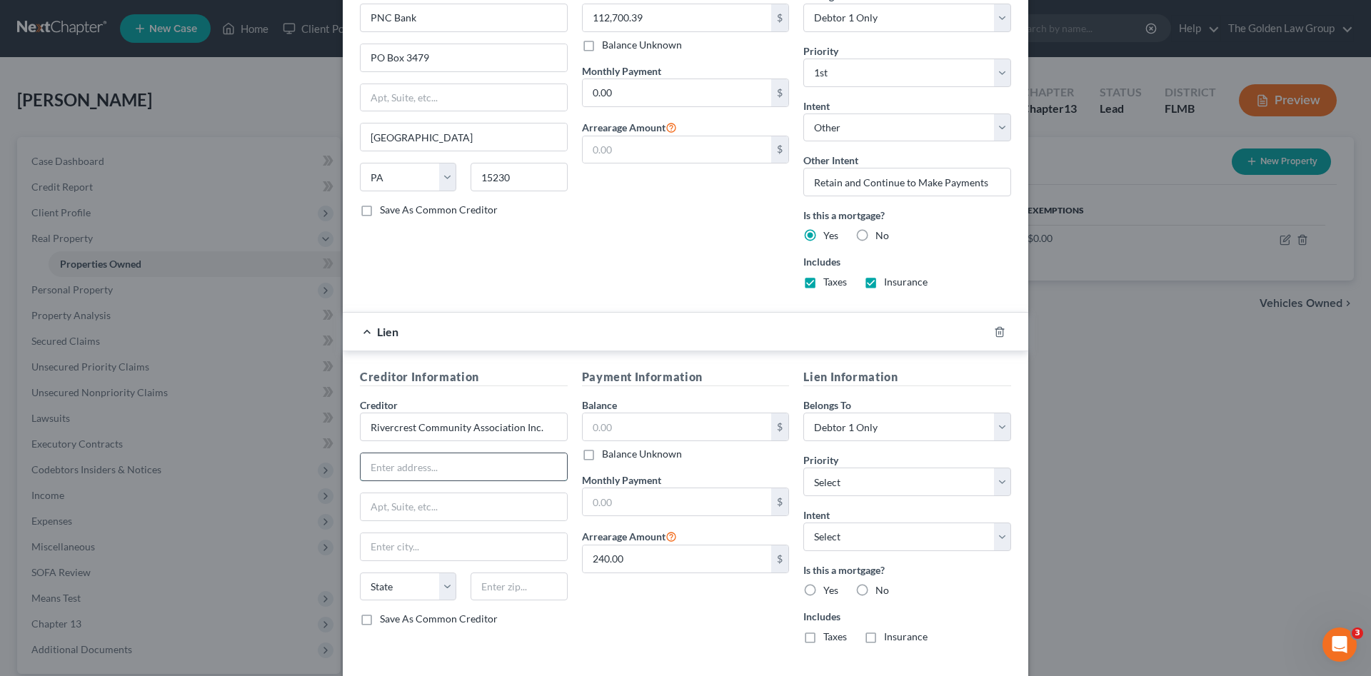
click at [423, 458] on input "text" at bounding box center [464, 466] width 206 height 27
click at [518, 432] on input "Rivercrest Community Association Inc." at bounding box center [464, 427] width 208 height 29
type input "Rivercrest Community Association, Inc."
click at [508, 468] on input "text" at bounding box center [464, 466] width 206 height 27
type input "PO Box 20768"
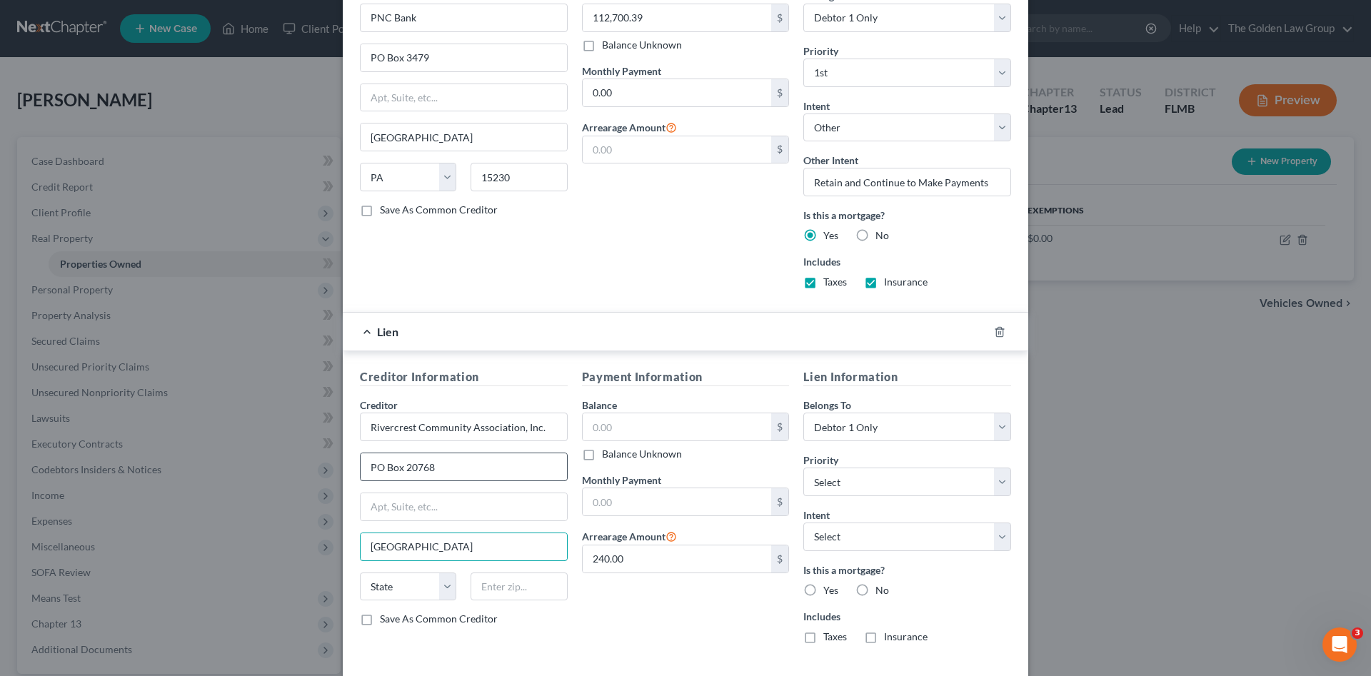
type input "[GEOGRAPHIC_DATA]"
select select "9"
type input "33622"
drag, startPoint x: 642, startPoint y: 638, endPoint x: 598, endPoint y: 587, distance: 66.8
click at [641, 638] on div "Payment Information Balance $ Balance Unknown Balance Undetermined $ Balance Un…" at bounding box center [686, 511] width 222 height 286
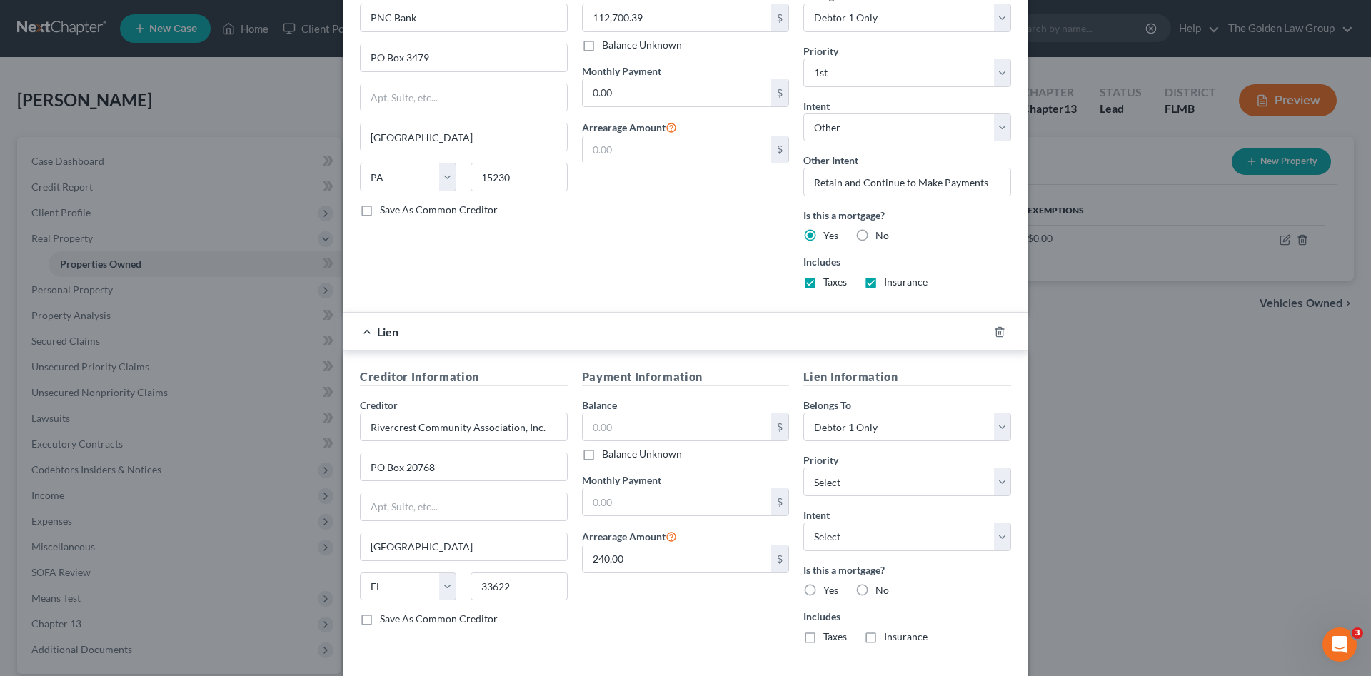
scroll to position [618, 0]
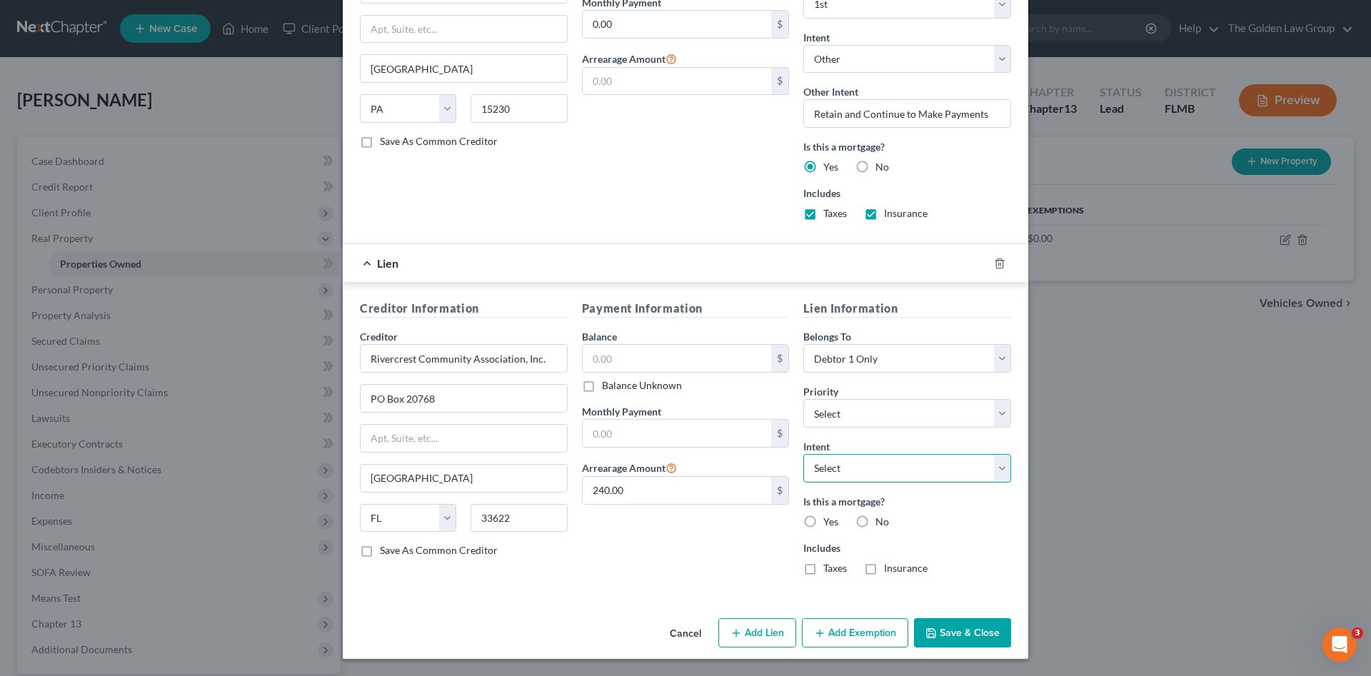
click at [870, 462] on select "Select Surrender Redeem Reaffirm Avoid Other" at bounding box center [907, 468] width 208 height 29
select select "4"
click at [803, 454] on select "Select Surrender Redeem Reaffirm Avoid Other" at bounding box center [907, 468] width 208 height 29
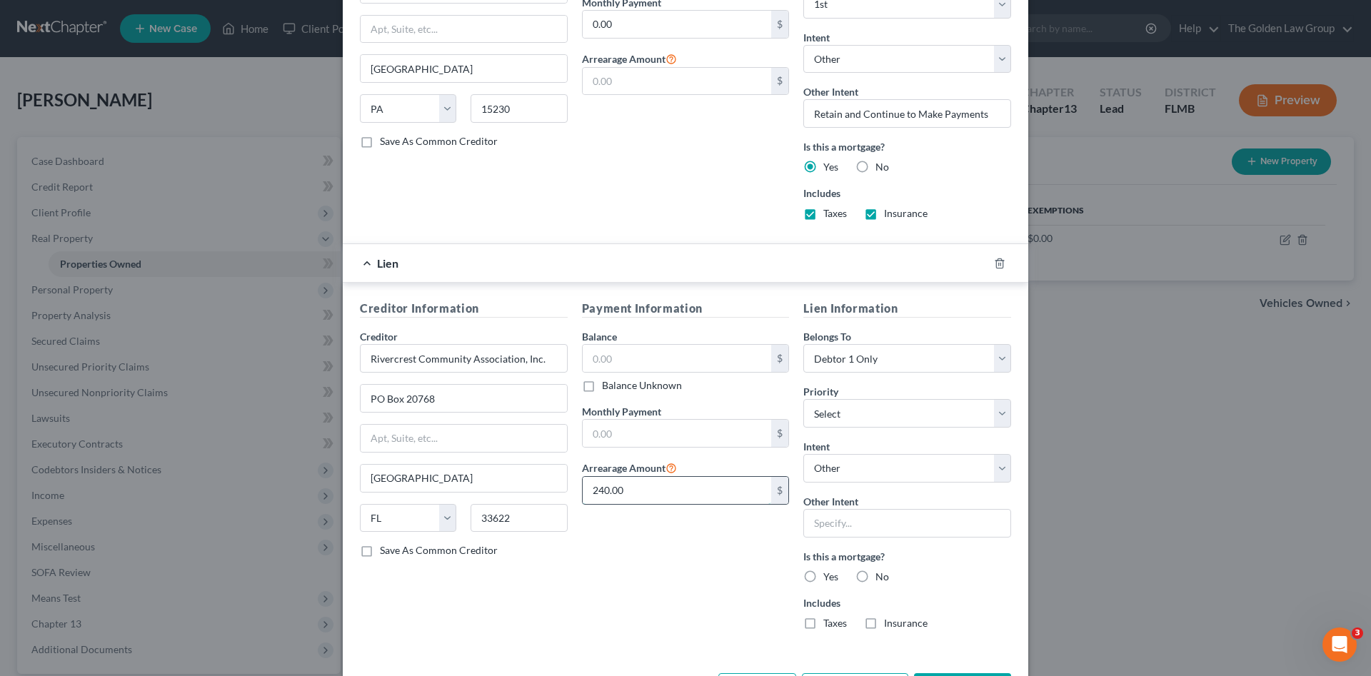
click at [630, 495] on input "240.00" at bounding box center [677, 490] width 189 height 27
type input "229.26"
click at [813, 519] on input "text" at bounding box center [907, 523] width 208 height 29
type input "Retain and Continue to Make Payments"
click at [720, 580] on div "Payment Information Balance $ Balance Unknown Balance Undetermined $ Balance Un…" at bounding box center [686, 470] width 222 height 341
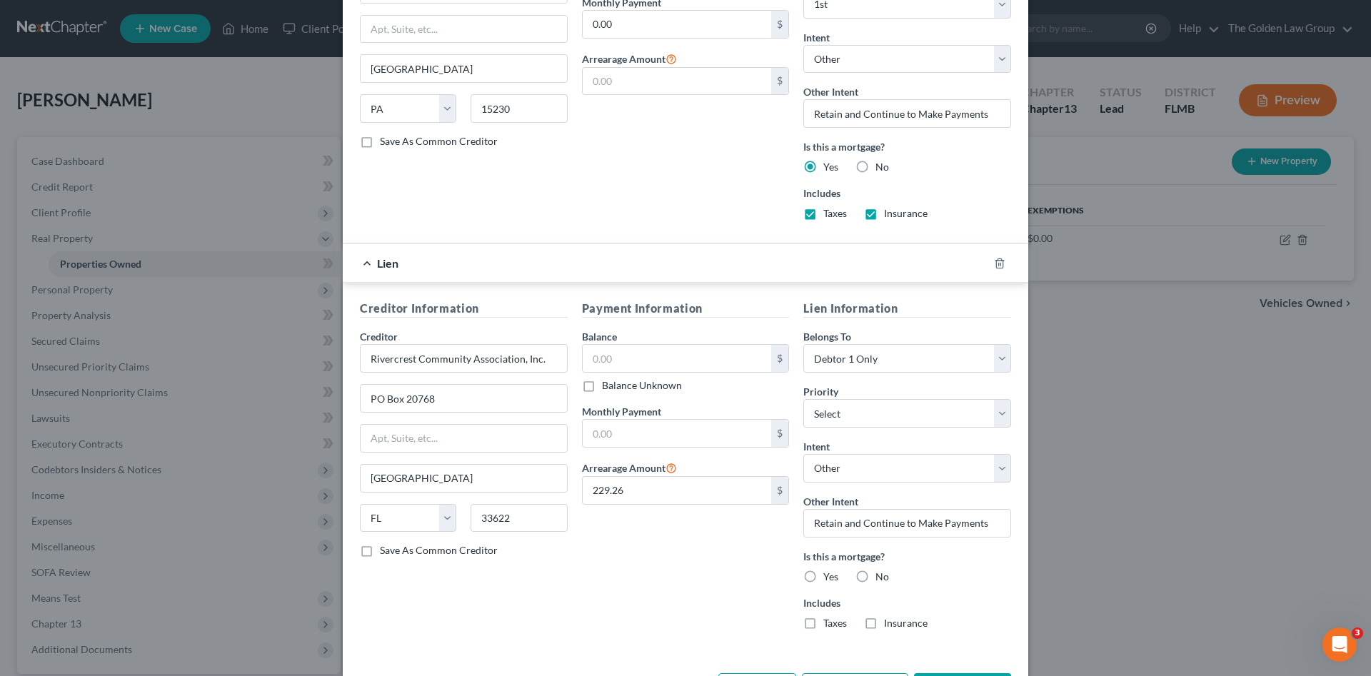
scroll to position [673, 0]
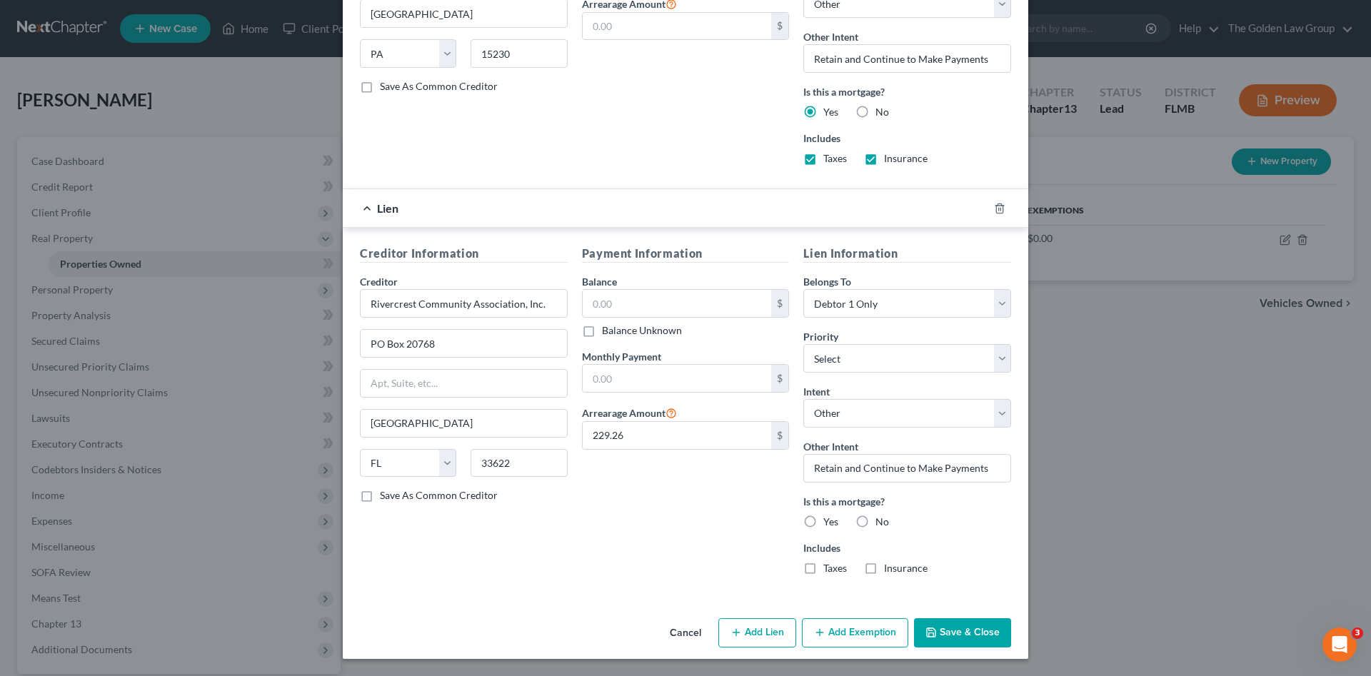
click at [956, 630] on button "Save & Close" at bounding box center [962, 633] width 97 height 30
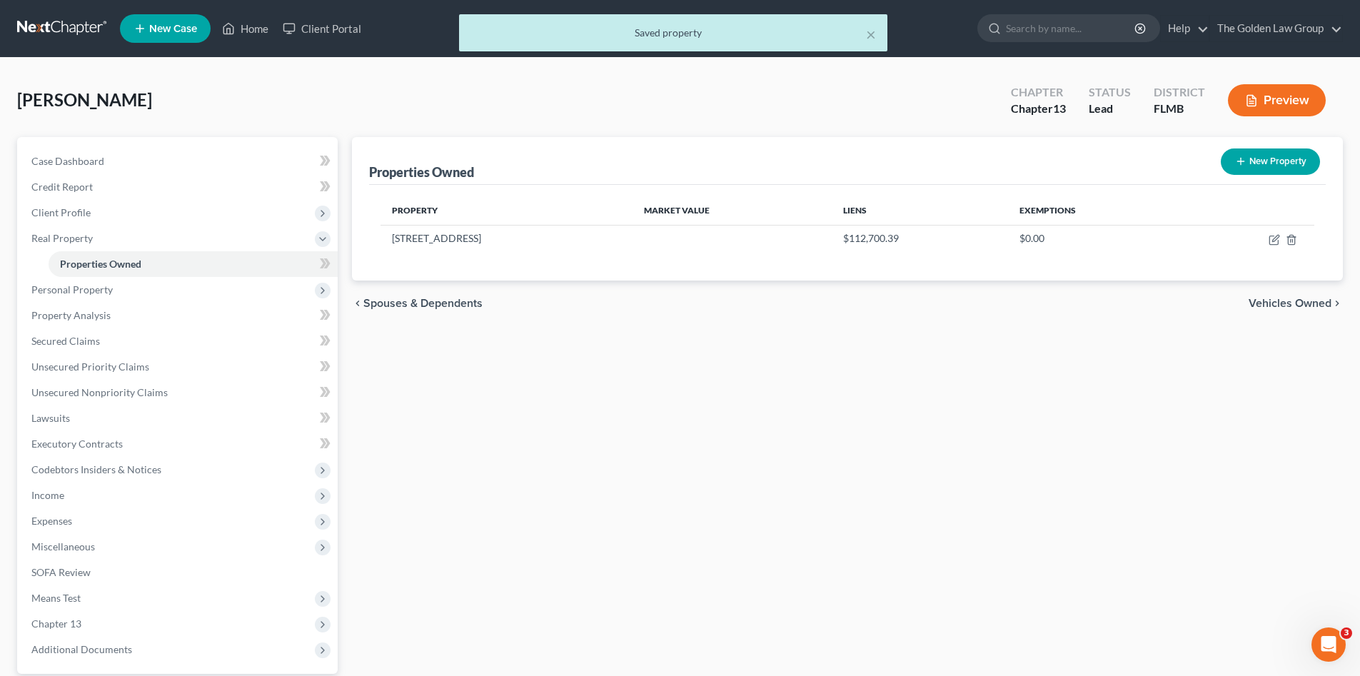
click at [746, 456] on div "Properties Owned New Property Property Market Value Liens Exemptions 11644 Cres…" at bounding box center [847, 446] width 1005 height 619
click at [1276, 243] on icon "button" at bounding box center [1274, 239] width 11 height 11
select select "9"
select select "0"
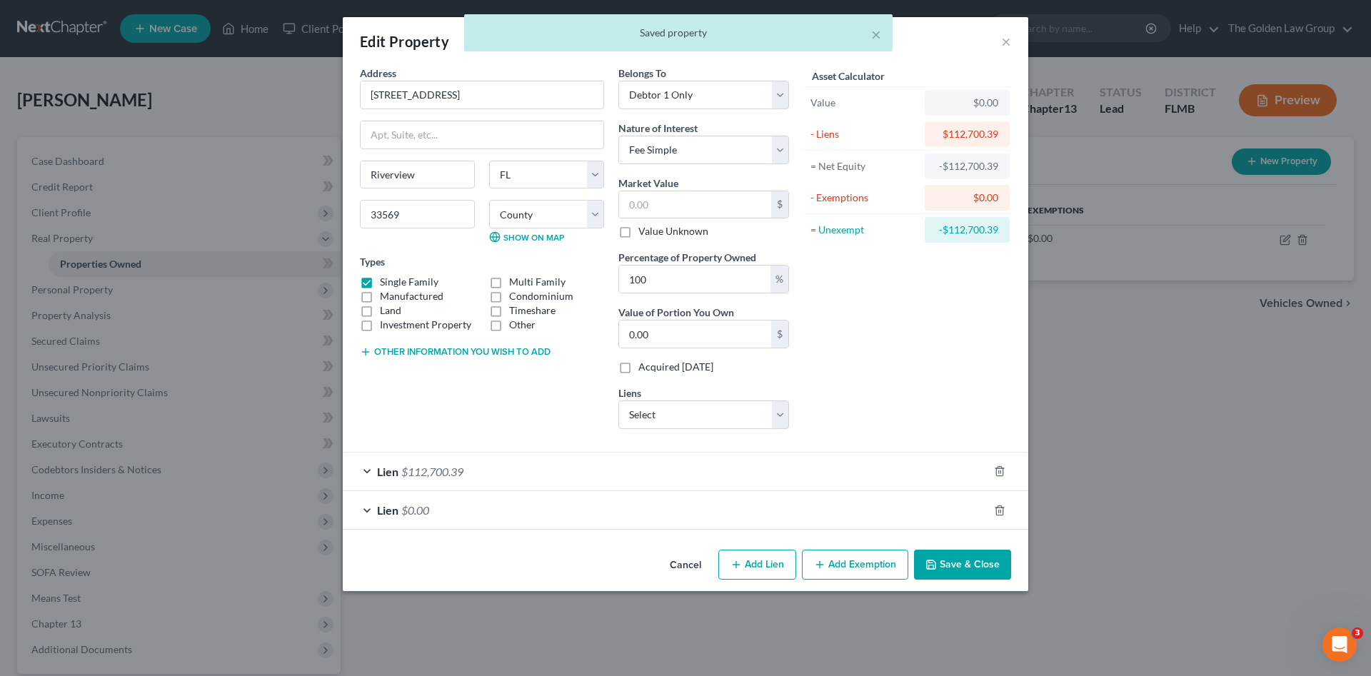
drag, startPoint x: 905, startPoint y: 385, endPoint x: 936, endPoint y: 522, distance: 140.6
click at [905, 385] on div "Asset Calculator Value $0.00 - Liens $112,700.39 = Net Equity -$112,700.39 - Ex…" at bounding box center [907, 253] width 222 height 375
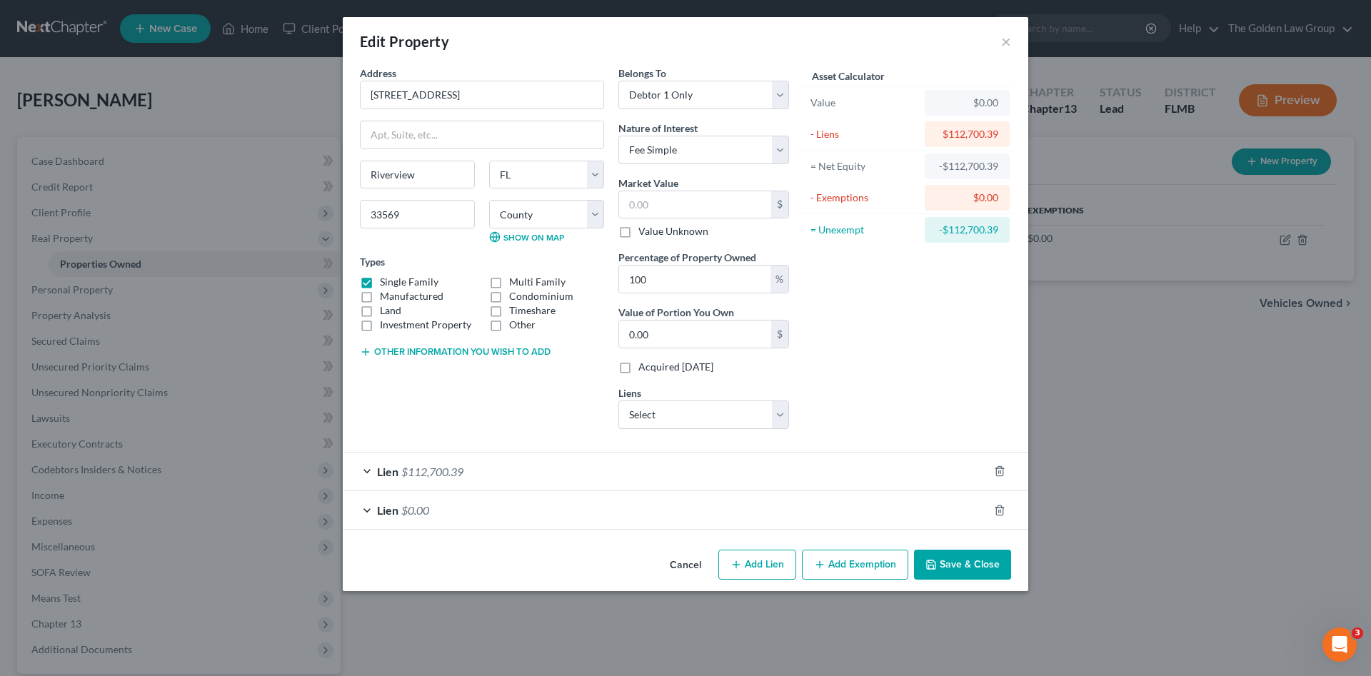
click at [950, 560] on button "Save & Close" at bounding box center [962, 565] width 97 height 30
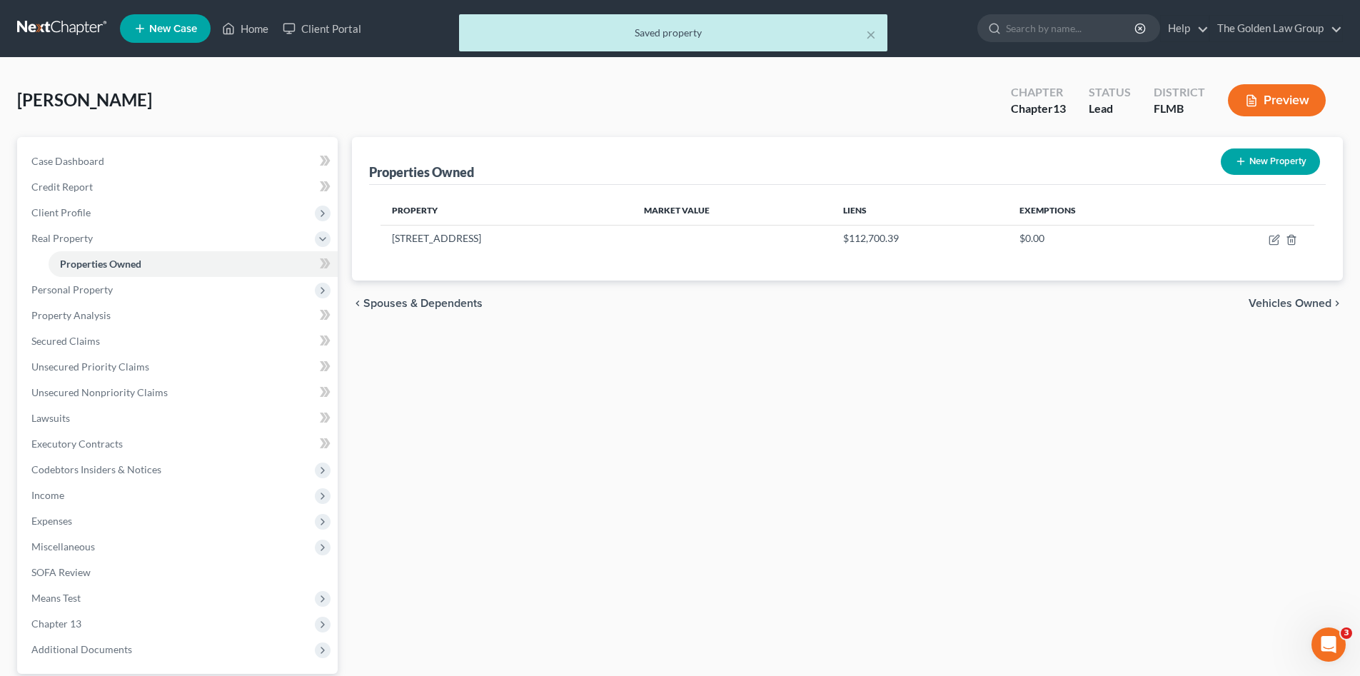
click at [563, 539] on div "Properties Owned New Property Property Market Value Liens Exemptions 11644 Cres…" at bounding box center [847, 446] width 1005 height 619
click at [101, 286] on span "Personal Property" at bounding box center [71, 289] width 81 height 12
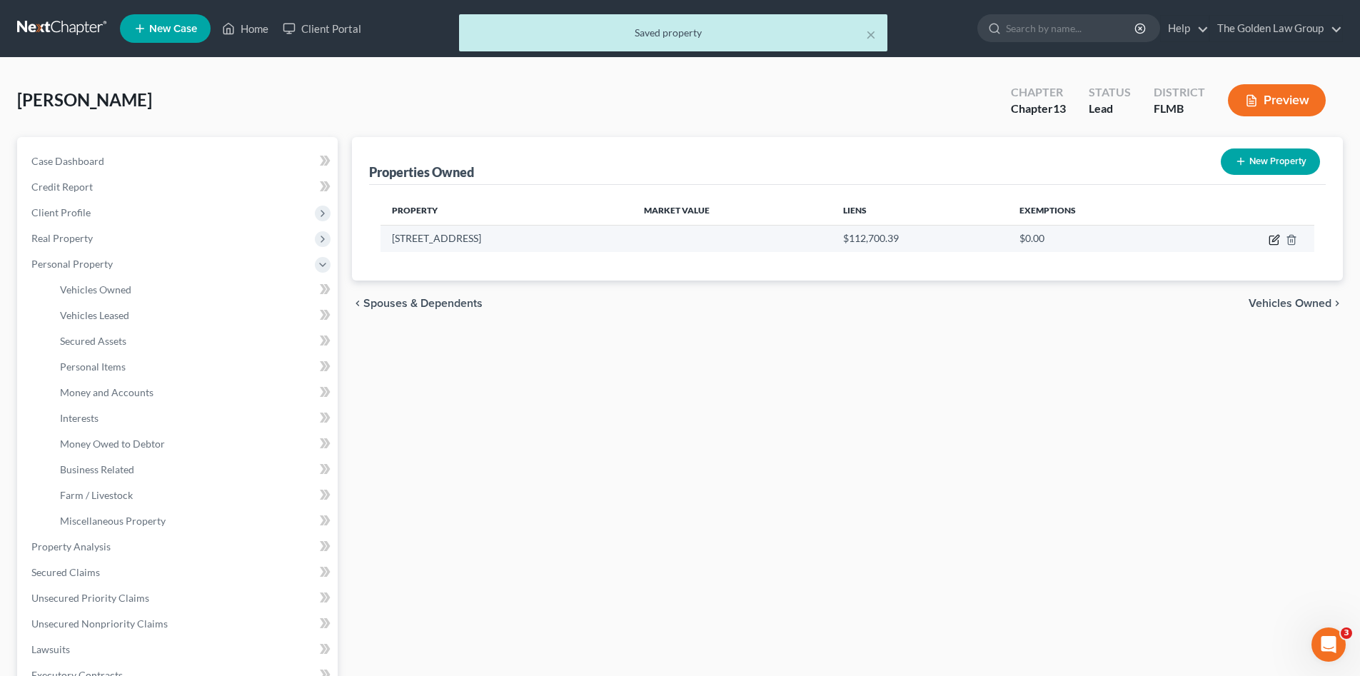
click at [1274, 239] on icon "button" at bounding box center [1274, 239] width 11 height 11
select select "9"
select select "0"
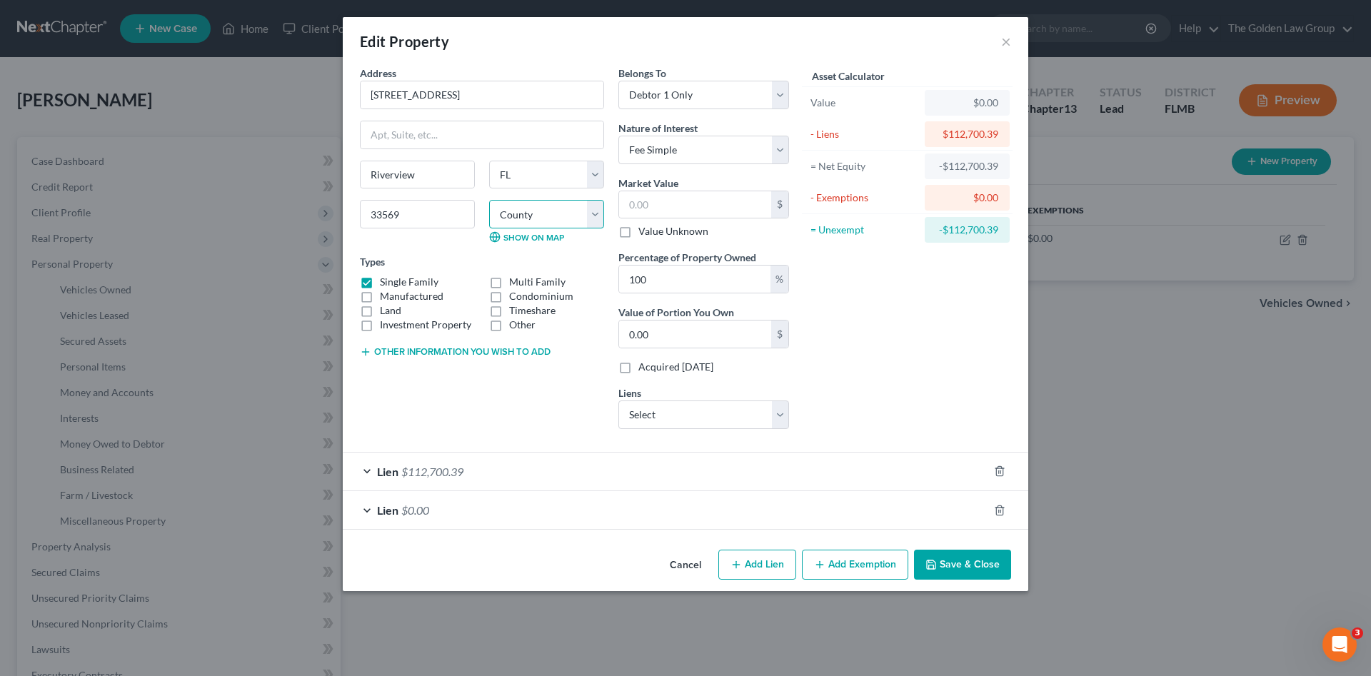
click at [521, 217] on select "County Alachua County Baker County Bay County Bradford County Brevard County Br…" at bounding box center [546, 214] width 115 height 29
select select "27"
click at [489, 200] on select "County Alachua County Baker County Bay County Bradford County Brevard County Br…" at bounding box center [546, 214] width 115 height 29
click at [931, 562] on icon "button" at bounding box center [930, 564] width 11 height 11
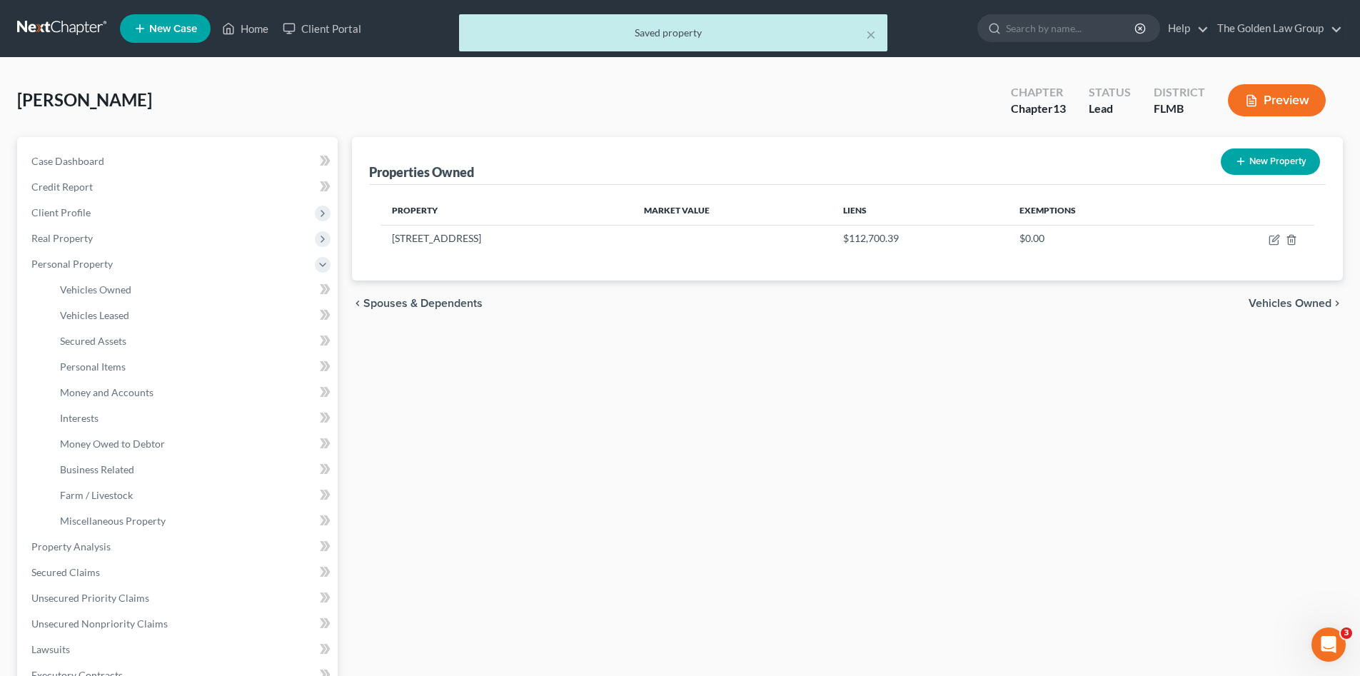
drag, startPoint x: 434, startPoint y: 539, endPoint x: 216, endPoint y: 388, distance: 265.4
click at [431, 533] on div "Properties Owned New Property Property Market Value Liens Exemptions 11644 Cres…" at bounding box center [847, 562] width 1005 height 850
click at [117, 285] on span "Vehicles Owned" at bounding box center [95, 289] width 71 height 12
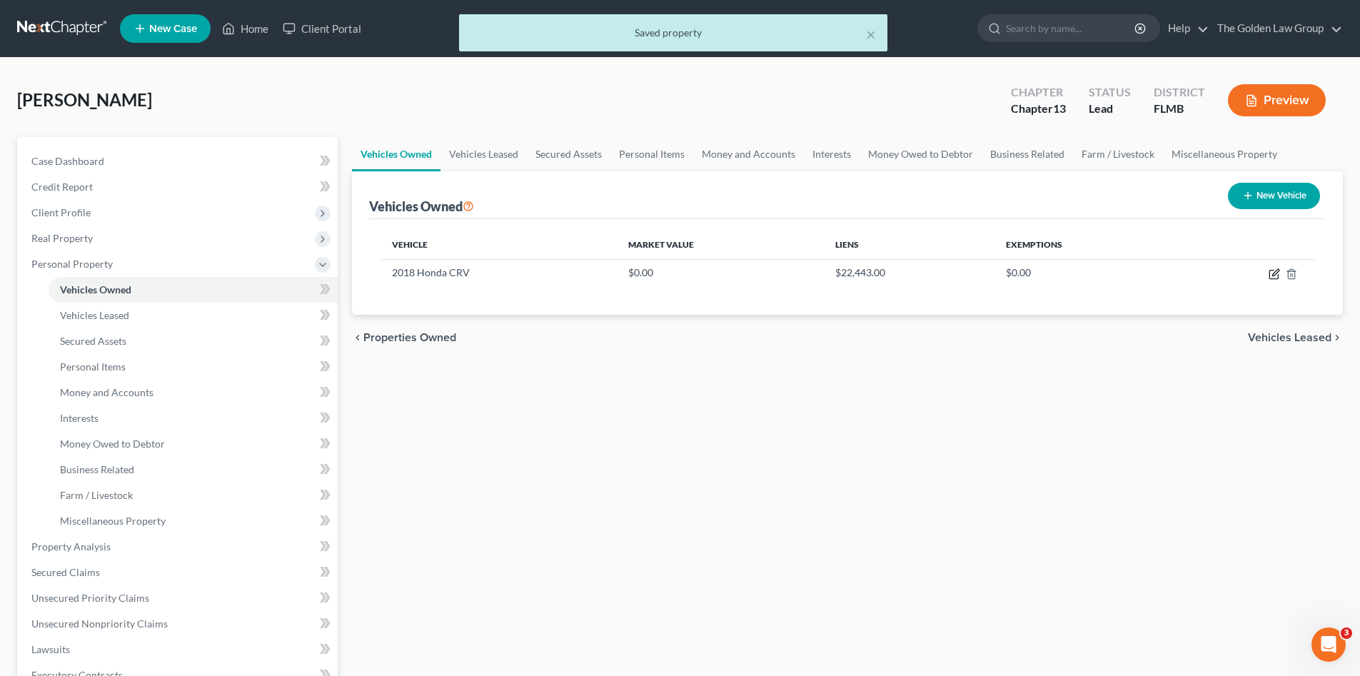
click at [1272, 274] on icon "button" at bounding box center [1274, 273] width 11 height 11
select select "0"
select select "8"
select select "3"
select select "0"
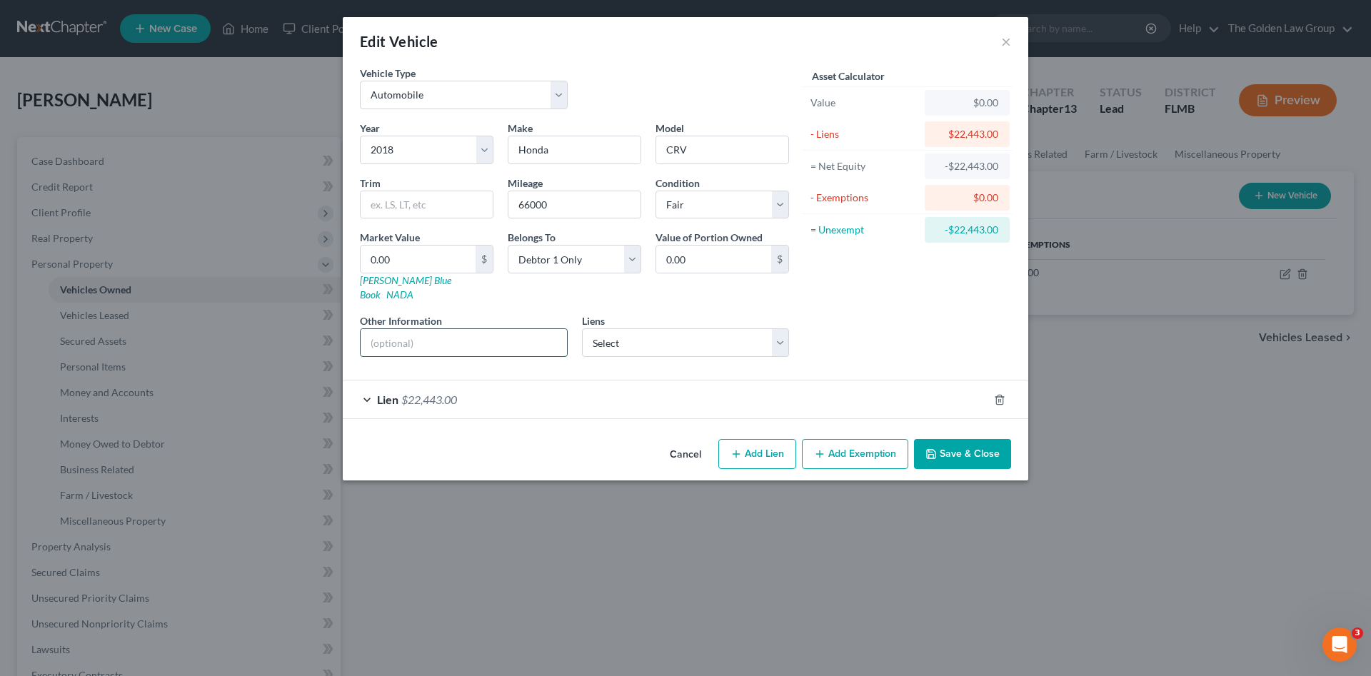
drag, startPoint x: 479, startPoint y: 341, endPoint x: 472, endPoint y: 325, distance: 17.3
click at [477, 335] on input "text" at bounding box center [464, 342] width 206 height 27
type input "VIN:"
click at [496, 386] on div "Lien $22,443.00" at bounding box center [665, 400] width 645 height 38
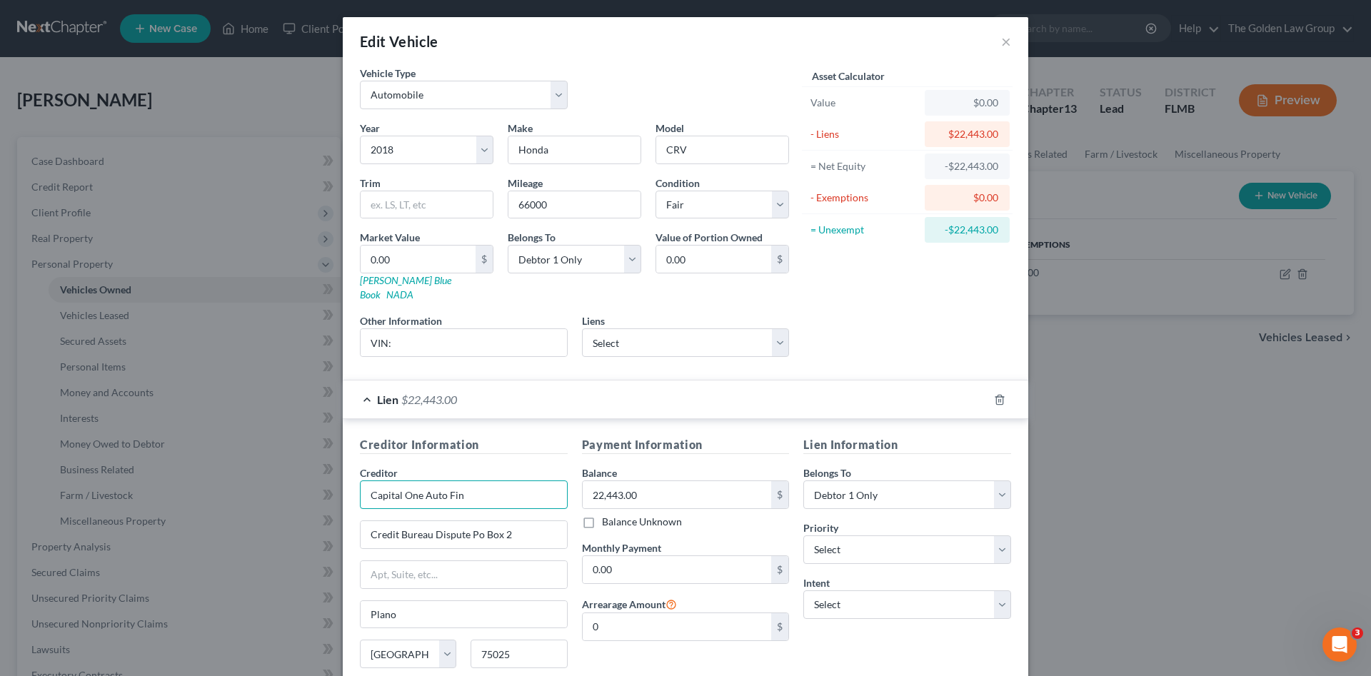
click at [505, 481] on input "Capital One Auto Fin" at bounding box center [464, 494] width 208 height 29
type input "Capital One Auto Finance"
click at [476, 513] on div "Capital One Auto Finance" at bounding box center [445, 520] width 149 height 14
type input "7933 Preston Rd"
type input "75024"
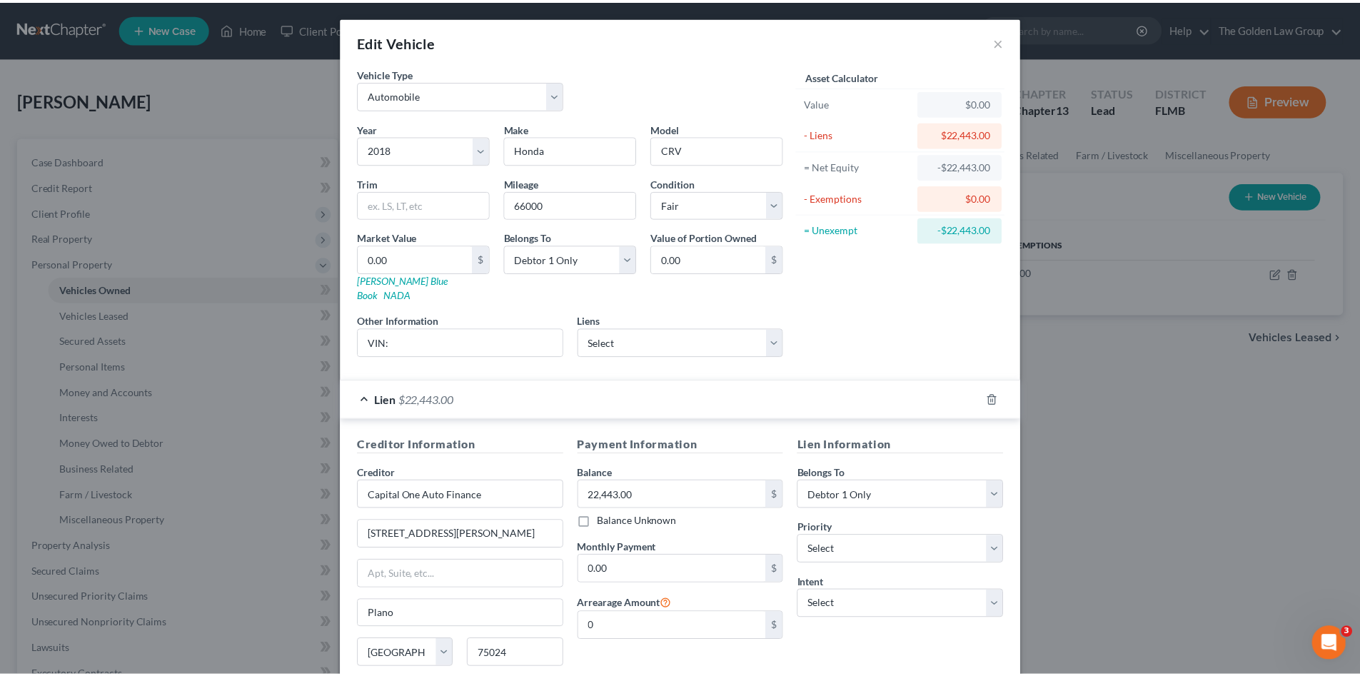
scroll to position [95, 0]
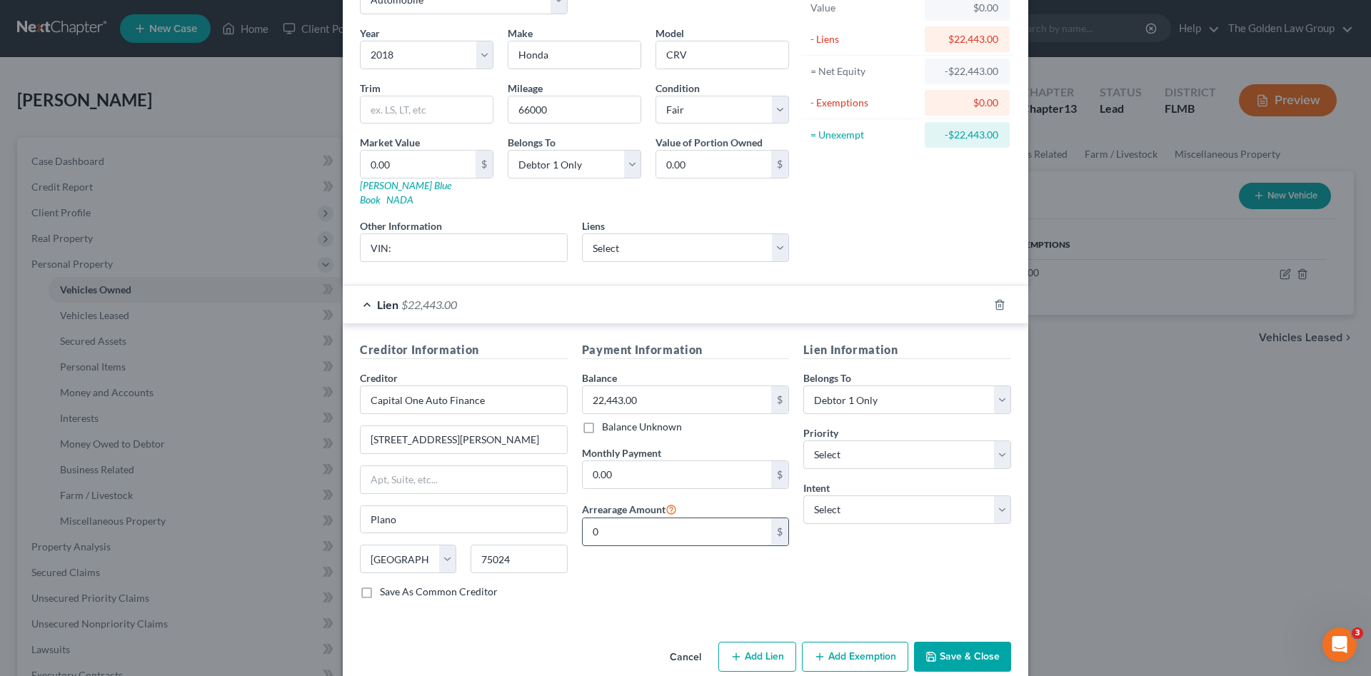
click at [686, 518] on input "0" at bounding box center [677, 531] width 189 height 27
click at [688, 565] on div "Payment Information Balance 22,443.00 $ Balance Unknown Balance Undetermined 22…" at bounding box center [686, 475] width 222 height 269
click at [879, 495] on select "Select Surrender Redeem Reaffirm Avoid Other" at bounding box center [907, 509] width 208 height 29
select select "4"
click at [803, 495] on select "Select Surrender Redeem Reaffirm Avoid Other" at bounding box center [907, 509] width 208 height 29
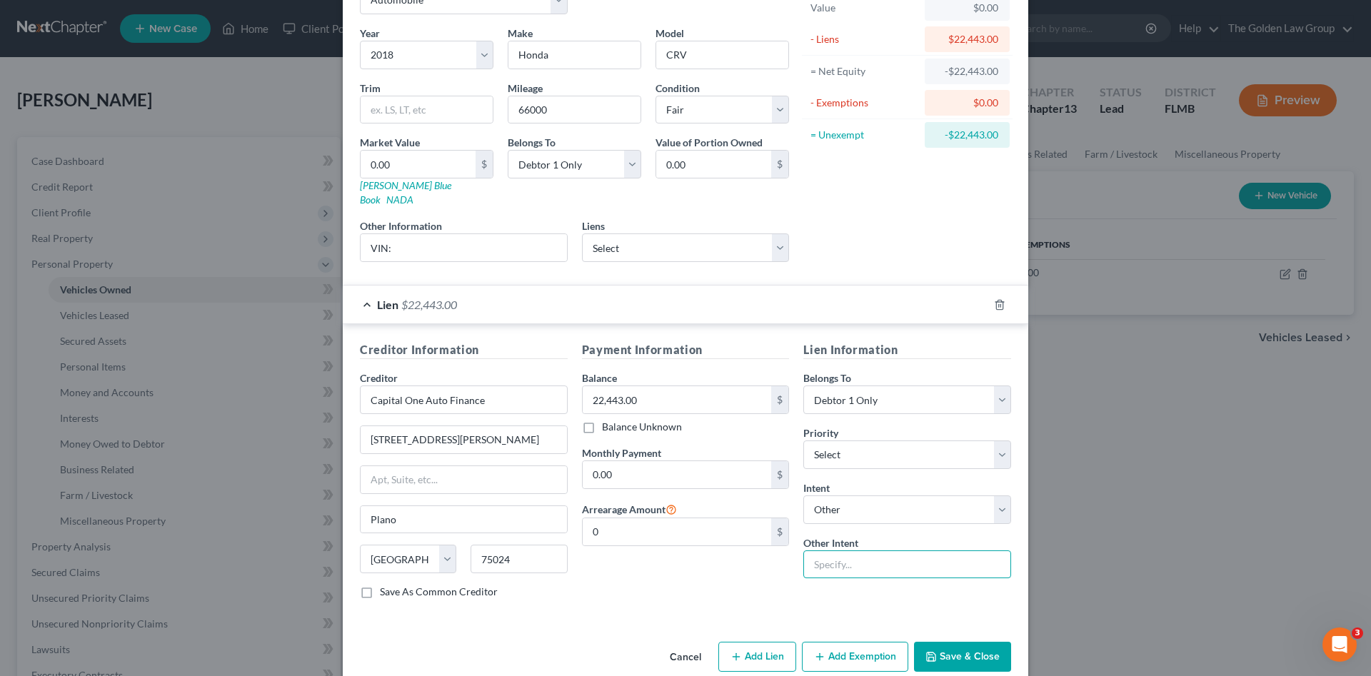
click at [859, 553] on input "text" at bounding box center [907, 564] width 208 height 29
type input "Retain and Continue to Make Payments"
click at [936, 642] on button "Save & Close" at bounding box center [962, 657] width 97 height 30
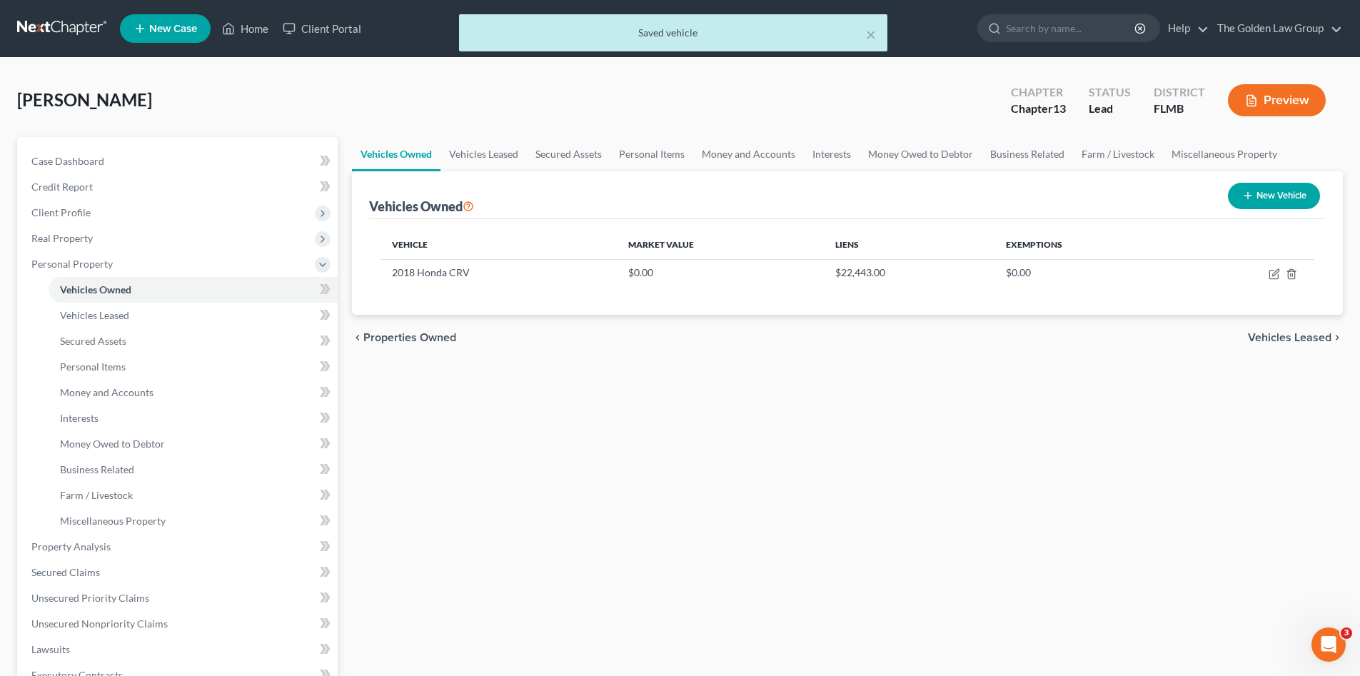
click at [868, 490] on div "Vehicles Owned Vehicles Leased Secured Assets Personal Items Money and Accounts…" at bounding box center [847, 562] width 1005 height 850
click at [159, 340] on link "Secured Assets" at bounding box center [193, 341] width 289 height 26
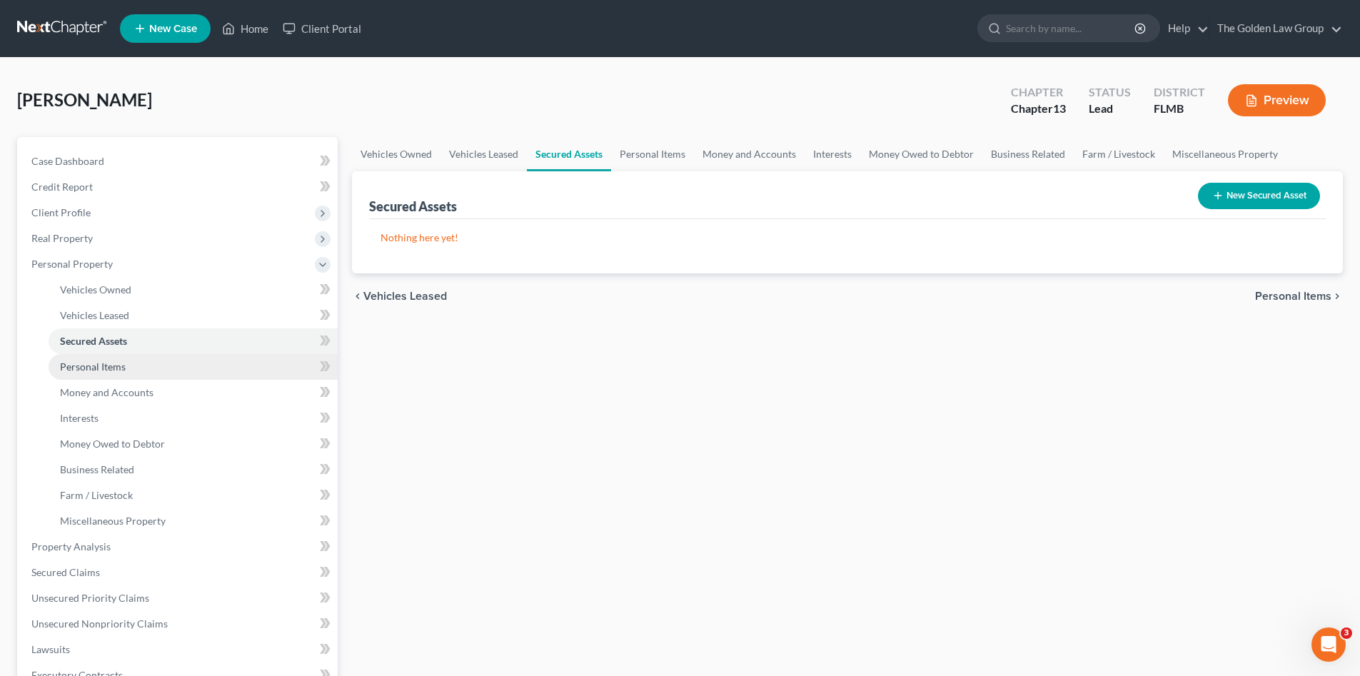
click at [168, 361] on link "Personal Items" at bounding box center [193, 367] width 289 height 26
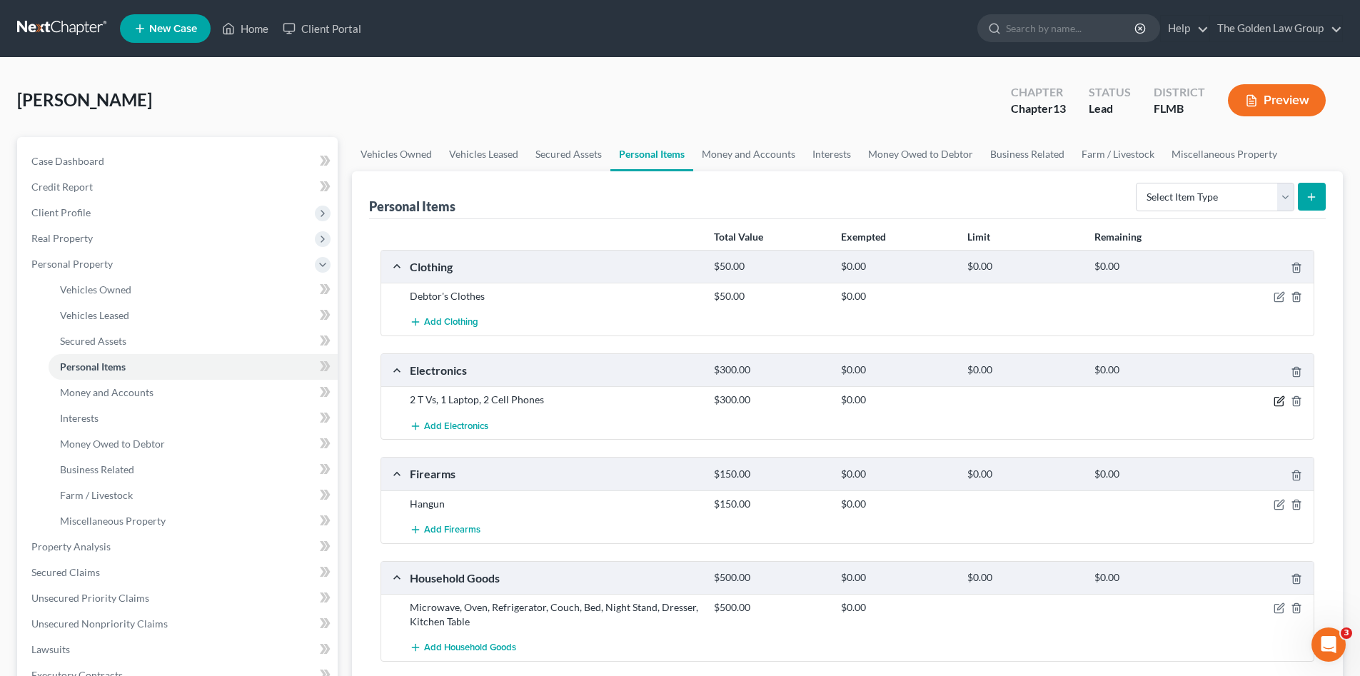
click at [1276, 406] on icon "button" at bounding box center [1279, 401] width 11 height 11
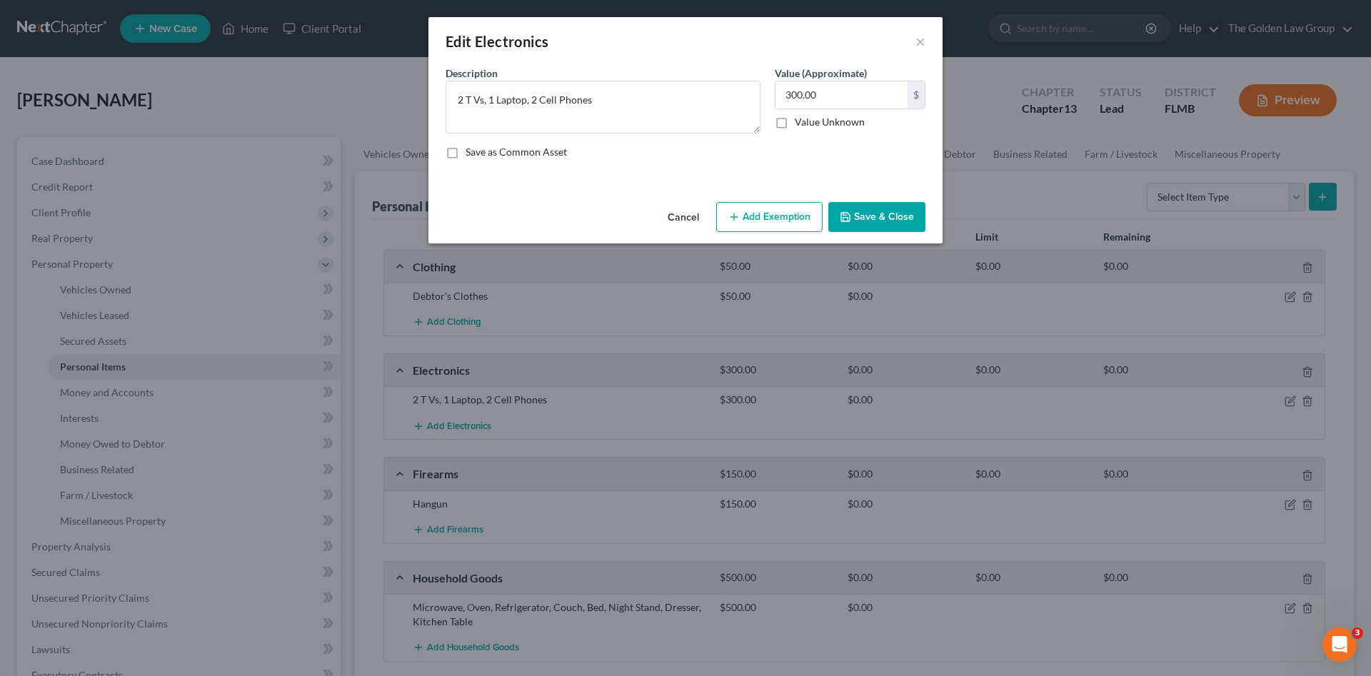
click at [900, 220] on button "Save & Close" at bounding box center [876, 217] width 97 height 30
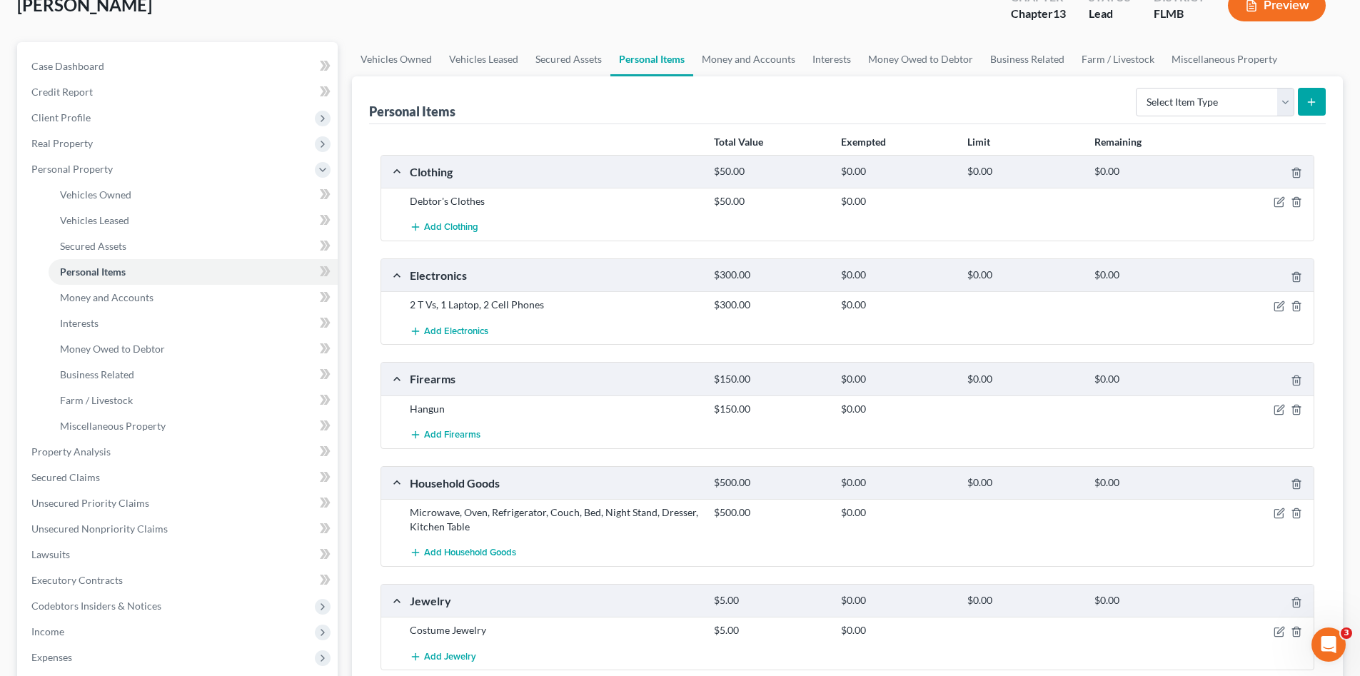
scroll to position [166, 0]
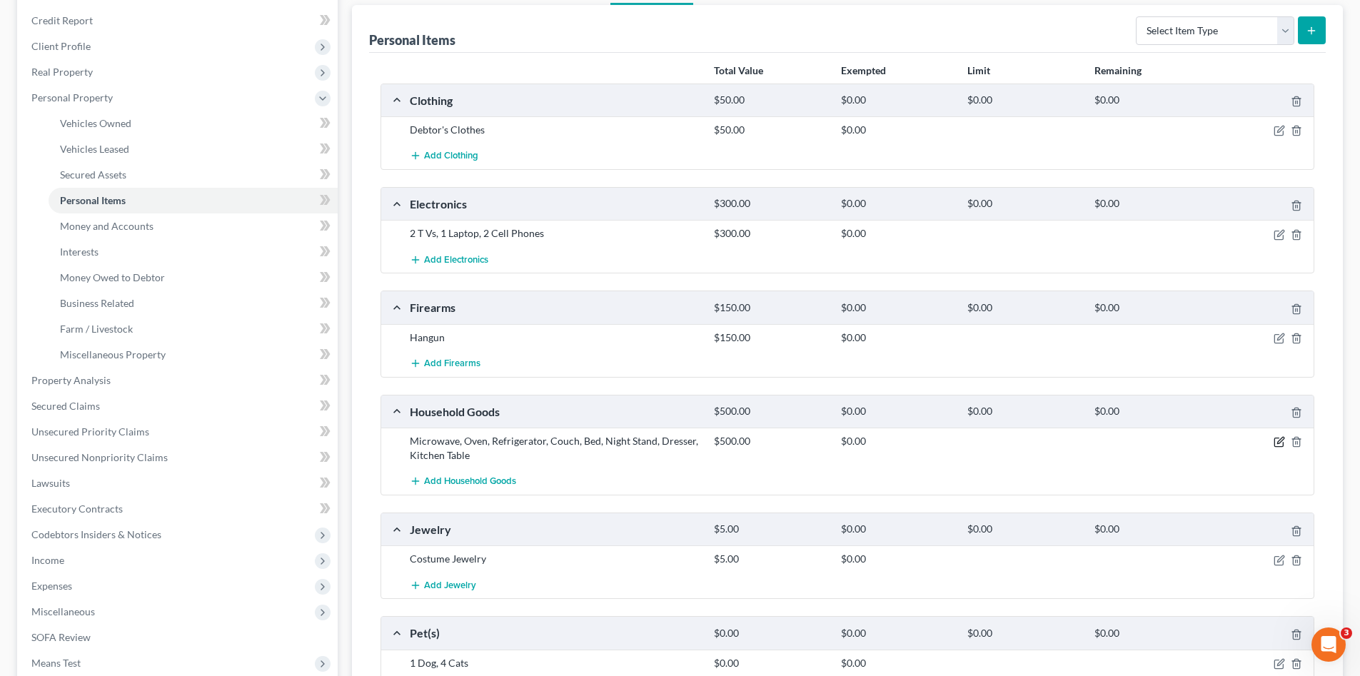
click at [1279, 445] on icon "button" at bounding box center [1279, 441] width 11 height 11
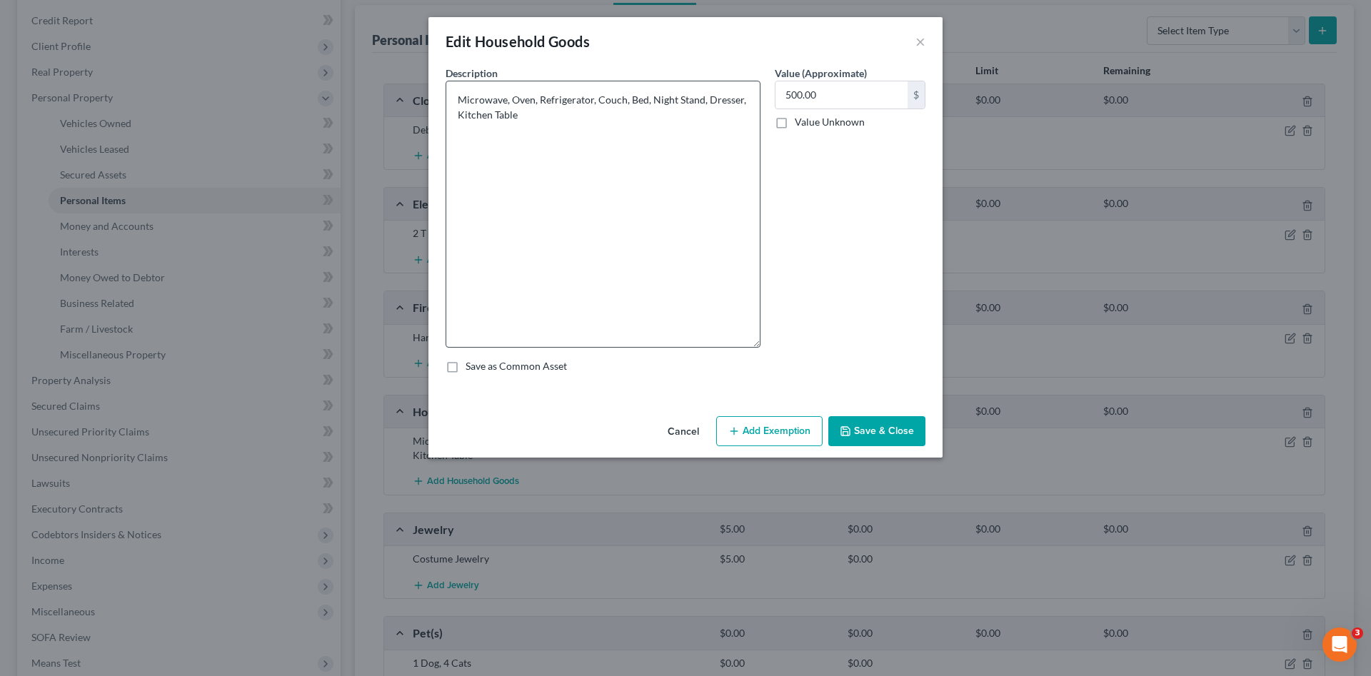
drag, startPoint x: 756, startPoint y: 129, endPoint x: 655, endPoint y: 228, distance: 140.9
click at [763, 346] on div "Description * Microwave, Oven, Refrigerator, Couch, Bed, Night Stand, Dresser, …" at bounding box center [602, 207] width 329 height 282
click at [596, 99] on textarea "Microwave, Oven, Refrigerator, Couch, Bed, Night Stand, Dresser, Kitchen Table" at bounding box center [603, 215] width 315 height 269
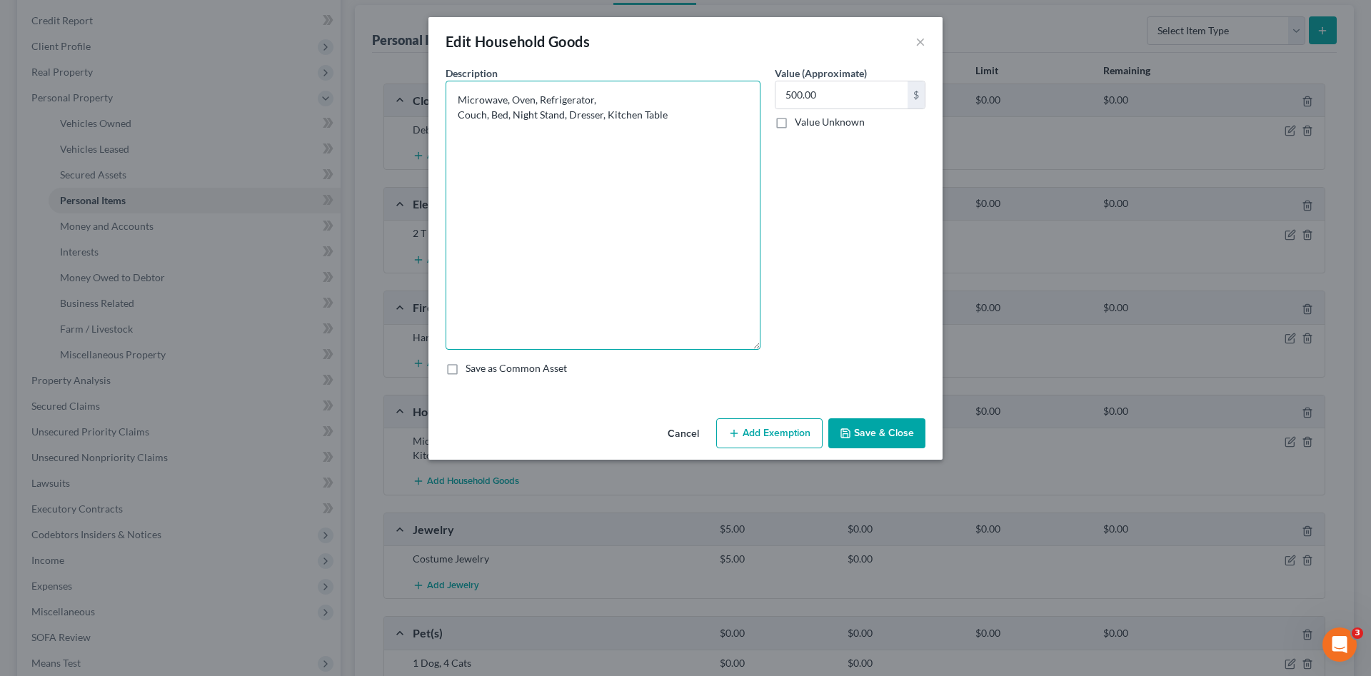
click at [488, 119] on textarea "Microwave, Oven, Refrigerator, Couch, Bed, Night Stand, Dresser, Kitchen Table" at bounding box center [603, 215] width 315 height 269
click at [490, 118] on textarea "Microwave, Oven, Refrigerator, Couch, Bed, Night Stand, Dresser, Kitchen Table" at bounding box center [603, 215] width 315 height 269
drag, startPoint x: 479, startPoint y: 128, endPoint x: 483, endPoint y: 134, distance: 7.4
drag, startPoint x: 485, startPoint y: 141, endPoint x: 503, endPoint y: 146, distance: 17.8
click at [485, 141] on textarea "Microwave, Oven, Refrigerator, Couch Bed Night Stand, Dresser, Kitchen Table" at bounding box center [603, 215] width 315 height 269
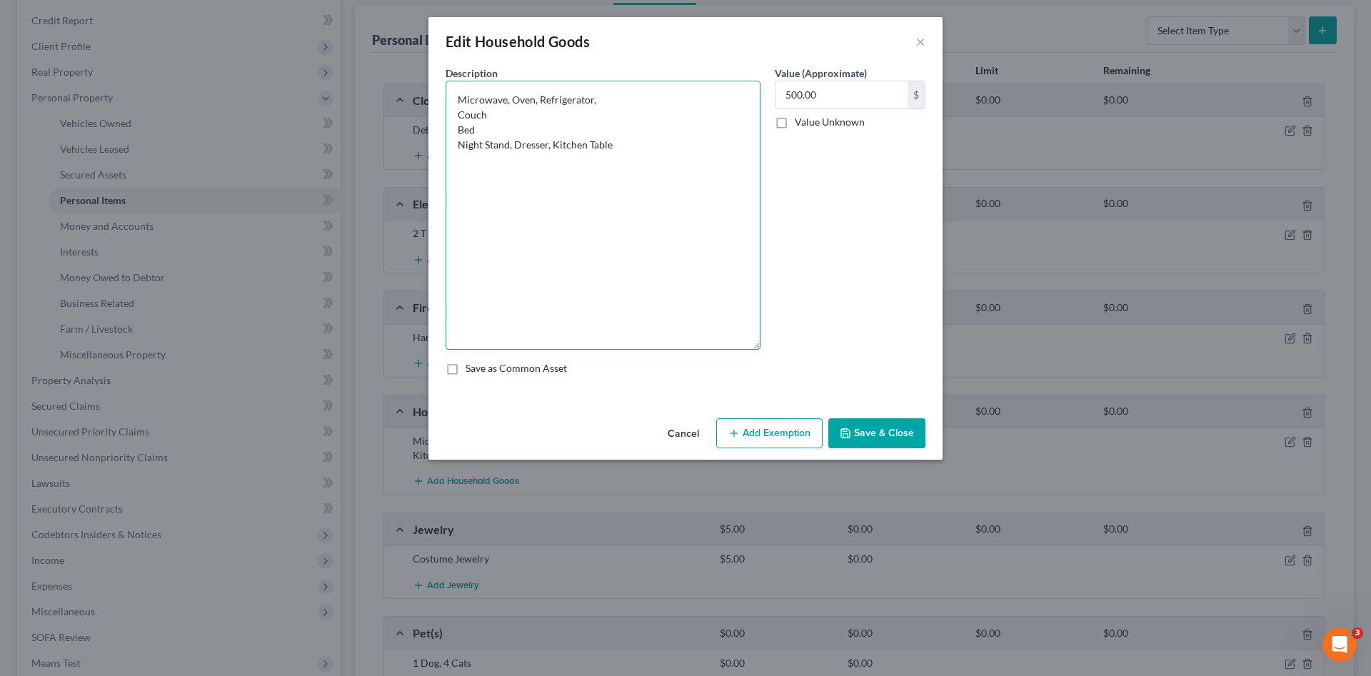
drag, startPoint x: 515, startPoint y: 146, endPoint x: 521, endPoint y: 153, distance: 9.6
click at [517, 147] on textarea "Microwave, Oven, Refrigerator, Couch Bed Night Stand, Dresser, Kitchen Table" at bounding box center [603, 215] width 315 height 269
drag, startPoint x: 497, startPoint y: 159, endPoint x: 503, endPoint y: 166, distance: 9.1
click at [497, 160] on textarea "Microwave, Oven, Refrigerator, Couch Bed Night Stand Dresser, Kitchen Table" at bounding box center [603, 215] width 315 height 269
click at [528, 176] on textarea "Microwave, Oven, Refrigerator, Couch Bed Night Stand Dresser Kitchen Table" at bounding box center [603, 215] width 315 height 269
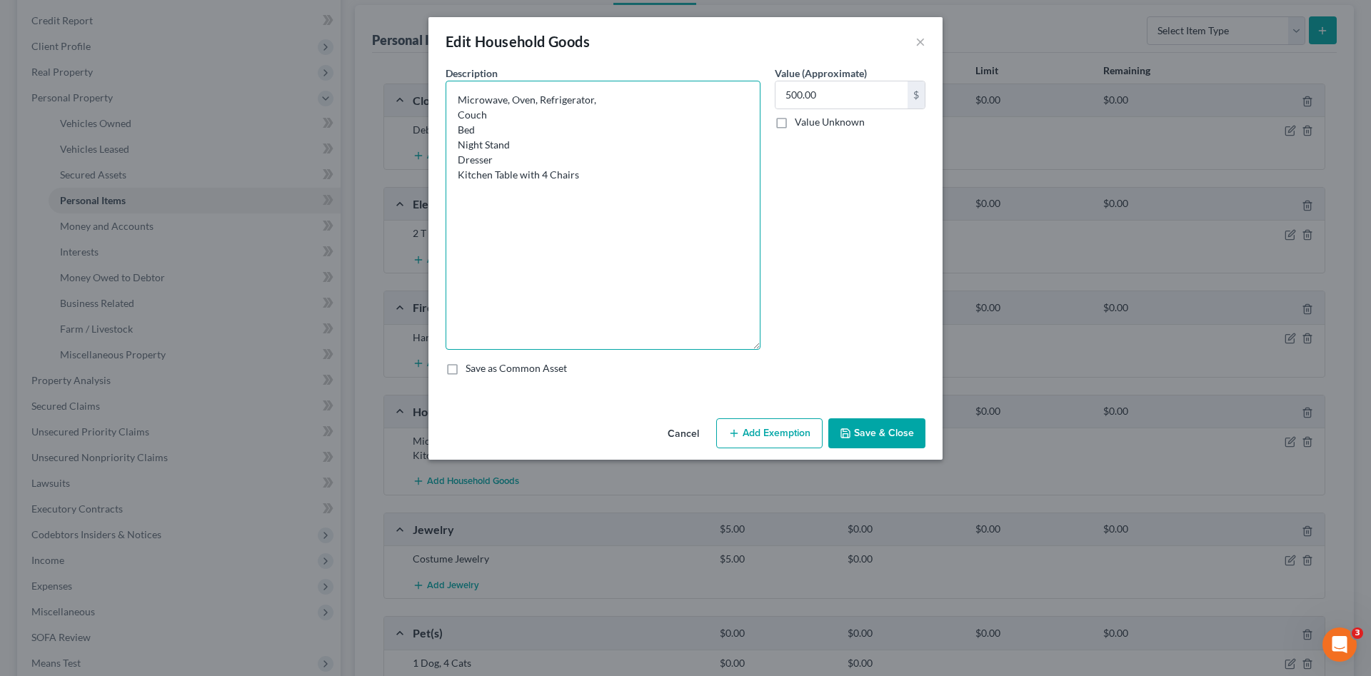
drag, startPoint x: 619, startPoint y: 99, endPoint x: 421, endPoint y: 100, distance: 197.8
click at [421, 100] on div "Edit Household Goods × An exemption set must first be selected from the Filing …" at bounding box center [685, 338] width 1371 height 676
click at [594, 164] on textarea "Couch Bed Nightstand Dresser Kitchen Table with 4 Chairs" at bounding box center [603, 215] width 315 height 269
type textarea "Couch Bed Nightstand Dresser Kitchen Table with 4 Chairs Patio Chairs and Small…"
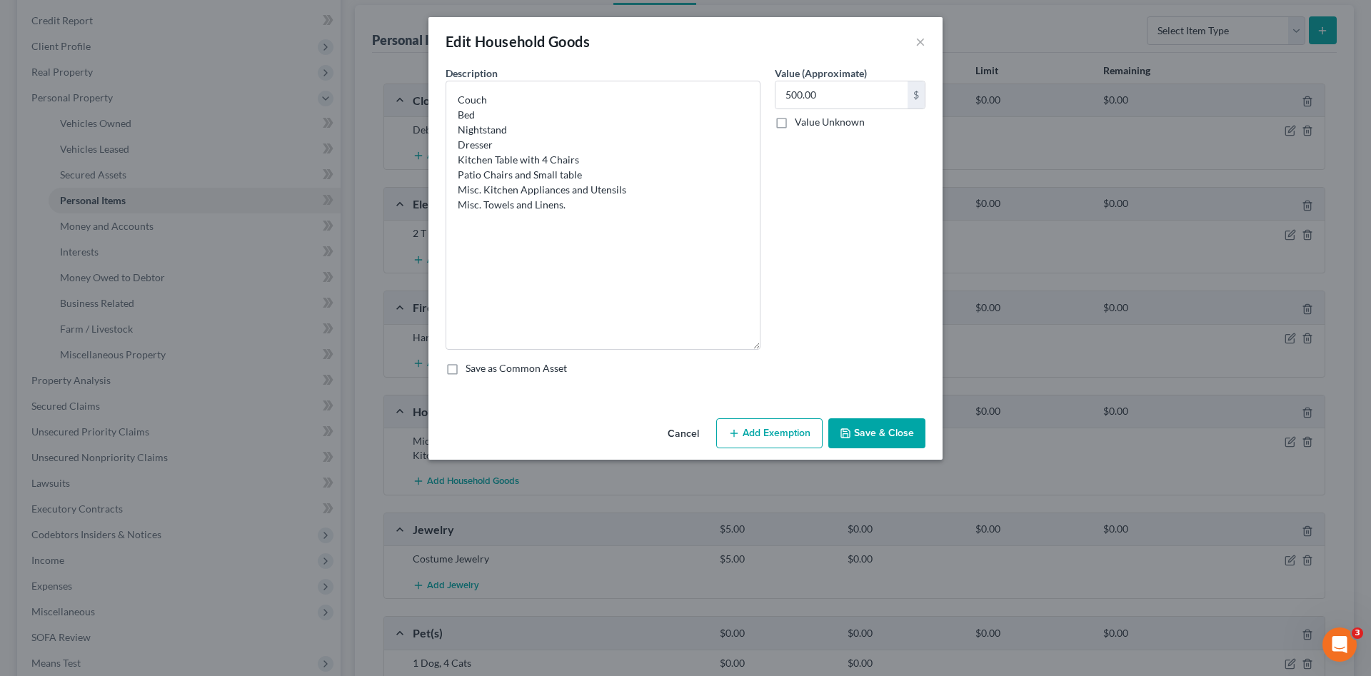
click at [884, 437] on button "Save & Close" at bounding box center [876, 433] width 97 height 30
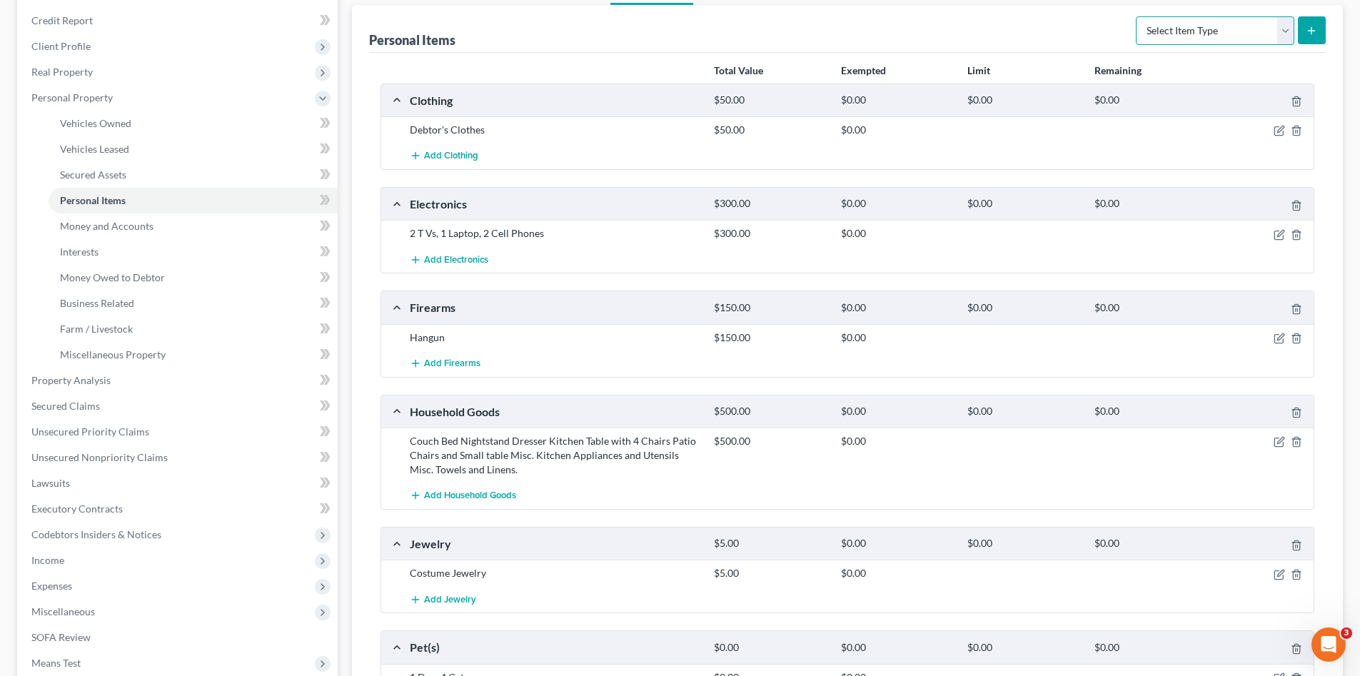
click at [1202, 43] on select "Select Item Type Clothing Collectibles Of Value Electronics Firearms Household …" at bounding box center [1215, 30] width 159 height 29
click at [1277, 575] on icon "button" at bounding box center [1279, 574] width 11 height 11
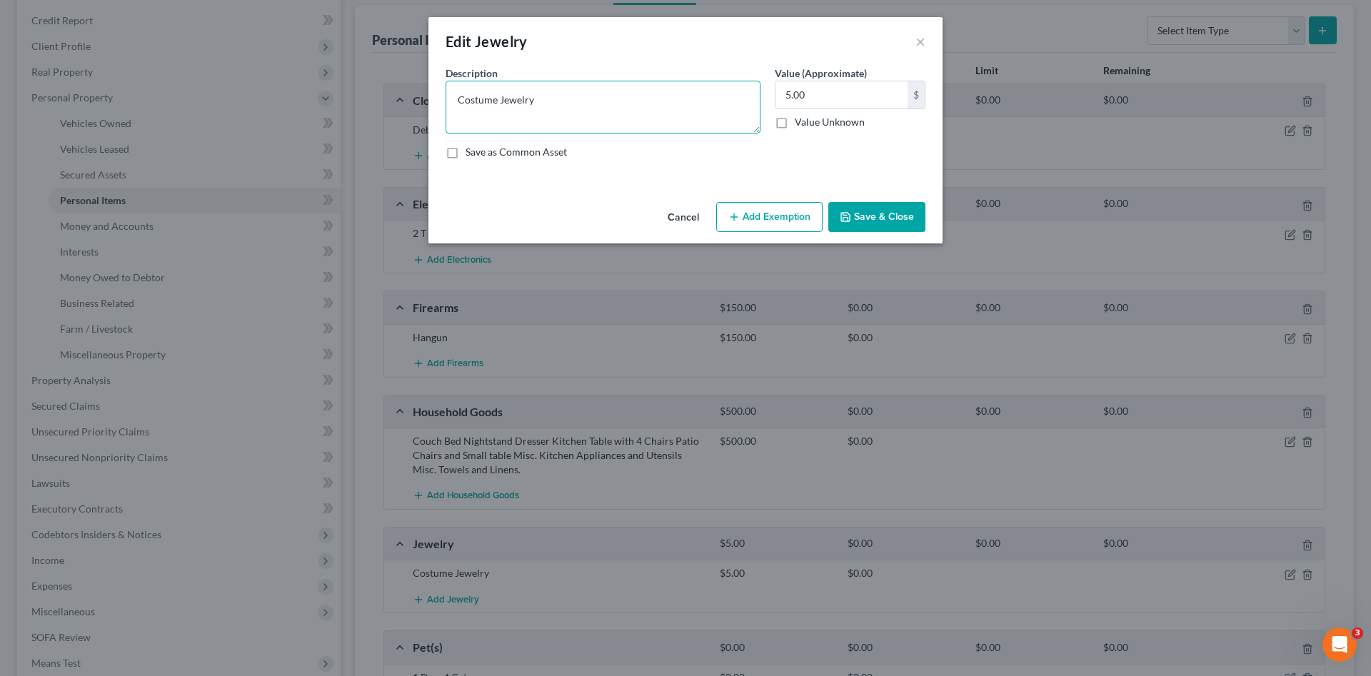
click at [461, 101] on textarea "Costume Jewelry" at bounding box center [603, 107] width 315 height 53
type textarea "Misc. Costume Jewelry"
click at [870, 217] on button "Save & Close" at bounding box center [876, 217] width 97 height 30
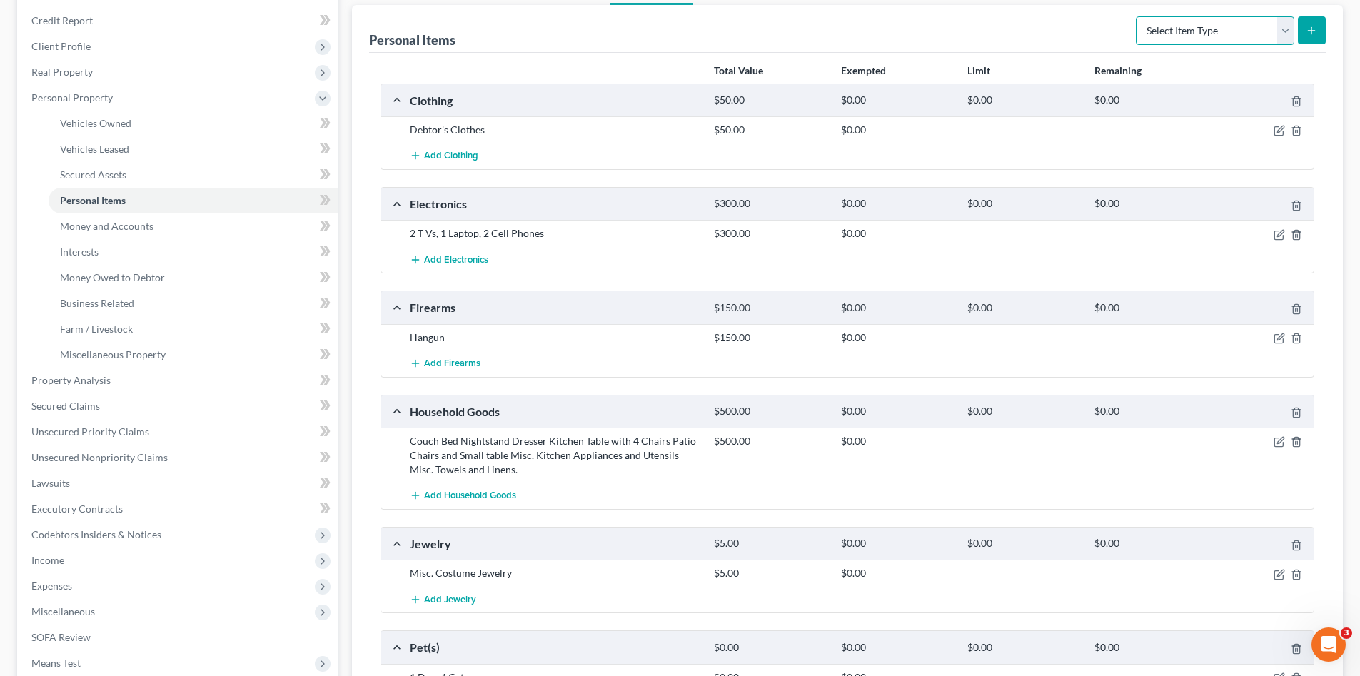
click at [1191, 33] on select "Select Item Type Clothing Collectibles Of Value Electronics Firearms Household …" at bounding box center [1215, 30] width 159 height 29
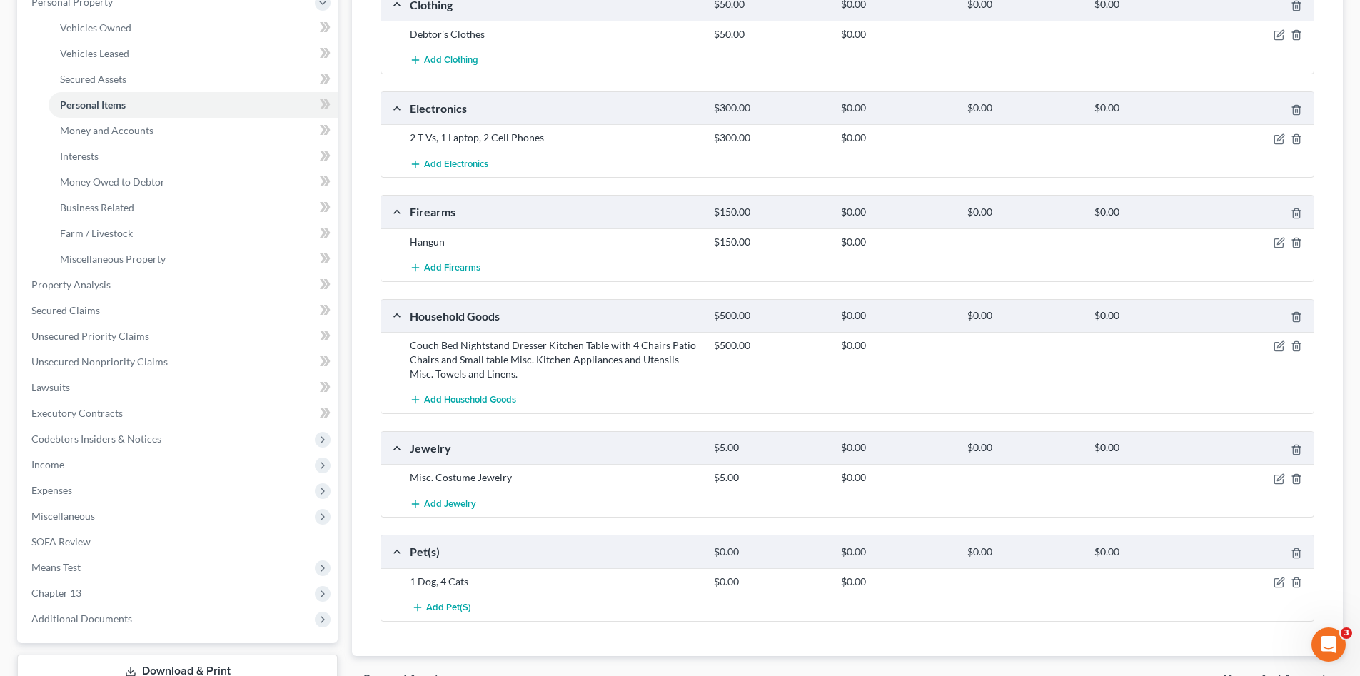
scroll to position [286, 0]
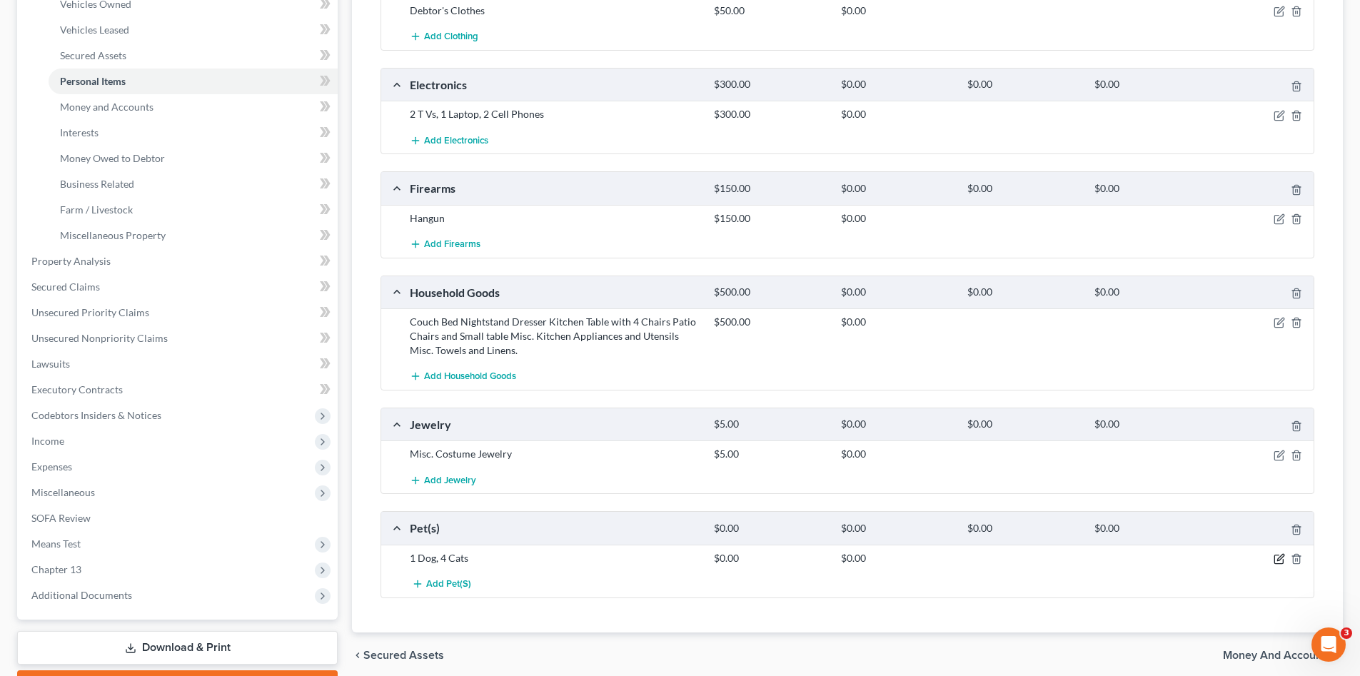
drag, startPoint x: 1278, startPoint y: 557, endPoint x: 1250, endPoint y: 549, distance: 28.9
click at [1279, 558] on icon "button" at bounding box center [1279, 558] width 11 height 11
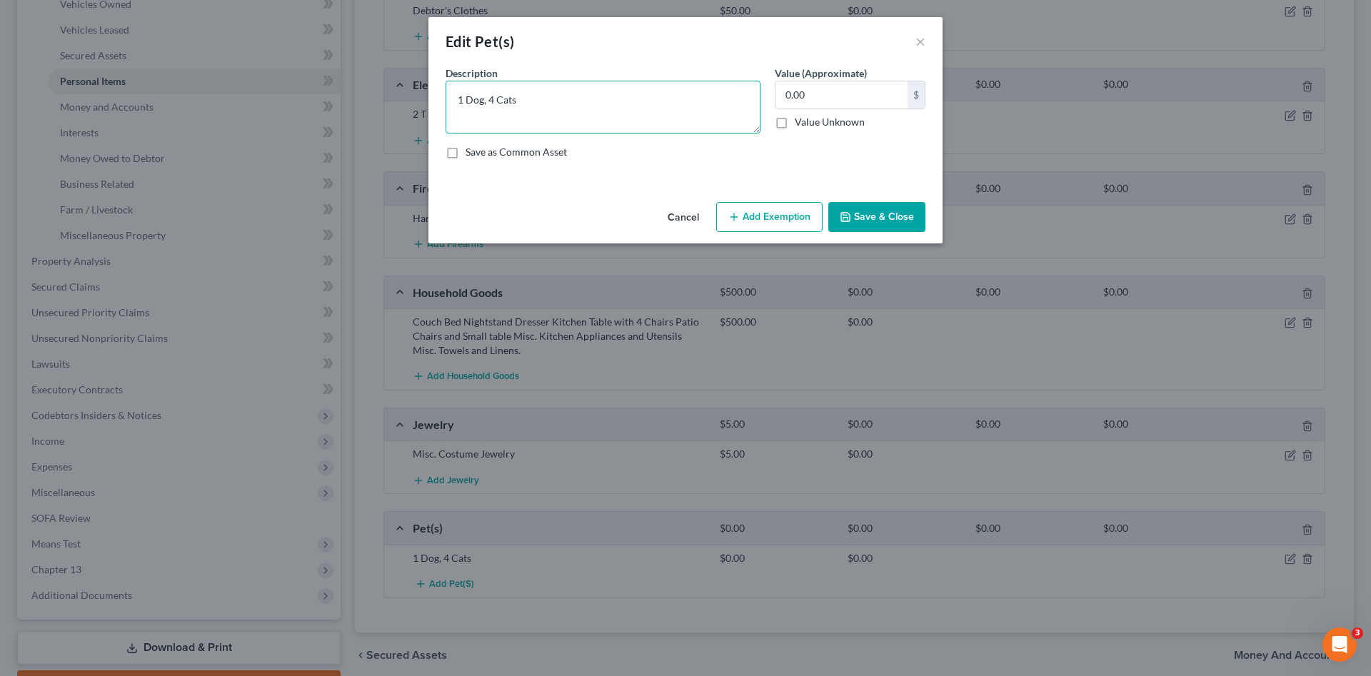
click at [488, 99] on textarea "1 Dog, 4 Cats" at bounding box center [603, 107] width 315 height 53
type textarea "1 Dog 4 Cats"
click at [874, 207] on button "Save & Close" at bounding box center [876, 217] width 97 height 30
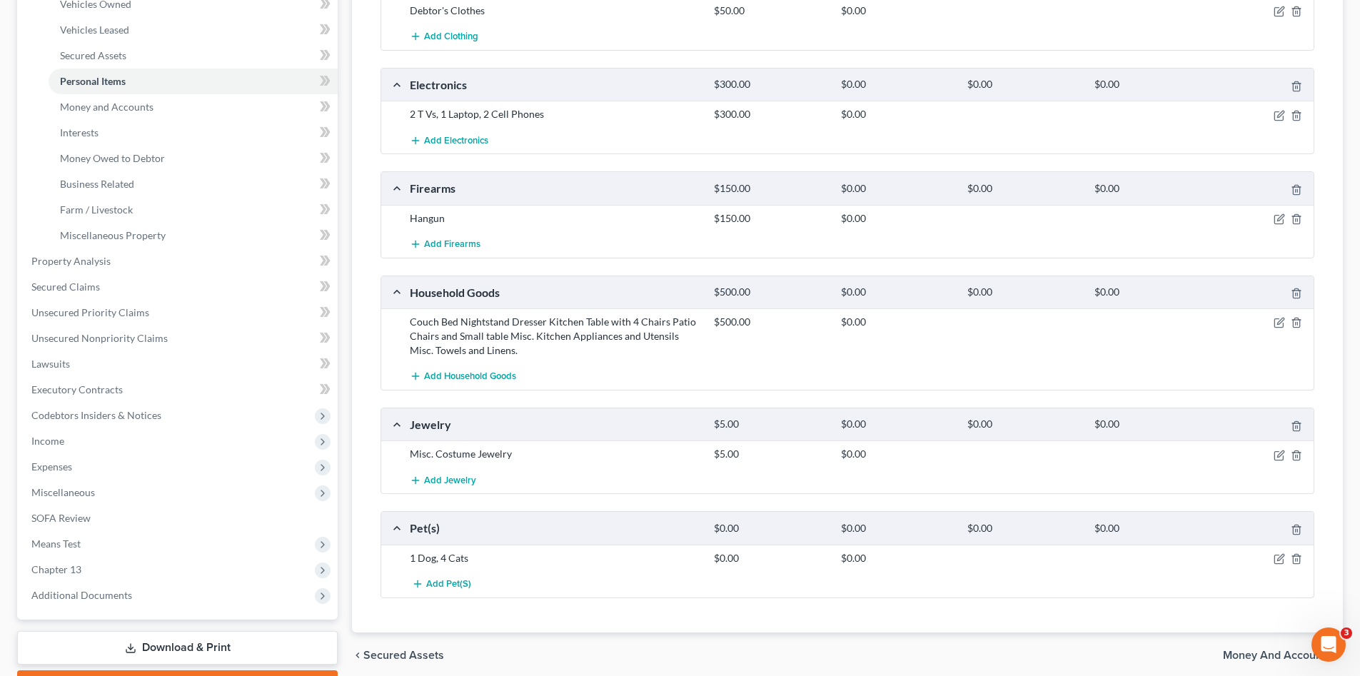
scroll to position [357, 0]
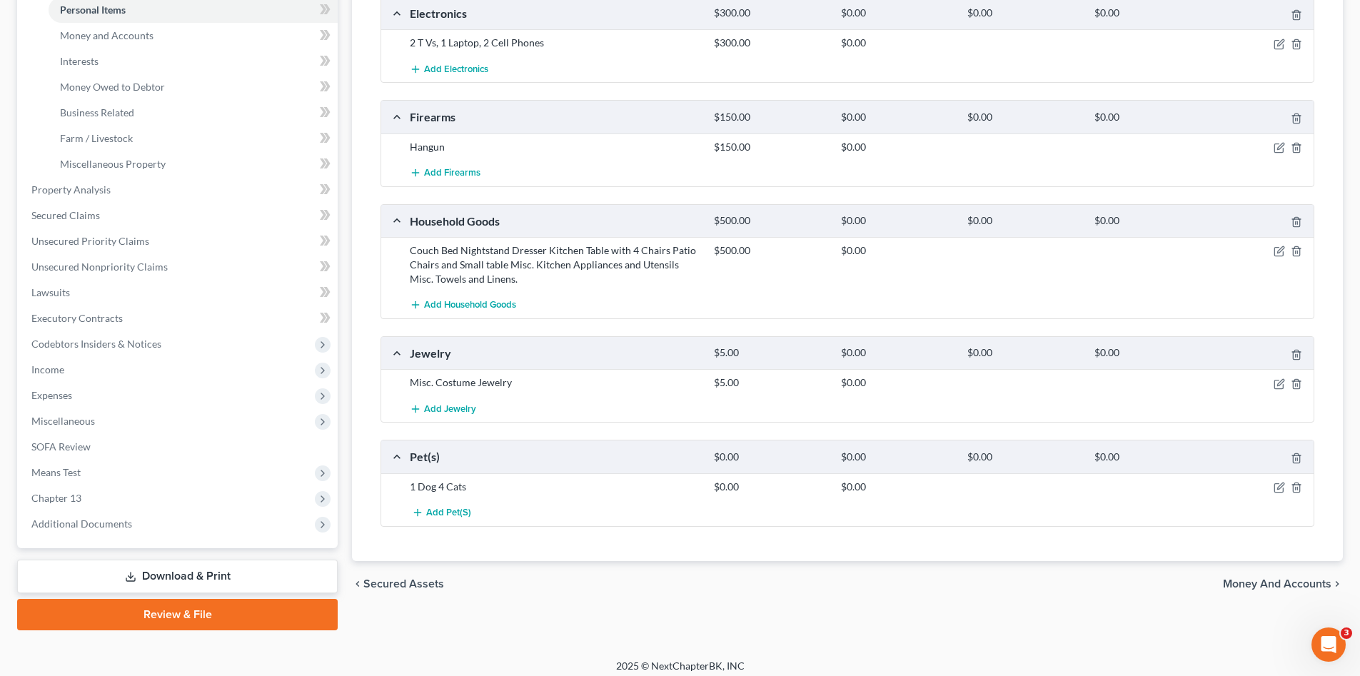
click at [1272, 580] on span "Money and Accounts" at bounding box center [1277, 583] width 109 height 11
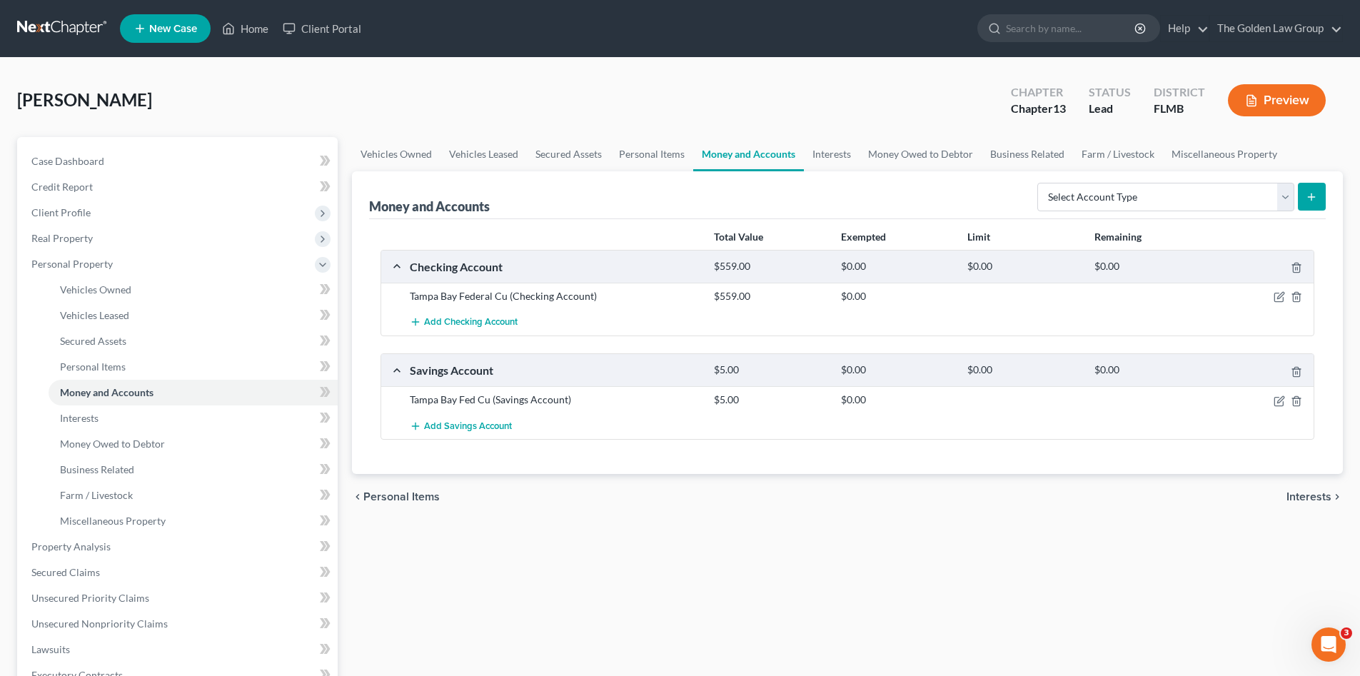
click at [664, 178] on div "Money and Accounts Select Account Type Brokerage Cash on Hand Certificates of D…" at bounding box center [847, 195] width 957 height 48
click at [658, 158] on link "Personal Items" at bounding box center [651, 154] width 83 height 34
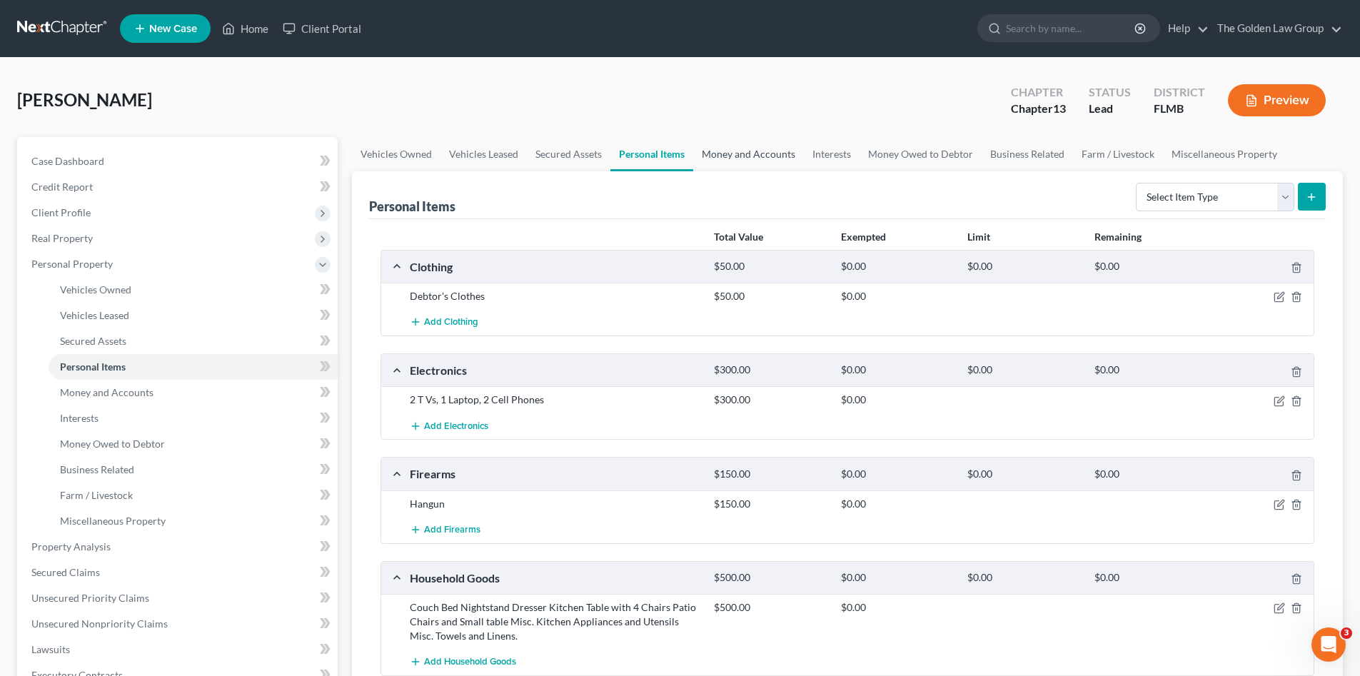
click at [706, 151] on link "Money and Accounts" at bounding box center [748, 154] width 111 height 34
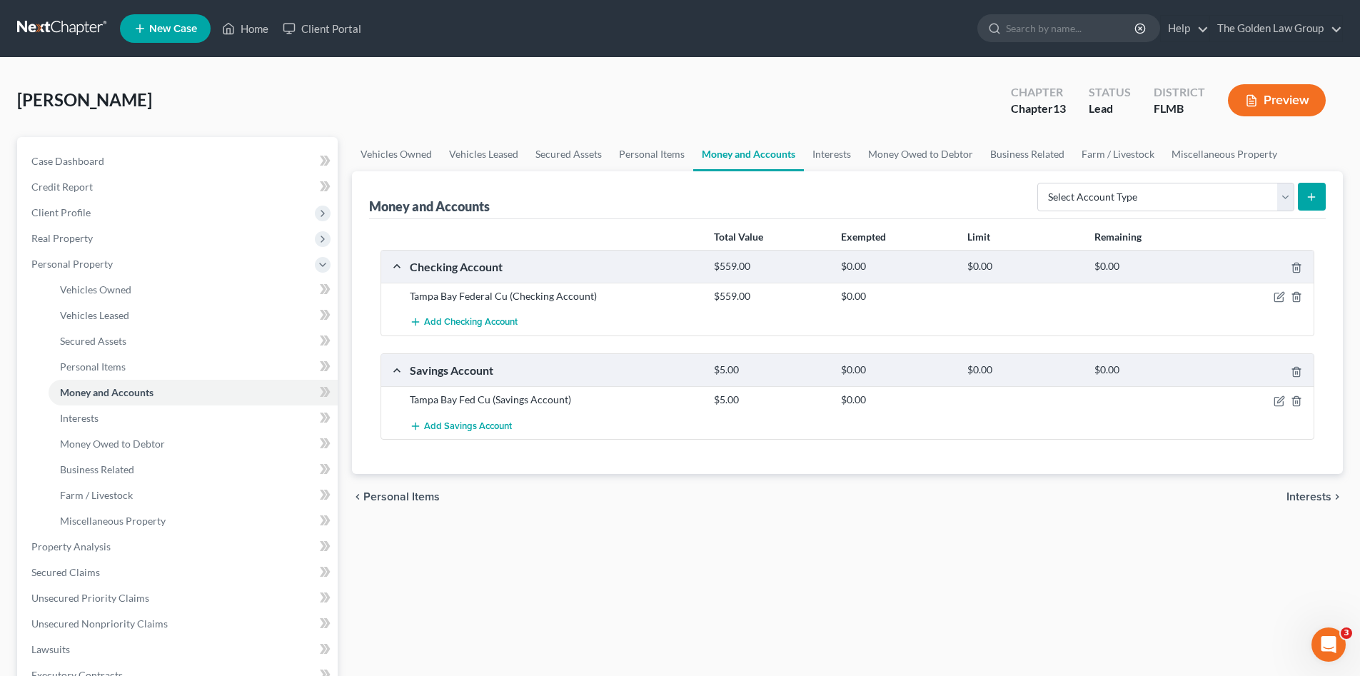
click at [772, 510] on div "chevron_left Personal Items Interests chevron_right" at bounding box center [847, 497] width 991 height 46
drag, startPoint x: 1279, startPoint y: 297, endPoint x: 1128, endPoint y: 296, distance: 151.4
click at [1279, 297] on icon "button" at bounding box center [1279, 296] width 11 height 11
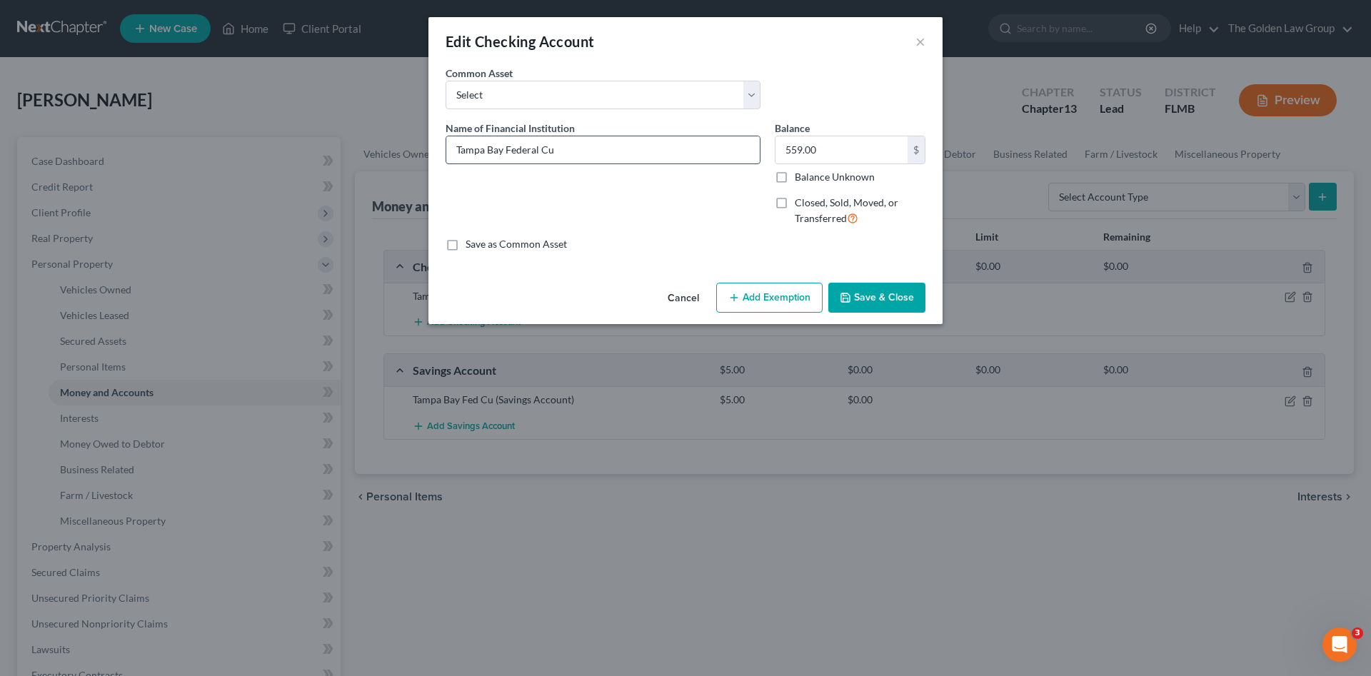
click at [560, 150] on input "Tampa Bay Federal Cu" at bounding box center [602, 149] width 313 height 27
type input "Tampa Bay Federal CU_Checking"
type input "0.00"
click at [868, 301] on button "Save & Close" at bounding box center [876, 298] width 97 height 30
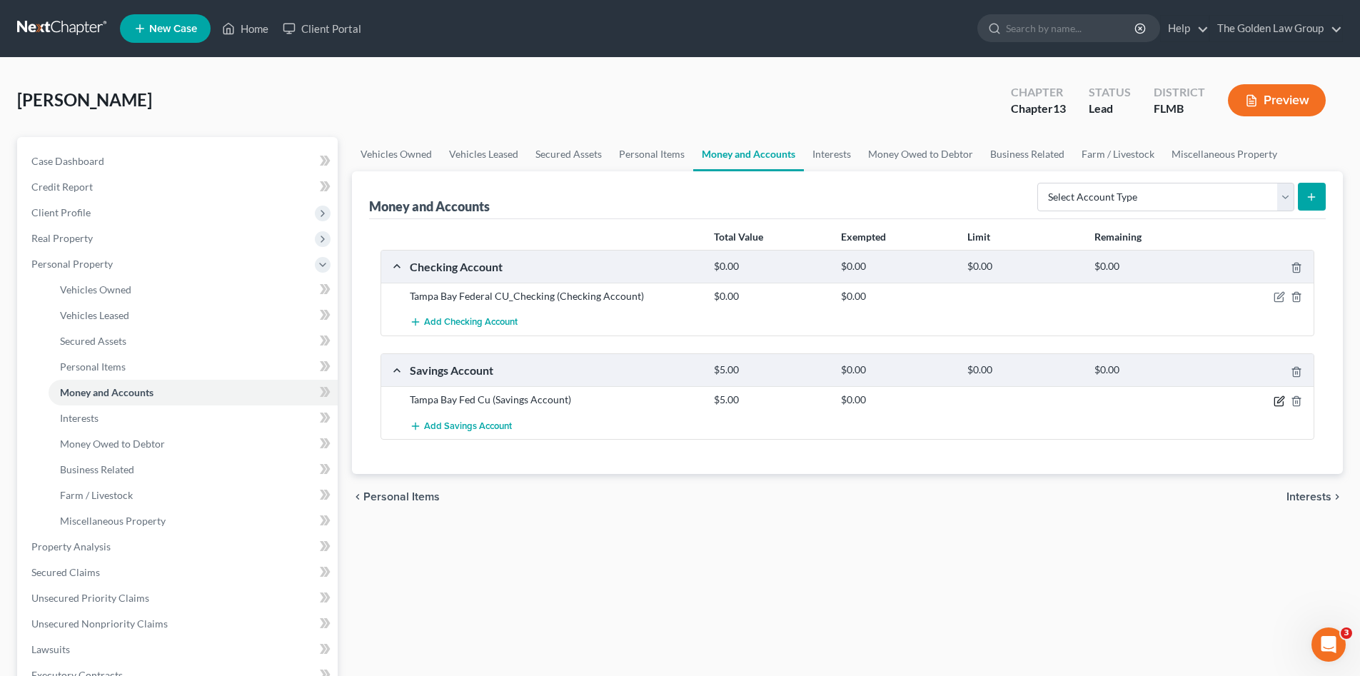
click at [1279, 400] on icon "button" at bounding box center [1280, 399] width 6 height 6
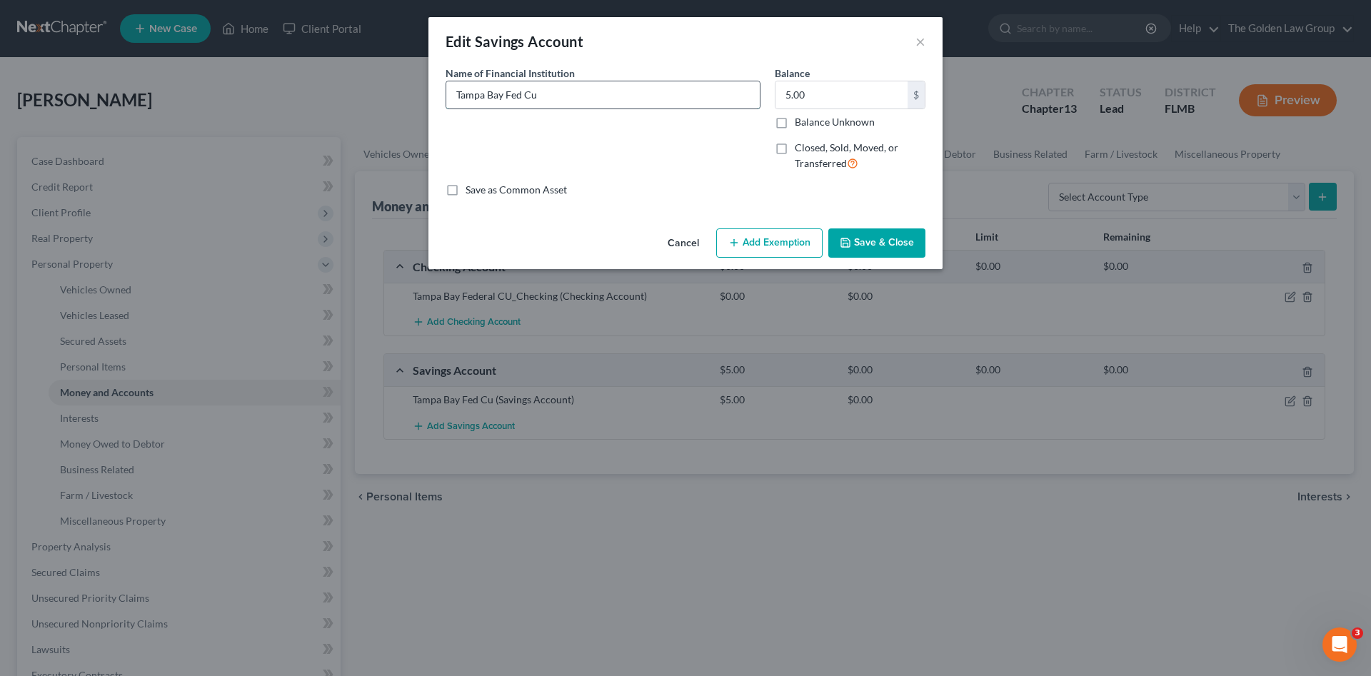
click at [574, 103] on input "Tampa Bay Fed Cu" at bounding box center [602, 94] width 313 height 27
type input "Tampa Bay Fed Credit Union_Savings"
click at [648, 167] on div "Name of Financial Institution * Tampa Bay Fed Credit Union_Savings" at bounding box center [602, 124] width 329 height 117
click at [644, 158] on div "Name of Financial Institution * Tampa Bay Fed Credit Union_Savings" at bounding box center [602, 124] width 329 height 117
click at [680, 159] on div "Name of Financial Institution * Tampa Bay Fed Credit Union_Savings" at bounding box center [602, 124] width 329 height 117
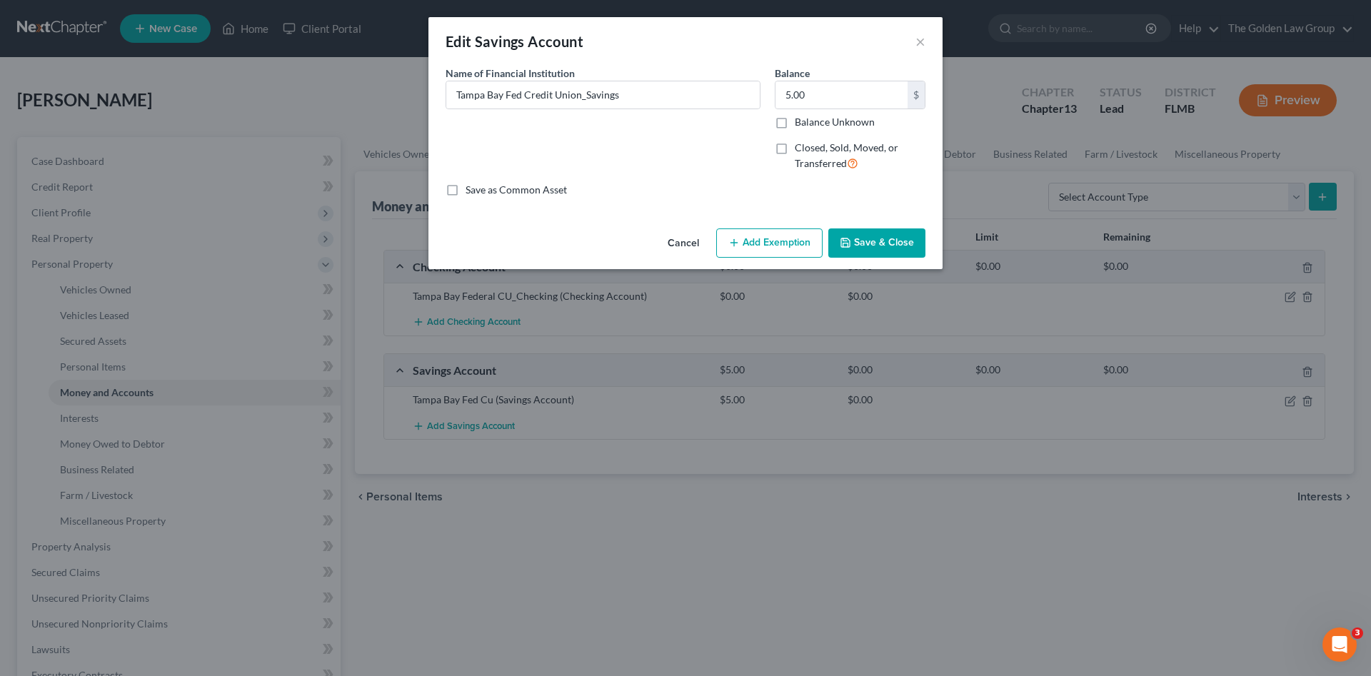
click at [867, 233] on button "Save & Close" at bounding box center [876, 243] width 97 height 30
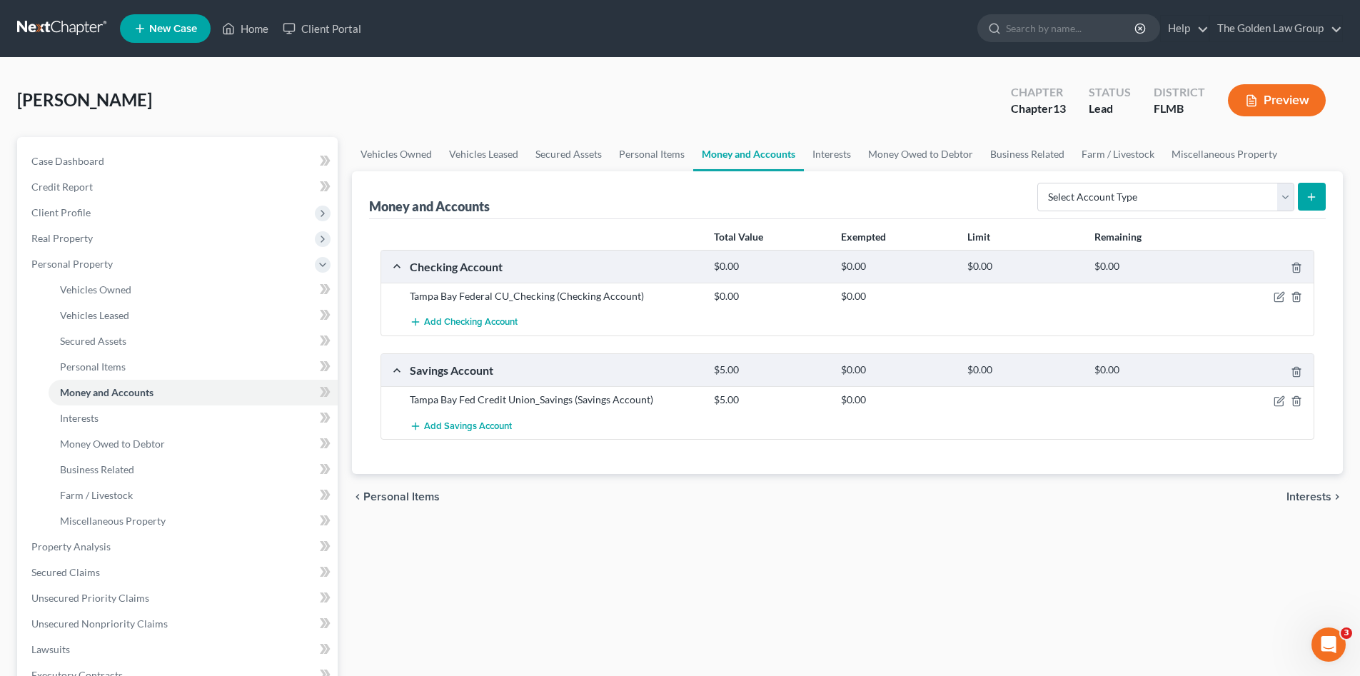
click at [820, 434] on div "Add Savings Account" at bounding box center [859, 426] width 912 height 26
click at [804, 449] on div "Total Value Exempted Limit Remaining Checking Account $0.00 $0.00 $0.00 $0.00 T…" at bounding box center [847, 347] width 957 height 256
click at [1083, 197] on select "Select Account Type Brokerage Cash on Hand Certificates of Deposit Checking Acc…" at bounding box center [1165, 197] width 257 height 29
select select "other"
click at [1040, 183] on select "Select Account Type Brokerage Cash on Hand Certificates of Deposit Checking Acc…" at bounding box center [1165, 197] width 257 height 29
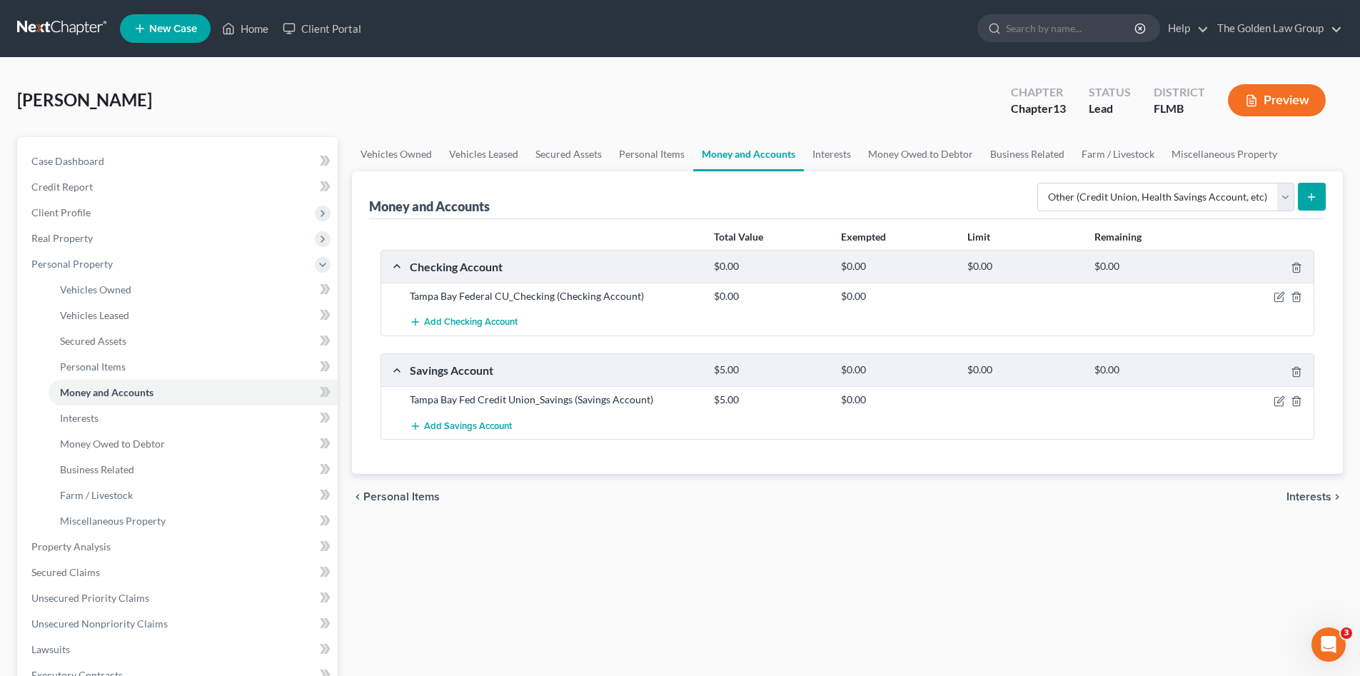
click at [1317, 191] on icon "submit" at bounding box center [1311, 196] width 11 height 11
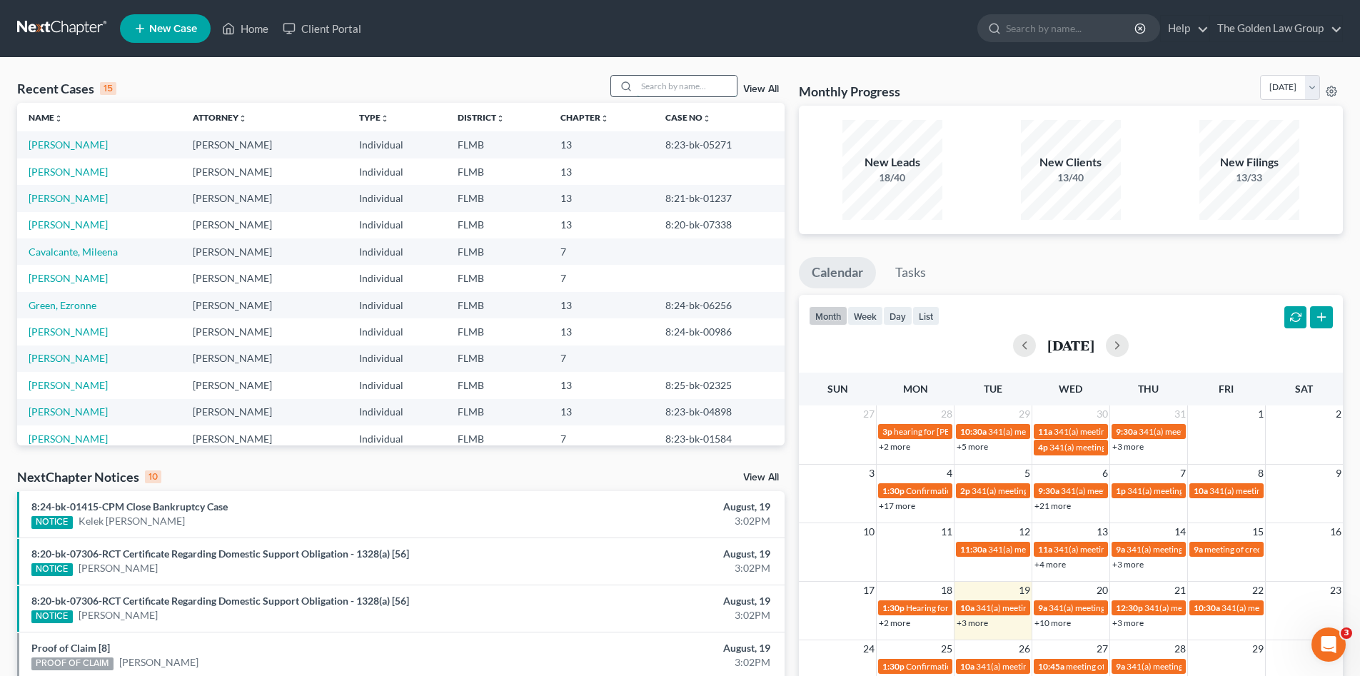
click at [708, 81] on input "search" at bounding box center [687, 86] width 100 height 21
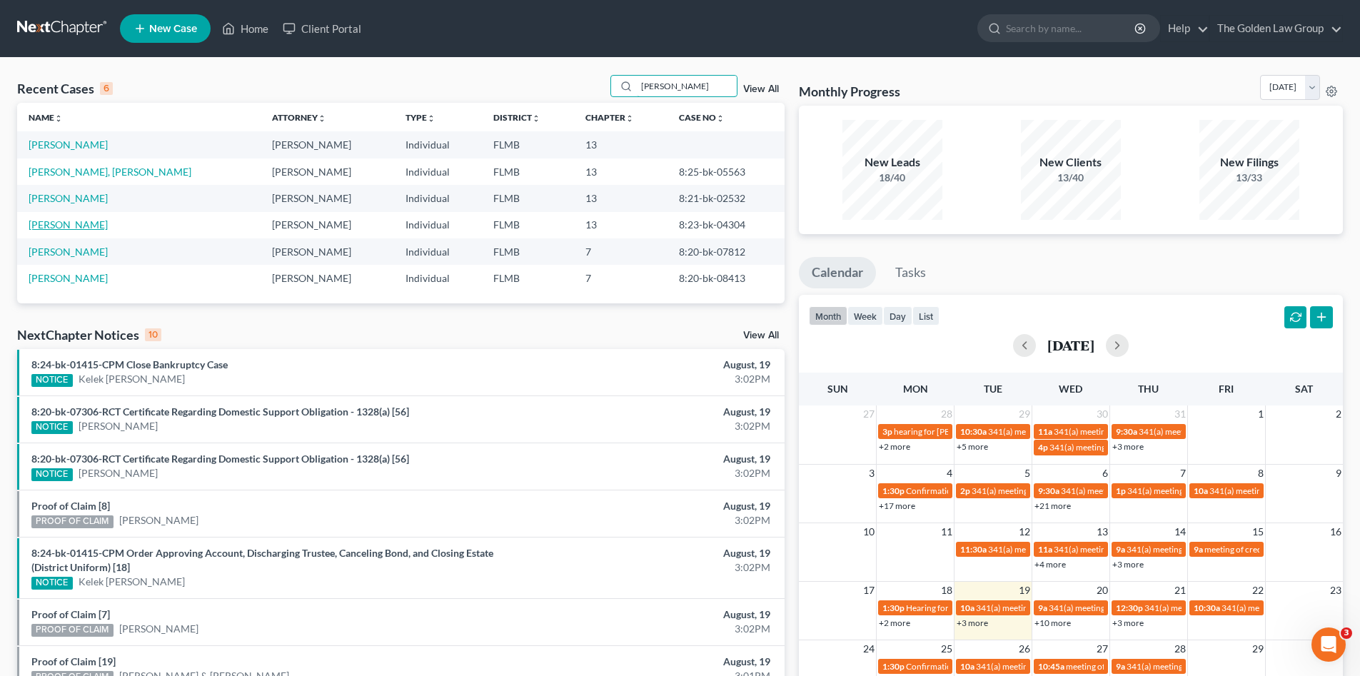
type input "[PERSON_NAME]"
click at [83, 224] on link "[PERSON_NAME]" at bounding box center [68, 224] width 79 height 12
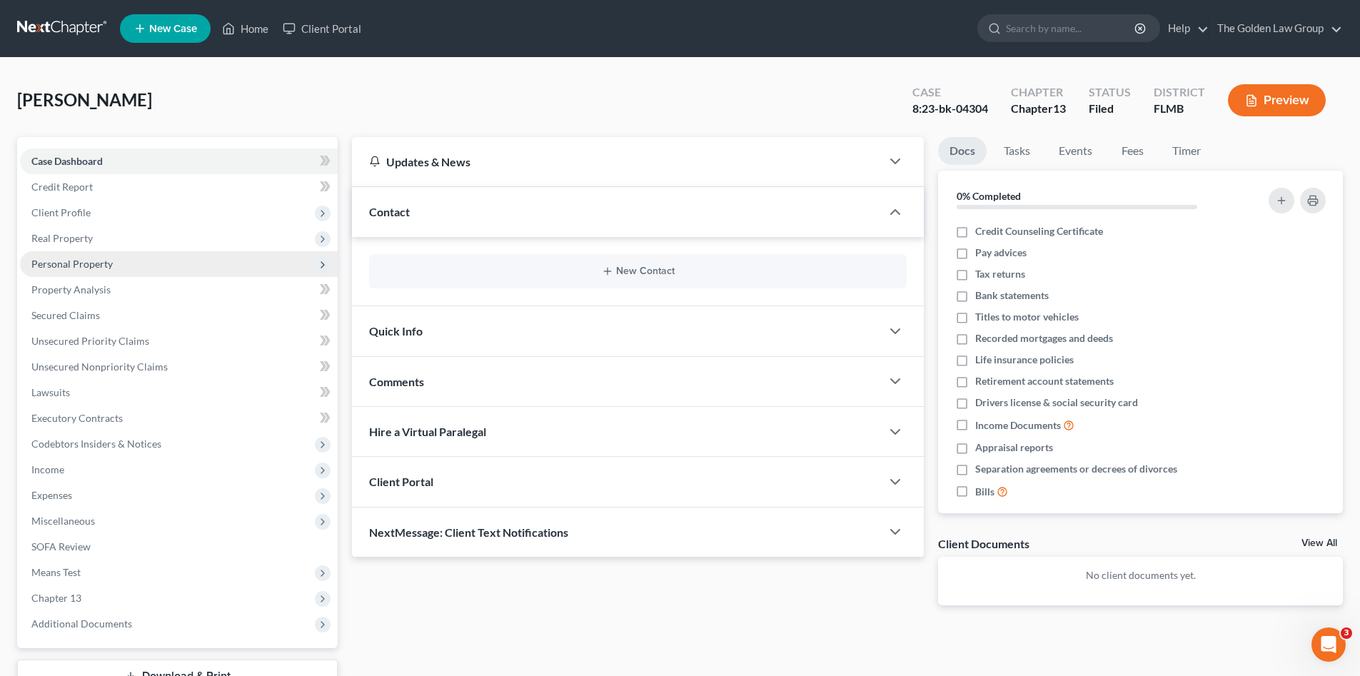
click at [69, 264] on span "Personal Property" at bounding box center [71, 264] width 81 height 12
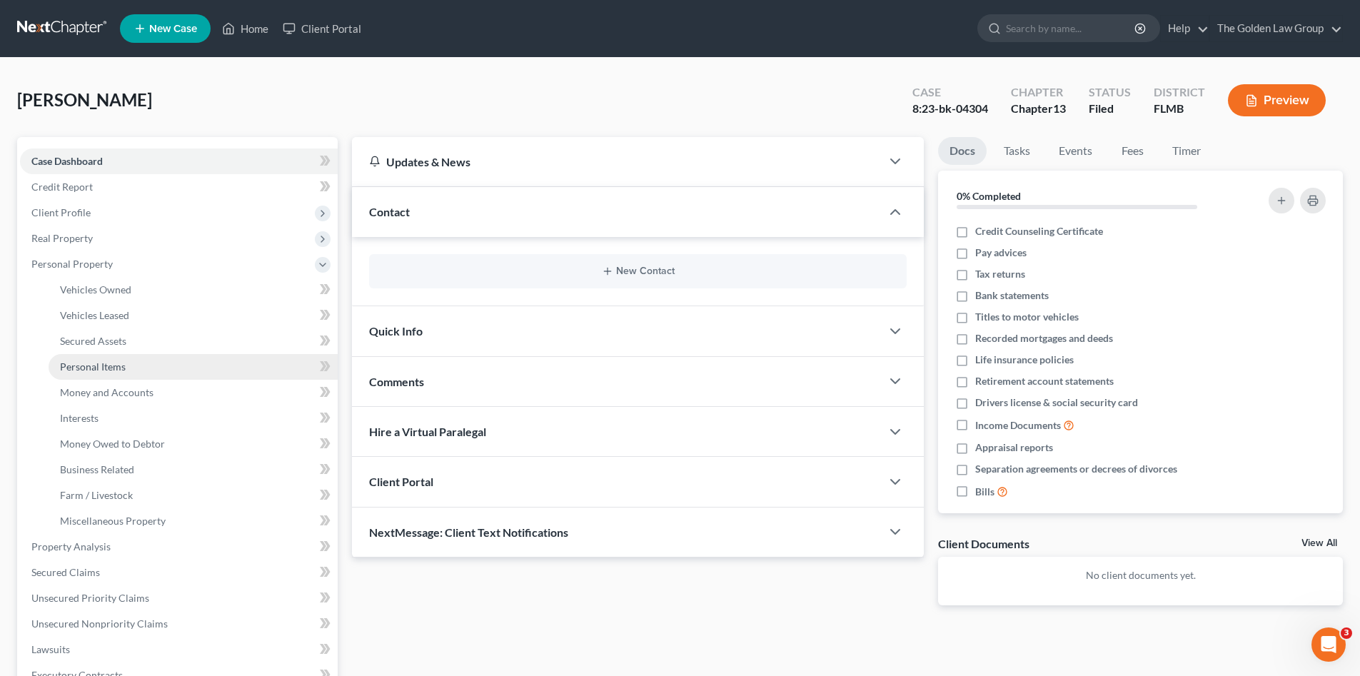
click at [124, 365] on span "Personal Items" at bounding box center [93, 367] width 66 height 12
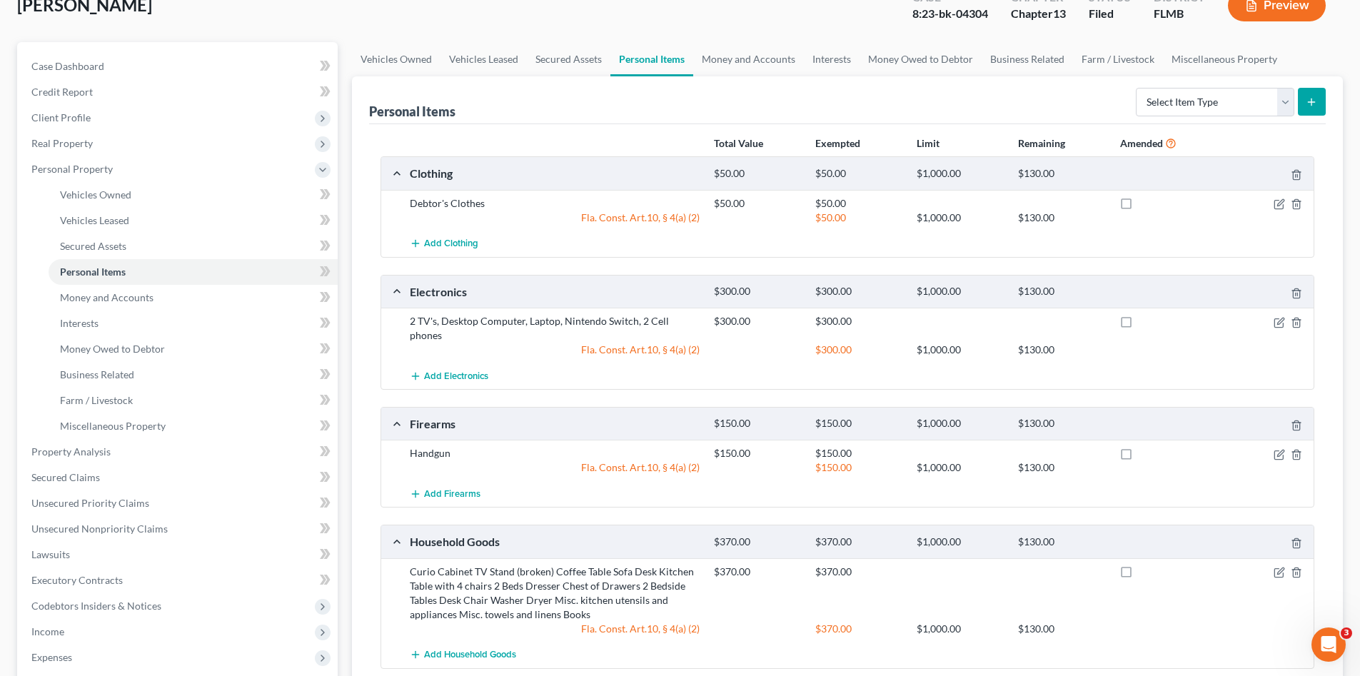
scroll to position [191, 0]
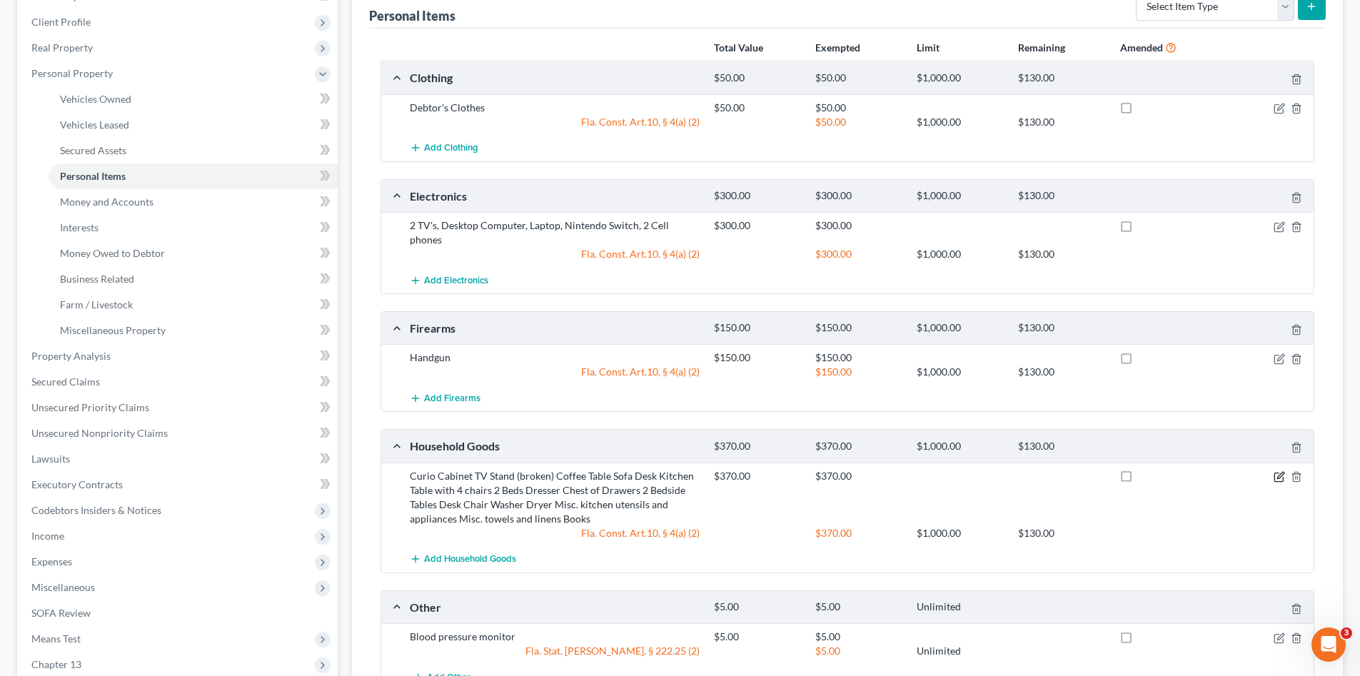
click at [1282, 472] on icon "button" at bounding box center [1280, 475] width 6 height 6
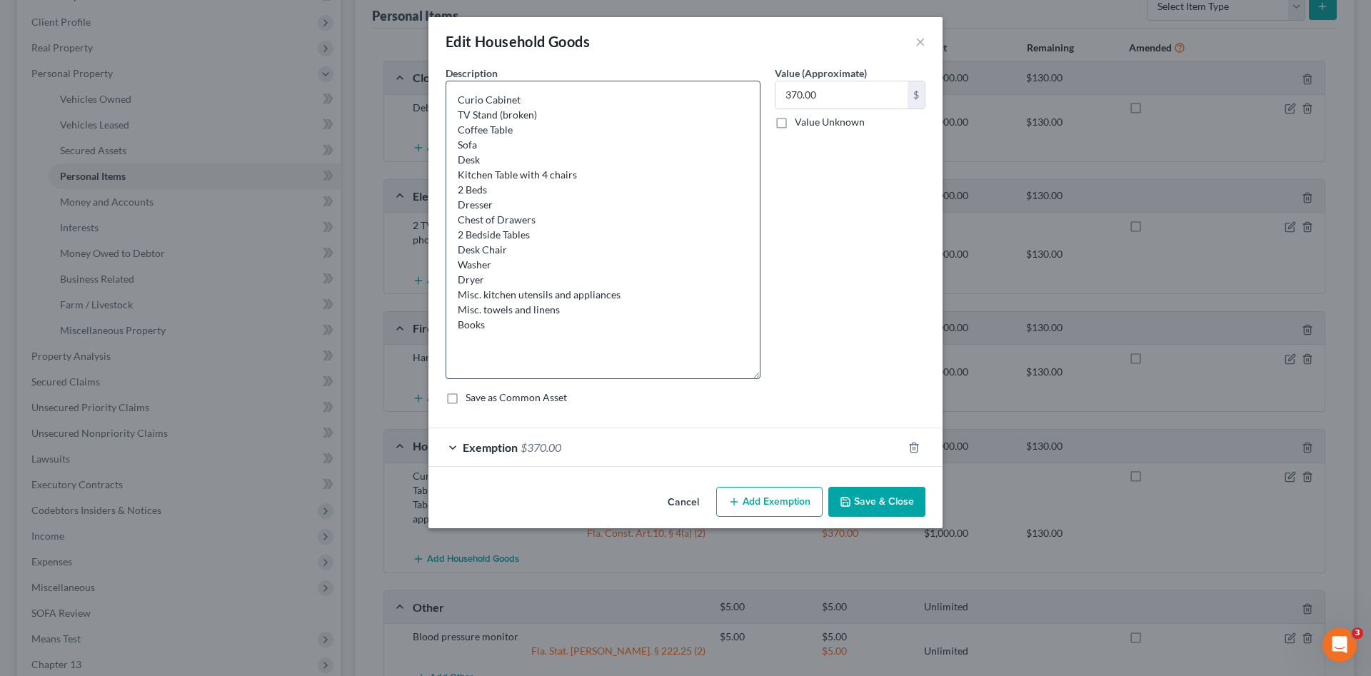
drag, startPoint x: 759, startPoint y: 128, endPoint x: 688, endPoint y: 364, distance: 246.9
click at [710, 375] on textarea "Curio Cabinet TV Stand (broken) Coffee Table Sofa Desk Kitchen Table with 4 cha…" at bounding box center [603, 230] width 315 height 298
drag, startPoint x: 514, startPoint y: 333, endPoint x: 437, endPoint y: 95, distance: 250.6
click at [437, 95] on div "An exemption set must first be selected from the Filing Information section. Co…" at bounding box center [685, 274] width 514 height 417
click at [689, 501] on button "Cancel" at bounding box center [683, 504] width 54 height 29
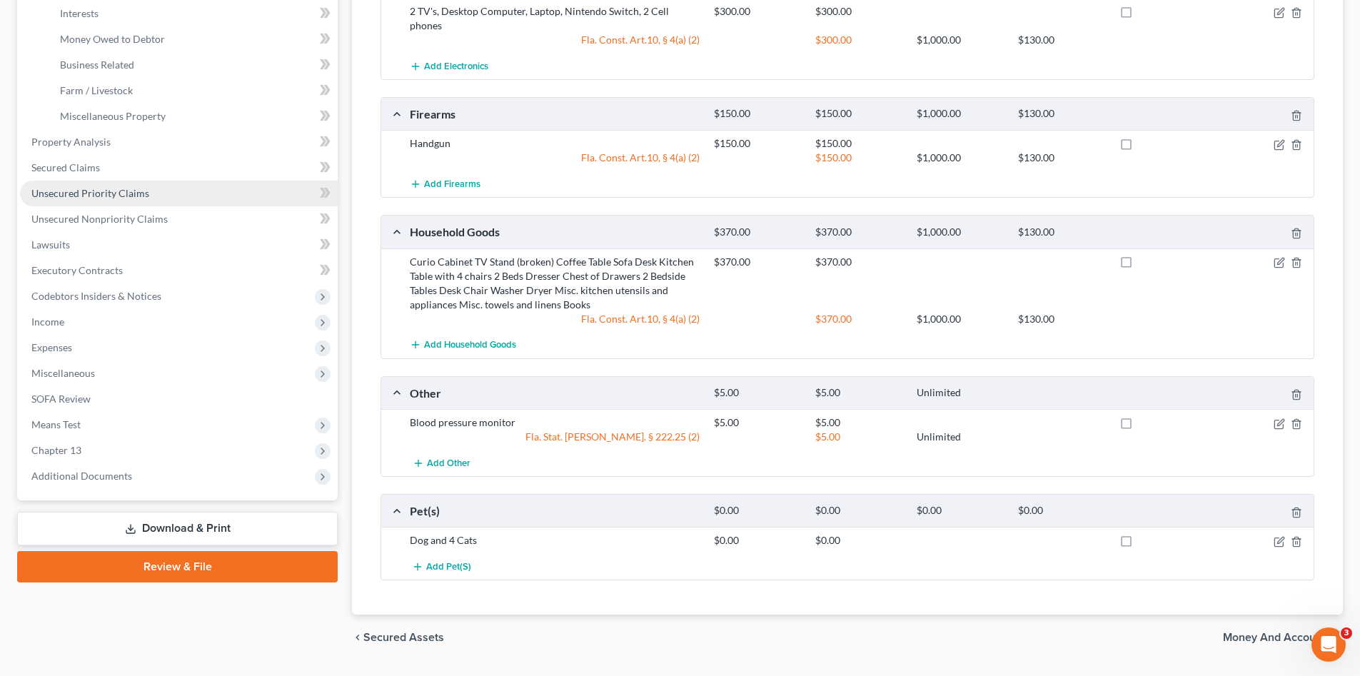
scroll to position [286, 0]
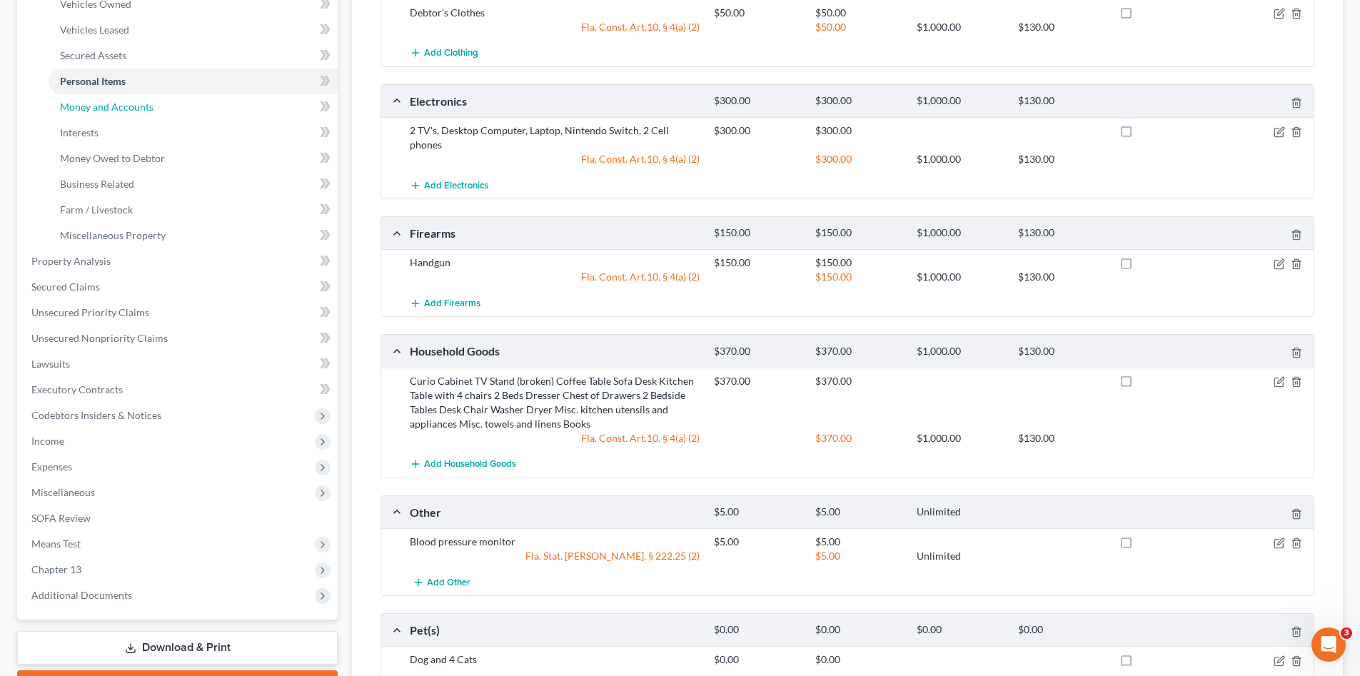
click at [138, 106] on span "Money and Accounts" at bounding box center [107, 107] width 94 height 12
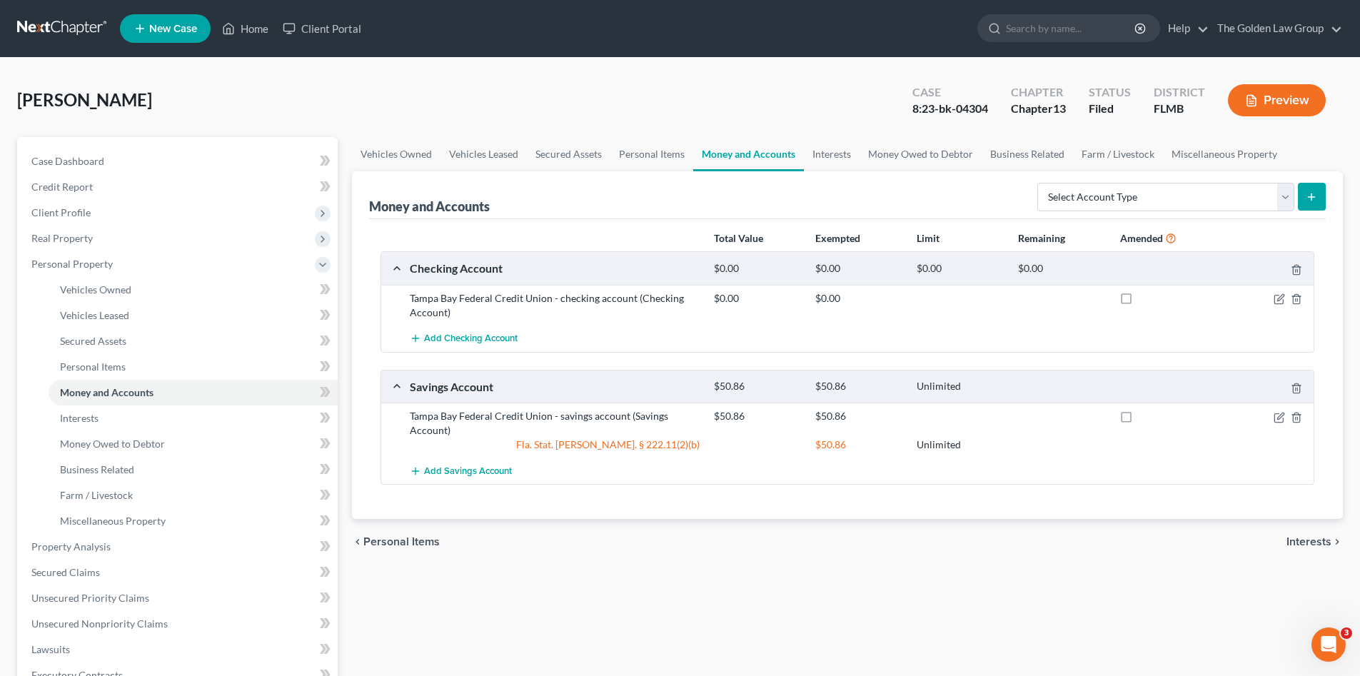
click at [790, 529] on div "chevron_left Personal Items Interests chevron_right" at bounding box center [847, 542] width 991 height 46
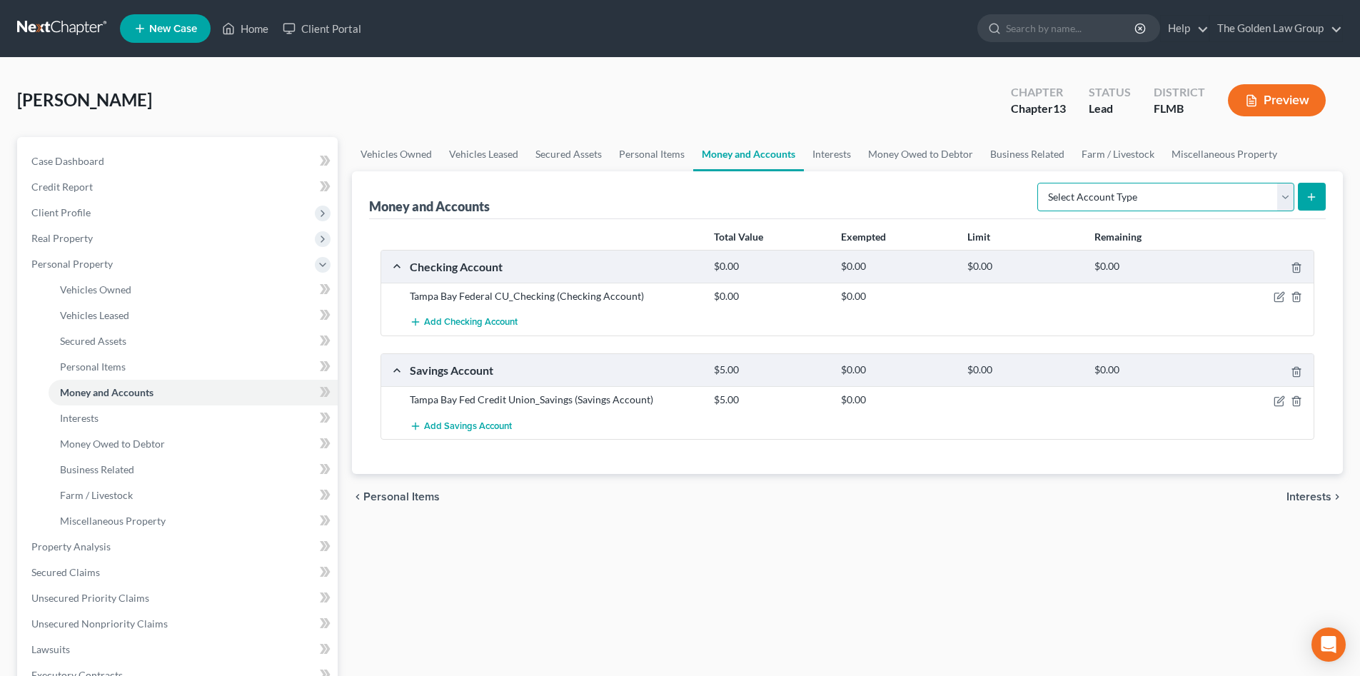
click at [1075, 193] on select "Select Account Type Brokerage Cash on Hand Certificates of Deposit Checking Acc…" at bounding box center [1165, 197] width 257 height 29
select select "other"
click at [1040, 183] on select "Select Account Type Brokerage Cash on Hand Certificates of Deposit Checking Acc…" at bounding box center [1165, 197] width 257 height 29
click at [1315, 201] on icon "submit" at bounding box center [1311, 196] width 11 height 11
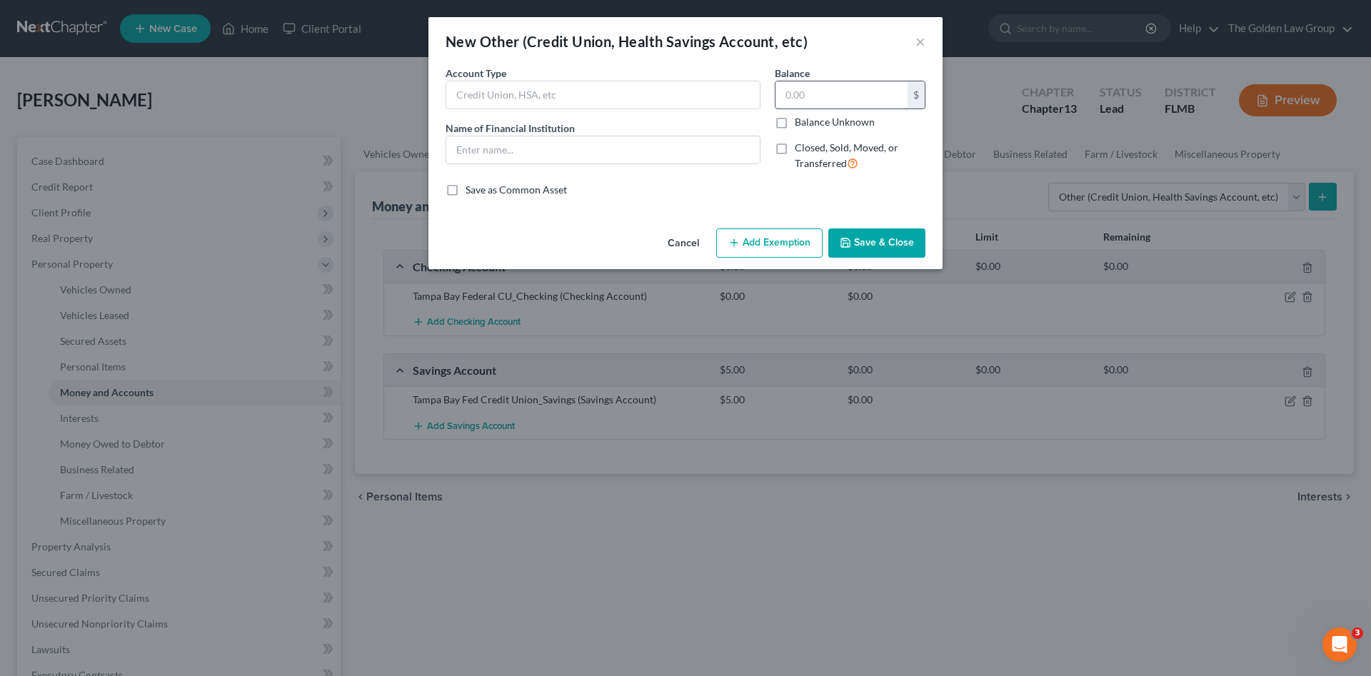
click at [813, 92] on input "text" at bounding box center [841, 94] width 132 height 27
type input "3.52"
click at [586, 157] on input "text" at bounding box center [602, 149] width 313 height 27
type input "Cash App"
click at [855, 238] on button "Save & Close" at bounding box center [876, 243] width 97 height 30
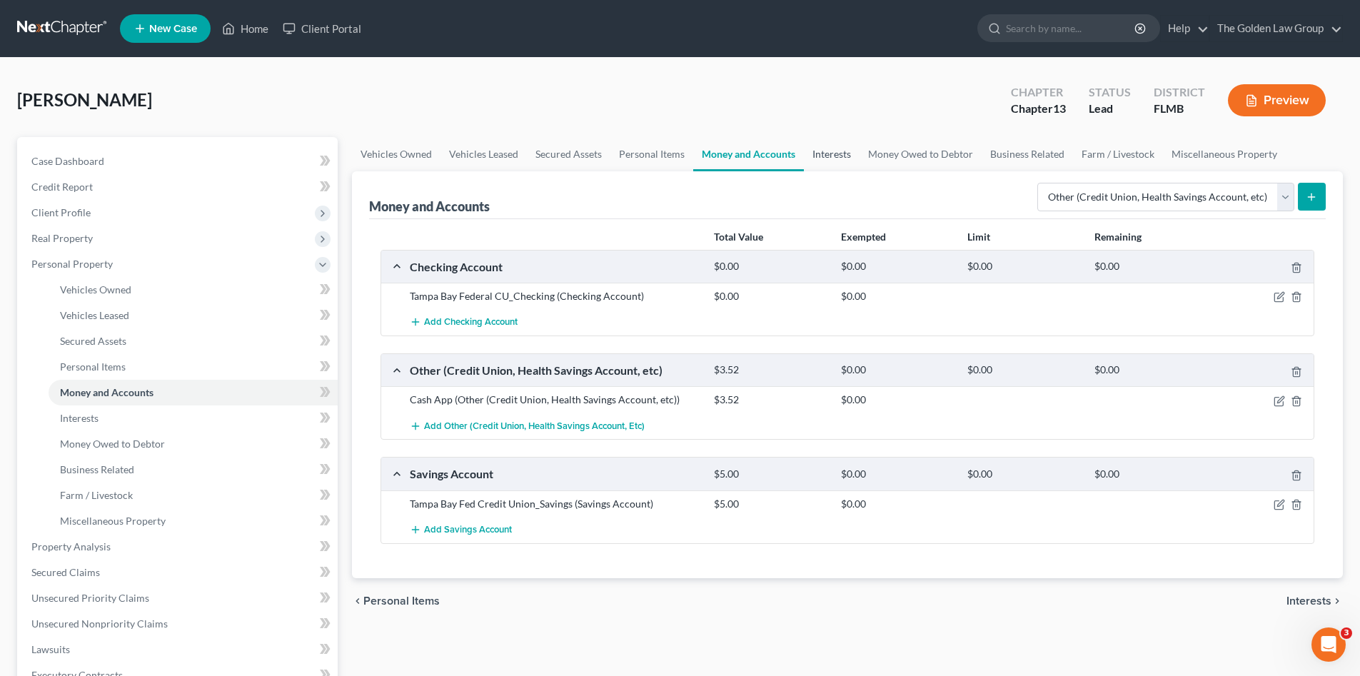
click at [842, 154] on link "Interests" at bounding box center [832, 154] width 56 height 34
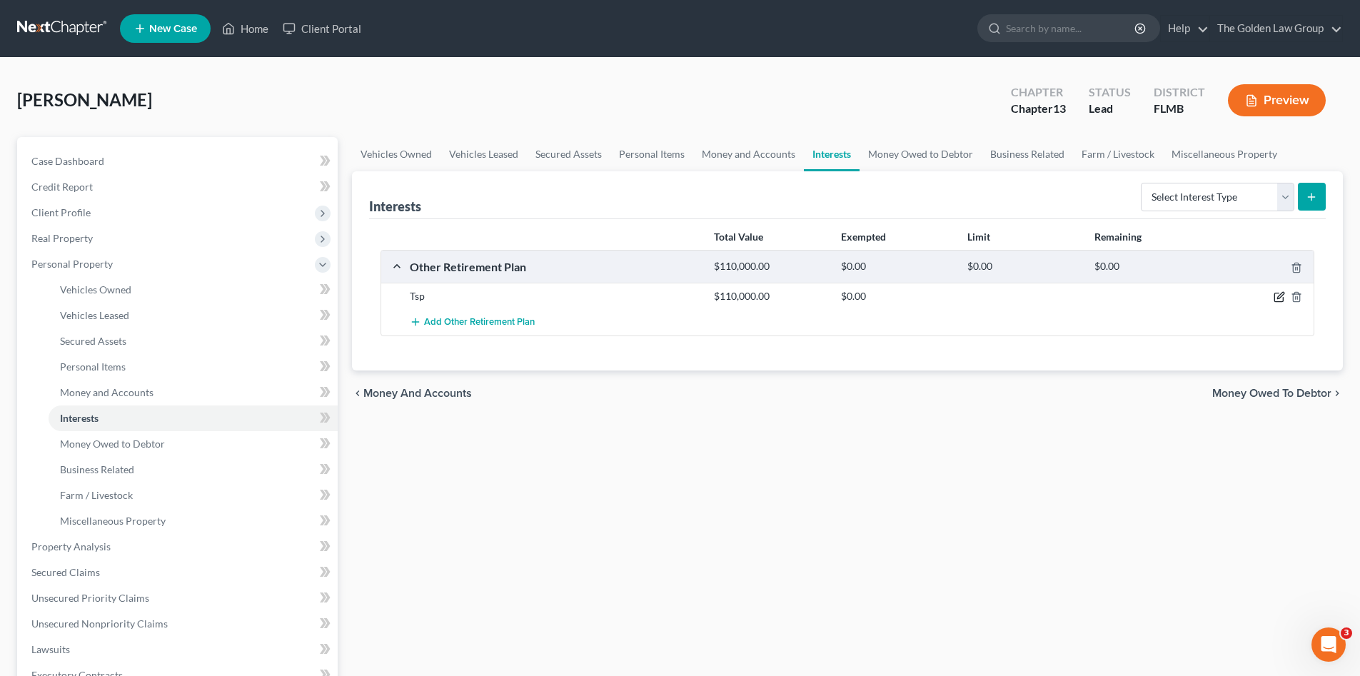
click at [1277, 297] on icon "button" at bounding box center [1279, 296] width 11 height 11
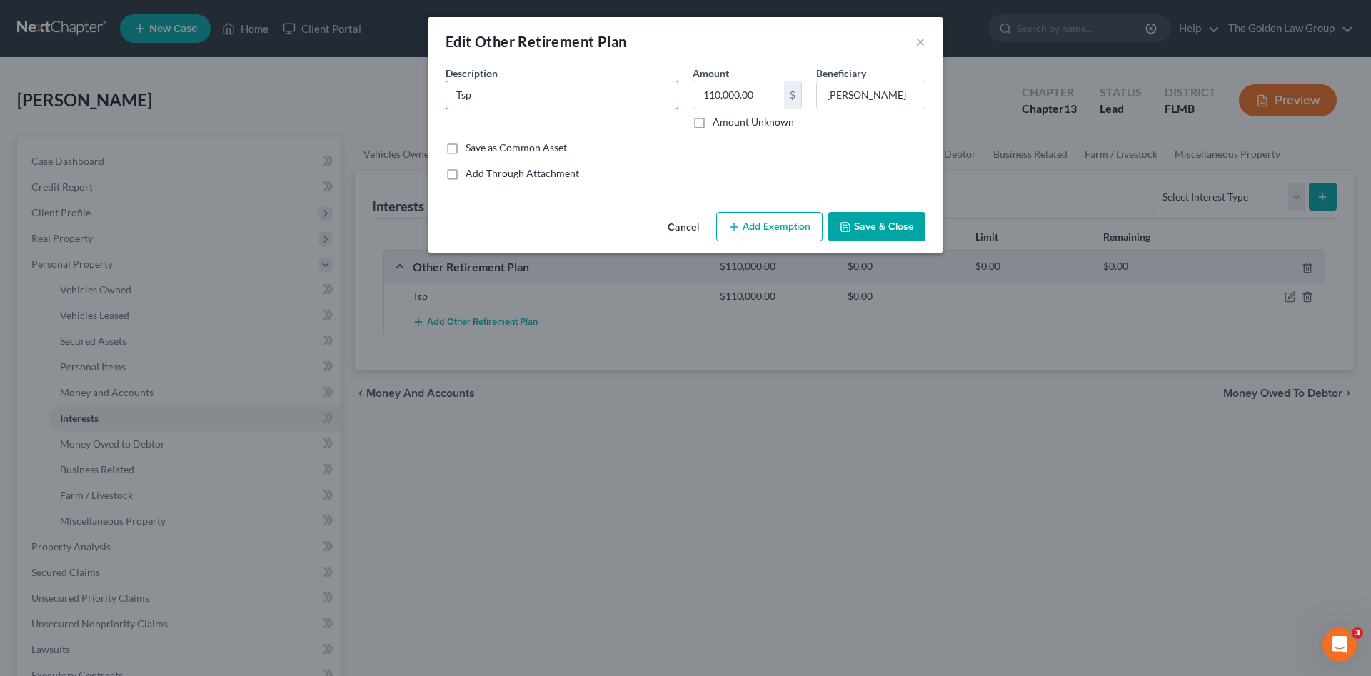
drag, startPoint x: 572, startPoint y: 86, endPoint x: 423, endPoint y: 102, distance: 149.3
click at [423, 102] on div "Edit Other Retirement Plan × An exemption set must first be selected from the F…" at bounding box center [685, 338] width 1371 height 676
type input "Thrift Savings Plan"
click at [787, 215] on button "Add Exemption" at bounding box center [769, 227] width 106 height 30
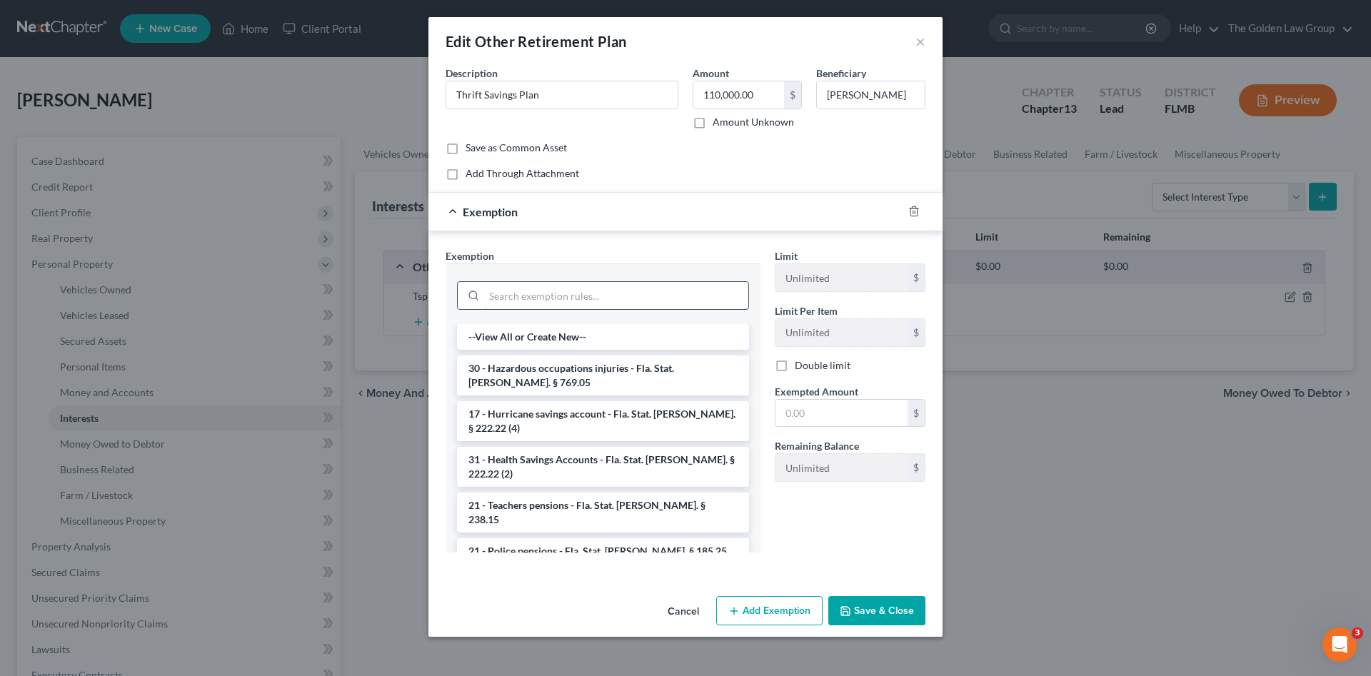
click at [576, 285] on input "search" at bounding box center [616, 295] width 264 height 27
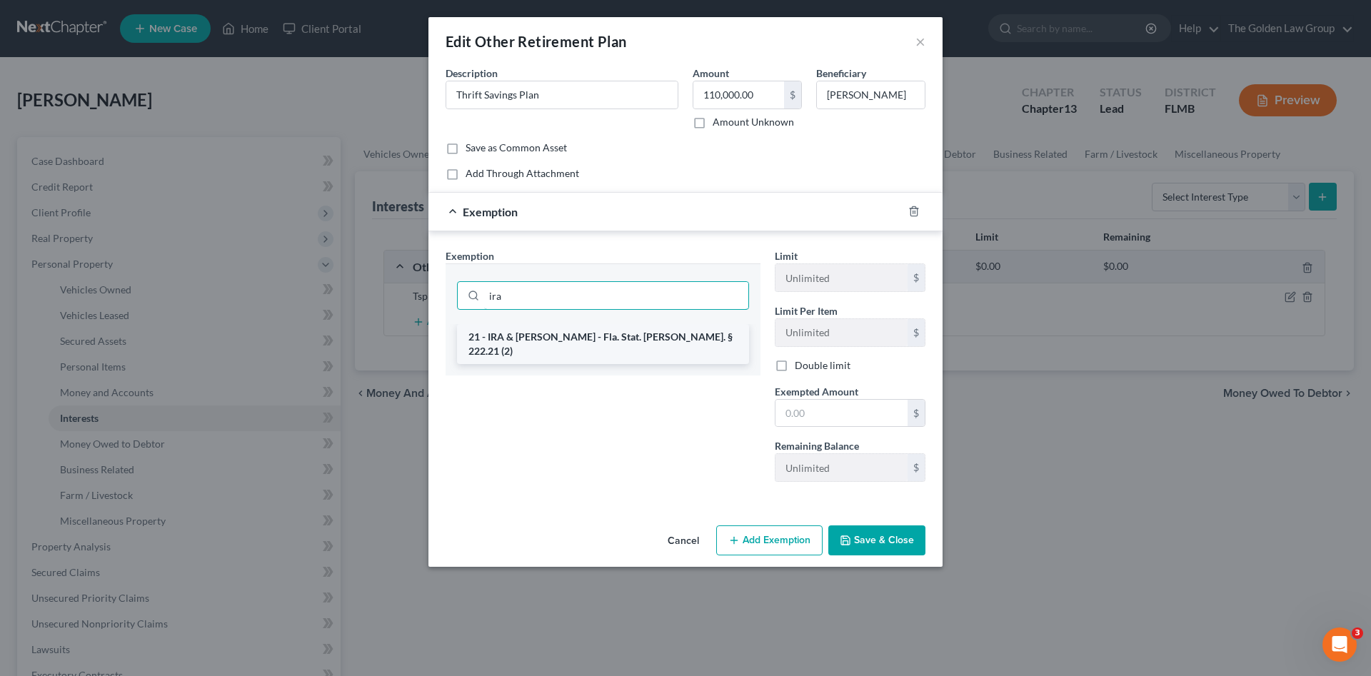
type input "ira"
click at [615, 333] on li "21 - IRA & [PERSON_NAME] - Fla. Stat. [PERSON_NAME]. § 222.21 (2)" at bounding box center [603, 344] width 292 height 40
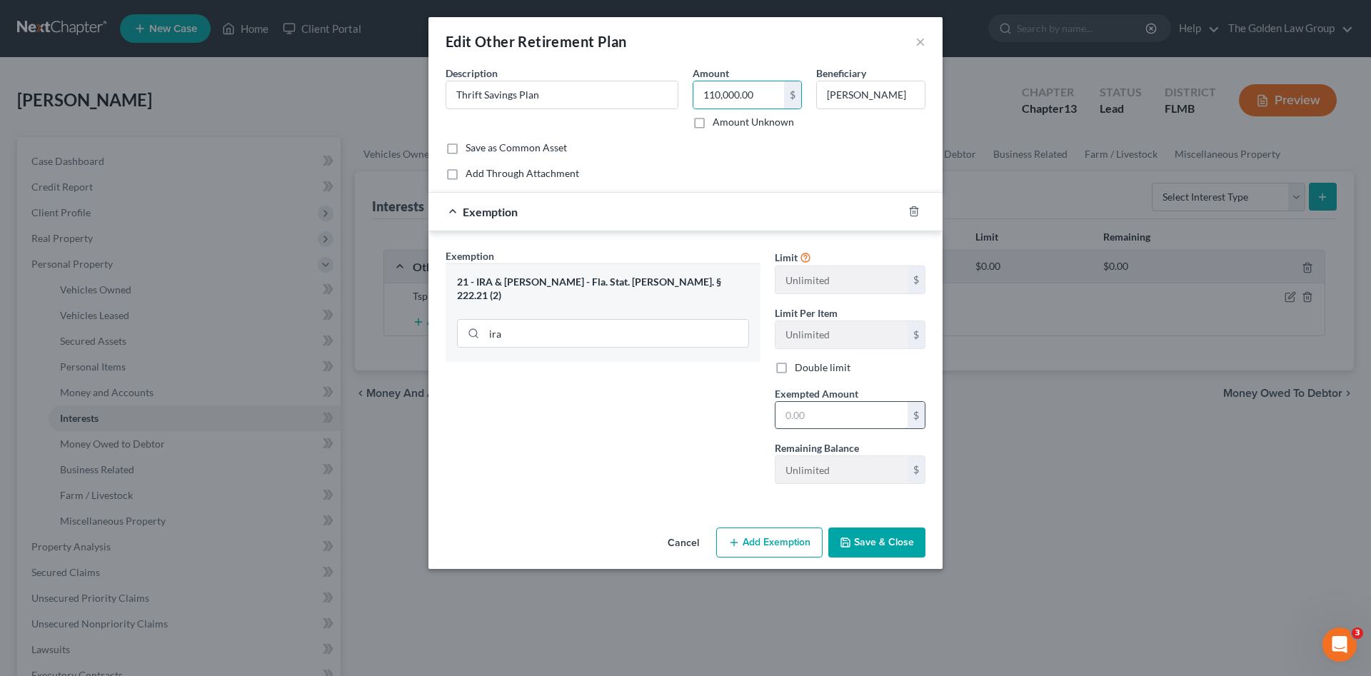
click at [830, 407] on input "text" at bounding box center [841, 415] width 132 height 27
type input "115,774.40"
click at [709, 91] on input "110,000.00" at bounding box center [738, 94] width 91 height 27
type input "115,774.40"
drag, startPoint x: 669, startPoint y: 408, endPoint x: 688, endPoint y: 421, distance: 22.6
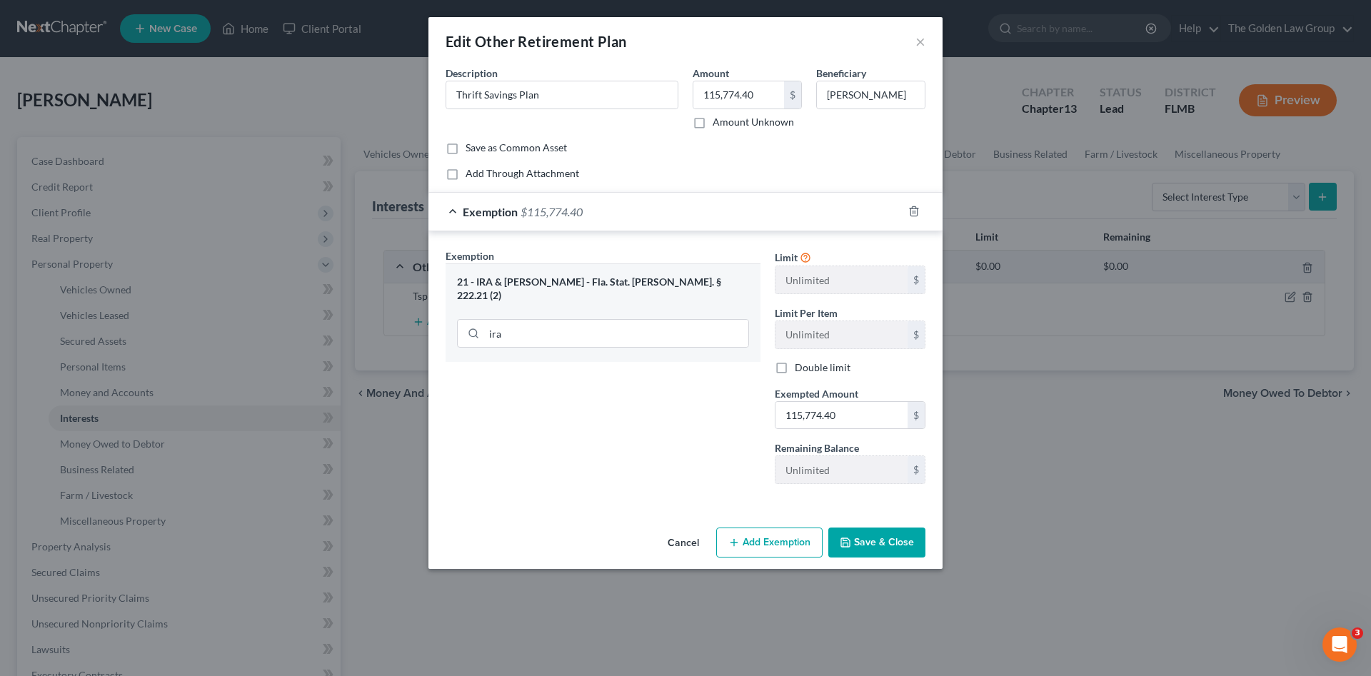
click at [669, 408] on div "Exemption Set must be selected for CA. Exemption * 21 - IRA & [PERSON_NAME] - F…" at bounding box center [602, 371] width 329 height 247
click at [878, 536] on button "Save & Close" at bounding box center [876, 543] width 97 height 30
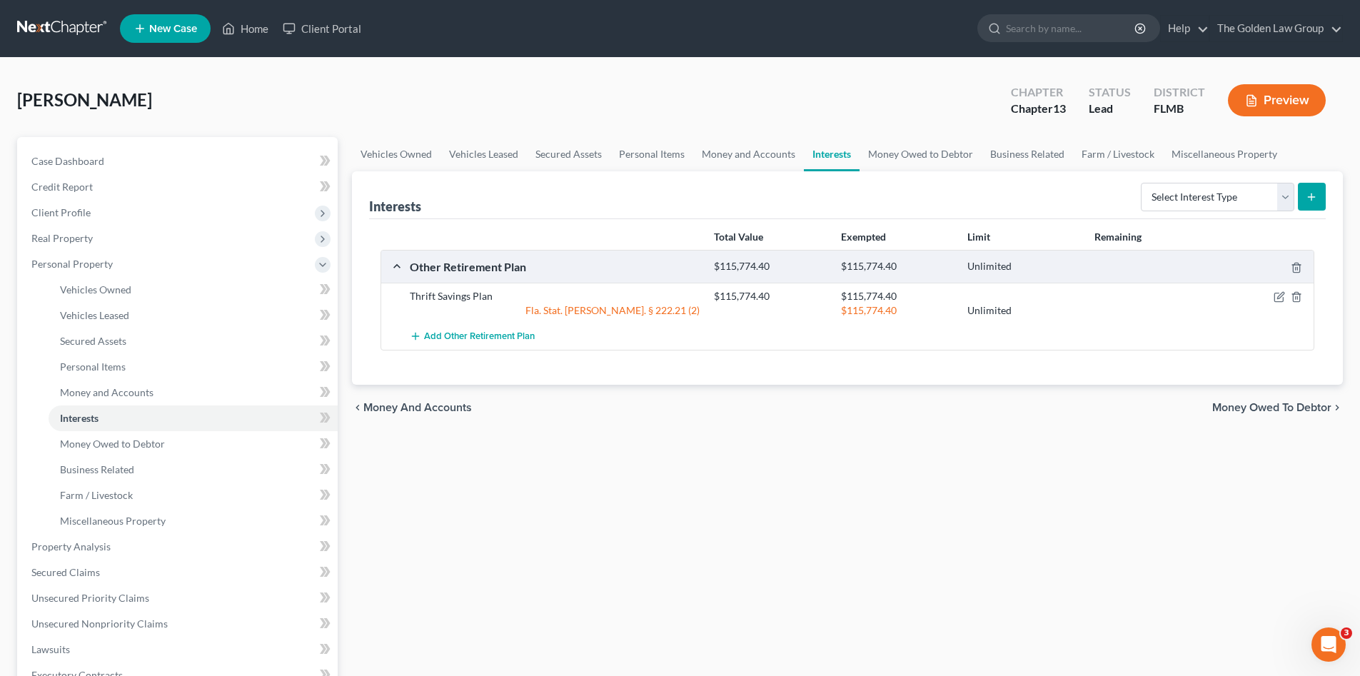
click at [852, 508] on div "Vehicles Owned Vehicles Leased Secured Assets Personal Items Money and Accounts…" at bounding box center [847, 562] width 1005 height 850
click at [1020, 154] on link "Business Related" at bounding box center [1027, 154] width 91 height 34
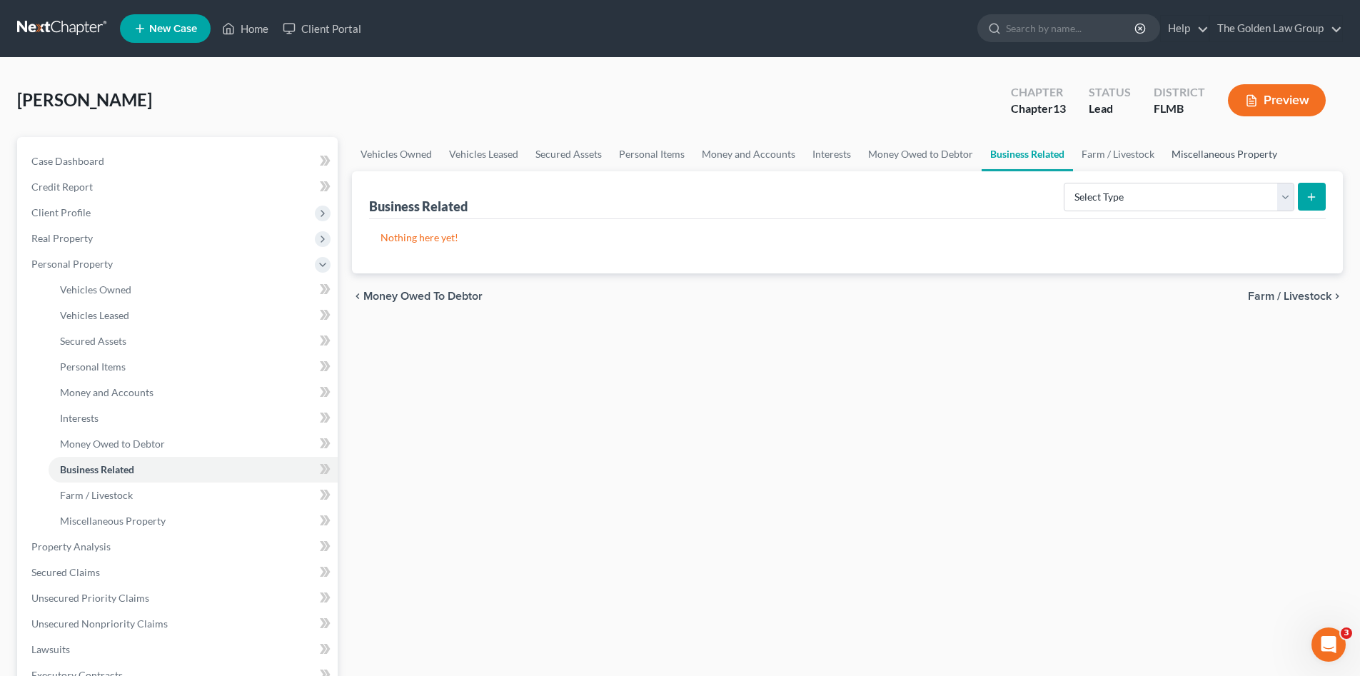
click at [1178, 150] on link "Miscellaneous Property" at bounding box center [1224, 154] width 123 height 34
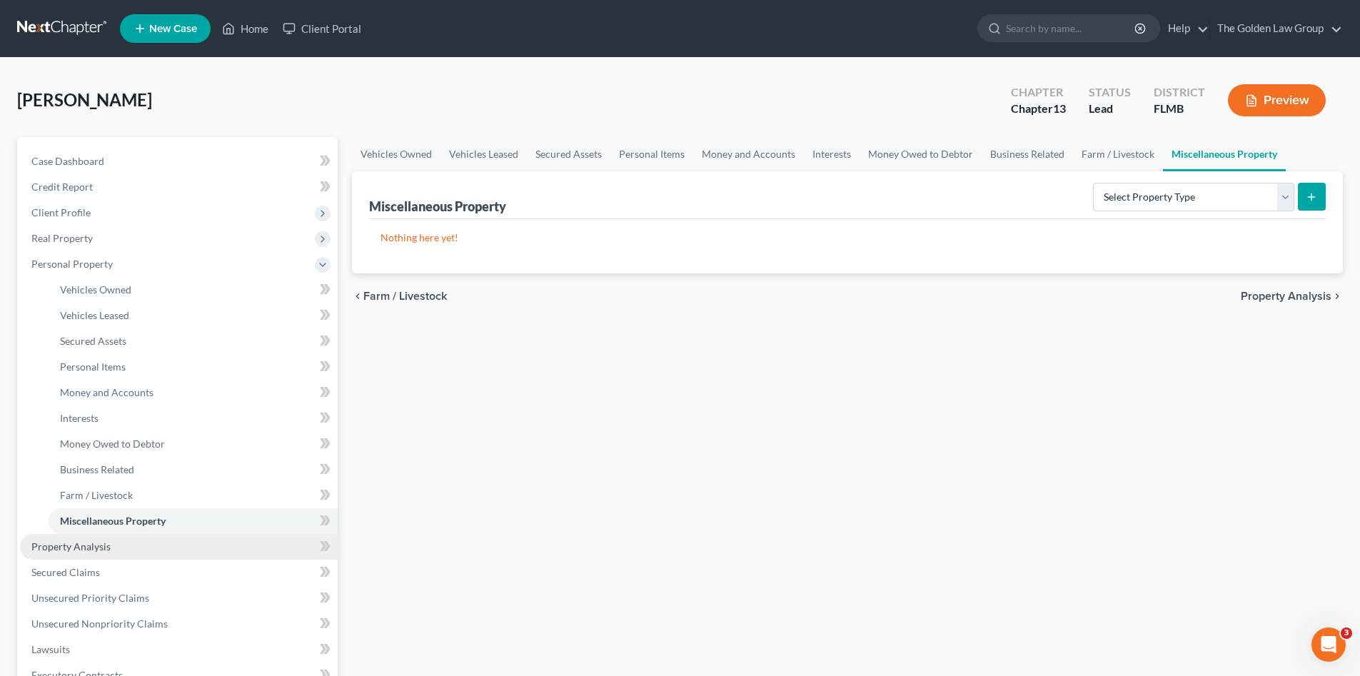
click at [168, 545] on link "Property Analysis" at bounding box center [179, 547] width 318 height 26
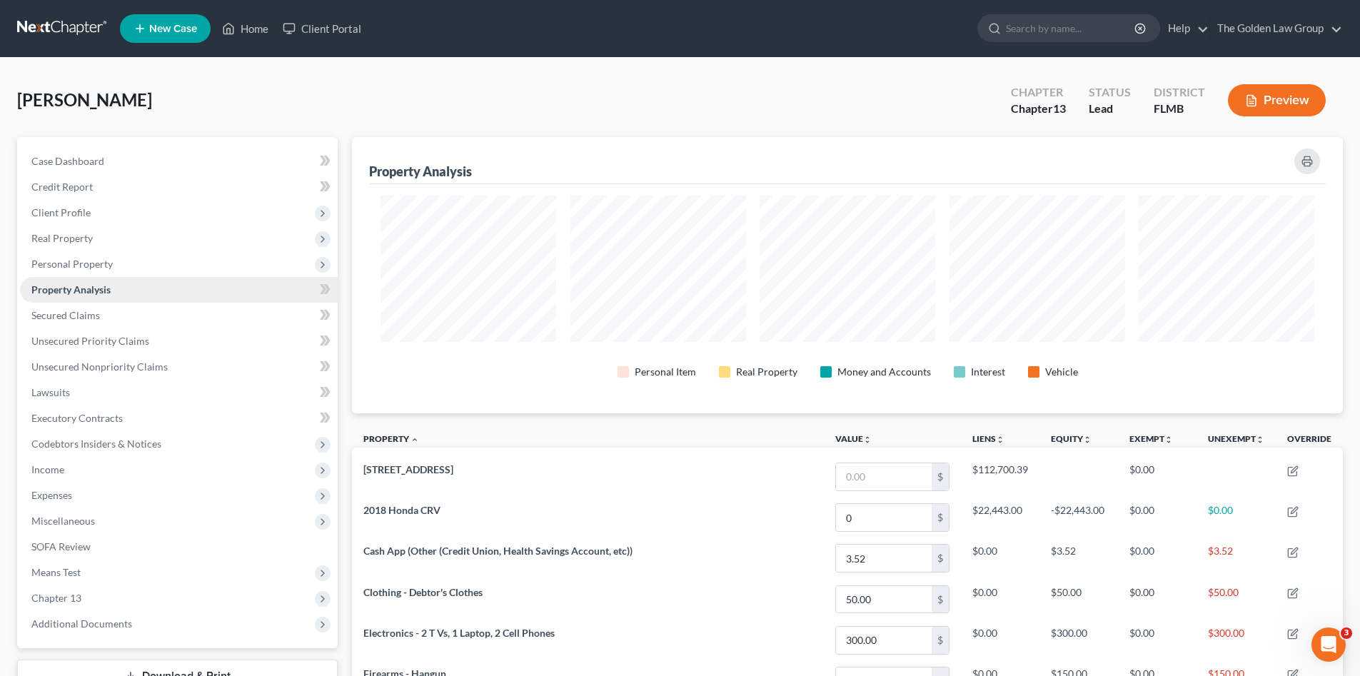
scroll to position [276, 991]
click at [89, 318] on span "Secured Claims" at bounding box center [65, 315] width 69 height 12
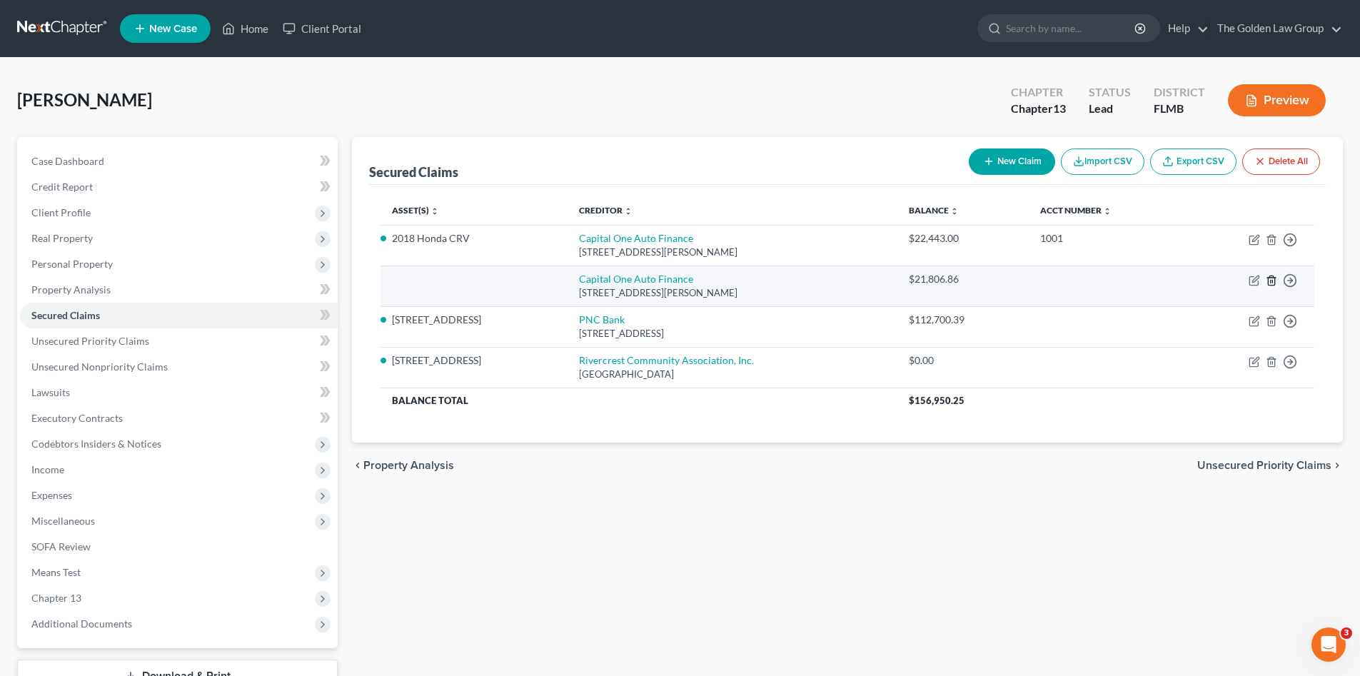
click at [1269, 282] on icon "button" at bounding box center [1271, 280] width 6 height 9
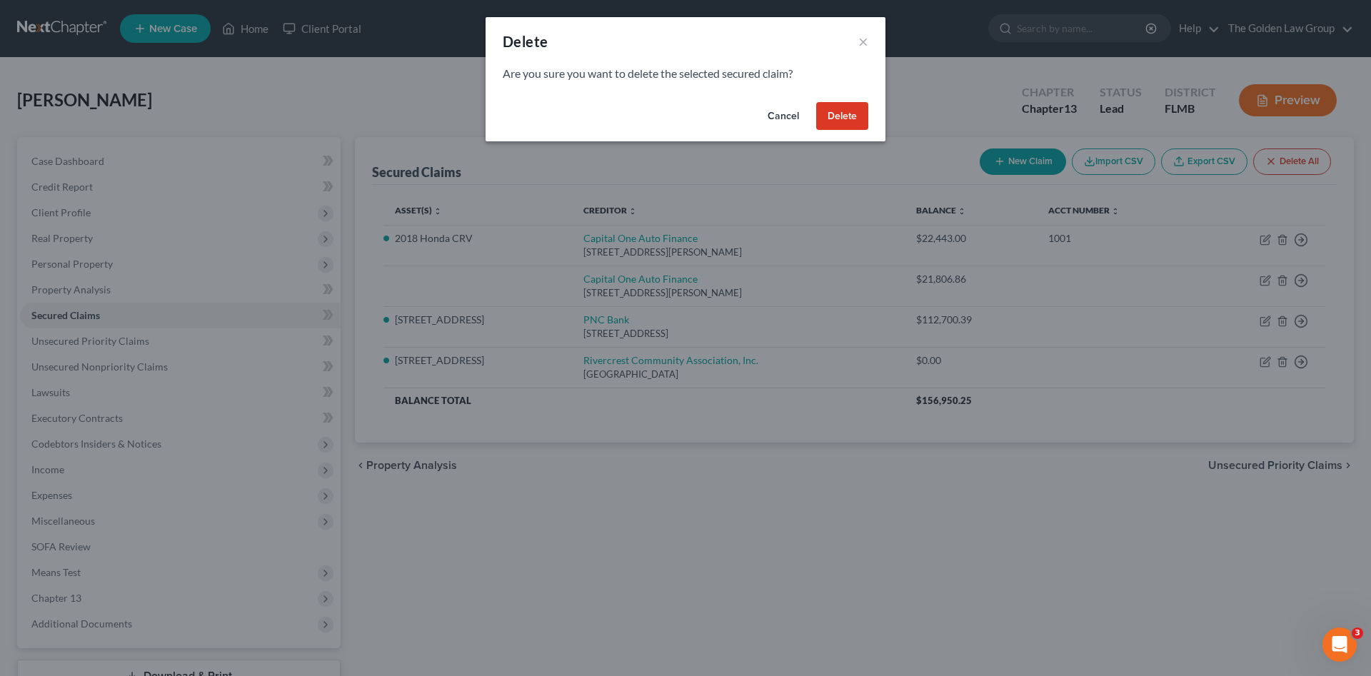
click at [854, 121] on button "Delete" at bounding box center [842, 116] width 52 height 29
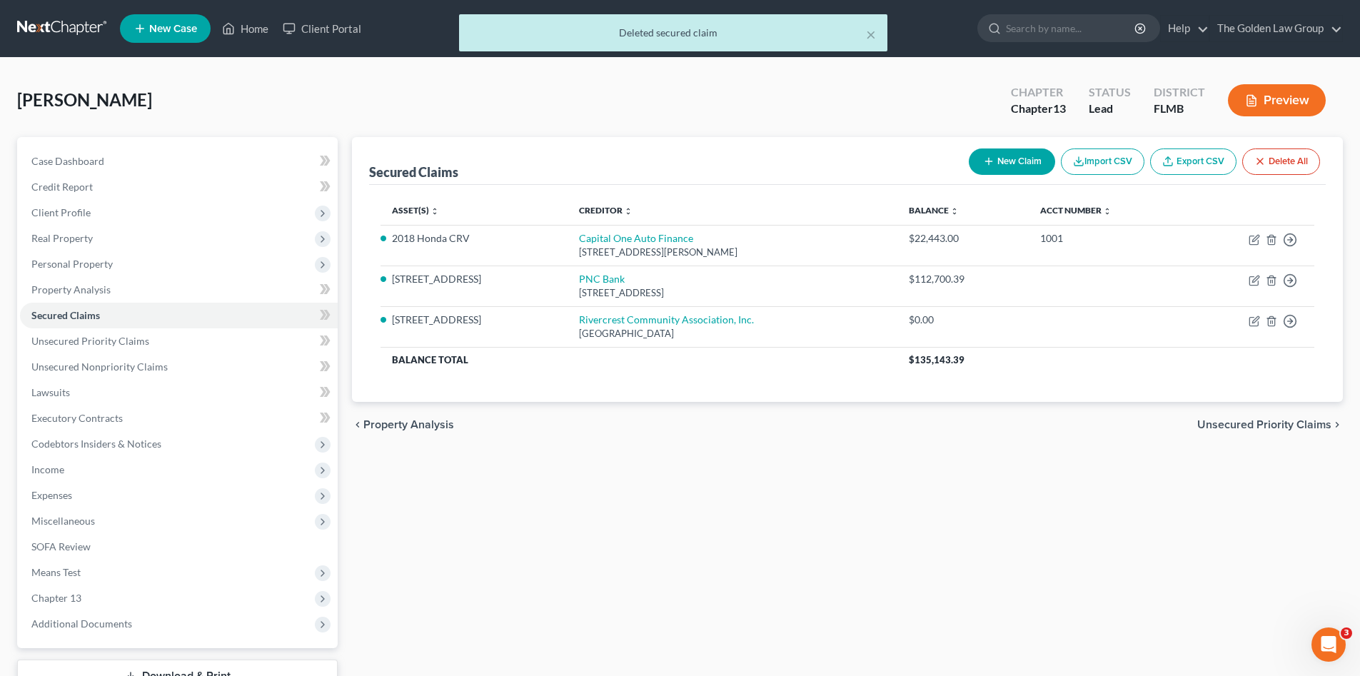
click at [748, 436] on div "chevron_left Property Analysis Unsecured Priority Claims chevron_right" at bounding box center [847, 425] width 991 height 46
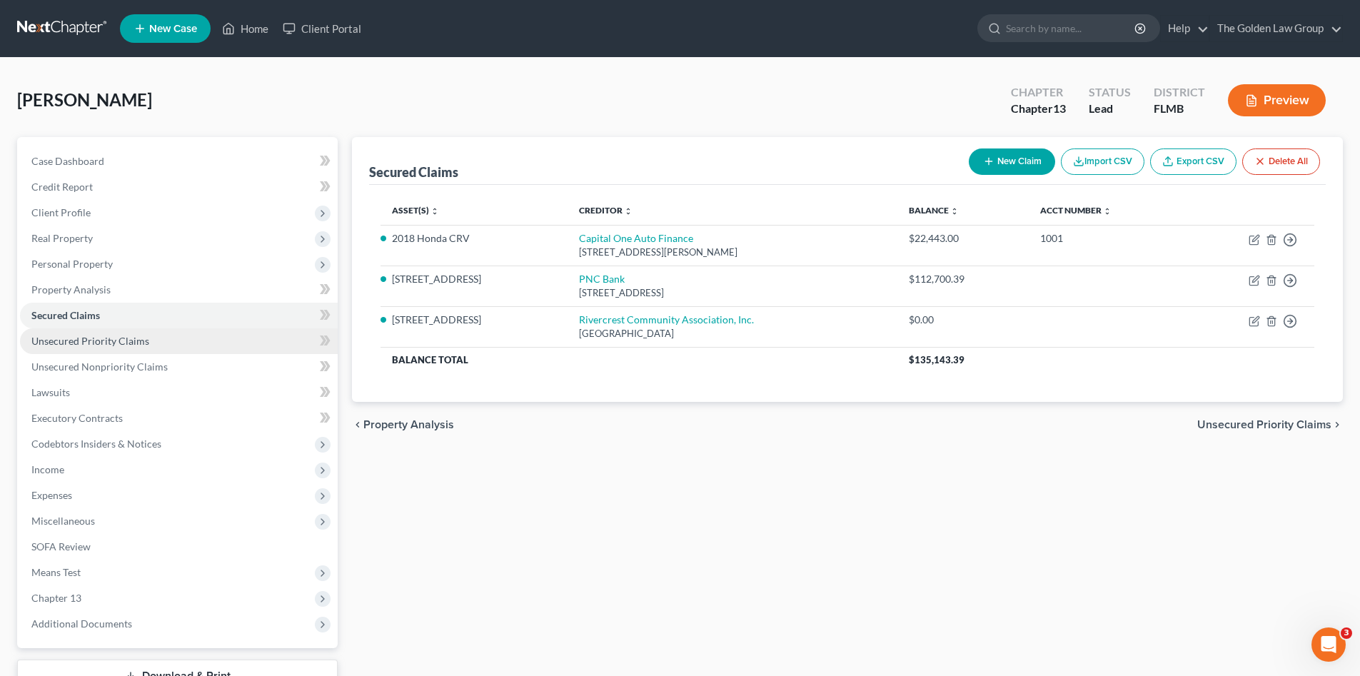
click at [150, 337] on link "Unsecured Priority Claims" at bounding box center [179, 341] width 318 height 26
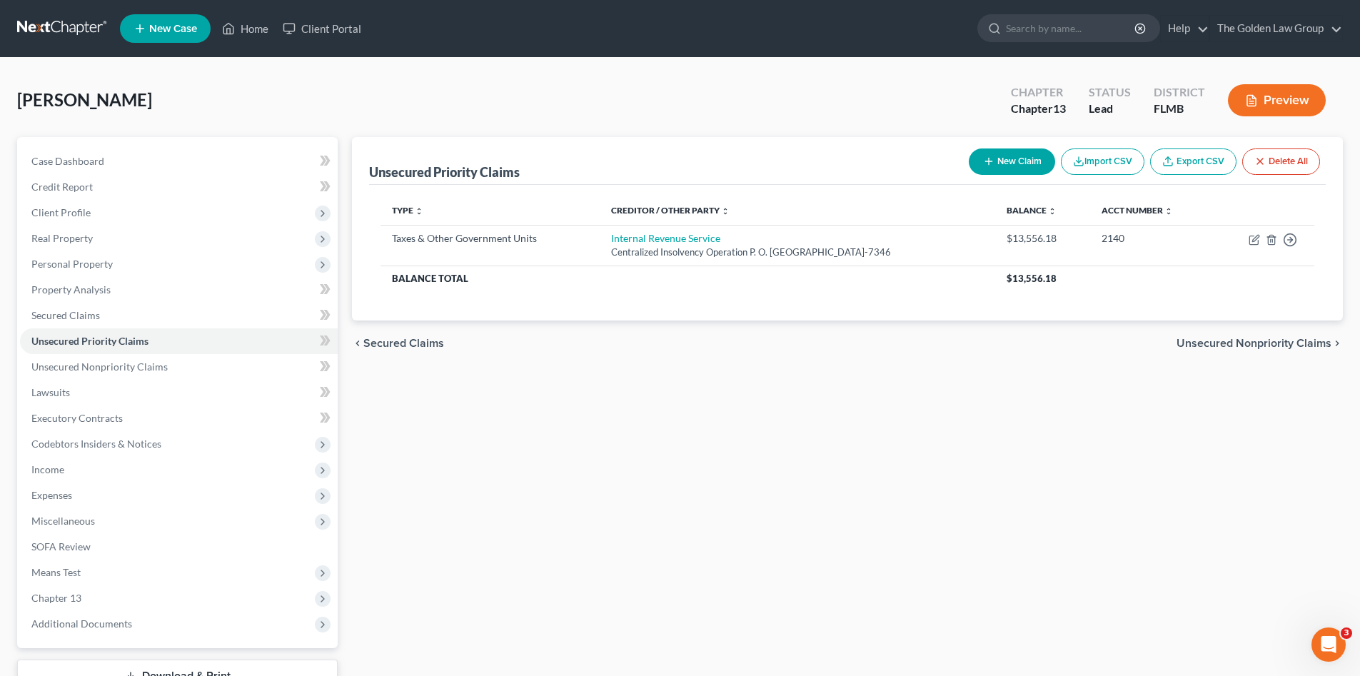
drag, startPoint x: 825, startPoint y: 438, endPoint x: 964, endPoint y: 410, distance: 142.1
click at [829, 438] on div "Unsecured Priority Claims New Claim Import CSV Export CSV Delete All Type expan…" at bounding box center [847, 433] width 1005 height 593
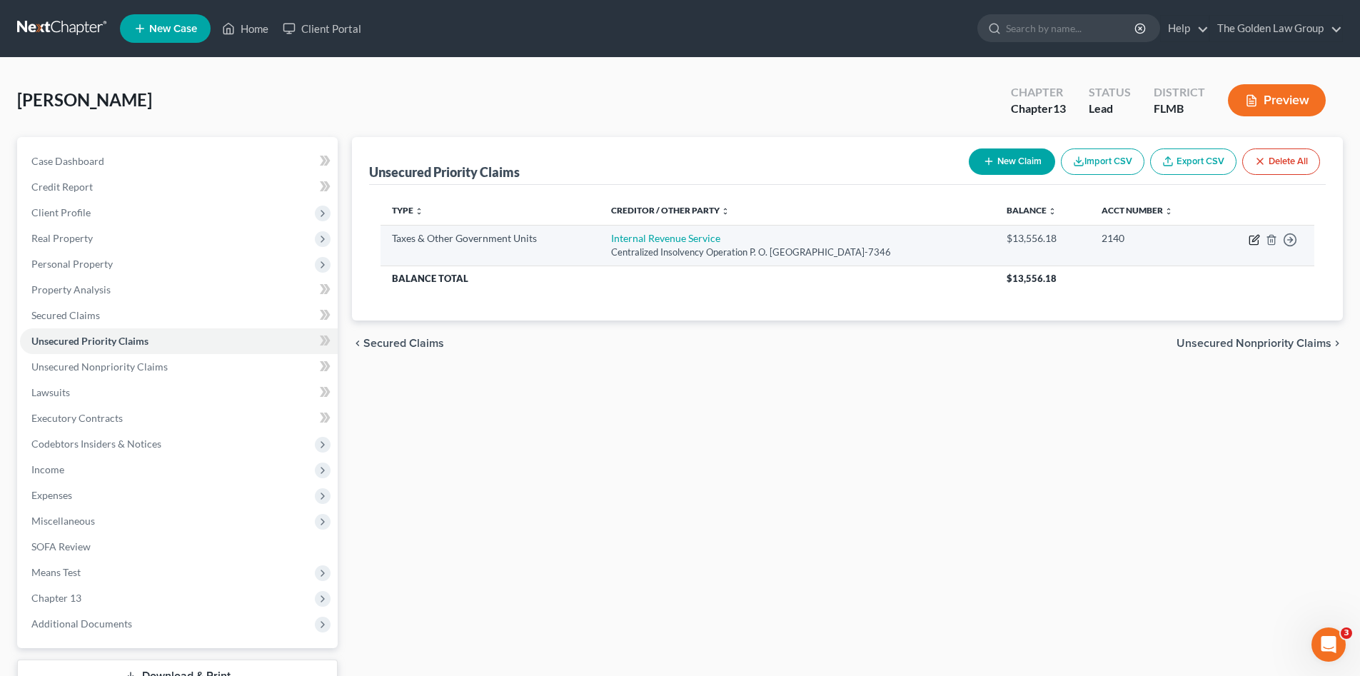
click at [1252, 236] on icon "button" at bounding box center [1253, 240] width 9 height 9
select select "0"
select select "39"
select select "0"
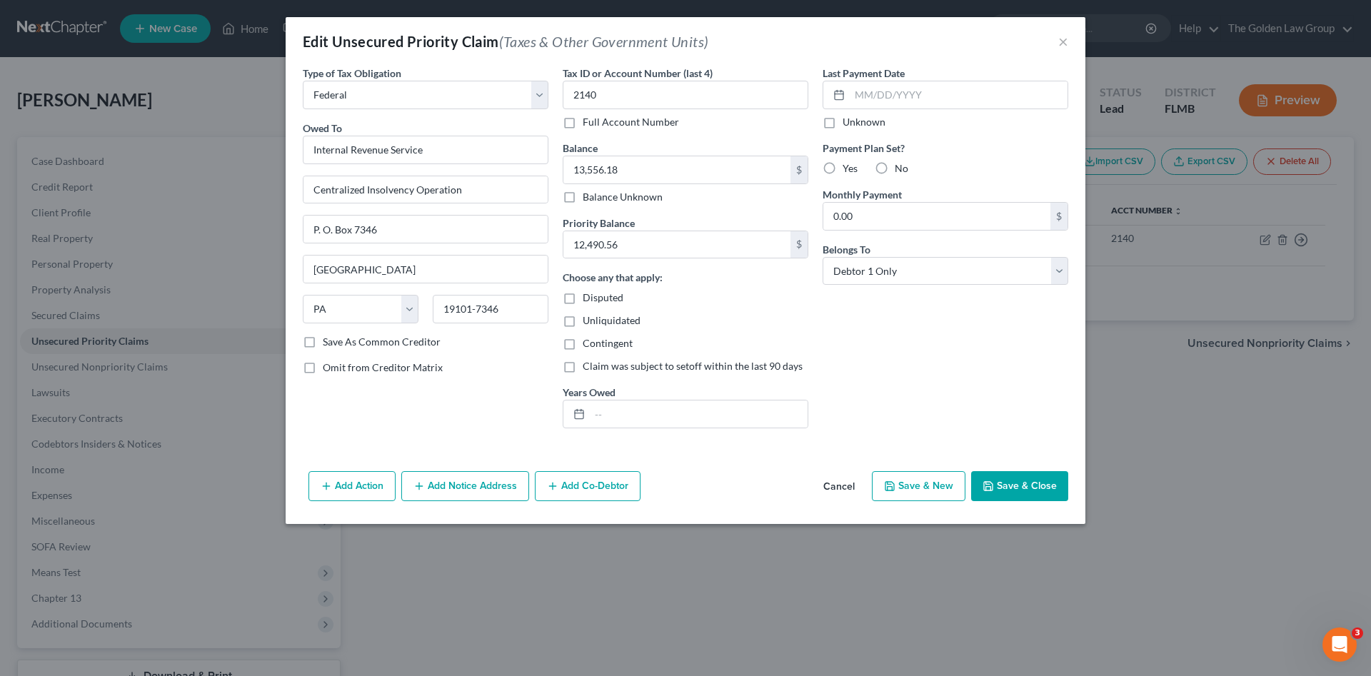
click at [875, 408] on div "Last Payment Date Unknown Payment Plan Set? Yes No Monthly Payment 0.00 $ Belon…" at bounding box center [945, 253] width 260 height 374
click at [1017, 486] on button "Save & Close" at bounding box center [1019, 486] width 97 height 30
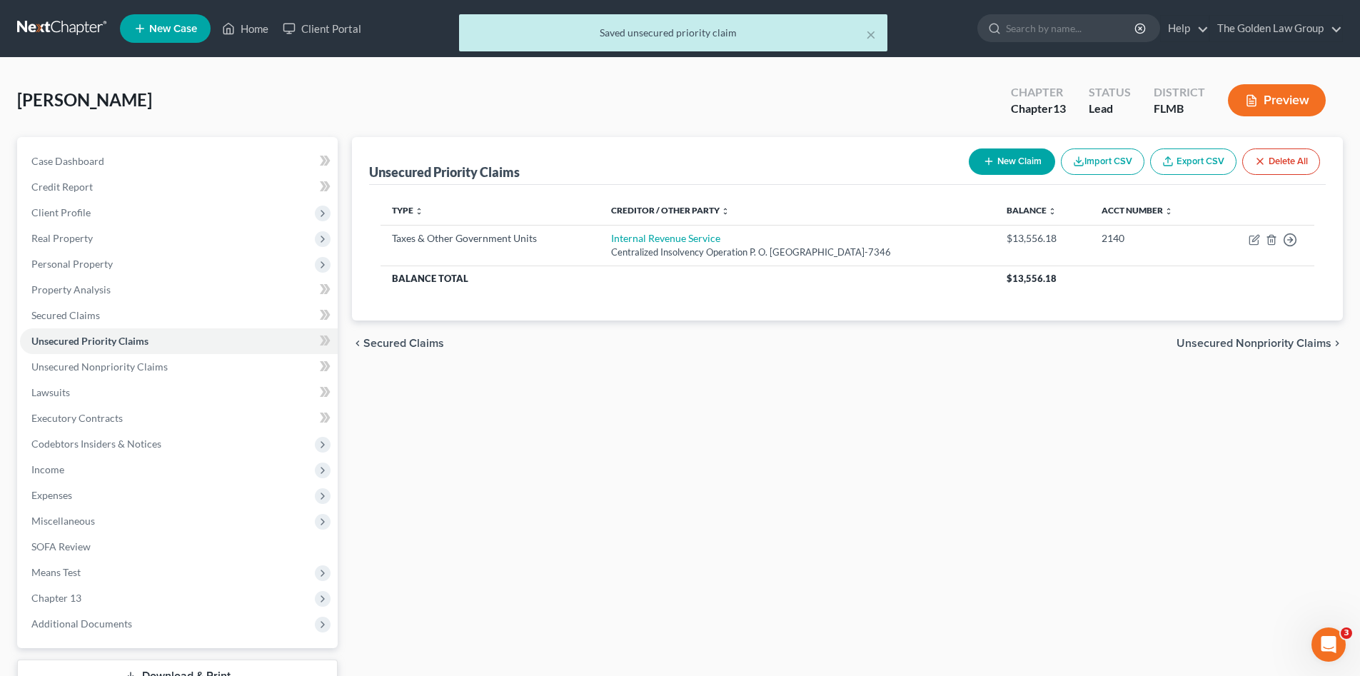
drag, startPoint x: 832, startPoint y: 483, endPoint x: 508, endPoint y: 466, distance: 323.9
click at [826, 485] on div "Unsecured Priority Claims New Claim Import CSV Export CSV Delete All Type expan…" at bounding box center [847, 433] width 1005 height 593
click at [163, 365] on span "Unsecured Nonpriority Claims" at bounding box center [99, 367] width 136 height 12
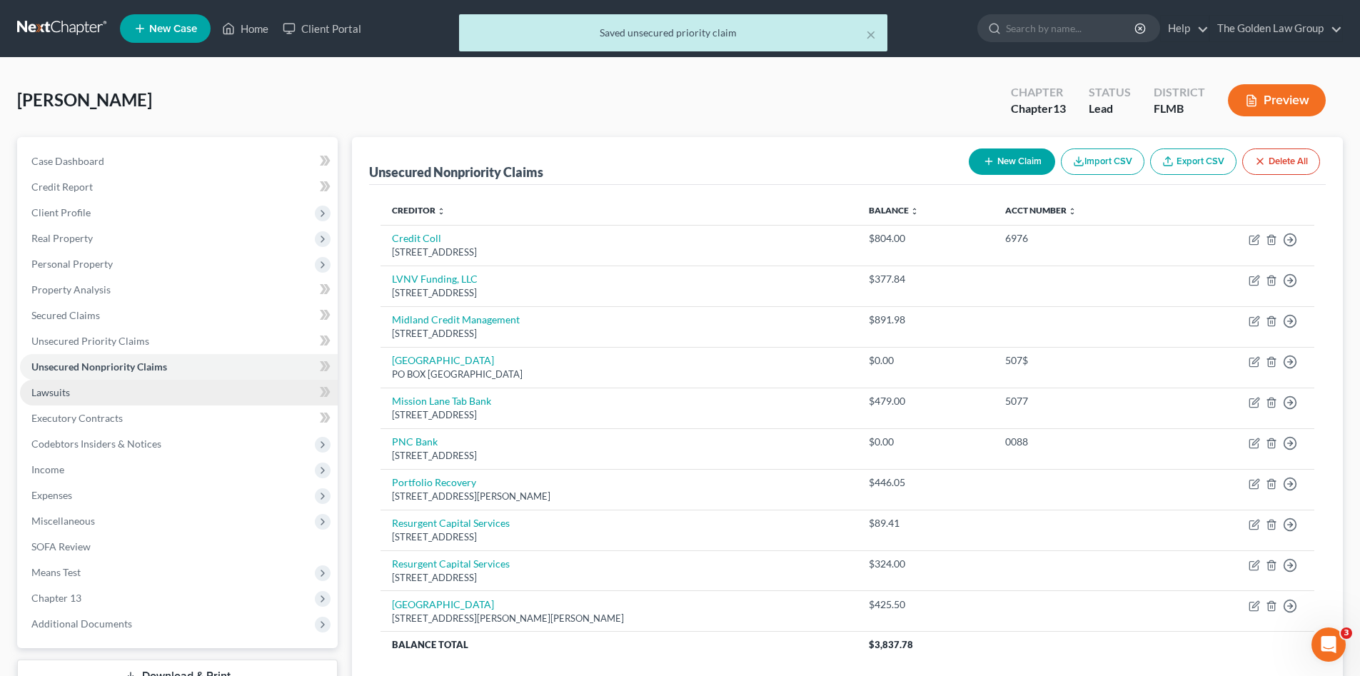
click at [103, 392] on link "Lawsuits" at bounding box center [179, 393] width 318 height 26
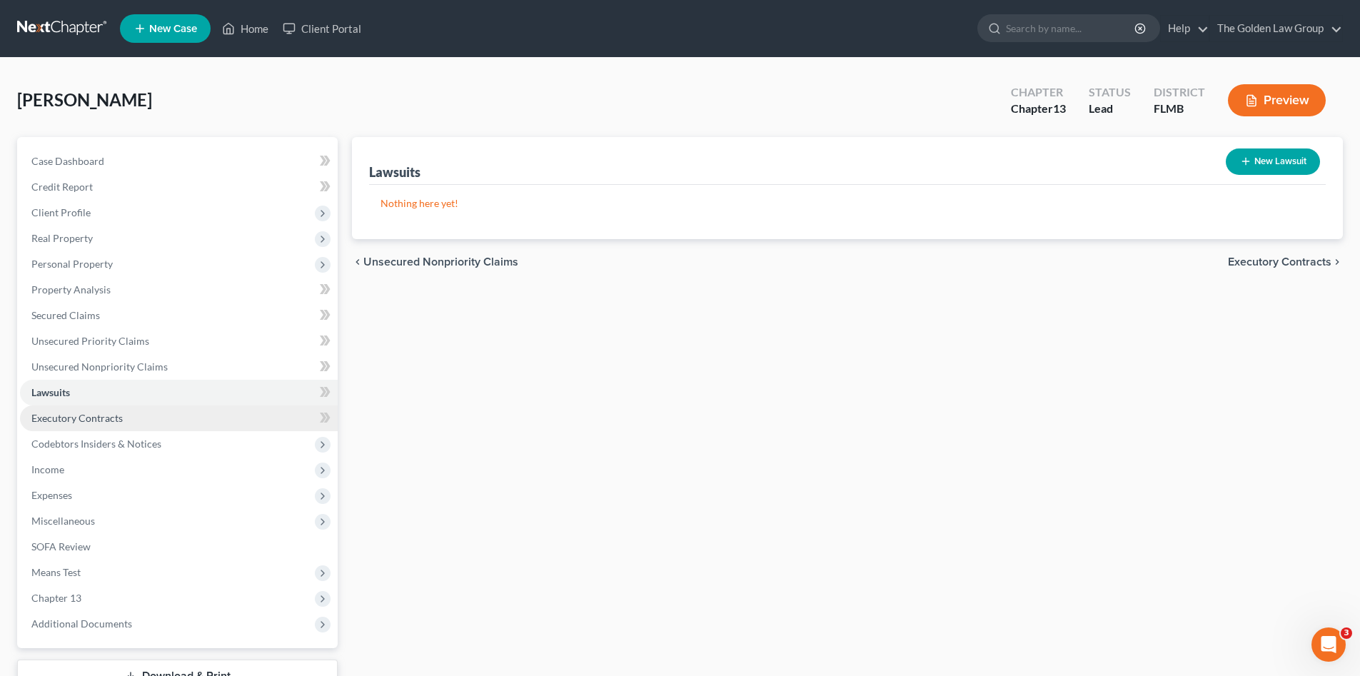
click at [263, 406] on link "Executory Contracts" at bounding box center [179, 419] width 318 height 26
click at [1274, 141] on div "Executory Contracts New Contract" at bounding box center [847, 161] width 957 height 48
click at [1275, 164] on button "New Contract" at bounding box center [1271, 162] width 98 height 26
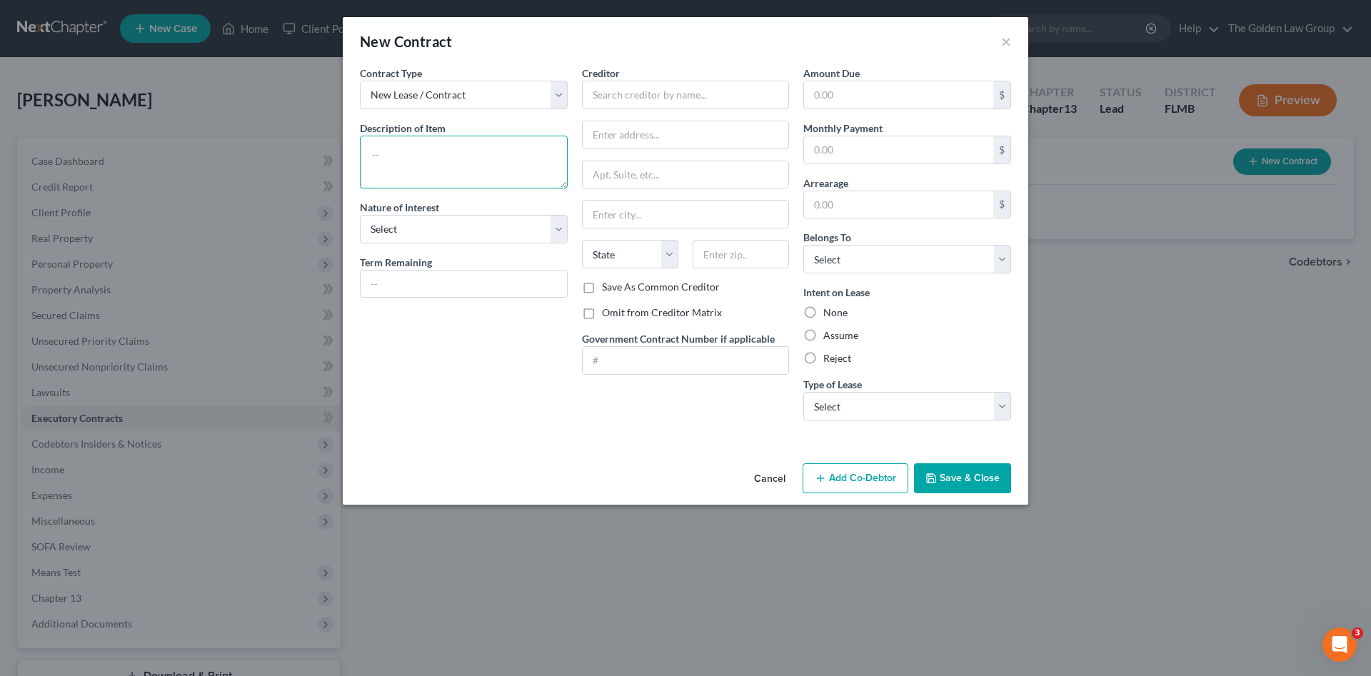
click at [503, 163] on textarea at bounding box center [464, 162] width 208 height 53
type textarea "Cell Phone"
click at [516, 234] on select "Select Purchaser Agent Lessor Lessee" at bounding box center [464, 229] width 208 height 29
select select "3"
click at [360, 215] on select "Select Purchaser Agent Lessor Lessee" at bounding box center [464, 229] width 208 height 29
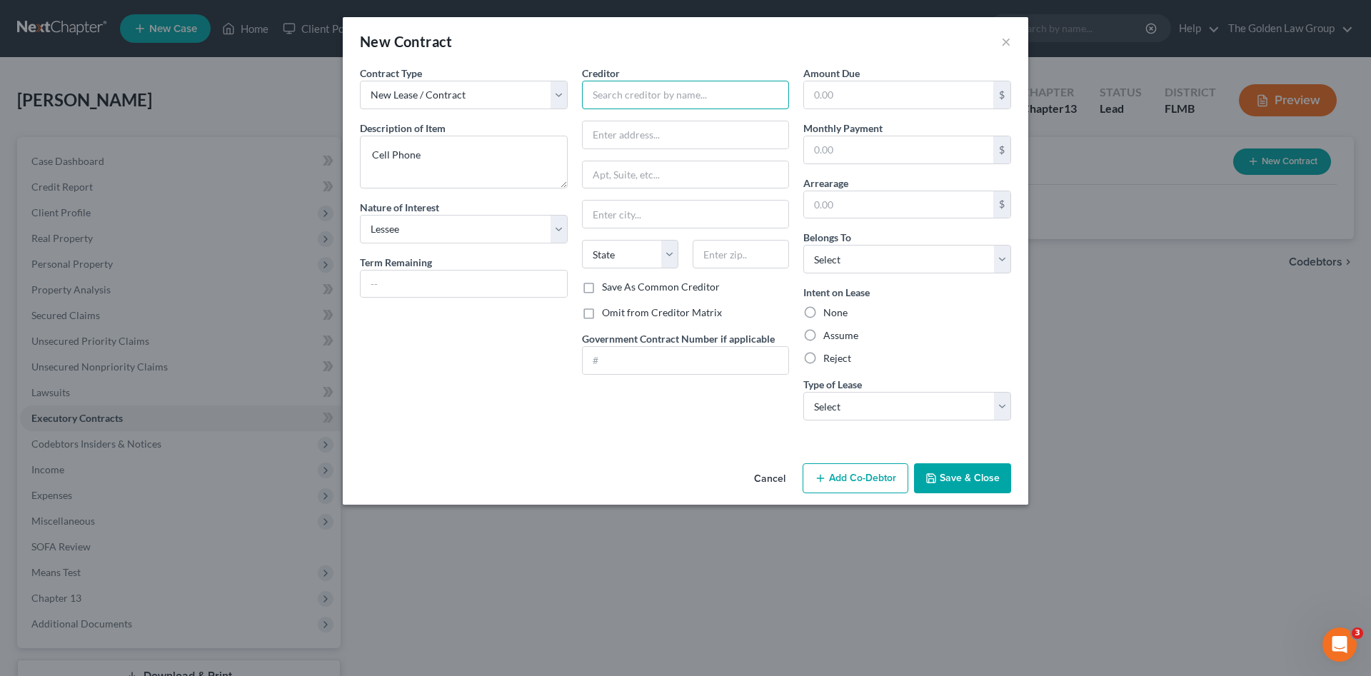
click at [636, 98] on input "text" at bounding box center [686, 95] width 208 height 29
click at [628, 124] on div "AT&T" at bounding box center [667, 120] width 149 height 14
type input "AT&T"
type input "[STREET_ADDRESS][PERSON_NAME]"
type input "[GEOGRAPHIC_DATA]"
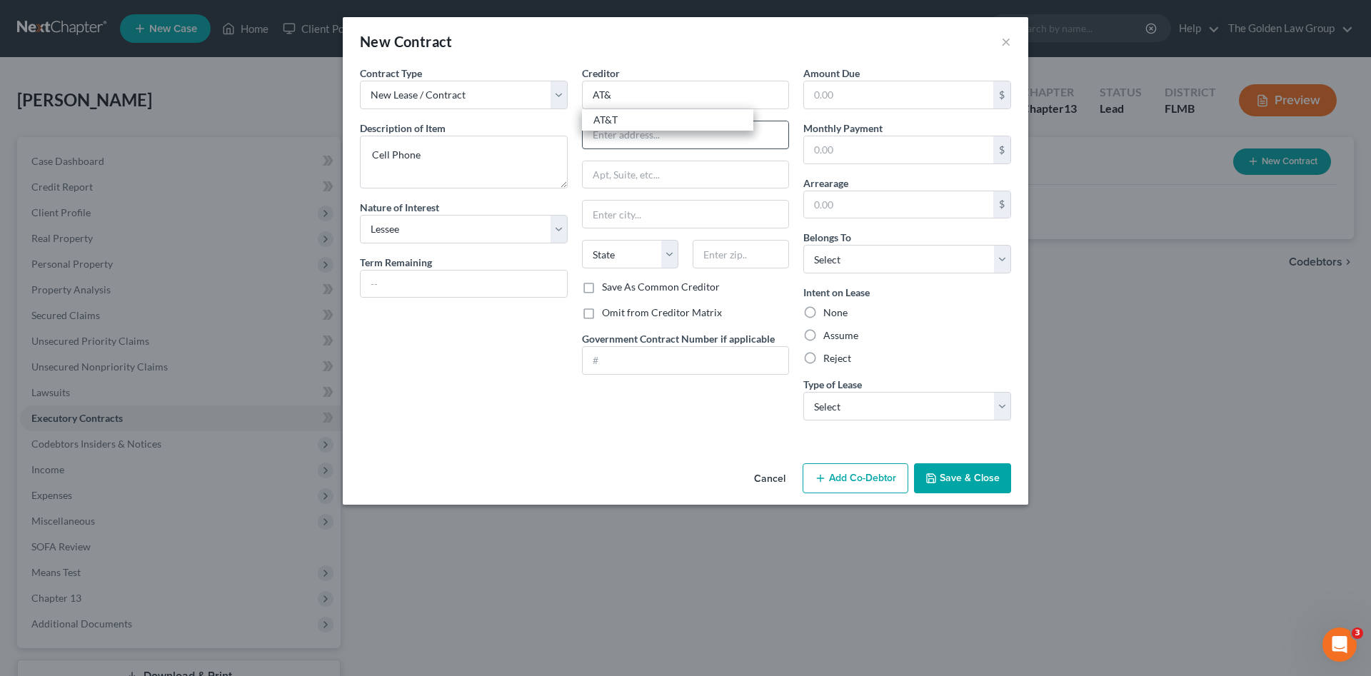
select select "45"
type input "75202"
click at [827, 255] on select "Select Debtor 1 Only Debtor 2 Only Debtor 1 And Debtor 2 Only At Least One Of T…" at bounding box center [907, 259] width 208 height 29
select select "0"
click at [803, 245] on select "Select Debtor 1 Only Debtor 2 Only Debtor 1 And Debtor 2 Only At Least One Of T…" at bounding box center [907, 259] width 208 height 29
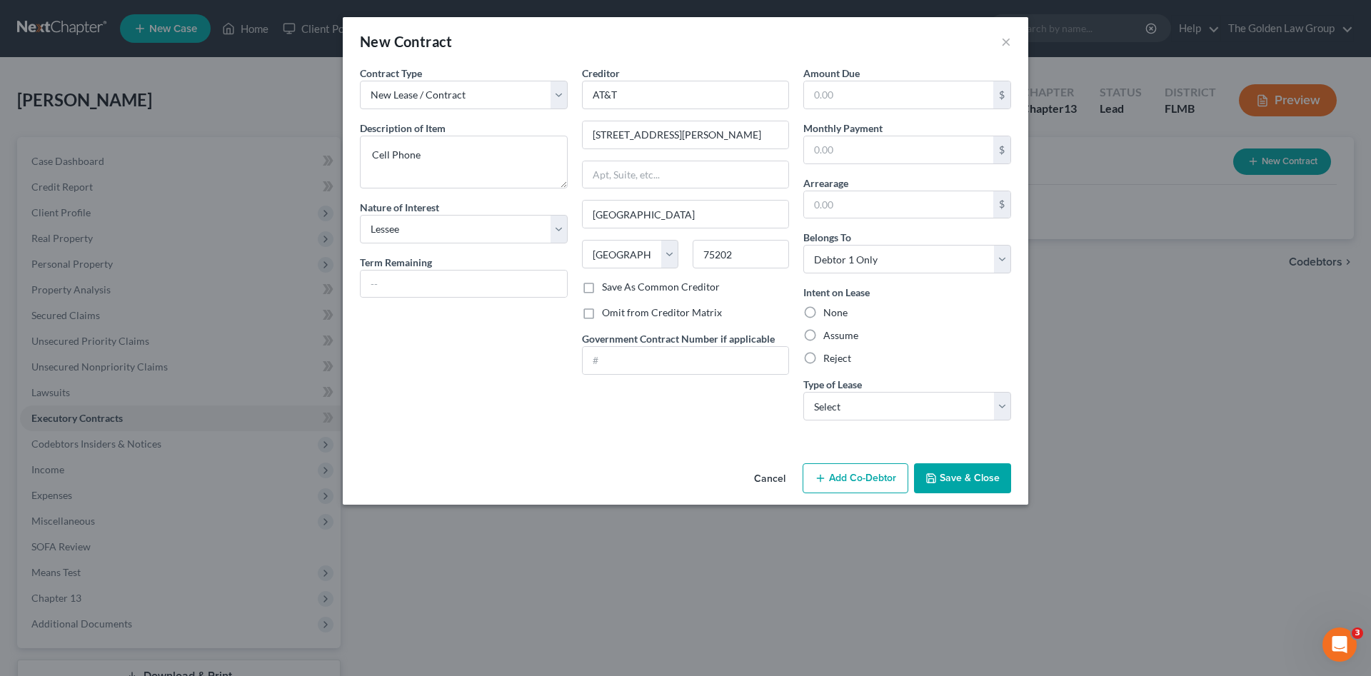
click at [848, 333] on label "Assume" at bounding box center [840, 335] width 35 height 14
drag, startPoint x: 847, startPoint y: 336, endPoint x: 812, endPoint y: 350, distance: 37.1
click at [823, 334] on label "Assume" at bounding box center [840, 335] width 35 height 14
click at [829, 334] on input "Assume" at bounding box center [833, 332] width 9 height 9
radio input "true"
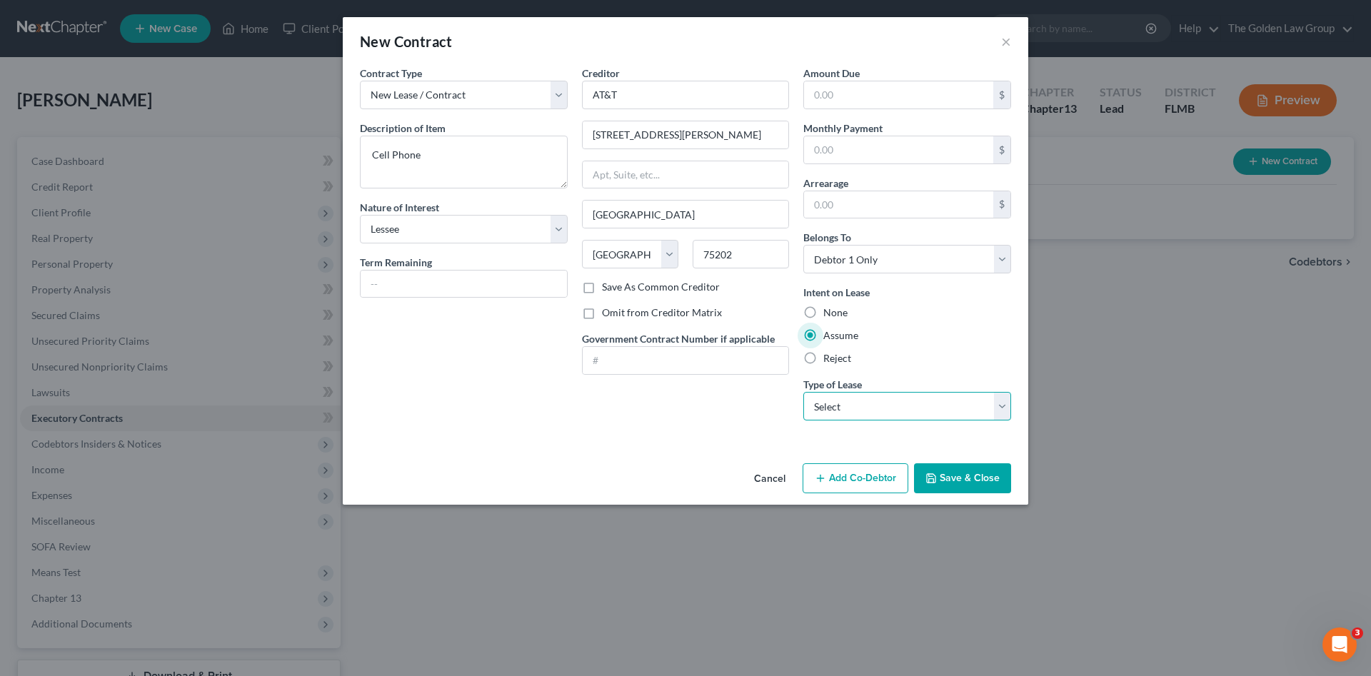
click at [840, 406] on select "Select Real Estate Car Other" at bounding box center [907, 406] width 208 height 29
select select "2"
click at [803, 392] on select "Select Real Estate Car Other" at bounding box center [907, 406] width 208 height 29
click at [721, 434] on div "Contract Type New Lease / Contract New Timeshare Description of non-residential…" at bounding box center [685, 262] width 685 height 392
click at [962, 484] on button "Save & Close" at bounding box center [962, 478] width 97 height 30
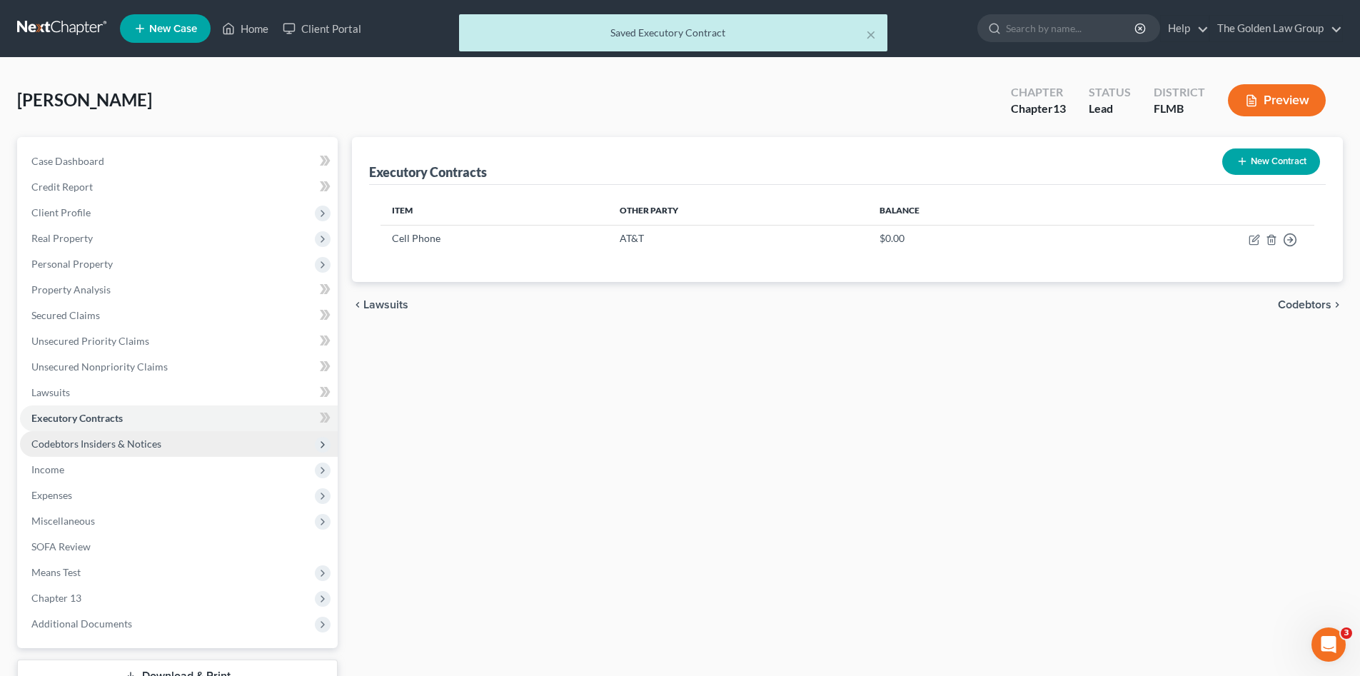
click at [131, 439] on span "Codebtors Insiders & Notices" at bounding box center [96, 444] width 130 height 12
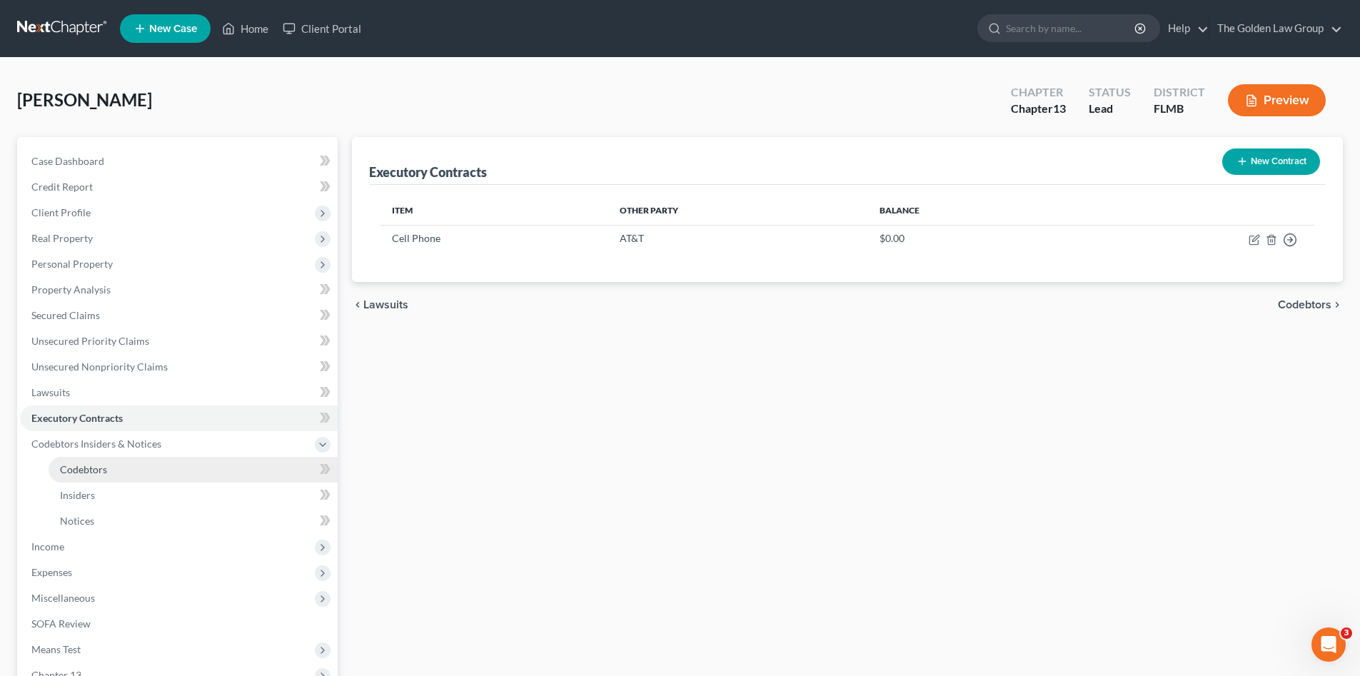
click at [91, 469] on span "Codebtors" at bounding box center [83, 469] width 47 height 12
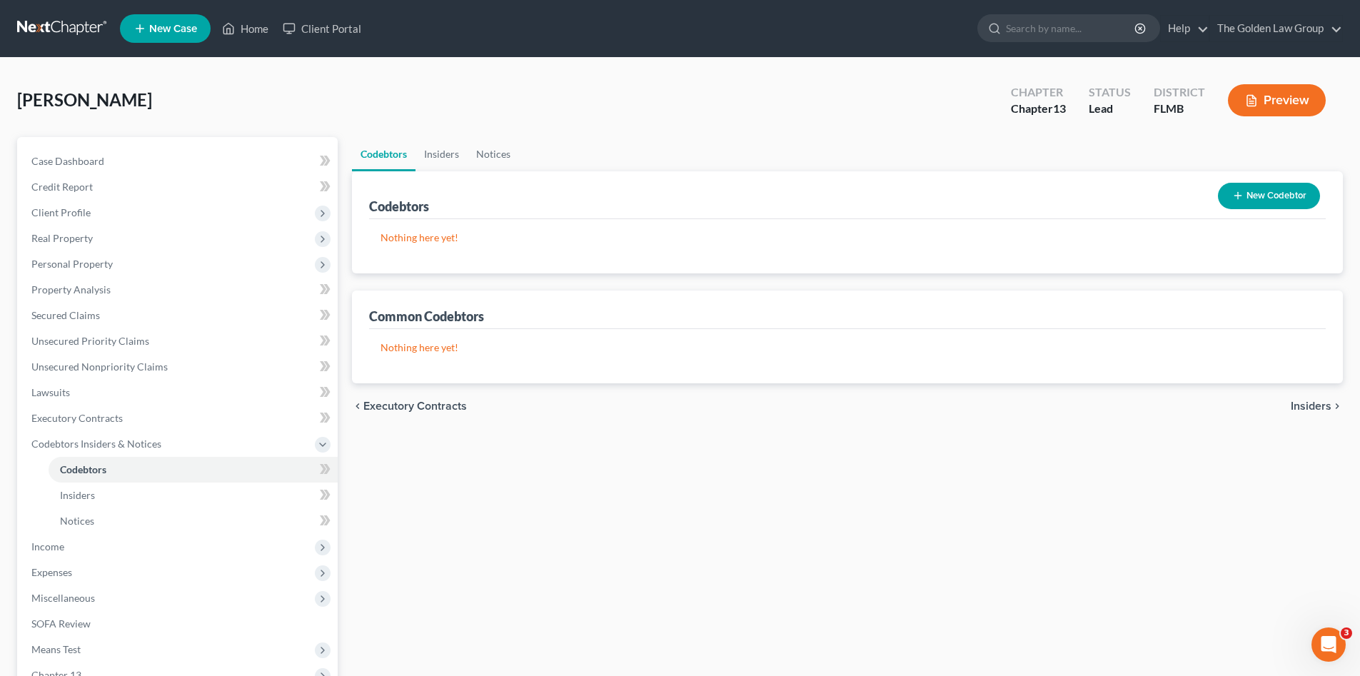
drag, startPoint x: 487, startPoint y: 556, endPoint x: 433, endPoint y: 553, distance: 54.4
click at [484, 558] on div "Codebtors Insiders Notices Codebtors New Codebtor Nothing here yet! Name Credit…" at bounding box center [847, 472] width 1005 height 670
click at [64, 547] on span "Income" at bounding box center [179, 547] width 318 height 26
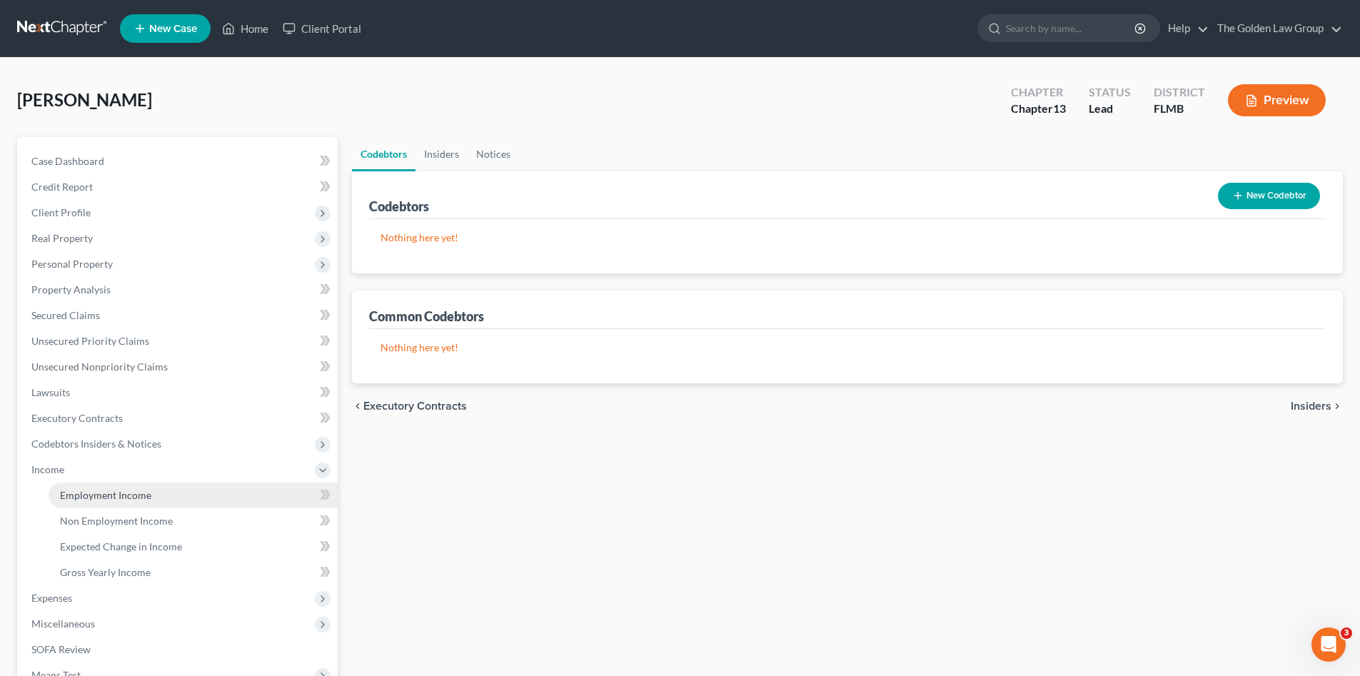
click at [144, 493] on span "Employment Income" at bounding box center [105, 495] width 91 height 12
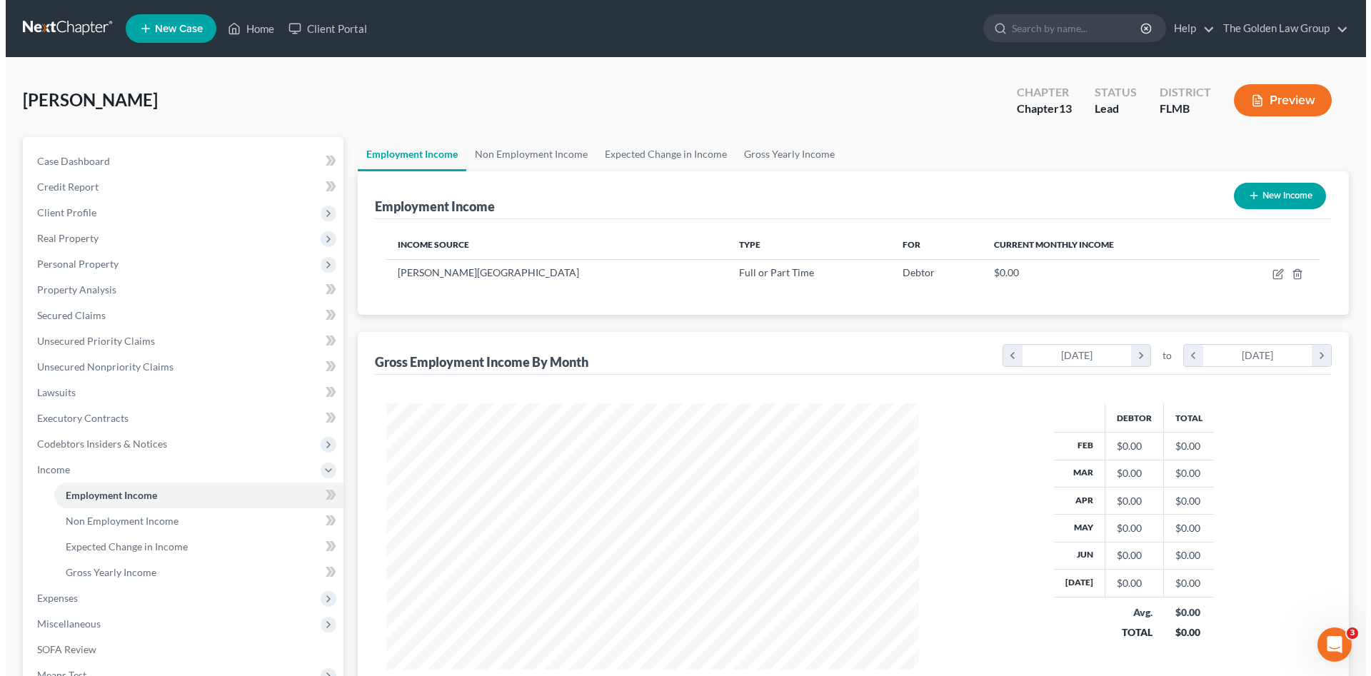
scroll to position [266, 561]
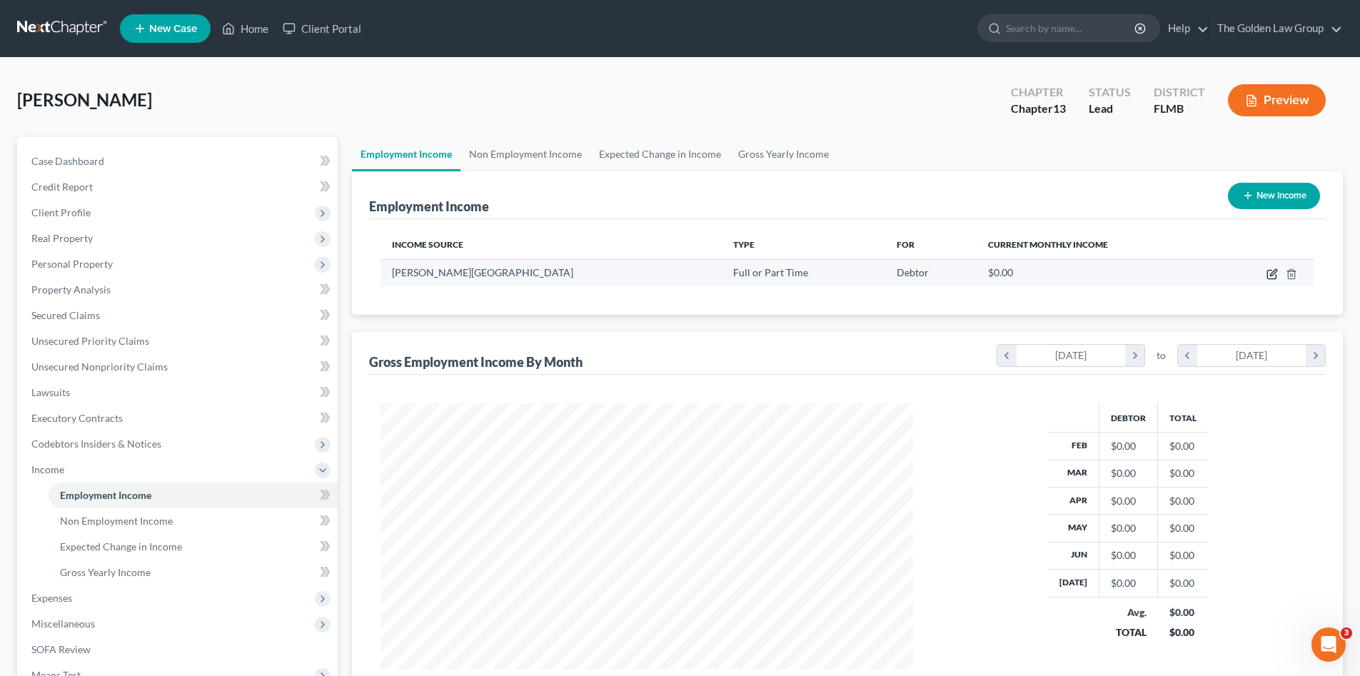
click at [1275, 275] on icon "button" at bounding box center [1272, 273] width 11 height 11
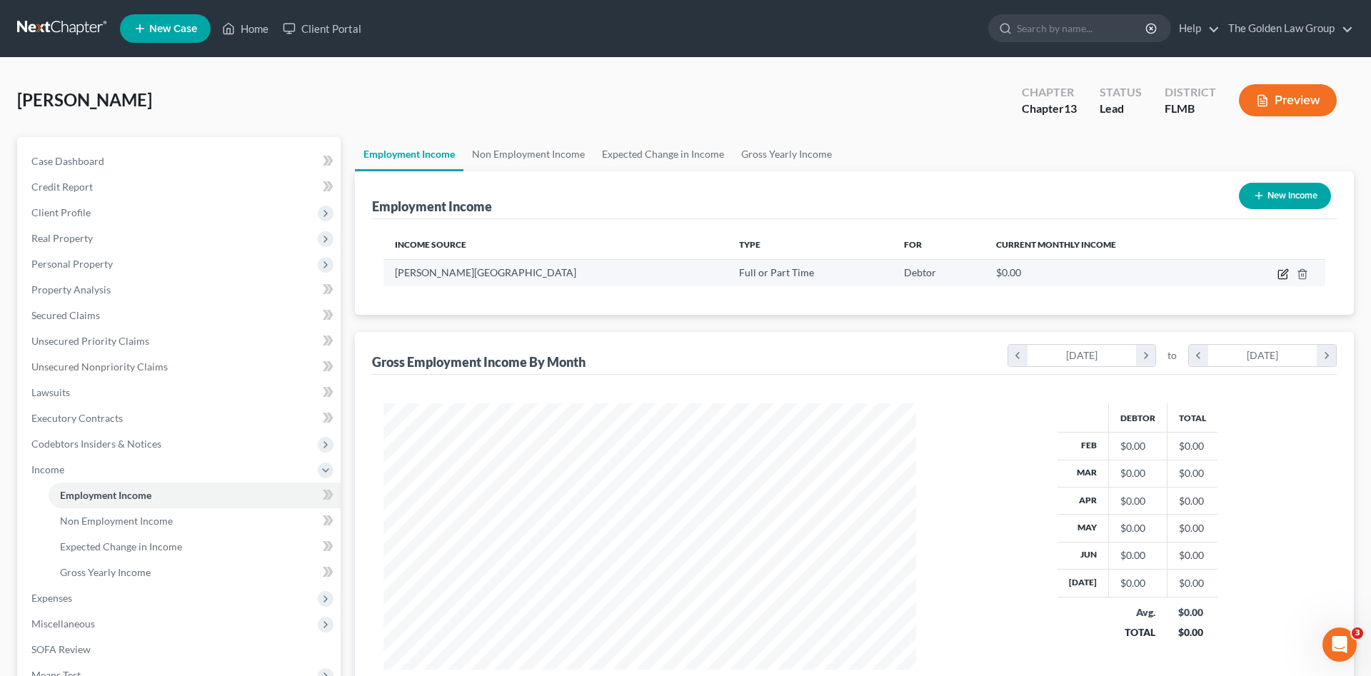
select select "0"
select select "9"
select select "2"
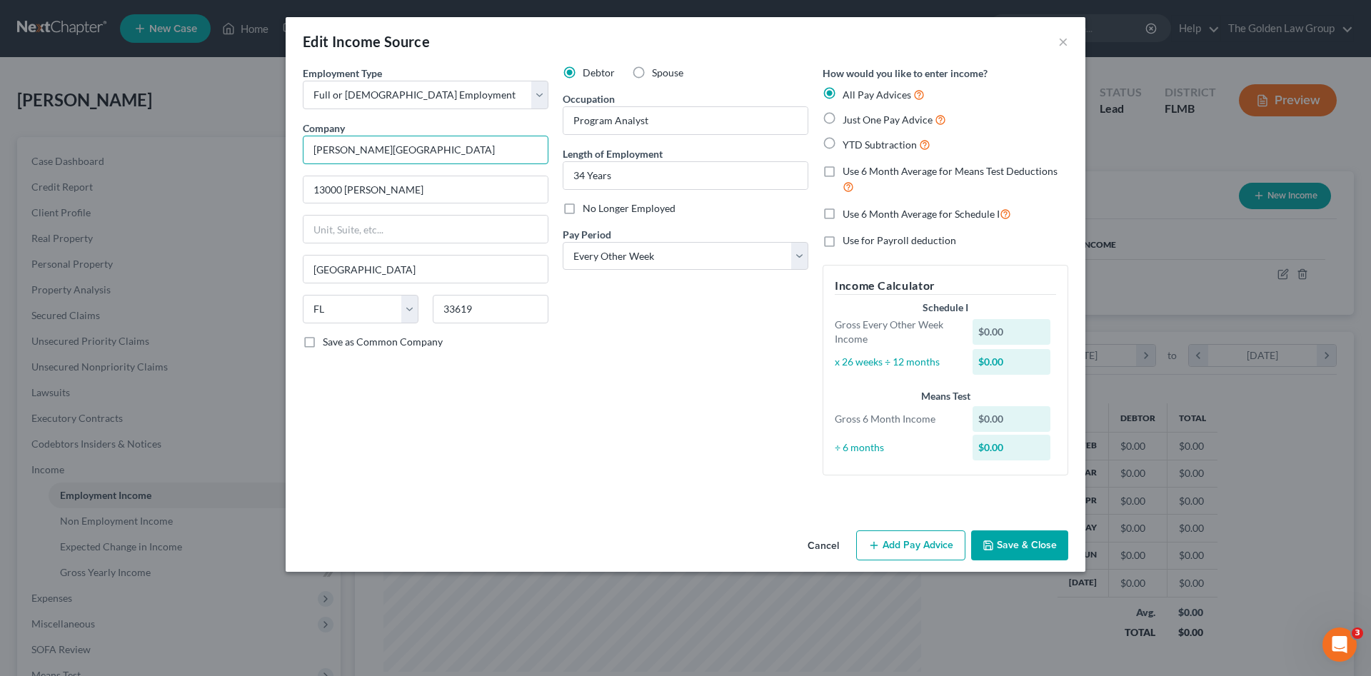
click at [386, 153] on input "[PERSON_NAME][GEOGRAPHIC_DATA]" at bounding box center [426, 150] width 246 height 29
click at [728, 390] on div "Debtor Spouse Occupation Program Analyst Length of Employment 34 Years No Longe…" at bounding box center [685, 276] width 260 height 421
type input "[PERSON_NAME][GEOGRAPHIC_DATA]"
click at [568, 441] on div "Debtor Spouse Occupation Program Analyst Length of Employment 34 Years No Longe…" at bounding box center [685, 276] width 260 height 421
click at [1030, 538] on button "Save & Close" at bounding box center [1019, 545] width 97 height 30
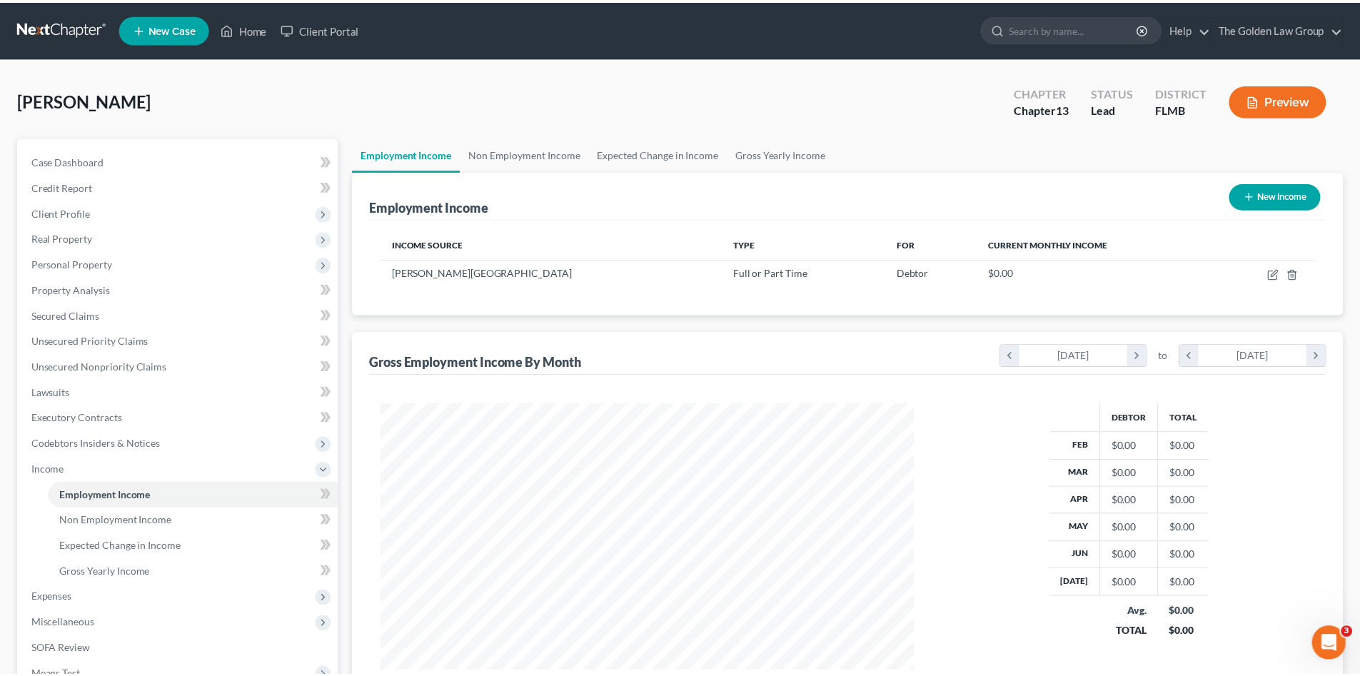
scroll to position [713698, 713403]
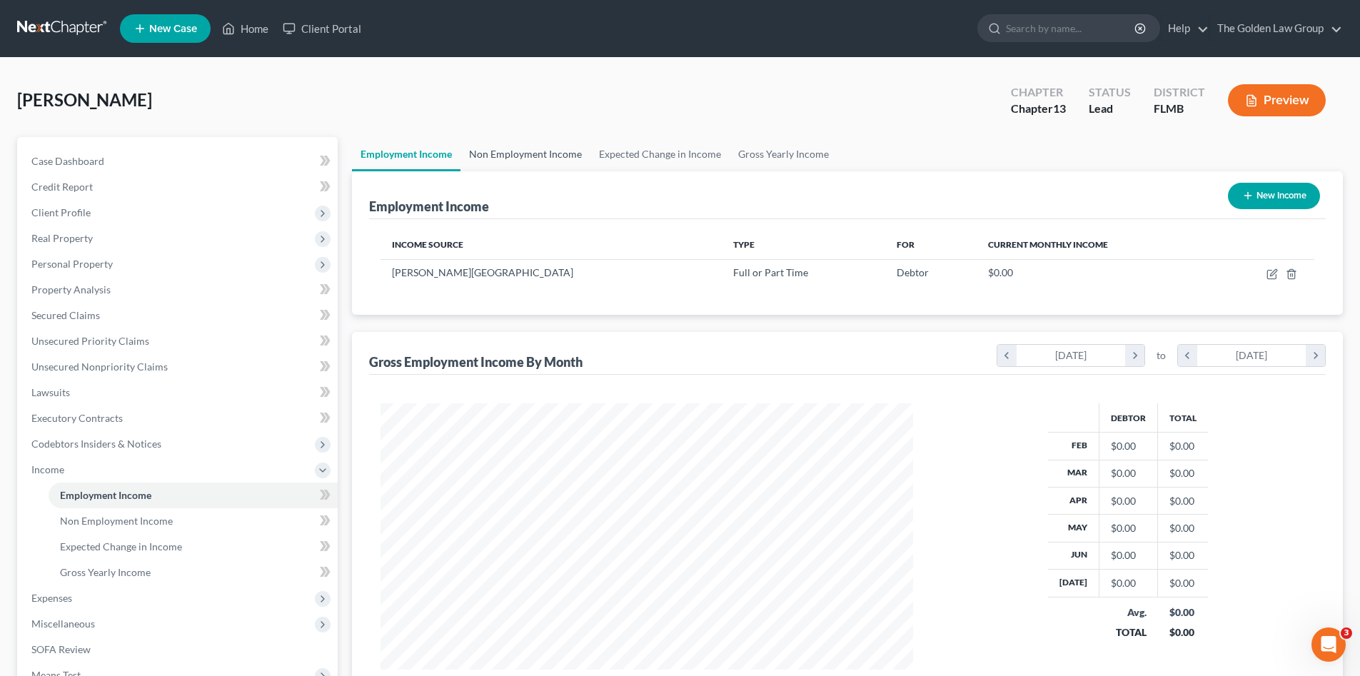
click at [522, 151] on link "Non Employment Income" at bounding box center [526, 154] width 130 height 34
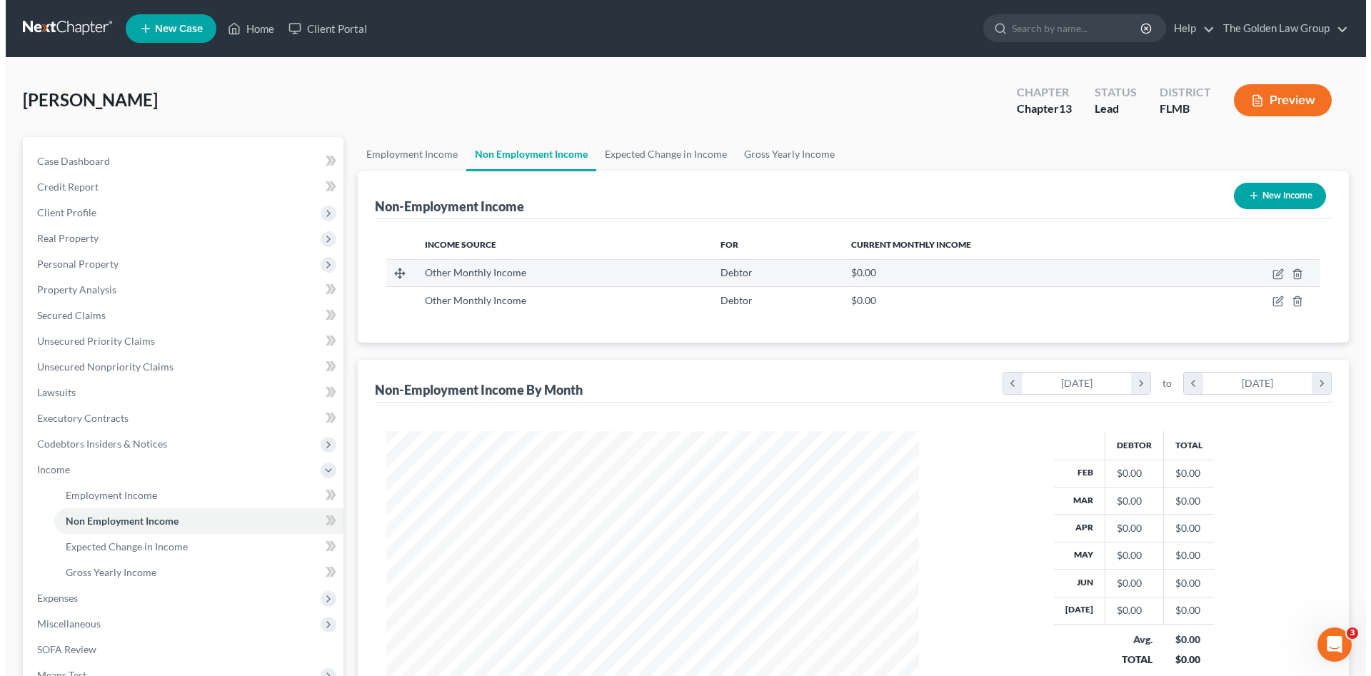
scroll to position [266, 561]
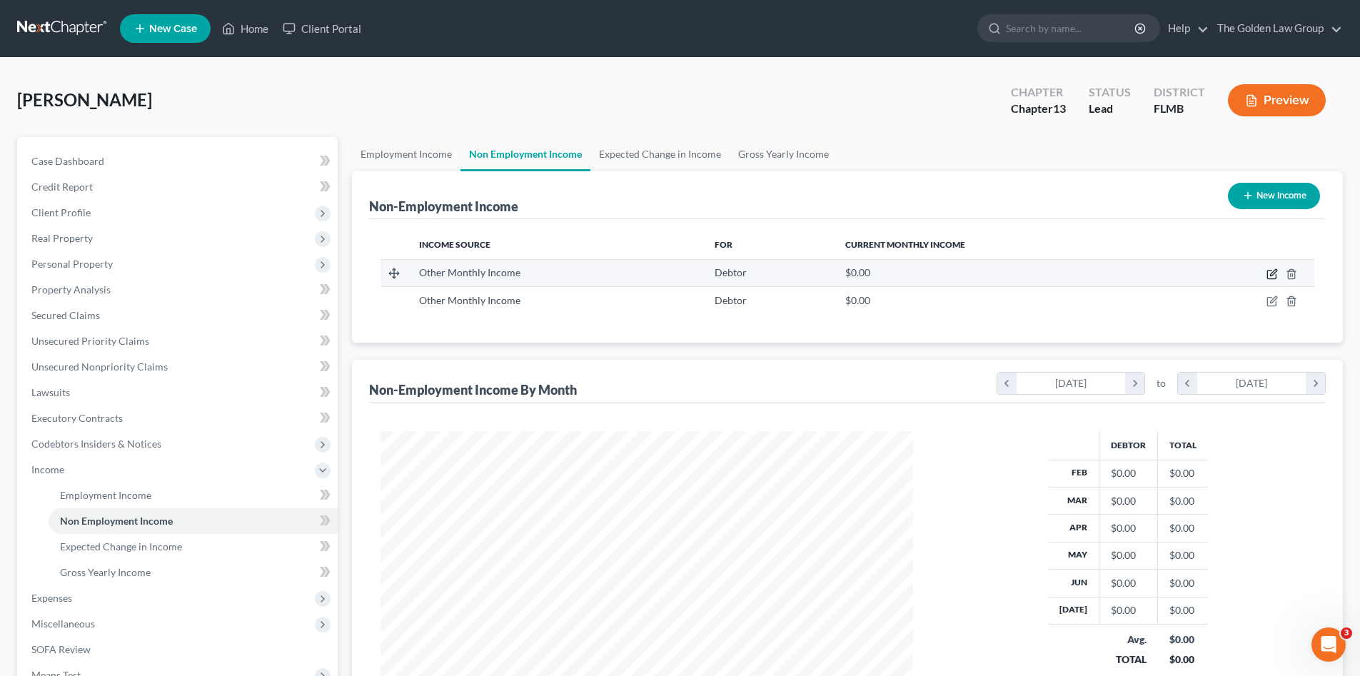
click at [1269, 276] on icon "button" at bounding box center [1272, 273] width 11 height 11
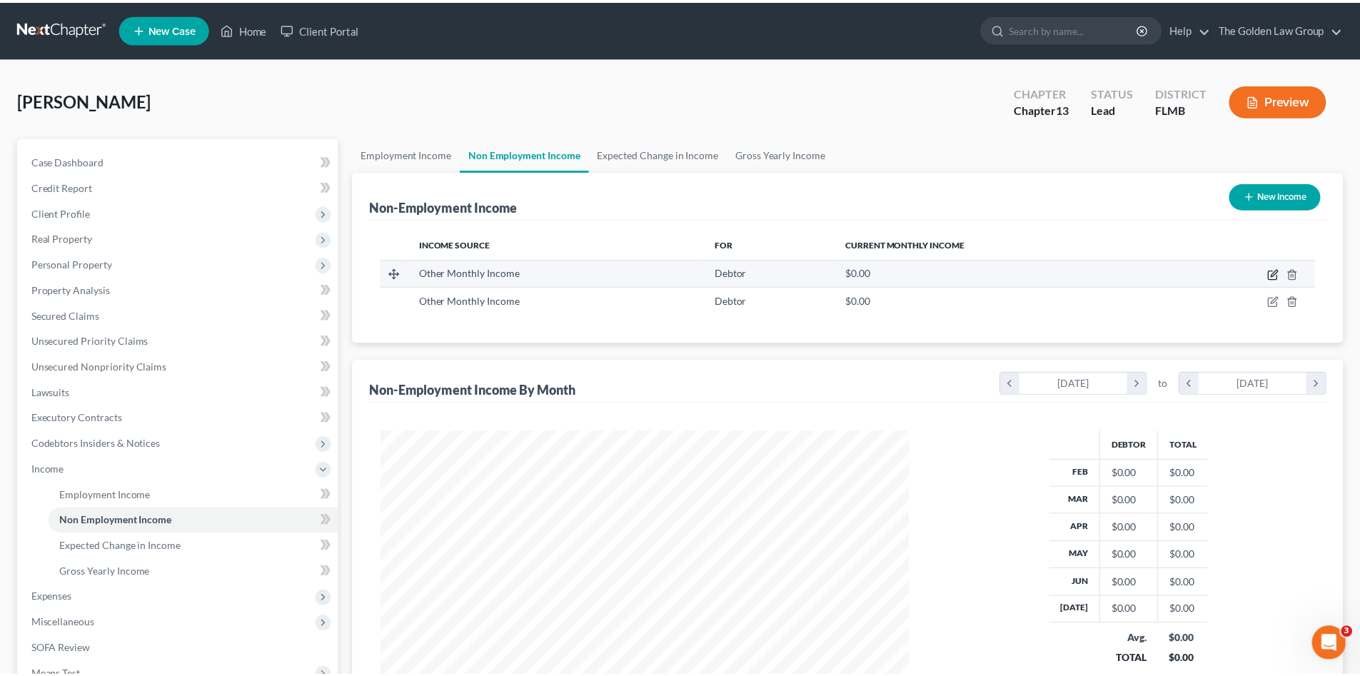
scroll to position [268, 566]
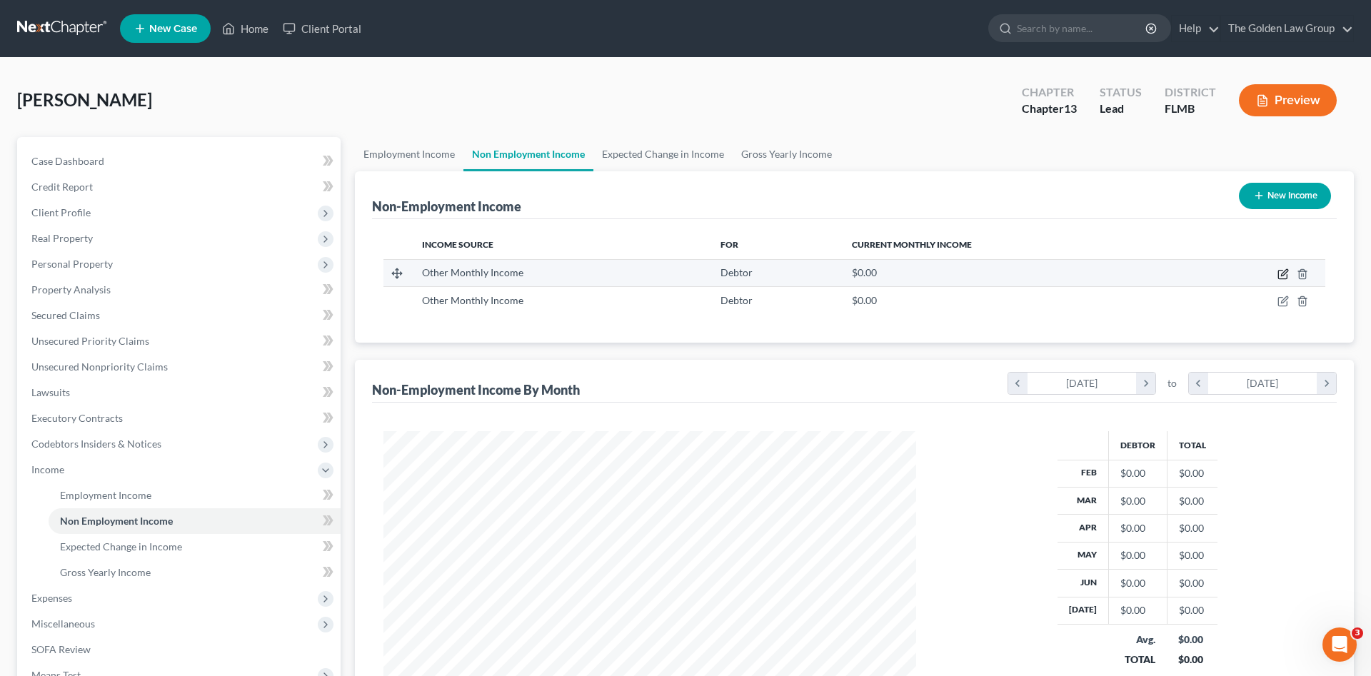
select select "13"
select select "0"
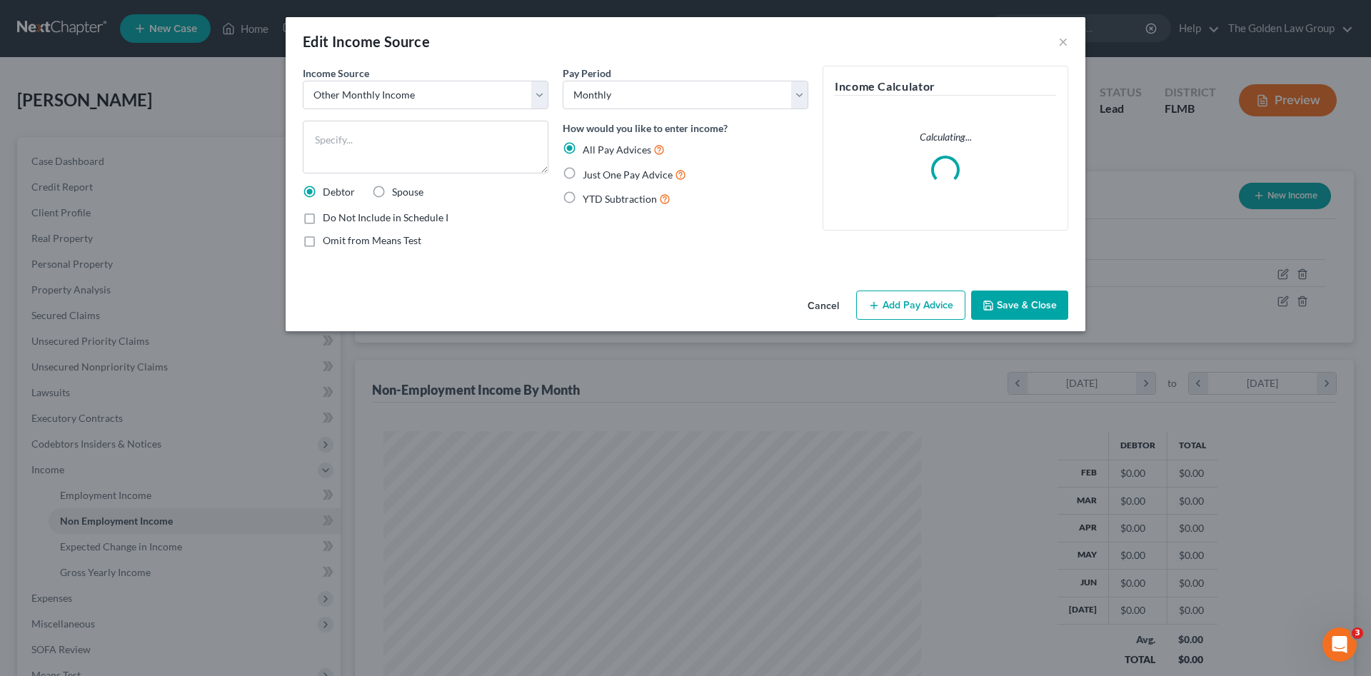
click at [818, 306] on button "Cancel" at bounding box center [823, 306] width 54 height 29
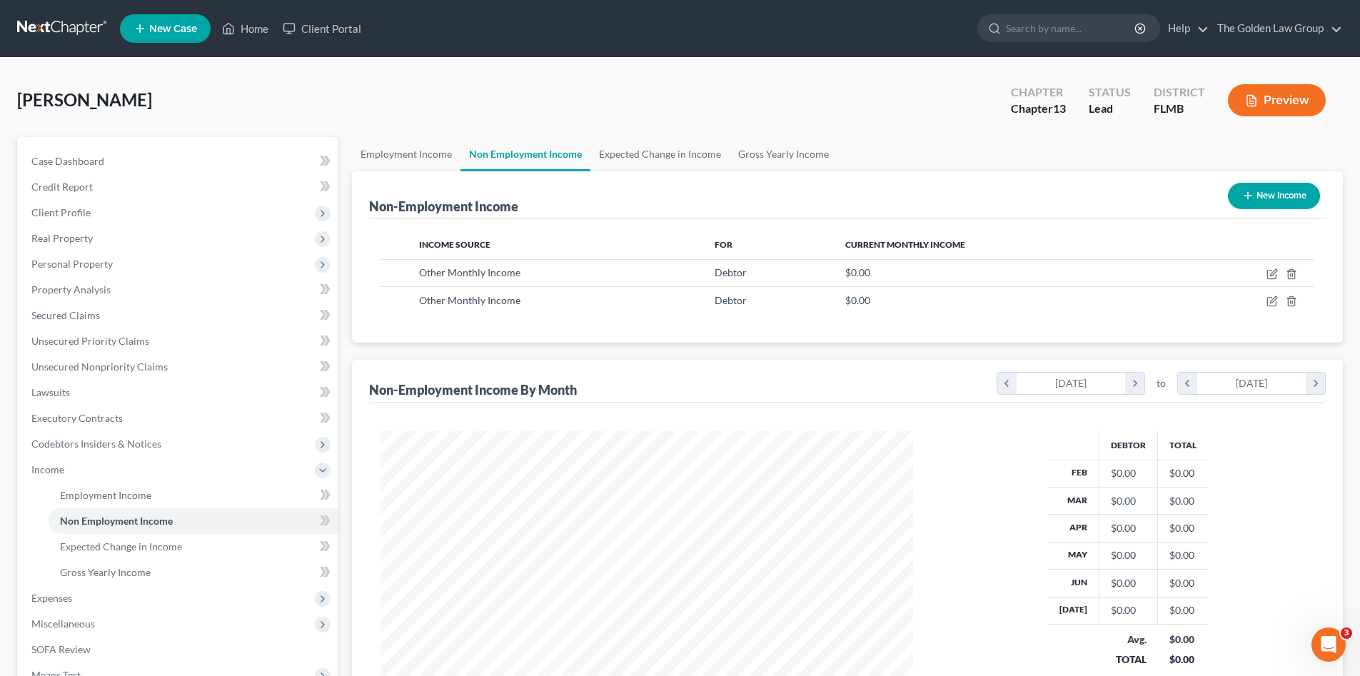
scroll to position [713698, 713403]
click at [431, 151] on link "Employment Income" at bounding box center [406, 154] width 109 height 34
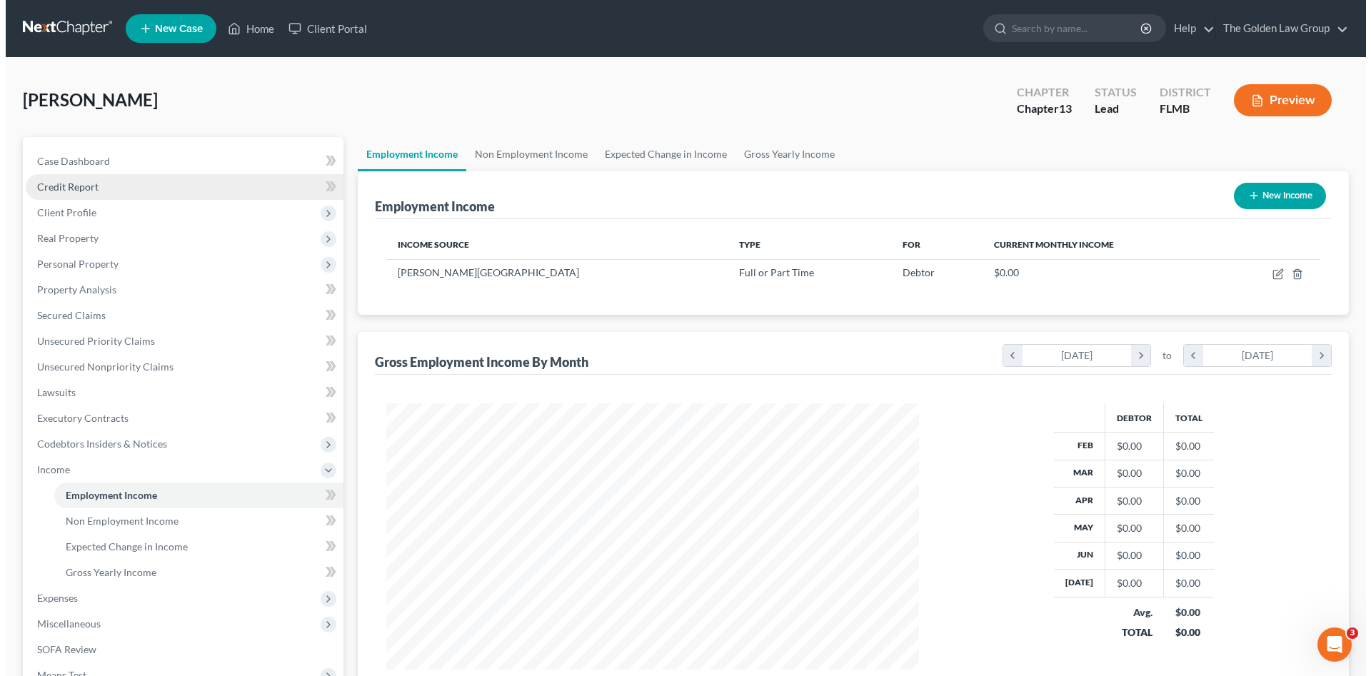
scroll to position [266, 561]
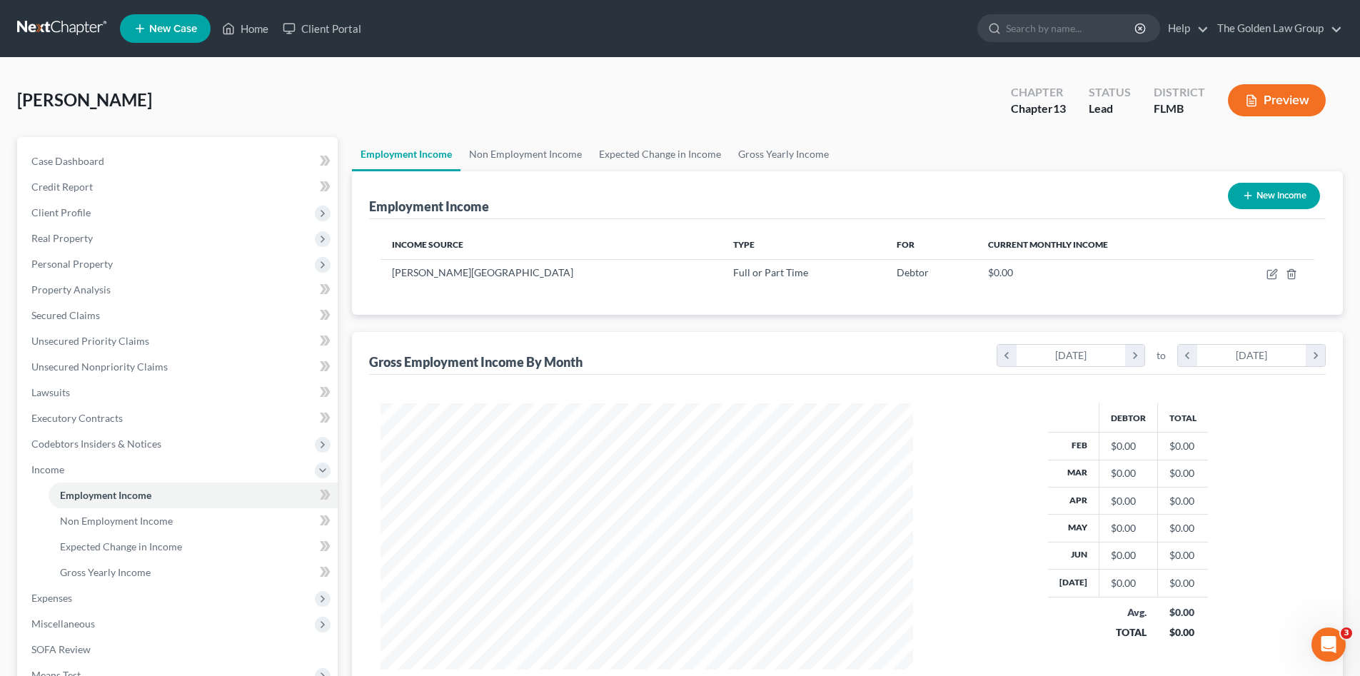
click at [391, 111] on div "[PERSON_NAME] Upgraded Chapter Chapter 13 Status Lead District FLMB Preview" at bounding box center [680, 106] width 1326 height 62
click at [1265, 193] on button "New Income" at bounding box center [1274, 196] width 92 height 26
select select "0"
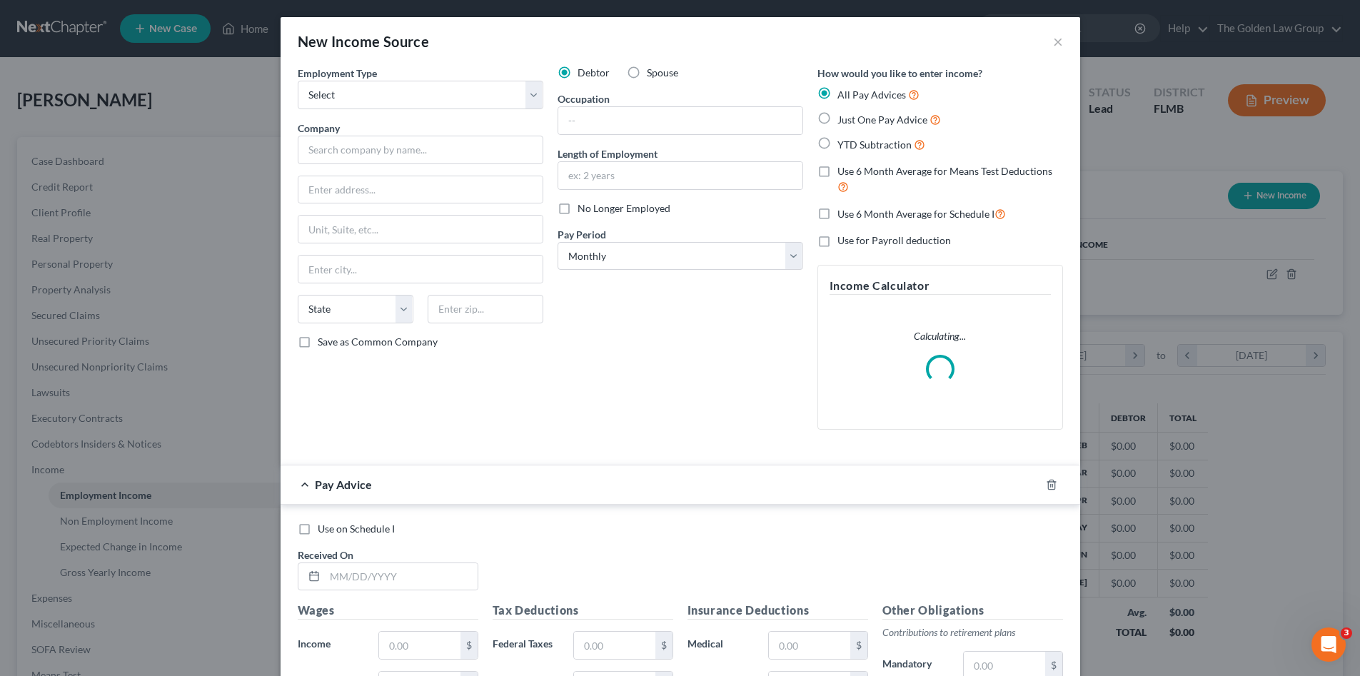
scroll to position [268, 566]
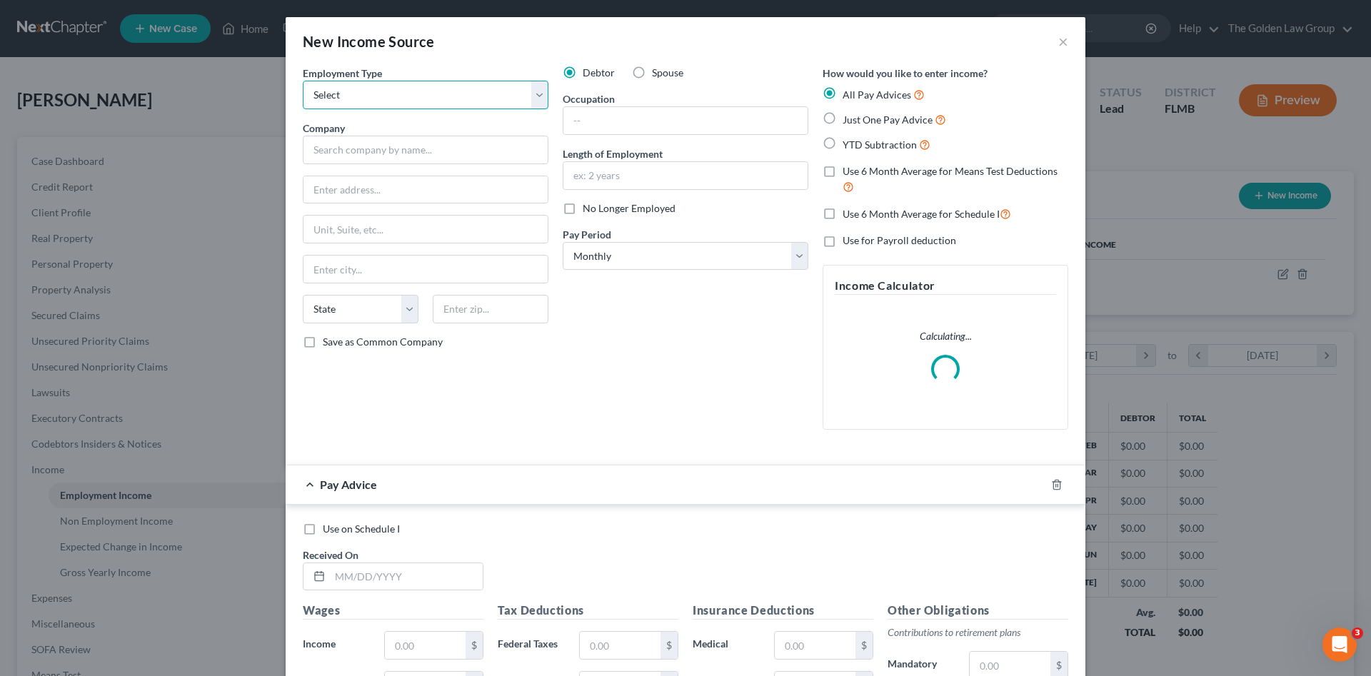
click at [419, 91] on select "Select Full or [DEMOGRAPHIC_DATA] Employment Self Employment" at bounding box center [426, 95] width 246 height 29
select select "0"
click at [303, 81] on select "Select Full or Part Time Employment Self Employment" at bounding box center [426, 95] width 246 height 29
click at [602, 124] on input "text" at bounding box center [685, 120] width 244 height 27
click at [500, 151] on input "text" at bounding box center [426, 150] width 246 height 29
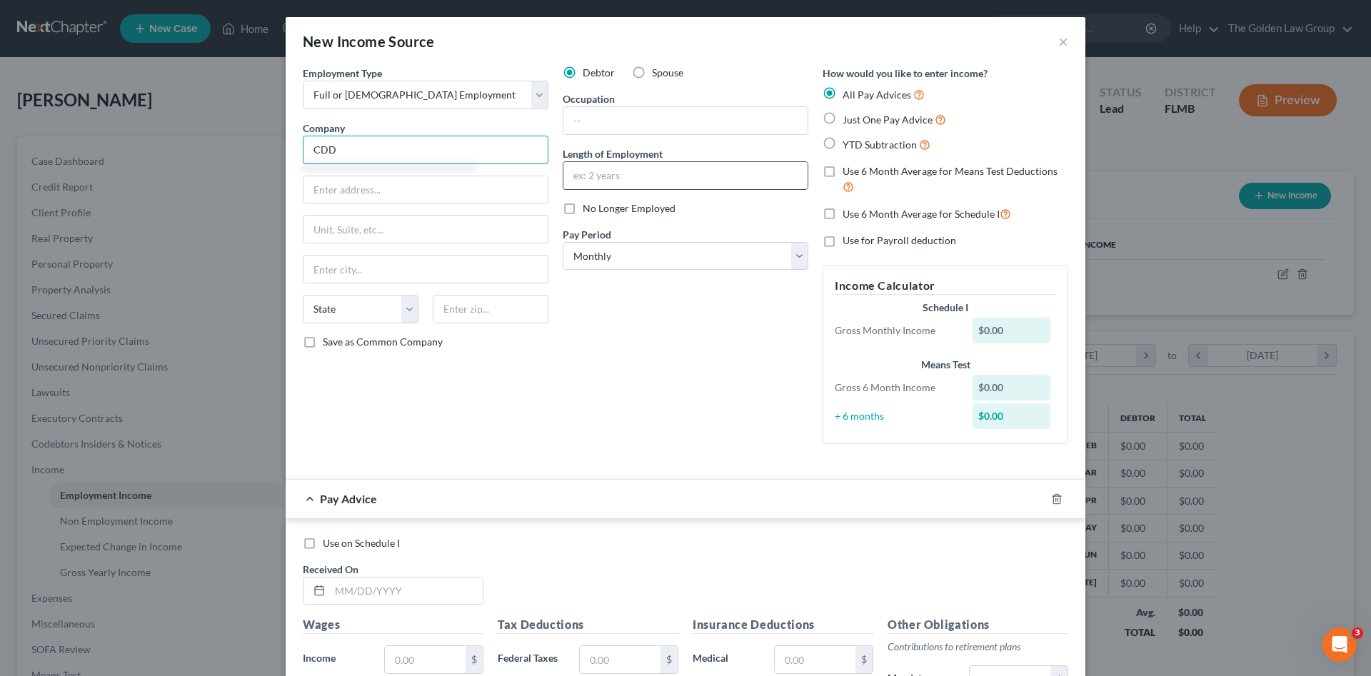
type input "CDD"
click at [623, 187] on input "text" at bounding box center [685, 175] width 244 height 27
type input "10 Years"
drag, startPoint x: 613, startPoint y: 124, endPoint x: 614, endPoint y: 132, distance: 8.7
click at [613, 123] on input "text" at bounding box center [685, 120] width 244 height 27
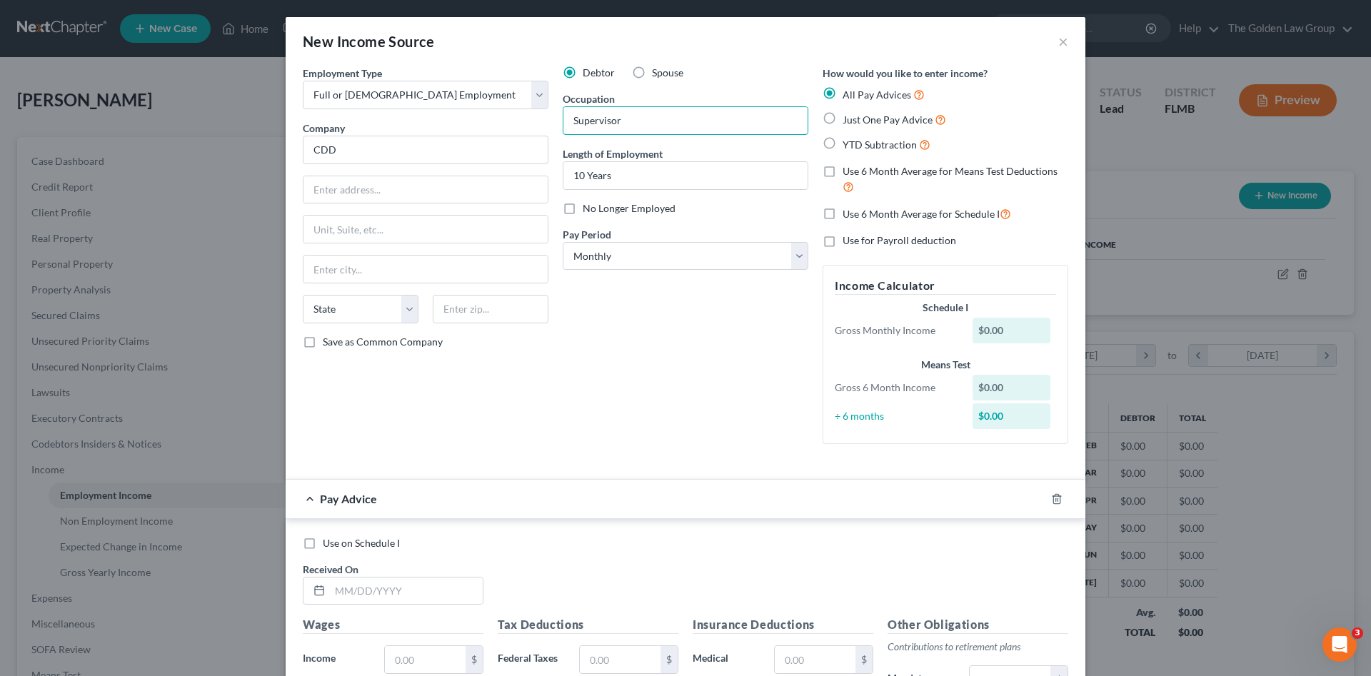
type input "Supervisor"
click at [644, 301] on div "Debtor Spouse Occupation Supervisor Length of Employment 10 Years No Longer Emp…" at bounding box center [685, 261] width 260 height 390
click at [627, 337] on div "Debtor Spouse Occupation Supervisor Length of Employment 10 Years No Longer Emp…" at bounding box center [685, 261] width 260 height 390
click at [1051, 497] on icon "button" at bounding box center [1056, 498] width 11 height 11
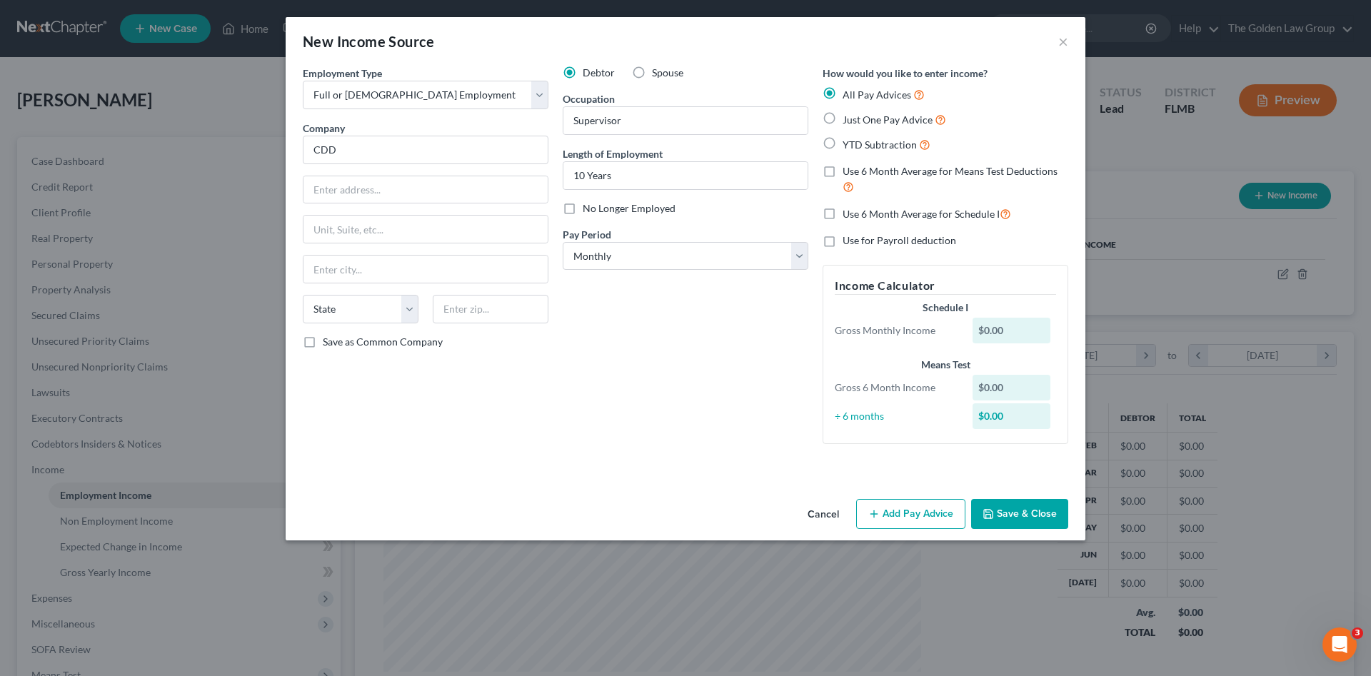
drag, startPoint x: 736, startPoint y: 399, endPoint x: 775, endPoint y: 421, distance: 44.1
click at [738, 400] on div "Debtor Spouse Occupation Supervisor Length of Employment 10 Years No Longer Emp…" at bounding box center [685, 261] width 260 height 390
click at [1007, 505] on button "Save & Close" at bounding box center [1019, 514] width 97 height 30
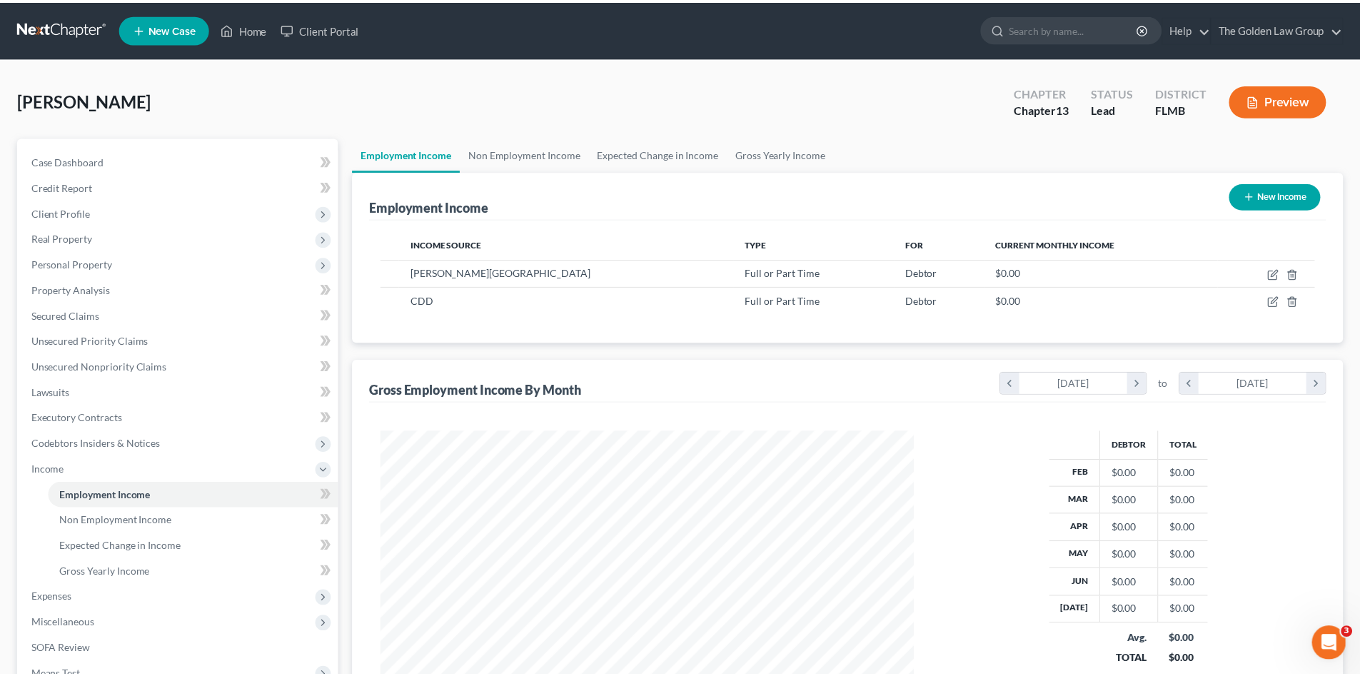
scroll to position [713698, 713403]
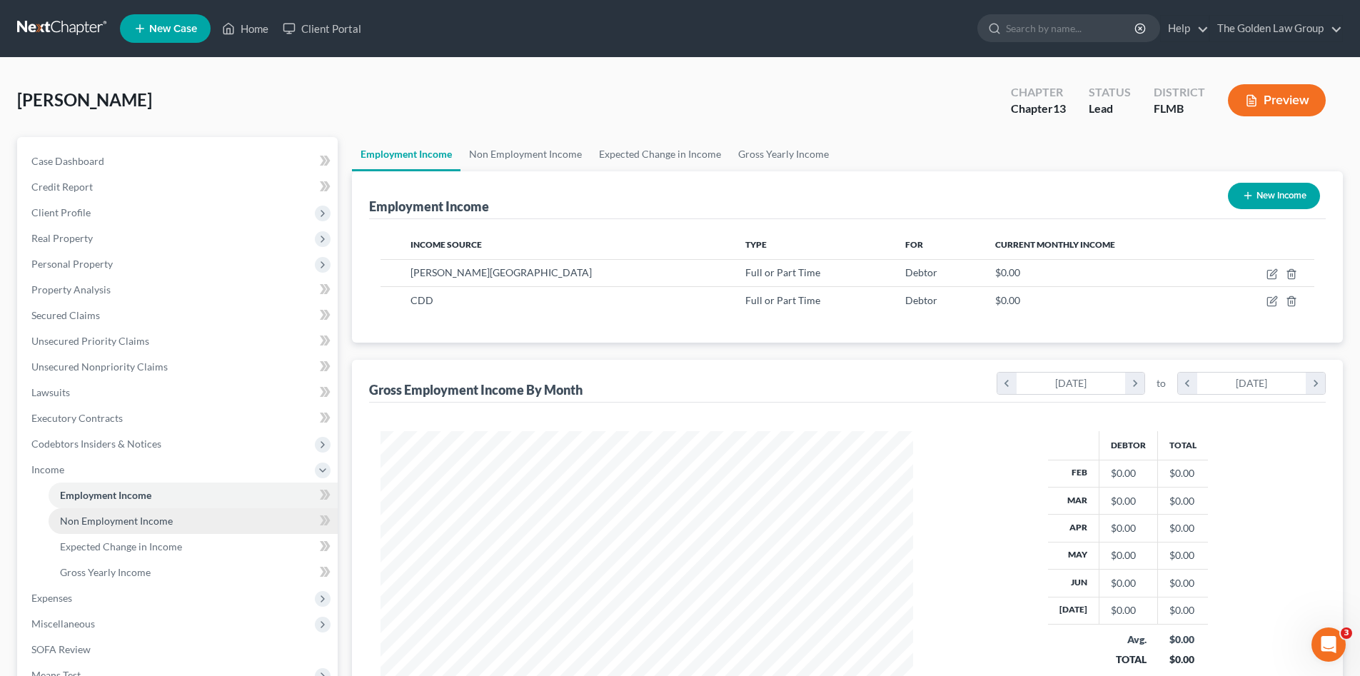
click at [151, 521] on span "Non Employment Income" at bounding box center [116, 521] width 113 height 12
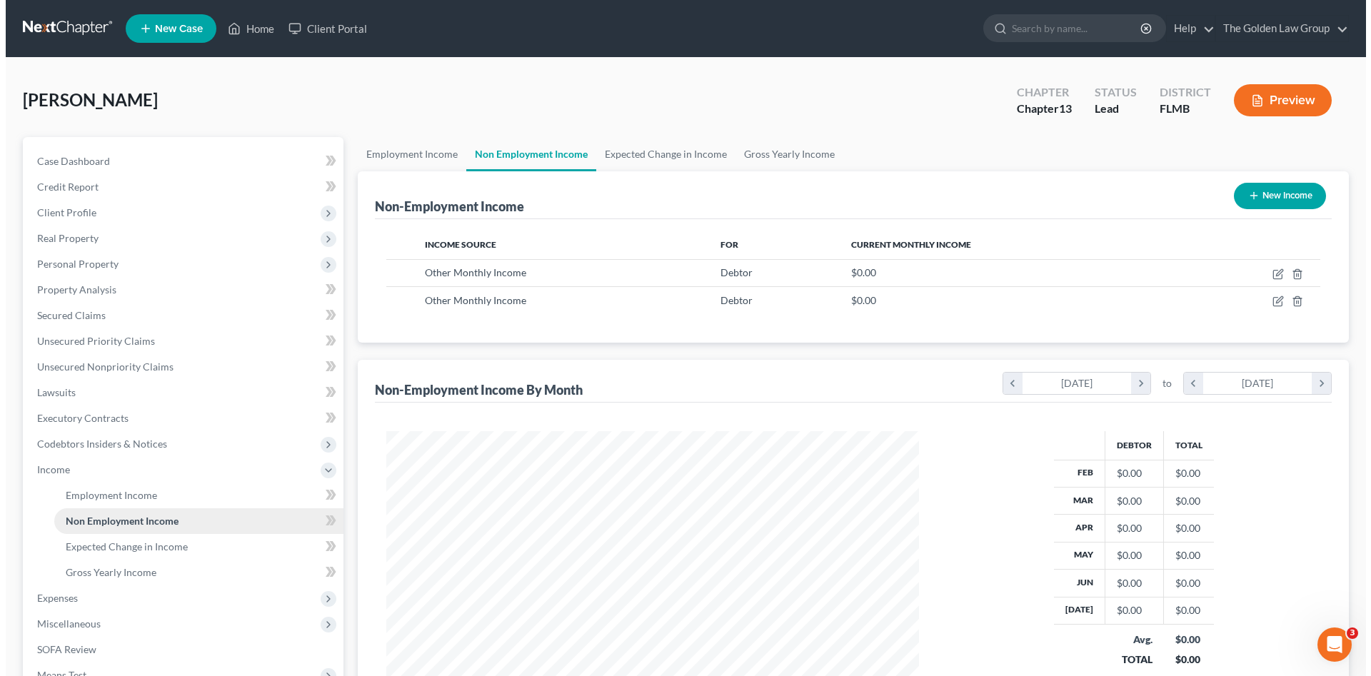
scroll to position [266, 561]
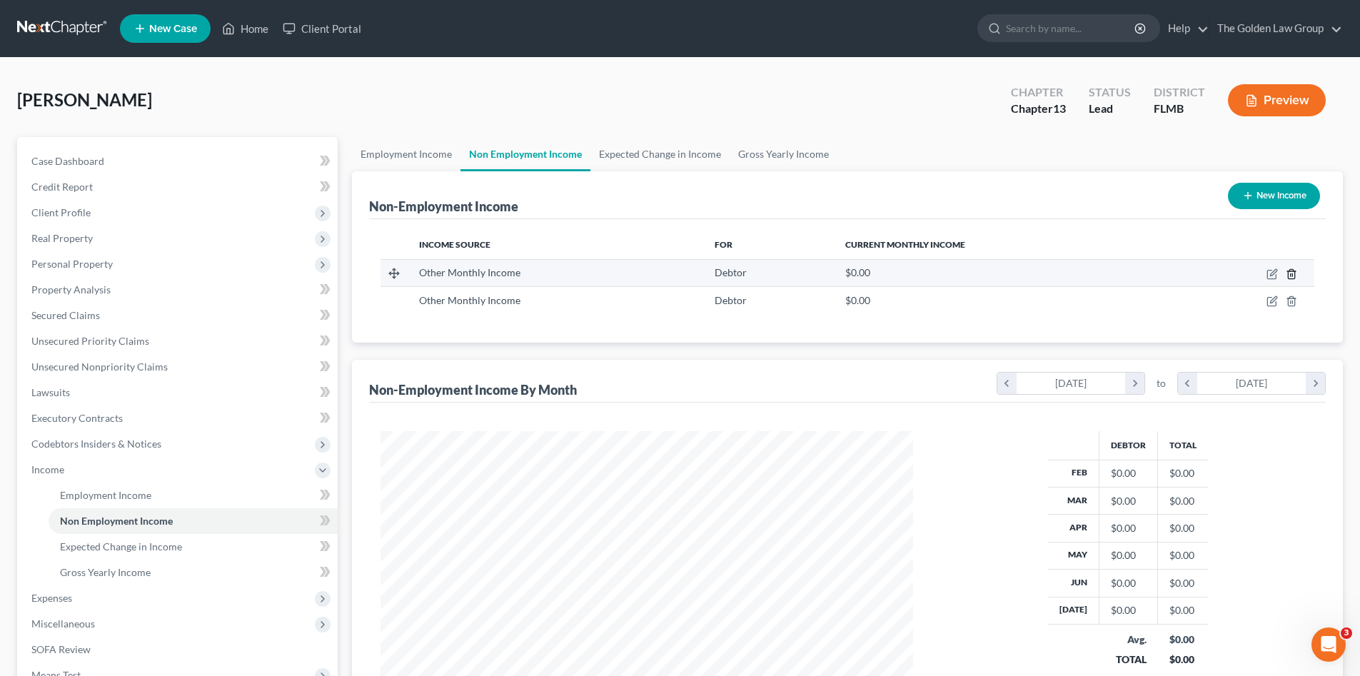
click at [1289, 271] on icon "button" at bounding box center [1291, 273] width 11 height 11
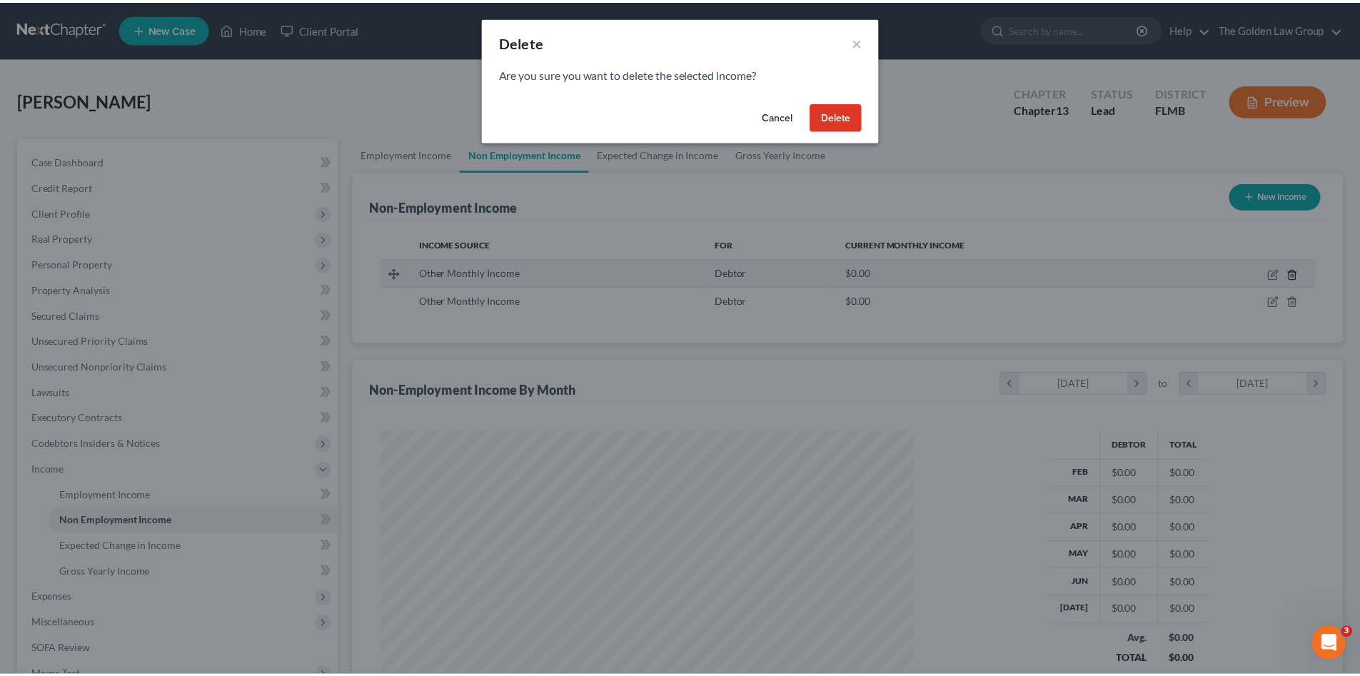
scroll to position [268, 566]
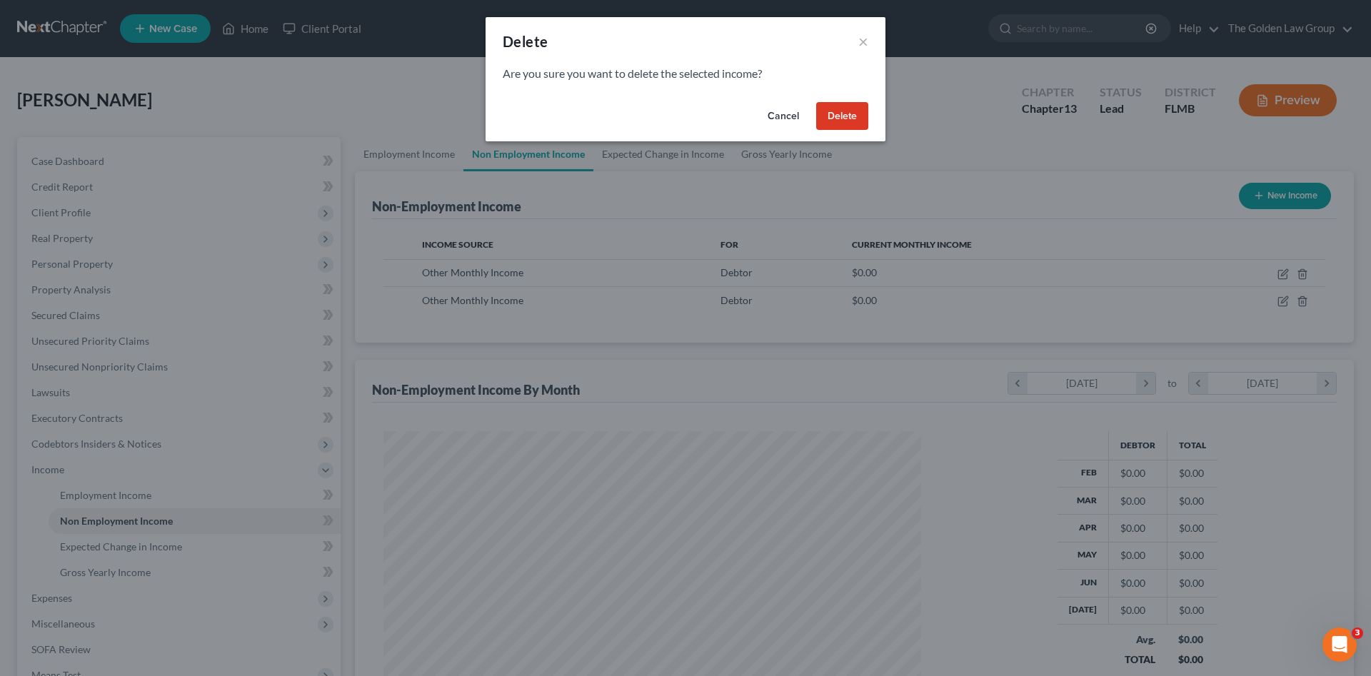
click at [856, 109] on button "Delete" at bounding box center [842, 116] width 52 height 29
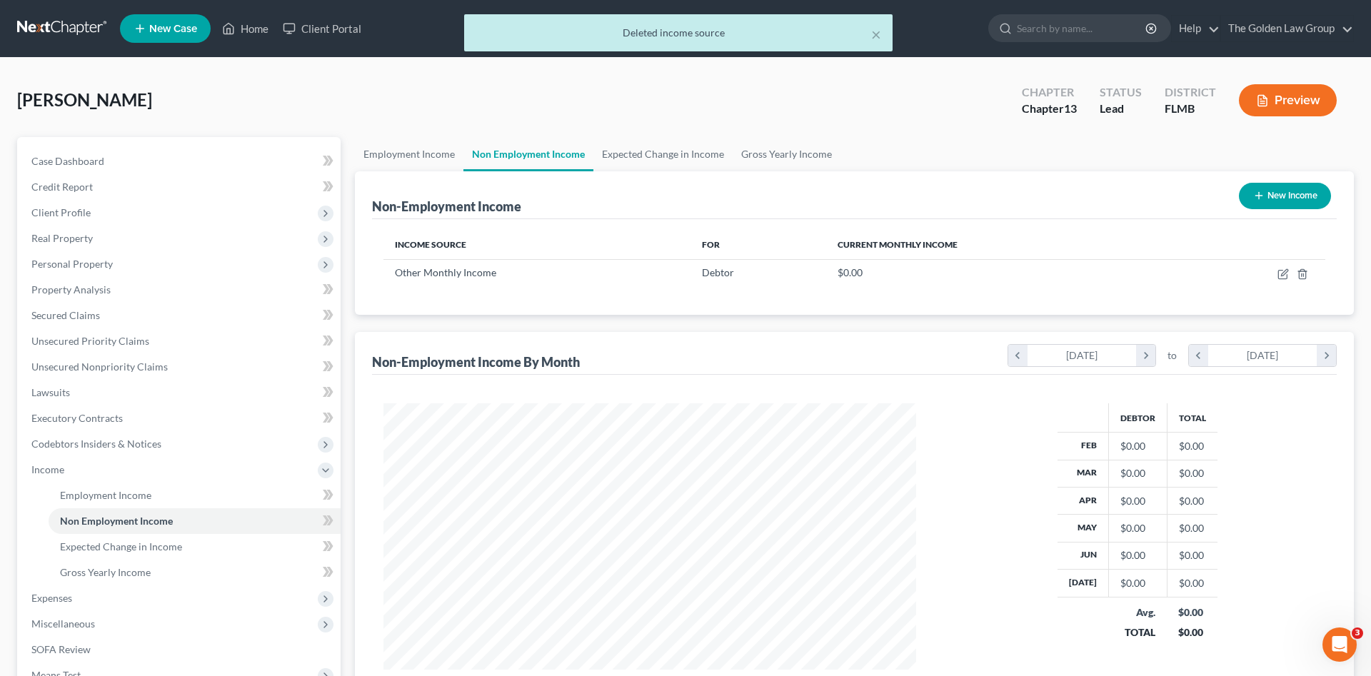
scroll to position [713698, 713403]
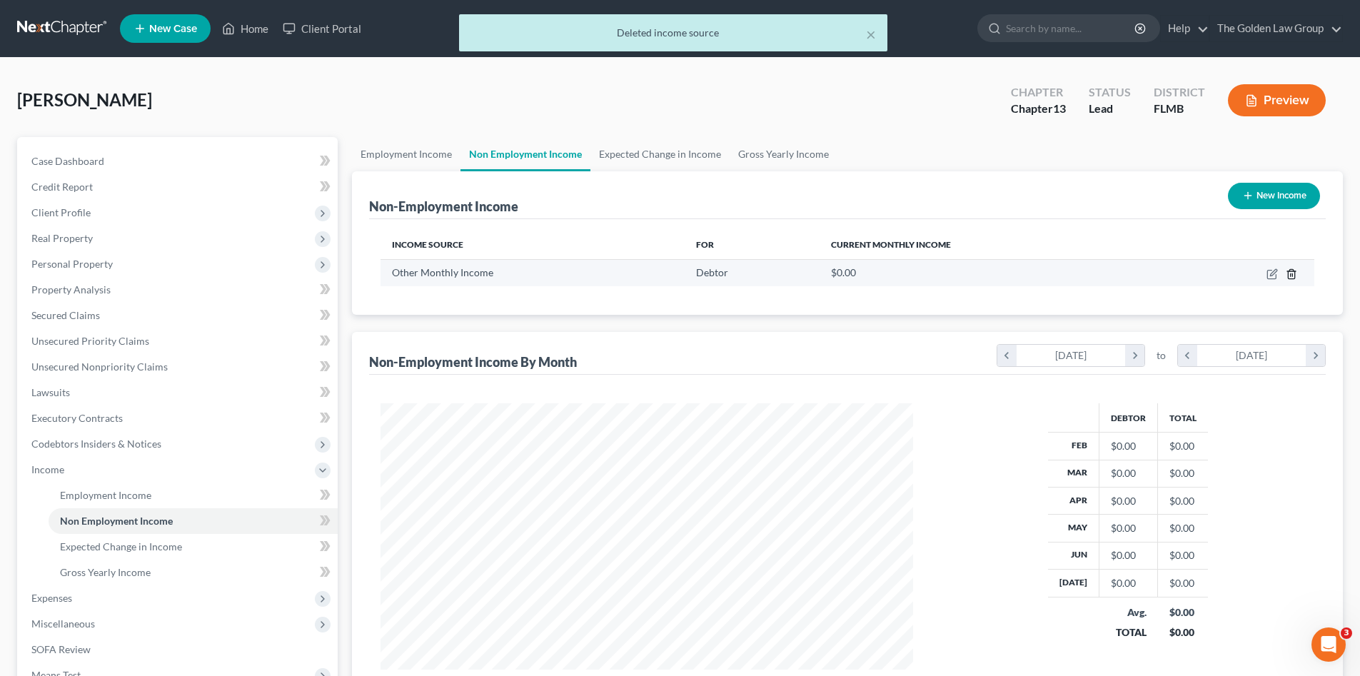
click at [1292, 273] on icon "button" at bounding box center [1291, 273] width 11 height 11
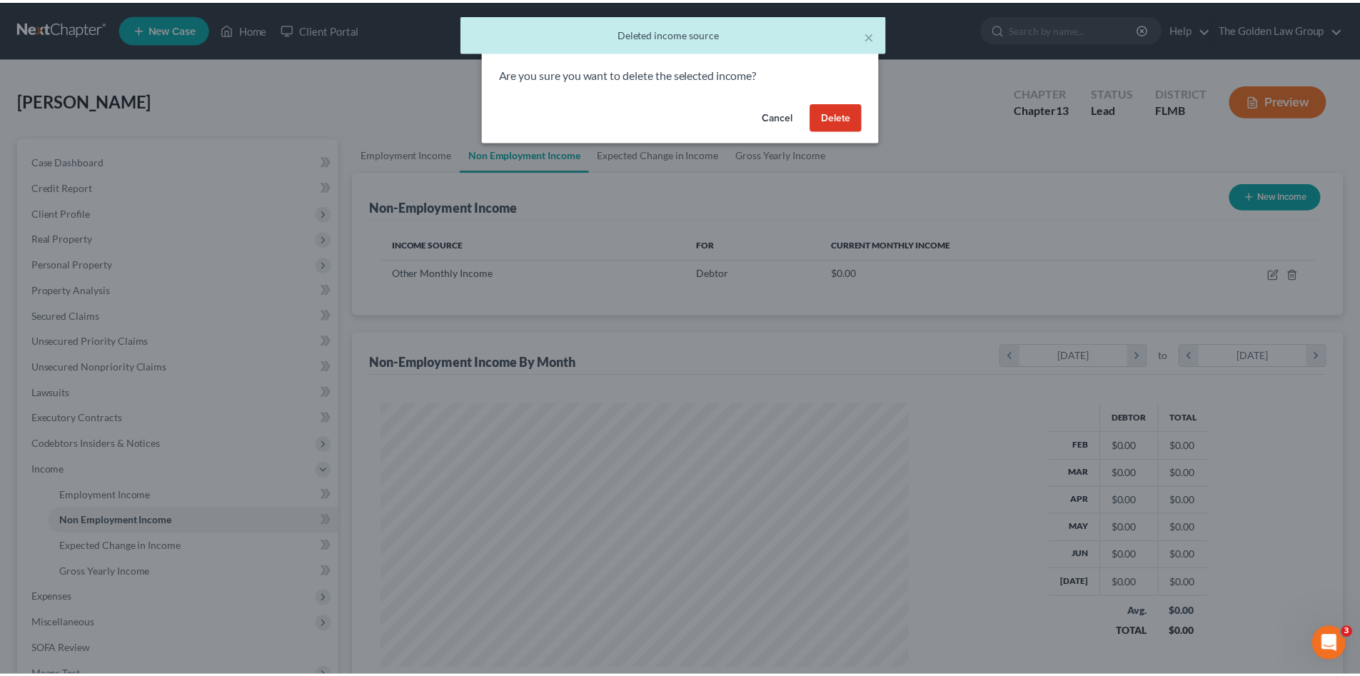
scroll to position [268, 566]
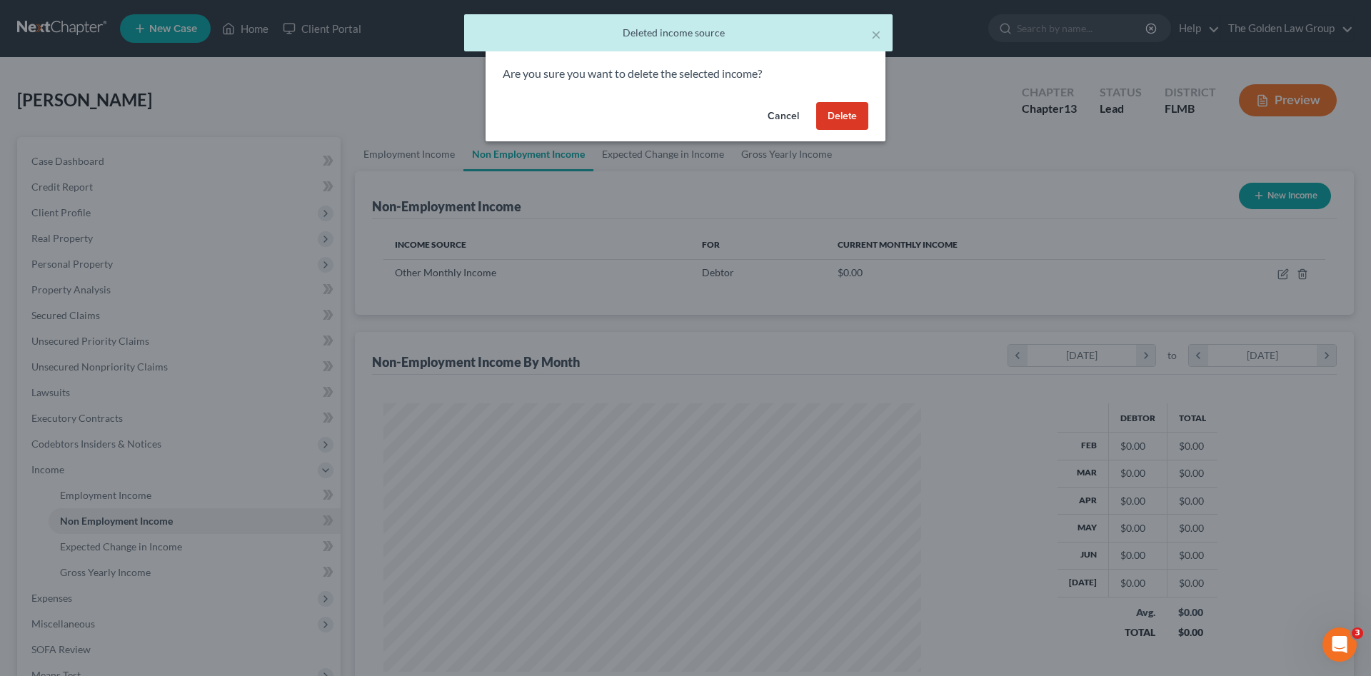
drag, startPoint x: 822, startPoint y: 111, endPoint x: 741, endPoint y: 119, distance: 81.7
click at [823, 111] on button "Delete" at bounding box center [842, 116] width 52 height 29
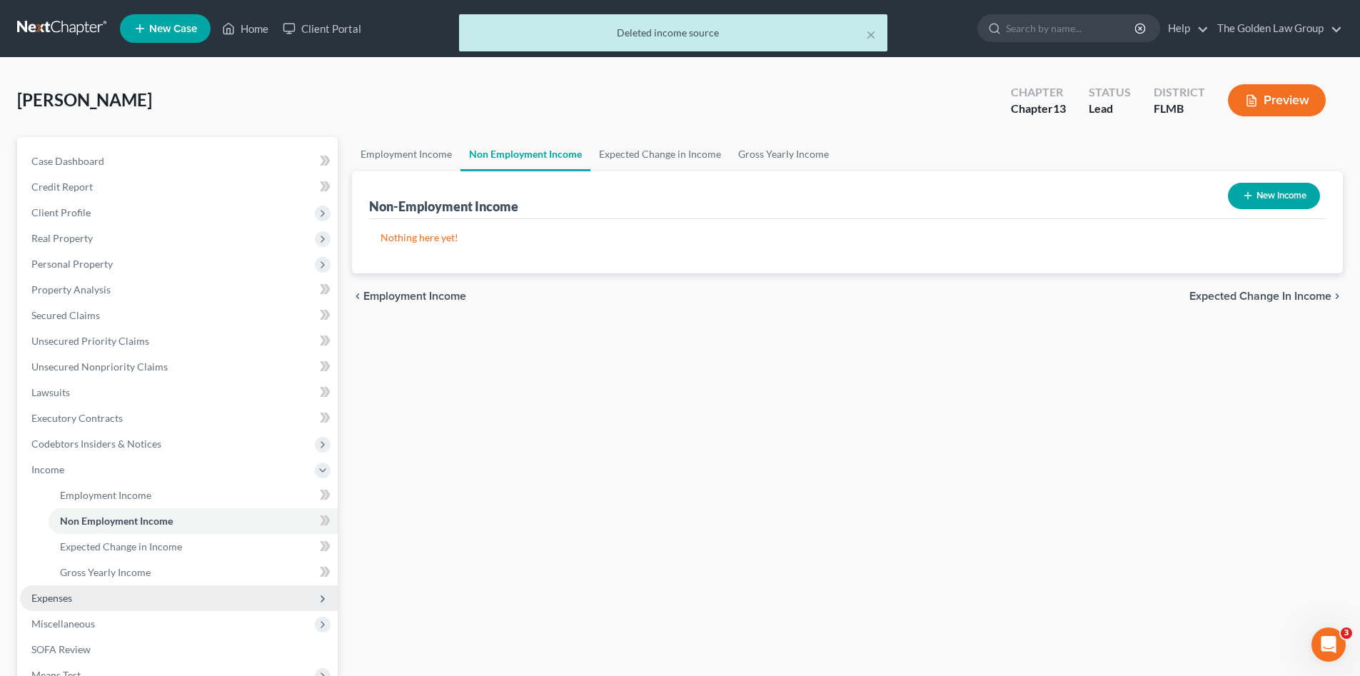
click at [79, 593] on span "Expenses" at bounding box center [179, 598] width 318 height 26
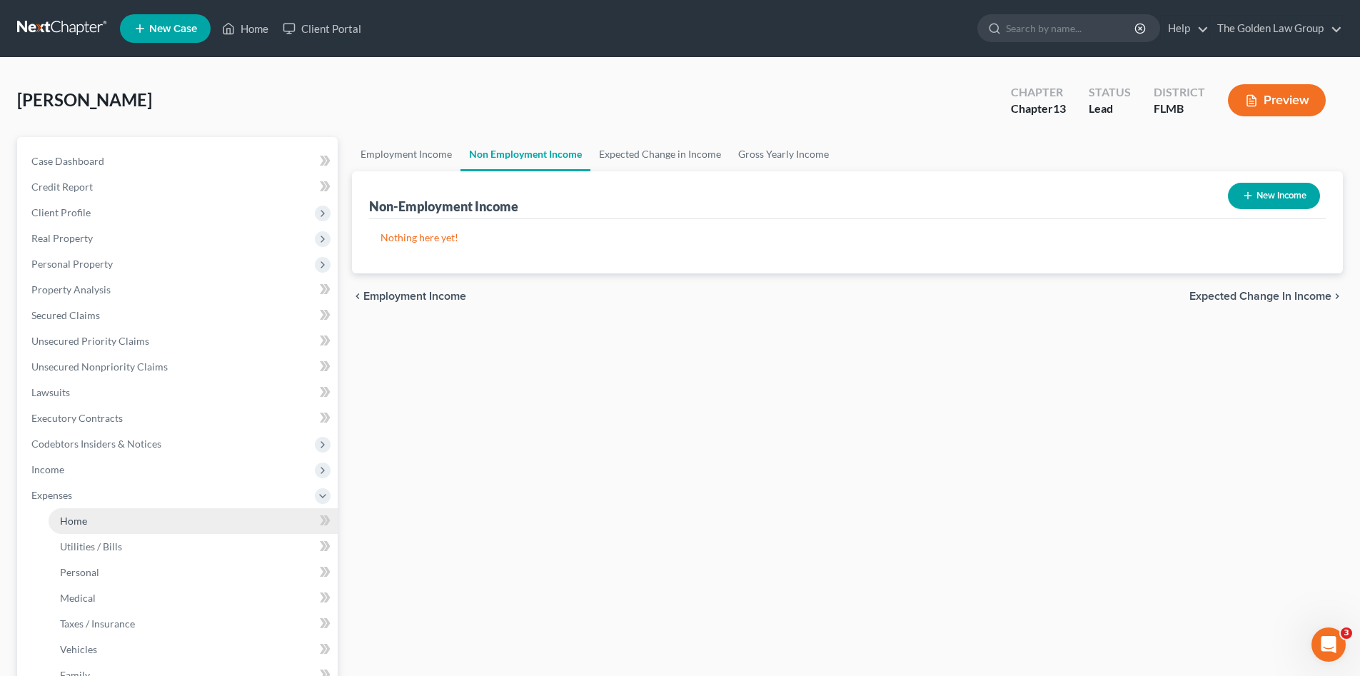
click at [104, 517] on link "Home" at bounding box center [193, 521] width 289 height 26
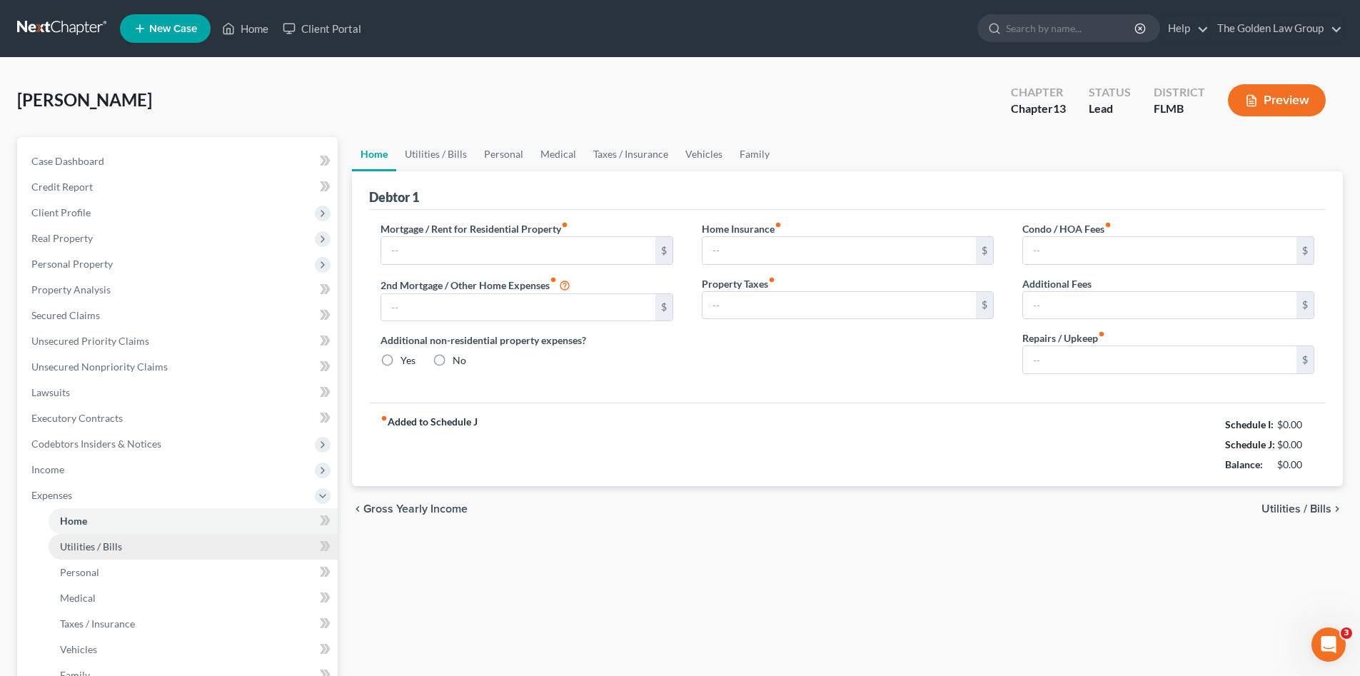
type input "0.00"
radio input "true"
type input "0.00"
type input "3,500.00"
type input "15.84"
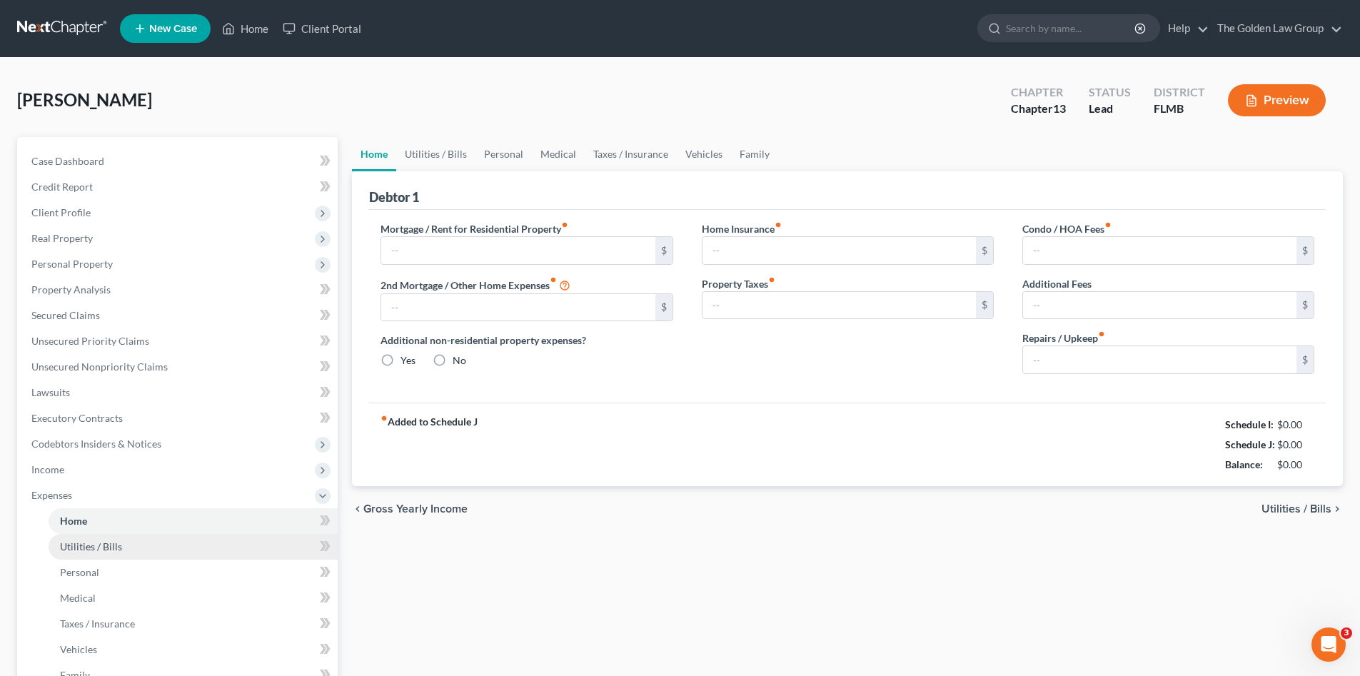
type input "0.00"
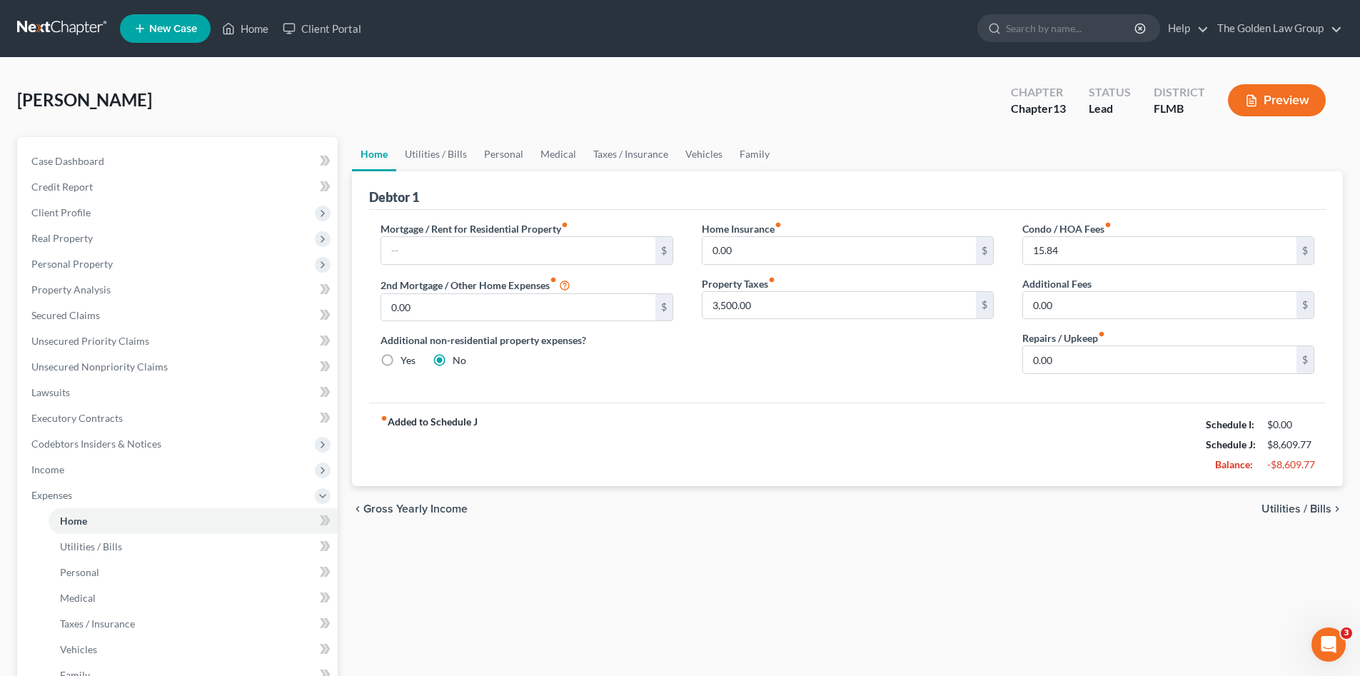
click at [691, 393] on div "Mortgage / Rent for Residential Property fiber_manual_record $ 2nd Mortgage / O…" at bounding box center [847, 306] width 957 height 193
click at [735, 309] on input "3,500.00" at bounding box center [839, 305] width 273 height 27
click at [734, 348] on div "Home Insurance fiber_manual_record 0.00 $ Property Taxes fiber_manual_record $" at bounding box center [848, 303] width 321 height 164
click at [749, 313] on input "text" at bounding box center [839, 305] width 273 height 27
click at [749, 314] on input "0.00" at bounding box center [839, 305] width 273 height 27
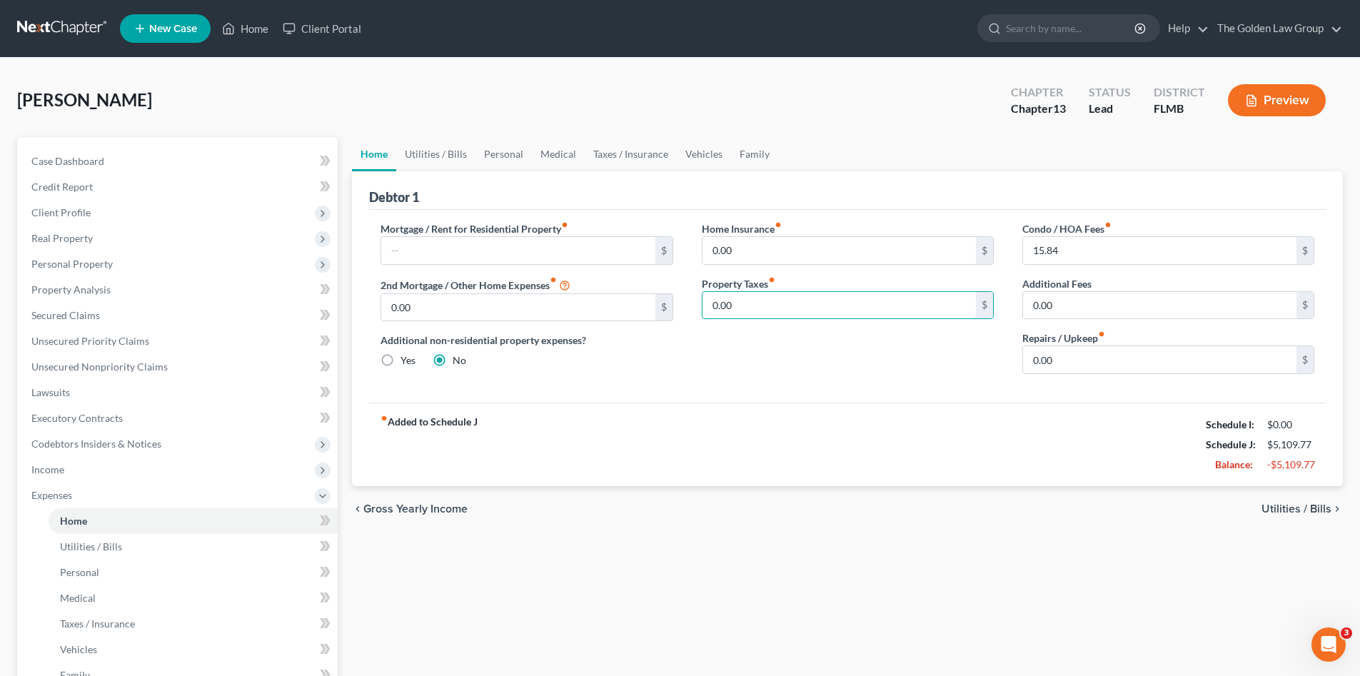
type input "0.00"
click at [895, 363] on div "Home Insurance fiber_manual_record 0.00 $ Property Taxes fiber_manual_record 0.…" at bounding box center [848, 303] width 321 height 164
click at [1073, 359] on input "0.00" at bounding box center [1159, 359] width 273 height 27
type input "1"
click at [1045, 361] on input "1" at bounding box center [1159, 359] width 273 height 27
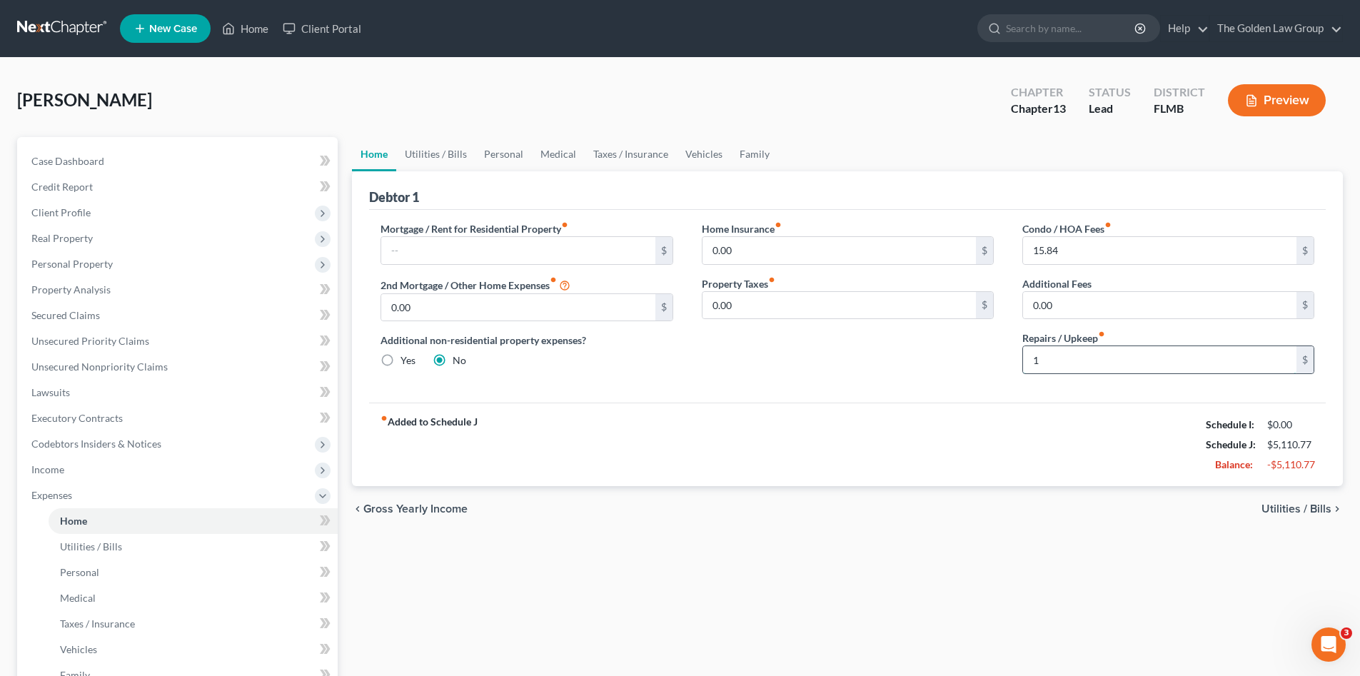
drag, startPoint x: 1045, startPoint y: 361, endPoint x: 1030, endPoint y: 367, distance: 15.4
click at [1030, 367] on input "1" at bounding box center [1159, 359] width 273 height 27
click at [748, 157] on link "Family" at bounding box center [754, 154] width 47 height 34
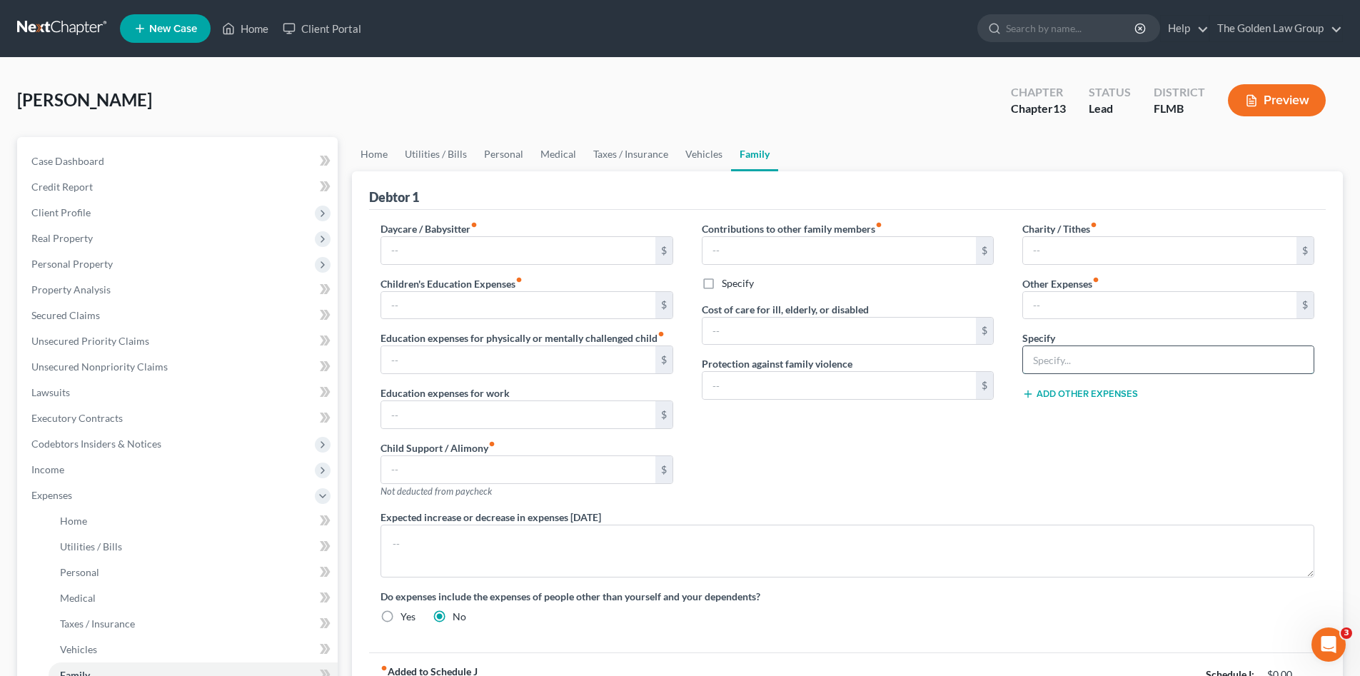
click at [1055, 356] on input "text" at bounding box center [1168, 359] width 291 height 27
type input "Lawn Care"
type input "120.00"
click at [372, 164] on link "Home" at bounding box center [374, 154] width 44 height 34
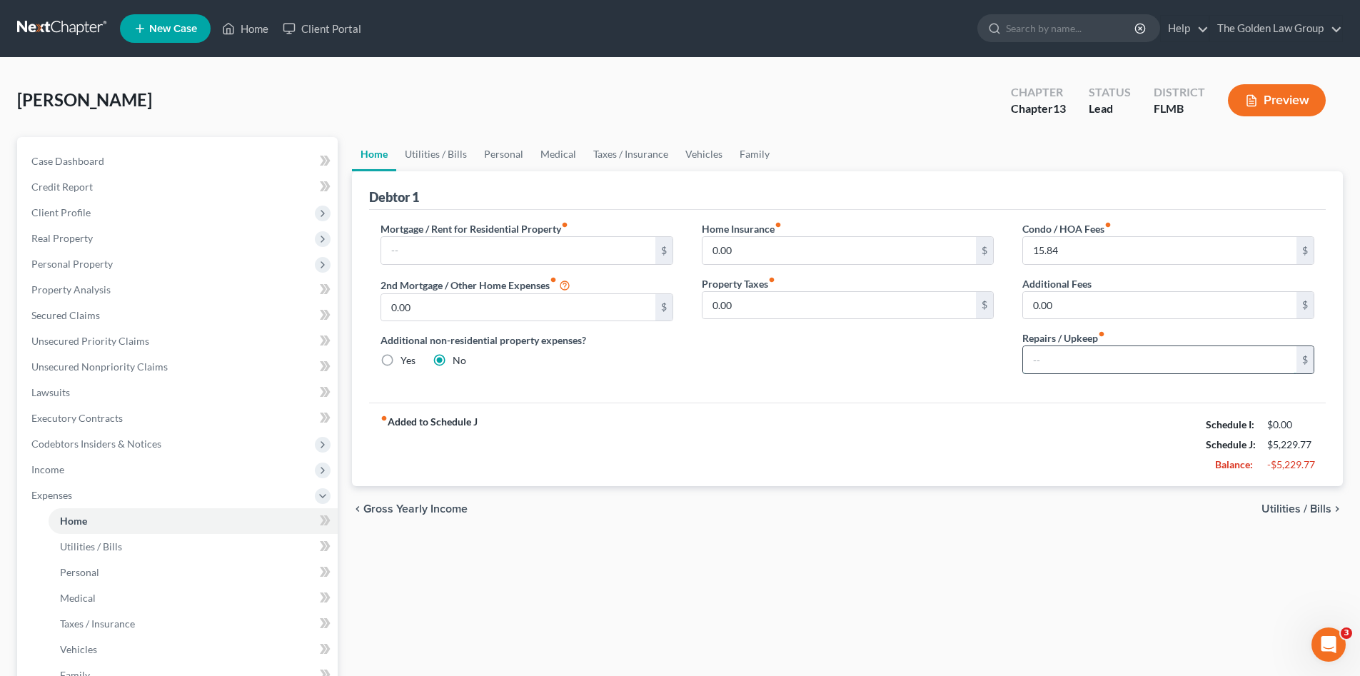
click at [1052, 362] on input "text" at bounding box center [1159, 359] width 273 height 27
type input "100.00"
click at [947, 363] on div "Home Insurance fiber_manual_record 0.00 $ Property Taxes fiber_manual_record 0.…" at bounding box center [848, 303] width 321 height 164
click at [451, 152] on link "Utilities / Bills" at bounding box center [435, 154] width 79 height 34
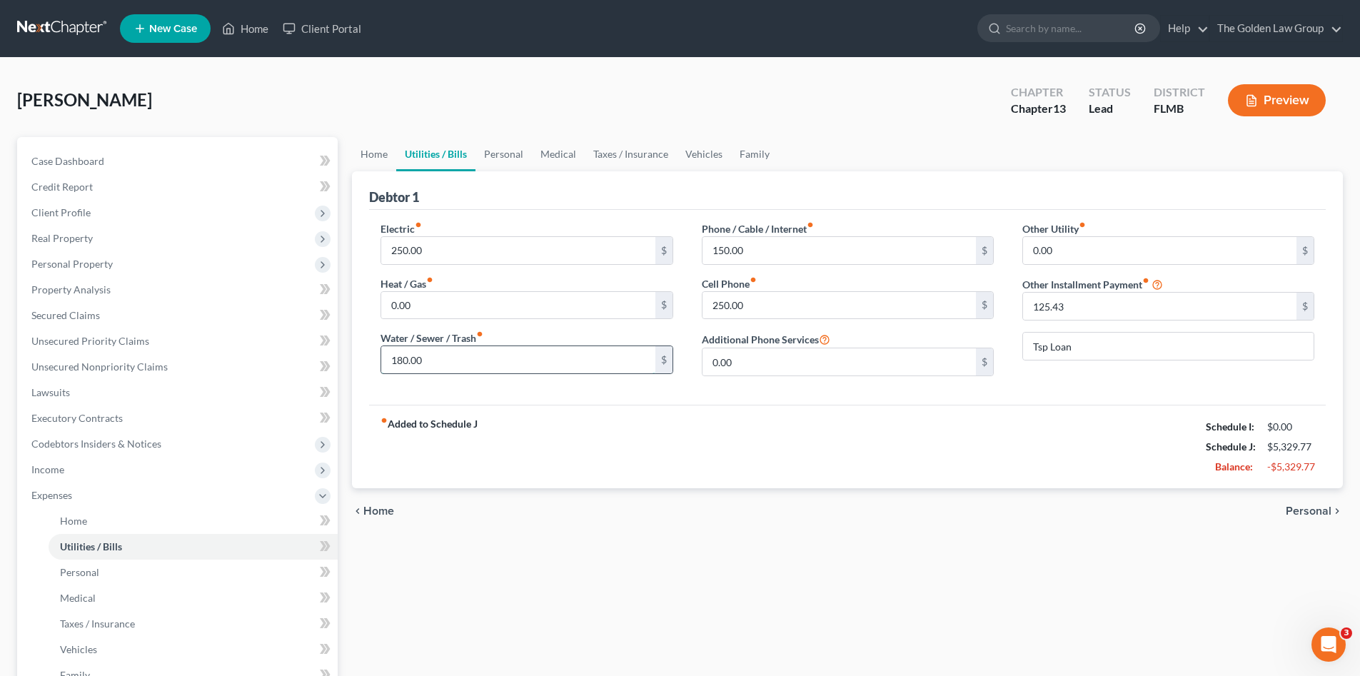
click at [456, 360] on input "180.00" at bounding box center [517, 359] width 273 height 27
click at [818, 243] on input "150.00" at bounding box center [839, 250] width 273 height 27
drag, startPoint x: 1080, startPoint y: 343, endPoint x: 1028, endPoint y: 359, distance: 53.8
click at [1028, 359] on input "Tsp Loan" at bounding box center [1168, 346] width 291 height 27
click at [1106, 398] on div "Electric fiber_manual_record 250.00 $ Heat / Gas fiber_manual_record 0.00 $ Wat…" at bounding box center [847, 307] width 957 height 195
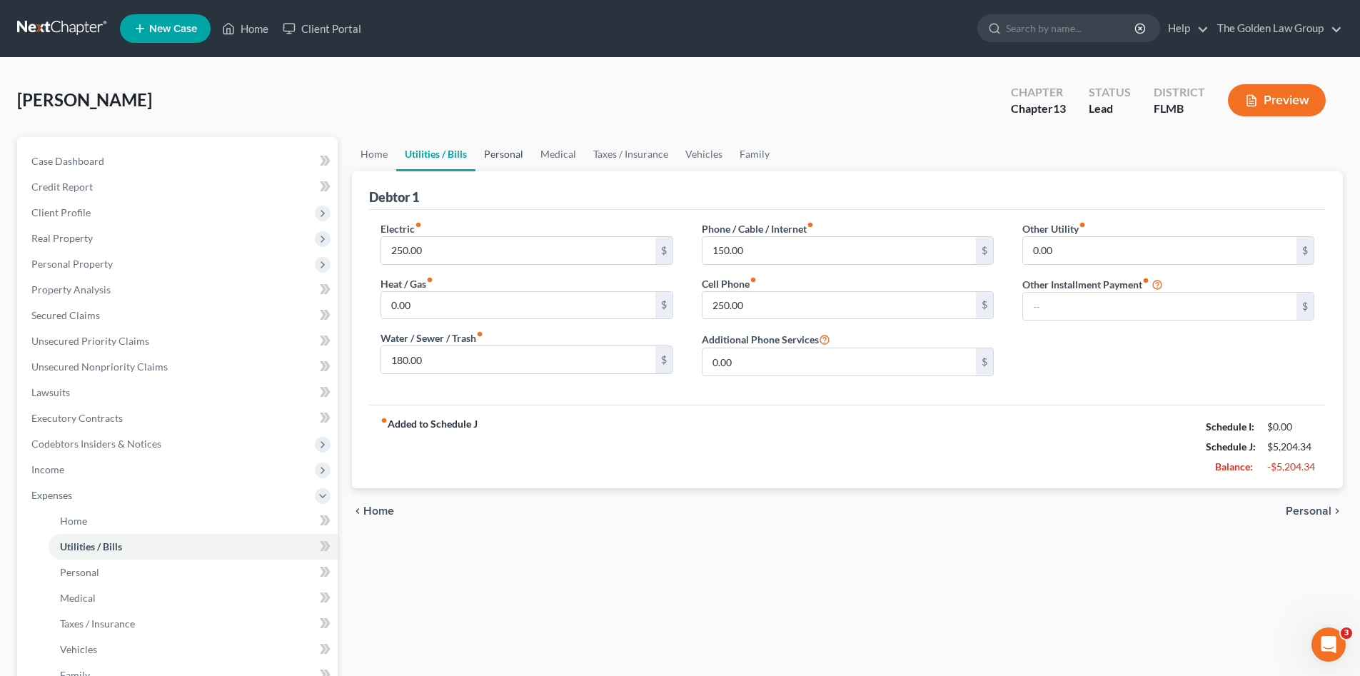
click at [514, 151] on link "Personal" at bounding box center [504, 154] width 56 height 34
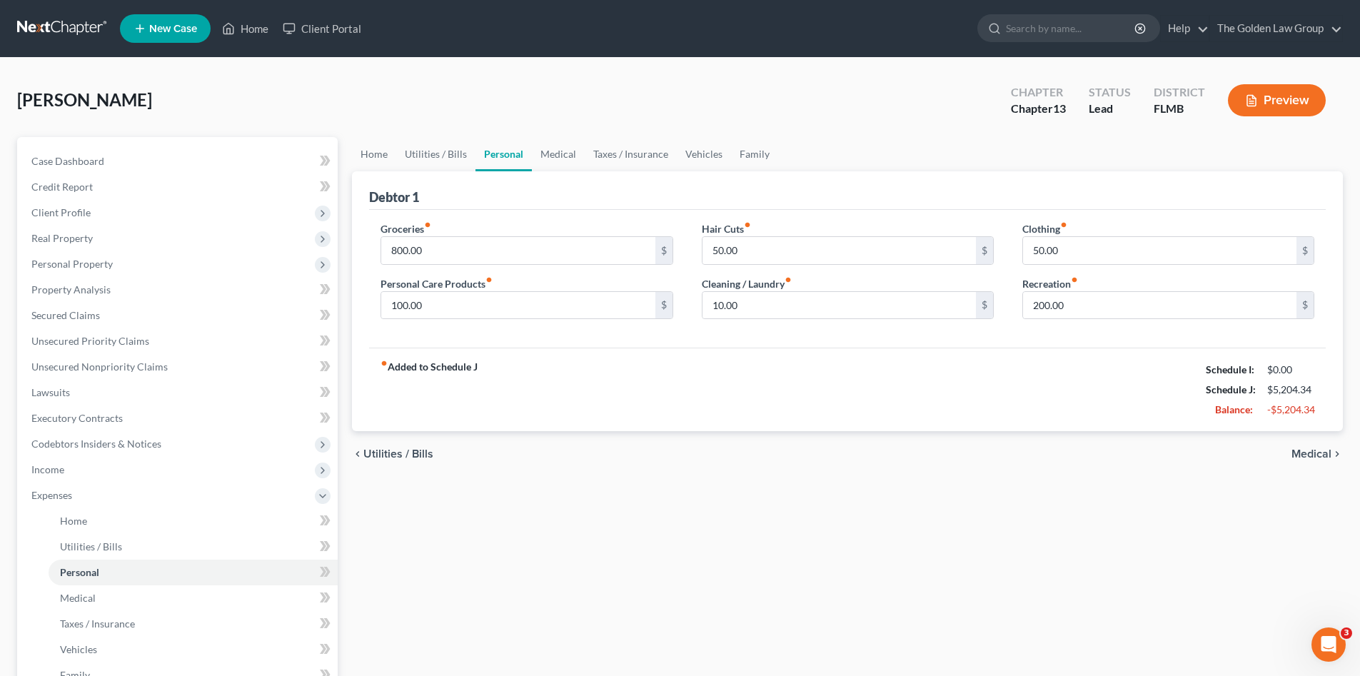
drag, startPoint x: 995, startPoint y: 354, endPoint x: 815, endPoint y: 273, distance: 197.2
click at [992, 353] on div "fiber_manual_record Added to Schedule J Schedule I: $0.00 Schedule J: $5,204.34…" at bounding box center [847, 390] width 957 height 84
click at [559, 156] on link "Medical" at bounding box center [558, 154] width 53 height 34
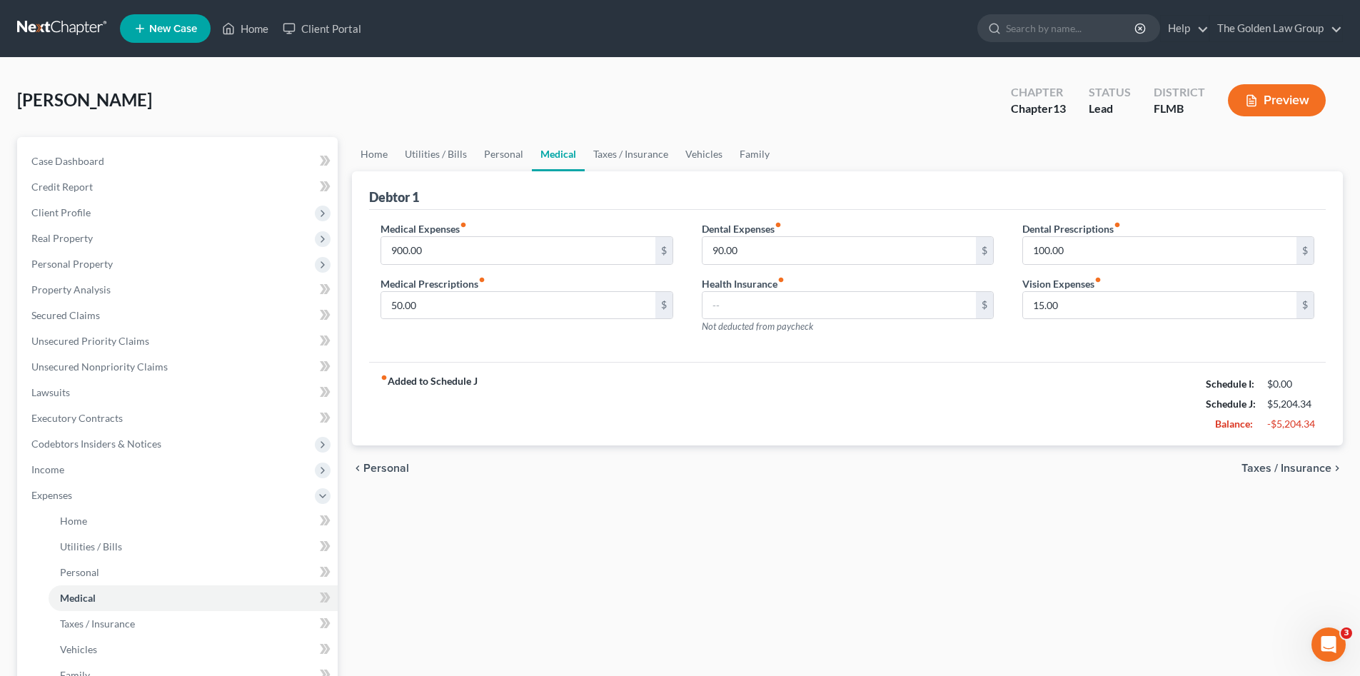
click at [593, 352] on div "Medical Expenses fiber_manual_record 900.00 $ Medical Prescriptions fiber_manua…" at bounding box center [847, 286] width 957 height 153
click at [550, 247] on input "900.00" at bounding box center [517, 250] width 273 height 27
type input "30.00"
type input "0"
type input "30.00"
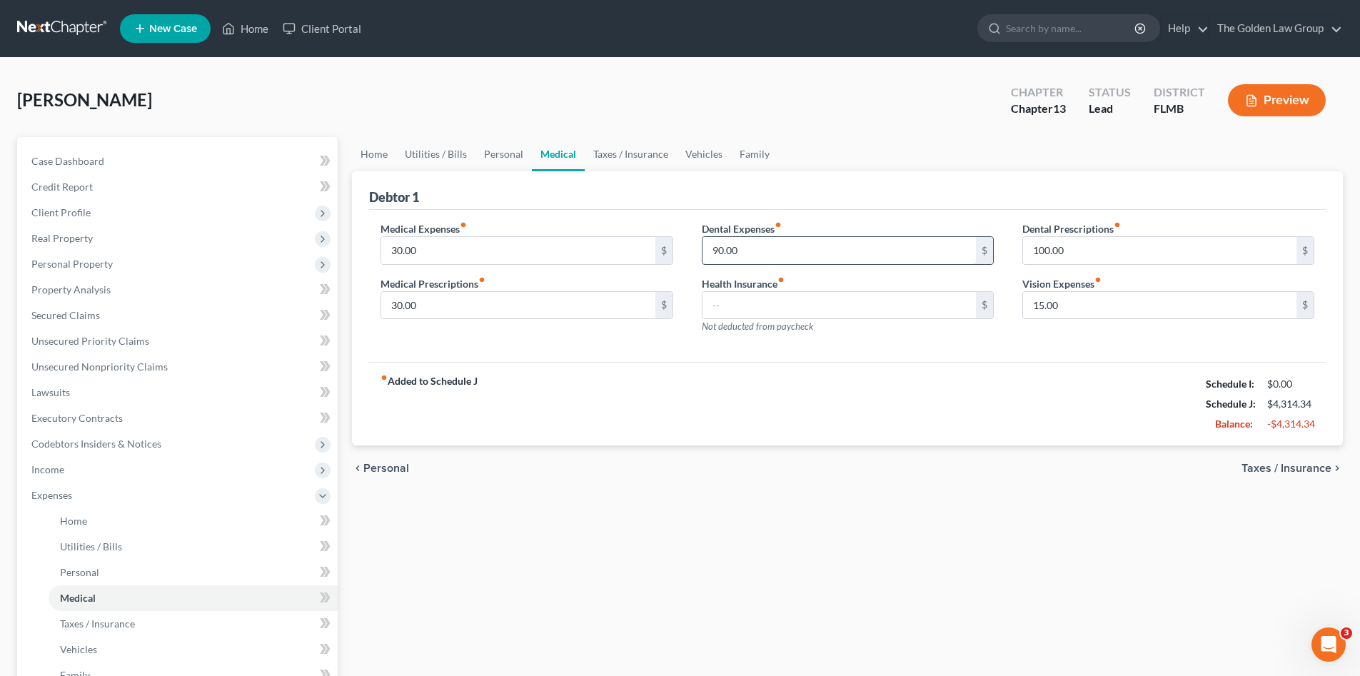
click at [763, 253] on input "90.00" at bounding box center [839, 250] width 273 height 27
type input "0.00"
drag, startPoint x: 1100, startPoint y: 228, endPoint x: 1103, endPoint y: 241, distance: 13.2
click at [1102, 234] on label "Dental Prescriptions fiber_manual_record" at bounding box center [1071, 228] width 99 height 15
drag, startPoint x: 1103, startPoint y: 241, endPoint x: 1104, endPoint y: 248, distance: 7.9
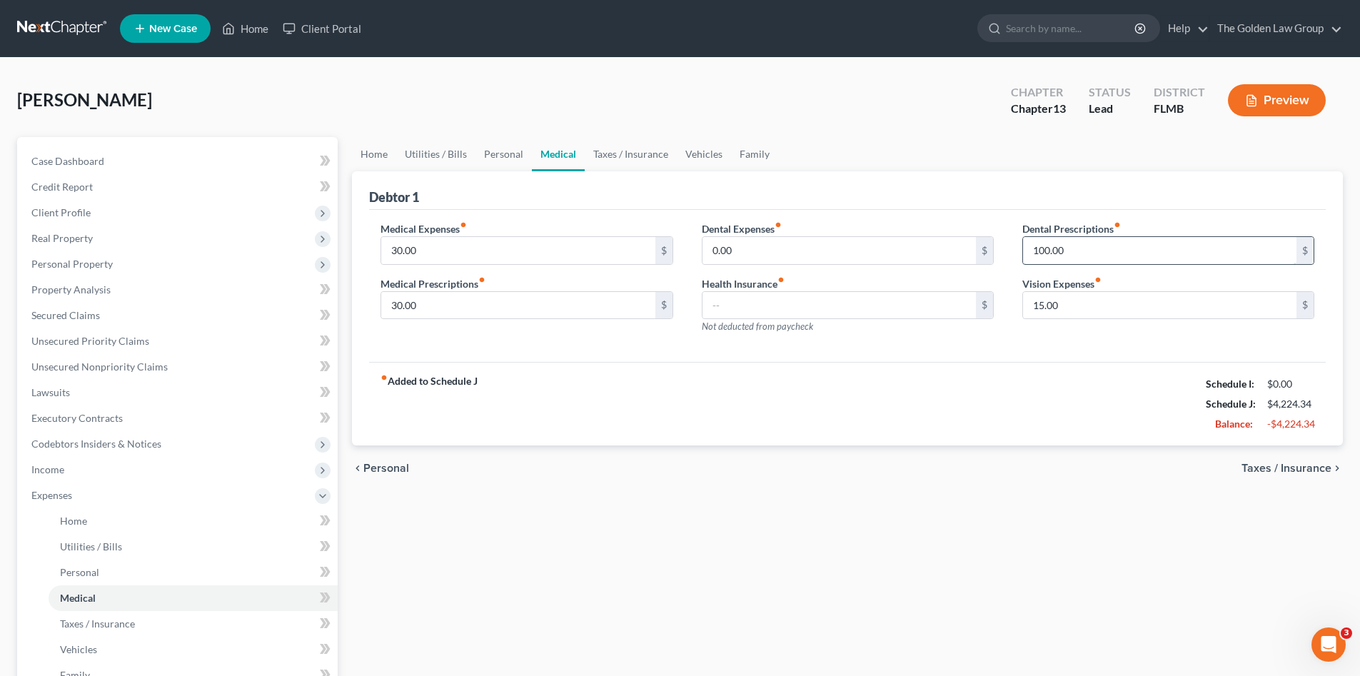
click at [1104, 248] on input "100.00" at bounding box center [1159, 250] width 273 height 27
type input "0.00"
click at [1113, 343] on div "Dental Prescriptions fiber_manual_record 0.00 $ Vision Expenses fiber_manual_re…" at bounding box center [1168, 283] width 321 height 124
click at [1085, 306] on input "15.00" at bounding box center [1159, 305] width 273 height 27
type input "0.00"
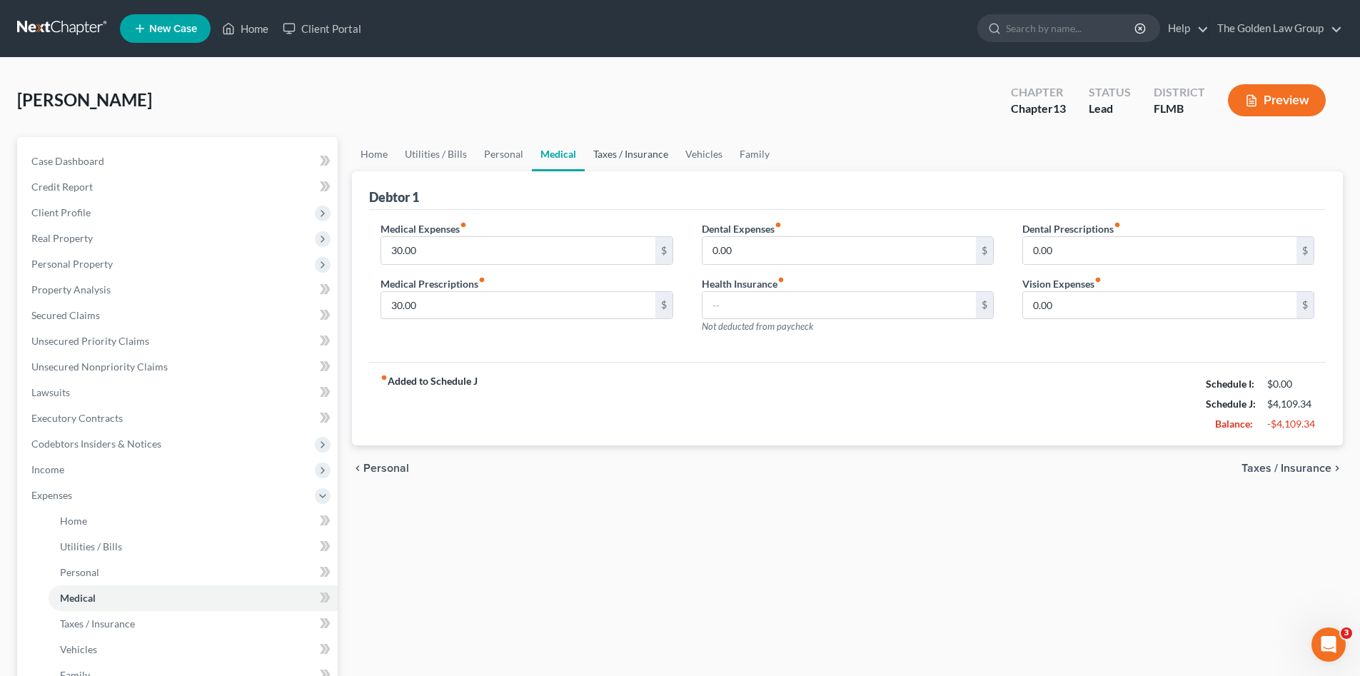
click at [623, 150] on link "Taxes / Insurance" at bounding box center [631, 154] width 92 height 34
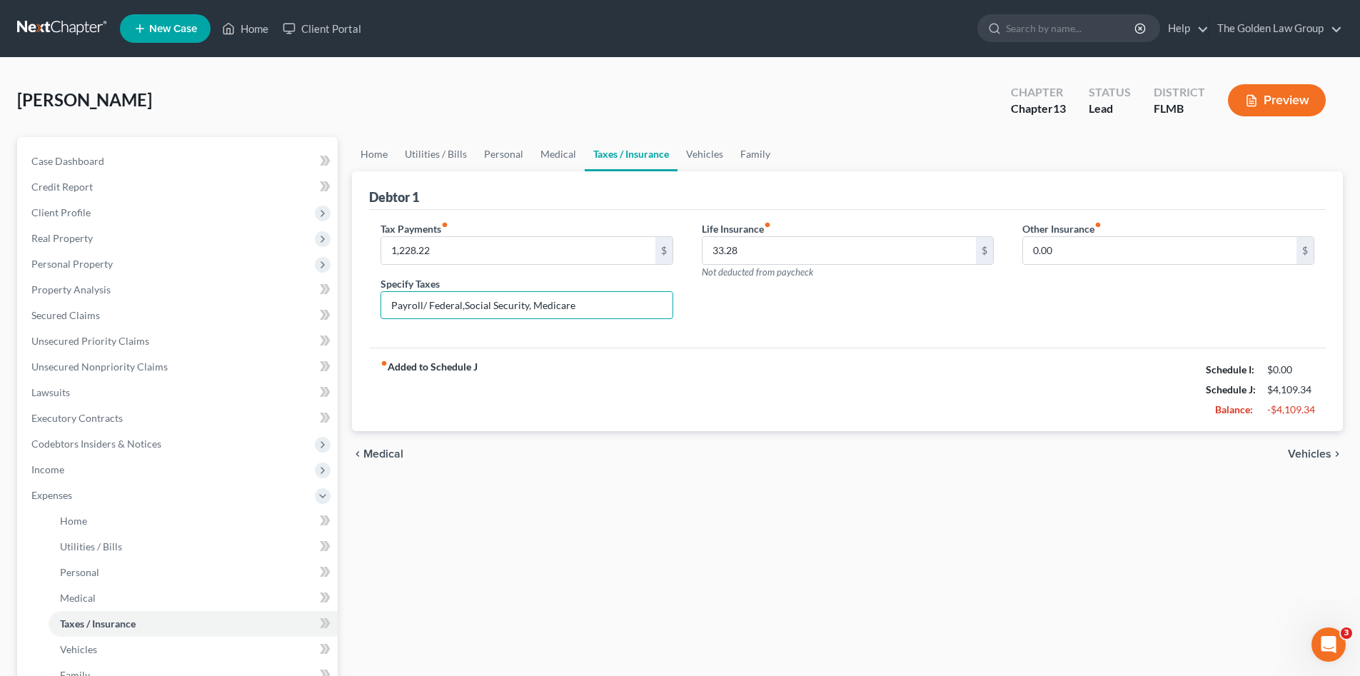
drag, startPoint x: 588, startPoint y: 304, endPoint x: 380, endPoint y: 316, distance: 208.1
click at [369, 318] on div "Tax Payments fiber_manual_record 1,228.22 $ Specify Taxes Payroll/ Federal,Soci…" at bounding box center [526, 276] width 321 height 110
click at [785, 246] on input "33.28" at bounding box center [839, 250] width 273 height 27
drag, startPoint x: 856, startPoint y: 332, endPoint x: 818, endPoint y: 287, distance: 58.8
click at [856, 333] on div "Tax Payments fiber_manual_record $ Specify Taxes Life Insurance fiber_manual_re…" at bounding box center [847, 279] width 957 height 139
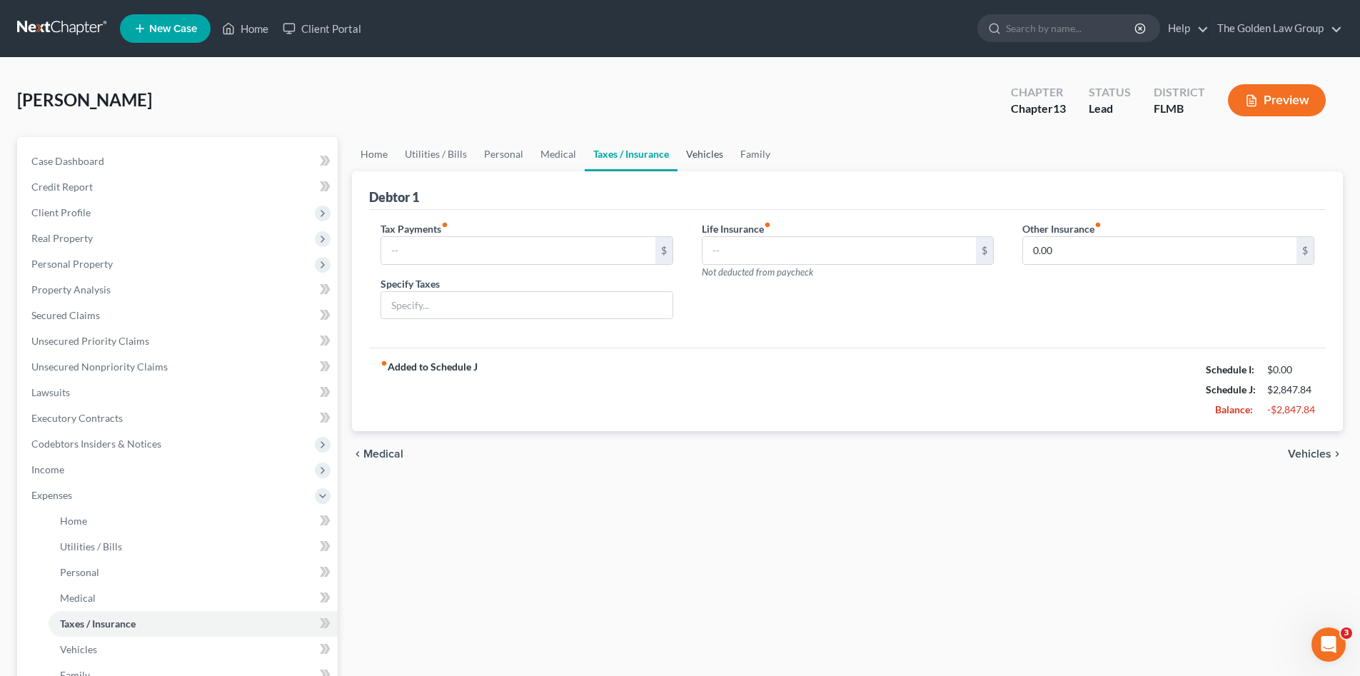
click at [710, 148] on link "Vehicles" at bounding box center [705, 154] width 54 height 34
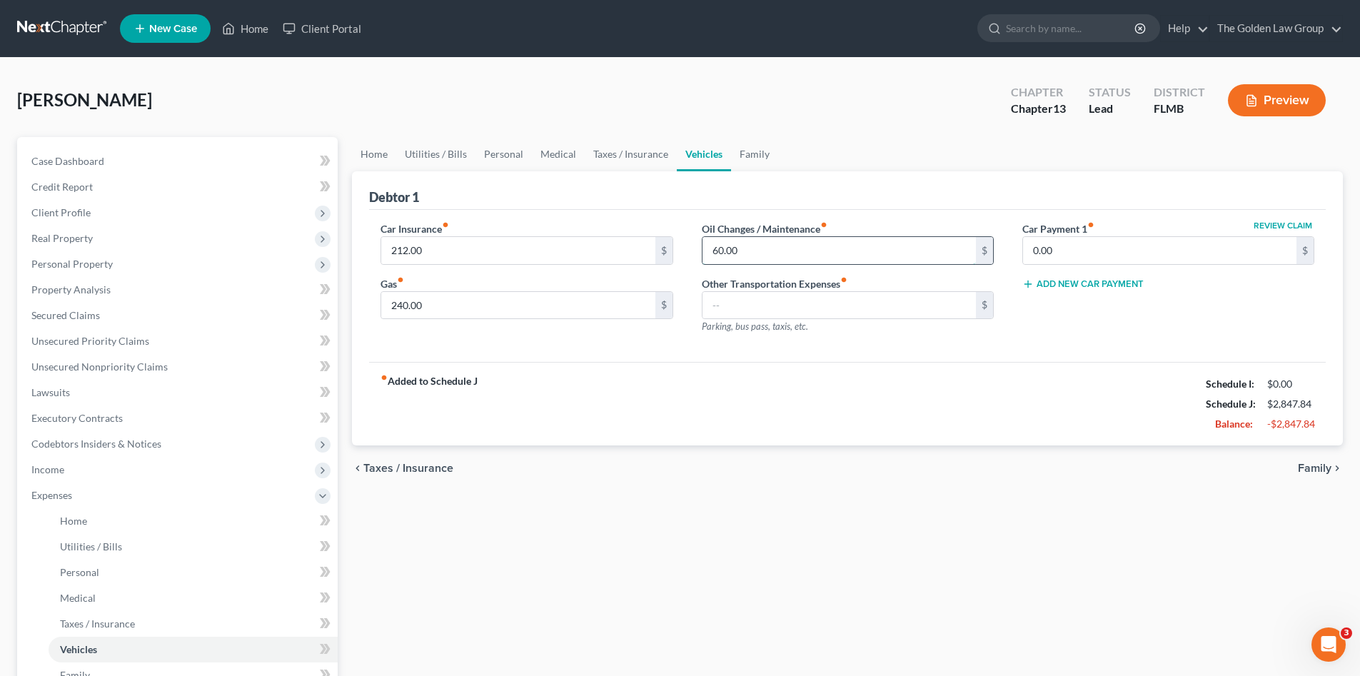
click at [760, 249] on input "60.00" at bounding box center [839, 250] width 273 height 27
click at [782, 364] on div "fiber_manual_record Added to Schedule J Schedule I: $0.00 Schedule J: $2,847.84…" at bounding box center [847, 404] width 957 height 84
click at [745, 159] on link "Family" at bounding box center [754, 154] width 47 height 34
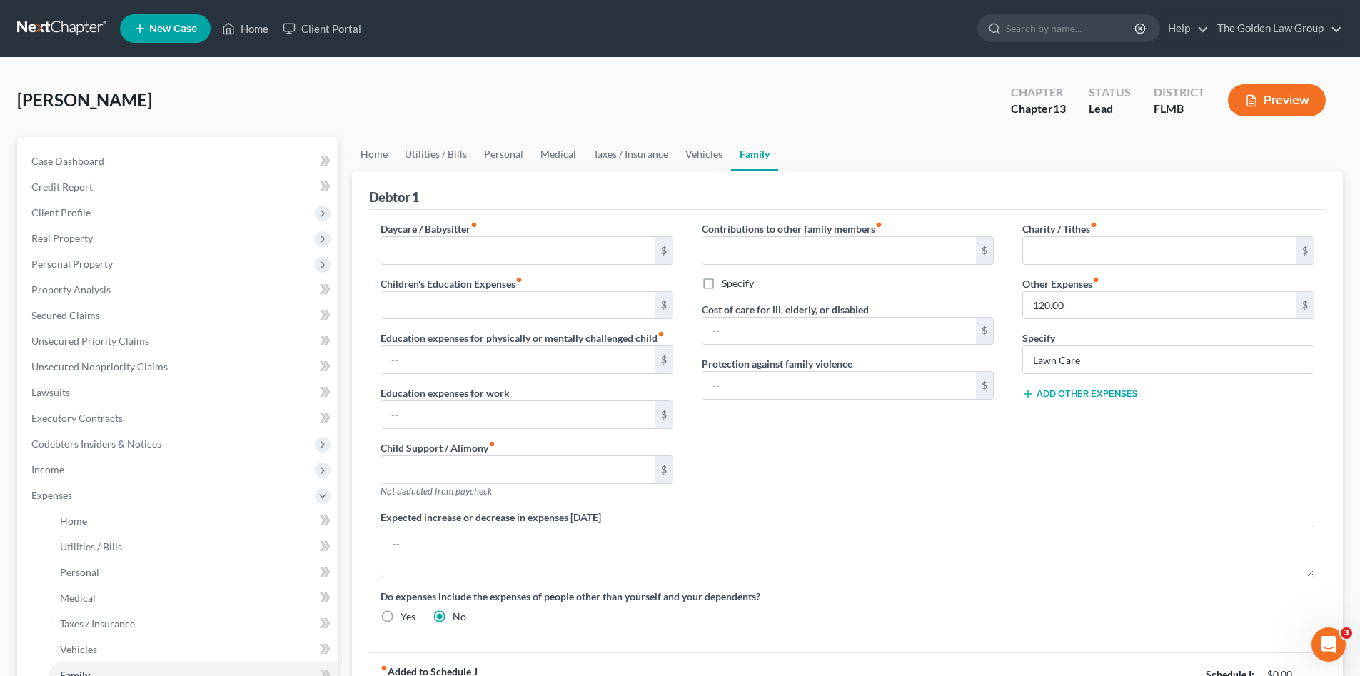
click at [1039, 483] on div "Charity / Tithes fiber_manual_record $ Other Expenses fiber_manual_record 120.0…" at bounding box center [1168, 365] width 321 height 288
click at [1099, 399] on button "Add Other Expenses" at bounding box center [1080, 393] width 116 height 11
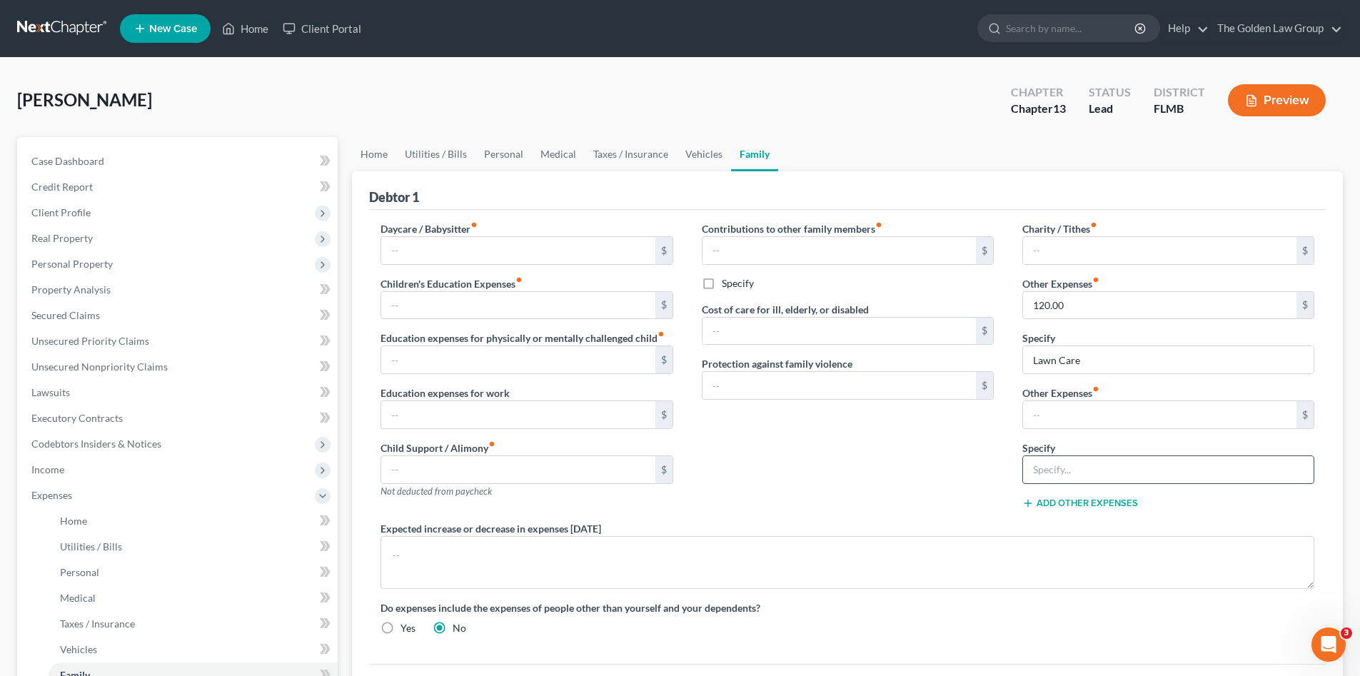
click at [1090, 468] on input "text" at bounding box center [1168, 469] width 291 height 27
type input "Pet Care"
click at [1101, 410] on input "text" at bounding box center [1159, 414] width 273 height 27
click at [1154, 405] on input "text" at bounding box center [1159, 414] width 273 height 27
type input "200.00"
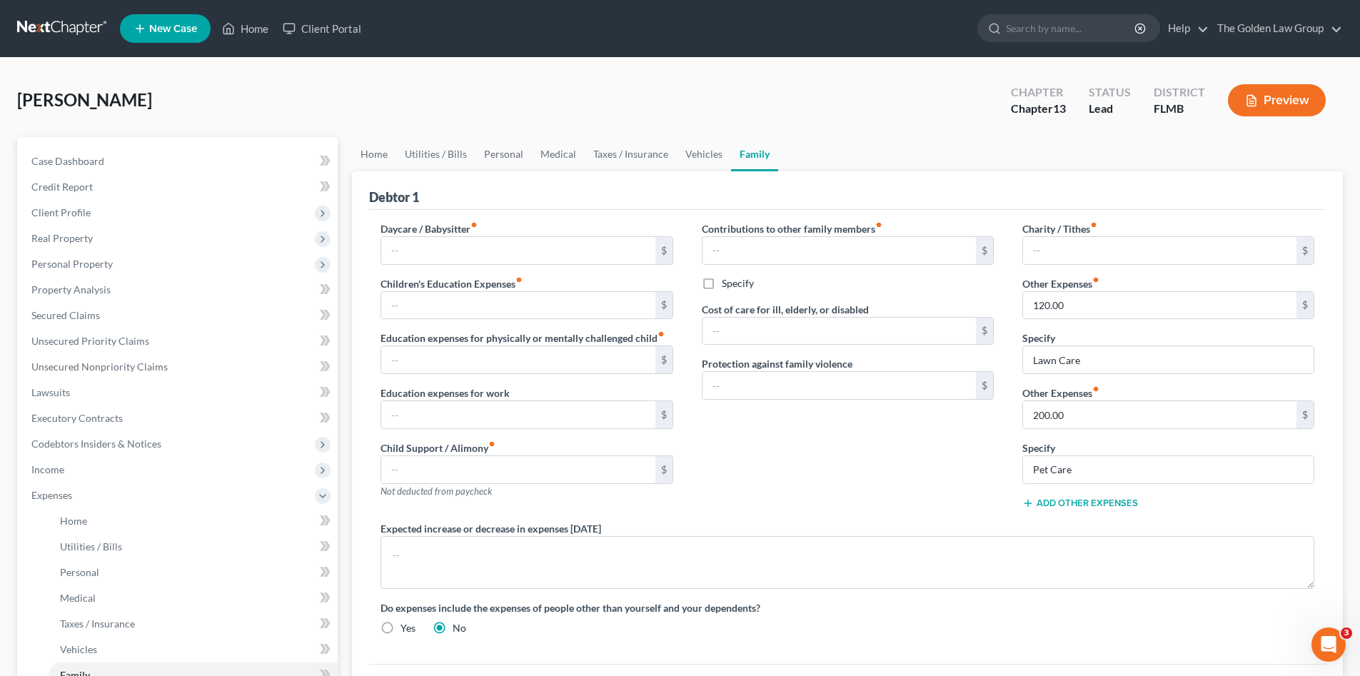
click at [795, 483] on div "Contributions to other family members fiber_manual_record $ Specify Cost of car…" at bounding box center [848, 371] width 321 height 300
click at [93, 495] on span "Expenses" at bounding box center [179, 496] width 318 height 26
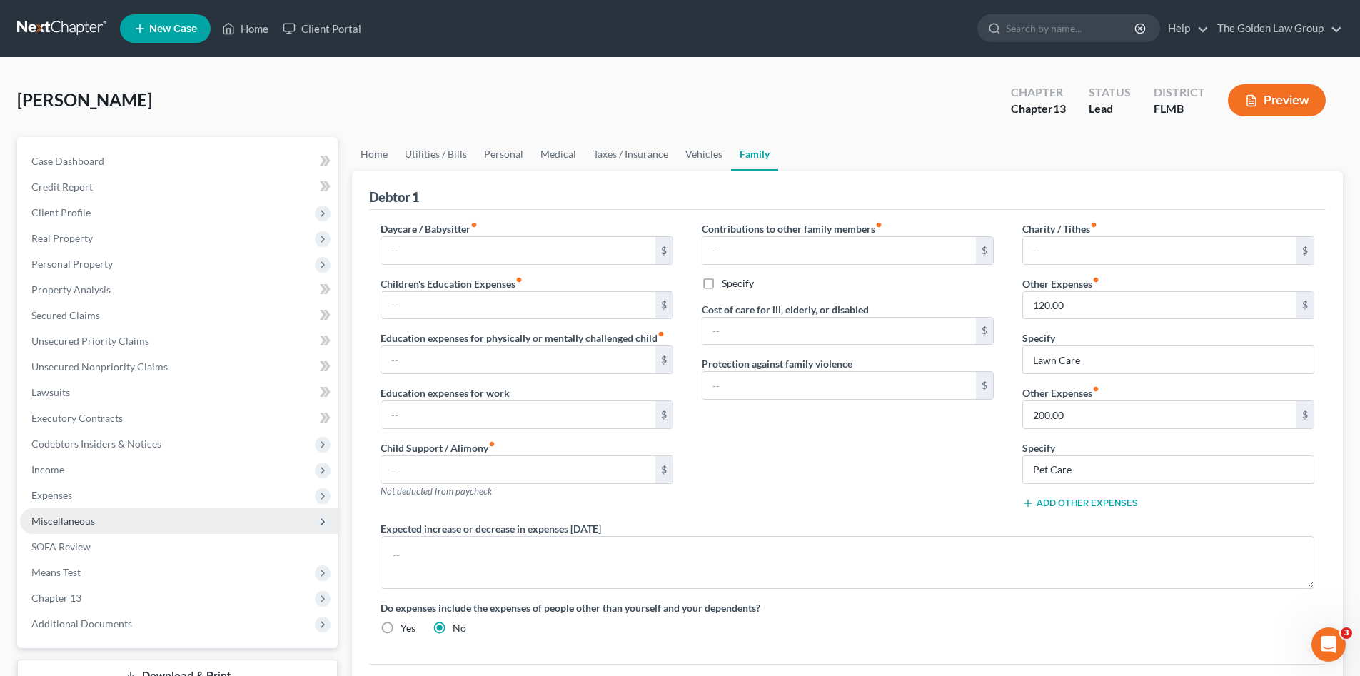
click at [94, 520] on span "Miscellaneous" at bounding box center [63, 521] width 64 height 12
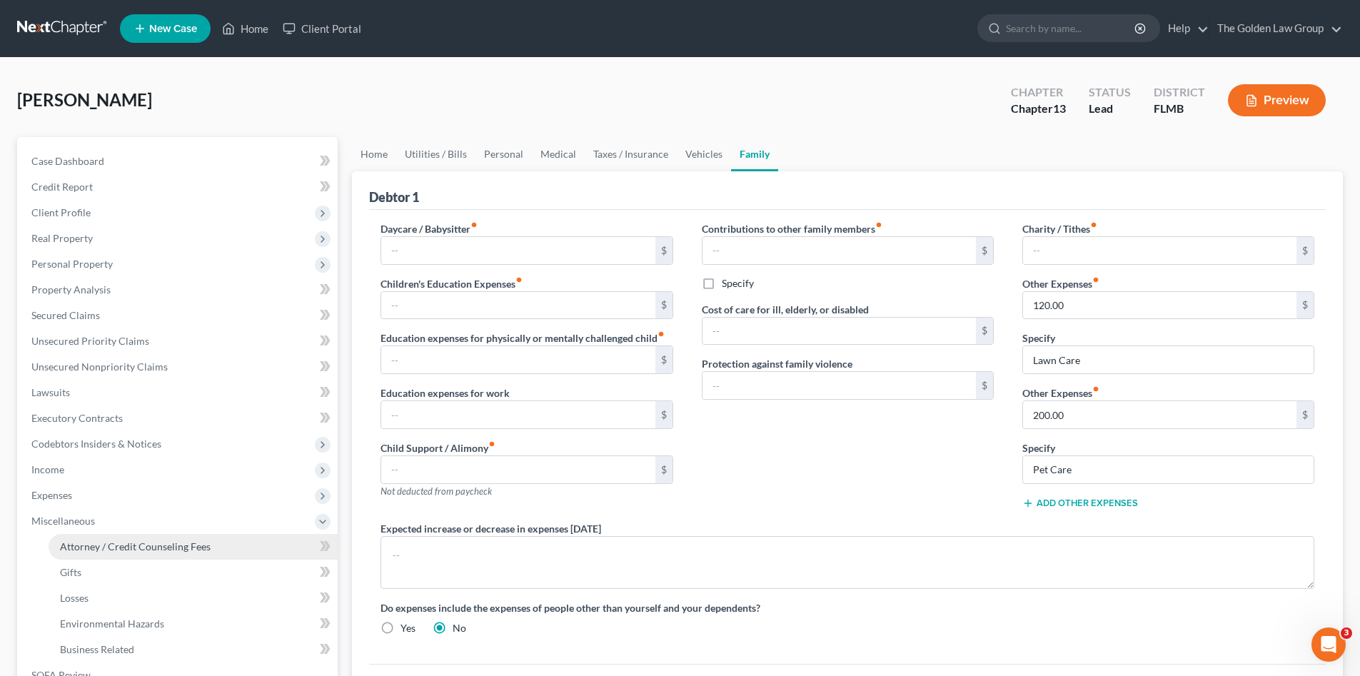
click at [111, 545] on span "Attorney / Credit Counseling Fees" at bounding box center [135, 546] width 151 height 12
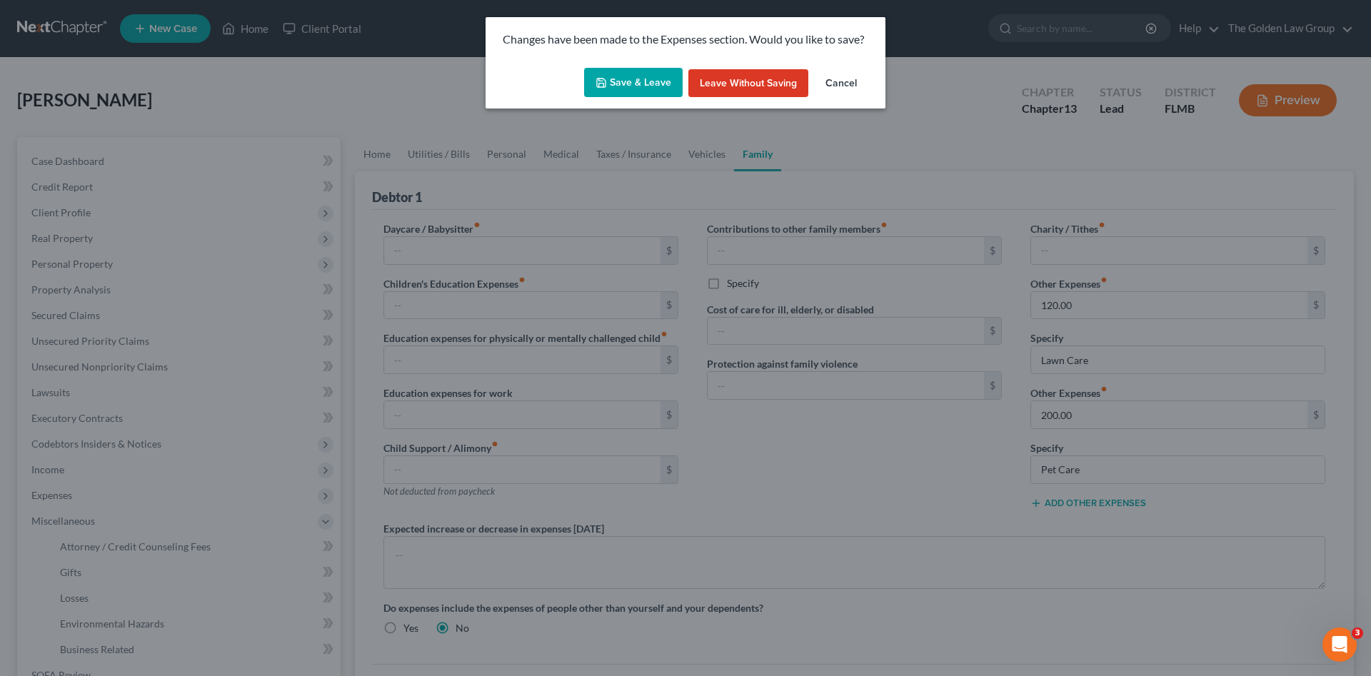
click at [657, 79] on button "Save & Leave" at bounding box center [633, 83] width 99 height 30
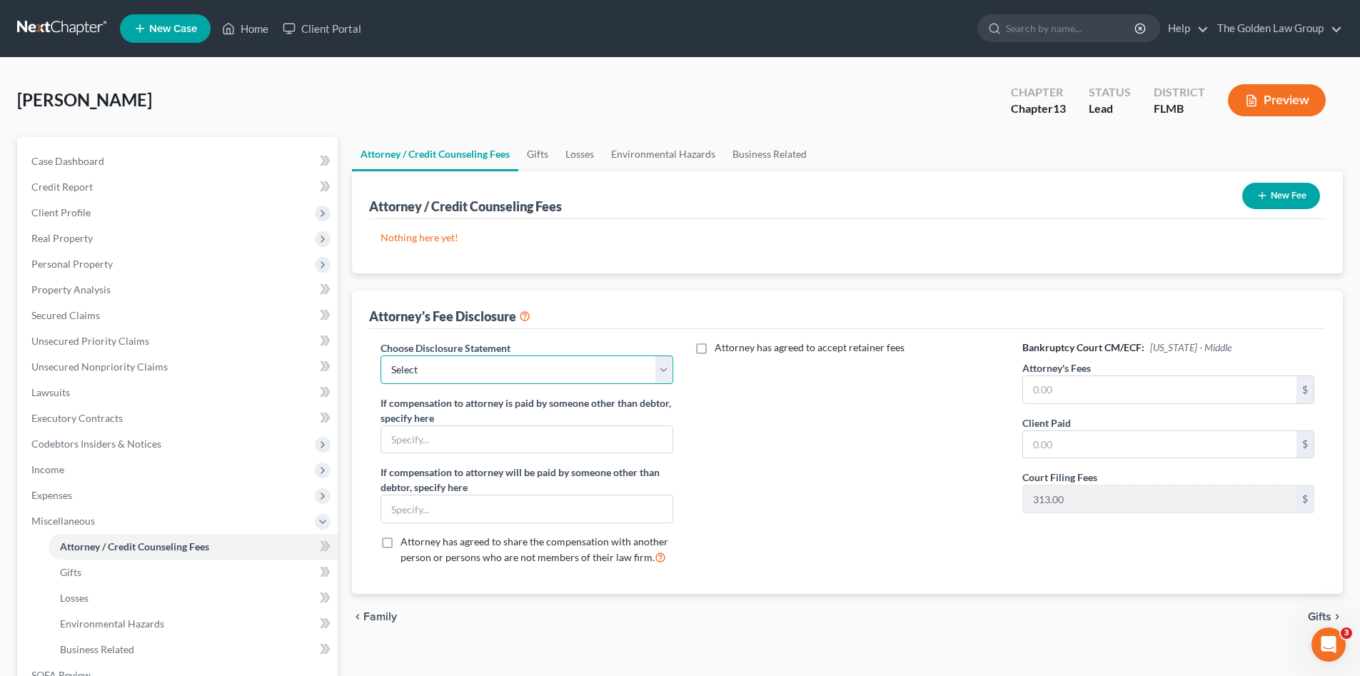
drag, startPoint x: 485, startPoint y: 369, endPoint x: 488, endPoint y: 384, distance: 15.3
click at [485, 369] on select "Select Chapter 7 Supplemental Chapter 13 Chapter 7 Pre-Petition" at bounding box center [527, 370] width 292 height 29
select select "1"
click at [381, 356] on select "Select Chapter 7 Supplemental Chapter 13 Chapter 7 Pre-Petition" at bounding box center [527, 370] width 292 height 29
drag, startPoint x: 835, startPoint y: 481, endPoint x: 807, endPoint y: 477, distance: 28.2
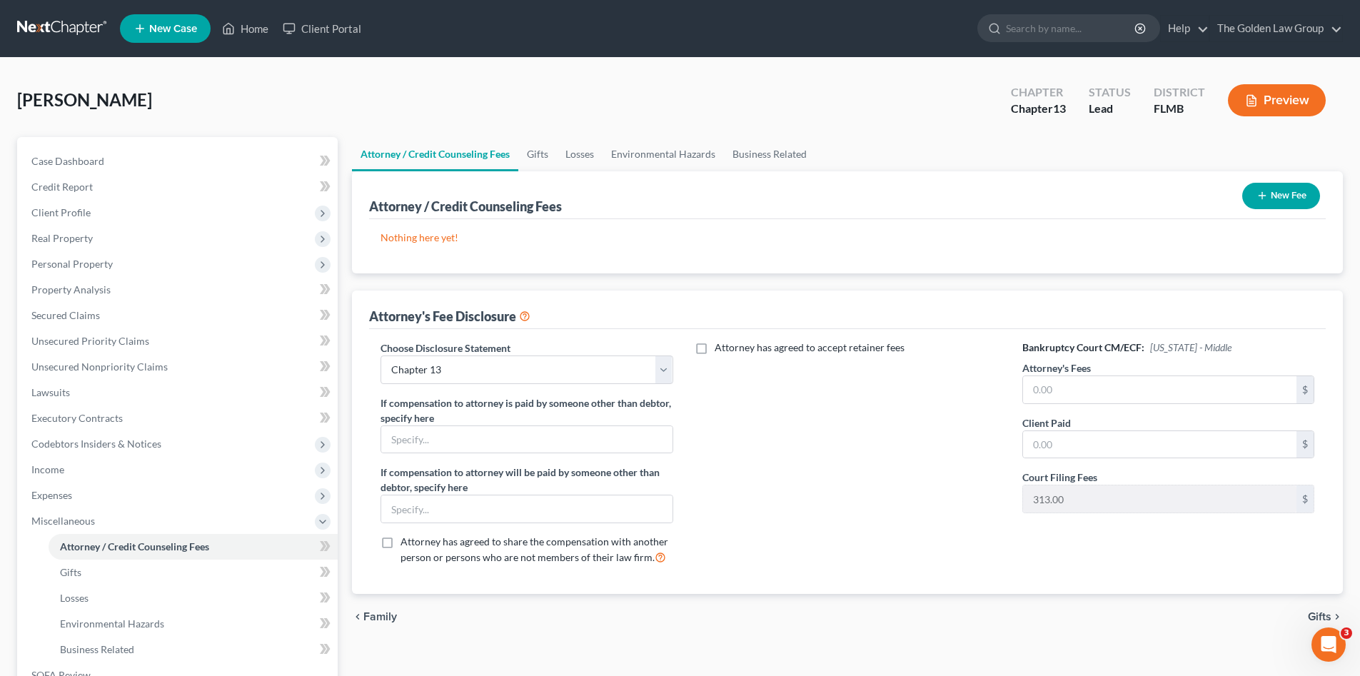
click at [835, 482] on div "Attorney has agreed to accept retainer fees" at bounding box center [848, 459] width 321 height 236
drag, startPoint x: 745, startPoint y: 490, endPoint x: 645, endPoint y: 466, distance: 102.9
click at [750, 493] on div "Attorney has agreed to accept retainer fees" at bounding box center [848, 459] width 321 height 236
click at [81, 501] on span "Expenses" at bounding box center [179, 496] width 318 height 26
click at [853, 504] on div "Attorney has agreed to accept retainer fees" at bounding box center [848, 459] width 321 height 236
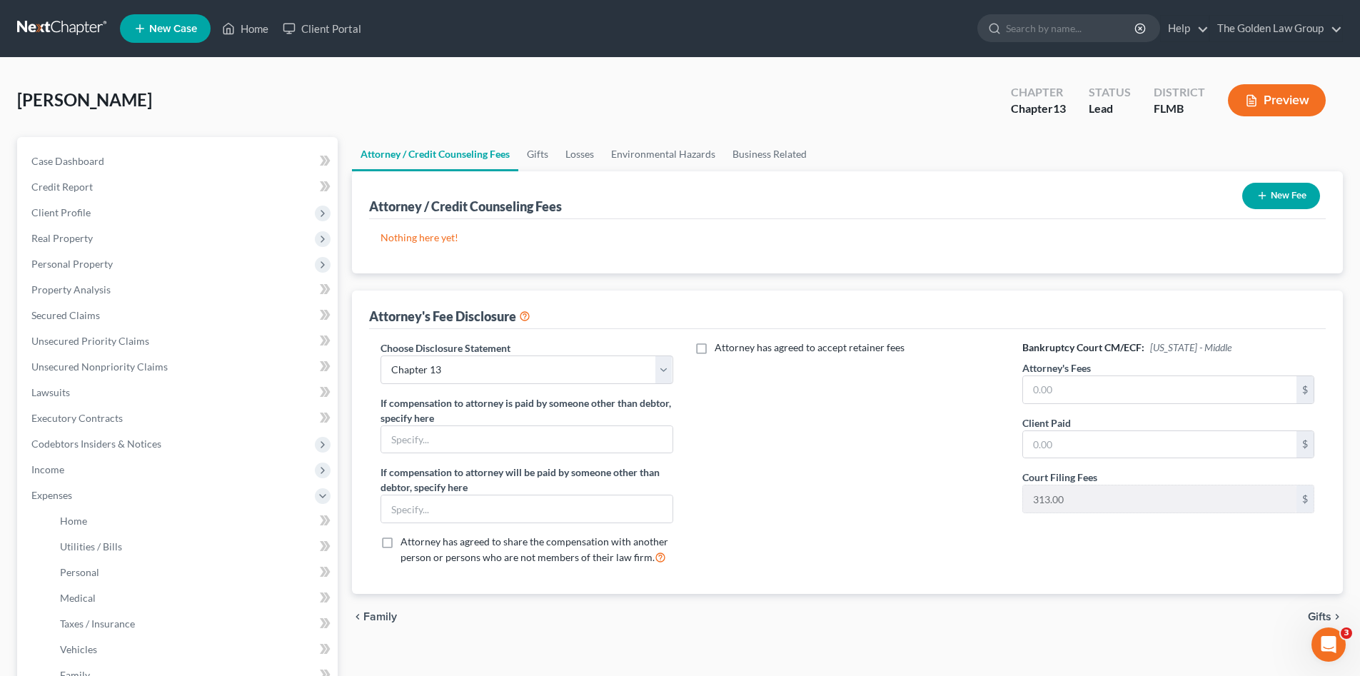
click at [901, 511] on div "Attorney has agreed to accept retainer fees" at bounding box center [848, 459] width 321 height 236
click at [545, 508] on input "text" at bounding box center [526, 508] width 291 height 27
click at [463, 515] on input "text" at bounding box center [526, 508] width 291 height 27
paste input "Monitoring Fee paid to Attorney by Trustee - $50/mo."
type input "Monitoring Fee paid to Attorney by Trustee - $50/mo."
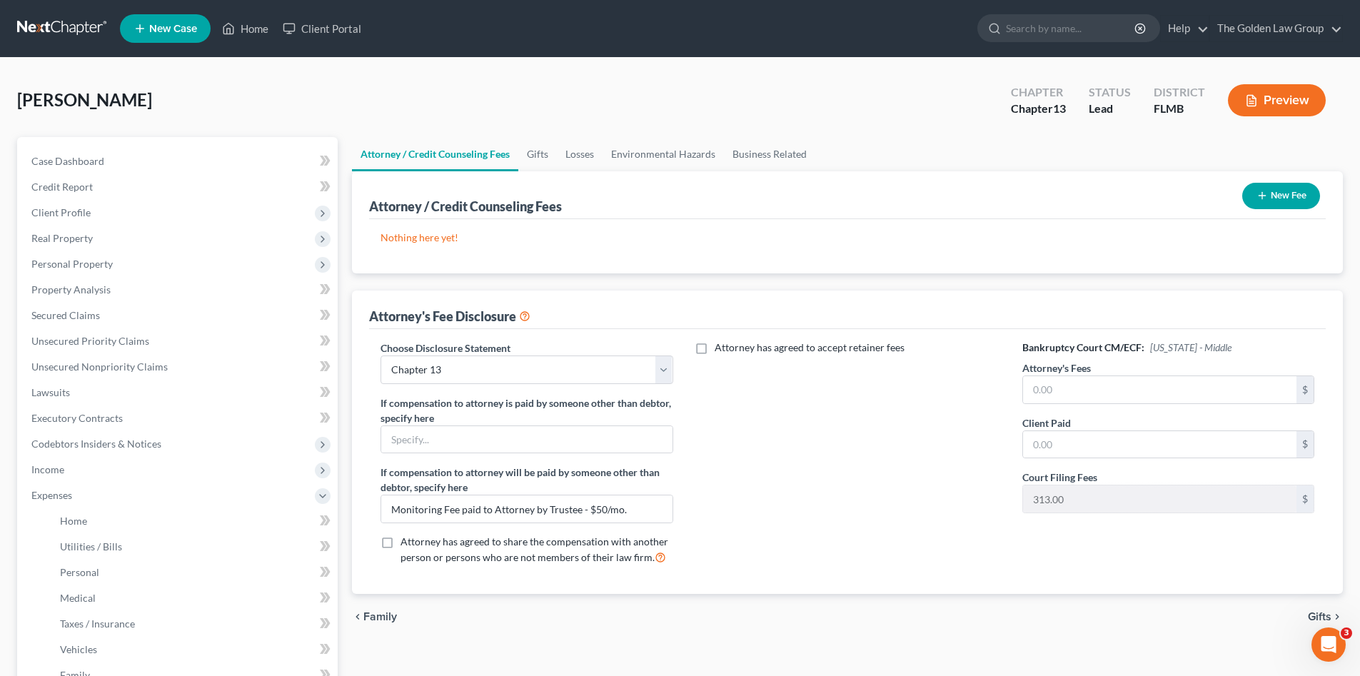
drag, startPoint x: 854, startPoint y: 499, endPoint x: 972, endPoint y: 423, distance: 140.6
click at [855, 499] on div "Attorney has agreed to accept retainer fees" at bounding box center [848, 459] width 321 height 236
click at [1060, 394] on input "text" at bounding box center [1159, 389] width 273 height 27
click at [842, 478] on div "Attorney has agreed to accept retainer fees" at bounding box center [848, 459] width 321 height 236
click at [1288, 202] on button "New Fee" at bounding box center [1281, 196] width 78 height 26
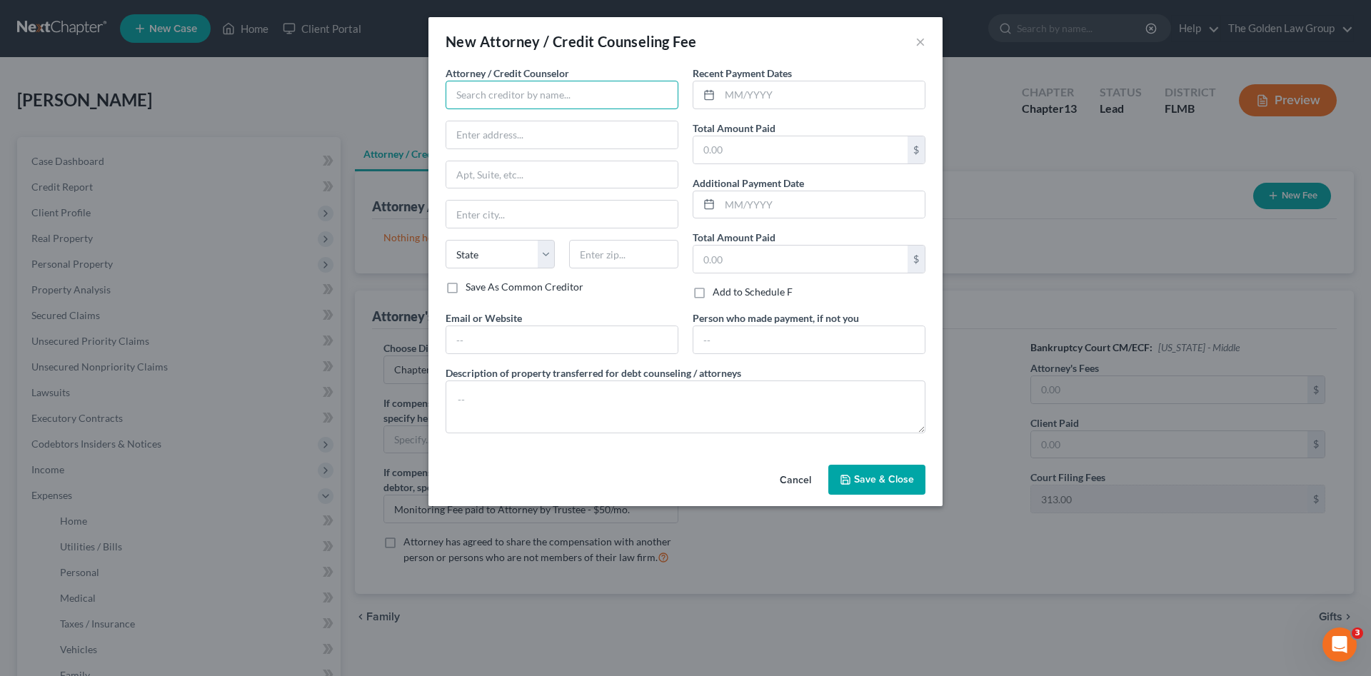
click at [535, 96] on input "text" at bounding box center [562, 95] width 233 height 29
click at [770, 90] on input "text" at bounding box center [822, 94] width 205 height 27
drag, startPoint x: 809, startPoint y: 98, endPoint x: 799, endPoint y: 111, distance: 16.9
click at [804, 106] on input "text" at bounding box center [822, 94] width 205 height 27
type input "08/19/2025"
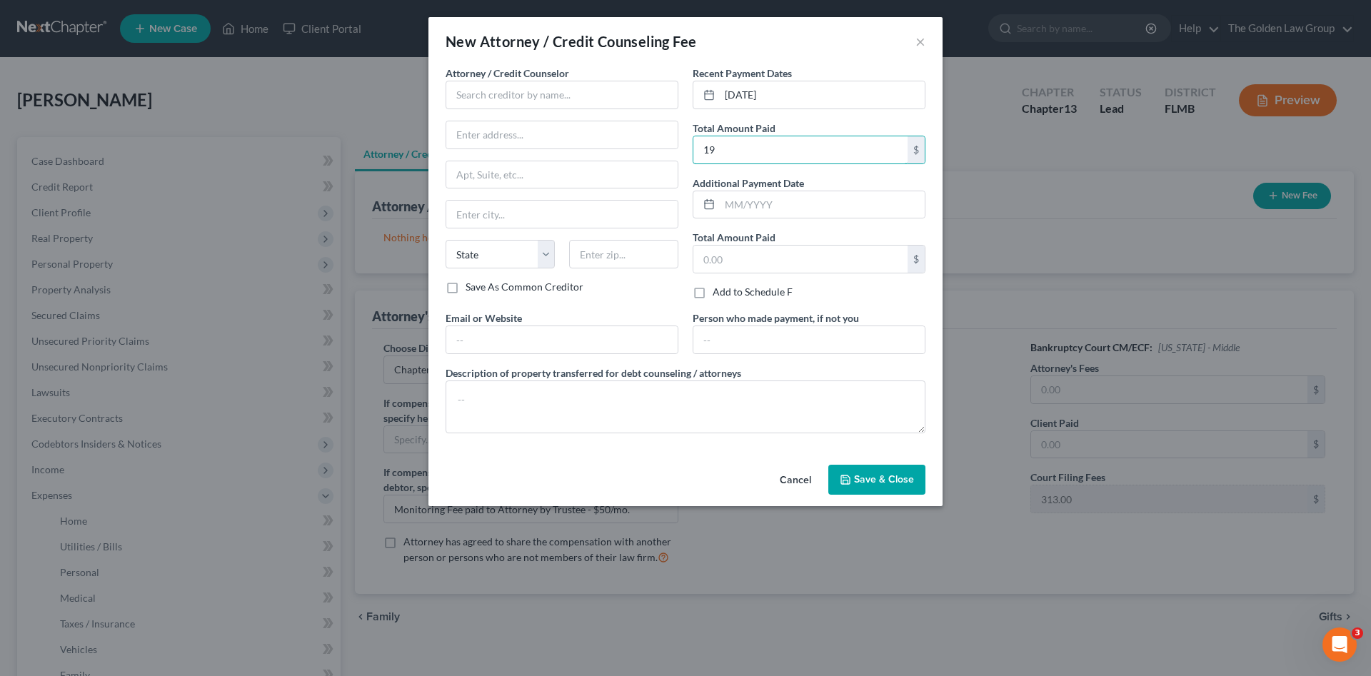
type input "1"
type input "38.25"
click at [542, 101] on input "text" at bounding box center [562, 95] width 233 height 29
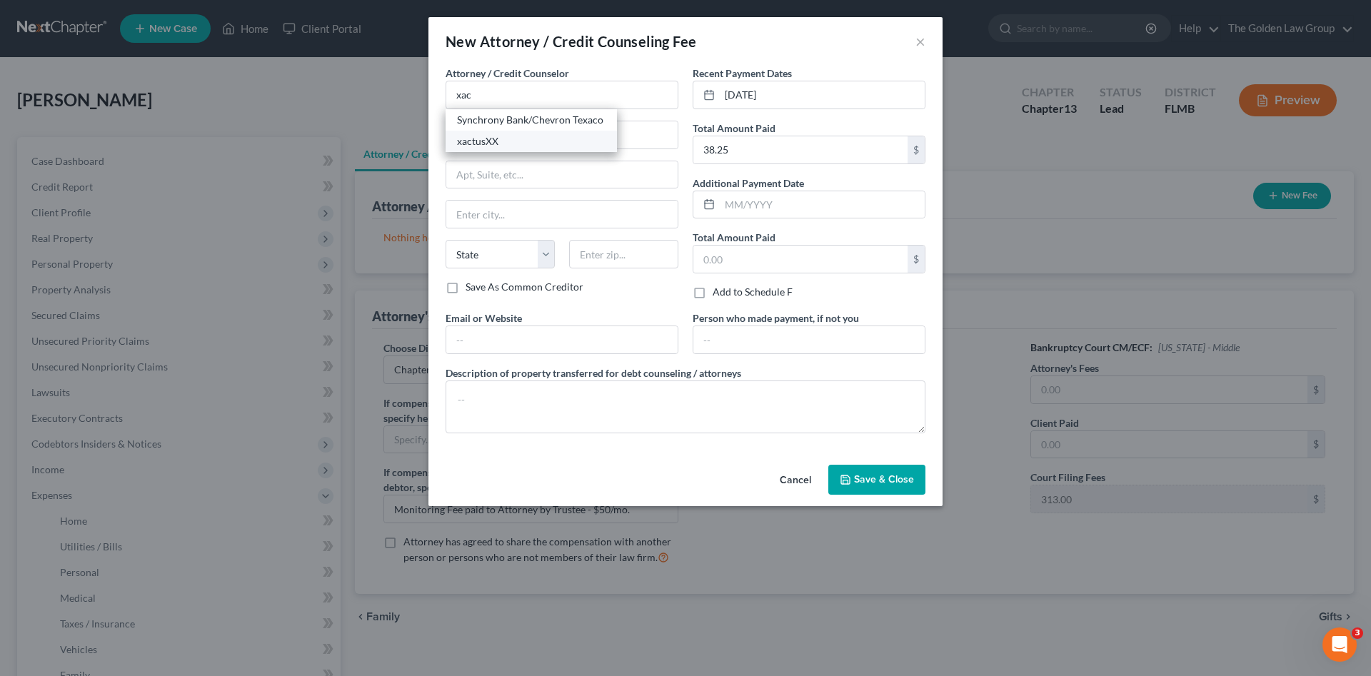
click at [471, 138] on div "xactusXX" at bounding box center [531, 141] width 149 height 14
type input "xactusXX"
type input "370 Reed Road"
type input "Suite 100"
type input "Broomall"
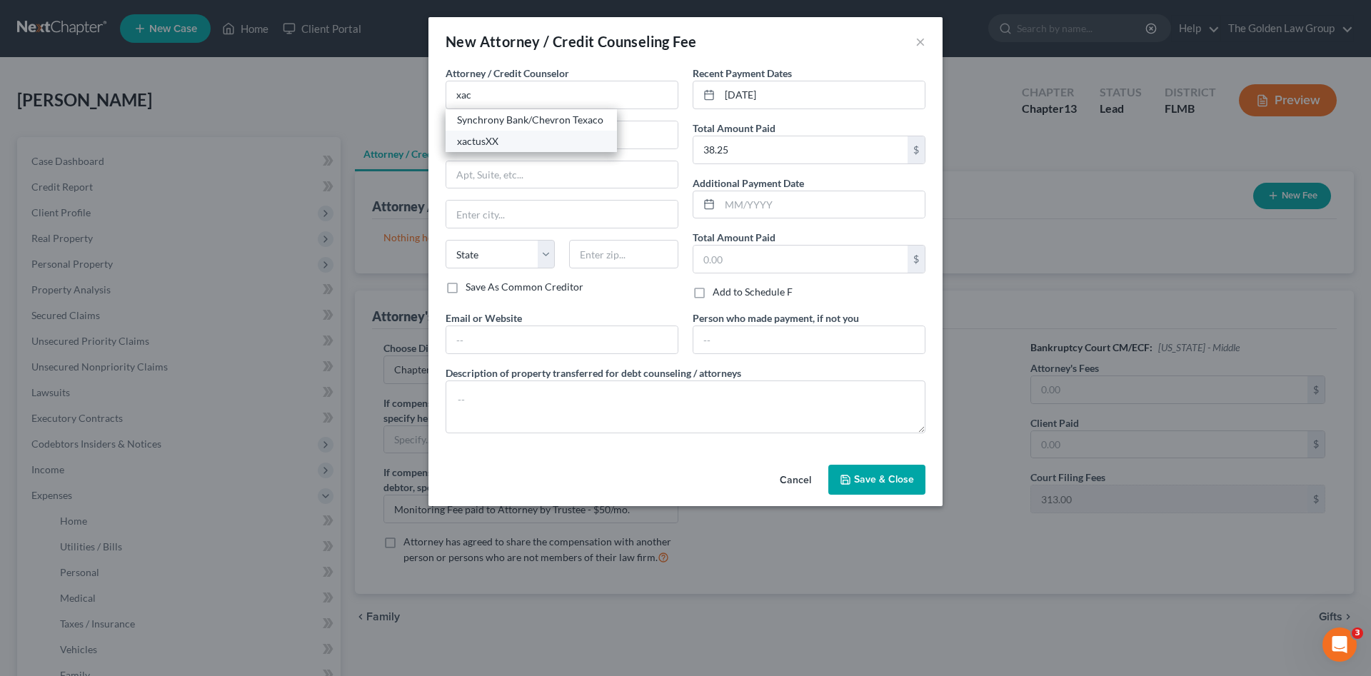
select select "39"
type input "19008"
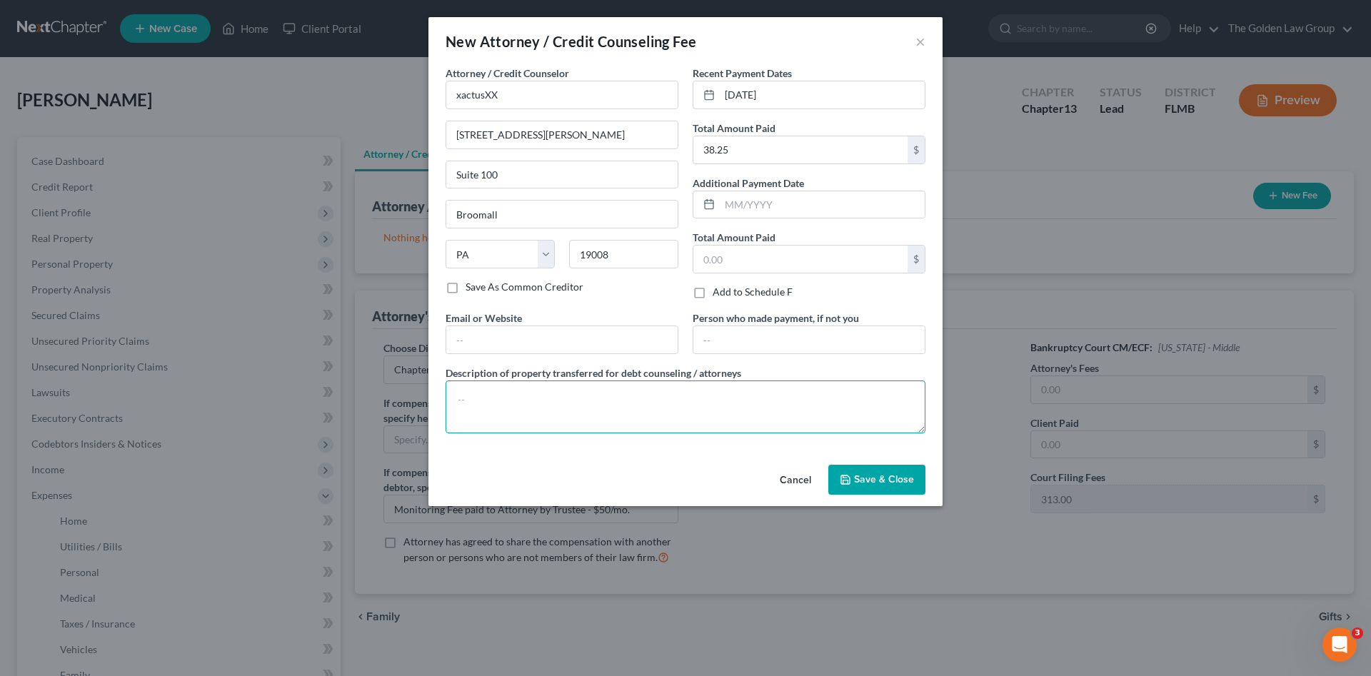
drag, startPoint x: 571, startPoint y: 400, endPoint x: 557, endPoint y: 393, distance: 15.7
click at [560, 396] on textarea at bounding box center [686, 407] width 480 height 53
type textarea "Credit Report"
click at [869, 479] on span "Save & Close" at bounding box center [884, 479] width 60 height 12
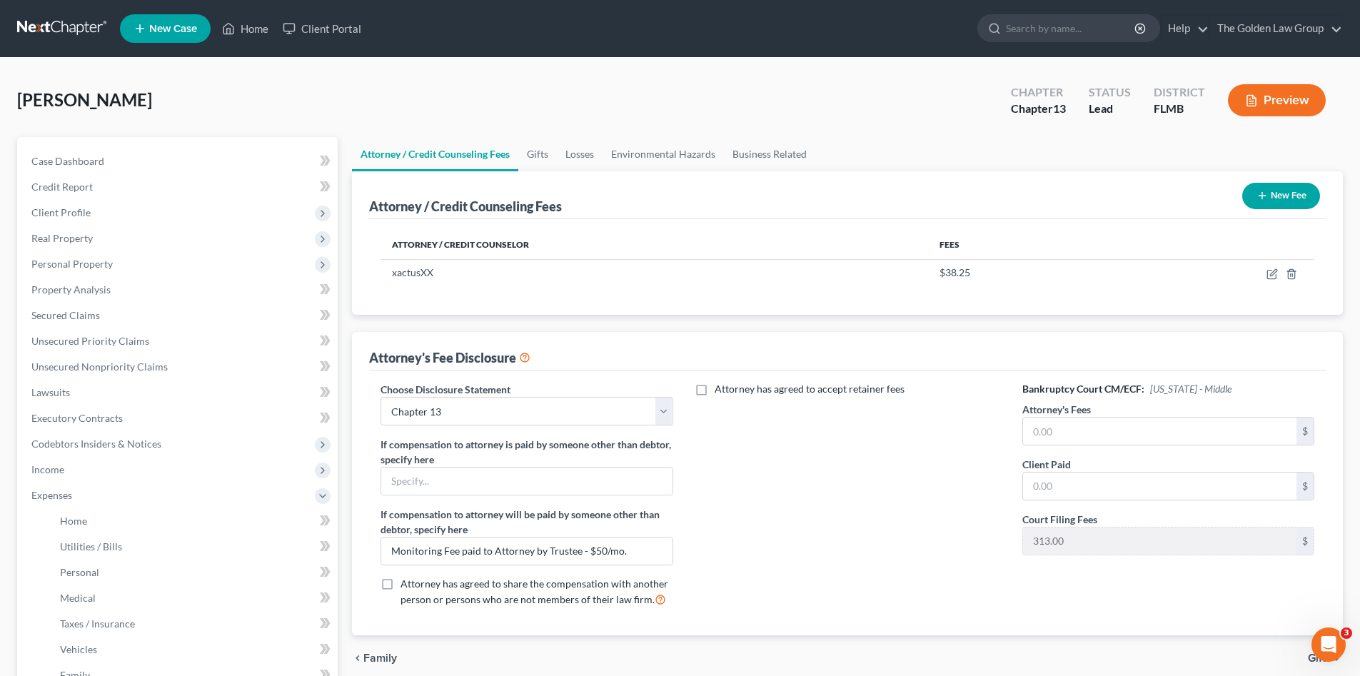
click at [1295, 197] on button "New Fee" at bounding box center [1281, 196] width 78 height 26
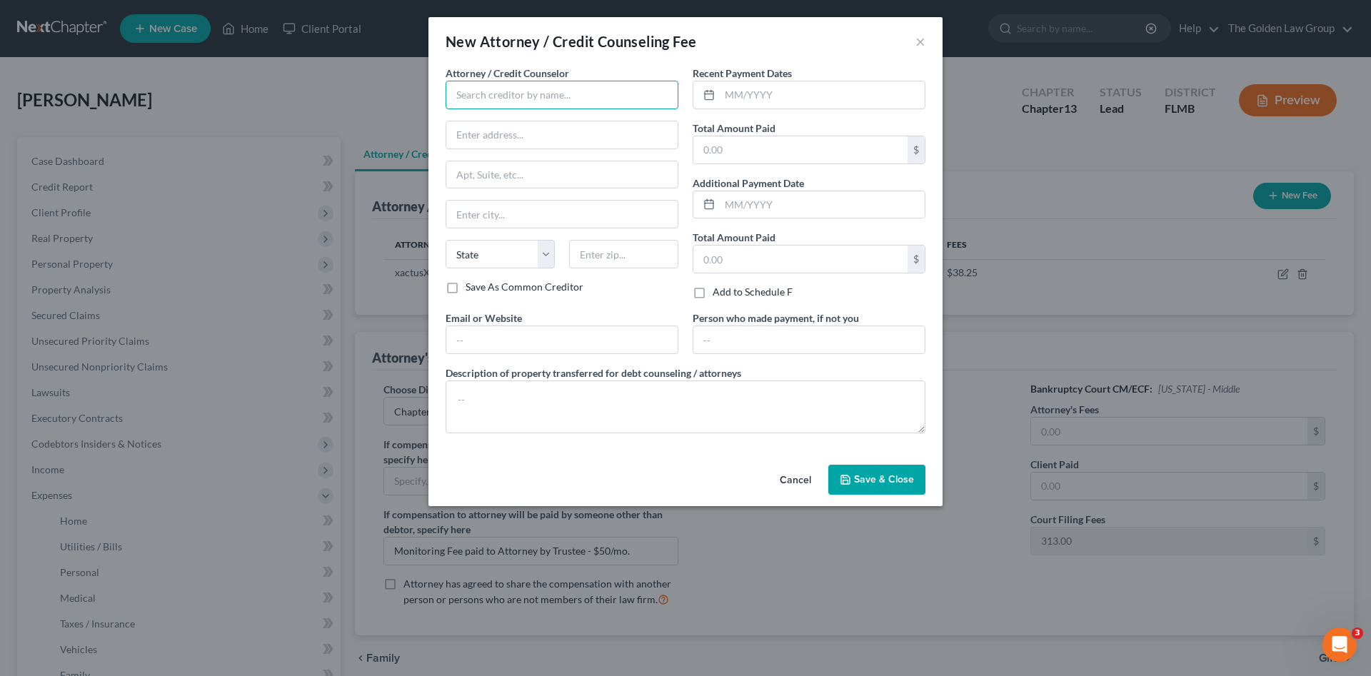
click at [530, 97] on input "text" at bounding box center [562, 95] width 233 height 29
drag, startPoint x: 528, startPoint y: 124, endPoint x: 703, endPoint y: 95, distance: 176.6
click at [540, 119] on div "Debtorcc, Inc" at bounding box center [531, 120] width 149 height 14
type input "Debtorcc, Inc"
type input "372 Summit Avenue"
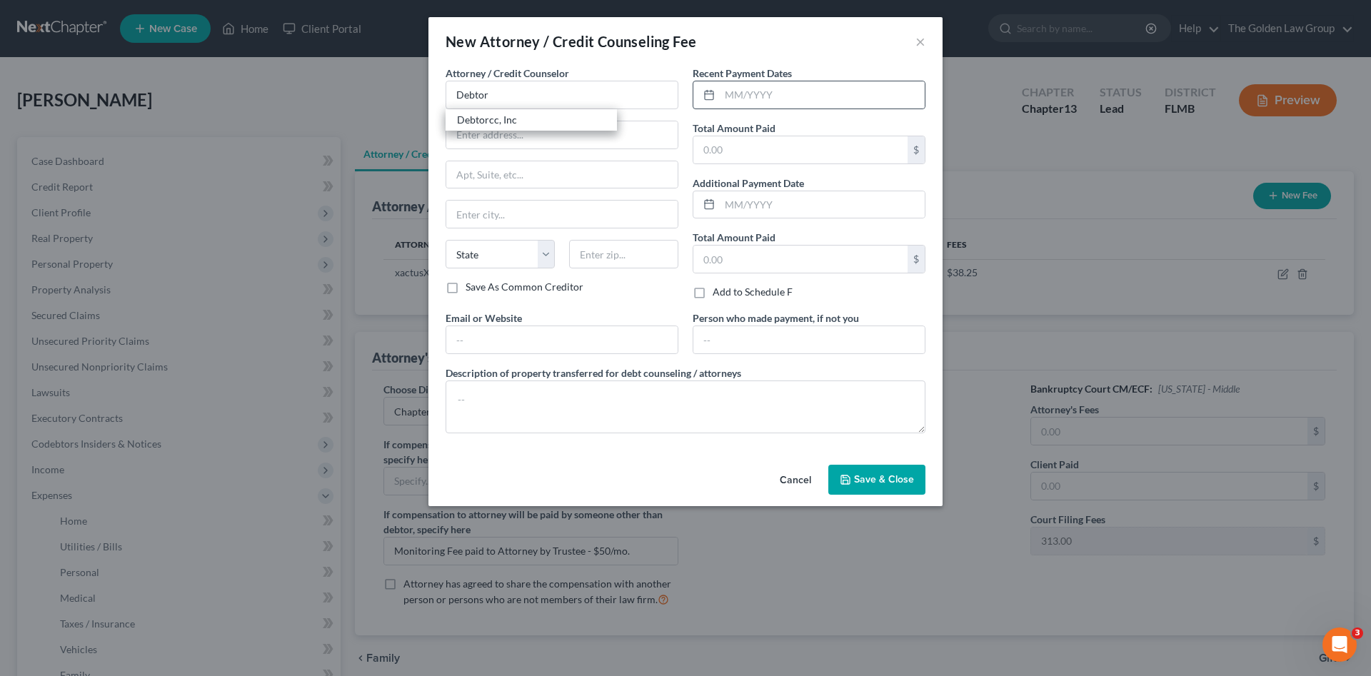
type input "Jersey City"
select select "33"
type input "07302"
click at [731, 89] on input "text" at bounding box center [822, 94] width 205 height 27
type input "06/30/2025"
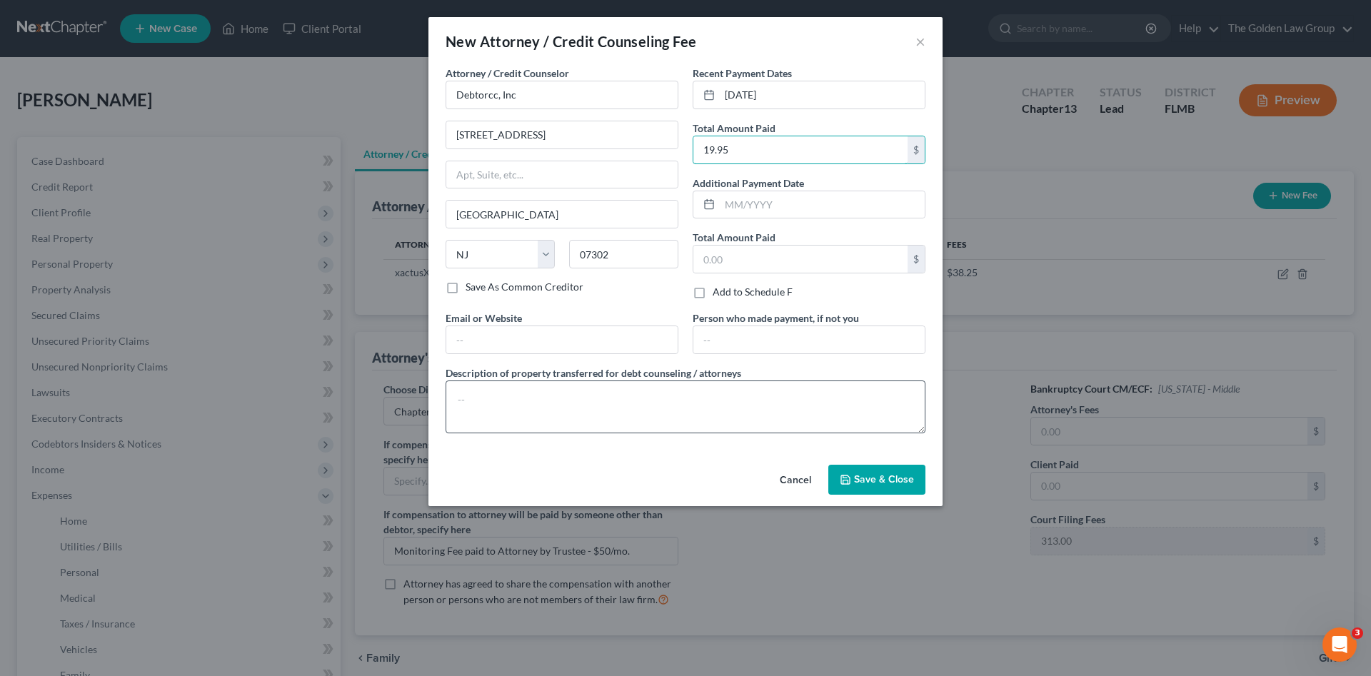
type input "19.95"
click at [754, 401] on textarea at bounding box center [686, 407] width 480 height 53
type textarea "Credit Counseling"
click at [850, 485] on button "Save & Close" at bounding box center [876, 480] width 97 height 30
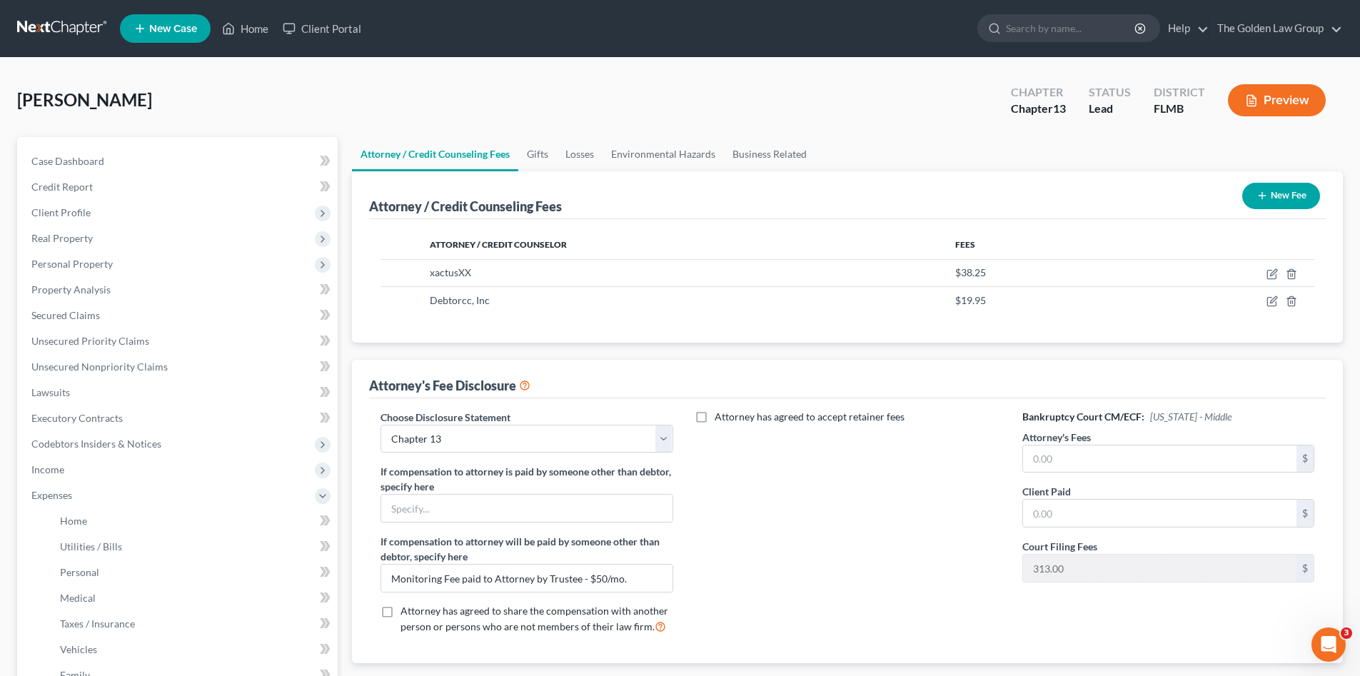
drag, startPoint x: 867, startPoint y: 548, endPoint x: 738, endPoint y: 536, distance: 130.5
click at [867, 549] on div "Attorney has agreed to accept retainer fees" at bounding box center [848, 528] width 321 height 236
click at [96, 180] on link "Credit Report" at bounding box center [179, 187] width 318 height 26
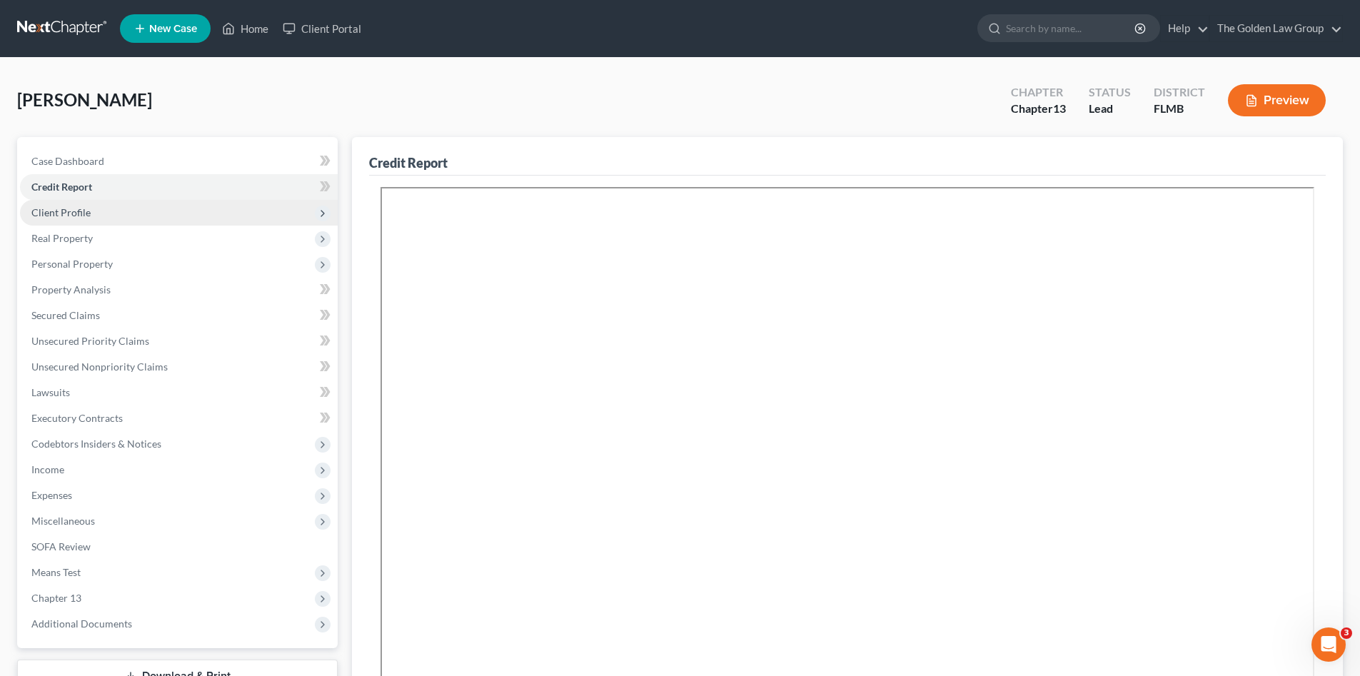
click at [118, 218] on span "Client Profile" at bounding box center [179, 213] width 318 height 26
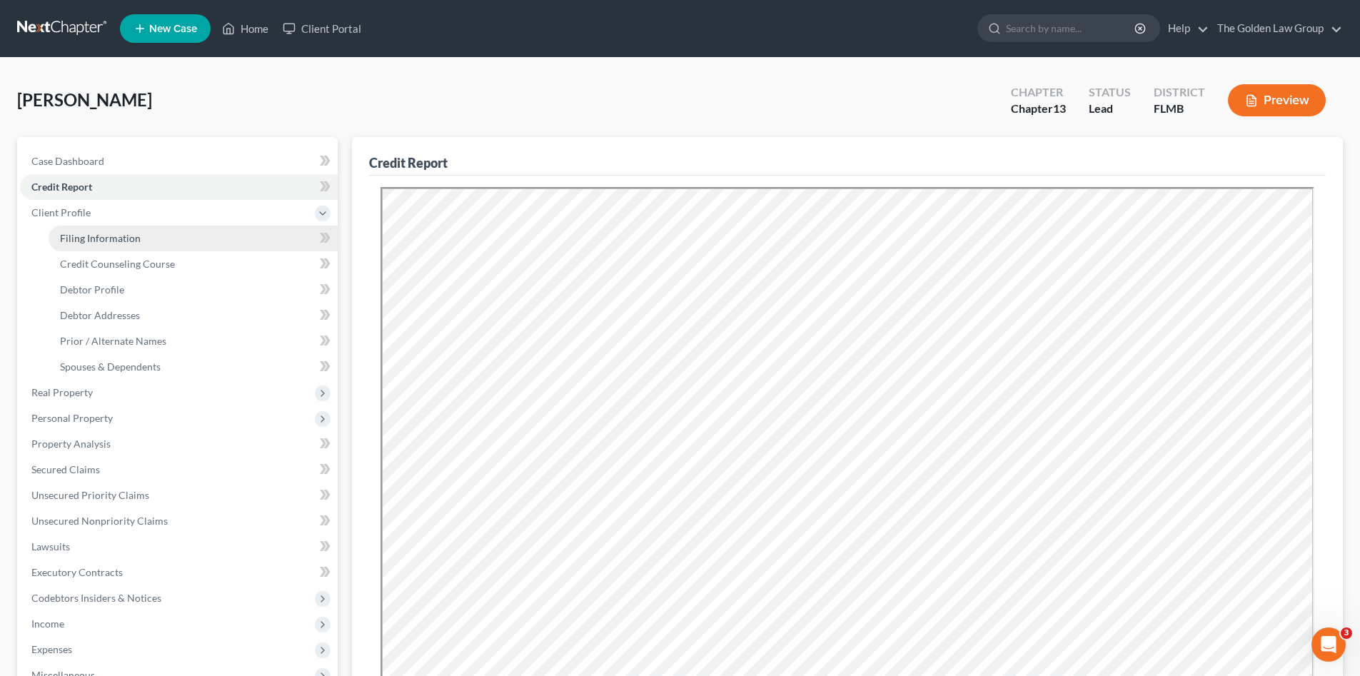
click at [125, 235] on span "Filing Information" at bounding box center [100, 238] width 81 height 12
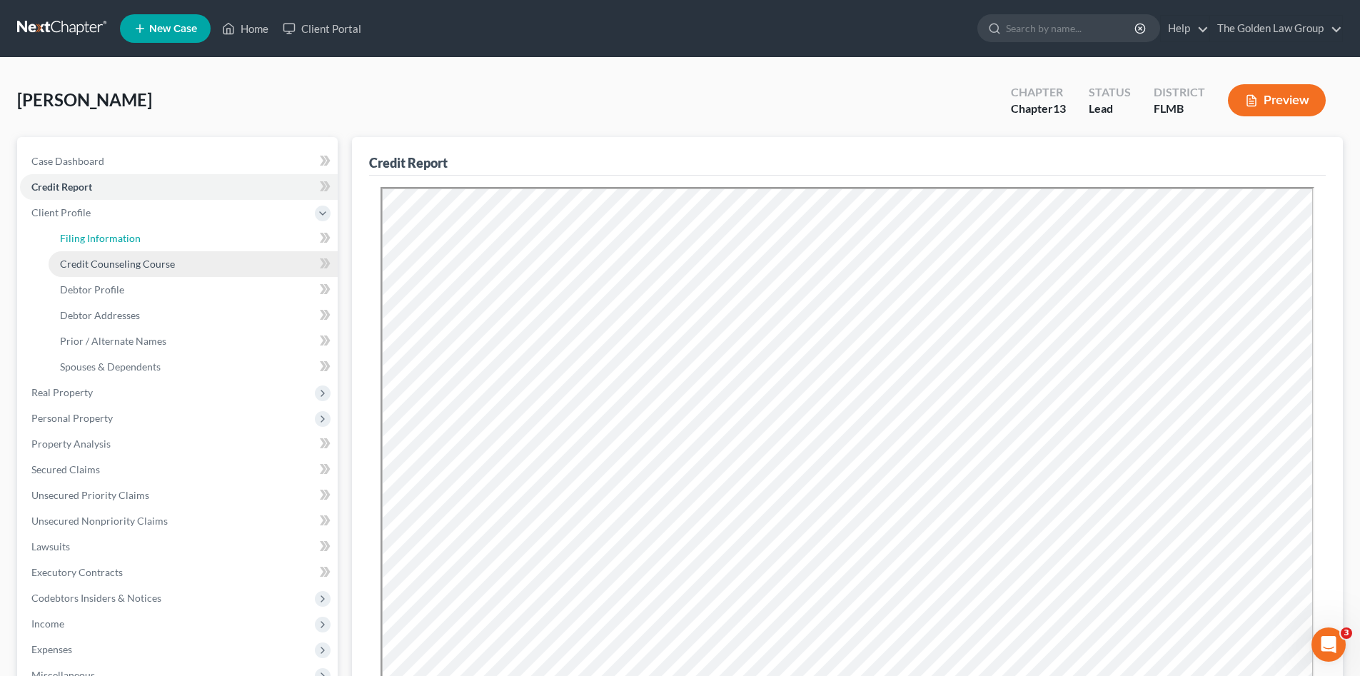
select select "1"
select select "0"
select select "3"
select select "9"
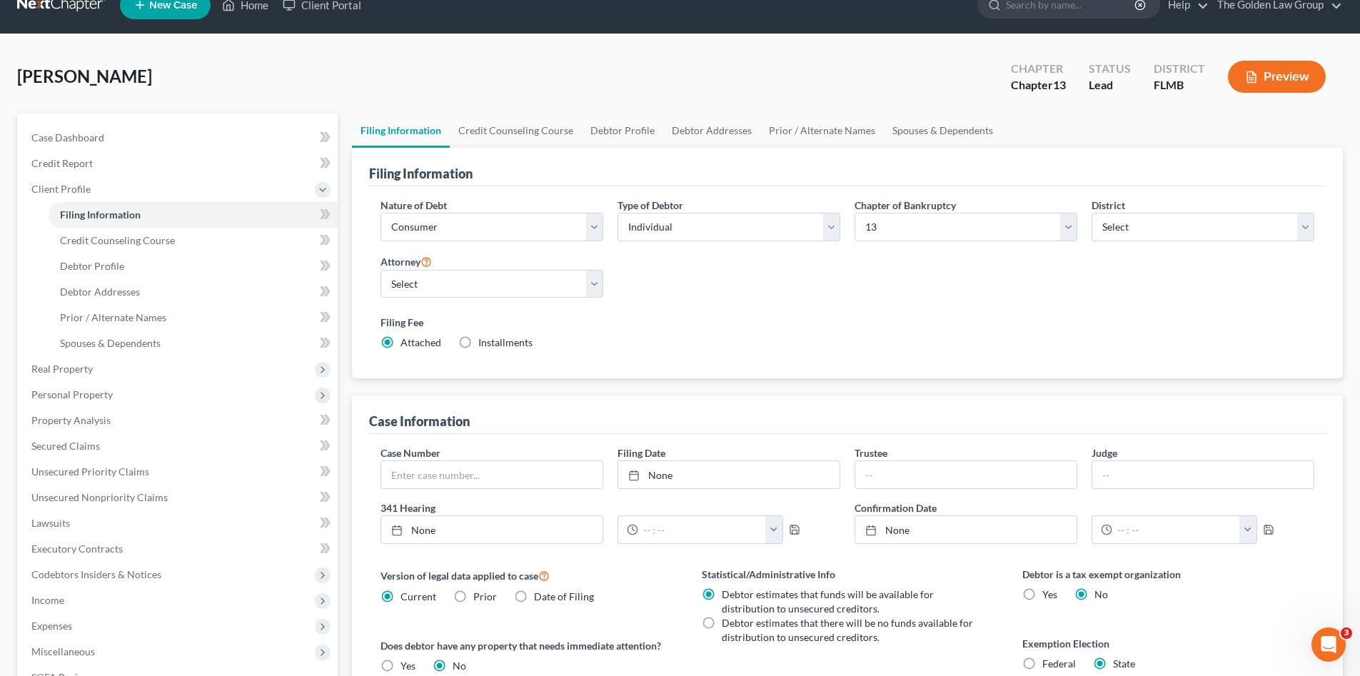
scroll to position [119, 0]
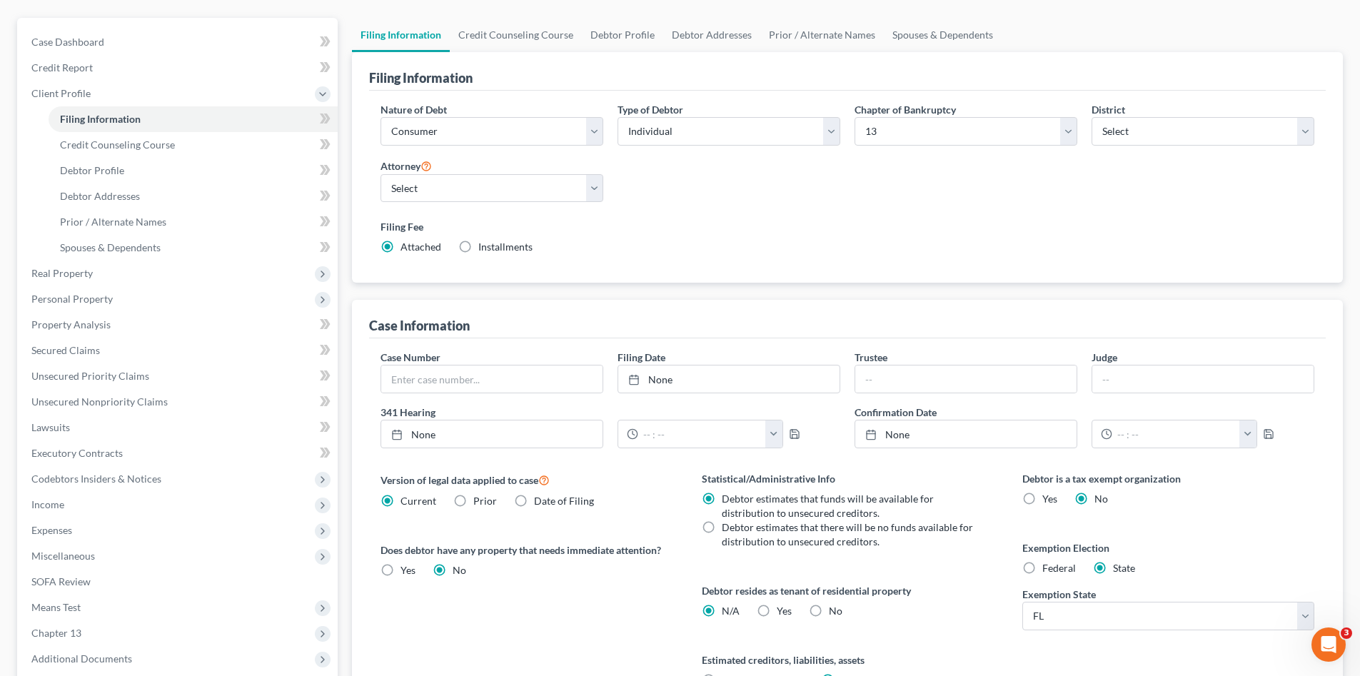
click at [777, 608] on label "Yes Yes" at bounding box center [784, 611] width 15 height 14
click at [783, 608] on input "Yes Yes" at bounding box center [787, 608] width 9 height 9
radio input "true"
radio input "false"
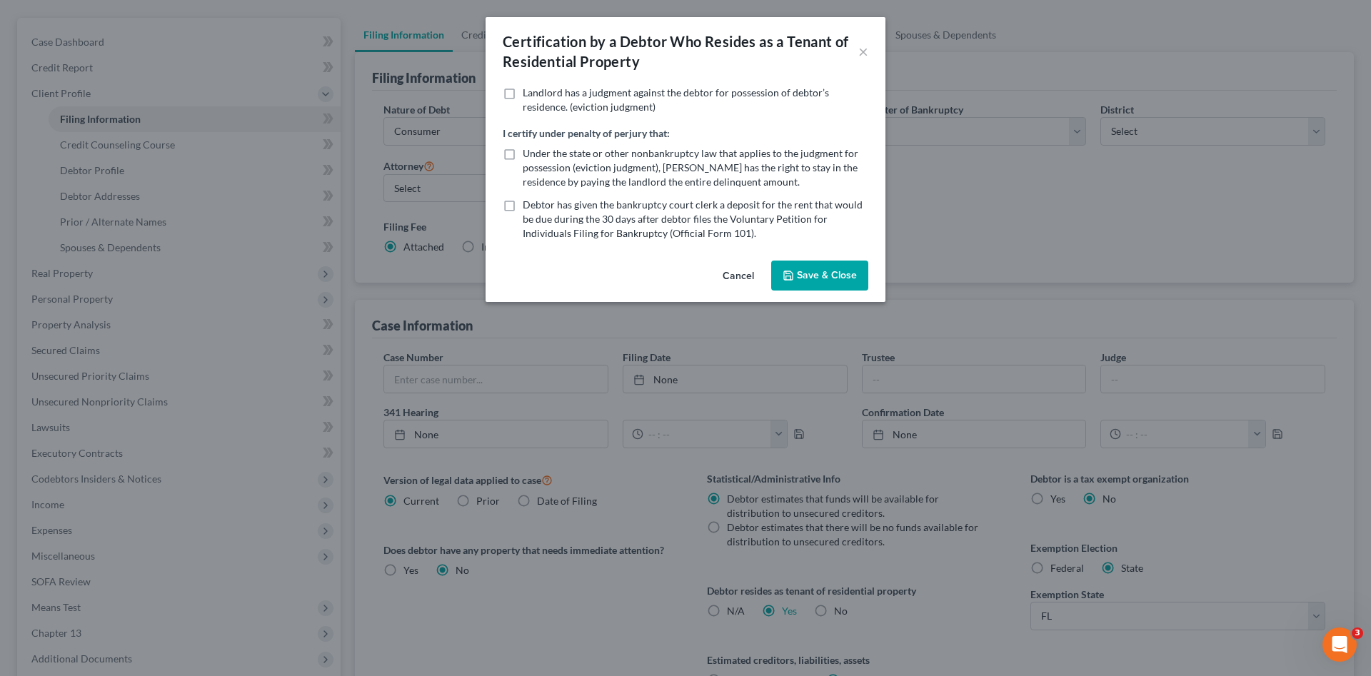
drag, startPoint x: 742, startPoint y: 277, endPoint x: 788, endPoint y: 443, distance: 172.7
click at [742, 276] on button "Cancel" at bounding box center [738, 276] width 54 height 29
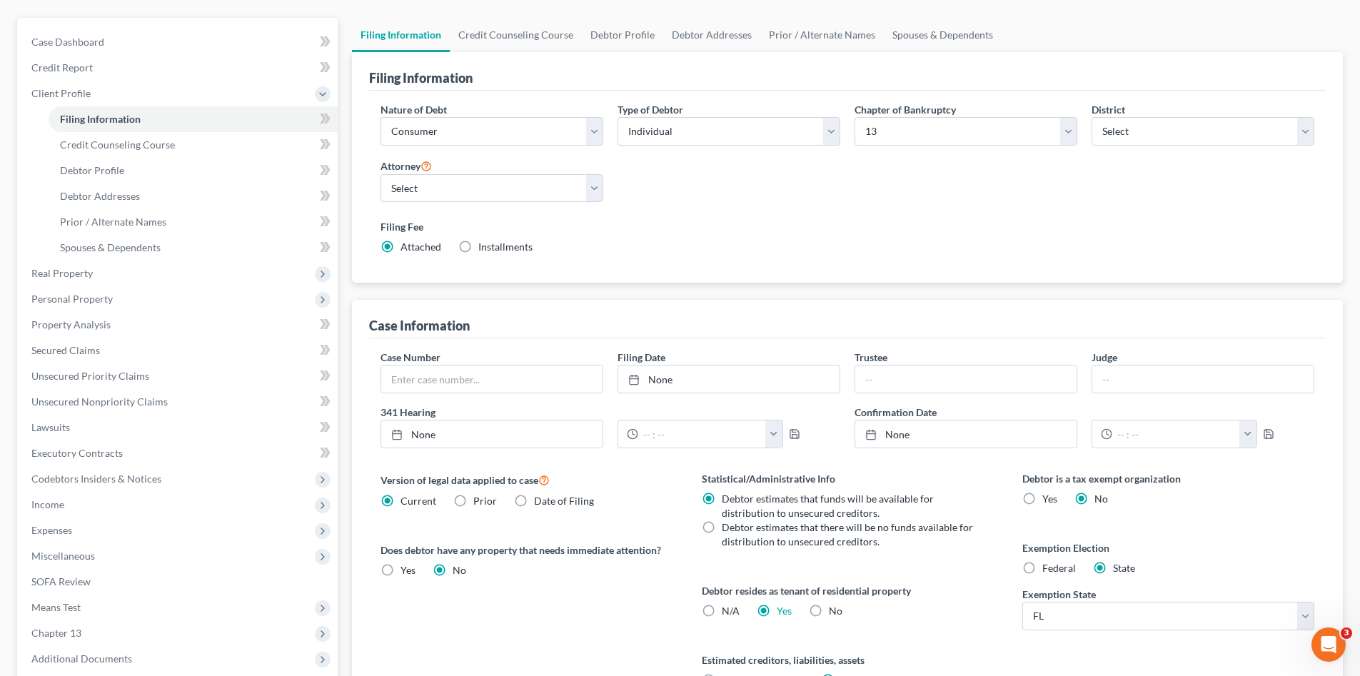
drag, startPoint x: 815, startPoint y: 606, endPoint x: 814, endPoint y: 598, distance: 8.0
click at [829, 606] on label "No" at bounding box center [836, 611] width 14 height 14
click at [835, 606] on input "No" at bounding box center [839, 608] width 9 height 9
radio input "true"
radio input "false"
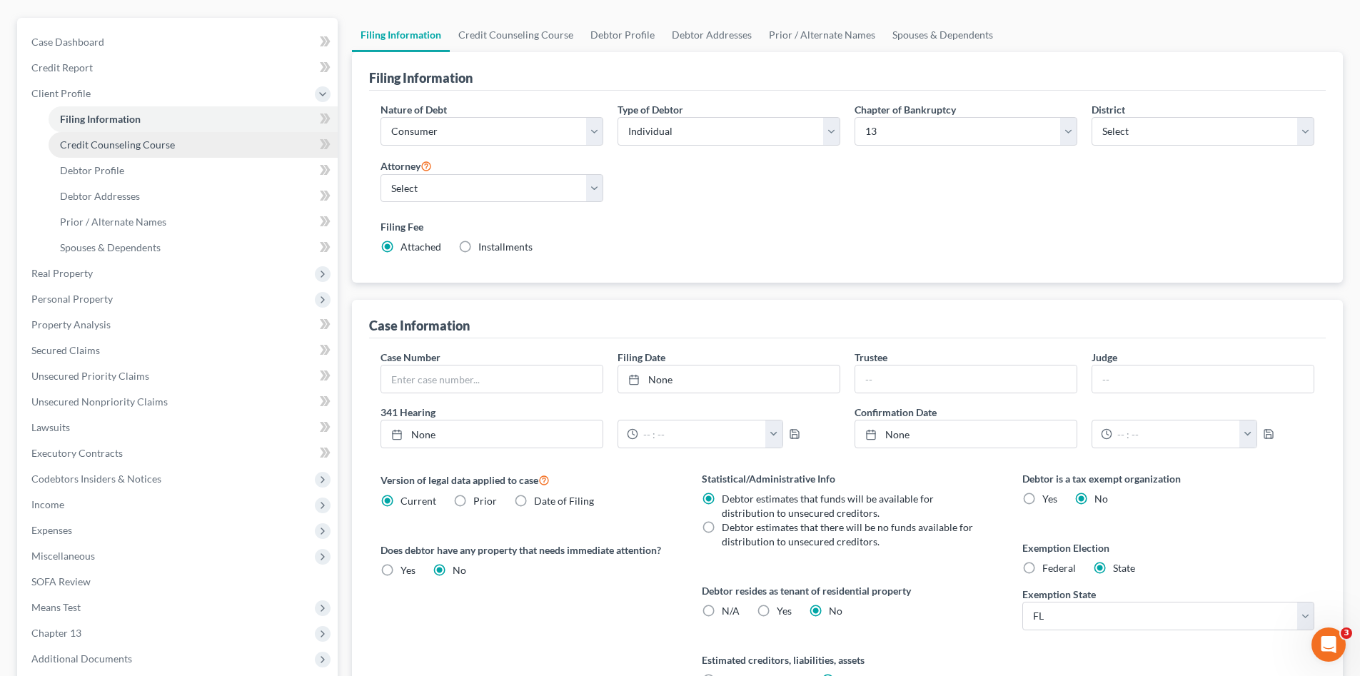
click at [125, 149] on span "Credit Counseling Course" at bounding box center [117, 145] width 115 height 12
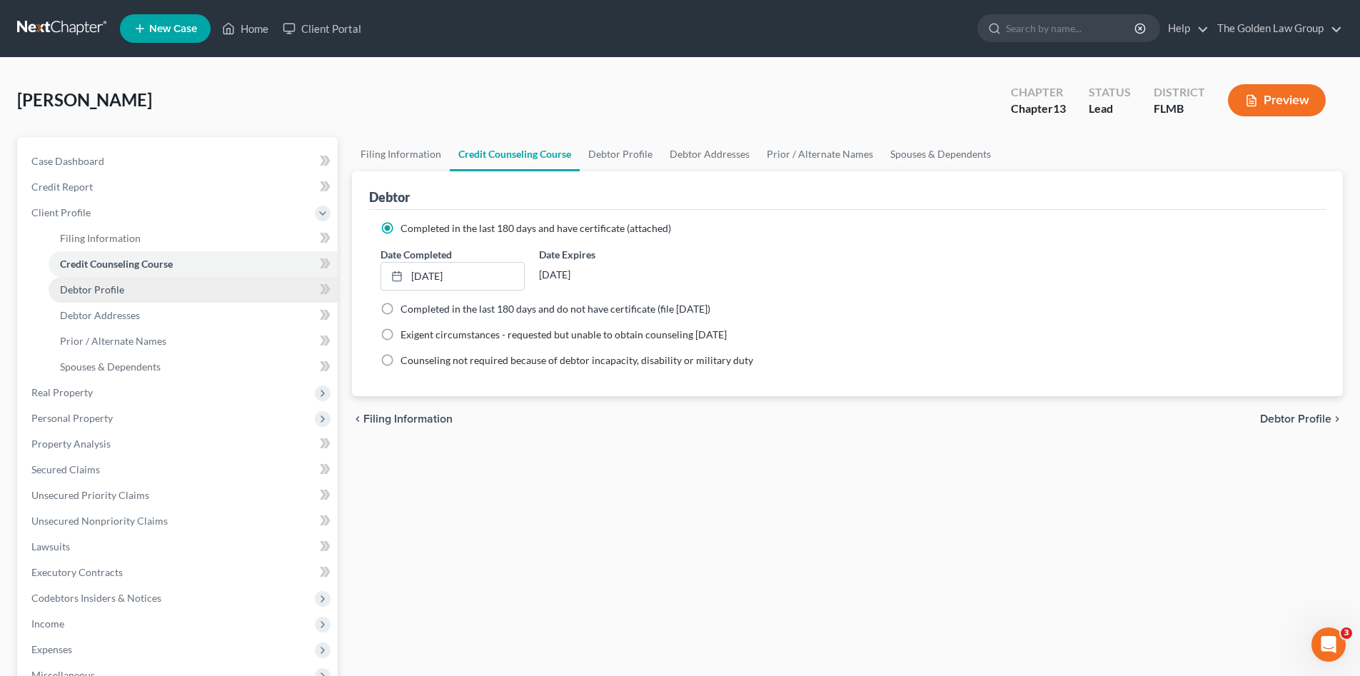
click at [116, 295] on span "Debtor Profile" at bounding box center [92, 289] width 64 height 12
select select "0"
select select "1"
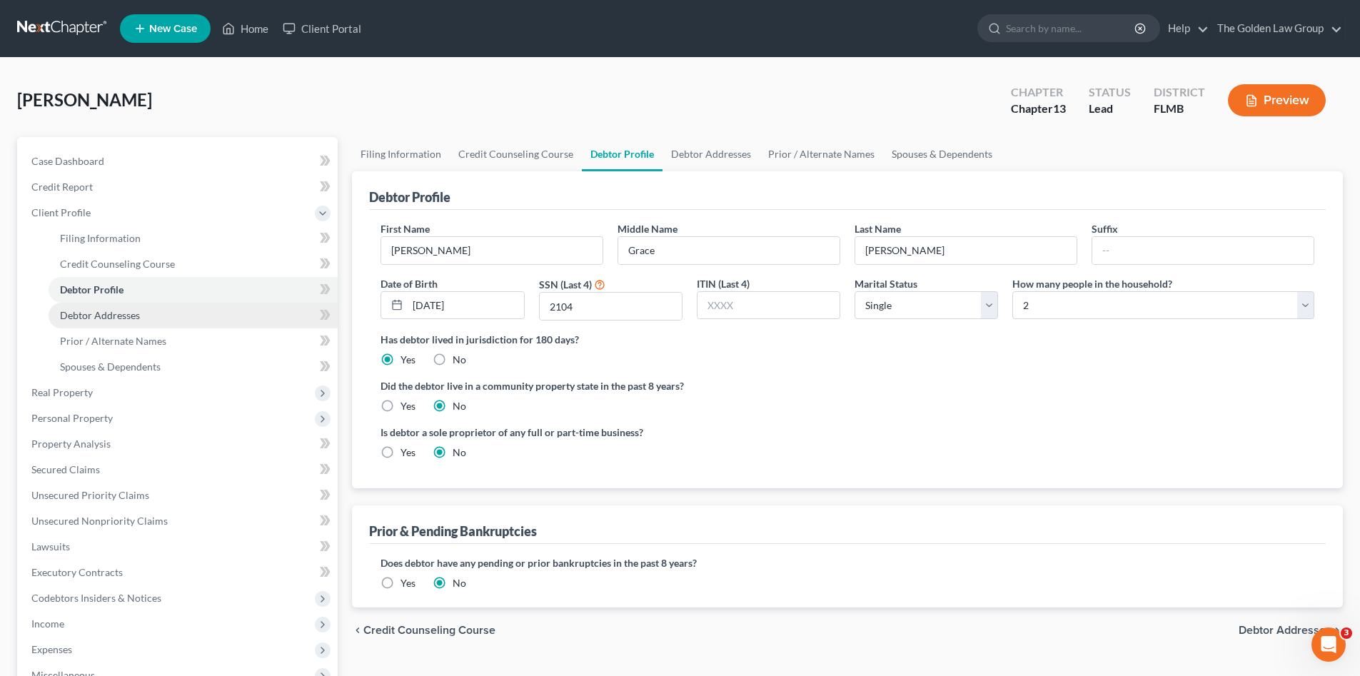
radio input "true"
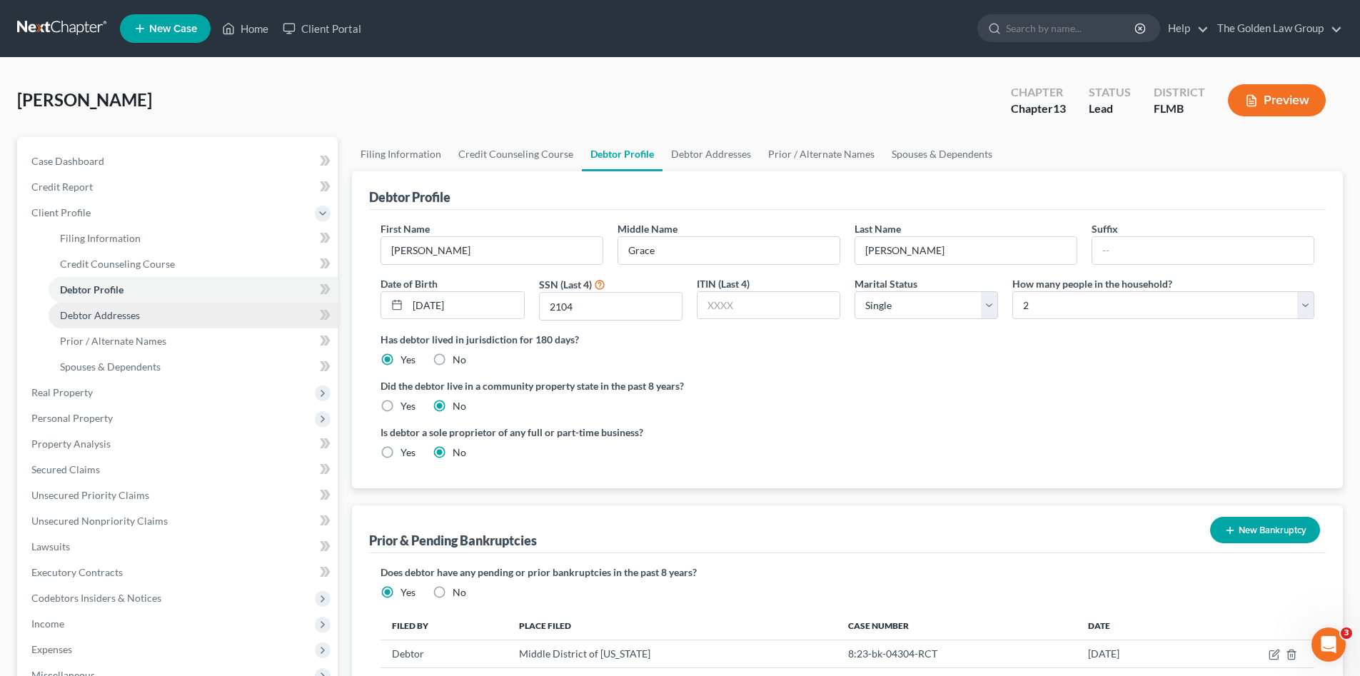
click at [126, 314] on span "Debtor Addresses" at bounding box center [100, 315] width 80 height 12
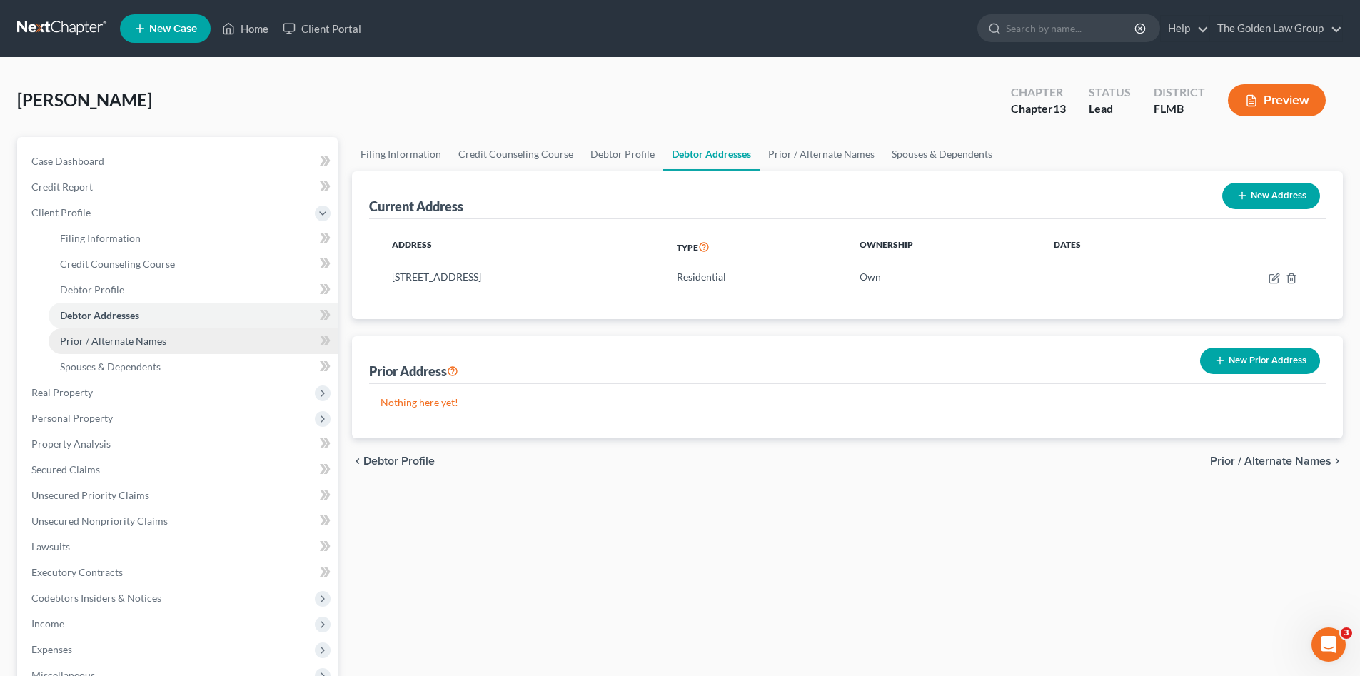
click at [126, 335] on span "Prior / Alternate Names" at bounding box center [113, 341] width 106 height 12
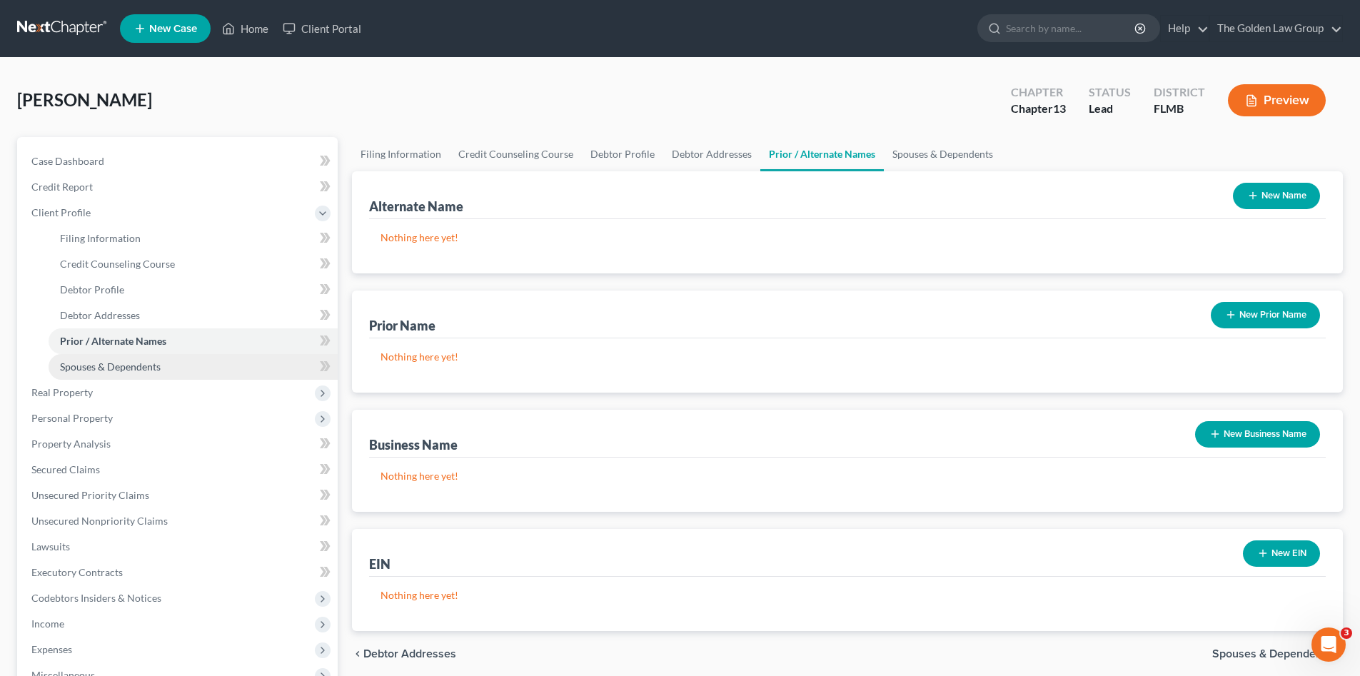
click at [136, 363] on span "Spouses & Dependents" at bounding box center [110, 367] width 101 height 12
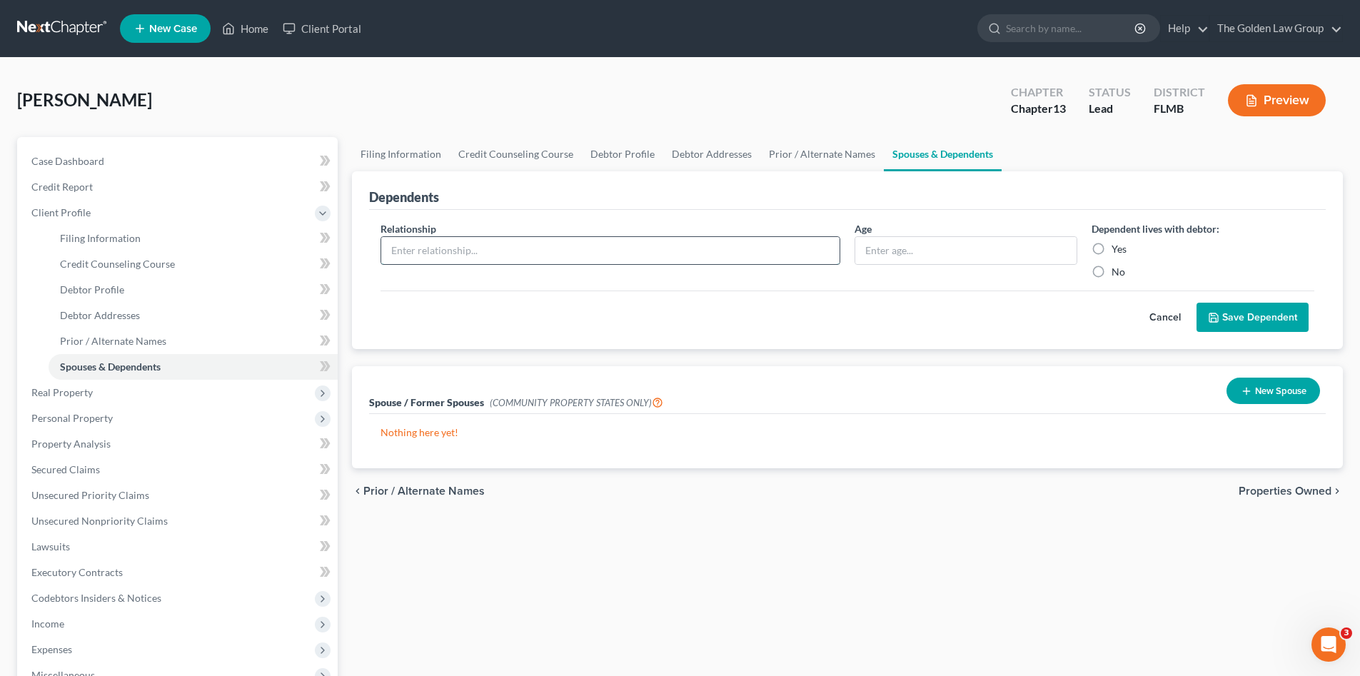
click at [488, 251] on input "text" at bounding box center [610, 250] width 458 height 27
type input "D"
type input "Son"
type input "24 Years Old"
drag, startPoint x: 1103, startPoint y: 253, endPoint x: 1162, endPoint y: 279, distance: 64.2
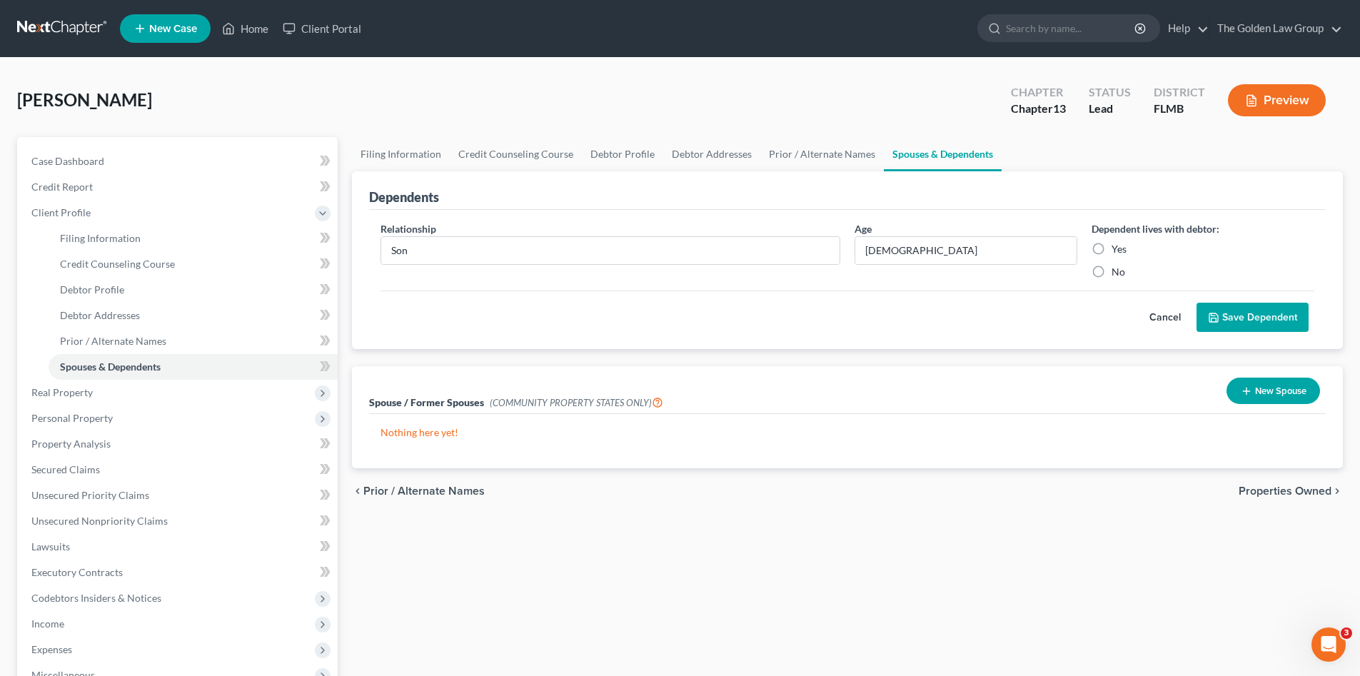
click at [1112, 252] on label "Yes" at bounding box center [1119, 249] width 15 height 14
click at [1117, 251] on input "Yes" at bounding box center [1121, 246] width 9 height 9
radio input "true"
click at [1248, 318] on button "Save Dependent" at bounding box center [1253, 318] width 112 height 30
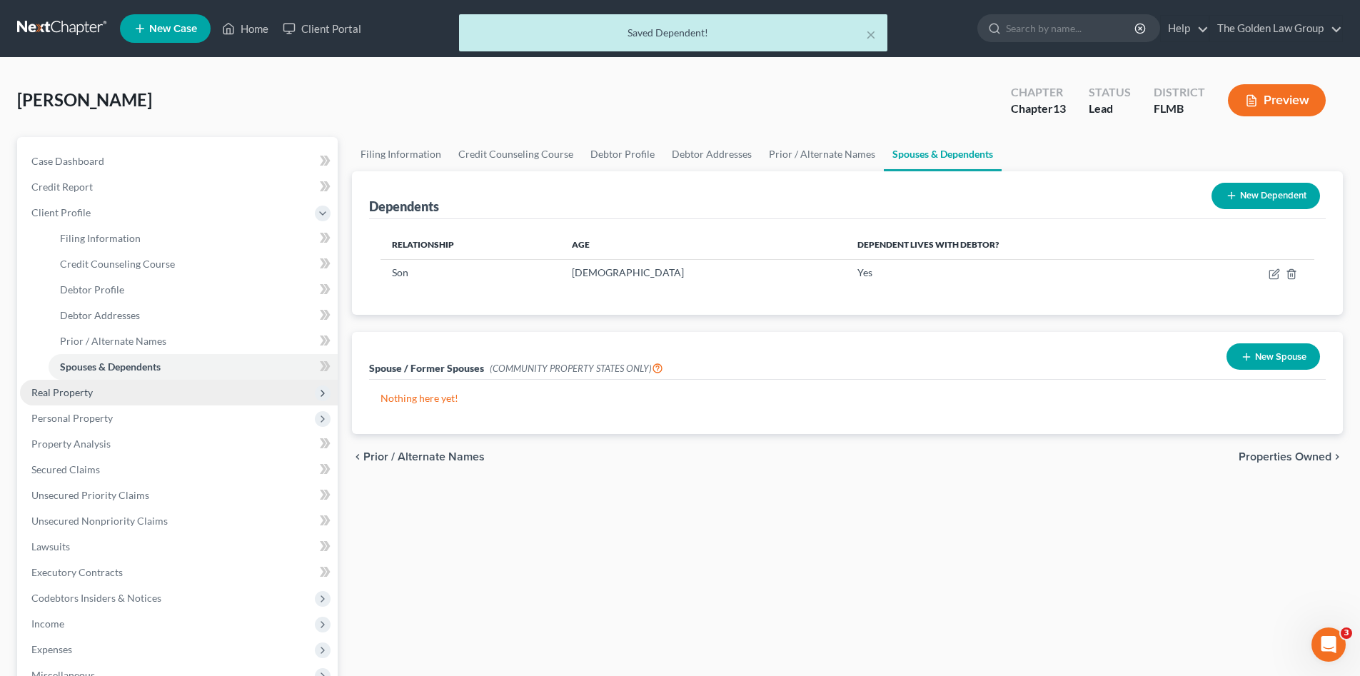
click at [133, 389] on span "Real Property" at bounding box center [179, 393] width 318 height 26
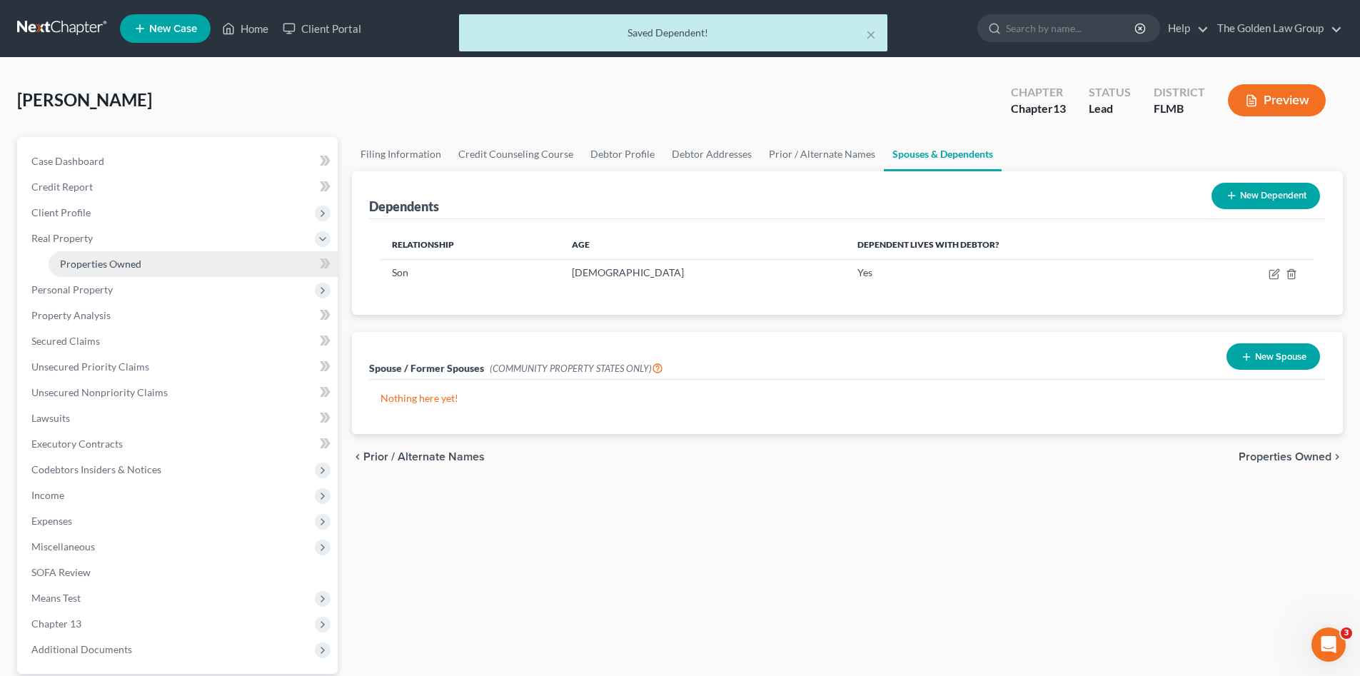
click at [123, 255] on link "Properties Owned" at bounding box center [193, 264] width 289 height 26
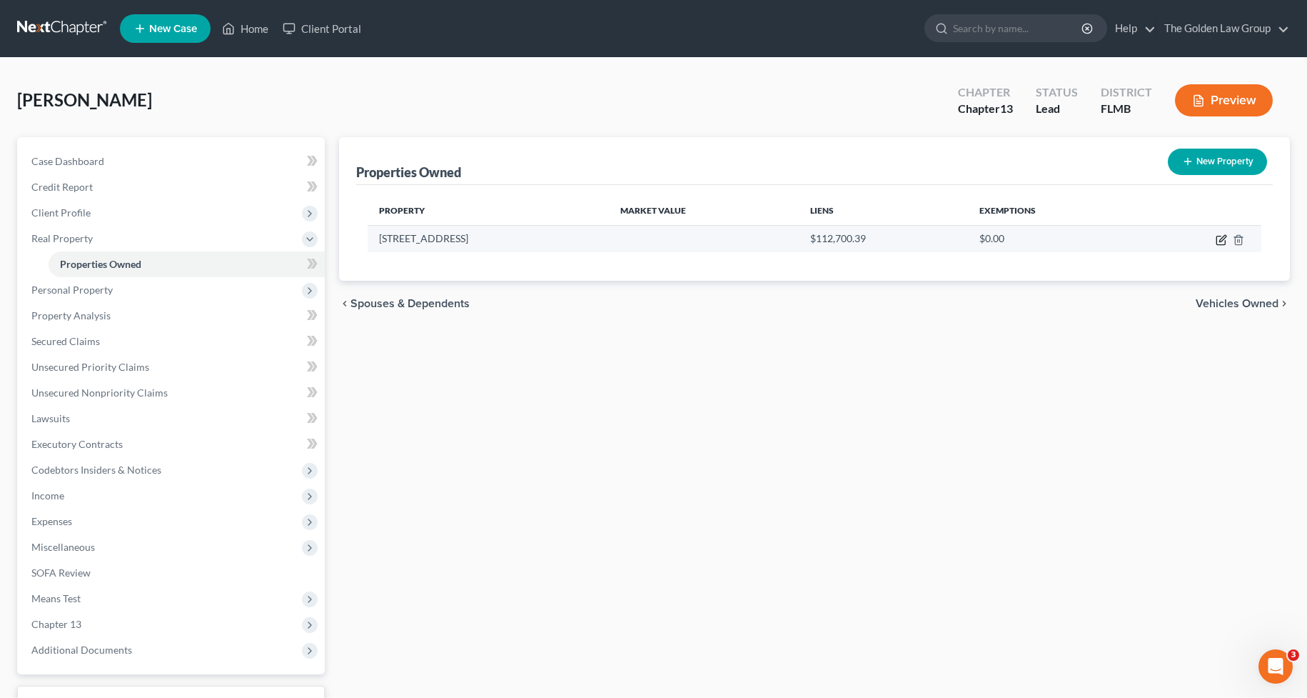
click at [1223, 238] on icon "button" at bounding box center [1221, 239] width 11 height 11
select select "9"
select select "0"
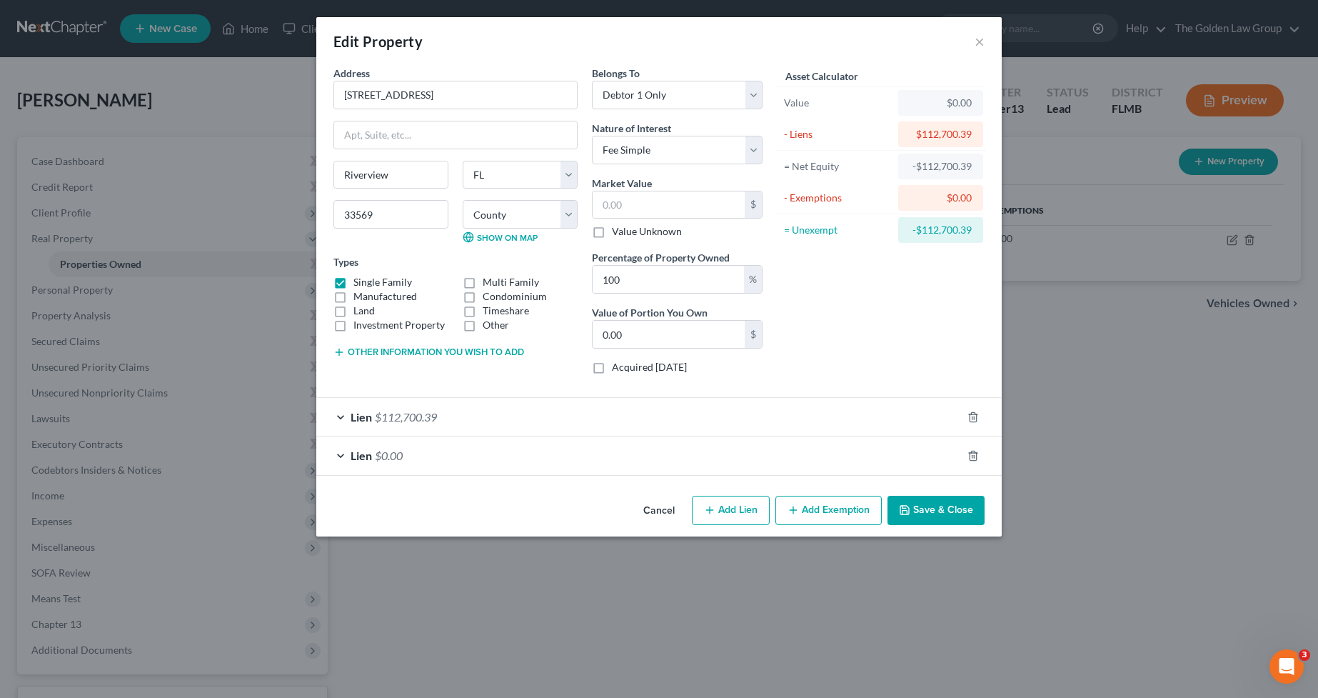
click at [426, 347] on button "Other information you wish to add" at bounding box center [428, 351] width 191 height 11
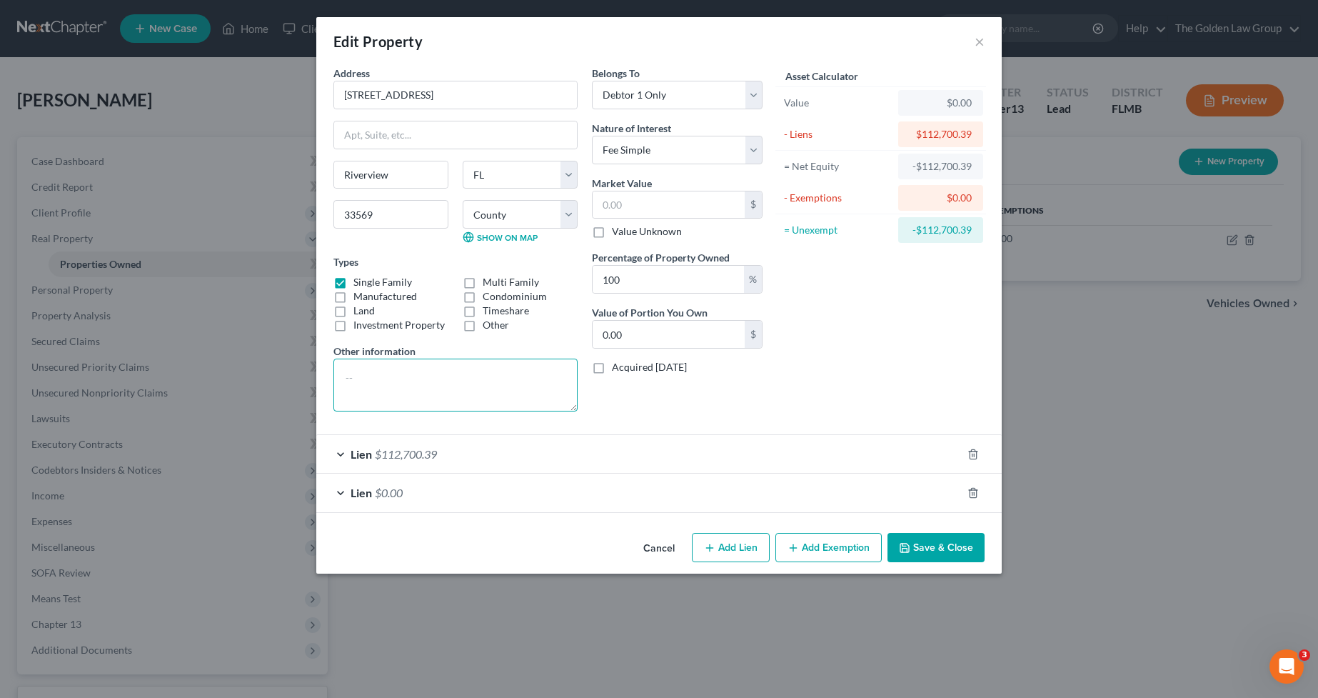
click at [441, 375] on textarea at bounding box center [455, 384] width 244 height 53
paste textarea "Lot 21, Block 9, RIVERCREST PHASE 1B4, according to the plat thereof as recorde…"
type textarea "Lot 21, Block 9, RIVERCREST PHASE 1B4, according to the plat thereof as recorde…"
click at [655, 202] on input "text" at bounding box center [669, 204] width 152 height 27
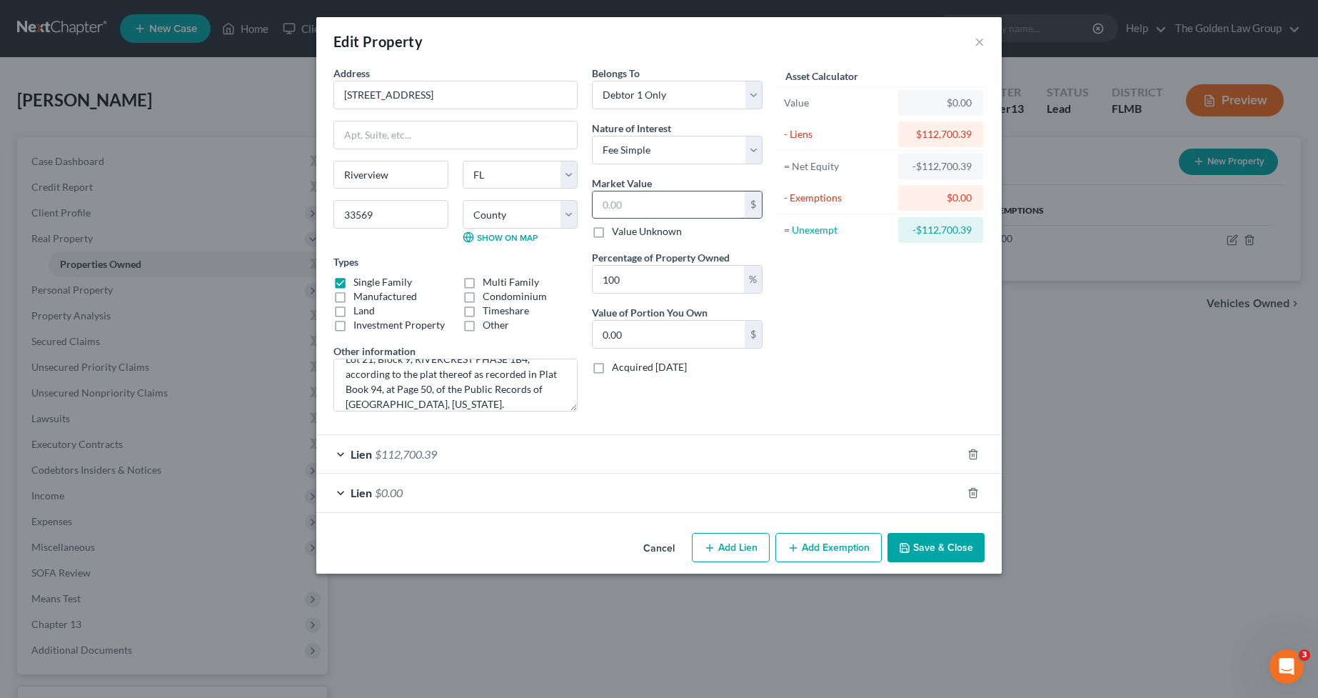
paste input "277,034"
type input "277,034"
type input "277,034.00"
type input "277,034"
click at [839, 550] on button "Add Exemption" at bounding box center [828, 548] width 106 height 30
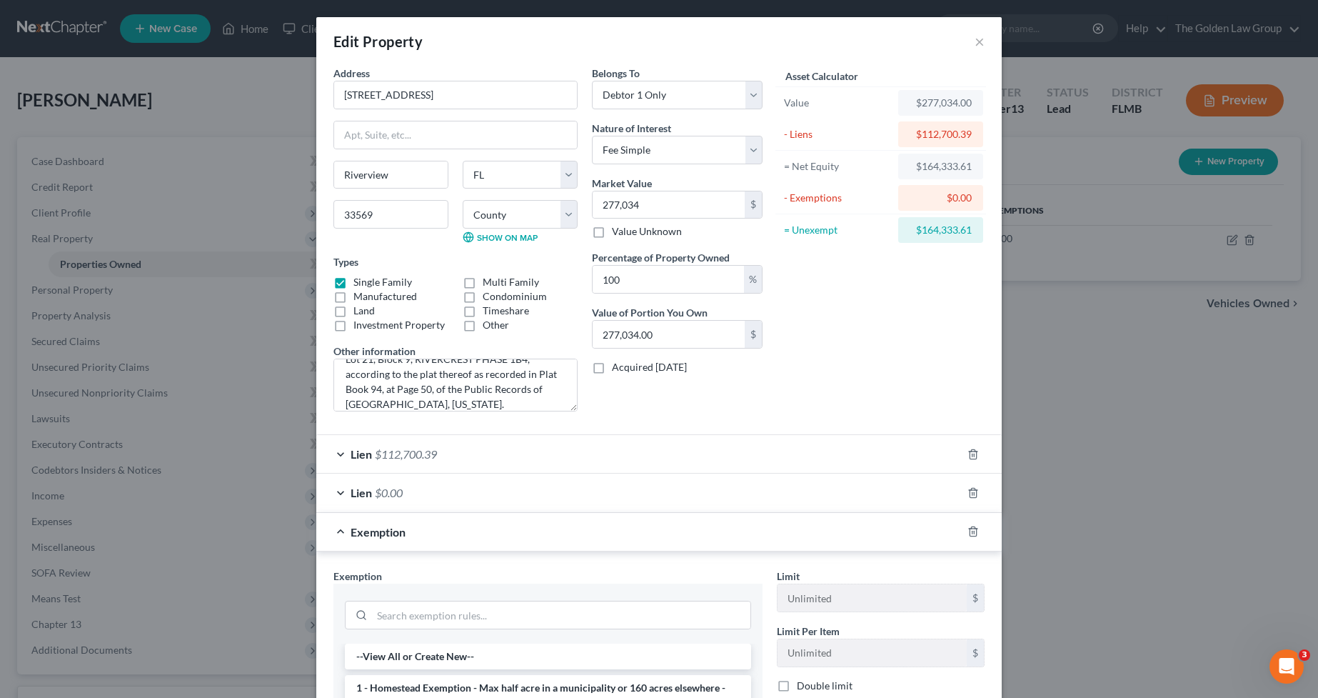
scroll to position [143, 0]
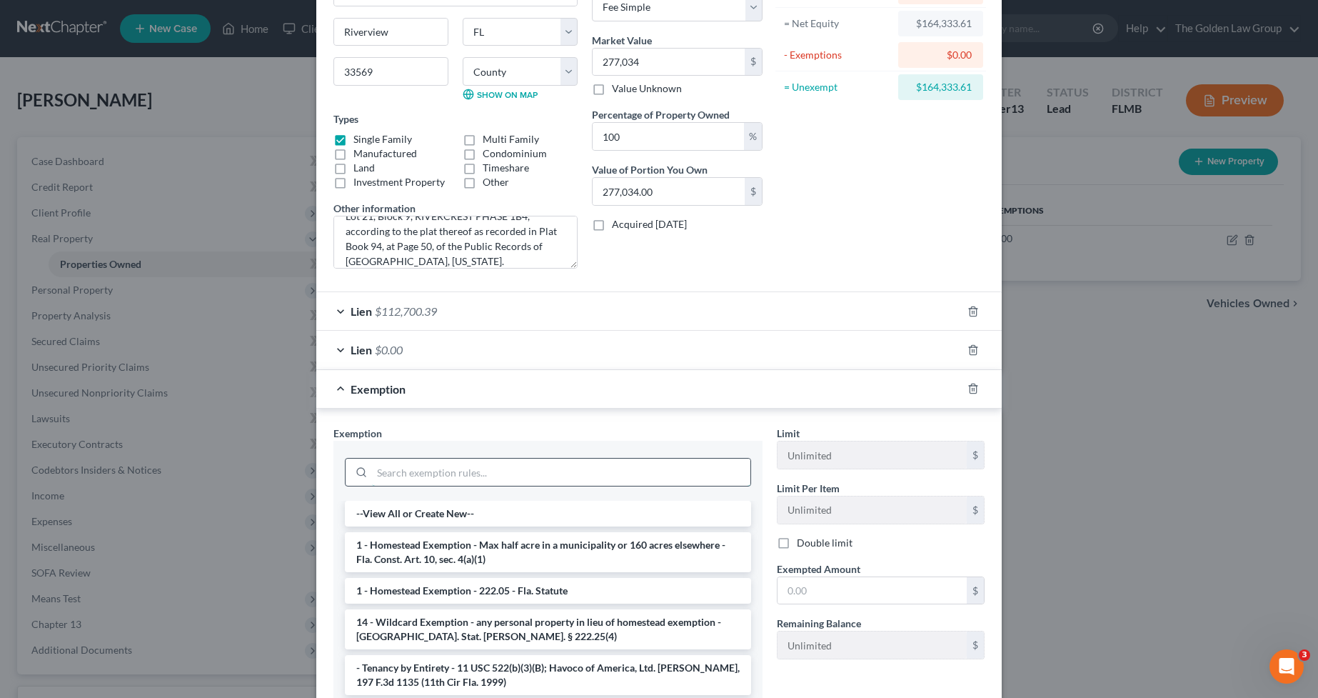
click at [523, 476] on input "search" at bounding box center [561, 471] width 378 height 27
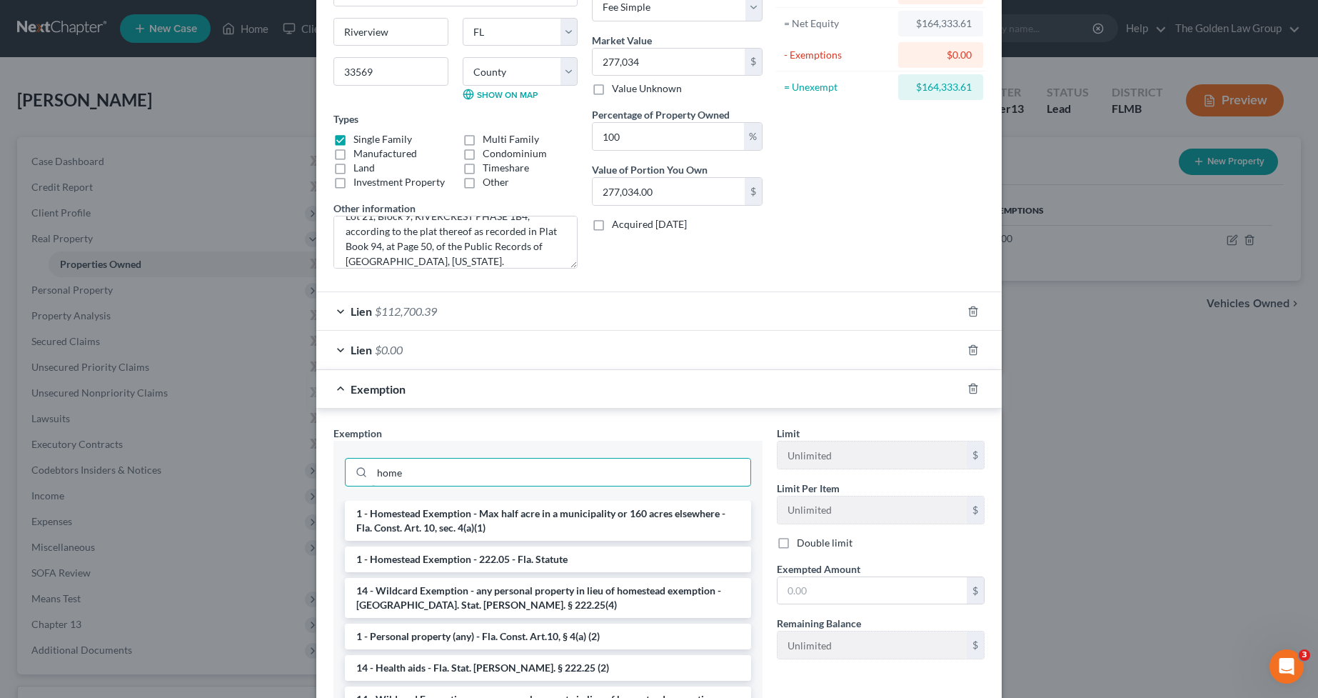
type input "home"
click at [538, 512] on li "1 - Homestead Exemption - Max half acre in a municipality or 160 acres elsewher…" at bounding box center [548, 520] width 406 height 40
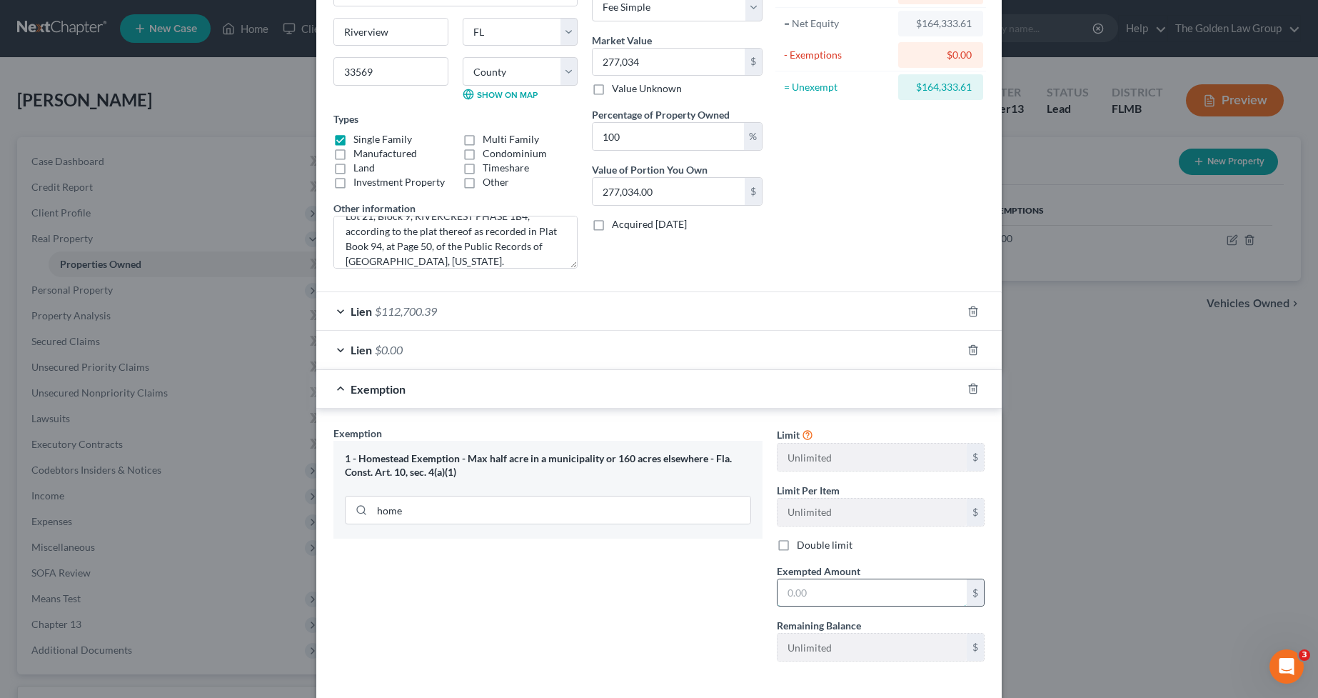
click at [886, 591] on input "text" at bounding box center [872, 592] width 189 height 27
paste input "277,034"
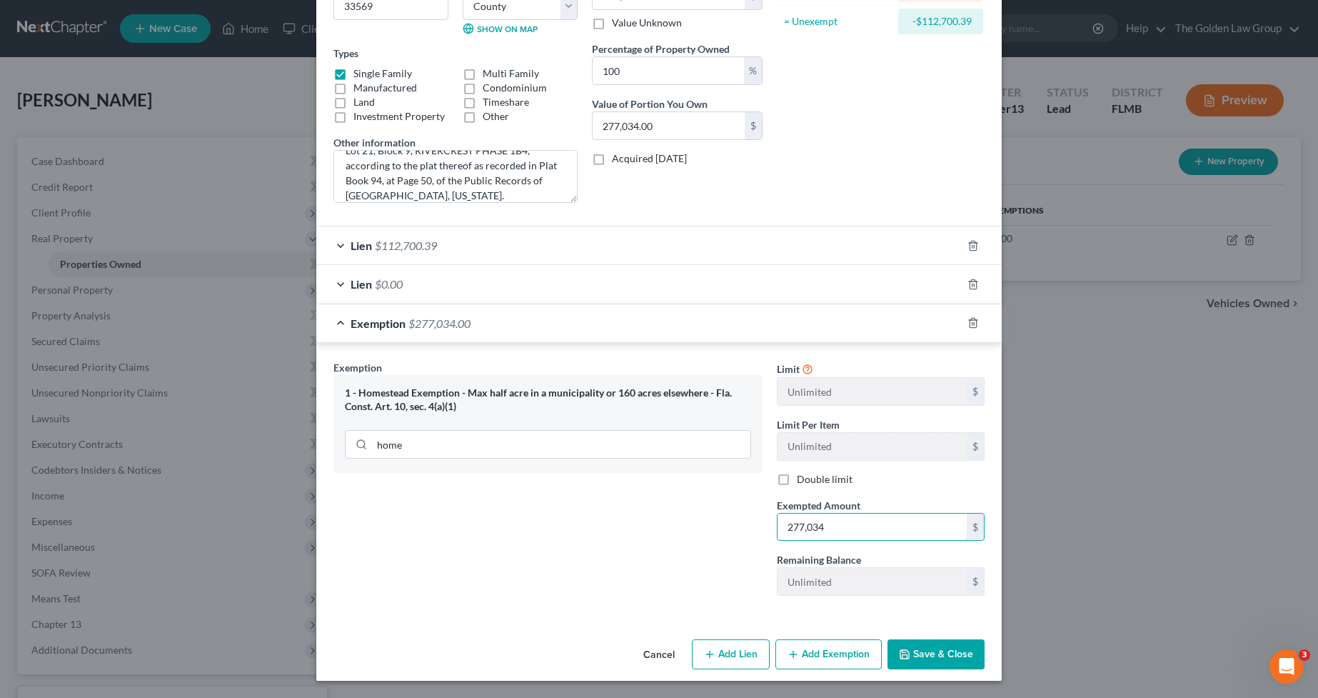
type input "277,034"
click at [935, 653] on button "Save & Close" at bounding box center [935, 654] width 97 height 30
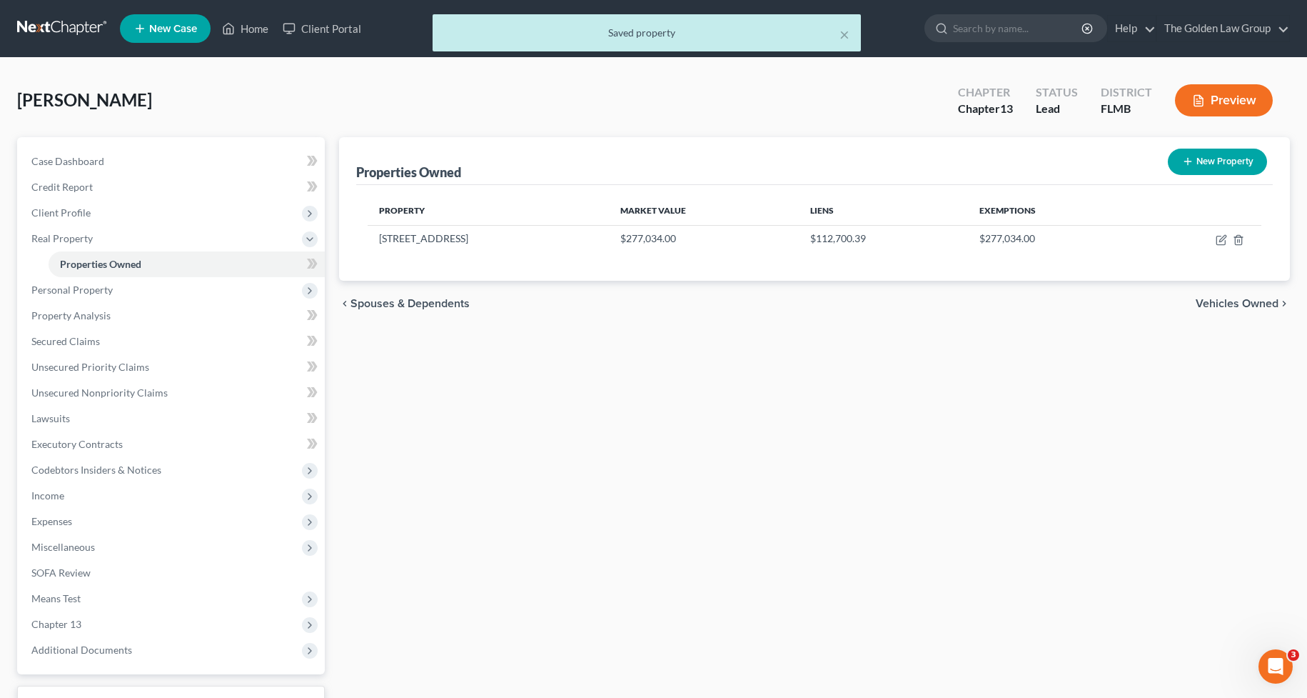
click at [847, 564] on div "Properties Owned New Property Property Market Value Liens Exemptions 11644 Cres…" at bounding box center [814, 446] width 965 height 619
click at [76, 294] on span "Personal Property" at bounding box center [71, 289] width 81 height 12
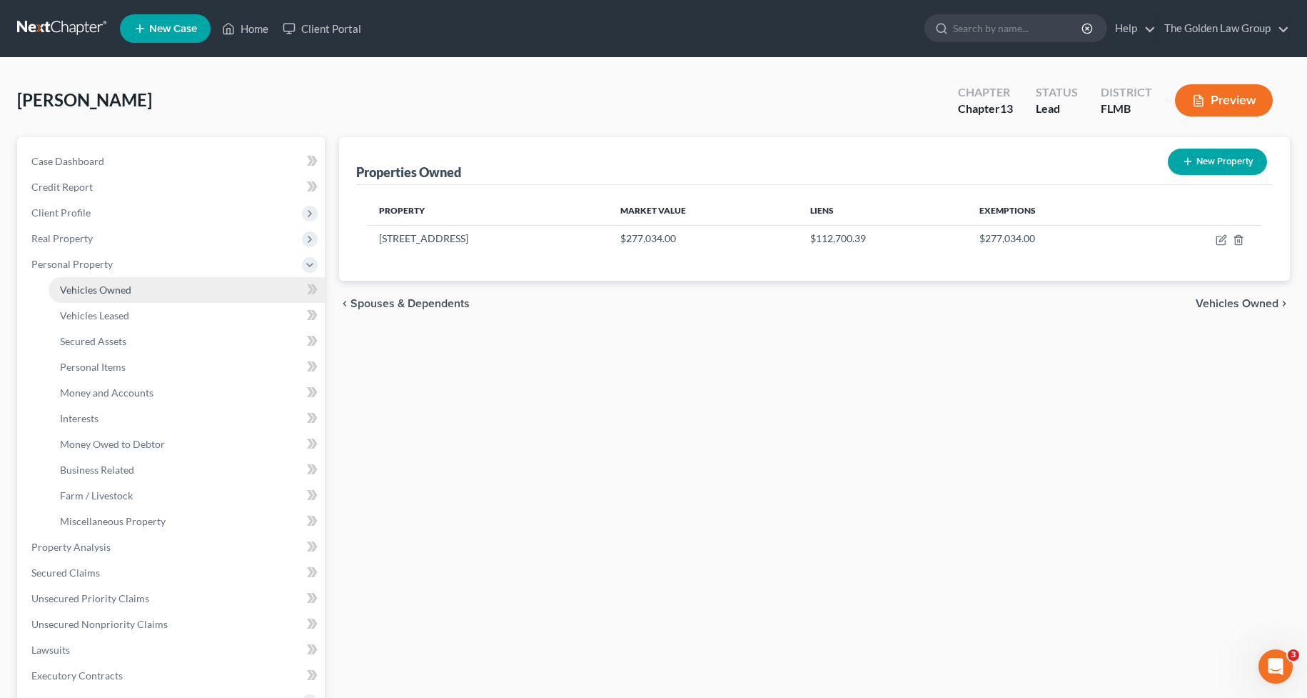
click at [85, 289] on span "Vehicles Owned" at bounding box center [95, 289] width 71 height 12
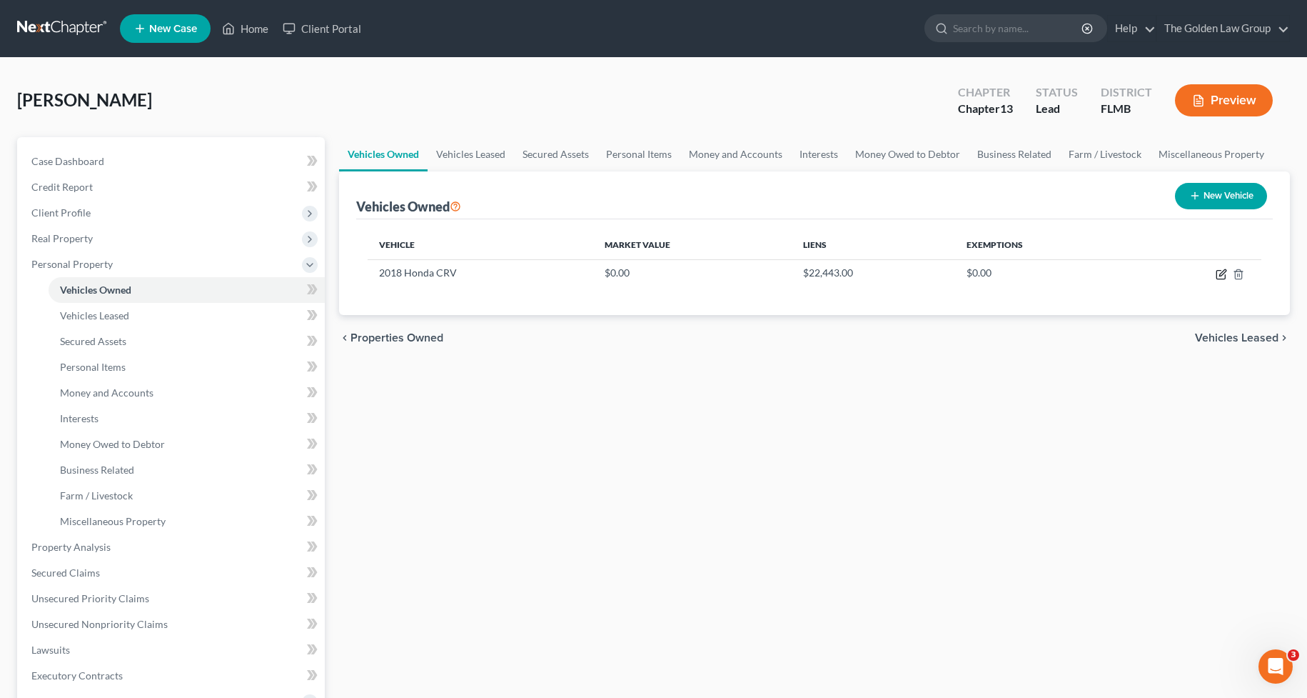
drag, startPoint x: 1220, startPoint y: 276, endPoint x: 1207, endPoint y: 287, distance: 17.3
click at [1220, 276] on icon "button" at bounding box center [1222, 272] width 6 height 6
select select "0"
select select "8"
select select "3"
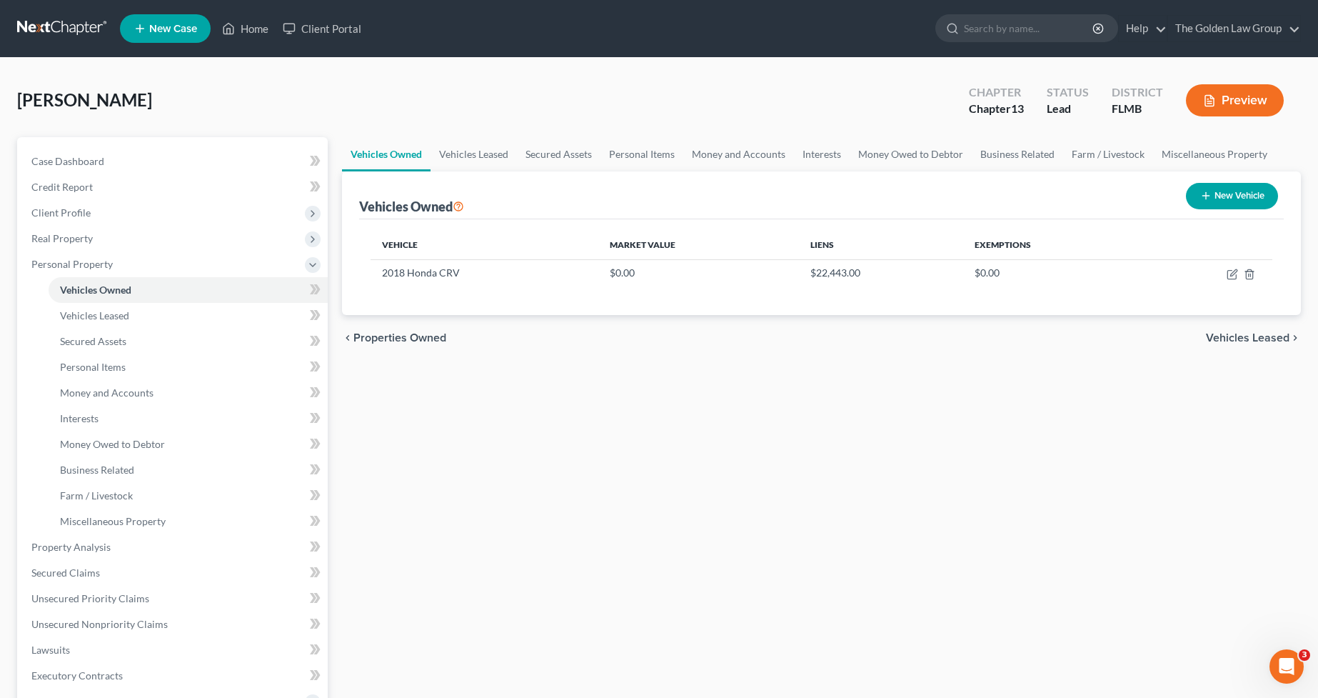
select select "0"
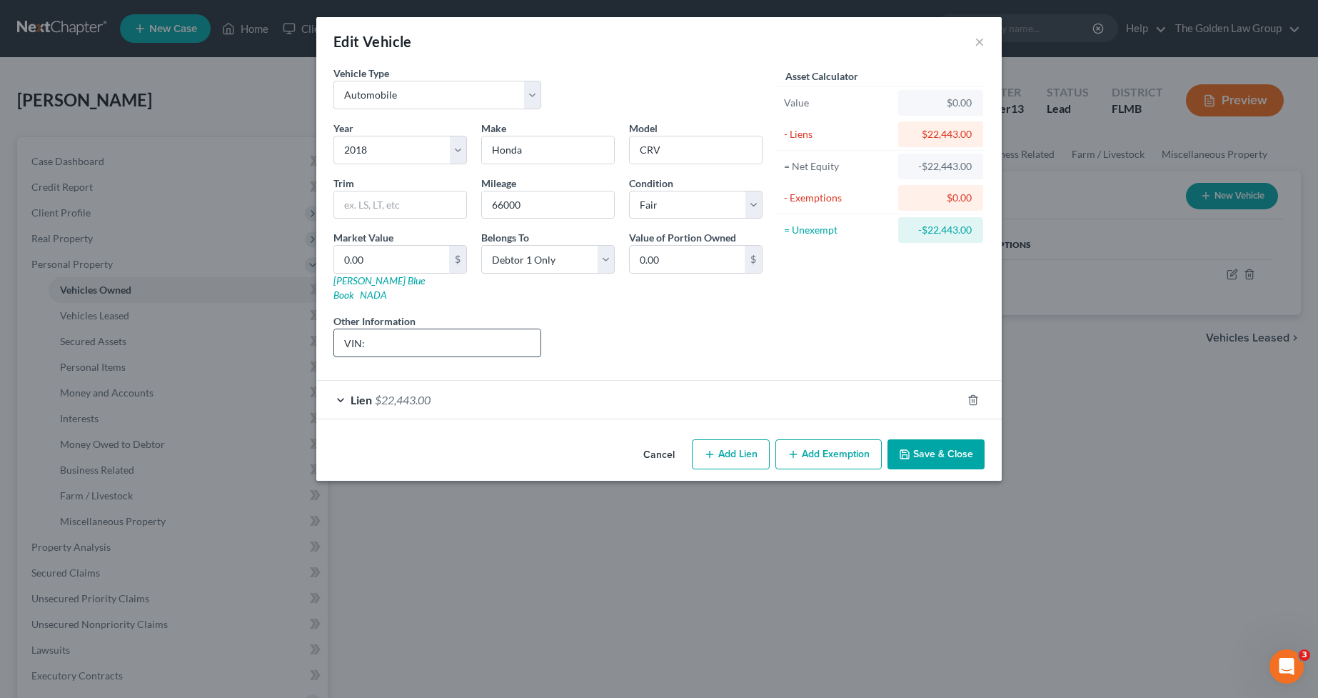
click at [496, 332] on input "VIN:" at bounding box center [437, 342] width 206 height 27
drag, startPoint x: 196, startPoint y: 321, endPoint x: 701, endPoint y: 285, distance: 506.7
click at [198, 318] on div "Edit Vehicle × Vehicle Type Select Automobile Truck Trailer Watercraft Aircraft…" at bounding box center [659, 349] width 1318 height 698
paste input "2HKRW5H30JH406334"
click at [426, 330] on input "VIN: [US_VEHICLE_IDENTIFICATION_NUMBER]" at bounding box center [437, 342] width 206 height 27
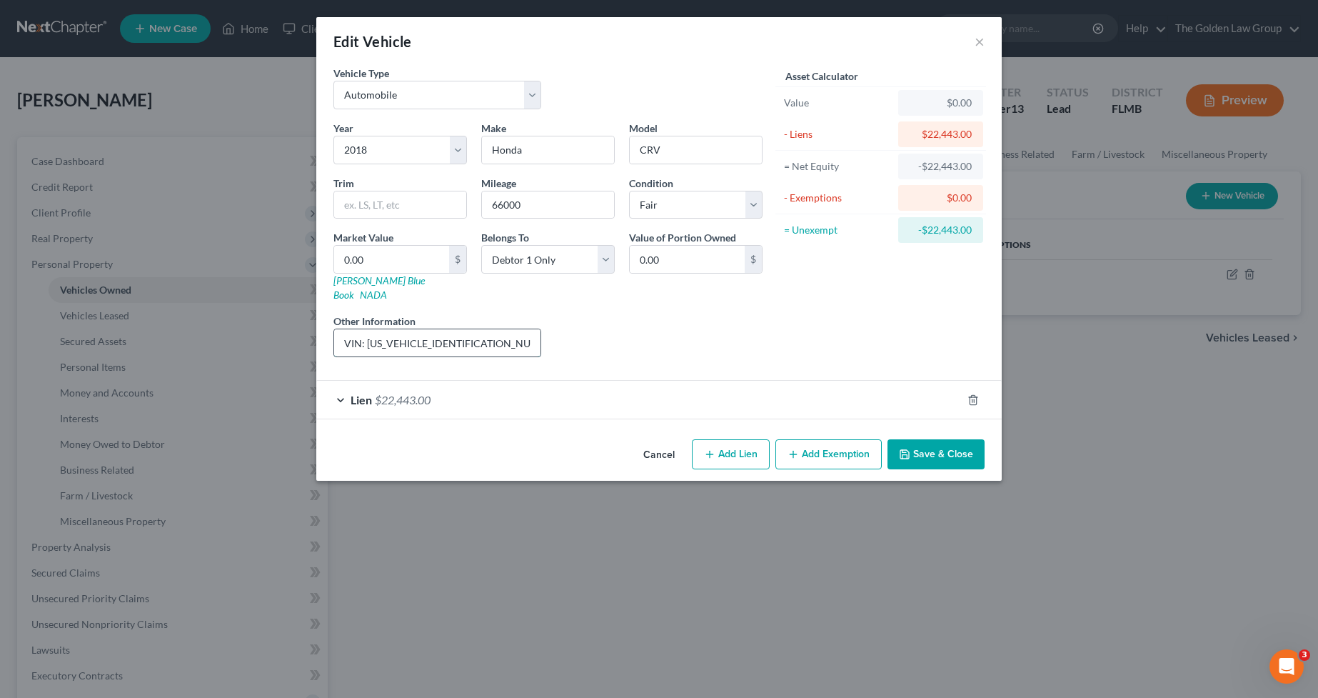
click at [426, 330] on input "VIN: [US_VEHICLE_IDENTIFICATION_NUMBER]" at bounding box center [437, 342] width 206 height 27
type input "VIN: [US_VEHICLE_IDENTIFICATION_NUMBER]"
type input "1"
type input "1.00"
type input "14"
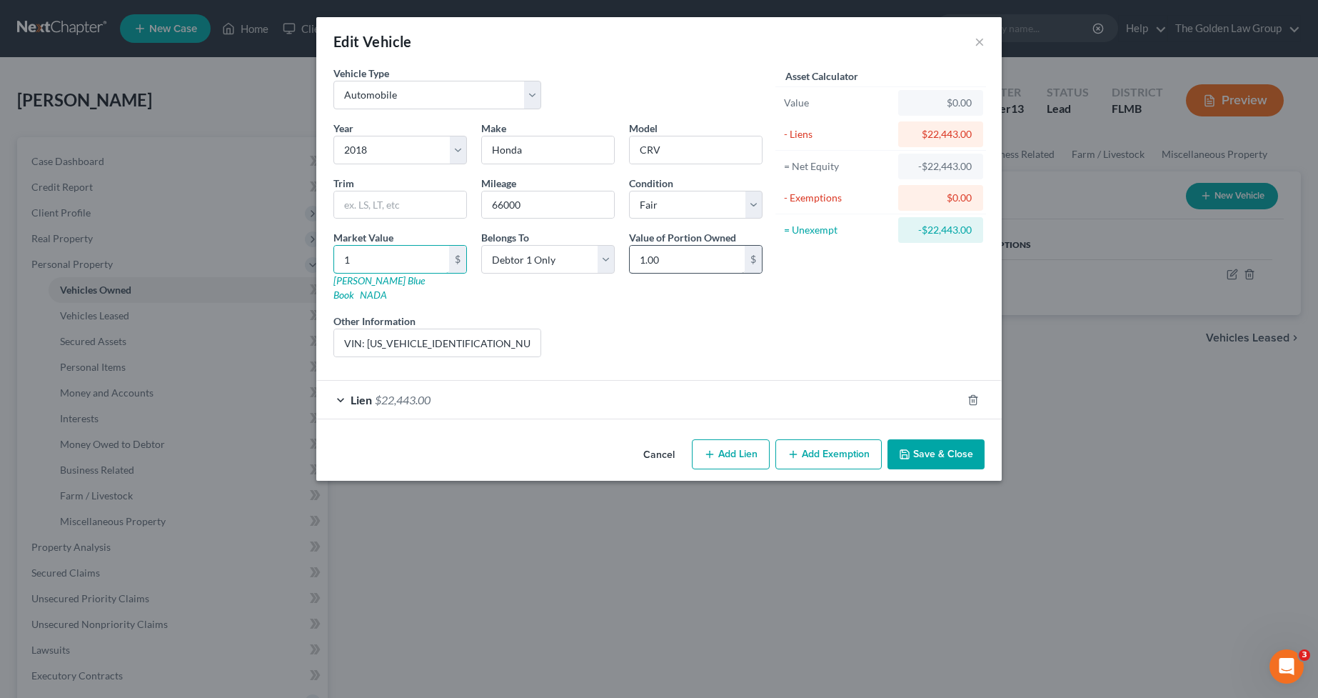
type input "14.00"
type input "149"
type input "149.00"
type input "1493"
type input "1,493.00"
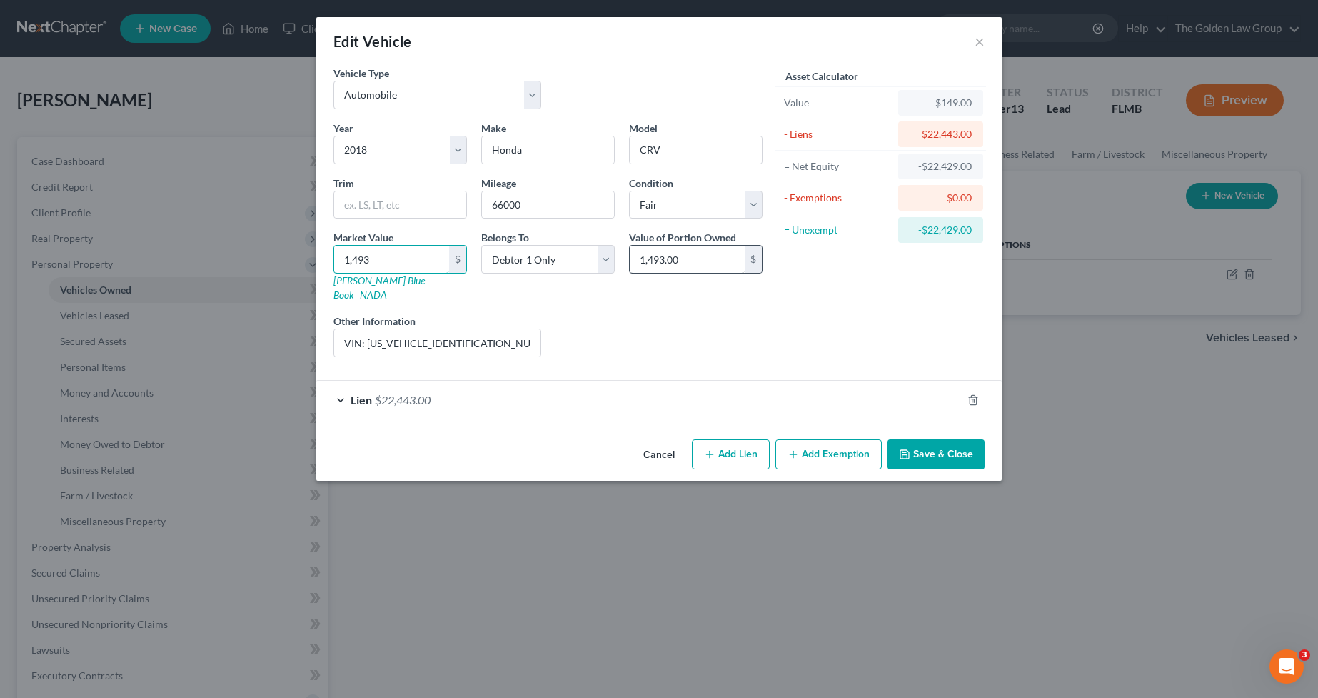
type input "1,4937"
type input "14,937.00"
click at [802, 439] on button "Add Exemption" at bounding box center [828, 454] width 106 height 30
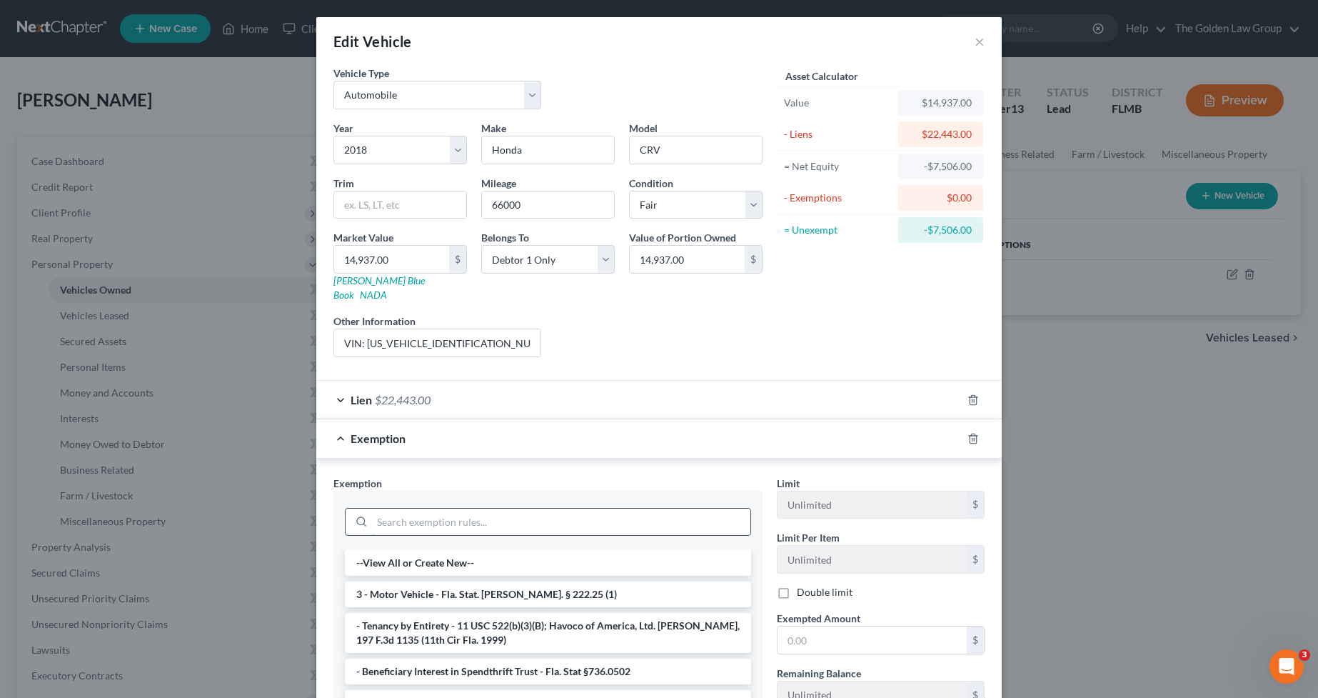
click at [572, 514] on input "search" at bounding box center [561, 521] width 378 height 27
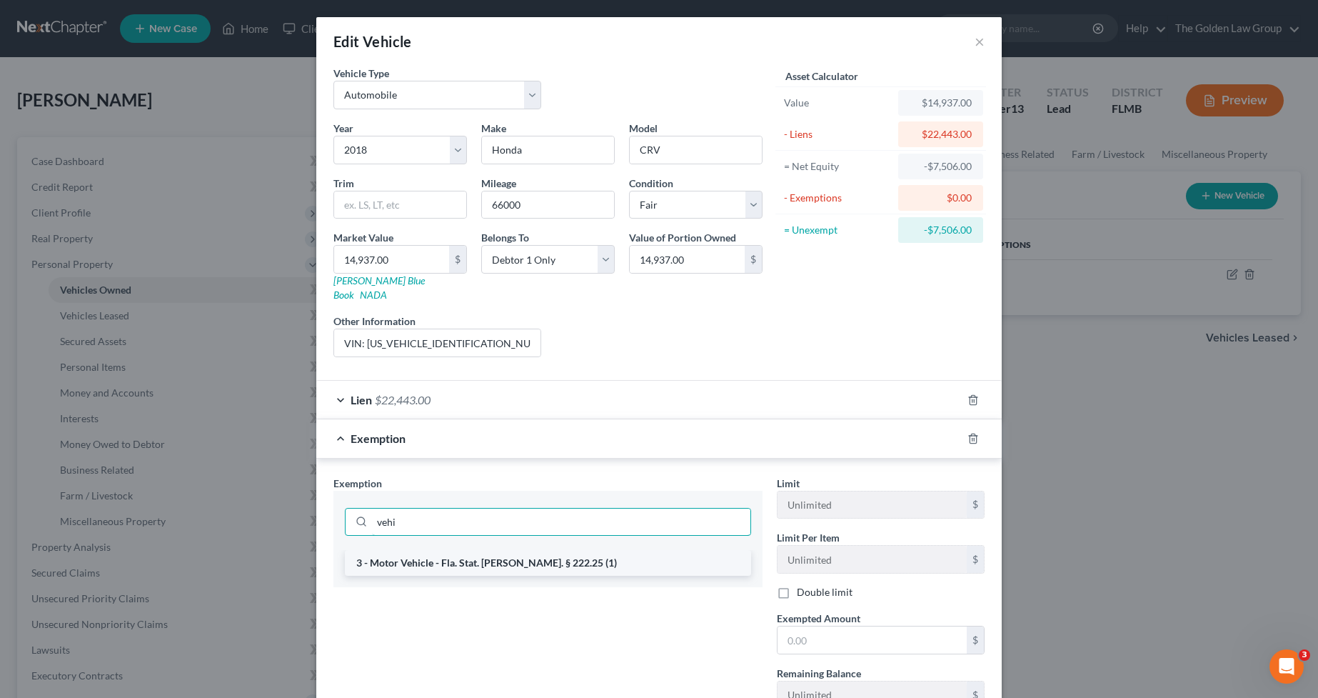
type input "vehi"
click at [590, 550] on li "3 - Motor Vehicle - Fla. Stat. [PERSON_NAME]. § 222.25 (1)" at bounding box center [548, 563] width 406 height 26
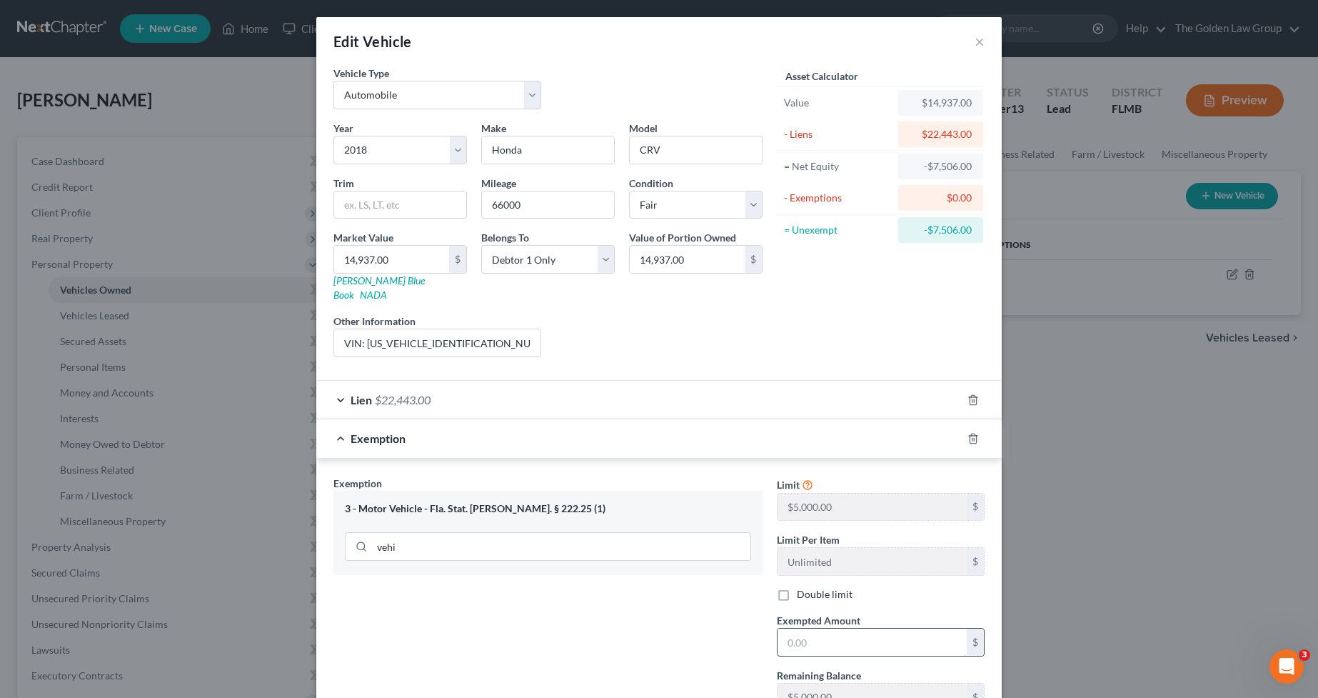
click at [854, 630] on input "text" at bounding box center [872, 641] width 189 height 27
type input "5,000.00"
click at [534, 610] on div "Exemption Set must be selected for CA. Exemption * 3 - Motor Vehicle - Fla. Sta…" at bounding box center [547, 599] width 443 height 247
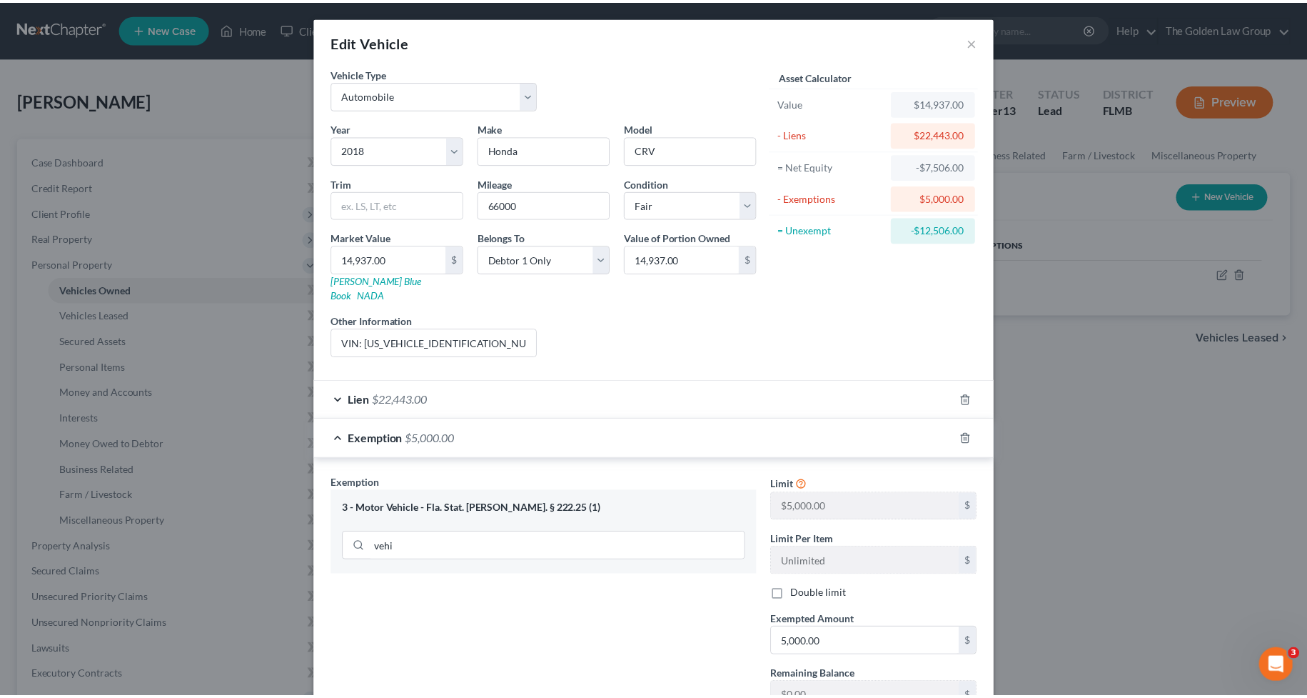
scroll to position [101, 0]
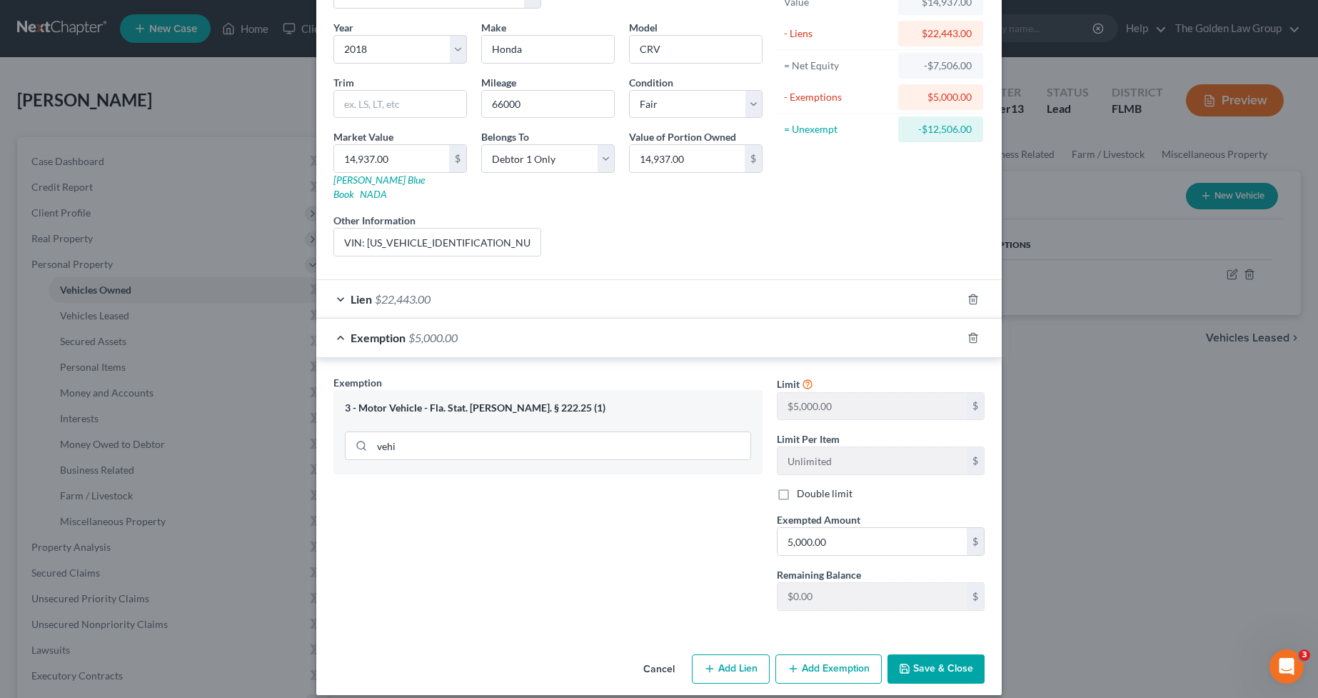
click at [917, 655] on button "Save & Close" at bounding box center [935, 669] width 97 height 30
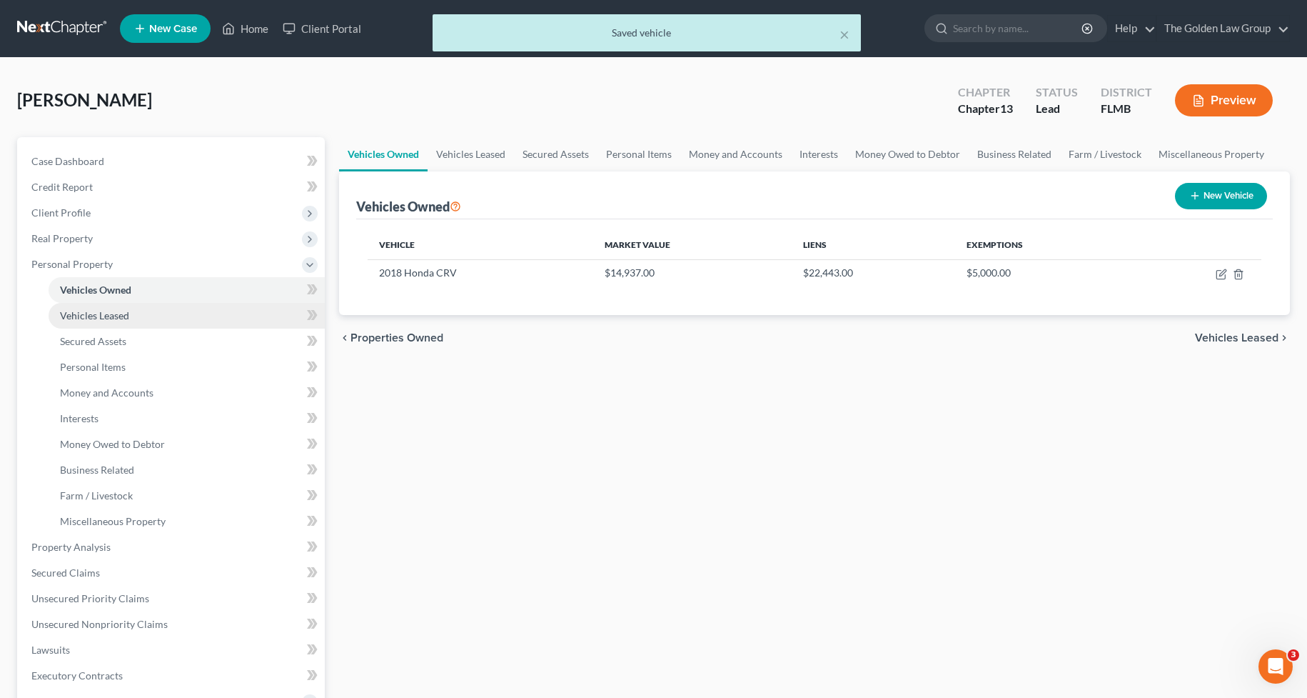
click at [106, 315] on span "Vehicles Leased" at bounding box center [94, 315] width 69 height 12
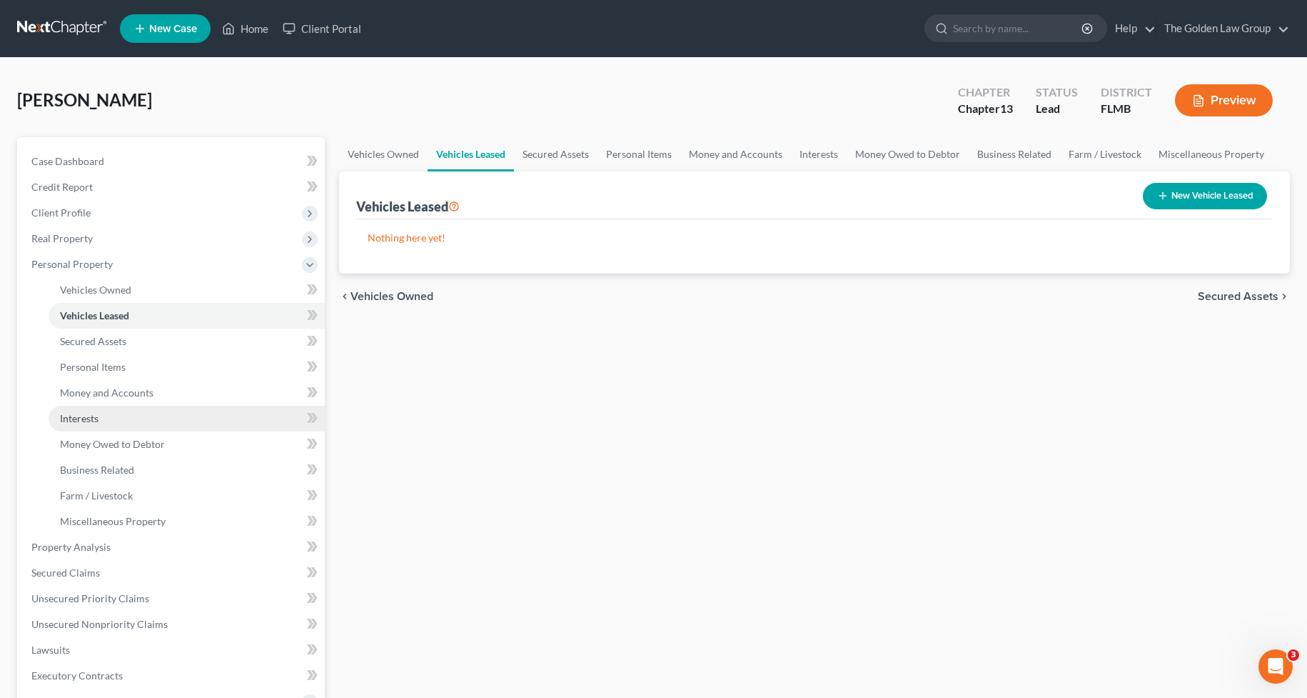
click at [117, 420] on link "Interests" at bounding box center [187, 419] width 276 height 26
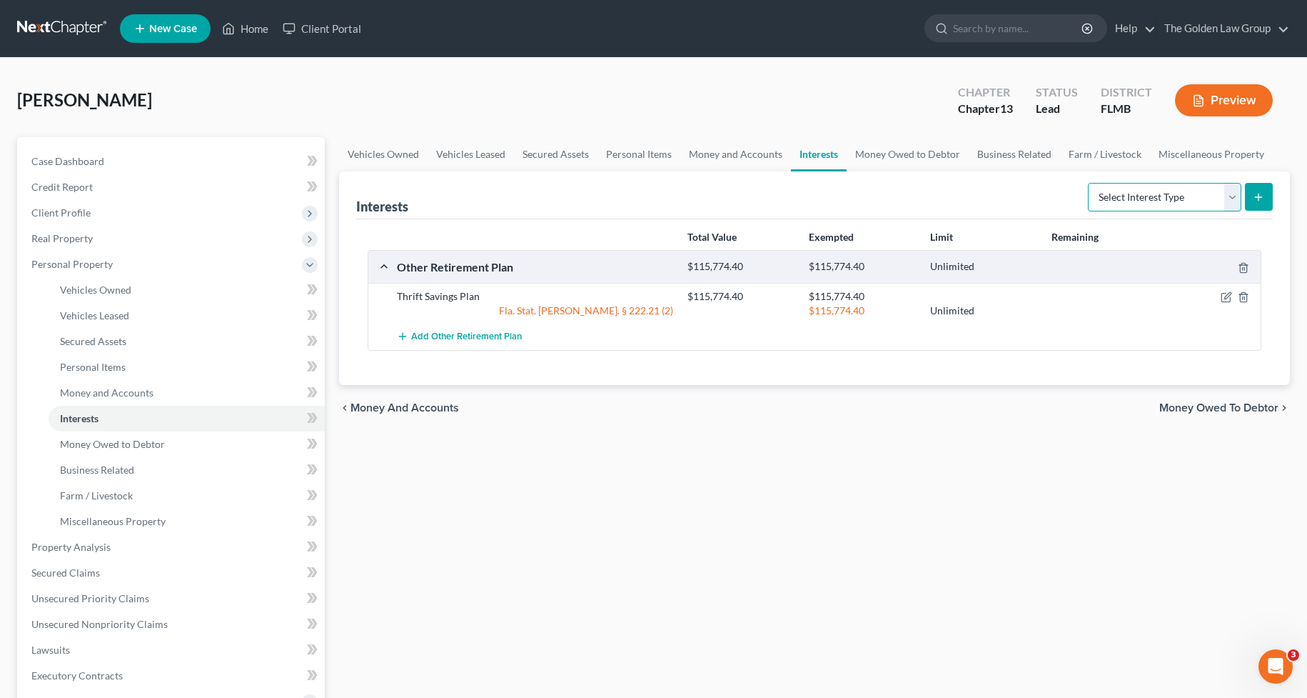
click at [1168, 196] on select "Select Interest Type 401K Annuity Bond Education IRA Government Bond Government…" at bounding box center [1165, 197] width 154 height 29
select select "other_retirement_plan"
click at [1090, 183] on select "Select Interest Type 401K Annuity Bond Education IRA Government Bond Government…" at bounding box center [1165, 197] width 154 height 29
click at [1262, 198] on icon "submit" at bounding box center [1258, 196] width 11 height 11
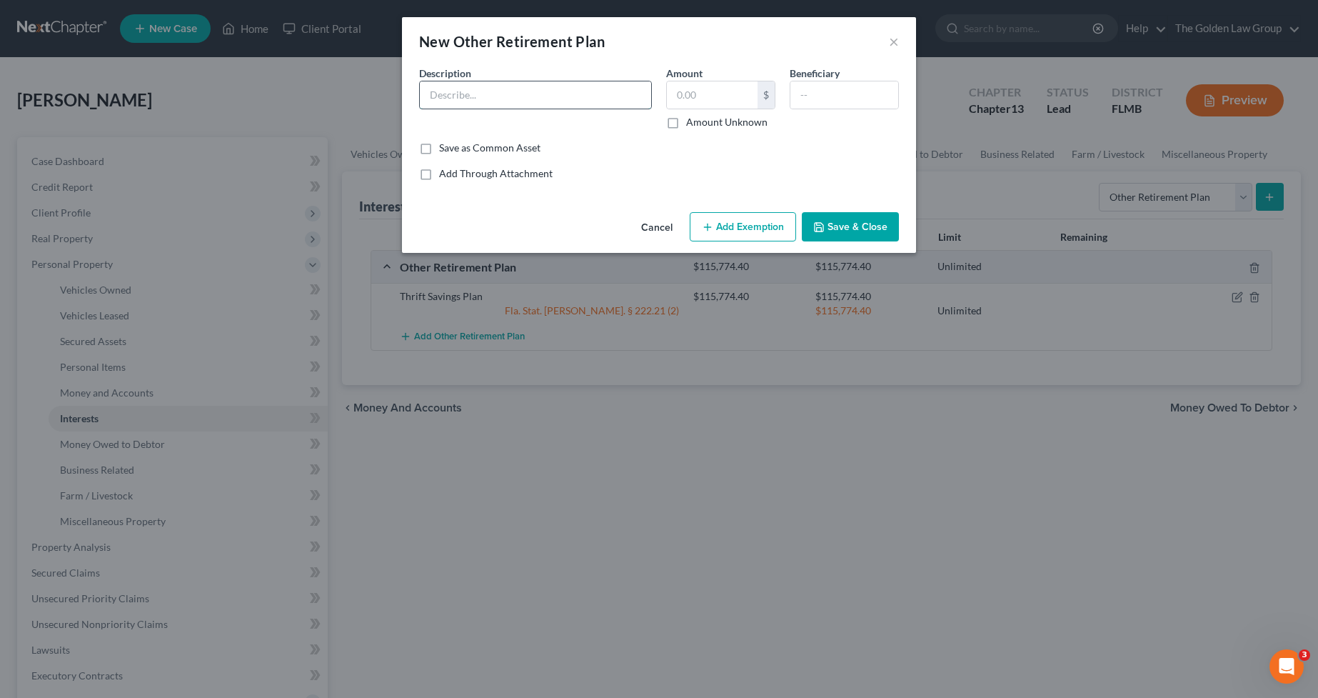
click at [495, 89] on input "text" at bounding box center [535, 94] width 231 height 27
type input "FERS"
type input "0.00"
click at [713, 217] on button "Add Exemption" at bounding box center [743, 227] width 106 height 30
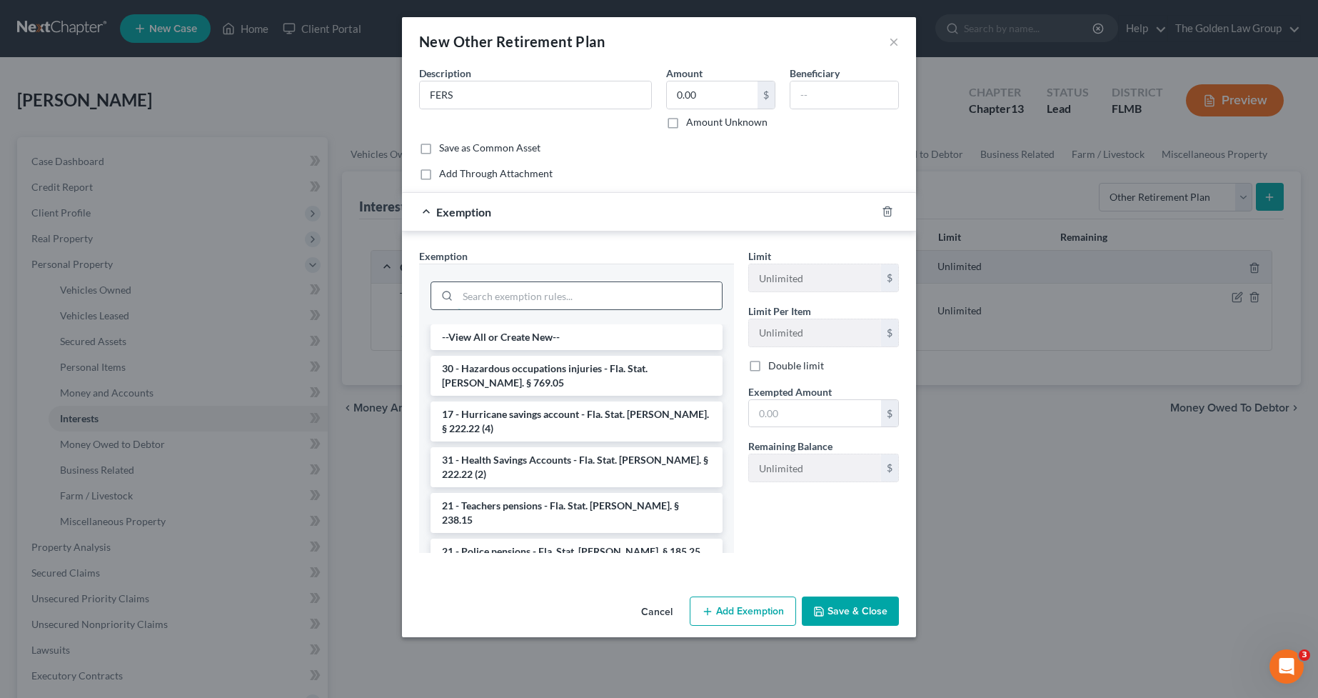
click at [560, 296] on input "search" at bounding box center [590, 295] width 264 height 27
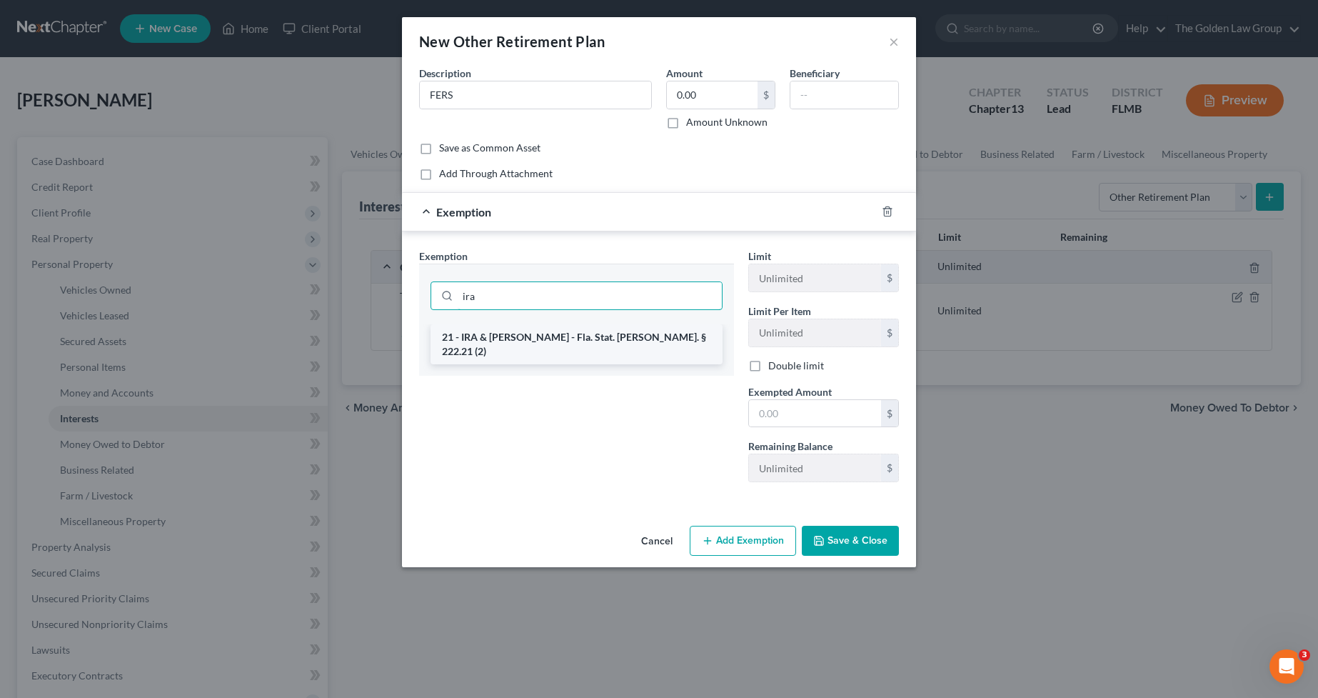
type input "ira"
click at [602, 332] on li "21 - IRA & [PERSON_NAME] - Fla. Stat. [PERSON_NAME]. § 222.21 (2)" at bounding box center [577, 344] width 292 height 40
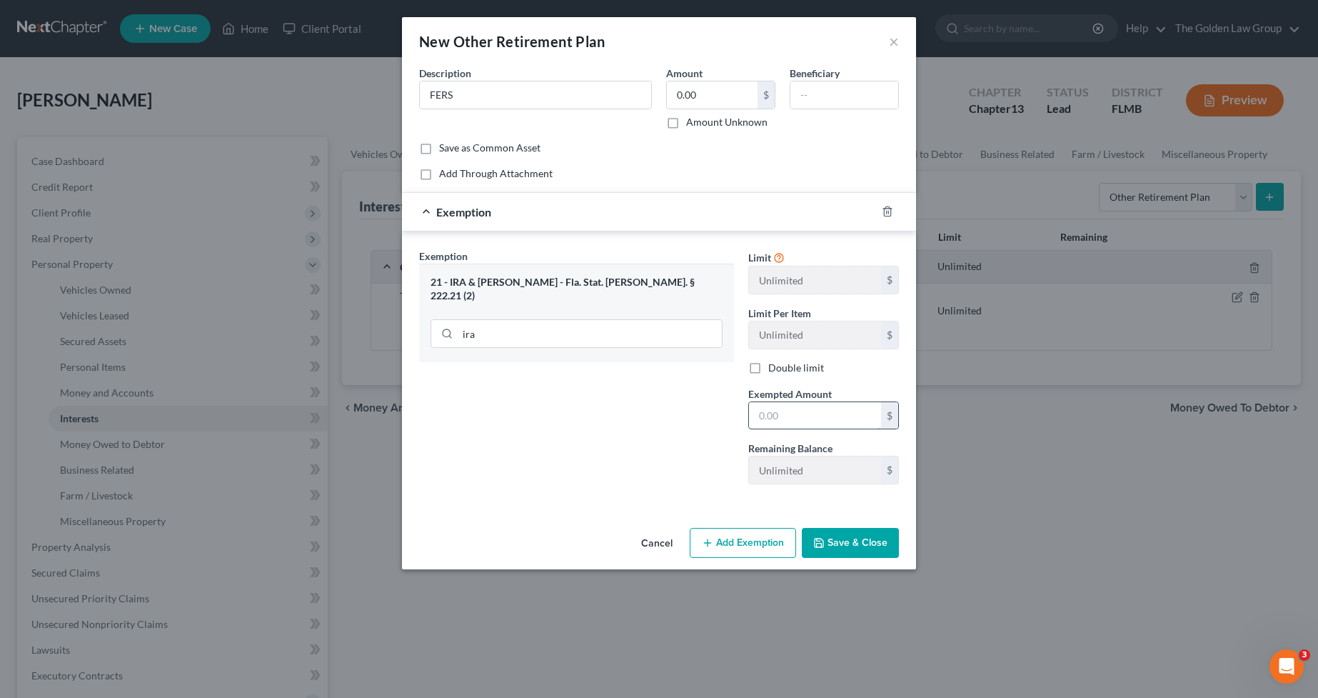
click at [840, 414] on input "text" at bounding box center [815, 415] width 132 height 27
type input "0"
drag, startPoint x: 859, startPoint y: 540, endPoint x: 843, endPoint y: 525, distance: 21.2
click at [859, 539] on button "Save & Close" at bounding box center [850, 543] width 97 height 30
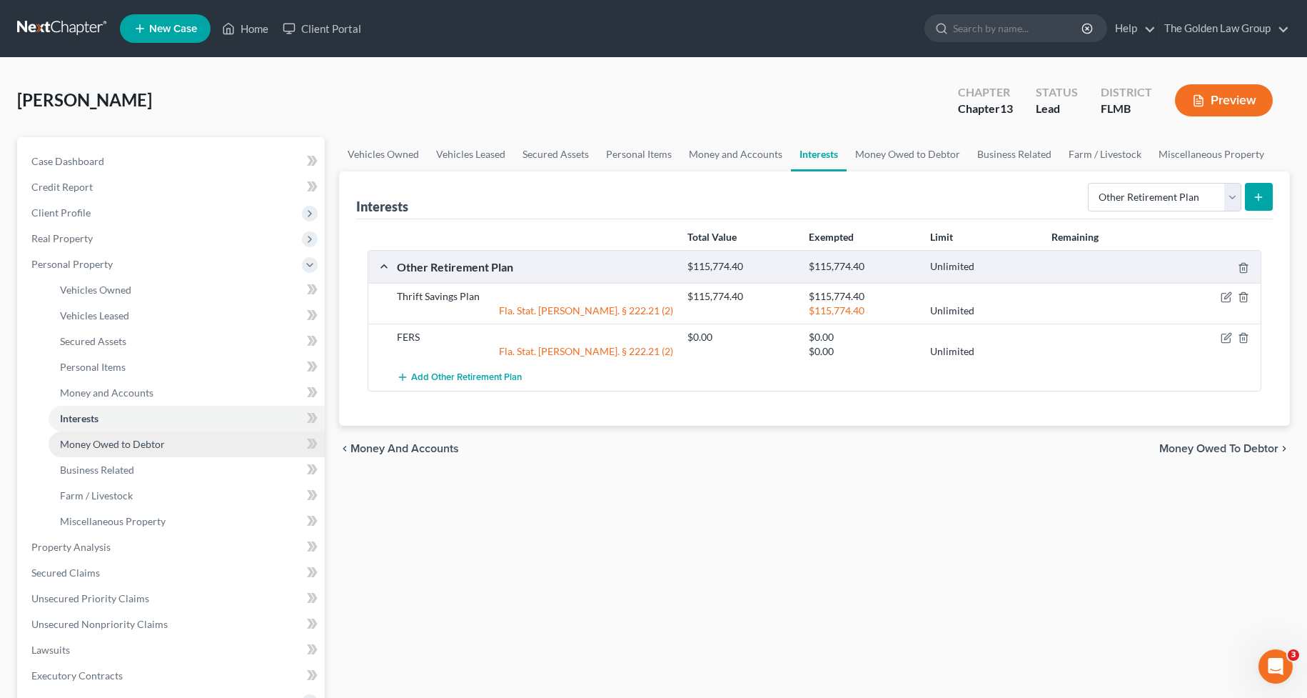
click at [94, 448] on span "Money Owed to Debtor" at bounding box center [112, 444] width 105 height 12
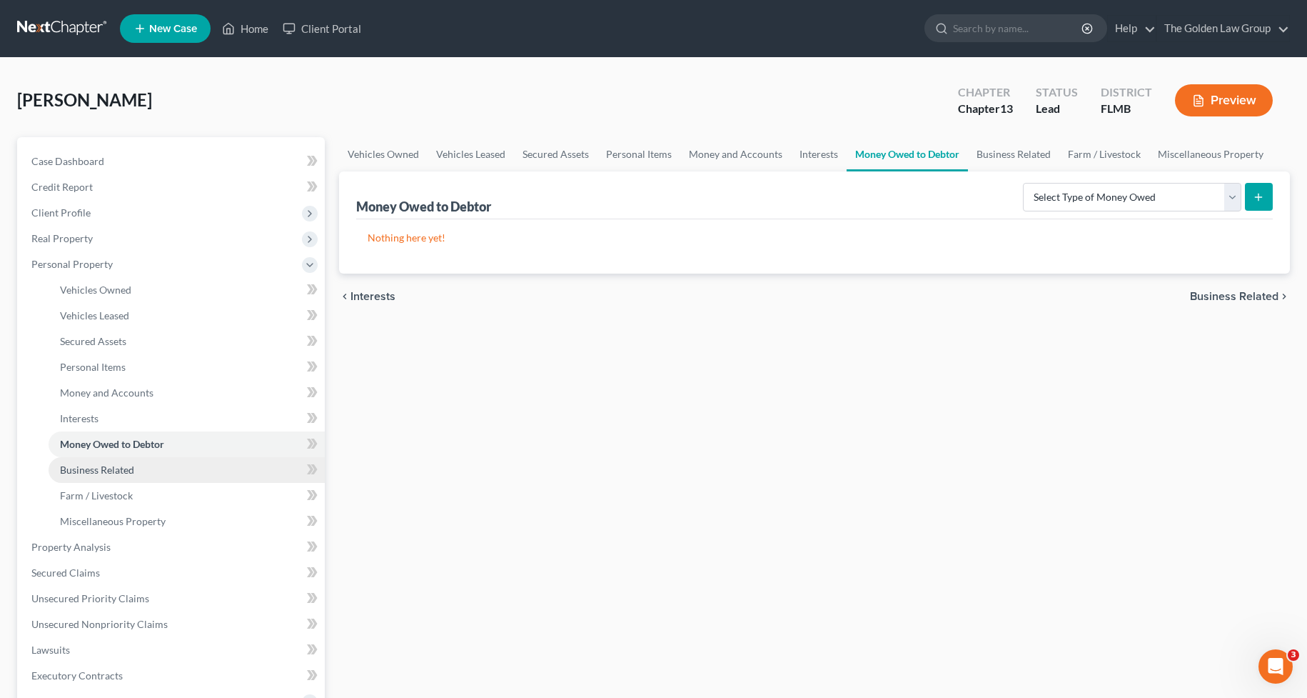
drag, startPoint x: 104, startPoint y: 463, endPoint x: 104, endPoint y: 472, distance: 8.6
click at [104, 464] on span "Business Related" at bounding box center [97, 469] width 74 height 12
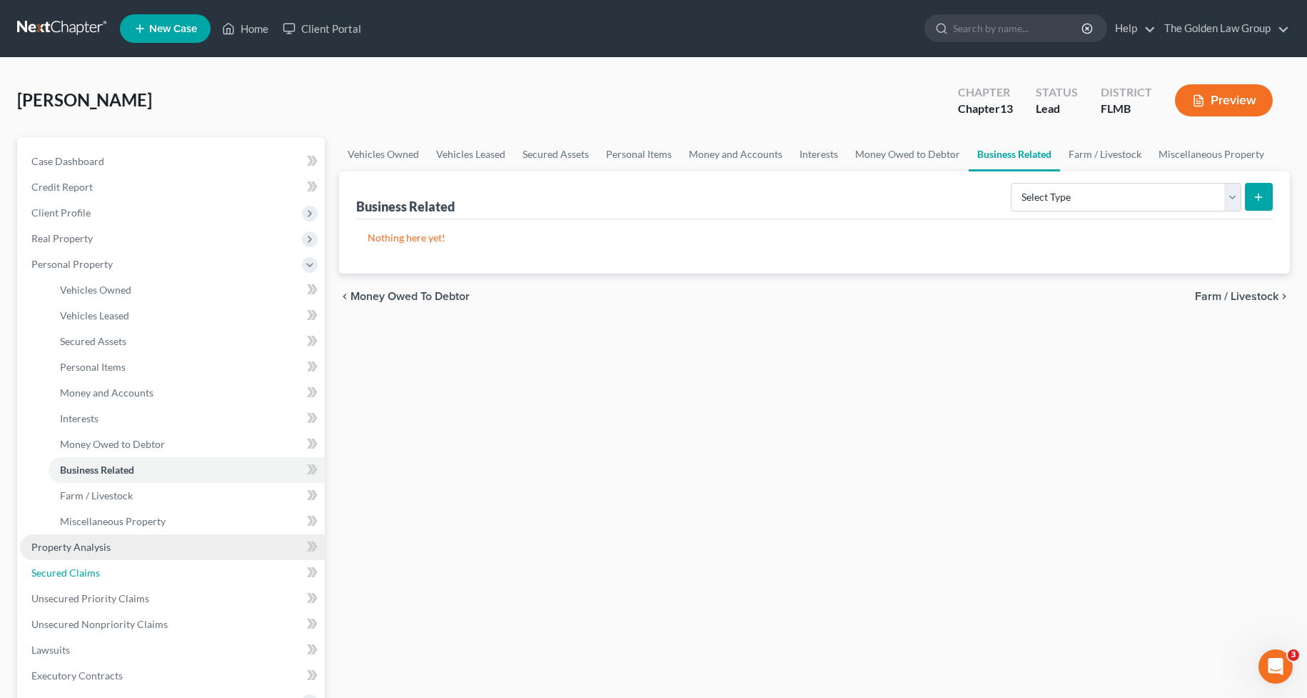
drag, startPoint x: 74, startPoint y: 573, endPoint x: 126, endPoint y: 552, distance: 56.1
click at [74, 573] on span "Secured Claims" at bounding box center [65, 572] width 69 height 12
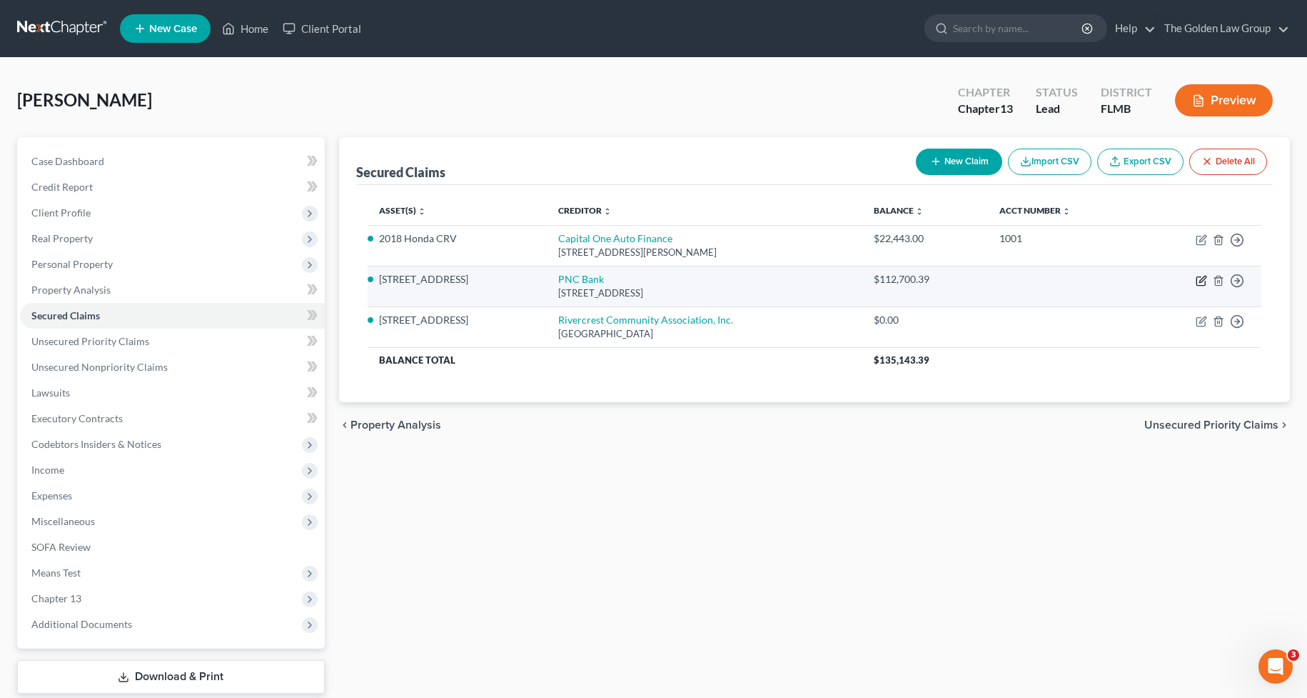
click at [1203, 280] on icon "button" at bounding box center [1202, 279] width 6 height 6
select select "39"
select select "4"
select select "0"
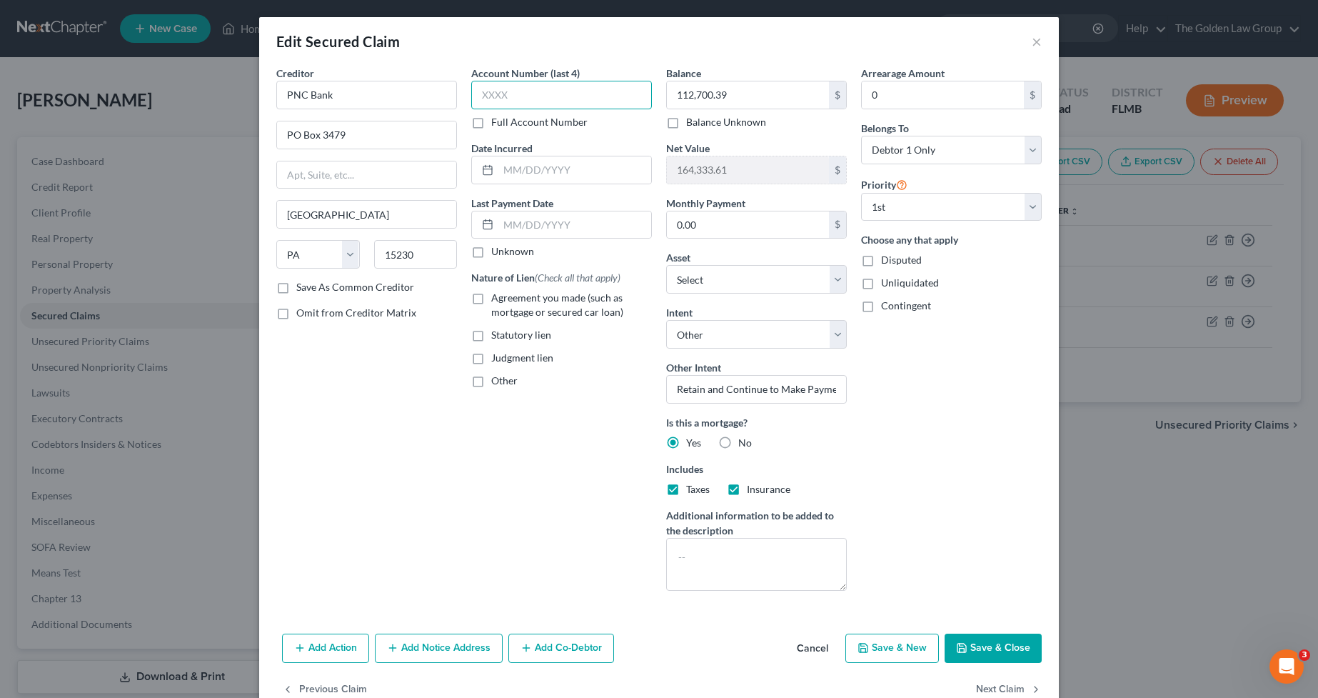
click at [570, 96] on input "text" at bounding box center [561, 95] width 181 height 29
type input "0088"
click at [990, 650] on button "Save & Close" at bounding box center [993, 648] width 97 height 30
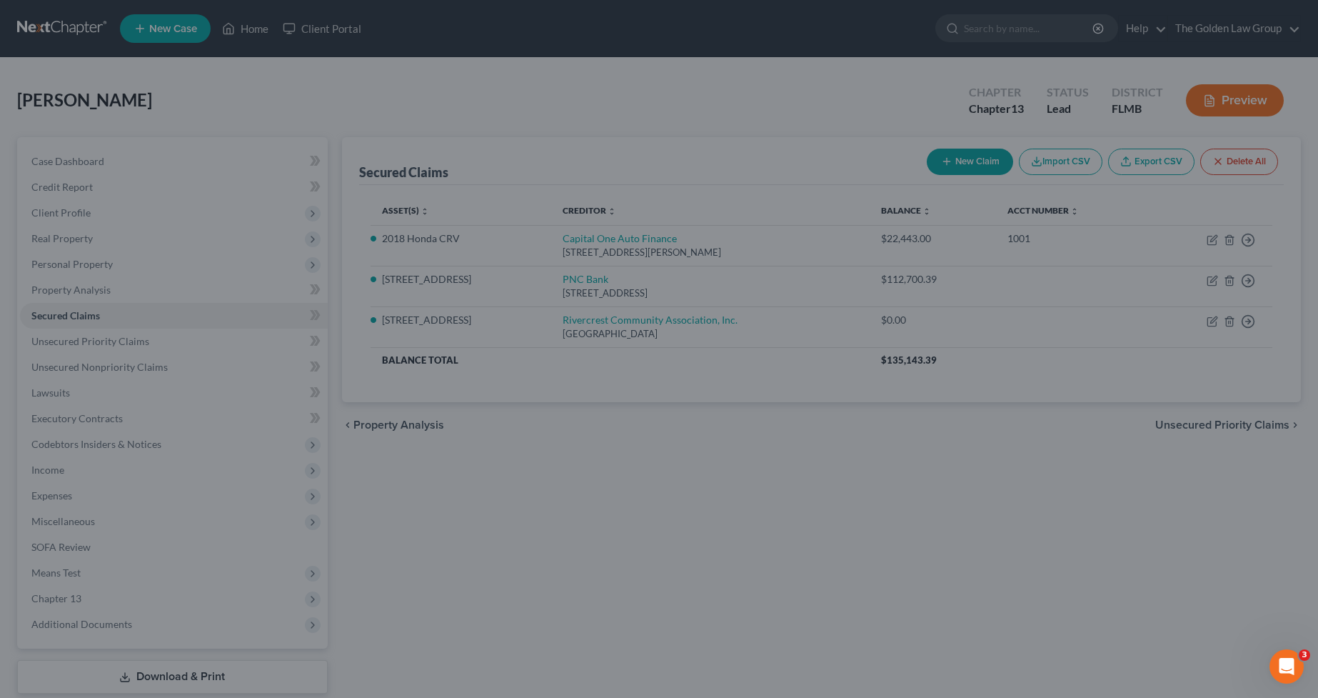
select select "4"
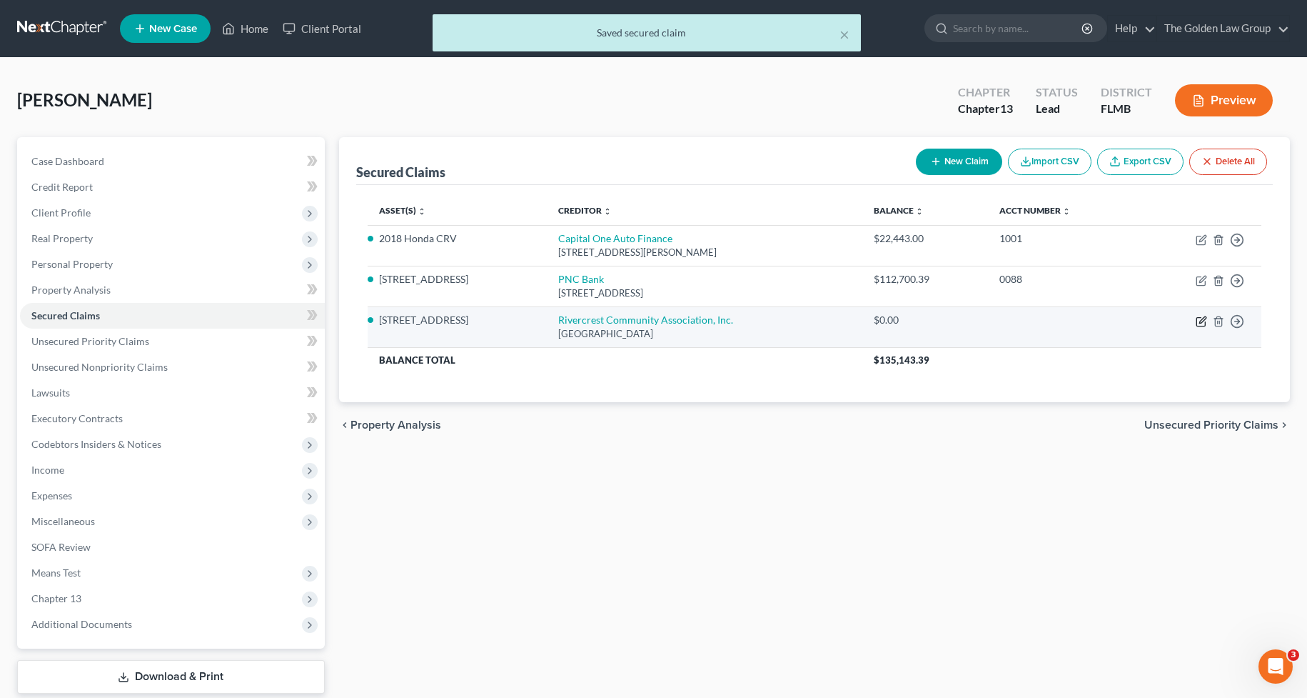
click at [1201, 321] on icon "button" at bounding box center [1201, 321] width 11 height 11
select select "9"
select select "4"
select select "0"
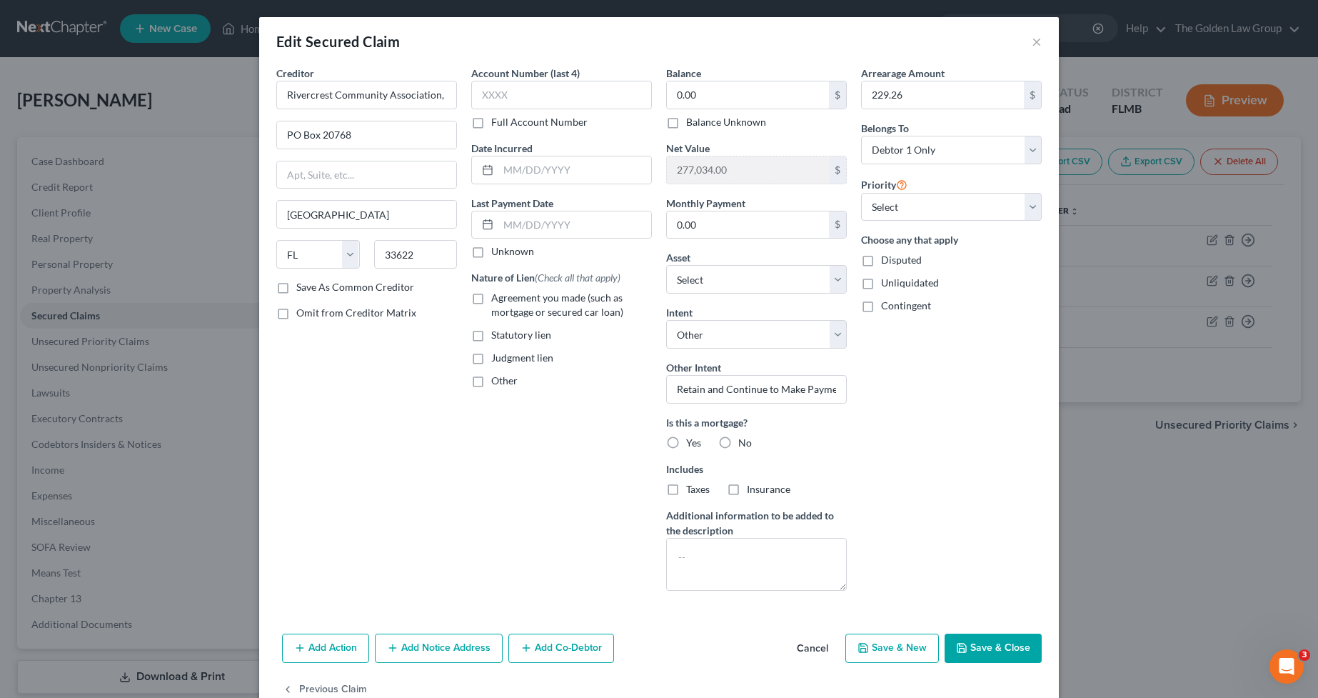
drag, startPoint x: 905, startPoint y: 471, endPoint x: 949, endPoint y: 564, distance: 103.5
click at [905, 471] on div "Arrearage Amount 229.26 $ Belongs To * Select Debtor 1 Only Debtor 2 Only Debto…" at bounding box center [951, 334] width 195 height 536
drag, startPoint x: 990, startPoint y: 656, endPoint x: 1134, endPoint y: 535, distance: 188.6
click at [990, 657] on button "Save & Close" at bounding box center [993, 648] width 97 height 30
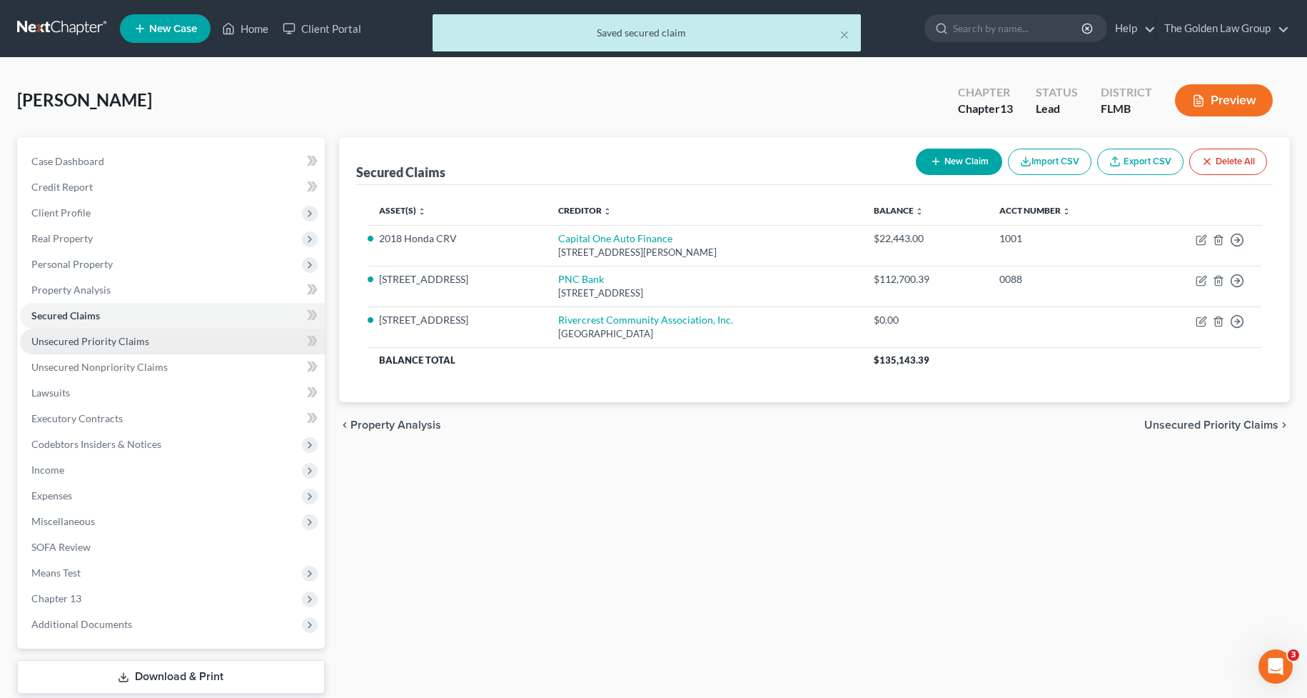
click at [167, 338] on link "Unsecured Priority Claims" at bounding box center [172, 341] width 305 height 26
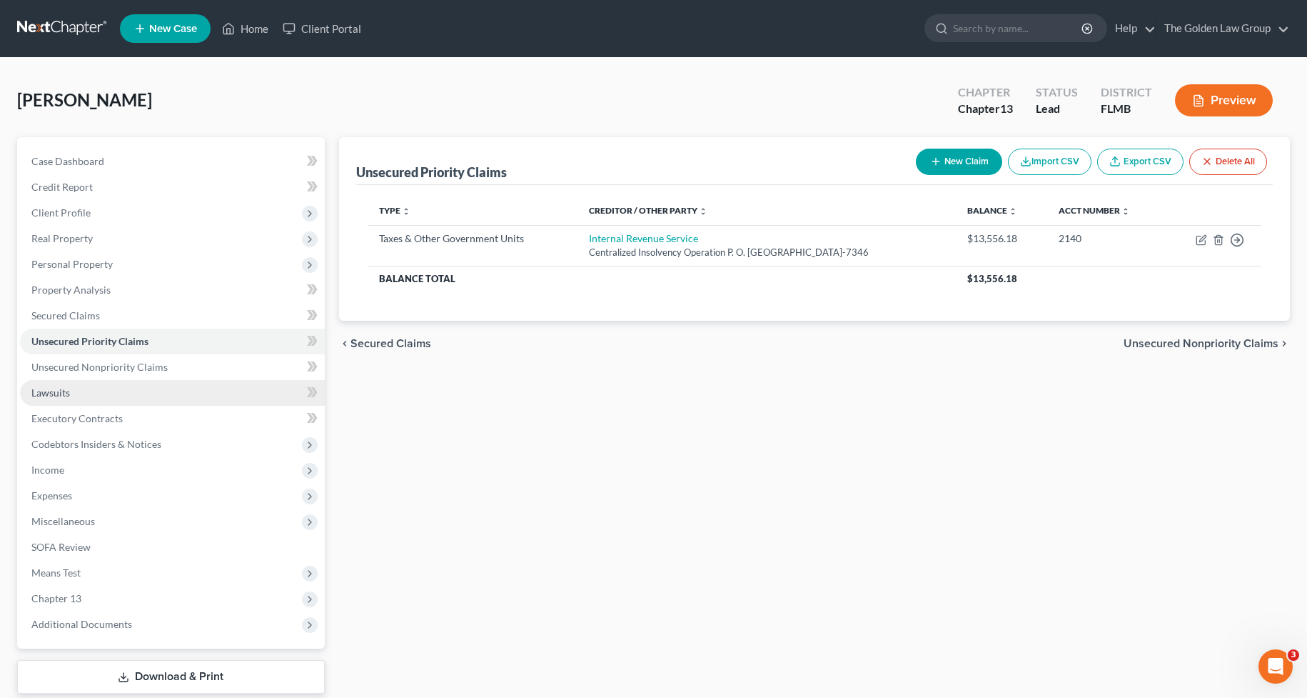
drag, startPoint x: 66, startPoint y: 394, endPoint x: 104, endPoint y: 395, distance: 37.1
click at [66, 394] on span "Lawsuits" at bounding box center [50, 392] width 39 height 12
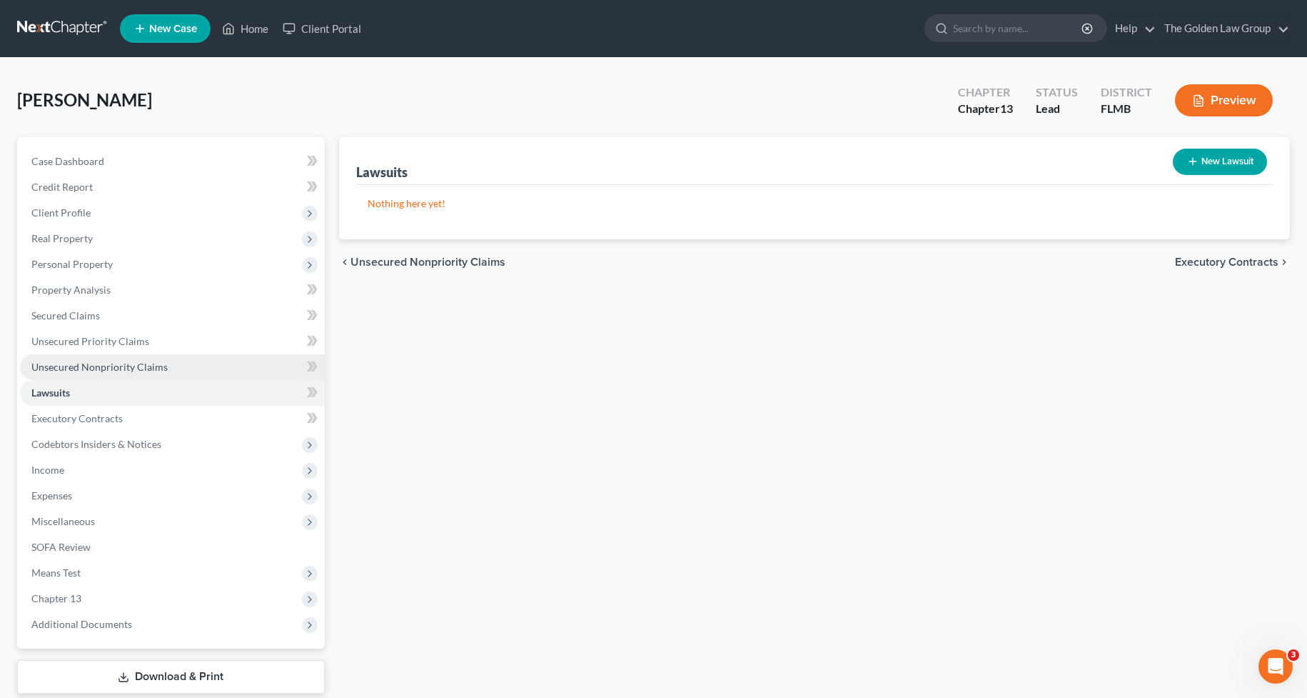
click at [135, 366] on span "Unsecured Nonpriority Claims" at bounding box center [99, 367] width 136 height 12
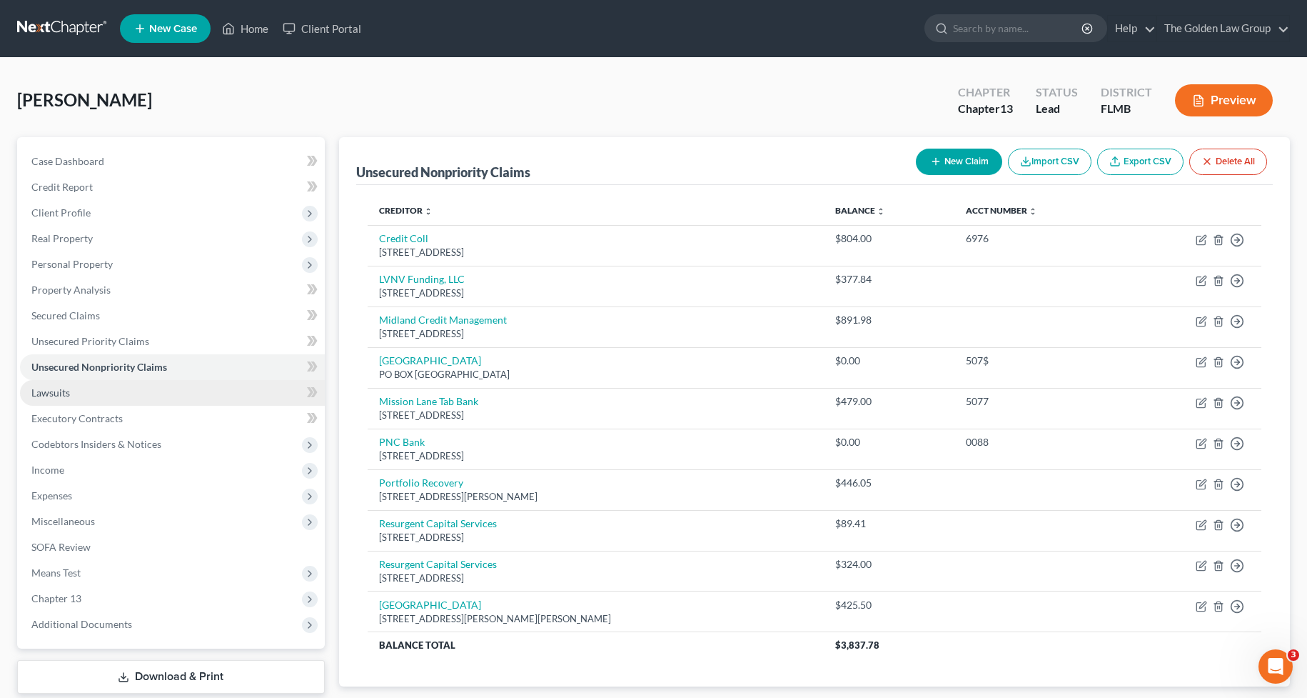
click at [67, 387] on span "Lawsuits" at bounding box center [50, 392] width 39 height 12
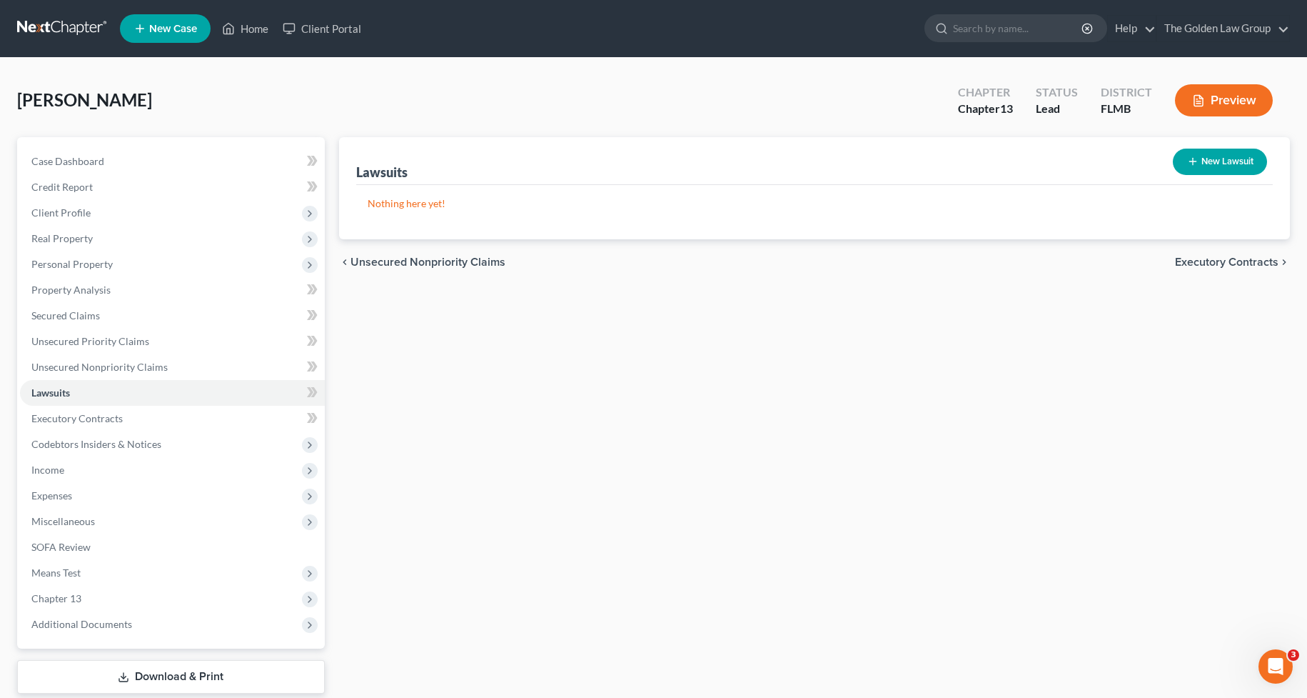
click at [1211, 150] on button "New Lawsuit" at bounding box center [1220, 162] width 94 height 26
select select "0"
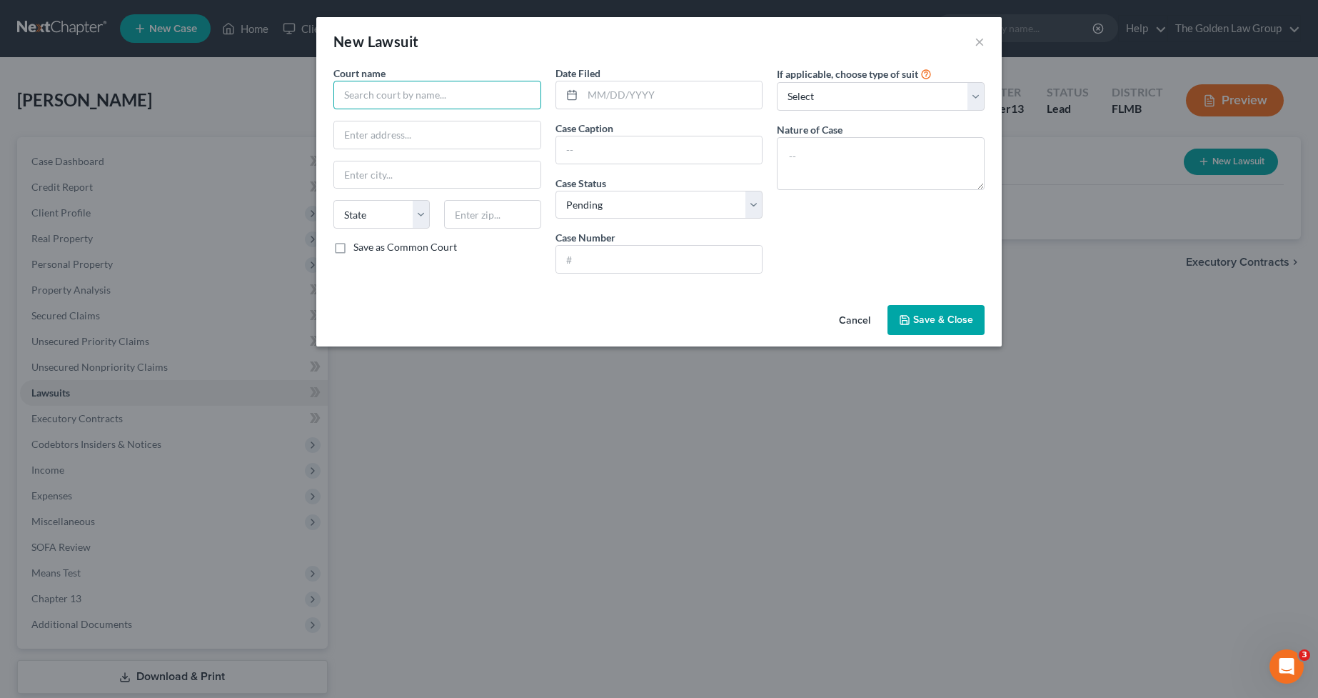
click at [449, 96] on input "text" at bounding box center [437, 95] width 208 height 29
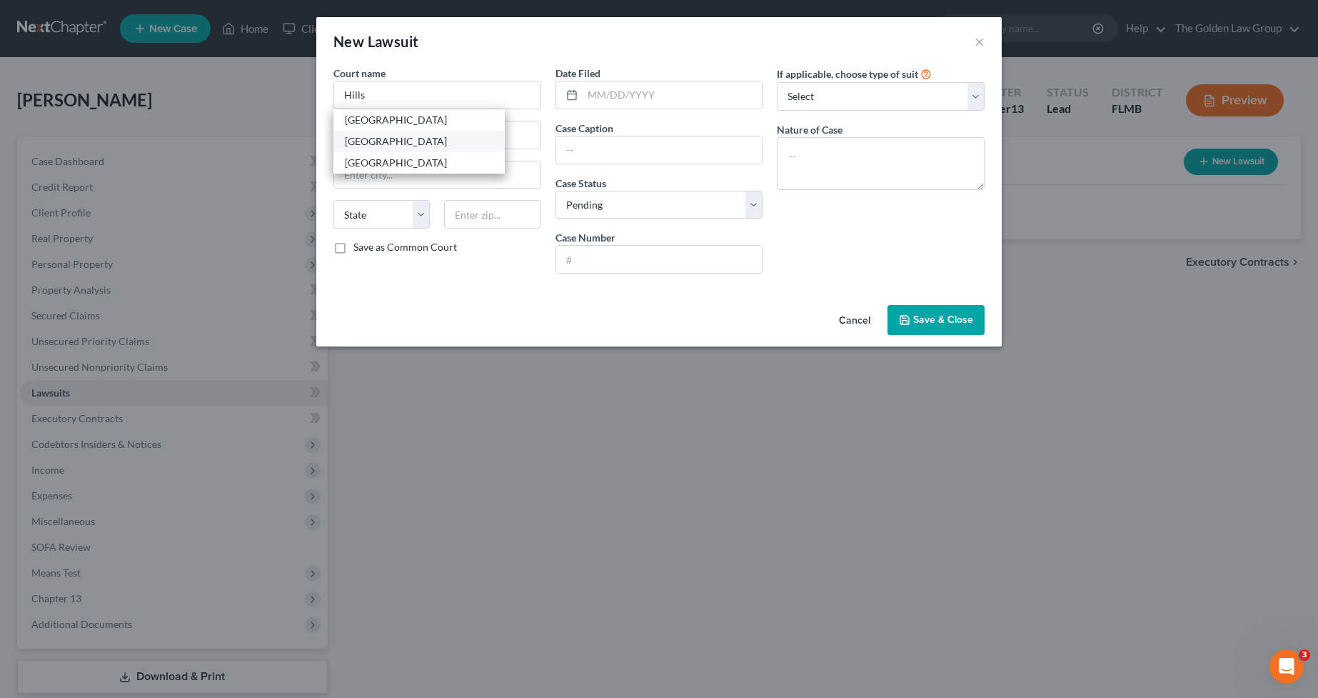
click at [397, 135] on div "Hillsborough County Courthouse" at bounding box center [419, 141] width 149 height 14
type input "Hillsborough County Courthouse"
type input "800 E. Twiggs St."
type input "[GEOGRAPHIC_DATA]"
select select "9"
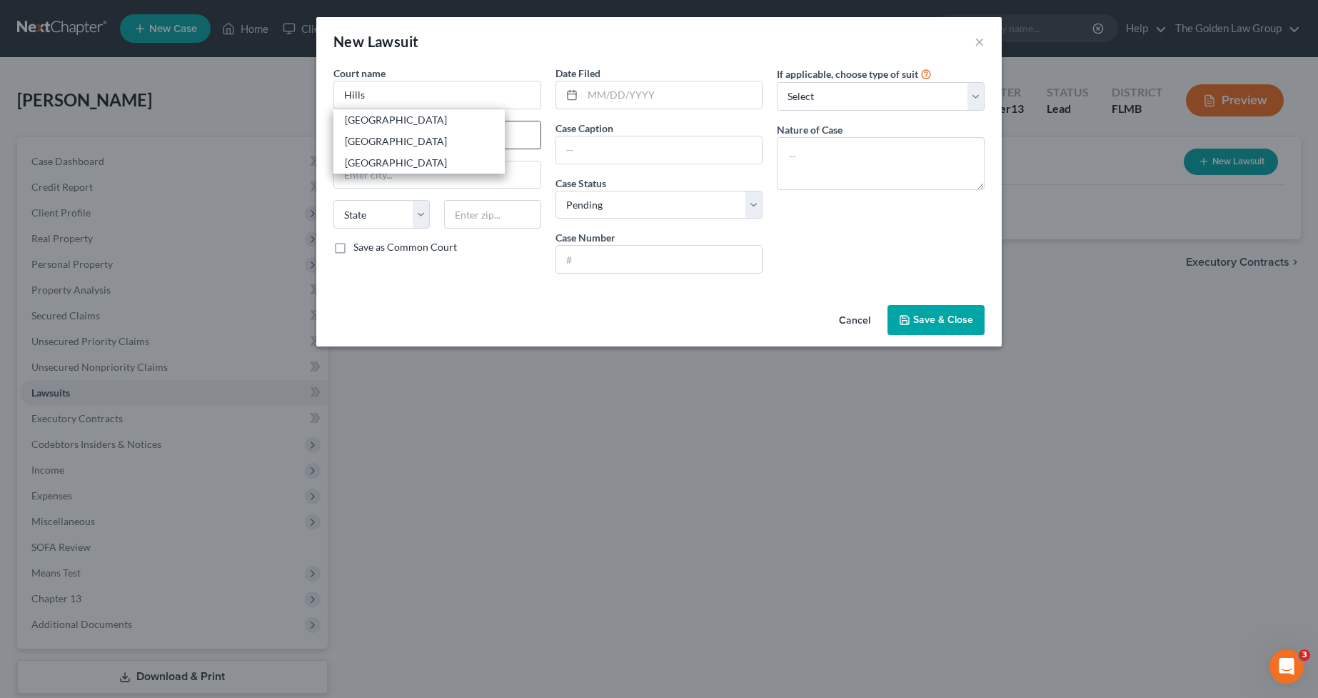
type input "33602"
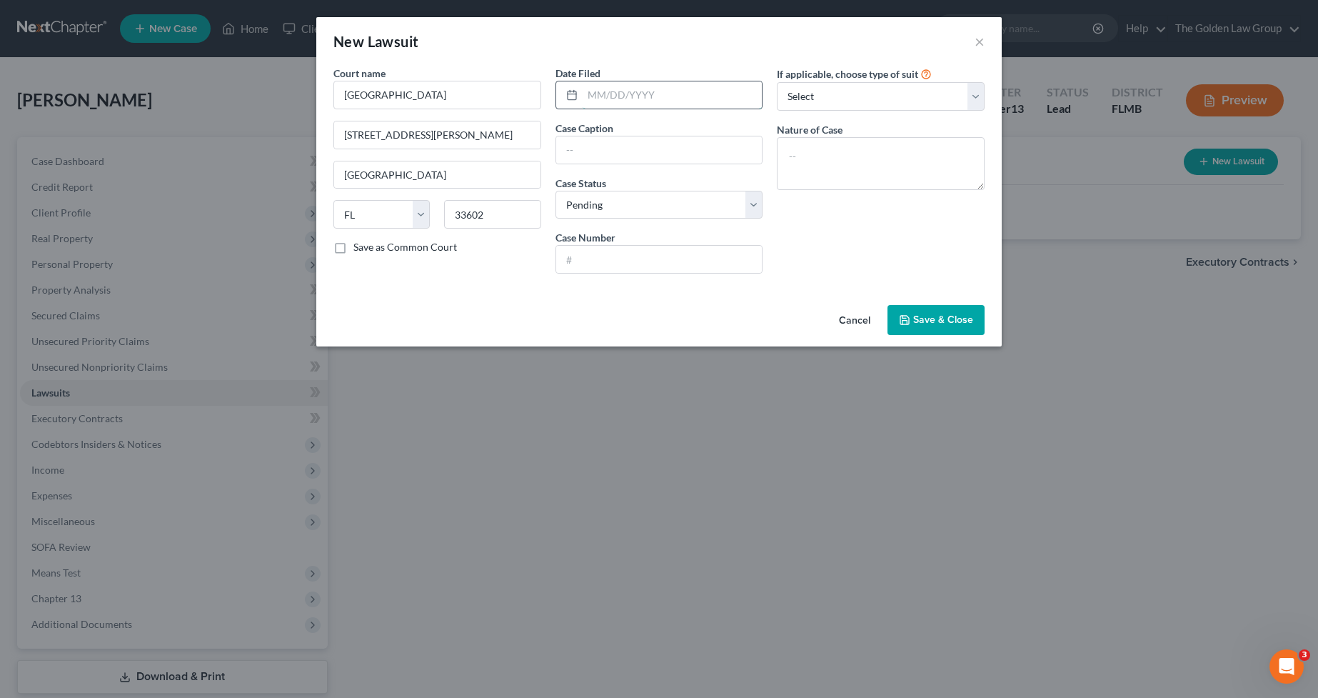
click at [628, 99] on input "text" at bounding box center [673, 94] width 180 height 27
click at [921, 169] on textarea at bounding box center [881, 163] width 208 height 53
click at [631, 96] on input "text" at bounding box center [673, 94] width 180 height 27
type input "06/02/2025"
click at [649, 146] on input "text" at bounding box center [659, 149] width 206 height 27
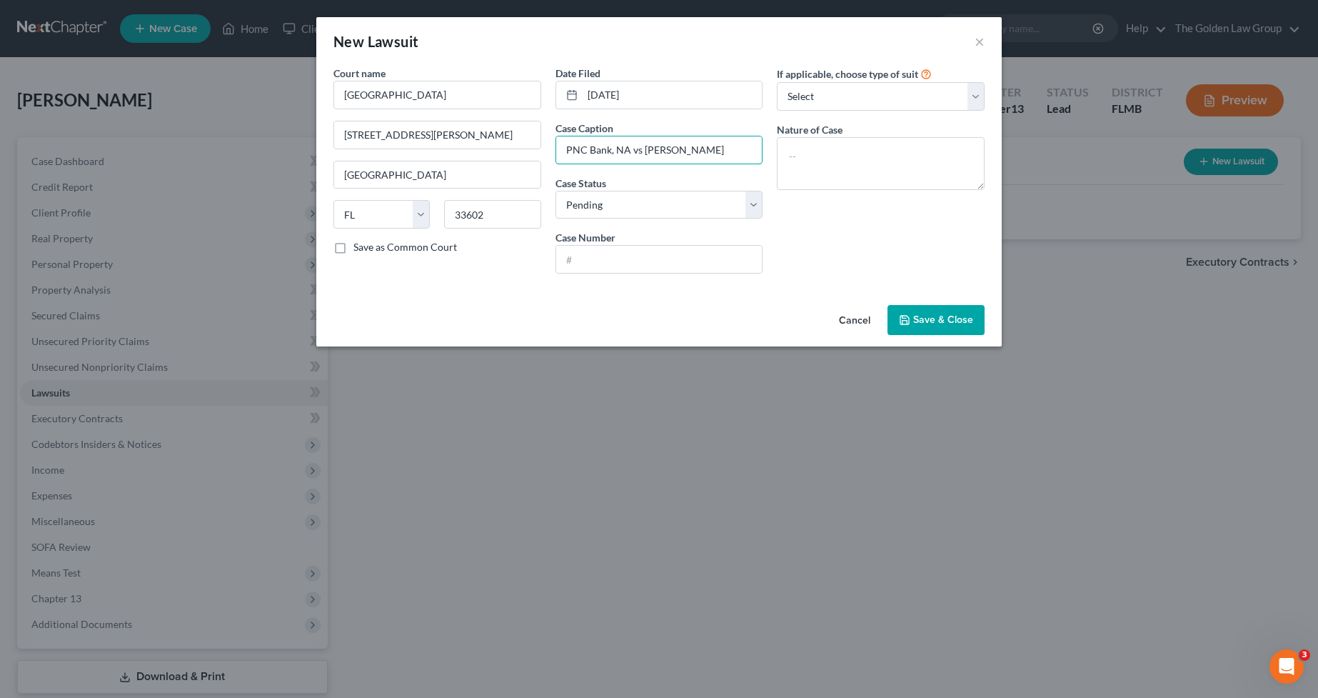
type input "PNC Bank, NA vs Fernandez, Lisa G."
click at [921, 154] on textarea at bounding box center [881, 163] width 208 height 53
paste textarea "Mortgage Foreclosure - Homestead -2- $50,001 - $249,999"
type textarea "Mortgage Foreclosure - Homestead -2- $50,001 - $249,999"
click at [683, 259] on input "text" at bounding box center [659, 259] width 206 height 27
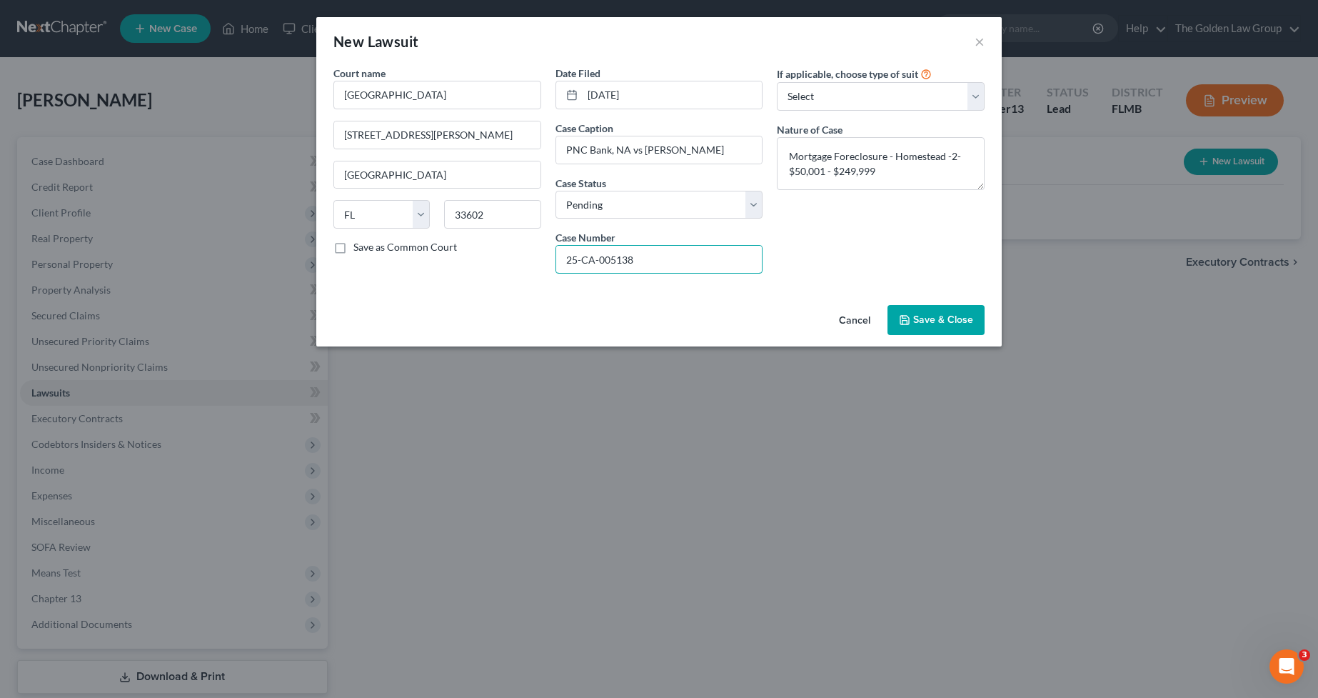
type input "25-CA-005138"
click at [953, 316] on span "Save & Close" at bounding box center [943, 319] width 60 height 12
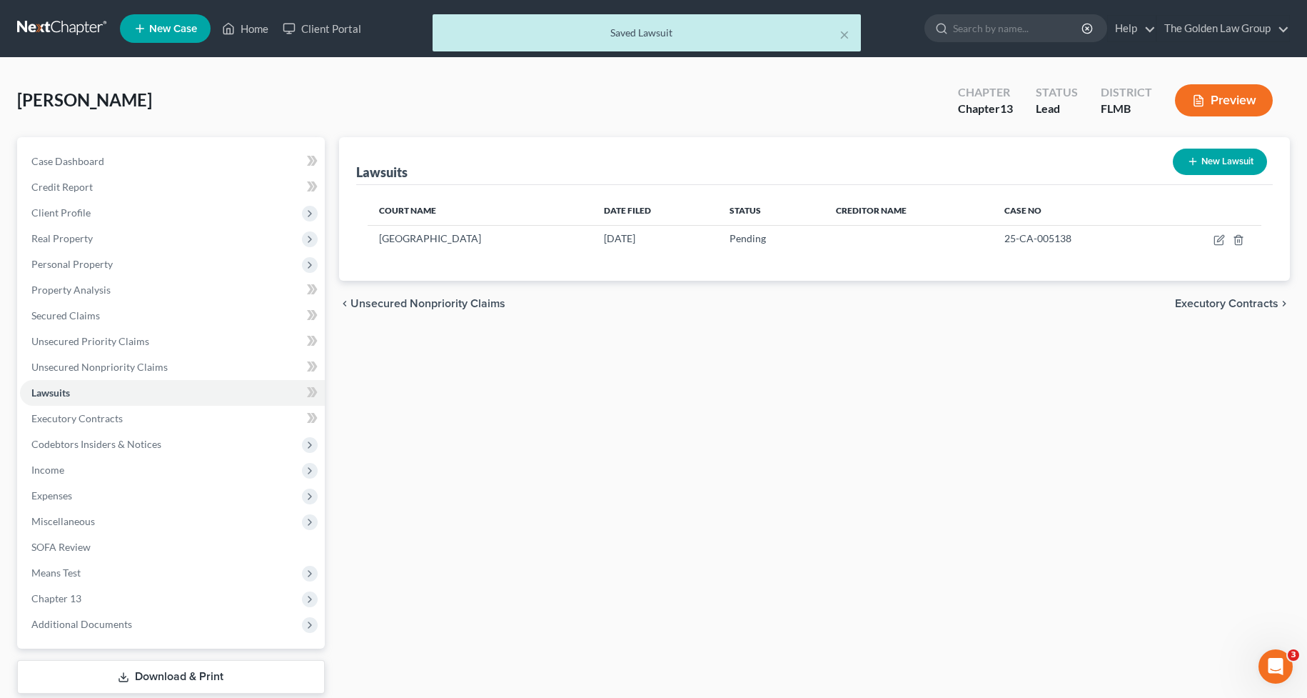
click at [755, 501] on div "Lawsuits New Lawsuit Court Name Date Filed Status Creditor Name Case No Hillsbo…" at bounding box center [814, 433] width 965 height 593
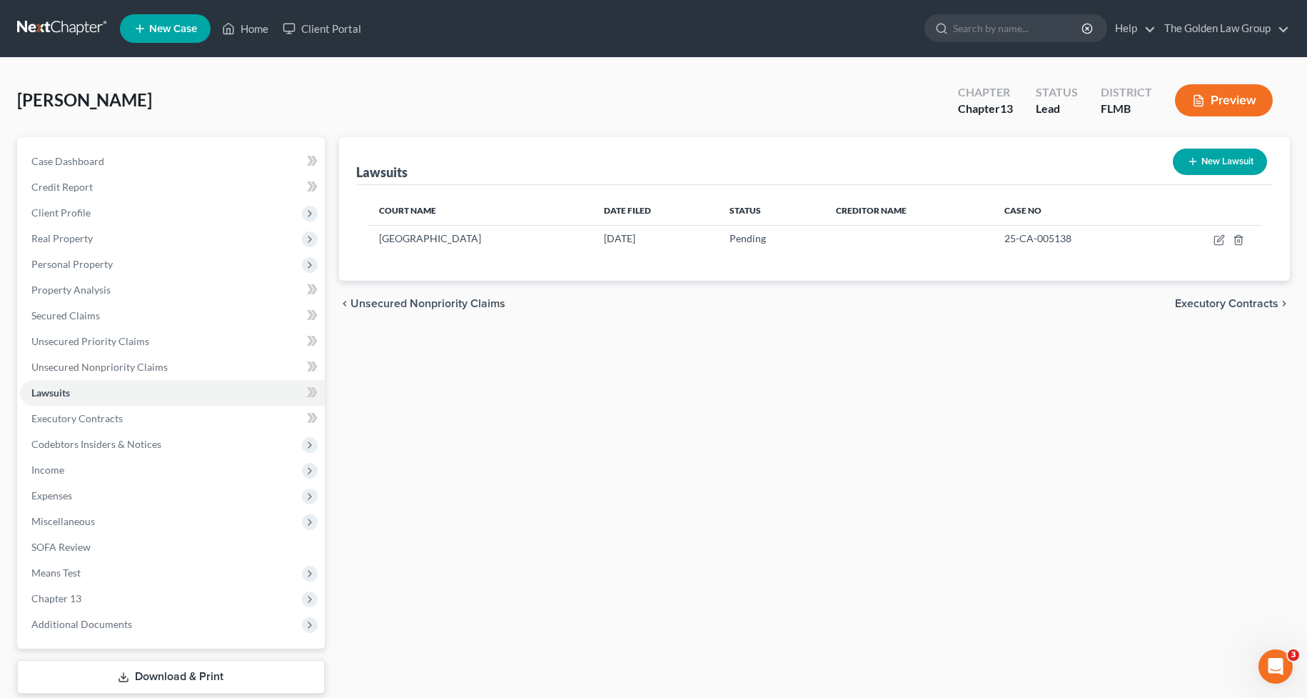
drag, startPoint x: 603, startPoint y: 424, endPoint x: 604, endPoint y: 416, distance: 8.6
click at [604, 416] on div "Lawsuits New Lawsuit Court Name Date Filed Status Creditor Name Case No Hillsbo…" at bounding box center [814, 433] width 965 height 593
click at [86, 423] on span "Executory Contracts" at bounding box center [76, 418] width 91 height 12
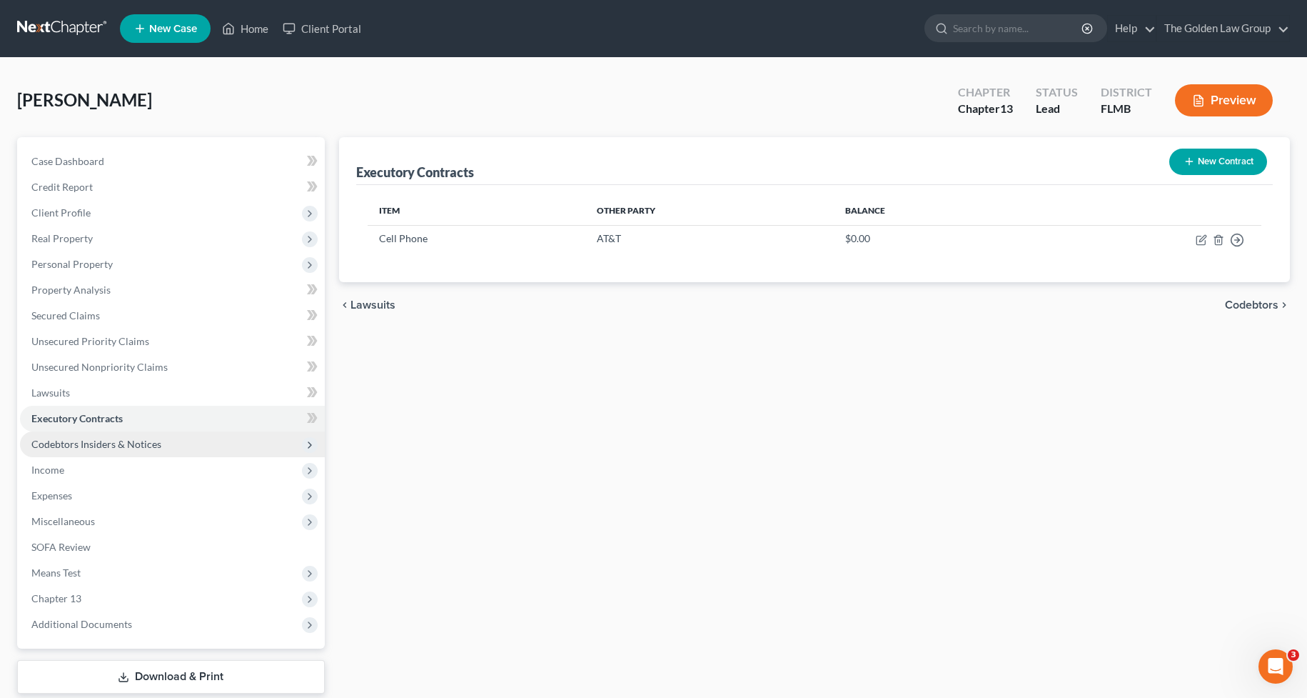
click at [98, 439] on span "Codebtors Insiders & Notices" at bounding box center [96, 444] width 130 height 12
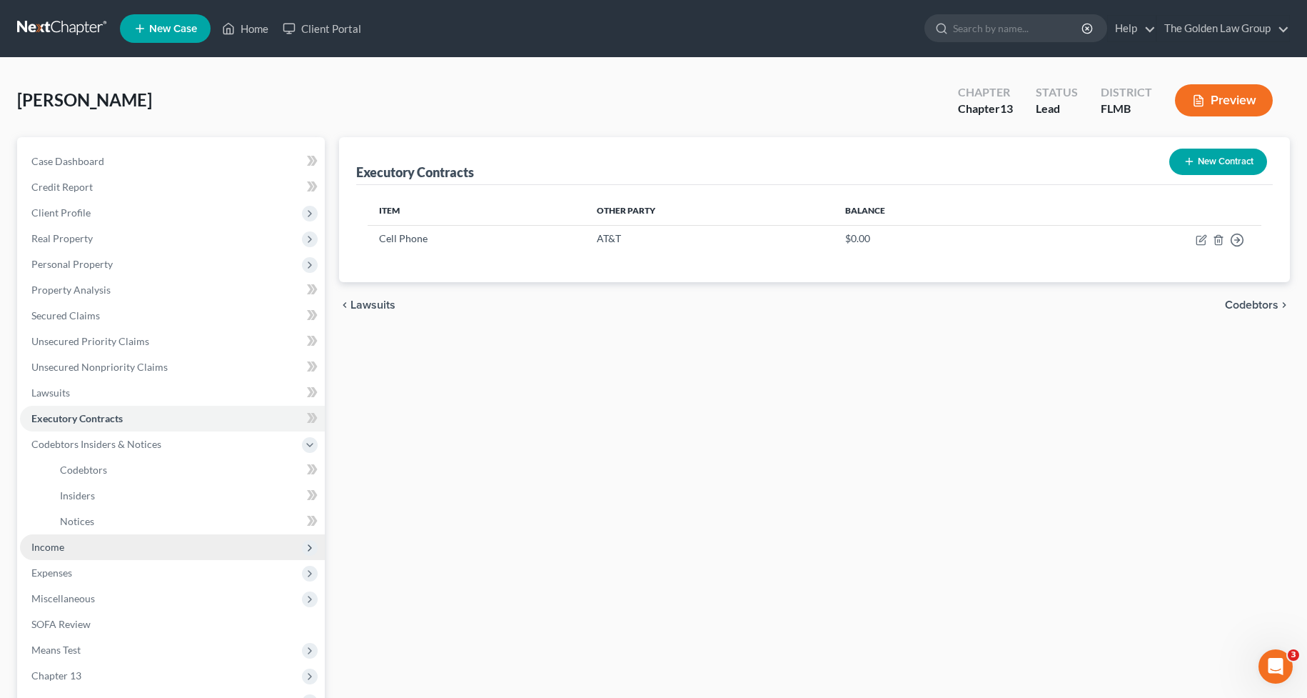
click at [86, 542] on span "Income" at bounding box center [172, 547] width 305 height 26
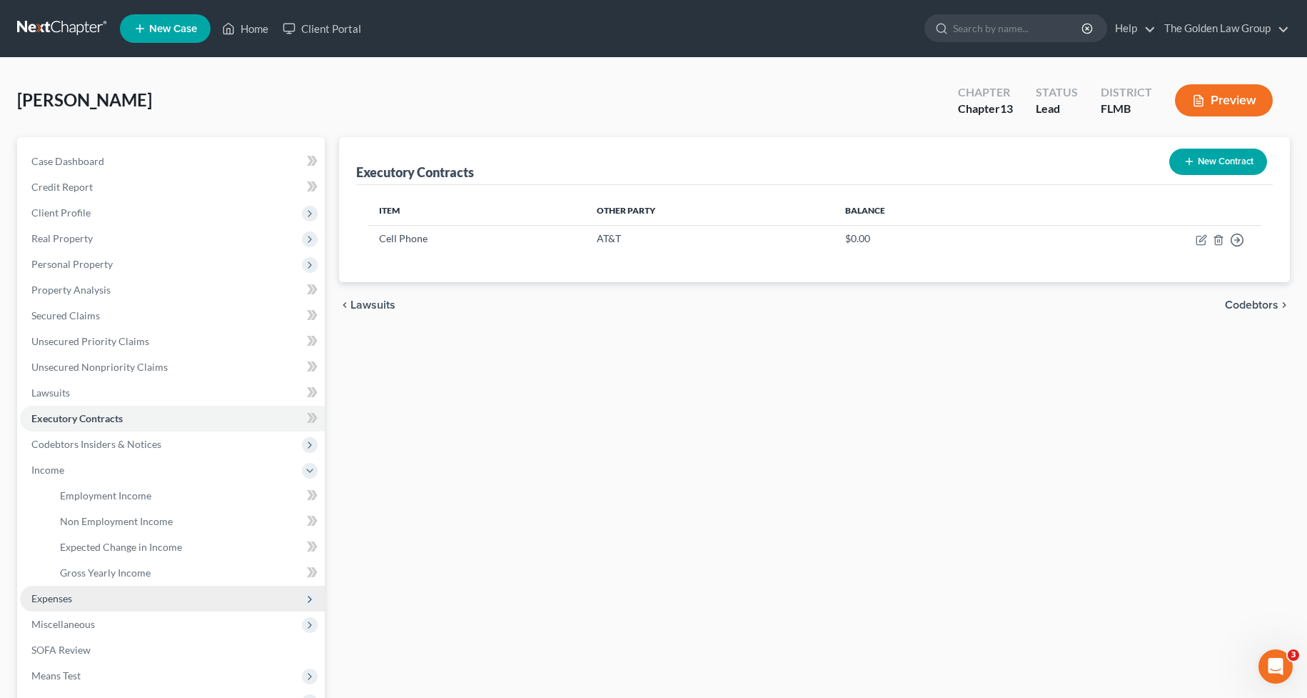
click at [102, 590] on span "Expenses" at bounding box center [172, 598] width 305 height 26
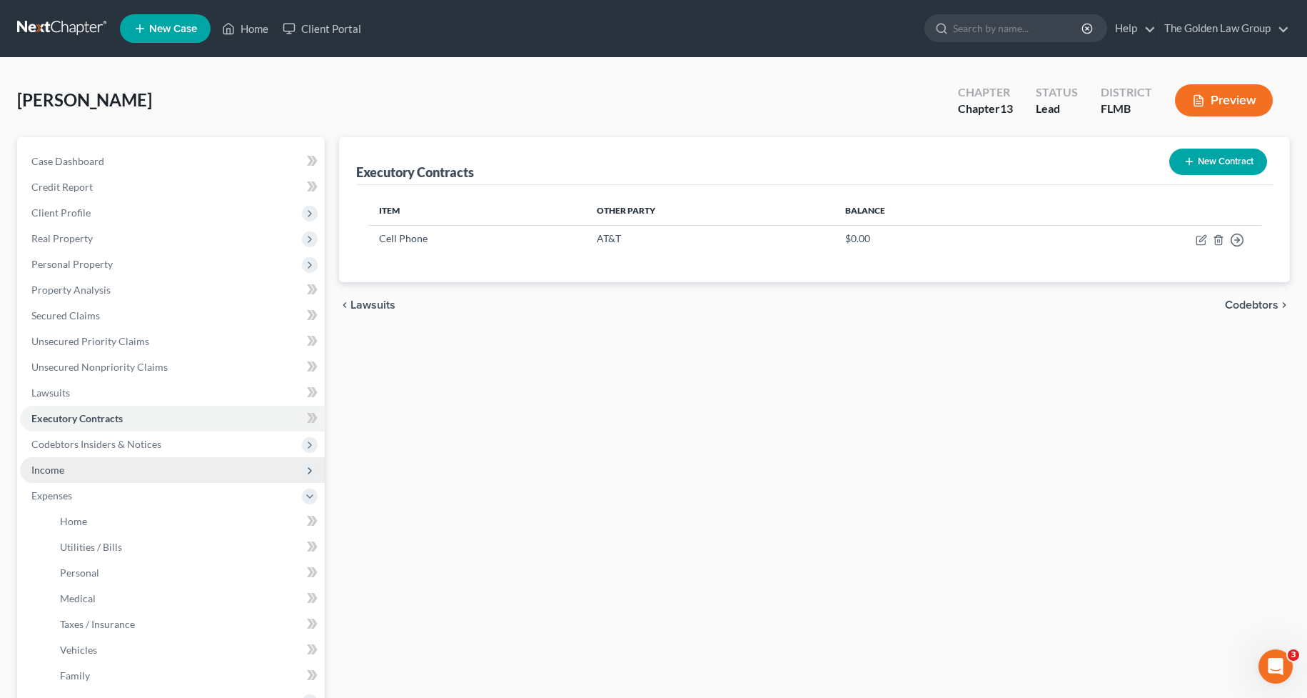
click at [58, 462] on span "Income" at bounding box center [172, 470] width 305 height 26
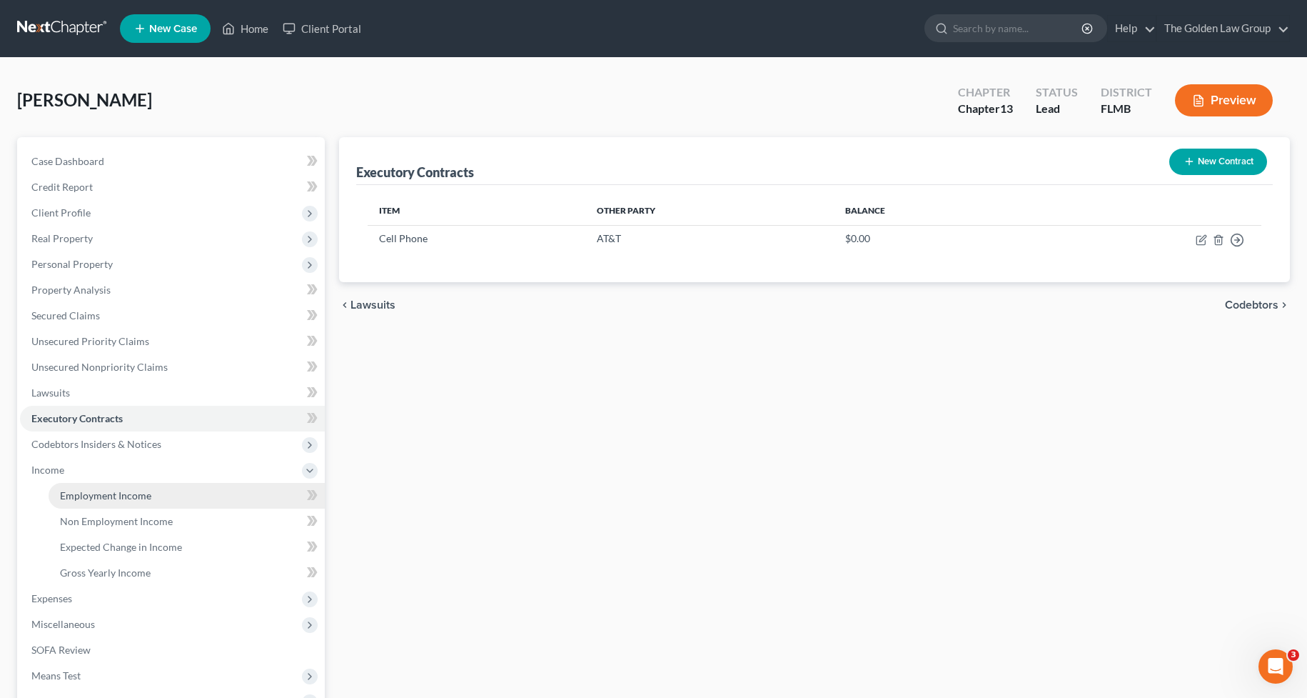
click at [110, 492] on span "Employment Income" at bounding box center [105, 495] width 91 height 12
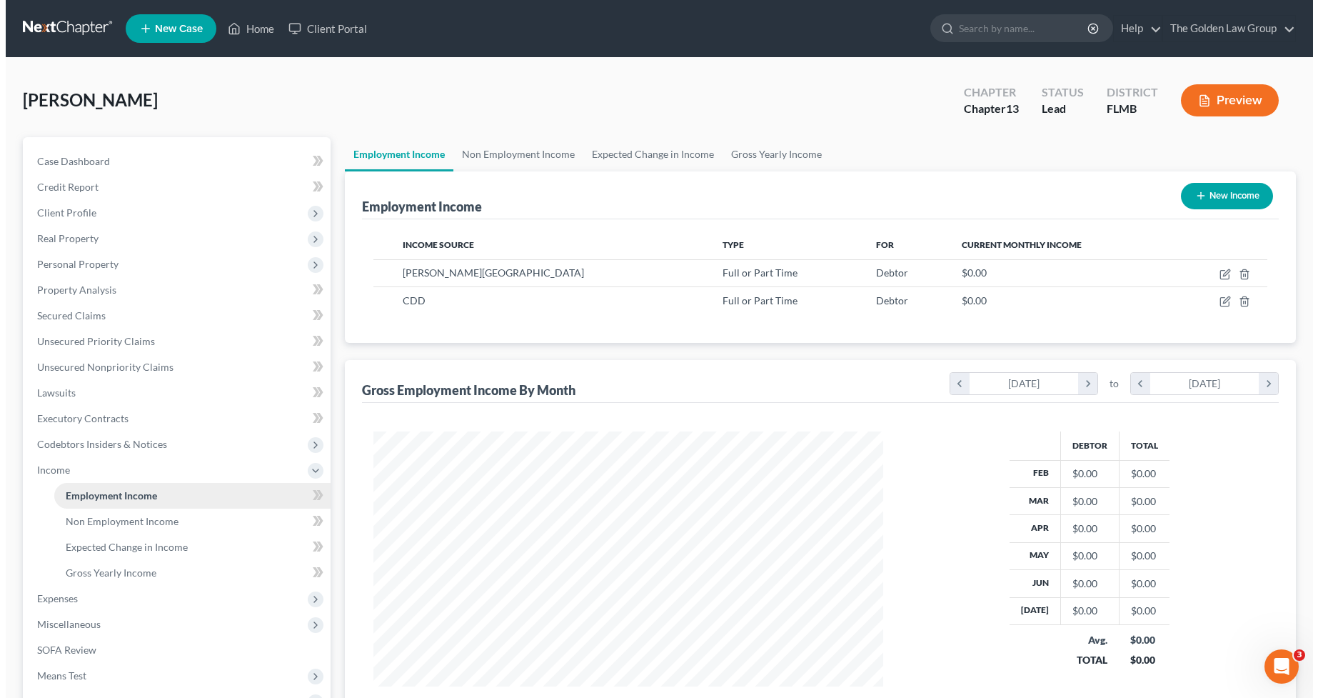
scroll to position [256, 538]
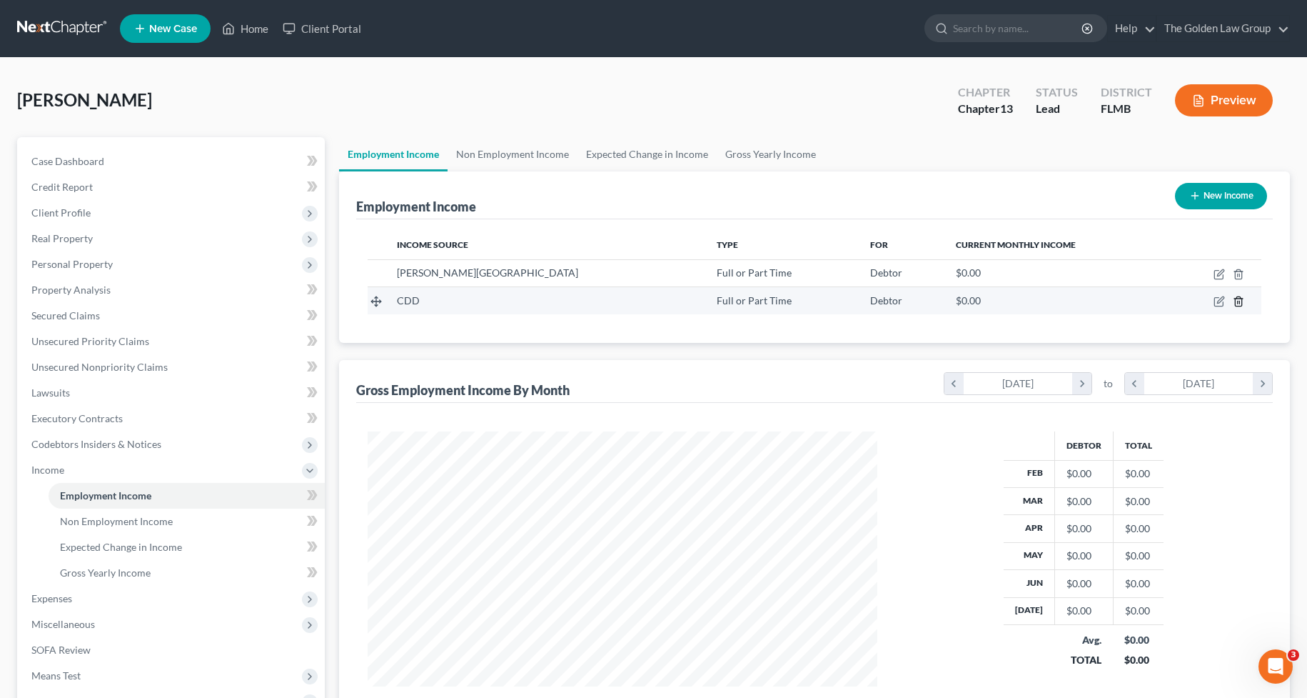
click at [1237, 305] on icon "button" at bounding box center [1238, 301] width 11 height 11
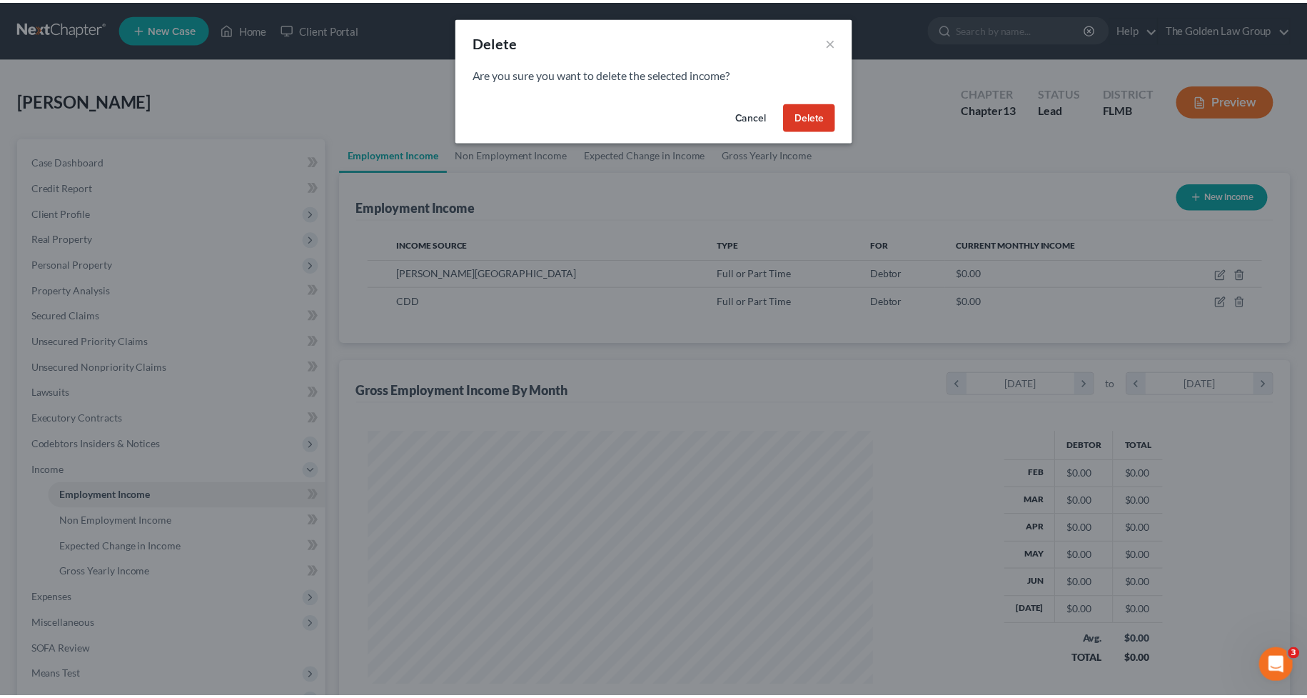
scroll to position [257, 543]
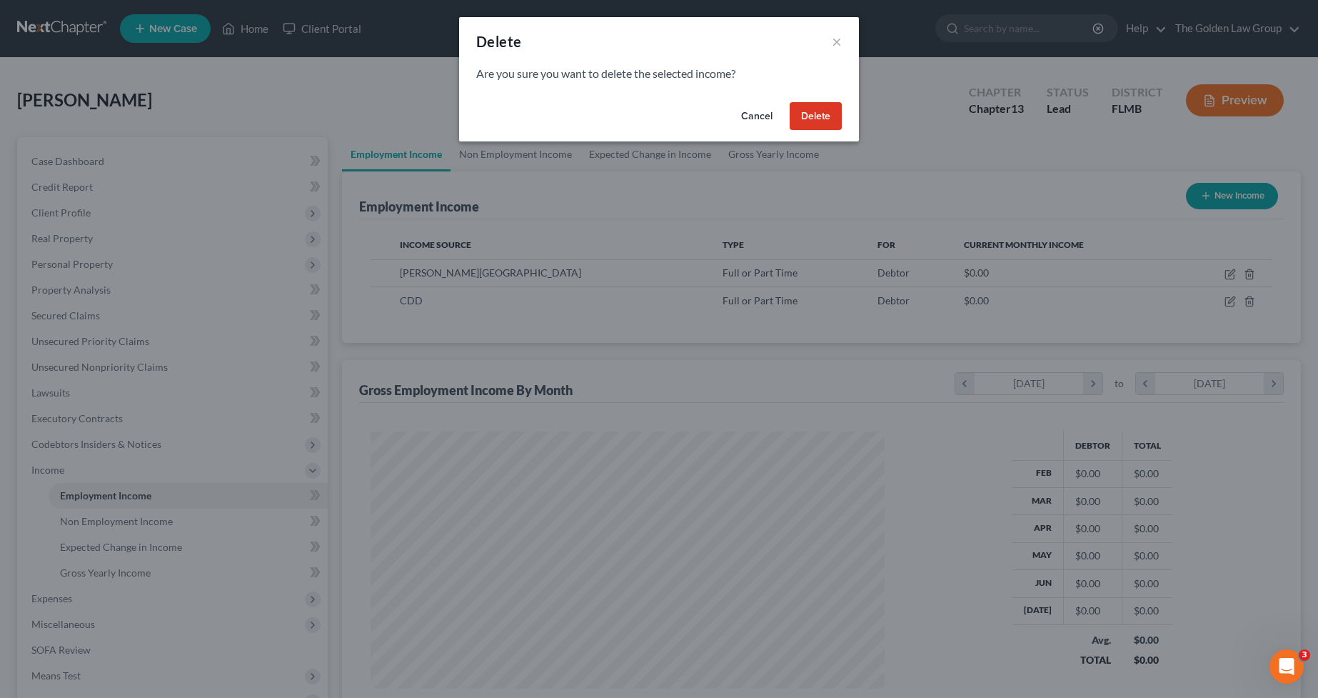
click at [825, 123] on button "Delete" at bounding box center [816, 116] width 52 height 29
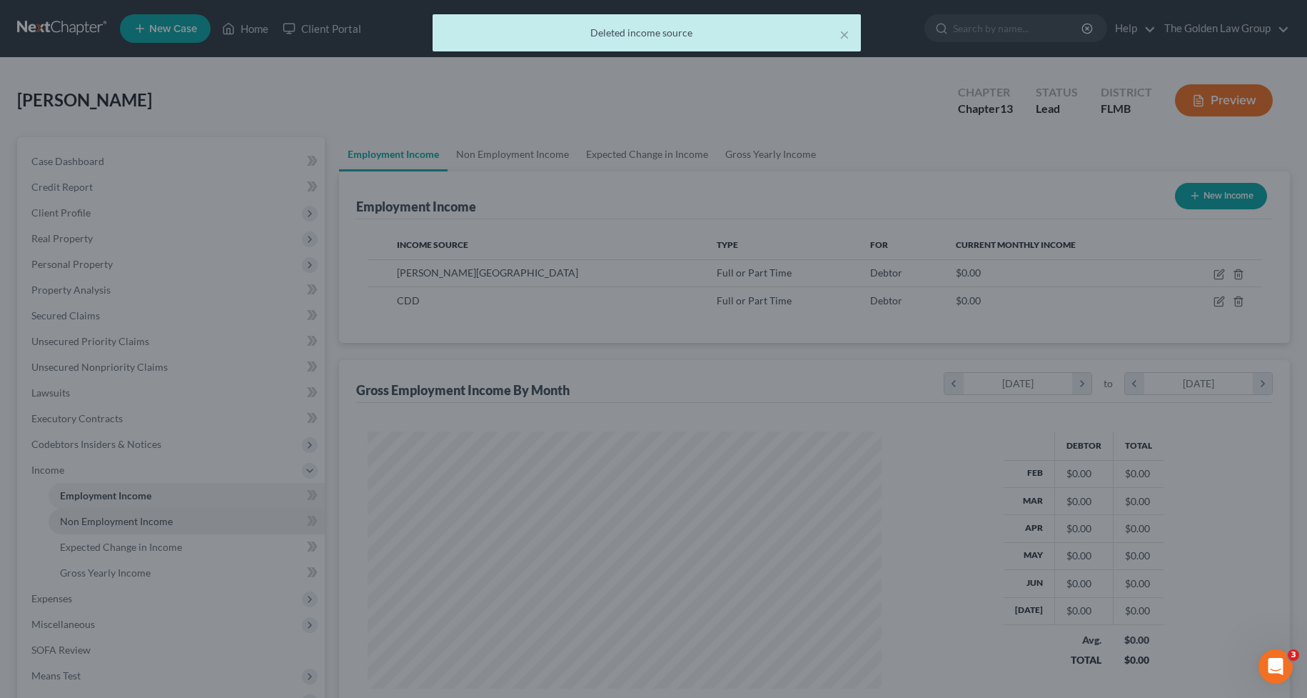
scroll to position [713709, 713426]
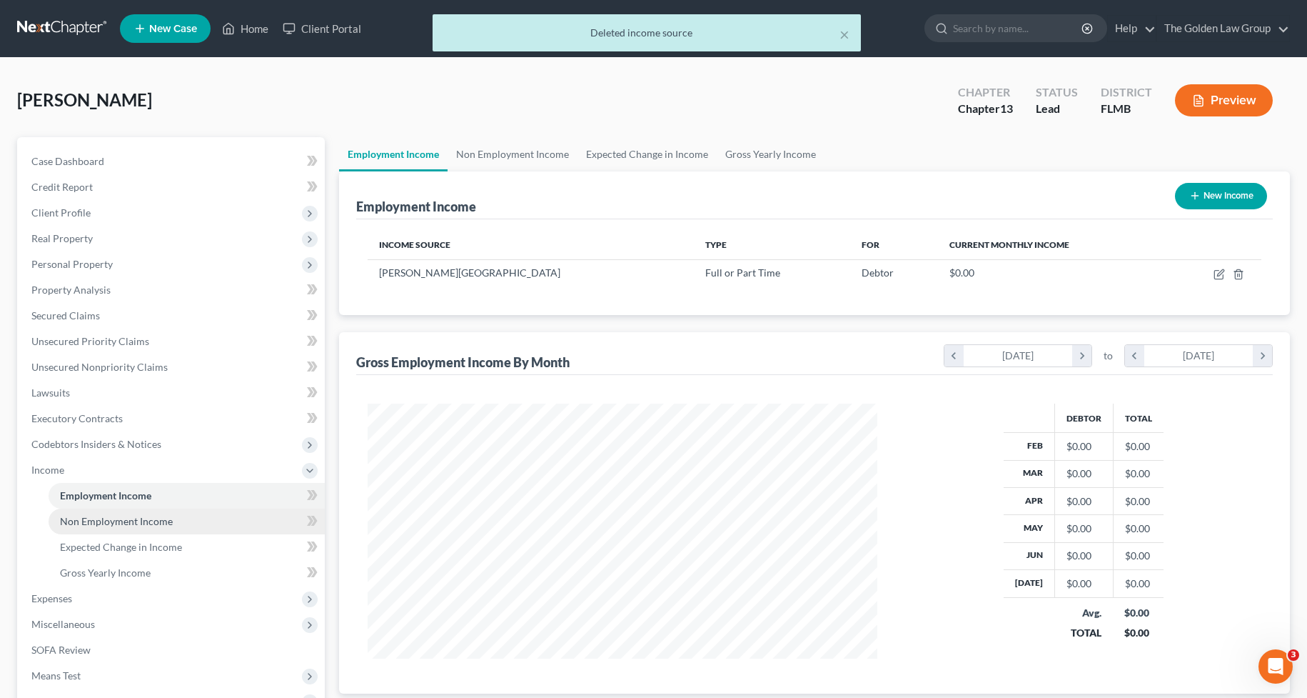
click at [170, 515] on span "Non Employment Income" at bounding box center [116, 521] width 113 height 12
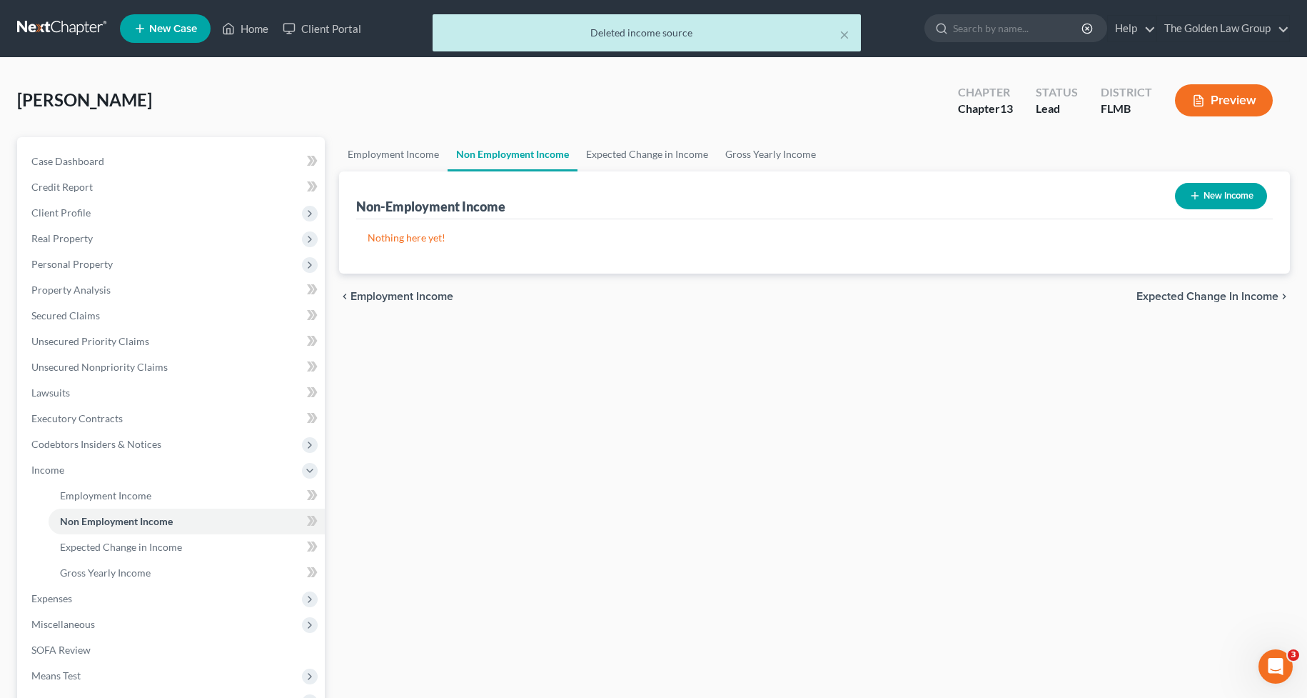
click at [1191, 195] on icon "button" at bounding box center [1194, 195] width 11 height 11
select select "0"
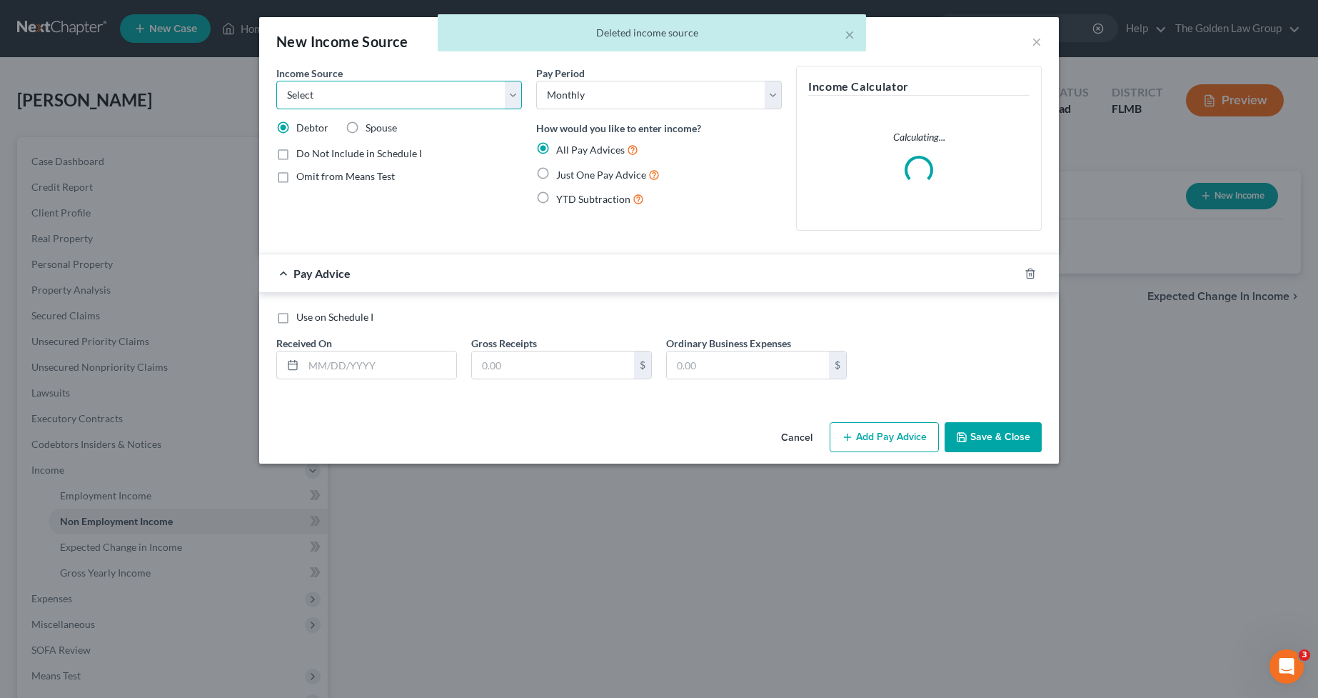
click at [358, 95] on select "Select Unemployment Disability (from employer) Pension Retirement Social Securi…" at bounding box center [399, 95] width 246 height 29
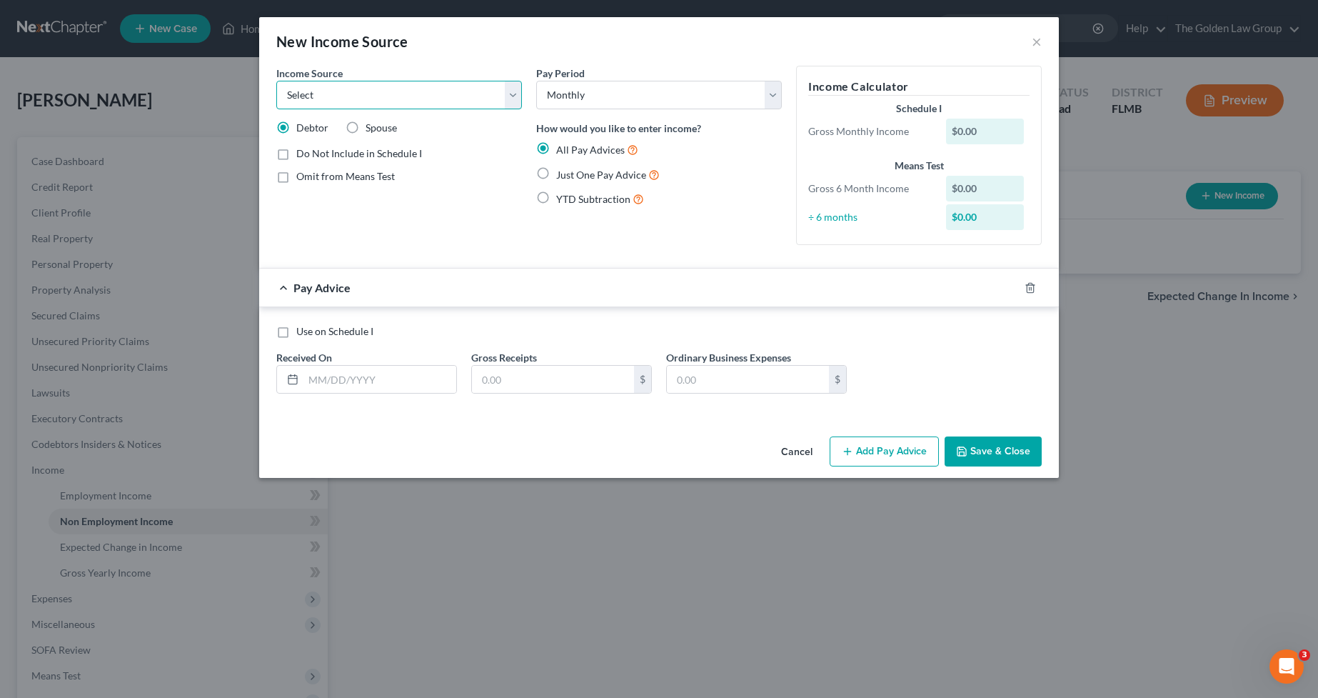
select select "13"
click at [276, 81] on select "Select Unemployment Disability (from employer) Pension Retirement Social Securi…" at bounding box center [399, 95] width 246 height 29
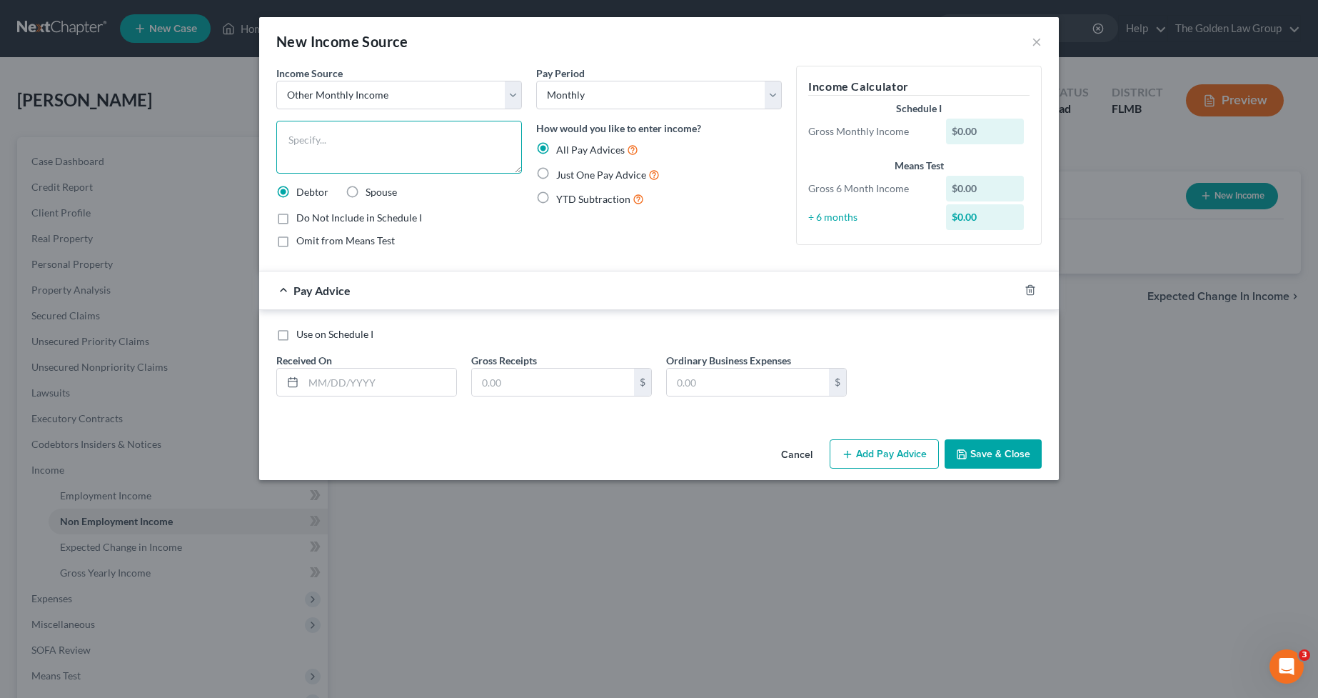
click at [365, 147] on textarea at bounding box center [399, 147] width 246 height 53
type textarea "Community Development District (CDD) Board Member"
click at [972, 452] on button "Save & Close" at bounding box center [993, 454] width 97 height 30
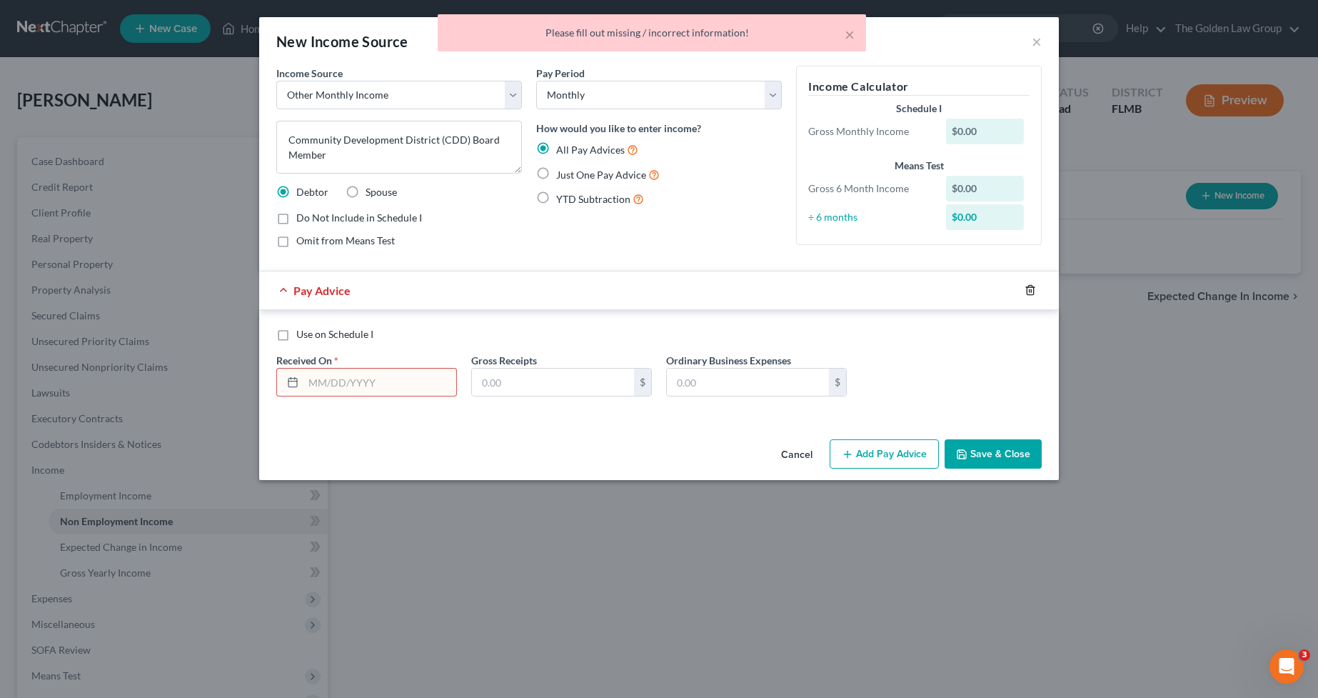
click at [1033, 290] on icon "button" at bounding box center [1030, 290] width 6 height 9
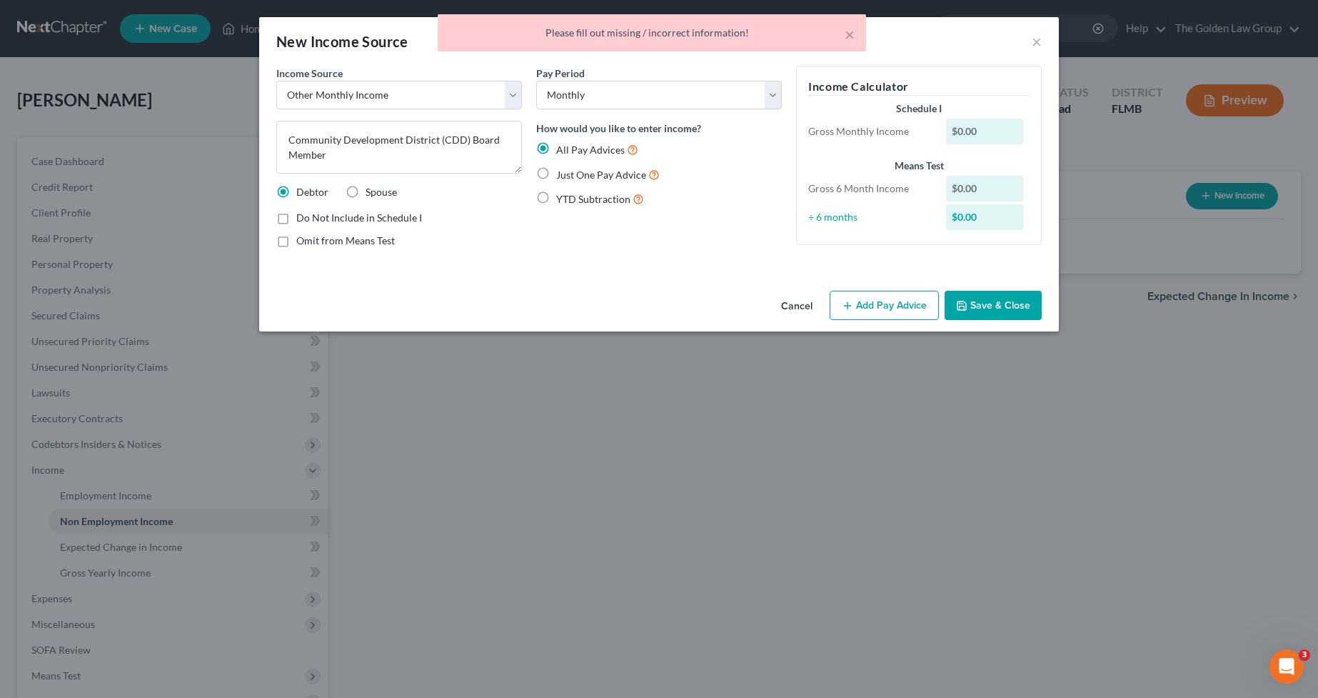
drag, startPoint x: 996, startPoint y: 448, endPoint x: 976, endPoint y: 328, distance: 121.6
click at [995, 448] on div "New Income Source × Income Source * Select Unemployment Disability (from employ…" at bounding box center [659, 349] width 1318 height 698
click at [982, 308] on button "Save & Close" at bounding box center [993, 306] width 97 height 30
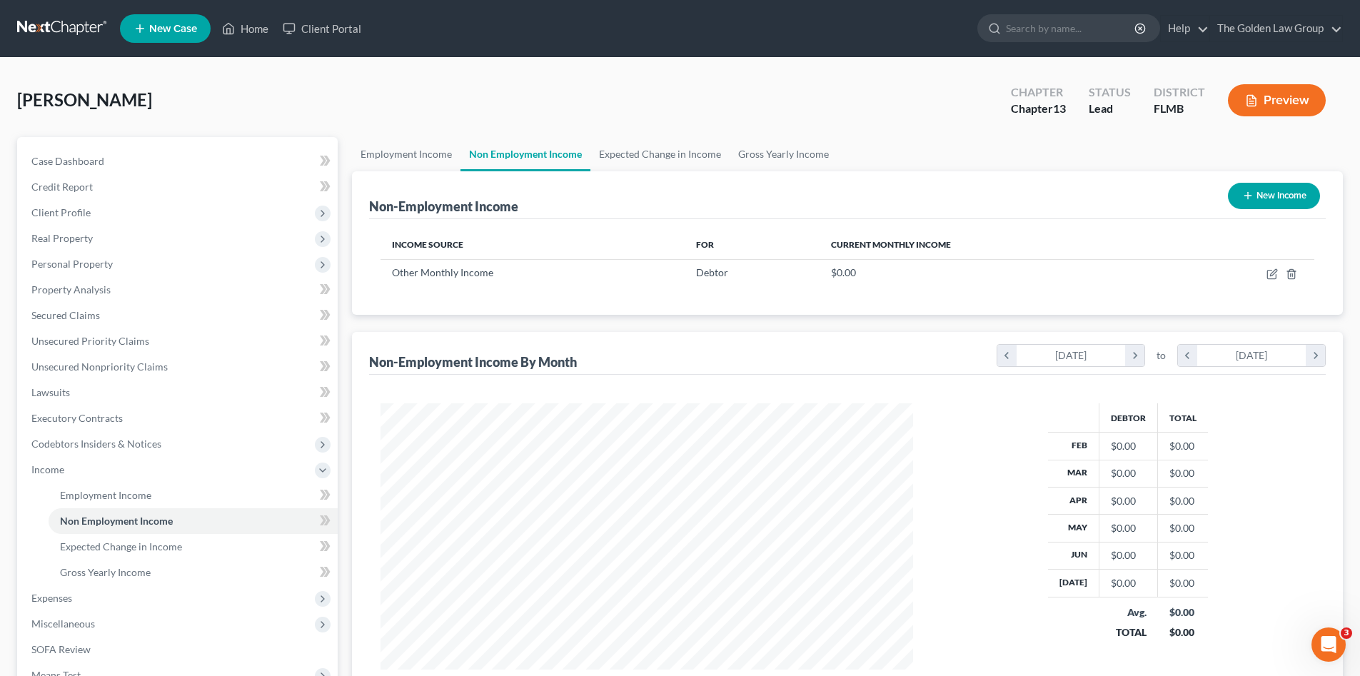
scroll to position [266, 561]
click at [115, 478] on span "Income" at bounding box center [179, 470] width 318 height 26
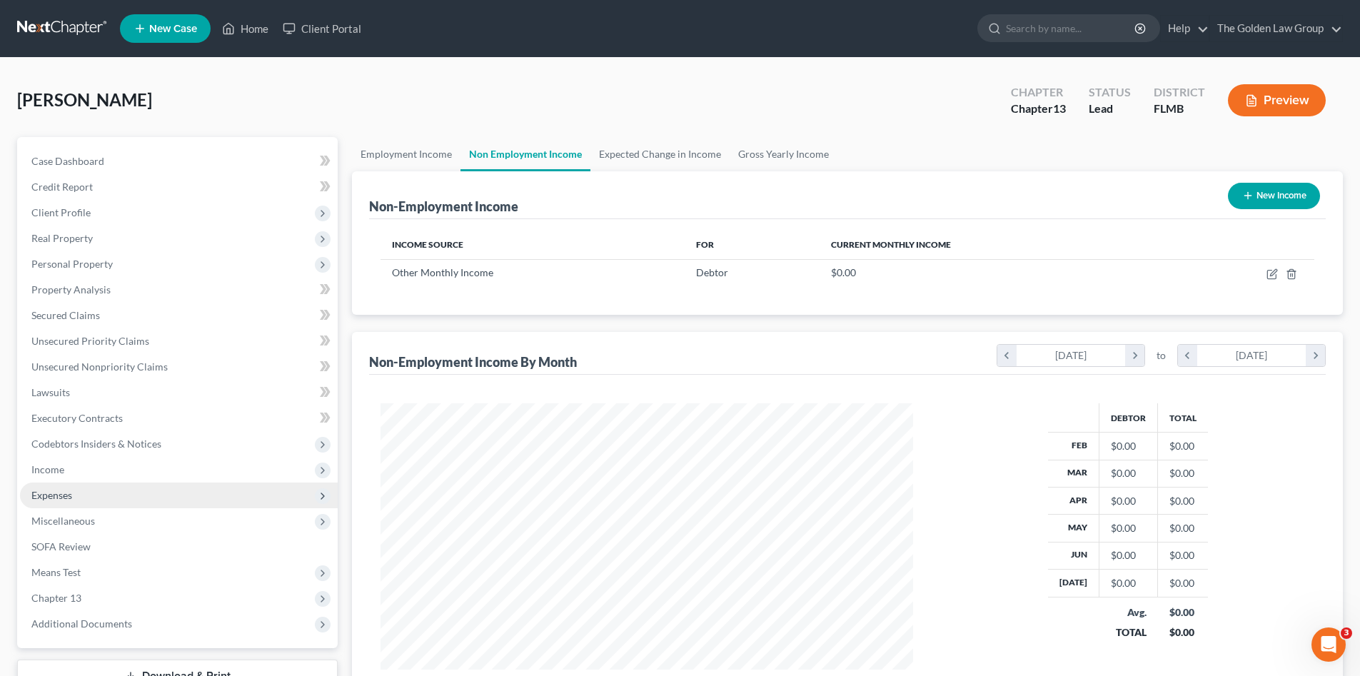
click at [117, 487] on span "Expenses" at bounding box center [179, 496] width 318 height 26
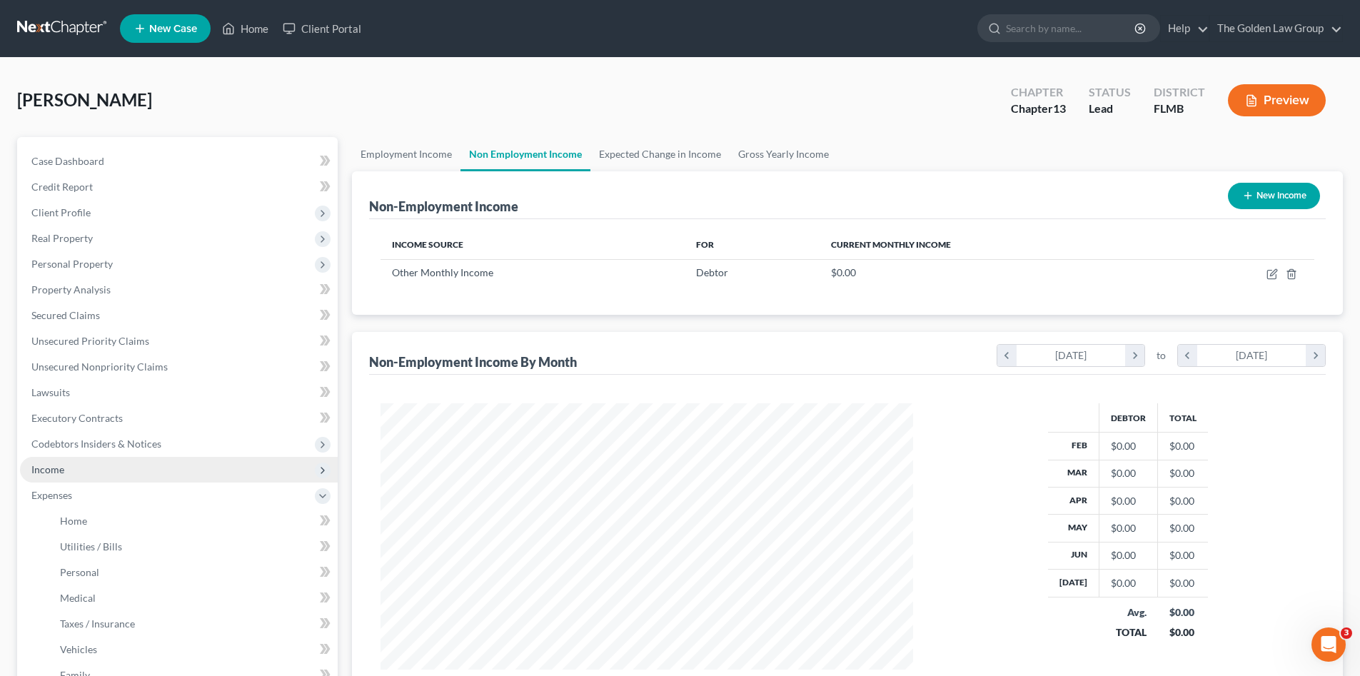
click at [114, 478] on span "Income" at bounding box center [179, 470] width 318 height 26
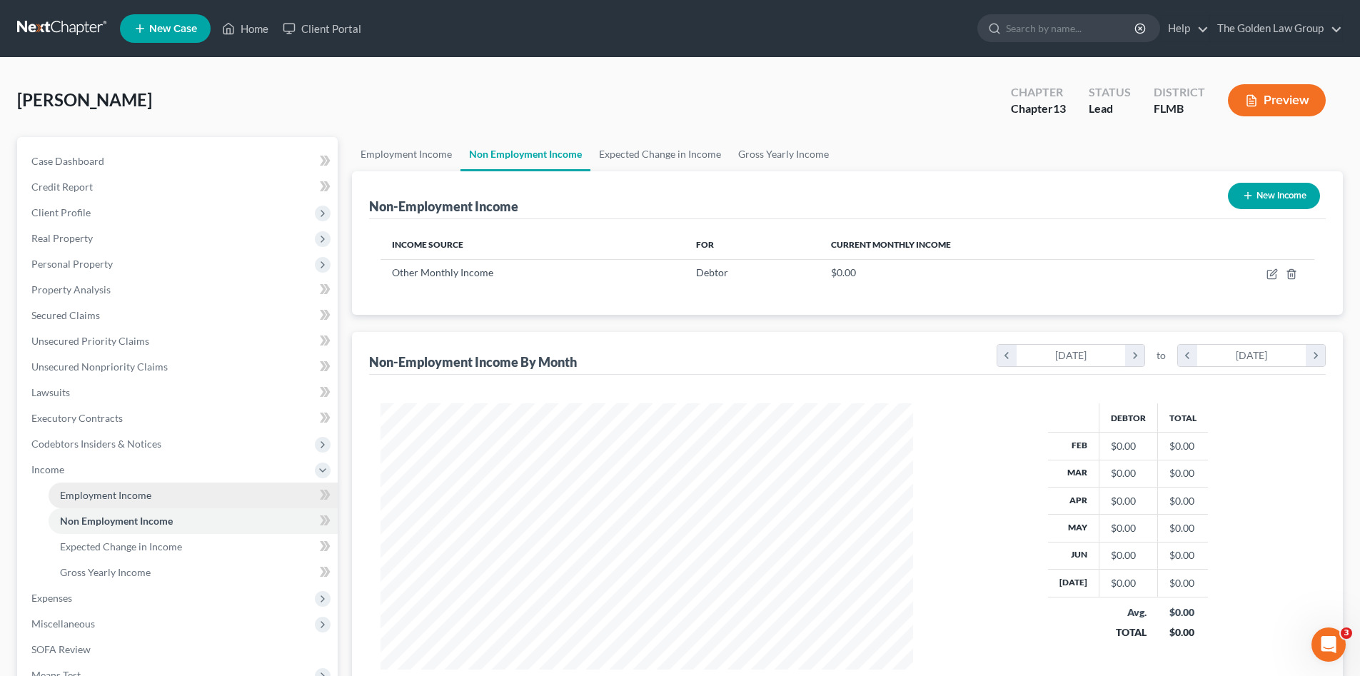
click at [114, 500] on span "Employment Income" at bounding box center [105, 495] width 91 height 12
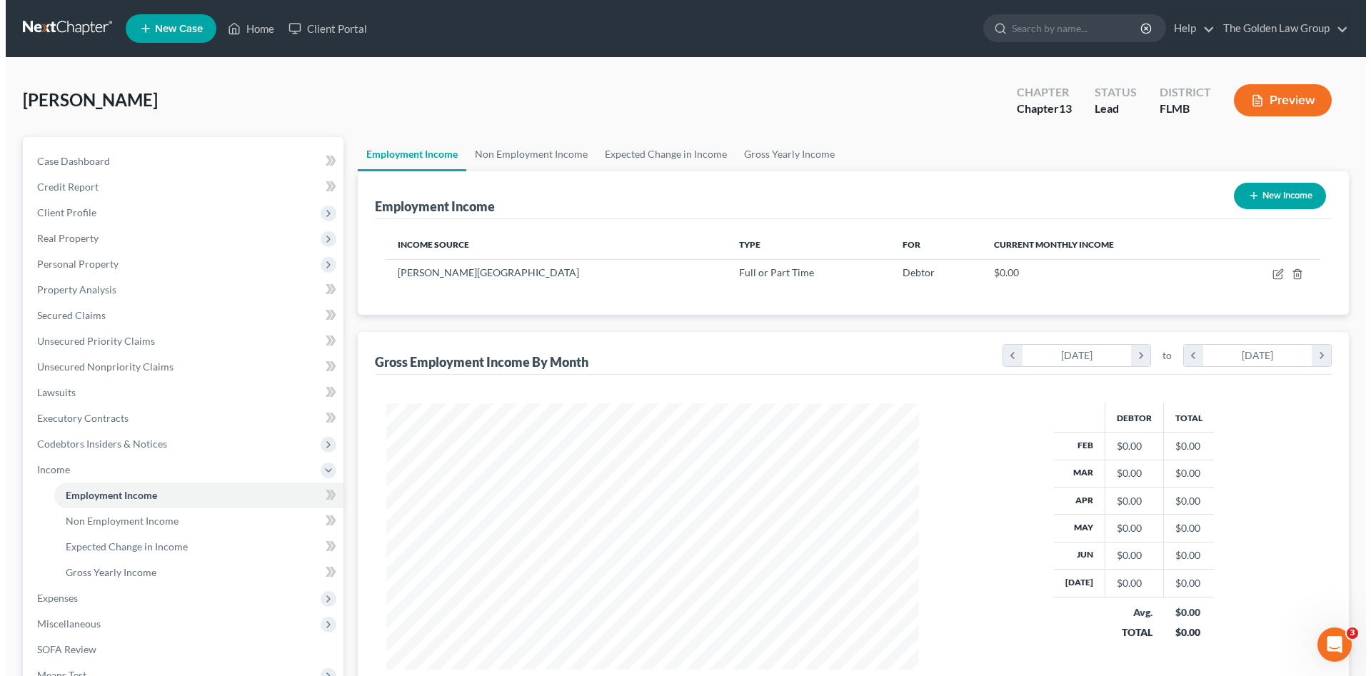
scroll to position [266, 561]
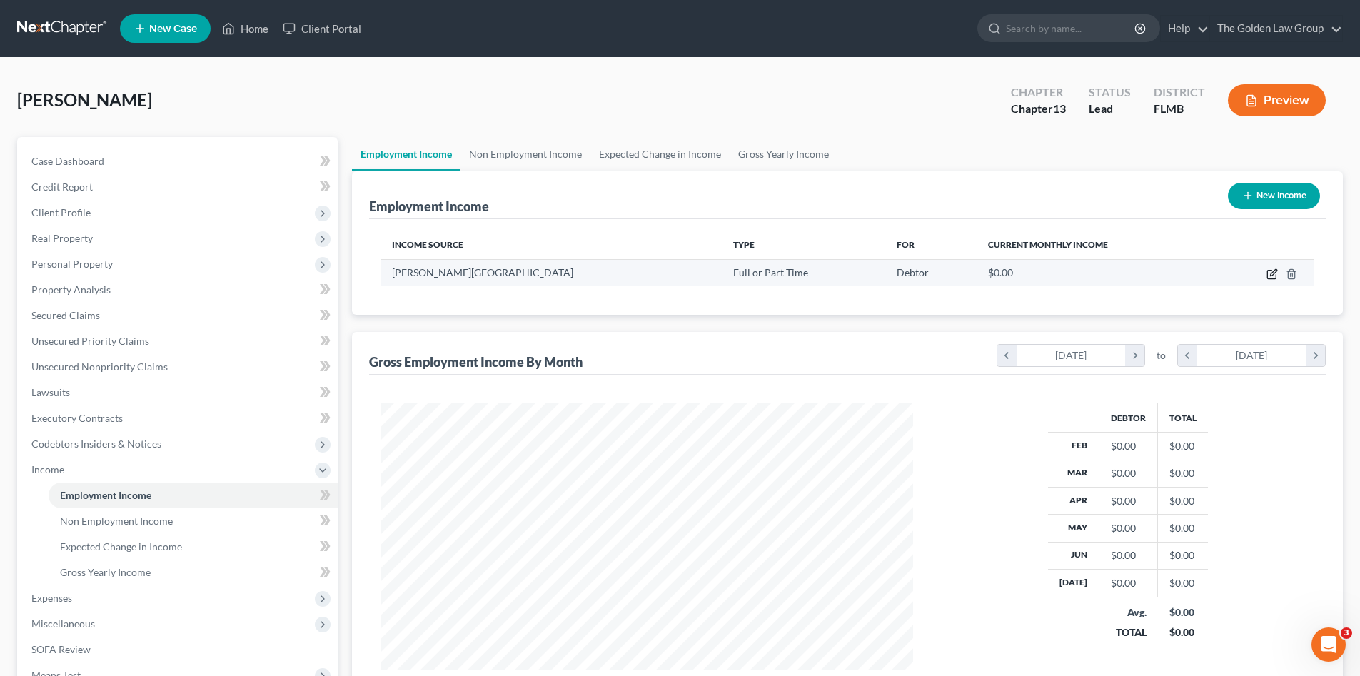
click at [1272, 271] on icon "button" at bounding box center [1272, 273] width 11 height 11
select select "0"
select select "9"
select select "2"
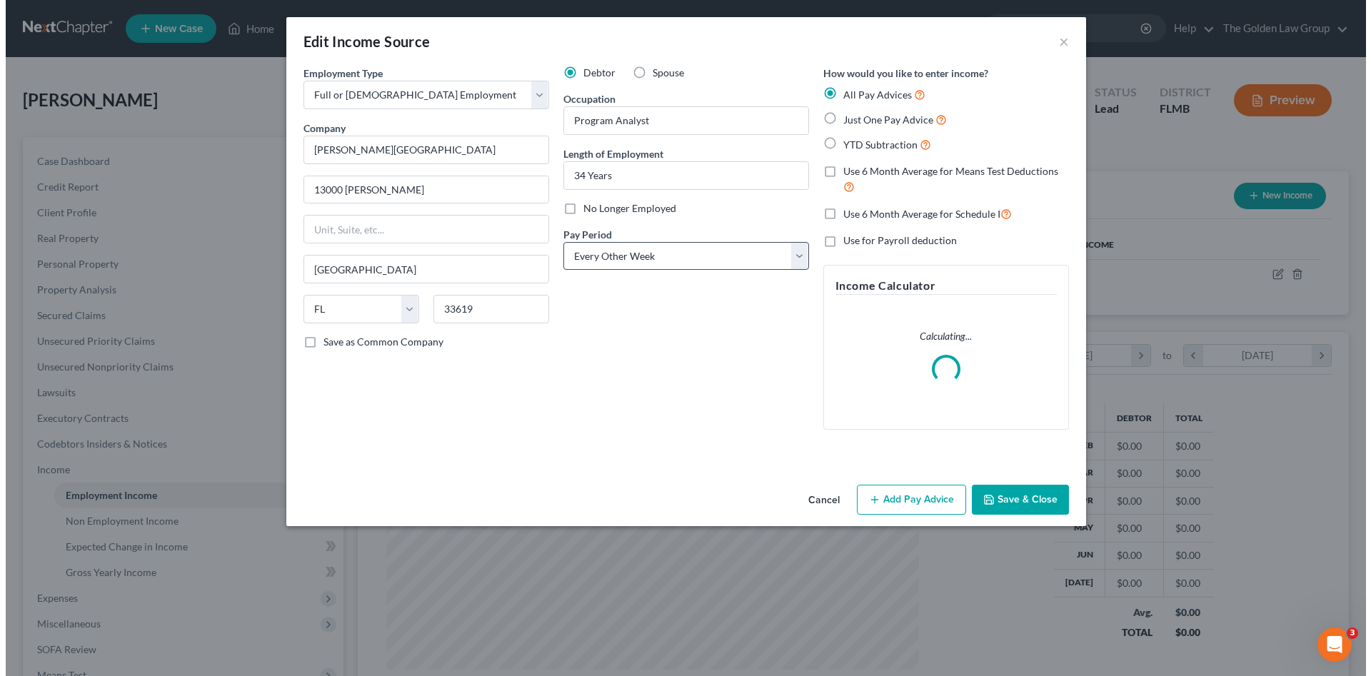
scroll to position [268, 566]
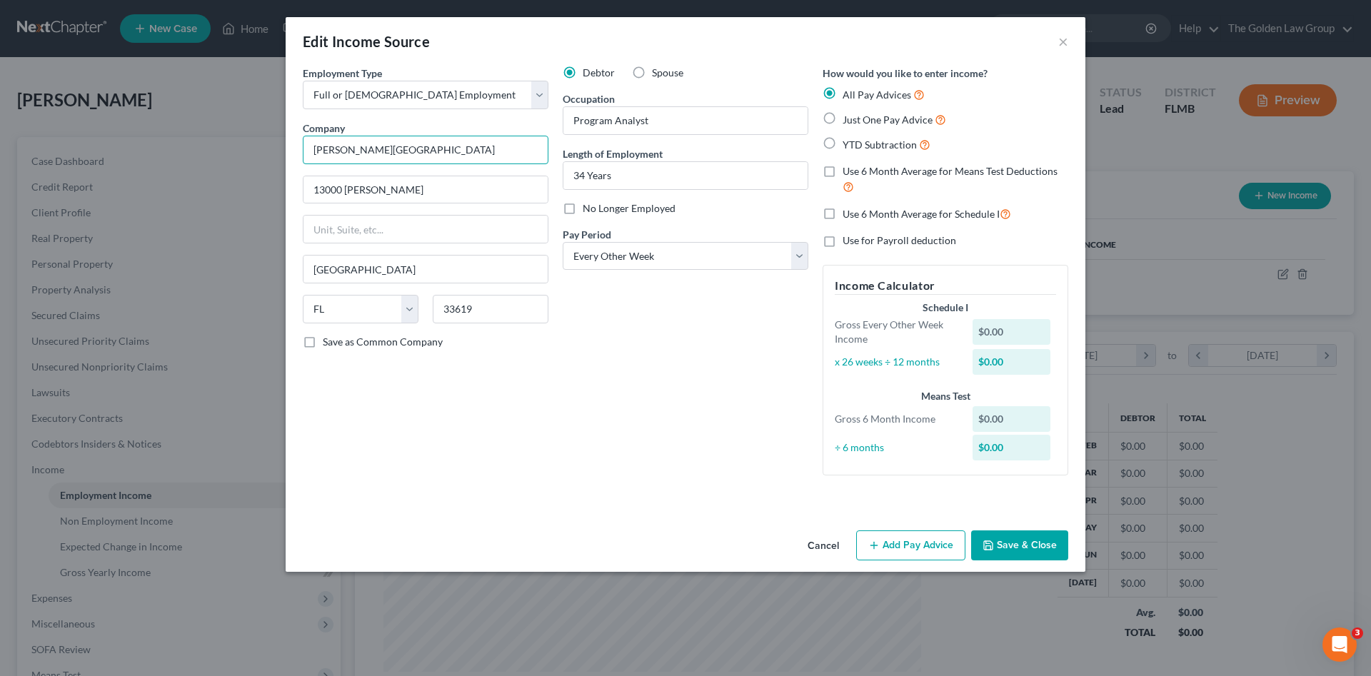
click at [349, 151] on input "James A Haley VA Hospital" at bounding box center [426, 150] width 246 height 29
click at [379, 150] on input "[PERSON_NAME][GEOGRAPHIC_DATA]" at bounding box center [426, 150] width 246 height 29
type input "James A. Haley, VA Hospital"
drag, startPoint x: 478, startPoint y: 407, endPoint x: 548, endPoint y: 388, distance: 73.3
click at [479, 408] on div "Employment Type * Select Full or Part Time Employment Self Employment Company *…" at bounding box center [426, 276] width 260 height 421
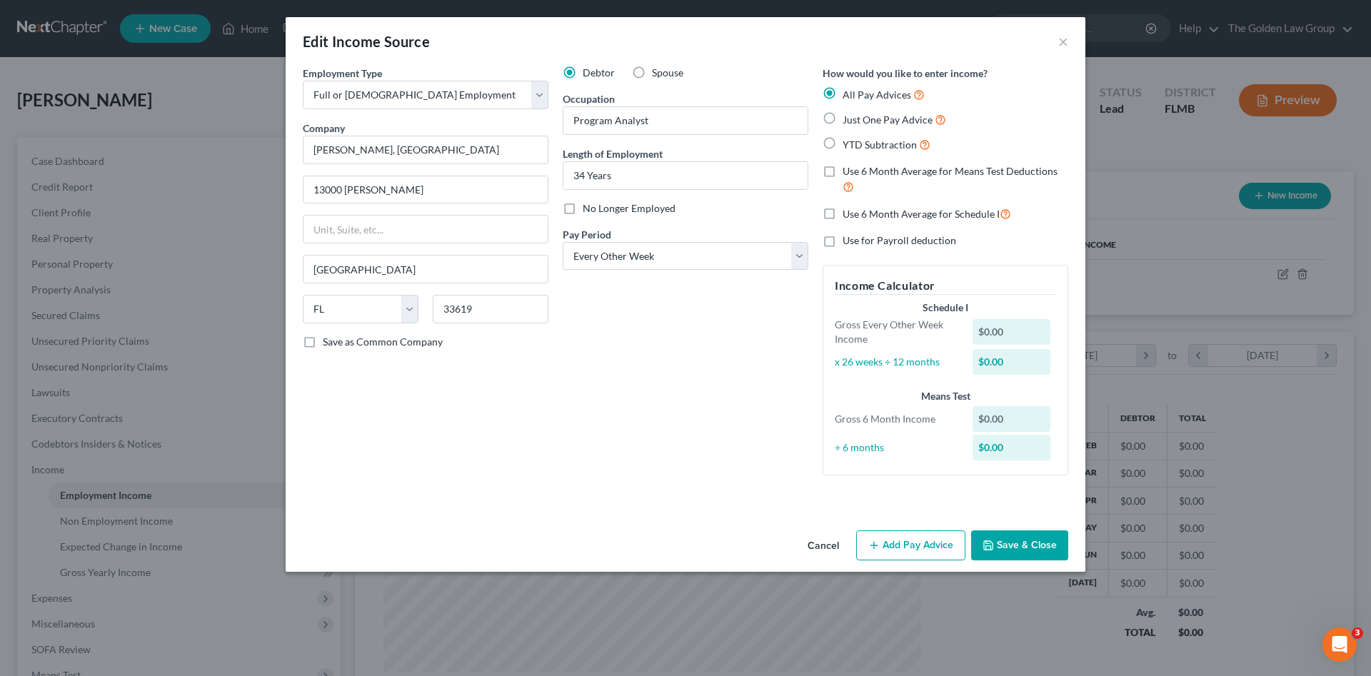
click at [874, 538] on button "Add Pay Advice" at bounding box center [910, 545] width 109 height 30
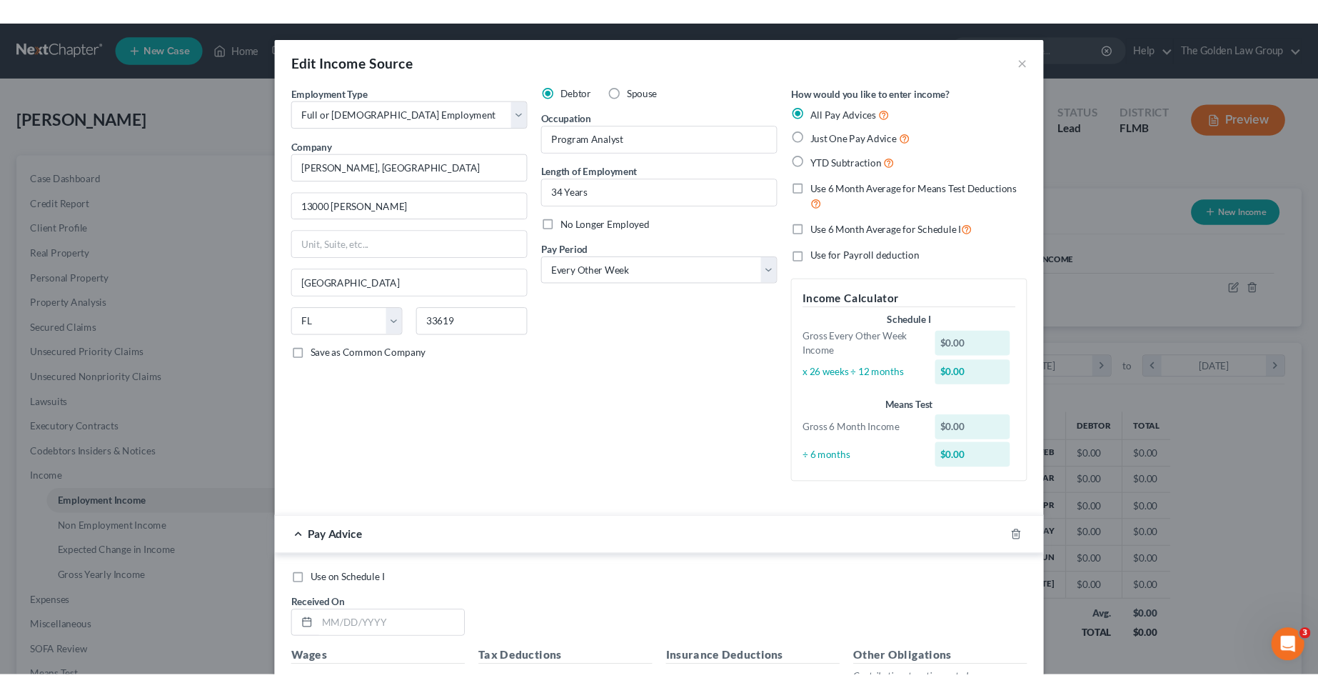
scroll to position [166, 0]
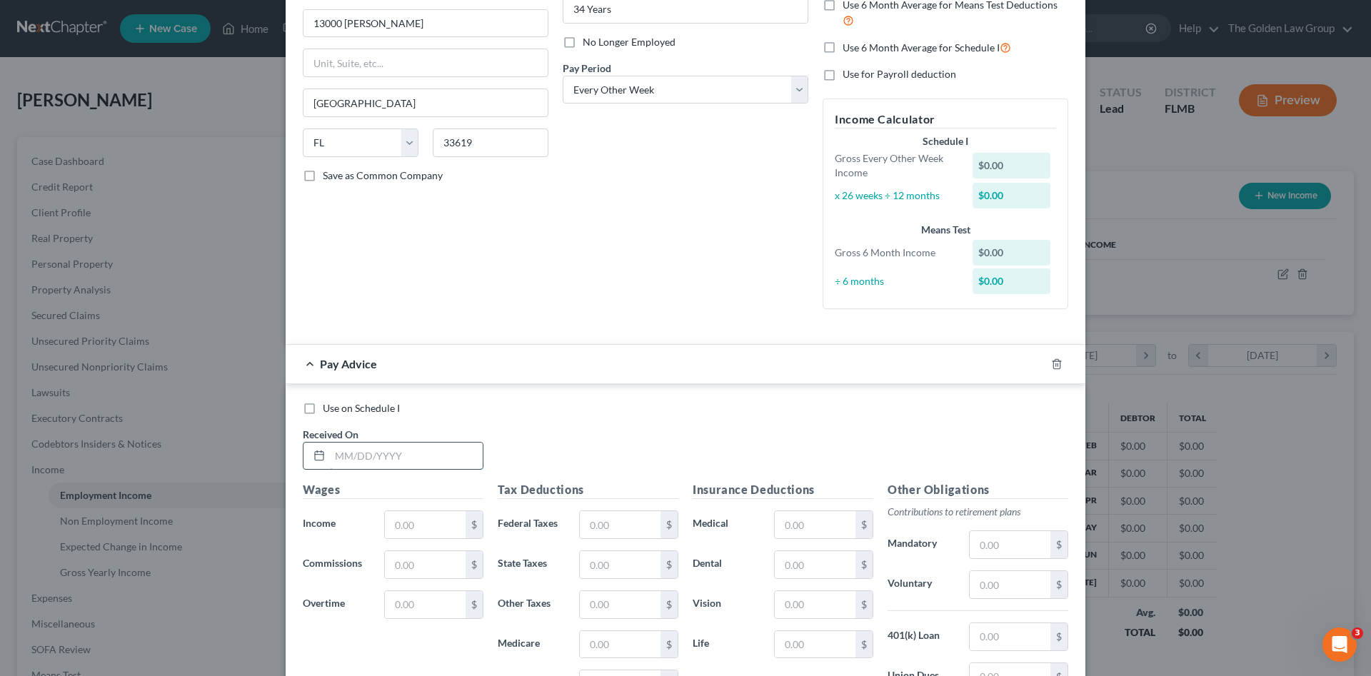
click at [404, 453] on input "text" at bounding box center [406, 456] width 153 height 27
click at [408, 450] on input "text" at bounding box center [406, 456] width 153 height 27
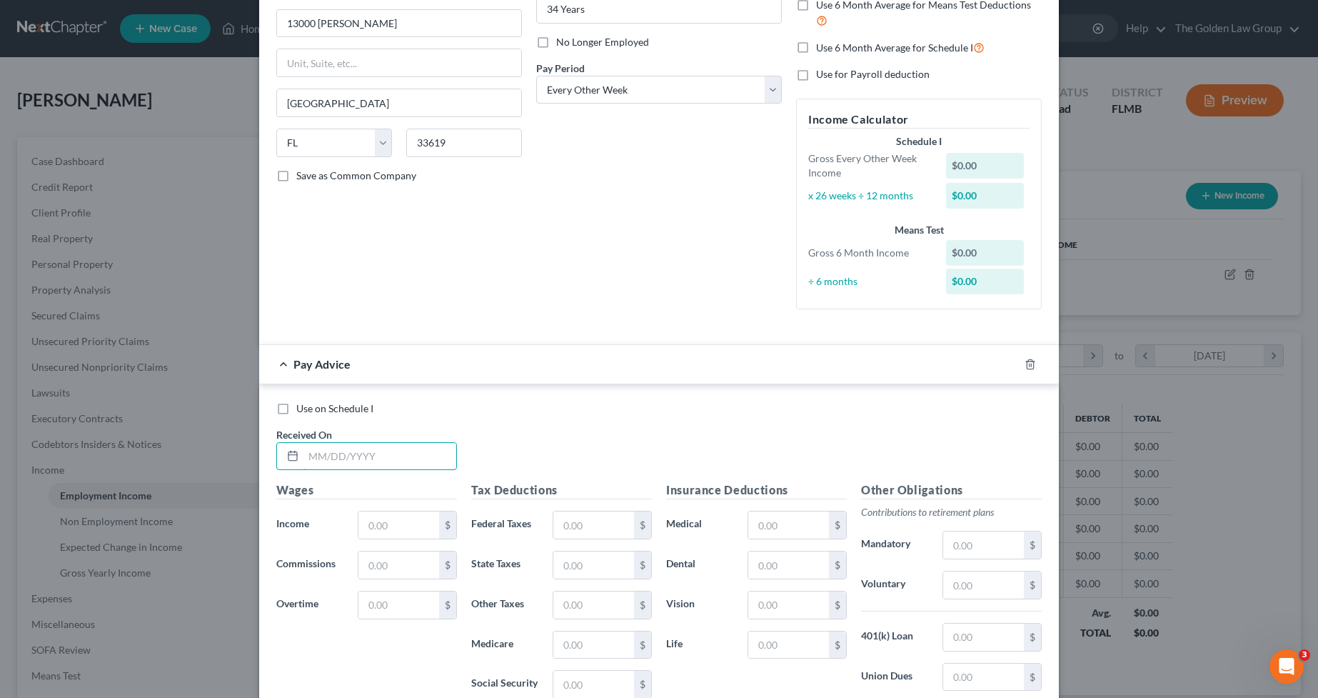
scroll to position [713708, 713422]
drag, startPoint x: 372, startPoint y: 459, endPoint x: 371, endPoint y: 452, distance: 7.2
click at [373, 459] on input "text" at bounding box center [379, 456] width 153 height 27
type input "02/14/2025"
type input "3,589.60"
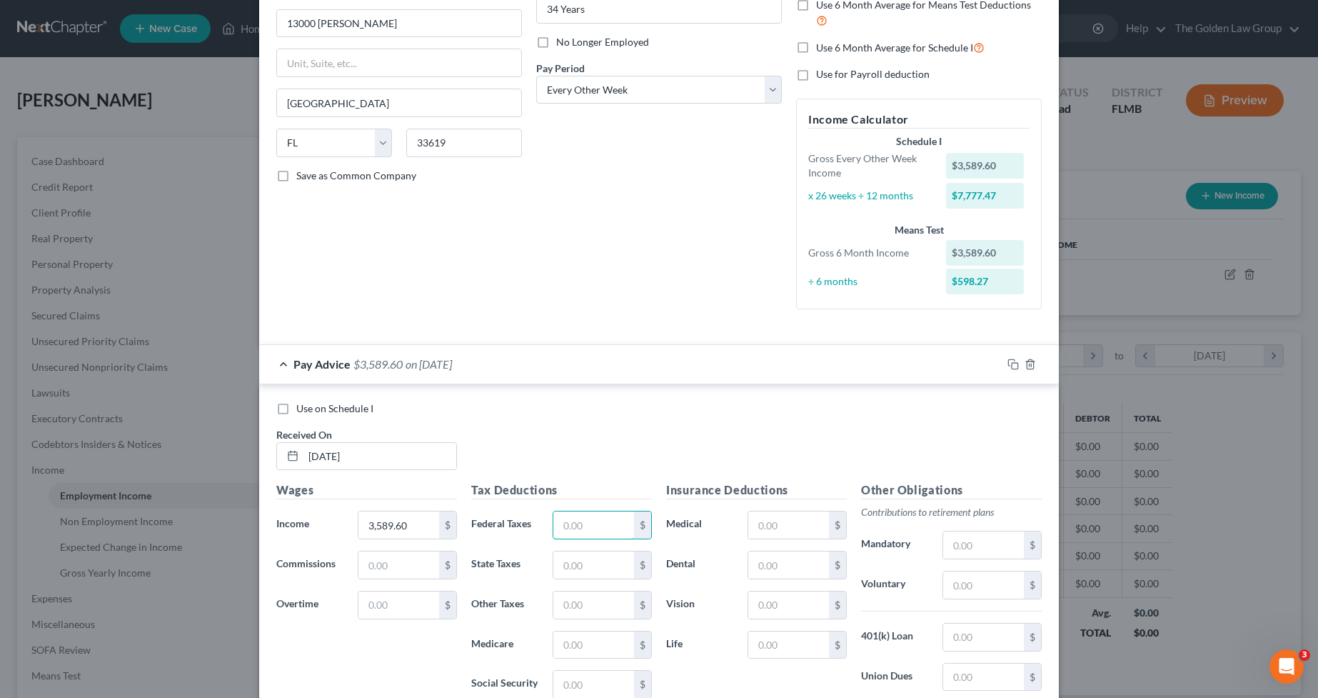
scroll to position [286, 0]
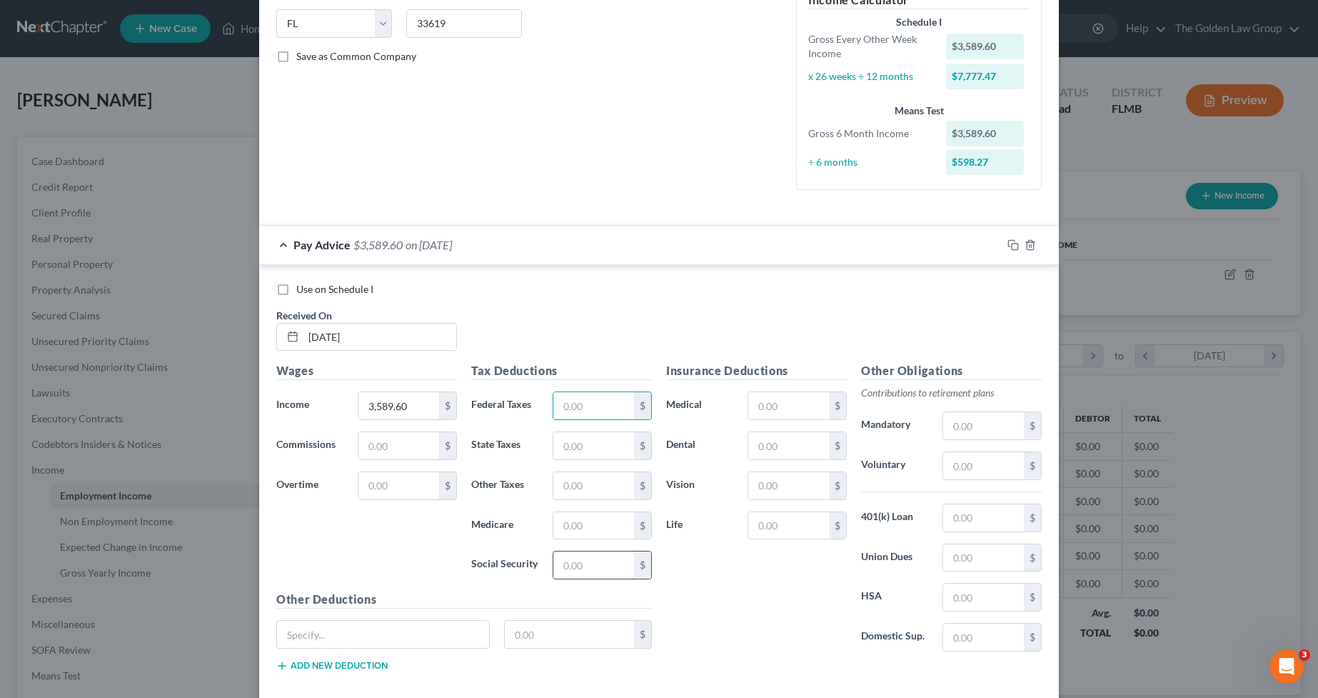
click at [590, 563] on input "text" at bounding box center [593, 564] width 81 height 27
type input "195.89"
click at [969, 559] on input "text" at bounding box center [983, 557] width 81 height 27
type input "23.00"
click at [577, 403] on input "text" at bounding box center [593, 405] width 81 height 27
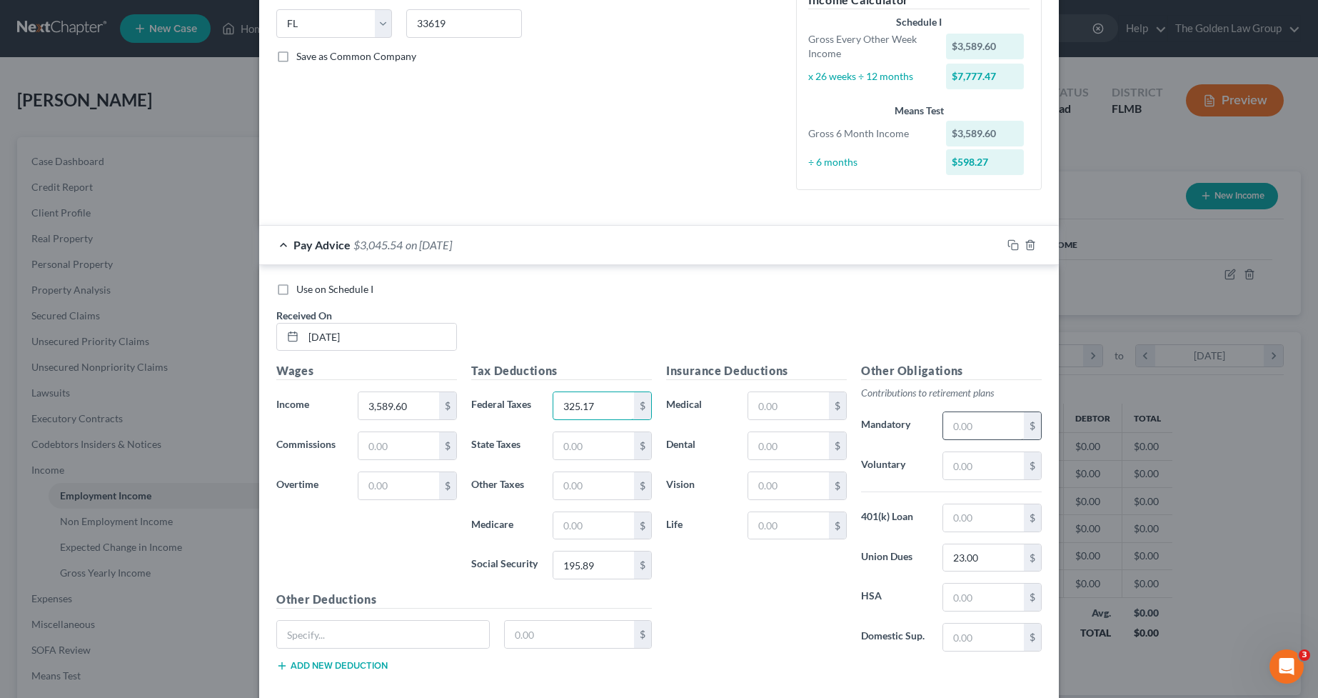
type input "325.17"
click at [953, 430] on input "text" at bounding box center [983, 425] width 81 height 27
type input "28.72"
type input "215.38"
click at [572, 528] on input "text" at bounding box center [593, 525] width 81 height 27
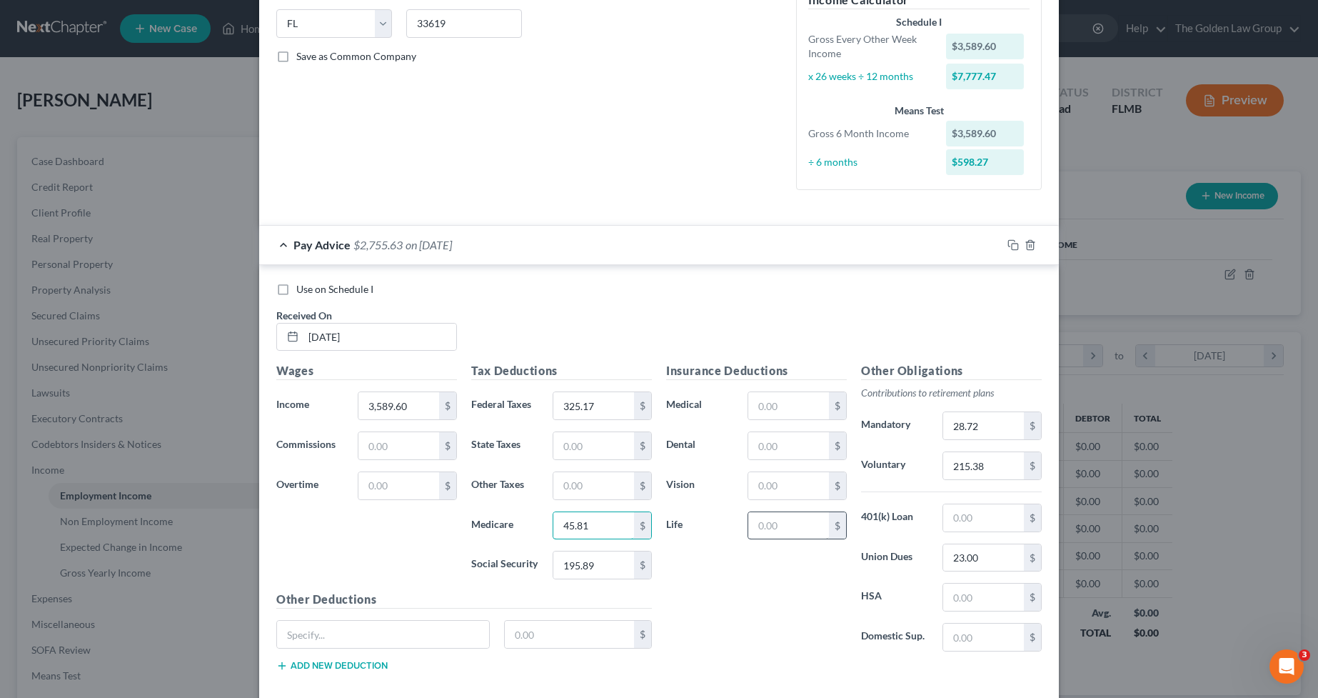
type input "45.81"
drag, startPoint x: 754, startPoint y: 521, endPoint x: 748, endPoint y: 508, distance: 14.7
click at [753, 518] on input "text" at bounding box center [788, 525] width 81 height 27
type input "93.05"
click at [786, 488] on input "text" at bounding box center [788, 485] width 81 height 27
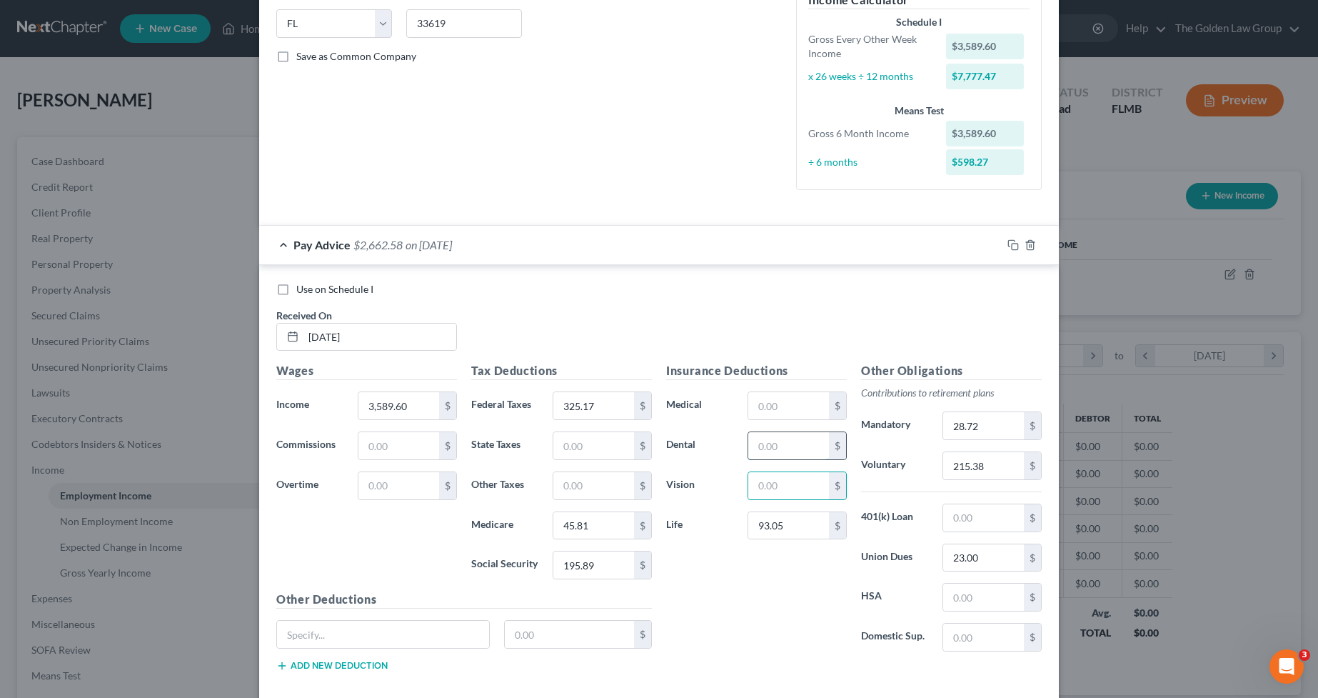
click at [778, 454] on input "text" at bounding box center [788, 445] width 81 height 27
type input "40.28"
click at [965, 521] on input "text" at bounding box center [983, 517] width 81 height 27
type input "75.51"
drag, startPoint x: 766, startPoint y: 408, endPoint x: 750, endPoint y: 401, distance: 17.0
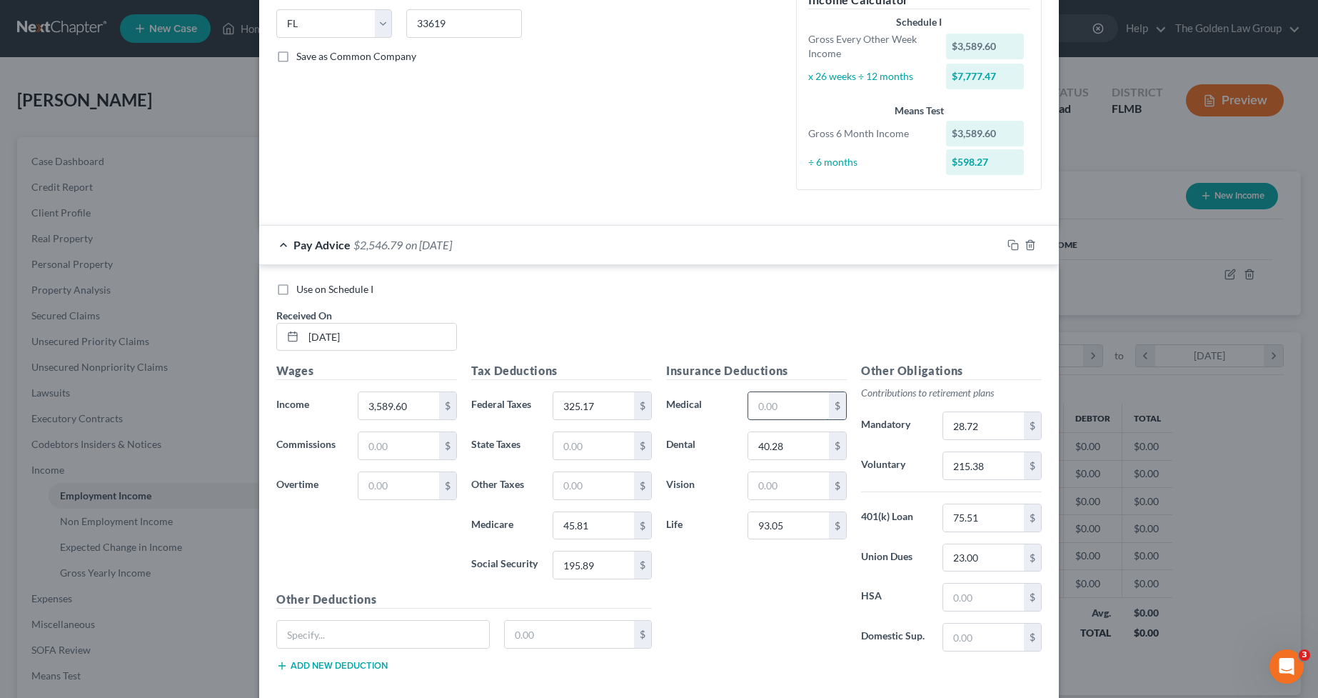
click at [766, 408] on input "text" at bounding box center [788, 405] width 81 height 27
type input "384.14"
click at [800, 530] on input "93.05" at bounding box center [788, 525] width 81 height 27
type input "108.41"
drag, startPoint x: 805, startPoint y: 491, endPoint x: 804, endPoint y: 483, distance: 8.0
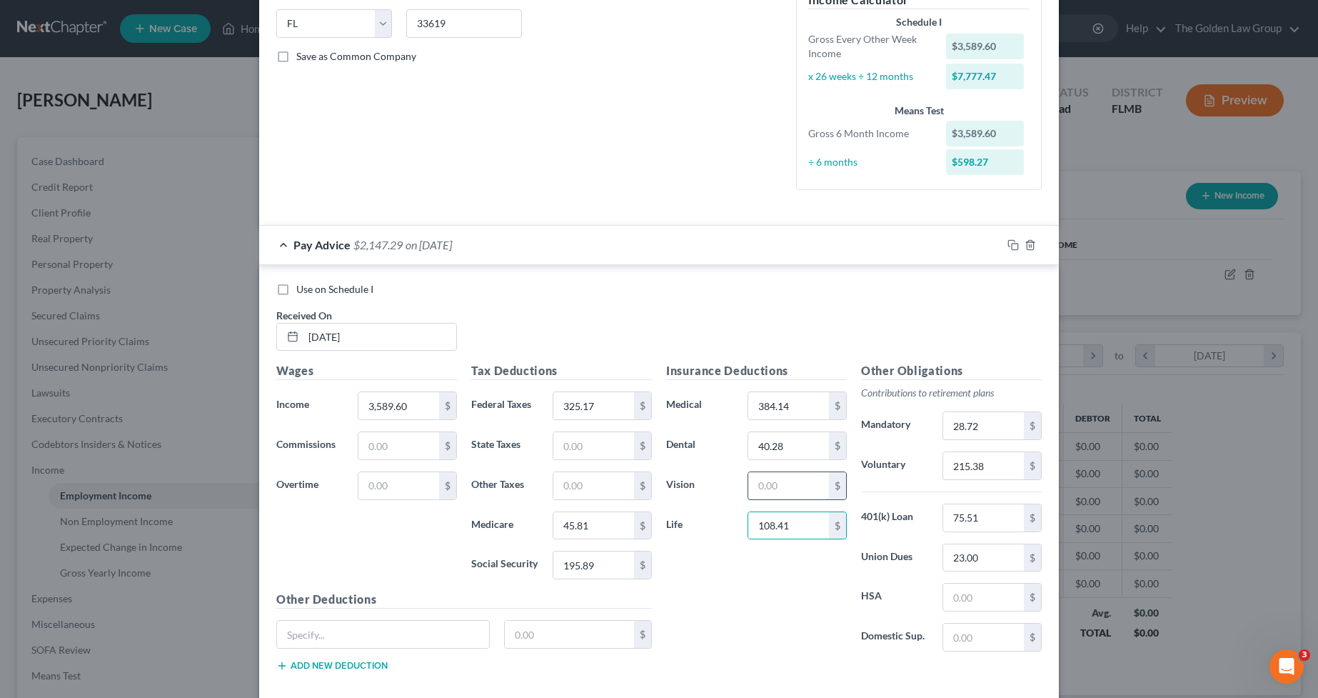
click at [805, 492] on input "text" at bounding box center [788, 485] width 81 height 27
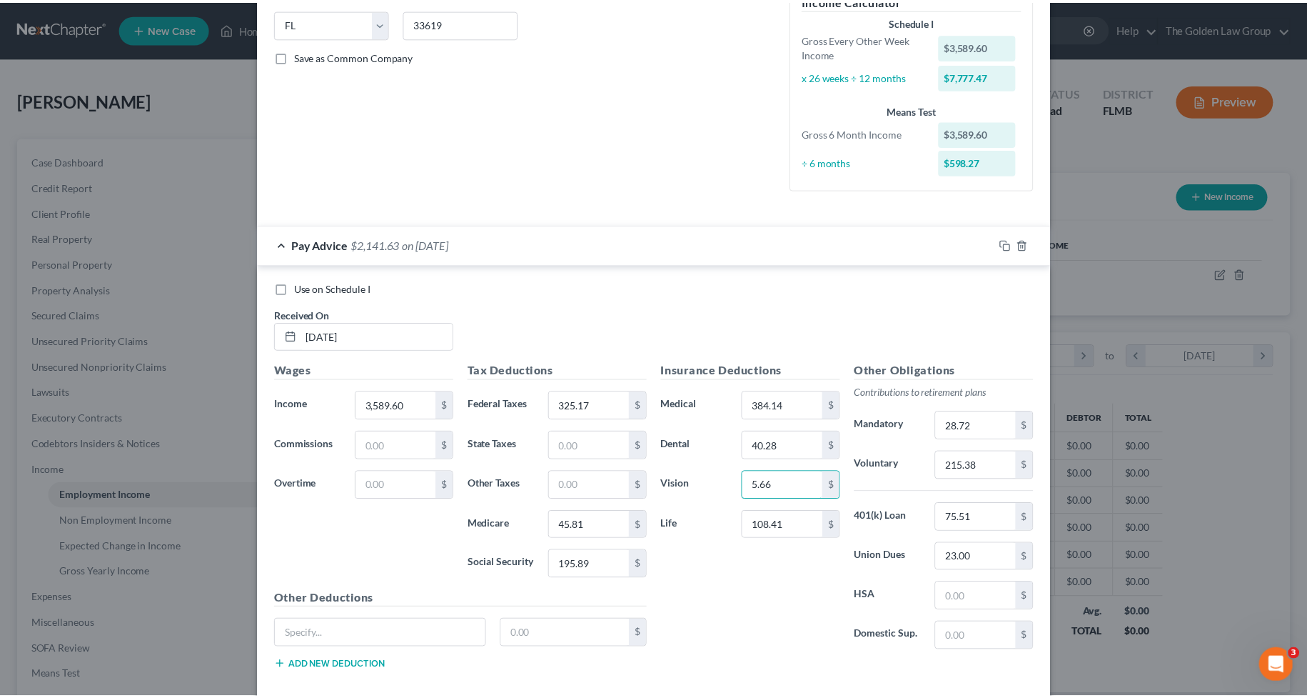
scroll to position [361, 0]
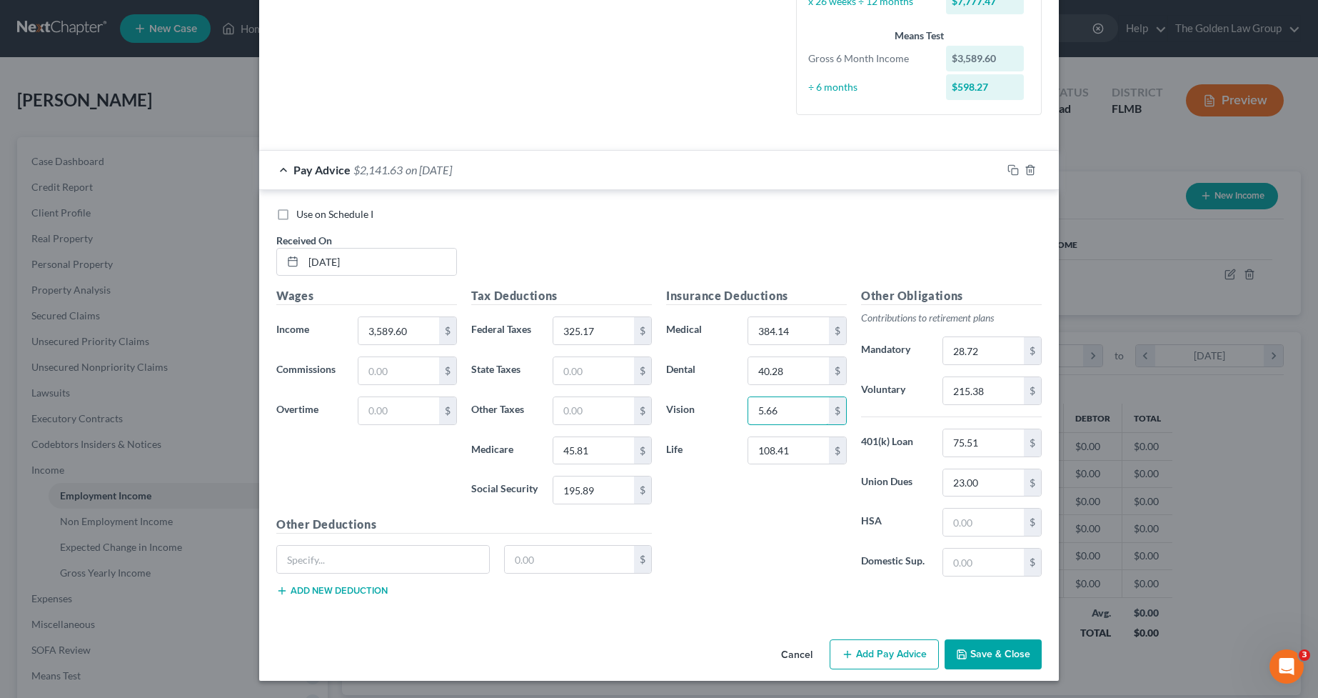
type input "5.66"
drag, startPoint x: 978, startPoint y: 651, endPoint x: 1174, endPoint y: 371, distance: 341.5
click at [980, 652] on button "Save & Close" at bounding box center [993, 654] width 97 height 30
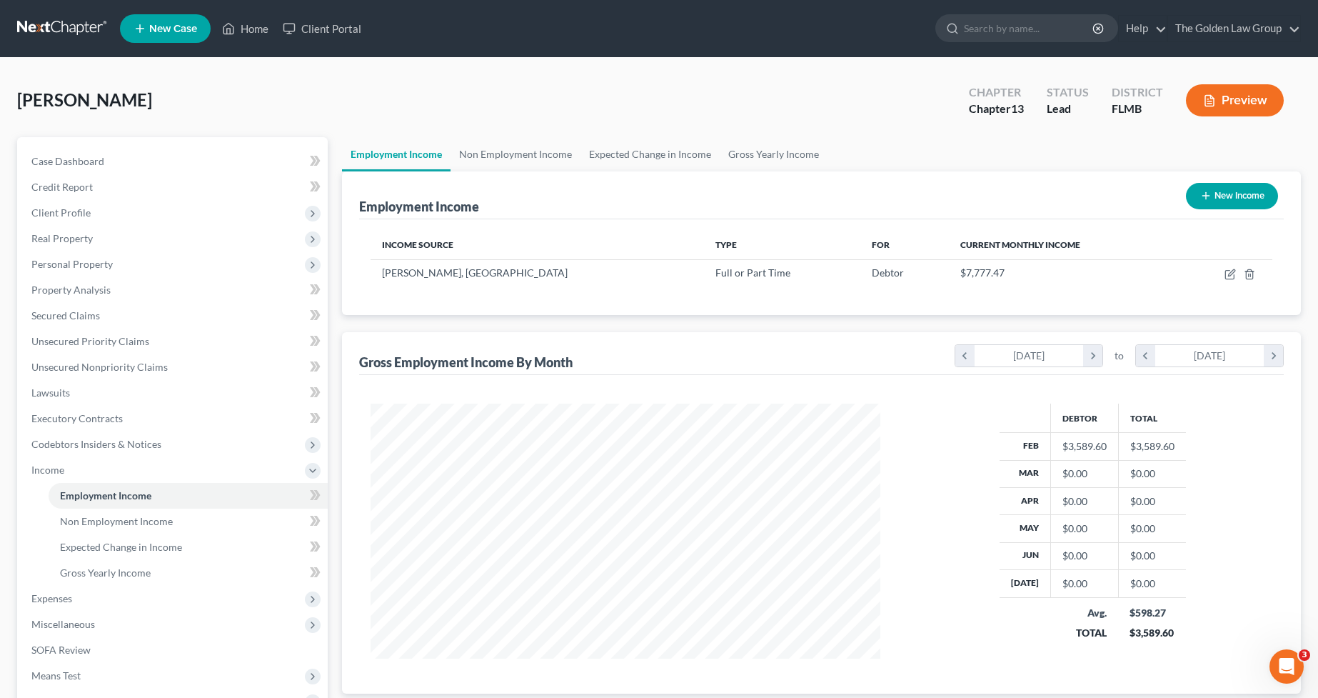
scroll to position [713709, 713426]
click at [1217, 273] on icon "button" at bounding box center [1219, 273] width 11 height 11
select select "0"
select select "9"
select select "2"
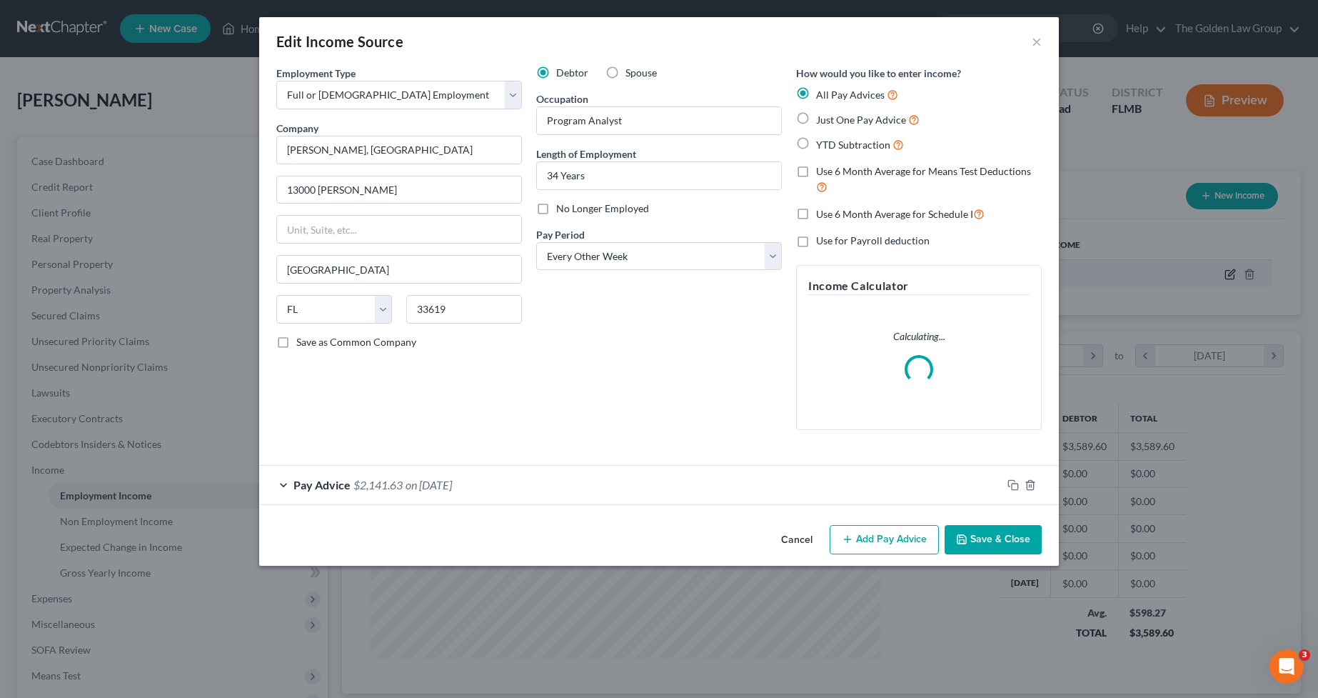
scroll to position [257, 543]
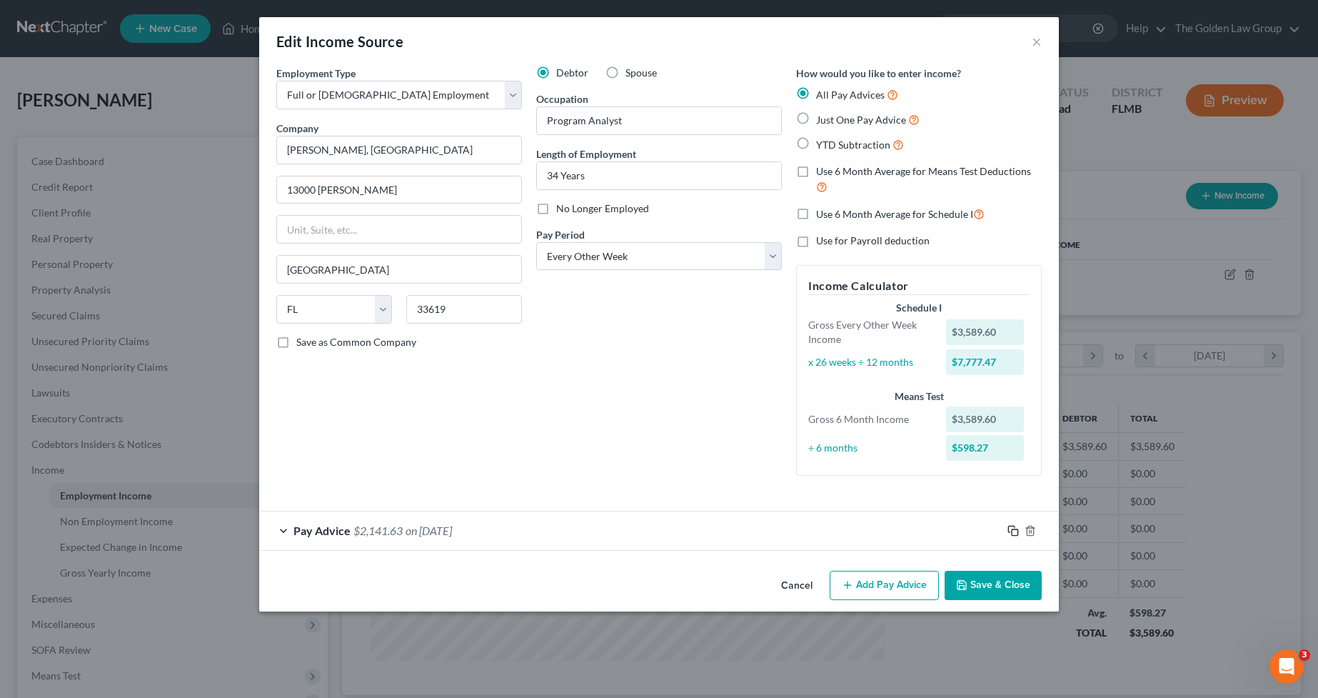
click at [1016, 528] on icon "button" at bounding box center [1012, 530] width 11 height 11
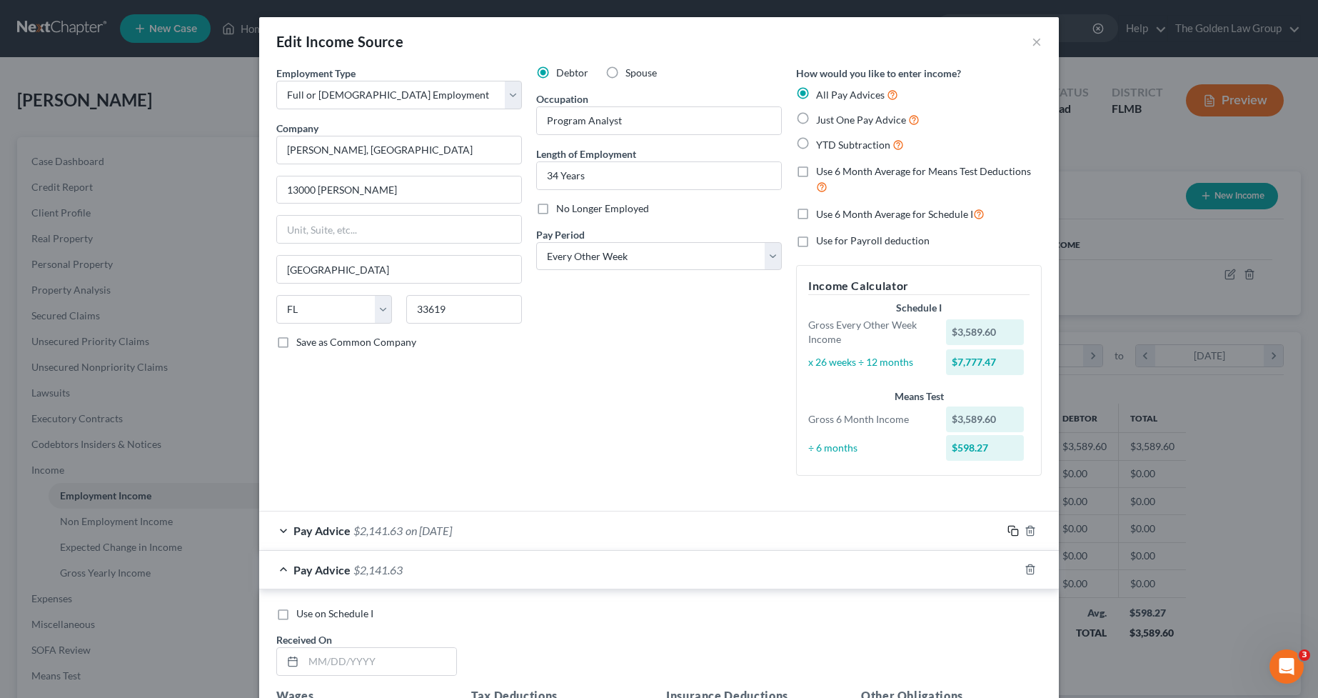
scroll to position [166, 0]
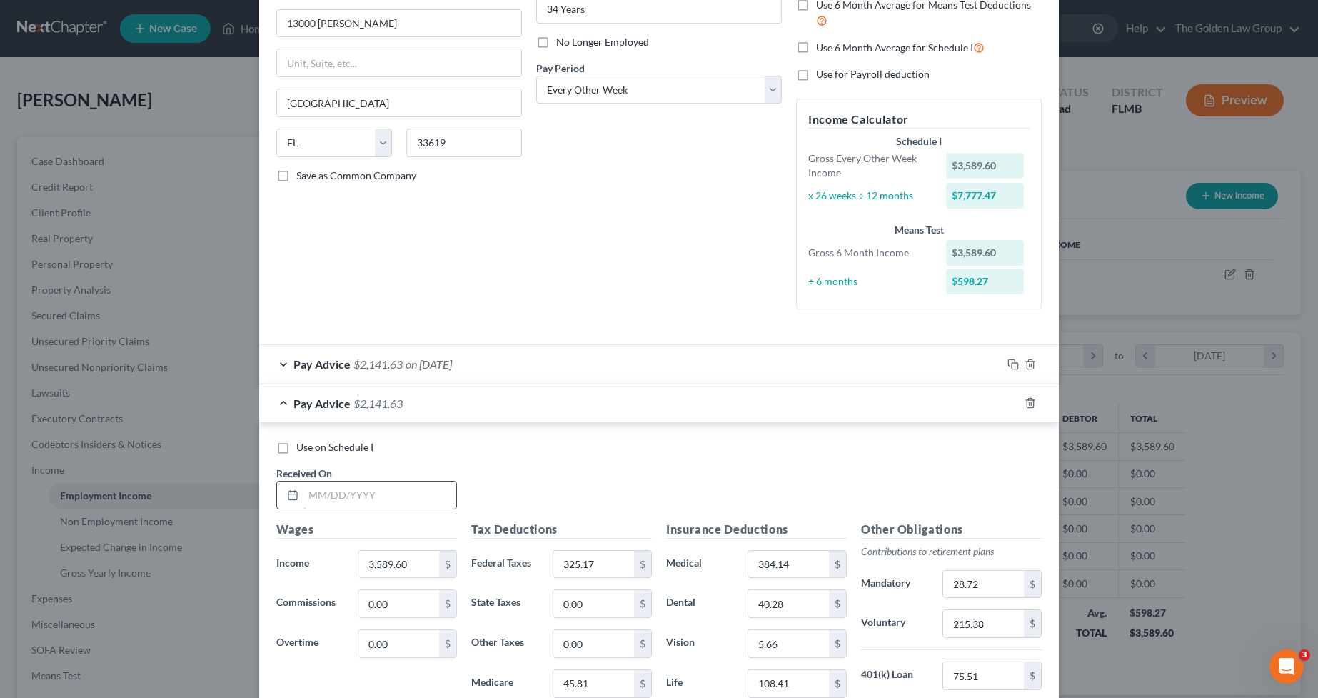
click at [415, 498] on input "text" at bounding box center [379, 494] width 153 height 27
type input "02/28/2025"
click at [1007, 401] on icon "button" at bounding box center [1012, 402] width 11 height 11
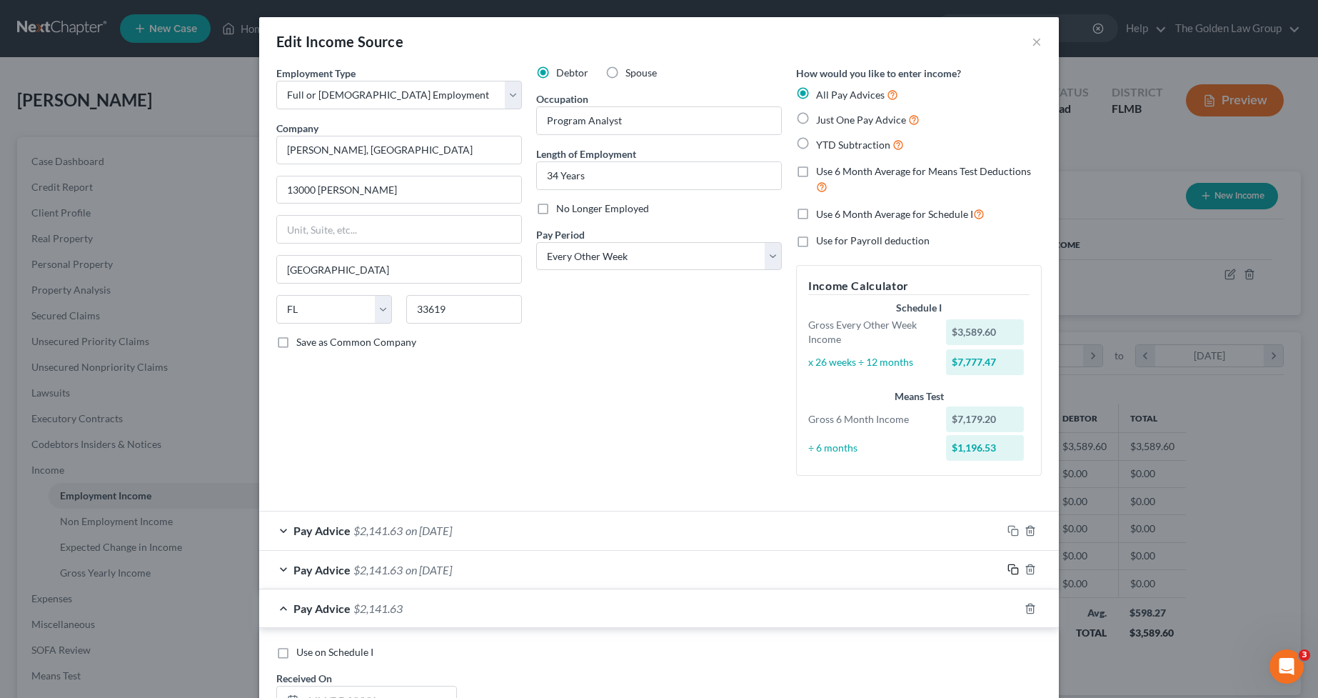
scroll to position [143, 0]
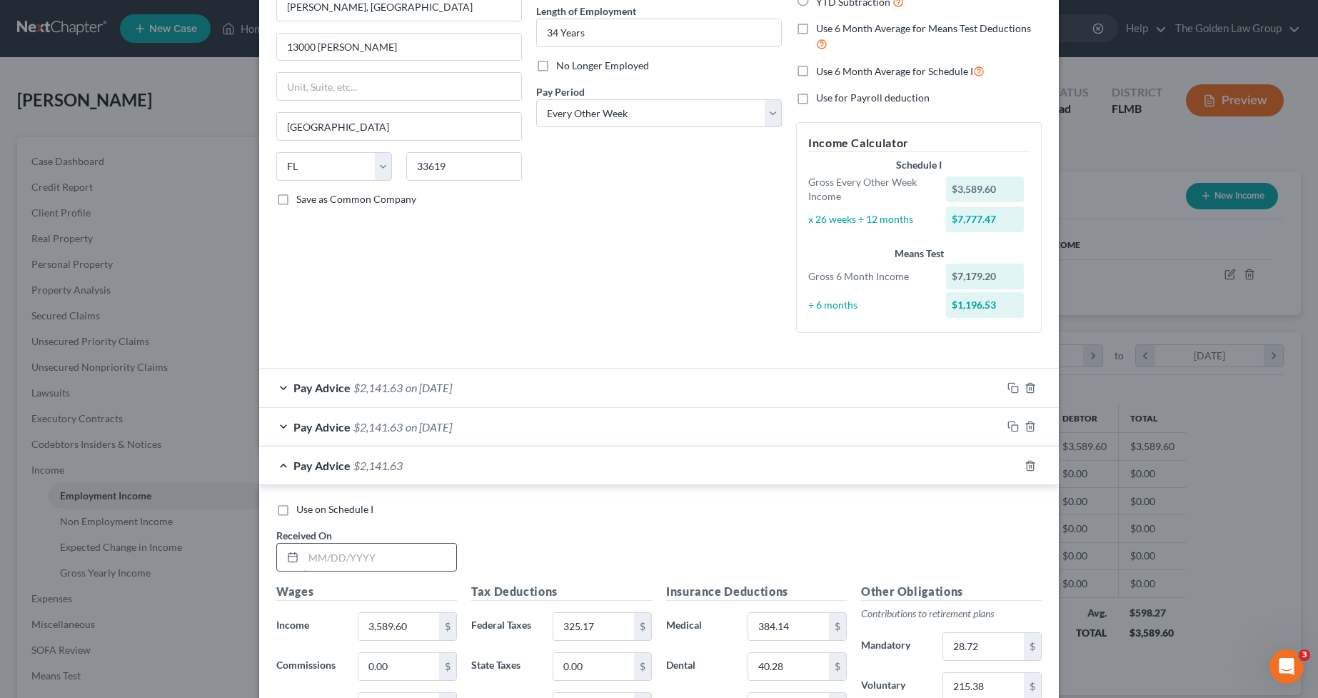
click at [378, 558] on input "text" at bounding box center [379, 556] width 153 height 27
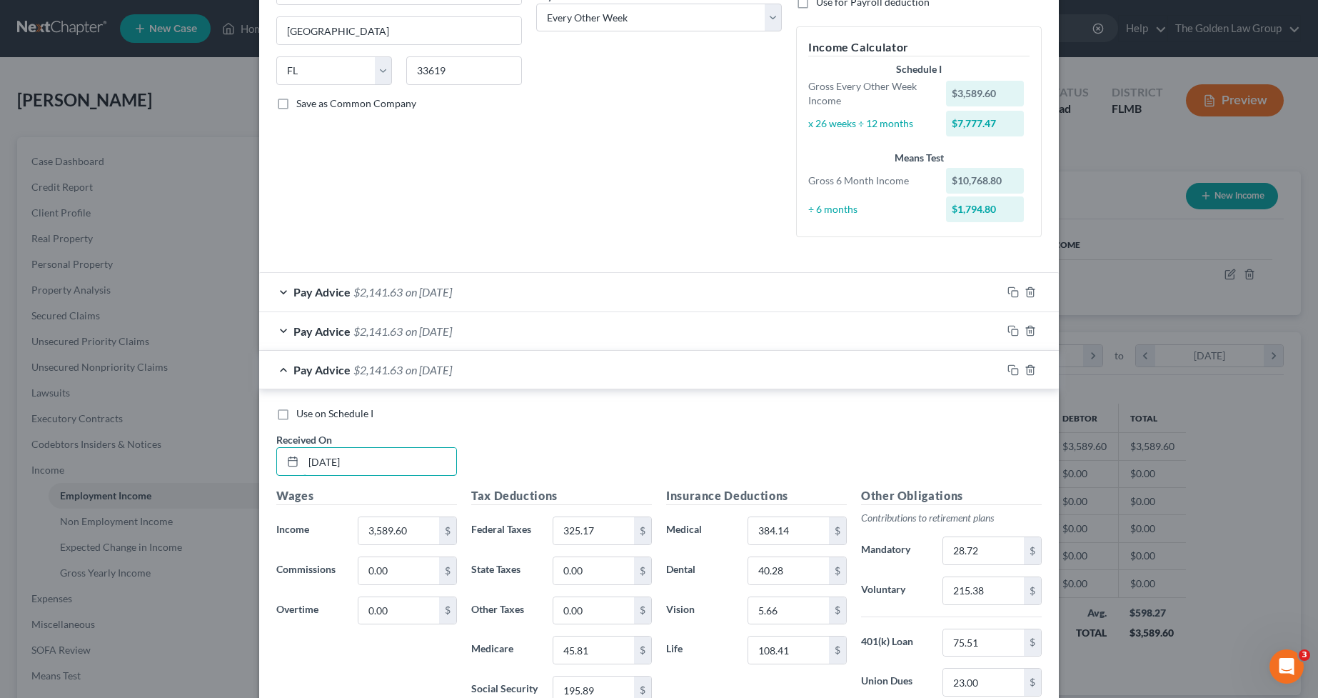
scroll to position [333, 0]
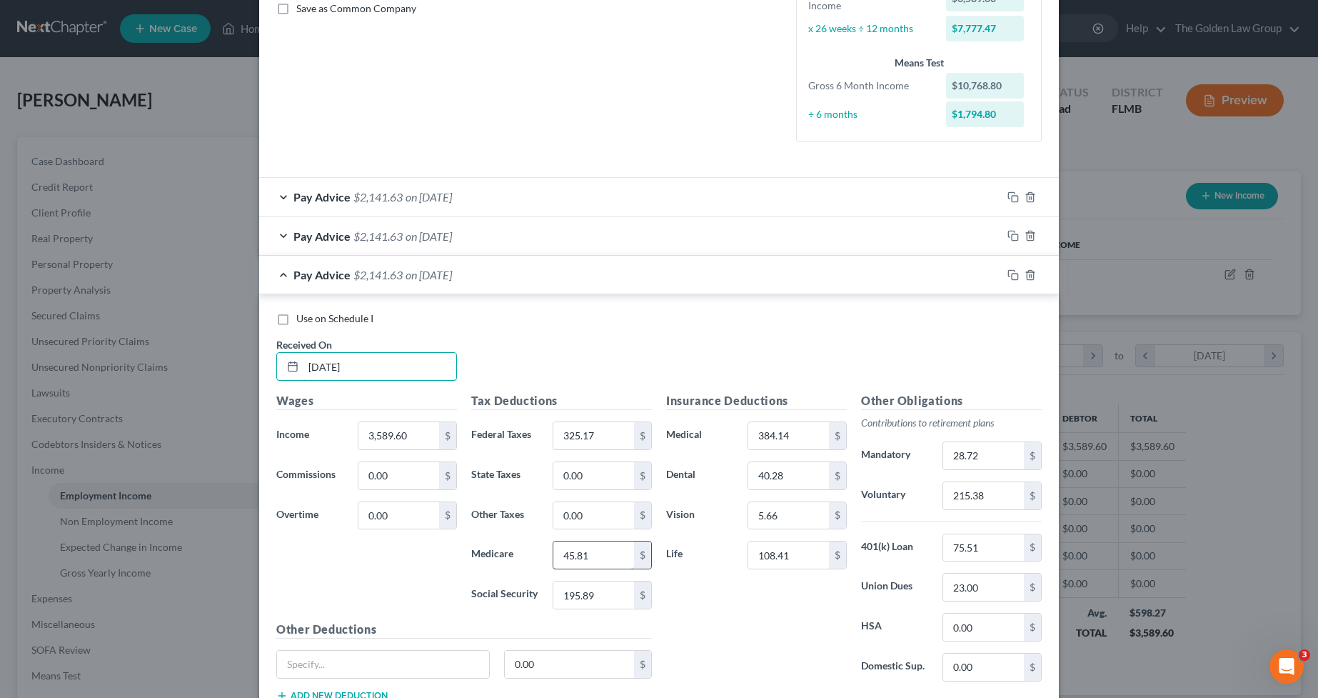
type input "03/14/2025"
click at [611, 559] on input "45.81" at bounding box center [593, 554] width 81 height 27
type input "45.82"
click at [1009, 271] on icon "button" at bounding box center [1011, 273] width 6 height 6
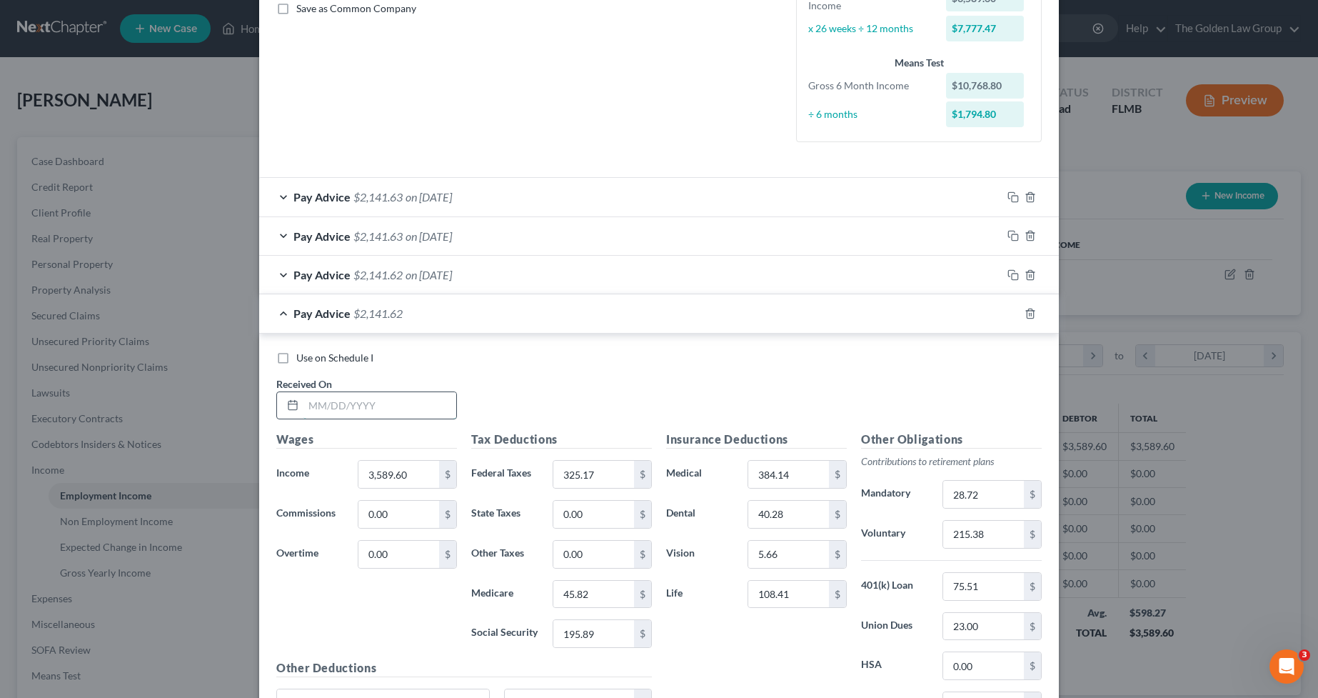
click at [414, 398] on input "text" at bounding box center [379, 405] width 153 height 27
click at [363, 407] on input "text" at bounding box center [379, 405] width 153 height 27
type input "03/28/2025"
click at [590, 593] on input "45.82" at bounding box center [593, 593] width 81 height 27
type input "45.81"
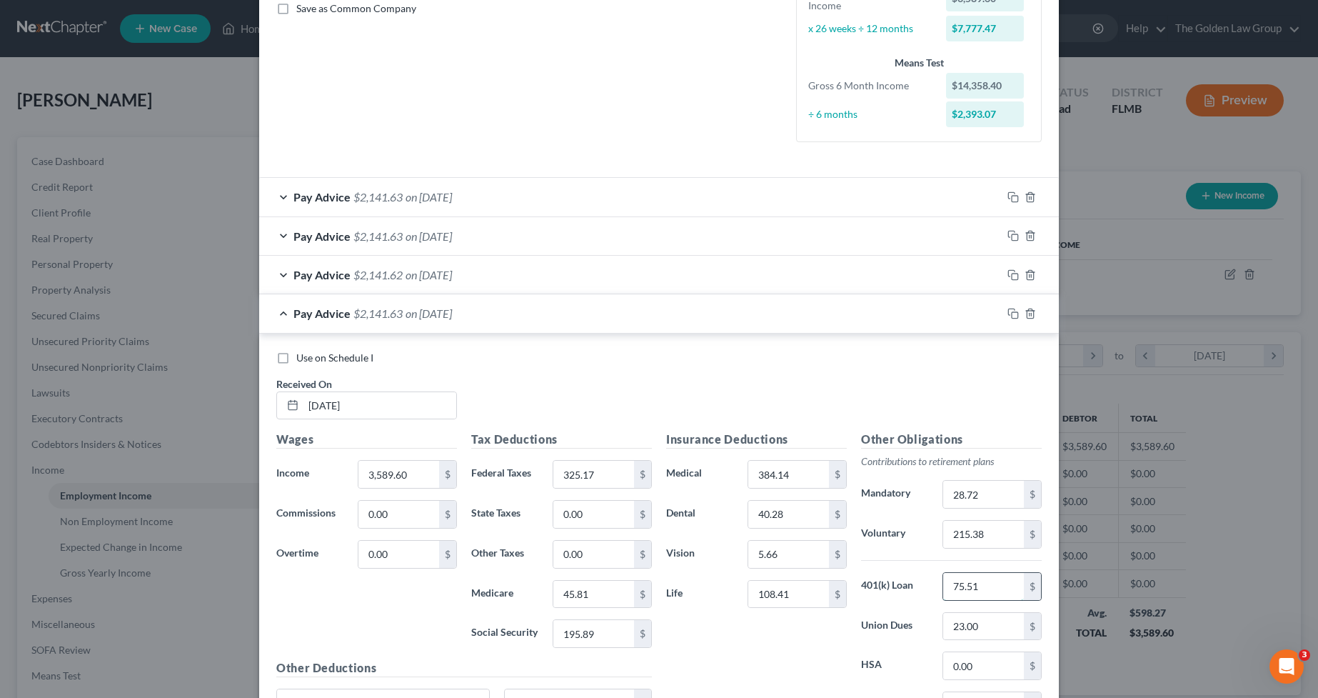
click at [965, 584] on input "75.51" at bounding box center [983, 586] width 81 height 27
click at [1003, 583] on input "57.98" at bounding box center [983, 586] width 81 height 27
type input "133.49"
click at [1012, 314] on rect "button" at bounding box center [1015, 315] width 6 height 6
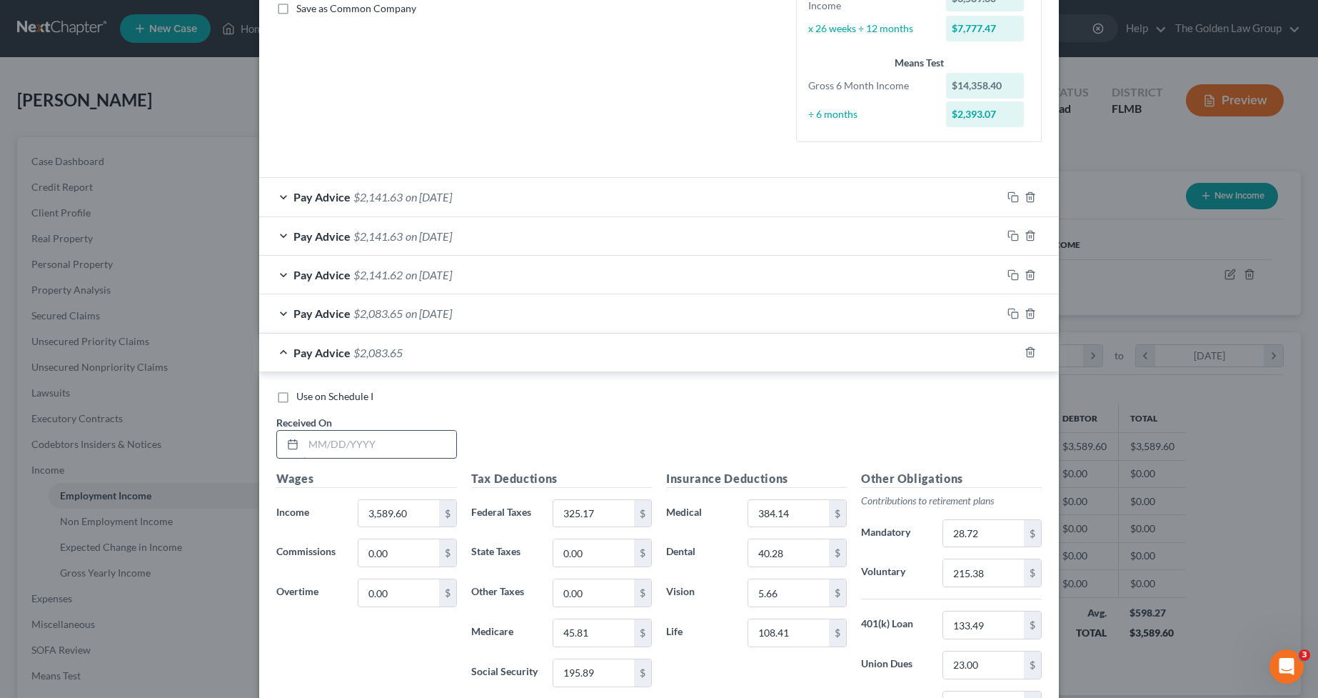
click at [389, 444] on input "text" at bounding box center [379, 444] width 153 height 27
type input "04/11/2025"
click at [1012, 351] on rect "button" at bounding box center [1015, 354] width 6 height 6
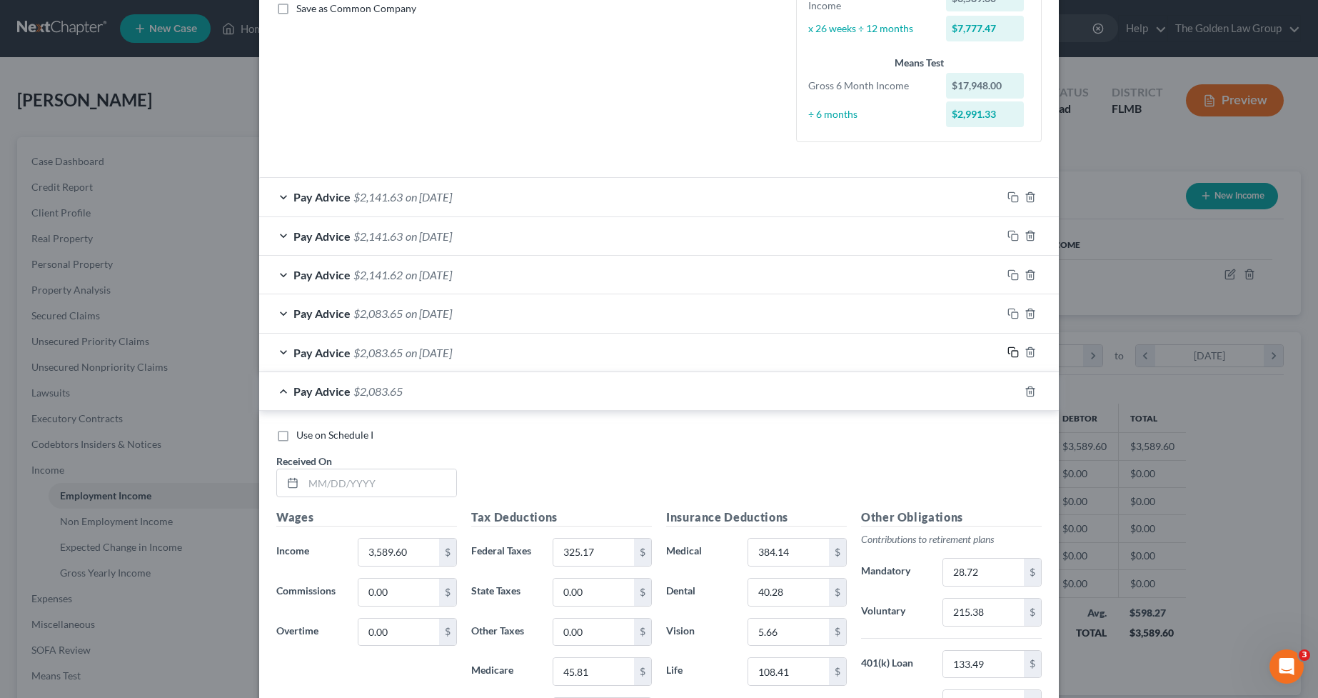
scroll to position [381, 0]
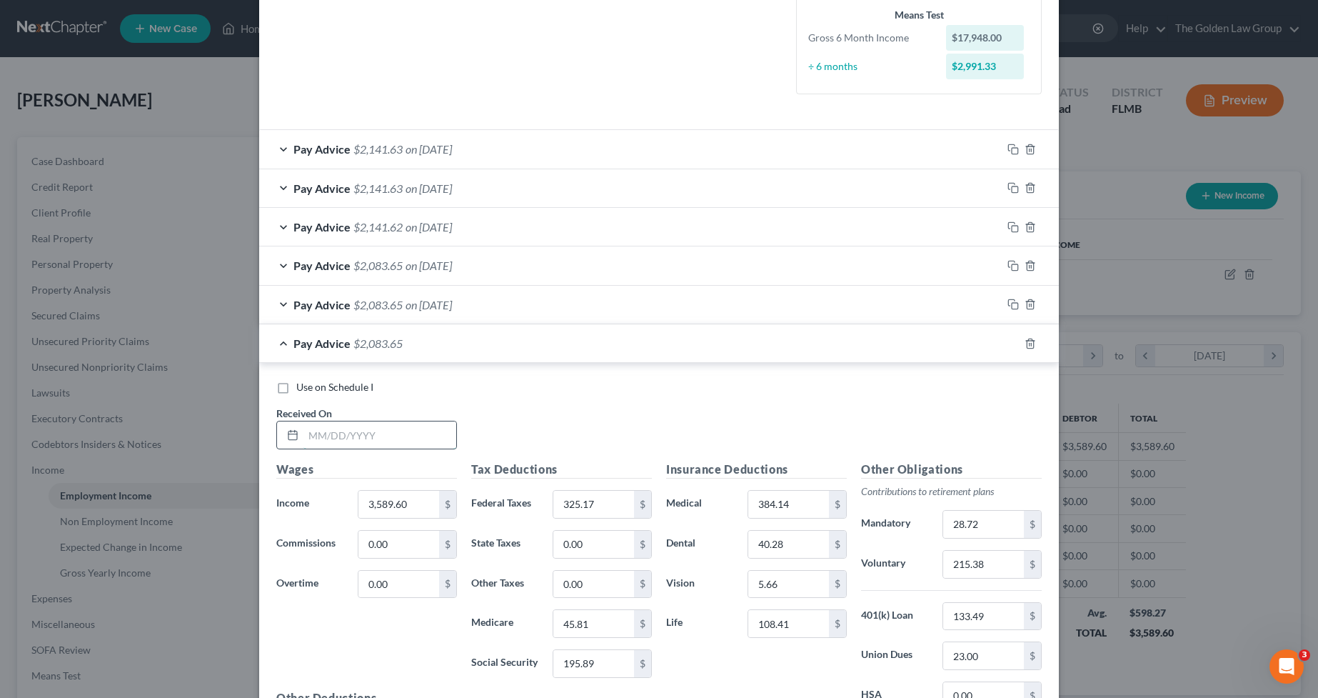
click at [390, 433] on input "text" at bounding box center [379, 434] width 153 height 27
drag, startPoint x: 401, startPoint y: 428, endPoint x: 986, endPoint y: 461, distance: 585.7
click at [401, 429] on input "text" at bounding box center [379, 434] width 153 height 27
type input "04/25/2025"
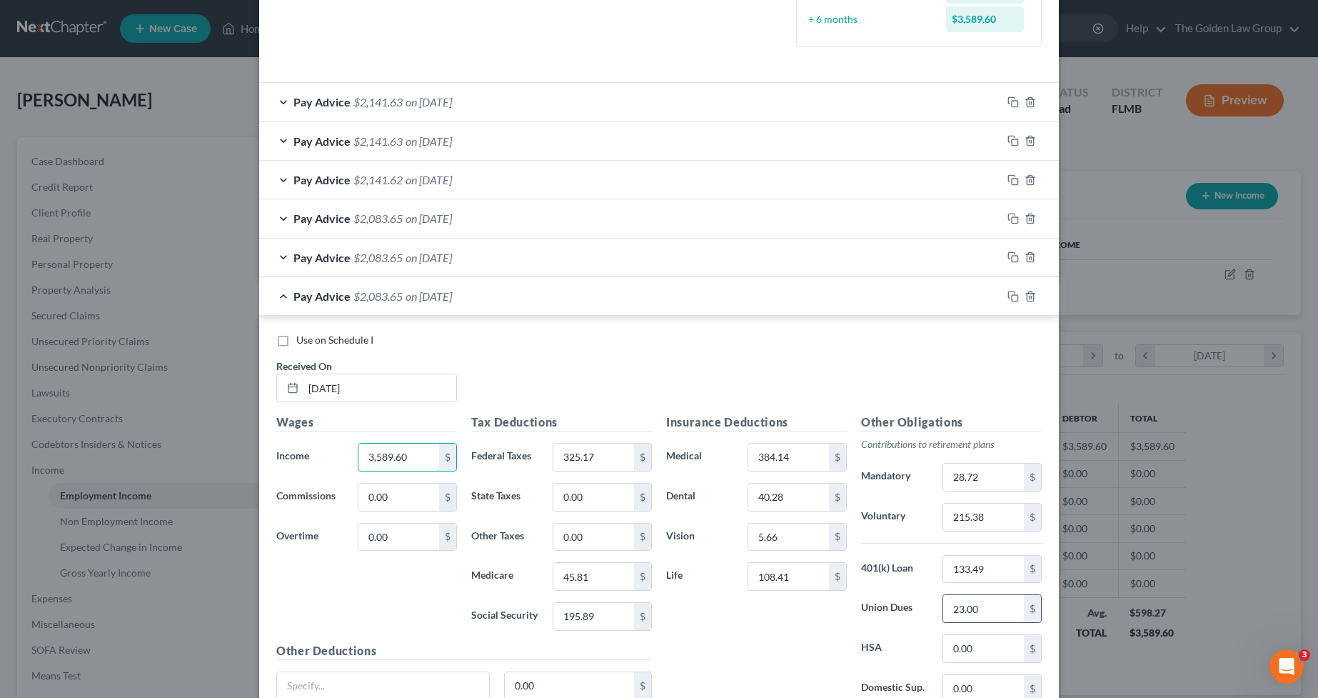
scroll to position [453, 0]
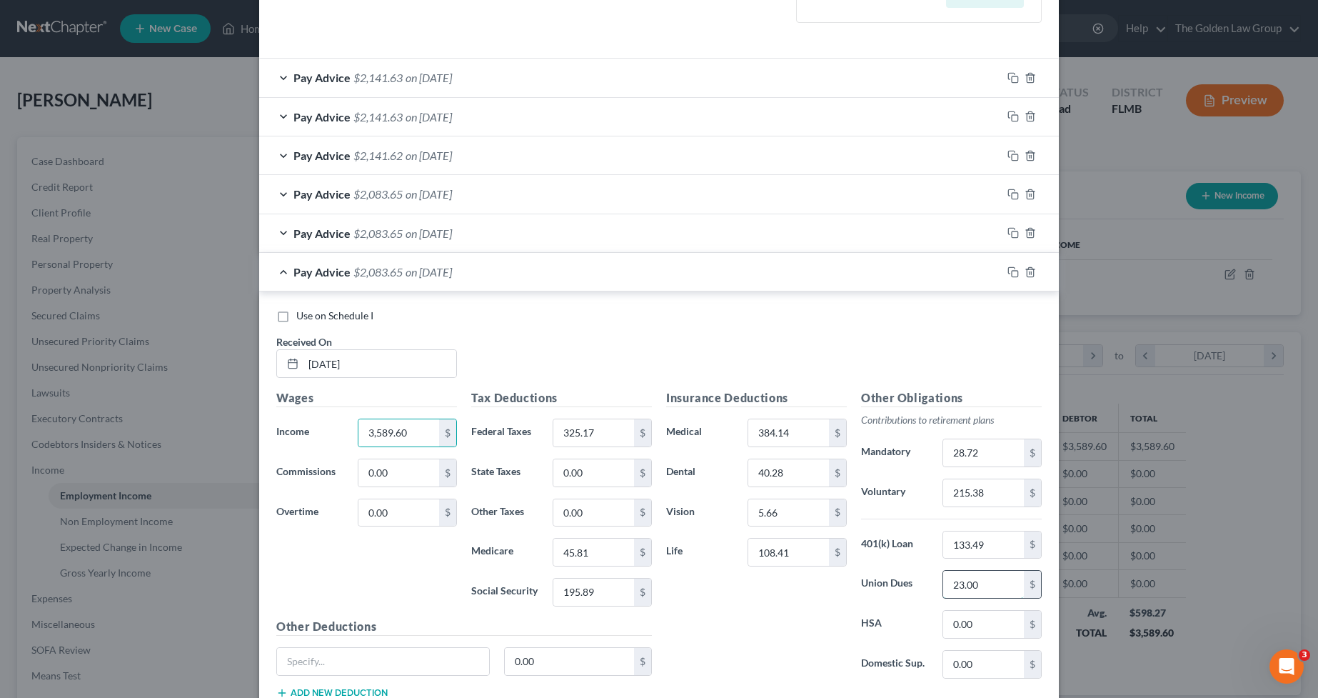
click at [985, 585] on input "23.00" at bounding box center [983, 583] width 81 height 27
type input "0.00"
click at [615, 585] on input "195.89" at bounding box center [593, 591] width 81 height 27
click at [602, 556] on input "45.81" at bounding box center [593, 551] width 81 height 27
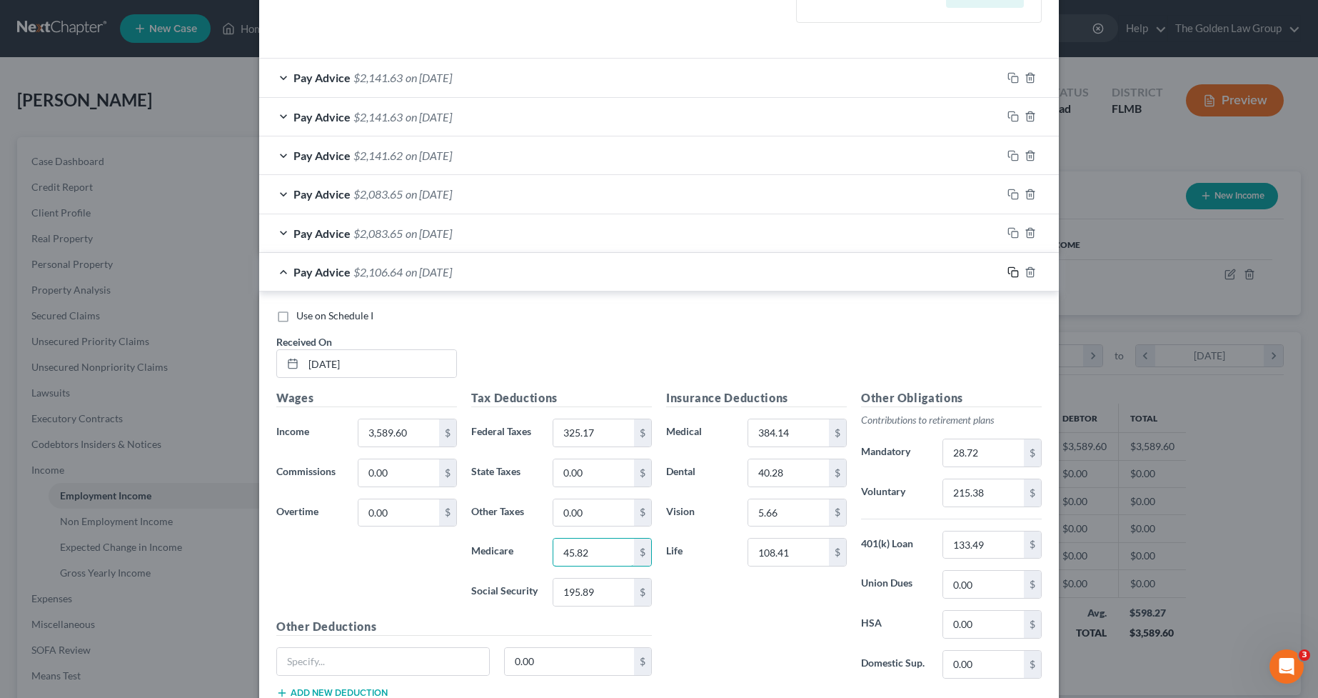
type input "45.82"
click at [1008, 272] on icon "button" at bounding box center [1012, 271] width 11 height 11
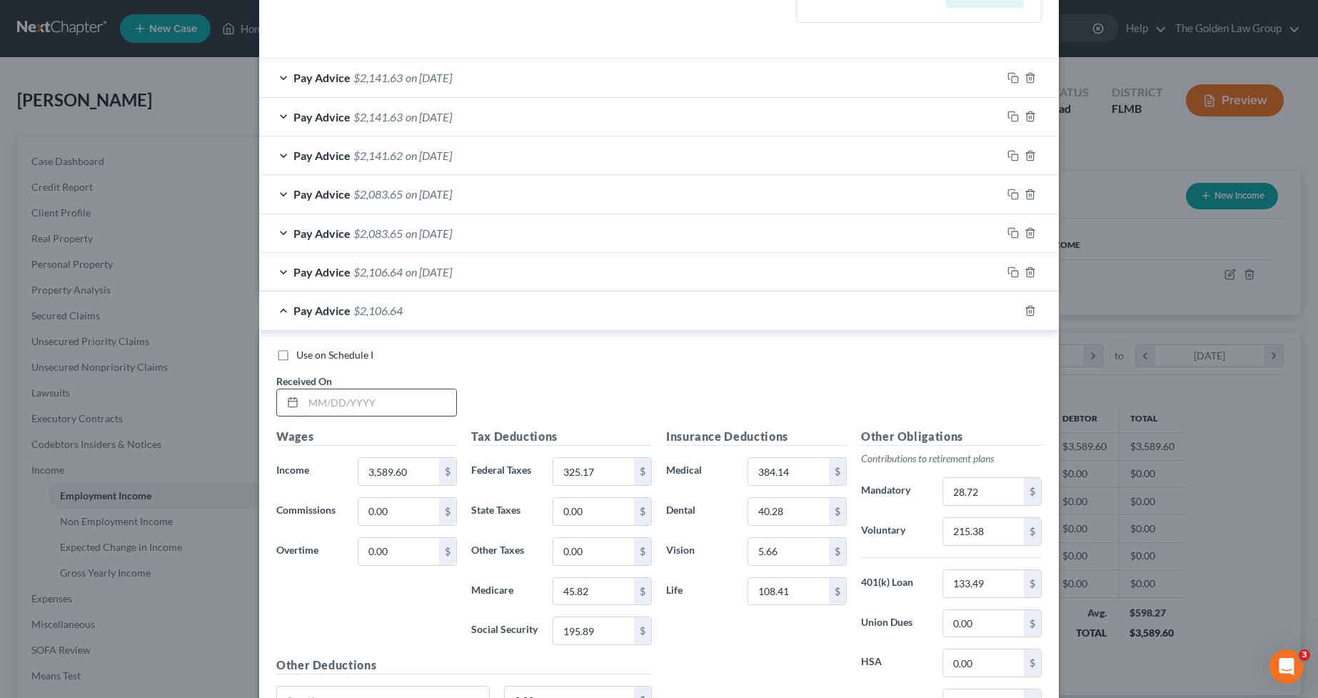
click at [422, 398] on input "text" at bounding box center [379, 402] width 153 height 27
click at [329, 401] on input "text" at bounding box center [379, 402] width 153 height 27
type input "05/09/2025"
click at [604, 595] on input "45.82" at bounding box center [593, 591] width 81 height 27
type input "45.81"
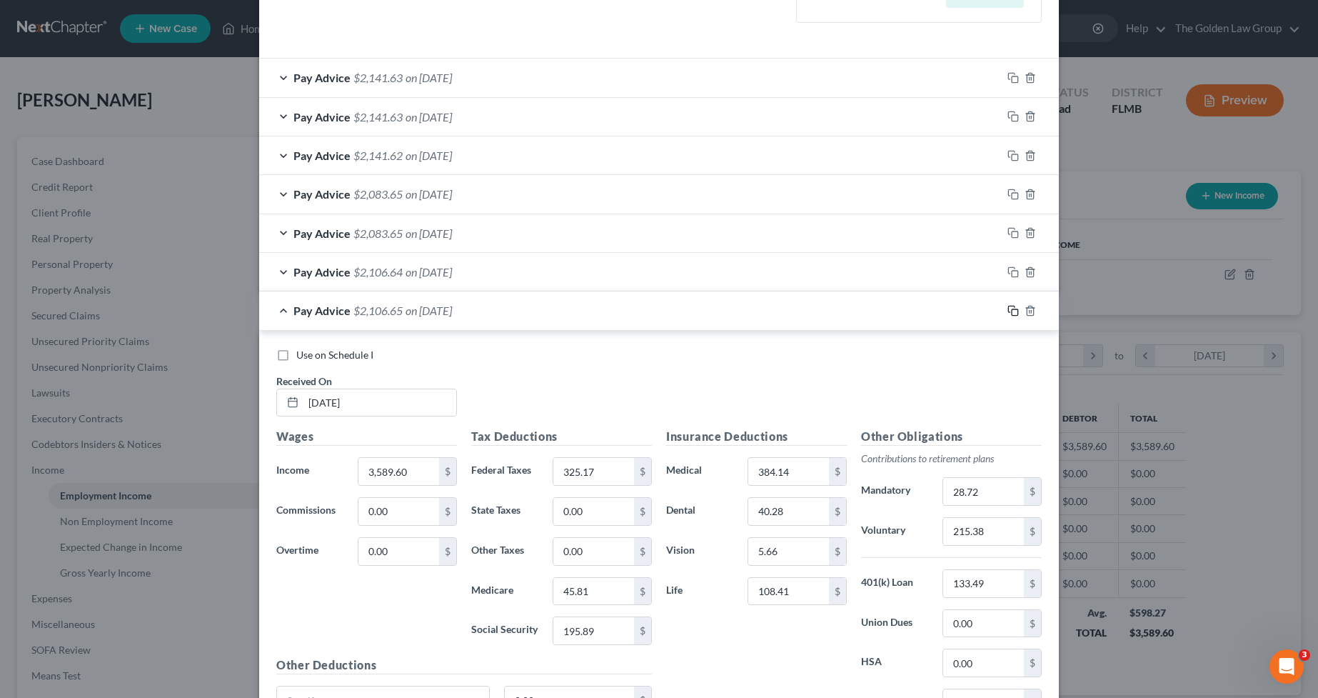
drag, startPoint x: 1009, startPoint y: 311, endPoint x: 628, endPoint y: 392, distance: 389.2
click at [1010, 311] on icon "button" at bounding box center [1012, 310] width 11 height 11
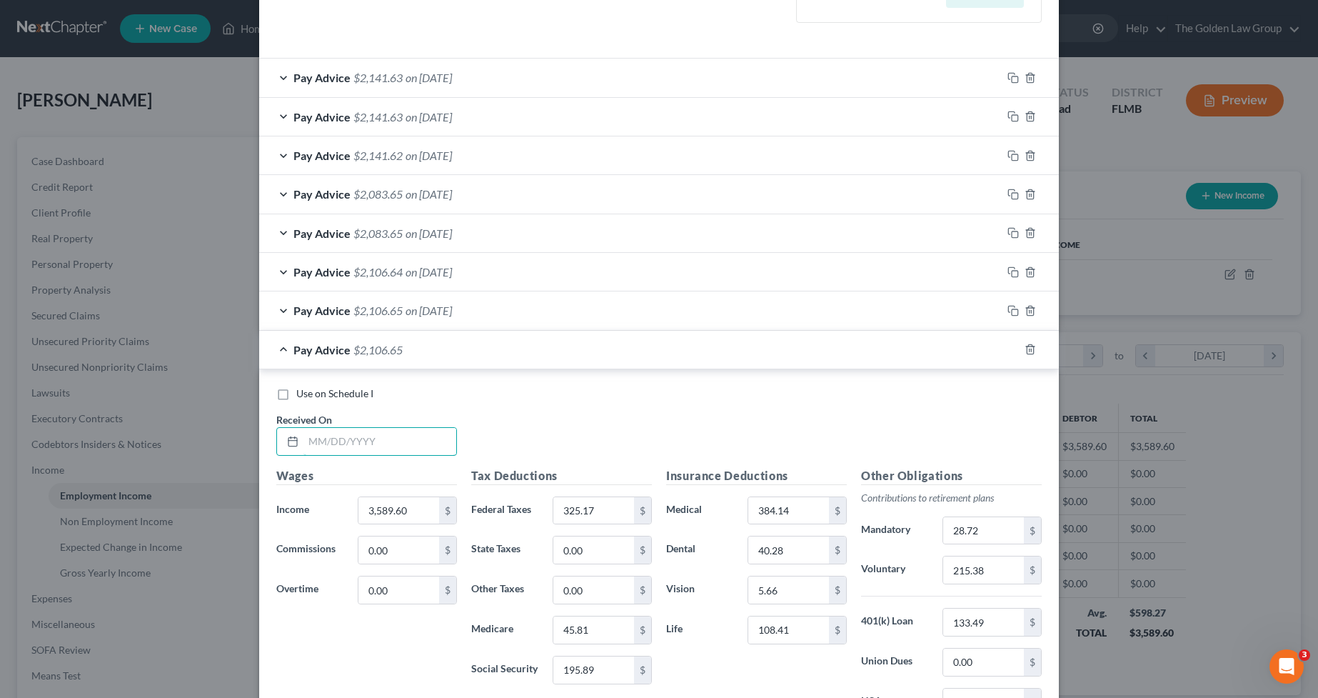
drag, startPoint x: 413, startPoint y: 442, endPoint x: 1269, endPoint y: 463, distance: 856.3
click at [413, 443] on input "text" at bounding box center [379, 441] width 153 height 27
click at [382, 444] on input "text" at bounding box center [379, 441] width 153 height 27
type input "05/23/2025"
click at [1007, 349] on icon "button" at bounding box center [1012, 348] width 11 height 11
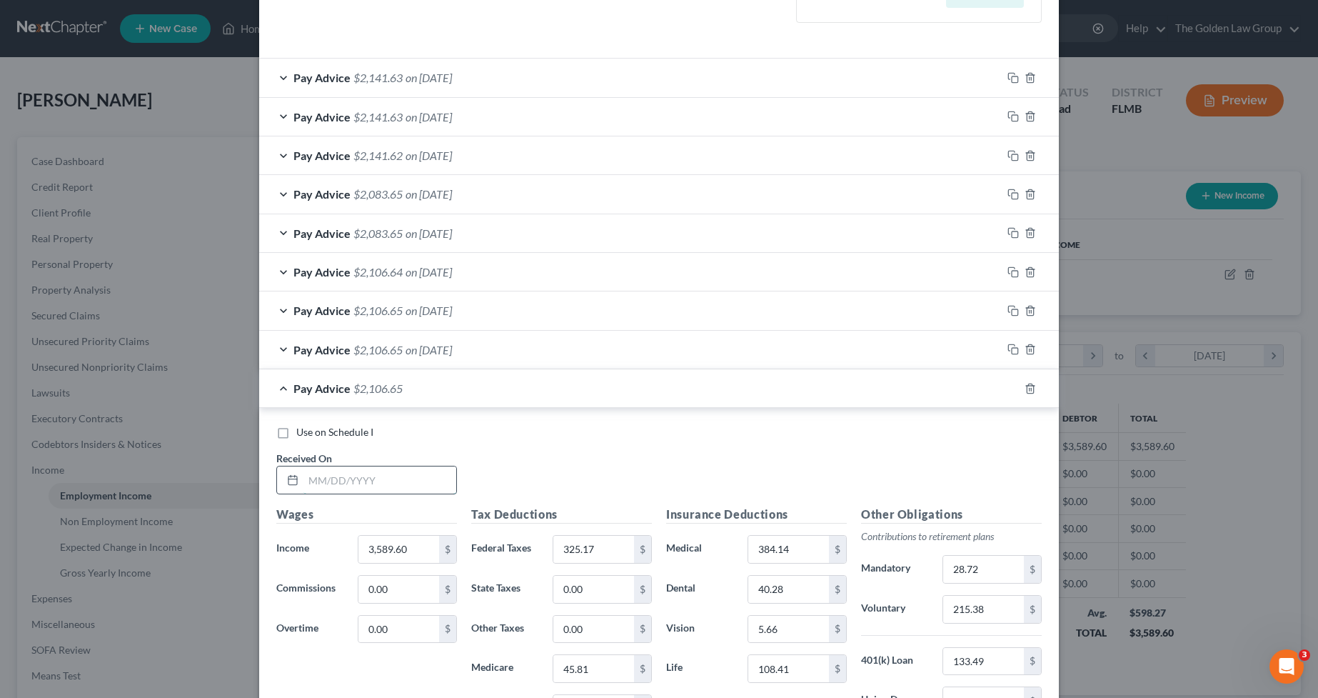
drag, startPoint x: 398, startPoint y: 470, endPoint x: 1238, endPoint y: 459, distance: 839.7
click at [398, 471] on input "text" at bounding box center [379, 479] width 153 height 27
click at [406, 489] on input "text" at bounding box center [379, 479] width 153 height 27
type input "06/06/2025"
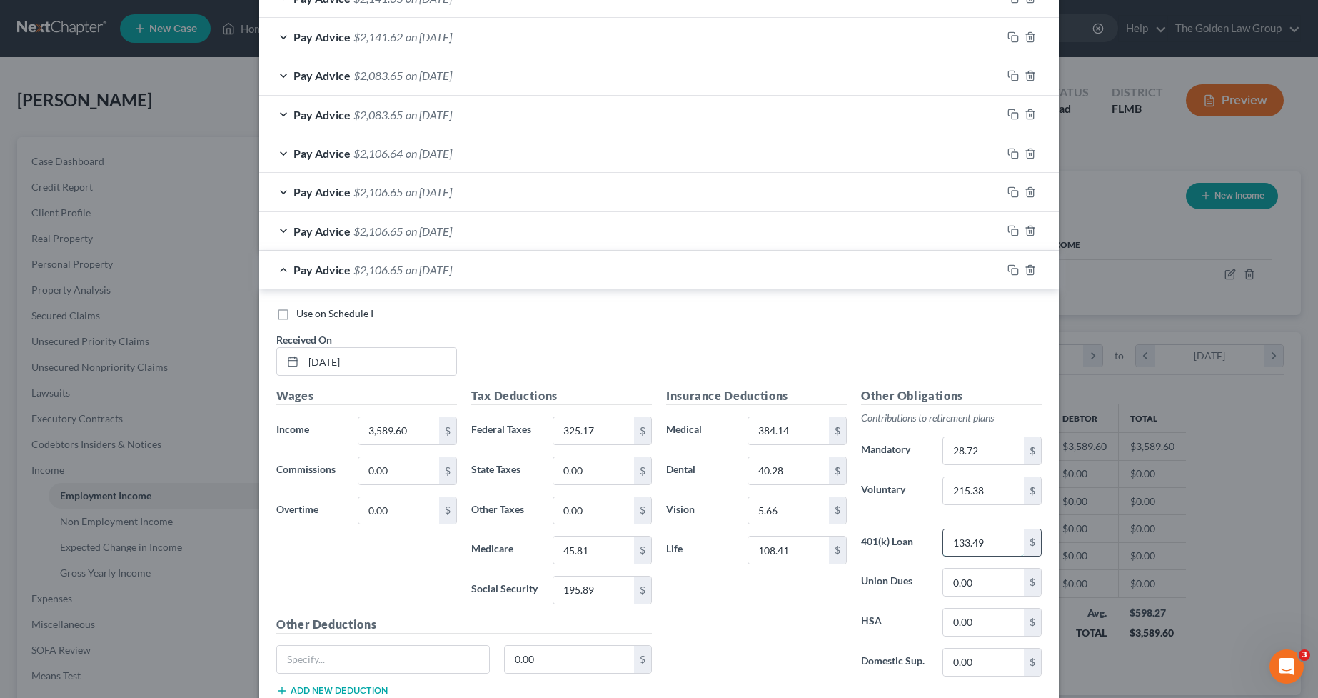
click at [969, 539] on input "133.49" at bounding box center [983, 542] width 81 height 27
type input "103.93"
click at [1010, 269] on icon "button" at bounding box center [1012, 269] width 11 height 11
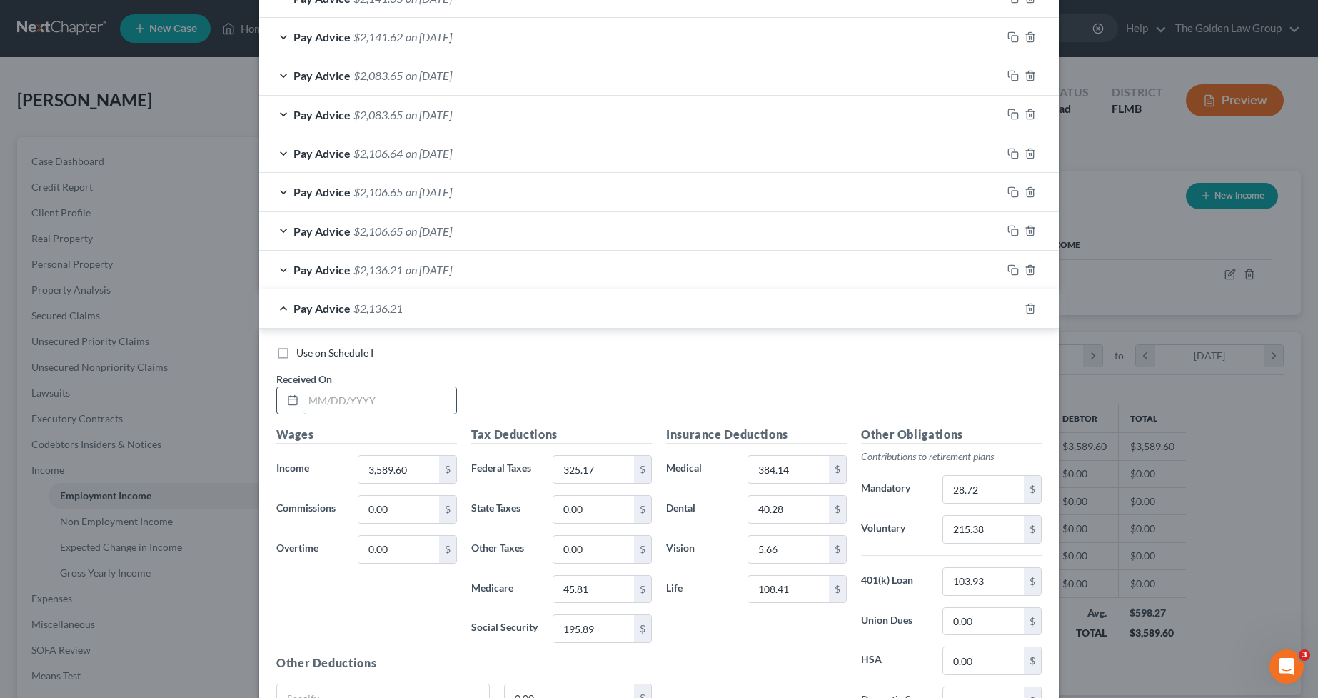
click at [380, 393] on input "text" at bounding box center [379, 400] width 153 height 27
click at [364, 408] on input "text" at bounding box center [379, 400] width 153 height 27
type input "06/20/2025"
type input "197.14"
click at [591, 473] on input "325.17" at bounding box center [593, 469] width 81 height 27
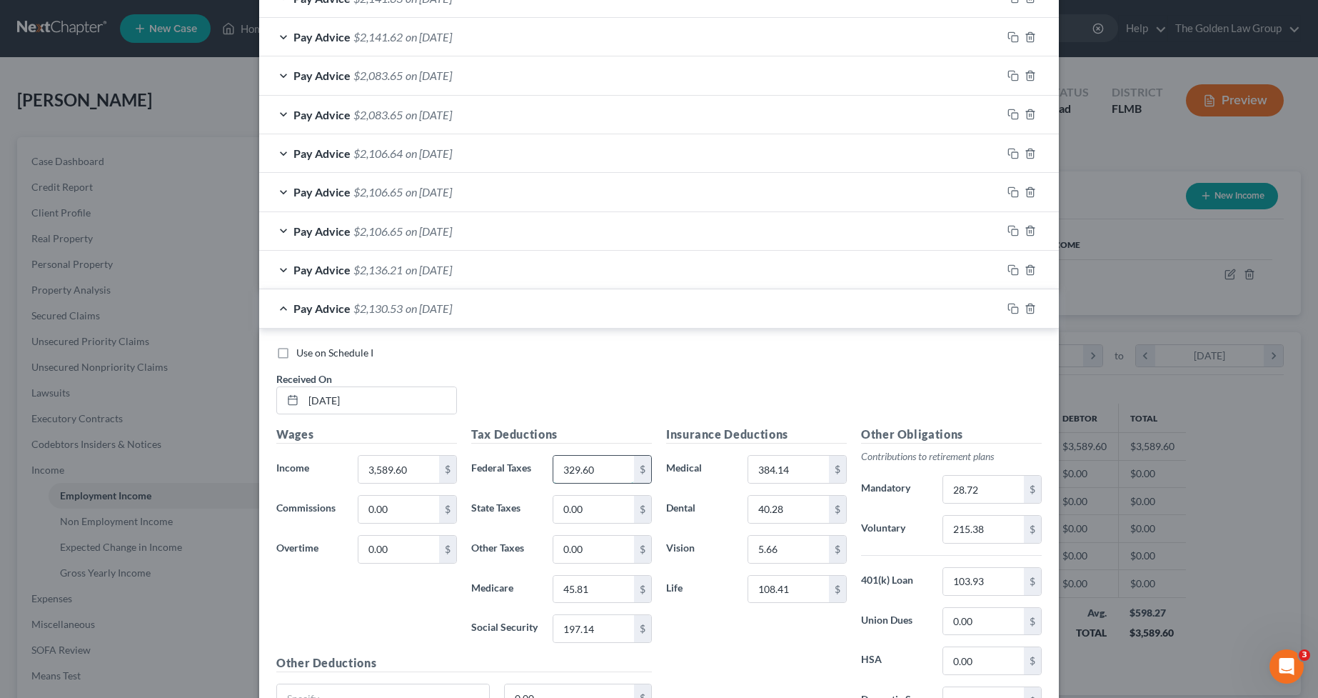
type input "329.60"
type input "46.11"
click at [1002, 571] on input "103.93" at bounding box center [983, 581] width 81 height 27
type input "57.98"
click at [796, 511] on input "40.28" at bounding box center [788, 508] width 81 height 27
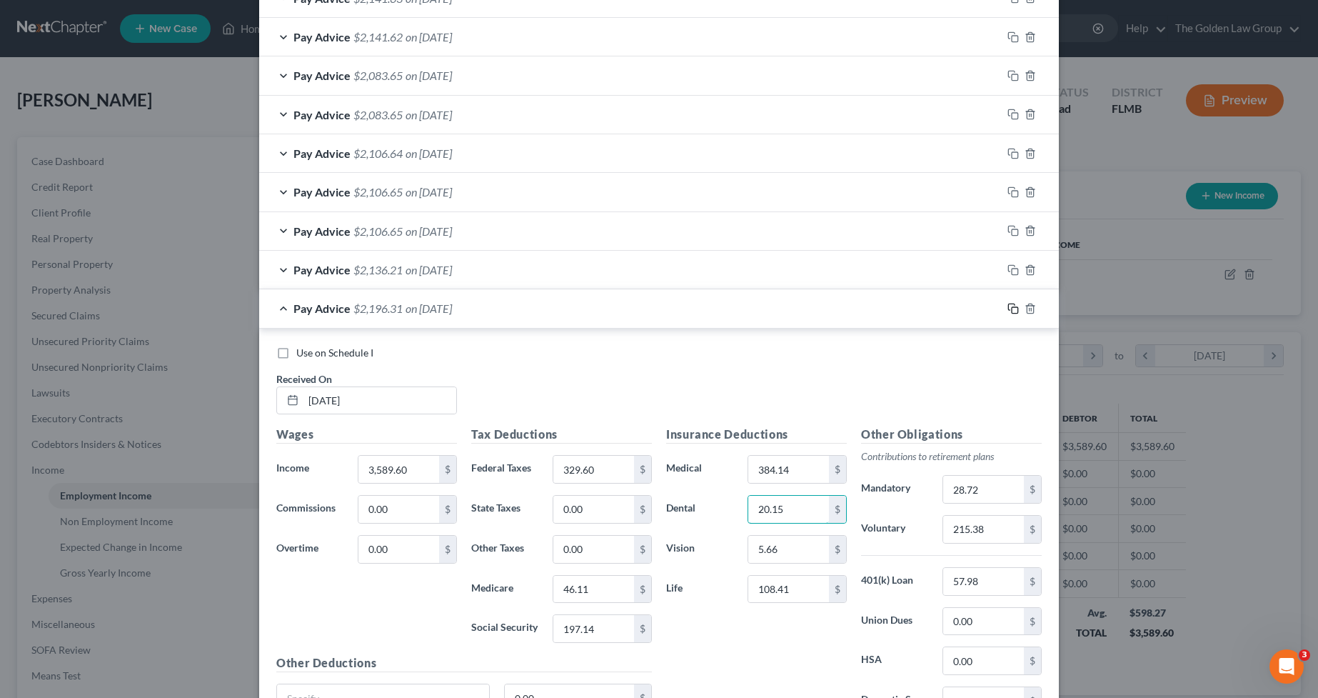
type input "20.15"
click at [1007, 306] on icon "button" at bounding box center [1012, 308] width 11 height 11
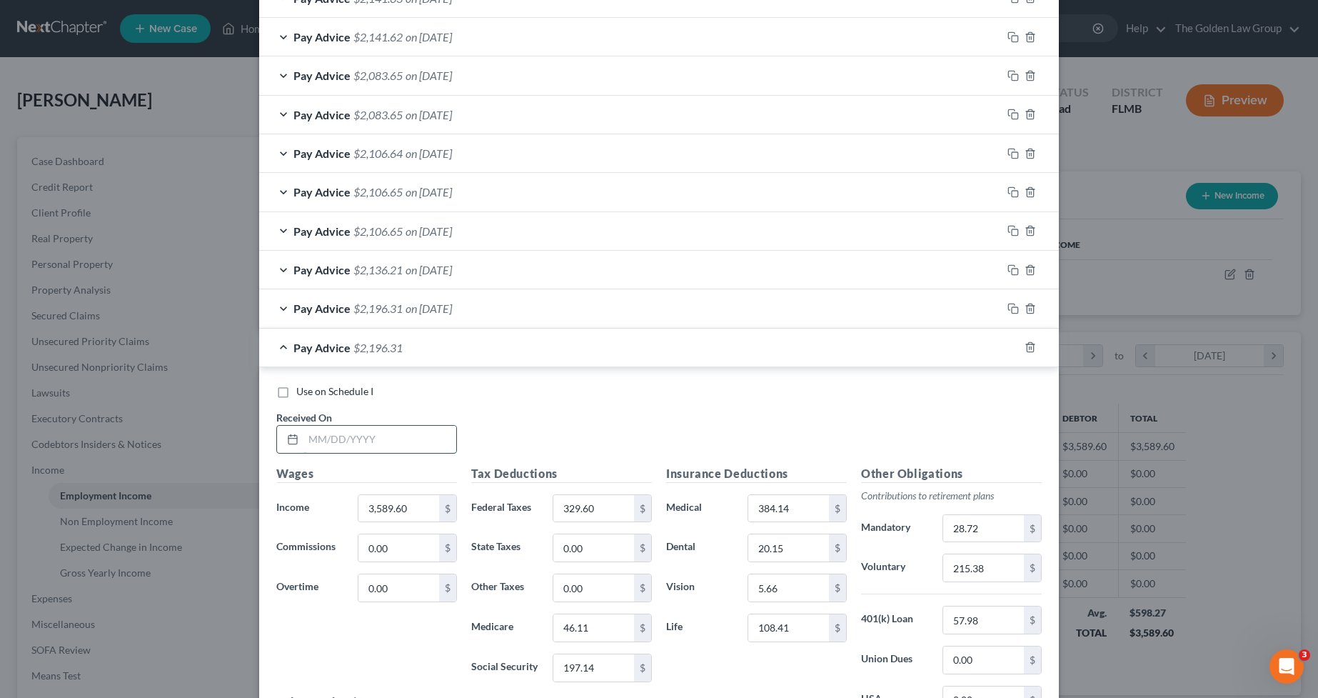
click at [398, 436] on input "text" at bounding box center [379, 439] width 153 height 27
click at [338, 443] on input "text" at bounding box center [379, 439] width 153 height 27
type input "07/03/2025"
click at [600, 624] on input "46.11" at bounding box center [593, 627] width 81 height 27
type input "46.10"
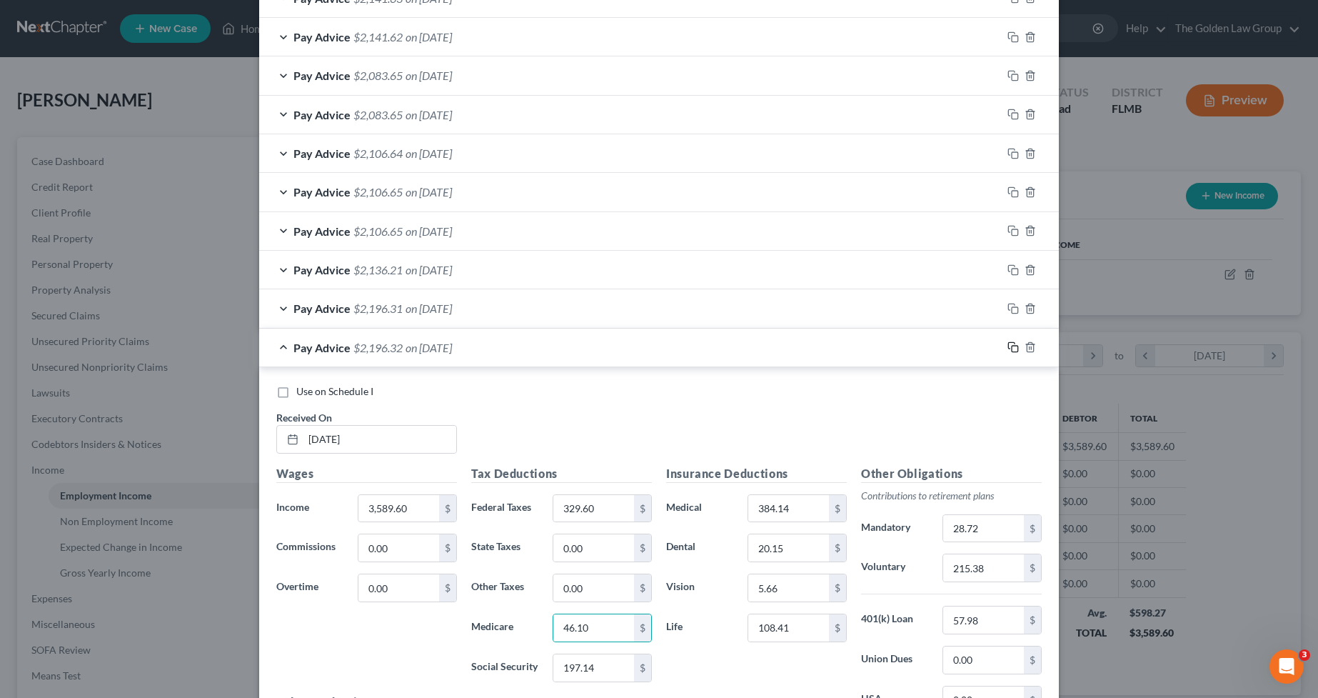
click at [1009, 348] on icon "button" at bounding box center [1012, 346] width 11 height 11
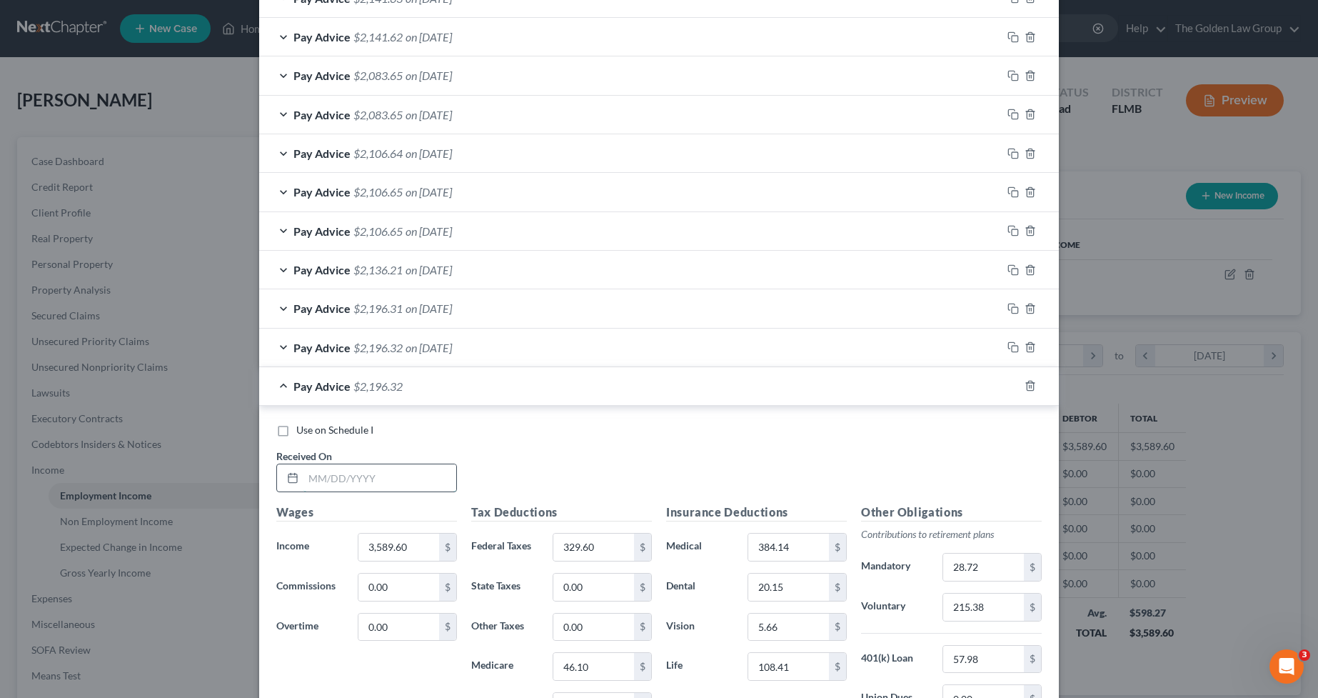
click at [403, 476] on input "text" at bounding box center [379, 477] width 153 height 27
type input "07/12/2025"
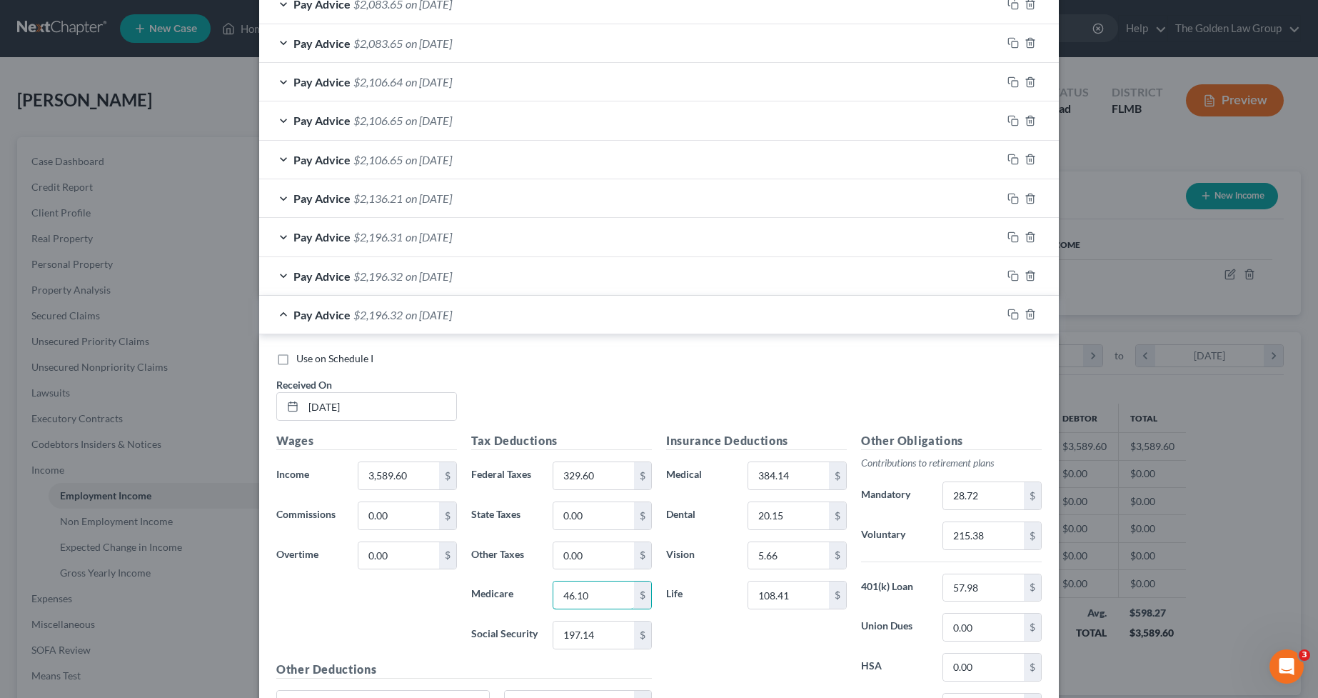
drag, startPoint x: 610, startPoint y: 593, endPoint x: 1131, endPoint y: 558, distance: 522.4
click at [609, 593] on input "46.10" at bounding box center [593, 594] width 81 height 27
type input "46.11"
click at [1012, 315] on rect "button" at bounding box center [1015, 316] width 6 height 6
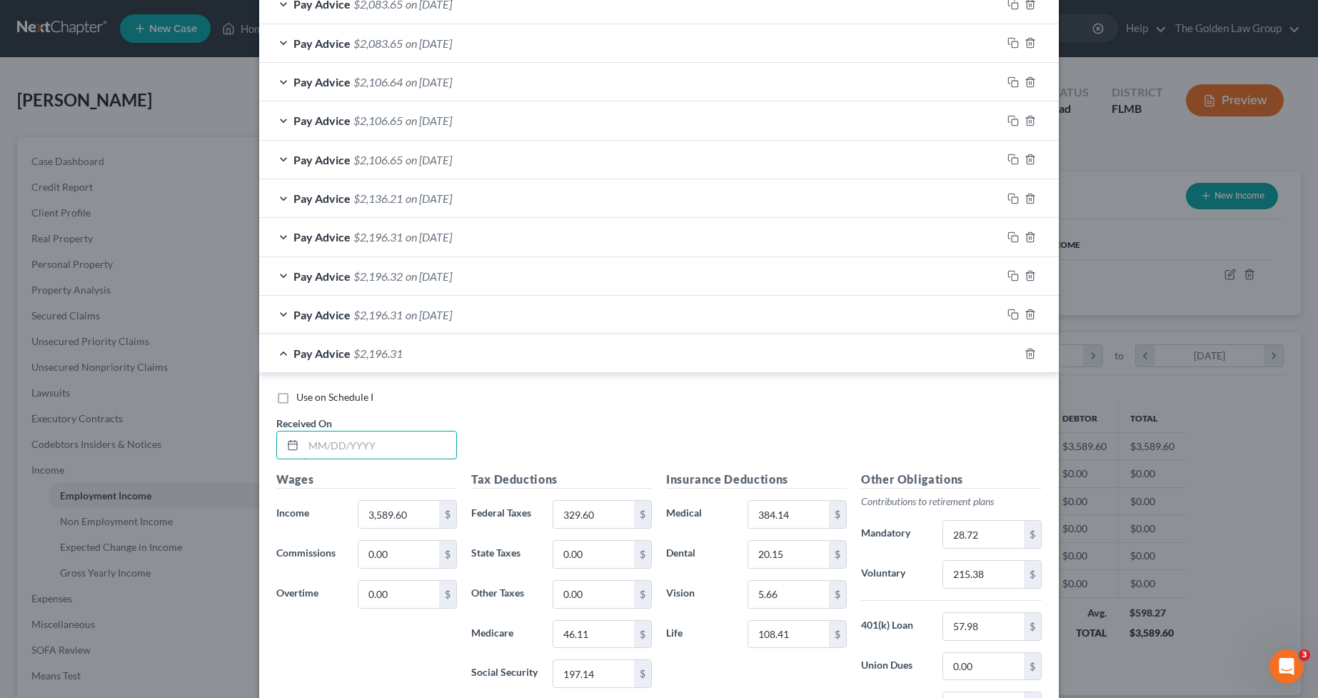
drag, startPoint x: 415, startPoint y: 446, endPoint x: 1239, endPoint y: 498, distance: 826.3
click at [415, 446] on input "text" at bounding box center [379, 444] width 153 height 27
click at [1025, 355] on icon "button" at bounding box center [1030, 353] width 11 height 11
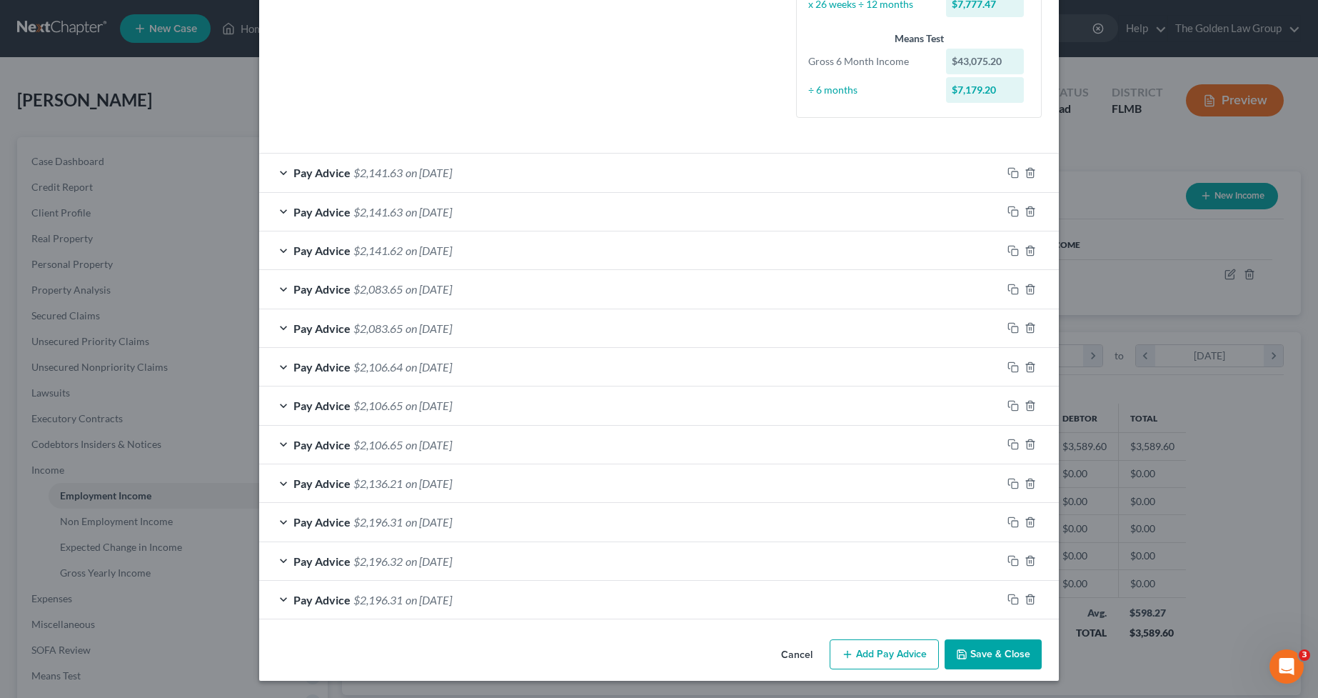
scroll to position [358, 0]
click at [569, 592] on div "Pay Advice $2,196.31 on 07/12/2025" at bounding box center [630, 599] width 743 height 38
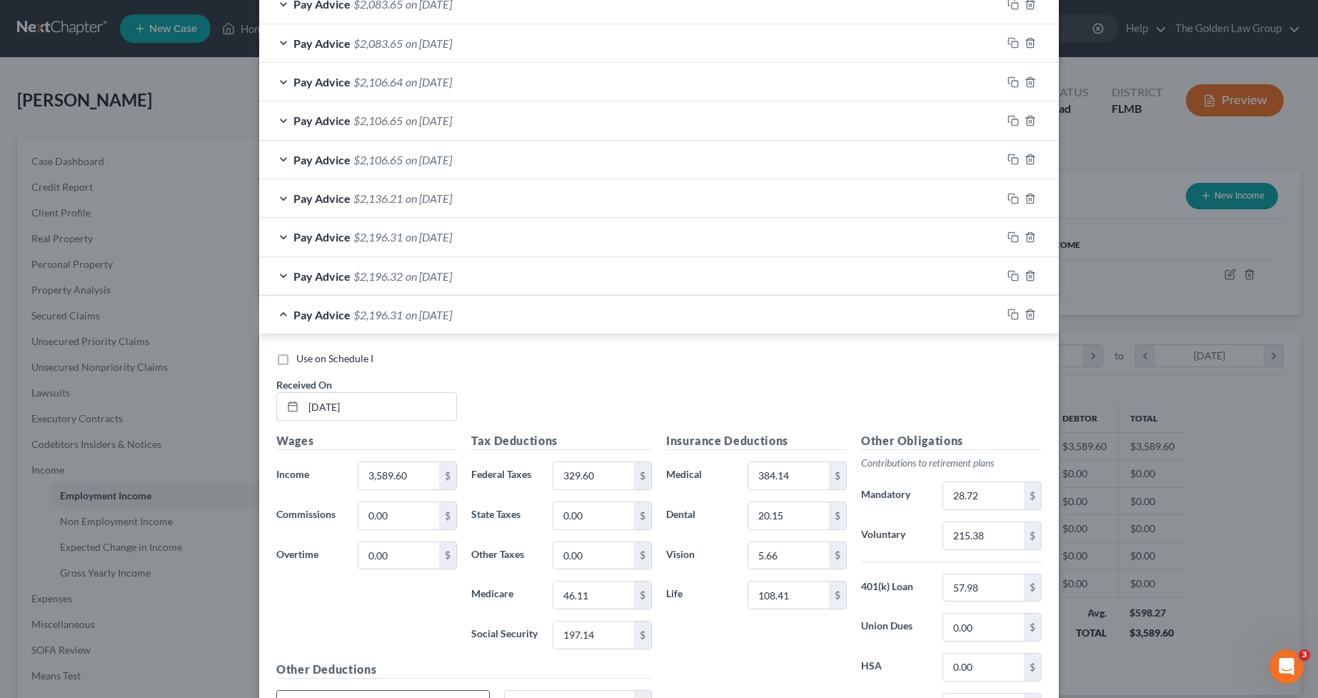
scroll to position [762, 0]
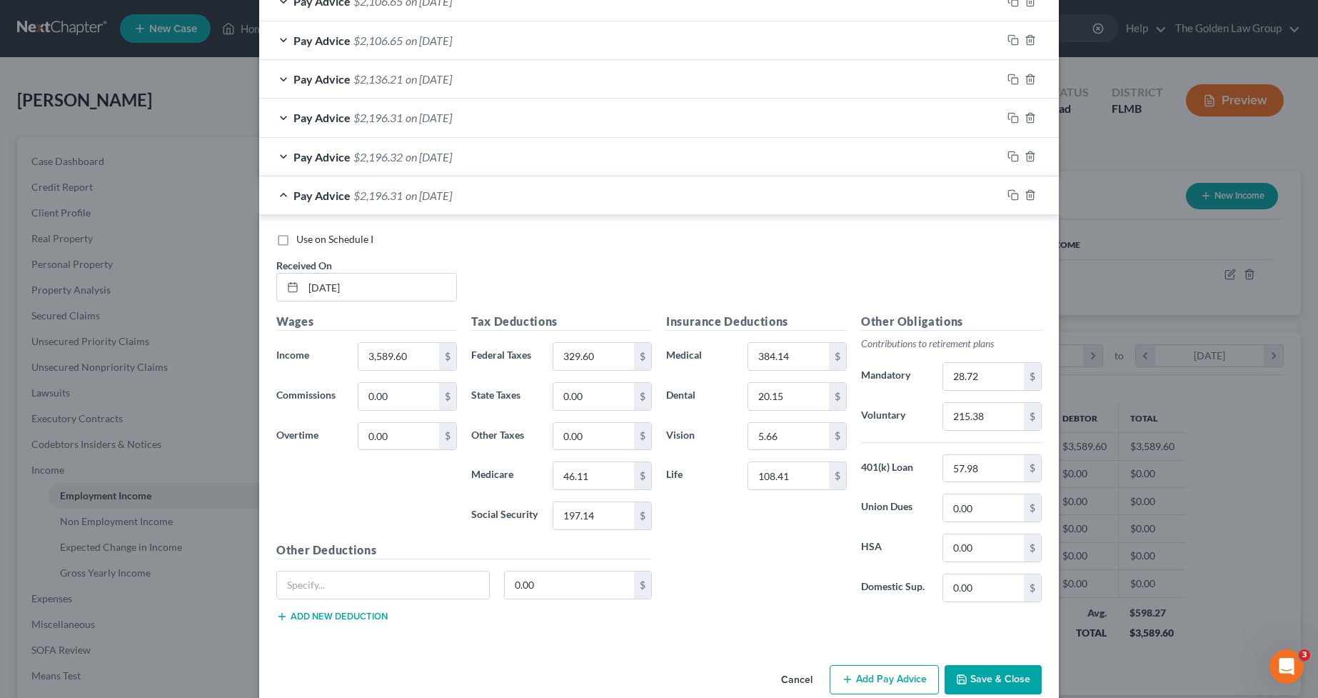
click at [347, 243] on span "Use on Schedule I" at bounding box center [334, 239] width 77 height 12
click at [311, 241] on input "Use on Schedule I" at bounding box center [306, 236] width 9 height 9
checkbox input "true"
drag, startPoint x: 371, startPoint y: 283, endPoint x: 301, endPoint y: 286, distance: 69.3
click at [303, 286] on input "07/12/2025" at bounding box center [379, 286] width 153 height 27
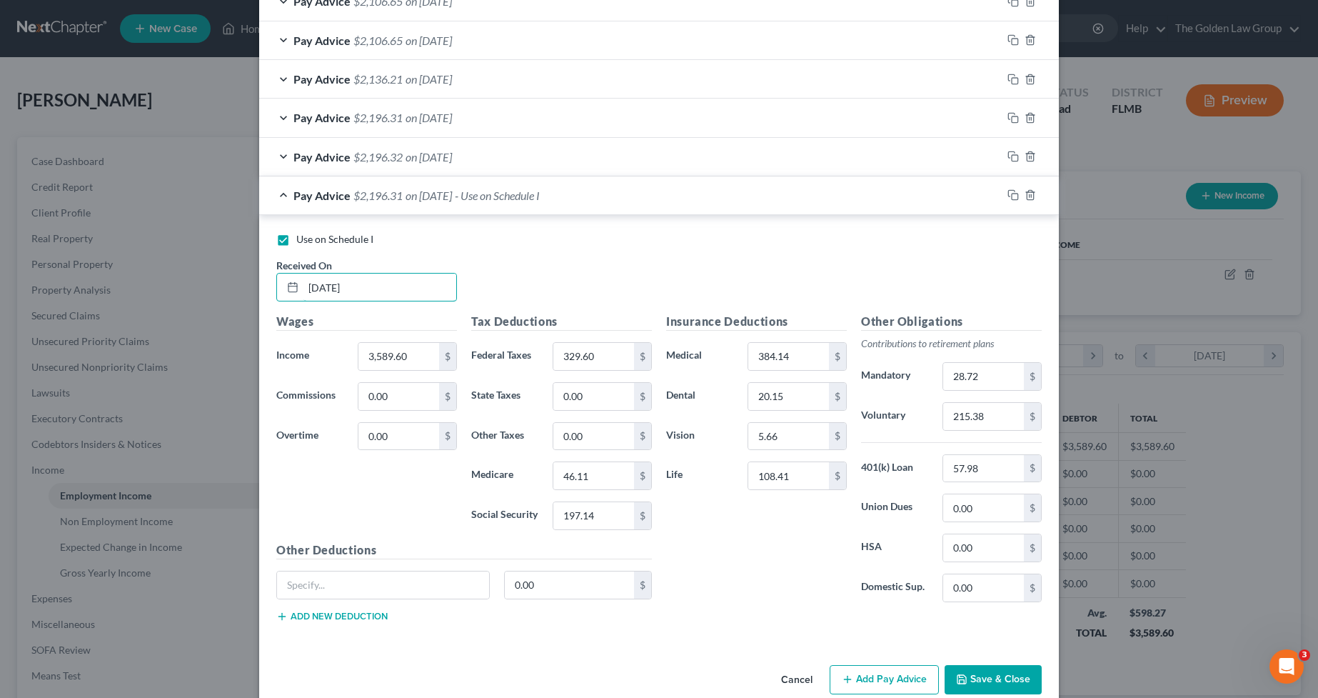
type input "07/18/2025"
click at [596, 159] on div "Pay Advice $2,196.32 on 07/03/2025" at bounding box center [630, 157] width 743 height 38
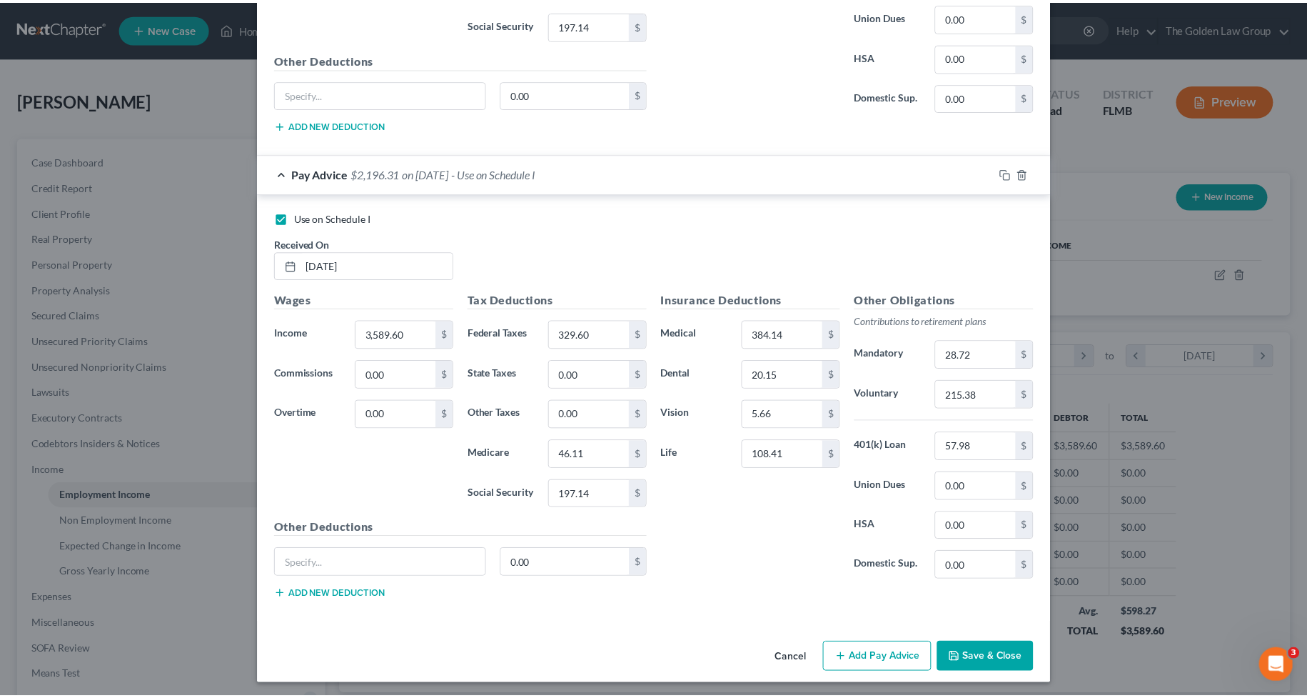
scroll to position [1217, 0]
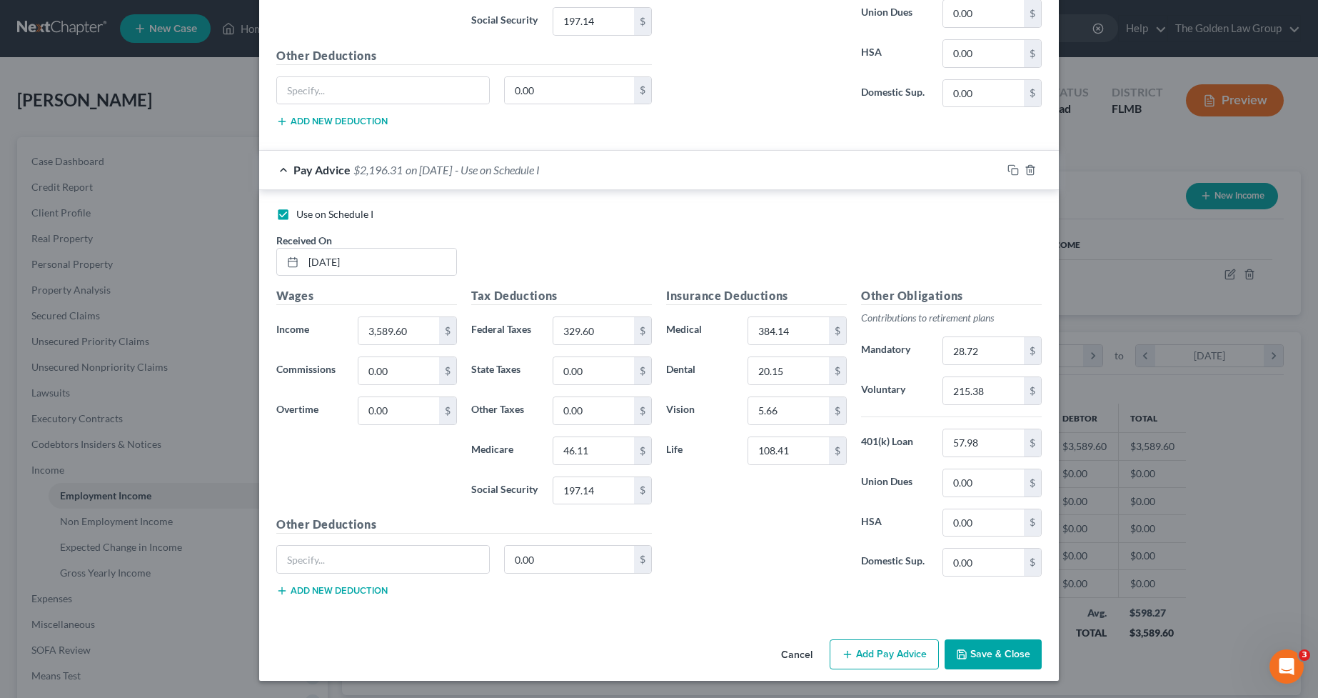
click at [993, 646] on button "Save & Close" at bounding box center [993, 654] width 97 height 30
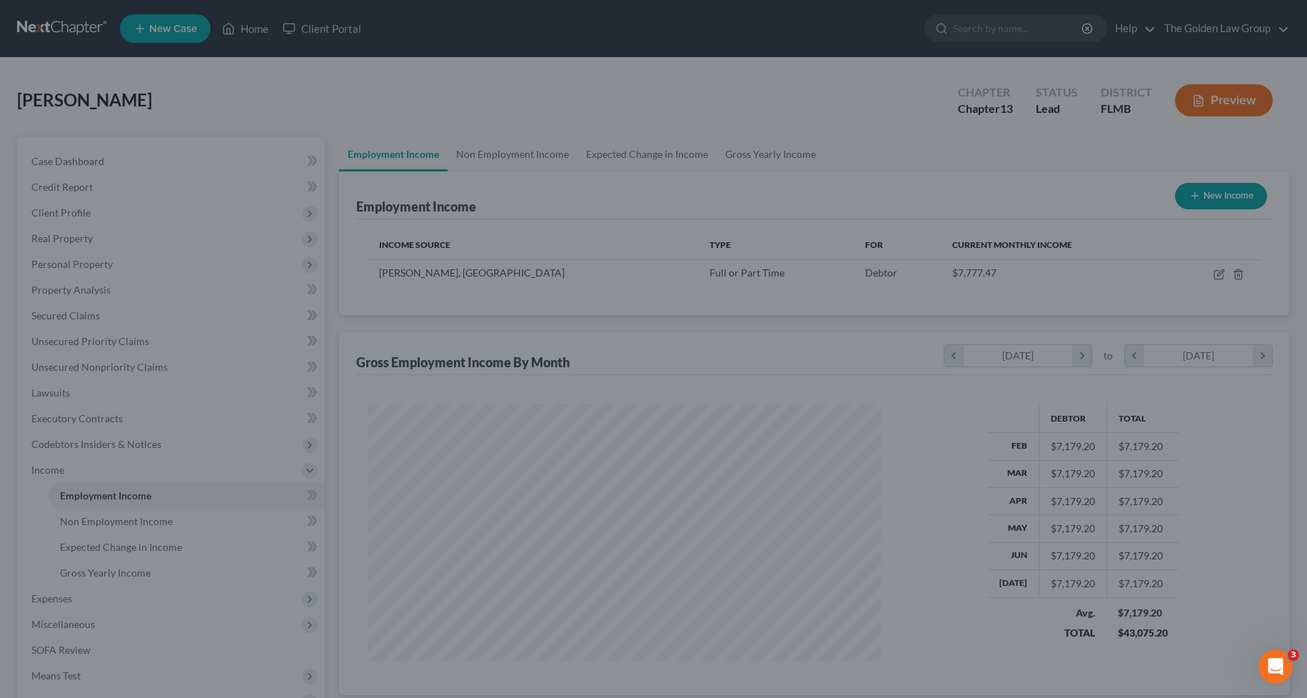
scroll to position [713709, 713426]
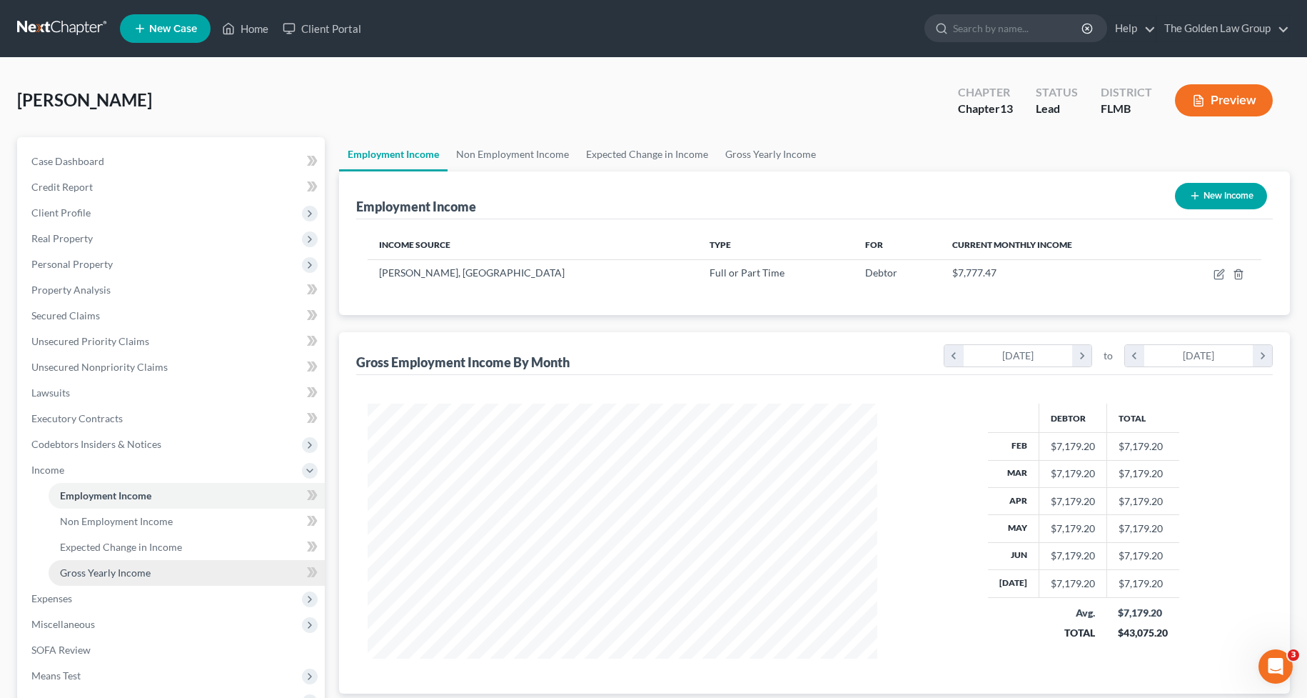
click at [105, 573] on span "Gross Yearly Income" at bounding box center [105, 572] width 91 height 12
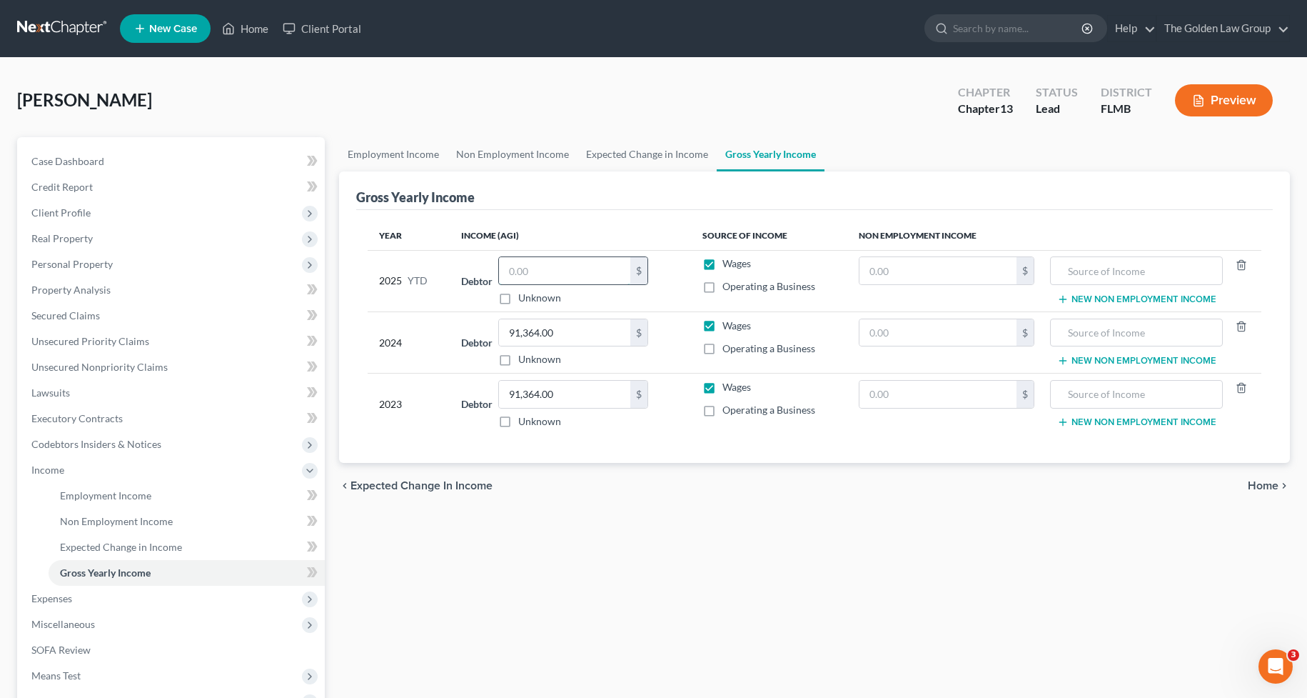
click at [562, 273] on input "text" at bounding box center [564, 270] width 131 height 27
click at [535, 271] on input "text" at bounding box center [564, 270] width 131 height 27
type input "53,525.60"
click at [622, 533] on div "Employment Income Non Employment Income Expected Change in Income Gross Yearly …" at bounding box center [814, 485] width 965 height 696
click at [109, 515] on span "Non Employment Income" at bounding box center [116, 521] width 113 height 12
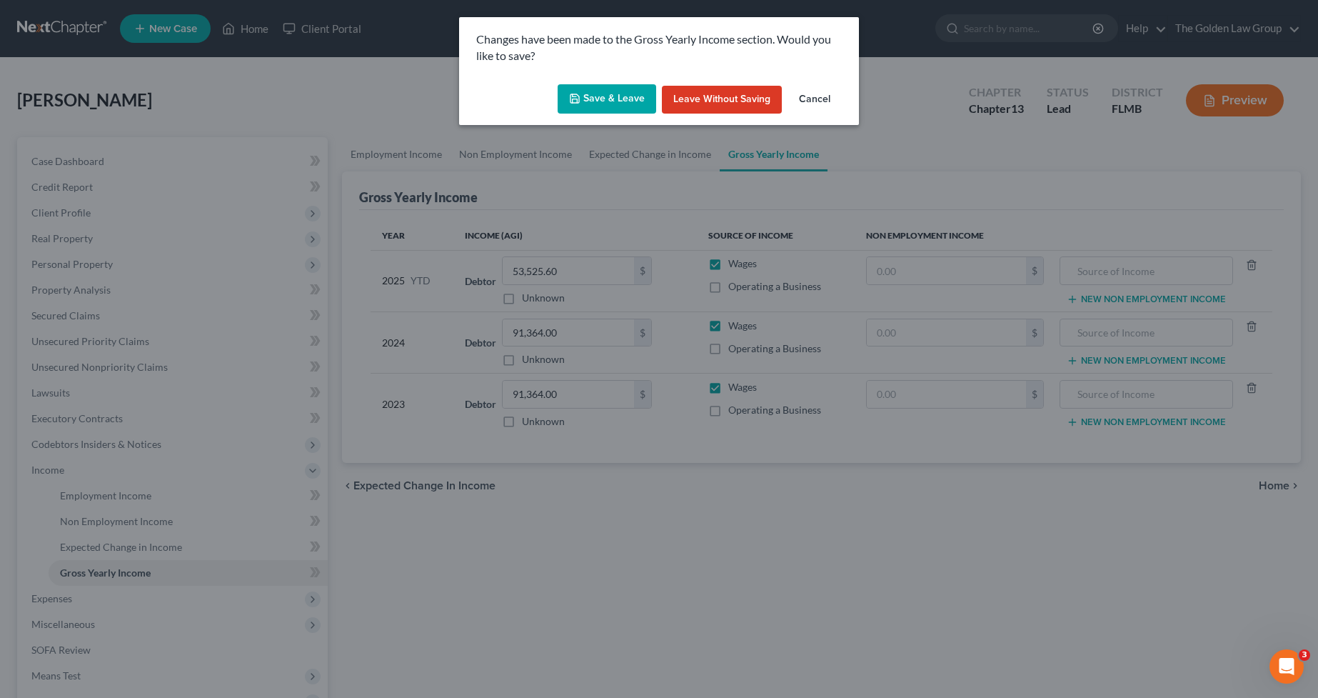
click at [628, 97] on button "Save & Leave" at bounding box center [607, 99] width 99 height 30
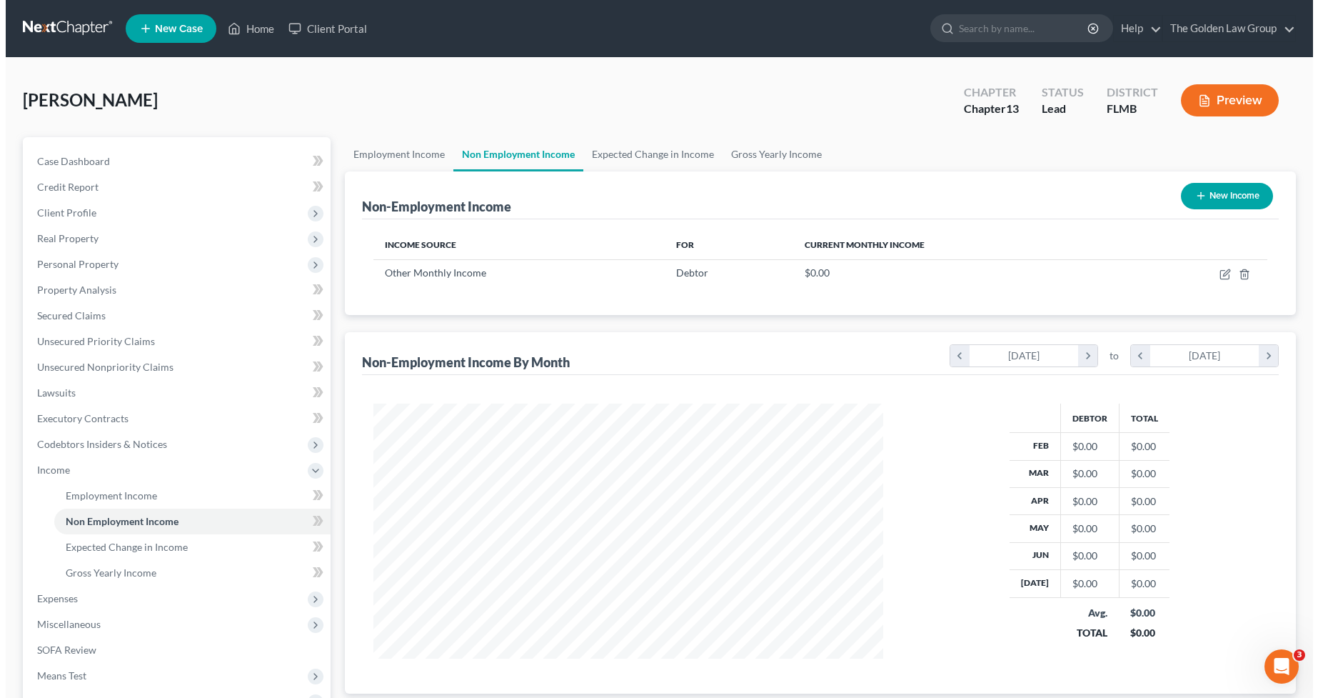
scroll to position [256, 538]
click at [1214, 272] on icon "button" at bounding box center [1218, 275] width 9 height 9
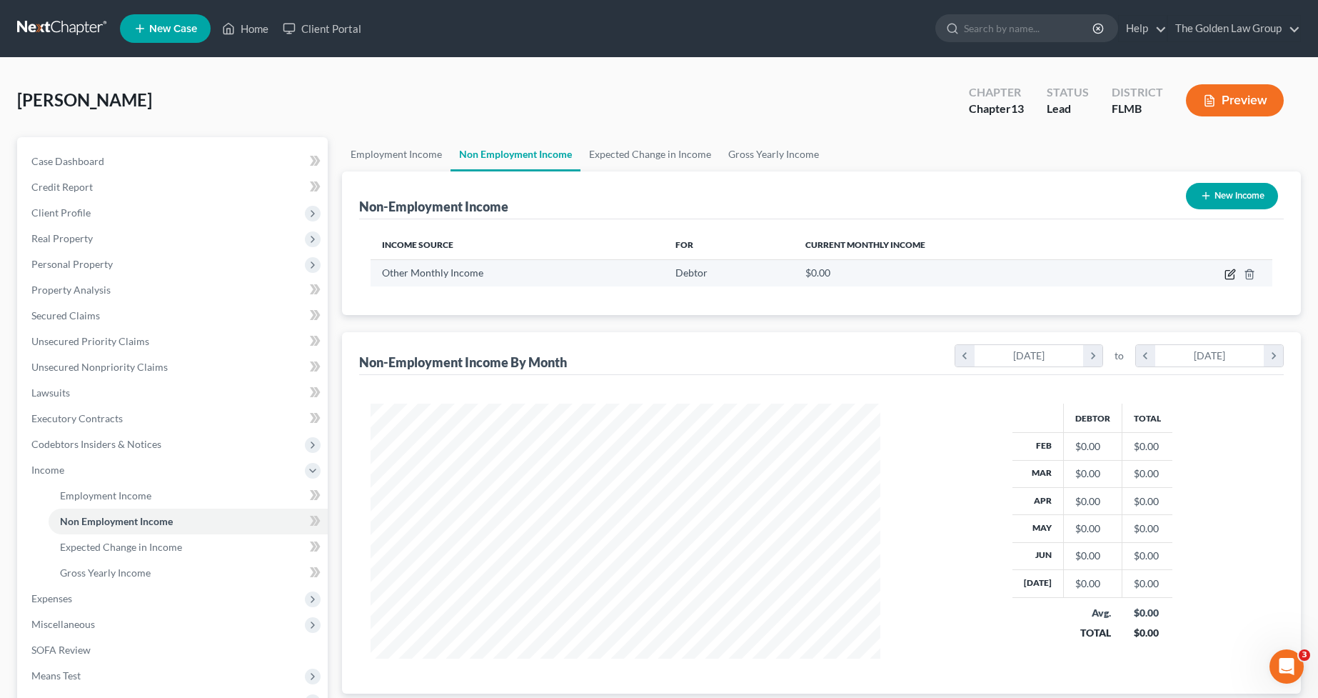
select select "13"
select select "0"
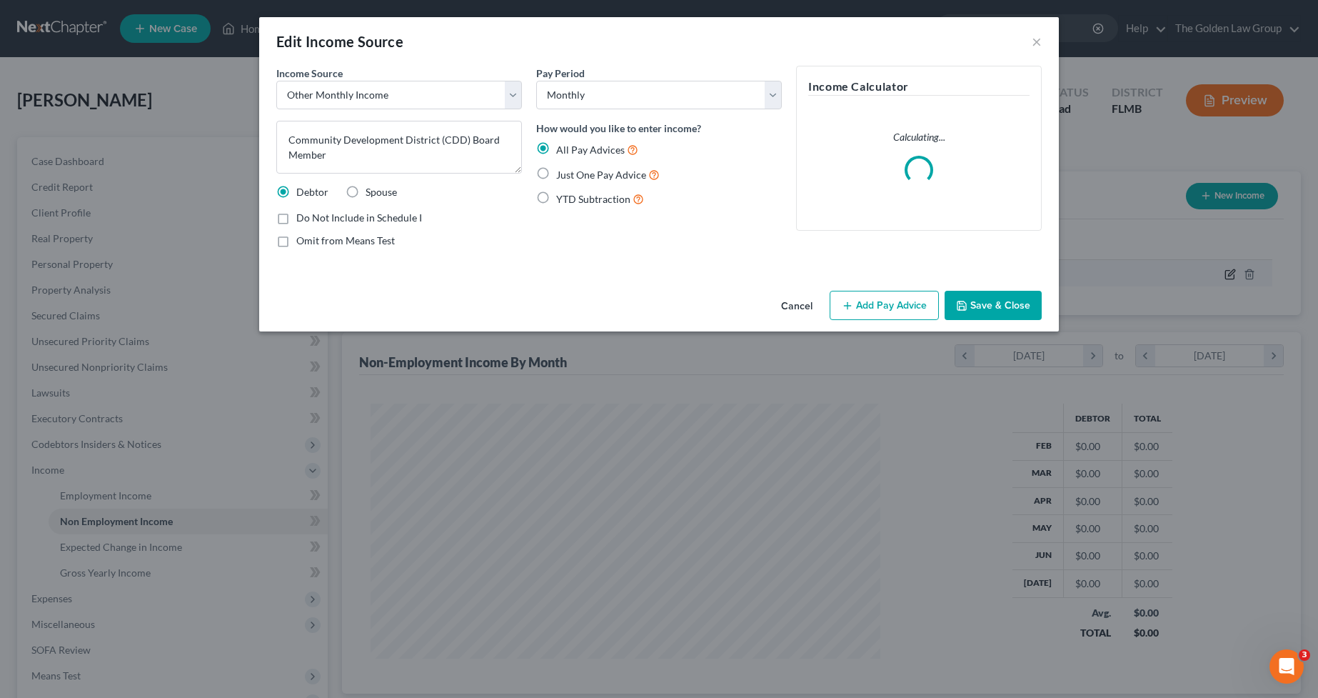
scroll to position [257, 543]
click at [910, 309] on button "Add Pay Advice" at bounding box center [884, 306] width 109 height 30
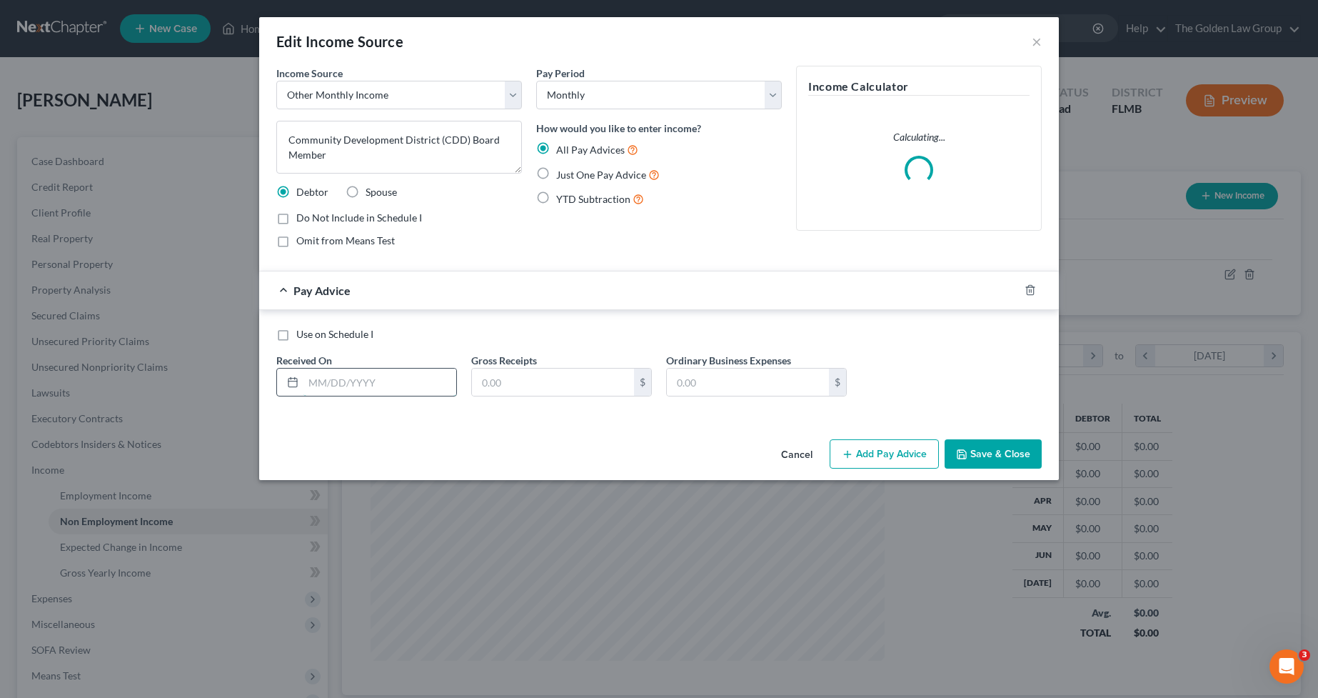
click at [410, 381] on input "text" at bounding box center [379, 381] width 153 height 27
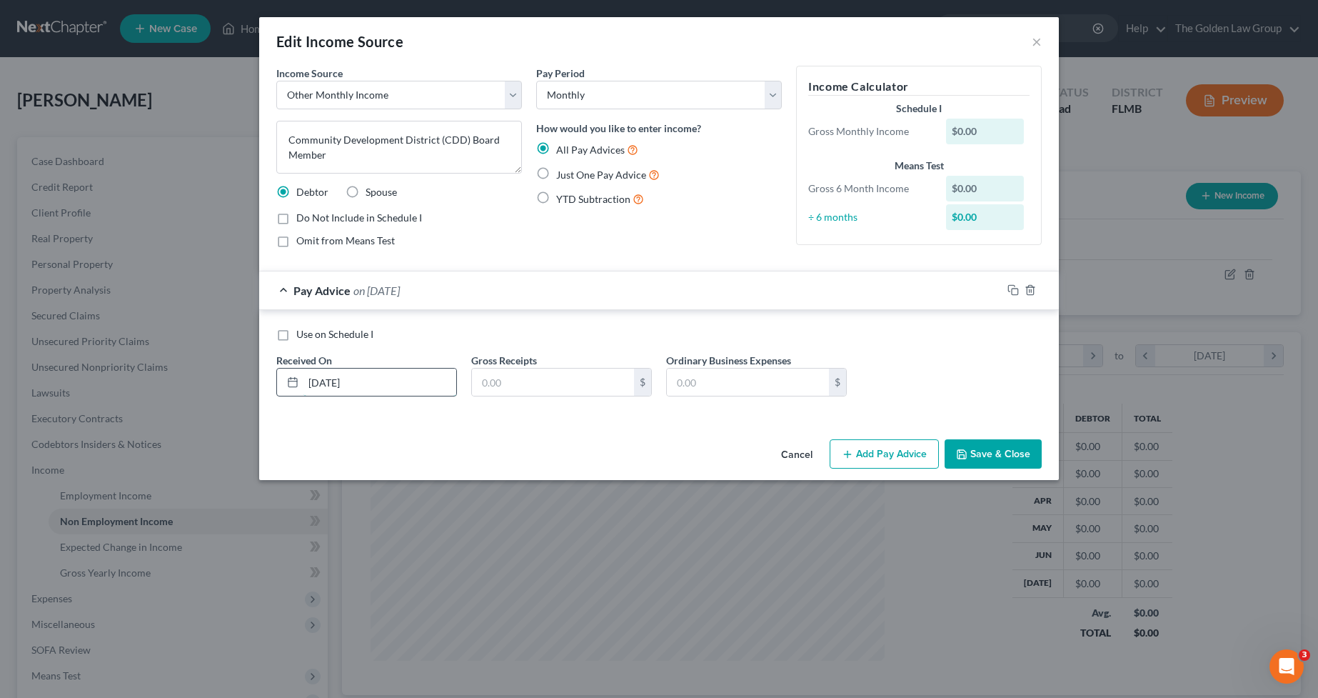
type input "02/18/2025"
type input "200.00"
type input "15.30"
drag, startPoint x: 1013, startPoint y: 290, endPoint x: 520, endPoint y: 393, distance: 503.4
click at [1009, 294] on icon "button" at bounding box center [1012, 289] width 11 height 11
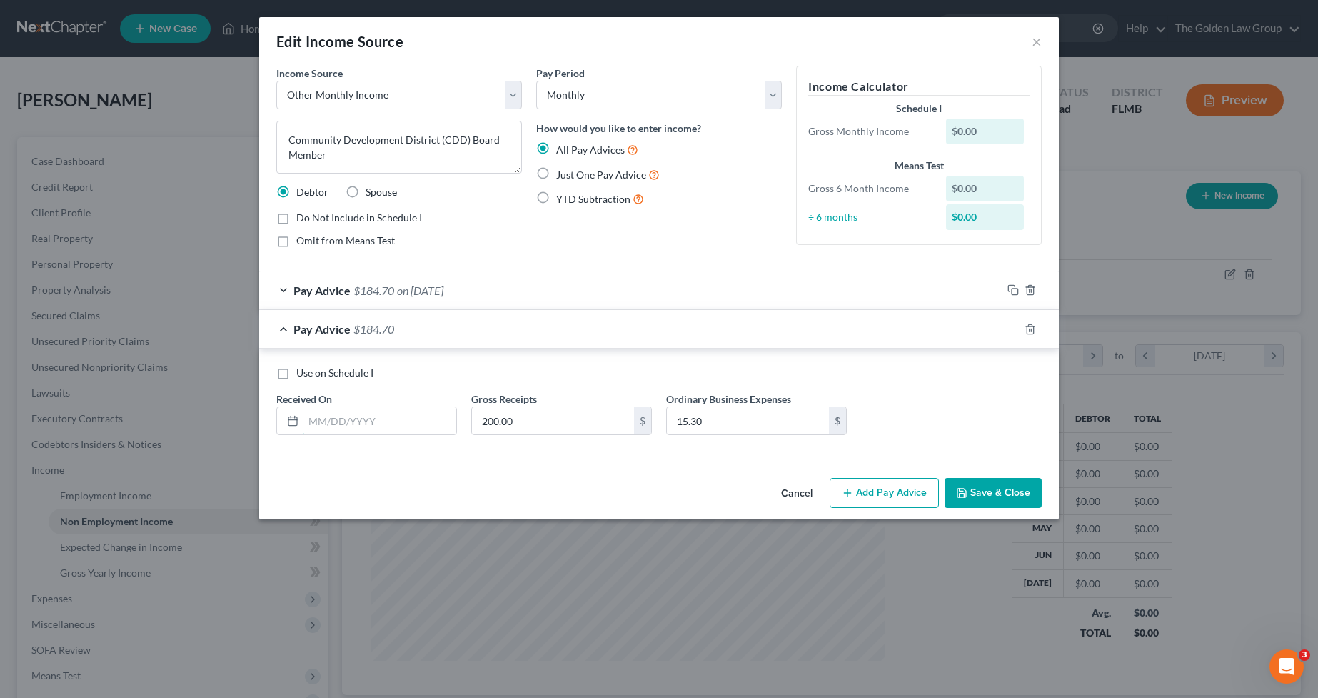
drag, startPoint x: 395, startPoint y: 421, endPoint x: 1174, endPoint y: 396, distance: 780.0
click at [396, 421] on input "text" at bounding box center [379, 420] width 153 height 27
click at [350, 410] on input "text" at bounding box center [379, 420] width 153 height 27
click at [879, 488] on button "Add Pay Advice" at bounding box center [884, 493] width 109 height 30
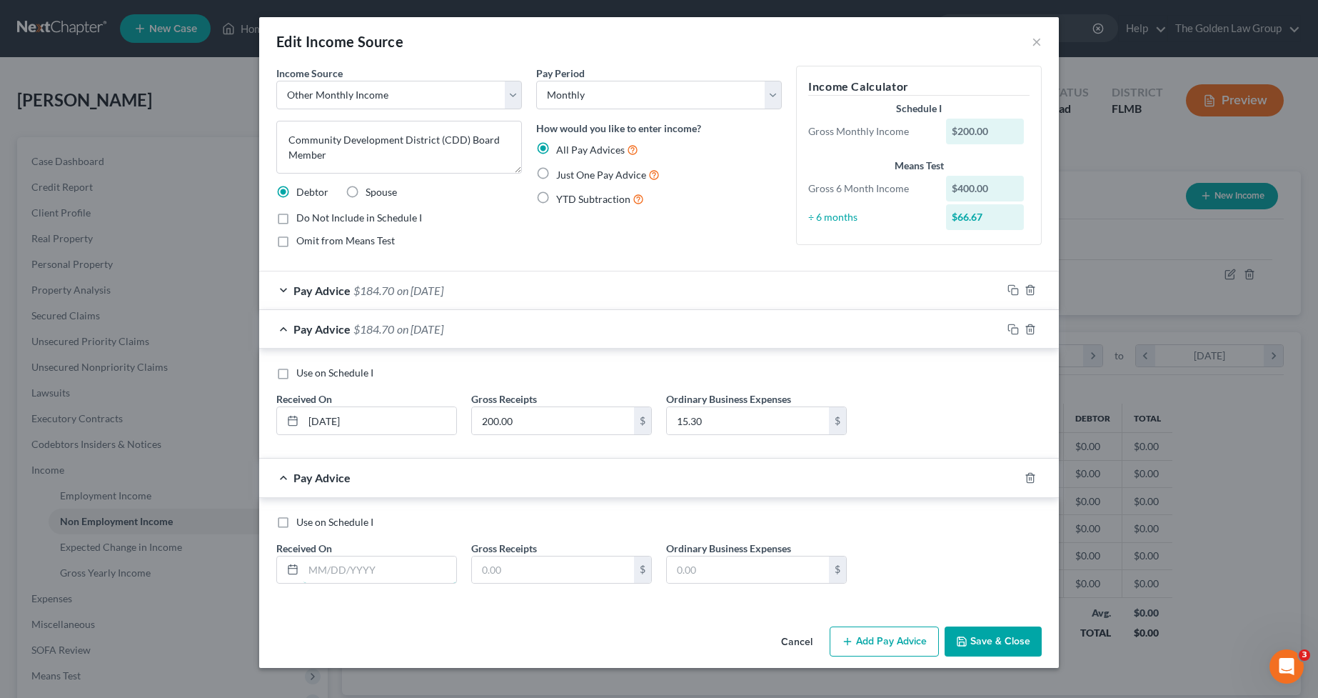
click at [380, 569] on input "text" at bounding box center [379, 569] width 153 height 27
click at [434, 570] on input "text" at bounding box center [379, 569] width 153 height 27
click at [902, 645] on button "Add Pay Advice" at bounding box center [884, 641] width 109 height 30
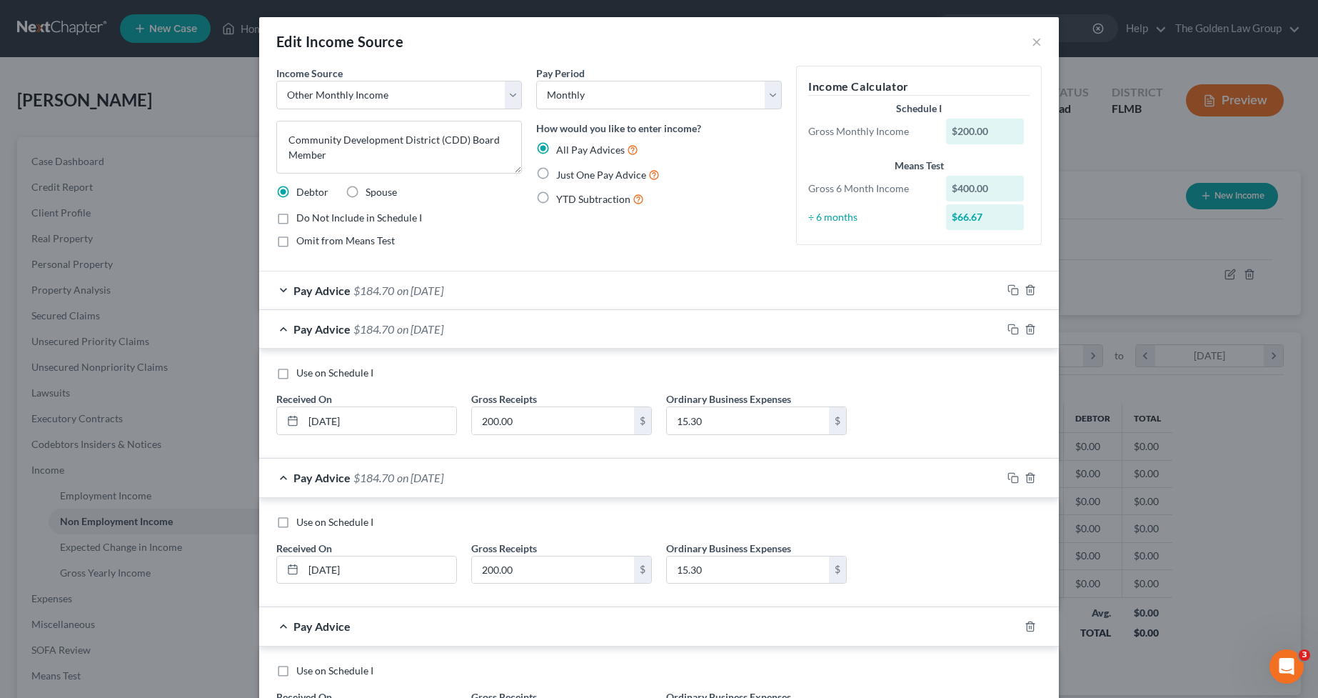
scroll to position [71, 0]
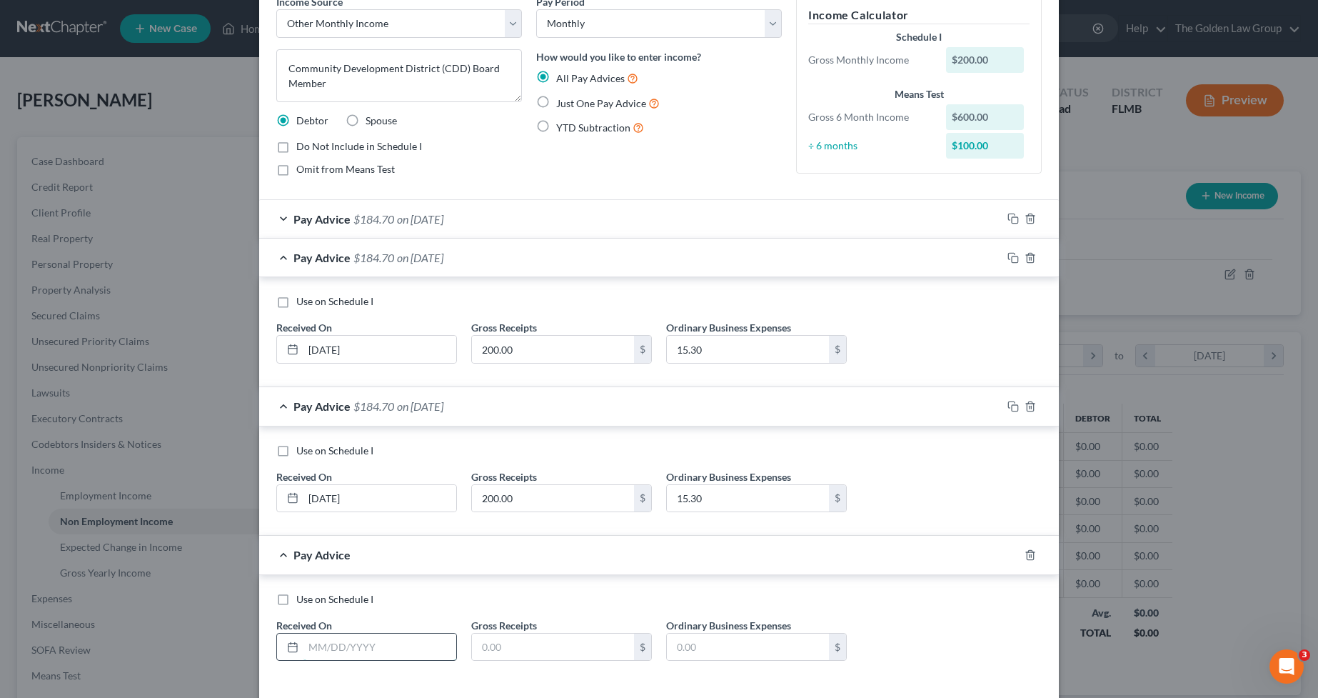
click at [378, 650] on input "text" at bounding box center [379, 646] width 153 height 27
click at [314, 653] on input "text" at bounding box center [379, 646] width 153 height 27
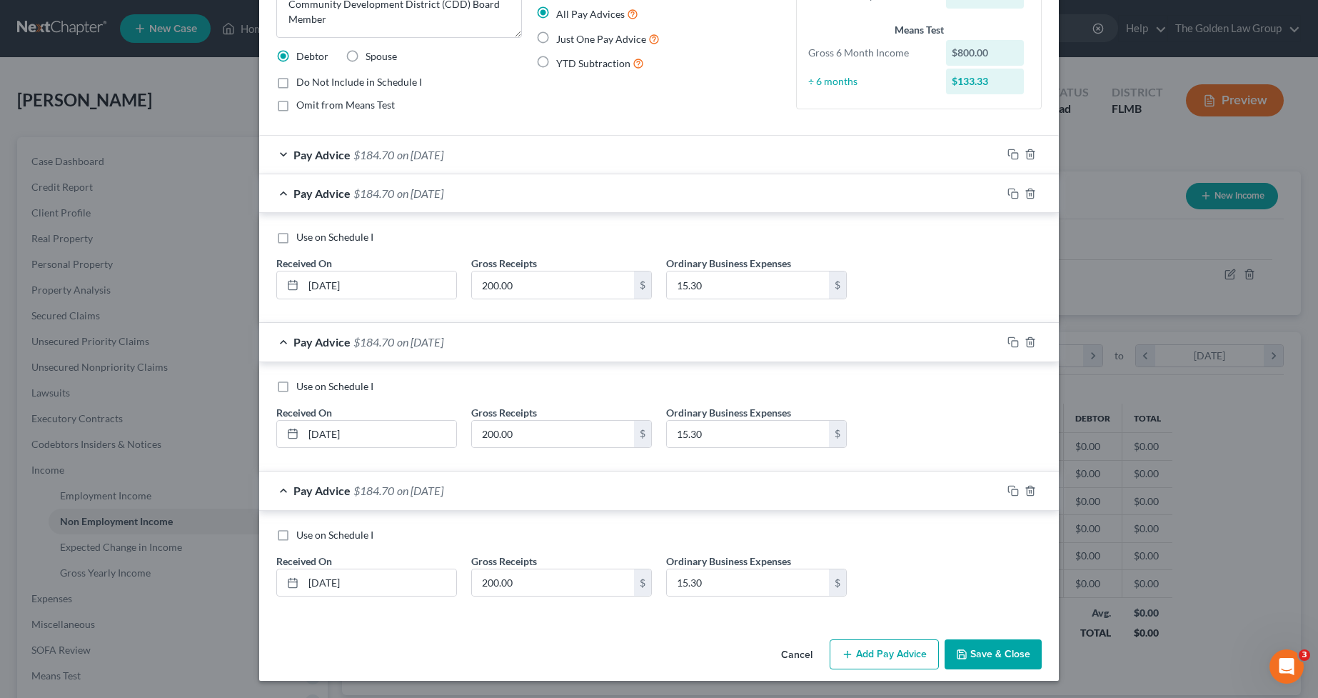
click at [891, 658] on button "Add Pay Advice" at bounding box center [884, 654] width 109 height 30
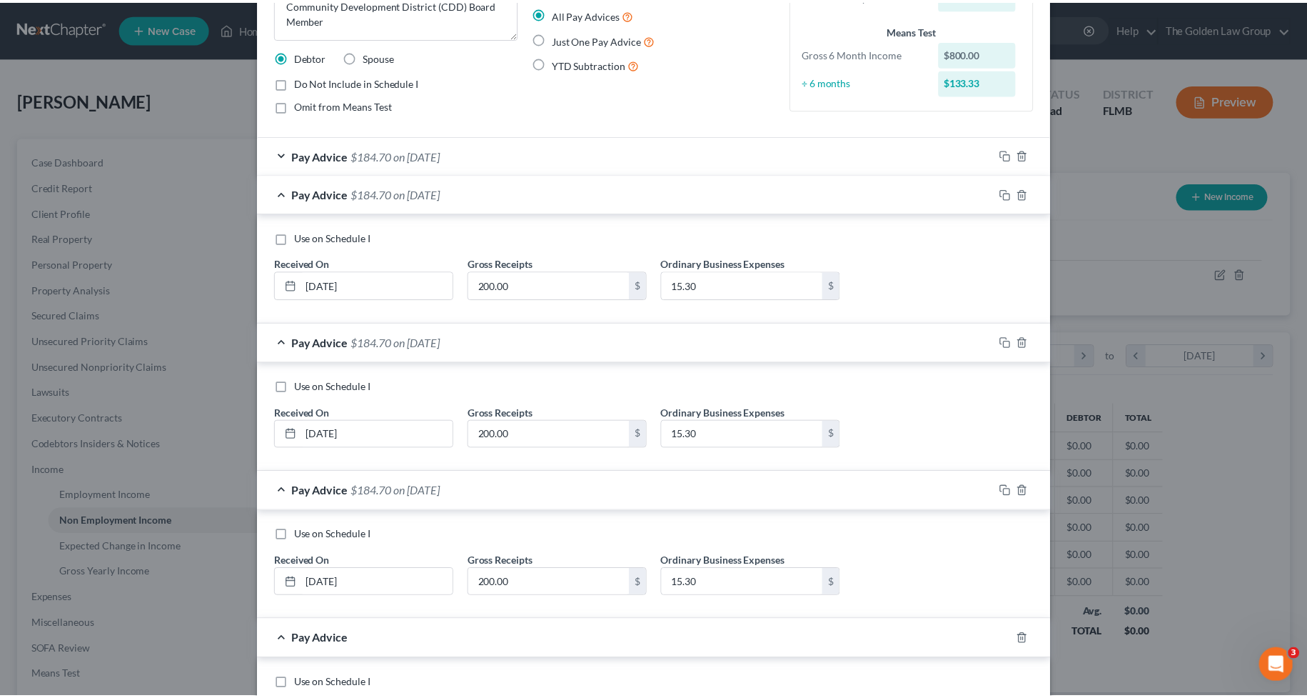
scroll to position [255, 0]
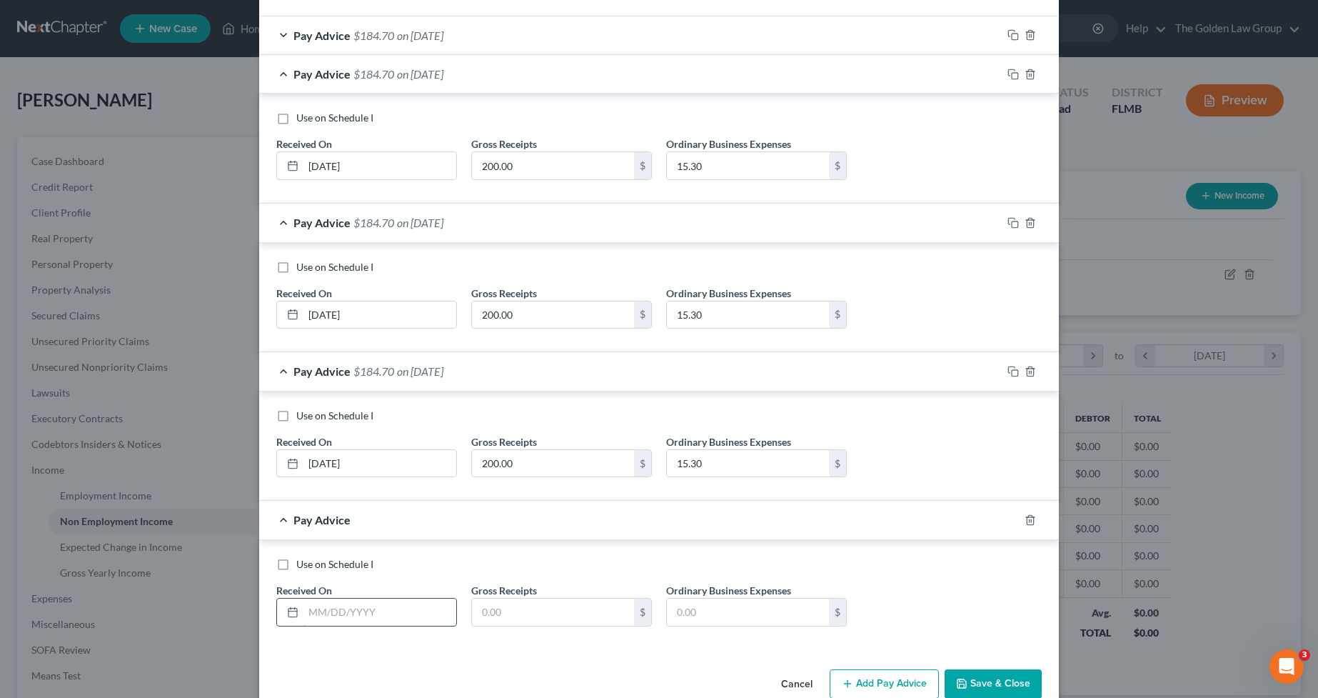
click at [385, 602] on input "text" at bounding box center [379, 611] width 153 height 27
click at [353, 615] on input "text" at bounding box center [379, 611] width 153 height 27
click at [1009, 605] on div "Use on Schedule I Received On * 07/21/2025 Gross Receipts 200.00 $ Ordinary Bus…" at bounding box center [659, 597] width 780 height 81
click at [332, 568] on span "Use on Schedule I" at bounding box center [334, 564] width 77 height 12
click at [311, 566] on input "Use on Schedule I" at bounding box center [306, 561] width 9 height 9
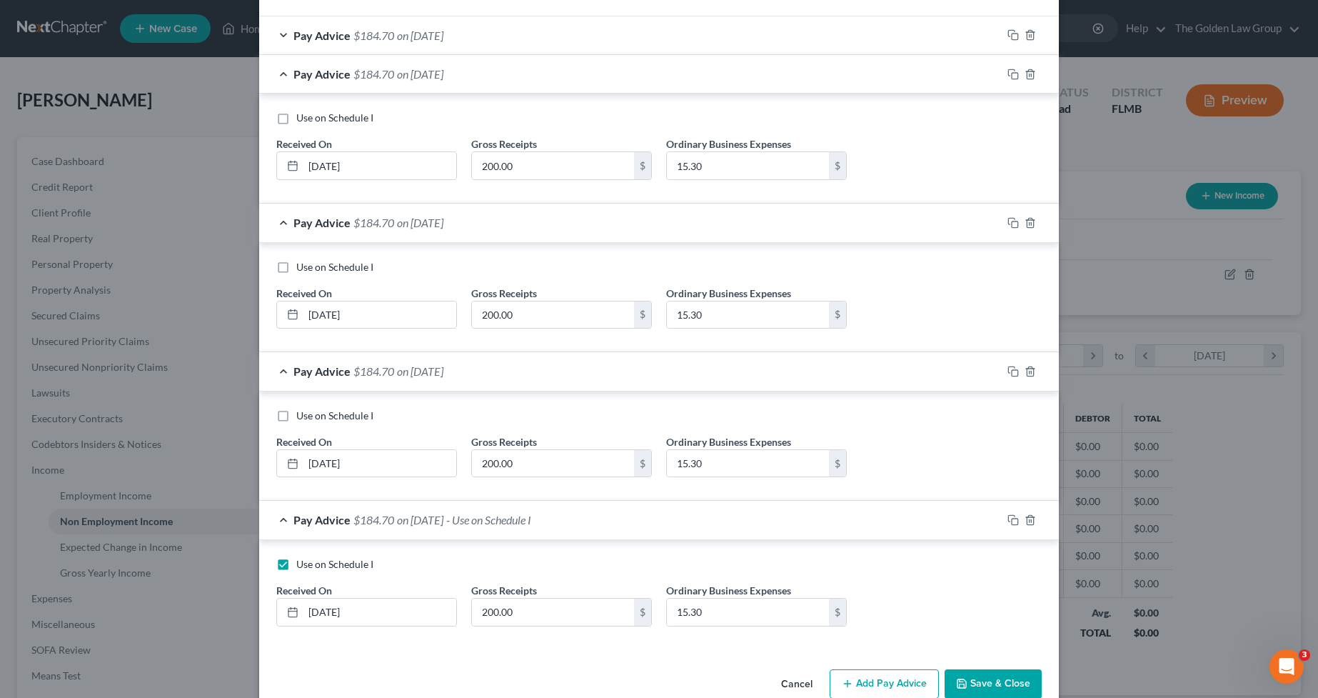
click at [992, 675] on button "Save & Close" at bounding box center [993, 684] width 97 height 30
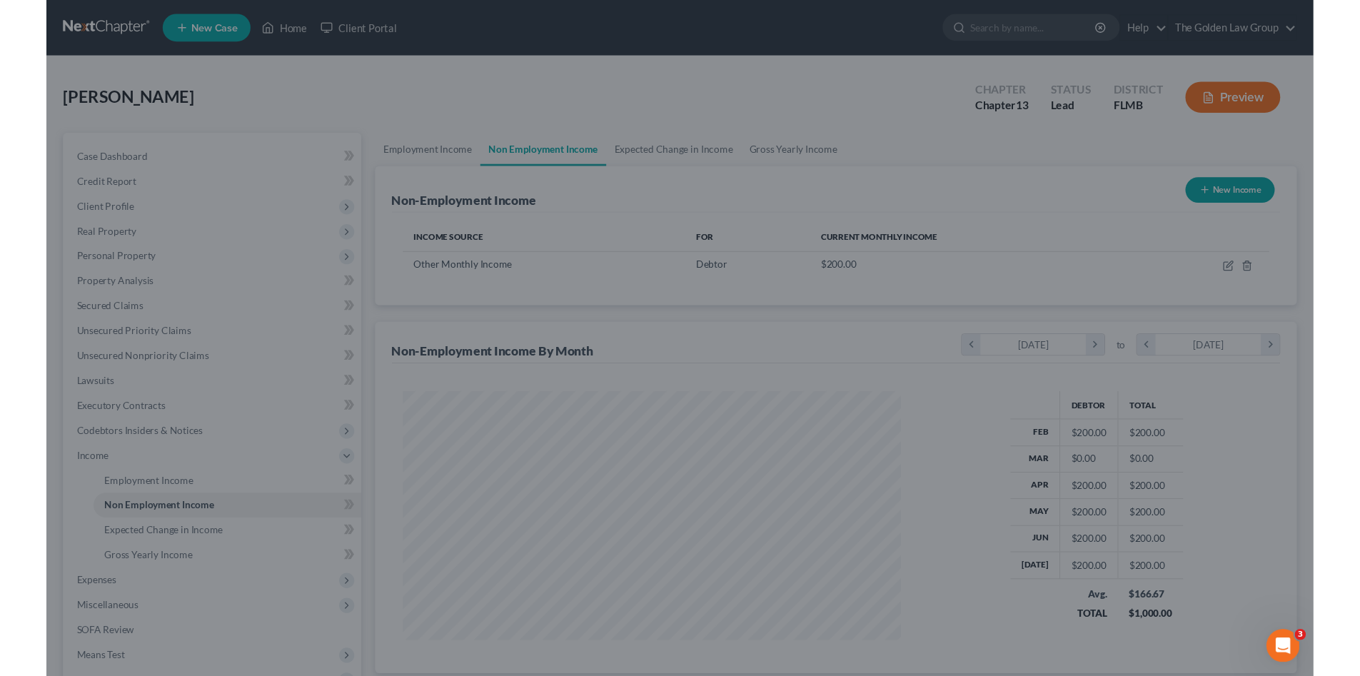
scroll to position [713709, 713426]
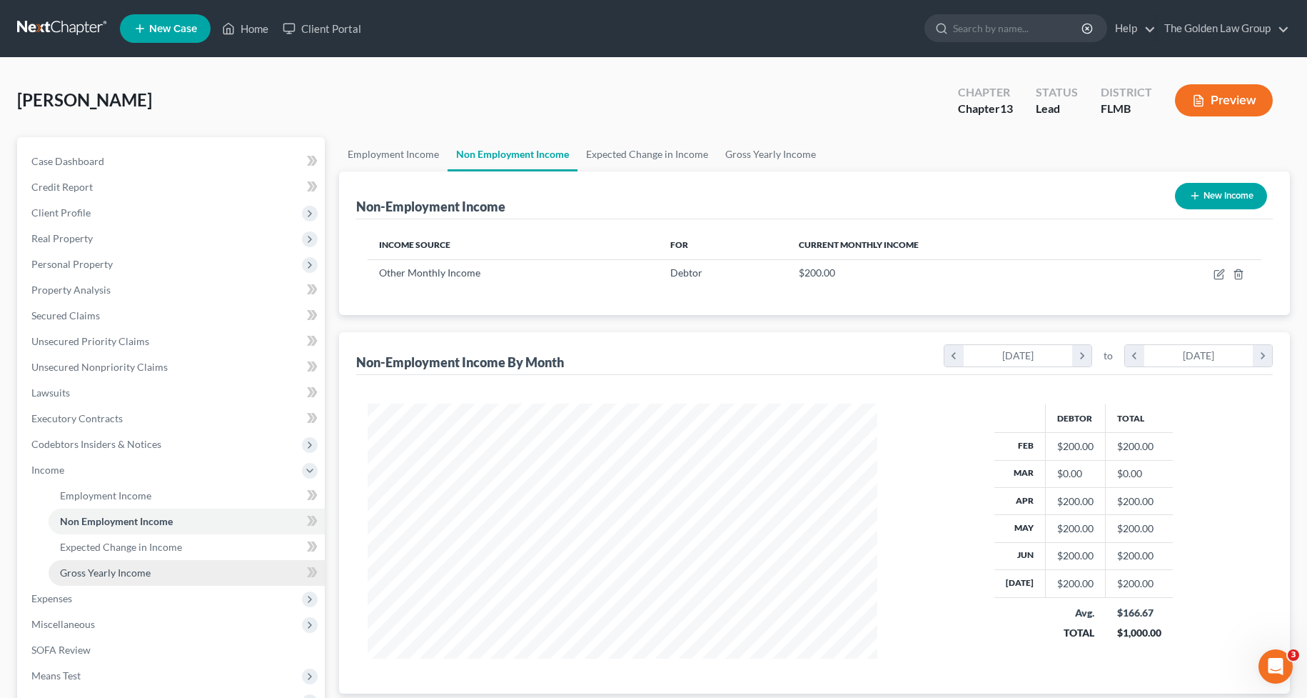
click at [129, 575] on span "Gross Yearly Income" at bounding box center [105, 572] width 91 height 12
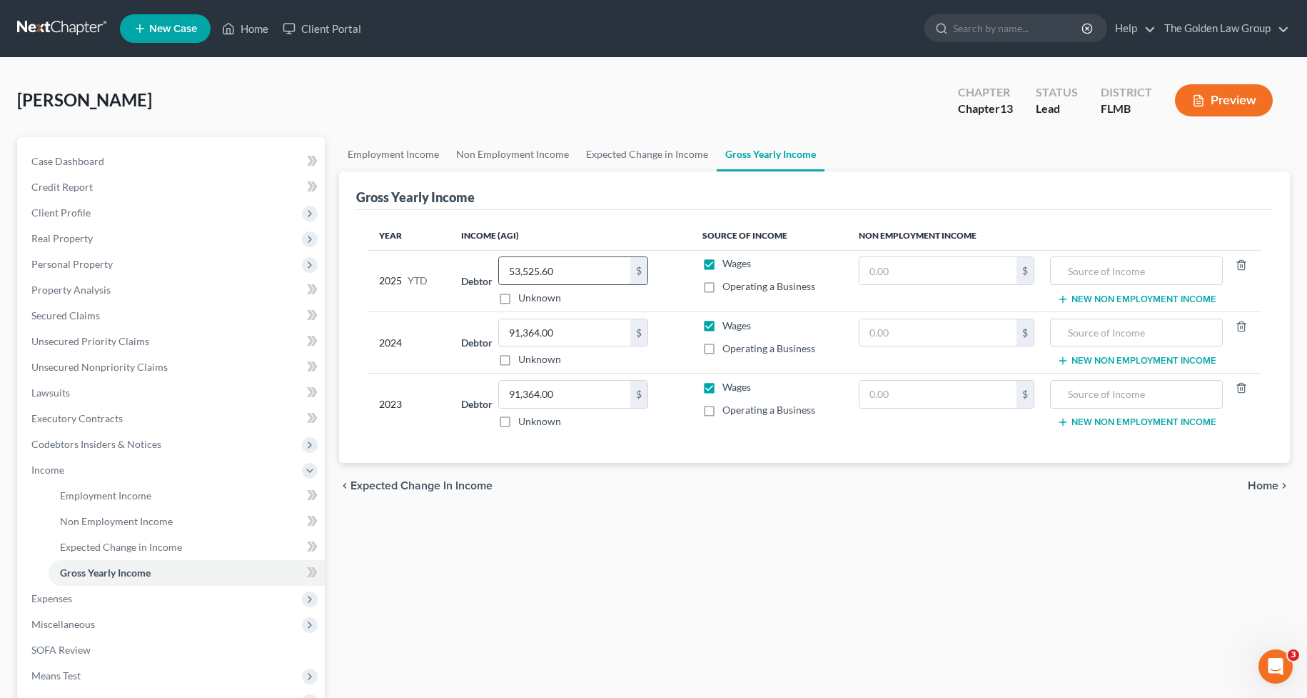
click at [562, 276] on input "53,525.60" at bounding box center [564, 270] width 131 height 27
paste input "4,725.6"
click at [867, 573] on div "Employment Income Non Employment Income Expected Change in Income Gross Yearly …" at bounding box center [814, 485] width 965 height 696
click at [589, 281] on input "54,725.6" at bounding box center [564, 270] width 131 height 27
click at [730, 523] on div "Employment Income Non Employment Income Expected Change in Income Gross Yearly …" at bounding box center [814, 485] width 965 height 696
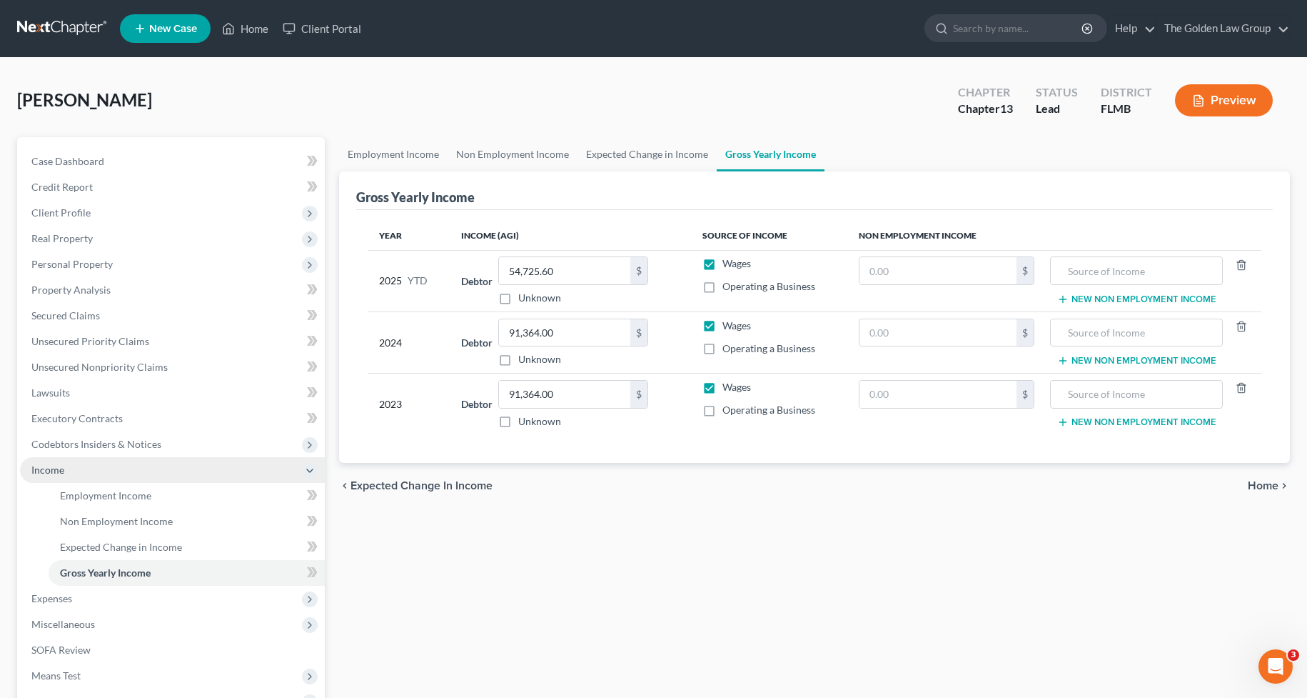
click at [76, 470] on span "Income" at bounding box center [172, 470] width 305 height 26
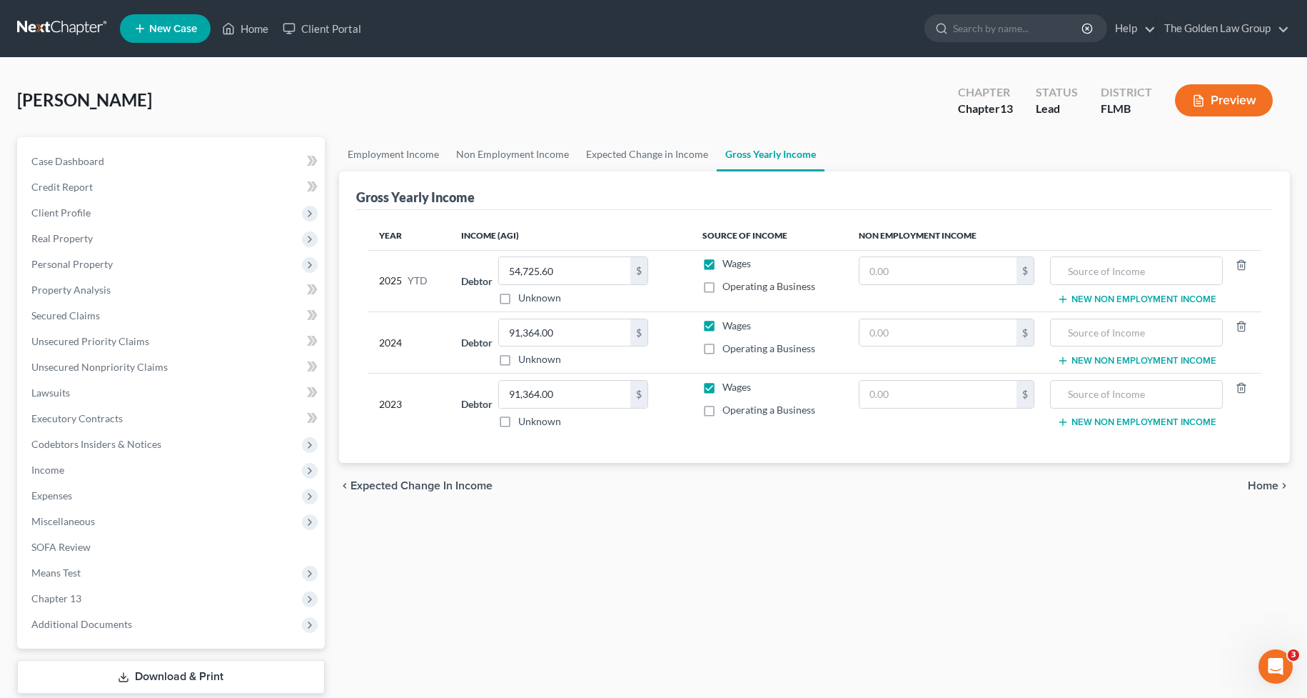
click at [559, 587] on div "Employment Income Non Employment Income Expected Change in Income Gross Yearly …" at bounding box center [814, 433] width 965 height 593
drag, startPoint x: 66, startPoint y: 518, endPoint x: 258, endPoint y: 548, distance: 195.1
click at [65, 517] on span "Miscellaneous" at bounding box center [63, 521] width 64 height 12
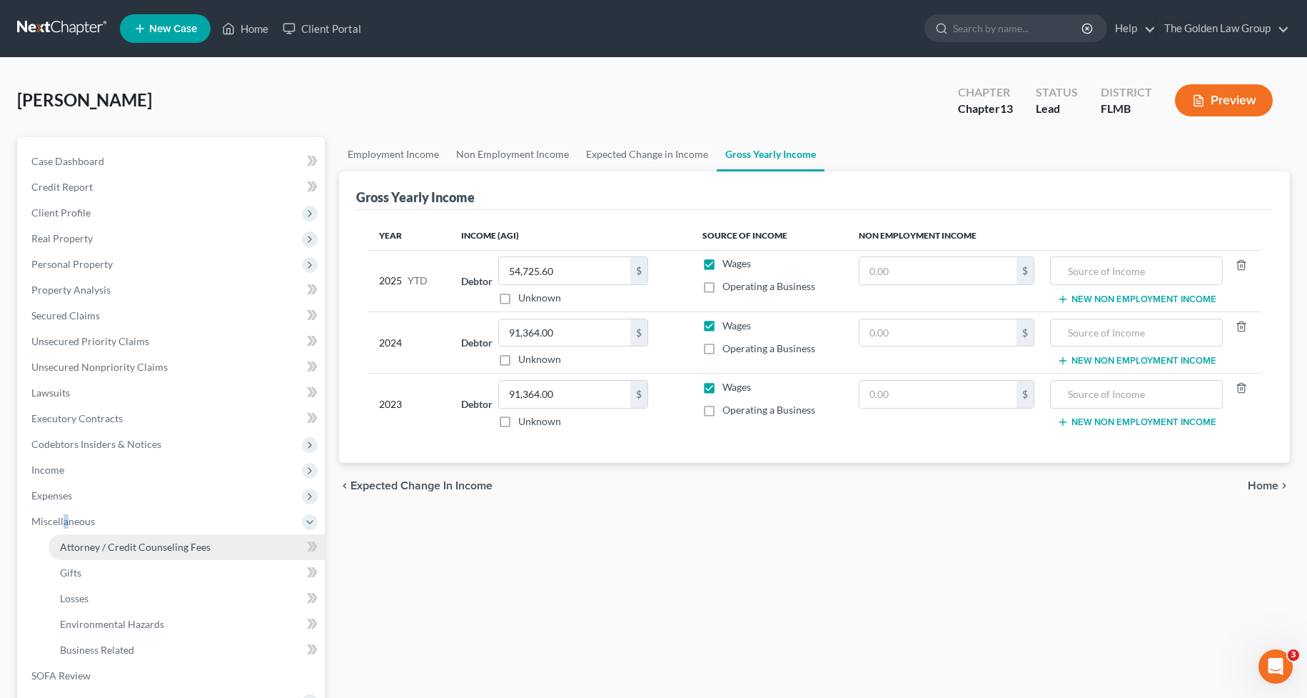
click at [143, 544] on span "Attorney / Credit Counseling Fees" at bounding box center [135, 546] width 151 height 12
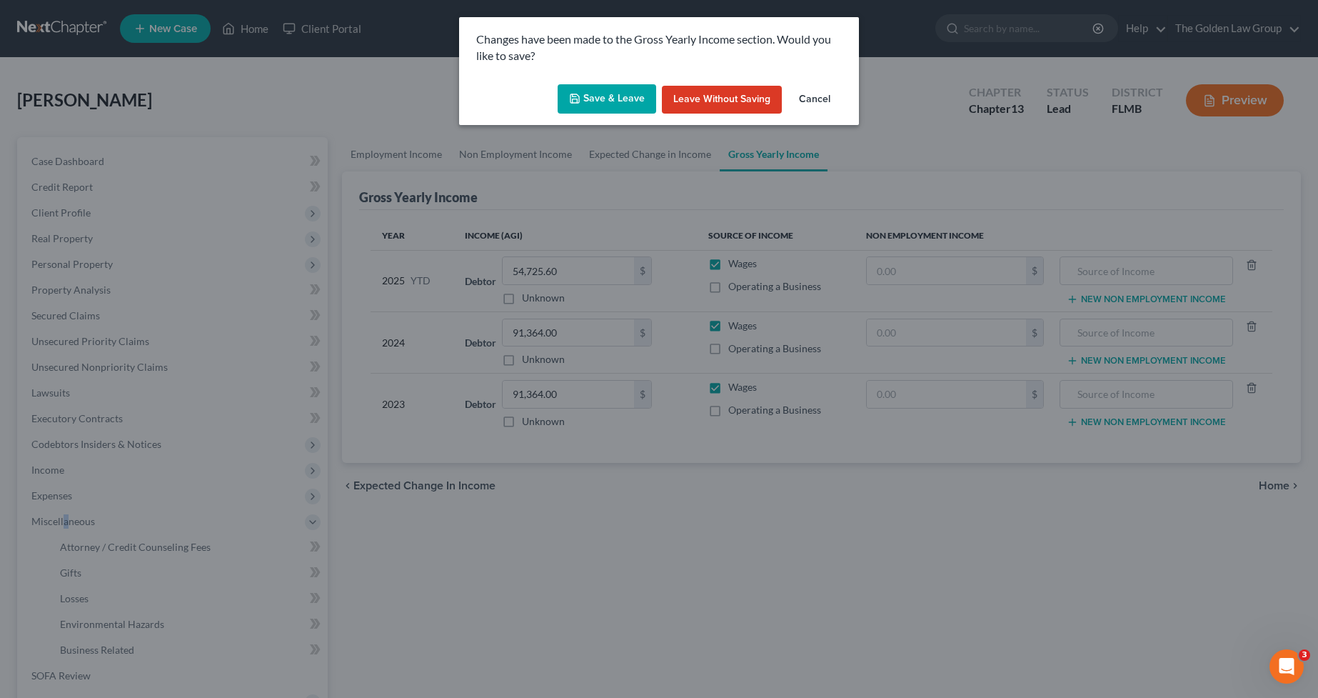
click at [605, 105] on button "Save & Leave" at bounding box center [607, 99] width 99 height 30
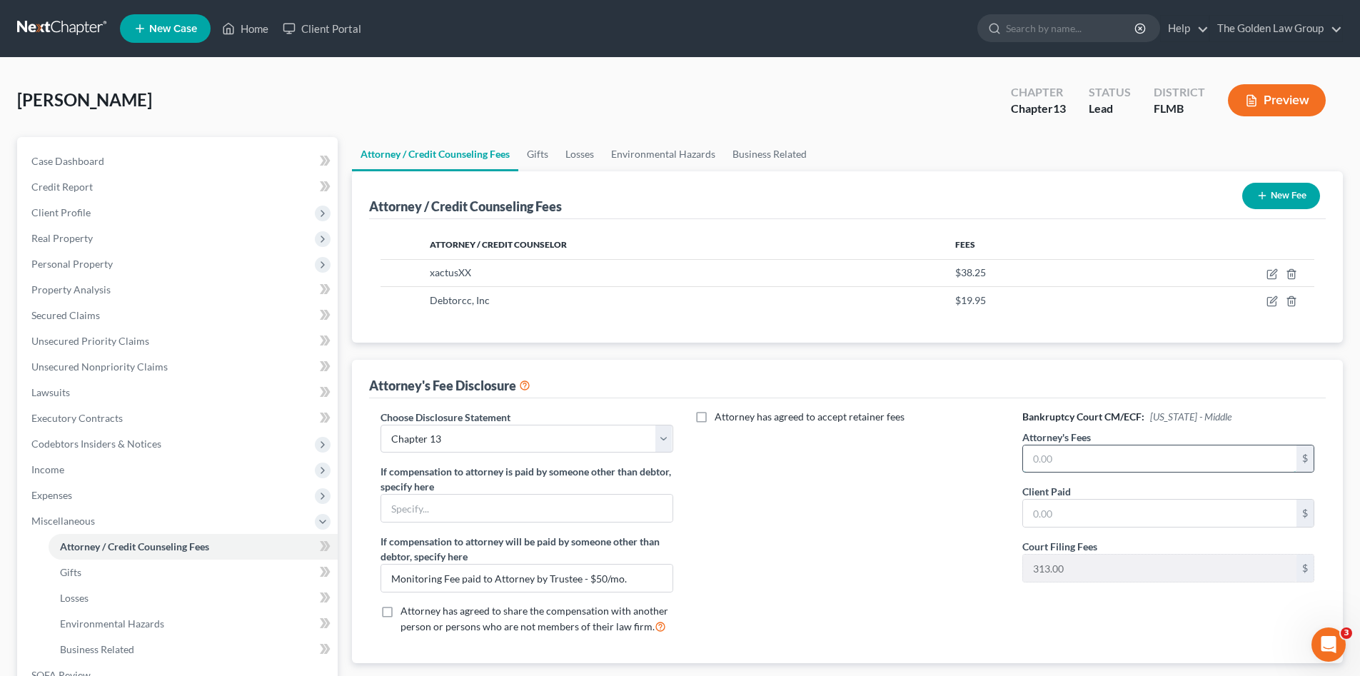
click at [1089, 455] on input "text" at bounding box center [1159, 459] width 273 height 27
click at [1118, 456] on input "1,500.00" at bounding box center [1159, 459] width 273 height 27
click at [938, 521] on div "Attorney has agreed to accept retainer fees" at bounding box center [848, 528] width 321 height 236
click at [1294, 193] on button "New Fee" at bounding box center [1281, 196] width 78 height 26
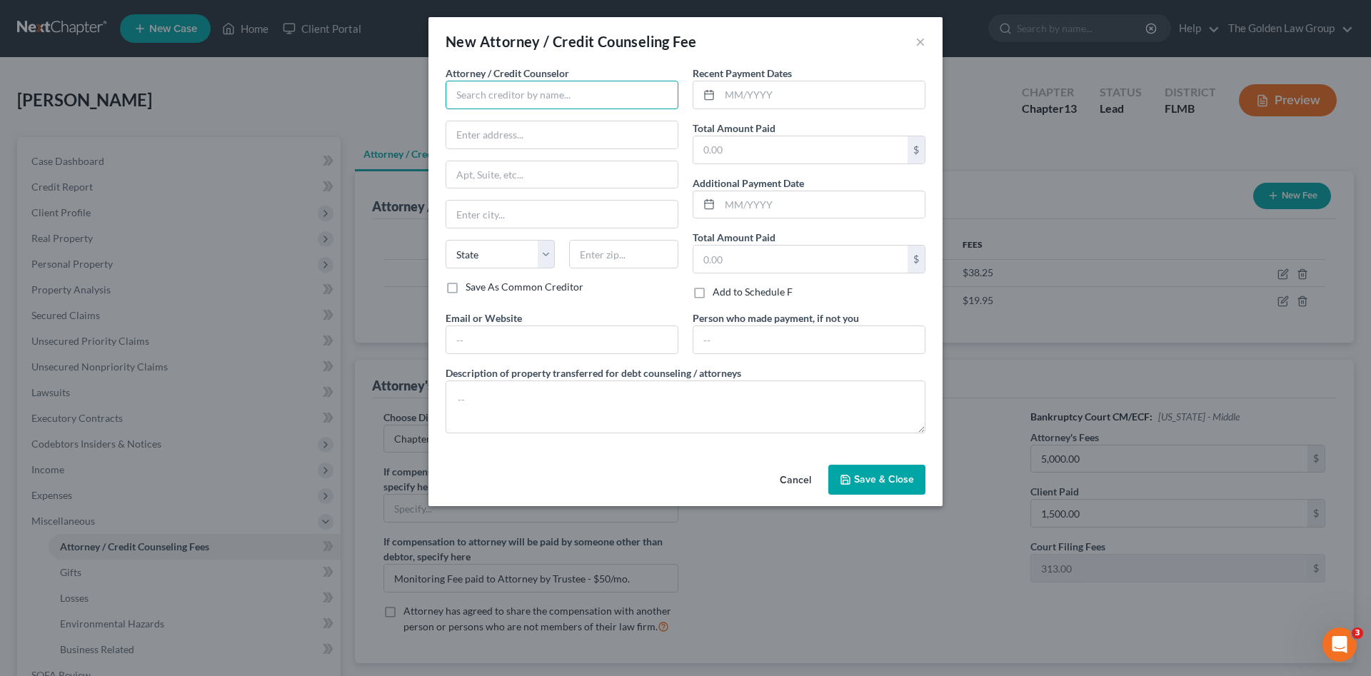
click at [476, 86] on input "text" at bounding box center [562, 95] width 233 height 29
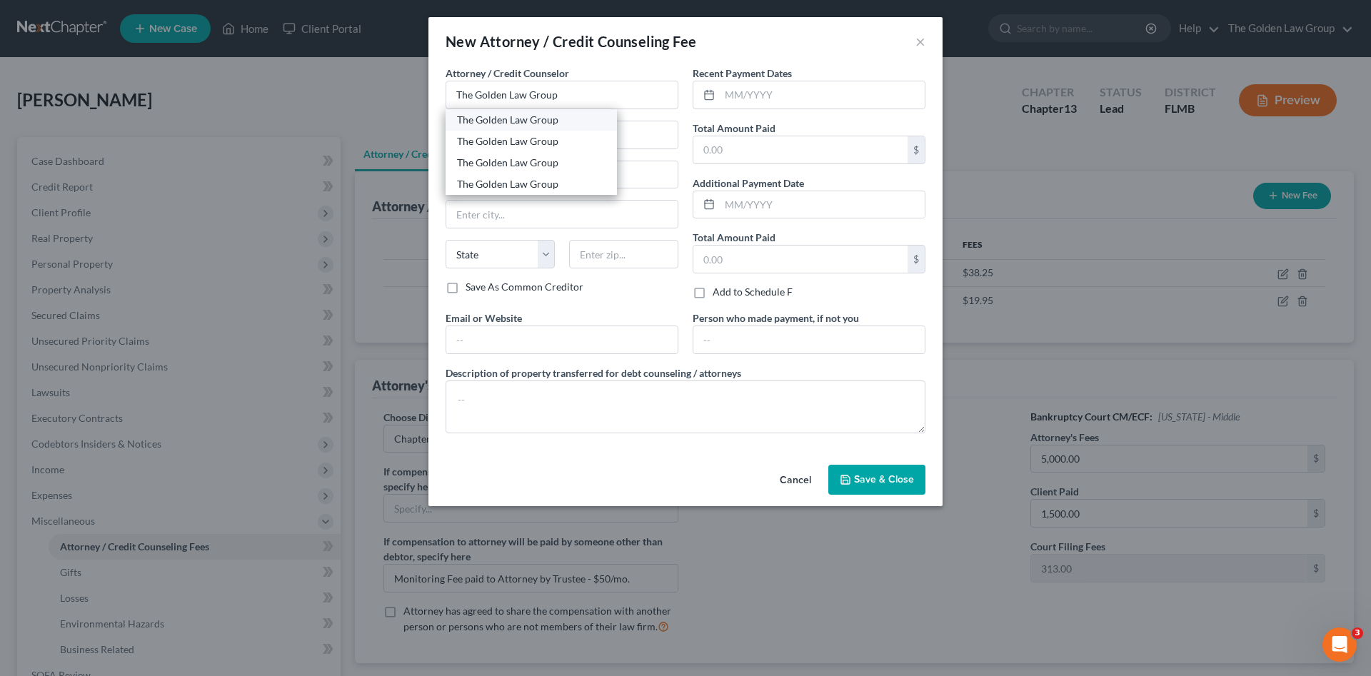
click at [515, 116] on div "The Golden Law Group" at bounding box center [531, 120] width 149 height 14
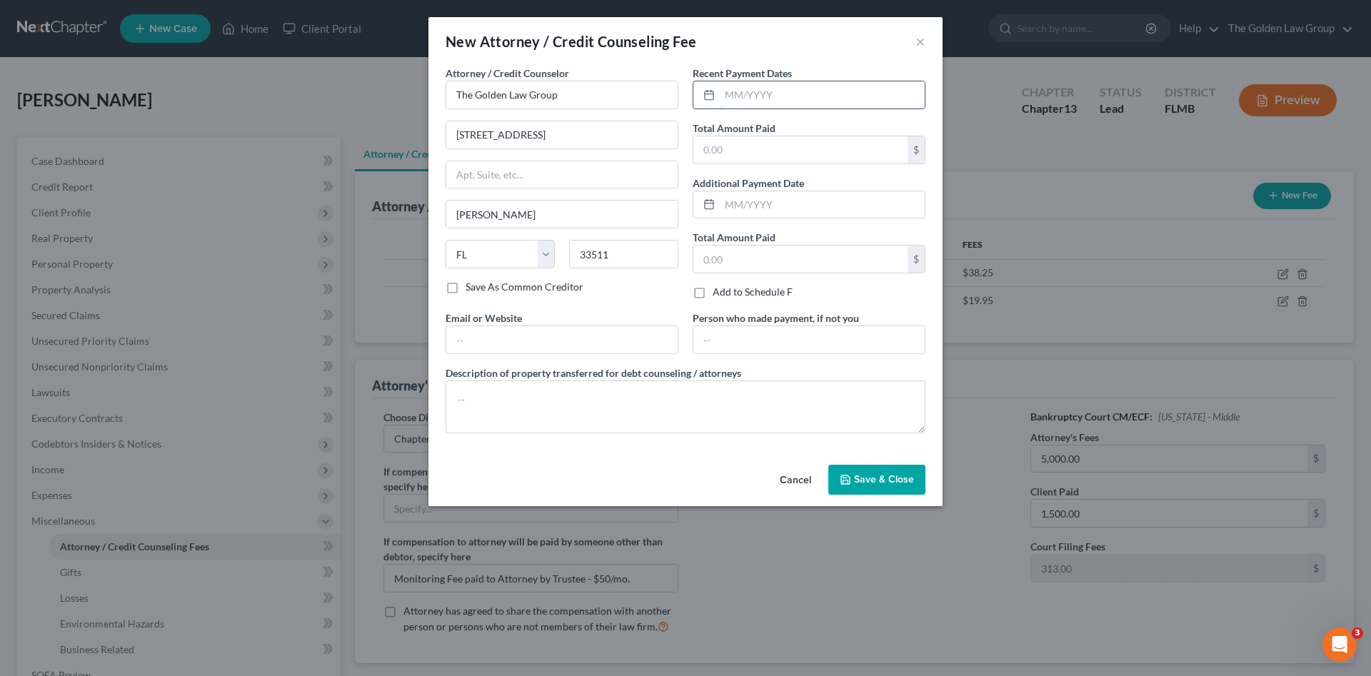
click at [786, 88] on input "text" at bounding box center [822, 94] width 205 height 27
drag, startPoint x: 765, startPoint y: 417, endPoint x: 757, endPoint y: 390, distance: 28.2
click at [762, 402] on textarea at bounding box center [686, 407] width 480 height 53
click at [884, 498] on div "Cancel Save & Close" at bounding box center [685, 482] width 514 height 47
click at [885, 480] on span "Save & Close" at bounding box center [884, 479] width 60 height 12
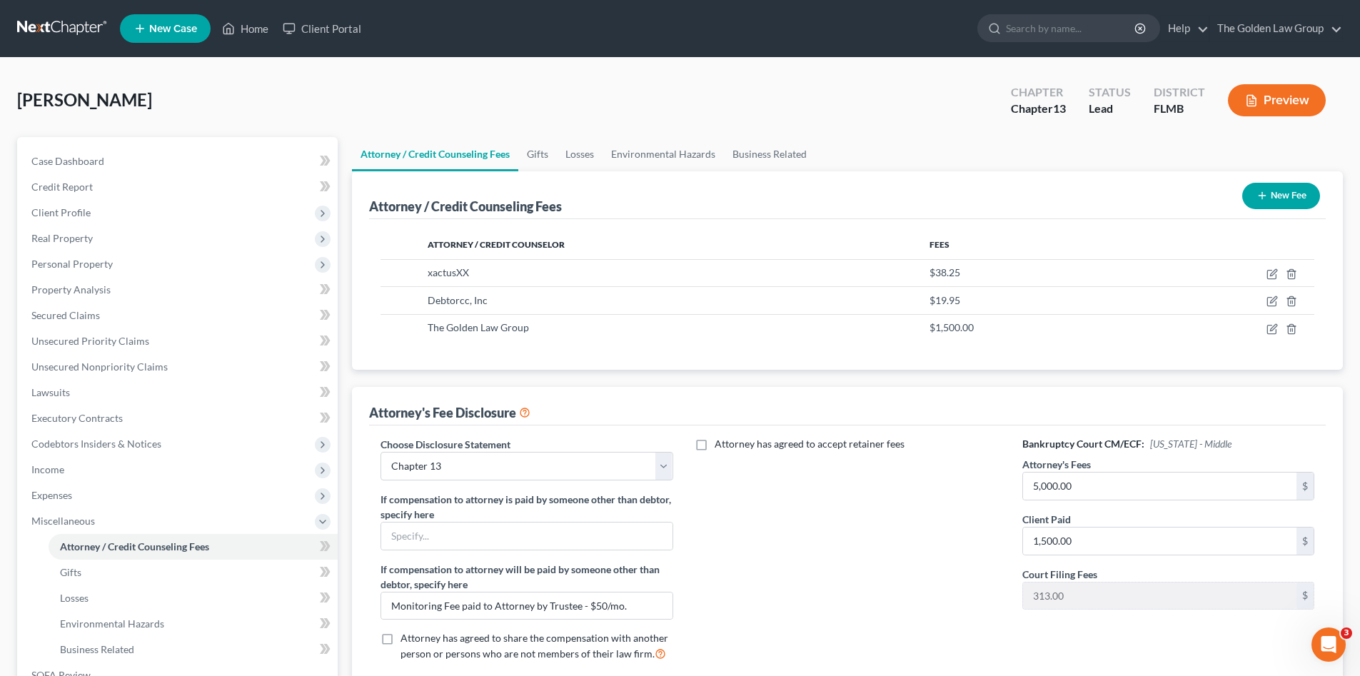
click at [1293, 191] on button "New Fee" at bounding box center [1281, 196] width 78 height 26
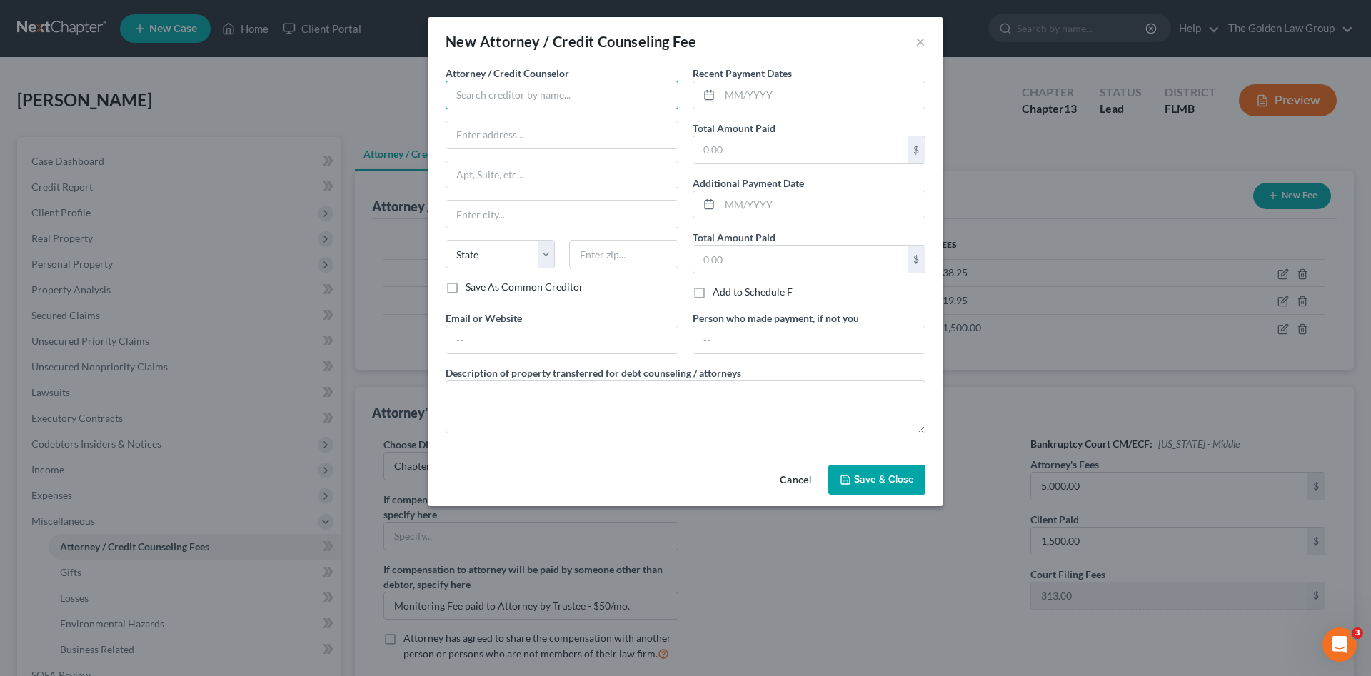
click at [508, 101] on input "text" at bounding box center [562, 95] width 233 height 29
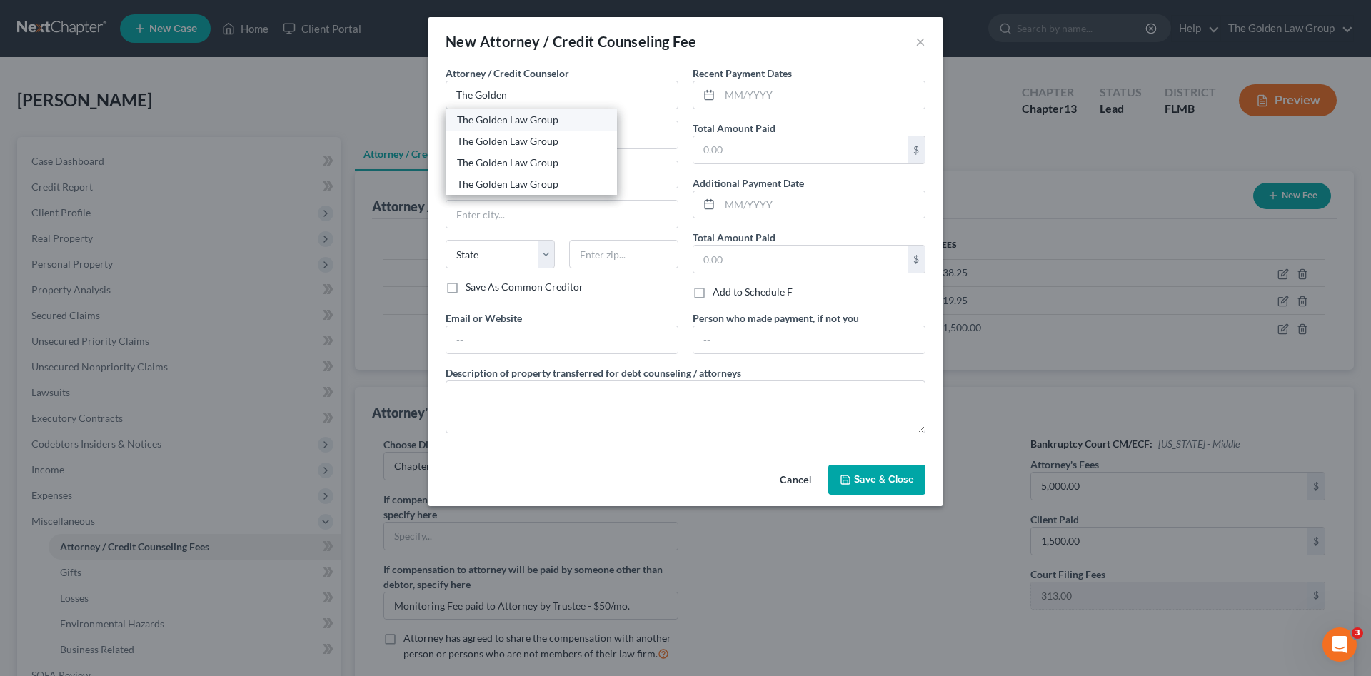
click at [520, 126] on div "The Golden Law Group" at bounding box center [531, 120] width 149 height 14
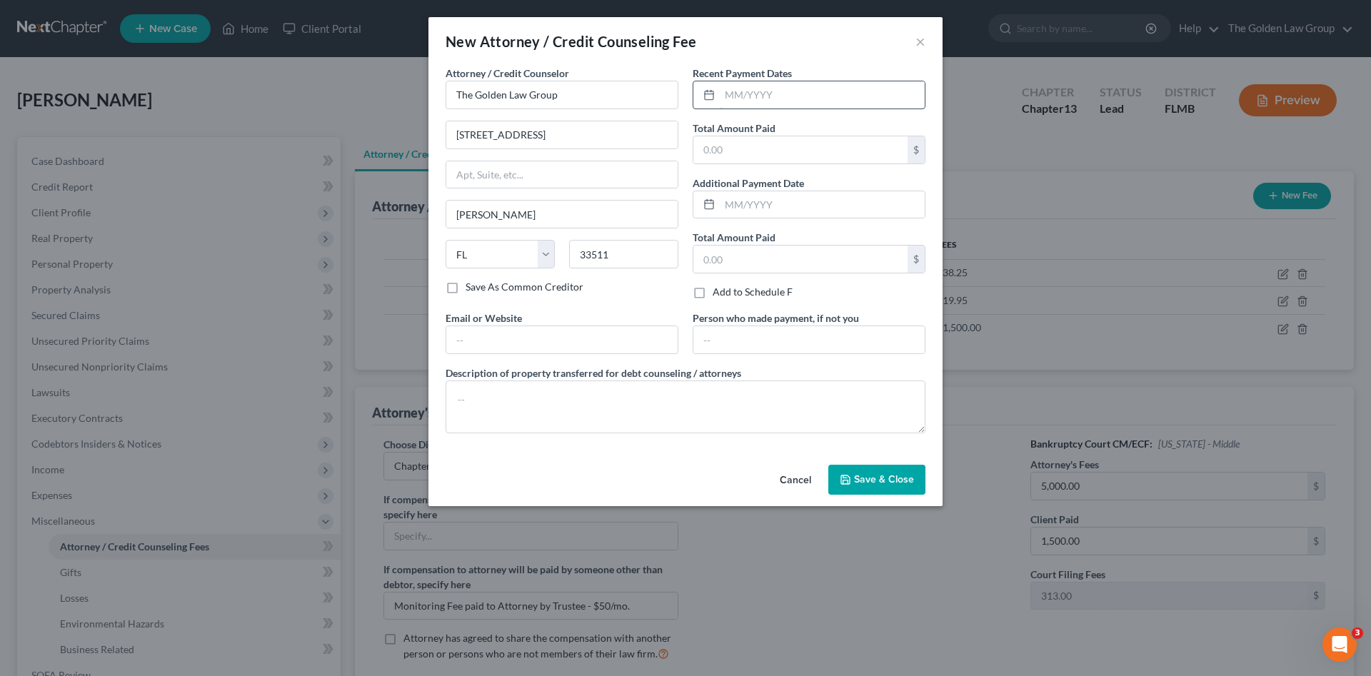
click at [755, 90] on input "text" at bounding box center [822, 94] width 205 height 27
click at [713, 416] on textarea at bounding box center [686, 407] width 480 height 53
click at [884, 492] on button "Save & Close" at bounding box center [876, 480] width 97 height 30
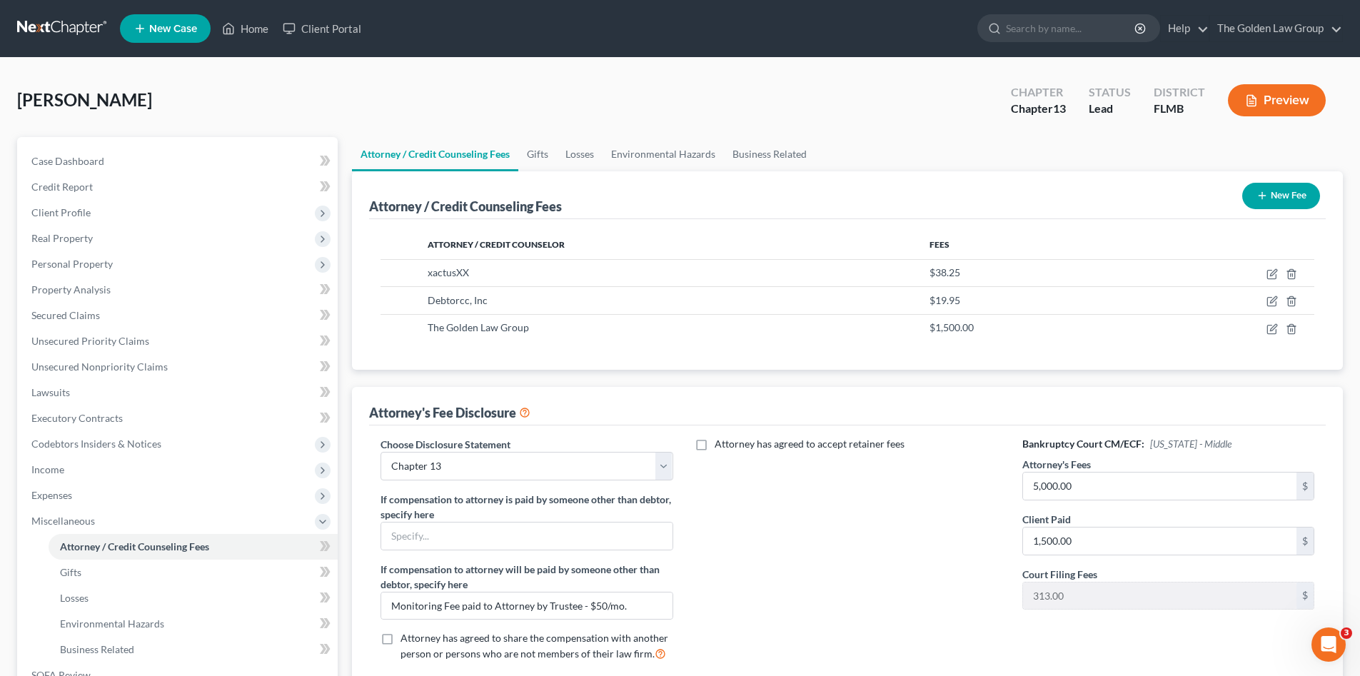
click at [882, 482] on div at bounding box center [680, 338] width 1360 height 676
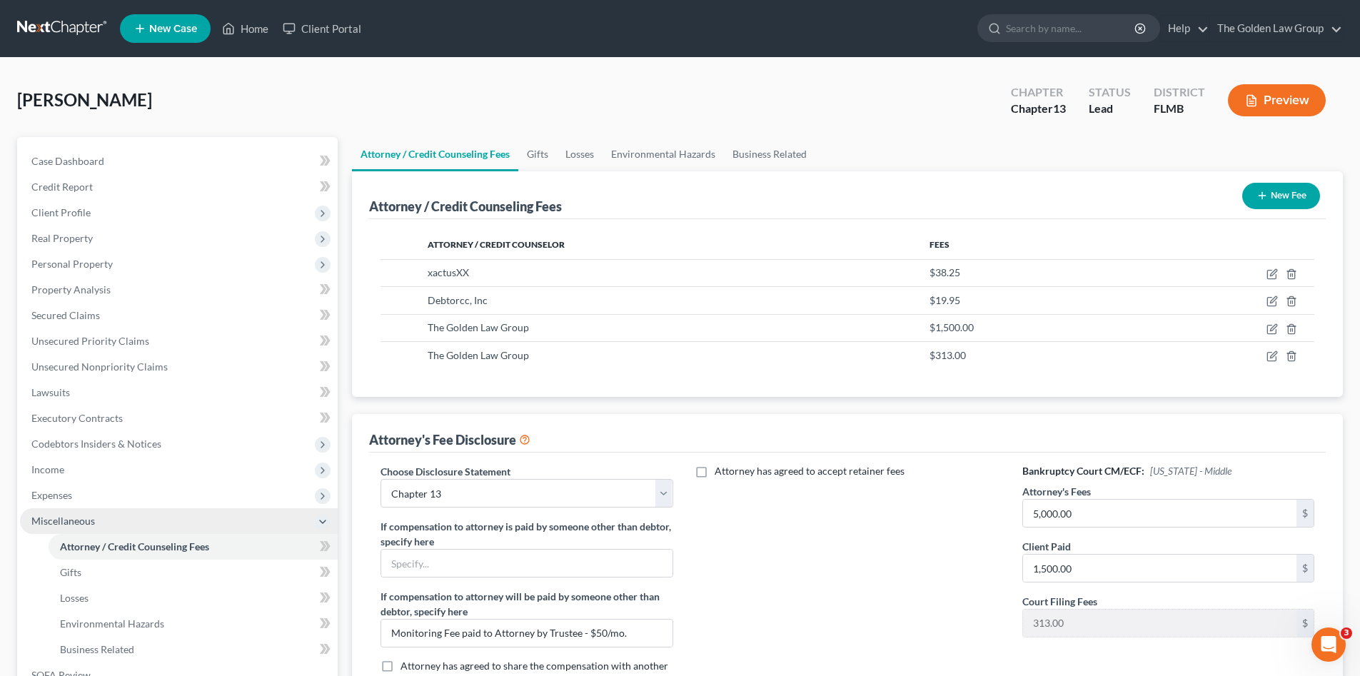
click at [72, 518] on span "Miscellaneous" at bounding box center [63, 521] width 64 height 12
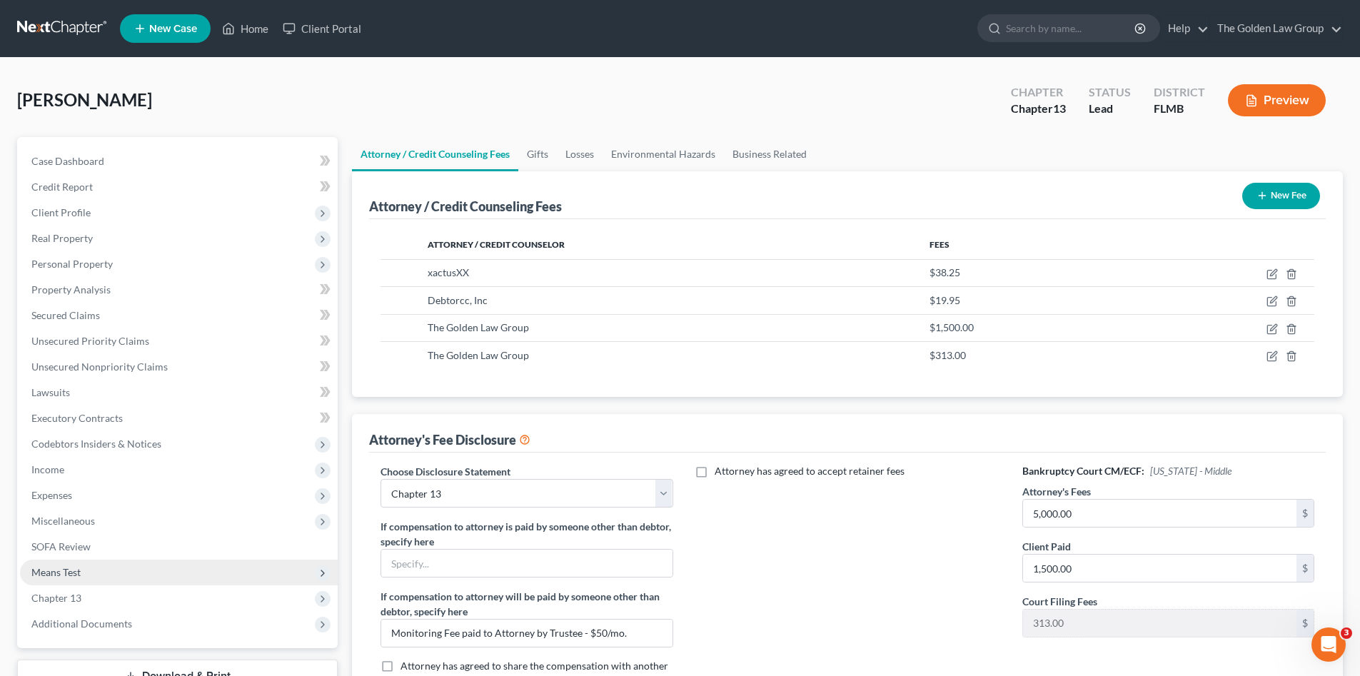
click at [82, 571] on span "Means Test" at bounding box center [179, 573] width 318 height 26
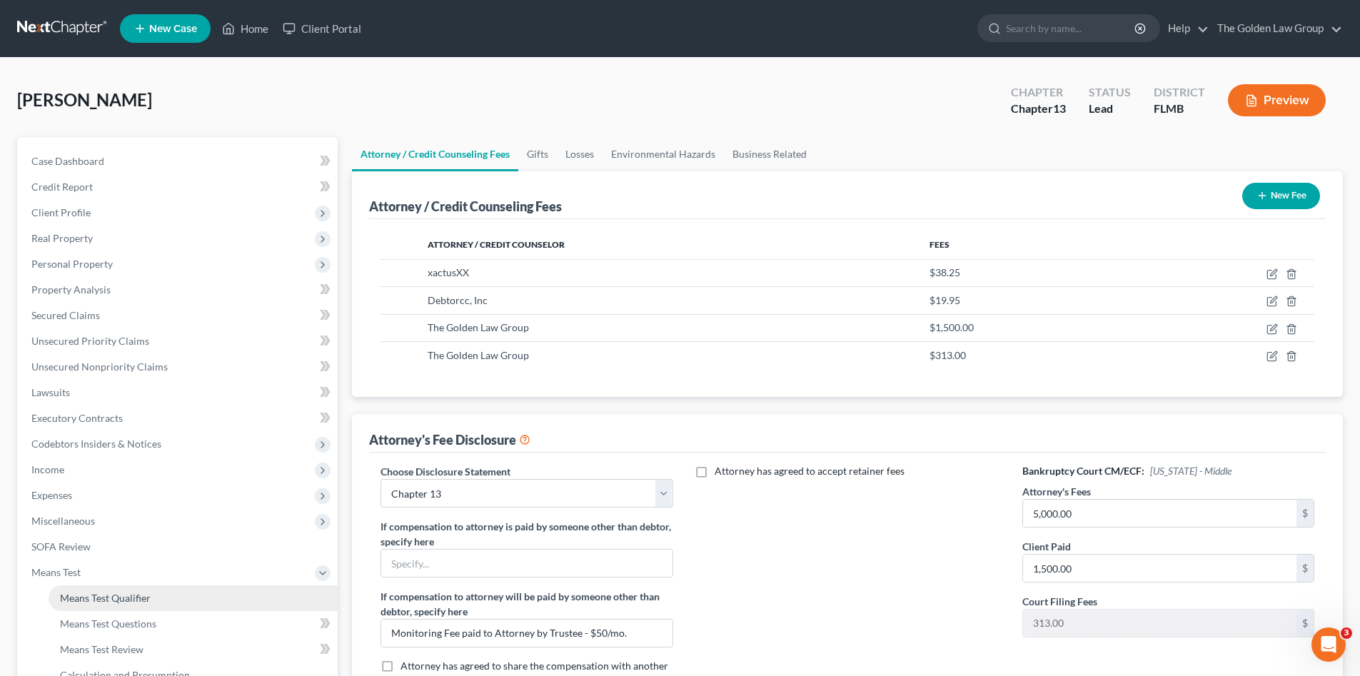
click at [129, 594] on span "Means Test Qualifier" at bounding box center [105, 598] width 91 height 12
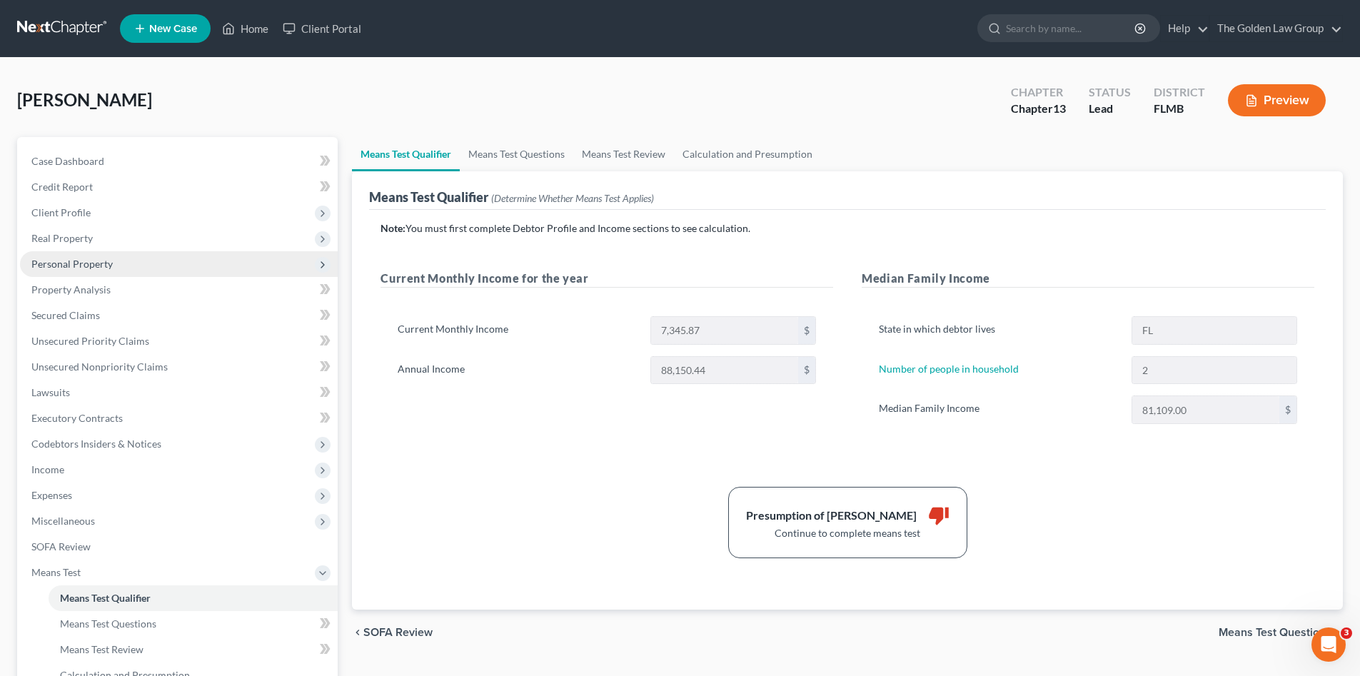
click at [91, 265] on span "Personal Property" at bounding box center [71, 264] width 81 height 12
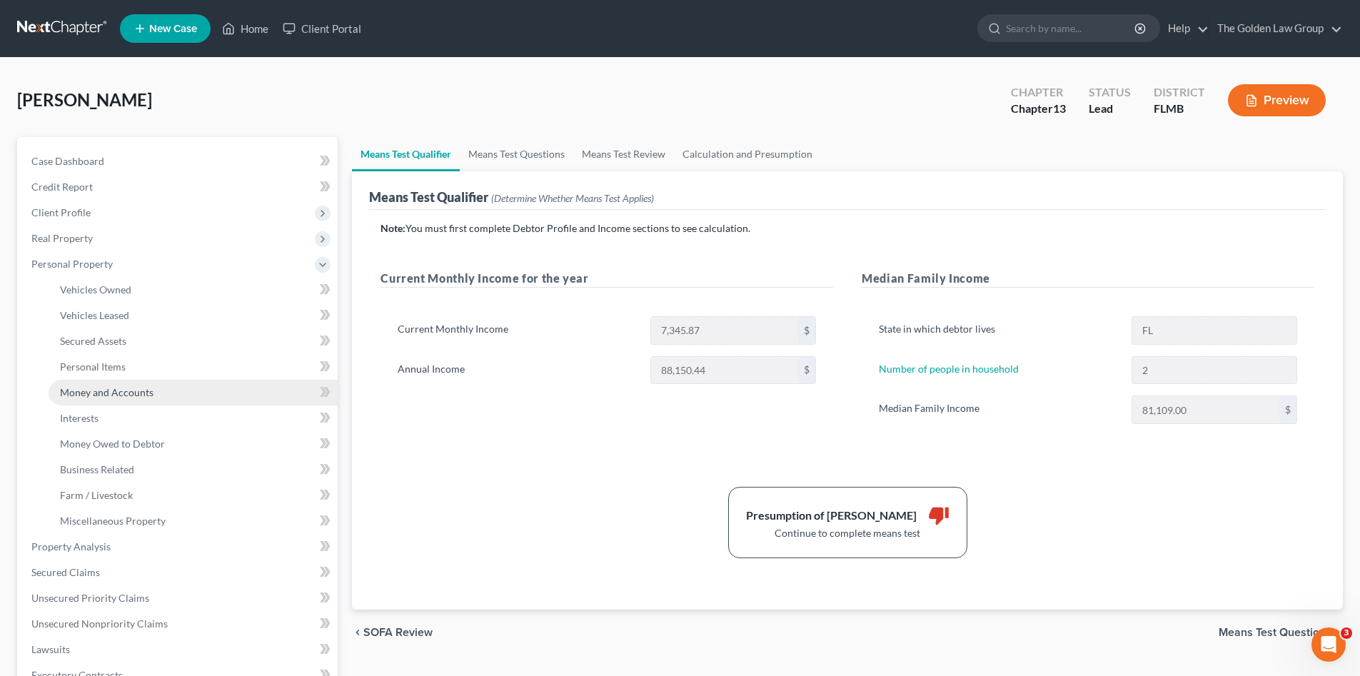
click at [159, 390] on link "Money and Accounts" at bounding box center [193, 393] width 289 height 26
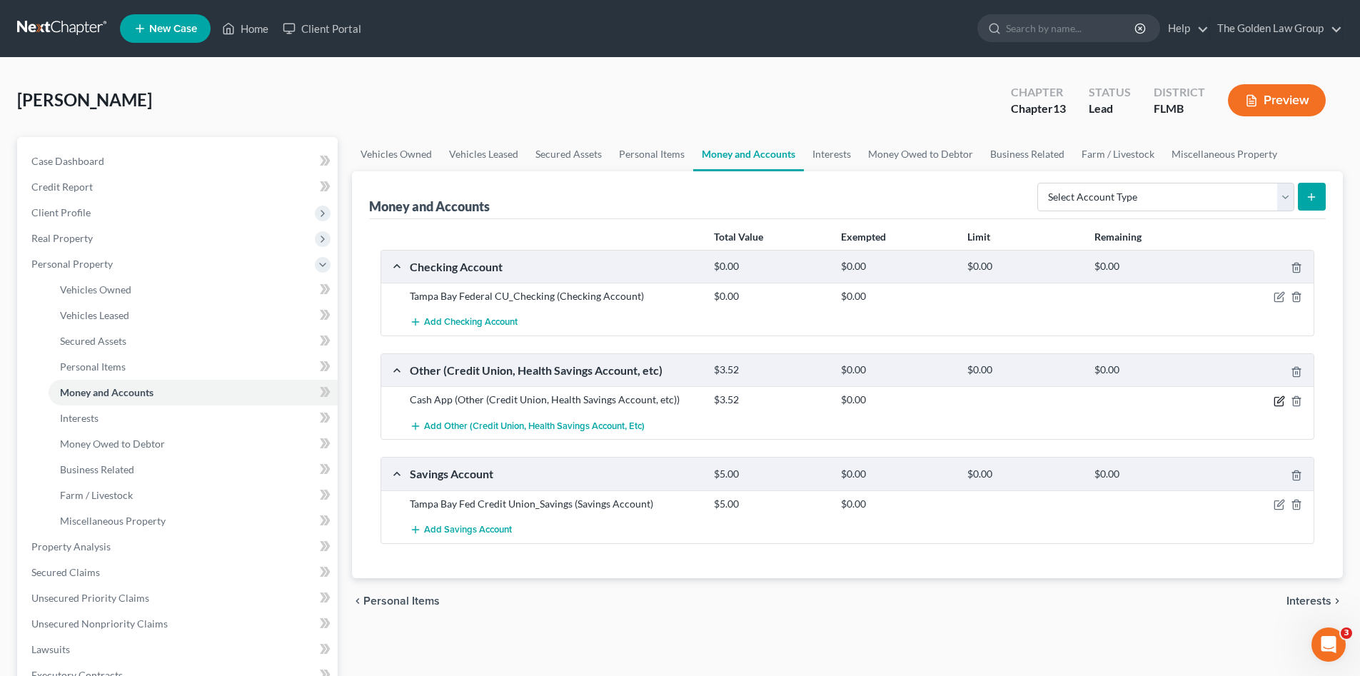
click at [1278, 402] on icon "button" at bounding box center [1280, 399] width 6 height 6
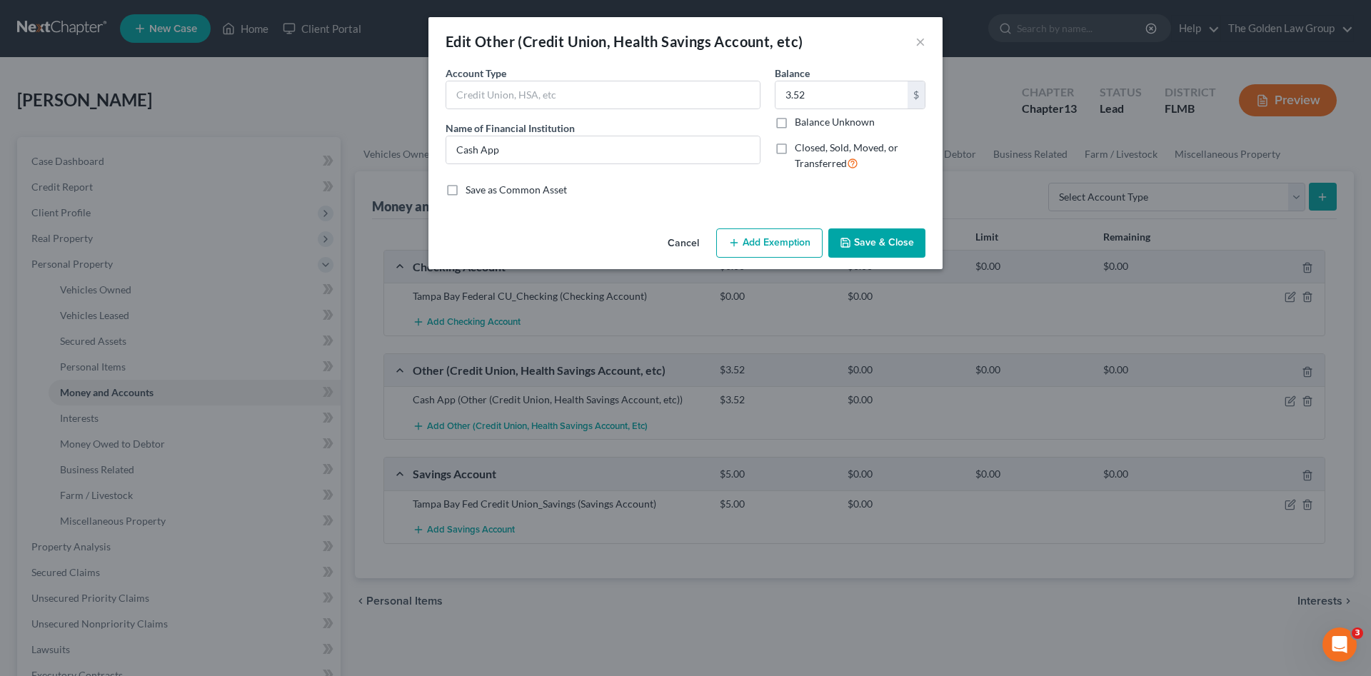
click at [778, 246] on button "Add Exemption" at bounding box center [769, 243] width 106 height 30
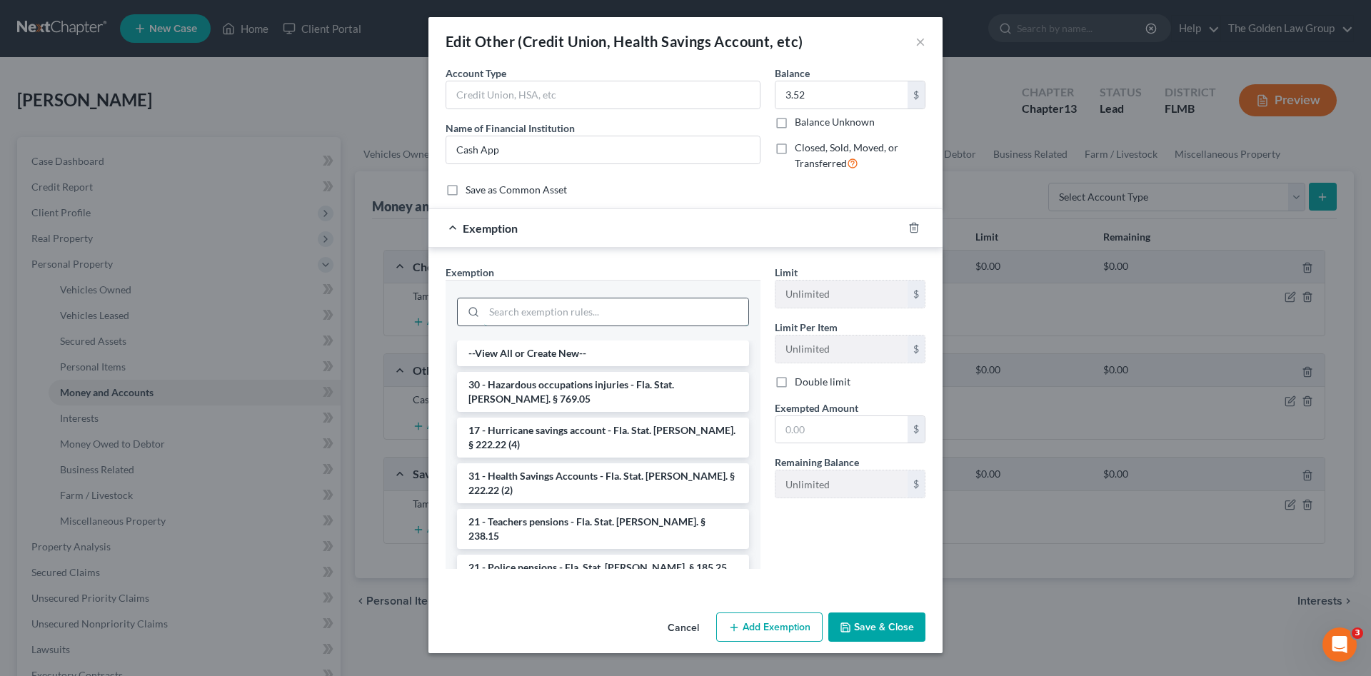
click at [634, 314] on input "search" at bounding box center [616, 311] width 264 height 27
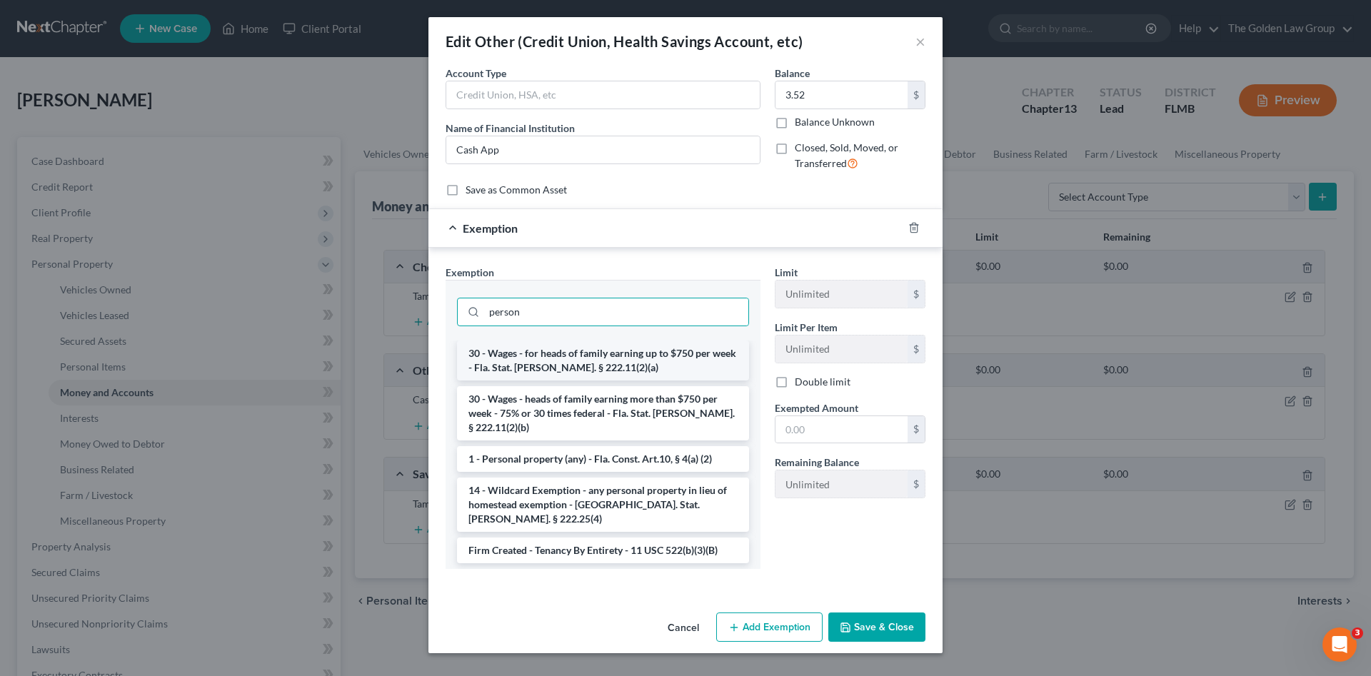
click at [673, 354] on li "30 - Wages - for heads of family earning up to $750 per week - Fla. Stat. Ann. …" at bounding box center [603, 361] width 292 height 40
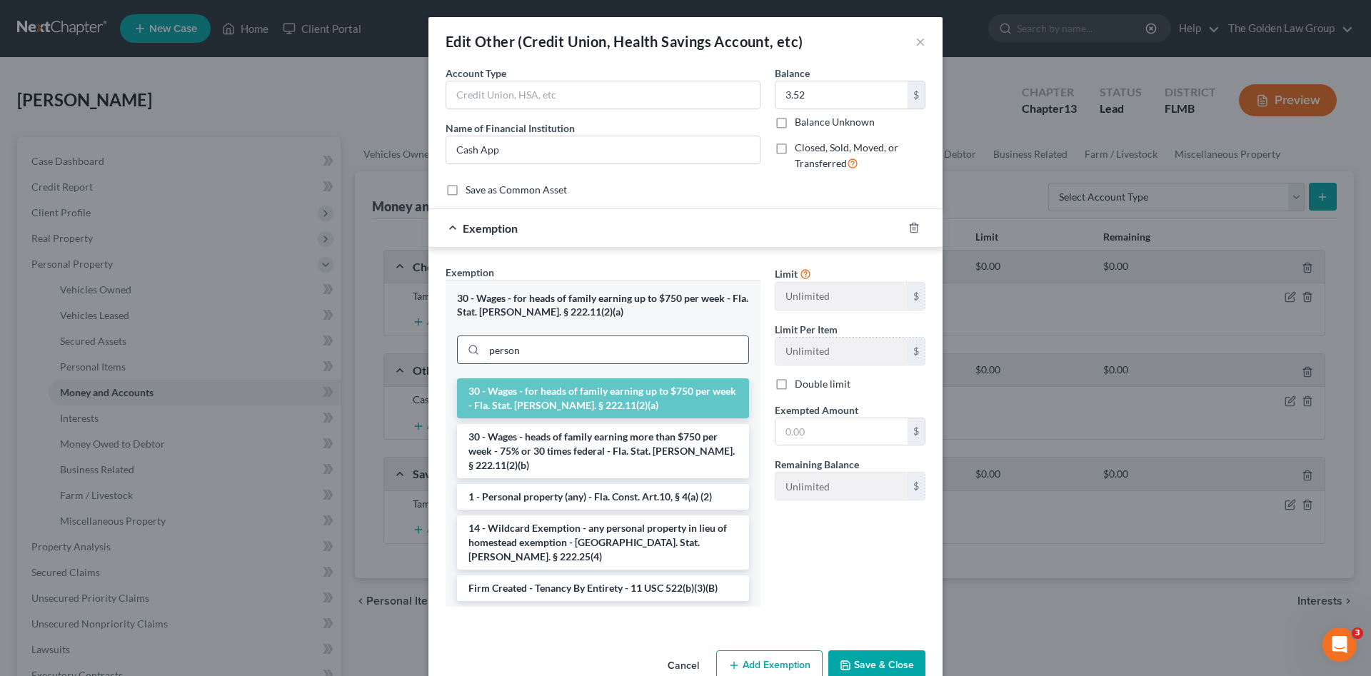
drag, startPoint x: 573, startPoint y: 340, endPoint x: 482, endPoint y: 356, distance: 92.7
click at [484, 356] on input "person" at bounding box center [616, 349] width 264 height 27
drag, startPoint x: 535, startPoint y: 481, endPoint x: 807, endPoint y: 471, distance: 272.2
click at [537, 484] on li "1 - Personal property (any) - Fla. Const. Art.10, § 4(a) (2)" at bounding box center [603, 497] width 292 height 26
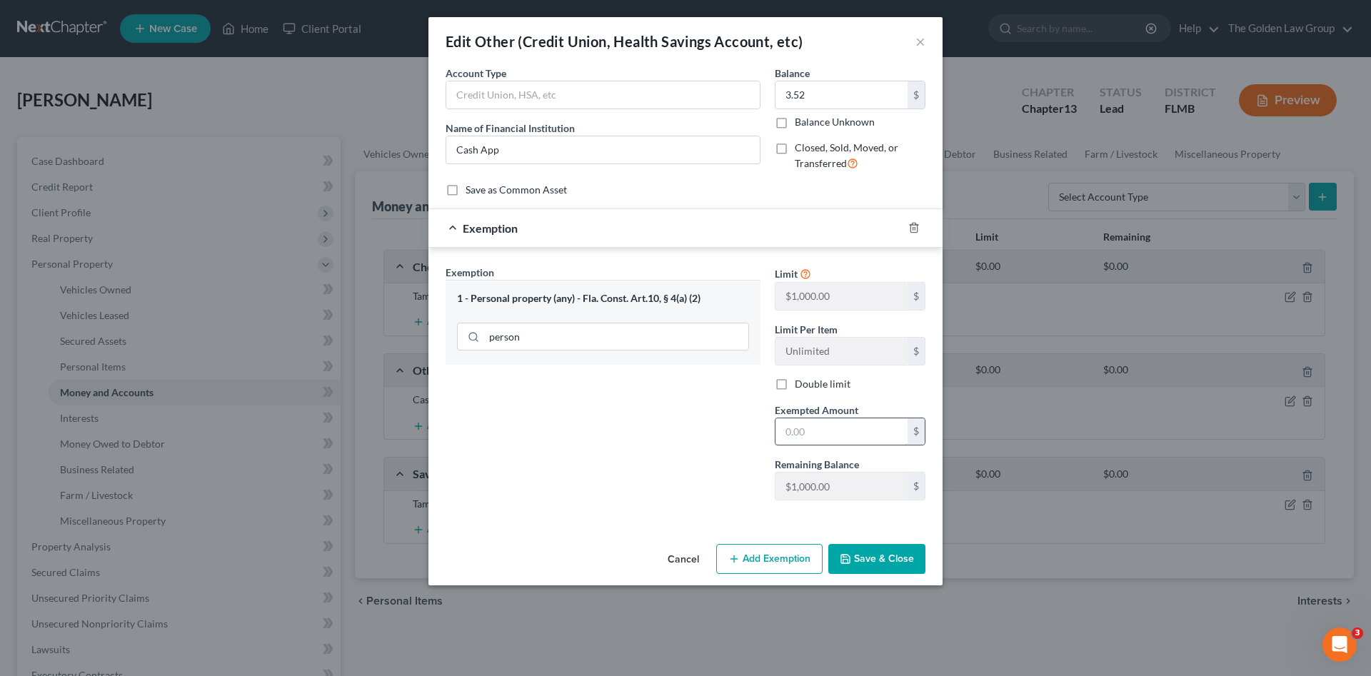
click at [827, 431] on input "text" at bounding box center [841, 431] width 132 height 27
click at [888, 550] on button "Save & Close" at bounding box center [876, 559] width 97 height 30
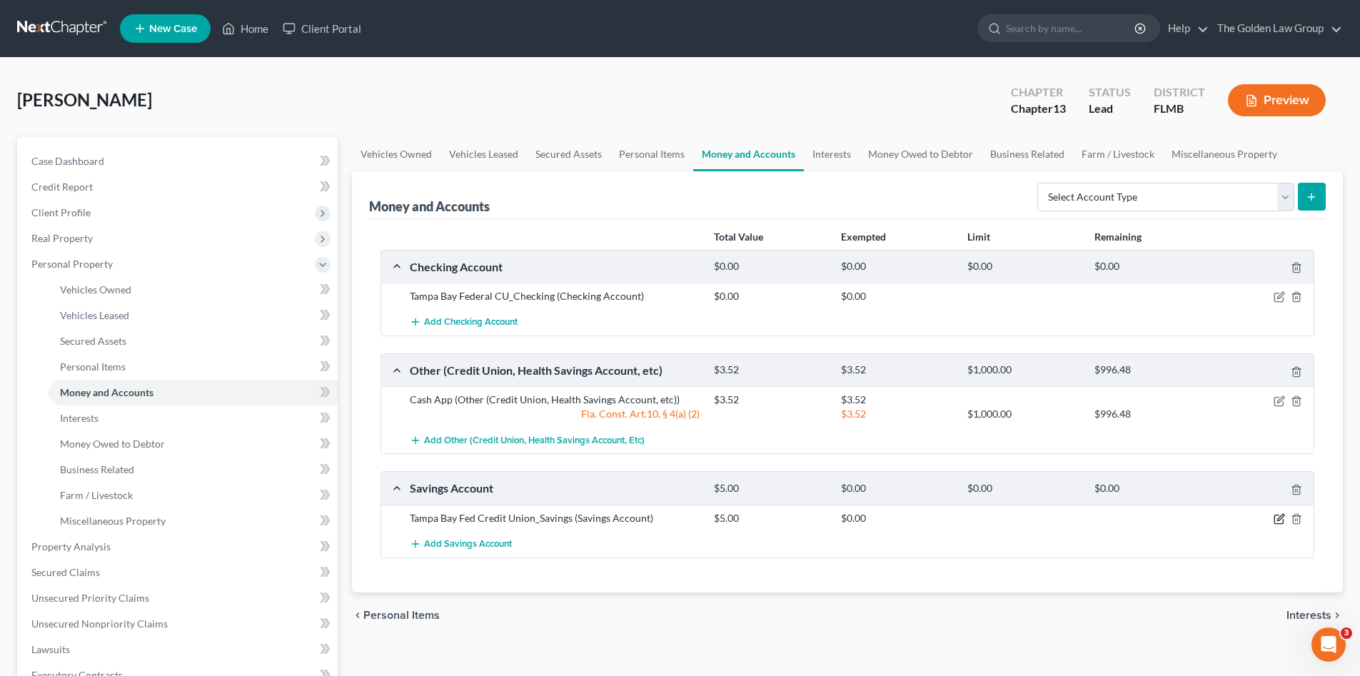
click at [1279, 518] on icon "button" at bounding box center [1280, 517] width 6 height 6
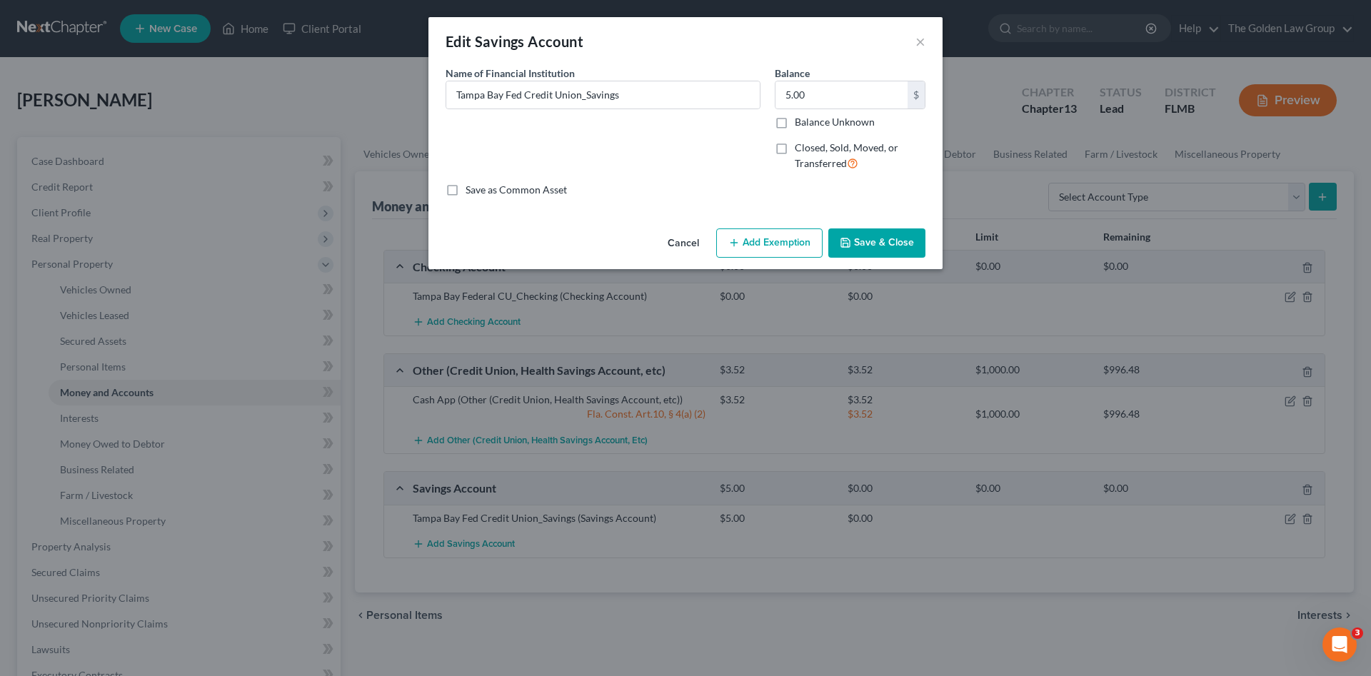
click at [771, 240] on button "Add Exemption" at bounding box center [769, 243] width 106 height 30
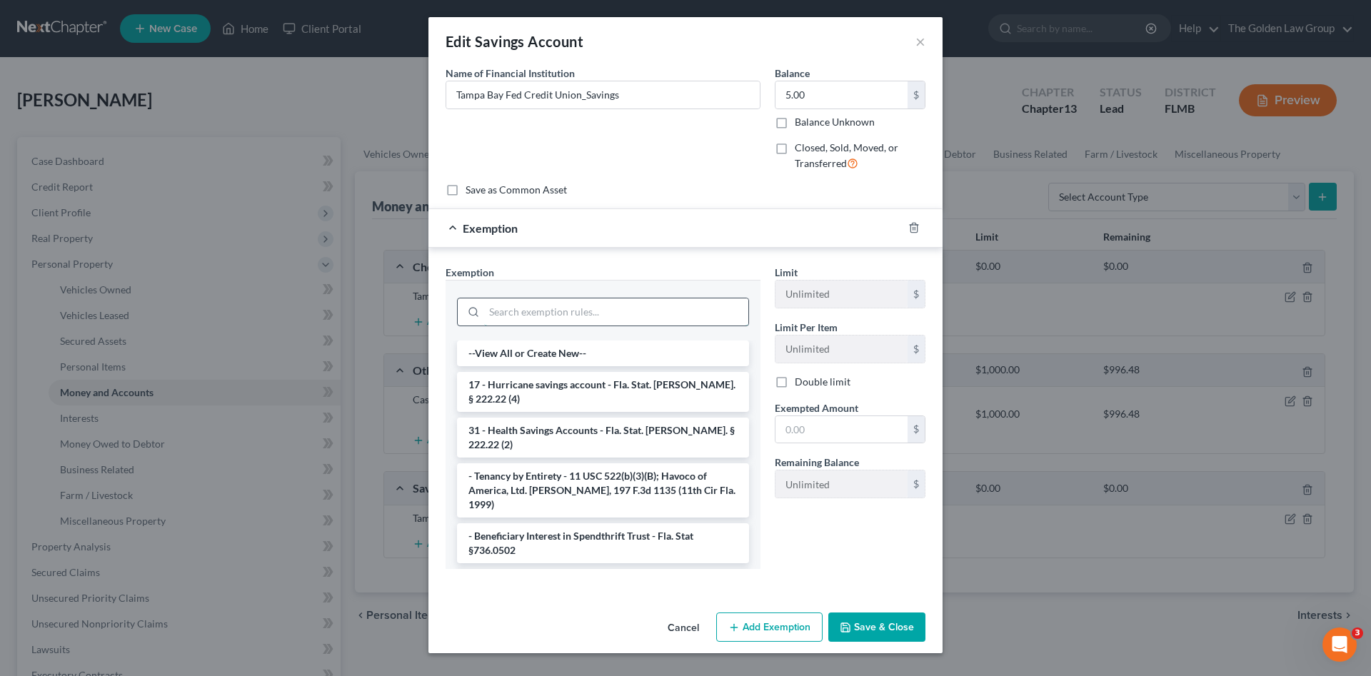
click at [586, 308] on input "search" at bounding box center [616, 311] width 264 height 27
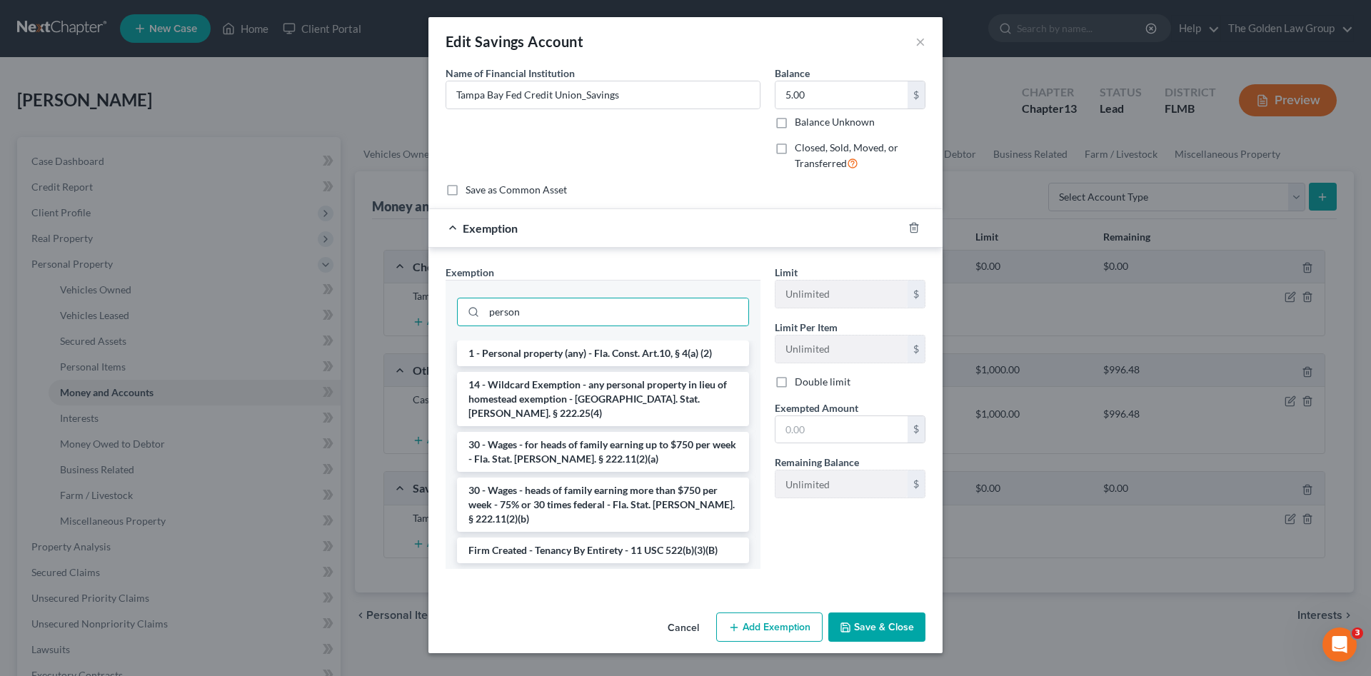
click at [608, 355] on li "1 - Personal property (any) - Fla. Const. Art.10, § 4(a) (2)" at bounding box center [603, 354] width 292 height 26
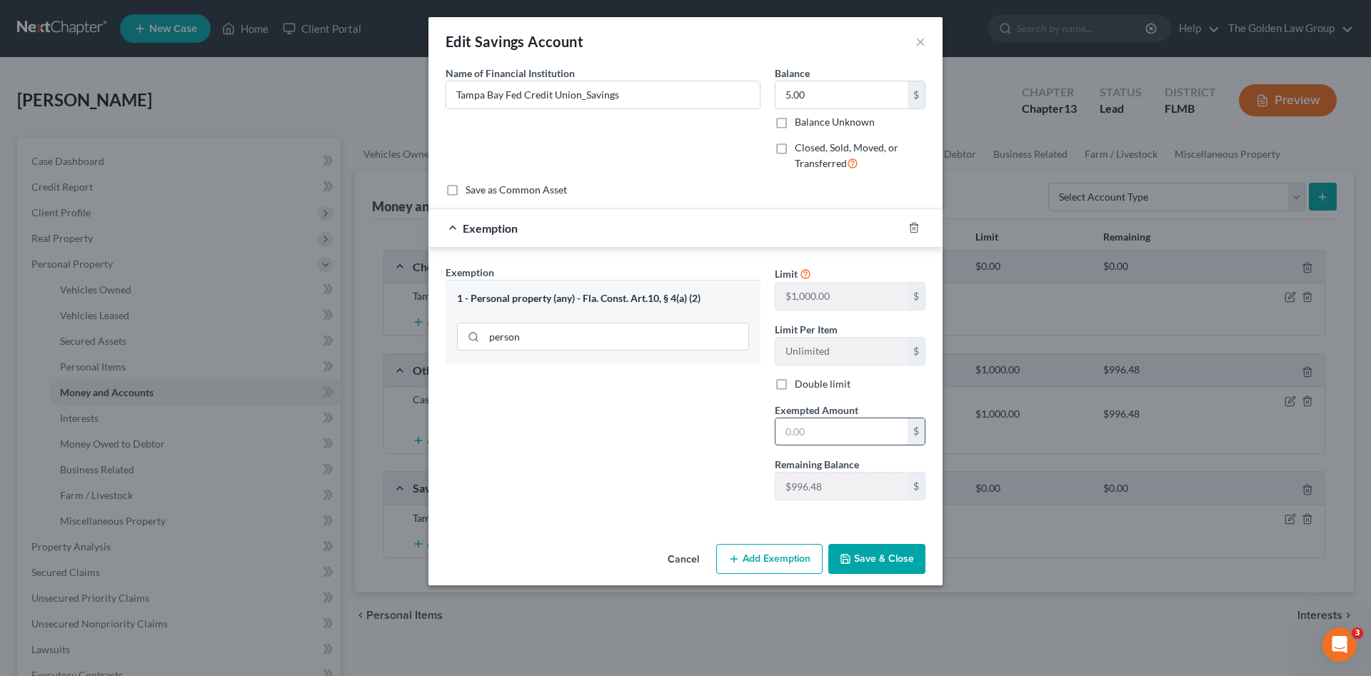
click at [820, 420] on input "text" at bounding box center [841, 431] width 132 height 27
click at [850, 552] on button "Save & Close" at bounding box center [876, 559] width 97 height 30
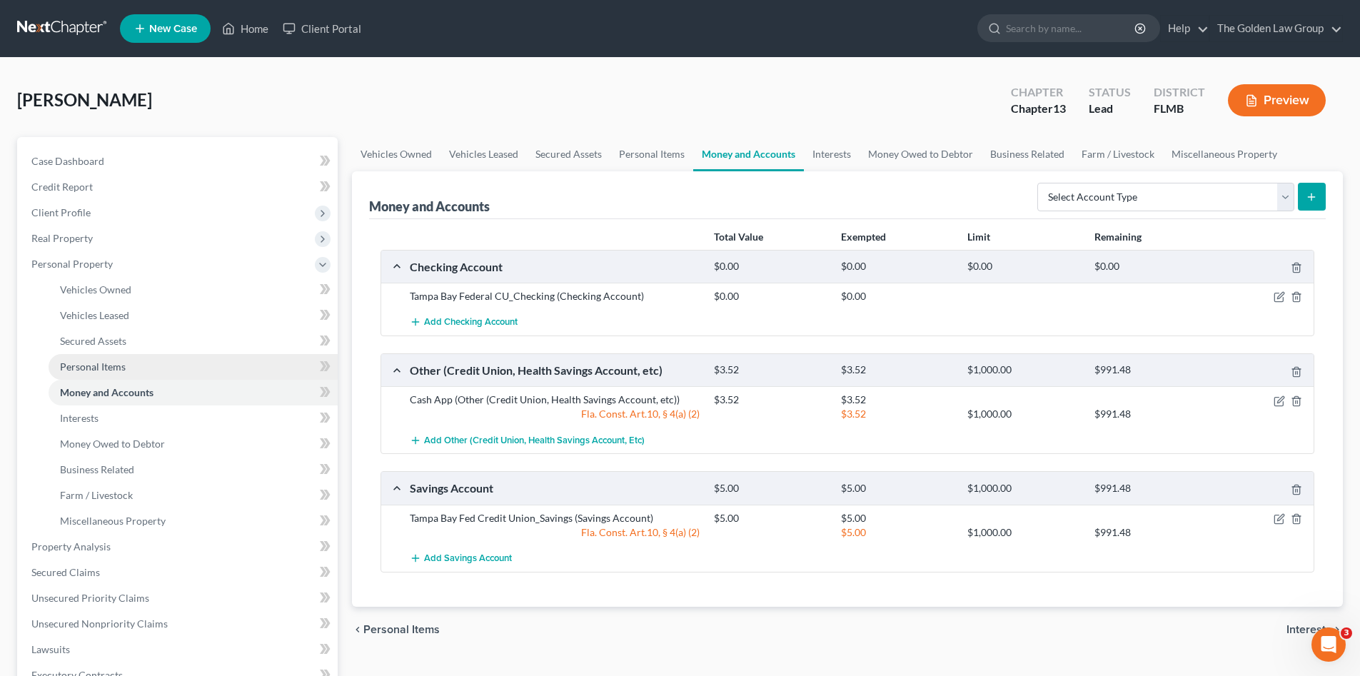
click at [118, 361] on span "Personal Items" at bounding box center [93, 367] width 66 height 12
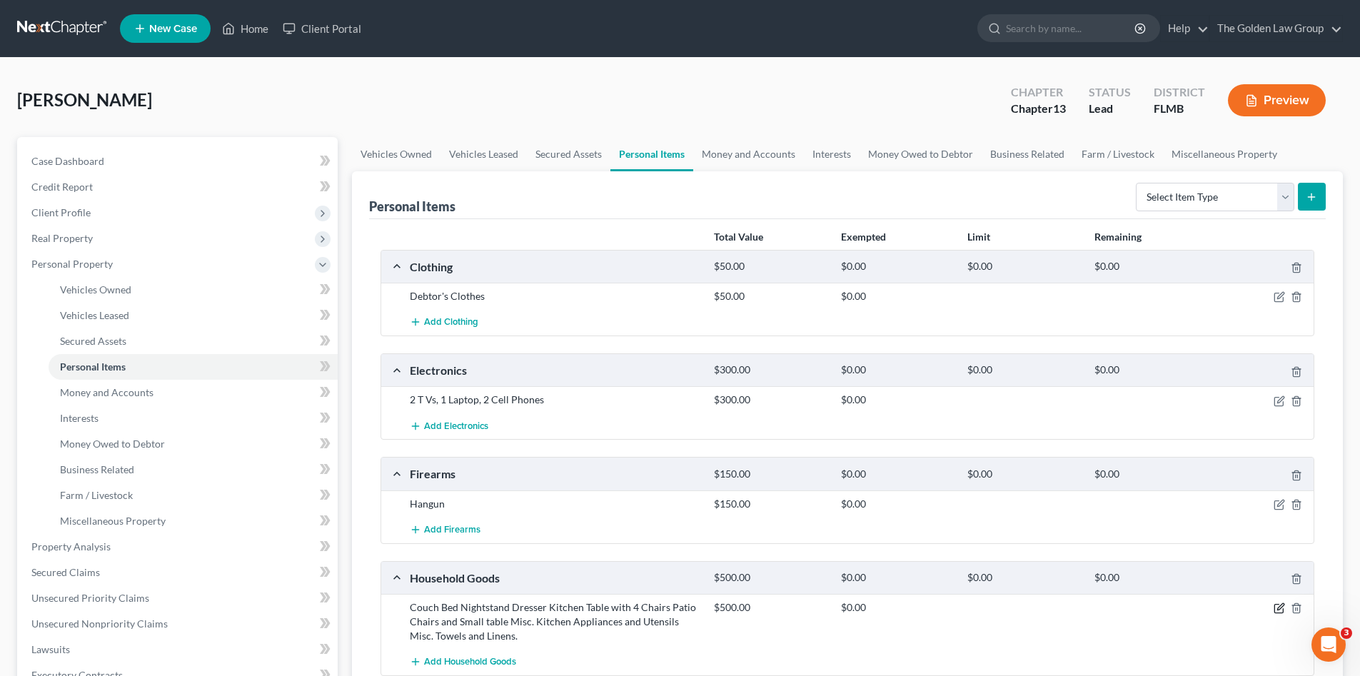
drag, startPoint x: 1284, startPoint y: 605, endPoint x: 1277, endPoint y: 578, distance: 27.4
click at [1282, 601] on div at bounding box center [1264, 607] width 101 height 14
click at [1281, 609] on icon "button" at bounding box center [1279, 608] width 11 height 11
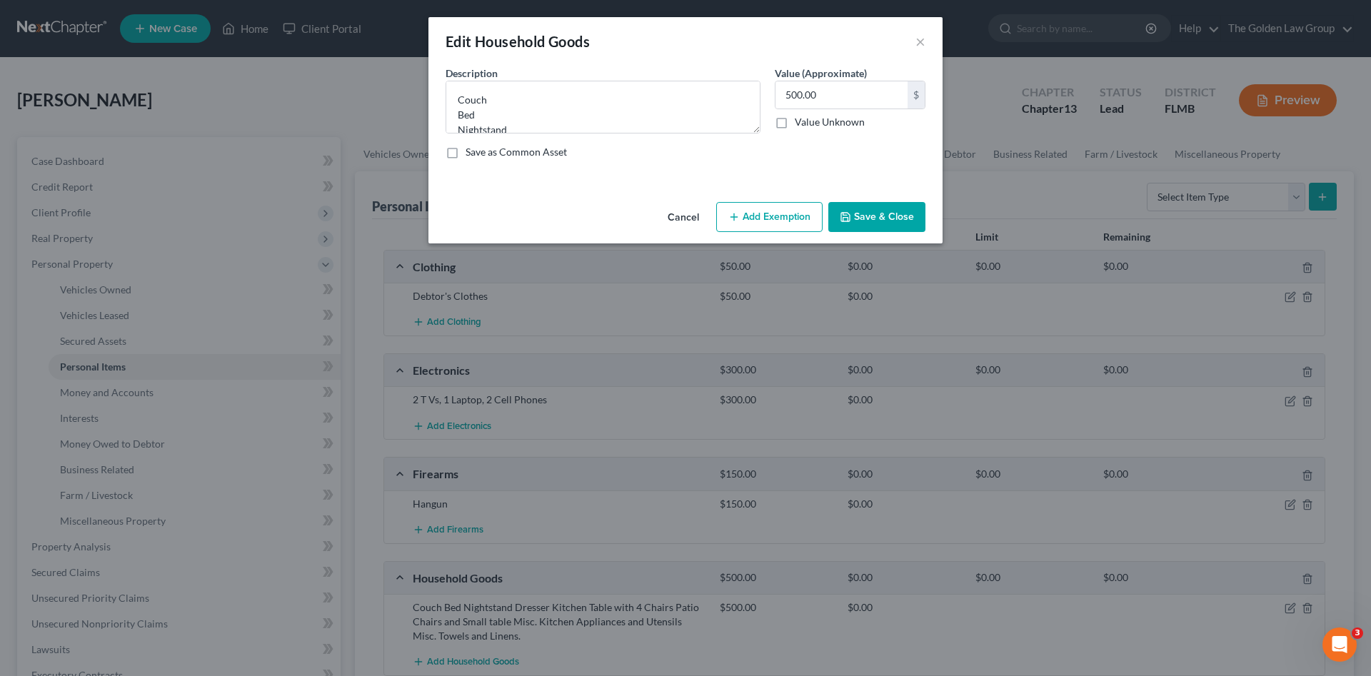
click at [765, 218] on button "Add Exemption" at bounding box center [769, 217] width 106 height 30
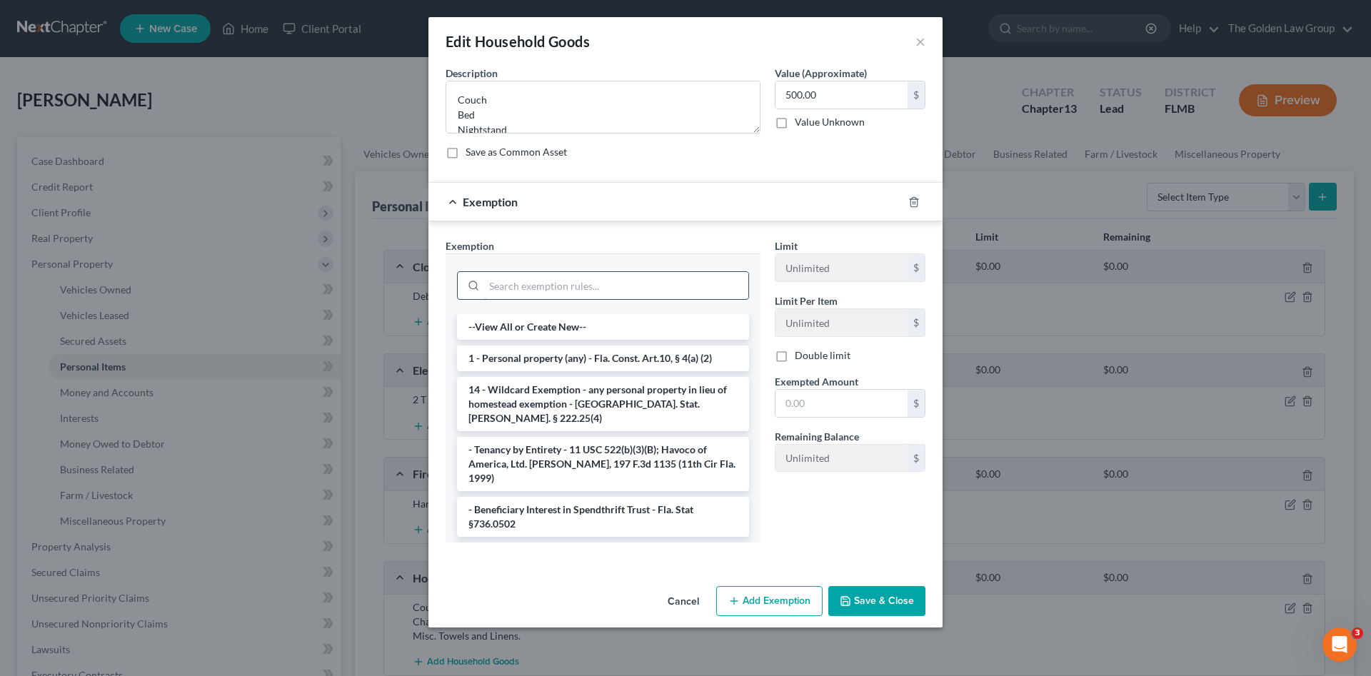
click at [667, 292] on input "search" at bounding box center [616, 285] width 264 height 27
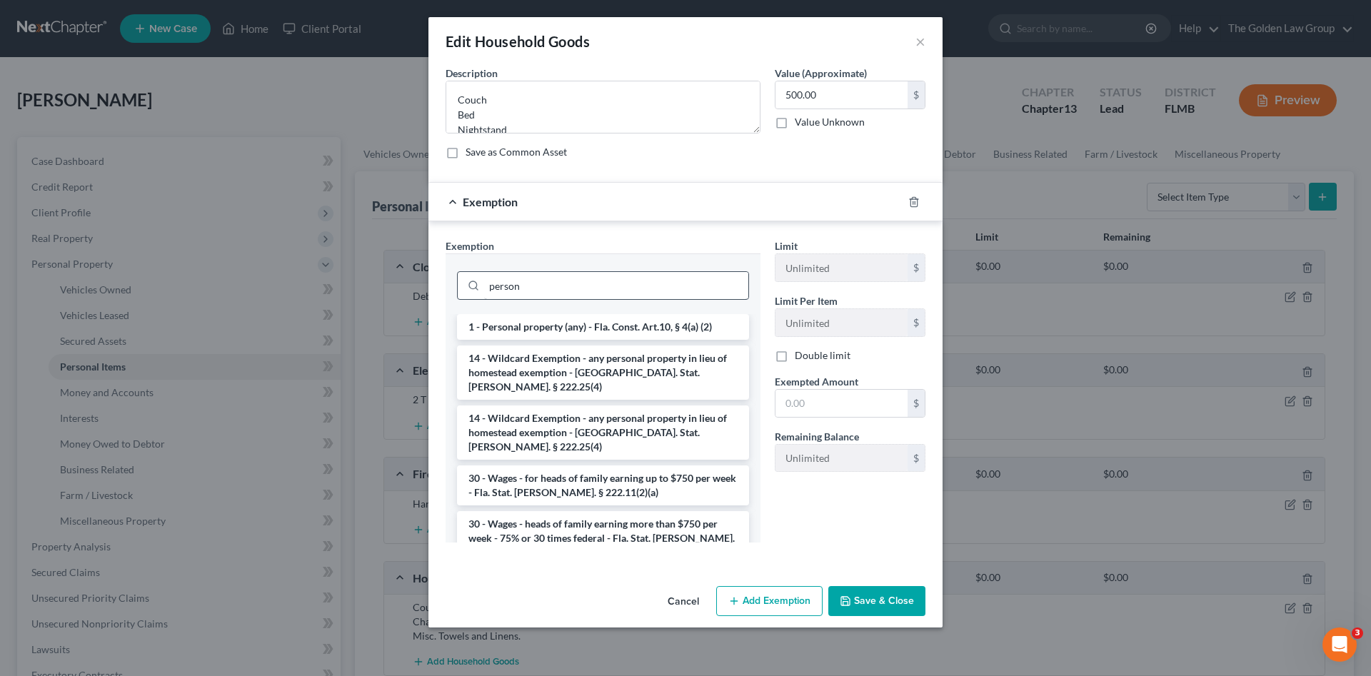
click at [668, 323] on li "1 - Personal property (any) - Fla. Const. Art.10, § 4(a) (2)" at bounding box center [603, 327] width 292 height 26
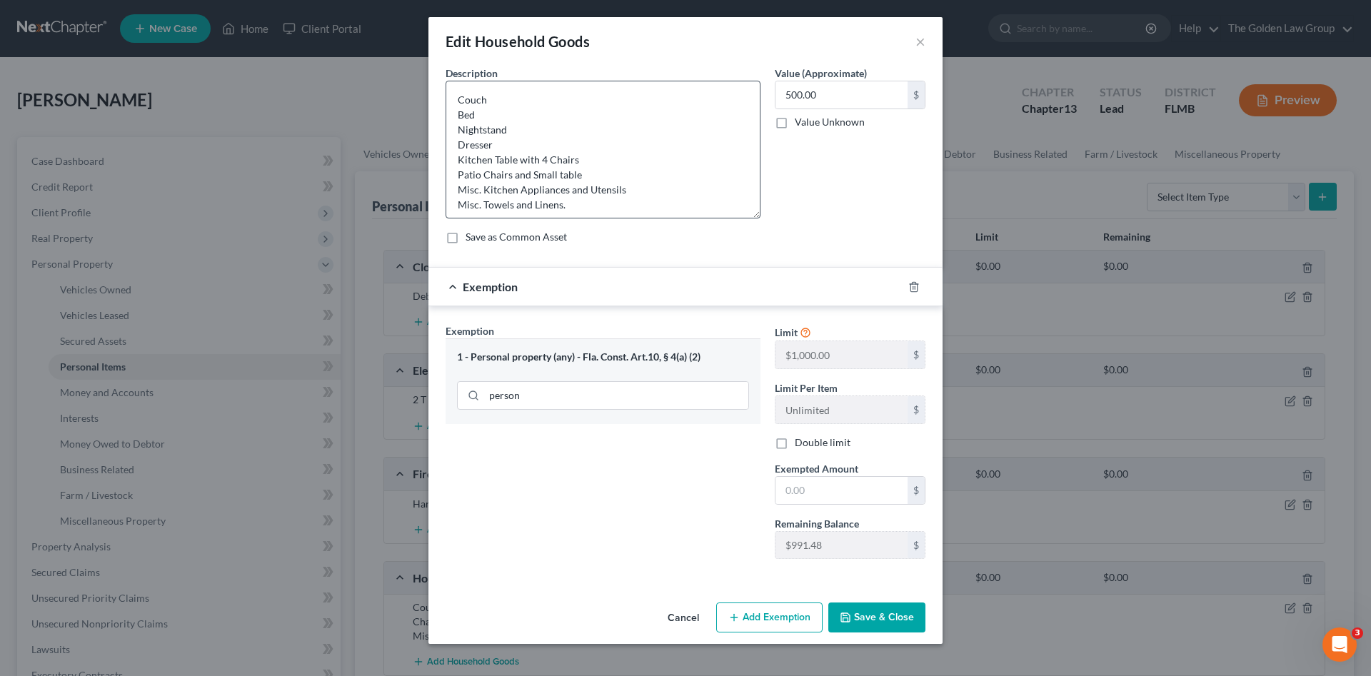
drag, startPoint x: 755, startPoint y: 128, endPoint x: 748, endPoint y: 213, distance: 85.3
click at [748, 213] on textarea "Couch Bed Nightstand Dresser Kitchen Table with 4 Chairs Patio Chairs and Small…" at bounding box center [603, 150] width 315 height 138
click at [838, 496] on input "text" at bounding box center [841, 490] width 132 height 27
drag, startPoint x: 880, startPoint y: 622, endPoint x: 891, endPoint y: 573, distance: 50.6
click at [880, 617] on button "Save & Close" at bounding box center [876, 618] width 97 height 30
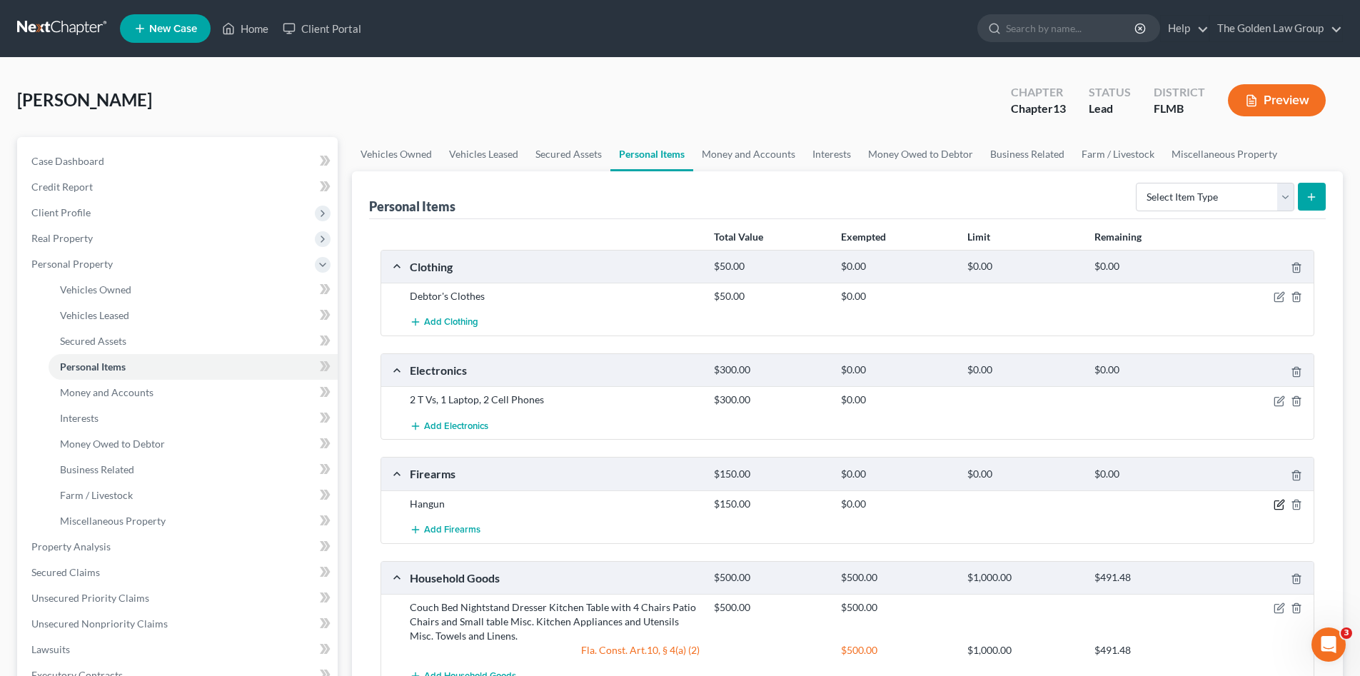
click at [1279, 506] on icon "button" at bounding box center [1280, 503] width 6 height 6
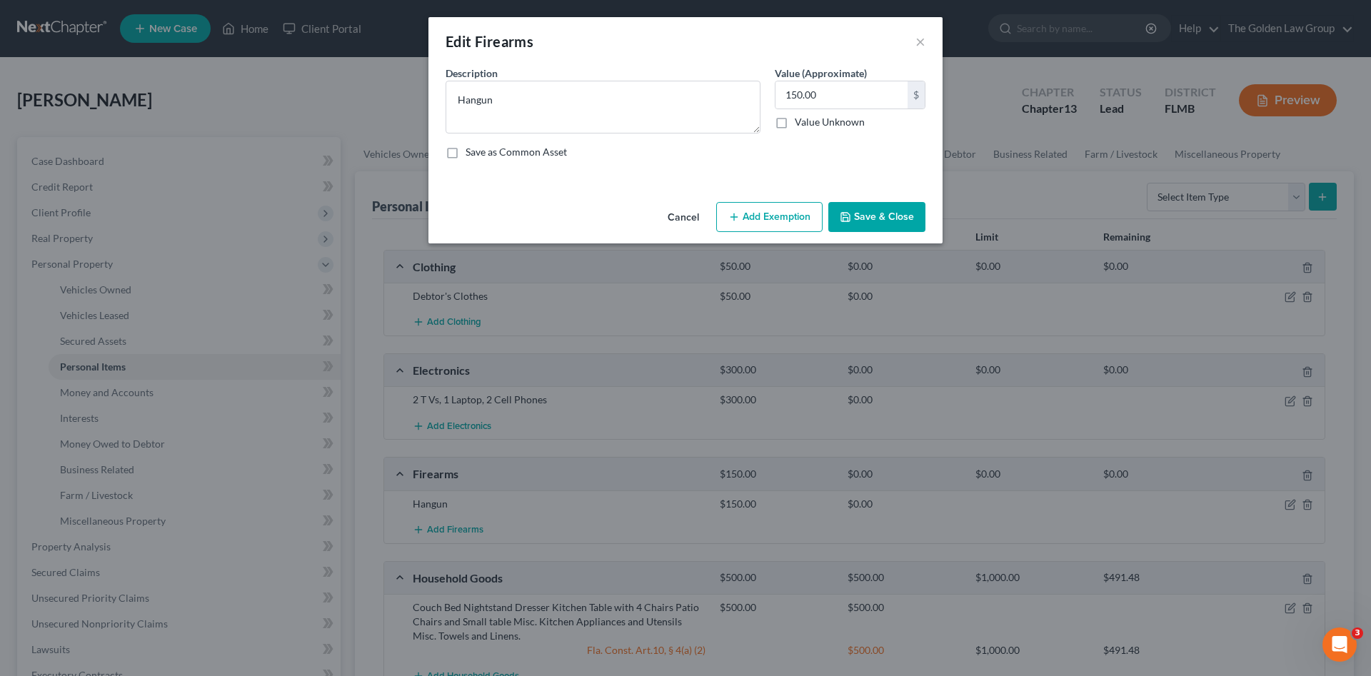
click at [784, 221] on button "Add Exemption" at bounding box center [769, 217] width 106 height 30
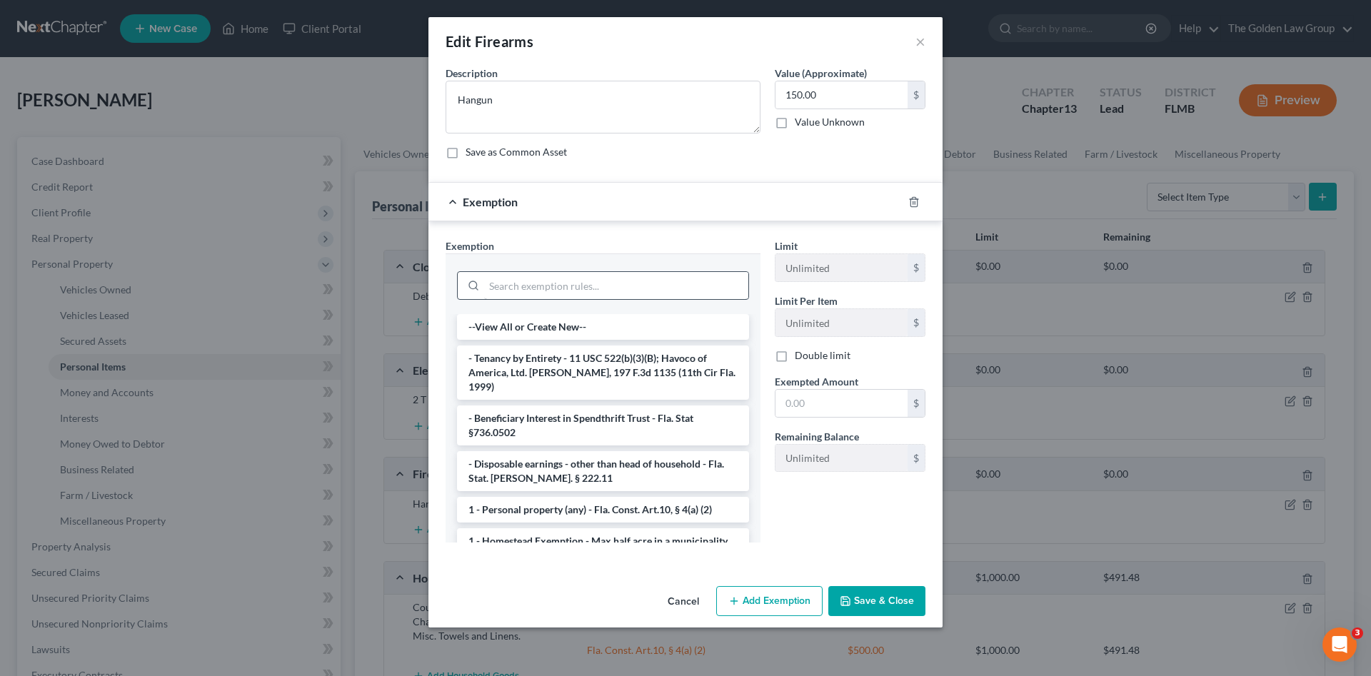
drag, startPoint x: 642, startPoint y: 268, endPoint x: 645, endPoint y: 278, distance: 10.6
click at [643, 270] on div at bounding box center [603, 284] width 292 height 37
click at [646, 279] on input "search" at bounding box center [616, 285] width 264 height 27
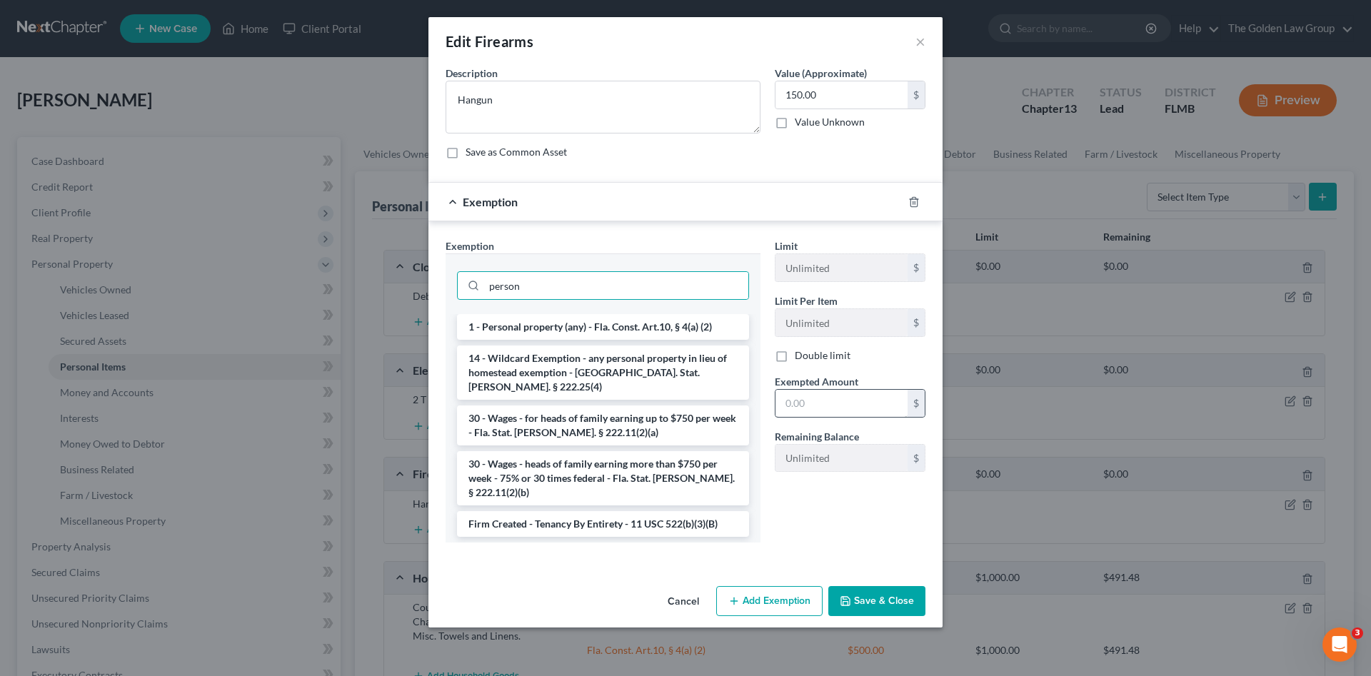
click at [689, 333] on li "1 - Personal property (any) - Fla. Const. Art.10, § 4(a) (2)" at bounding box center [603, 327] width 292 height 26
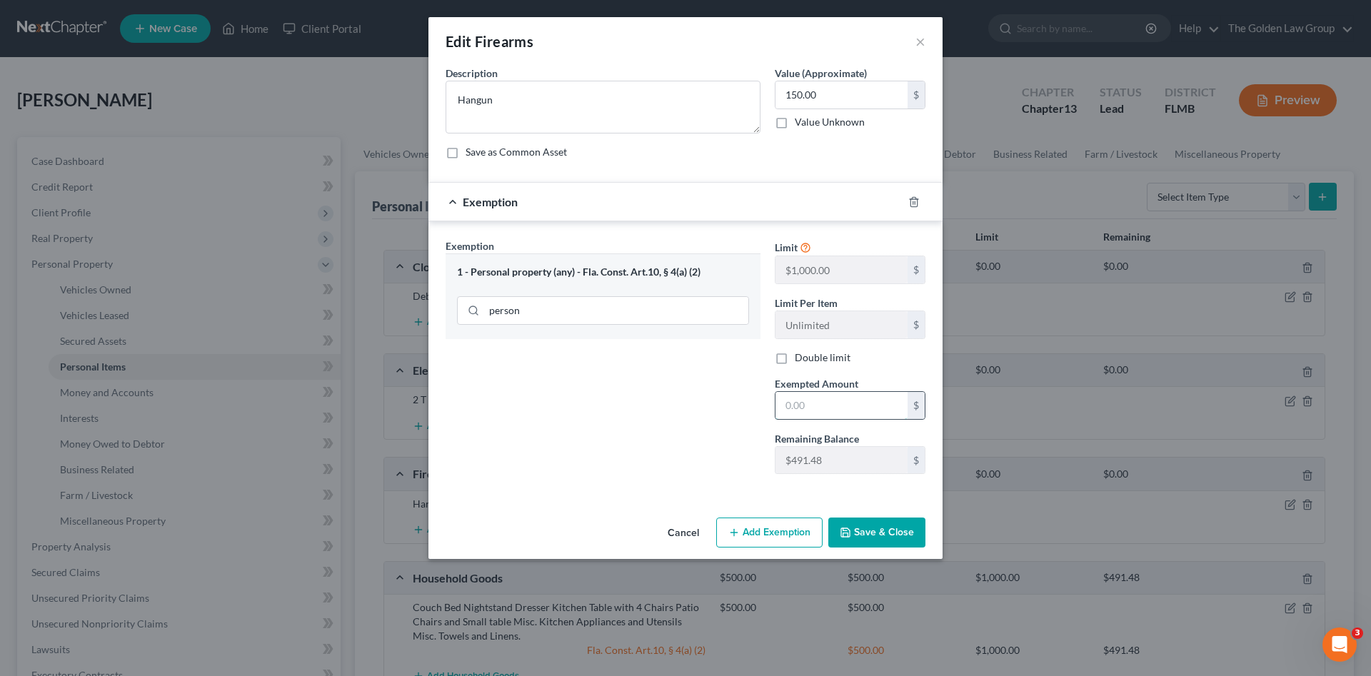
click at [812, 405] on input "text" at bounding box center [841, 405] width 132 height 27
click at [869, 524] on button "Save & Close" at bounding box center [876, 533] width 97 height 30
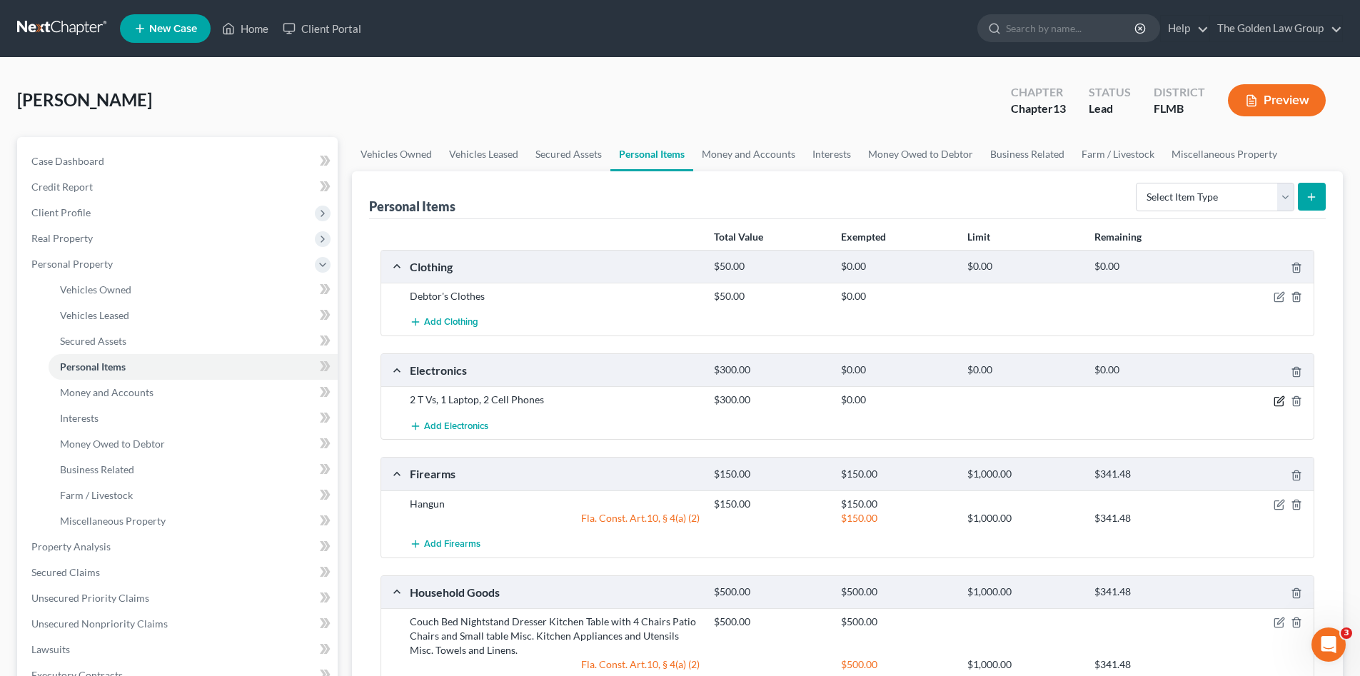
drag, startPoint x: 1277, startPoint y: 401, endPoint x: 1108, endPoint y: 353, distance: 175.2
click at [1277, 401] on icon "button" at bounding box center [1279, 401] width 11 height 11
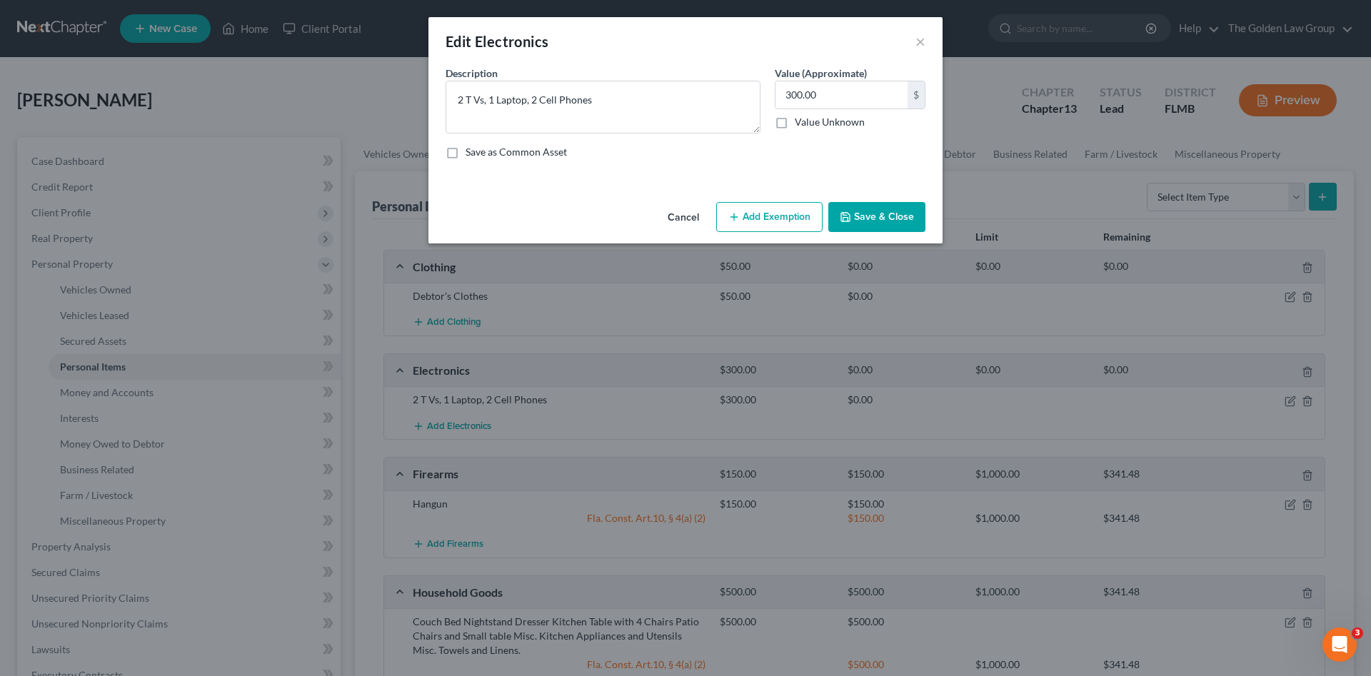
click at [769, 220] on button "Add Exemption" at bounding box center [769, 217] width 106 height 30
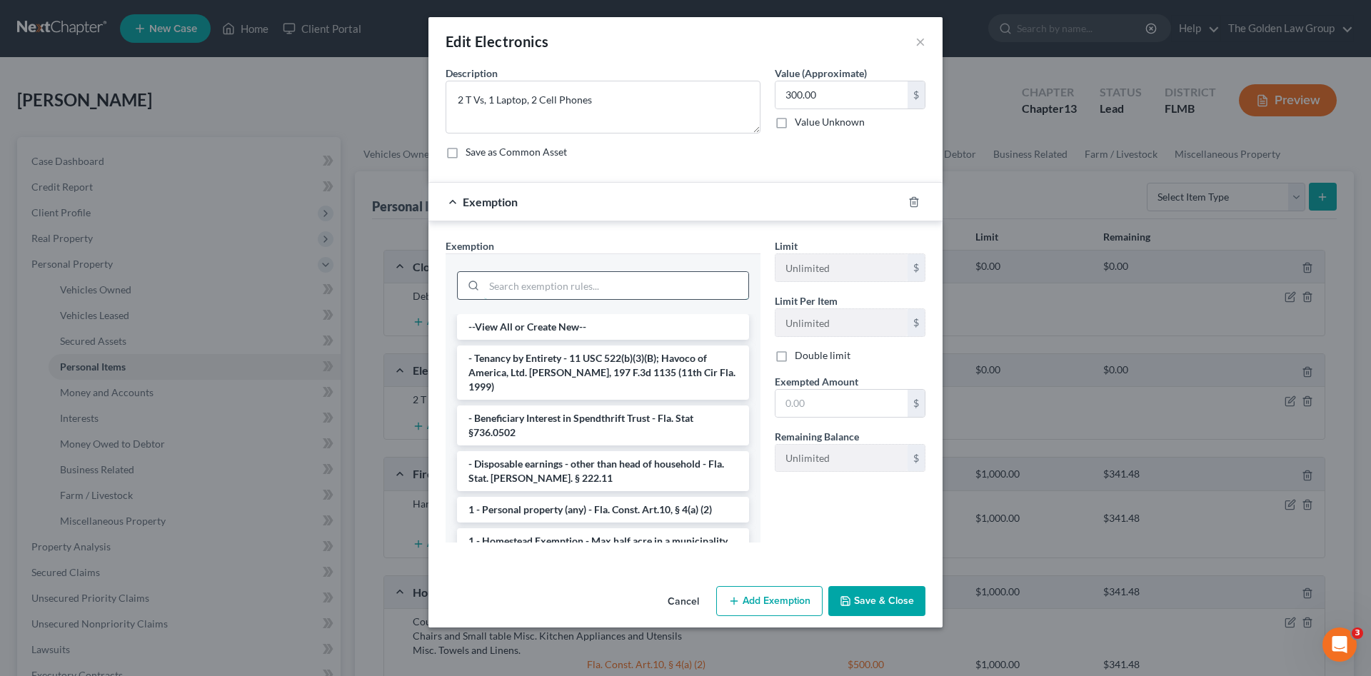
click at [628, 276] on input "search" at bounding box center [616, 285] width 264 height 27
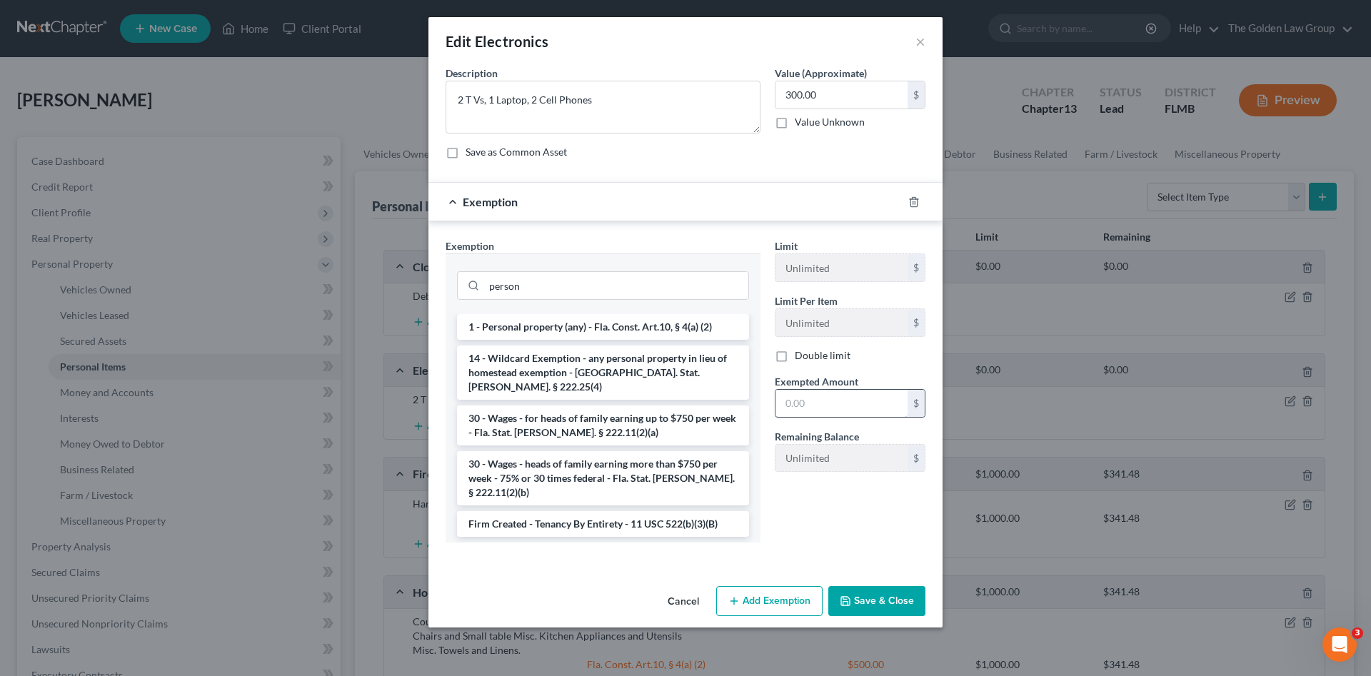
drag, startPoint x: 654, startPoint y: 328, endPoint x: 823, endPoint y: 393, distance: 181.3
click at [655, 328] on li "1 - Personal property (any) - Fla. Const. Art.10, § 4(a) (2)" at bounding box center [603, 327] width 292 height 26
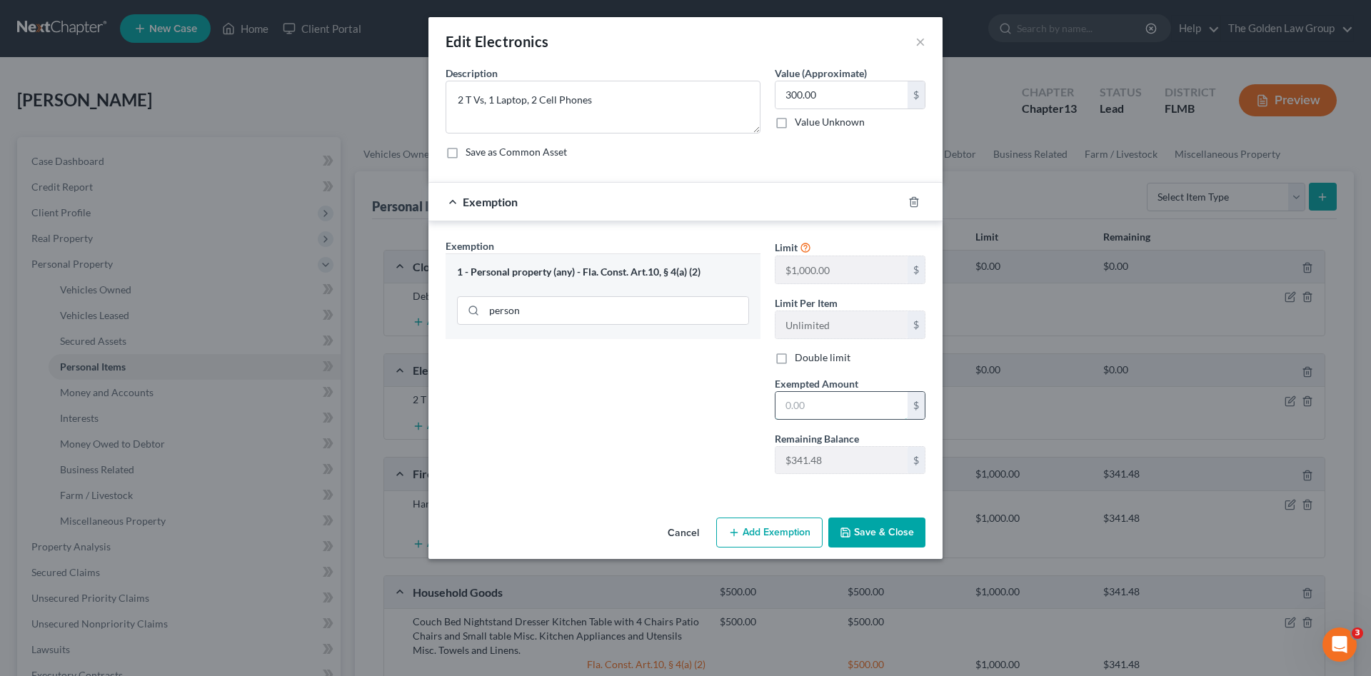
drag, startPoint x: 829, startPoint y: 403, endPoint x: 823, endPoint y: 396, distance: 9.7
click at [829, 404] on input "text" at bounding box center [841, 405] width 132 height 27
drag, startPoint x: 885, startPoint y: 538, endPoint x: 950, endPoint y: 464, distance: 98.1
click at [887, 534] on button "Save & Close" at bounding box center [876, 533] width 97 height 30
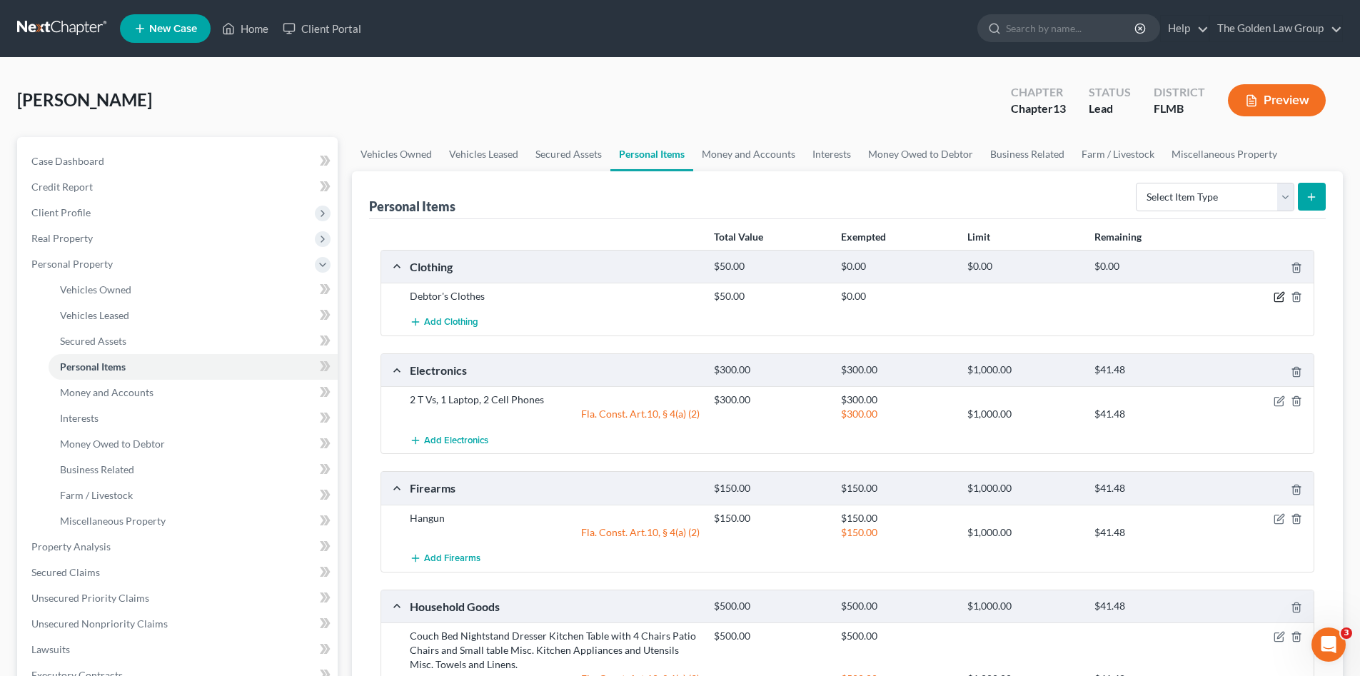
drag, startPoint x: 1279, startPoint y: 296, endPoint x: 1067, endPoint y: 316, distance: 212.3
click at [1279, 296] on icon "button" at bounding box center [1279, 296] width 11 height 11
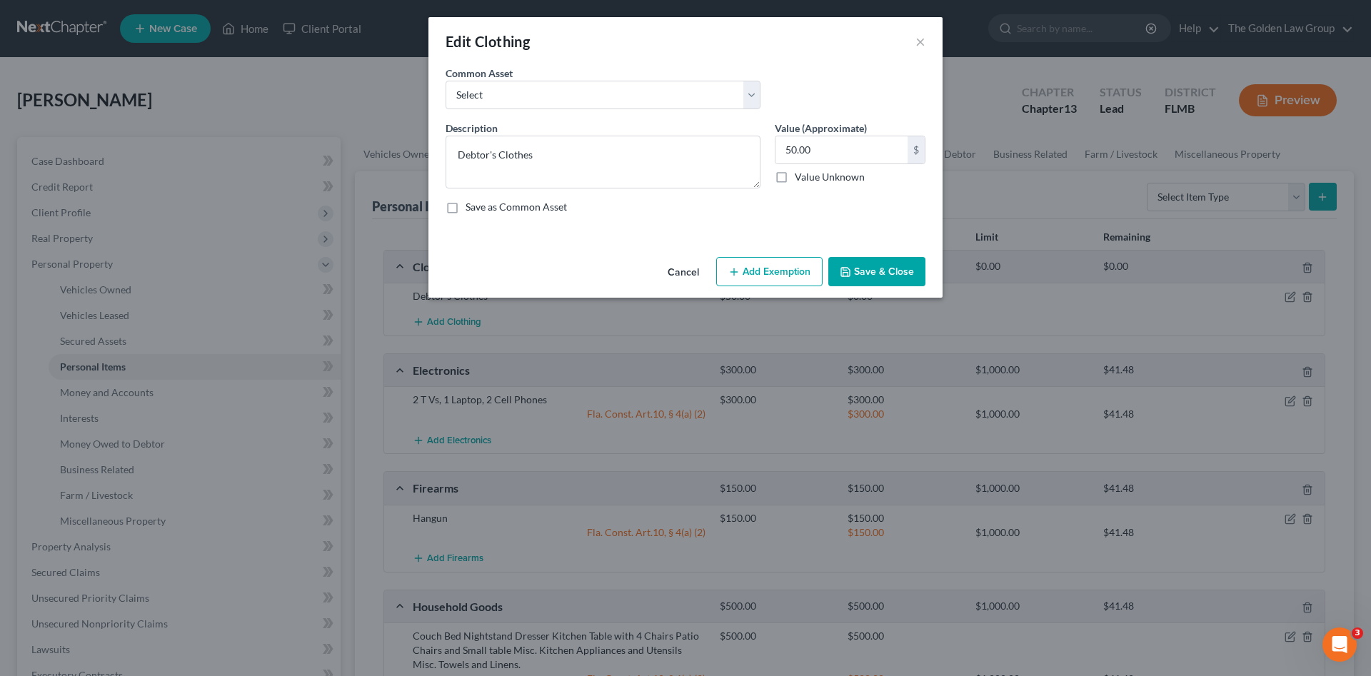
click at [788, 264] on button "Add Exemption" at bounding box center [769, 272] width 106 height 30
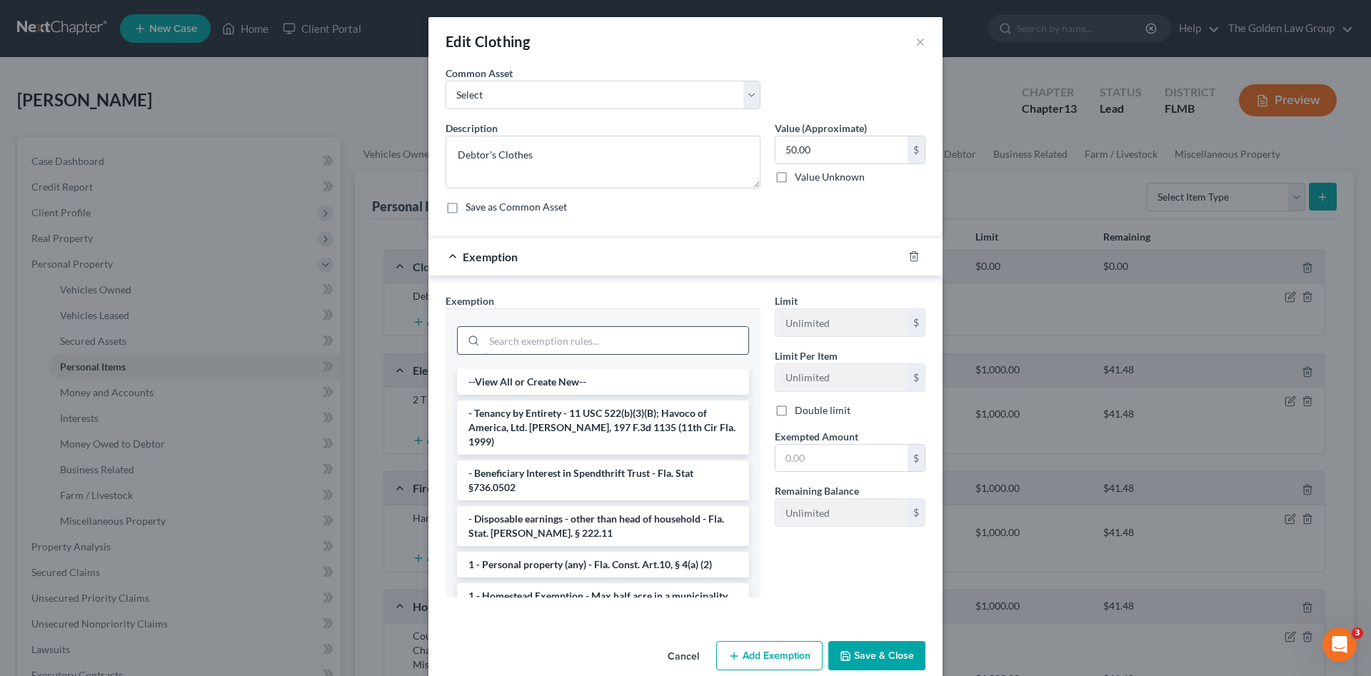
click at [624, 327] on input "search" at bounding box center [616, 340] width 264 height 27
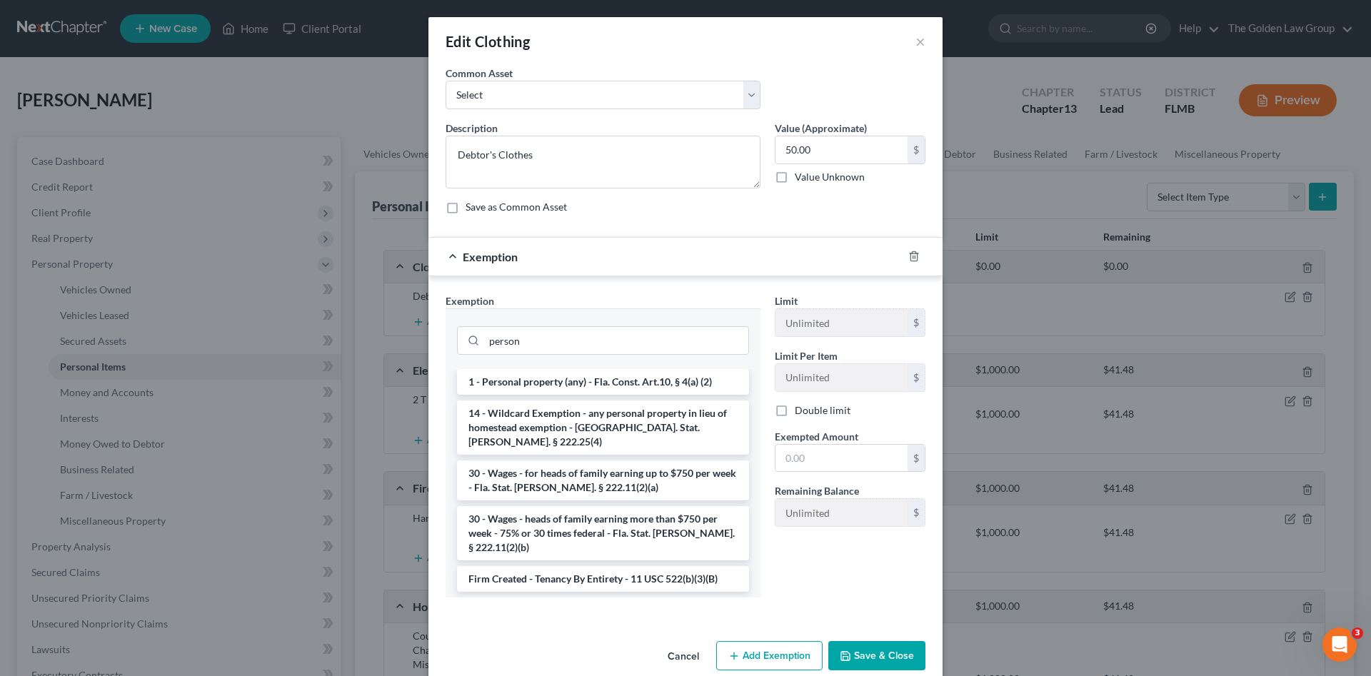
drag, startPoint x: 653, startPoint y: 379, endPoint x: 743, endPoint y: 423, distance: 99.9
click at [653, 380] on li "1 - Personal property (any) - Fla. Const. Art.10, § 4(a) (2)" at bounding box center [603, 382] width 292 height 26
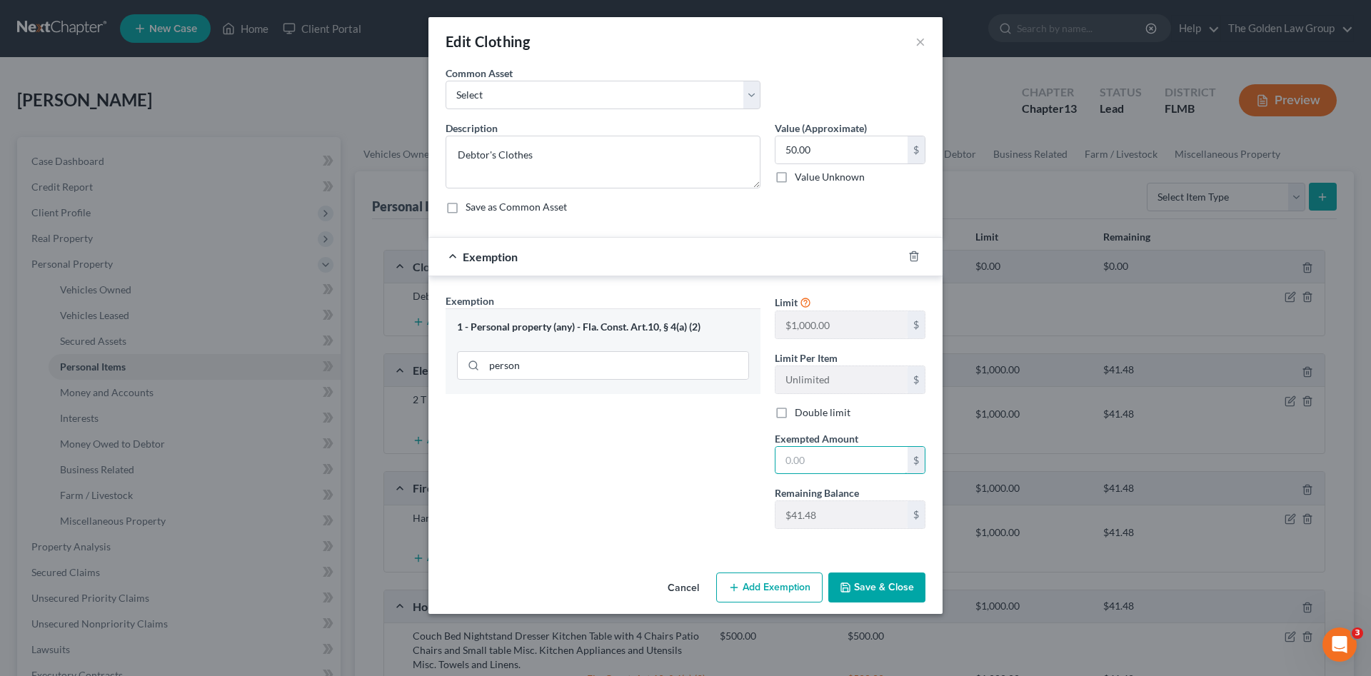
drag, startPoint x: 824, startPoint y: 458, endPoint x: 817, endPoint y: 443, distance: 15.7
click at [825, 458] on input "text" at bounding box center [841, 460] width 132 height 27
click at [884, 580] on button "Save & Close" at bounding box center [876, 588] width 97 height 30
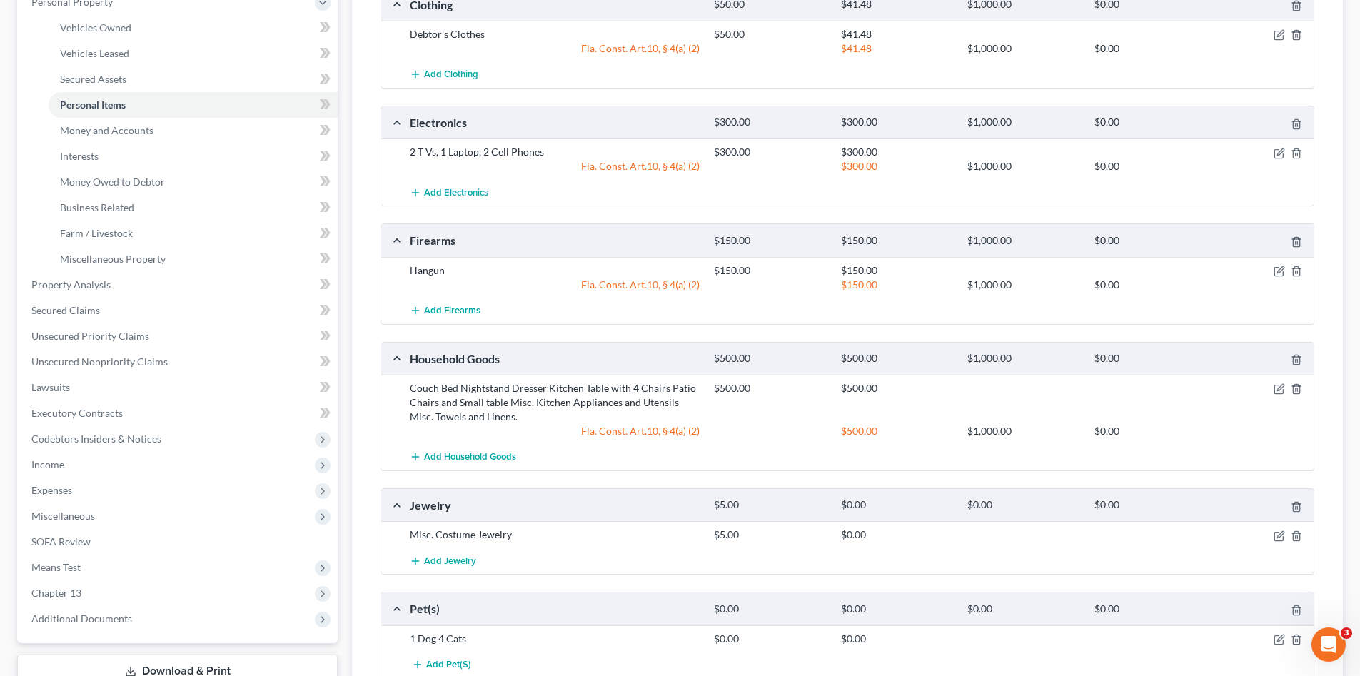
scroll to position [381, 0]
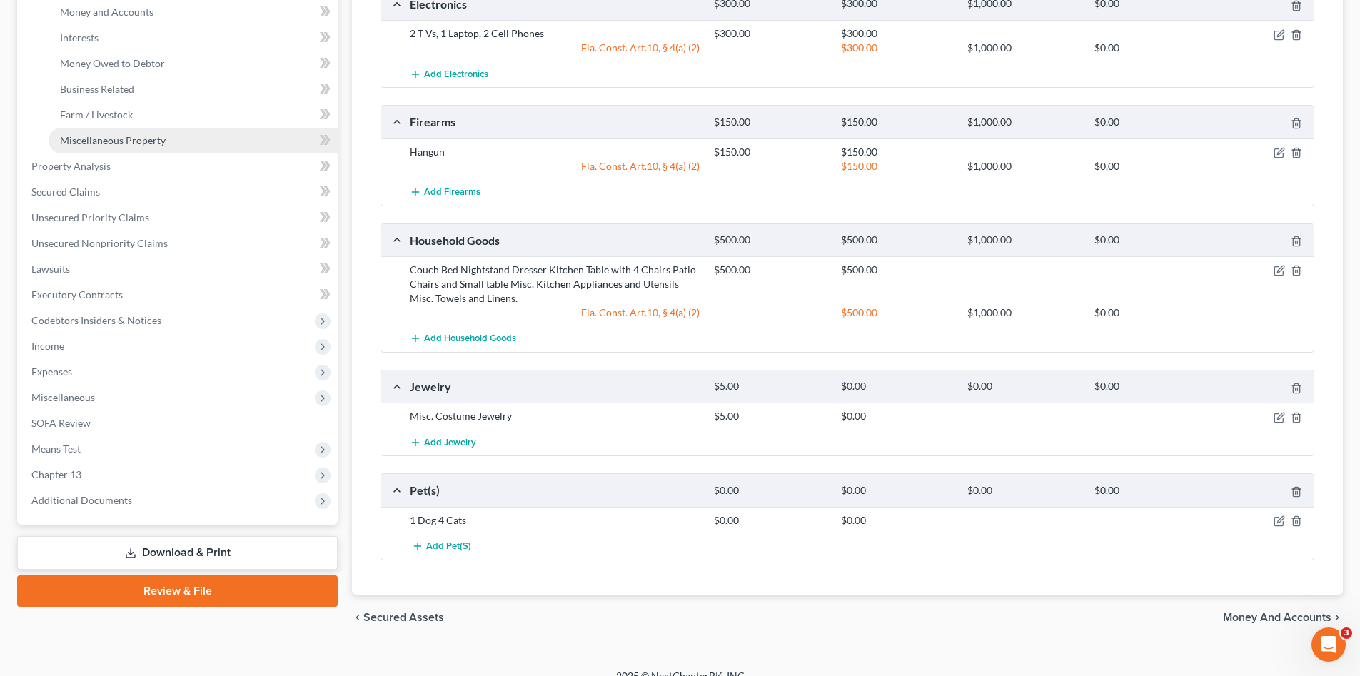
click at [111, 140] on span "Miscellaneous Property" at bounding box center [113, 140] width 106 height 12
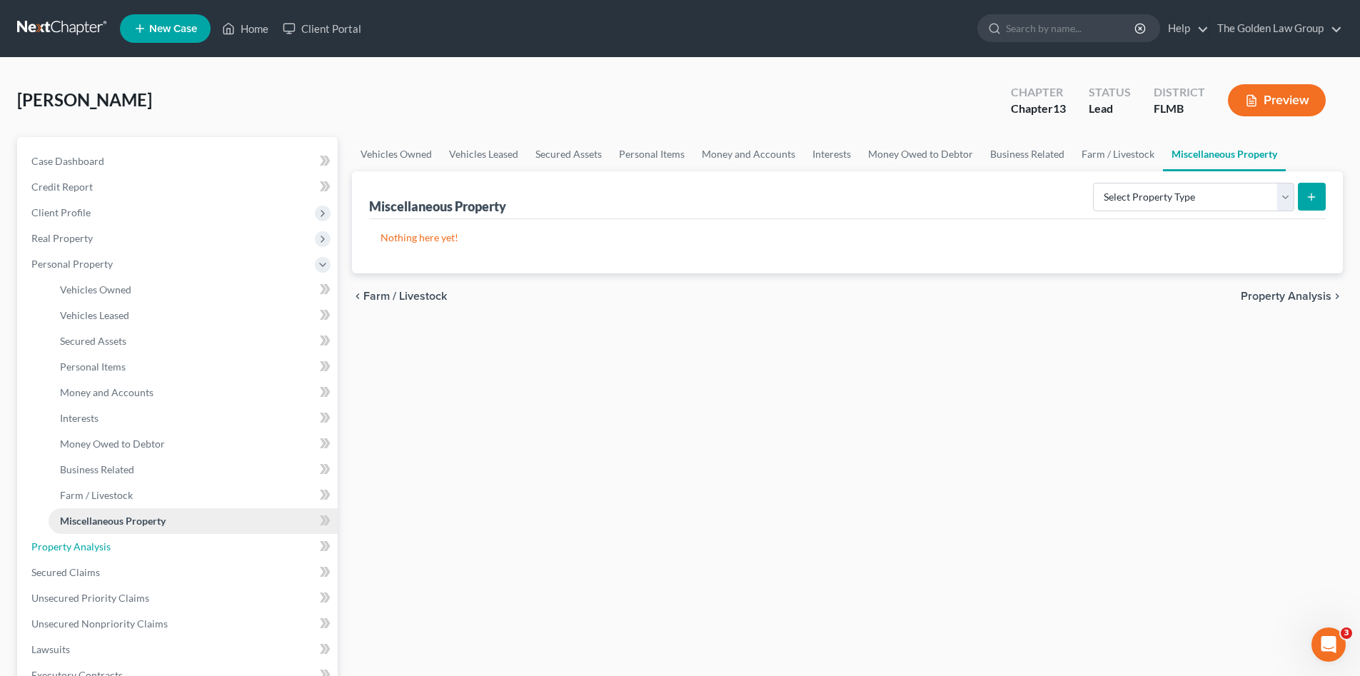
drag, startPoint x: 96, startPoint y: 545, endPoint x: 103, endPoint y: 533, distance: 14.7
click at [96, 545] on span "Property Analysis" at bounding box center [70, 546] width 79 height 12
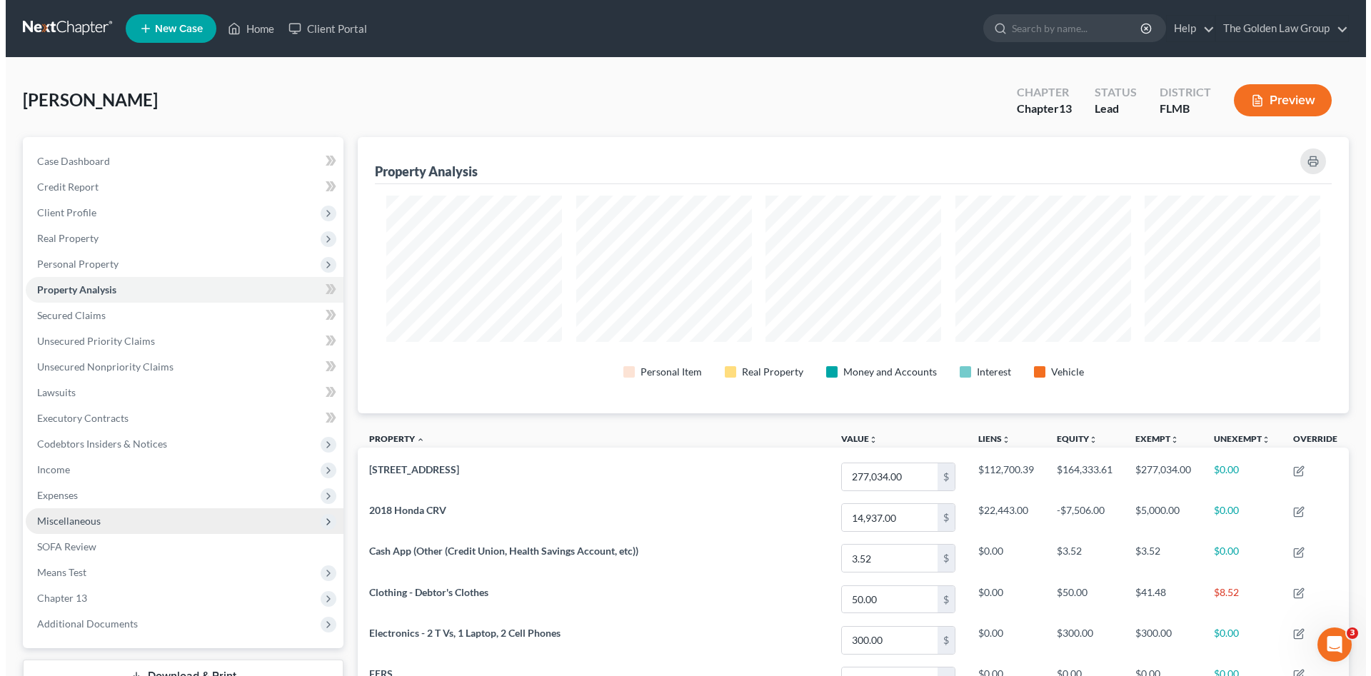
scroll to position [276, 991]
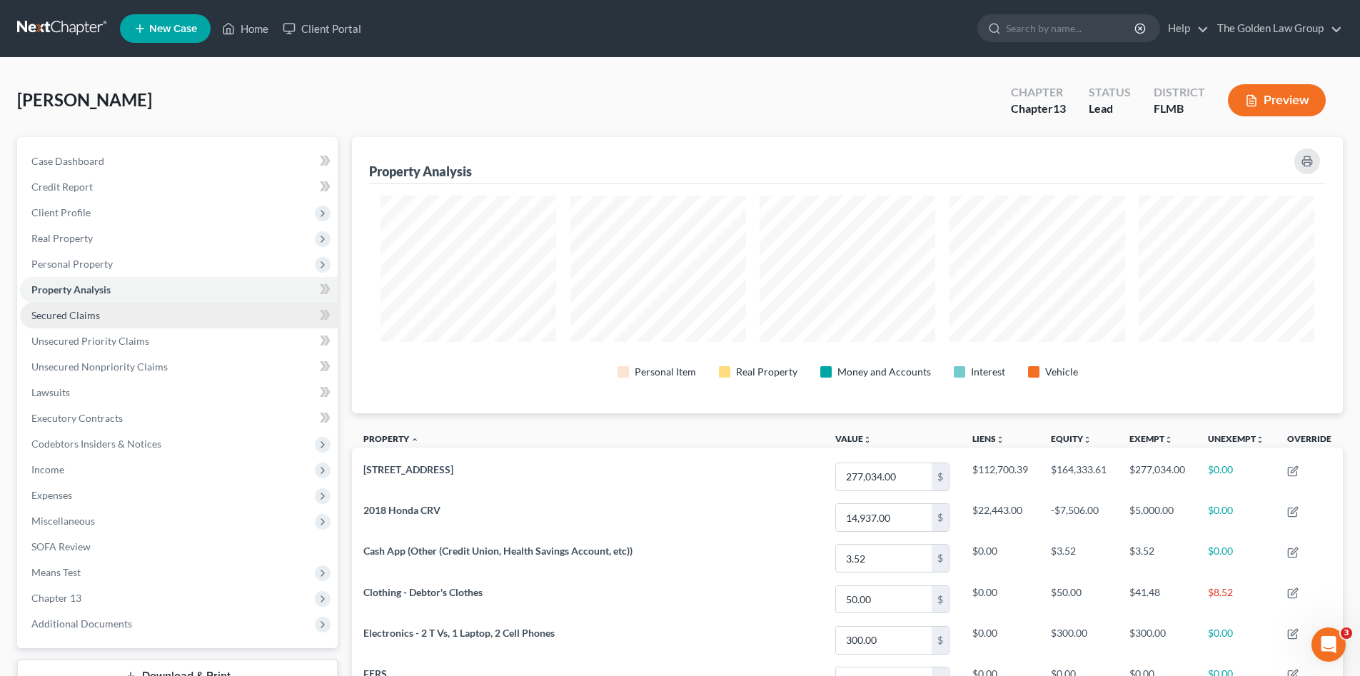
click at [79, 314] on span "Secured Claims" at bounding box center [65, 315] width 69 height 12
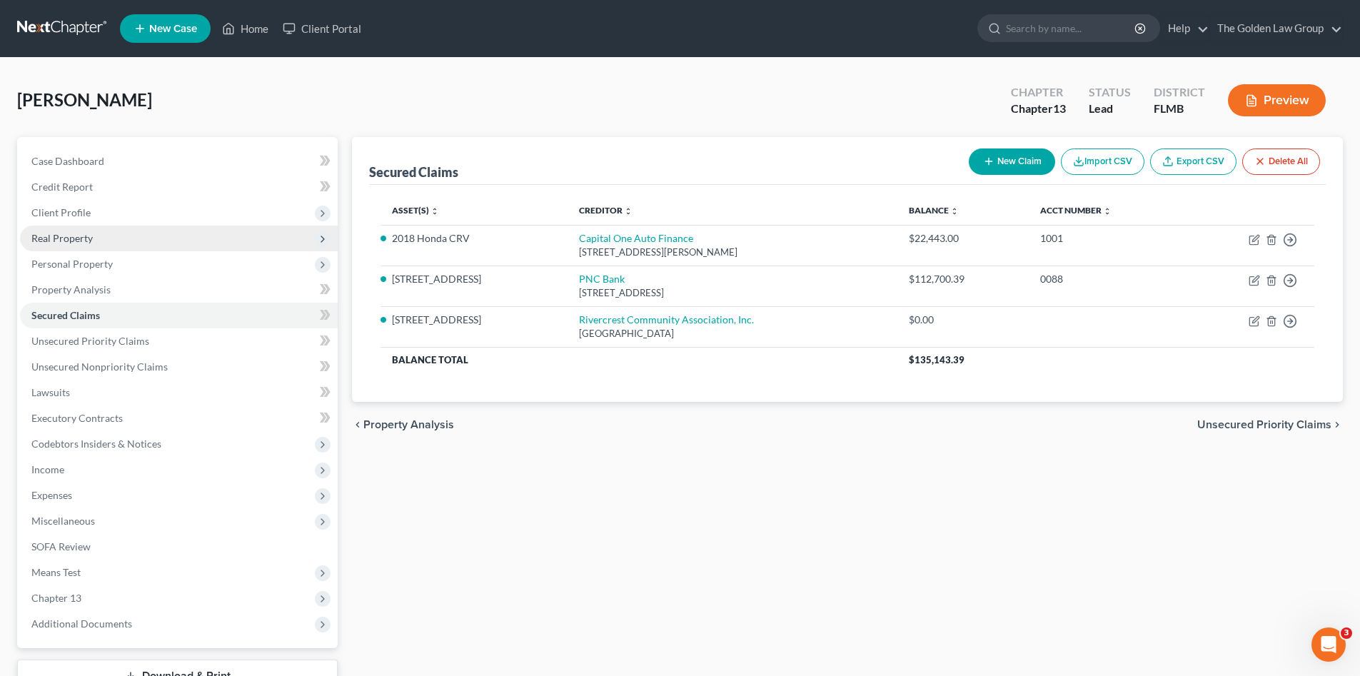
click at [72, 240] on span "Real Property" at bounding box center [61, 238] width 61 height 12
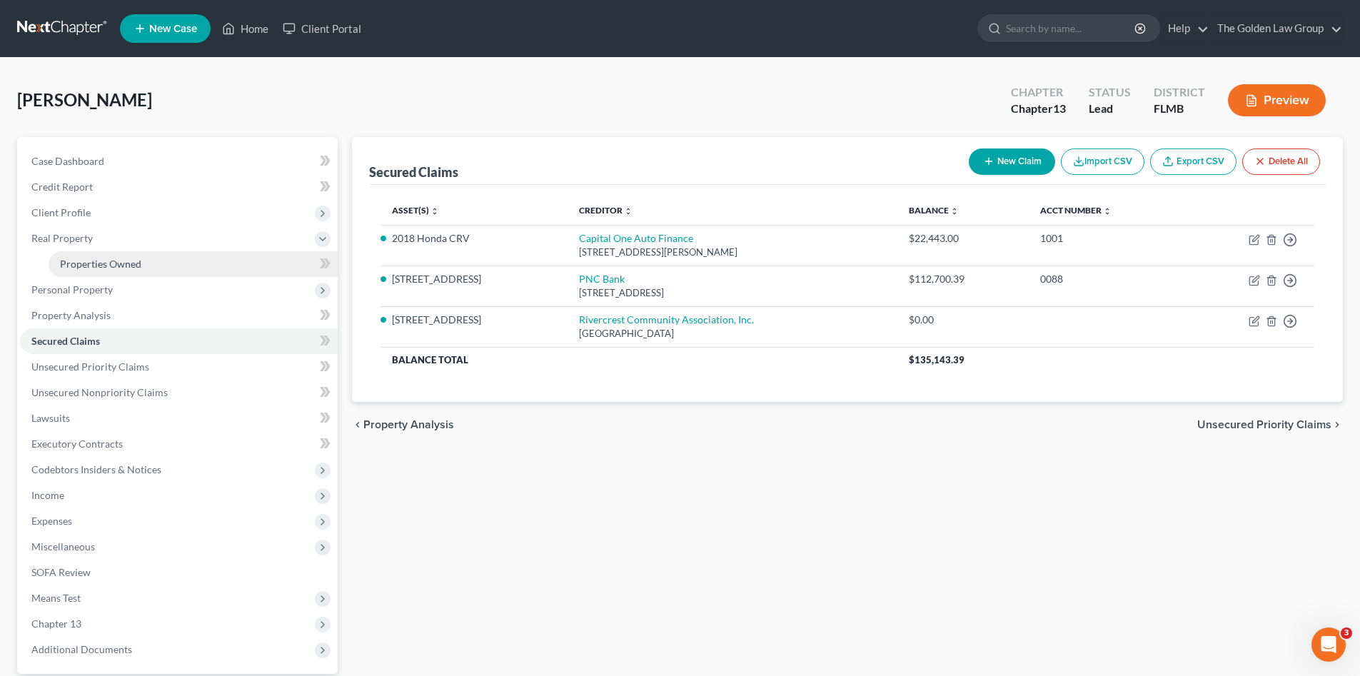
click at [94, 266] on span "Properties Owned" at bounding box center [100, 264] width 81 height 12
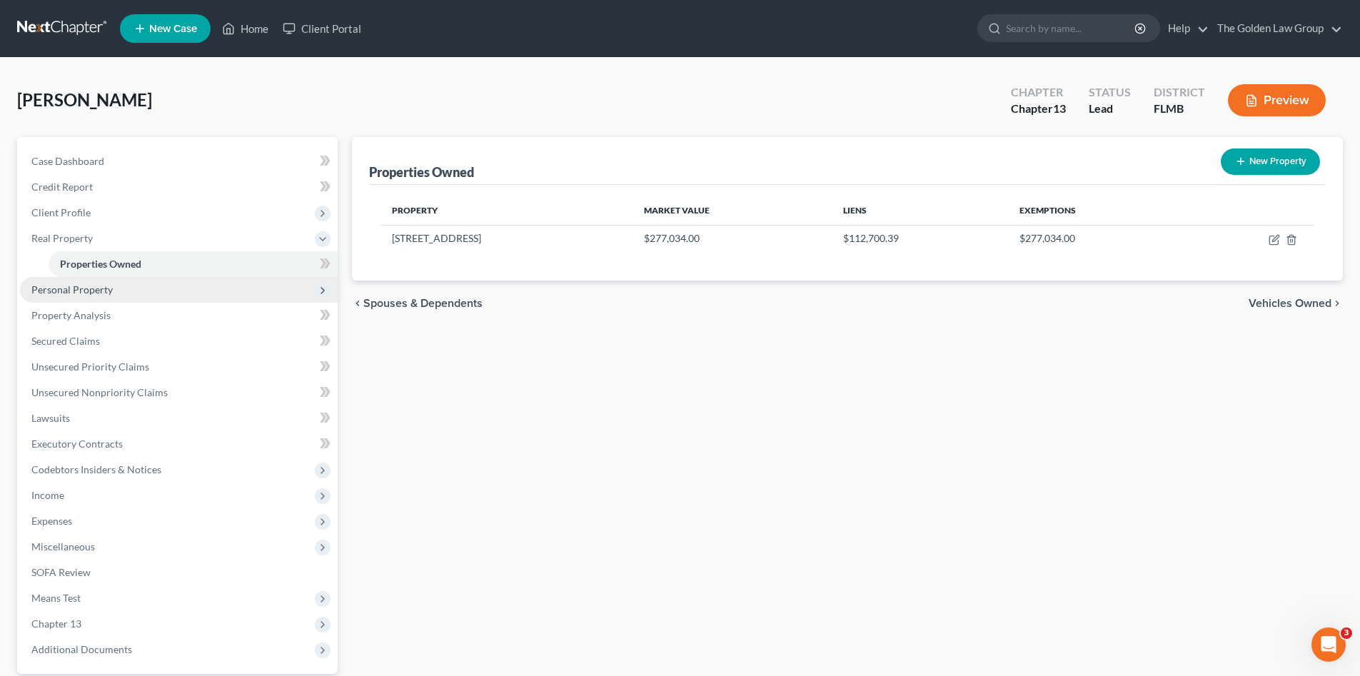
click at [109, 291] on span "Personal Property" at bounding box center [71, 289] width 81 height 12
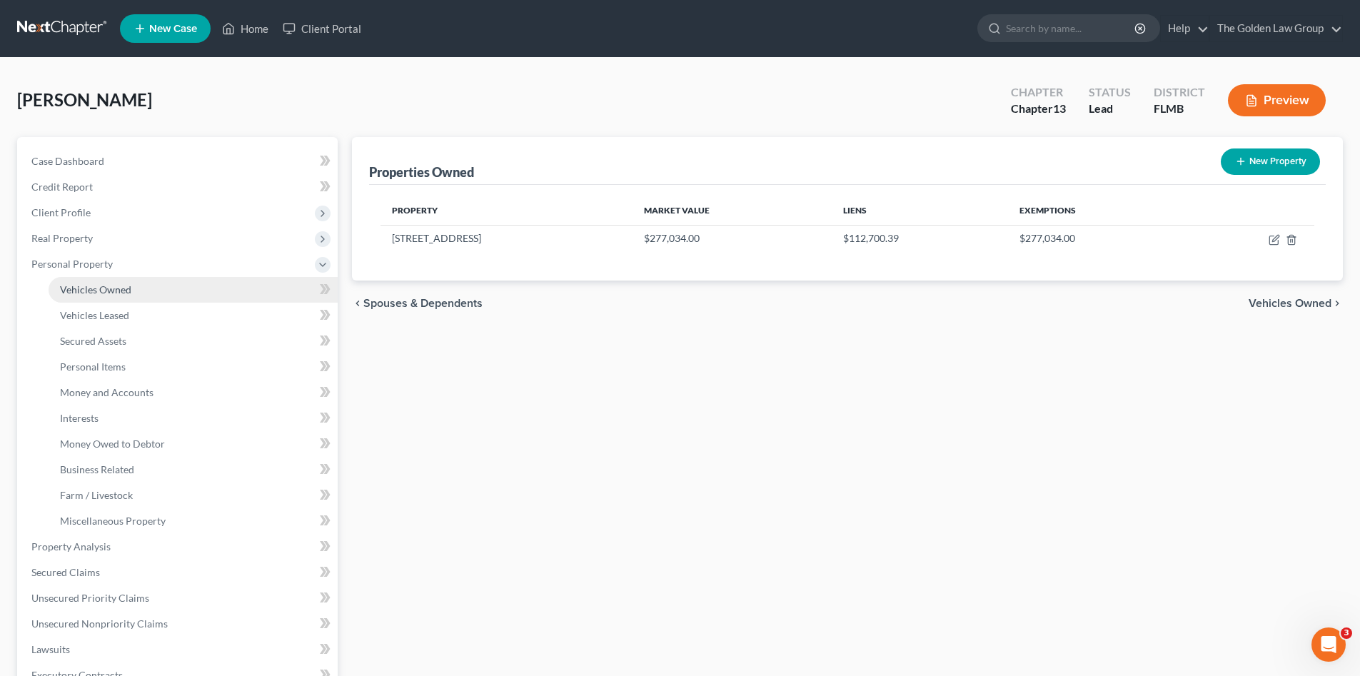
click at [117, 293] on span "Vehicles Owned" at bounding box center [95, 289] width 71 height 12
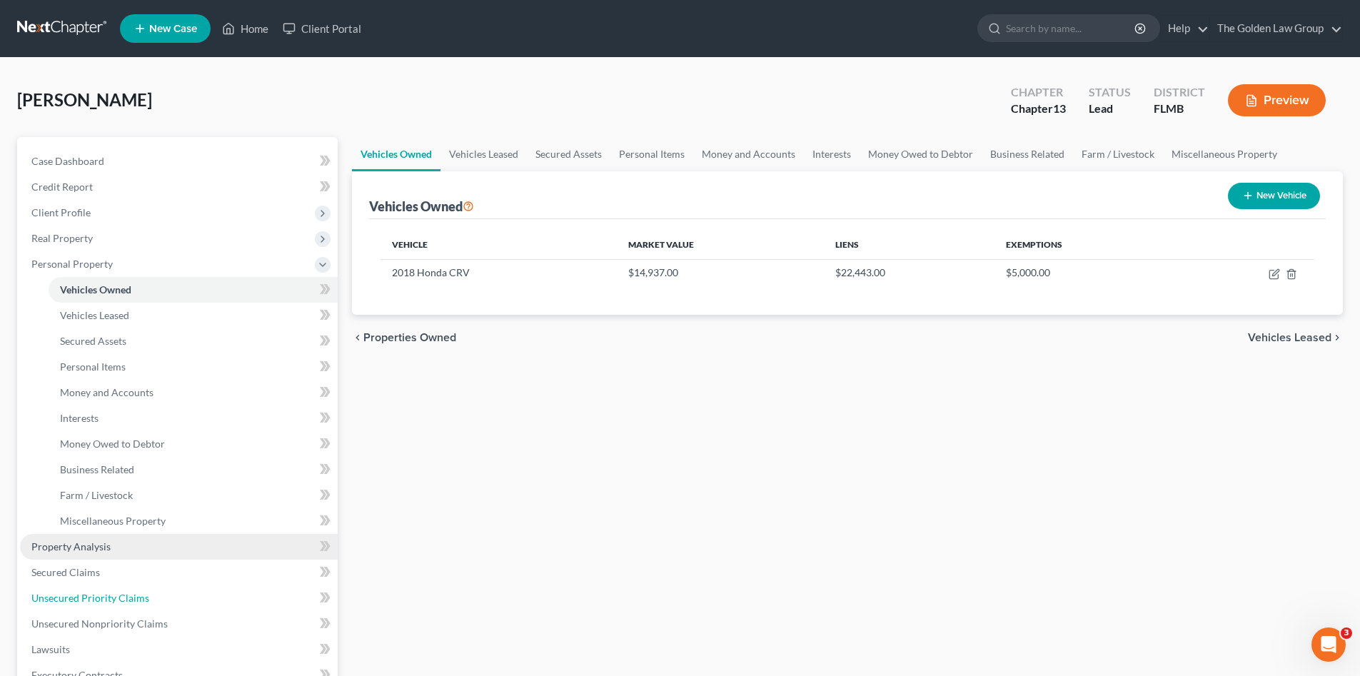
drag, startPoint x: 131, startPoint y: 592, endPoint x: 205, endPoint y: 545, distance: 87.6
click at [131, 592] on span "Unsecured Priority Claims" at bounding box center [90, 598] width 118 height 12
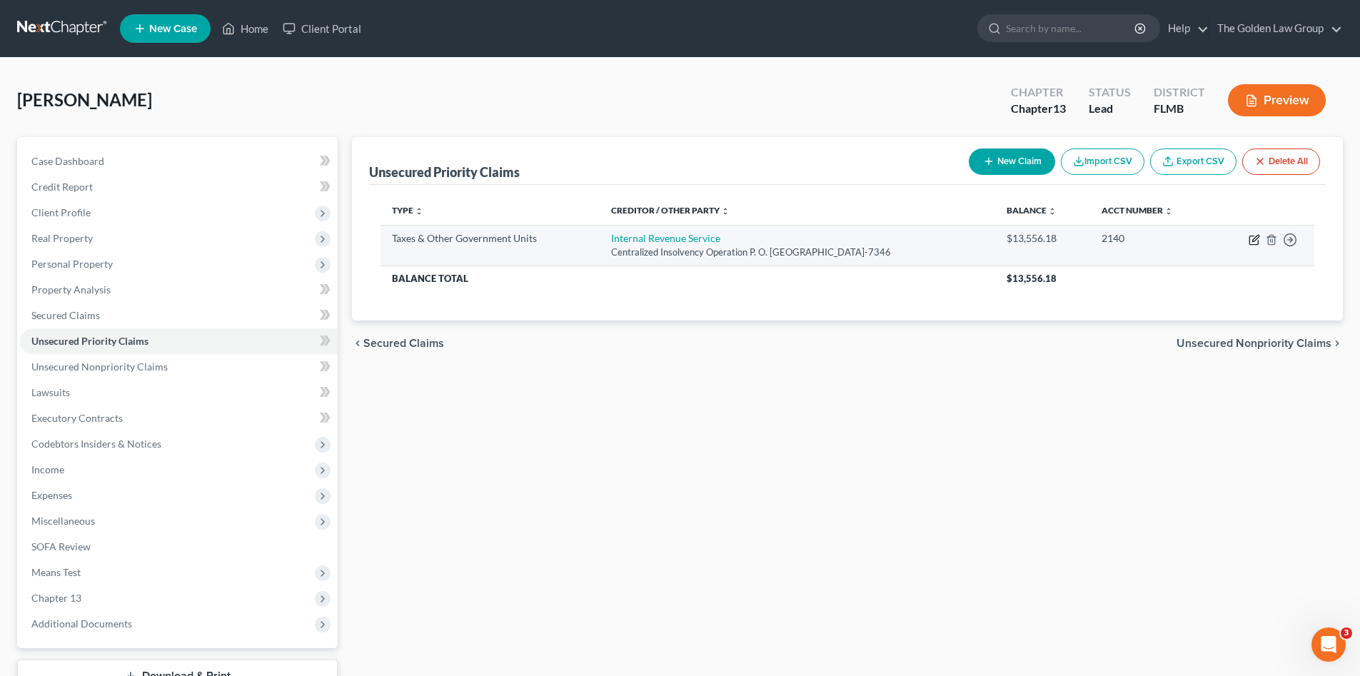
click at [1253, 241] on icon "button" at bounding box center [1254, 239] width 11 height 11
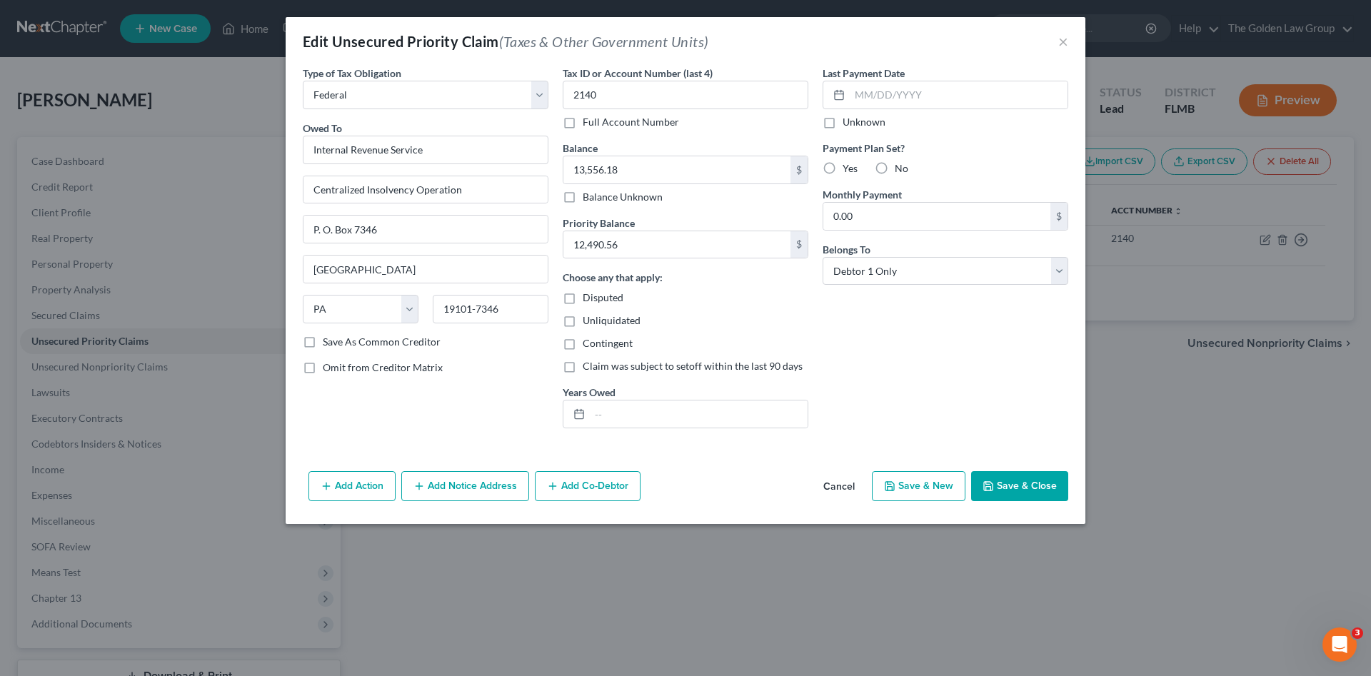
click at [361, 482] on button "Add Action" at bounding box center [351, 486] width 87 height 30
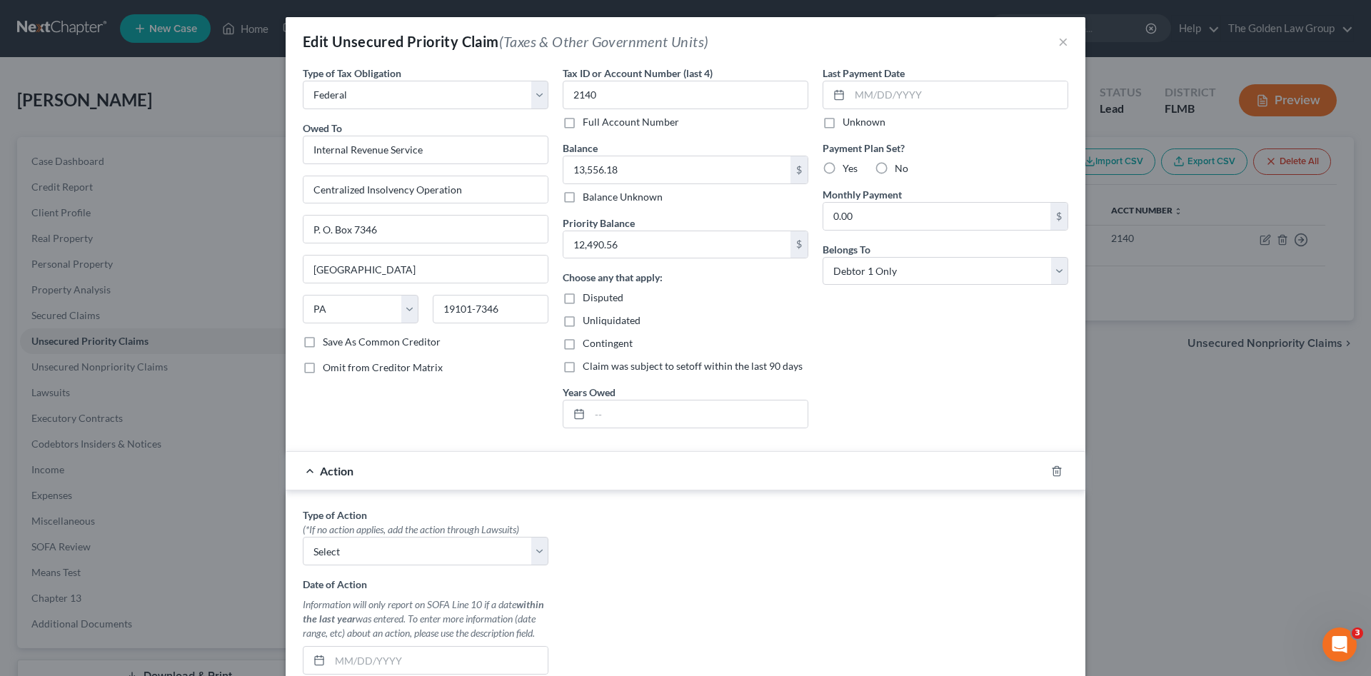
scroll to position [143, 0]
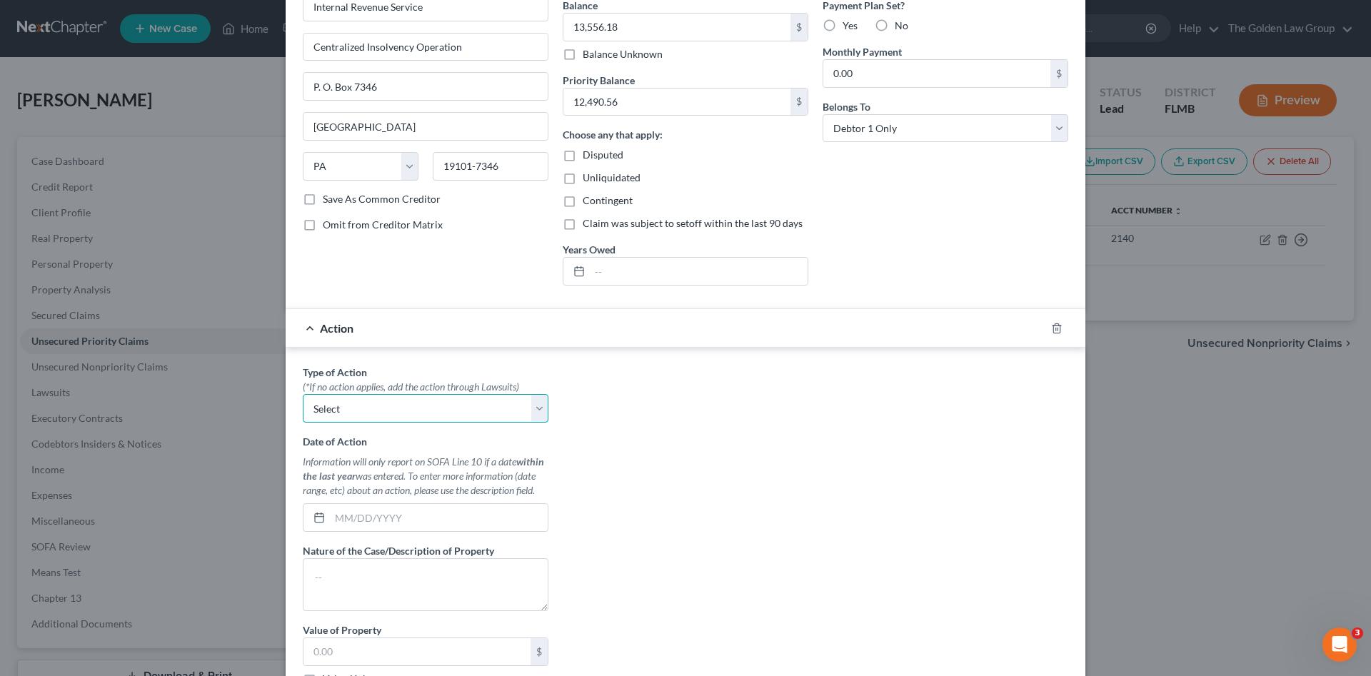
click at [363, 407] on select "Select Repossession Garnishment Foreclosure Personal Injury Attached, Seized, O…" at bounding box center [426, 408] width 246 height 29
click at [303, 394] on select "Select Repossession Garnishment Foreclosure Personal Injury Attached, Seized, O…" at bounding box center [426, 408] width 246 height 29
click at [384, 521] on input "text" at bounding box center [439, 517] width 218 height 27
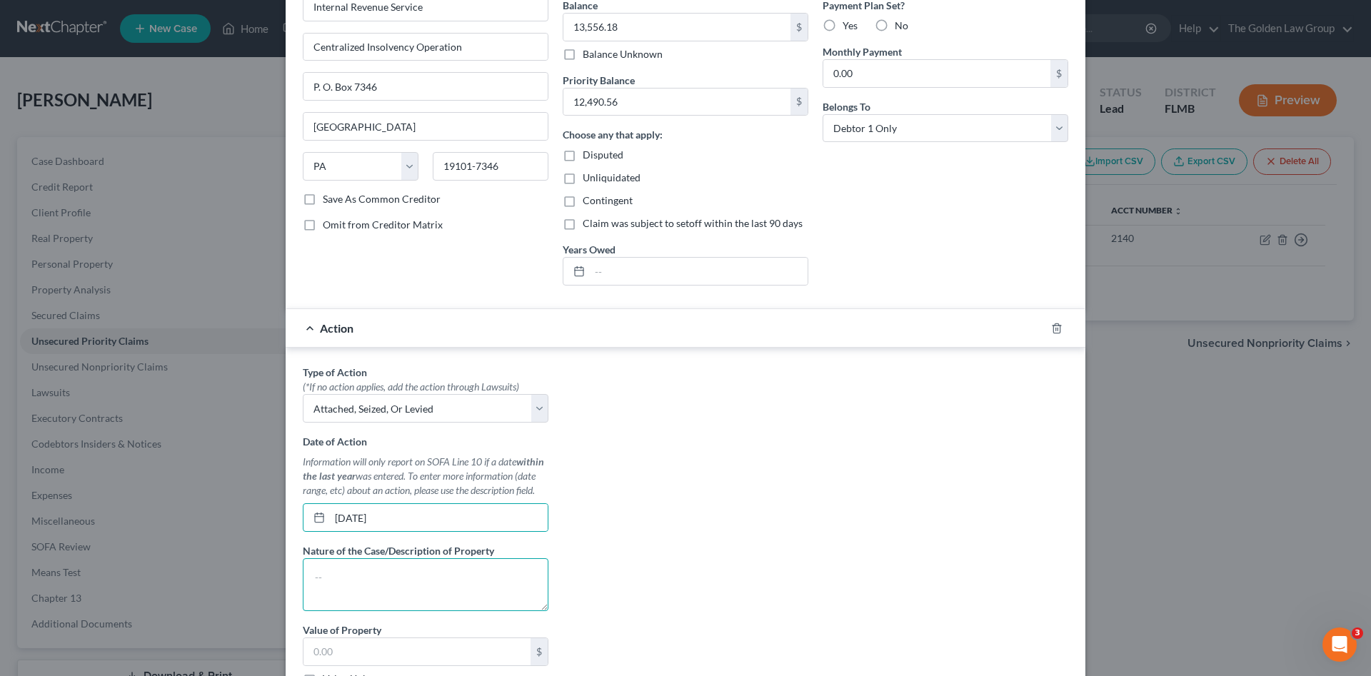
click at [420, 585] on textarea at bounding box center [426, 584] width 246 height 53
click at [396, 655] on input "text" at bounding box center [416, 651] width 227 height 27
click at [583, 545] on div "Type of Action * (*If no action applies, add the action through Lawsuits) Selec…" at bounding box center [686, 544] width 780 height 358
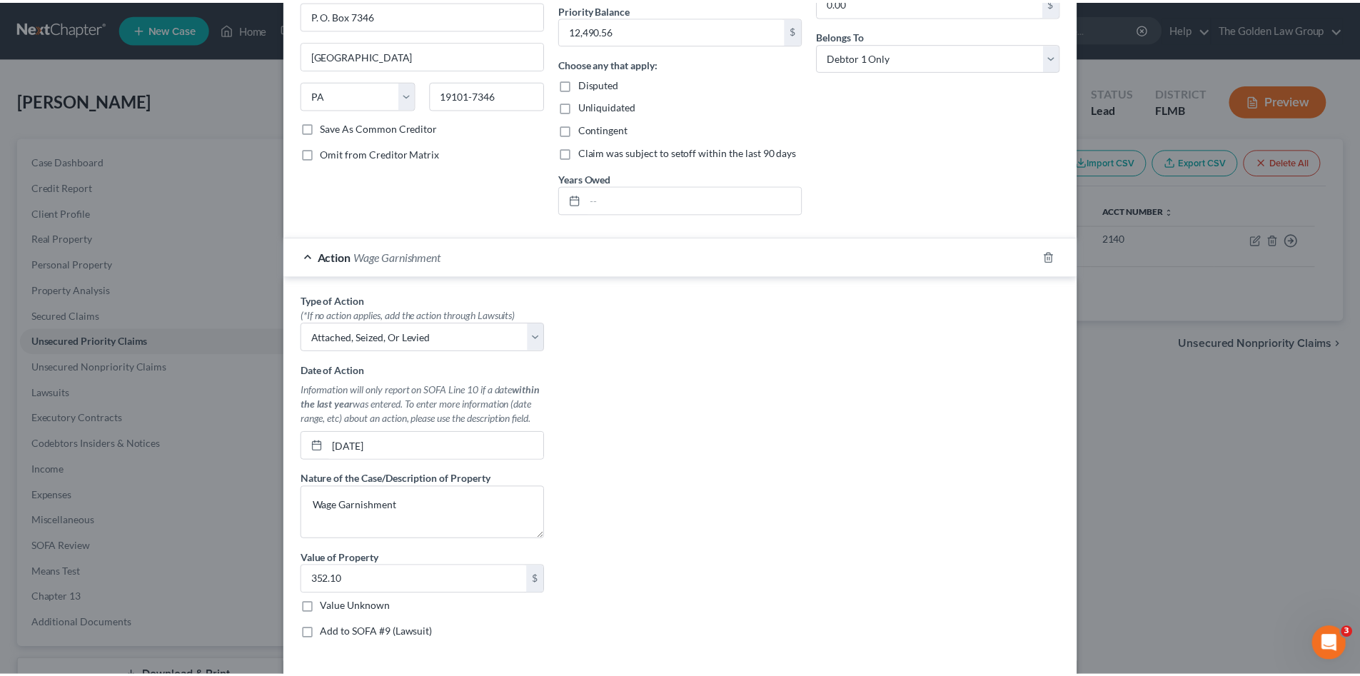
scroll to position [286, 0]
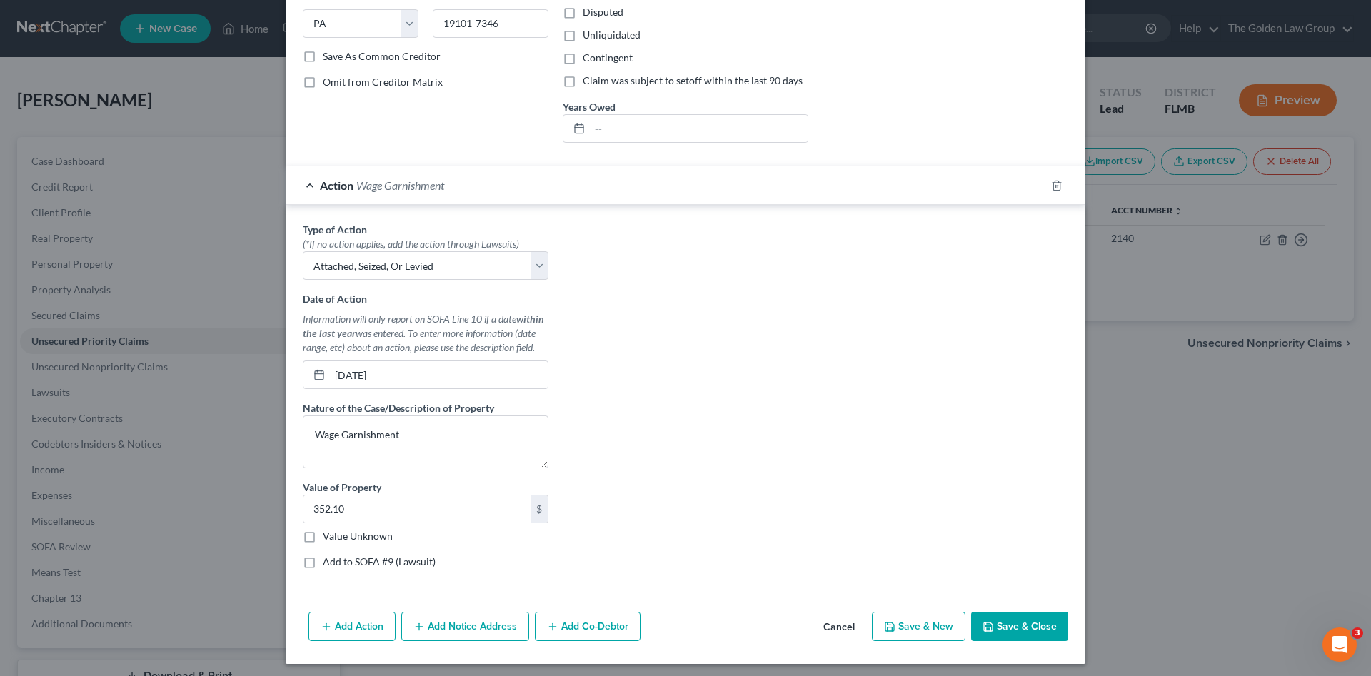
click at [987, 615] on button "Save & Close" at bounding box center [1019, 627] width 97 height 30
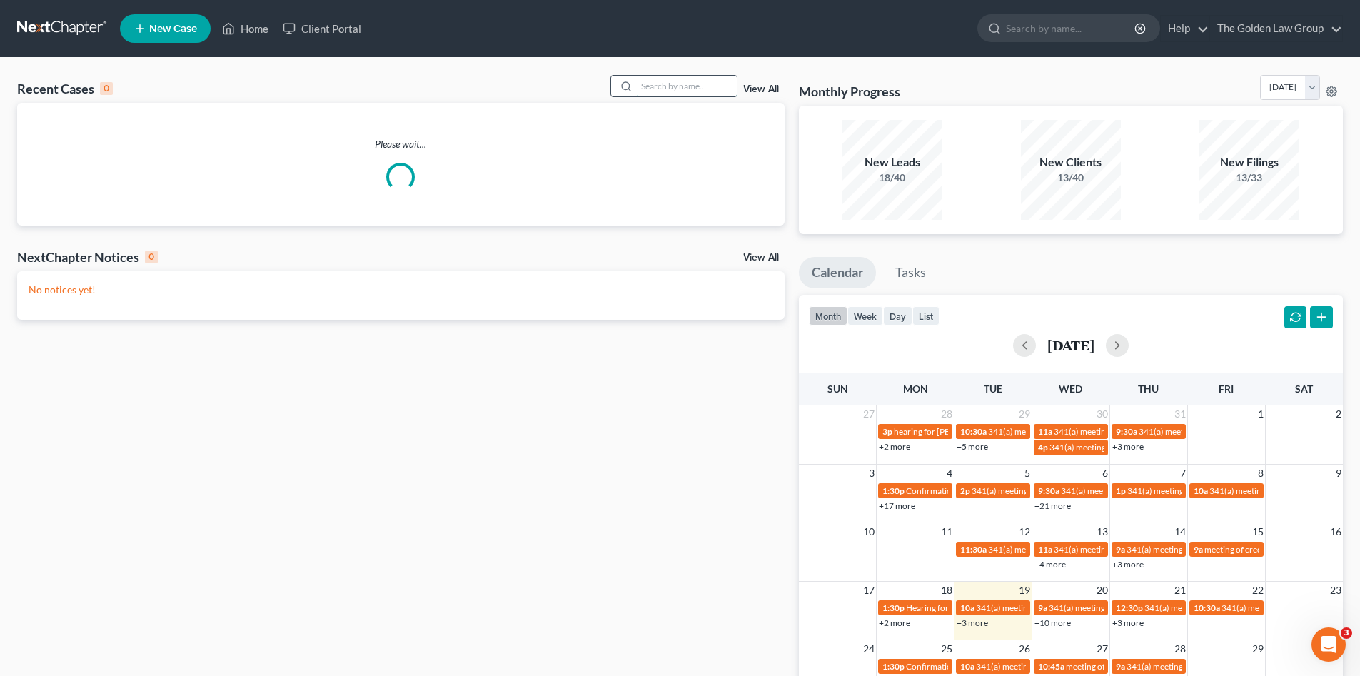
click at [648, 87] on input "search" at bounding box center [687, 86] width 100 height 21
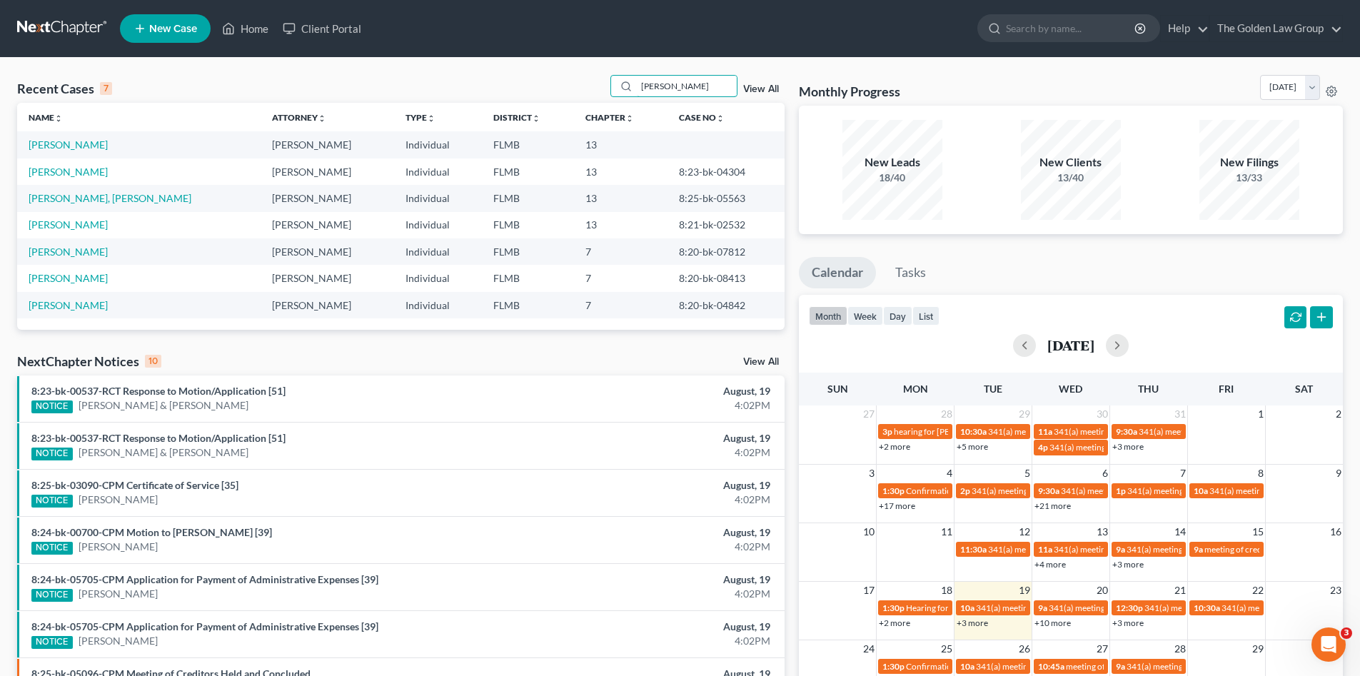
type input "[PERSON_NAME]"
click at [58, 162] on td "[PERSON_NAME]" at bounding box center [138, 172] width 243 height 26
click at [60, 171] on link "[PERSON_NAME]" at bounding box center [68, 172] width 79 height 12
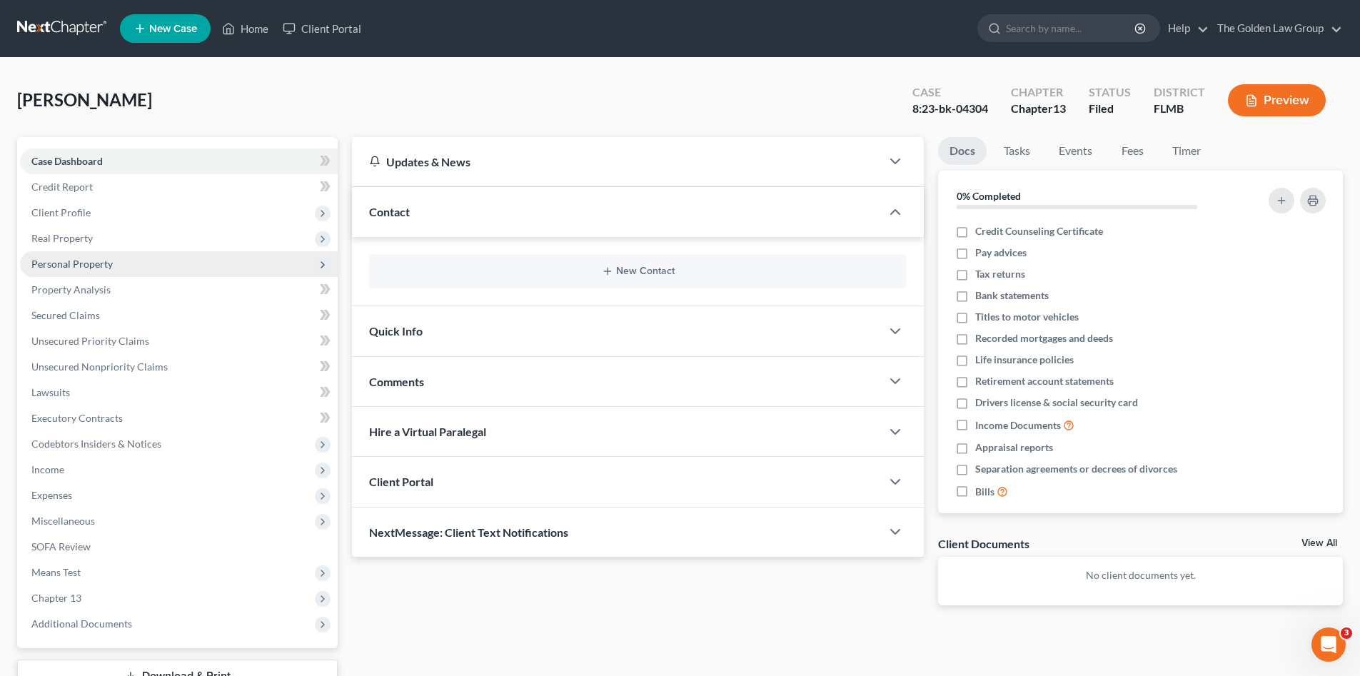
click at [107, 267] on span "Personal Property" at bounding box center [71, 264] width 81 height 12
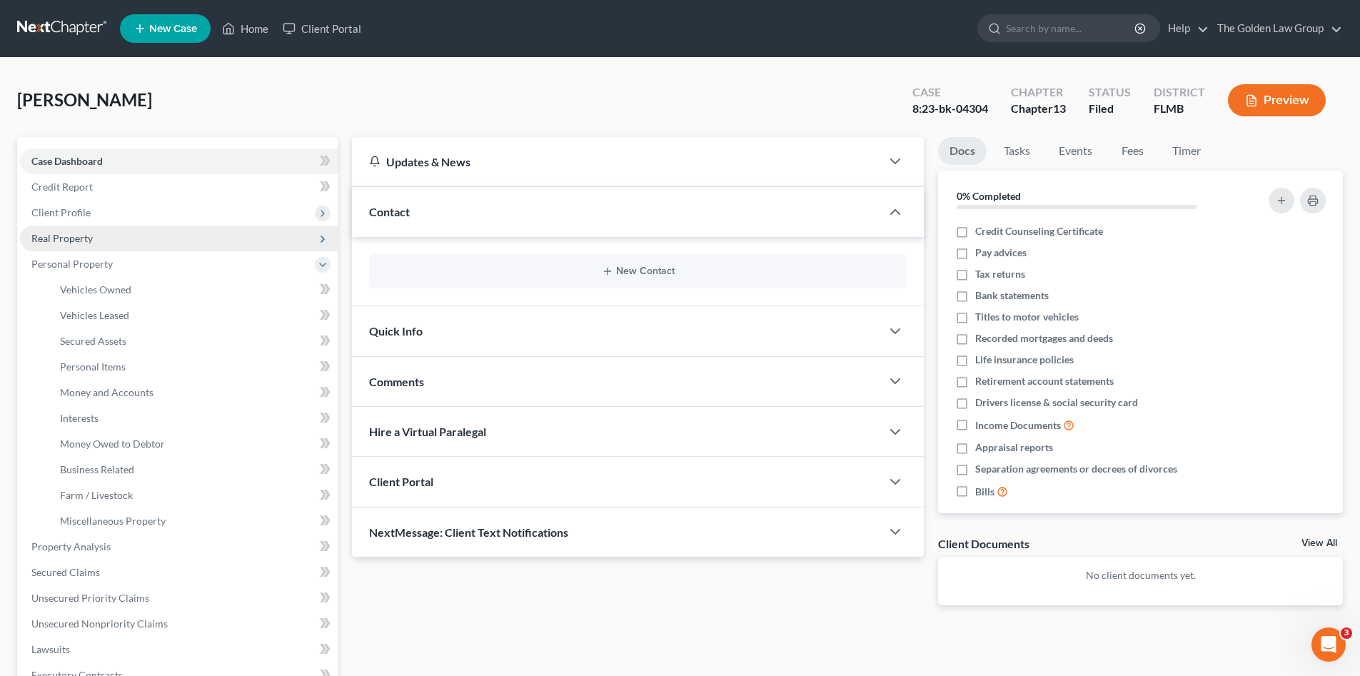
click at [76, 243] on span "Real Property" at bounding box center [61, 238] width 61 height 12
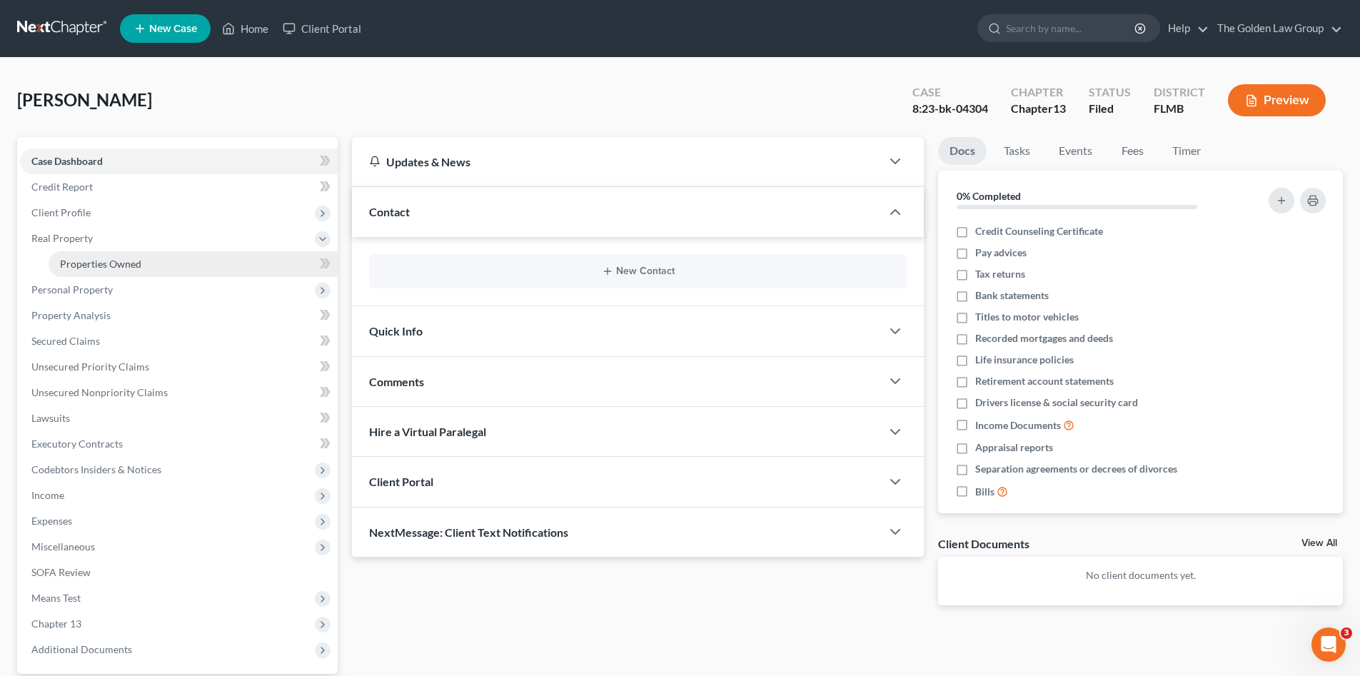
click at [106, 264] on span "Properties Owned" at bounding box center [100, 264] width 81 height 12
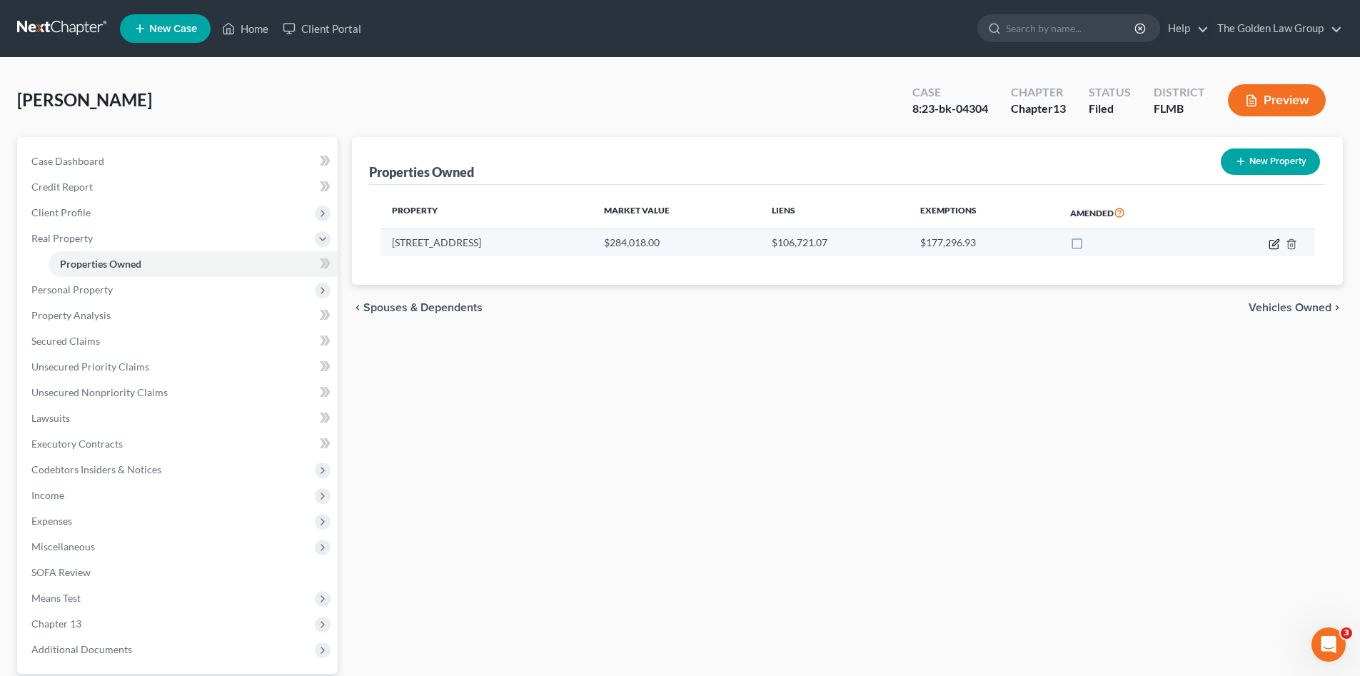
click at [1272, 242] on icon "button" at bounding box center [1274, 243] width 11 height 11
select select "9"
select select "0"
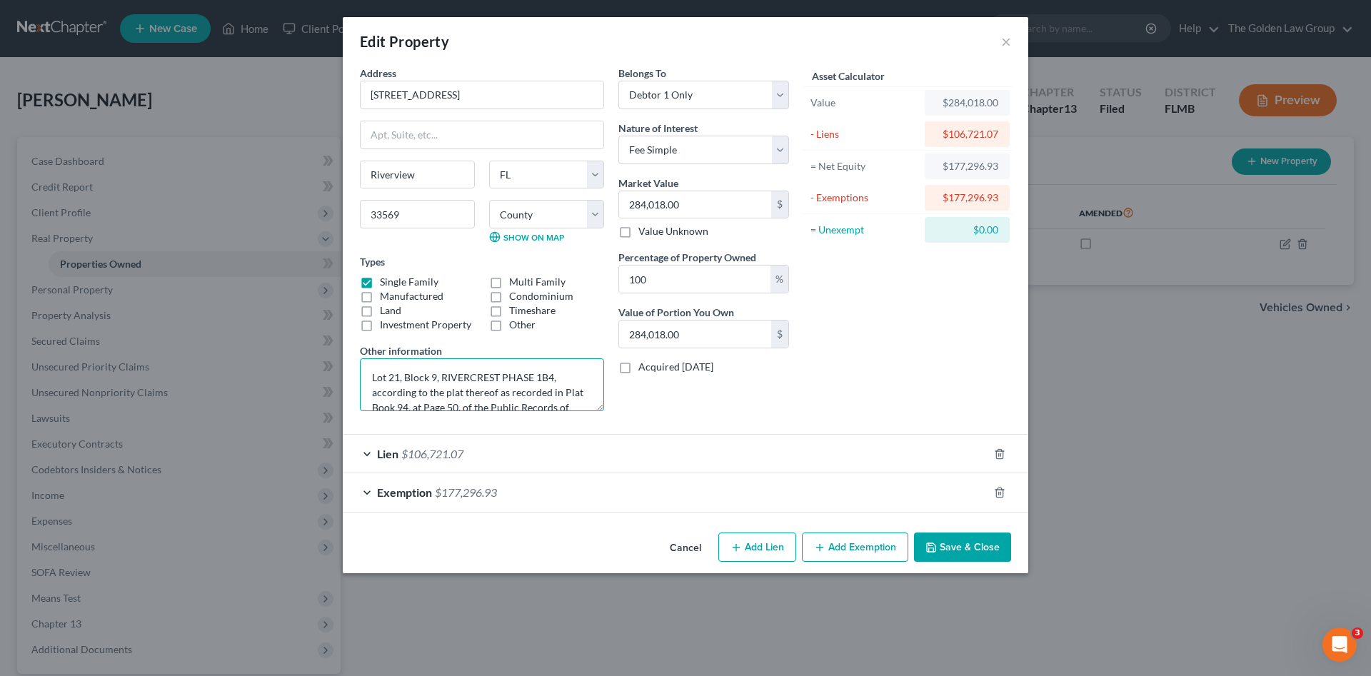
click at [550, 383] on textarea "Lot 21, Block 9, RIVERCREST PHASE 1B4, according to the plat thereof as recorde…" at bounding box center [482, 384] width 244 height 53
click at [955, 548] on button "Save & Close" at bounding box center [962, 548] width 97 height 30
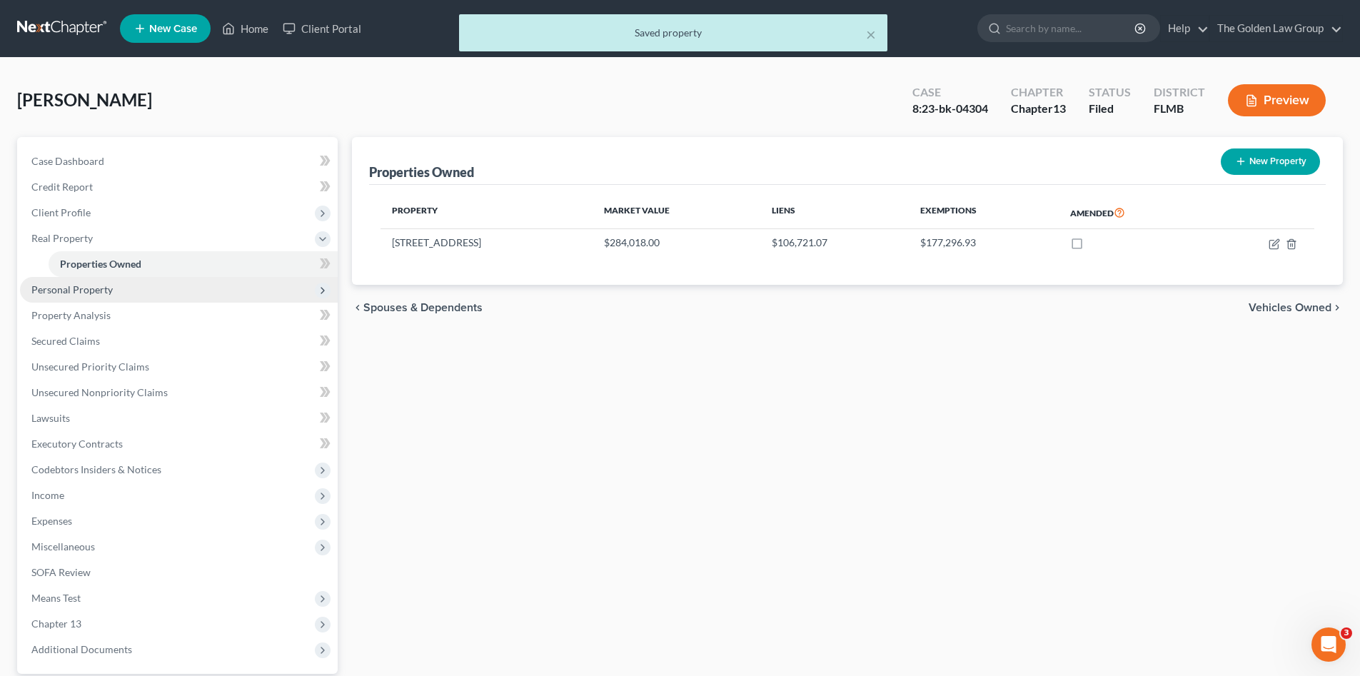
click at [117, 286] on span "Personal Property" at bounding box center [179, 290] width 318 height 26
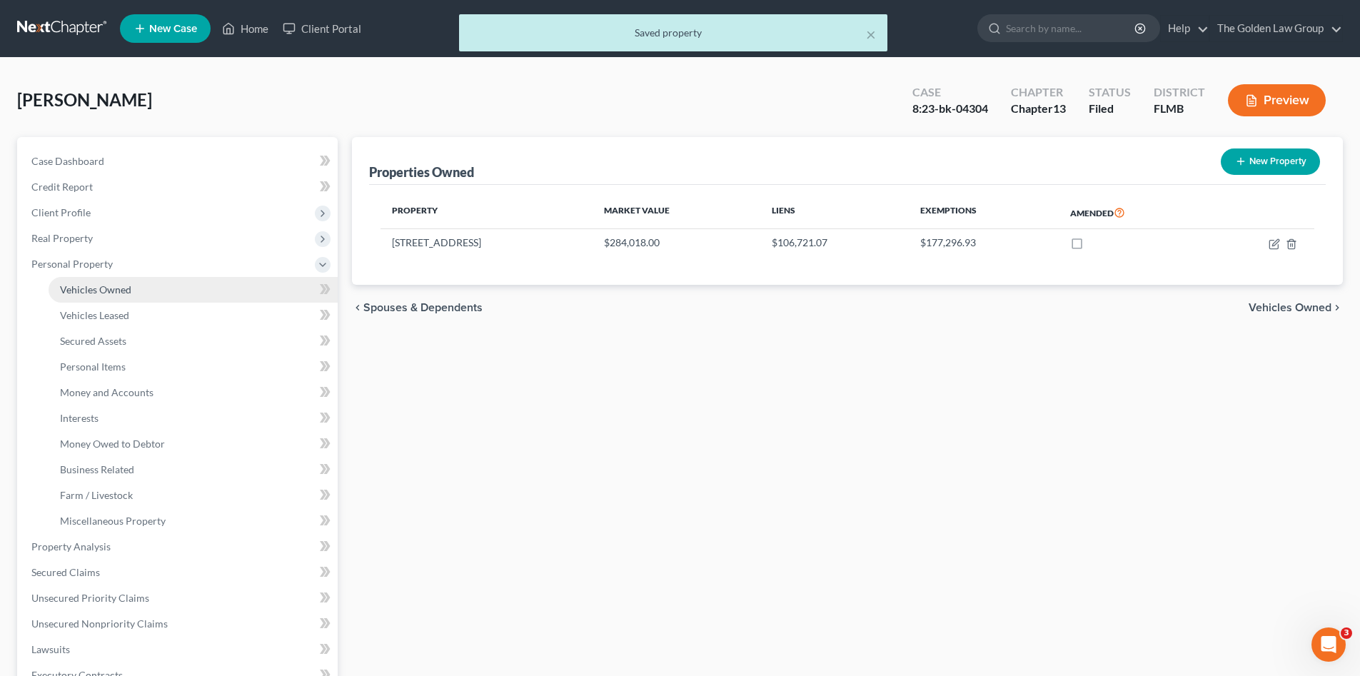
click at [117, 286] on span "Vehicles Owned" at bounding box center [95, 289] width 71 height 12
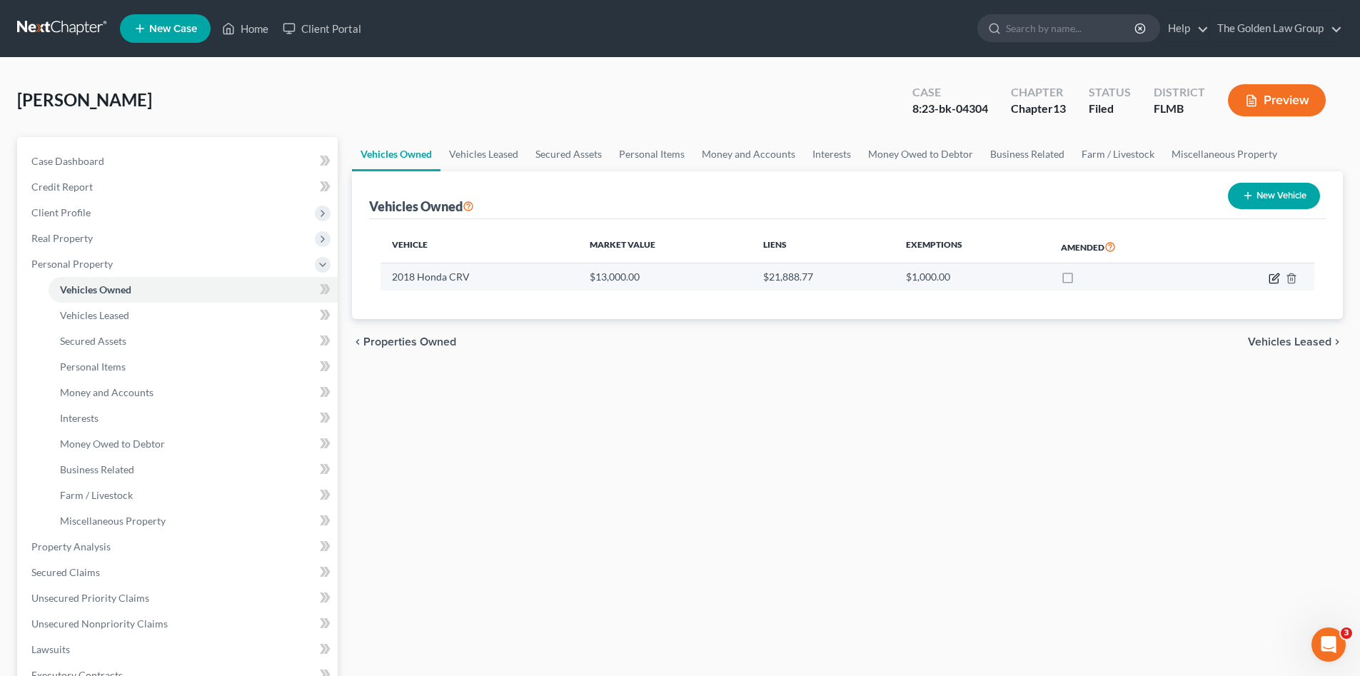
drag, startPoint x: 1276, startPoint y: 278, endPoint x: 1245, endPoint y: 272, distance: 31.2
click at [1275, 277] on icon "button" at bounding box center [1274, 278] width 11 height 11
select select "0"
select select "8"
select select "0"
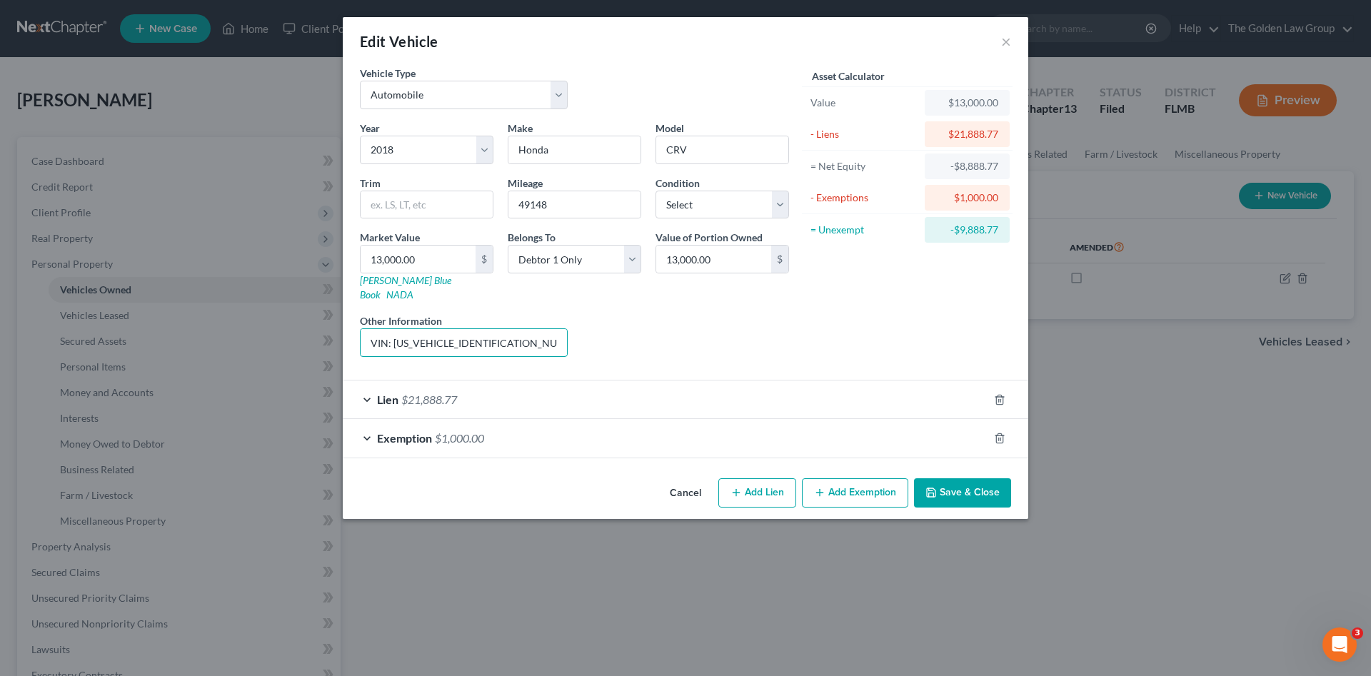
drag, startPoint x: 508, startPoint y: 329, endPoint x: 355, endPoint y: 336, distance: 153.0
click at [355, 336] on div "Other Information VIN: [US_VEHICLE_IDENTIFICATION_NUMBER]" at bounding box center [464, 335] width 222 height 44
drag, startPoint x: 945, startPoint y: 476, endPoint x: 934, endPoint y: 480, distance: 12.2
click at [946, 478] on button "Save & Close" at bounding box center [962, 493] width 97 height 30
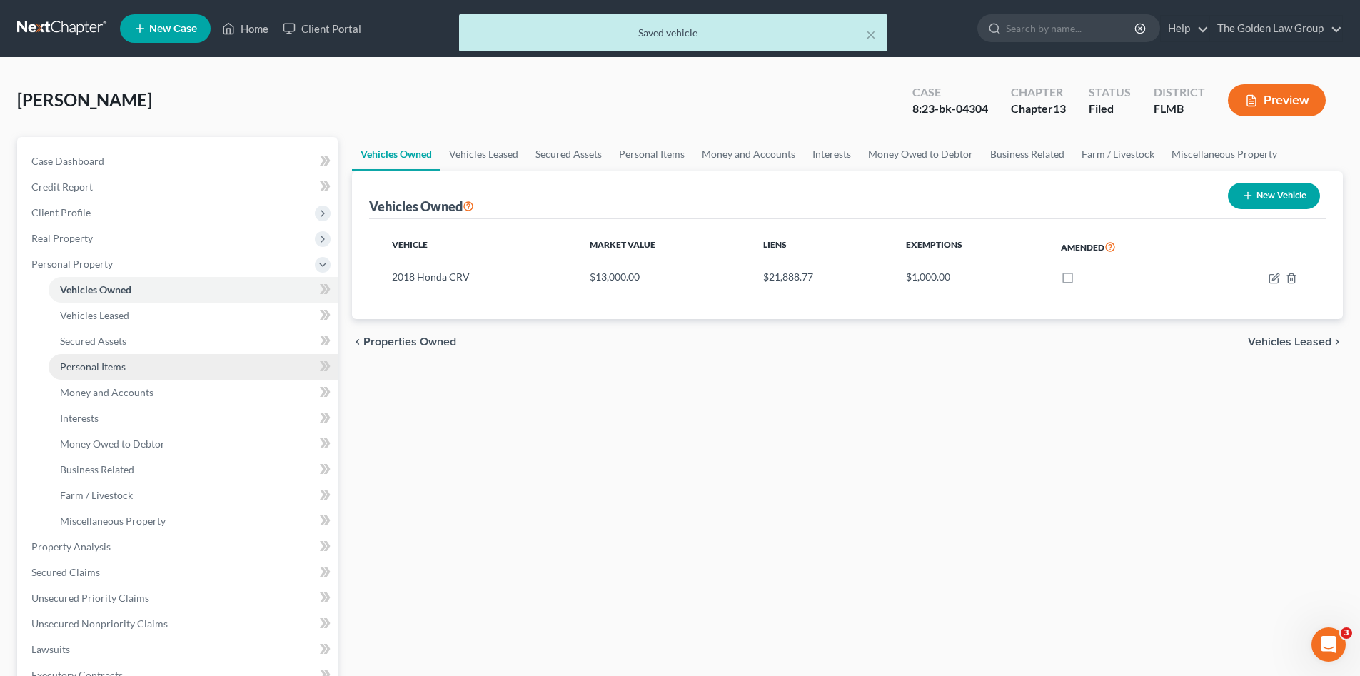
click at [149, 366] on link "Personal Items" at bounding box center [193, 367] width 289 height 26
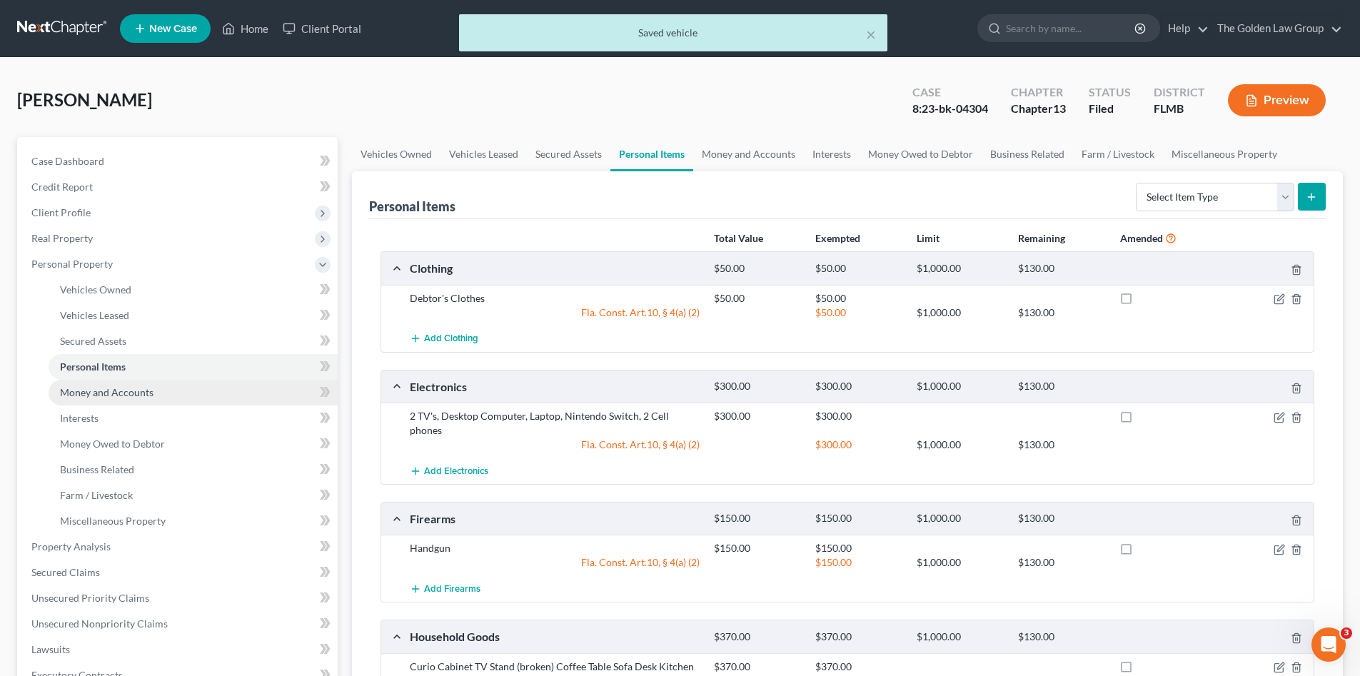
click at [166, 388] on link "Money and Accounts" at bounding box center [193, 393] width 289 height 26
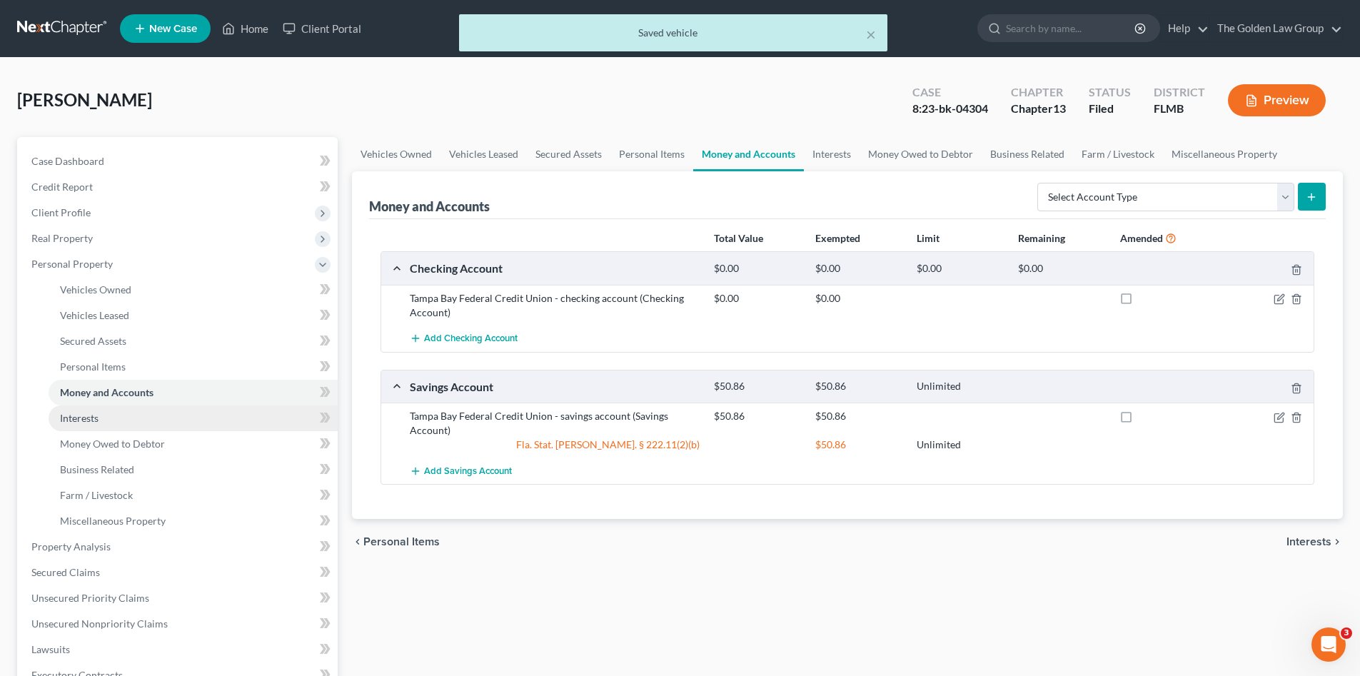
click at [158, 416] on link "Interests" at bounding box center [193, 419] width 289 height 26
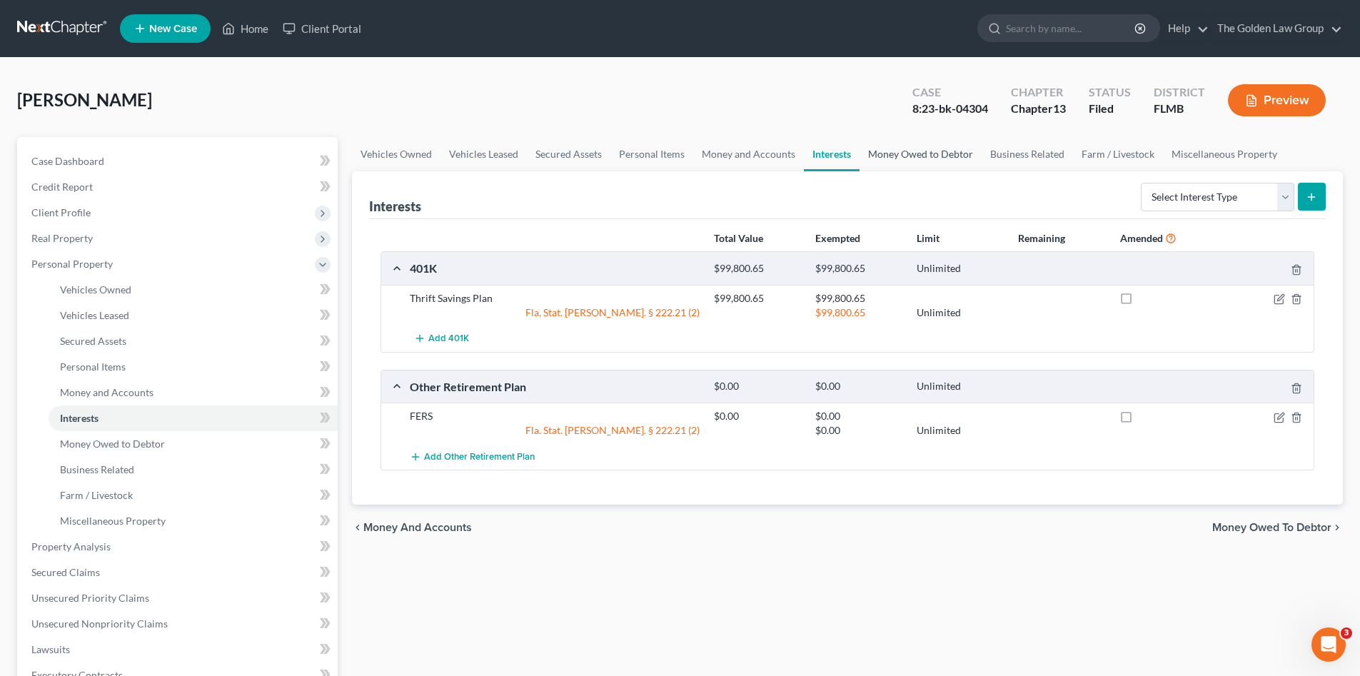
drag, startPoint x: 906, startPoint y: 159, endPoint x: 965, endPoint y: 145, distance: 60.3
click at [907, 159] on link "Money Owed to Debtor" at bounding box center [921, 154] width 122 height 34
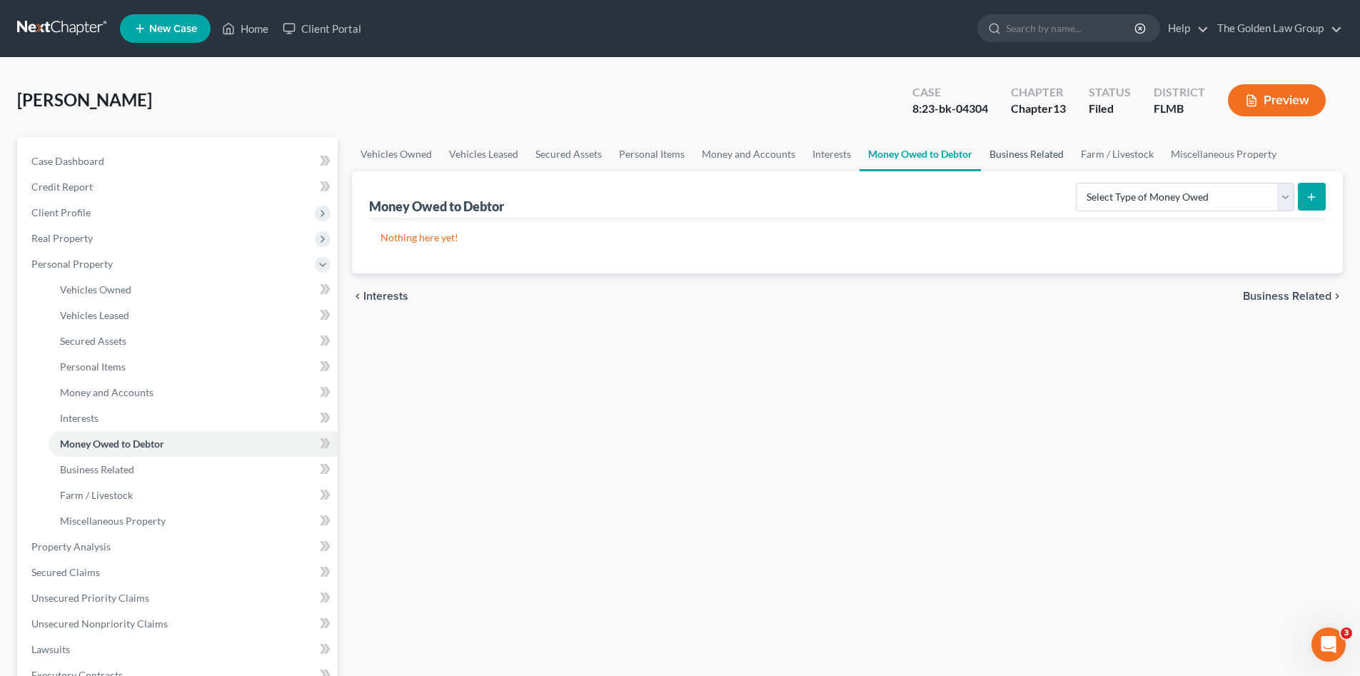
click at [1000, 155] on link "Business Related" at bounding box center [1026, 154] width 91 height 34
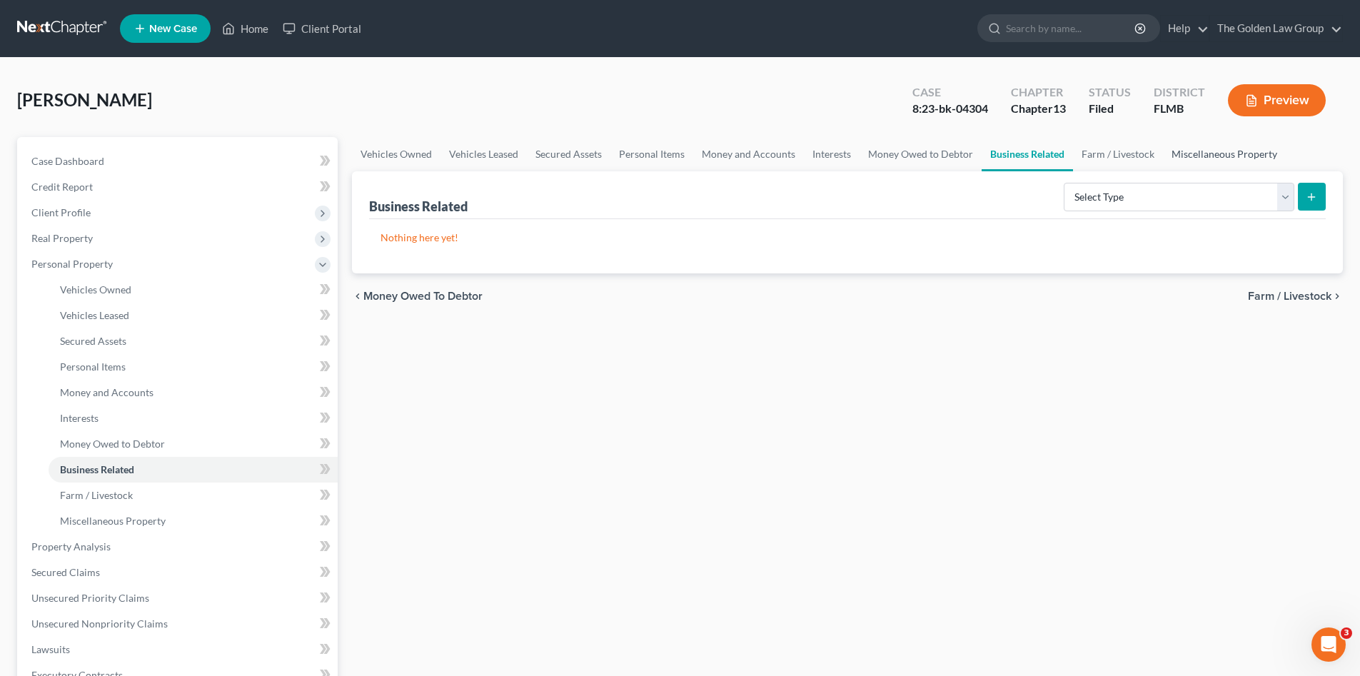
click at [1194, 149] on link "Miscellaneous Property" at bounding box center [1224, 154] width 123 height 34
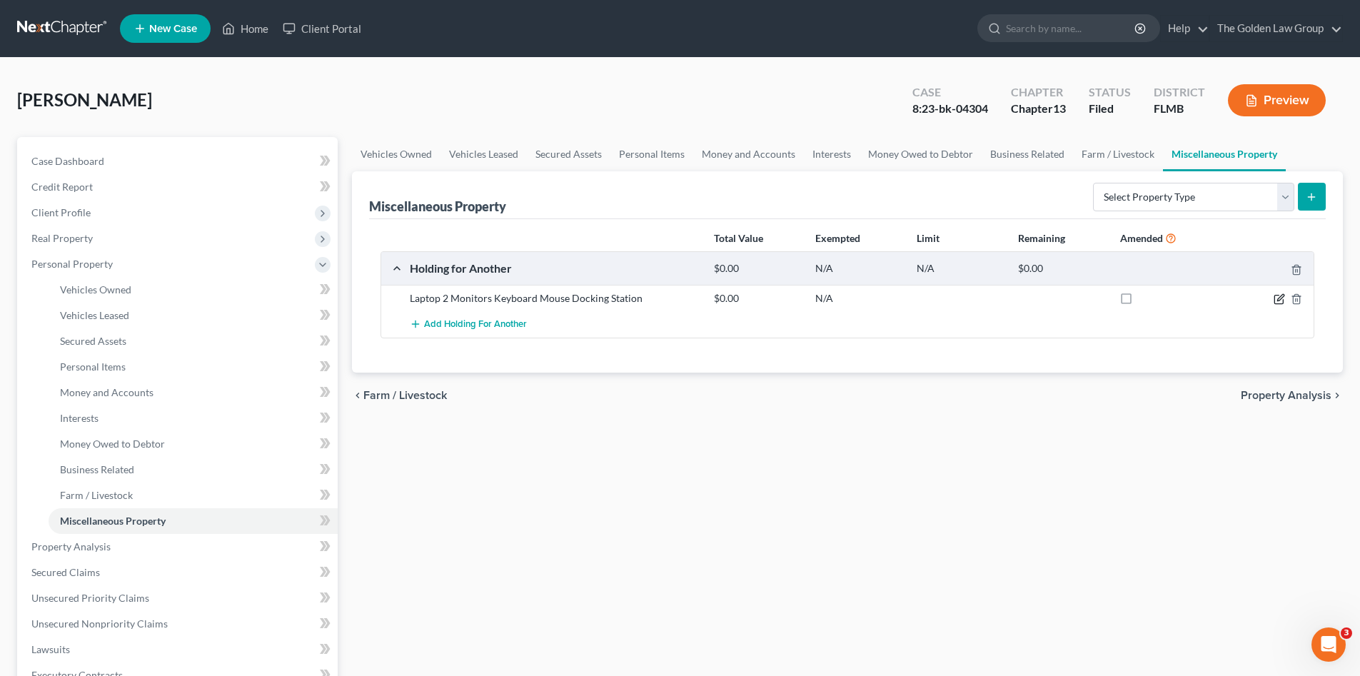
click at [1278, 296] on icon "button" at bounding box center [1279, 298] width 11 height 11
select select "9"
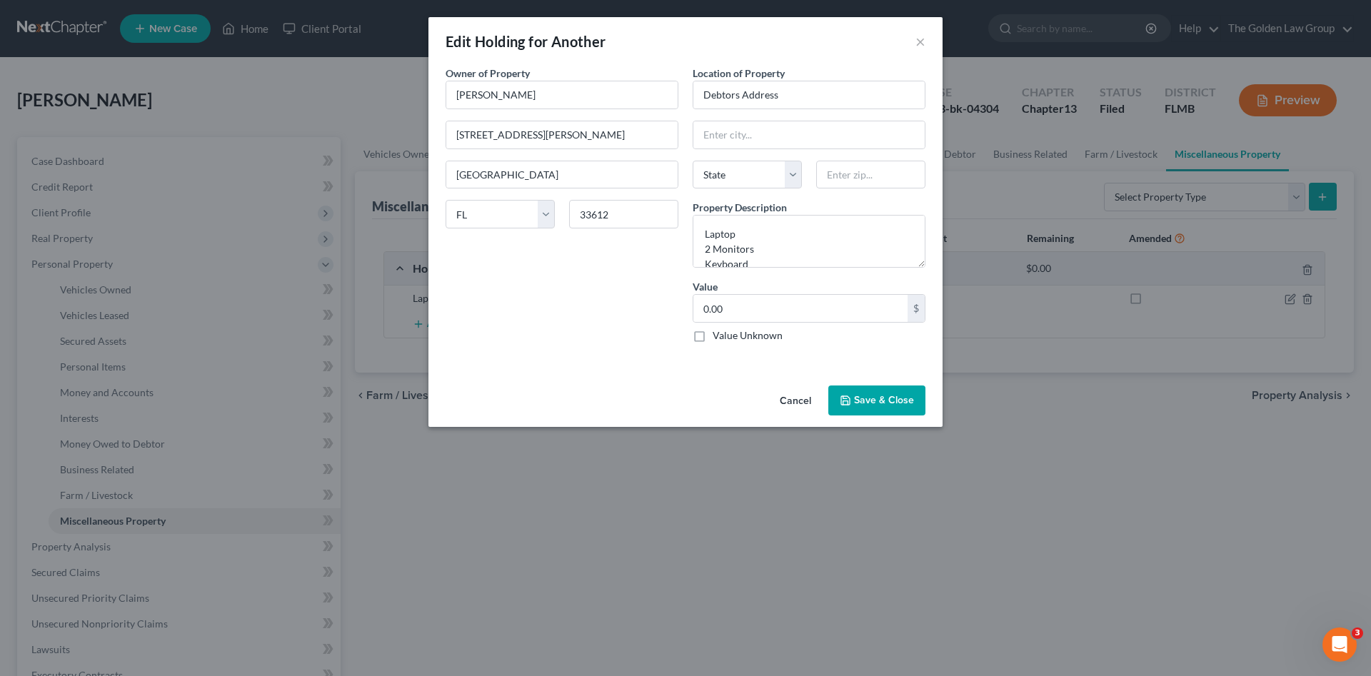
click at [796, 400] on button "Cancel" at bounding box center [795, 401] width 54 height 29
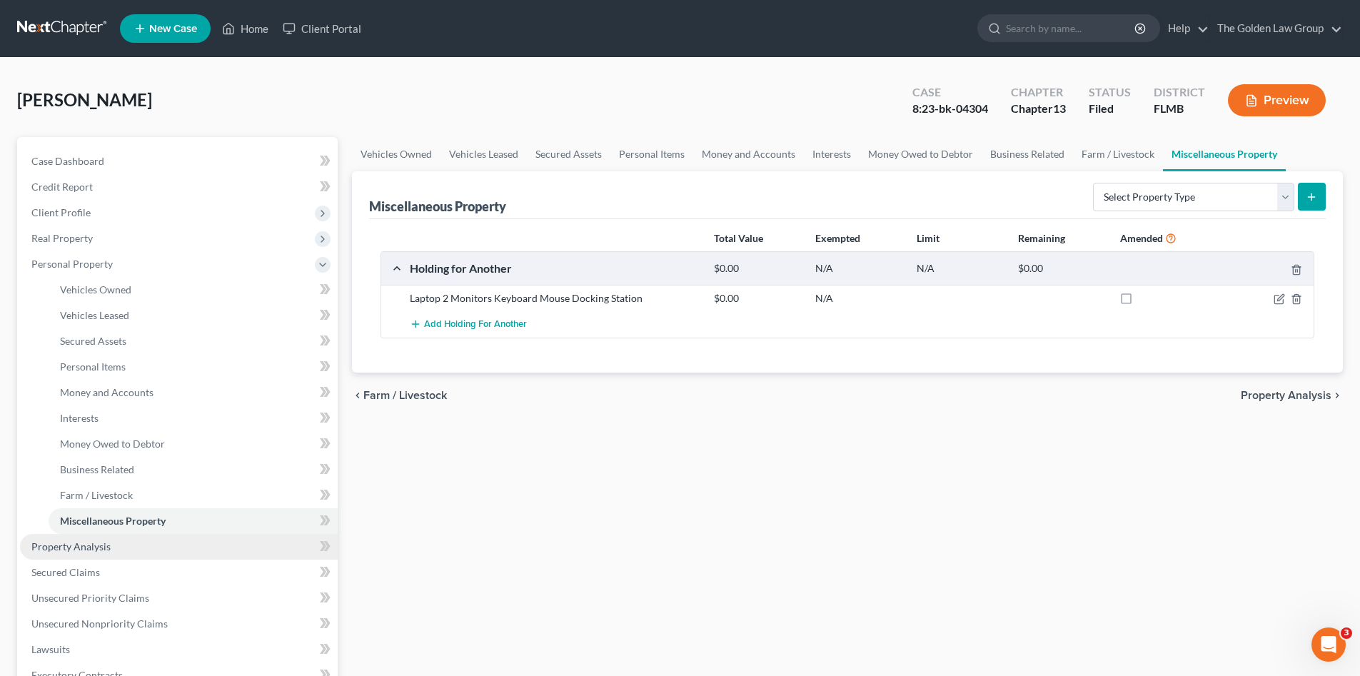
click at [88, 544] on span "Property Analysis" at bounding box center [70, 546] width 79 height 12
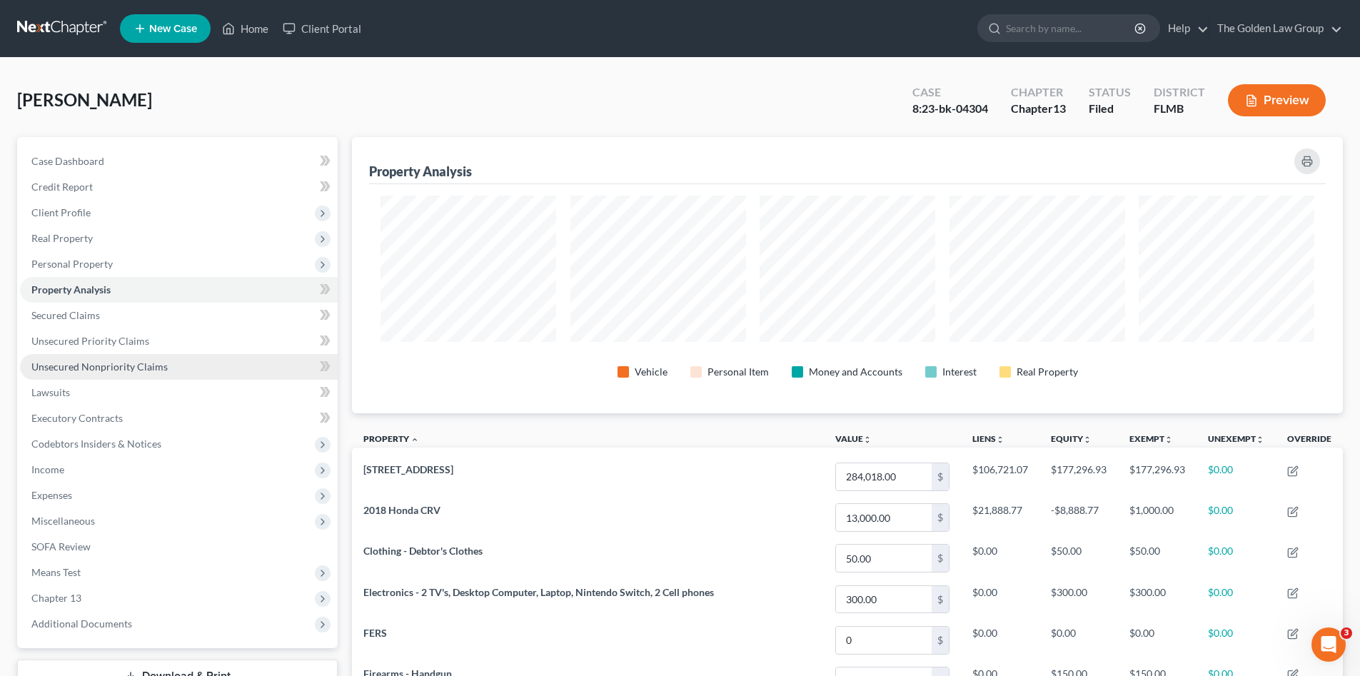
scroll to position [276, 991]
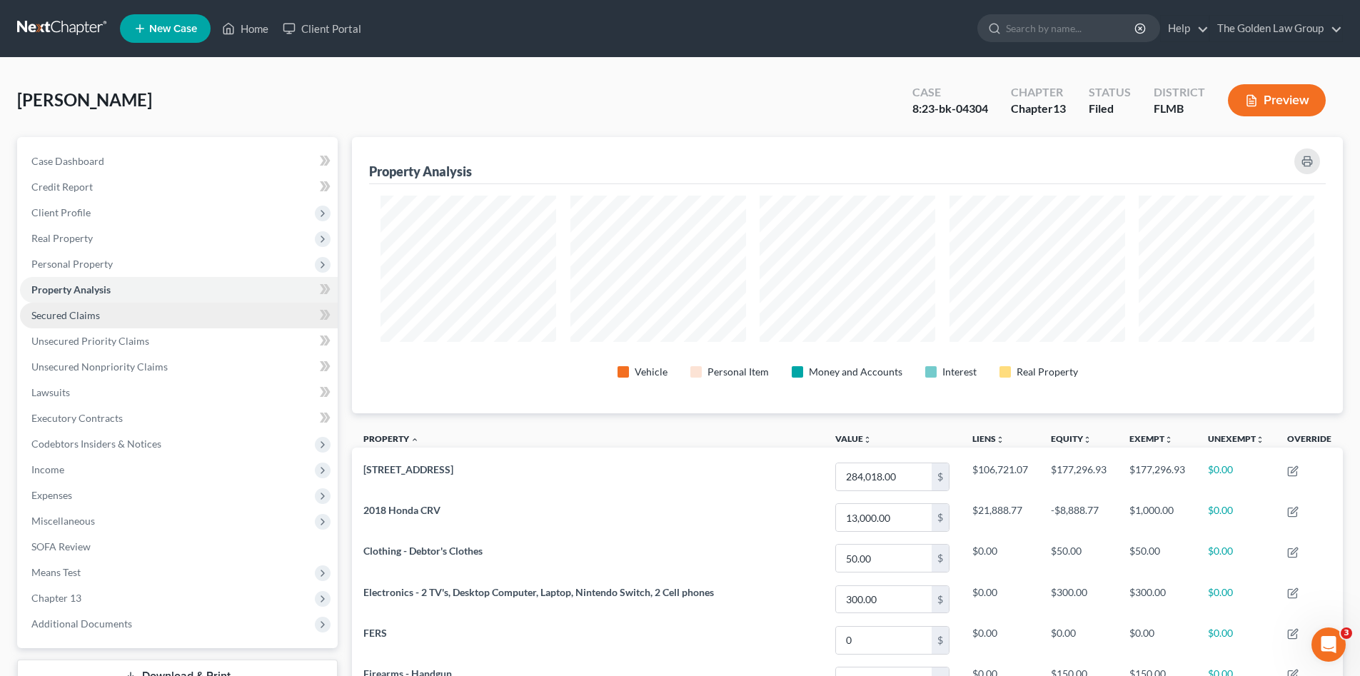
click at [87, 311] on span "Secured Claims" at bounding box center [65, 315] width 69 height 12
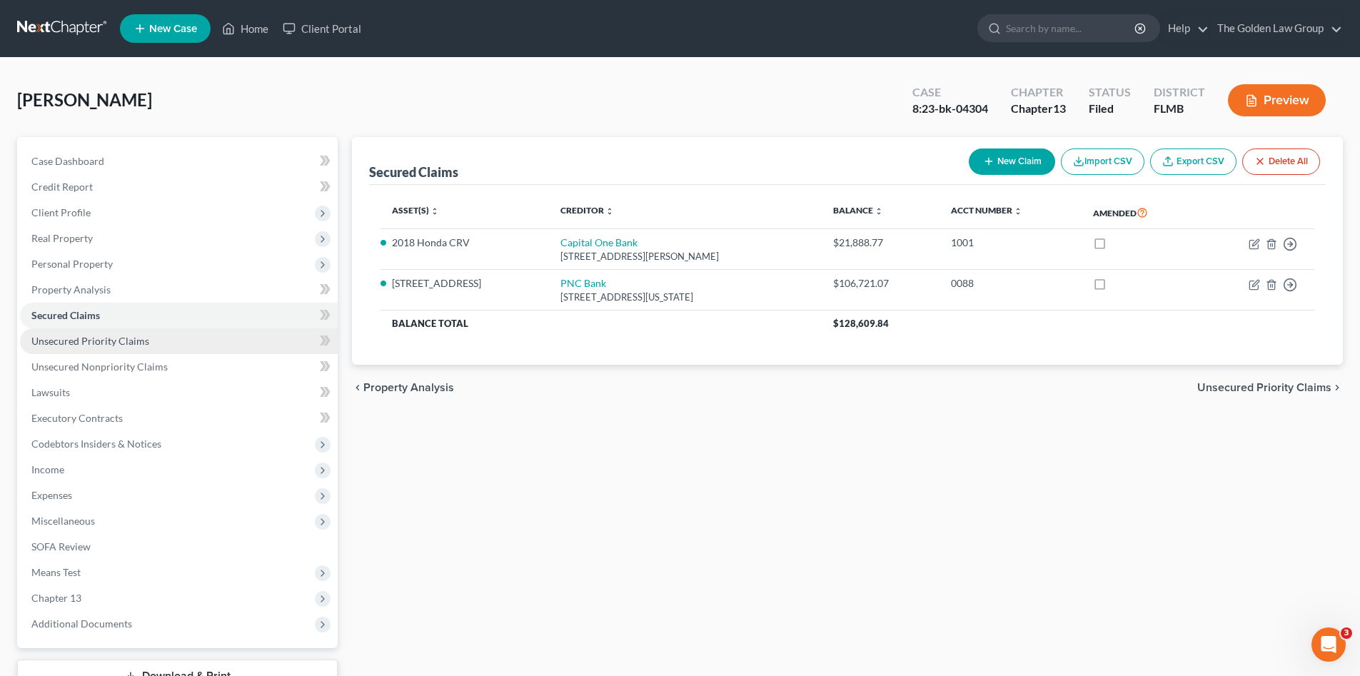
click at [134, 343] on span "Unsecured Priority Claims" at bounding box center [90, 341] width 118 height 12
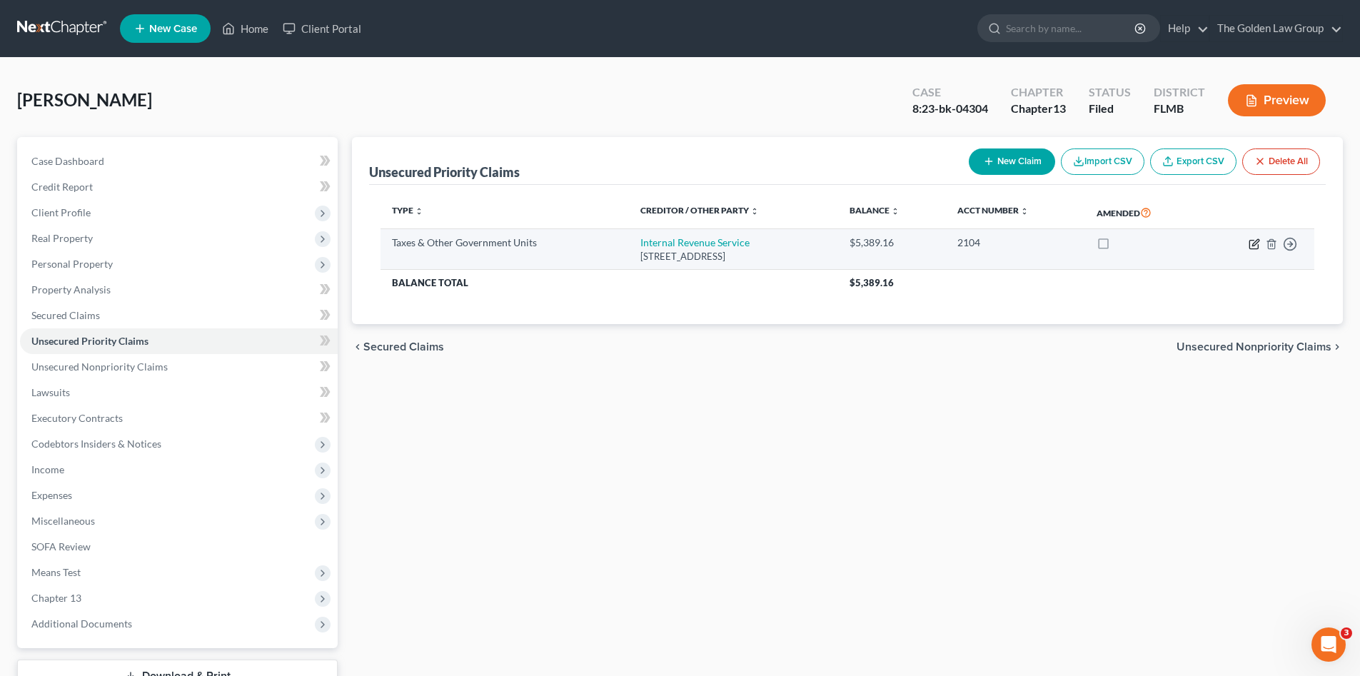
click at [1252, 246] on icon "button" at bounding box center [1254, 243] width 11 height 11
select select "0"
select select "9"
select select "0"
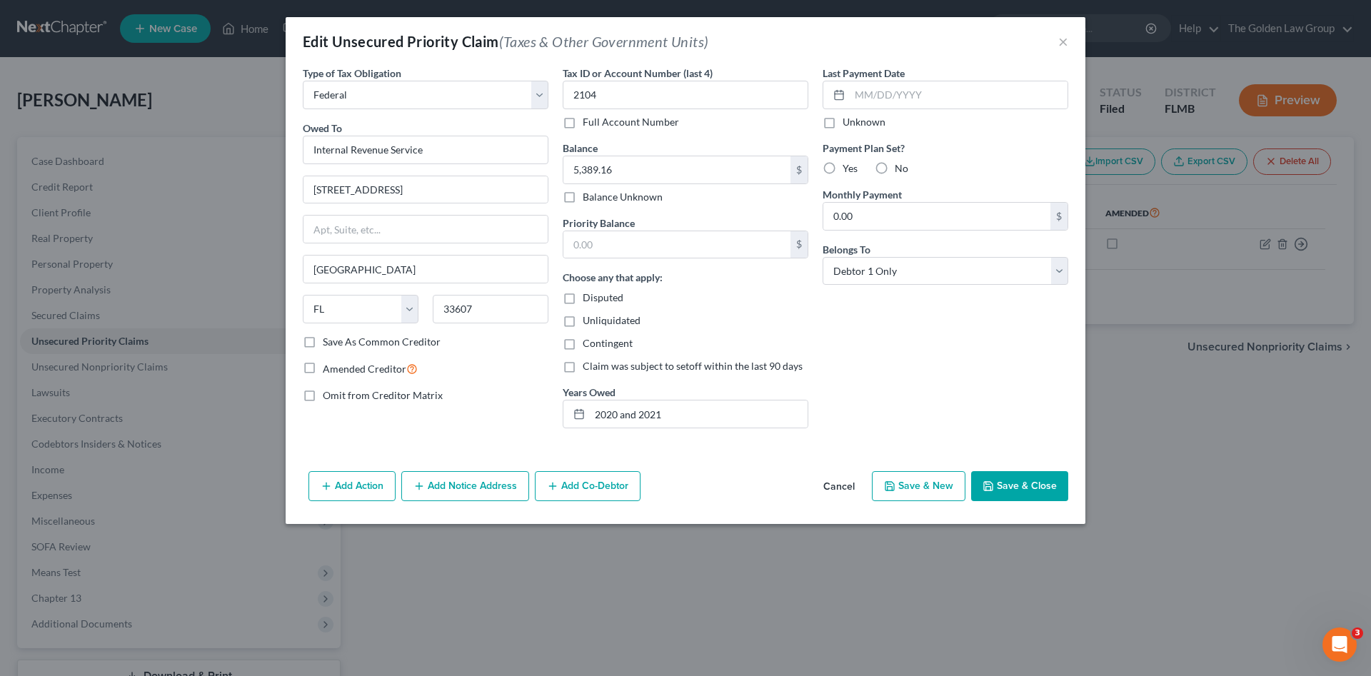
click at [842, 485] on button "Cancel" at bounding box center [839, 487] width 54 height 29
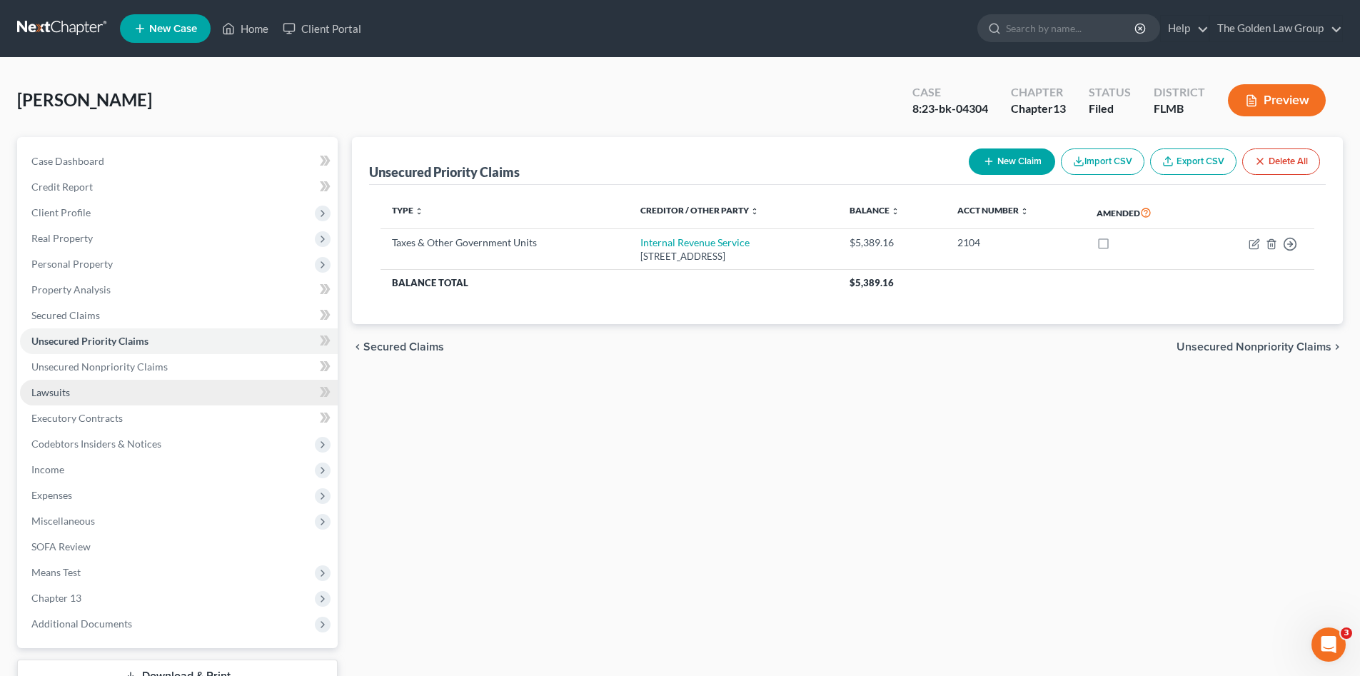
click at [120, 382] on link "Lawsuits" at bounding box center [179, 393] width 318 height 26
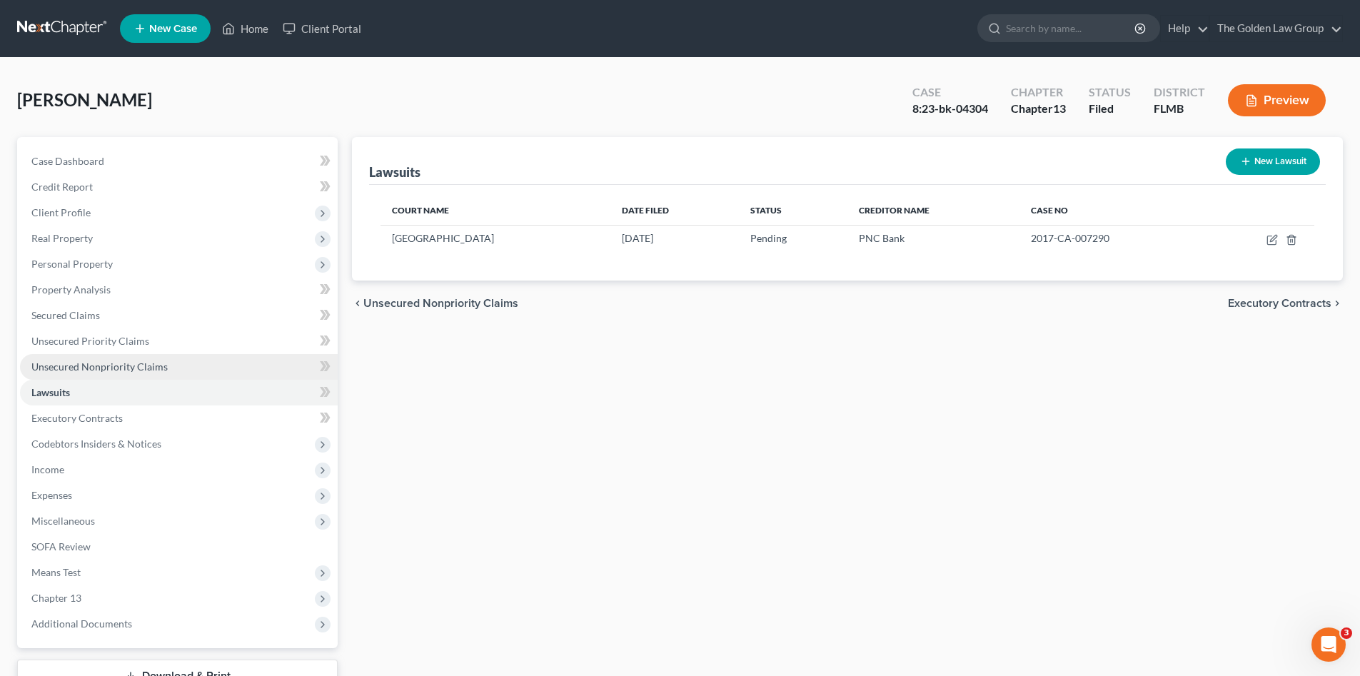
click at [117, 364] on span "Unsecured Nonpriority Claims" at bounding box center [99, 367] width 136 height 12
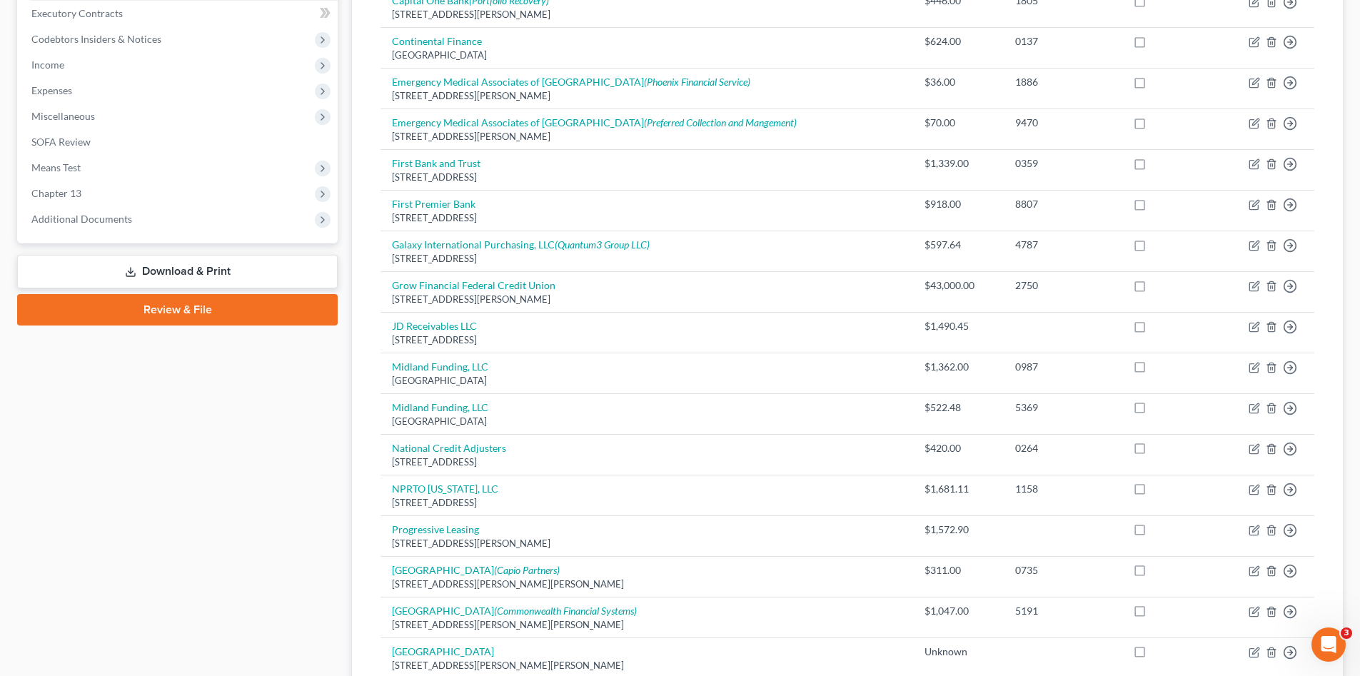
scroll to position [262, 0]
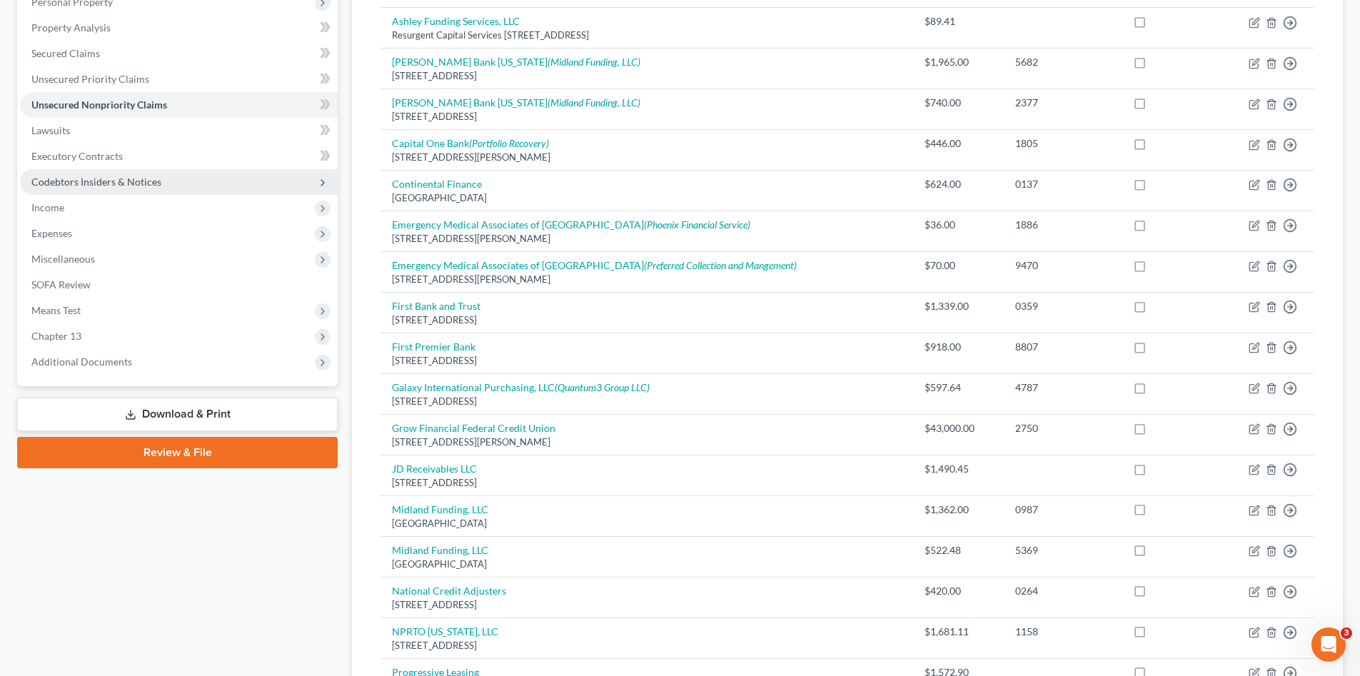
click at [119, 179] on span "Codebtors Insiders & Notices" at bounding box center [96, 182] width 130 height 12
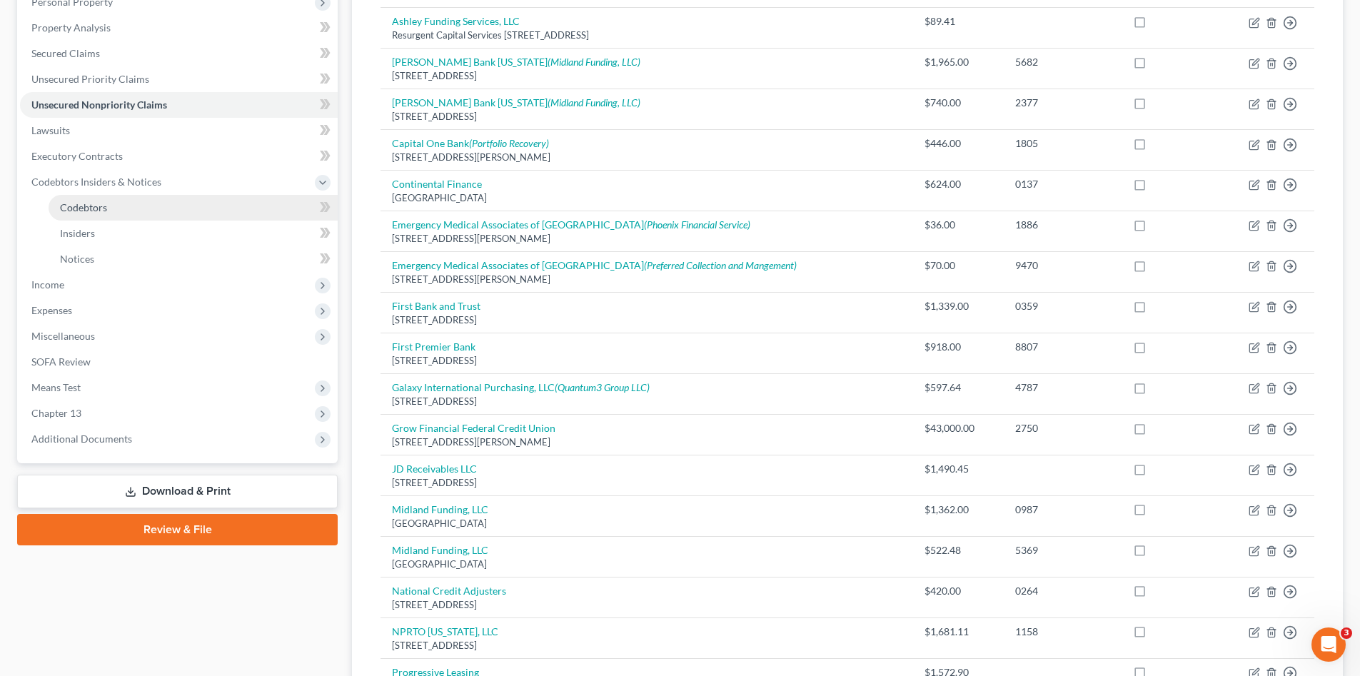
click at [154, 200] on link "Codebtors" at bounding box center [193, 208] width 289 height 26
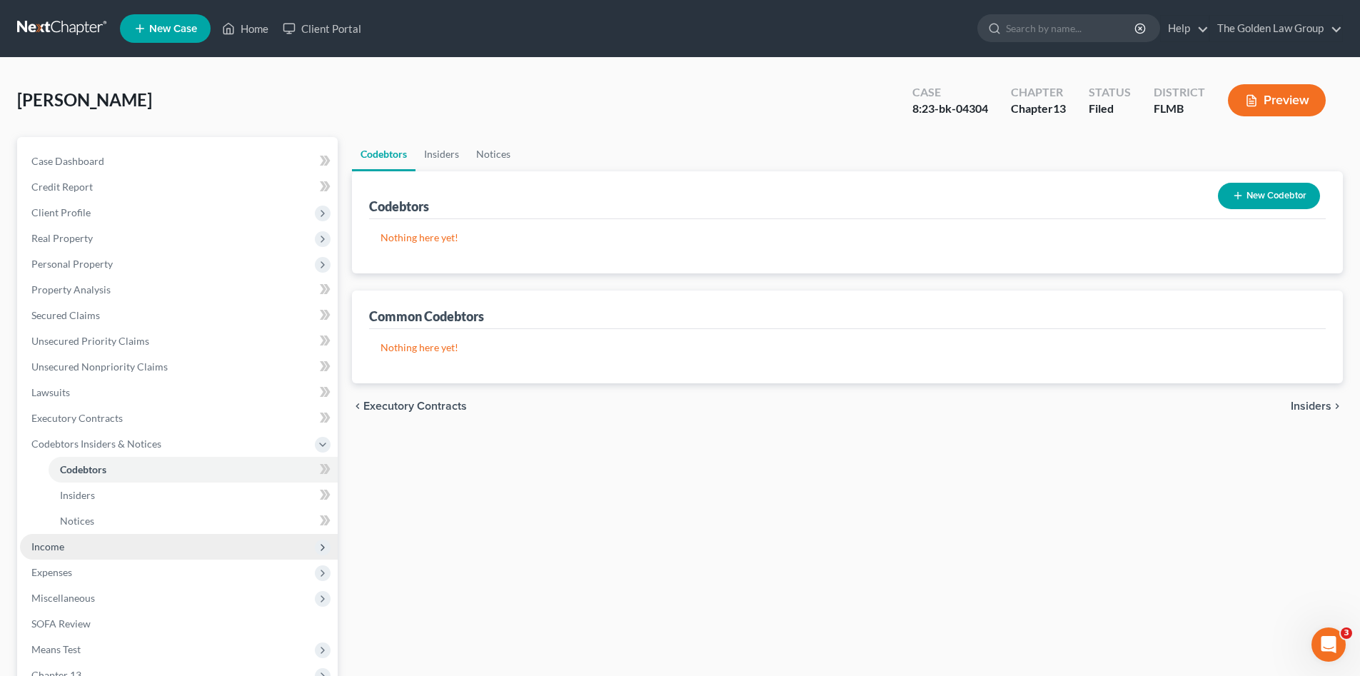
click at [62, 547] on span "Income" at bounding box center [47, 546] width 33 height 12
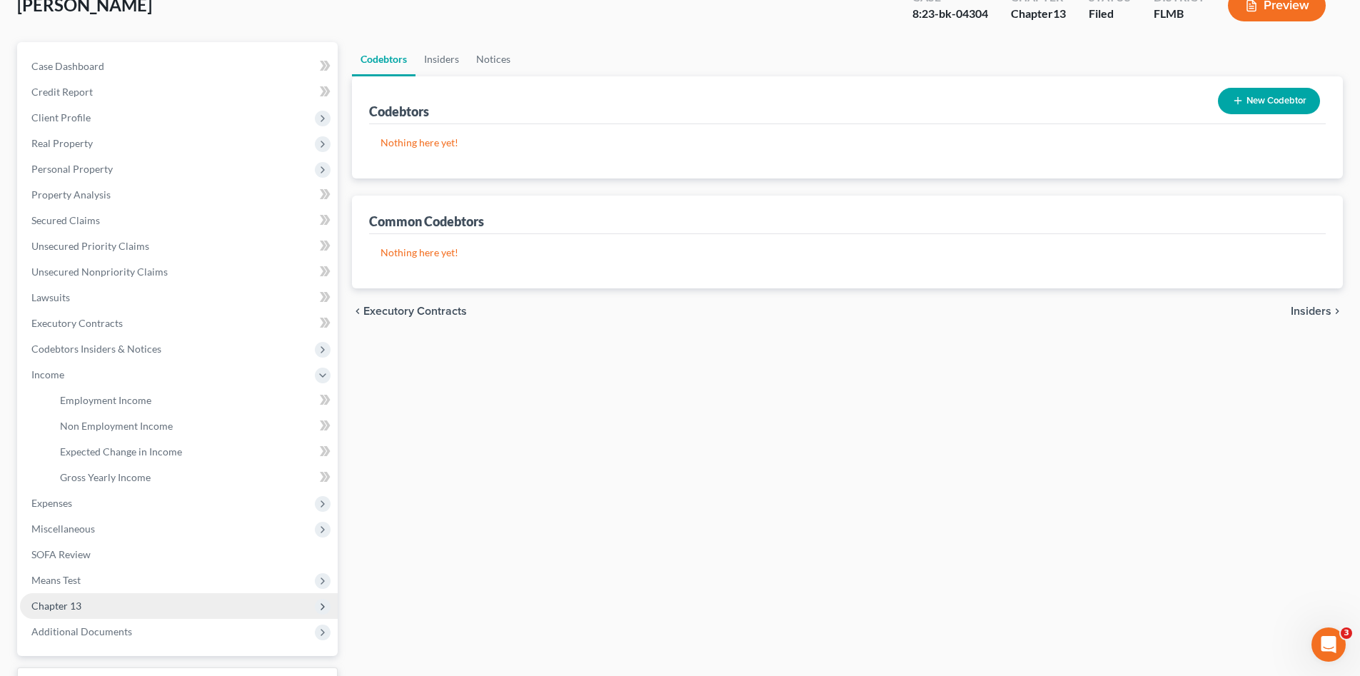
scroll to position [143, 0]
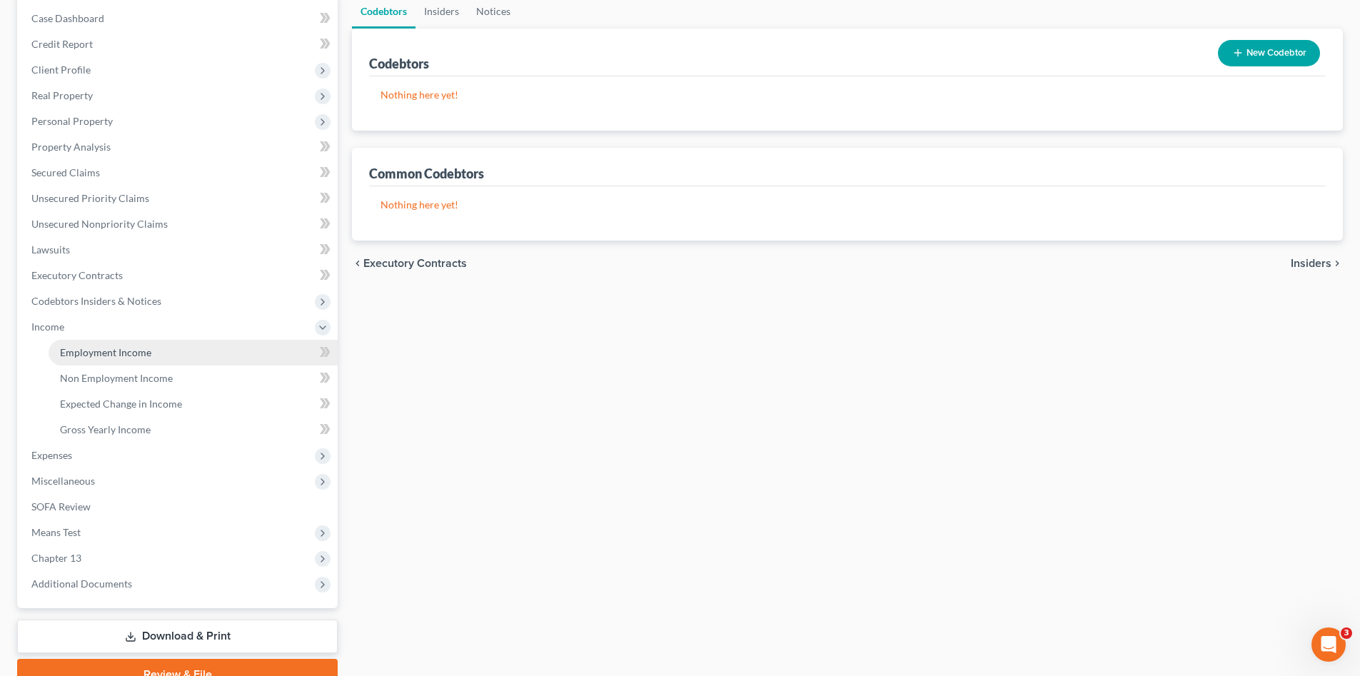
click at [129, 353] on span "Employment Income" at bounding box center [105, 352] width 91 height 12
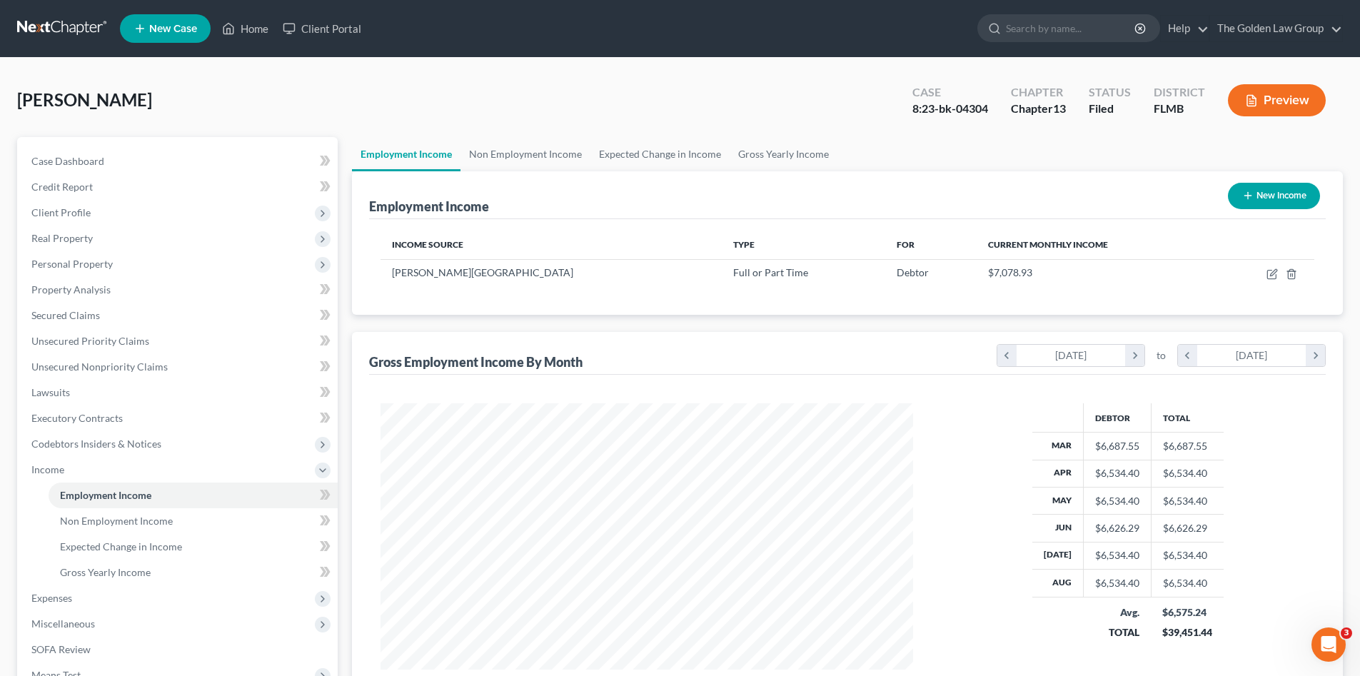
scroll to position [266, 561]
click at [149, 527] on link "Non Employment Income" at bounding box center [193, 521] width 289 height 26
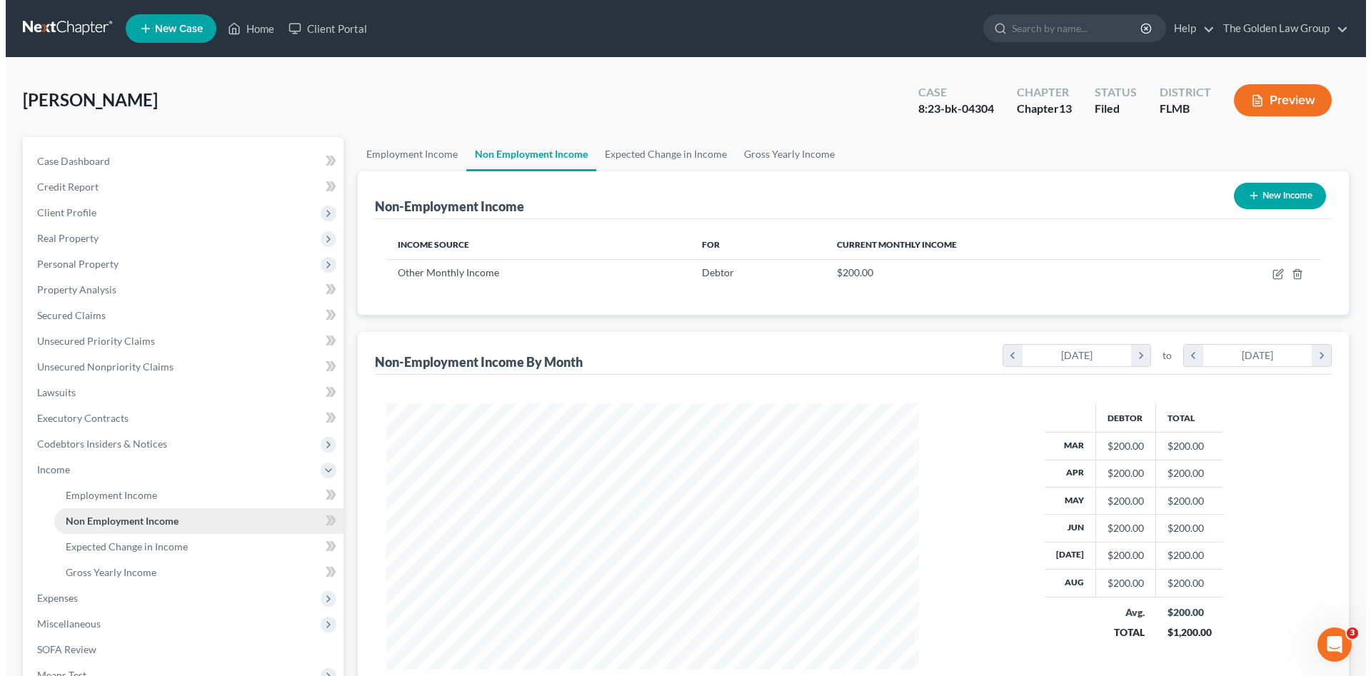
scroll to position [266, 561]
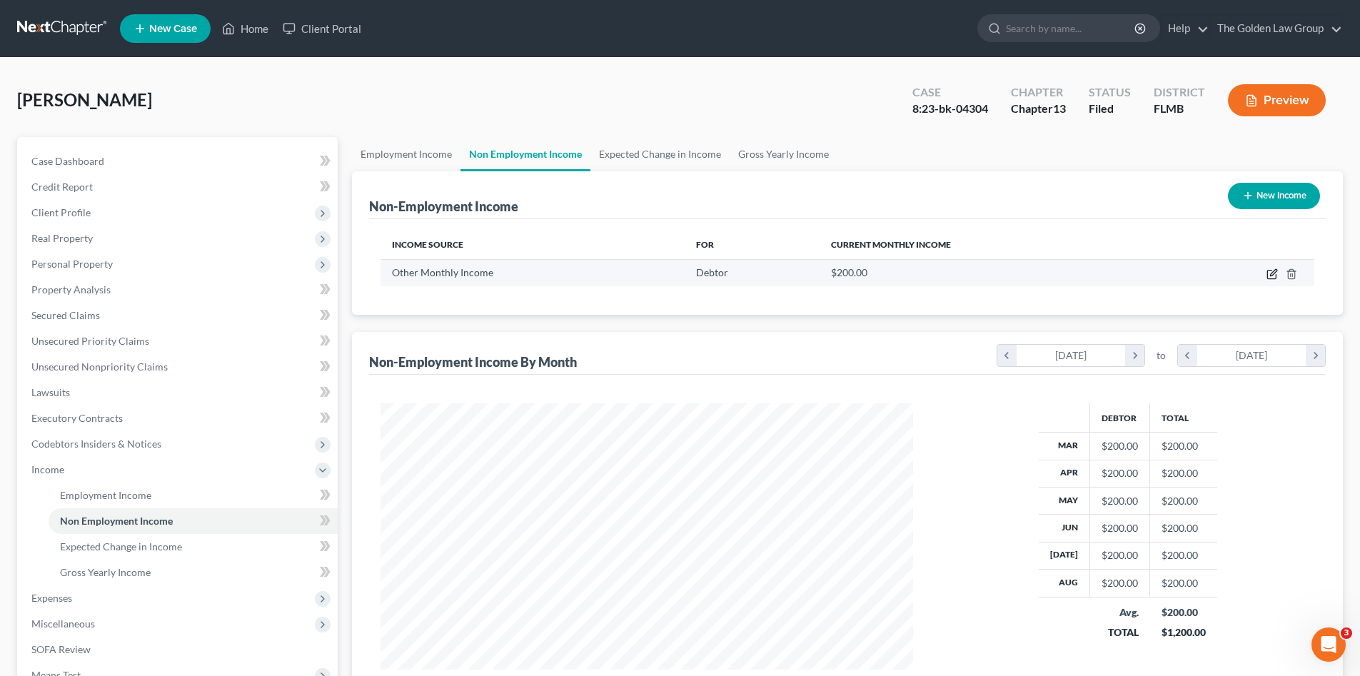
click at [1267, 272] on icon "button" at bounding box center [1272, 273] width 11 height 11
select select "13"
select select "0"
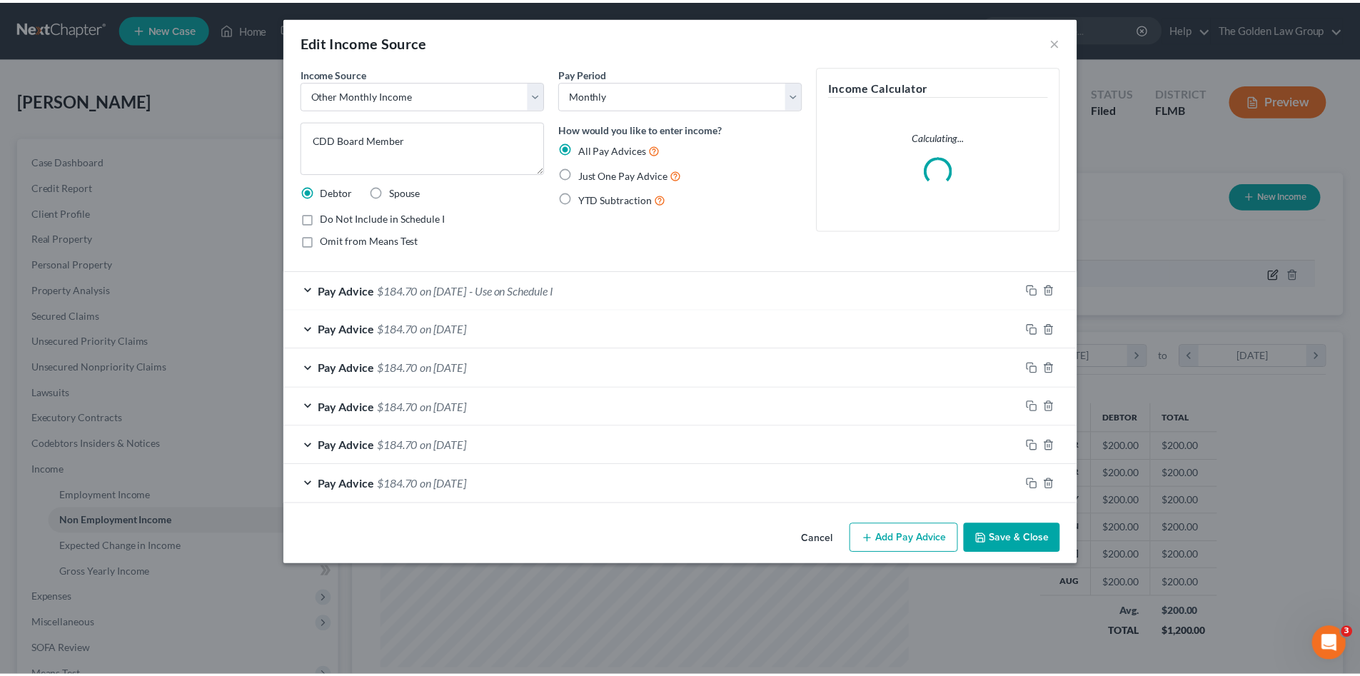
scroll to position [268, 566]
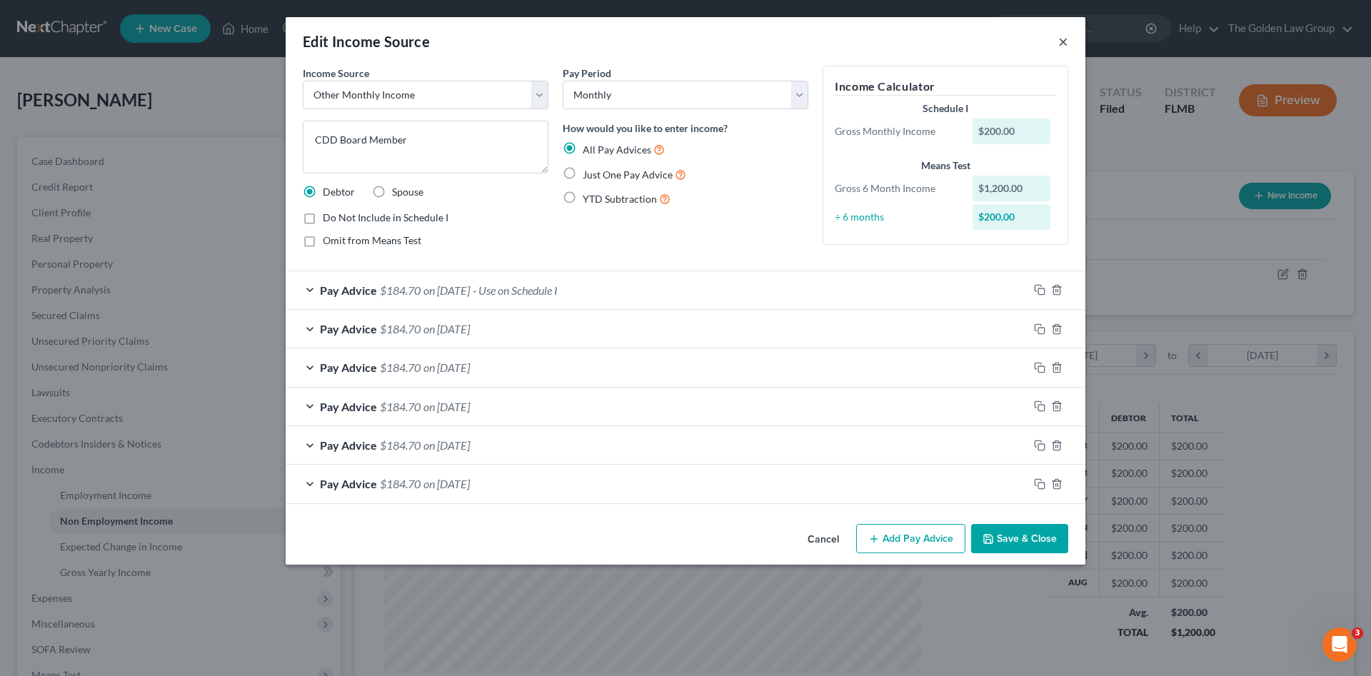
drag, startPoint x: 1059, startPoint y: 33, endPoint x: 1063, endPoint y: 41, distance: 8.9
click at [1060, 35] on button "×" at bounding box center [1063, 41] width 10 height 17
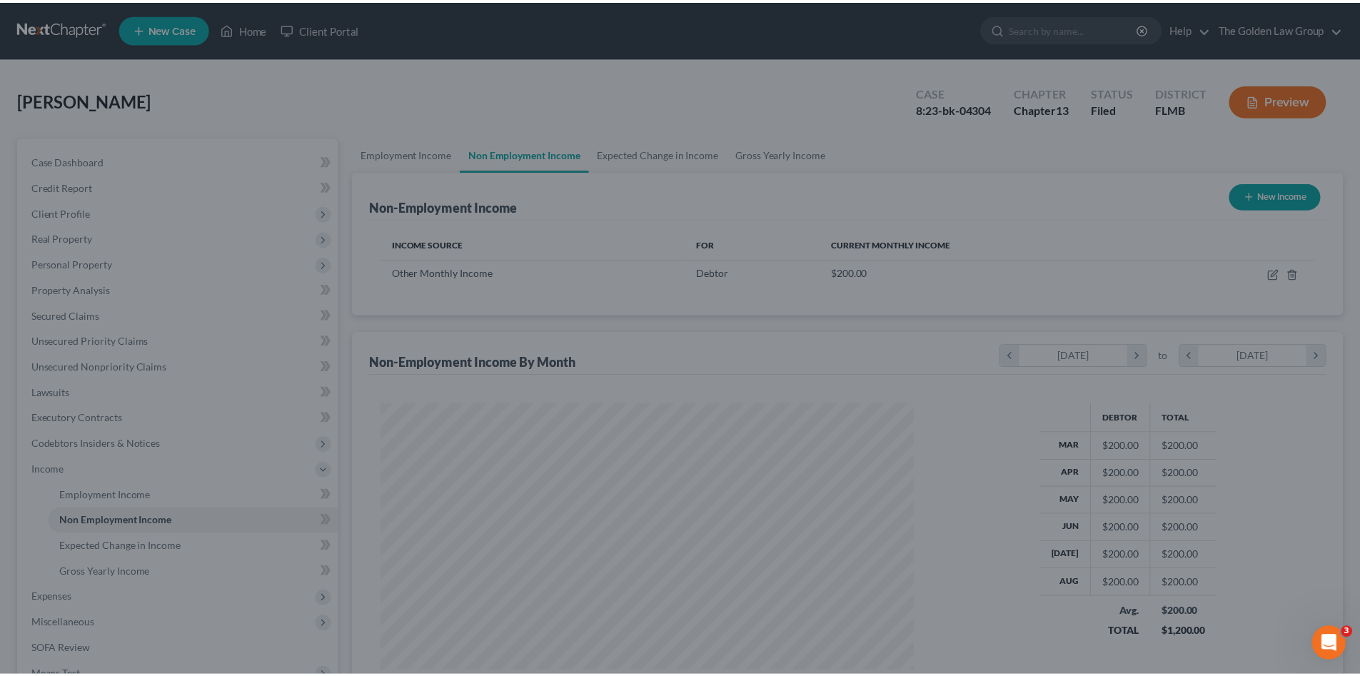
scroll to position [713698, 713403]
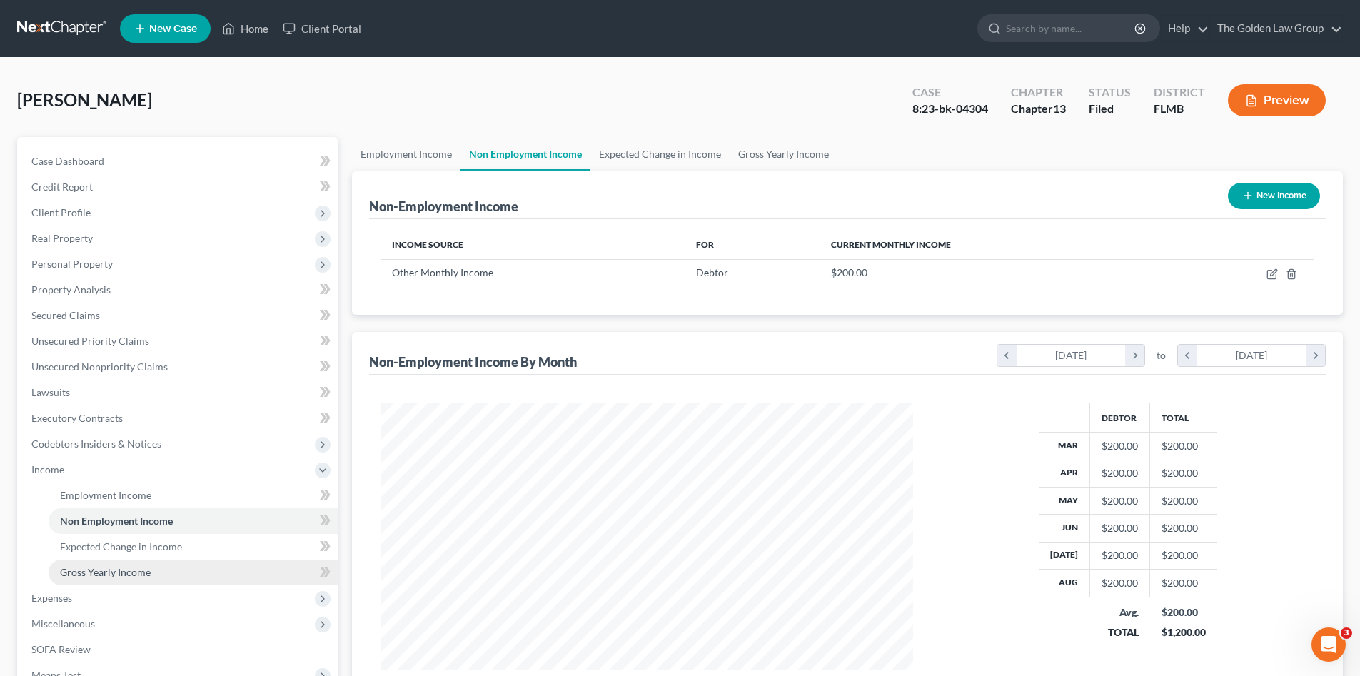
click at [134, 570] on span "Gross Yearly Income" at bounding box center [105, 572] width 91 height 12
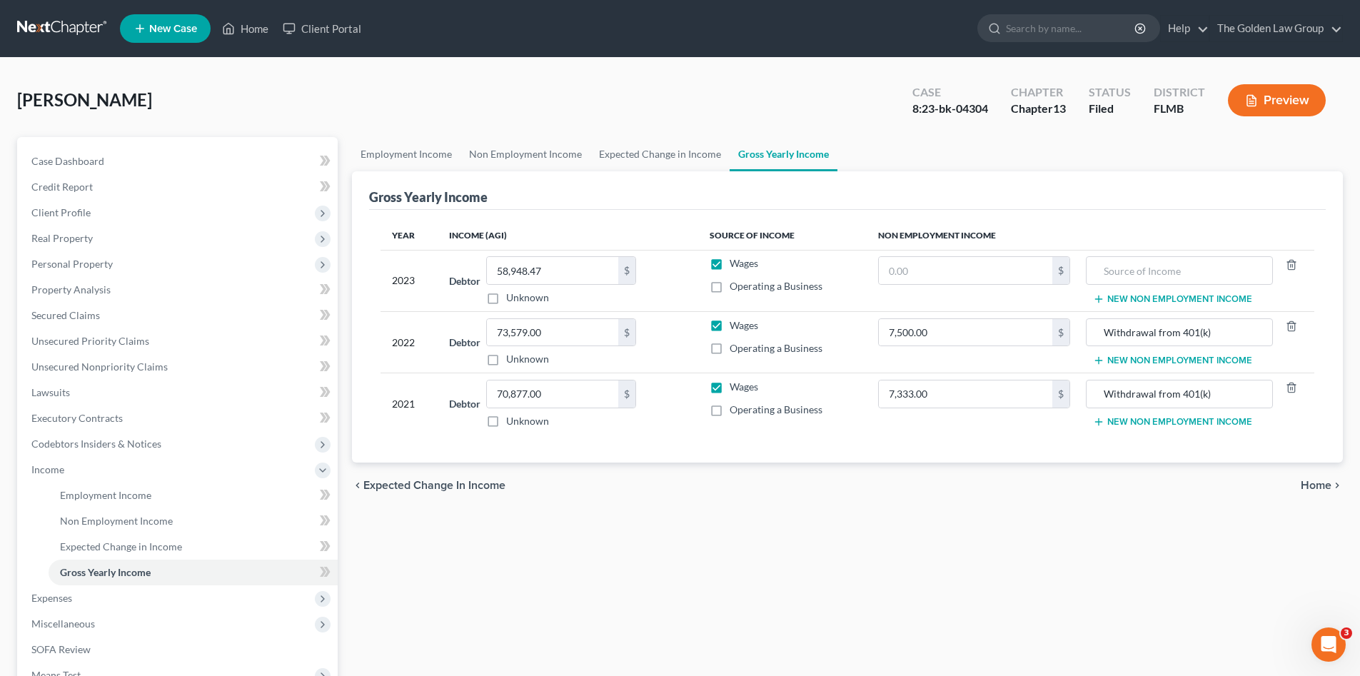
scroll to position [119, 0]
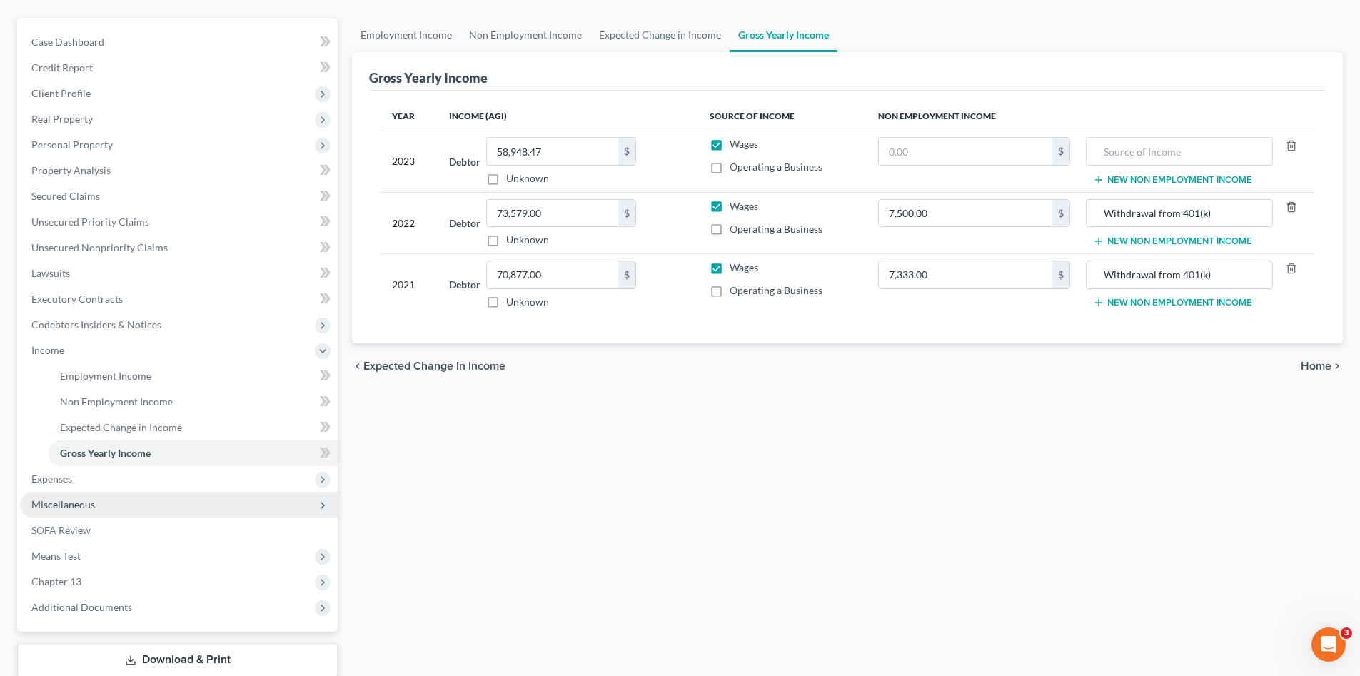
click at [109, 501] on span "Miscellaneous" at bounding box center [179, 505] width 318 height 26
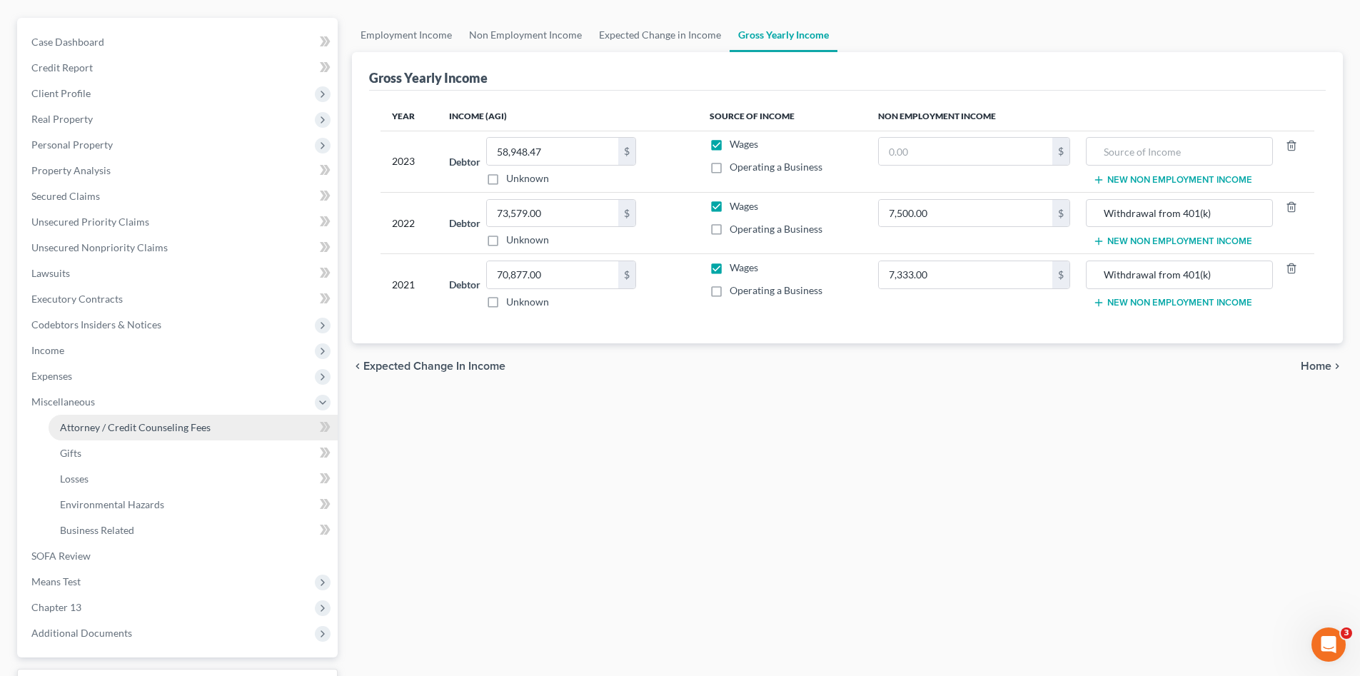
click at [131, 427] on span "Attorney / Credit Counseling Fees" at bounding box center [135, 427] width 151 height 12
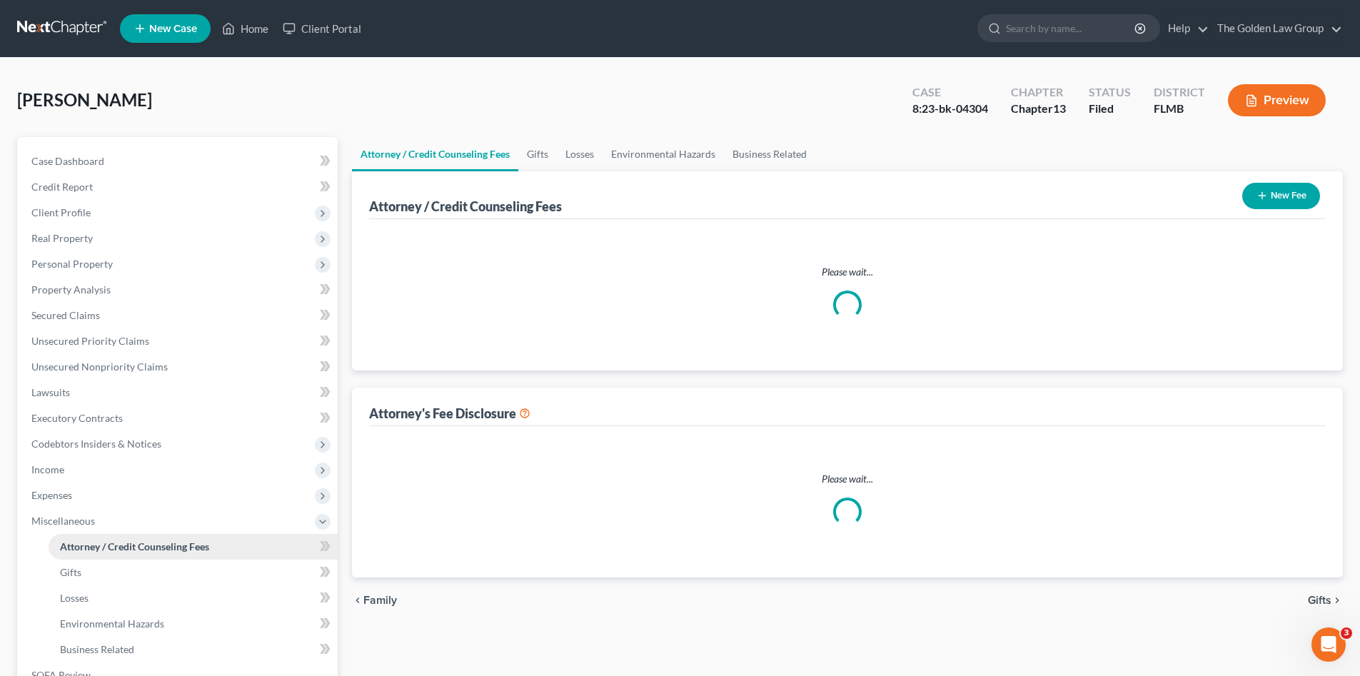
select select "1"
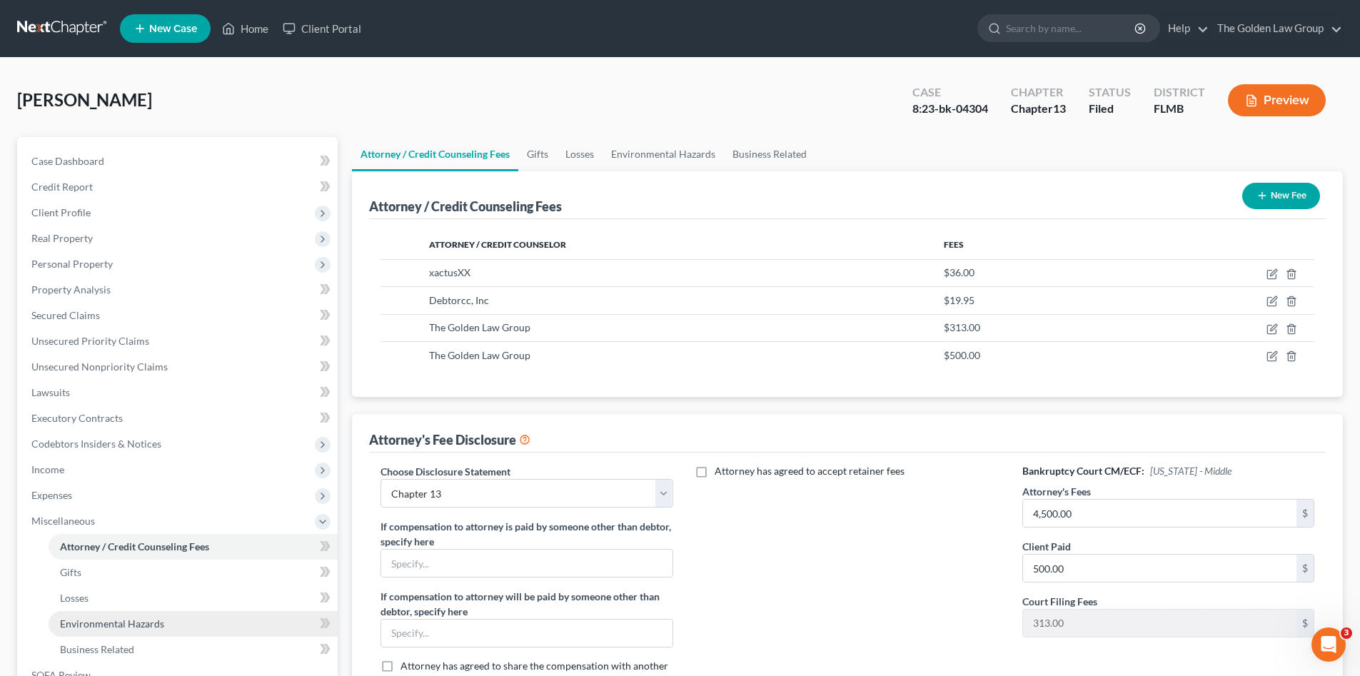
scroll to position [143, 0]
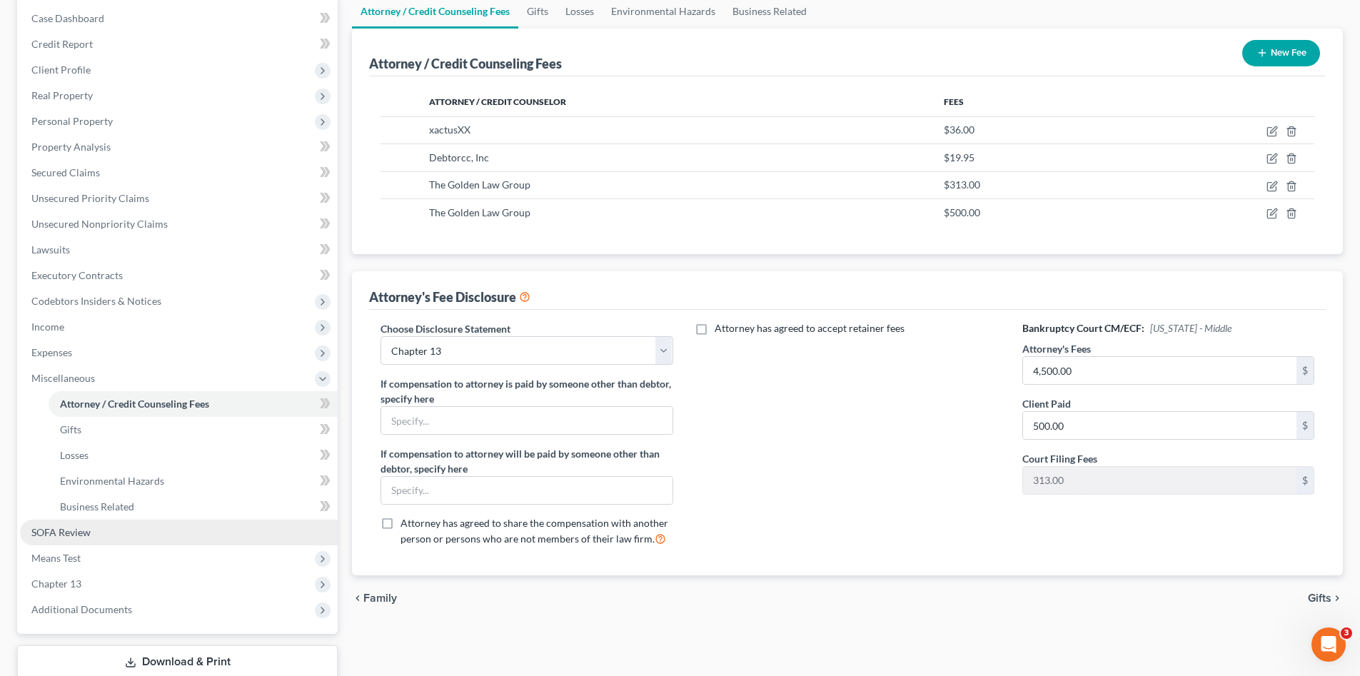
click at [112, 533] on link "SOFA Review" at bounding box center [179, 533] width 318 height 26
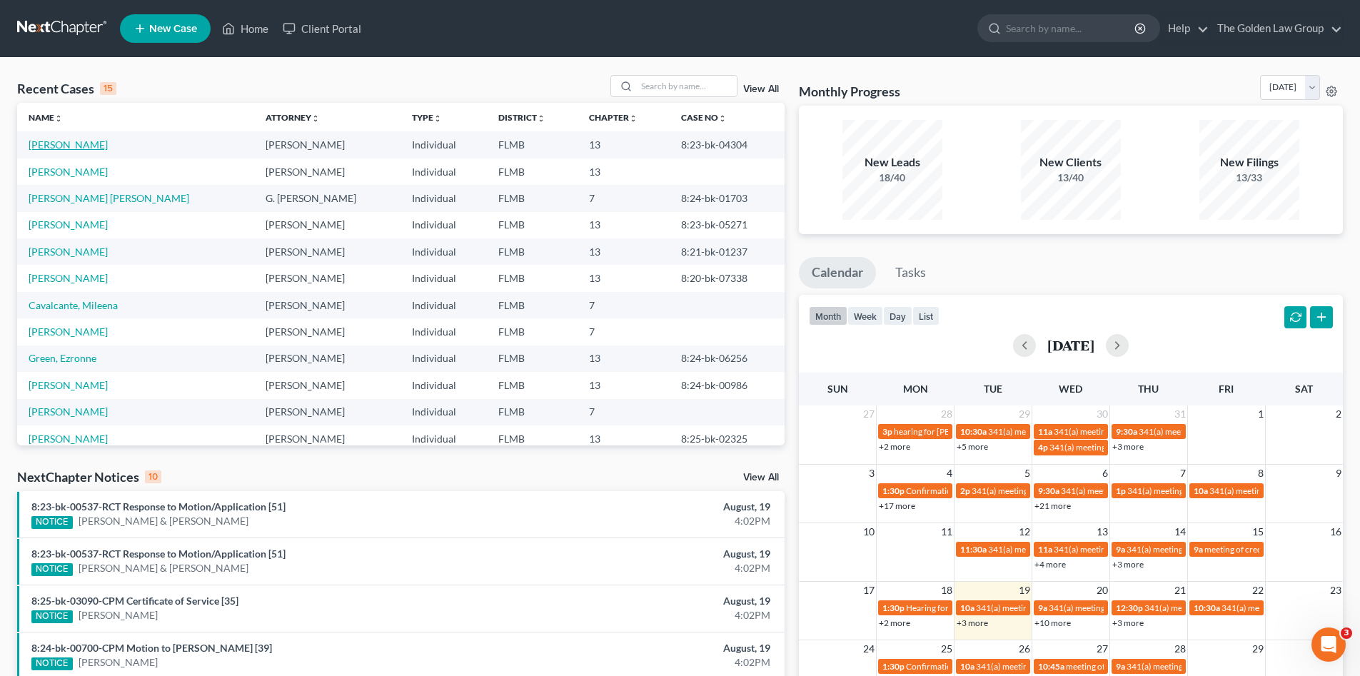
click at [84, 148] on link "[PERSON_NAME]" at bounding box center [68, 145] width 79 height 12
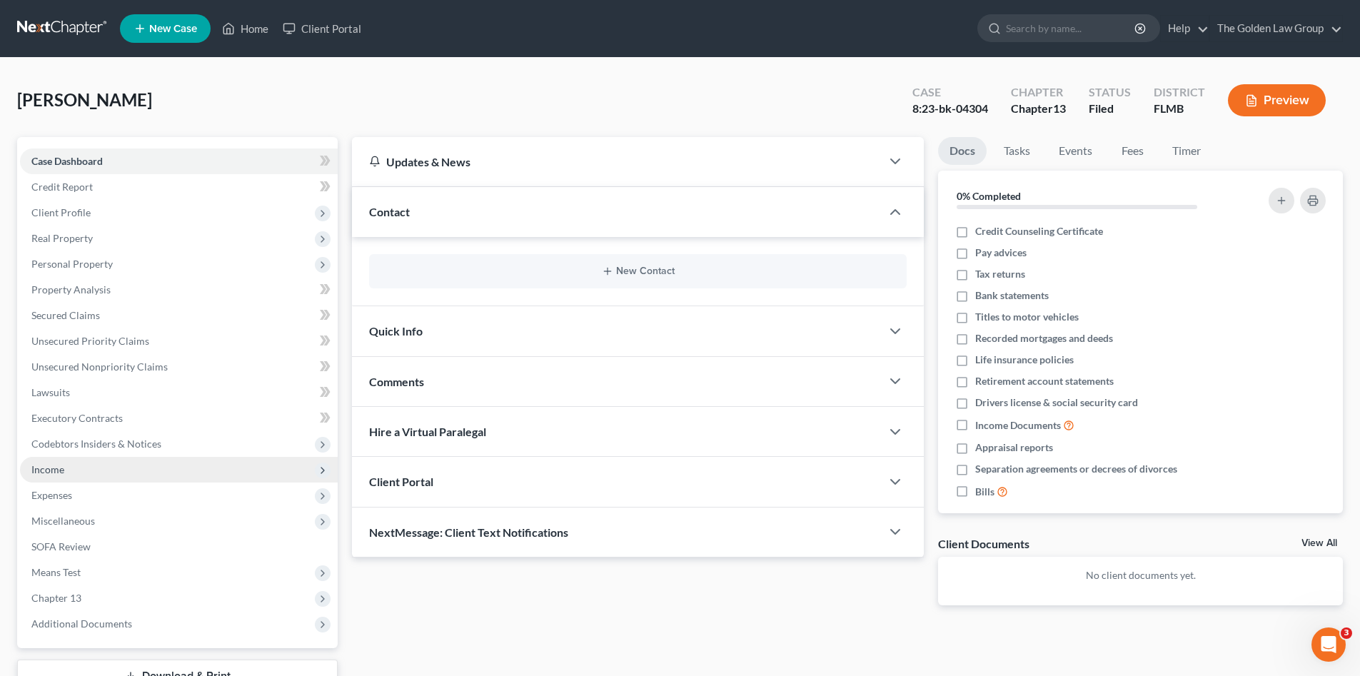
click at [57, 468] on span "Income" at bounding box center [47, 469] width 33 height 12
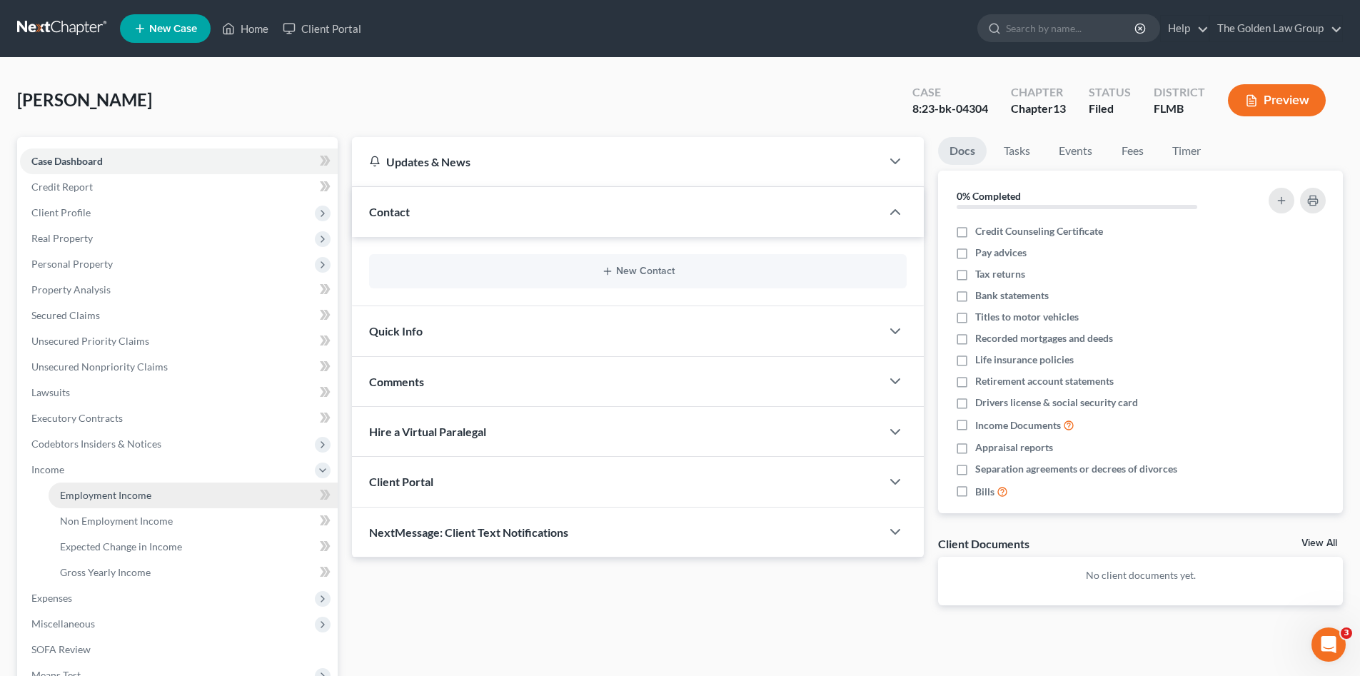
scroll to position [48, 0]
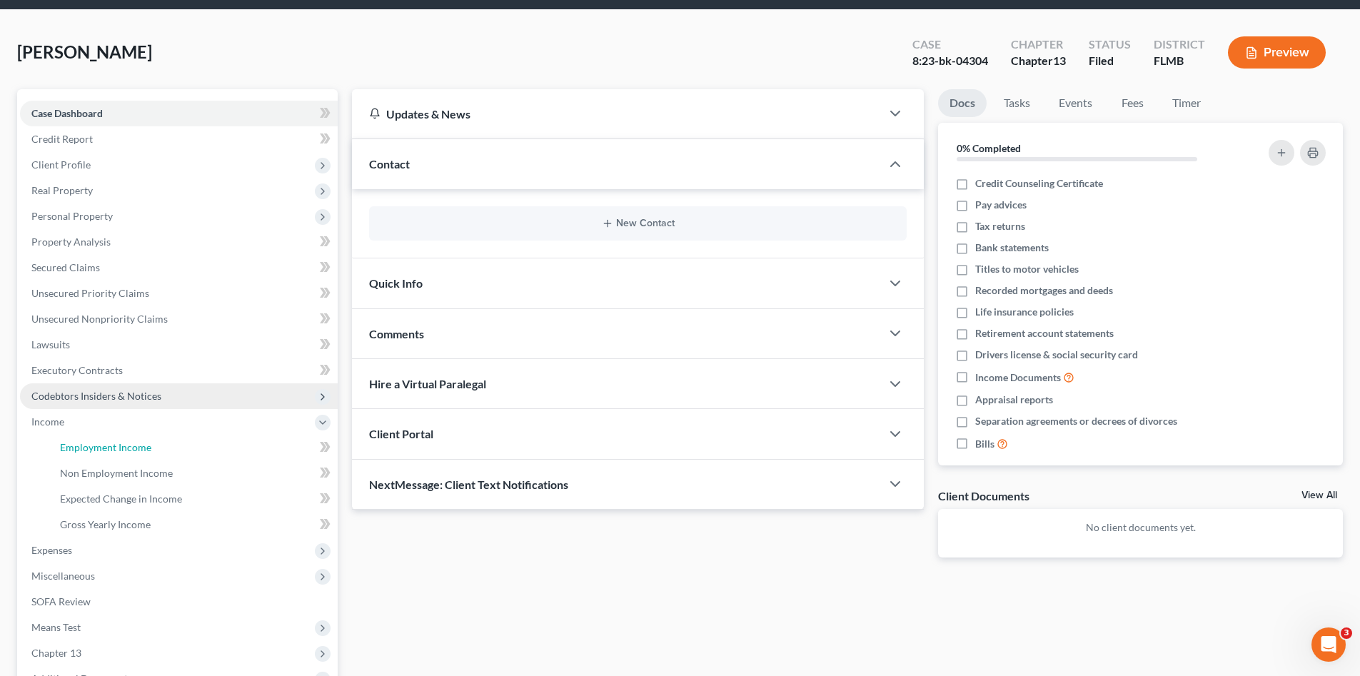
drag, startPoint x: 110, startPoint y: 445, endPoint x: 293, endPoint y: 433, distance: 183.9
click at [110, 444] on span "Employment Income" at bounding box center [105, 447] width 91 height 12
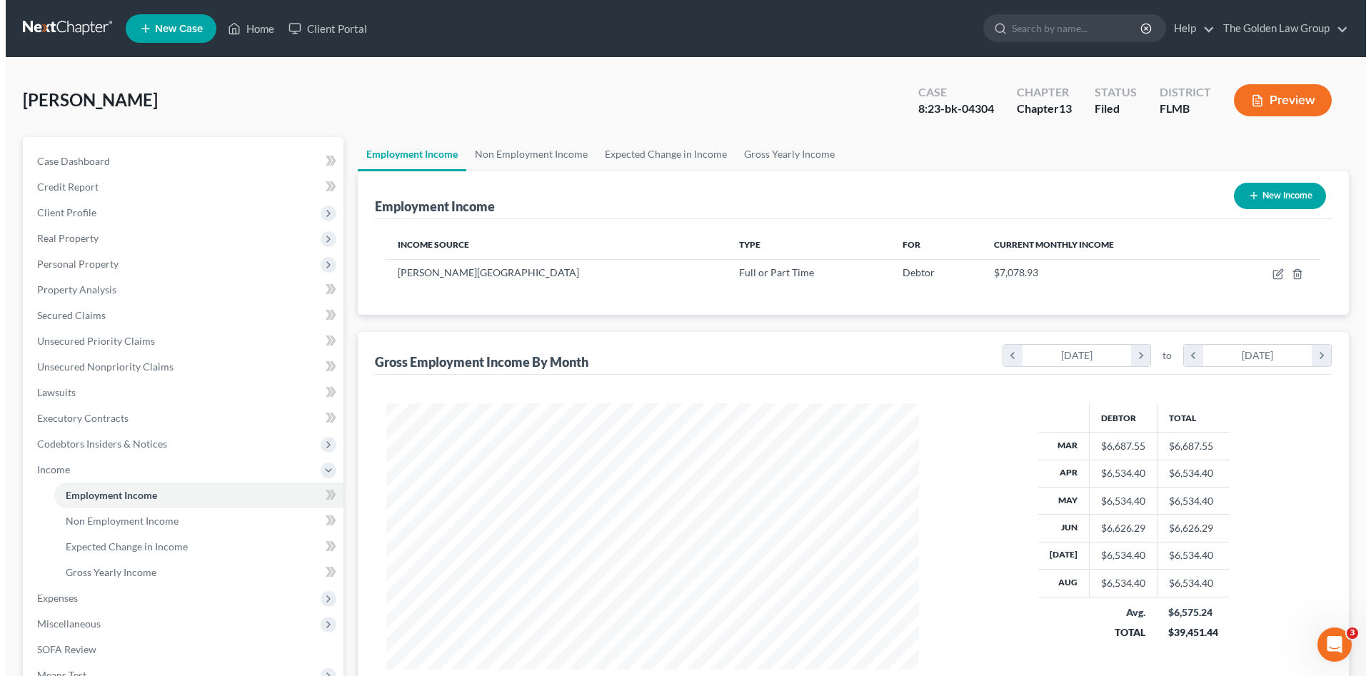
scroll to position [266, 561]
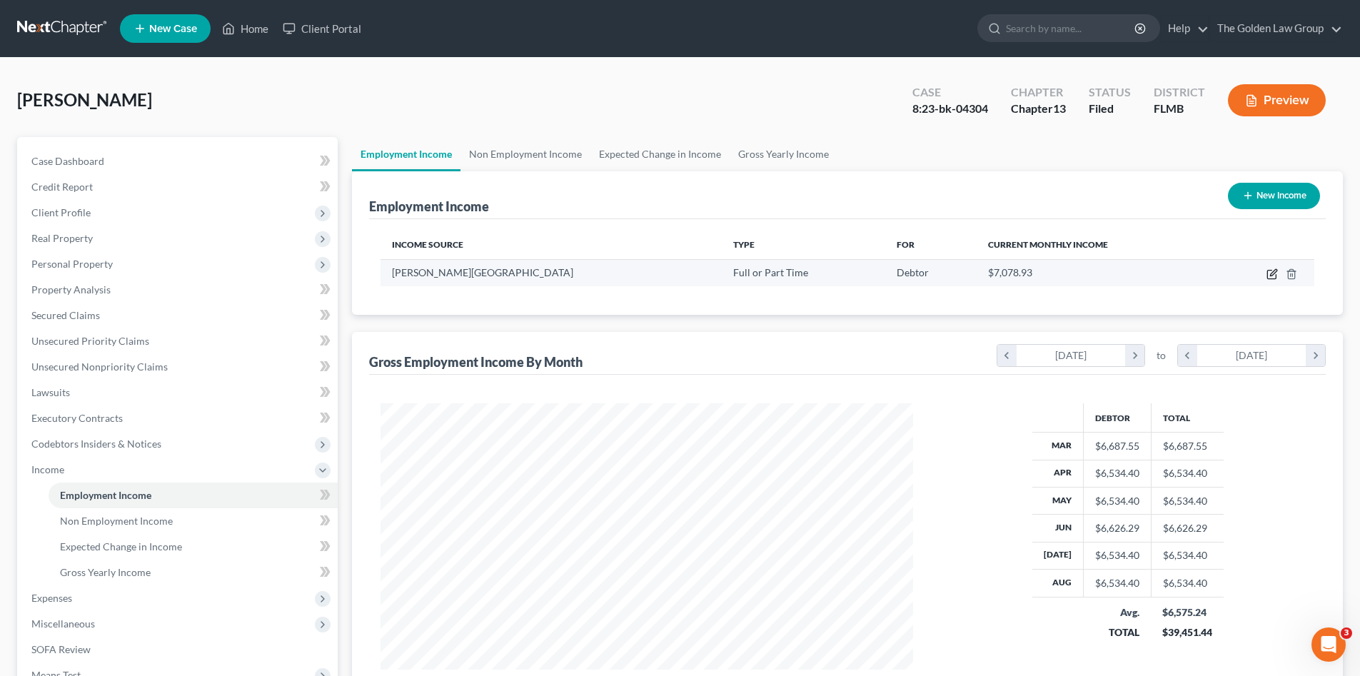
click at [1268, 278] on icon "button" at bounding box center [1271, 275] width 9 height 9
select select "0"
select select "9"
select select "2"
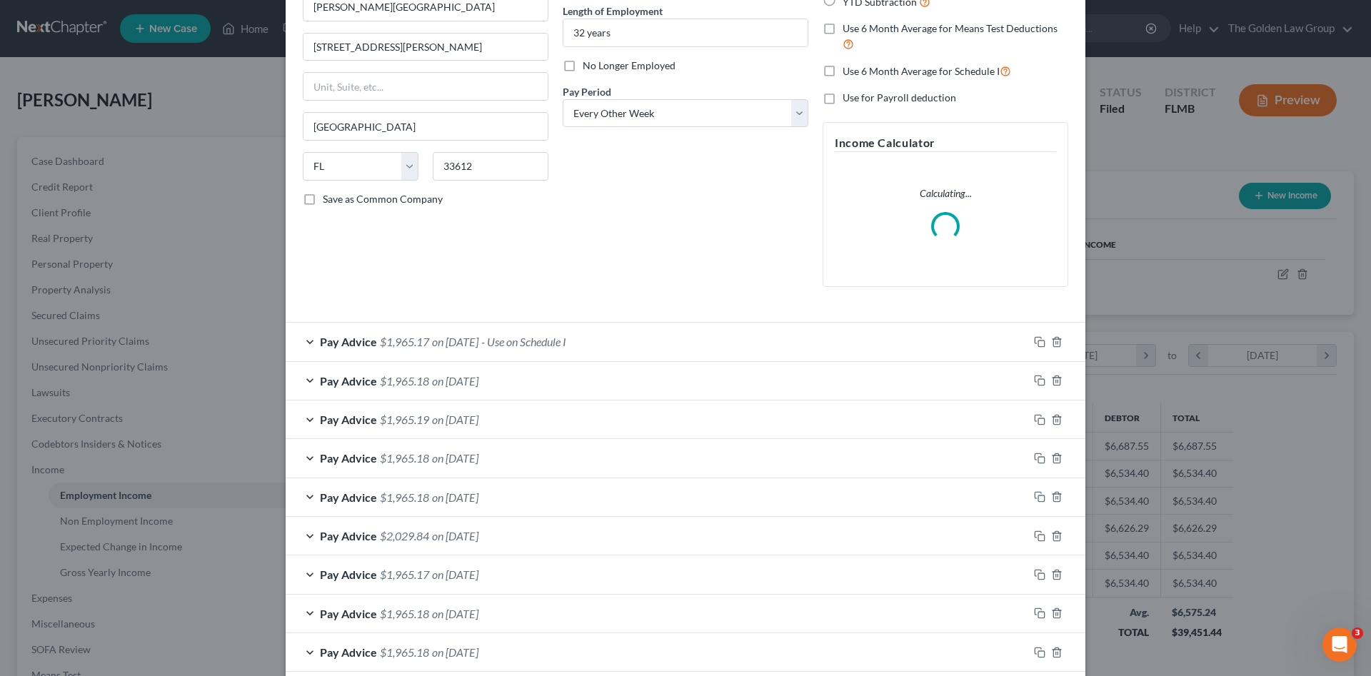
scroll to position [286, 0]
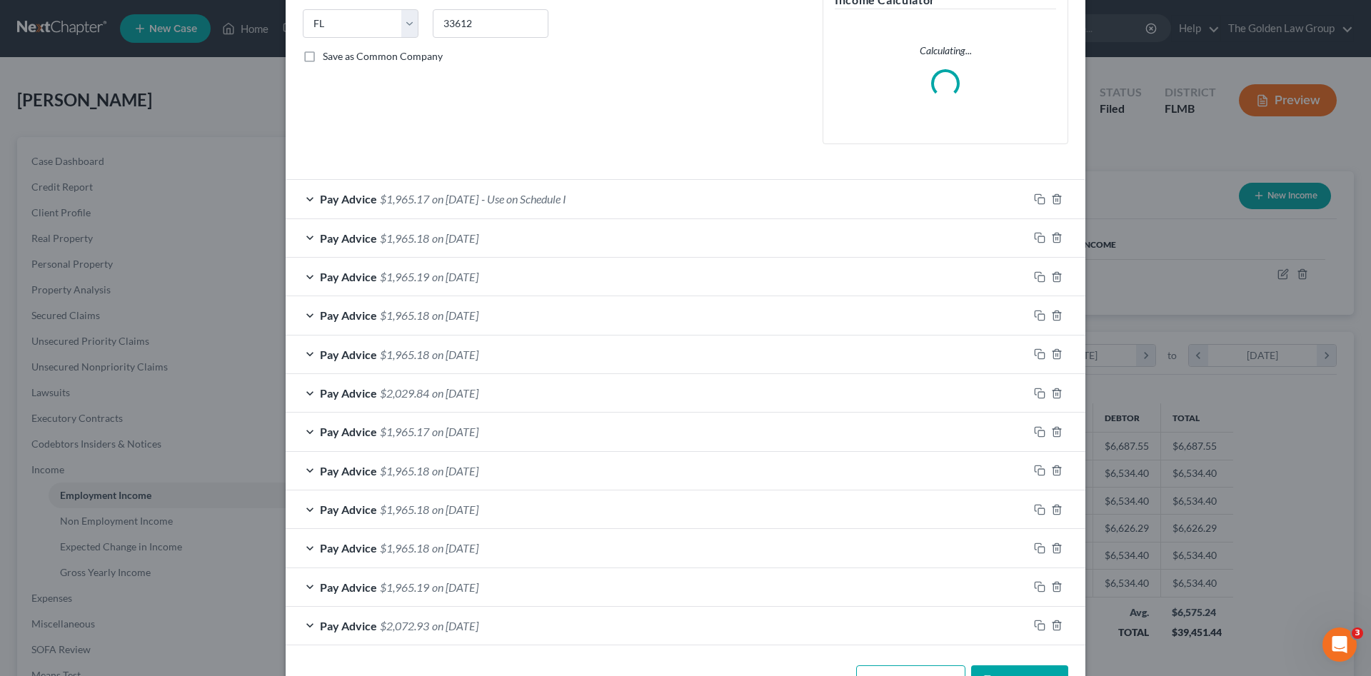
click at [640, 301] on div "Pay Advice $1,965.18 on [DATE]" at bounding box center [657, 315] width 743 height 38
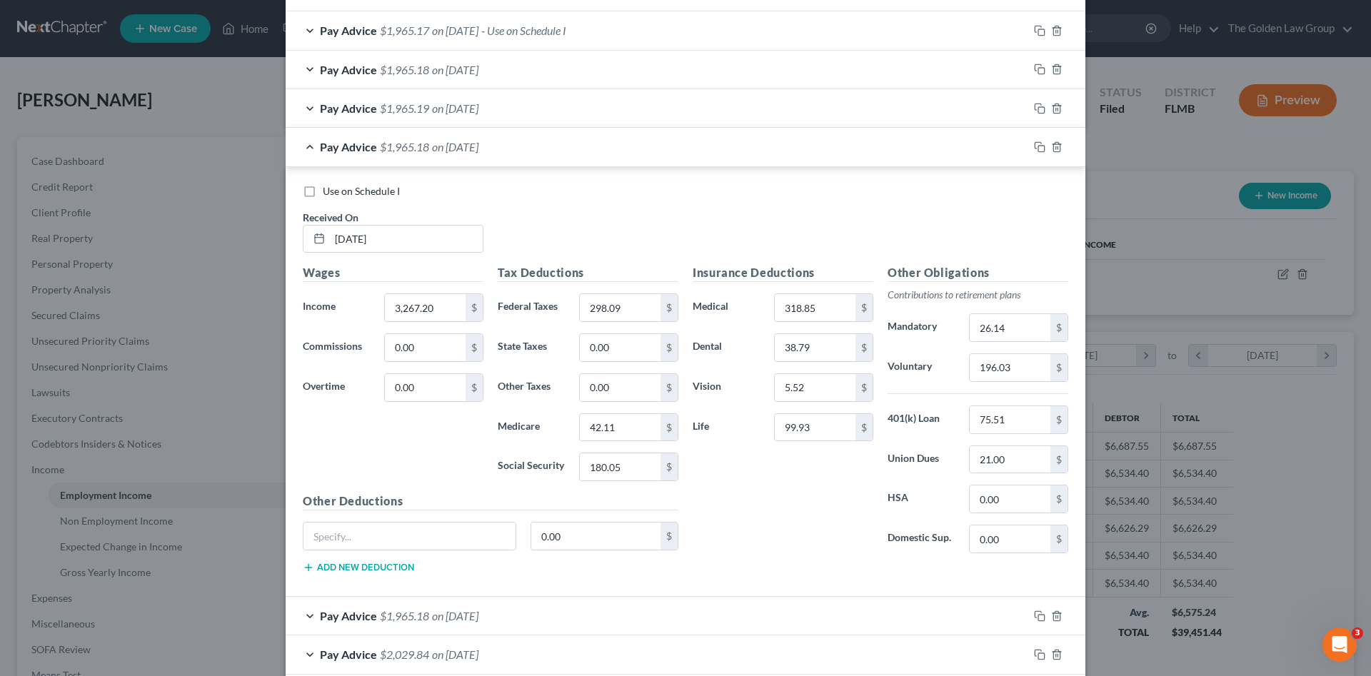
scroll to position [523, 0]
